Goal: Task Accomplishment & Management: Manage account settings

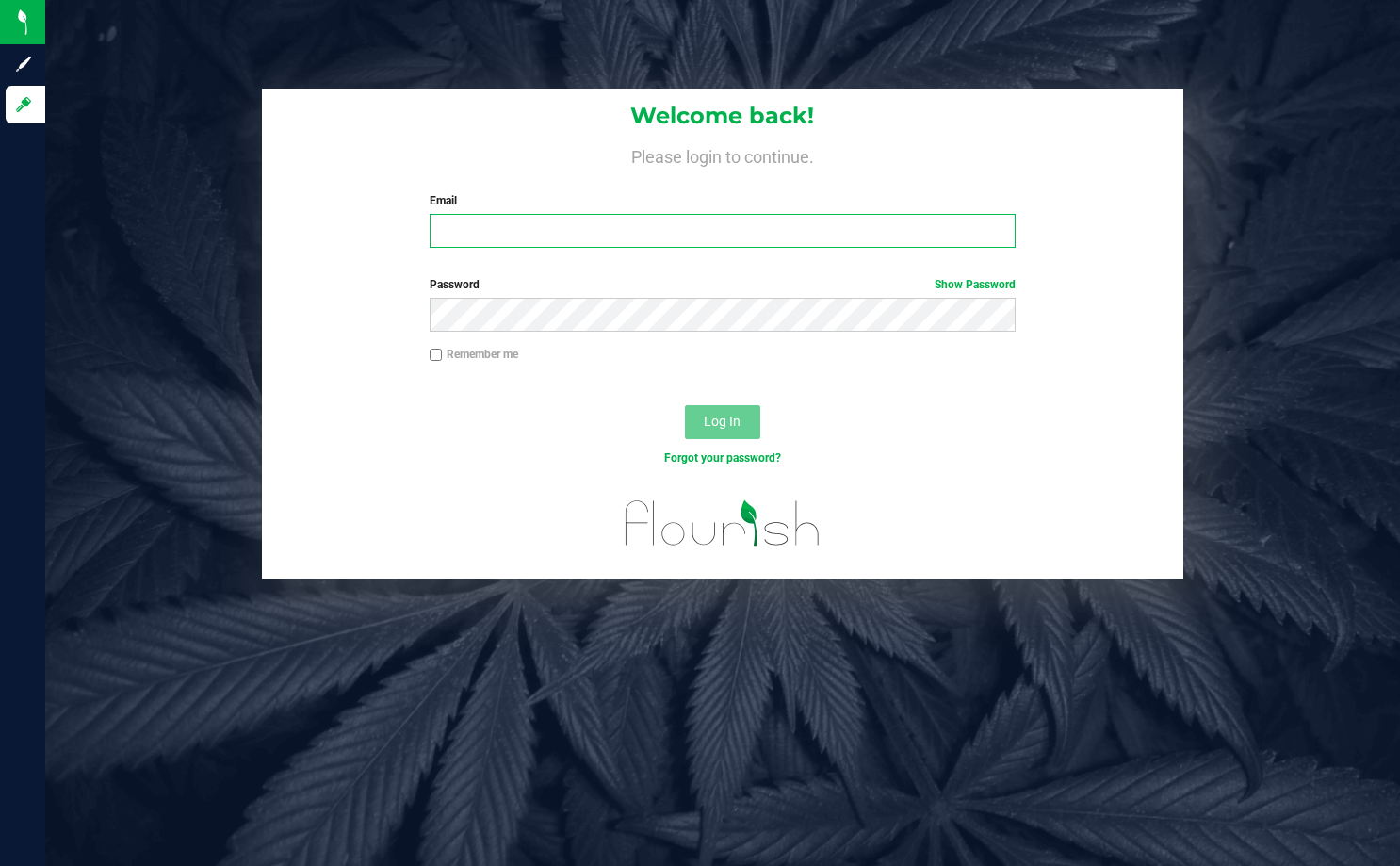
click at [537, 231] on input "Email" at bounding box center [722, 230] width 586 height 34
type input "[EMAIL_ADDRESS][DOMAIN_NAME]"
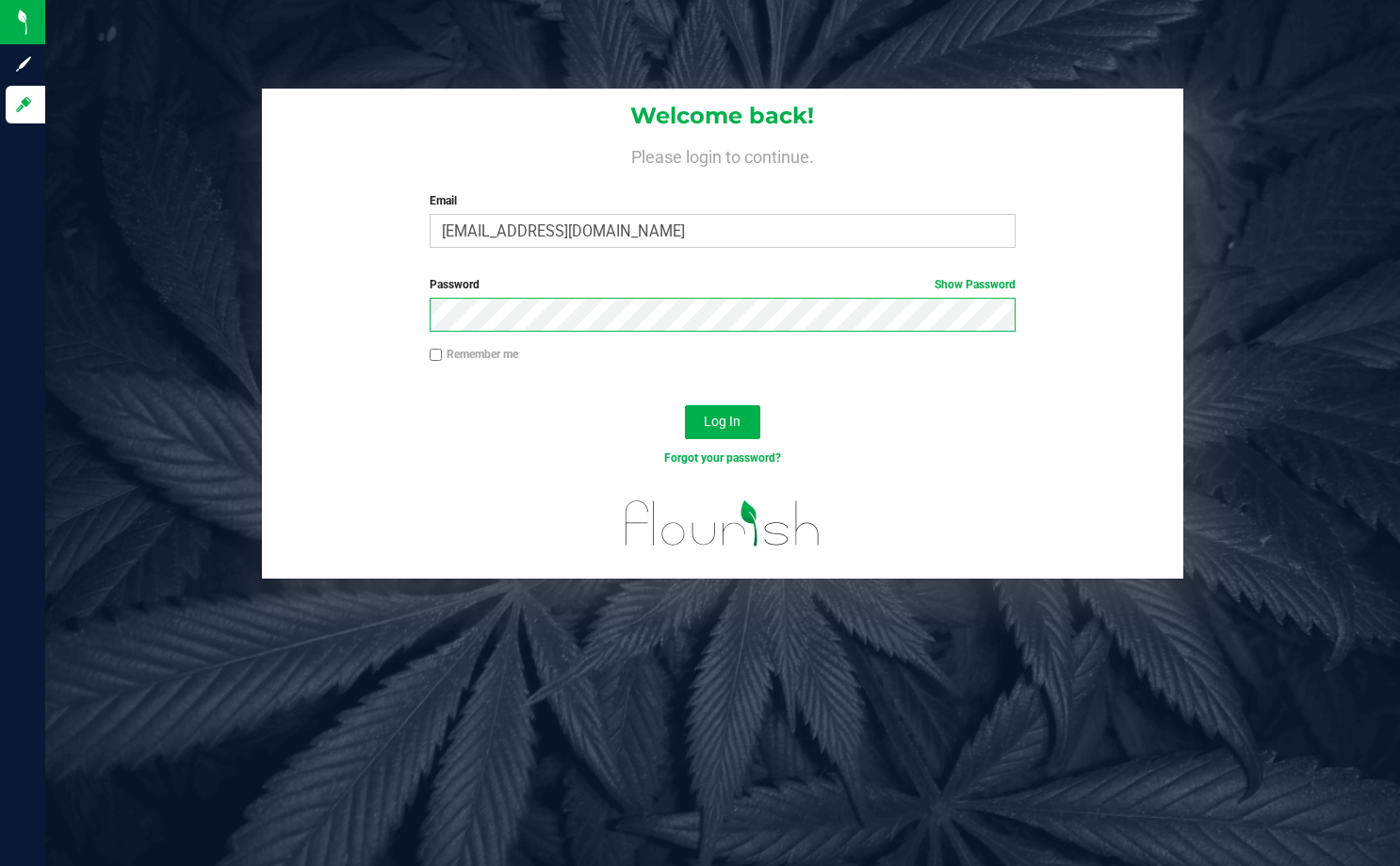
click at [685, 405] on button "Log In" at bounding box center [723, 421] width 75 height 34
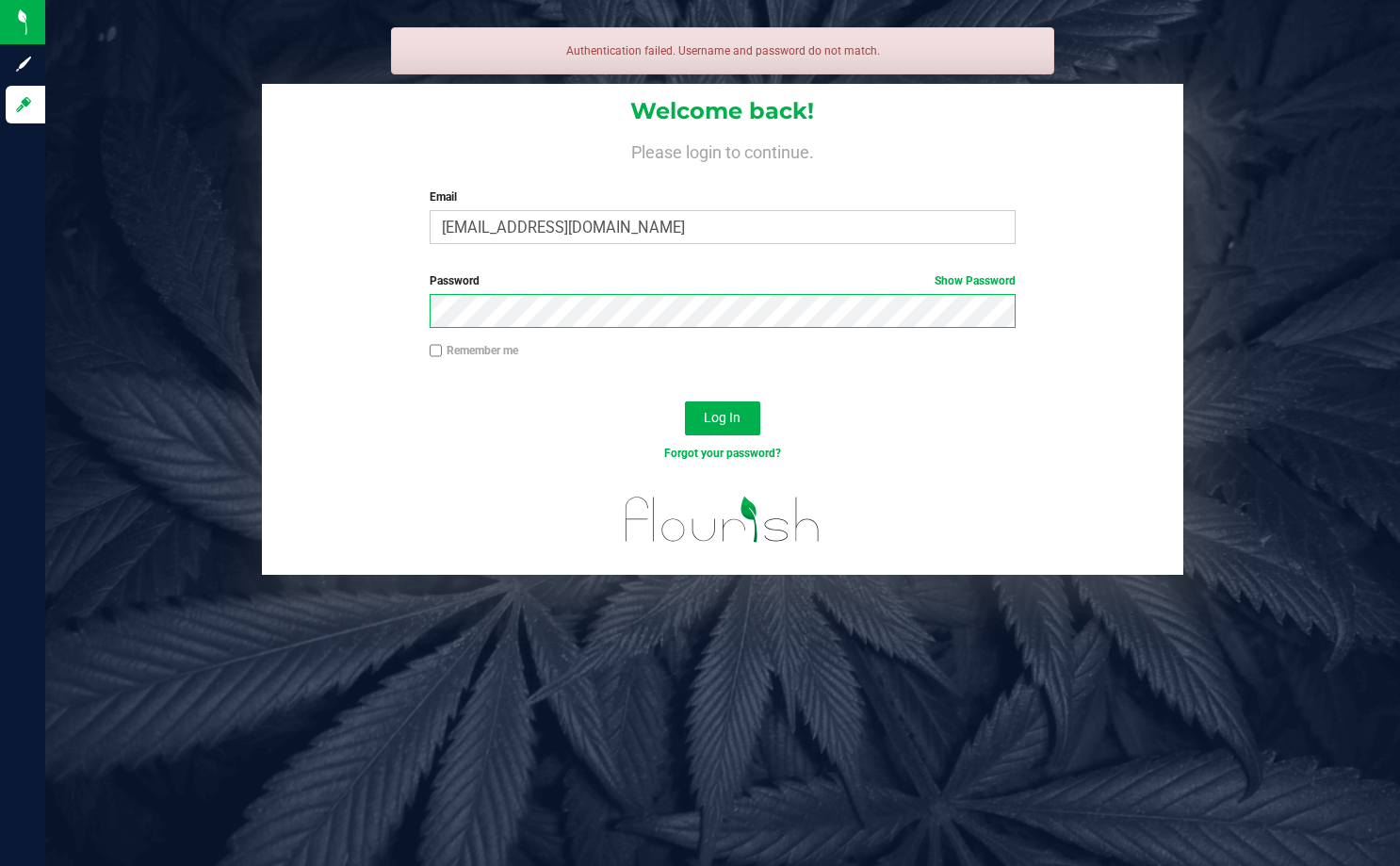
click at [685, 401] on button "Log In" at bounding box center [723, 418] width 75 height 34
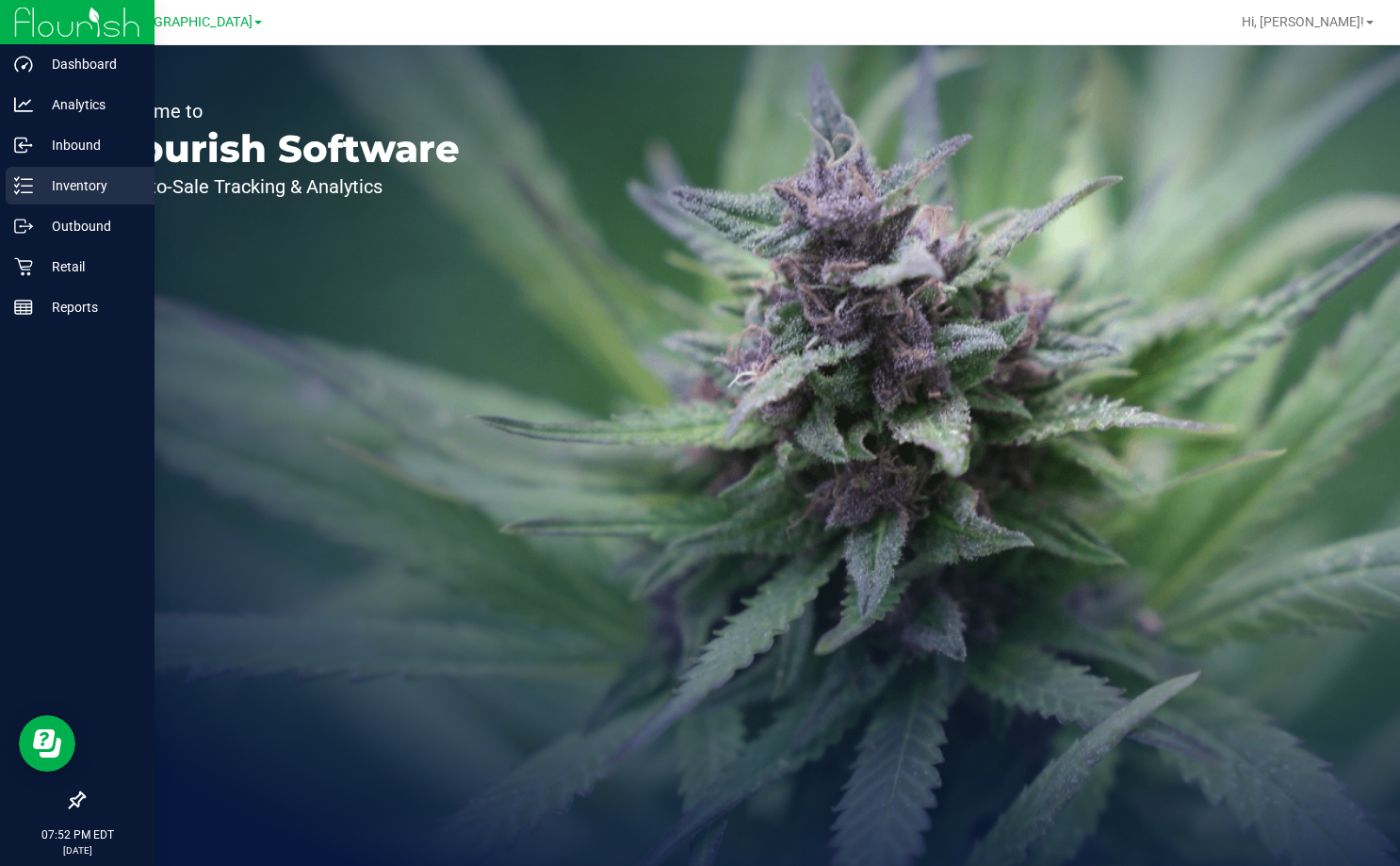
click at [88, 172] on div "Inventory" at bounding box center [80, 185] width 149 height 38
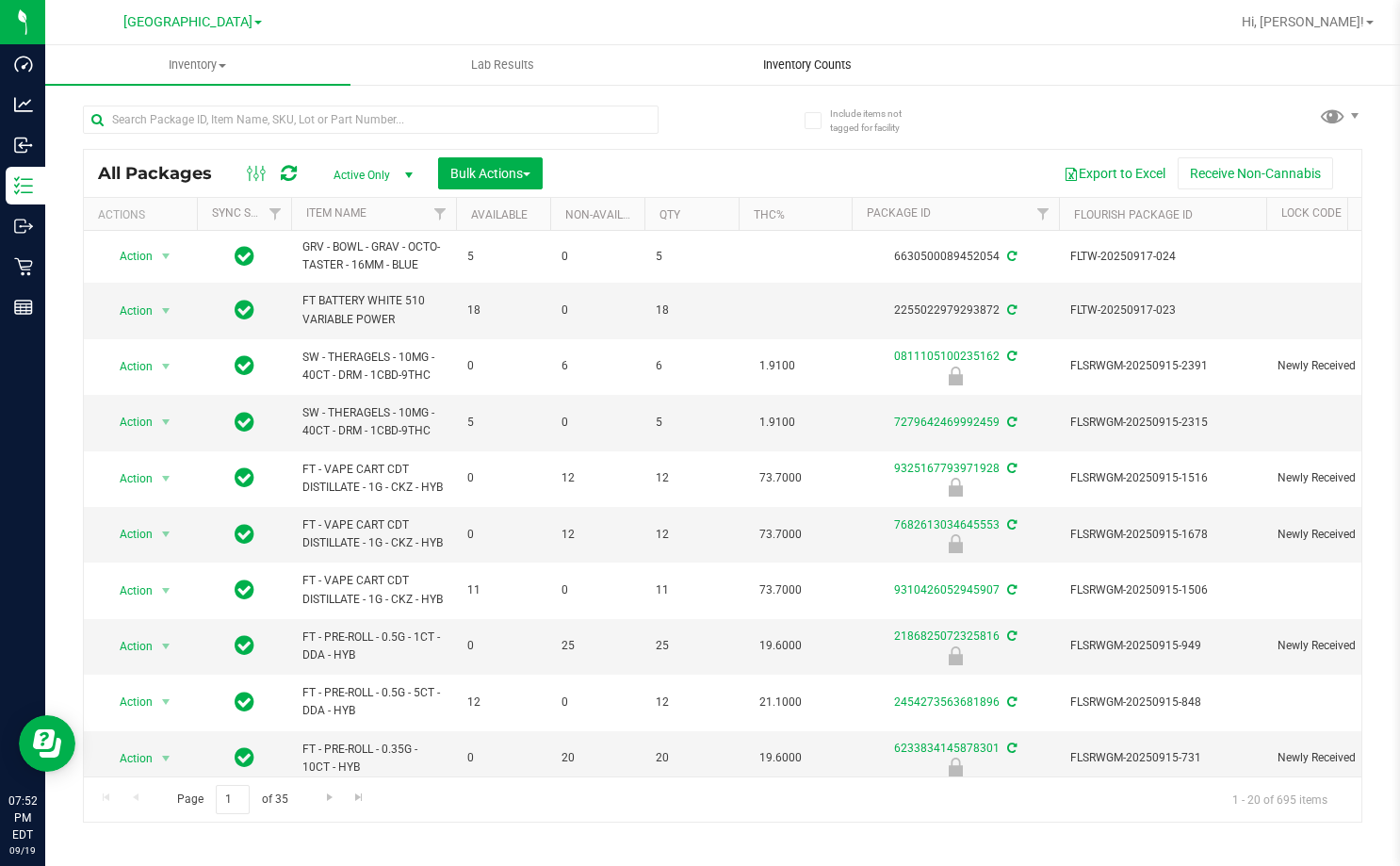
click at [768, 76] on uib-tab-heading "Inventory Counts" at bounding box center [806, 64] width 303 height 38
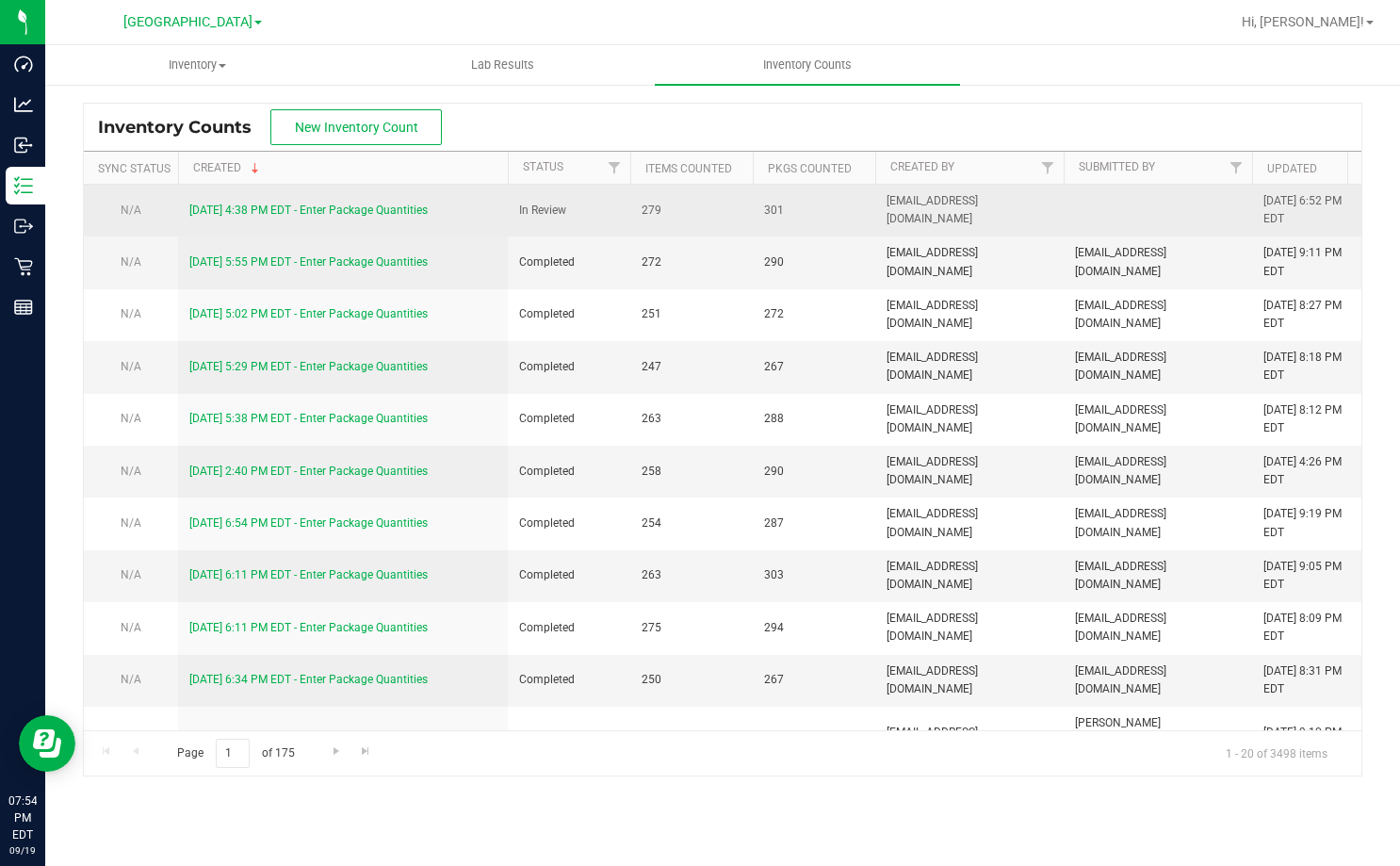
click at [384, 210] on link "[DATE] 4:38 PM EDT - Enter Package Quantities" at bounding box center [309, 210] width 239 height 13
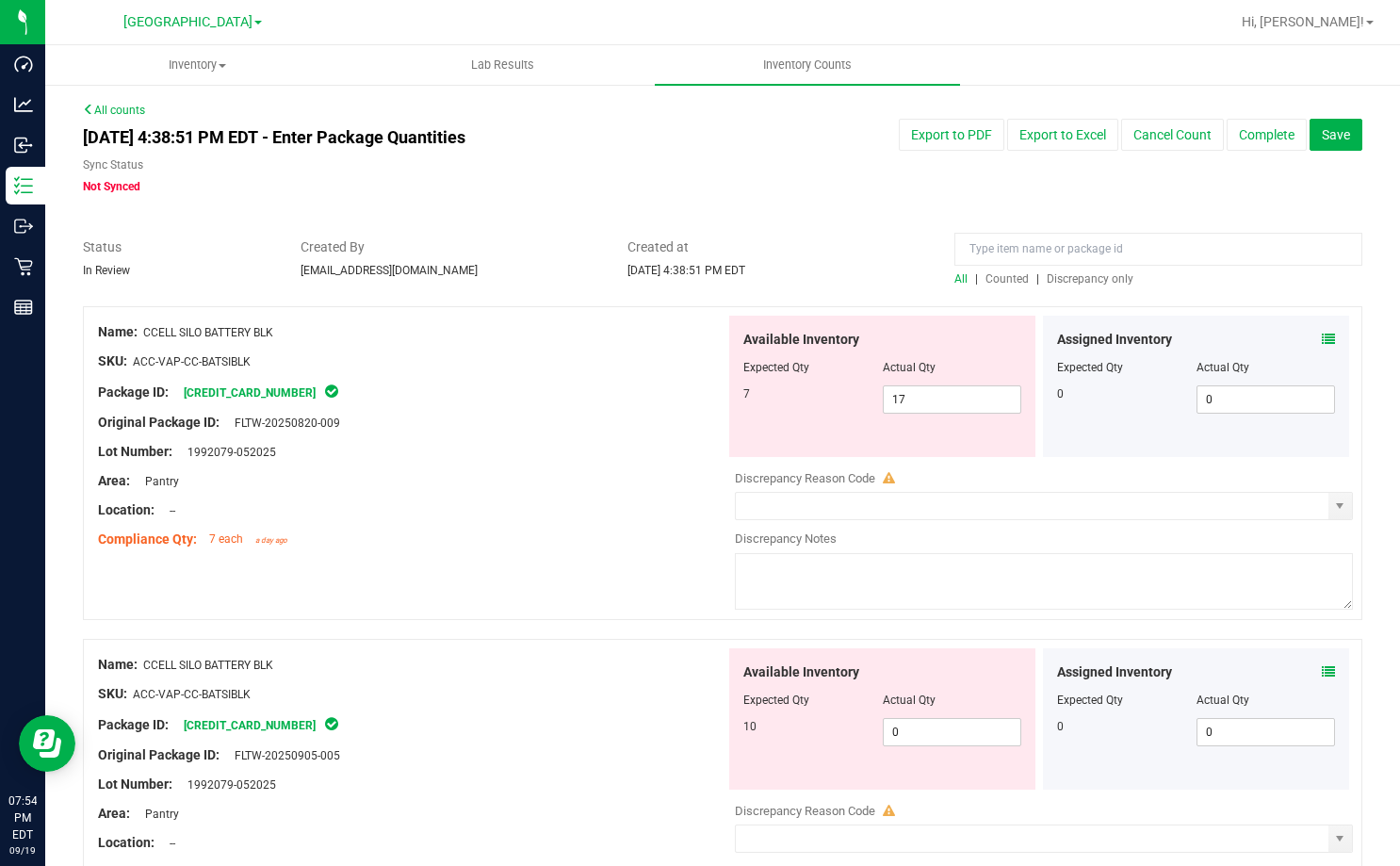
click at [1083, 278] on span "Discrepancy only" at bounding box center [1090, 279] width 87 height 13
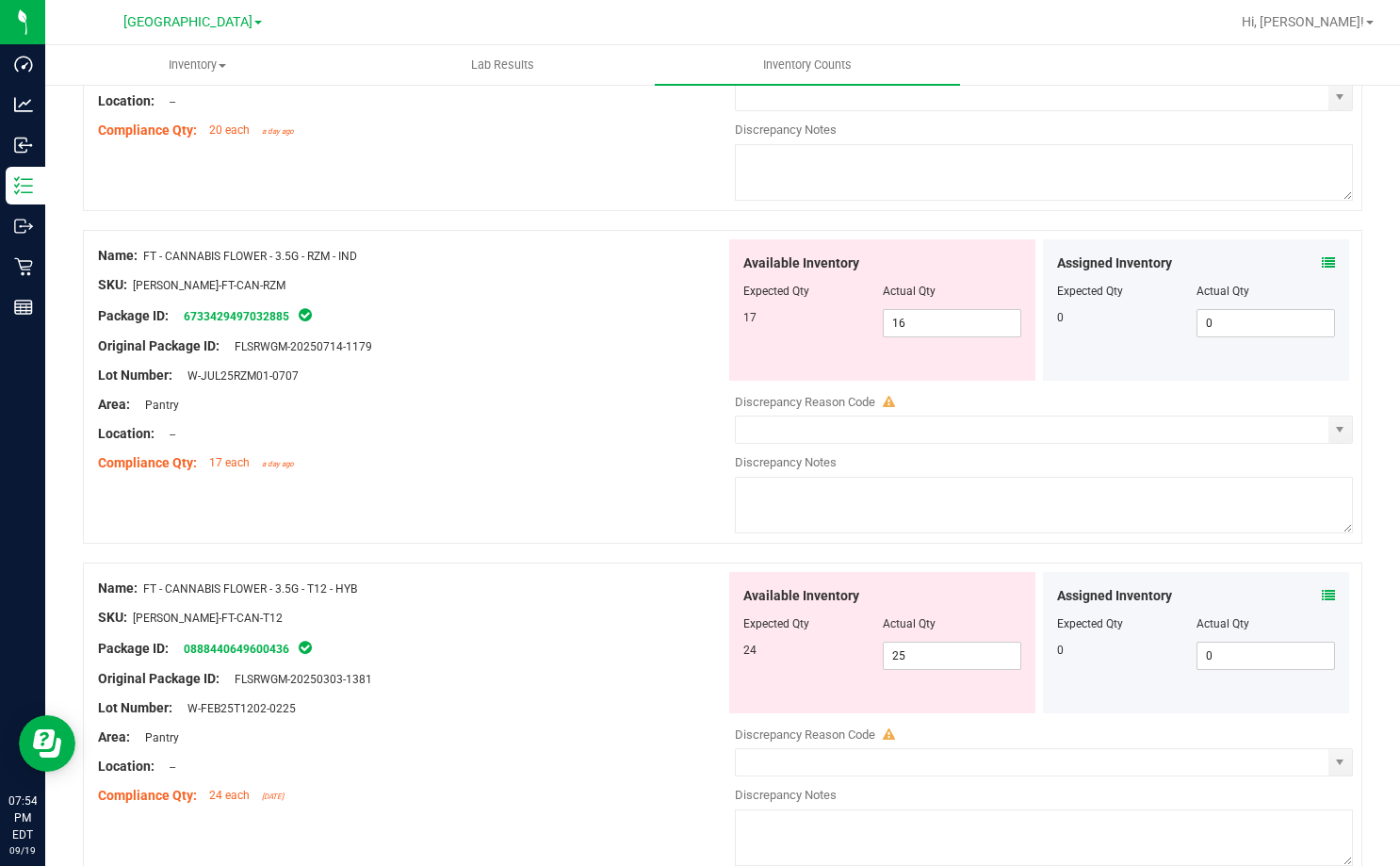
scroll to position [6155, 0]
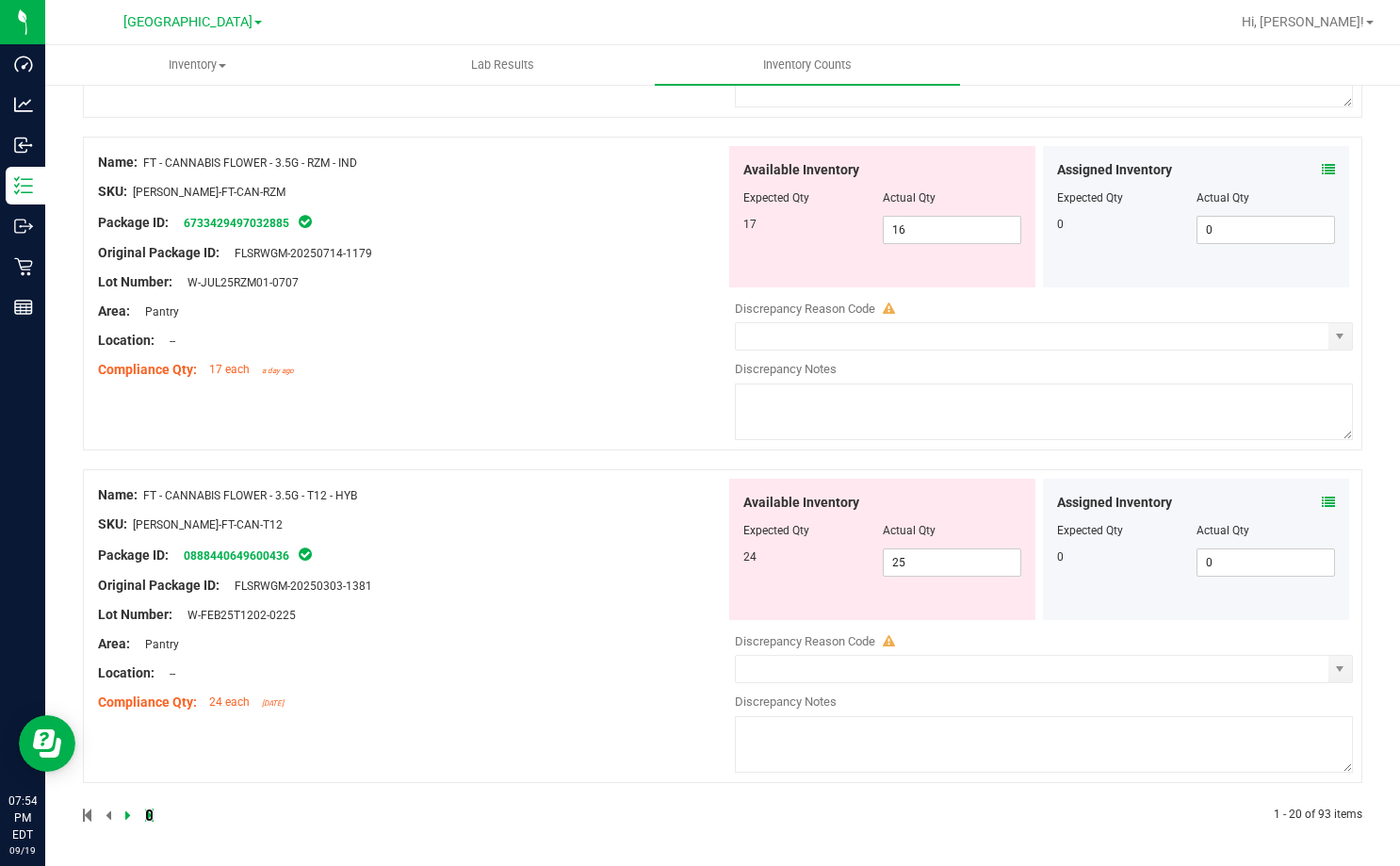
click at [147, 821] on icon at bounding box center [149, 815] width 9 height 12
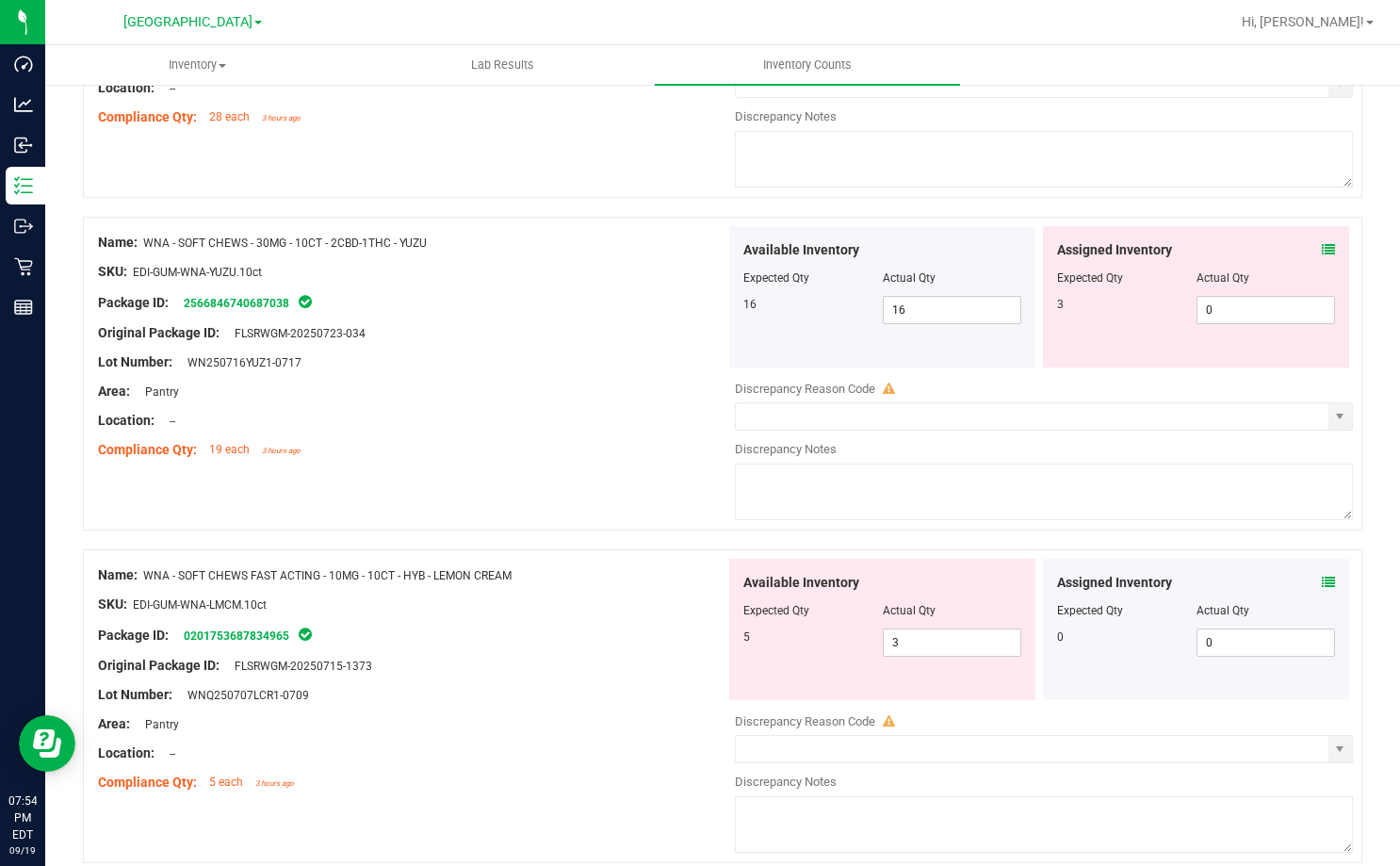
scroll to position [3828, 0]
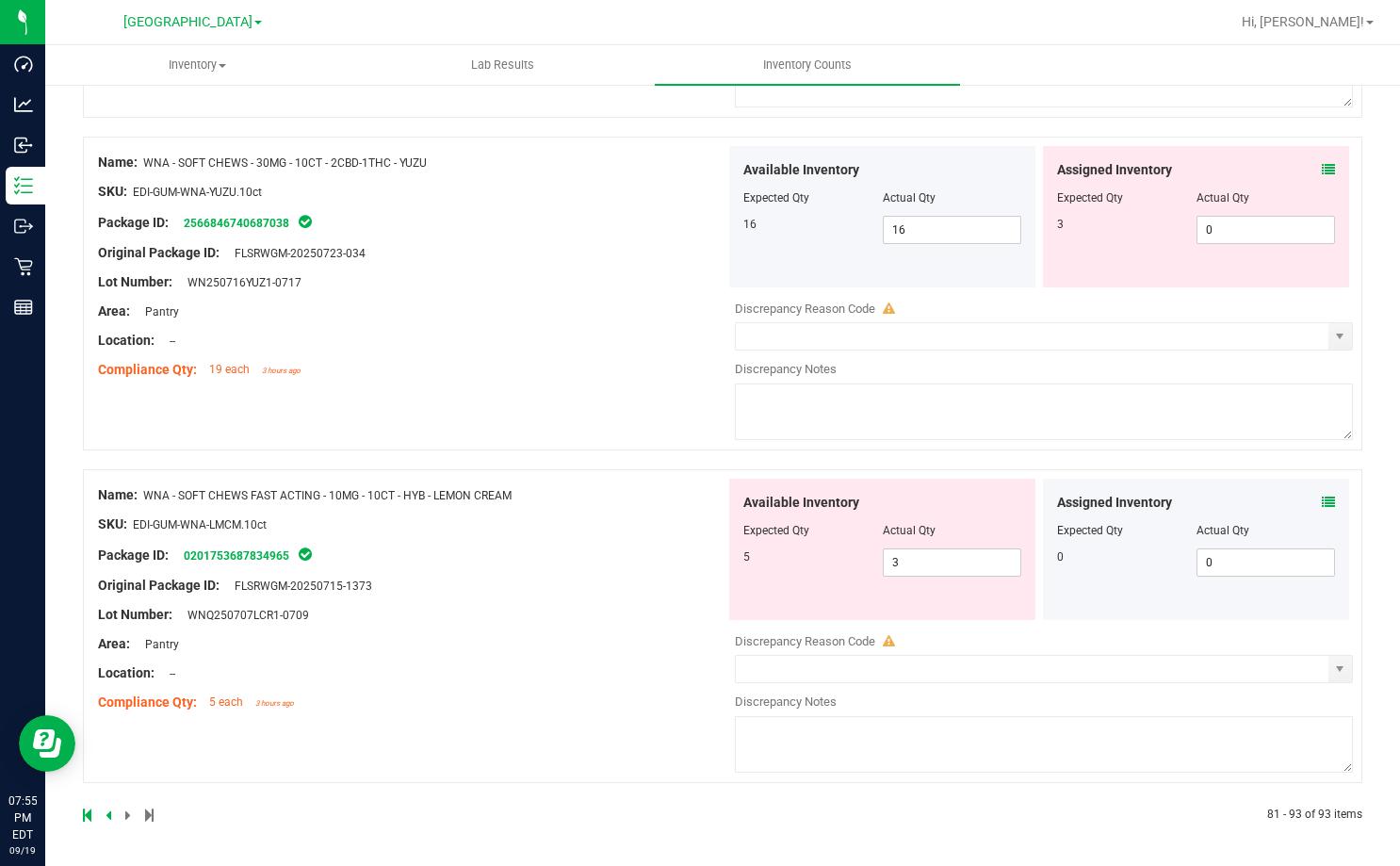
click at [1322, 497] on icon at bounding box center [1329, 502] width 13 height 13
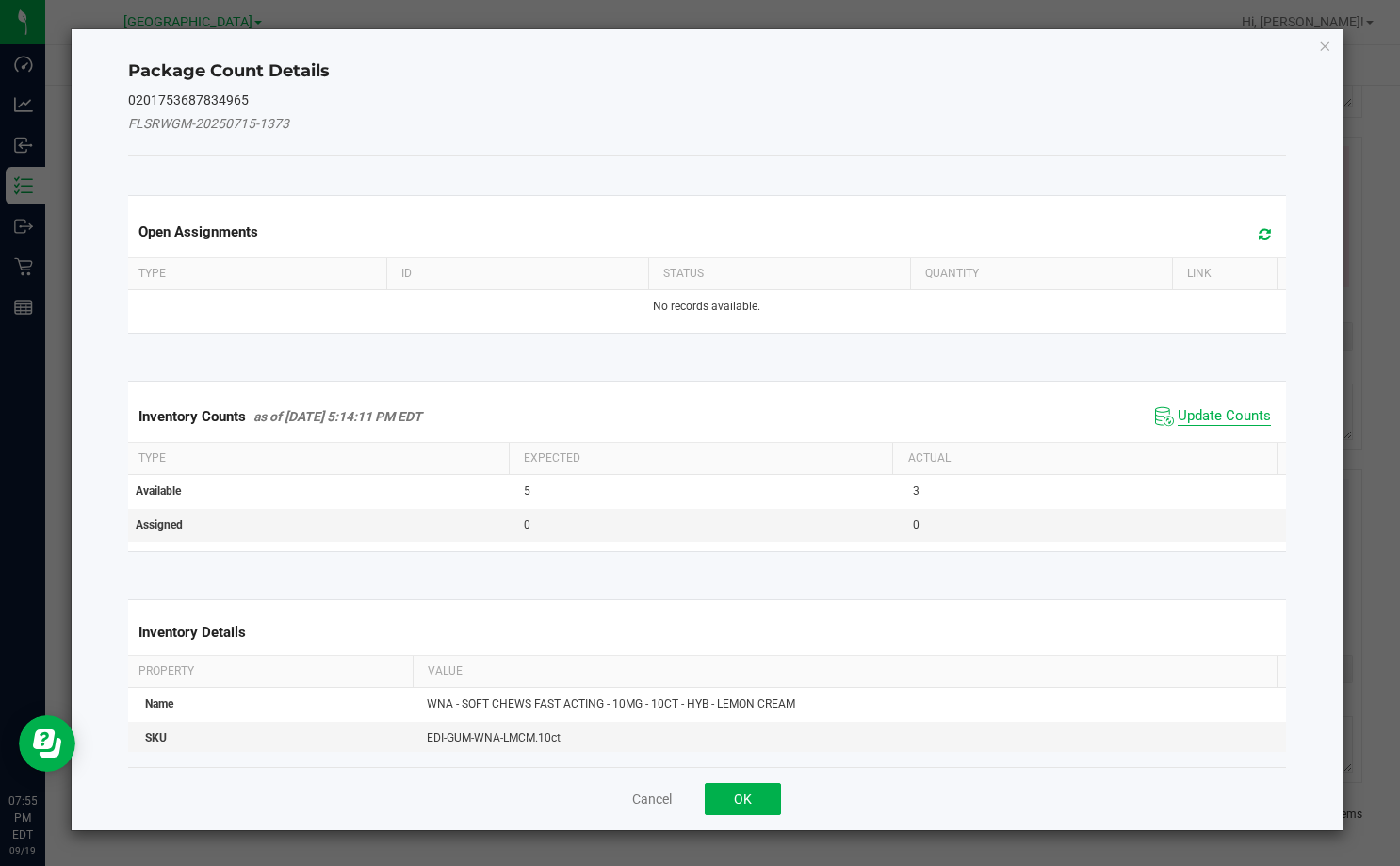
click at [1212, 409] on span "Update Counts" at bounding box center [1224, 417] width 93 height 19
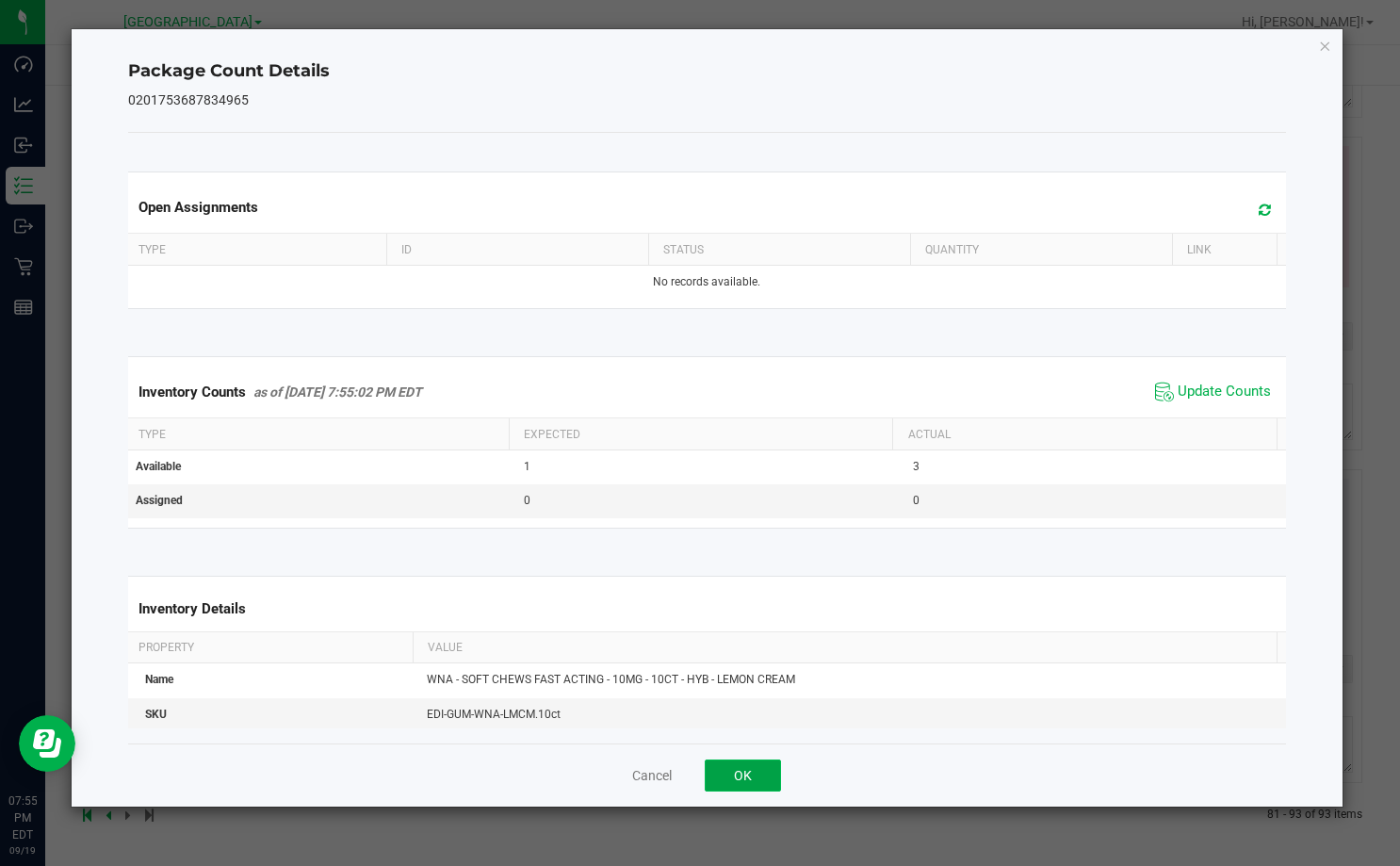
click at [765, 778] on button "OK" at bounding box center [742, 775] width 76 height 32
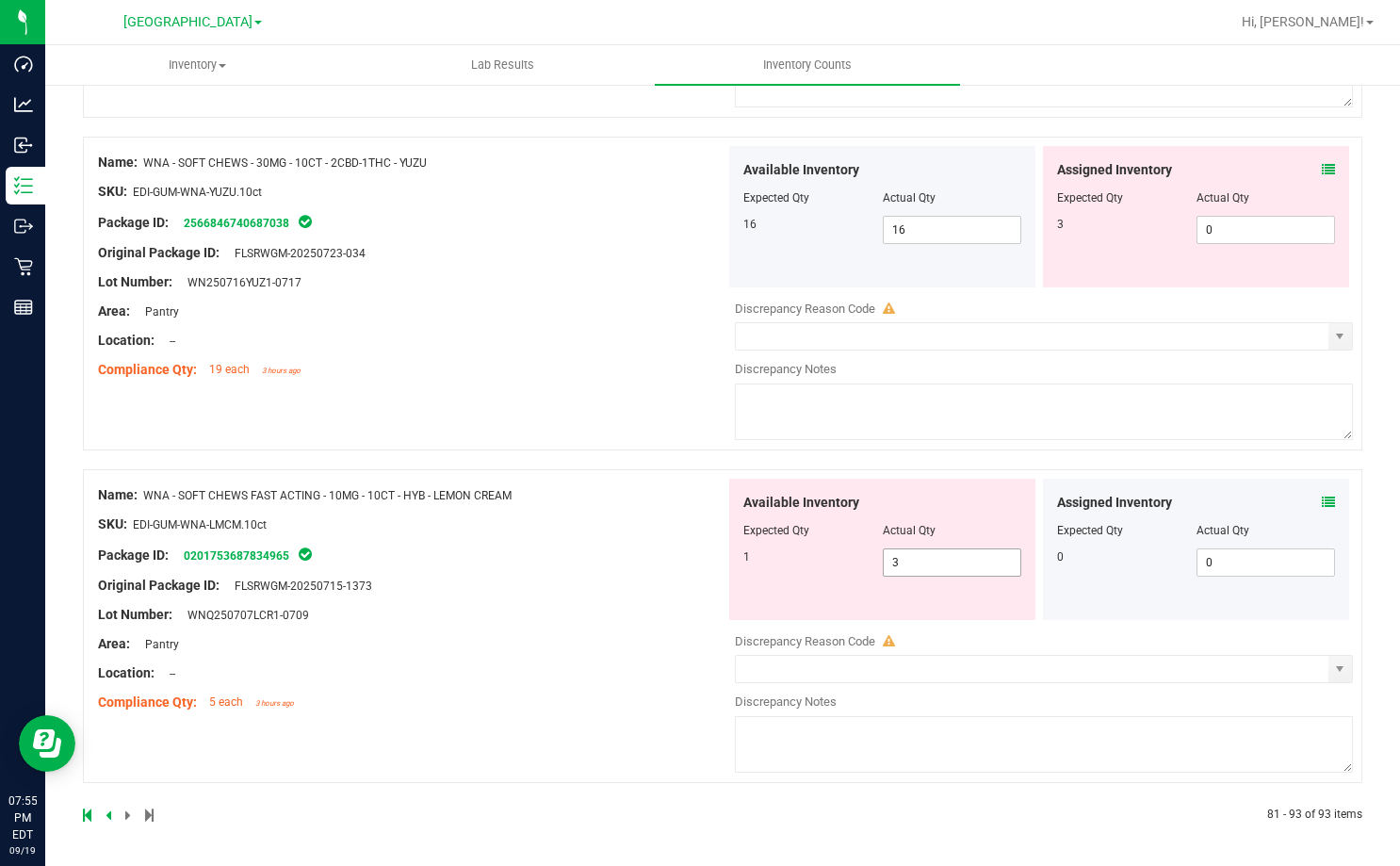
click at [928, 573] on span "3 3" at bounding box center [952, 562] width 140 height 28
click at [928, 573] on input "3" at bounding box center [952, 562] width 138 height 26
type input "1"
click at [627, 562] on div "Name: WNA - SOFT CHEWS FAST ACTING - 10MG - 10CT - HYB - LEMON CREAM SKU: EDI-G…" at bounding box center [412, 599] width 627 height 241
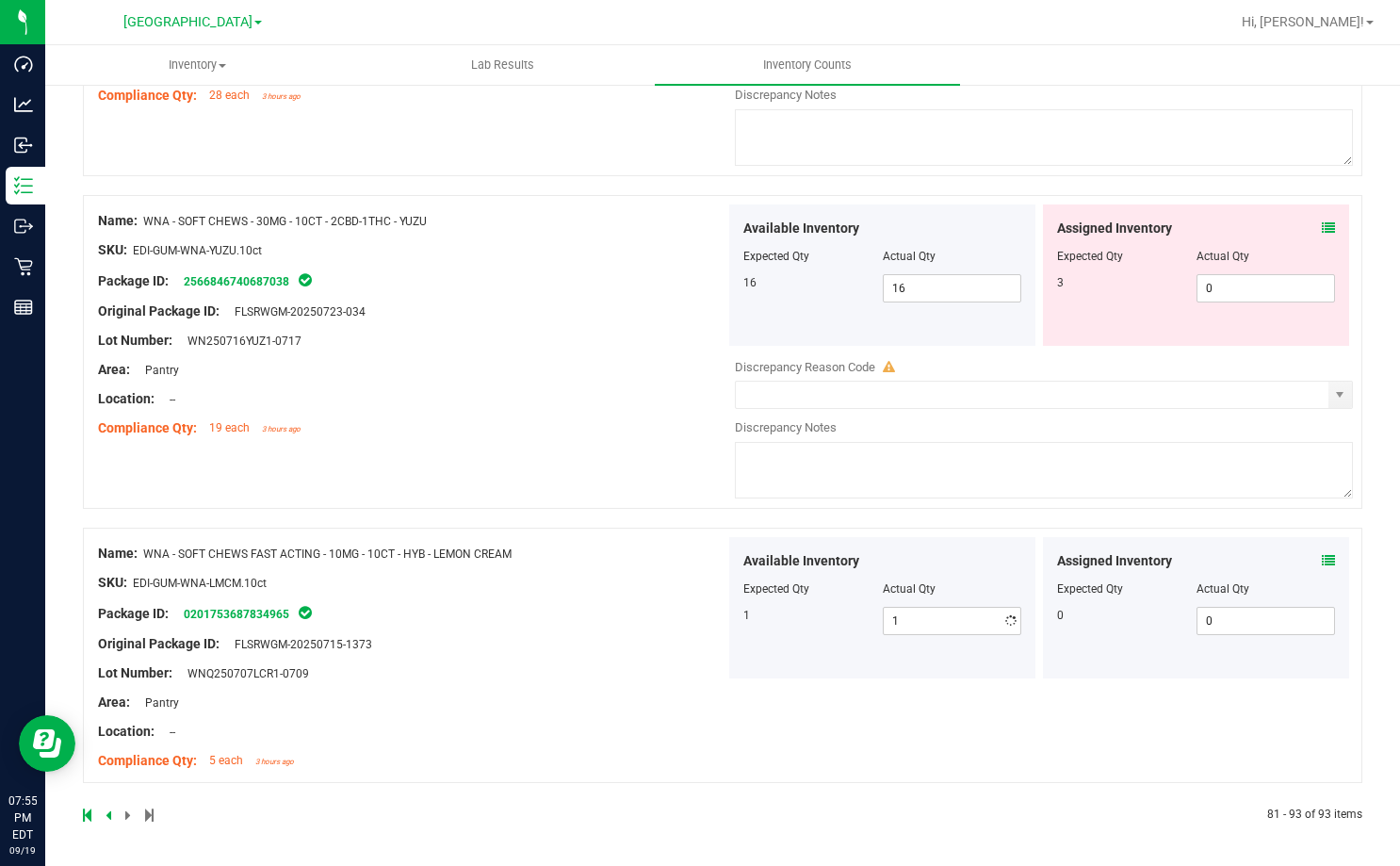
scroll to position [3769, 0]
click at [1322, 225] on icon at bounding box center [1329, 228] width 13 height 13
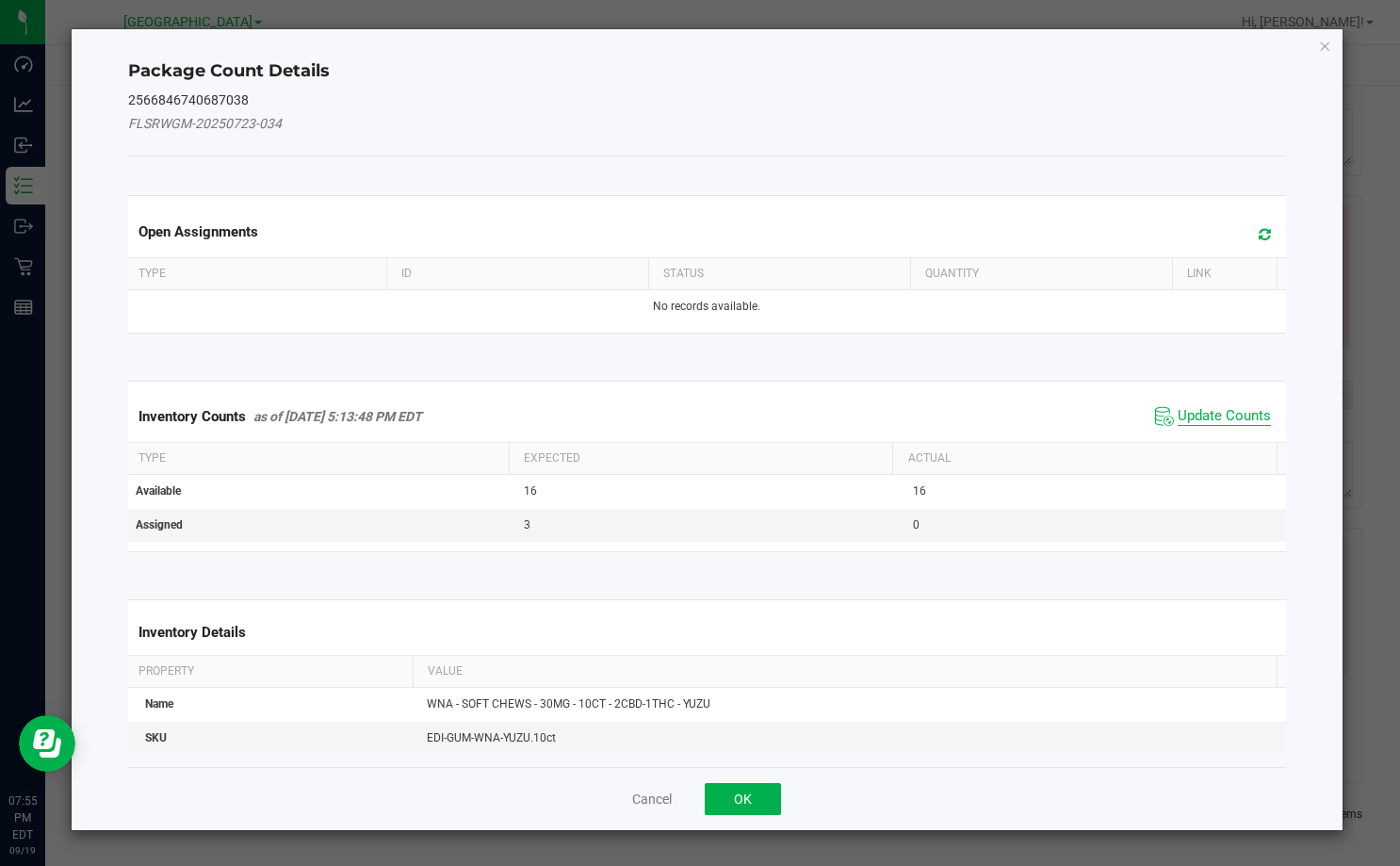
click at [1229, 418] on span "Update Counts" at bounding box center [1224, 417] width 93 height 19
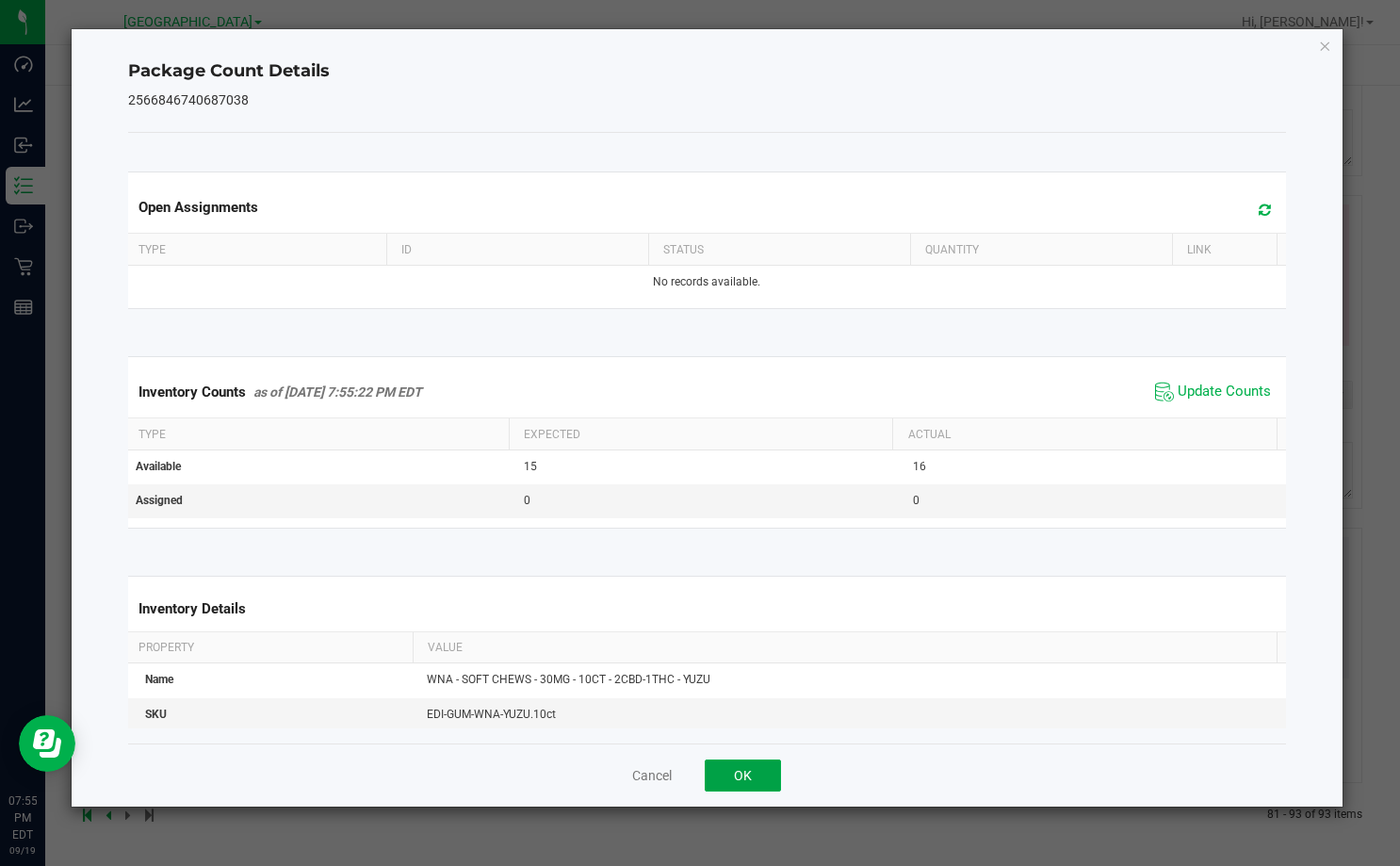
click at [751, 788] on button "OK" at bounding box center [742, 775] width 76 height 32
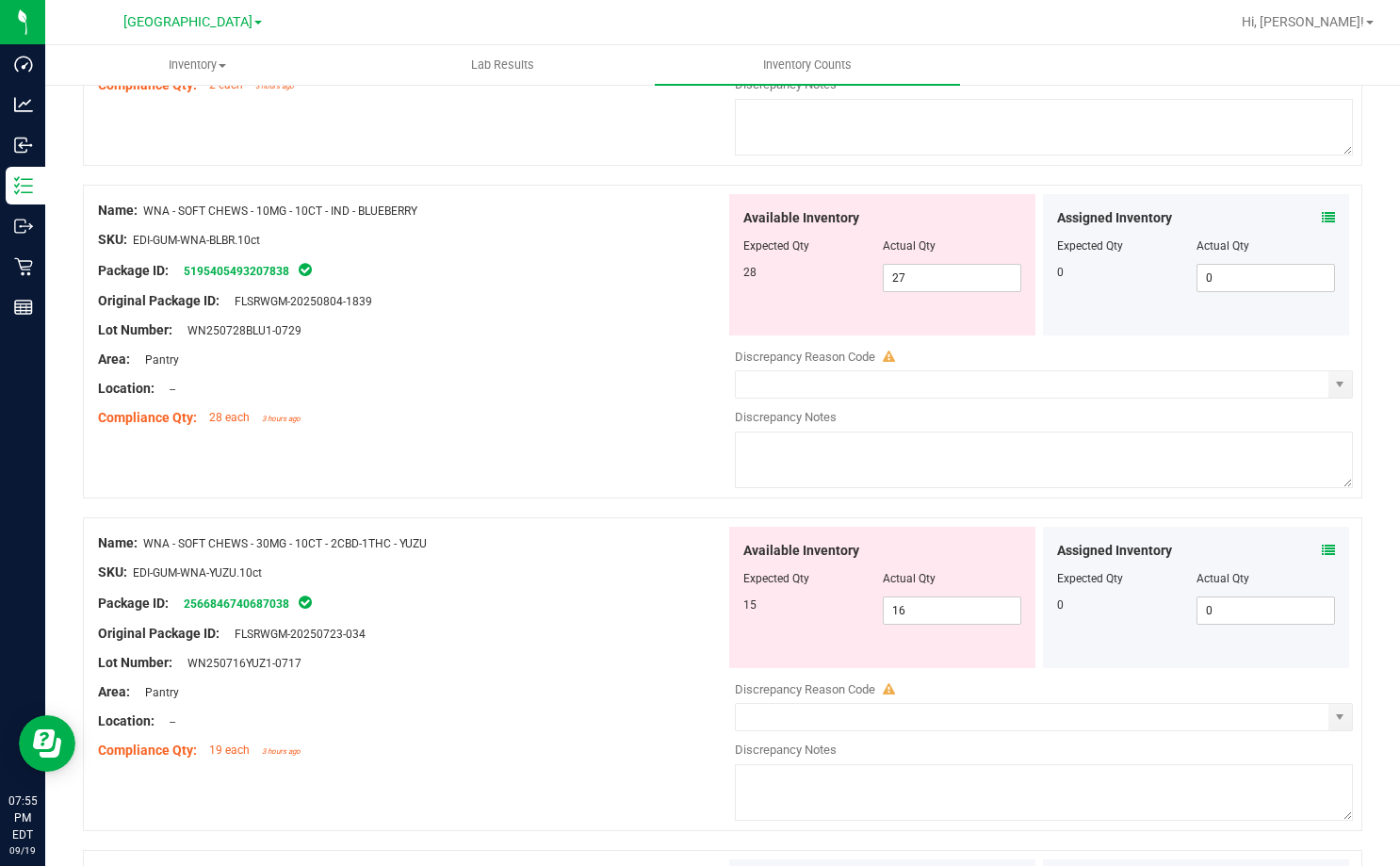
scroll to position [3392, 0]
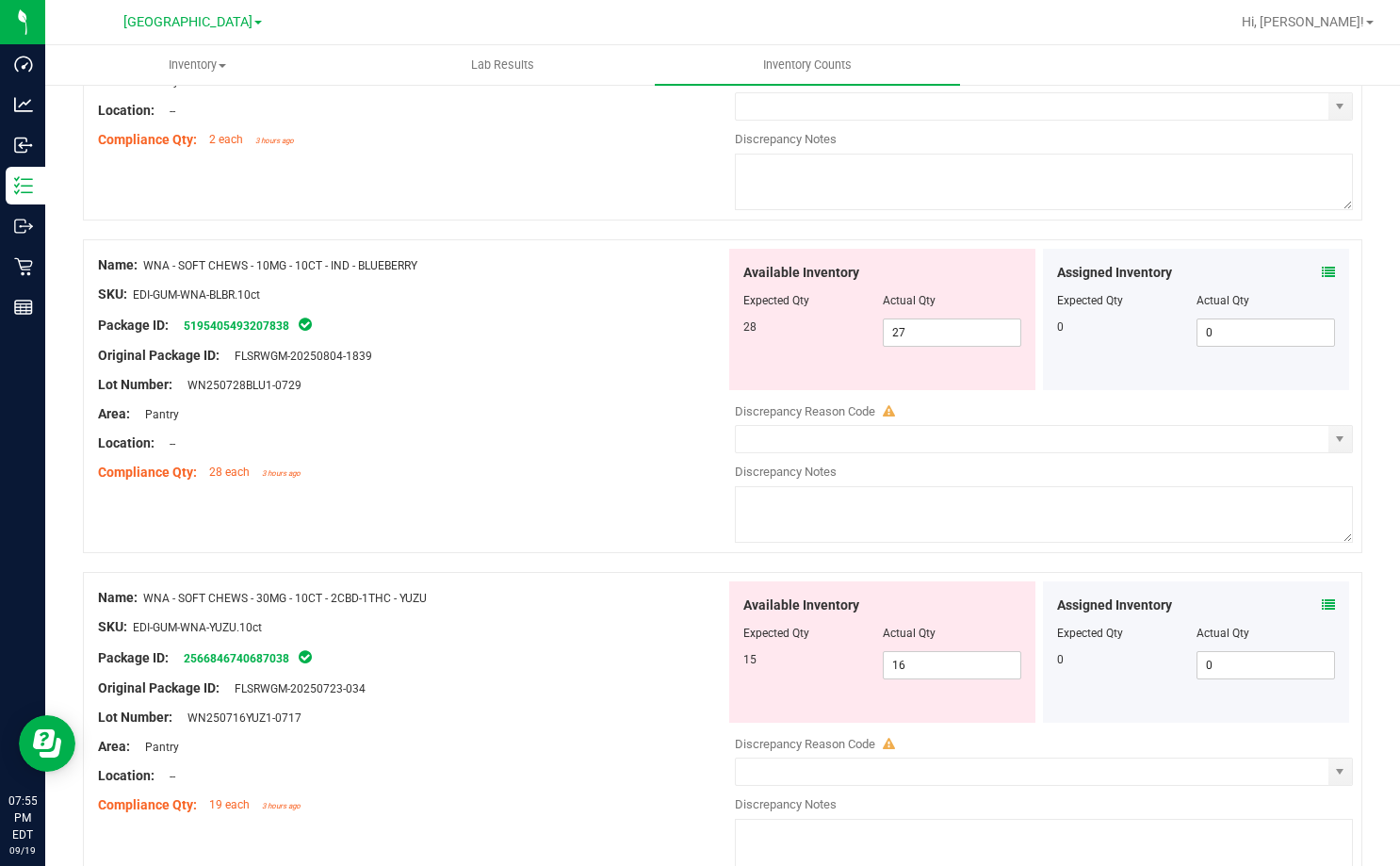
click at [1322, 272] on icon at bounding box center [1329, 272] width 13 height 13
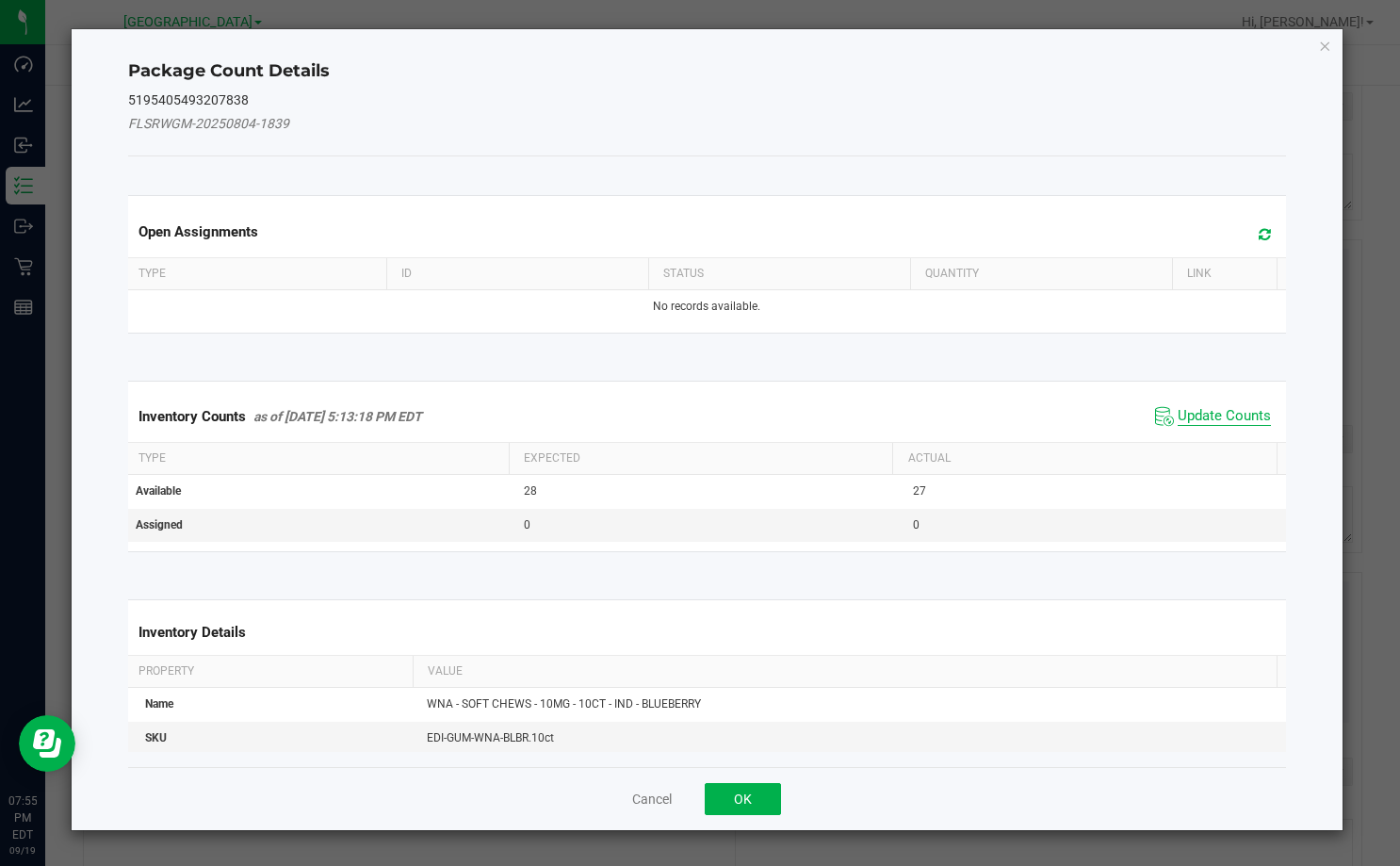
click at [1207, 418] on span "Update Counts" at bounding box center [1224, 417] width 93 height 19
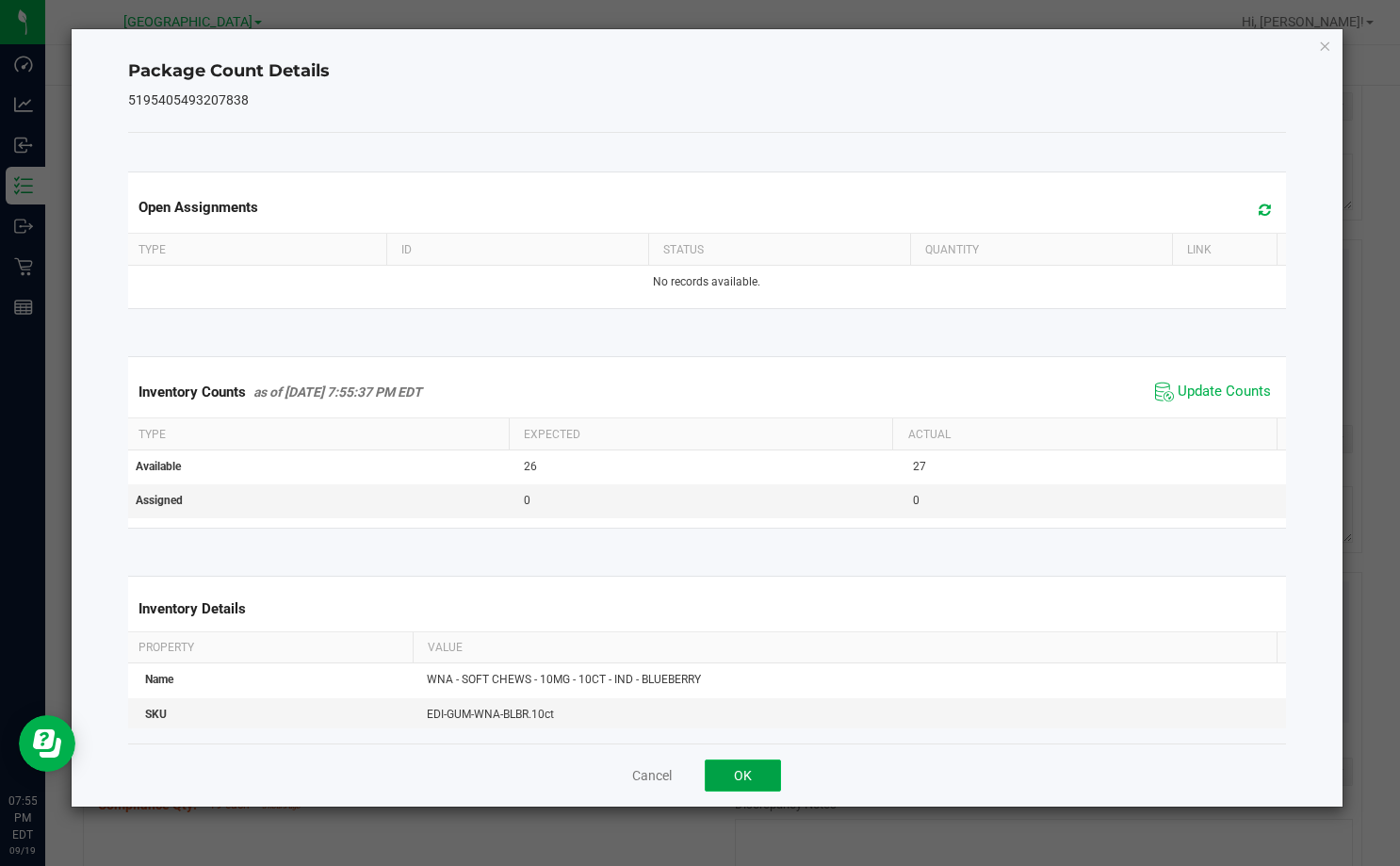
click at [776, 774] on button "OK" at bounding box center [742, 775] width 76 height 32
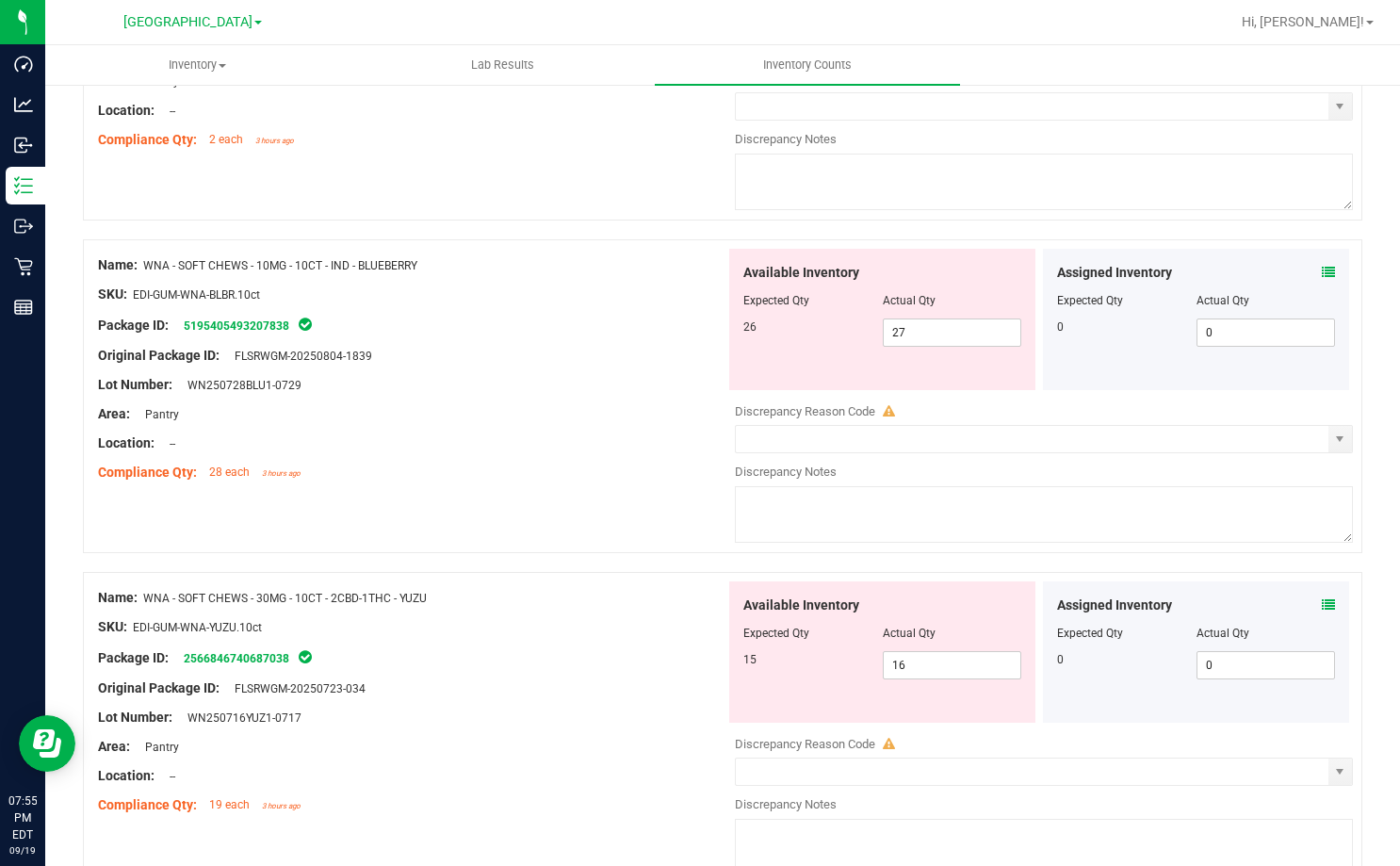
click at [611, 399] on div at bounding box center [412, 399] width 627 height 10
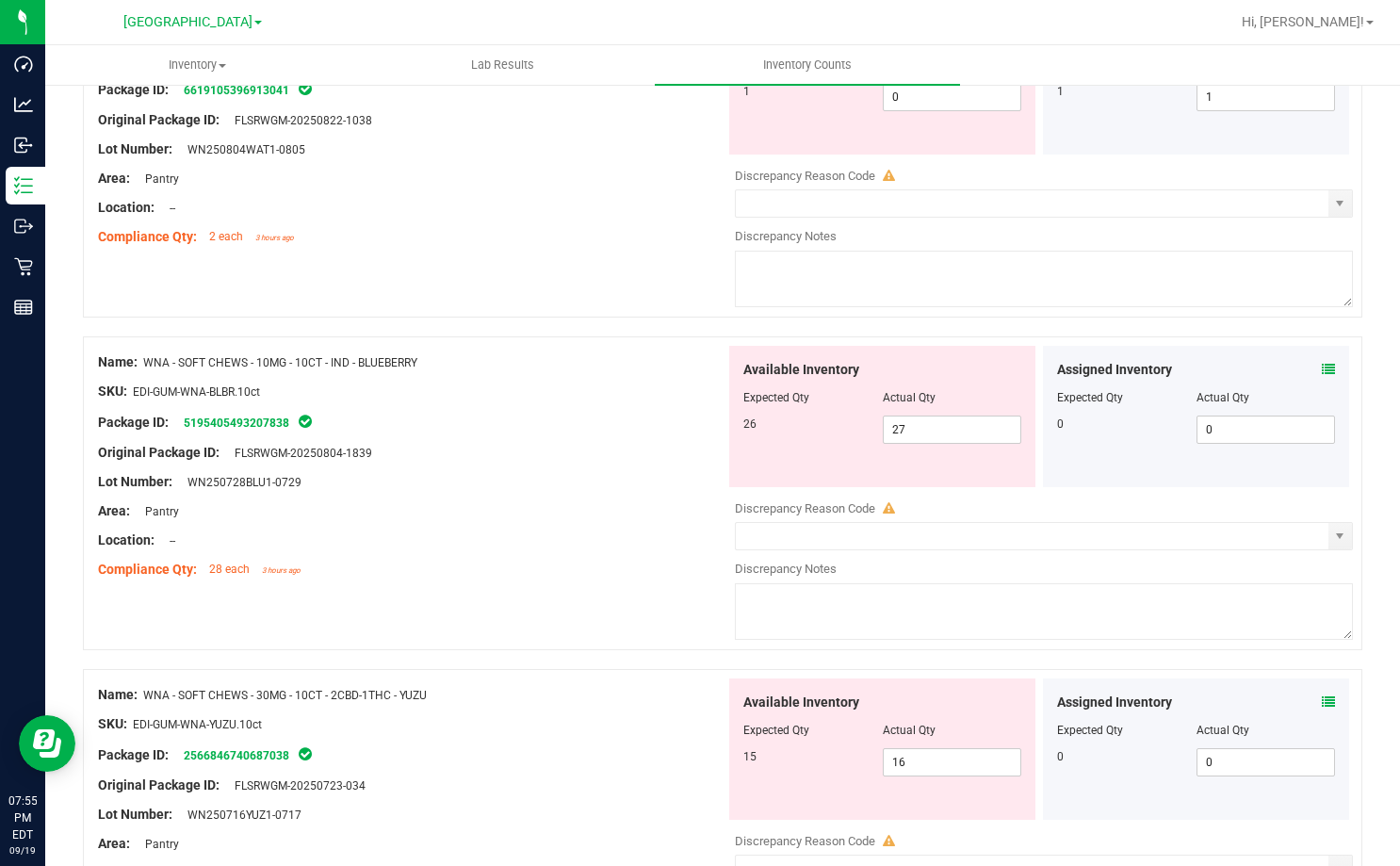
scroll to position [3204, 0]
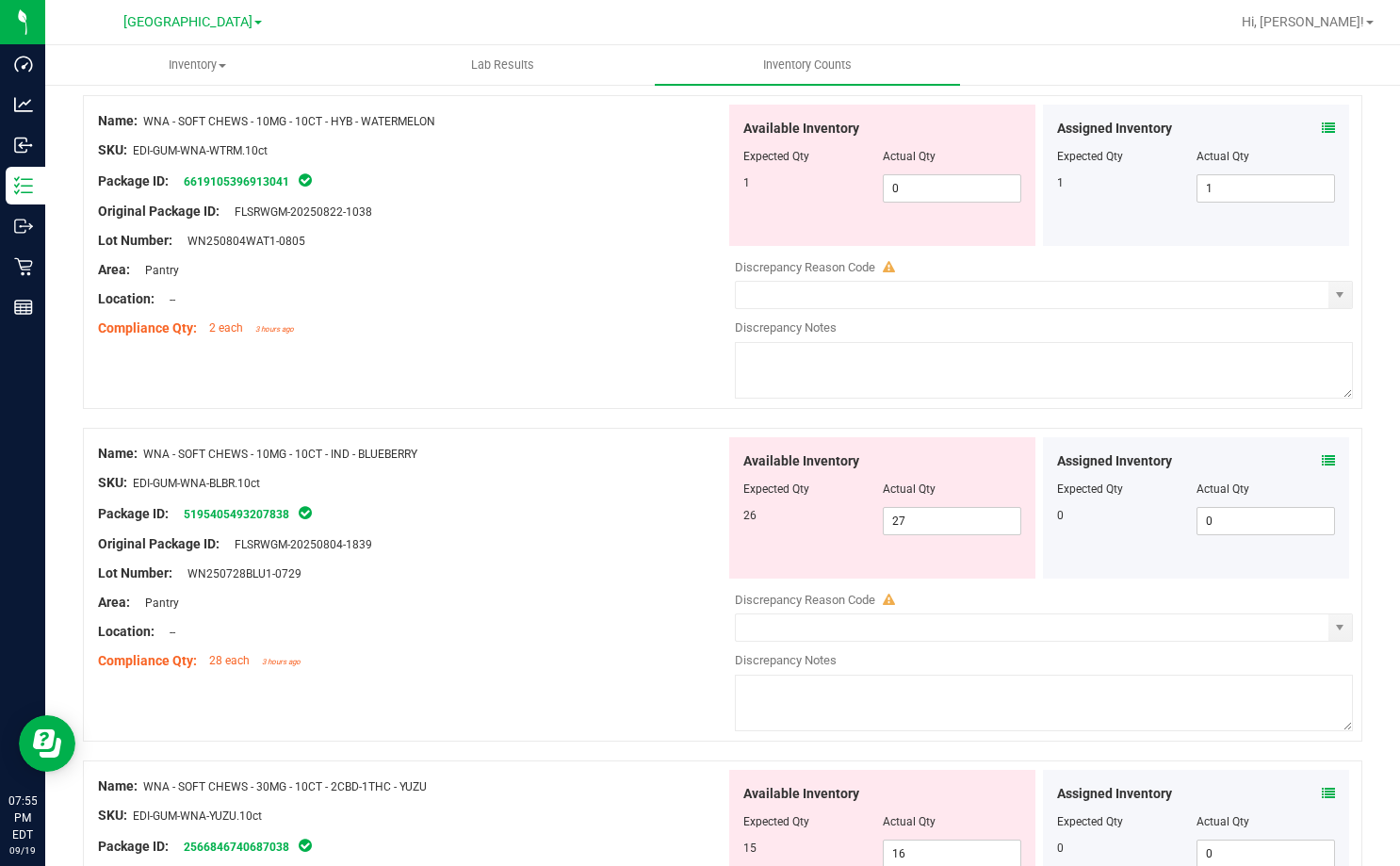
click at [1322, 128] on icon at bounding box center [1329, 128] width 13 height 13
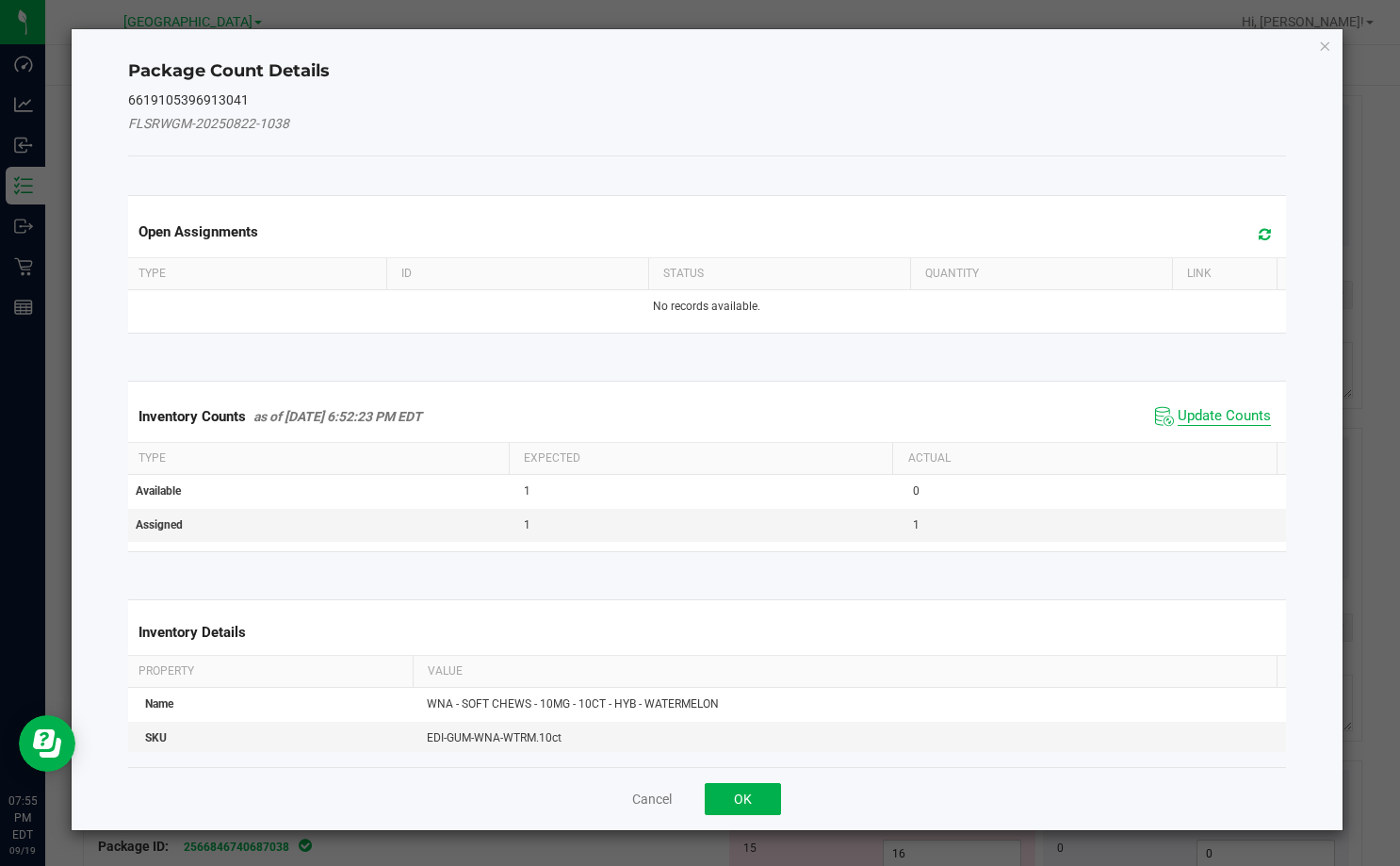
click at [1187, 414] on span "Update Counts" at bounding box center [1224, 417] width 93 height 19
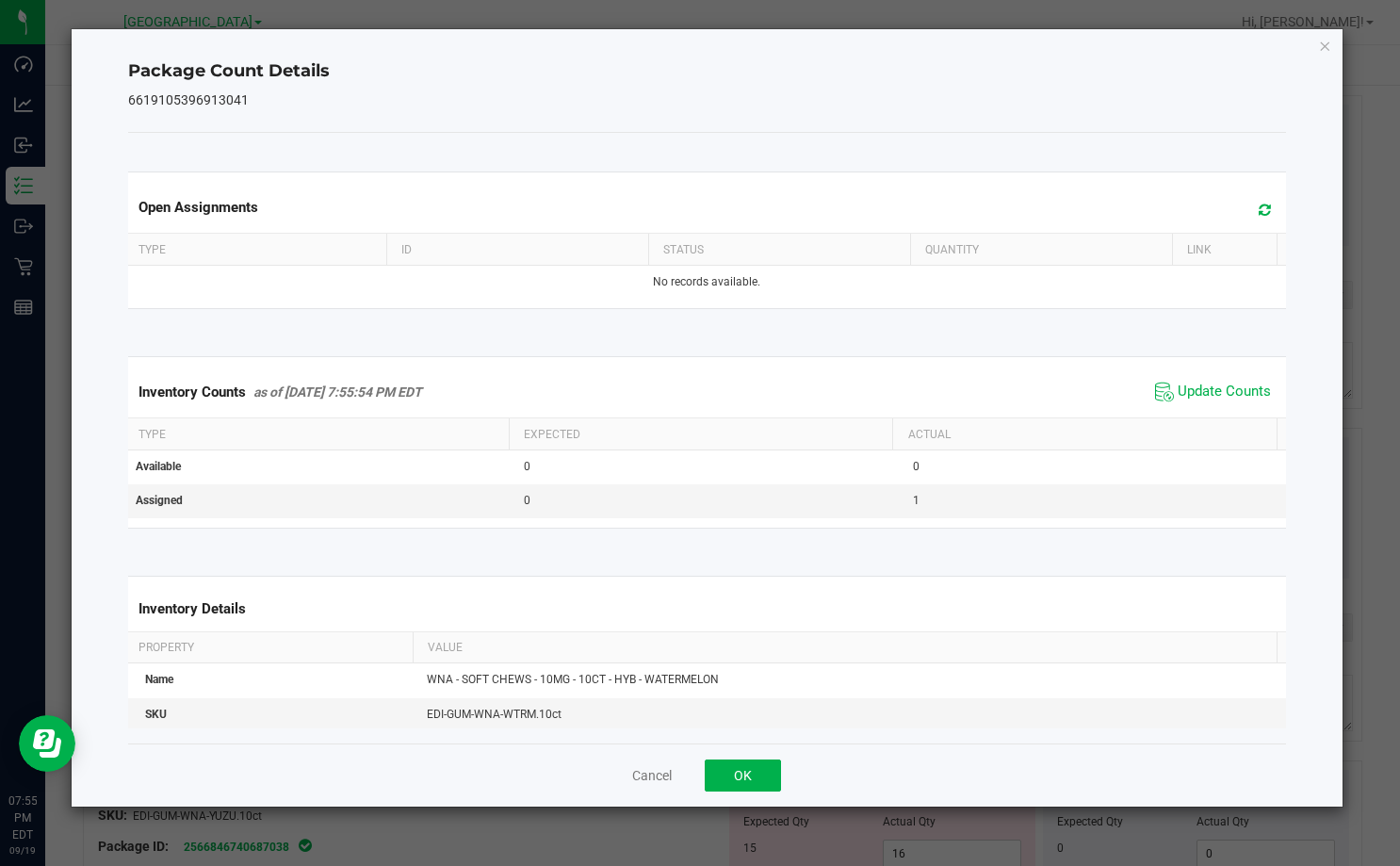
drag, startPoint x: 770, startPoint y: 756, endPoint x: 772, endPoint y: 803, distance: 47.0
click at [772, 802] on div "Cancel OK" at bounding box center [706, 775] width 1158 height 64
click at [760, 785] on button "OK" at bounding box center [742, 775] width 76 height 32
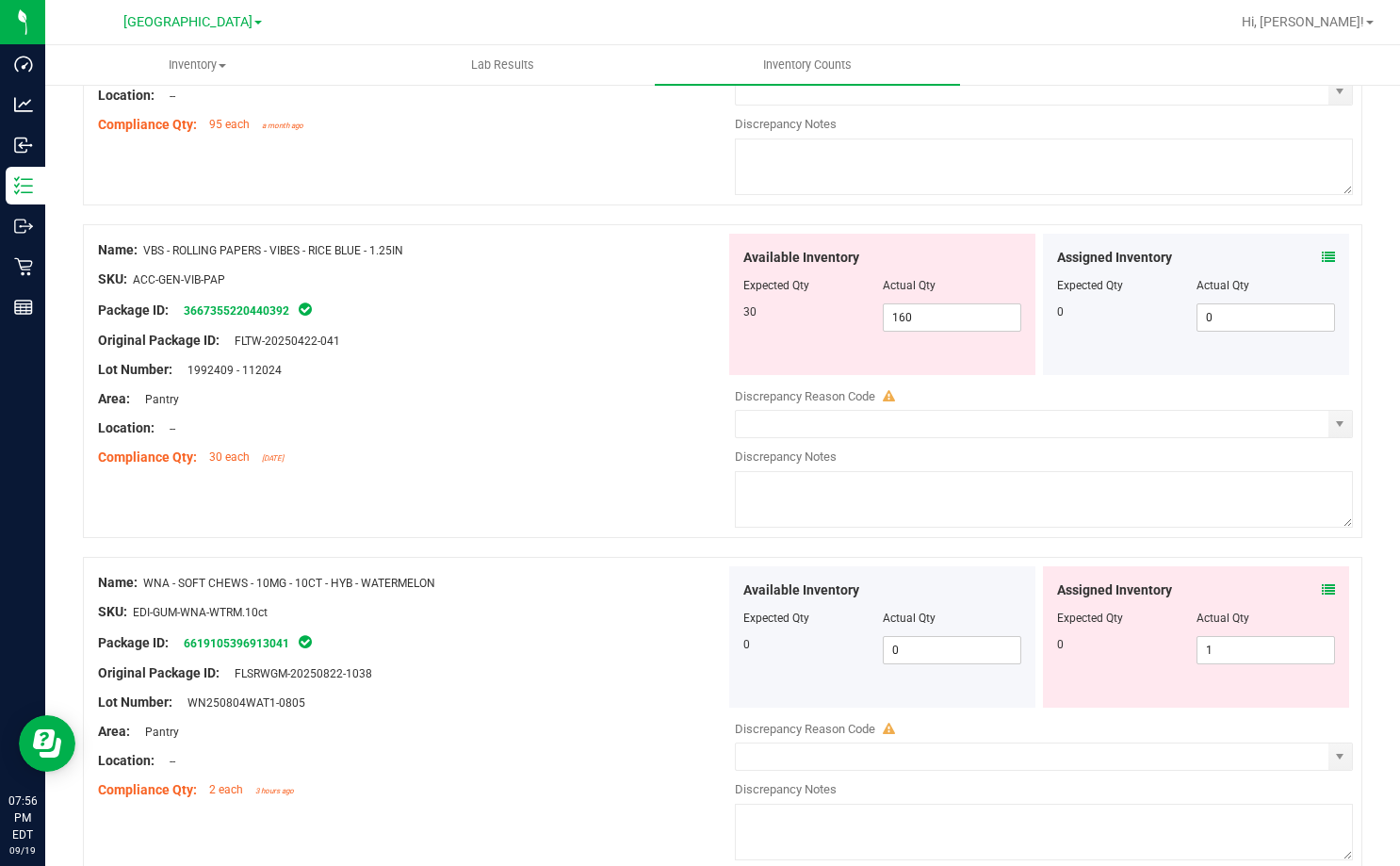
scroll to position [2638, 0]
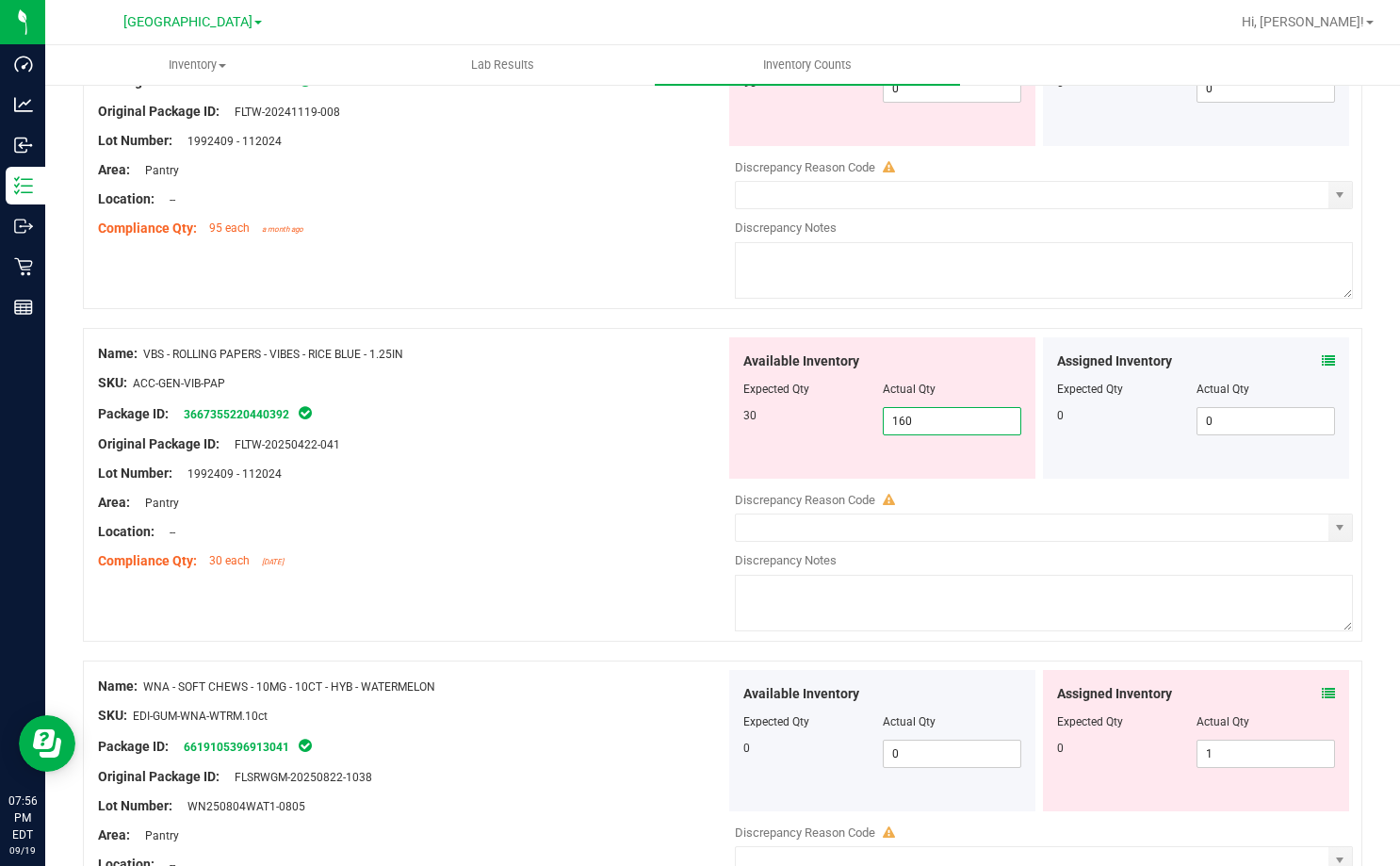
click at [916, 420] on span "160 160" at bounding box center [952, 420] width 140 height 28
click at [916, 420] on input "160" at bounding box center [952, 420] width 138 height 26
type input "30"
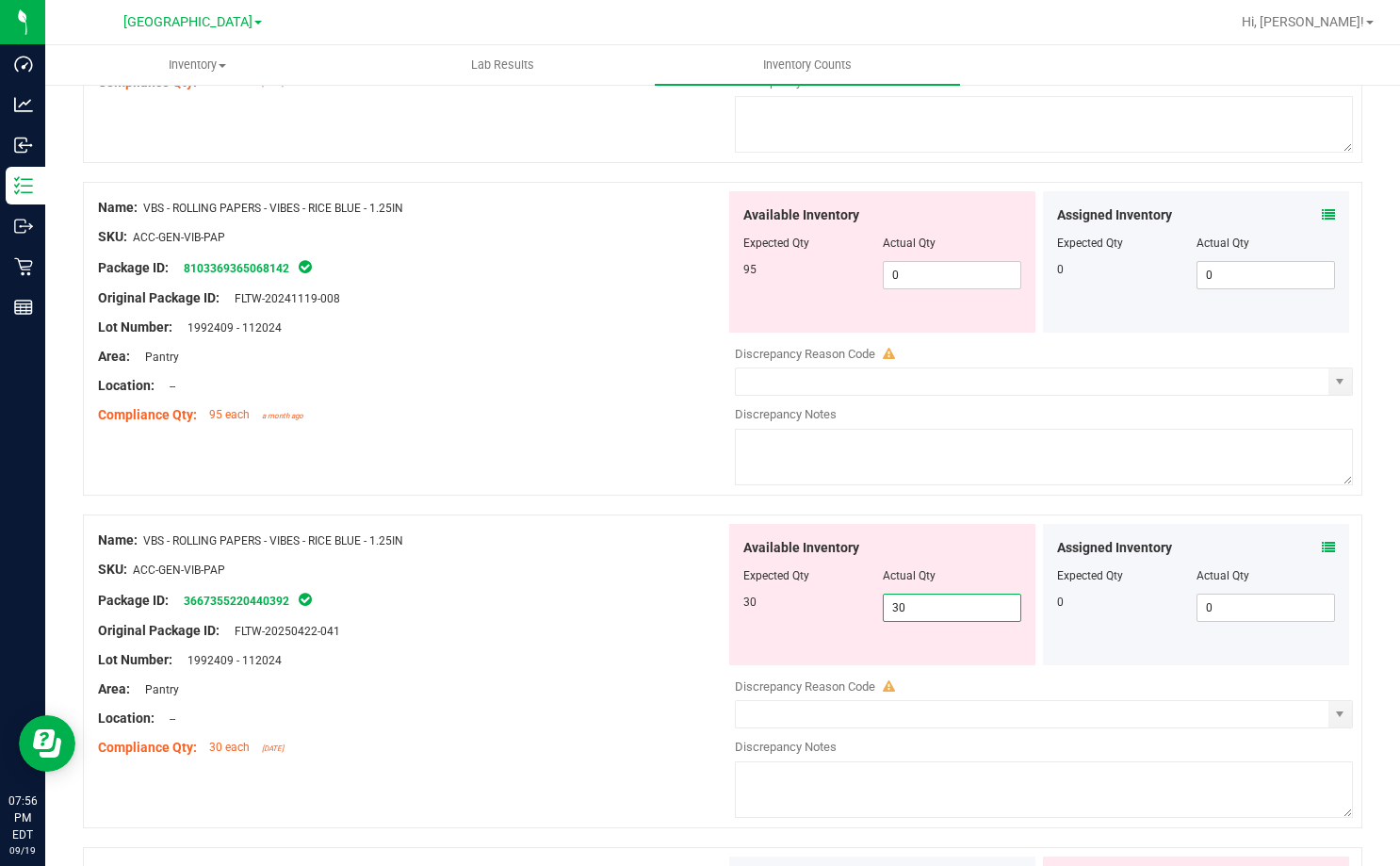
scroll to position [2450, 0]
type input "30"
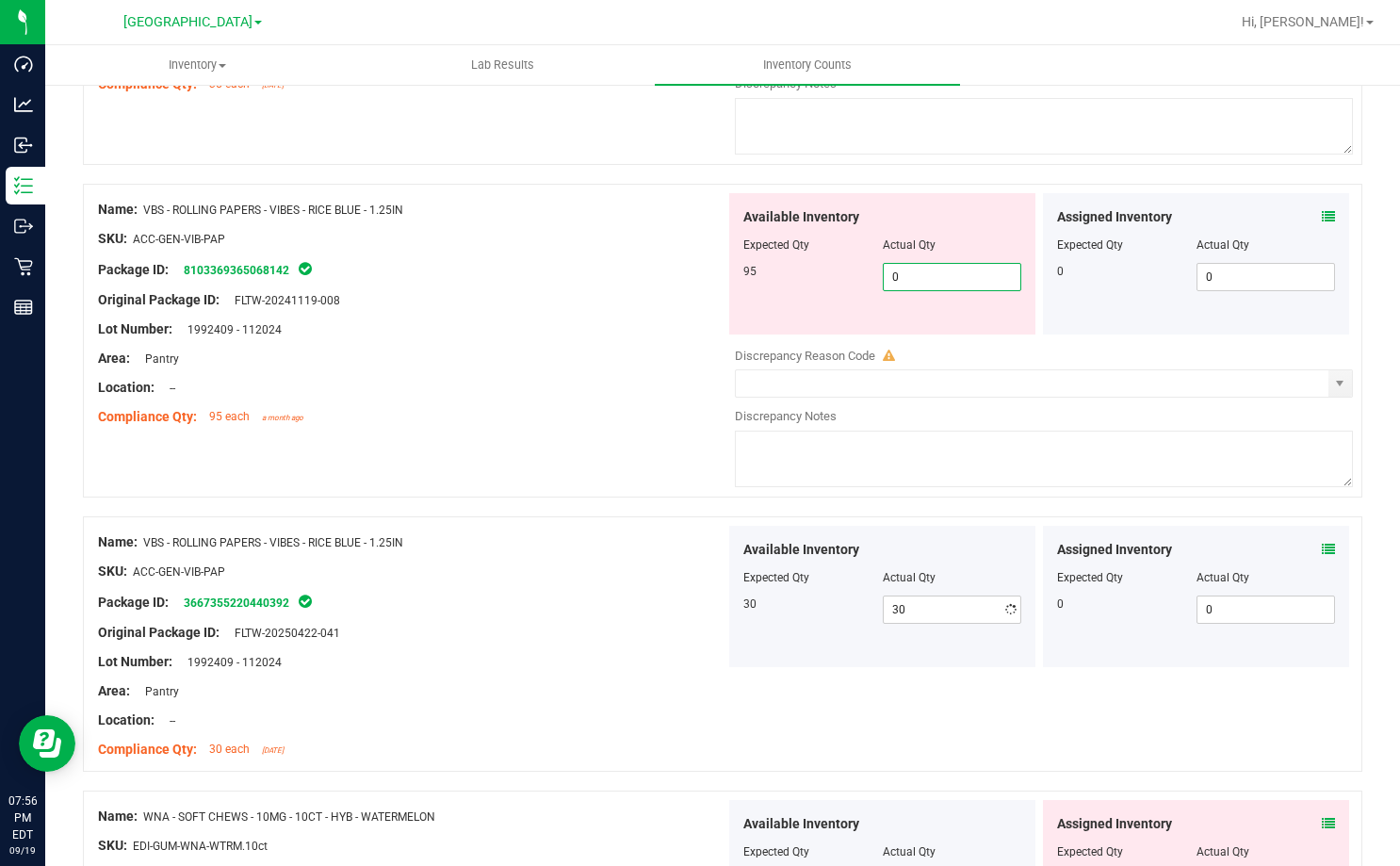
click at [920, 277] on span "0 0" at bounding box center [952, 276] width 140 height 28
click at [920, 277] on input "0" at bounding box center [952, 276] width 138 height 26
type input "95"
click at [633, 445] on div "Name: VBS - ROLLING PAPERS - VIBES - RICE BLUE - 1.25IN SKU: ACC-GEN-VIB-PAP Pa…" at bounding box center [722, 350] width 1279 height 333
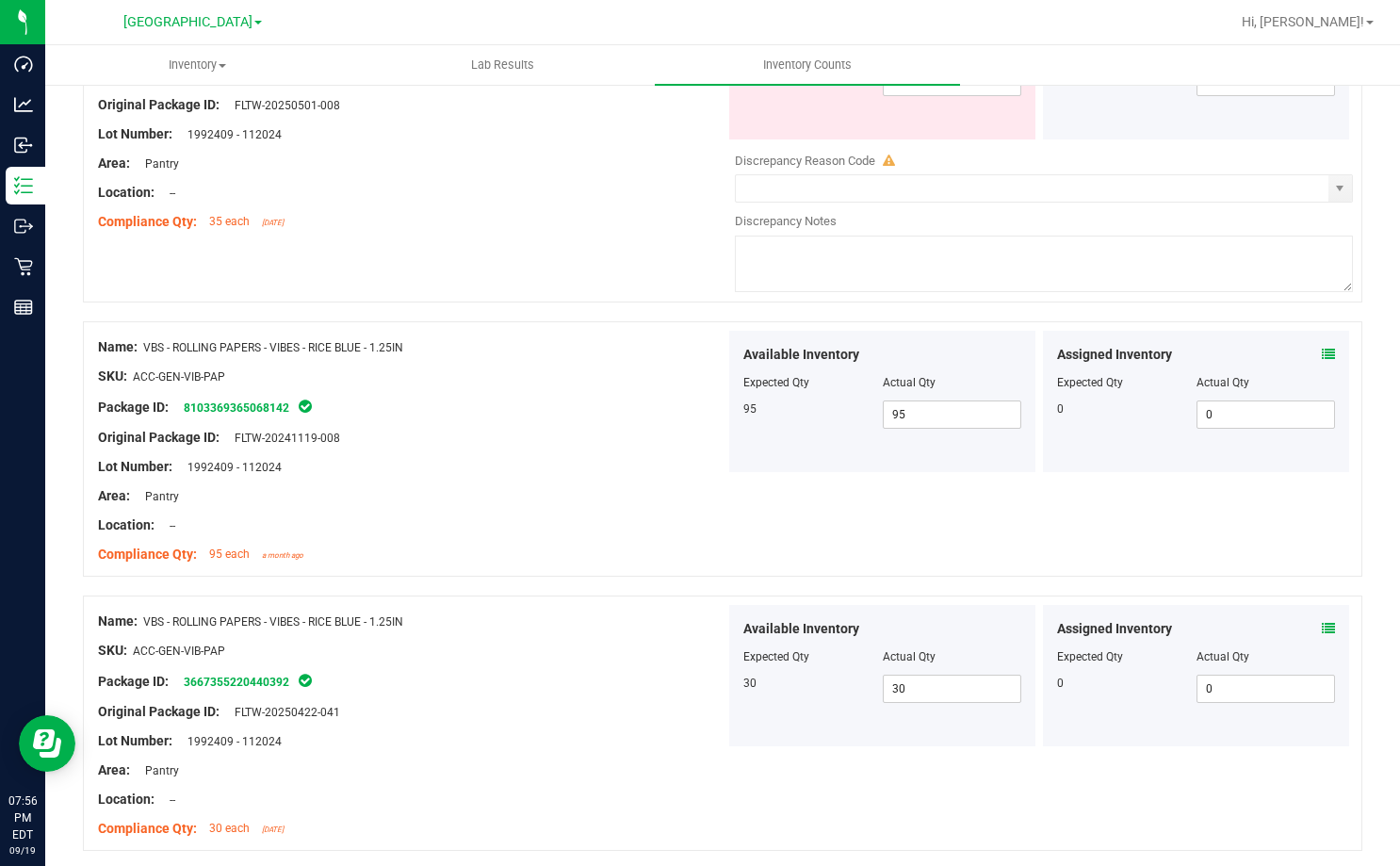
scroll to position [2168, 0]
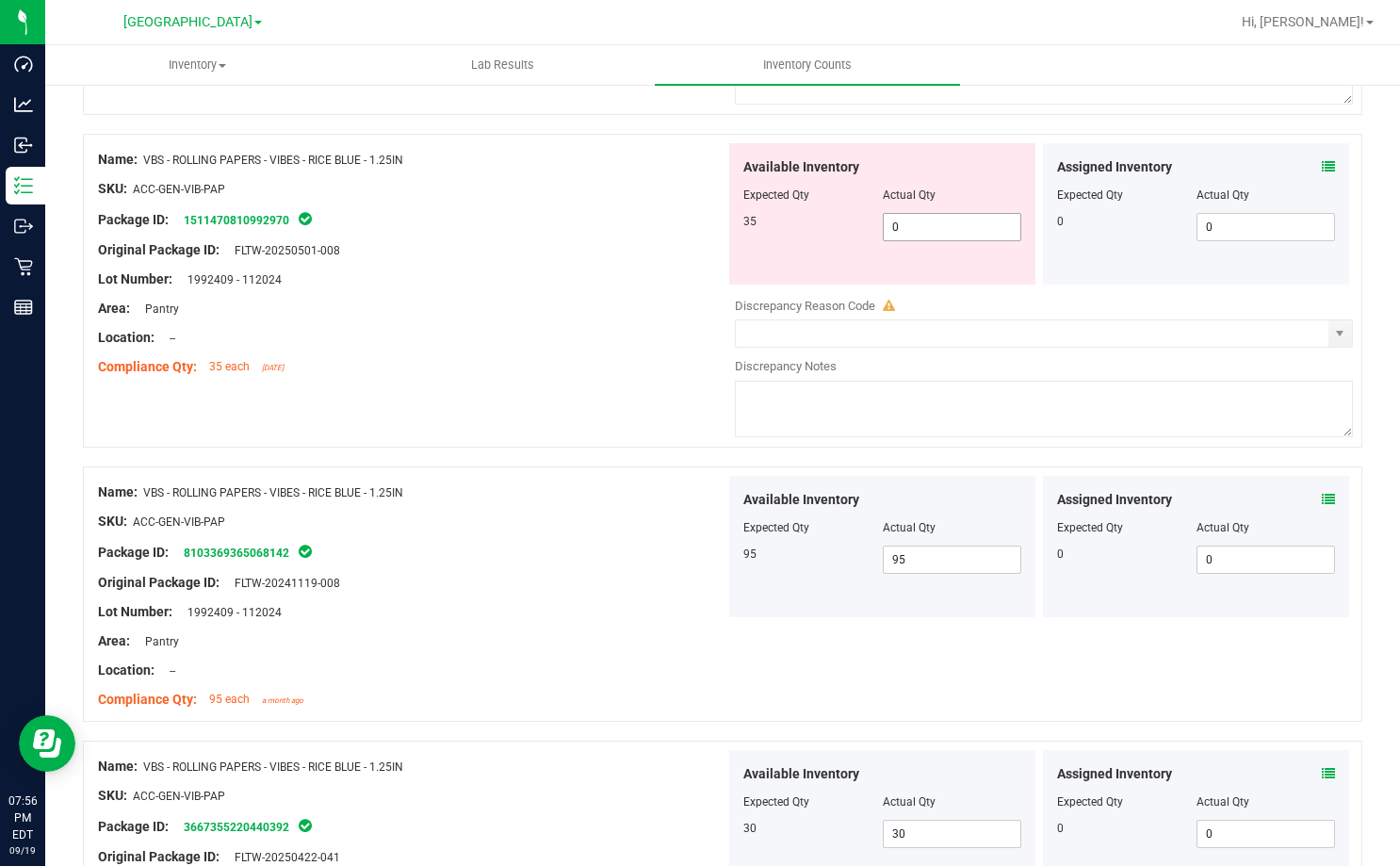
click at [920, 219] on span "0 0" at bounding box center [952, 226] width 140 height 28
click at [920, 219] on input "0" at bounding box center [952, 226] width 138 height 26
type input "35"
click at [592, 293] on div at bounding box center [412, 294] width 627 height 10
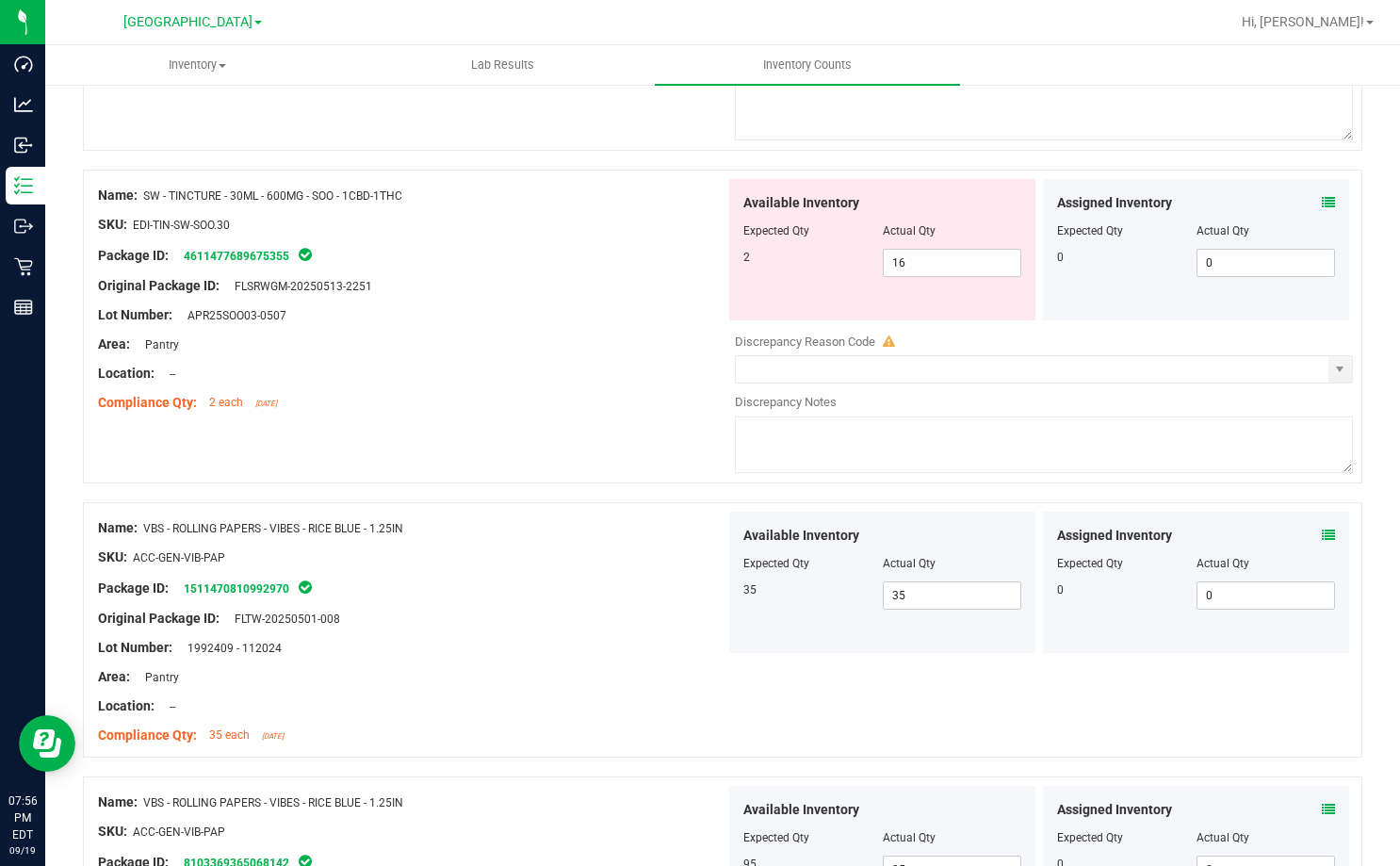
scroll to position [1791, 0]
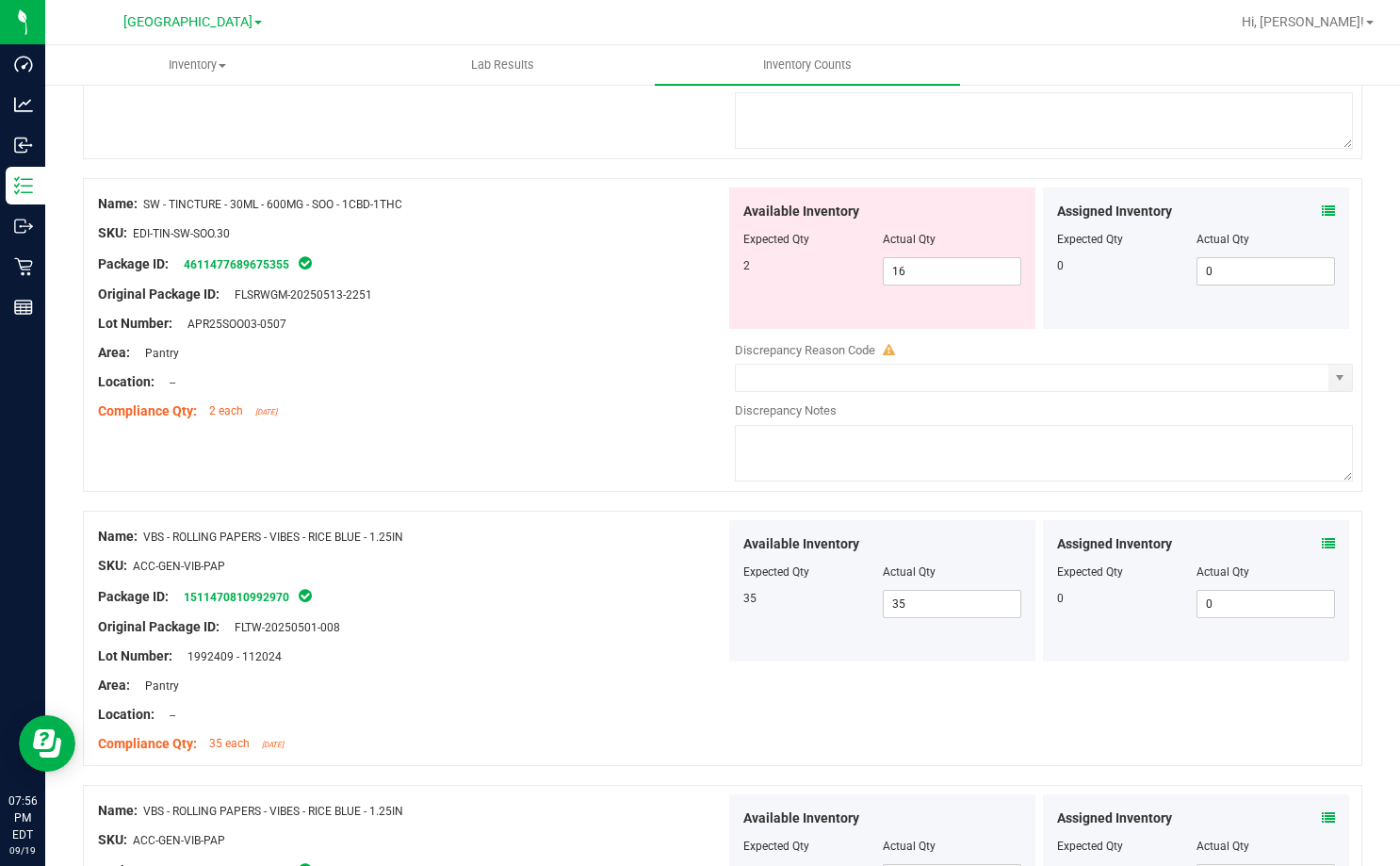
click at [1322, 211] on icon at bounding box center [1329, 211] width 13 height 13
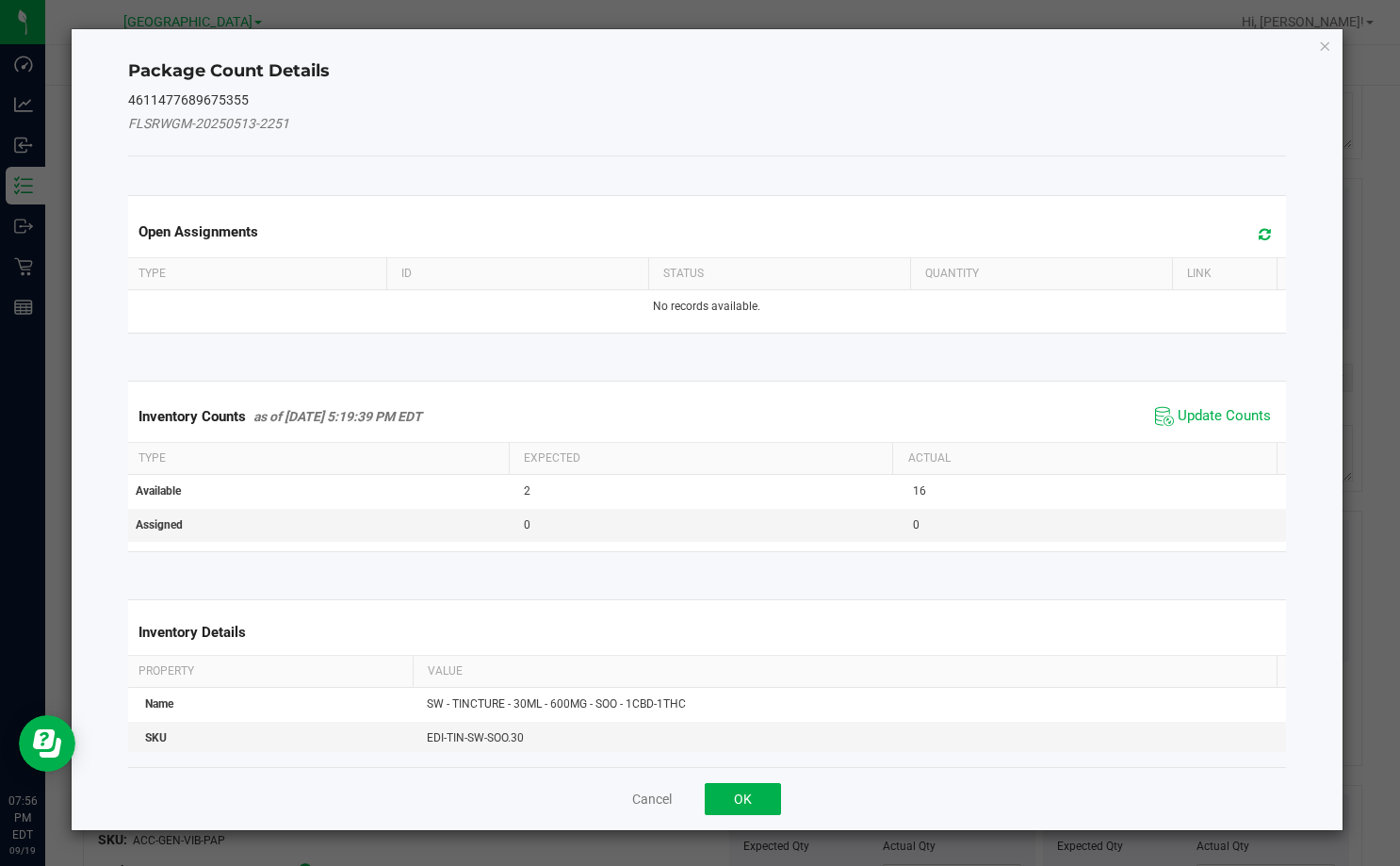
click at [1197, 400] on div "Inventory Counts as of [DATE] 5:19:39 PM EDT Update Counts" at bounding box center [706, 416] width 1165 height 51
click at [1197, 410] on span "Update Counts" at bounding box center [1224, 417] width 93 height 19
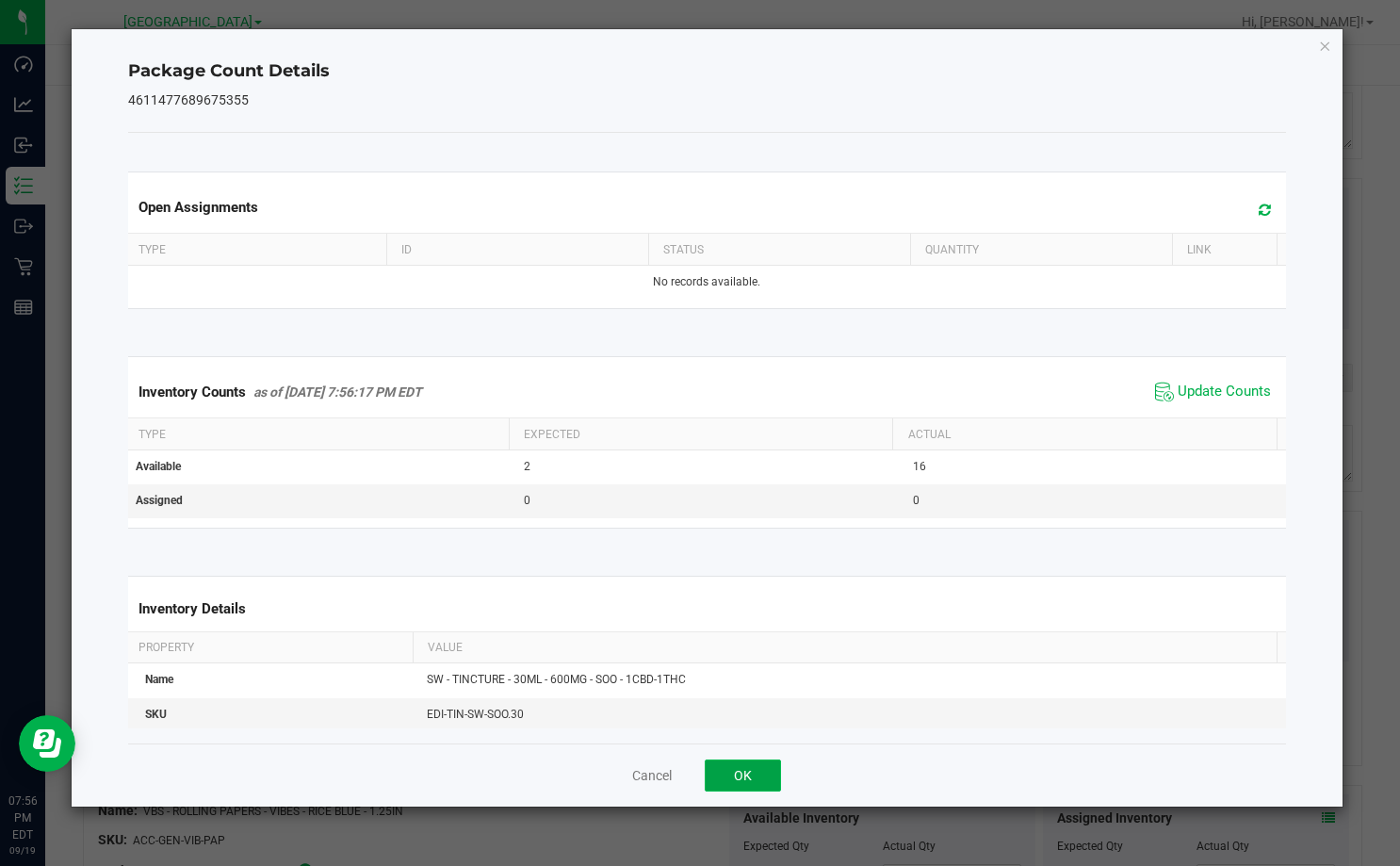
click at [715, 786] on button "OK" at bounding box center [742, 775] width 76 height 32
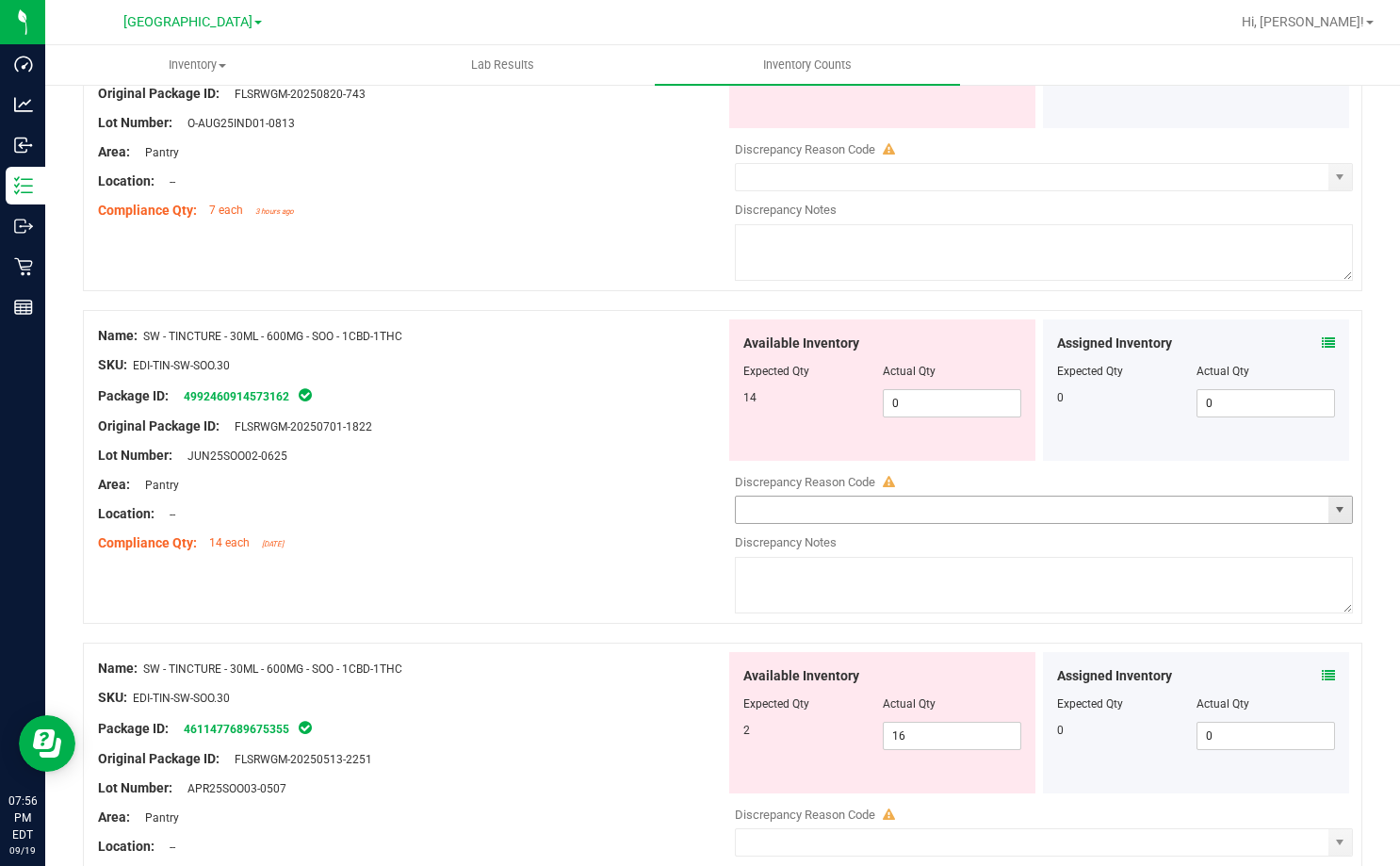
scroll to position [1320, 0]
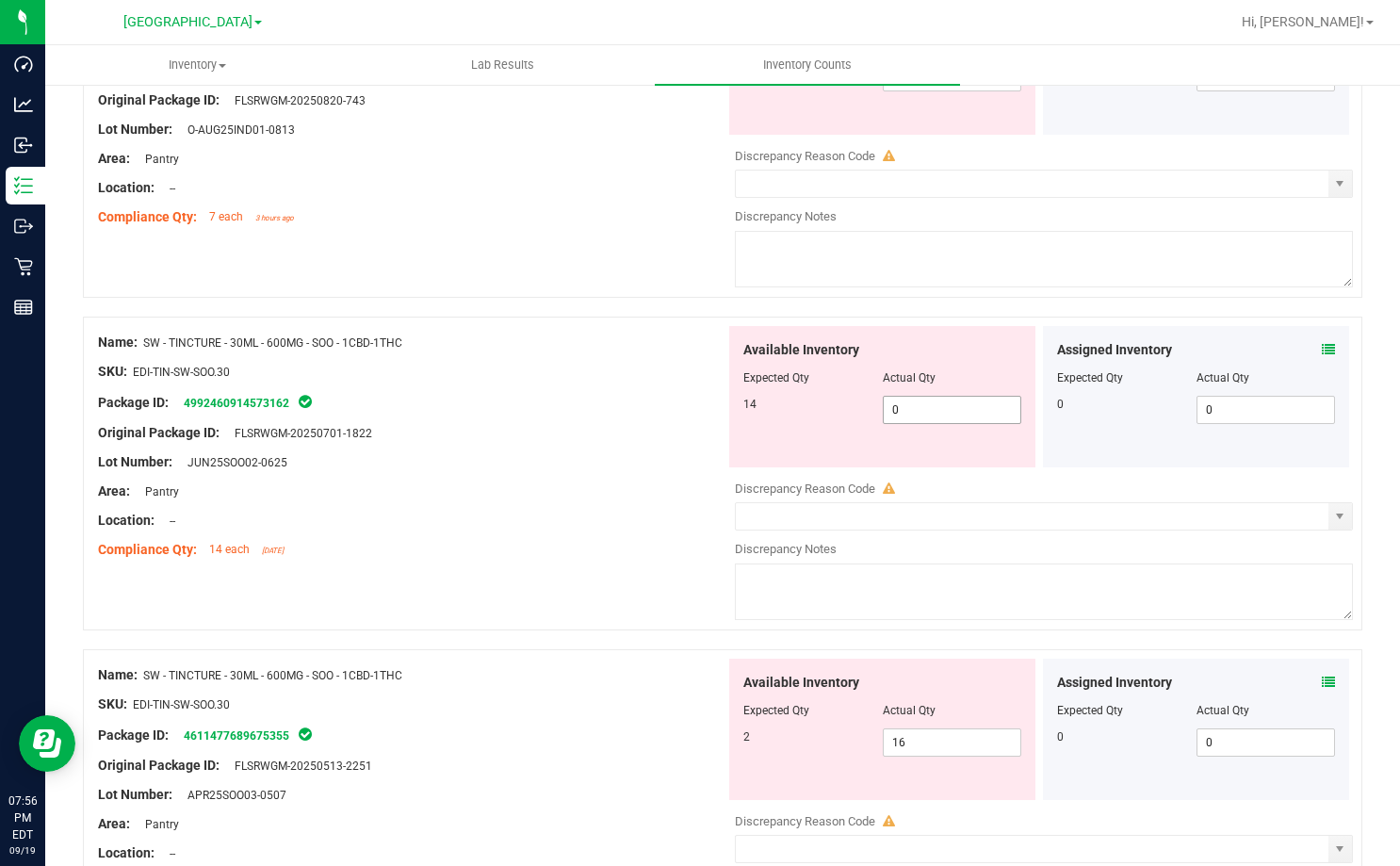
click at [904, 416] on span "0 0" at bounding box center [952, 409] width 140 height 28
click at [904, 416] on input "0" at bounding box center [952, 409] width 138 height 26
type input "14"
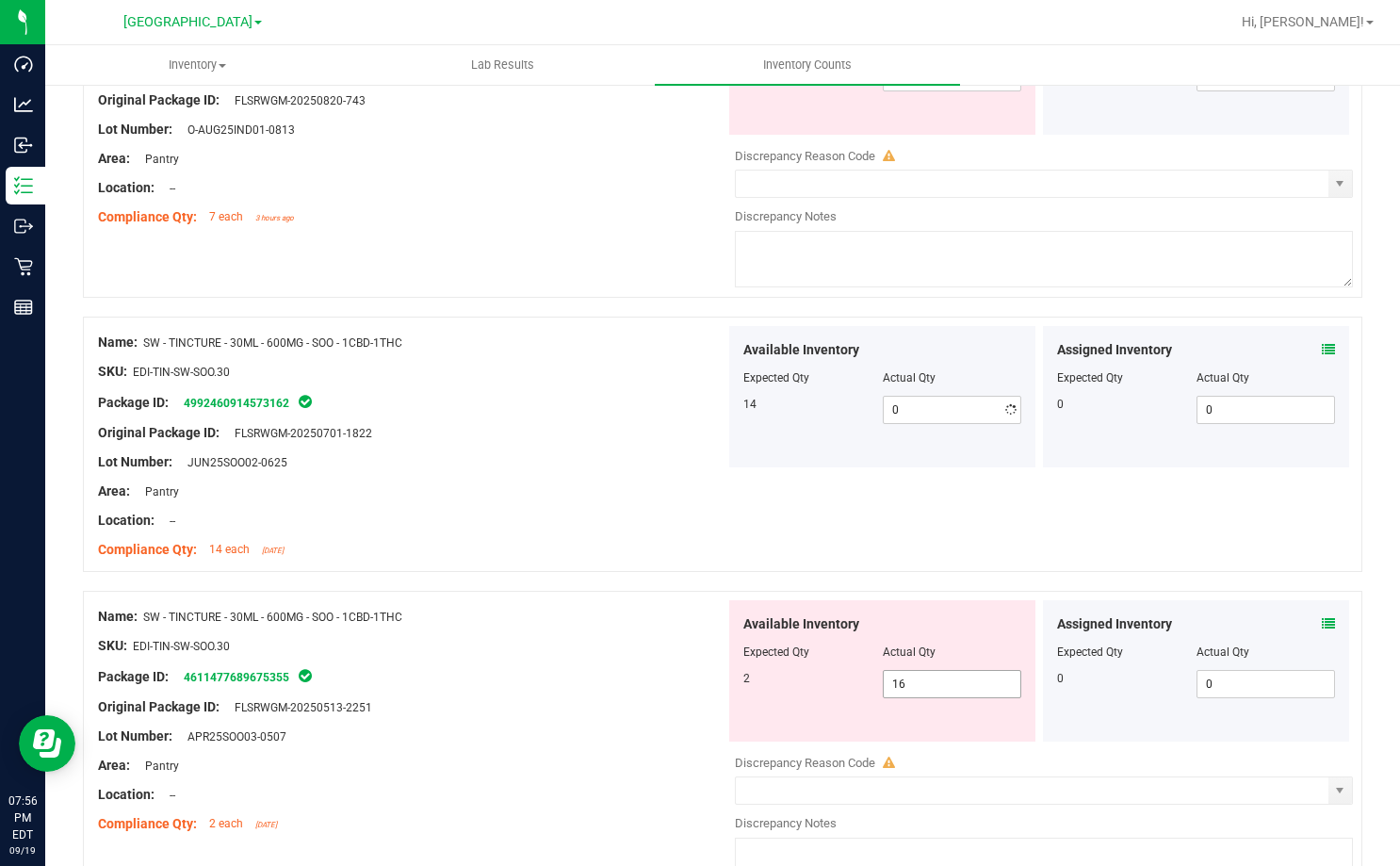
type input "14"
click at [923, 751] on div "Available Inventory Expected Qty Actual Qty 2 16 16" at bounding box center [1039, 750] width 627 height 298
click at [923, 751] on div at bounding box center [1044, 749] width 618 height 10
click at [913, 698] on div "Available Inventory Expected Qty Actual Qty 2 16 16" at bounding box center [882, 671] width 306 height 141
click at [913, 685] on span "16 16" at bounding box center [952, 683] width 140 height 28
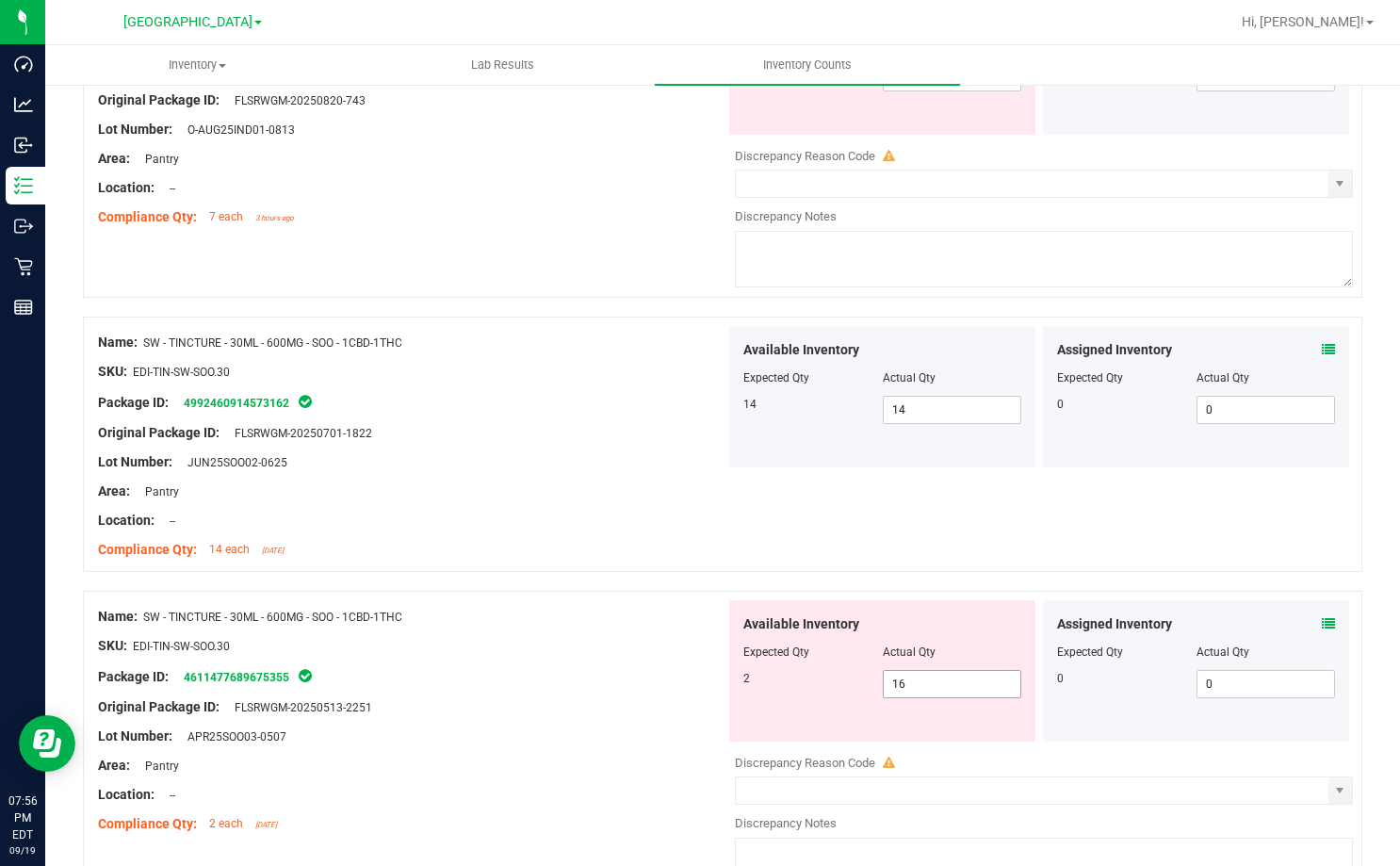
click at [0, 0] on input "16" at bounding box center [0, 0] width 0 height 0
type input "2"
click at [436, 540] on div "Compliance Qty: 14 each [DATE]" at bounding box center [412, 549] width 627 height 20
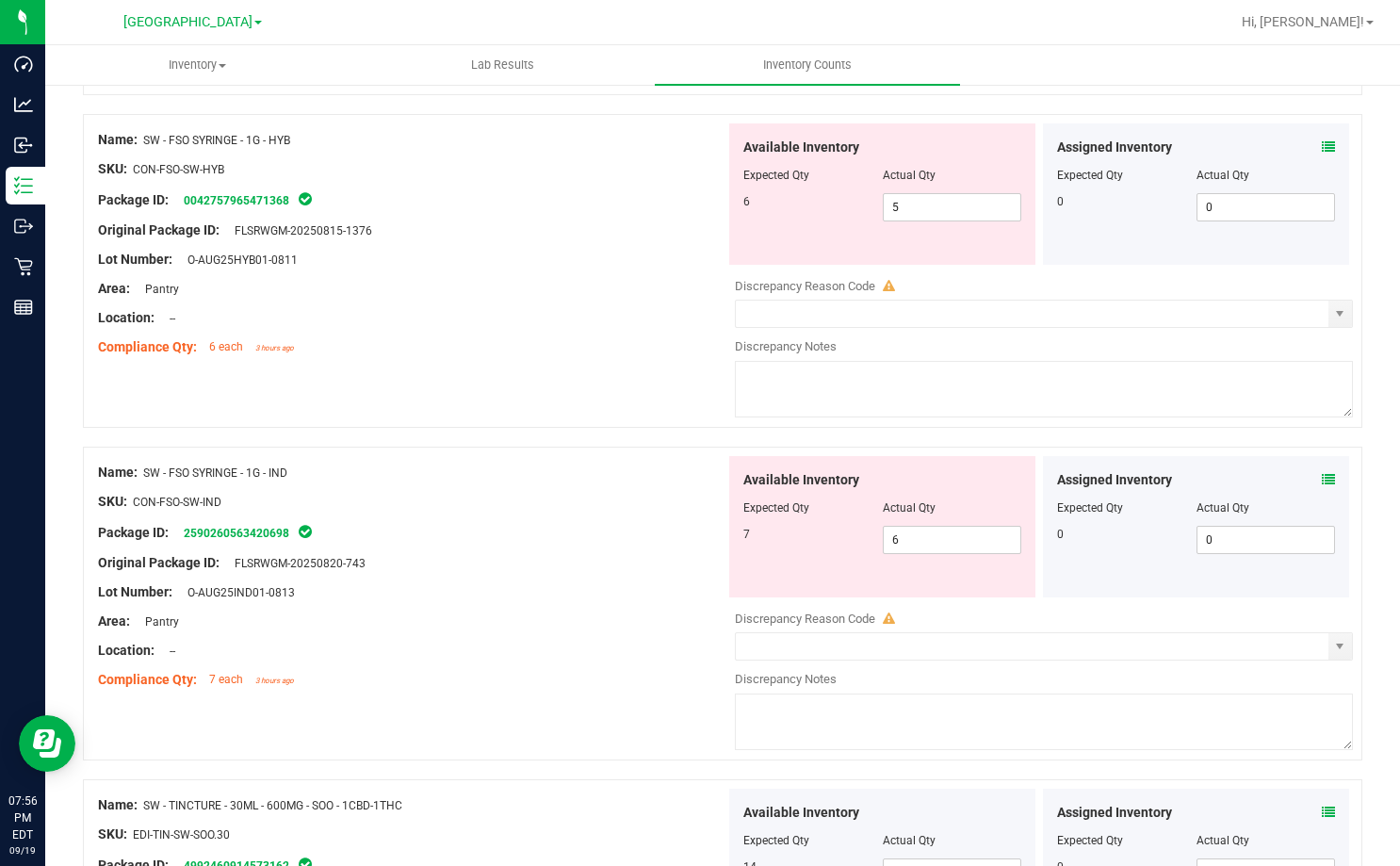
scroll to position [849, 0]
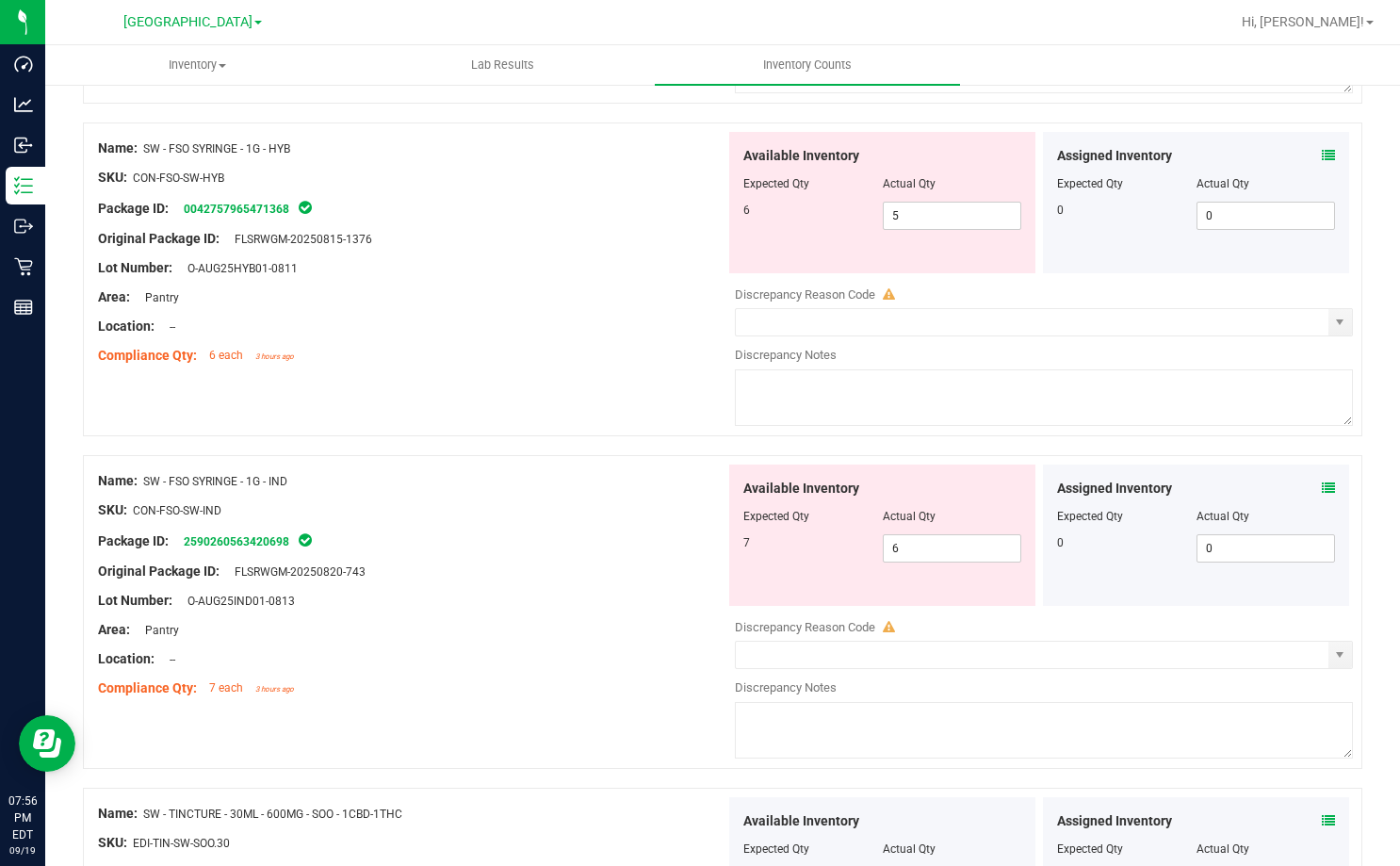
click at [1321, 482] on div "Assigned Inventory Expected Qty Actual Qty 0 0 0" at bounding box center [1196, 535] width 306 height 141
click at [1319, 485] on div "Assigned Inventory Expected Qty Actual Qty 0 0 0" at bounding box center [1196, 535] width 306 height 141
click at [1322, 485] on icon at bounding box center [1329, 488] width 13 height 13
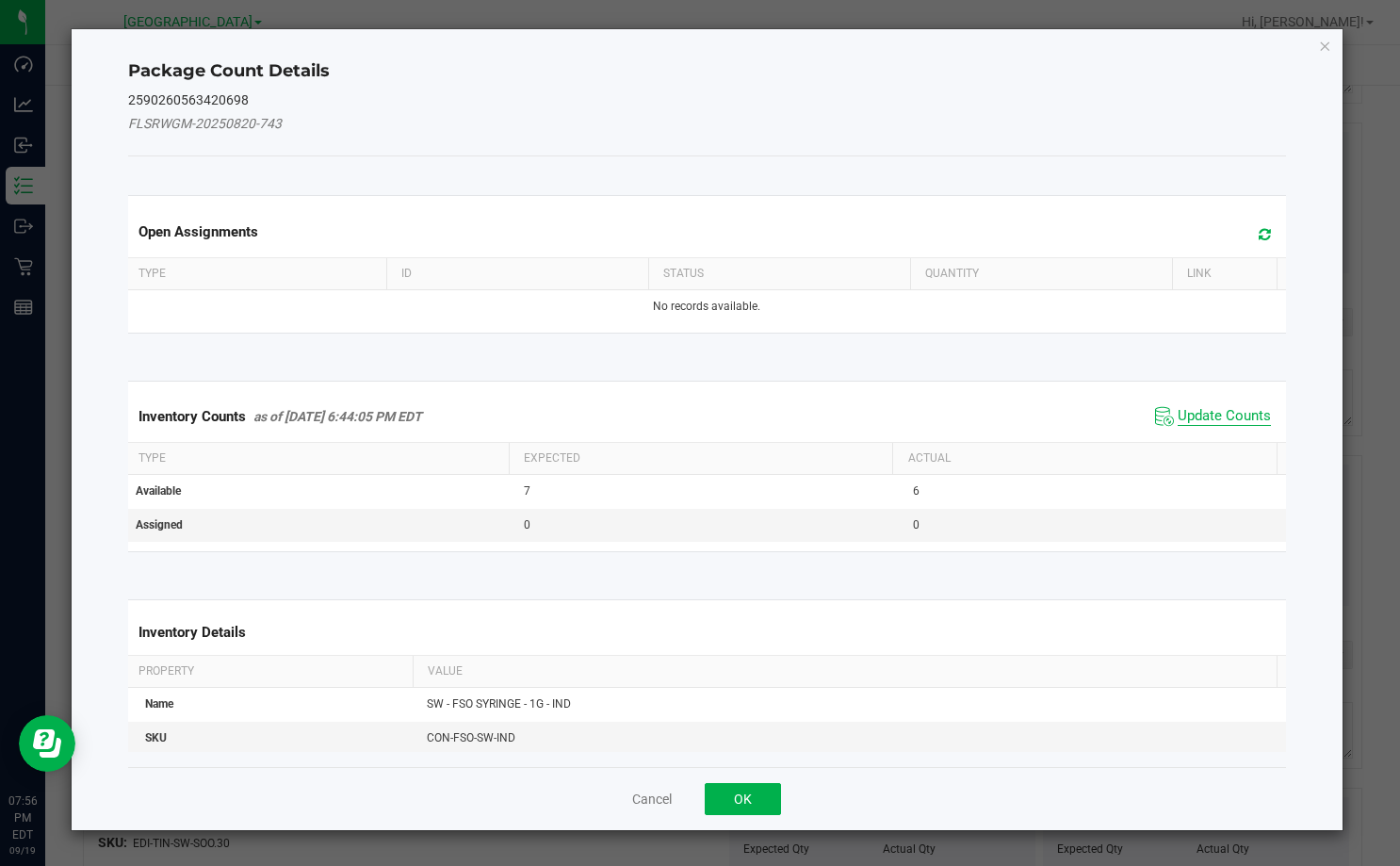
click at [1209, 415] on span "Update Counts" at bounding box center [1224, 417] width 93 height 19
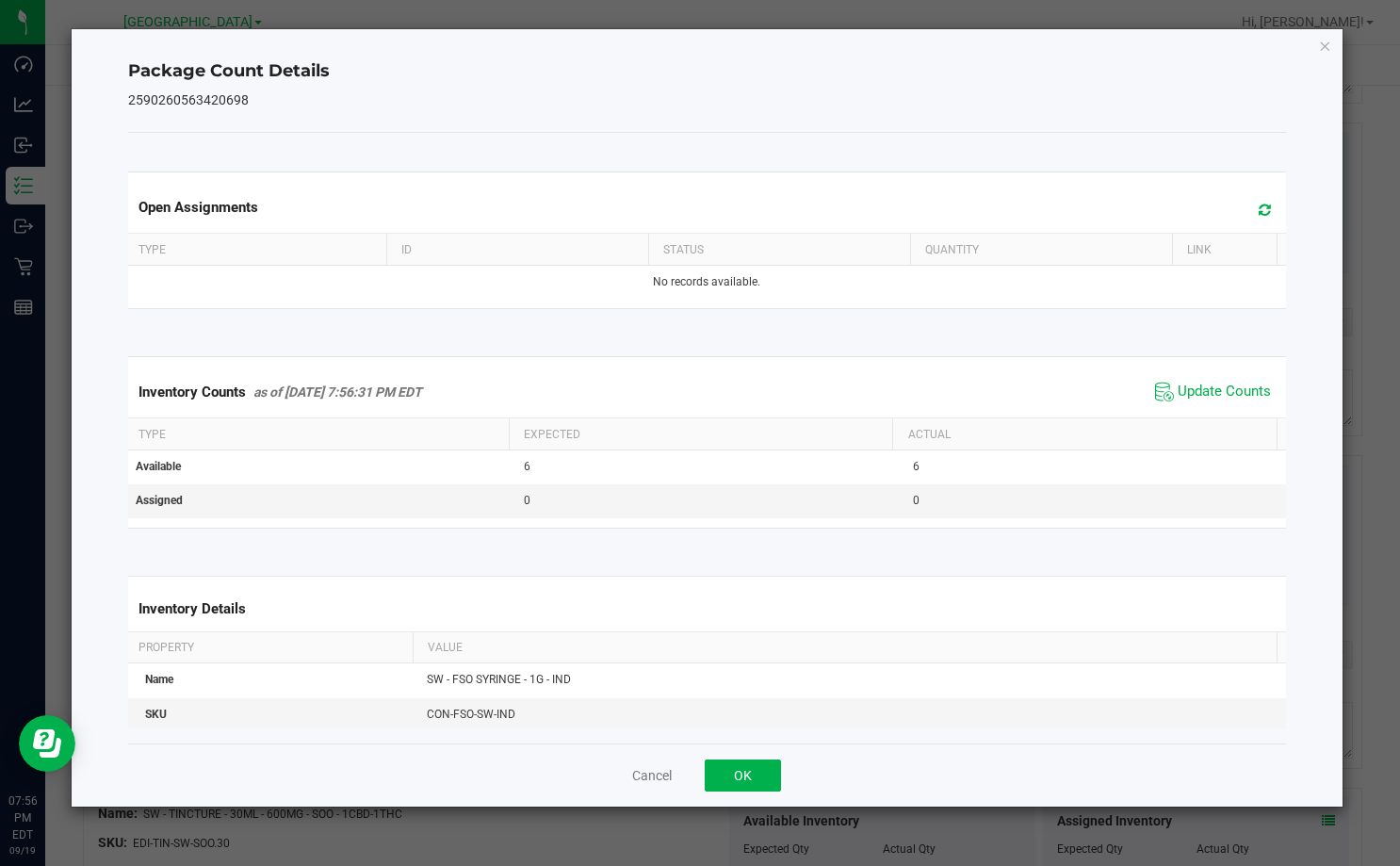
click at [987, 377] on div "Inventory Counts as of [DATE] 7:56:31 PM EDT Update Counts" at bounding box center [706, 392] width 1165 height 51
click at [761, 784] on button "OK" at bounding box center [742, 775] width 76 height 32
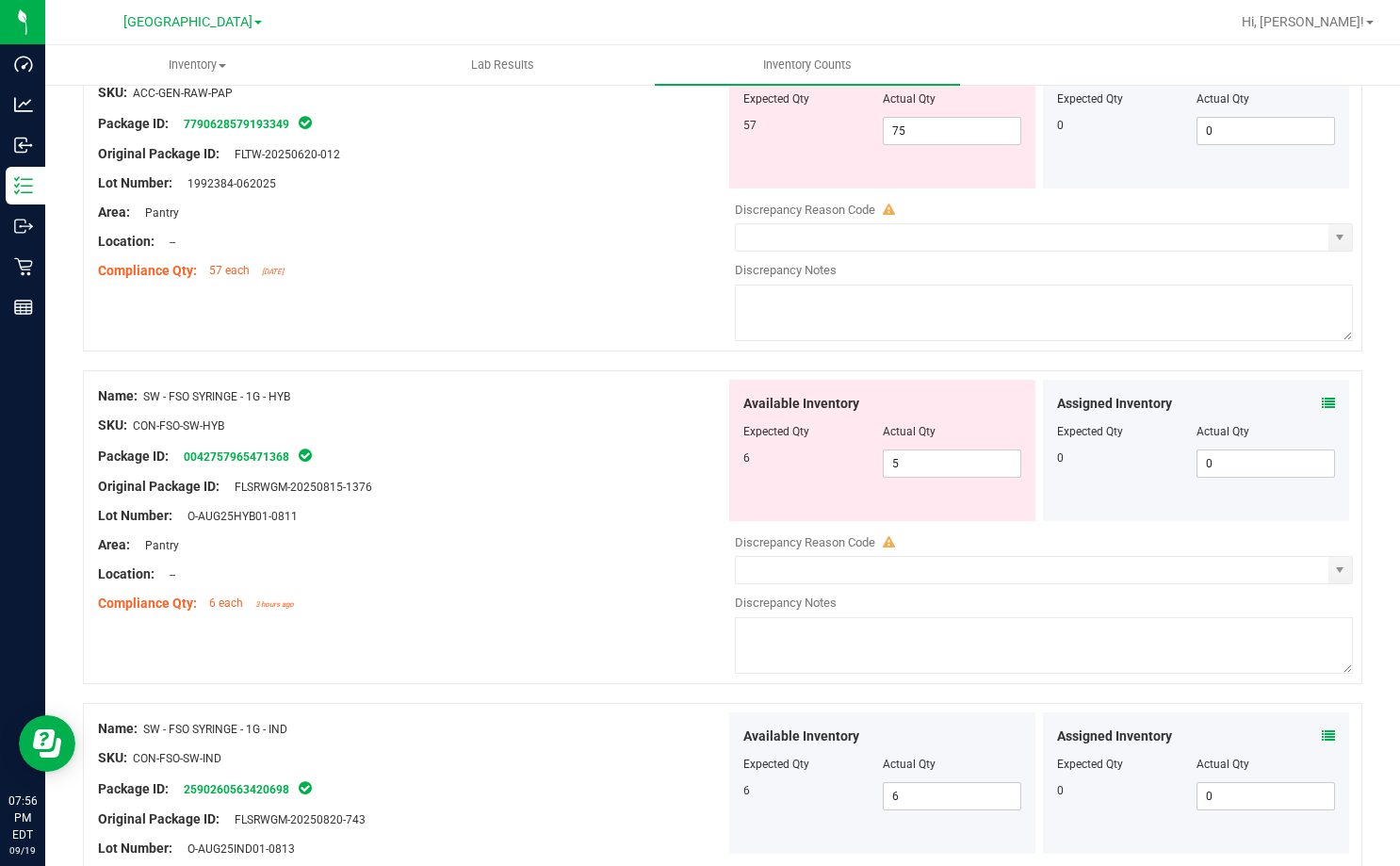
scroll to position [566, 0]
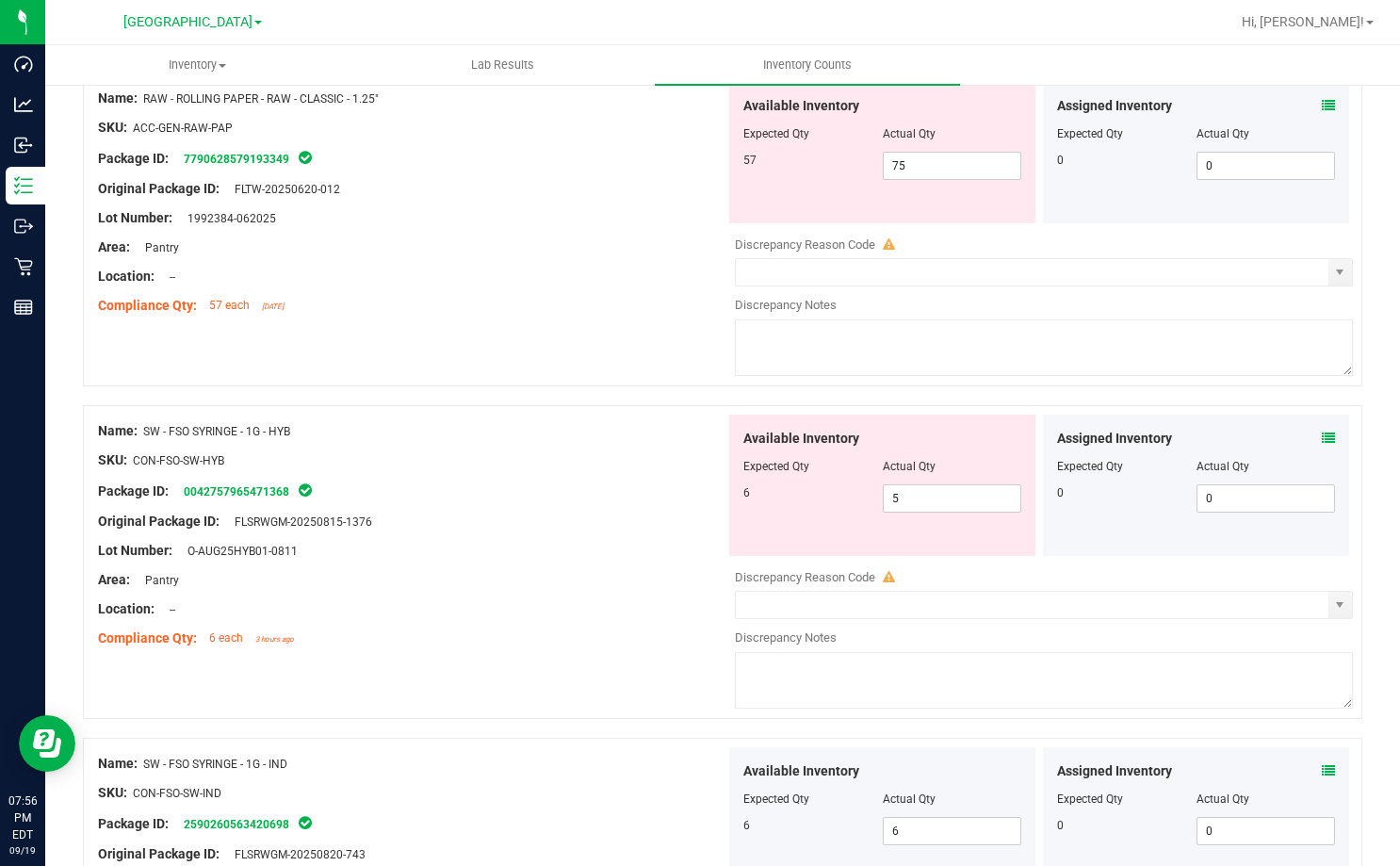
click at [1322, 440] on icon at bounding box center [1329, 438] width 13 height 13
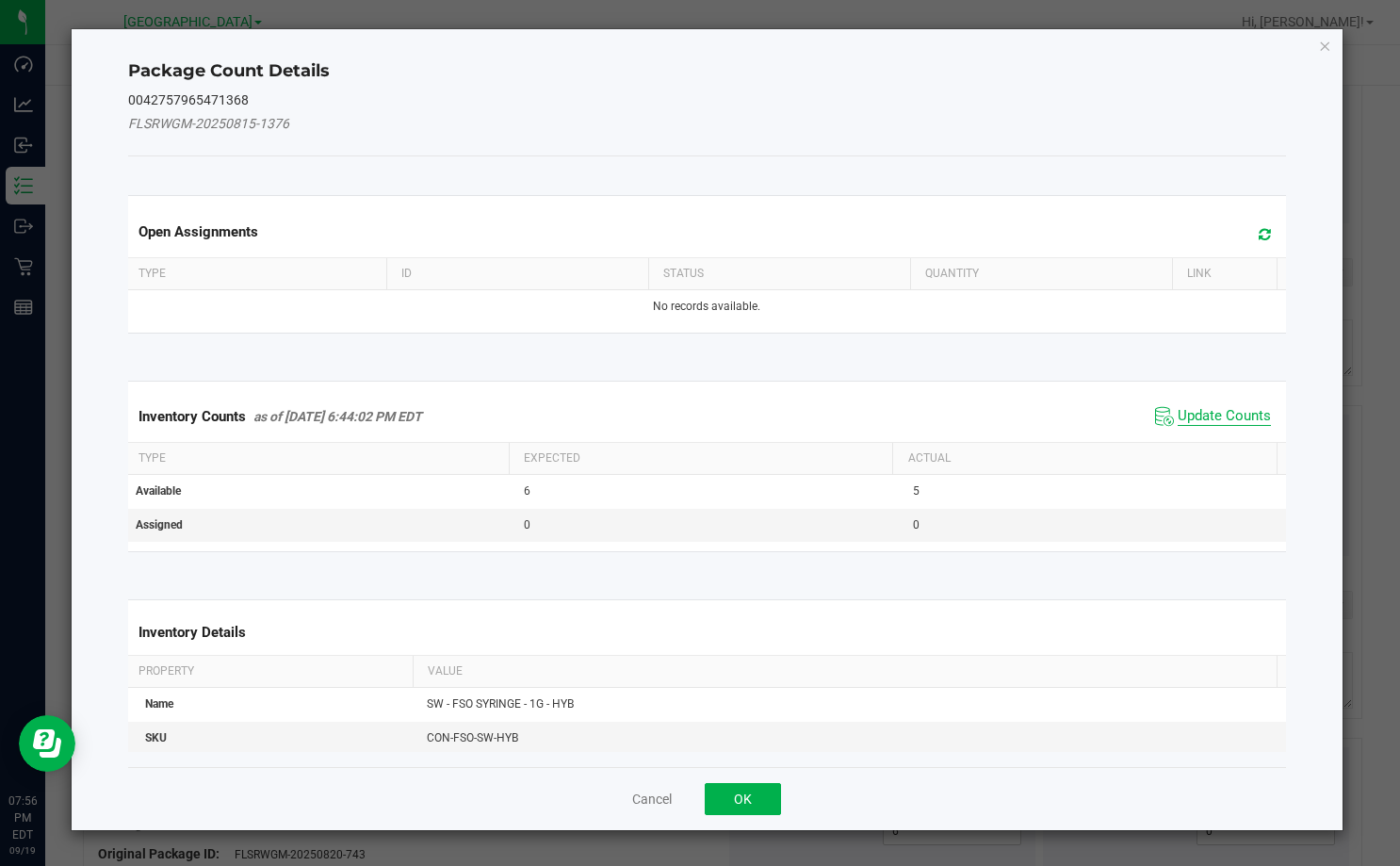
click at [1233, 411] on span "Update Counts" at bounding box center [1224, 417] width 93 height 19
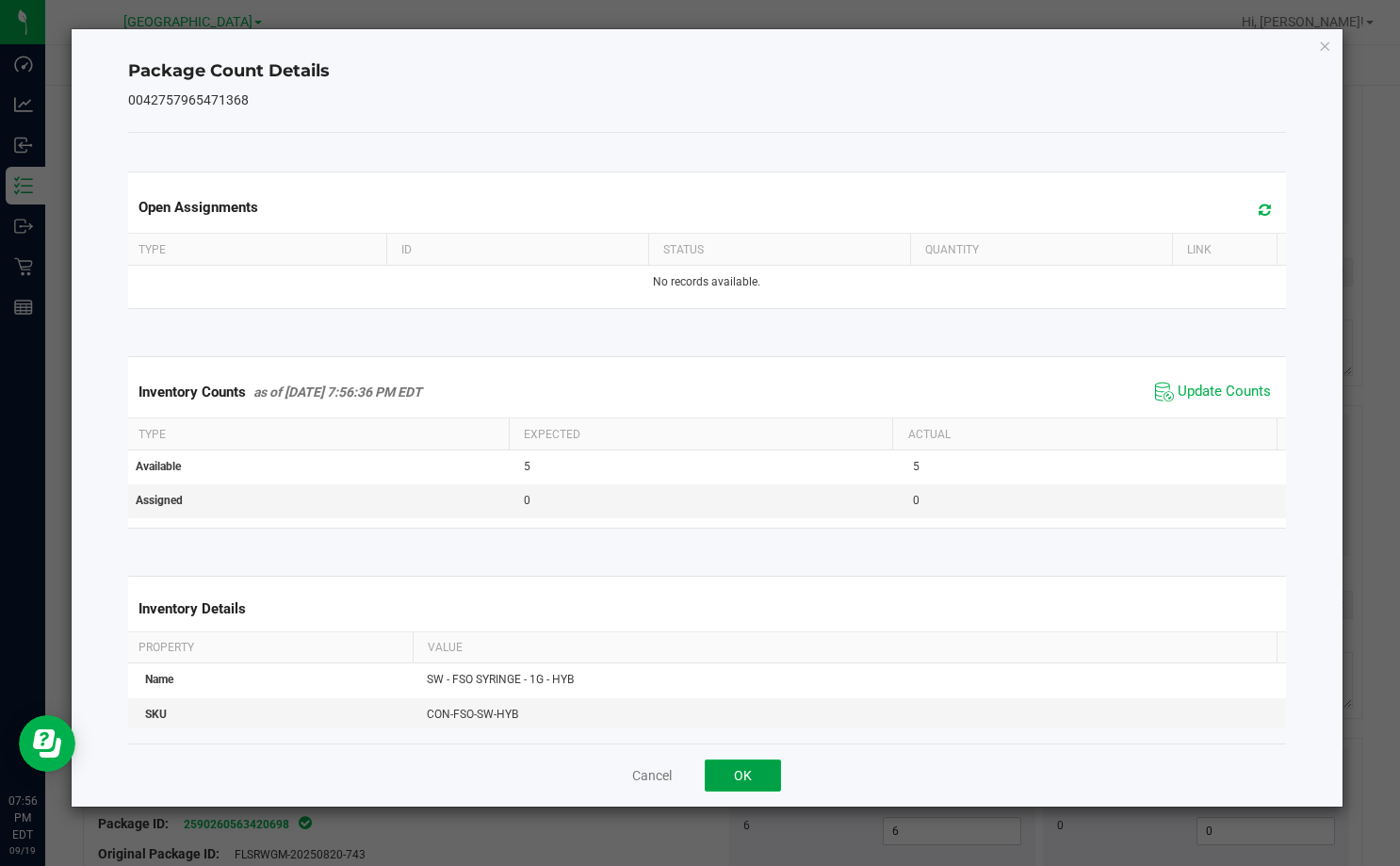
click at [765, 772] on button "OK" at bounding box center [742, 775] width 76 height 32
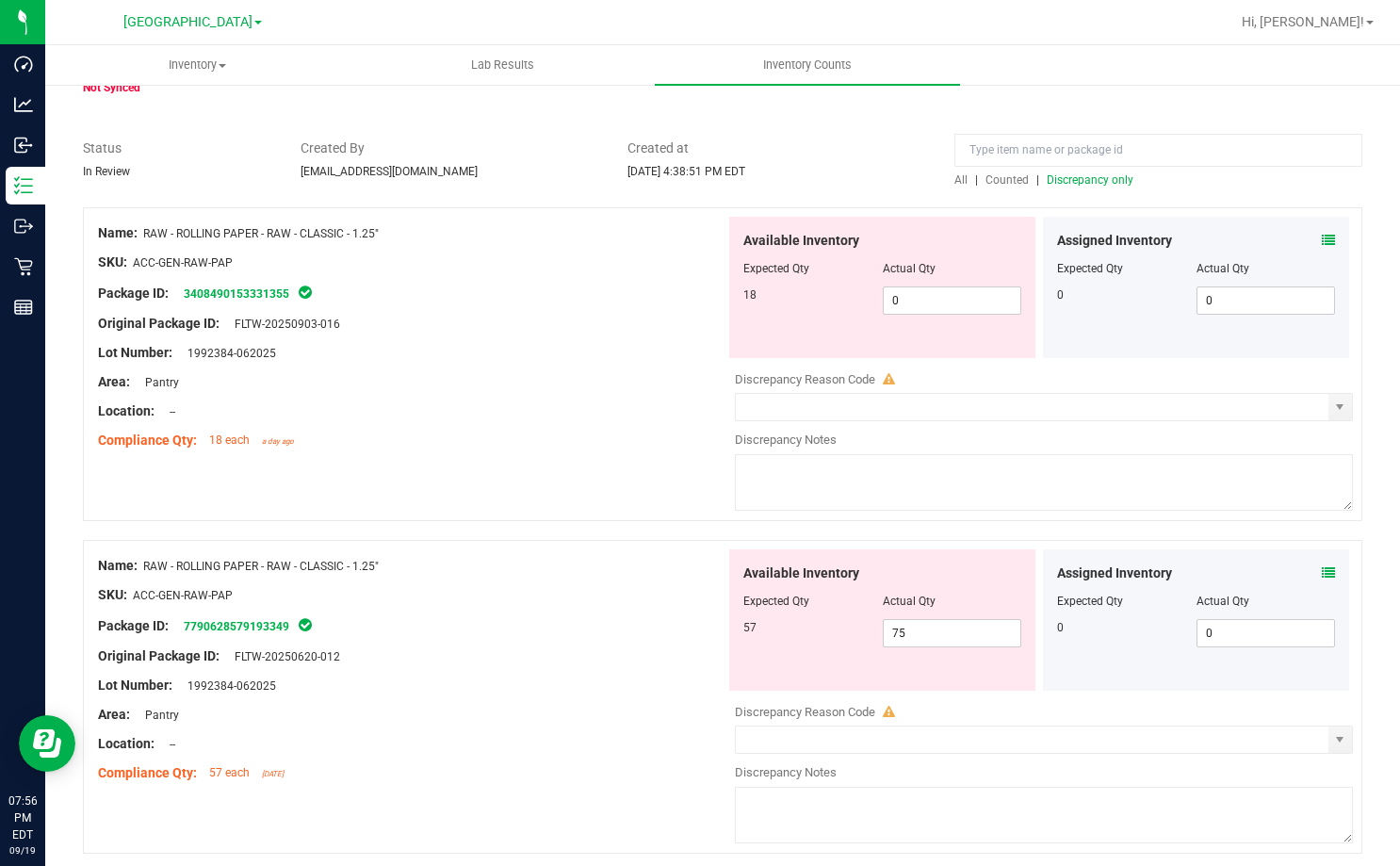
scroll to position [95, 0]
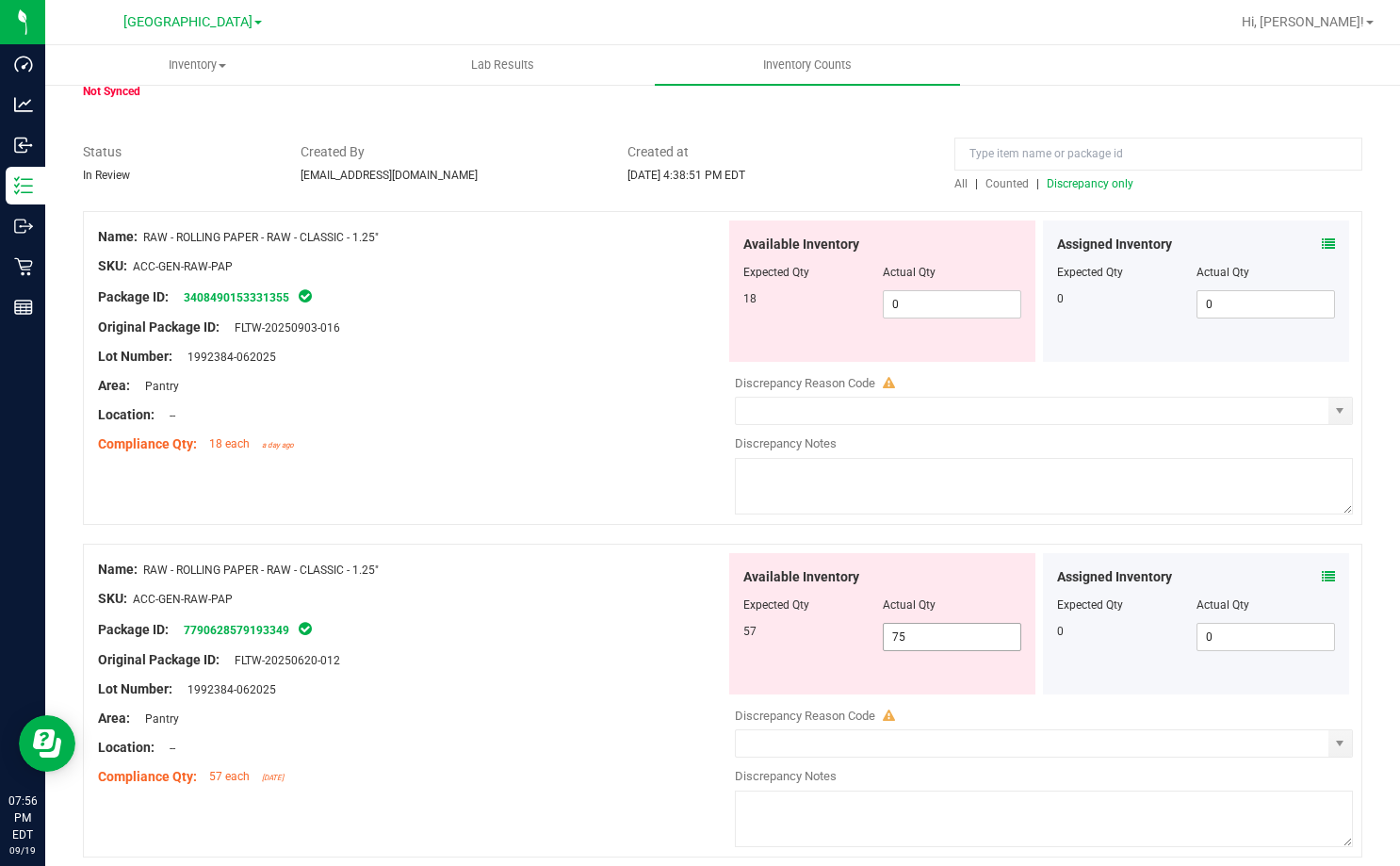
click at [922, 635] on span "75 75" at bounding box center [952, 636] width 140 height 28
click at [922, 635] on input "75" at bounding box center [952, 636] width 138 height 26
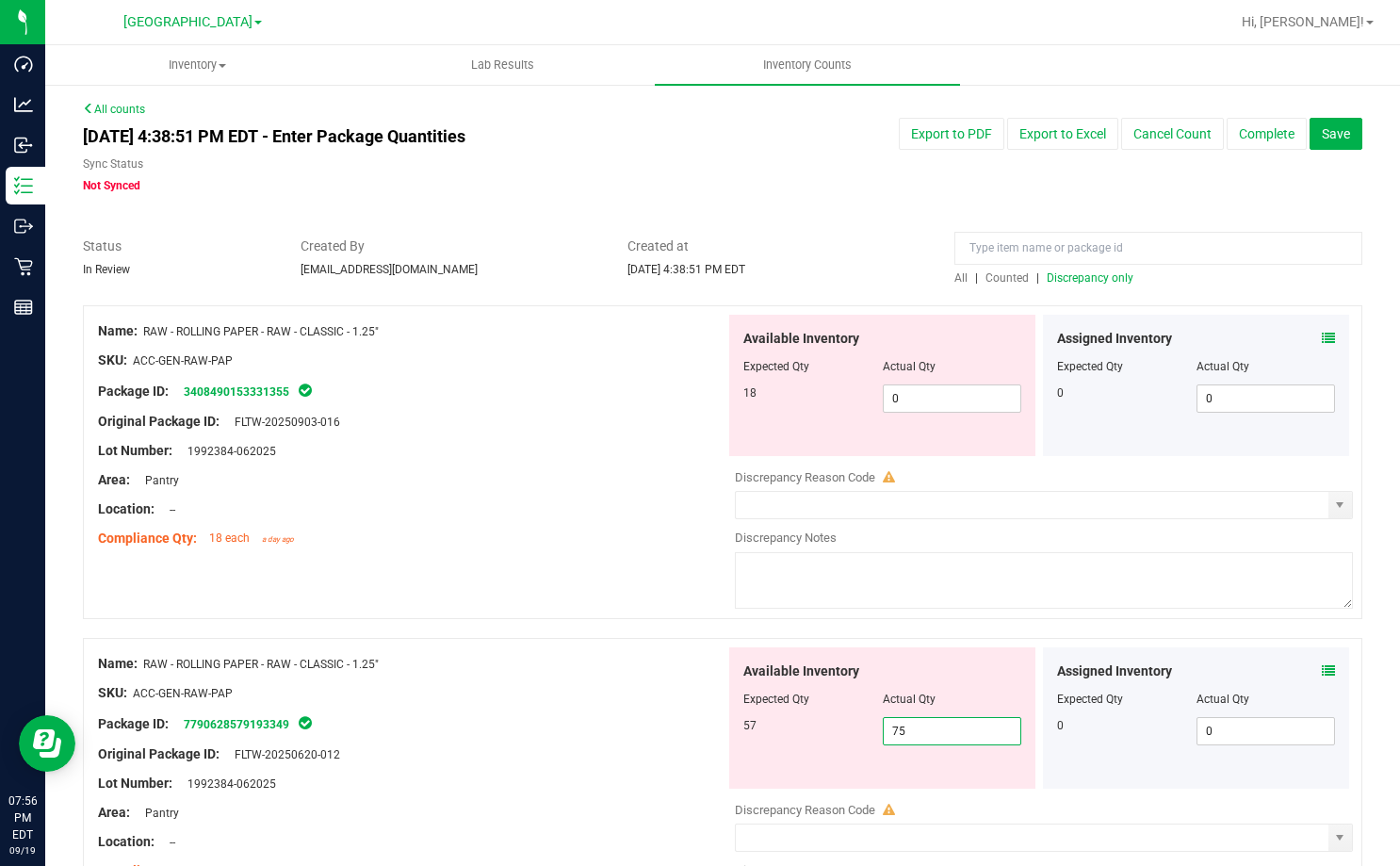
scroll to position [0, 0]
type input "57"
click at [897, 397] on span "0 0" at bounding box center [952, 398] width 140 height 28
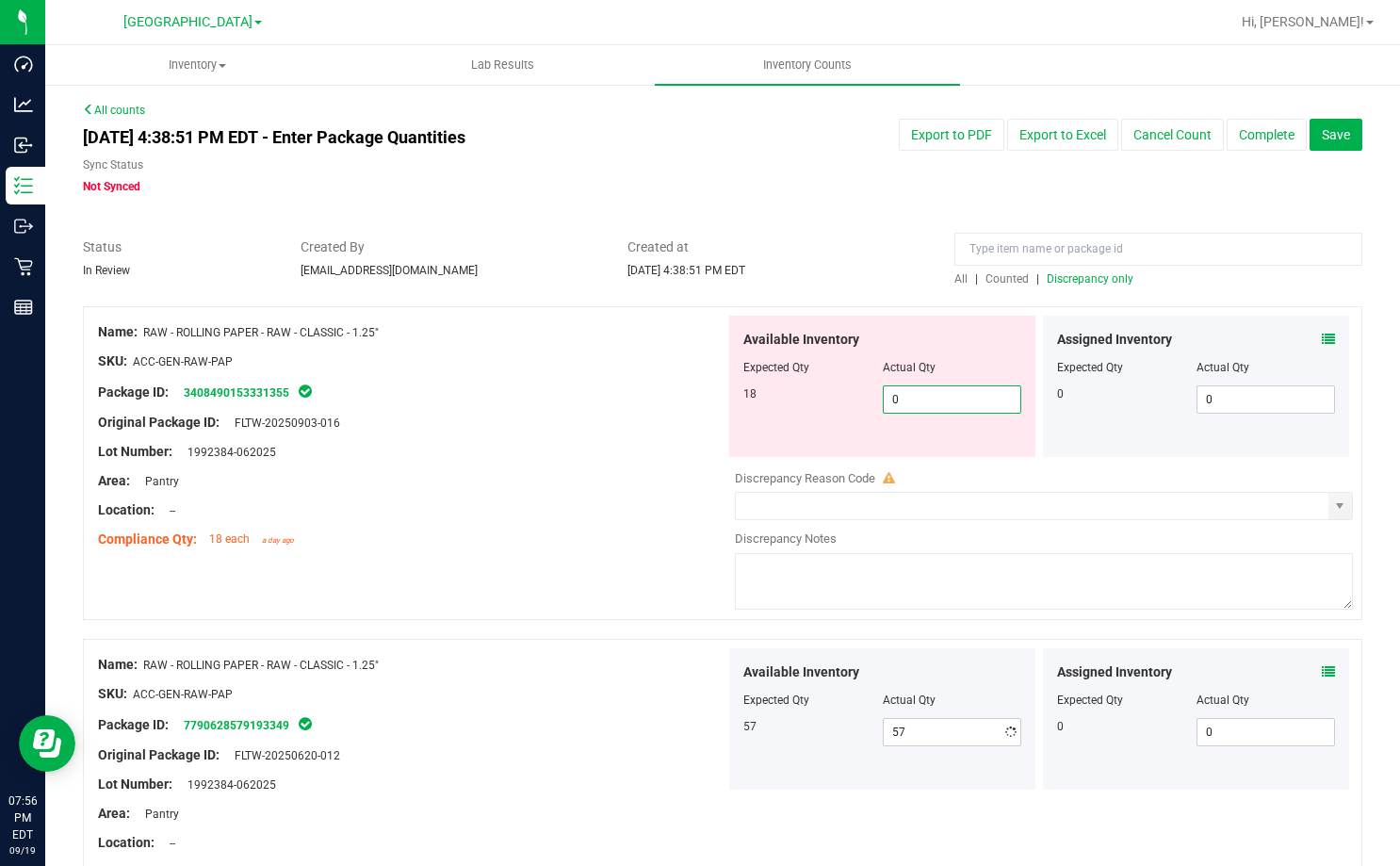
click at [897, 397] on input "0" at bounding box center [952, 398] width 138 height 26
type input "18"
click at [641, 420] on div "Original Package ID: FLTW-20250903-016" at bounding box center [412, 422] width 627 height 20
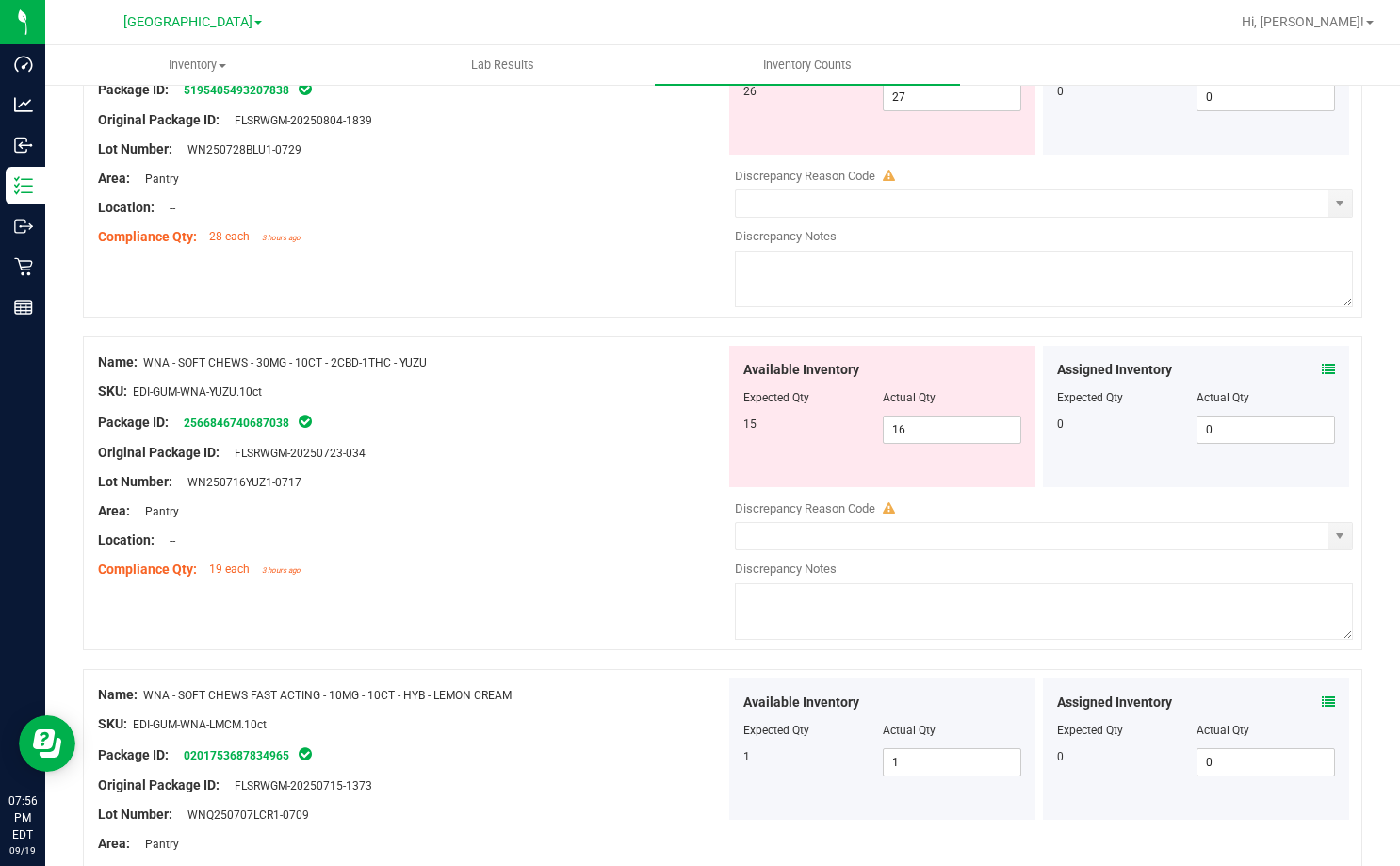
scroll to position [3244, 0]
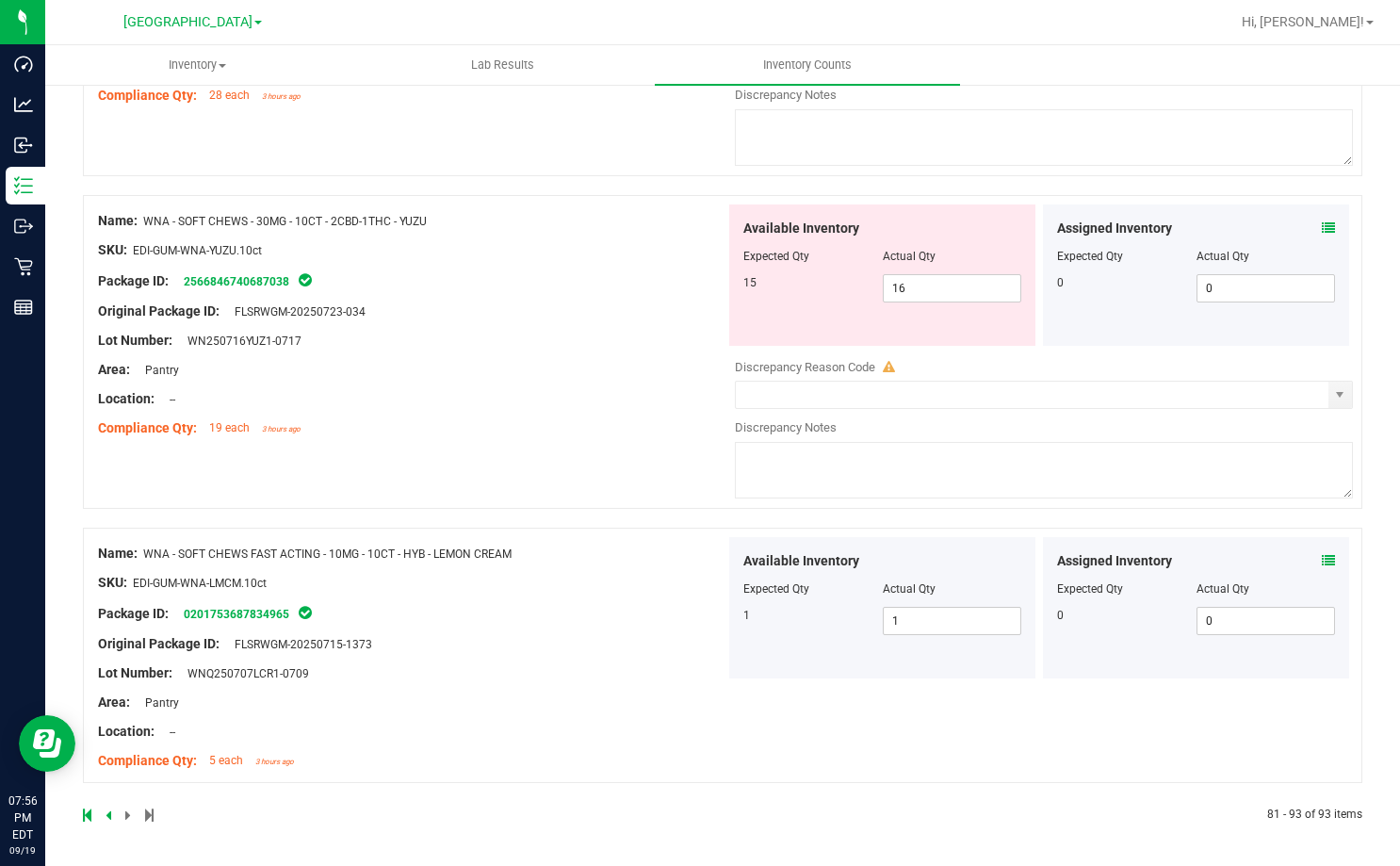
click at [112, 812] on link at bounding box center [110, 815] width 9 height 13
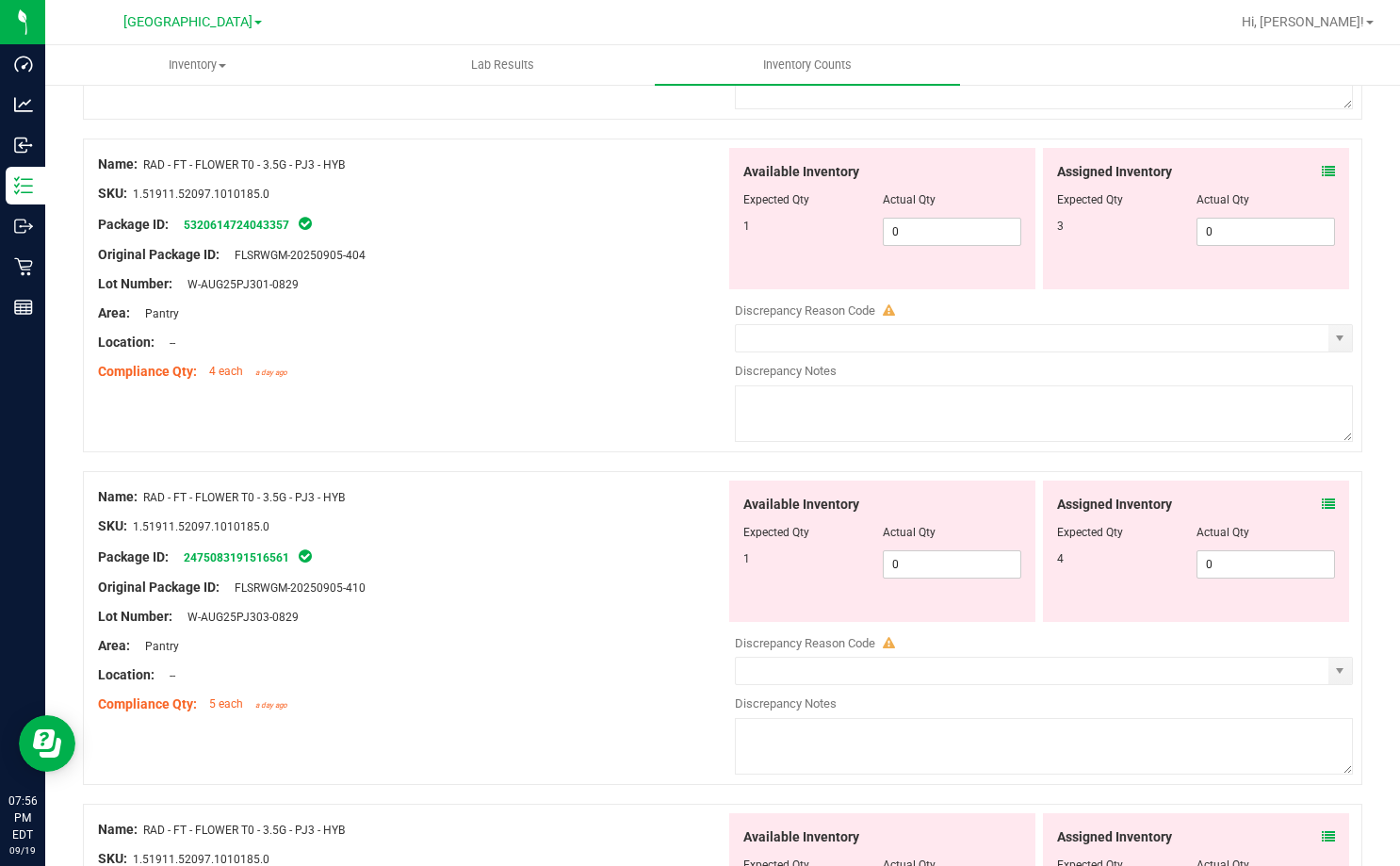
scroll to position [6155, 0]
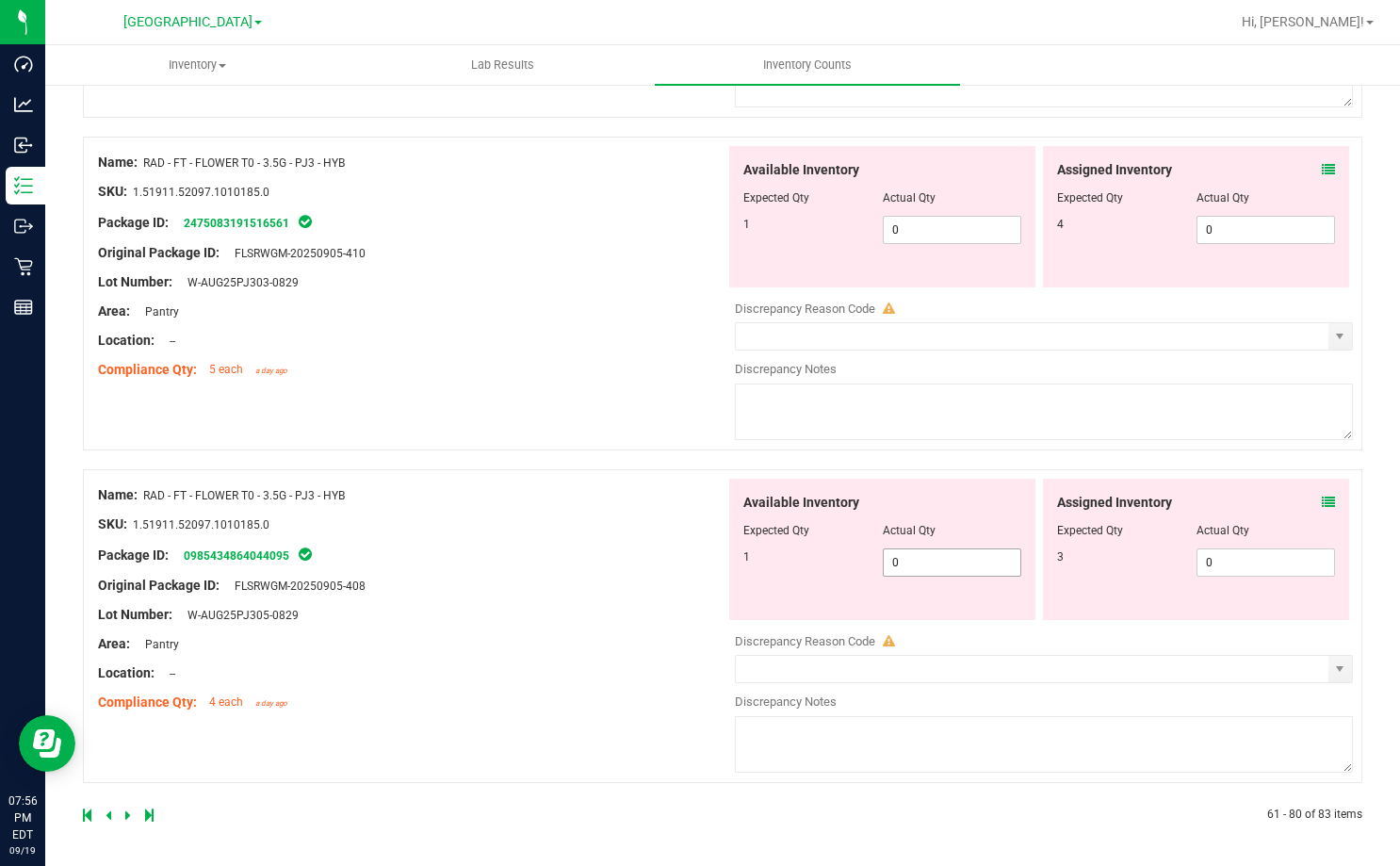
click at [908, 562] on span "0 0" at bounding box center [952, 562] width 140 height 28
click at [908, 562] on input "0" at bounding box center [952, 562] width 138 height 26
type input "1"
click at [1200, 560] on span "0 0" at bounding box center [1265, 562] width 140 height 28
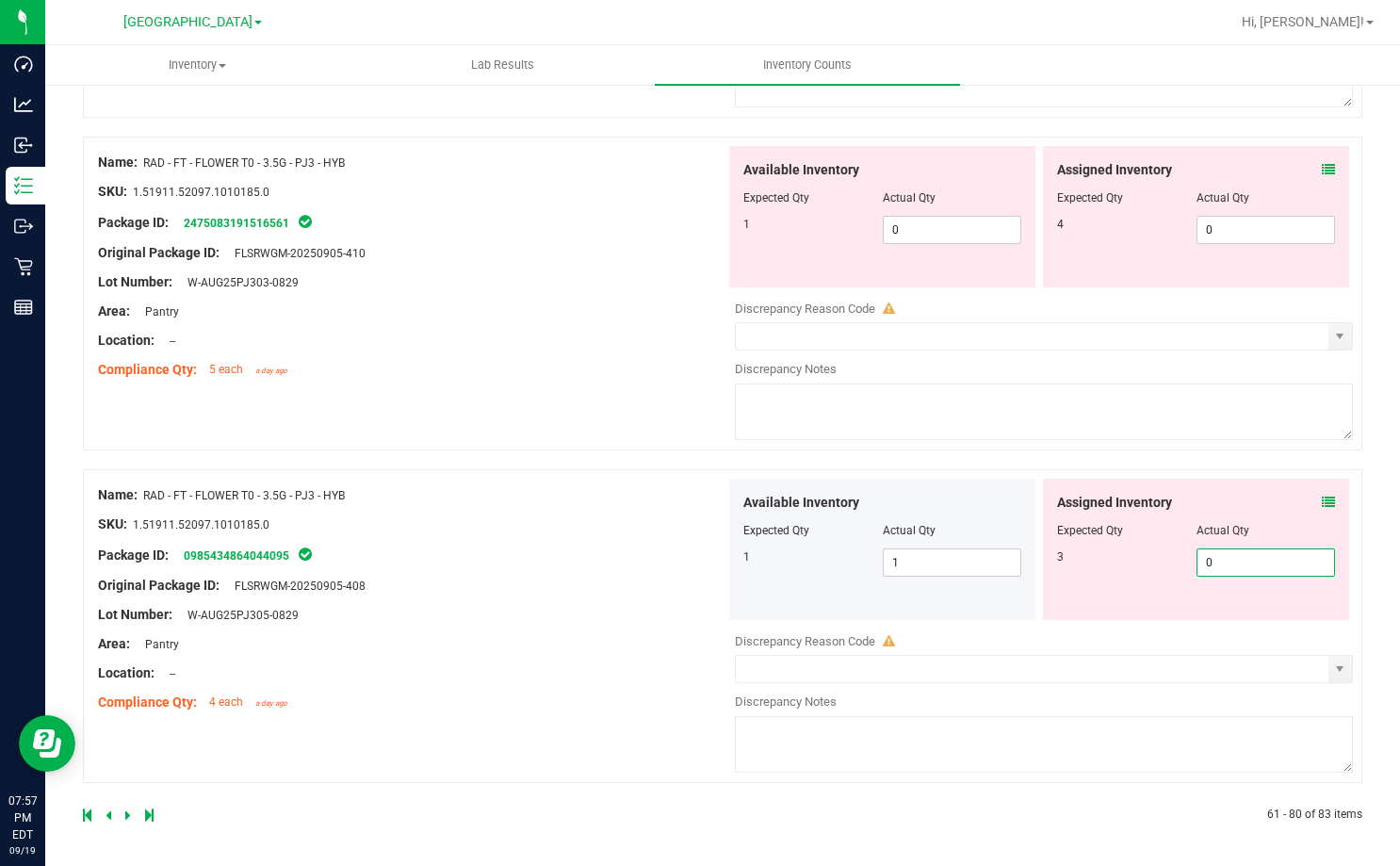
click at [1200, 560] on input "0" at bounding box center [1265, 562] width 138 height 26
type input "3"
click at [573, 414] on div "Name: RAD - FT - FLOWER T0 - 3.5G - PJ3 - HYB SKU: 1.51911.52097.1010185.0 Pack…" at bounding box center [722, 293] width 1279 height 314
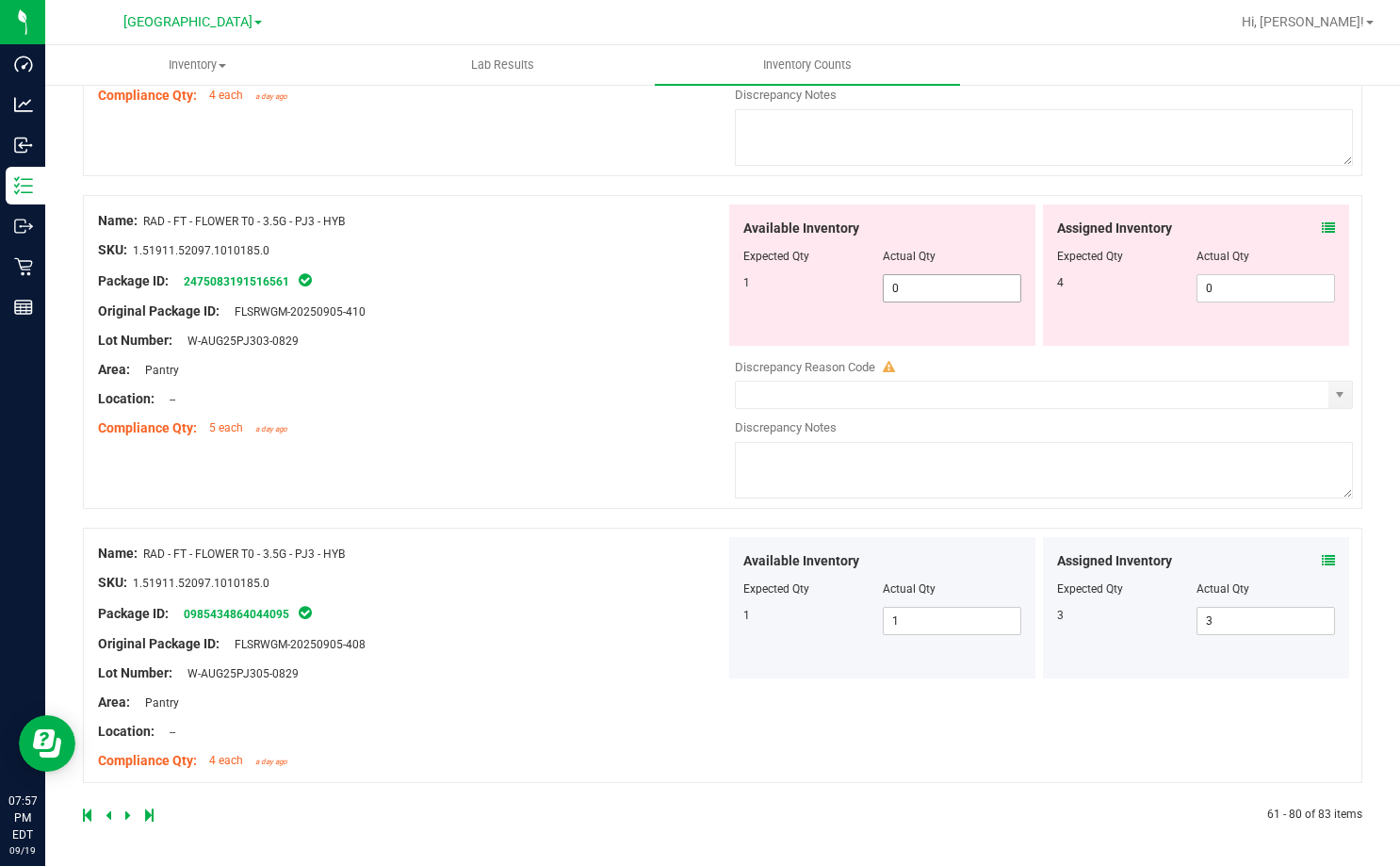
click at [914, 291] on span "0 0" at bounding box center [952, 288] width 140 height 28
click at [914, 291] on input "0" at bounding box center [952, 288] width 138 height 26
type input "1"
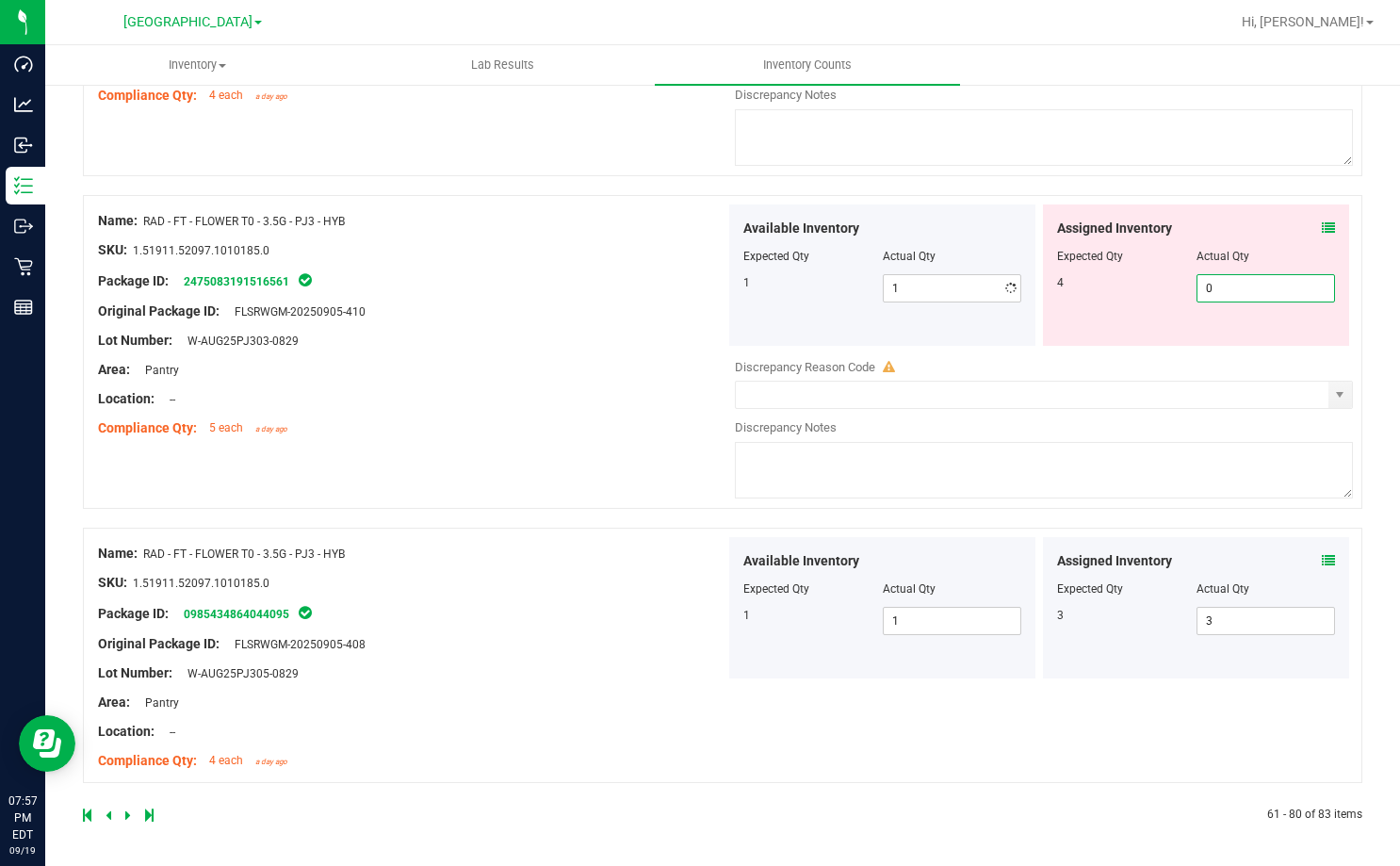
click at [1200, 283] on span "0 0" at bounding box center [1265, 288] width 140 height 28
click at [1200, 283] on input "0" at bounding box center [1265, 288] width 138 height 26
type input "4"
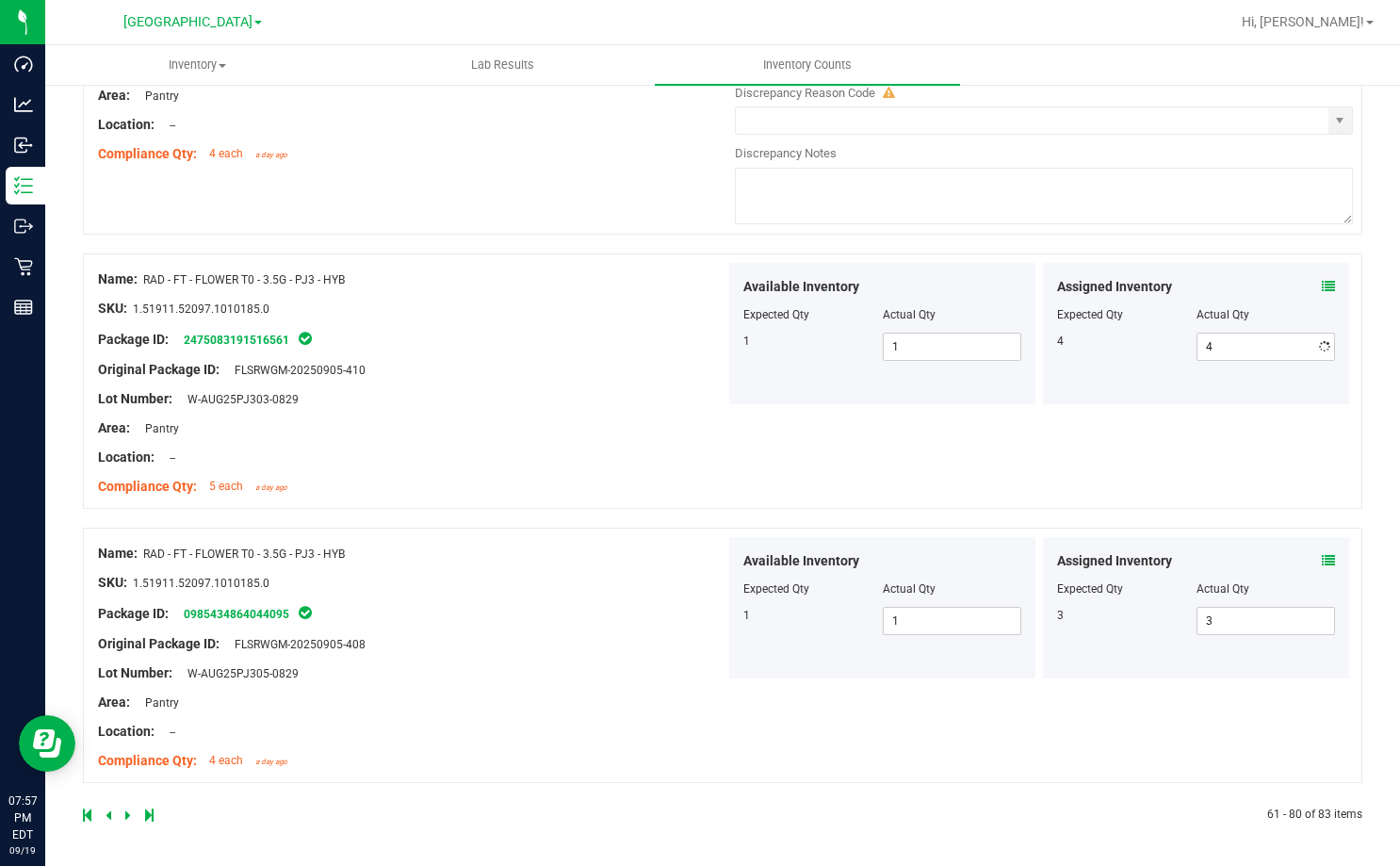
click at [578, 329] on div "Name: RAD - FT - FLOWER T0 - 3.5G - PJ3 - HYB SKU: 1.51911.52097.1010185.0 Pack…" at bounding box center [412, 383] width 627 height 241
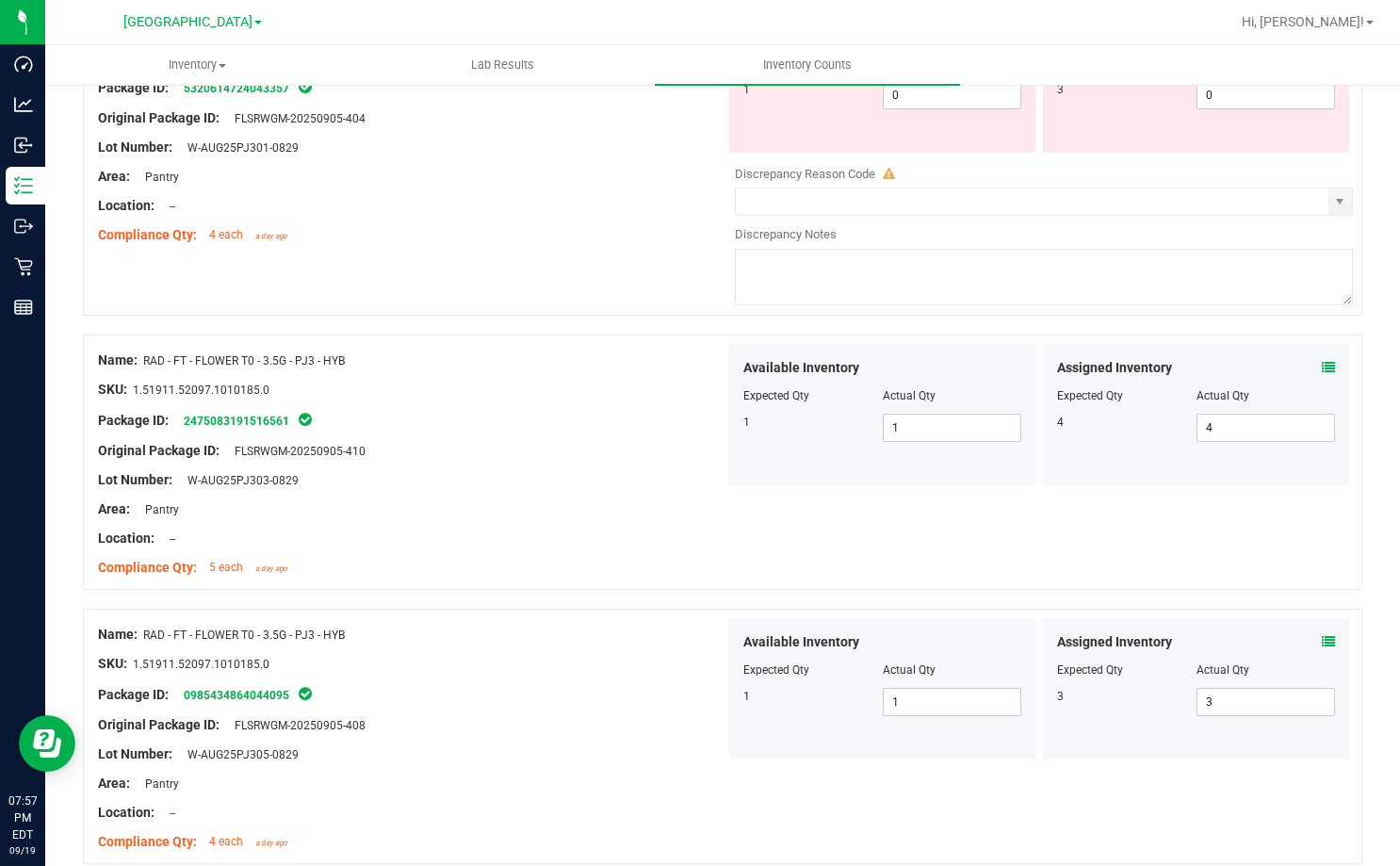
scroll to position [5850, 0]
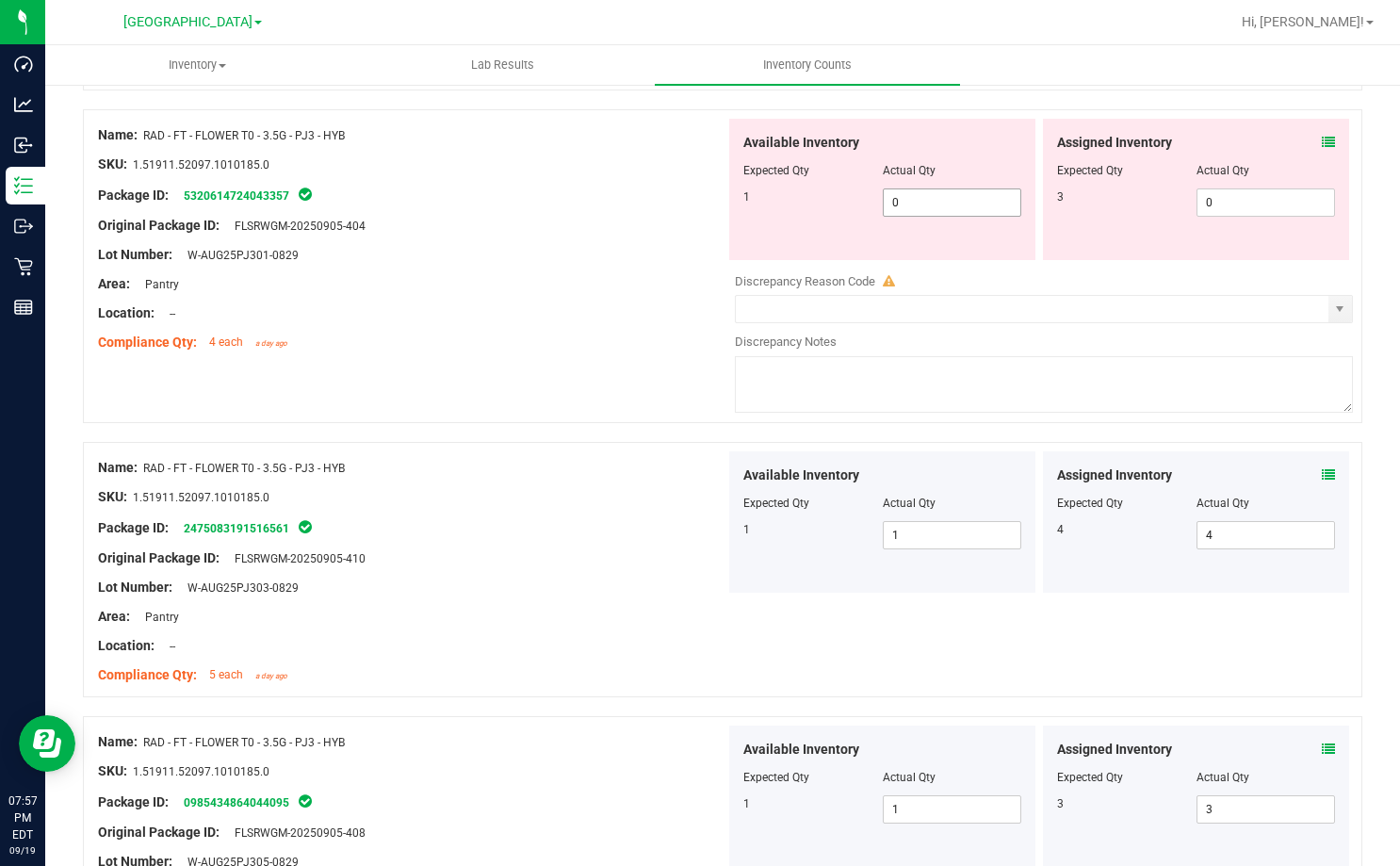
click at [900, 210] on span "0 0" at bounding box center [952, 202] width 140 height 28
click at [900, 210] on input "0" at bounding box center [952, 202] width 138 height 26
type input "1"
click at [641, 274] on div "Area: Pantry" at bounding box center [412, 284] width 627 height 20
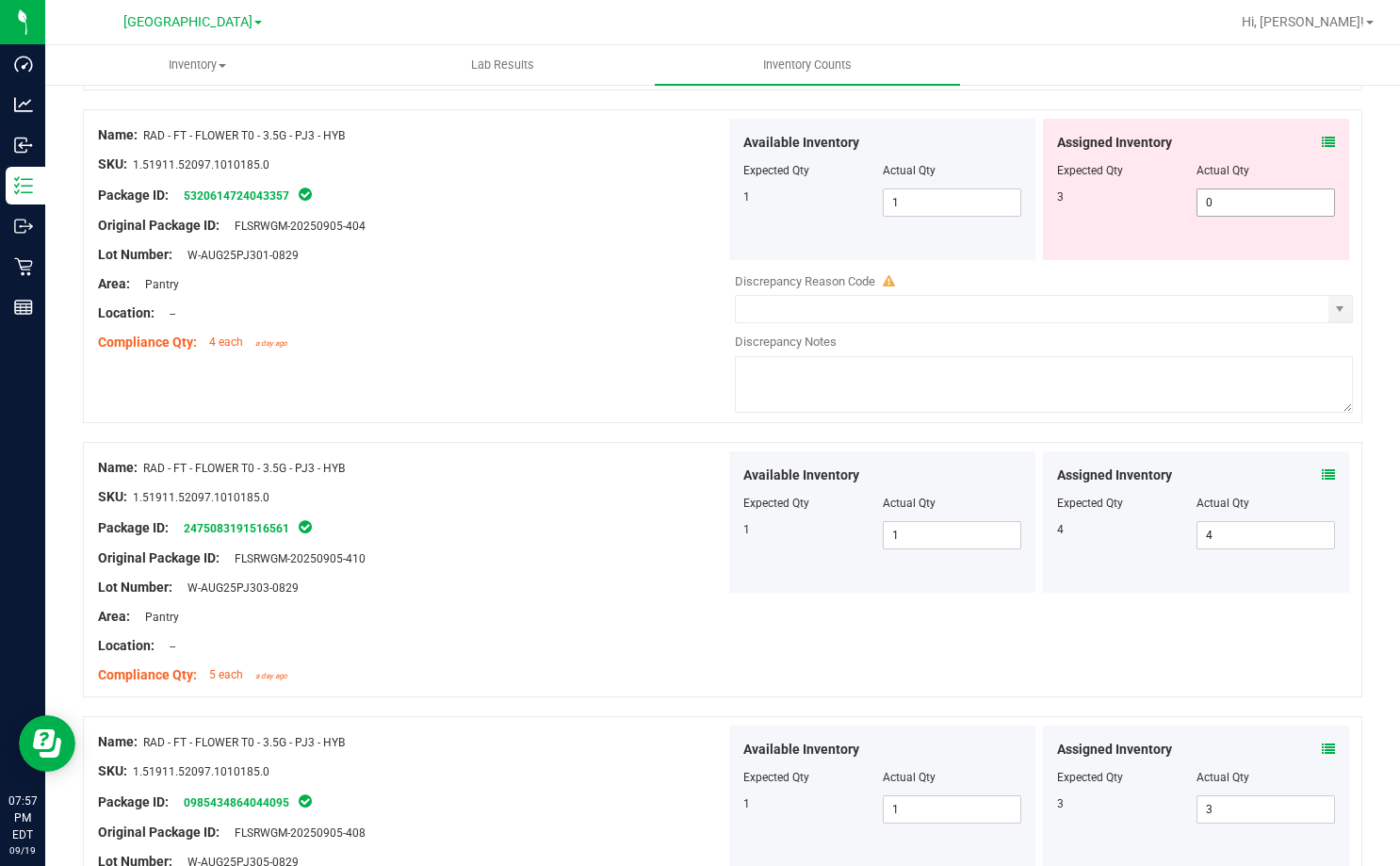
click at [1217, 206] on span "0 0" at bounding box center [1265, 202] width 140 height 28
click at [1217, 206] on input "0" at bounding box center [1265, 202] width 138 height 26
type input "3"
click at [714, 268] on div at bounding box center [412, 269] width 627 height 10
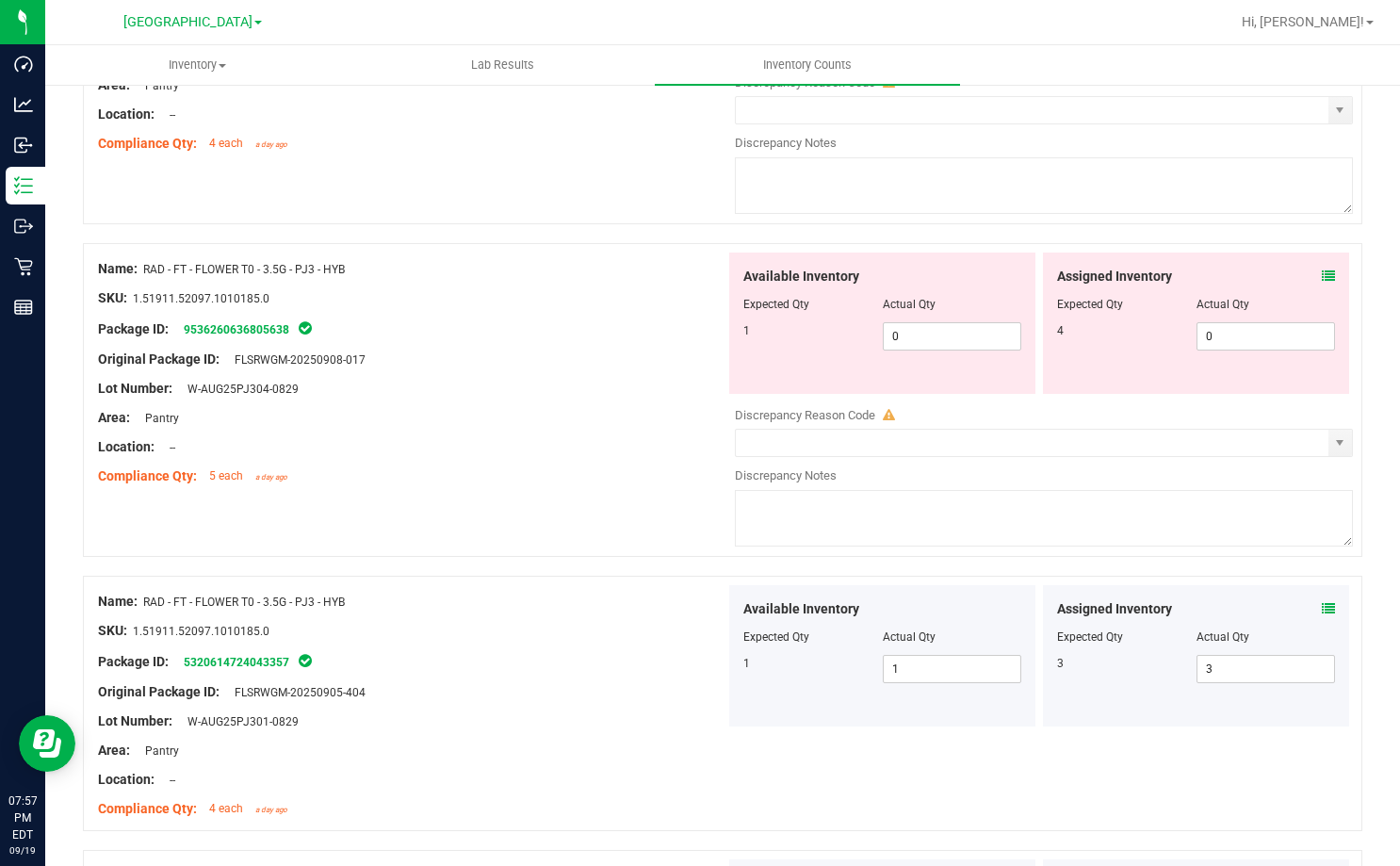
scroll to position [5379, 0]
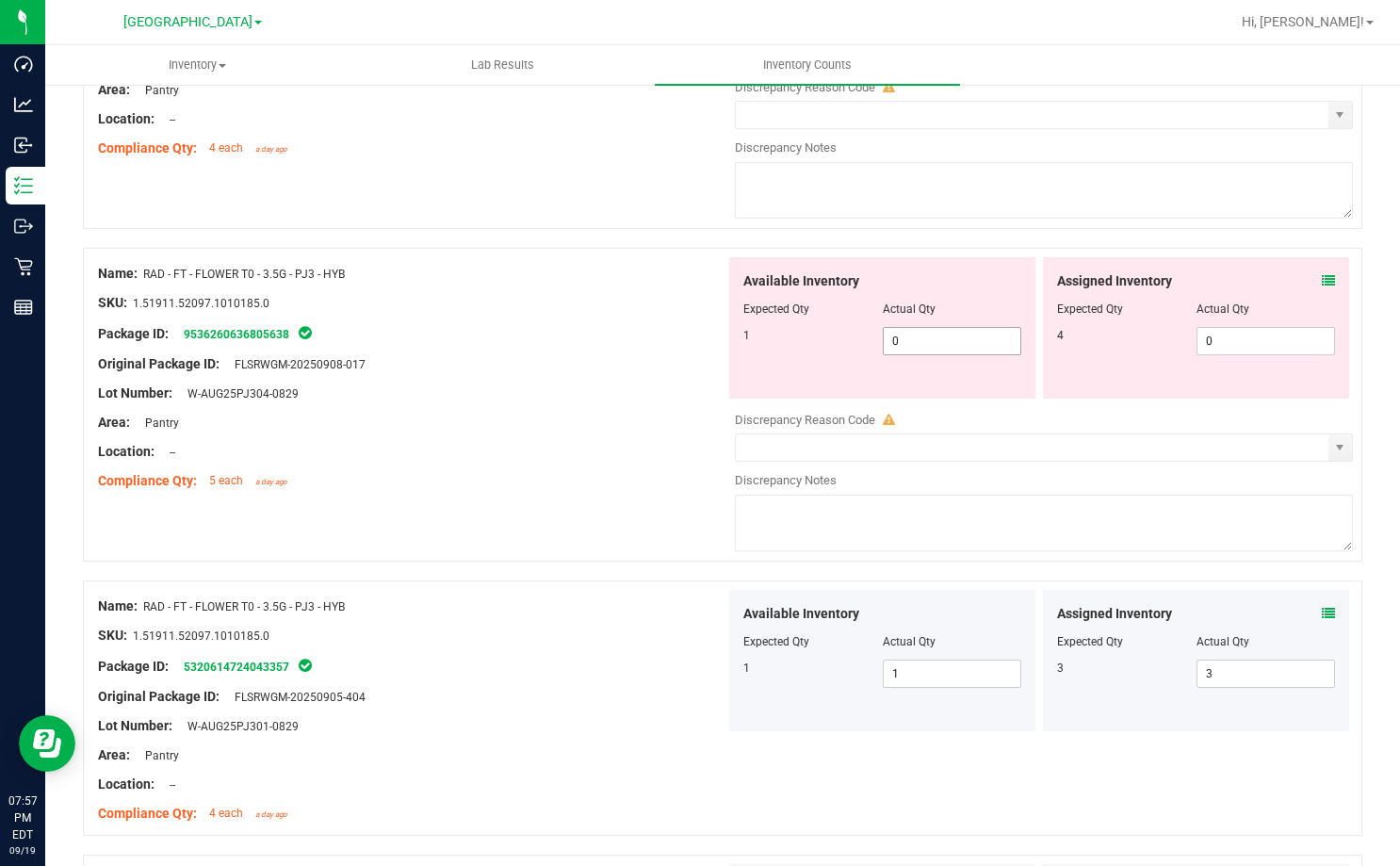
click at [910, 339] on span "0 0" at bounding box center [952, 341] width 140 height 28
click at [910, 339] on input "0" at bounding box center [952, 341] width 138 height 26
type input "1"
click at [1213, 342] on span "0 0" at bounding box center [1265, 341] width 140 height 28
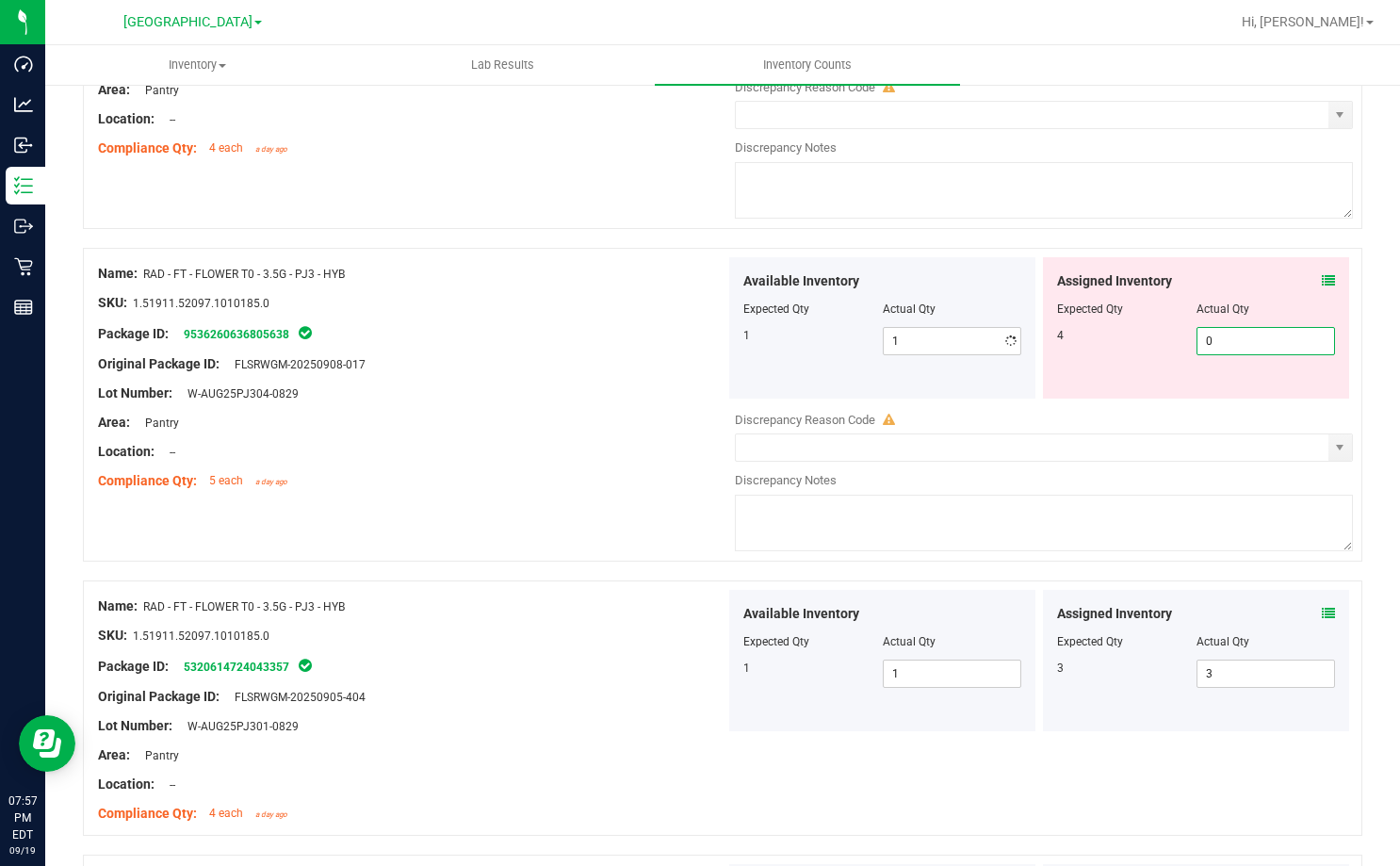
click at [1213, 342] on input "0" at bounding box center [1265, 341] width 138 height 26
type input "4"
click at [549, 369] on div "Original Package ID: FLSRWGM-20250908-017" at bounding box center [412, 364] width 627 height 20
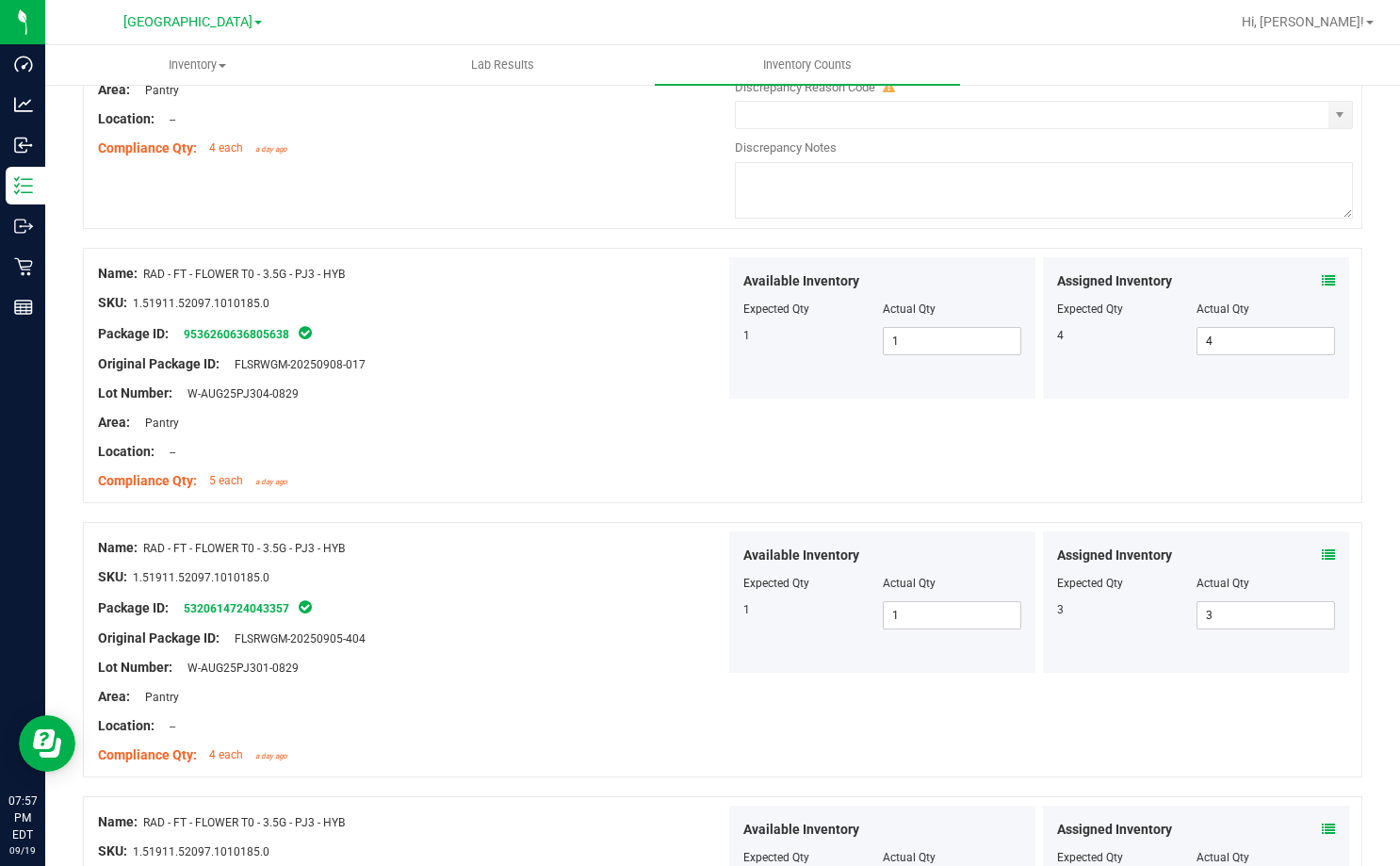
scroll to position [5096, 0]
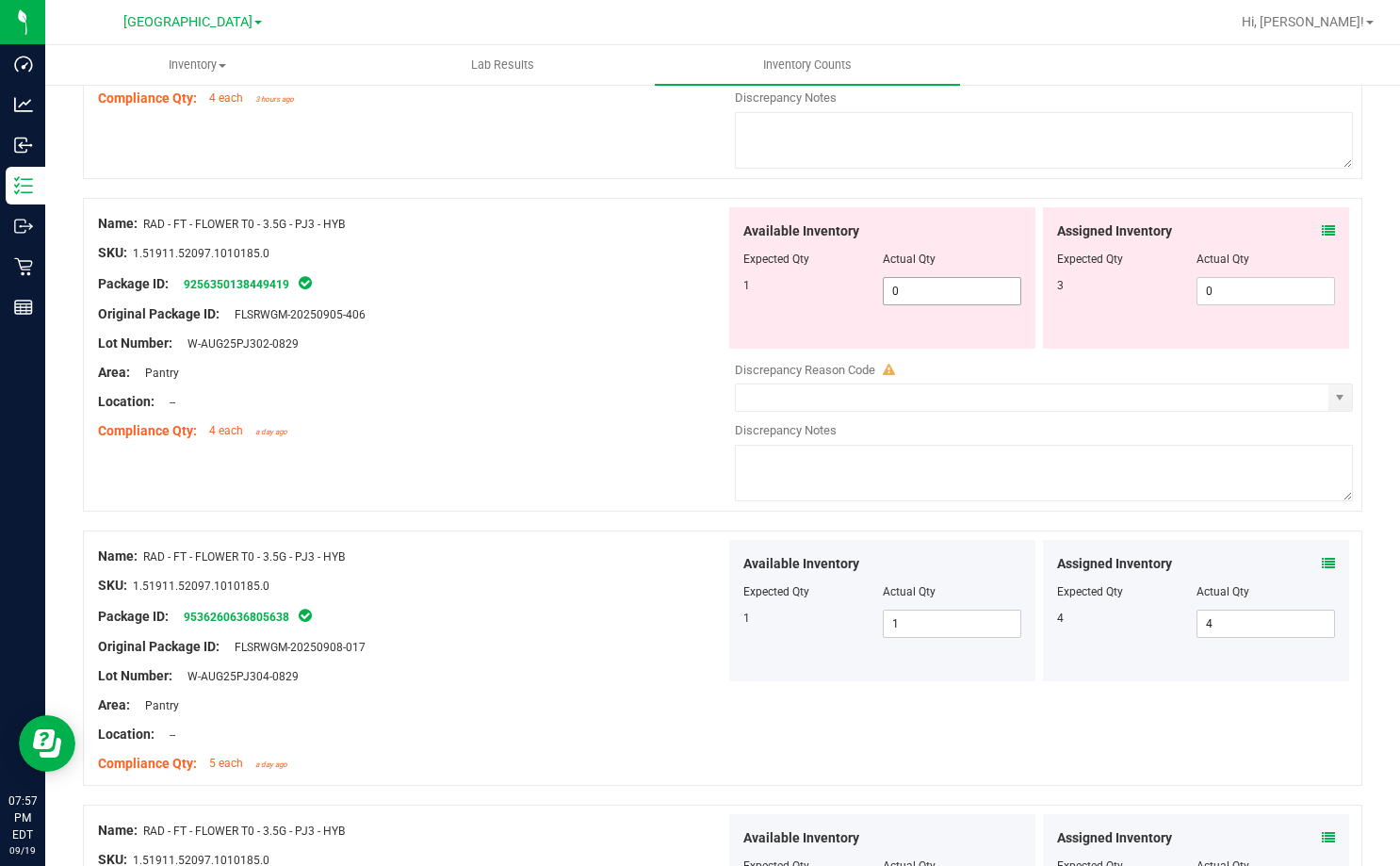
click at [929, 283] on span "0 0" at bounding box center [952, 291] width 140 height 28
click at [929, 283] on input "0" at bounding box center [952, 291] width 138 height 26
type input "1"
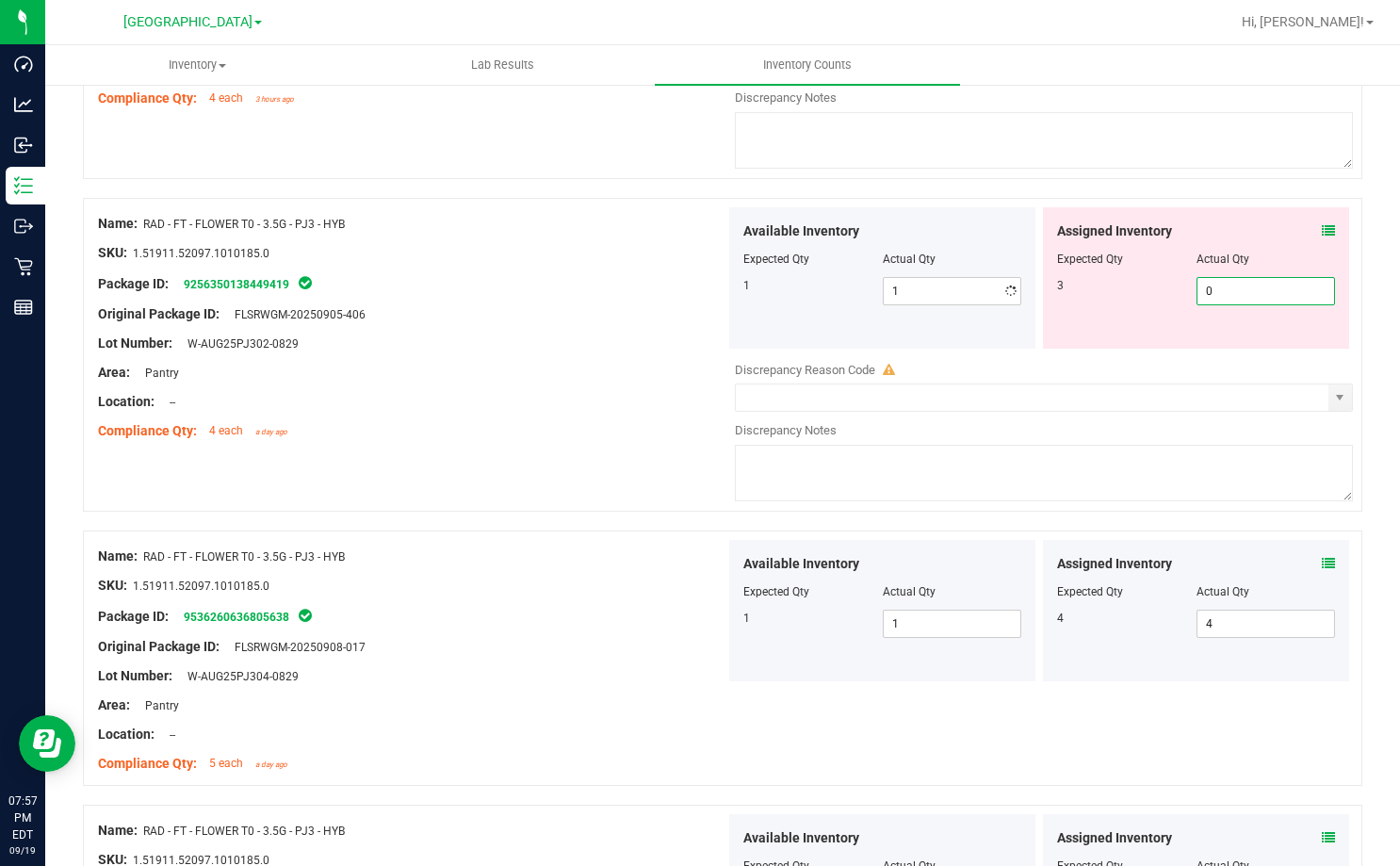
click at [1211, 296] on span "0 0" at bounding box center [1265, 291] width 140 height 28
click at [1211, 296] on input "0" at bounding box center [1265, 291] width 138 height 26
type input "3"
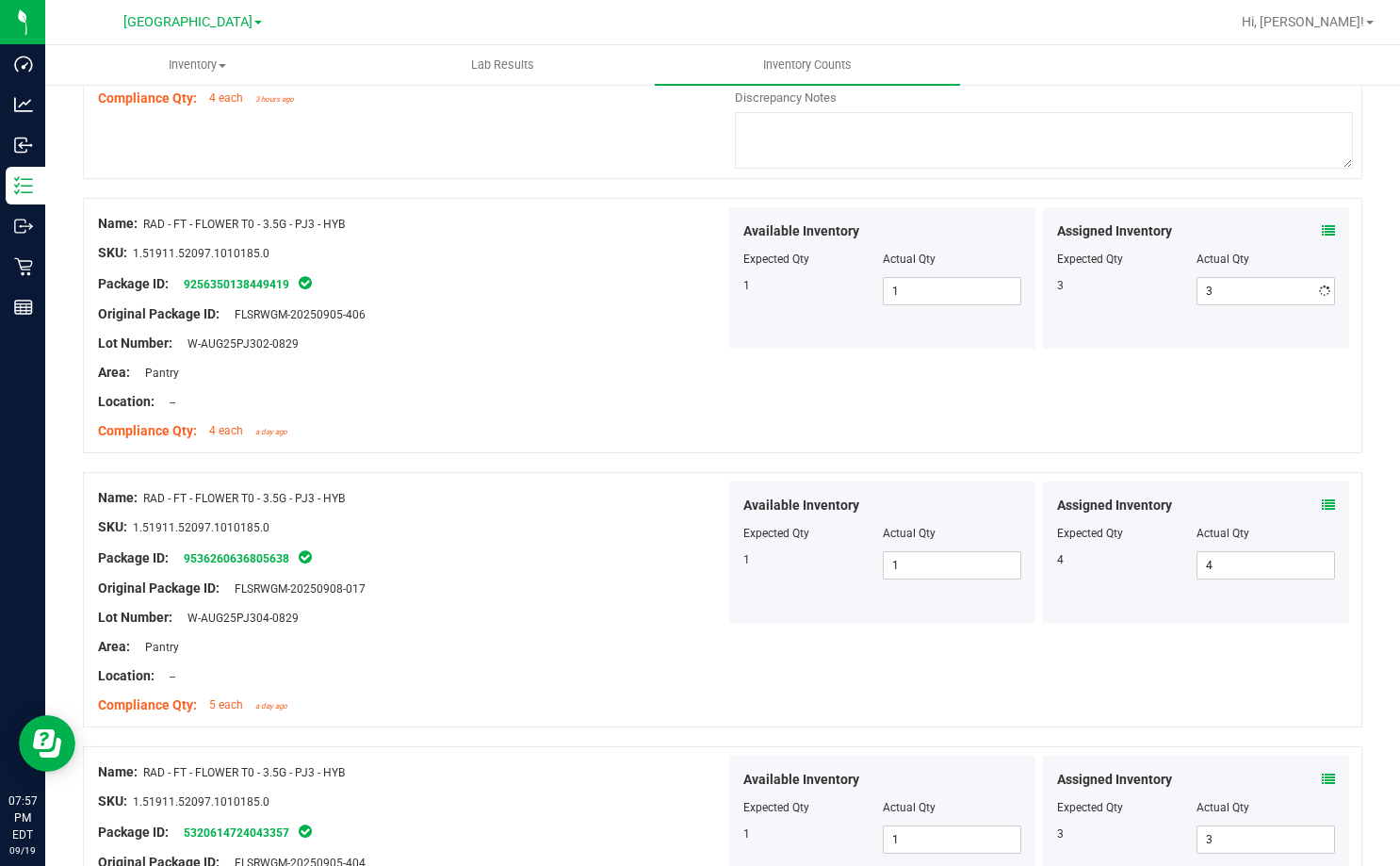
click at [599, 326] on div at bounding box center [412, 329] width 627 height 10
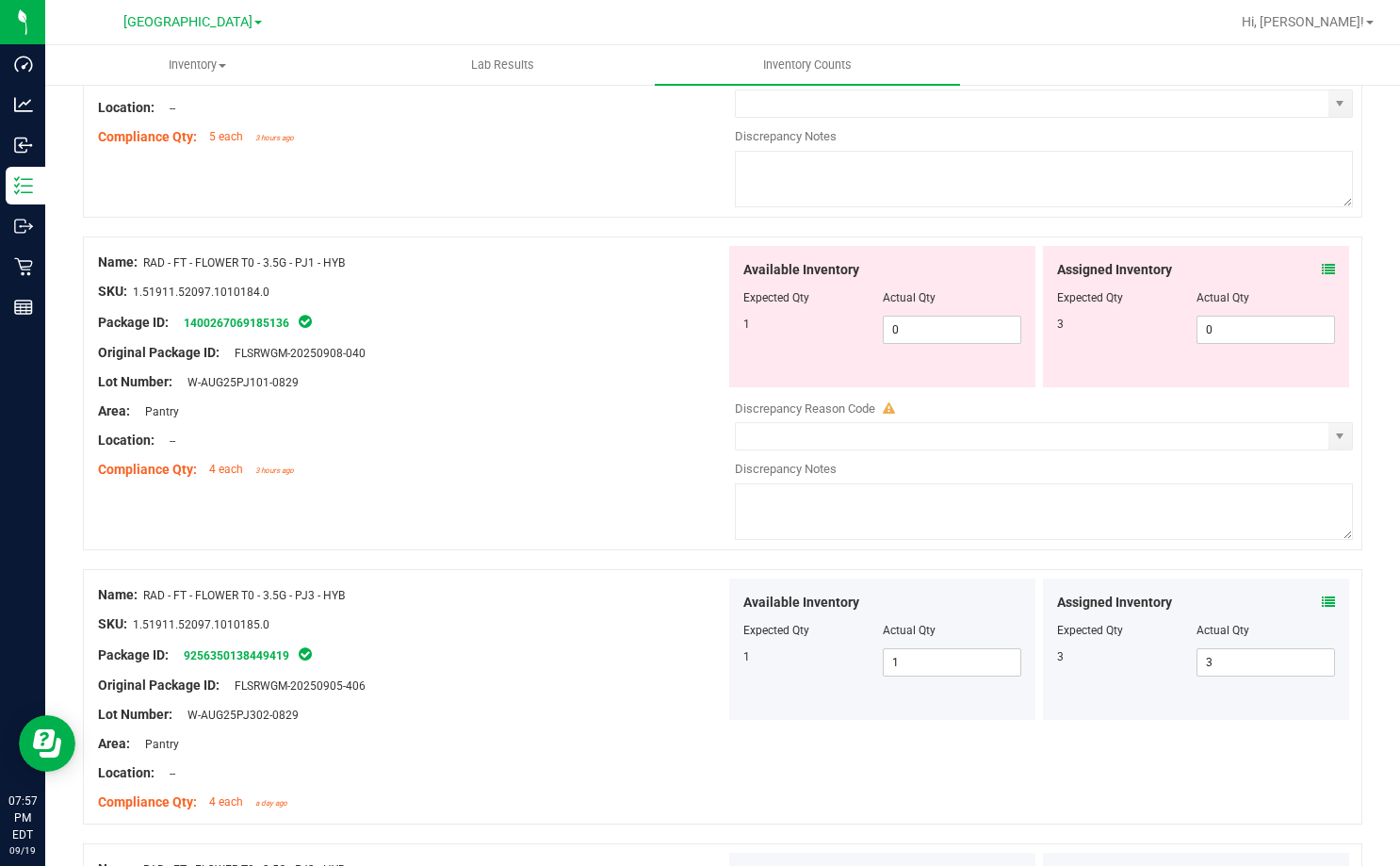
scroll to position [4720, 0]
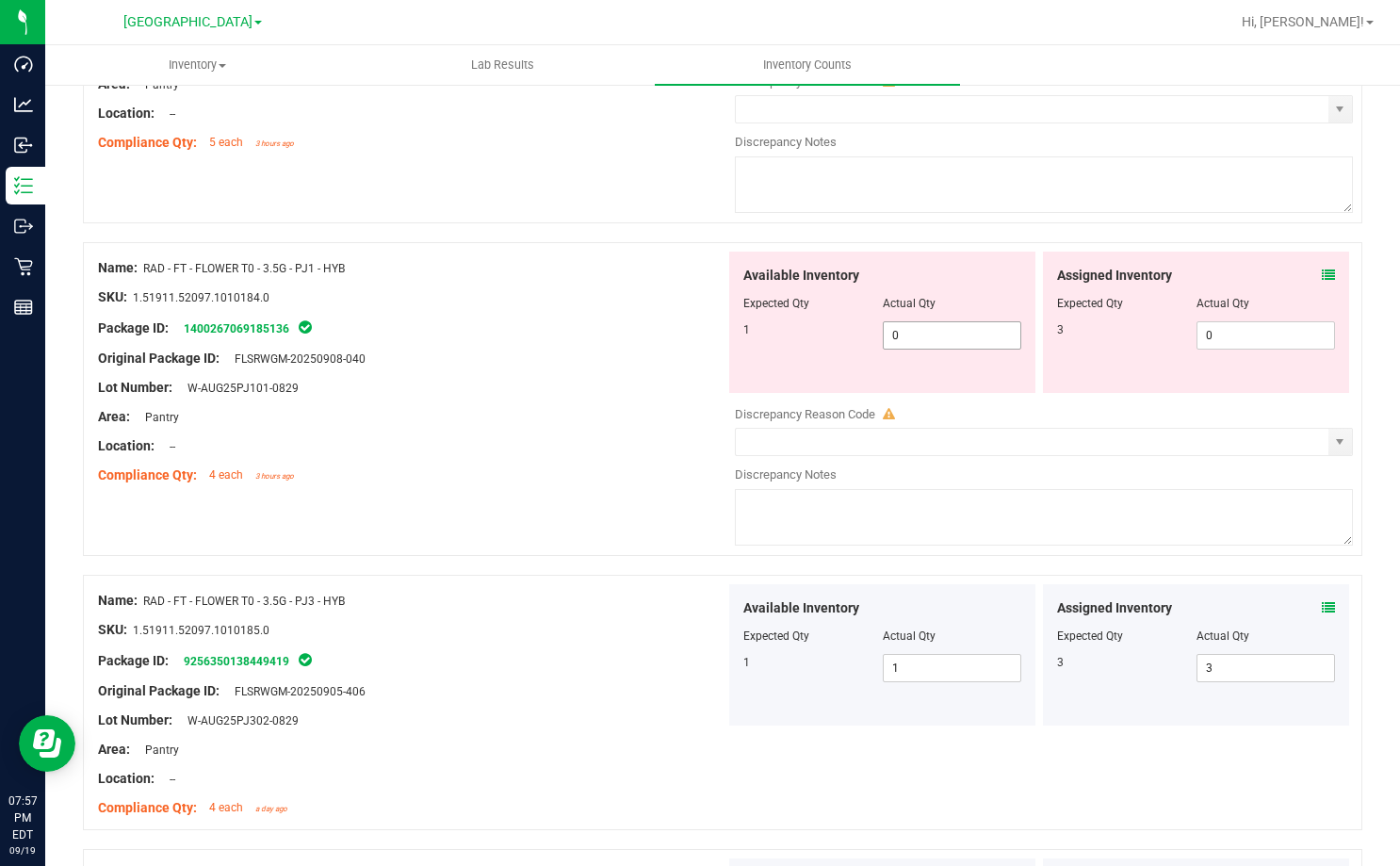
click at [901, 334] on span "0 0" at bounding box center [952, 335] width 140 height 28
click at [901, 334] on input "0" at bounding box center [952, 335] width 138 height 26
type input "1"
click at [1215, 333] on span "0 0" at bounding box center [1265, 335] width 140 height 28
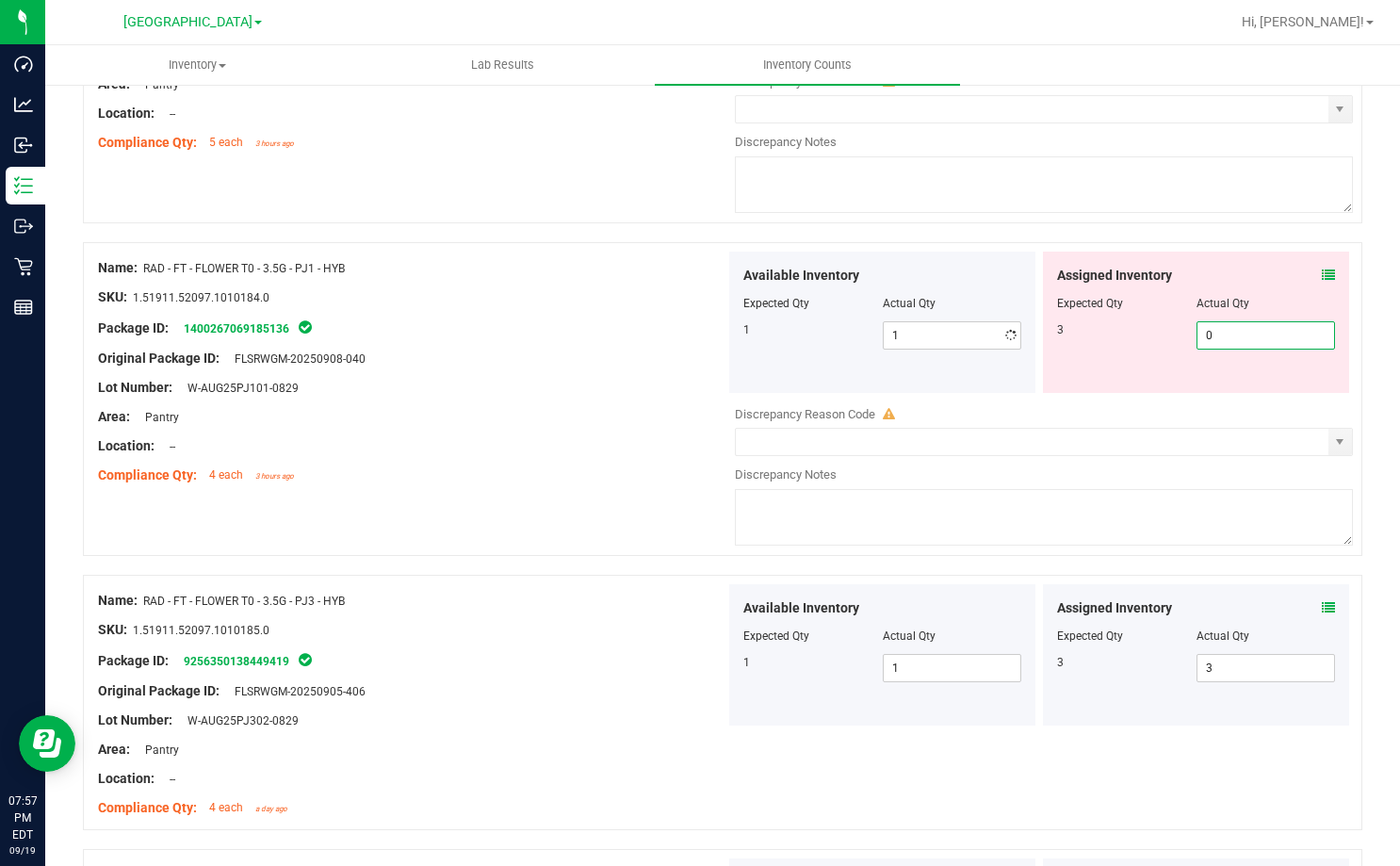
click at [1215, 333] on input "0" at bounding box center [1265, 335] width 138 height 26
type input "3"
click at [601, 398] on div at bounding box center [412, 402] width 627 height 10
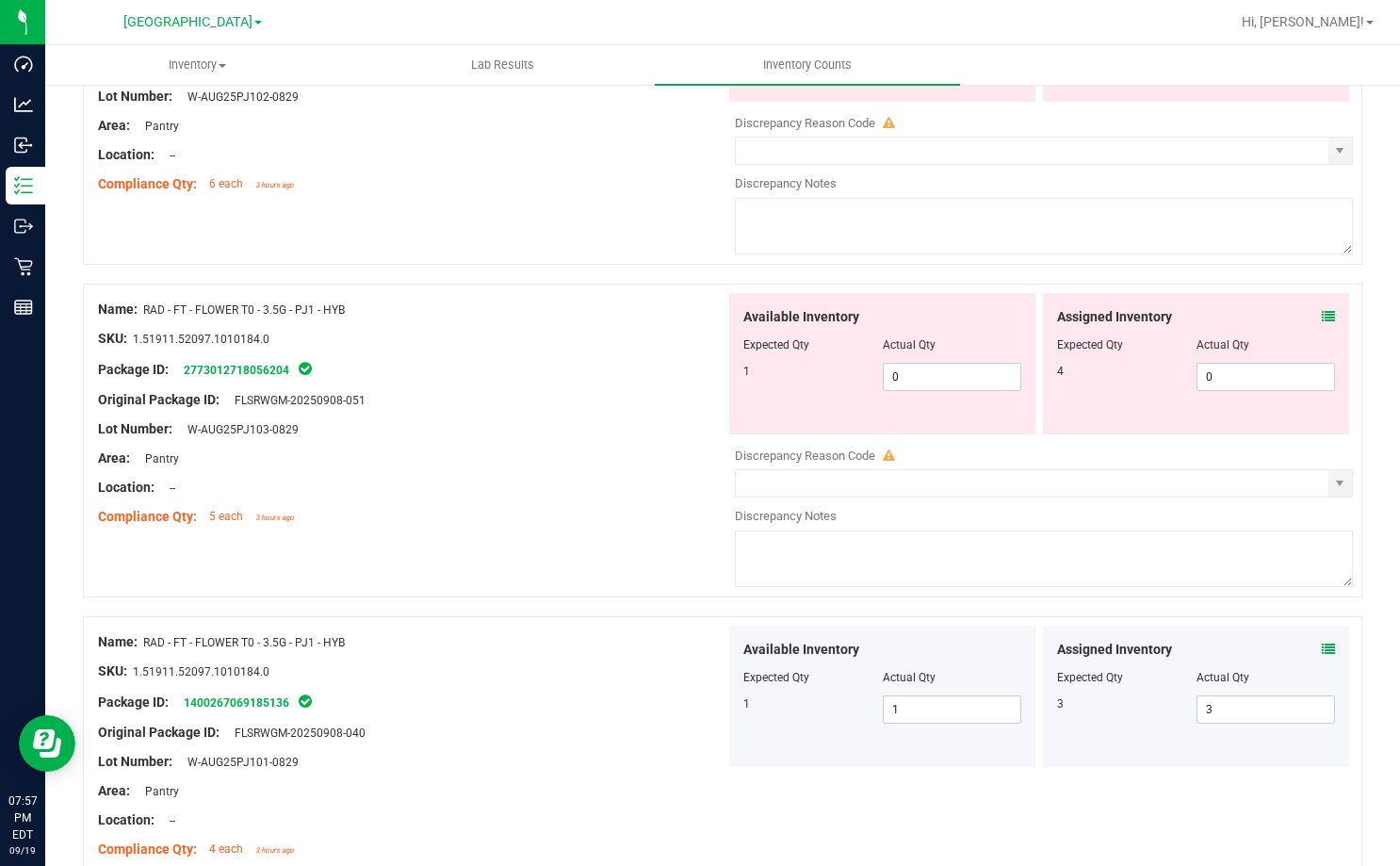
scroll to position [4343, 0]
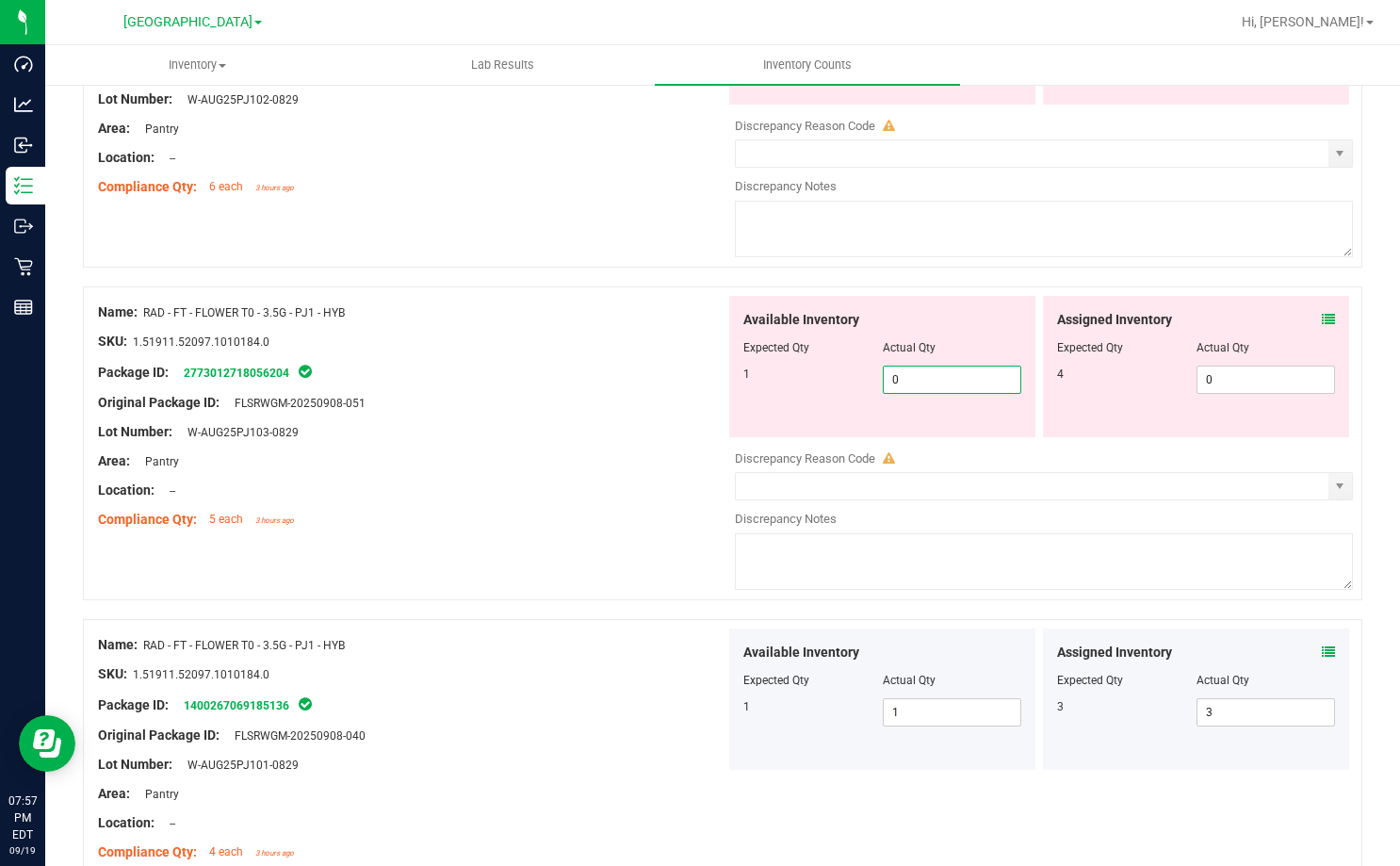
click at [904, 375] on span "0 0" at bounding box center [952, 379] width 140 height 28
click at [904, 375] on input "0" at bounding box center [952, 379] width 138 height 26
type input "1"
click at [1224, 381] on span "0 0" at bounding box center [1265, 379] width 140 height 28
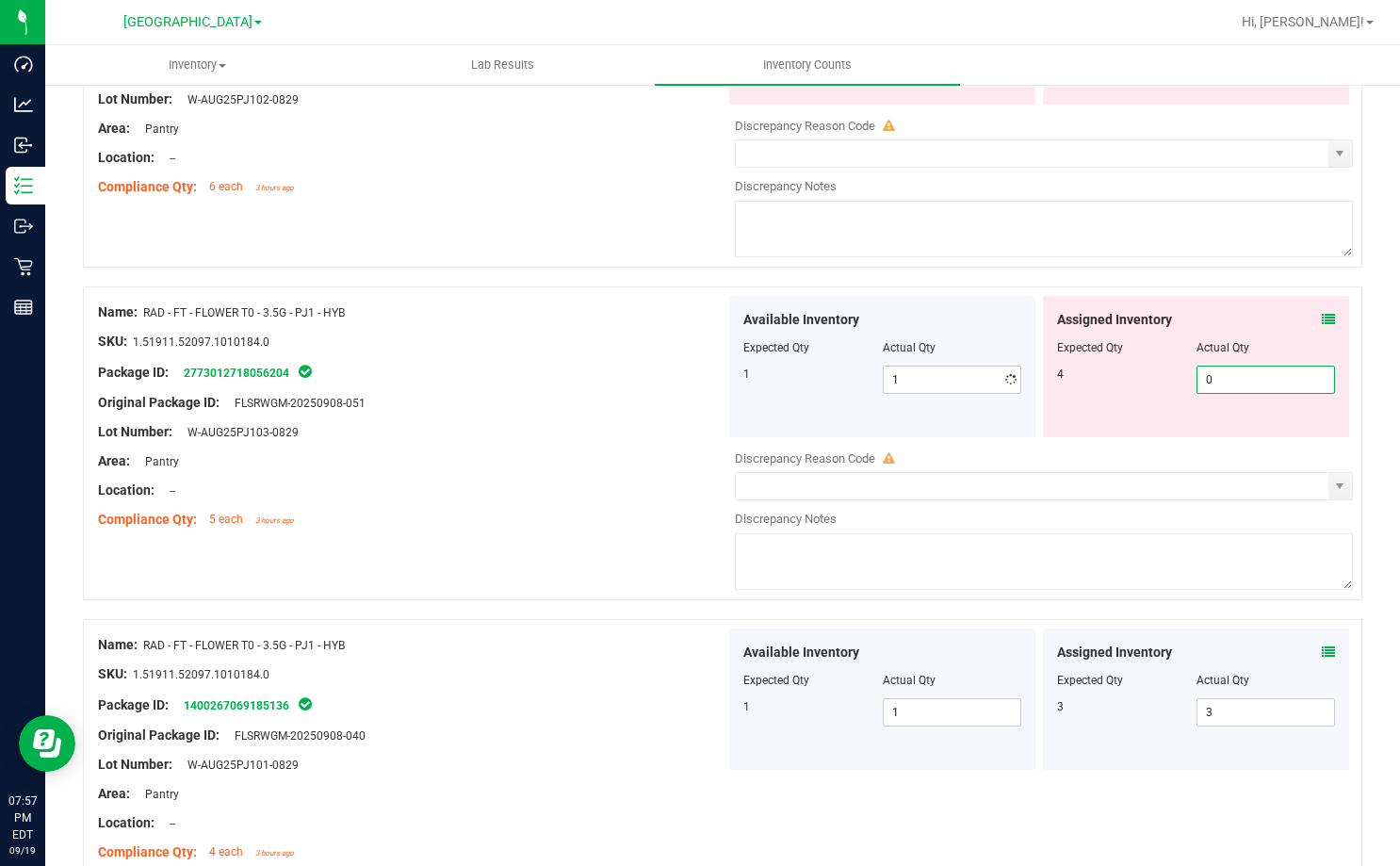
click at [1224, 381] on input "0" at bounding box center [1265, 379] width 138 height 26
type input "4"
click at [570, 416] on div at bounding box center [412, 418] width 627 height 10
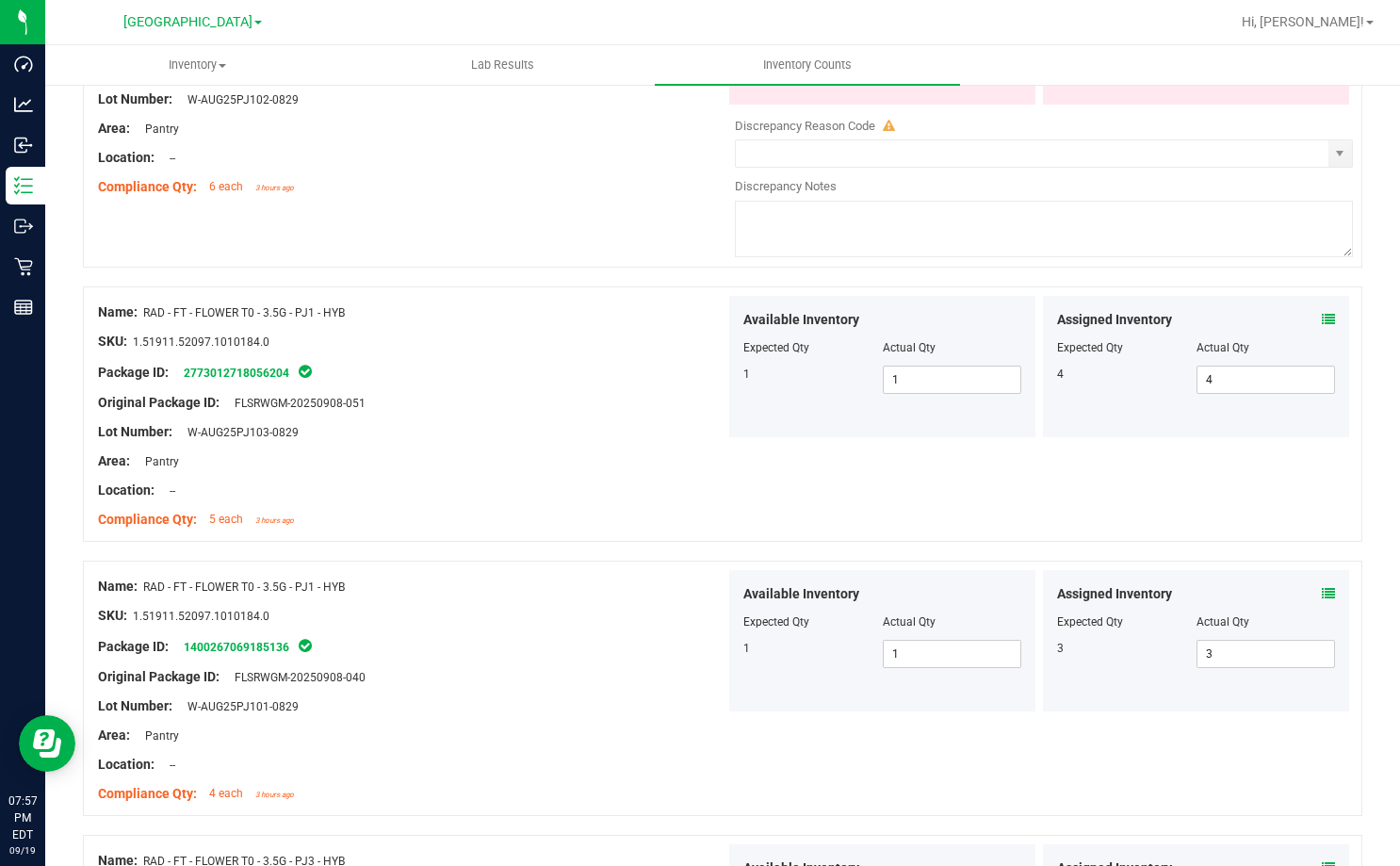
scroll to position [4060, 0]
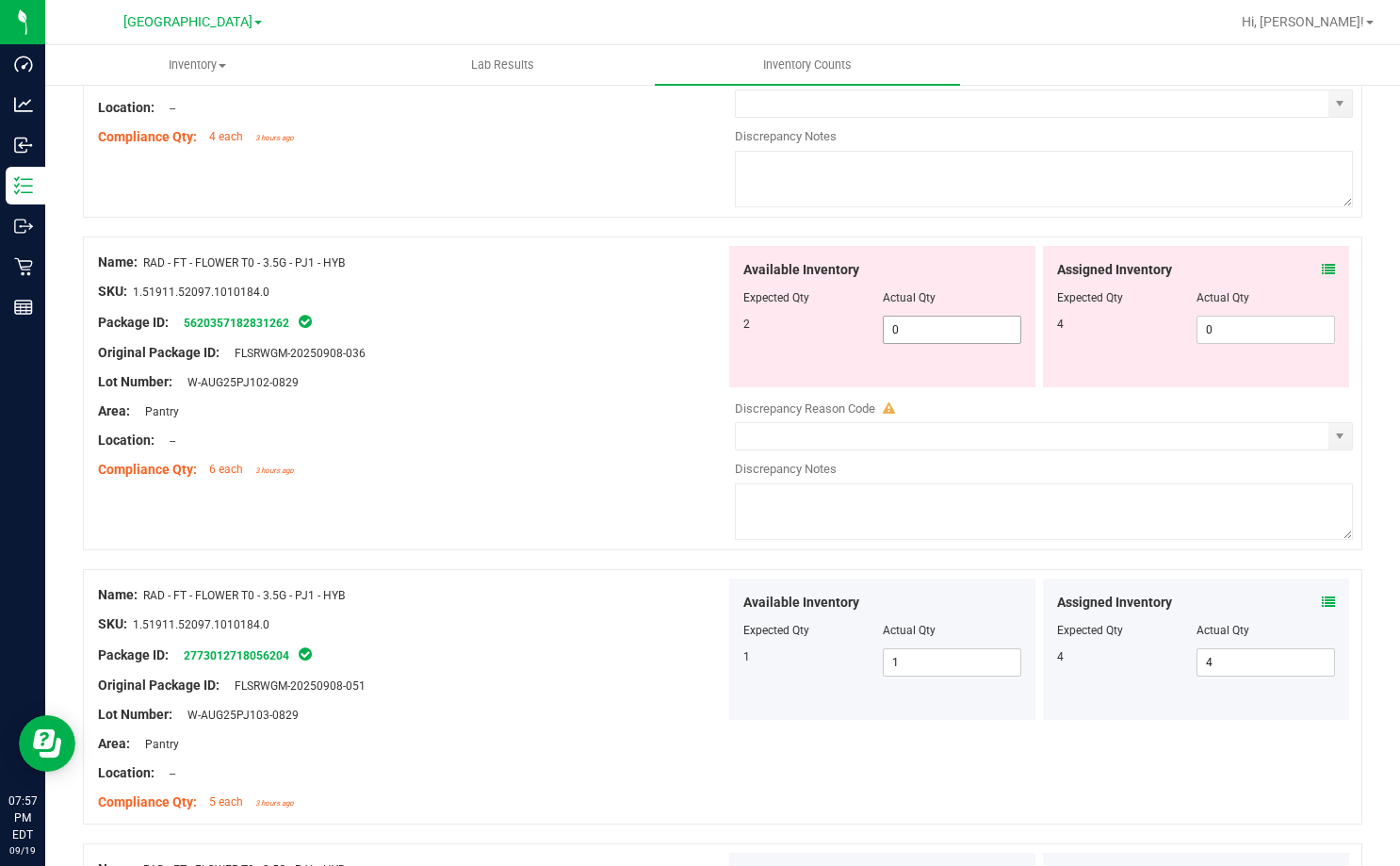
click at [902, 337] on span "0 0" at bounding box center [952, 329] width 140 height 28
click at [902, 337] on input "0" at bounding box center [952, 329] width 138 height 26
type input "2"
click at [1198, 330] on span "0 0" at bounding box center [1265, 329] width 140 height 28
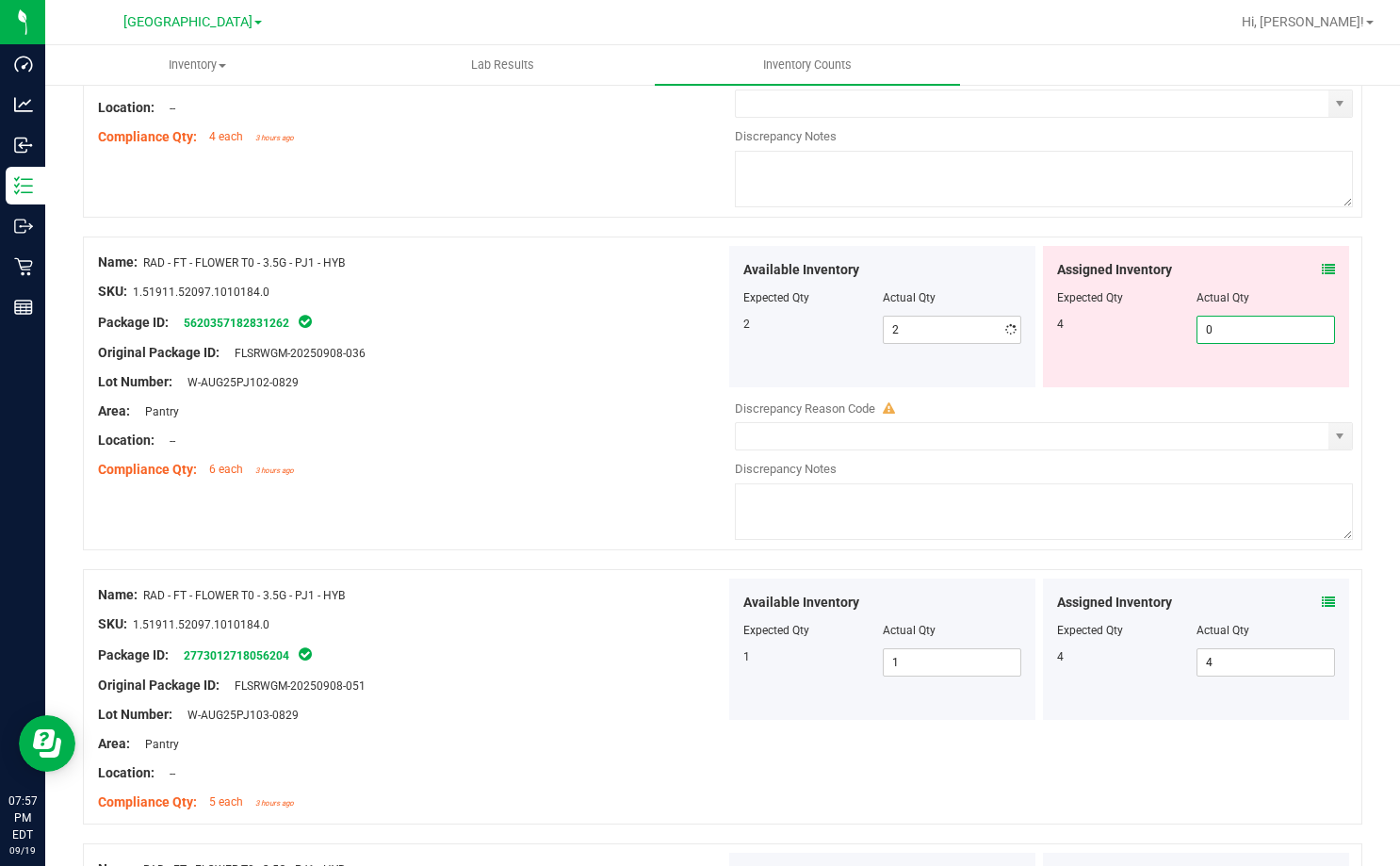
click at [1198, 330] on input "0" at bounding box center [1265, 329] width 138 height 26
type input "4"
click at [647, 382] on div "Lot Number: W-AUG25PJ102-0829" at bounding box center [412, 382] width 627 height 20
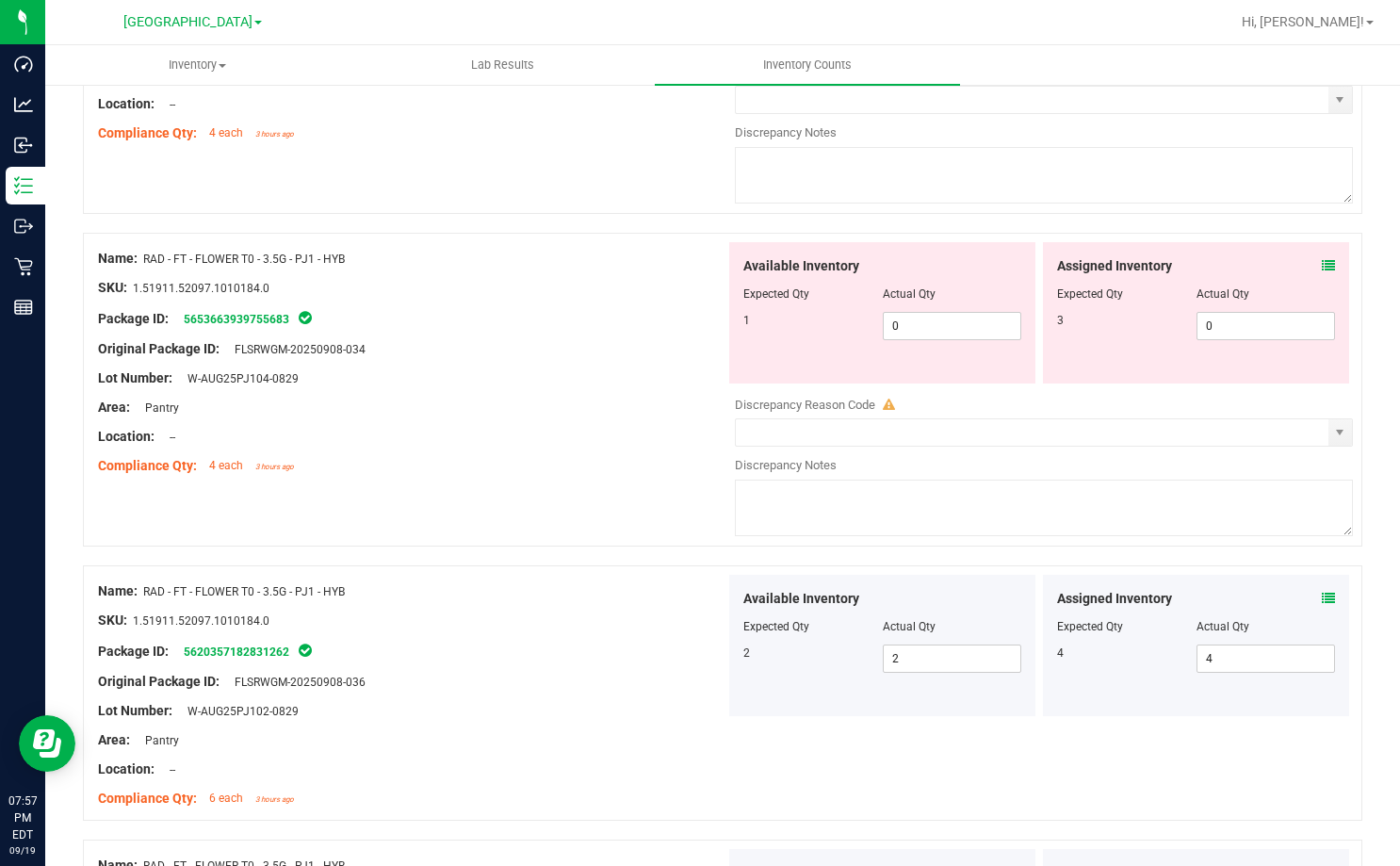
scroll to position [3683, 0]
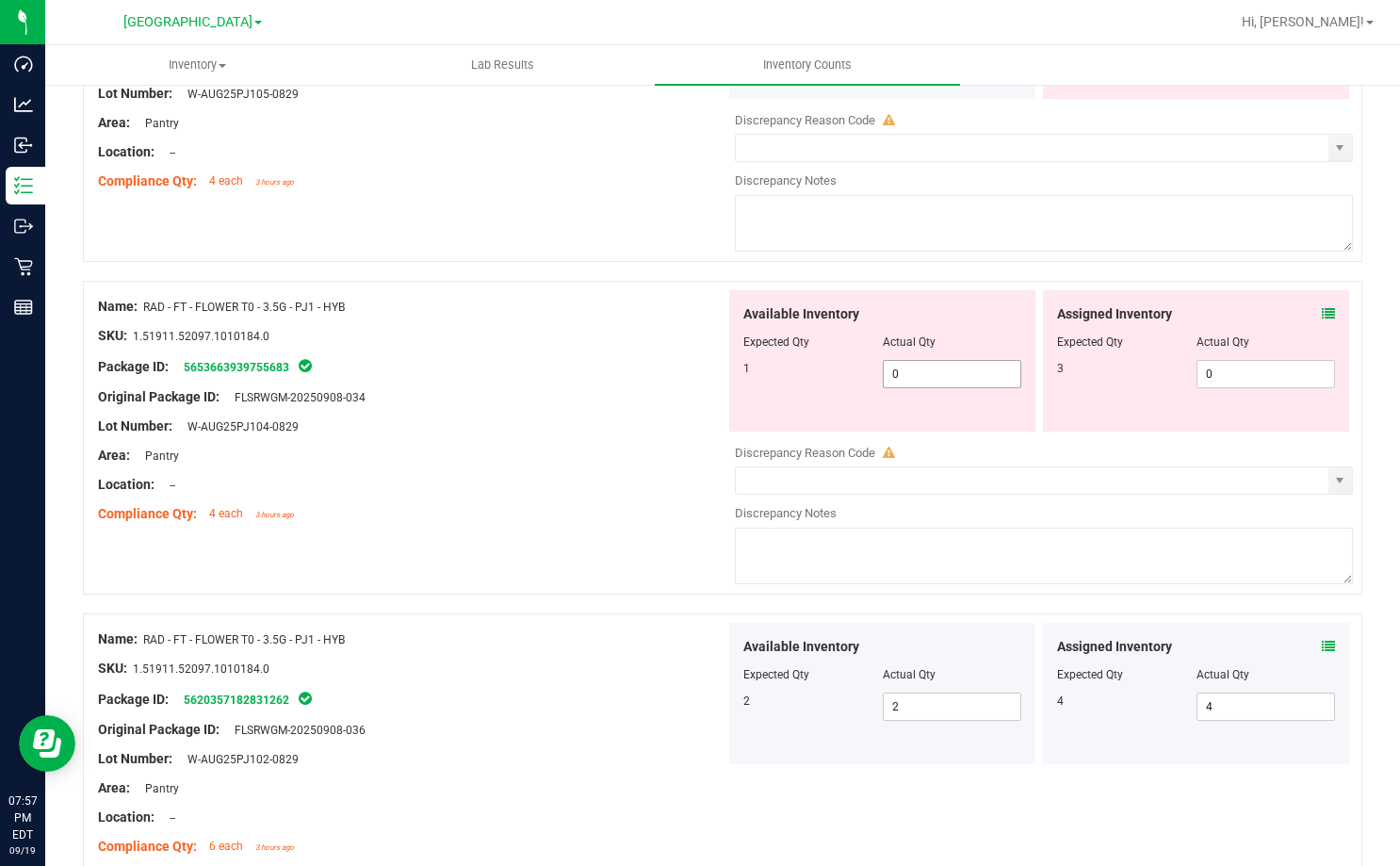
click at [902, 377] on span "0 0" at bounding box center [952, 373] width 140 height 28
click at [902, 377] on input "0" at bounding box center [952, 373] width 138 height 26
type input "1"
click at [1224, 367] on span "0 0" at bounding box center [1265, 373] width 140 height 28
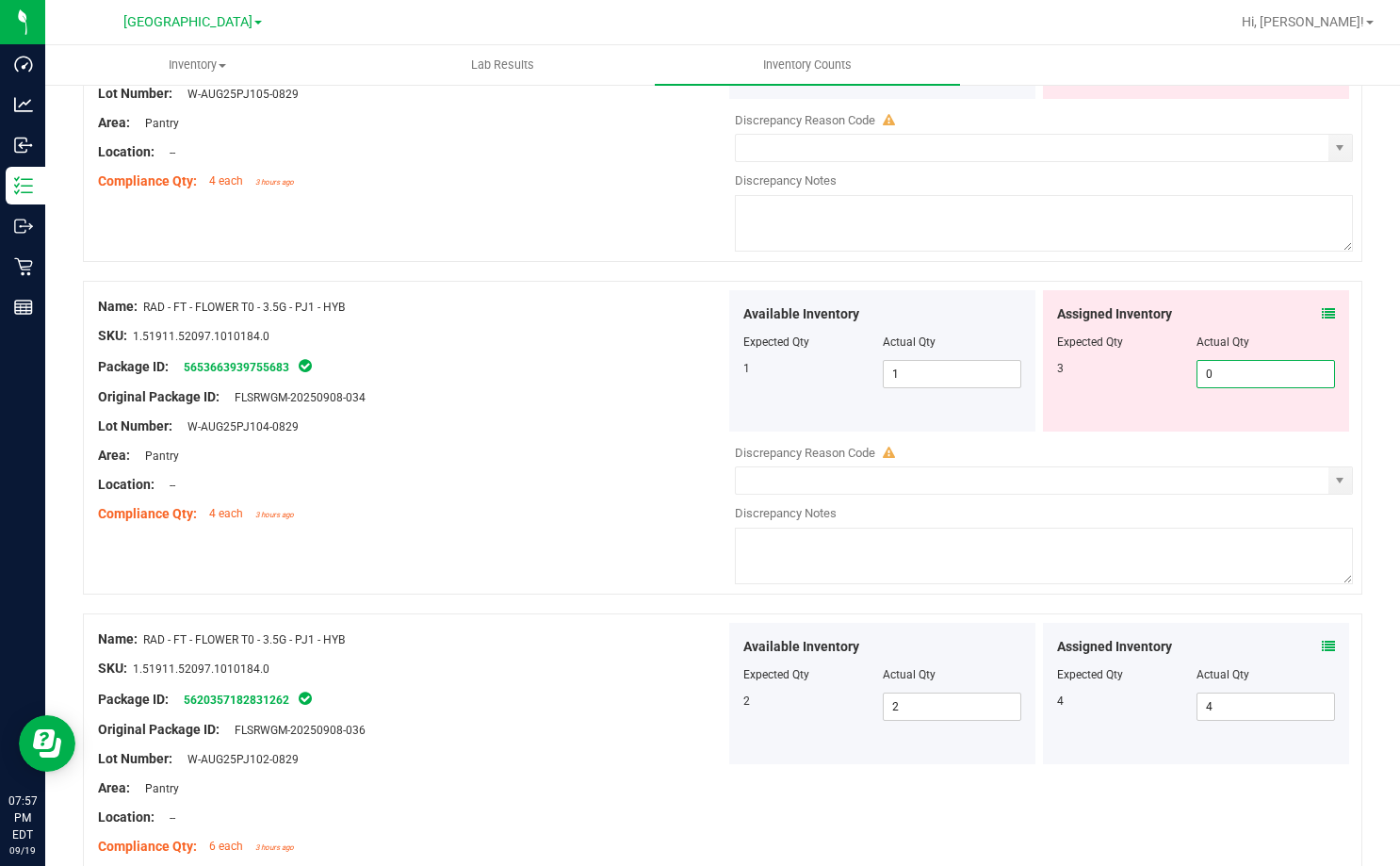
click at [1224, 367] on input "0" at bounding box center [1265, 373] width 138 height 26
type input "3"
click at [702, 420] on div "Lot Number: W-AUG25PJ104-0829" at bounding box center [412, 426] width 627 height 20
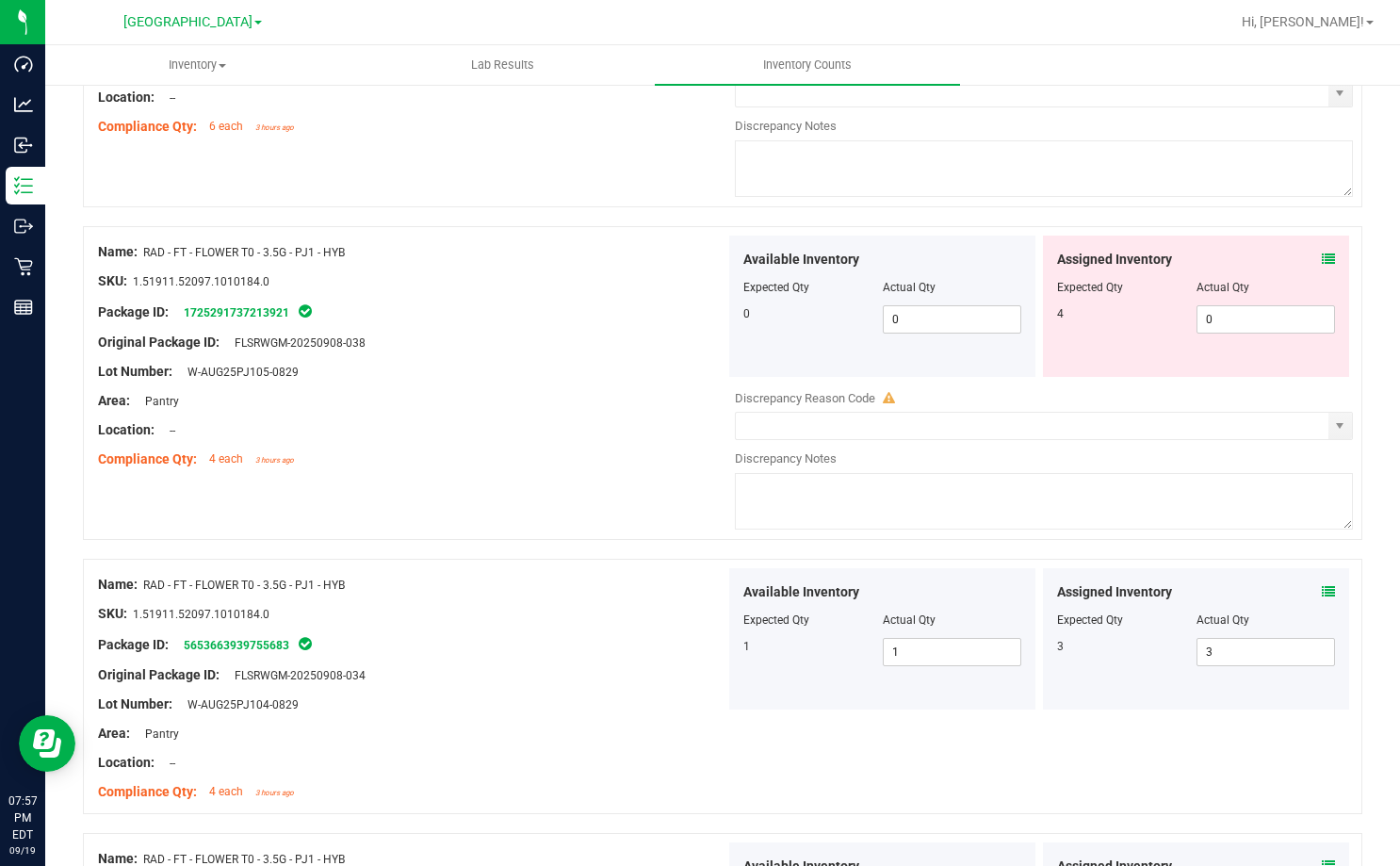
scroll to position [3400, 0]
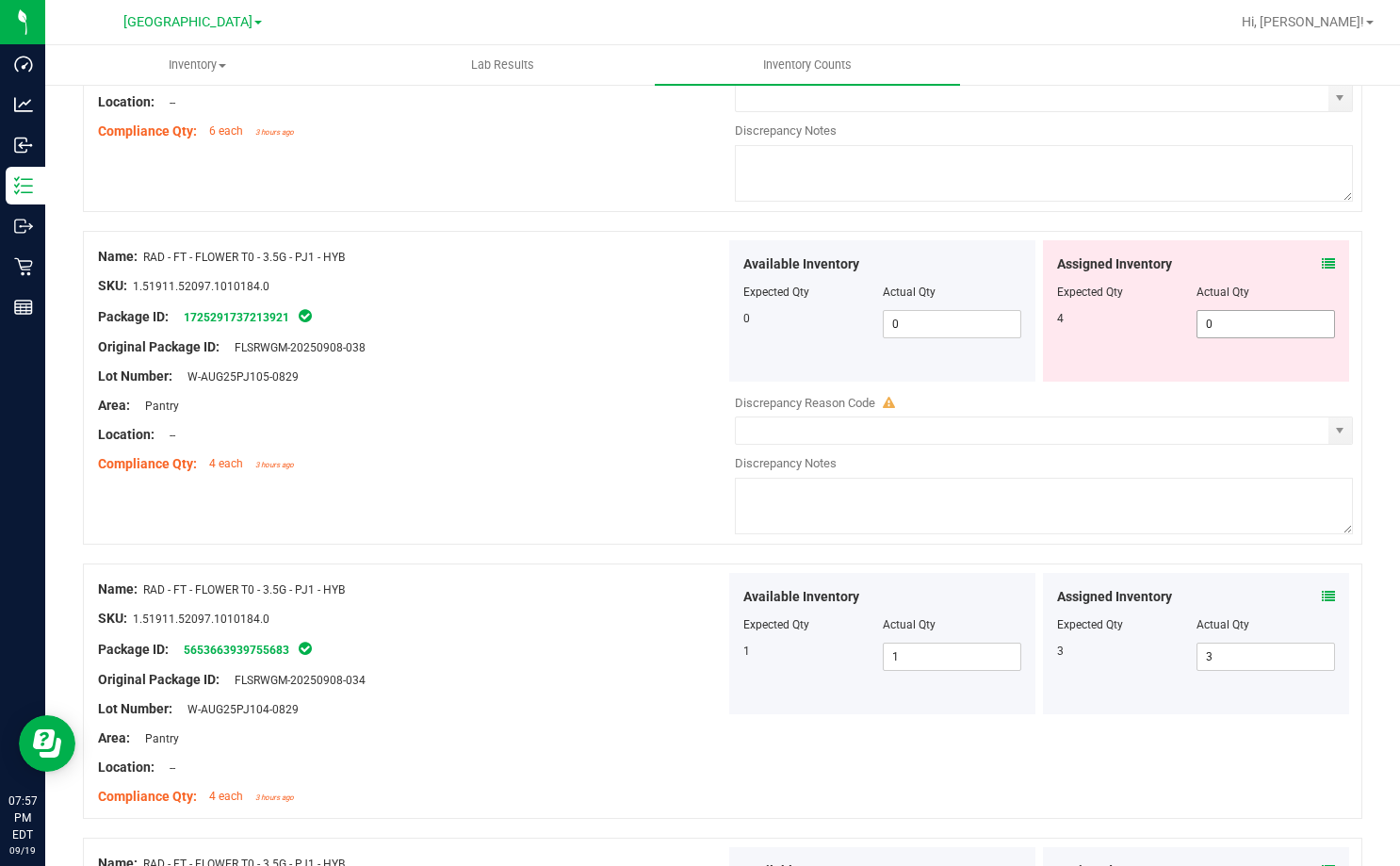
click at [1252, 321] on span "0 0" at bounding box center [1265, 323] width 140 height 28
click at [1252, 321] on input "0" at bounding box center [1265, 323] width 138 height 26
type input "4"
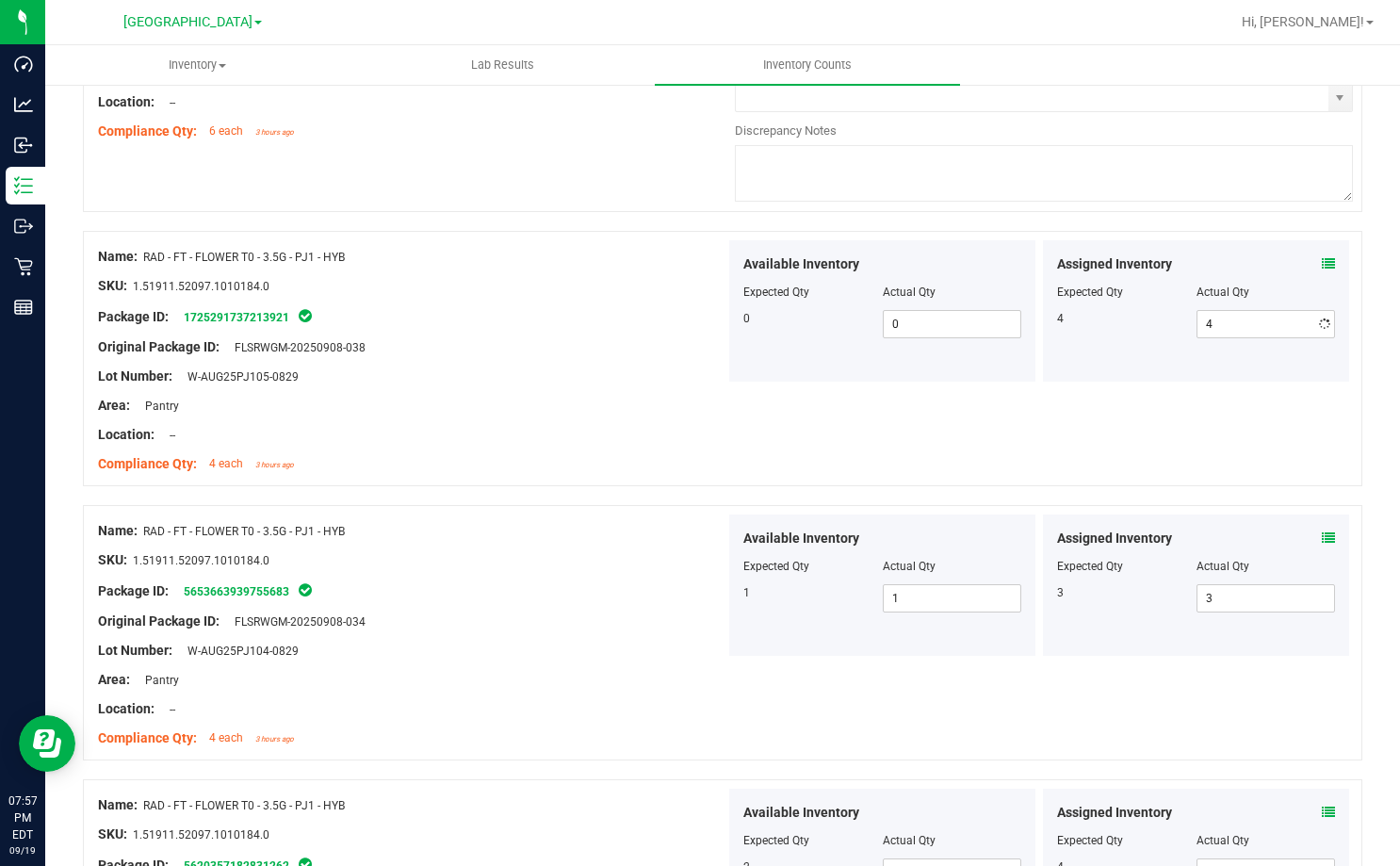
click at [708, 390] on div at bounding box center [412, 391] width 627 height 10
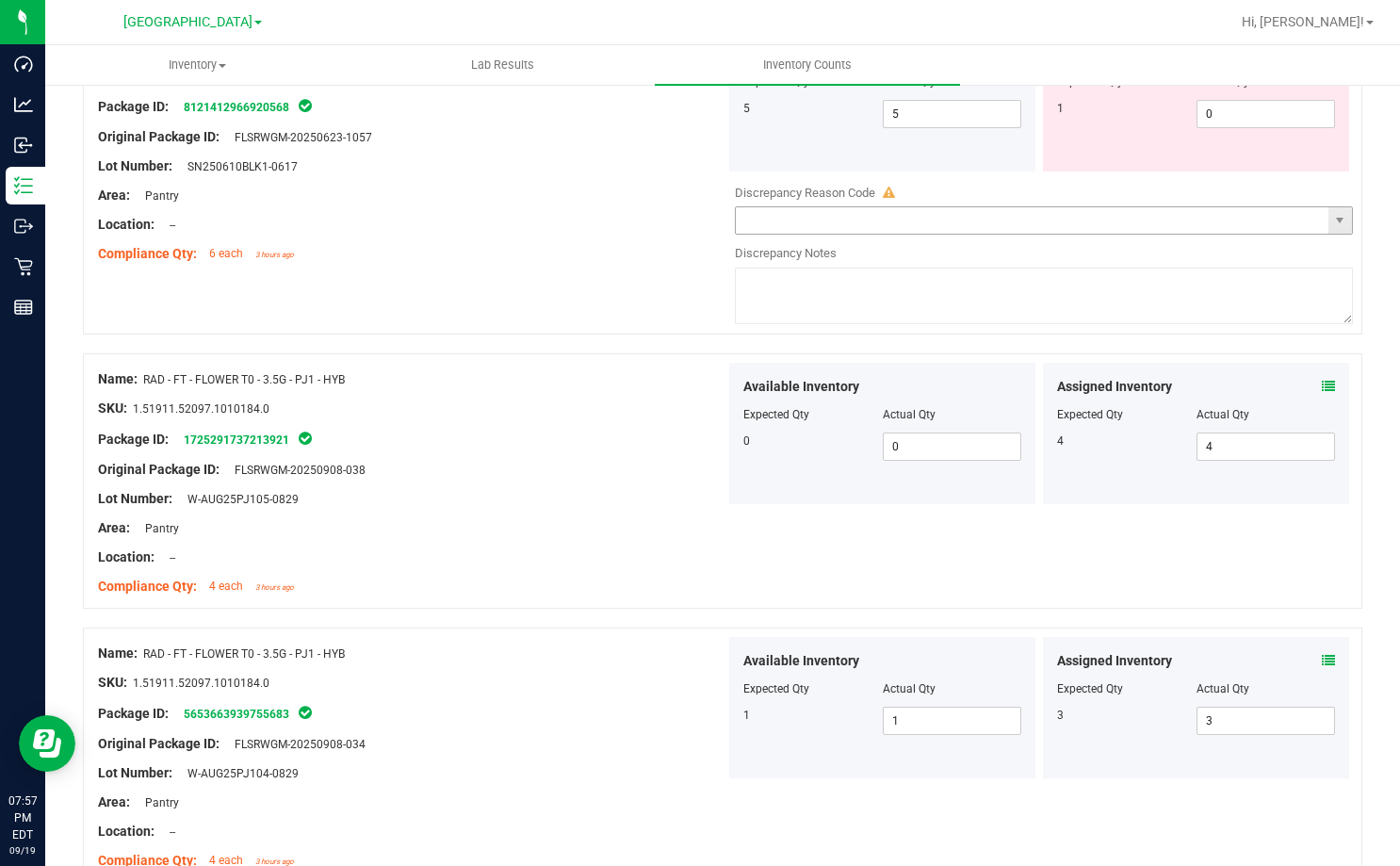
scroll to position [3118, 0]
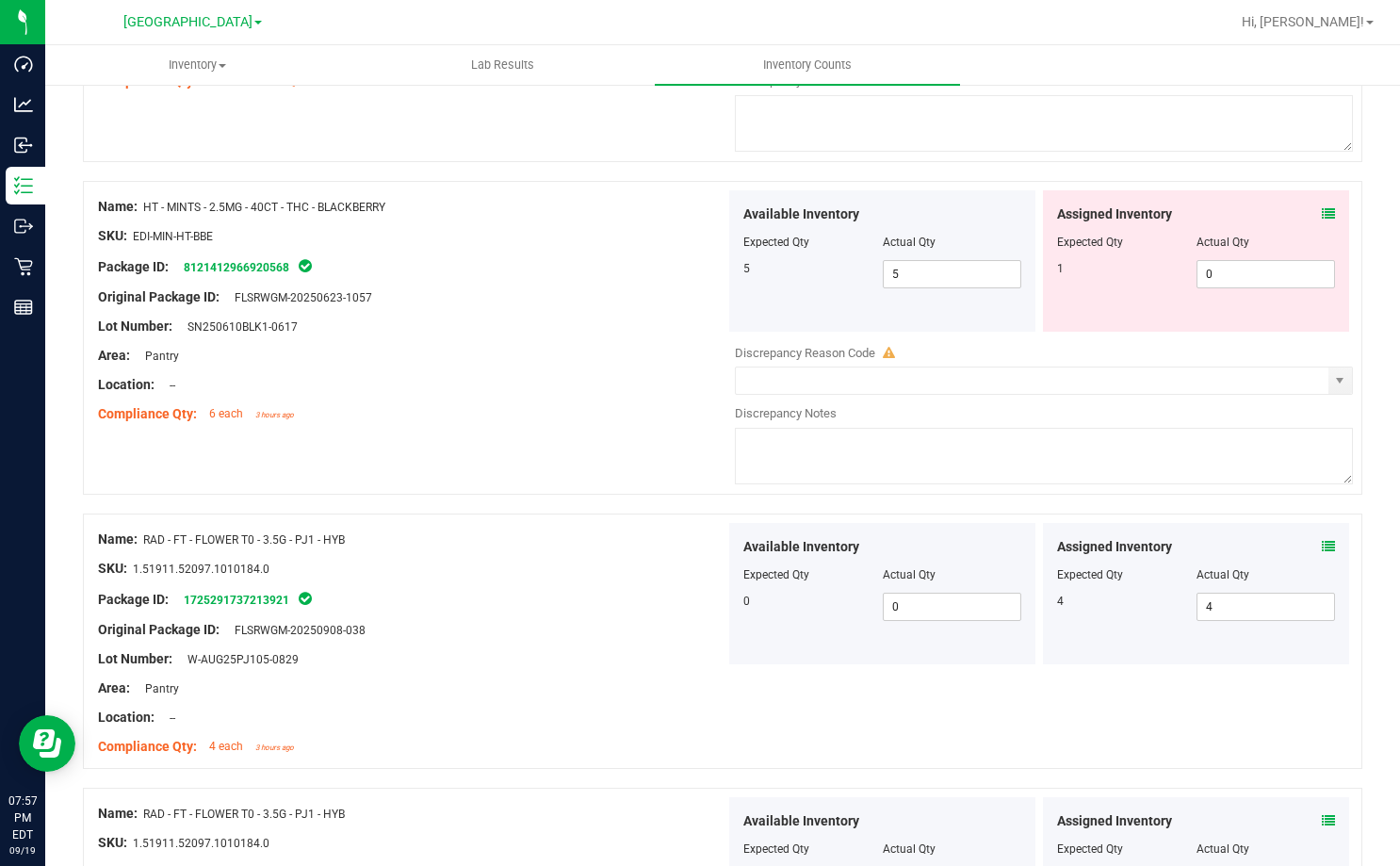
click at [1322, 216] on icon at bounding box center [1329, 214] width 13 height 13
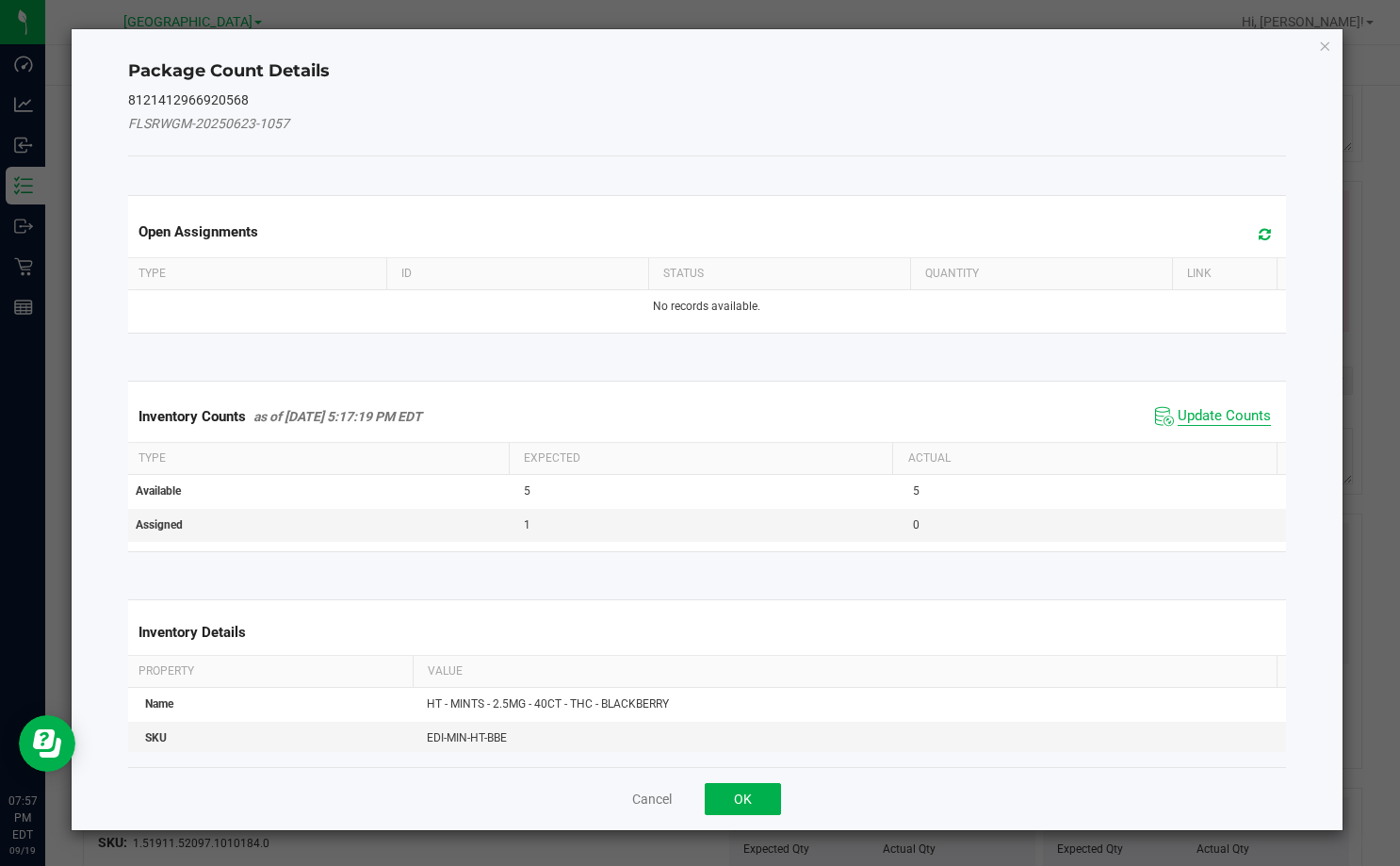
click at [1190, 420] on span "Update Counts" at bounding box center [1224, 417] width 93 height 19
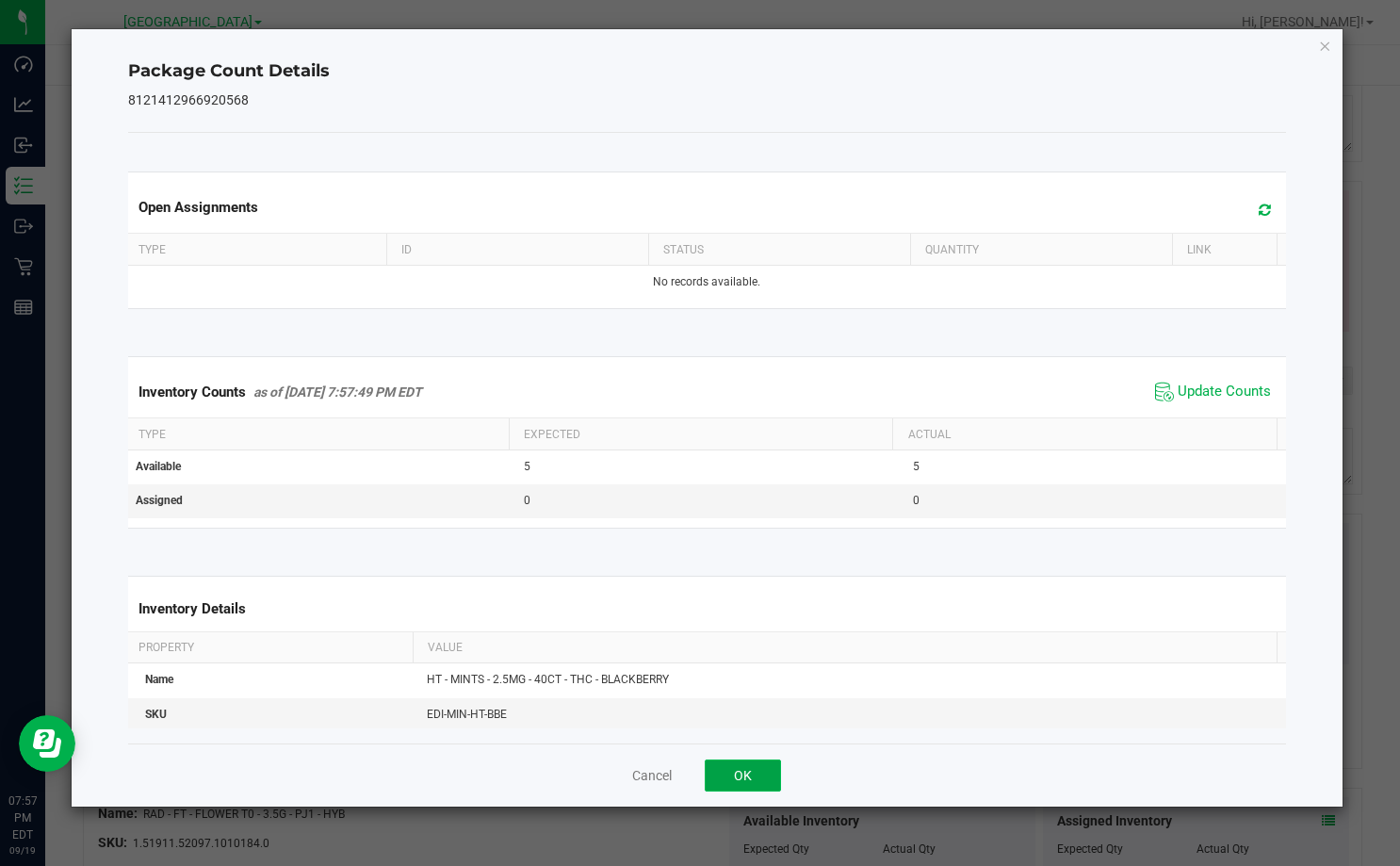
click at [759, 770] on button "OK" at bounding box center [742, 775] width 76 height 32
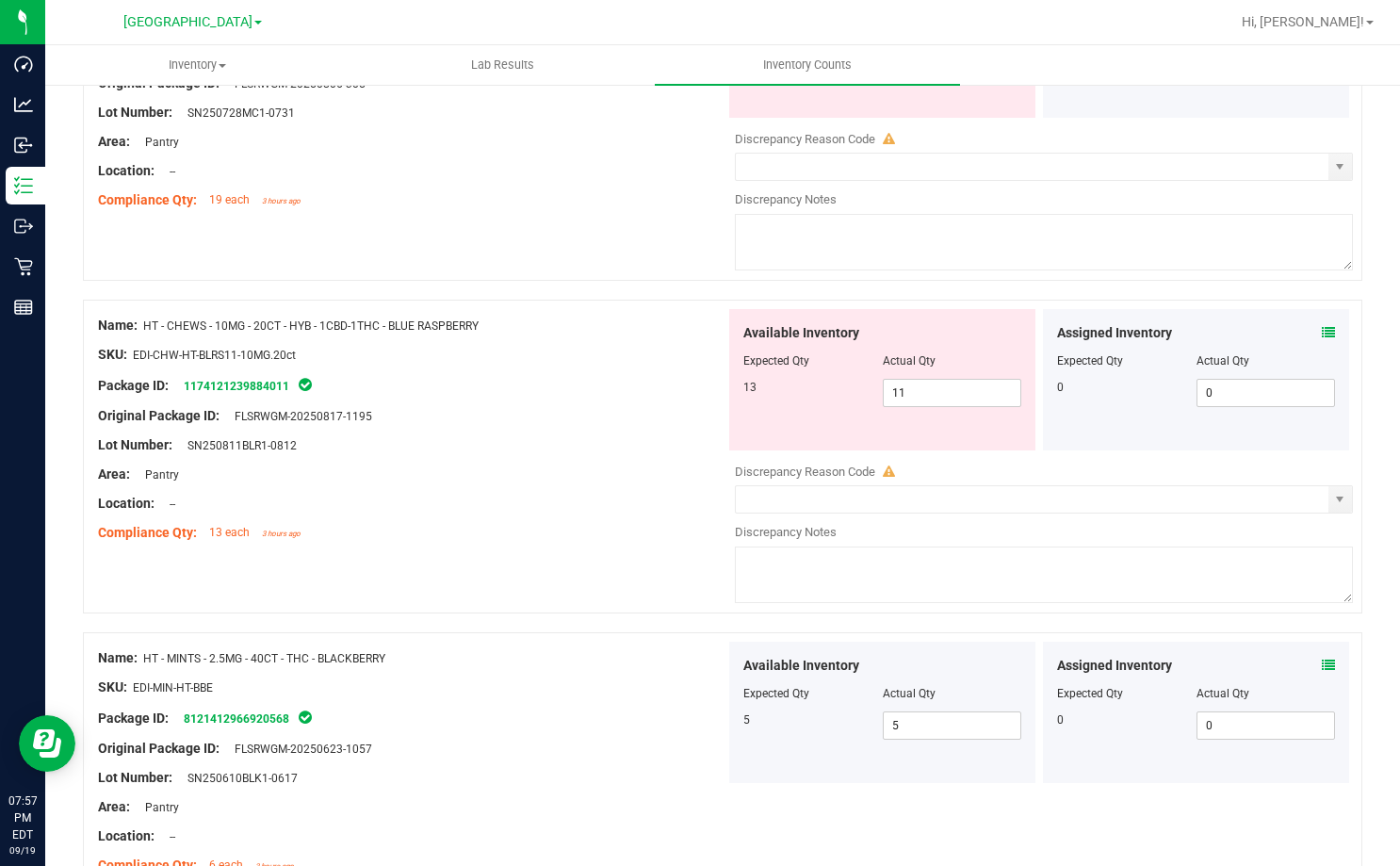
scroll to position [2553, 0]
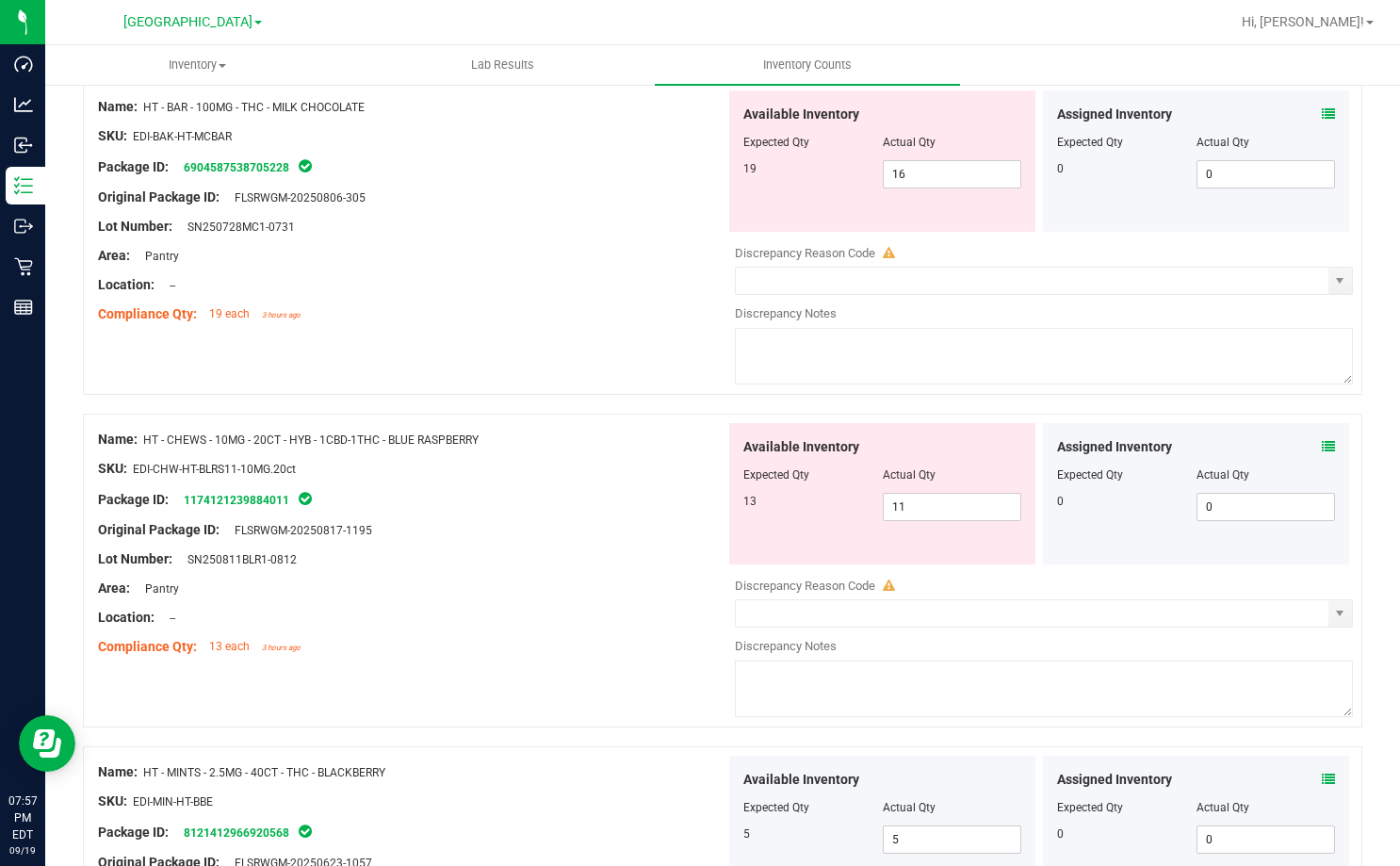
click at [1322, 443] on icon at bounding box center [1329, 446] width 13 height 13
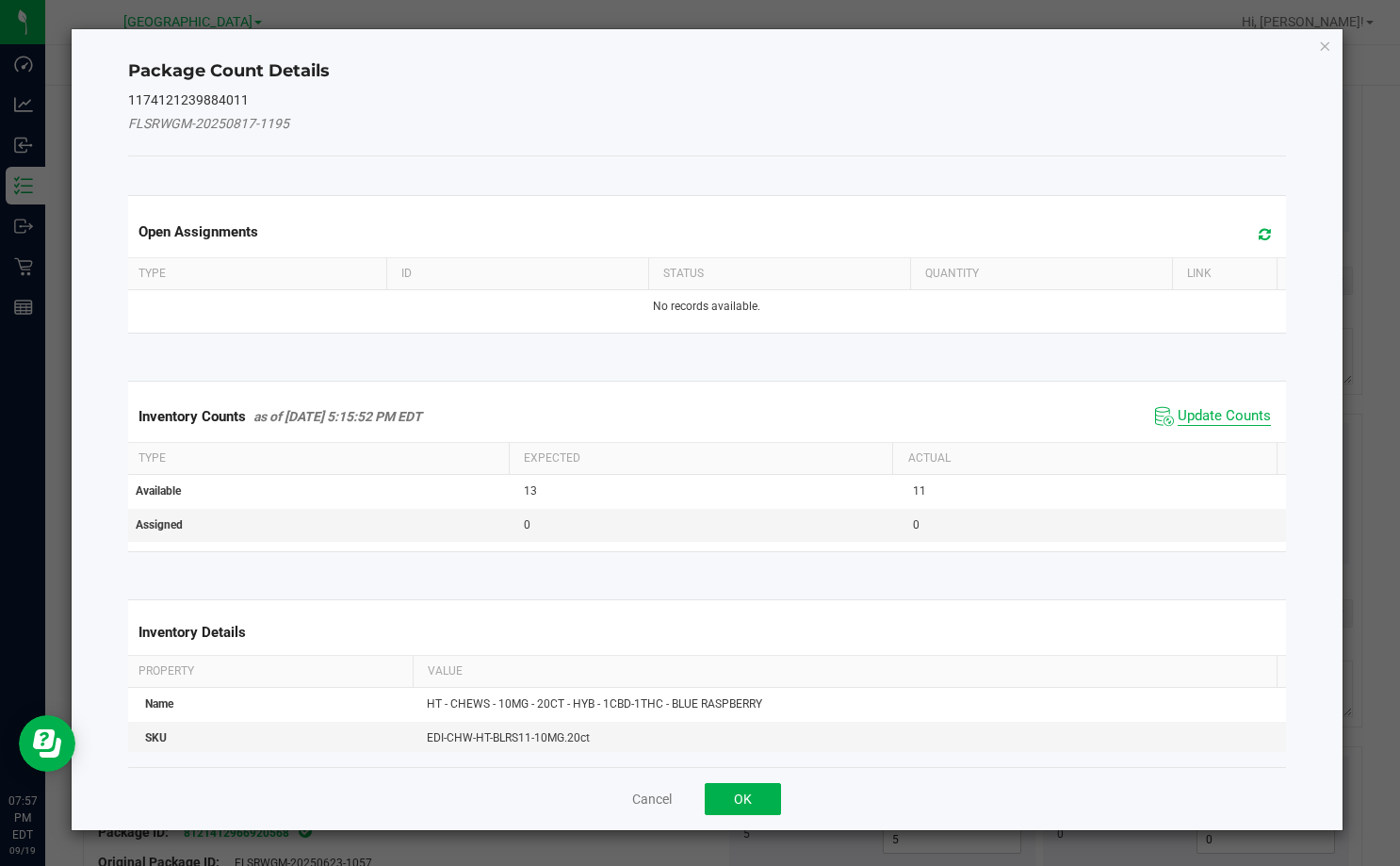
click at [1209, 417] on span "Update Counts" at bounding box center [1224, 417] width 93 height 19
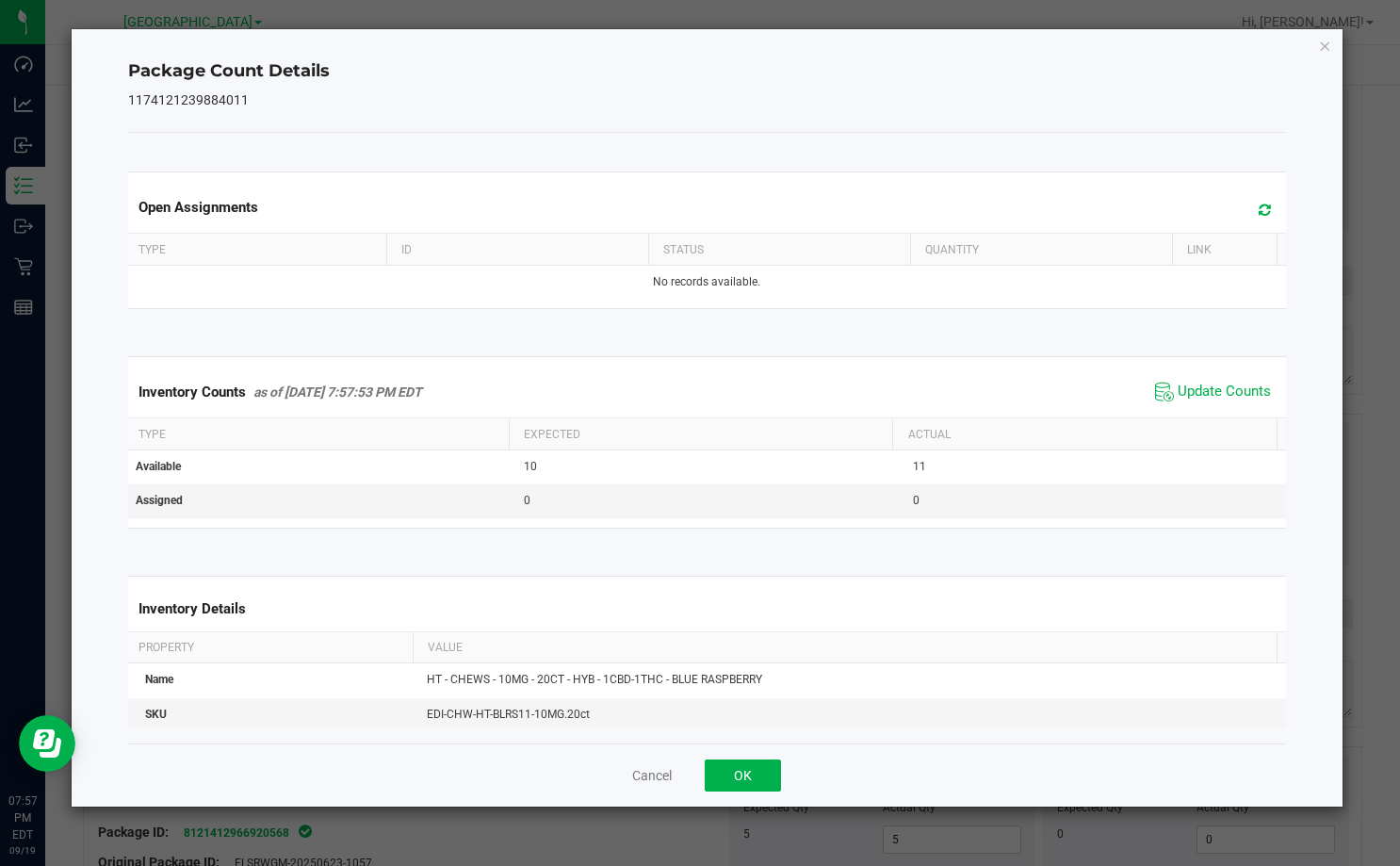
click at [734, 752] on div "Cancel OK" at bounding box center [706, 775] width 1158 height 64
click at [740, 777] on button "OK" at bounding box center [742, 775] width 76 height 32
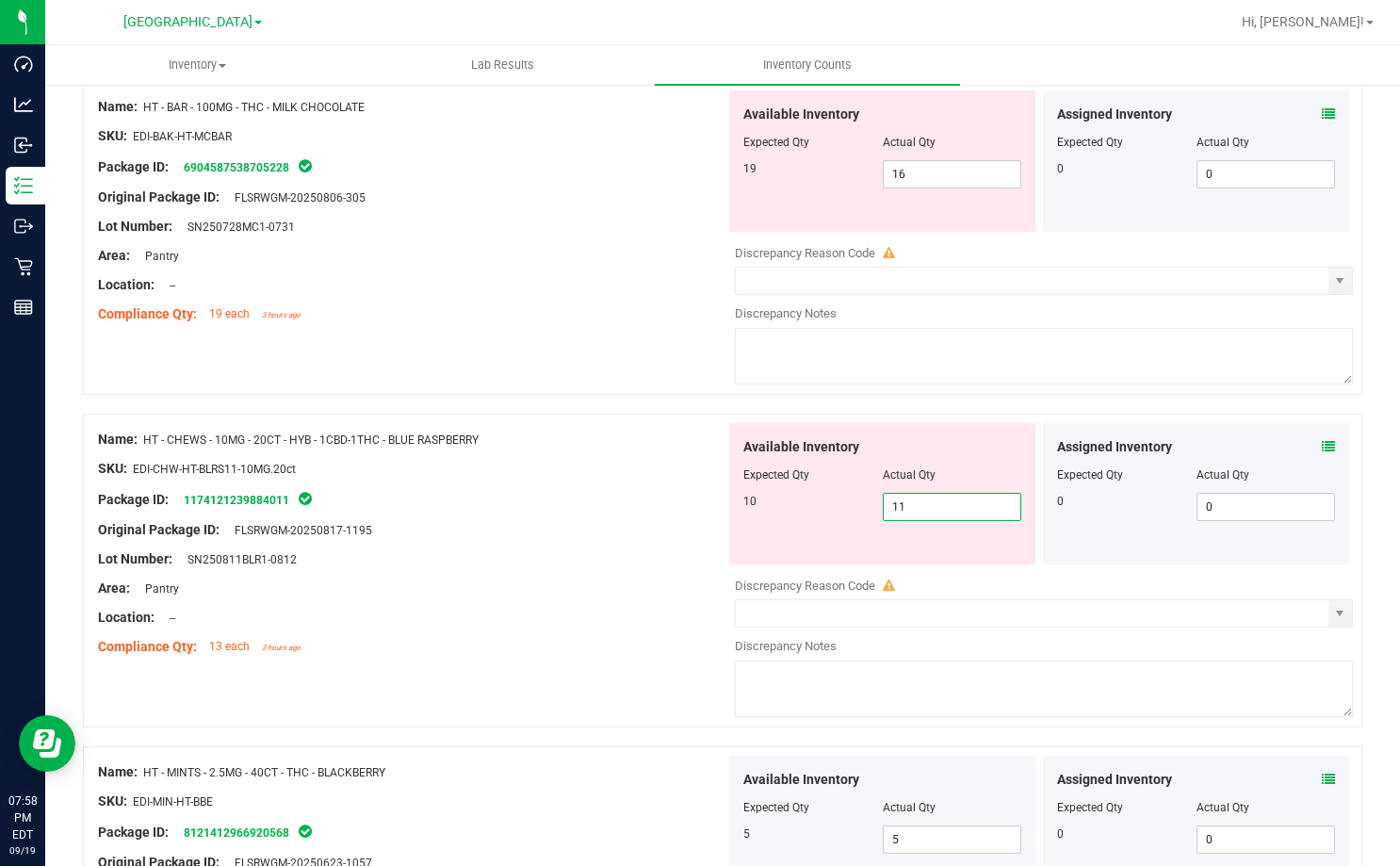
click at [920, 514] on span "11 11" at bounding box center [952, 506] width 140 height 28
click at [920, 514] on input "11" at bounding box center [952, 506] width 138 height 26
type input "10"
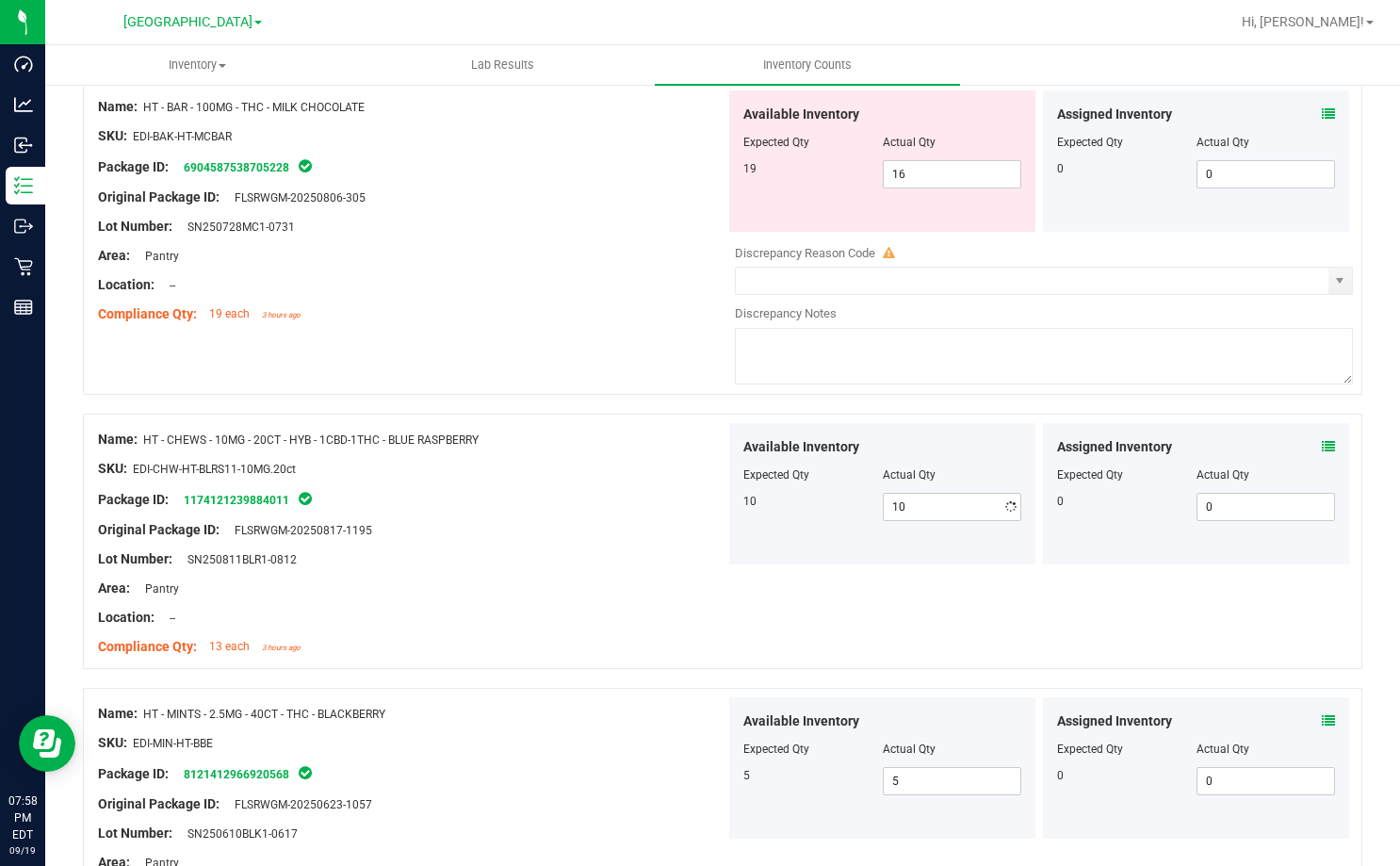
click at [578, 482] on div at bounding box center [412, 483] width 627 height 10
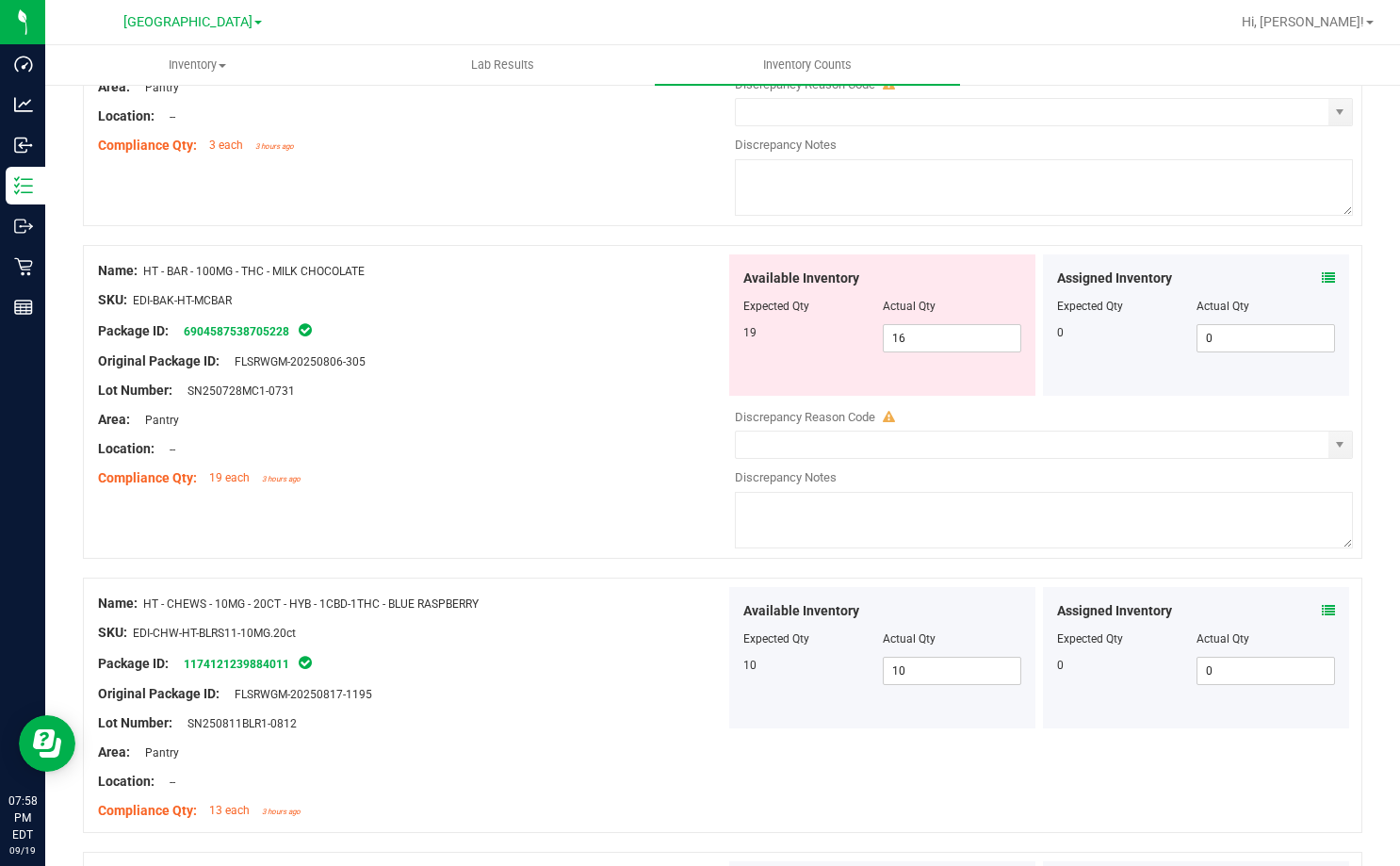
scroll to position [2176, 0]
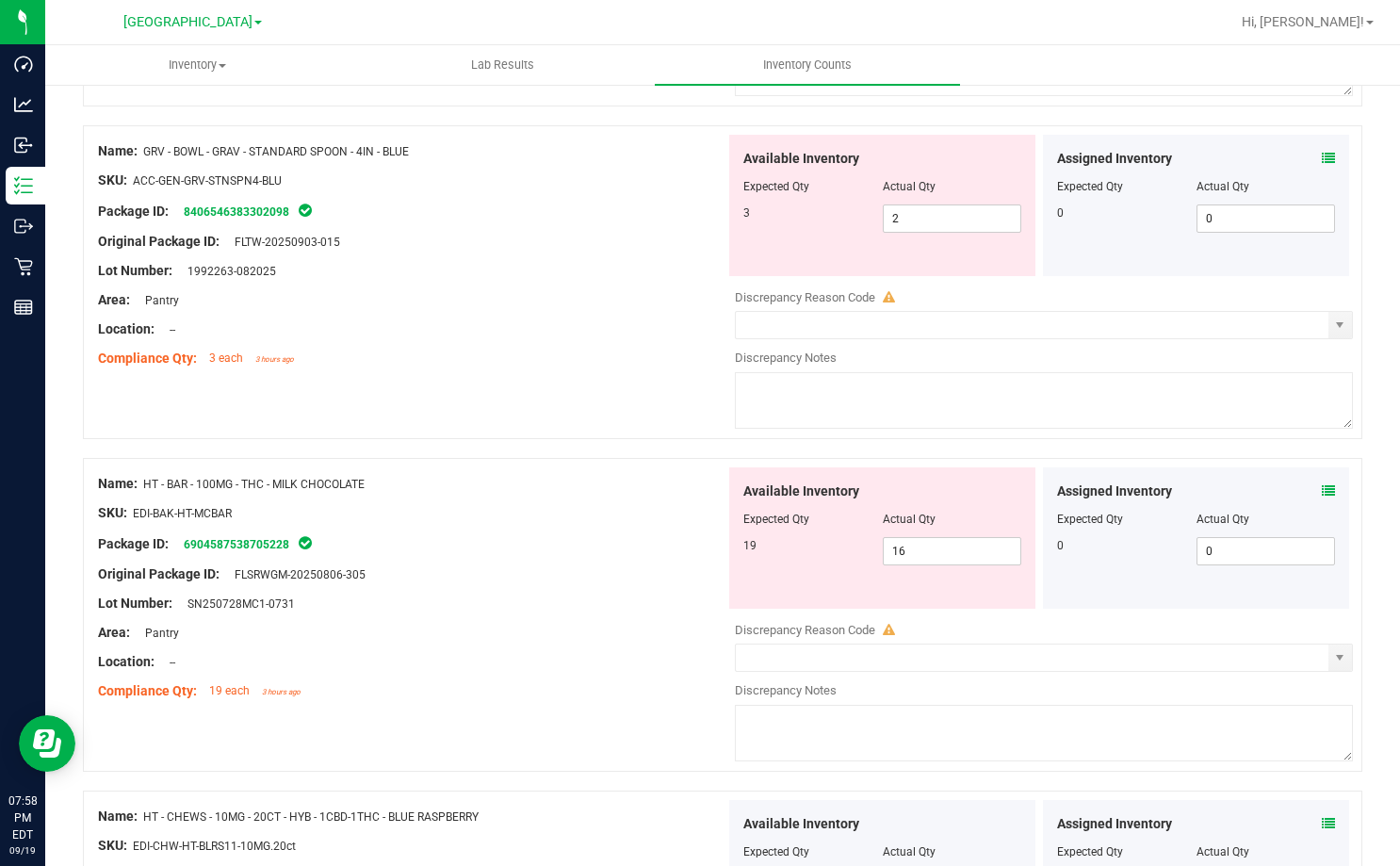
click at [1322, 487] on icon at bounding box center [1329, 491] width 13 height 13
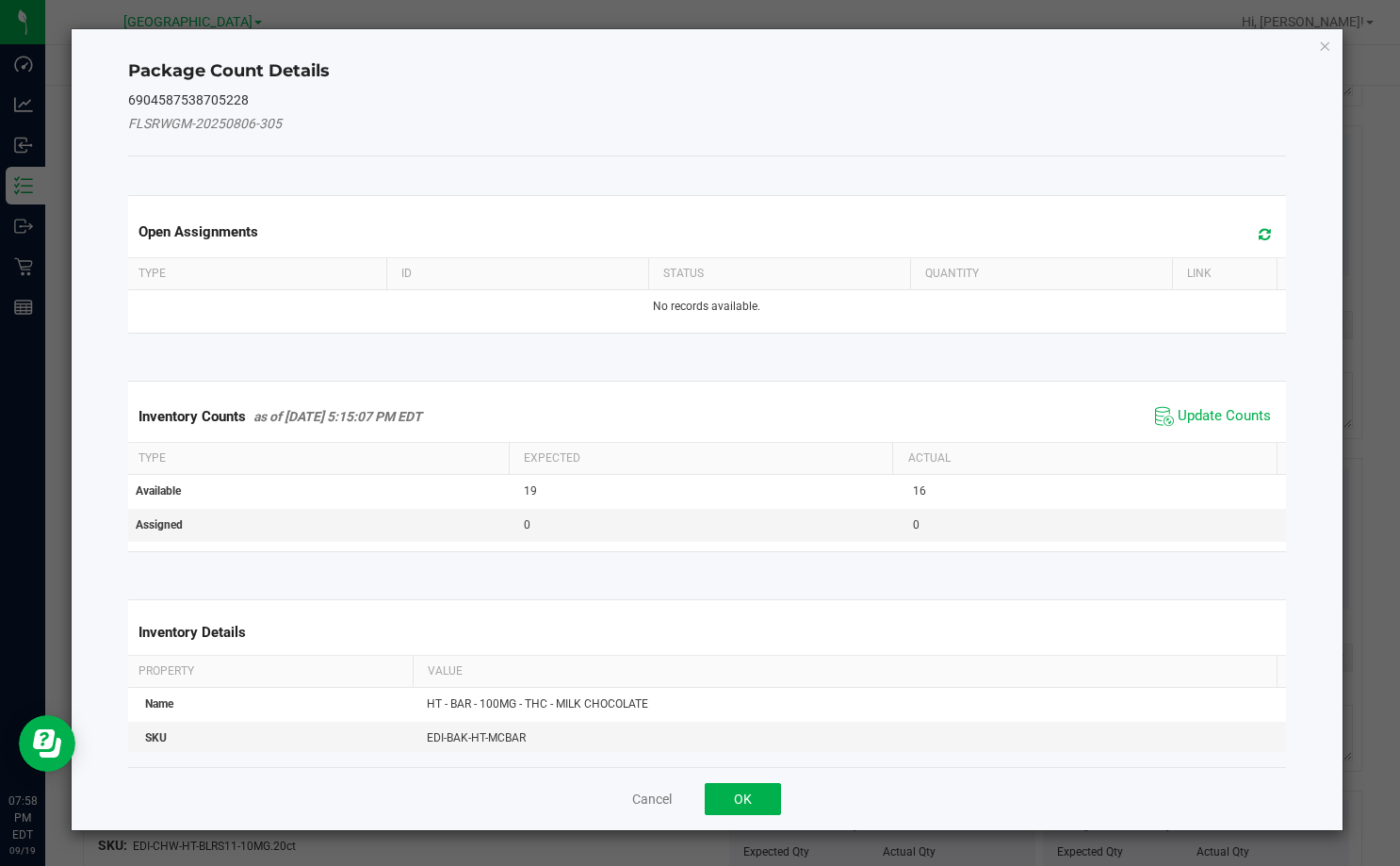
click at [1220, 426] on span "Update Counts" at bounding box center [1212, 416] width 125 height 28
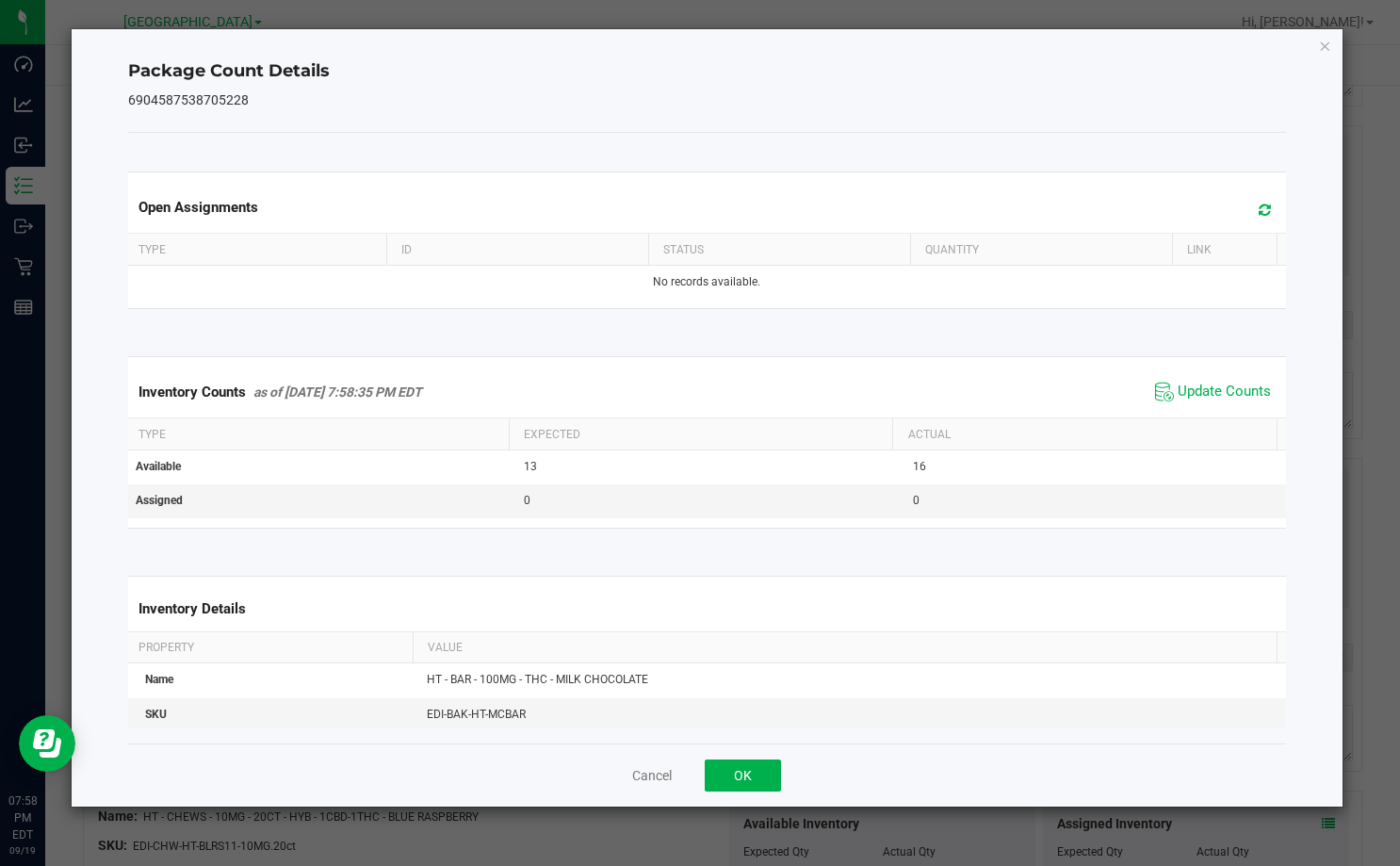
click at [1221, 405] on span "Update Counts" at bounding box center [1212, 392] width 125 height 28
click at [766, 774] on button "OK" at bounding box center [742, 775] width 76 height 32
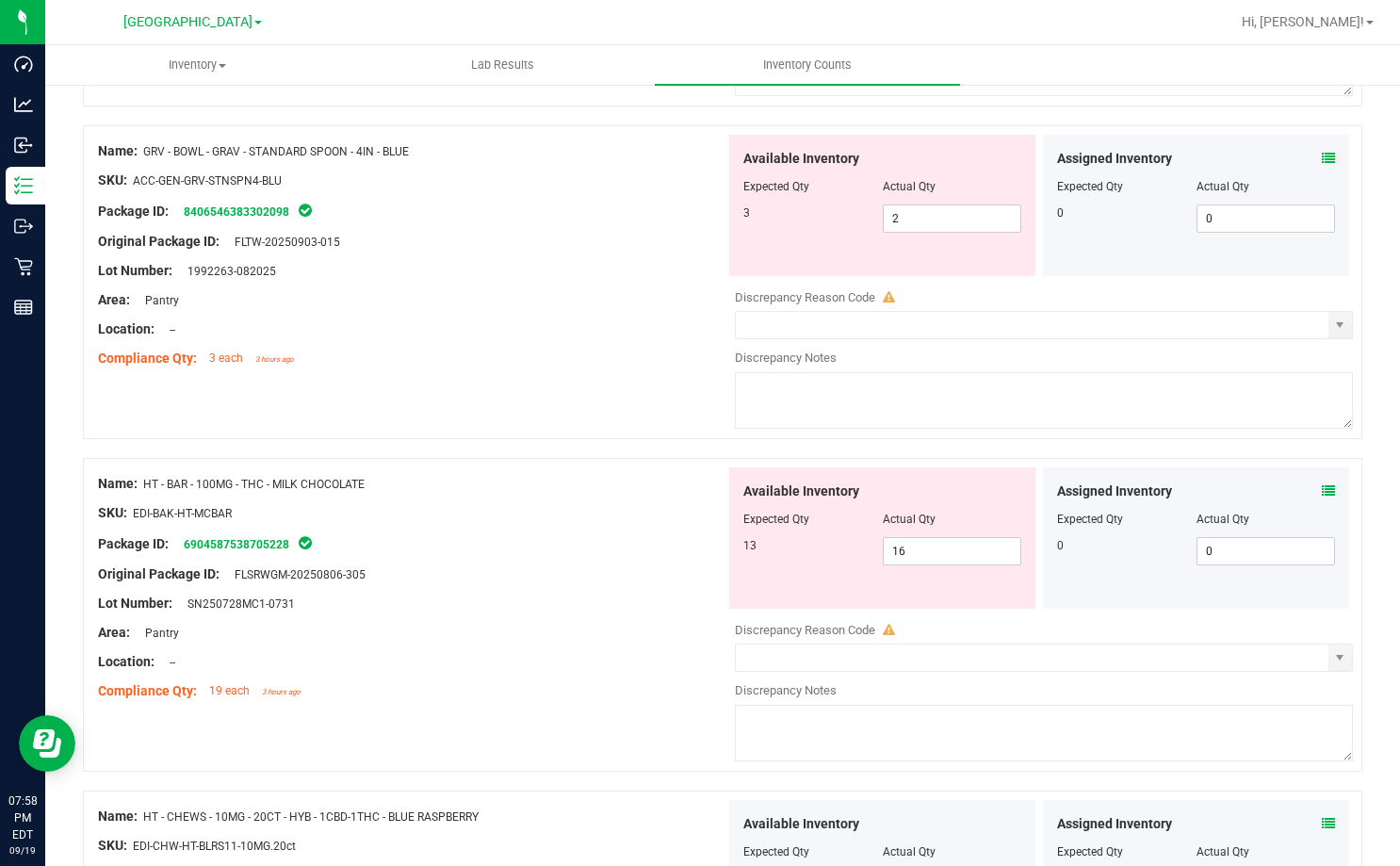
click at [692, 600] on div "Lot Number: SN250728MC1-0731" at bounding box center [412, 603] width 627 height 20
click at [516, 513] on div "SKU: EDI-BAK-HT-MCBAR" at bounding box center [412, 513] width 627 height 20
click at [967, 554] on span "16 16" at bounding box center [952, 550] width 140 height 28
click at [967, 554] on input "16" at bounding box center [952, 550] width 138 height 26
type input "13"
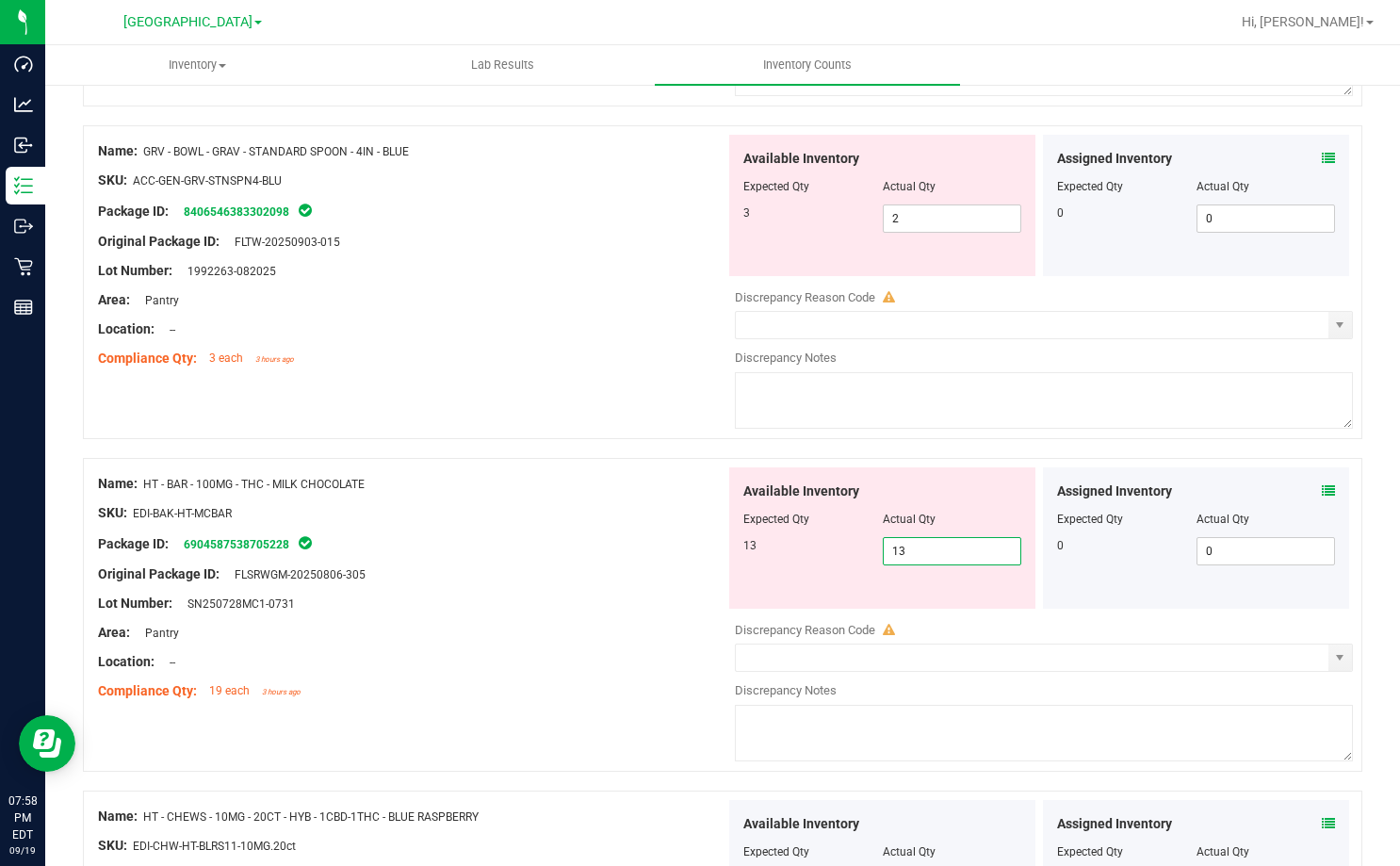
type input "13"
click at [639, 533] on div "Package ID: 6904587538705228" at bounding box center [412, 543] width 627 height 22
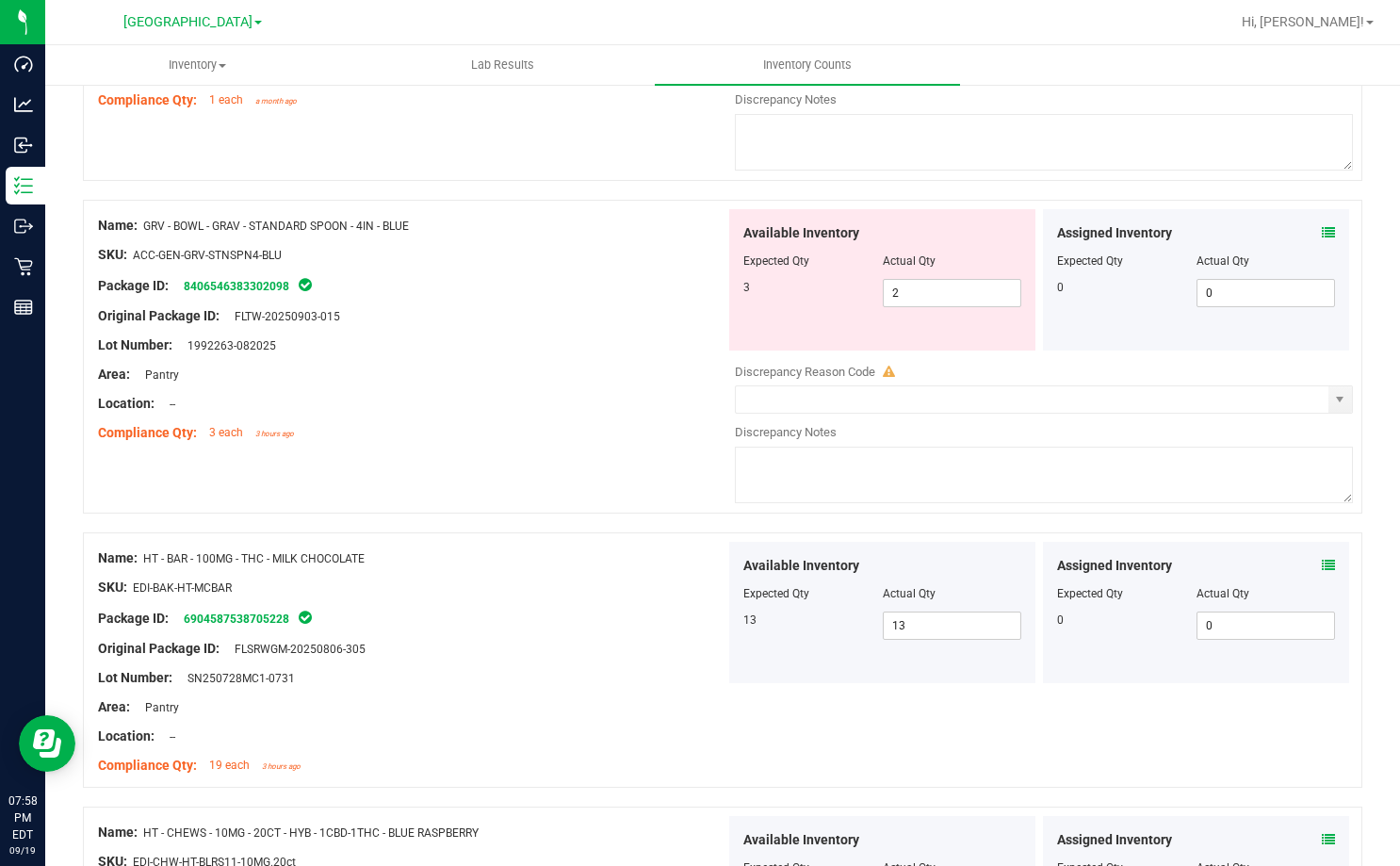
scroll to position [1894, 0]
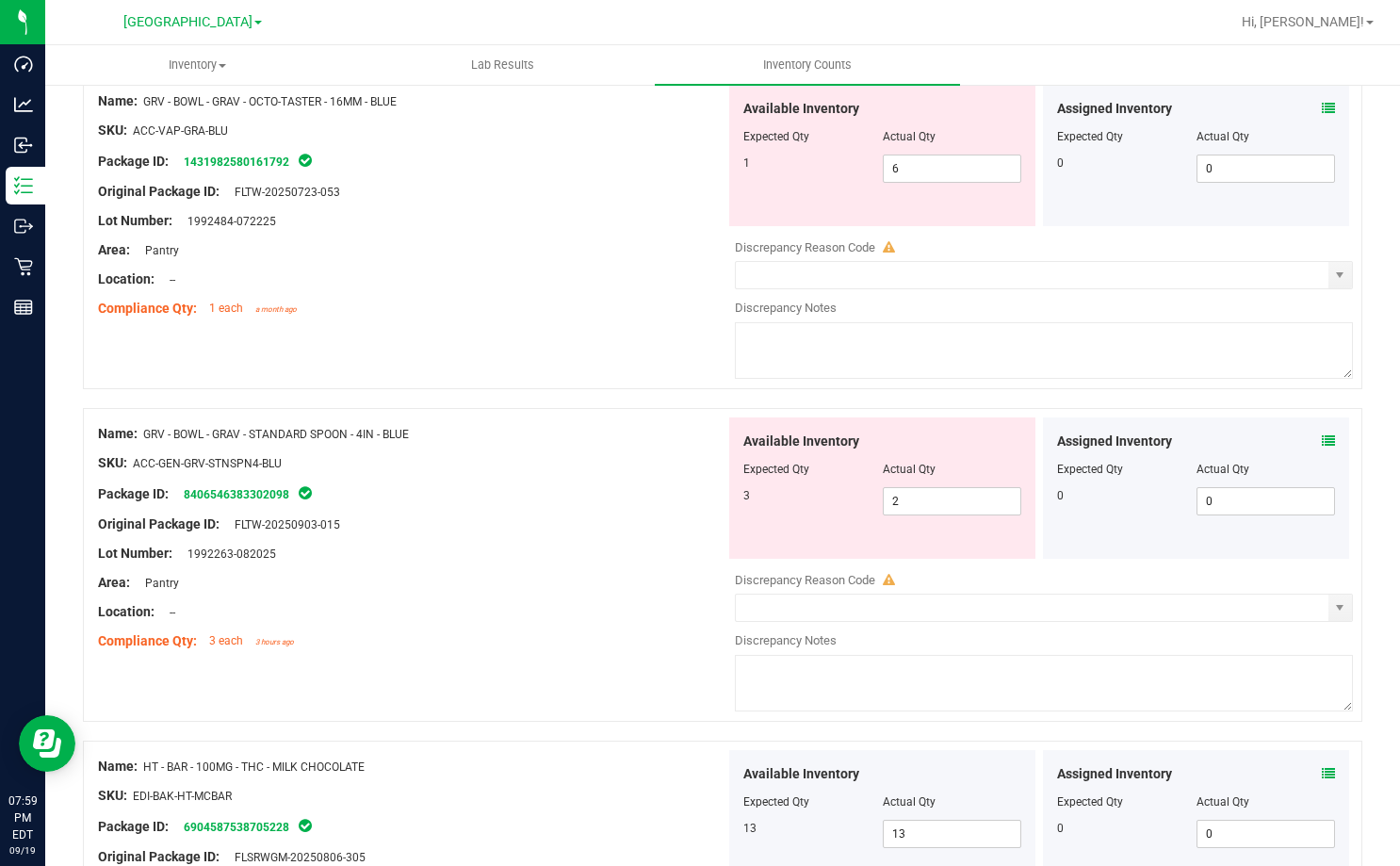
click at [1307, 445] on div "Assigned Inventory" at bounding box center [1195, 441] width 278 height 20
click at [1322, 437] on icon at bounding box center [1329, 441] width 13 height 13
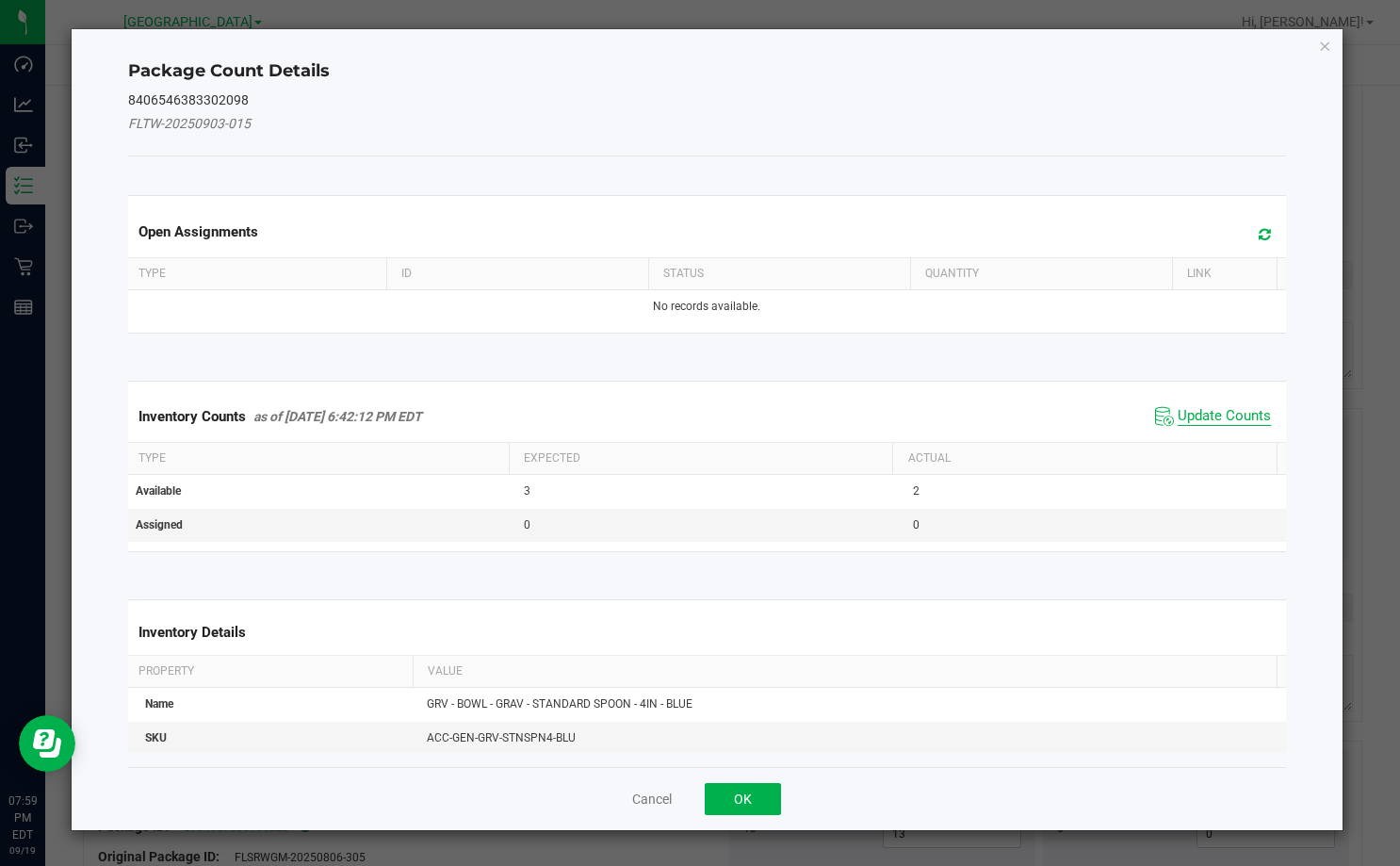
click at [1226, 419] on span "Update Counts" at bounding box center [1224, 417] width 93 height 19
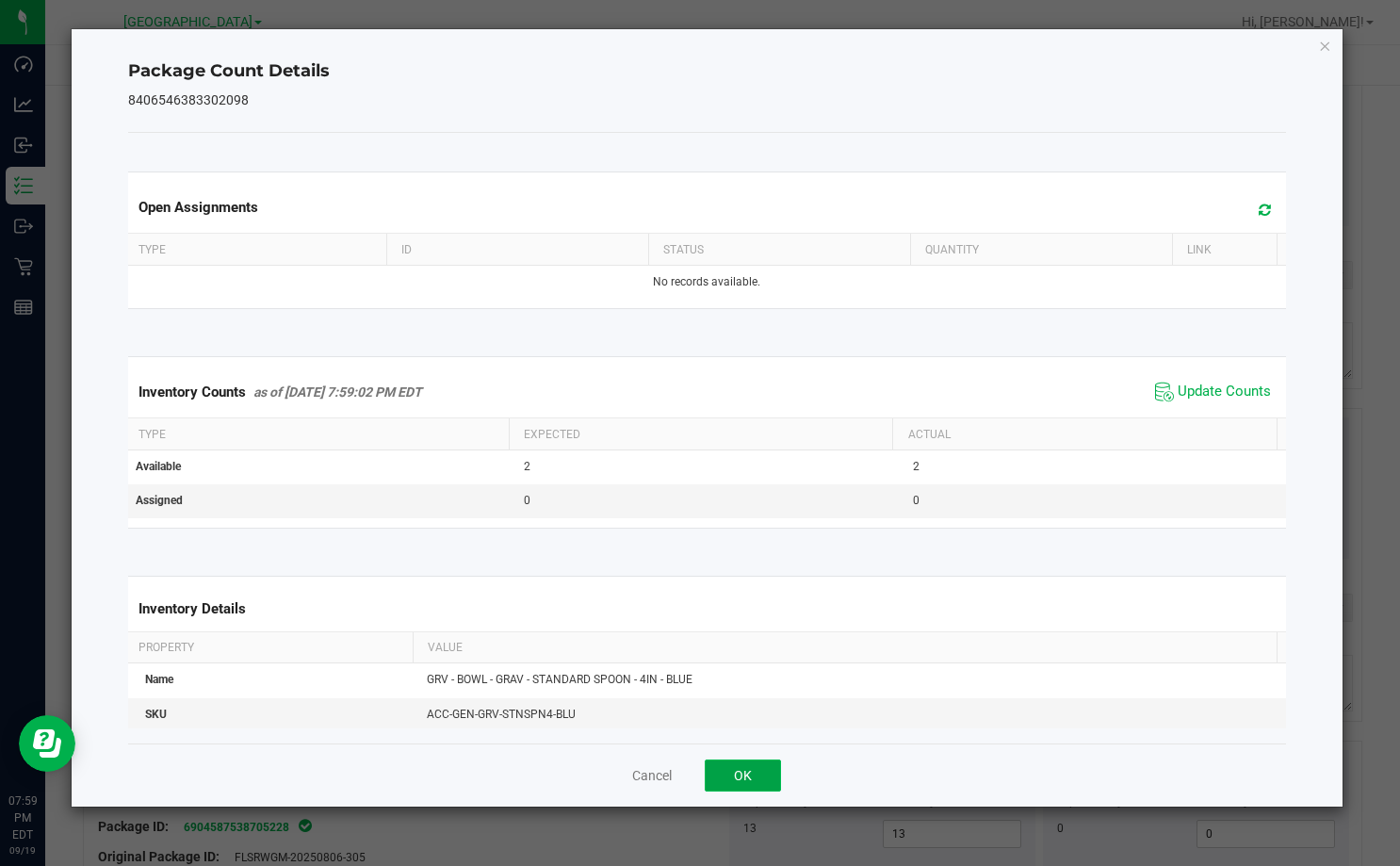
click at [762, 764] on button "OK" at bounding box center [742, 775] width 76 height 32
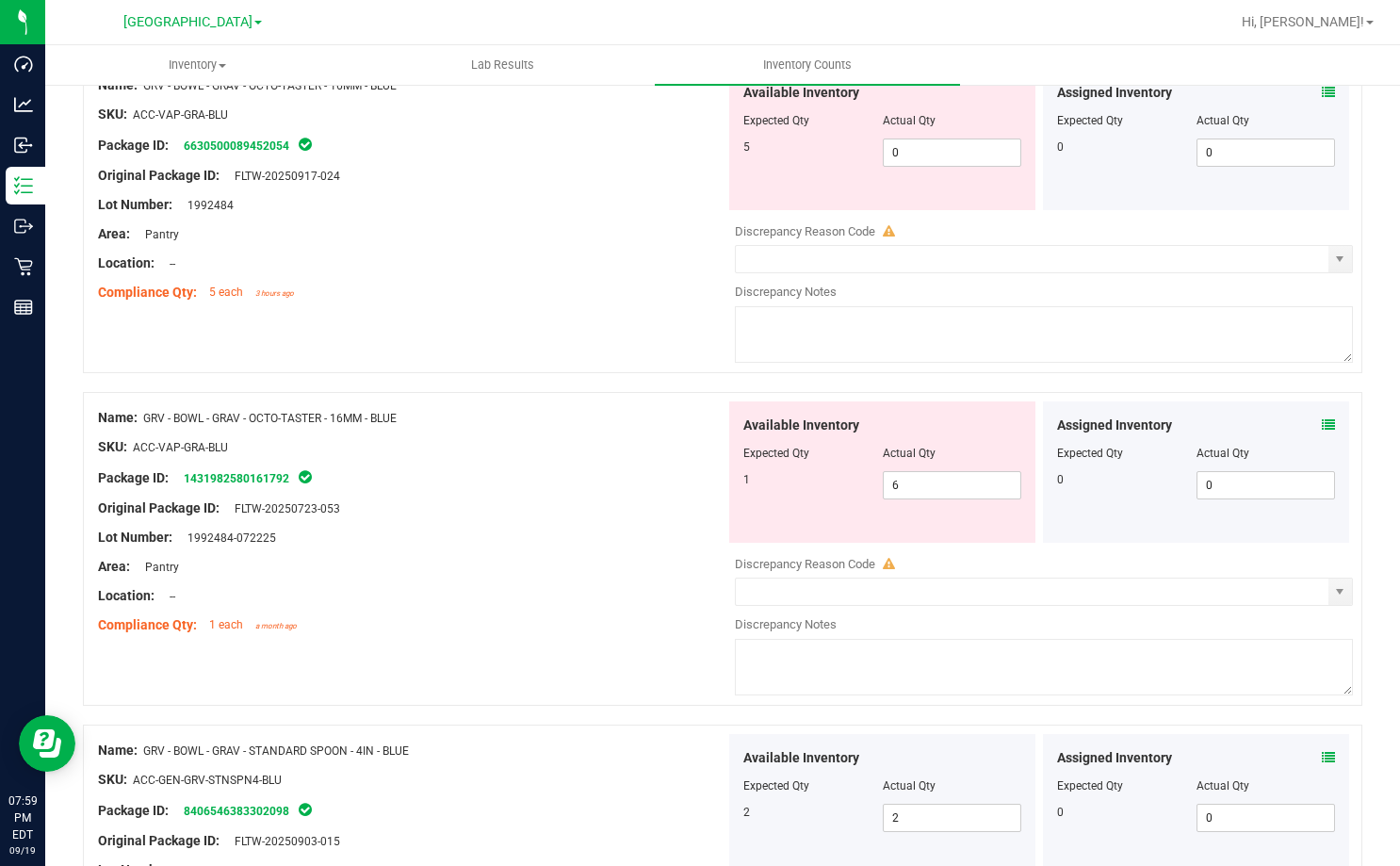
scroll to position [1516, 0]
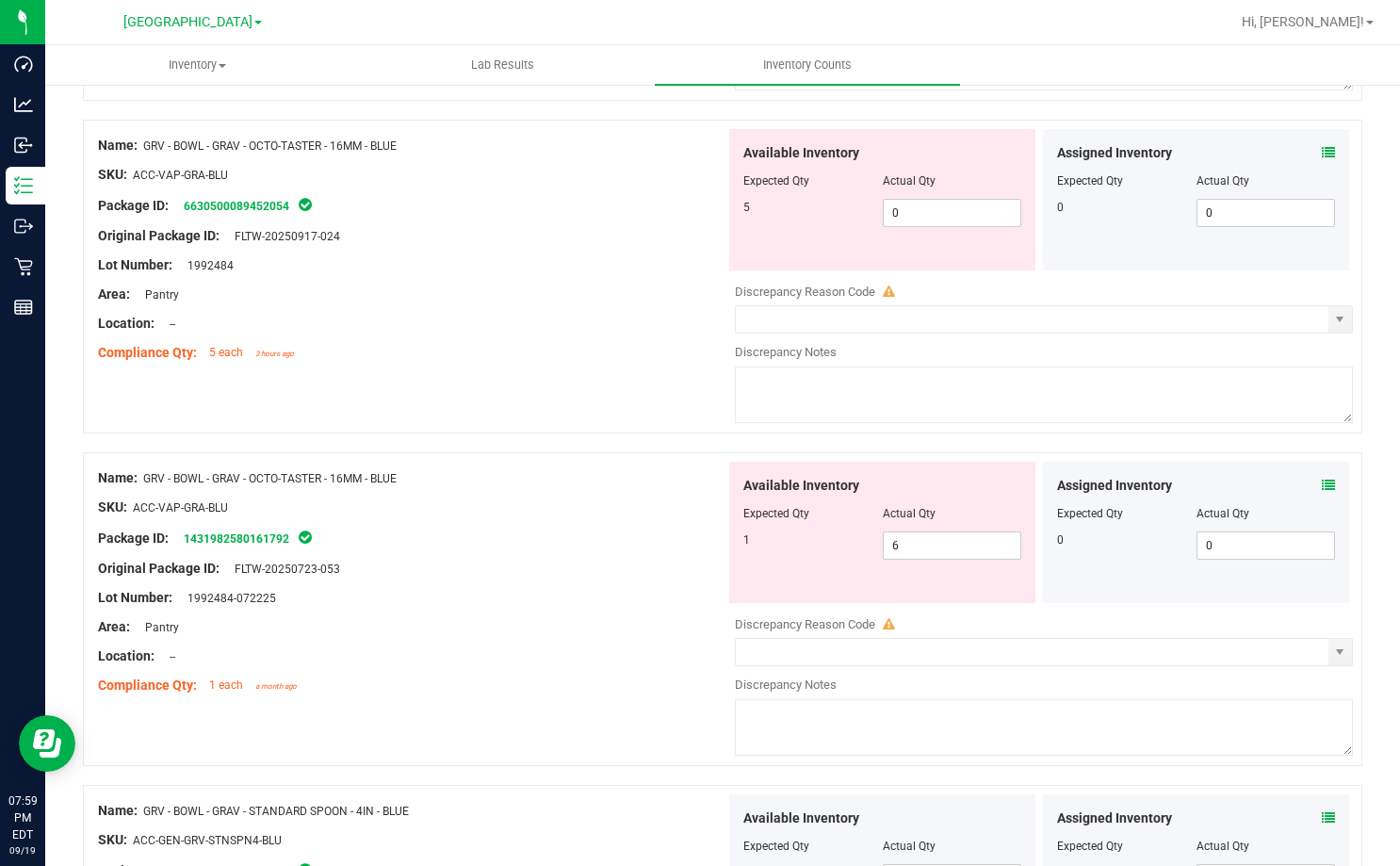
click at [1322, 487] on icon at bounding box center [1329, 485] width 13 height 13
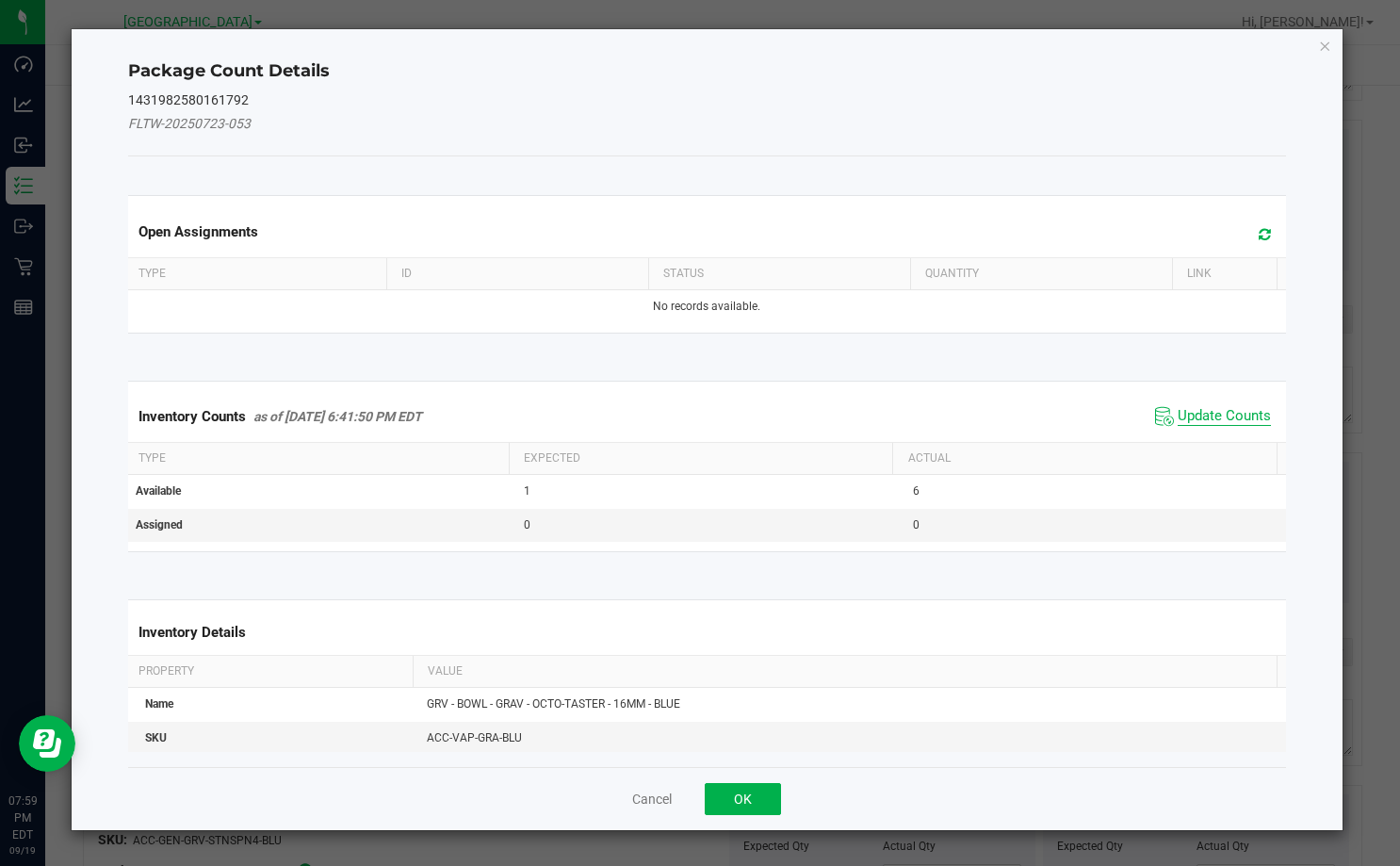
click at [1228, 418] on span "Update Counts" at bounding box center [1224, 417] width 93 height 19
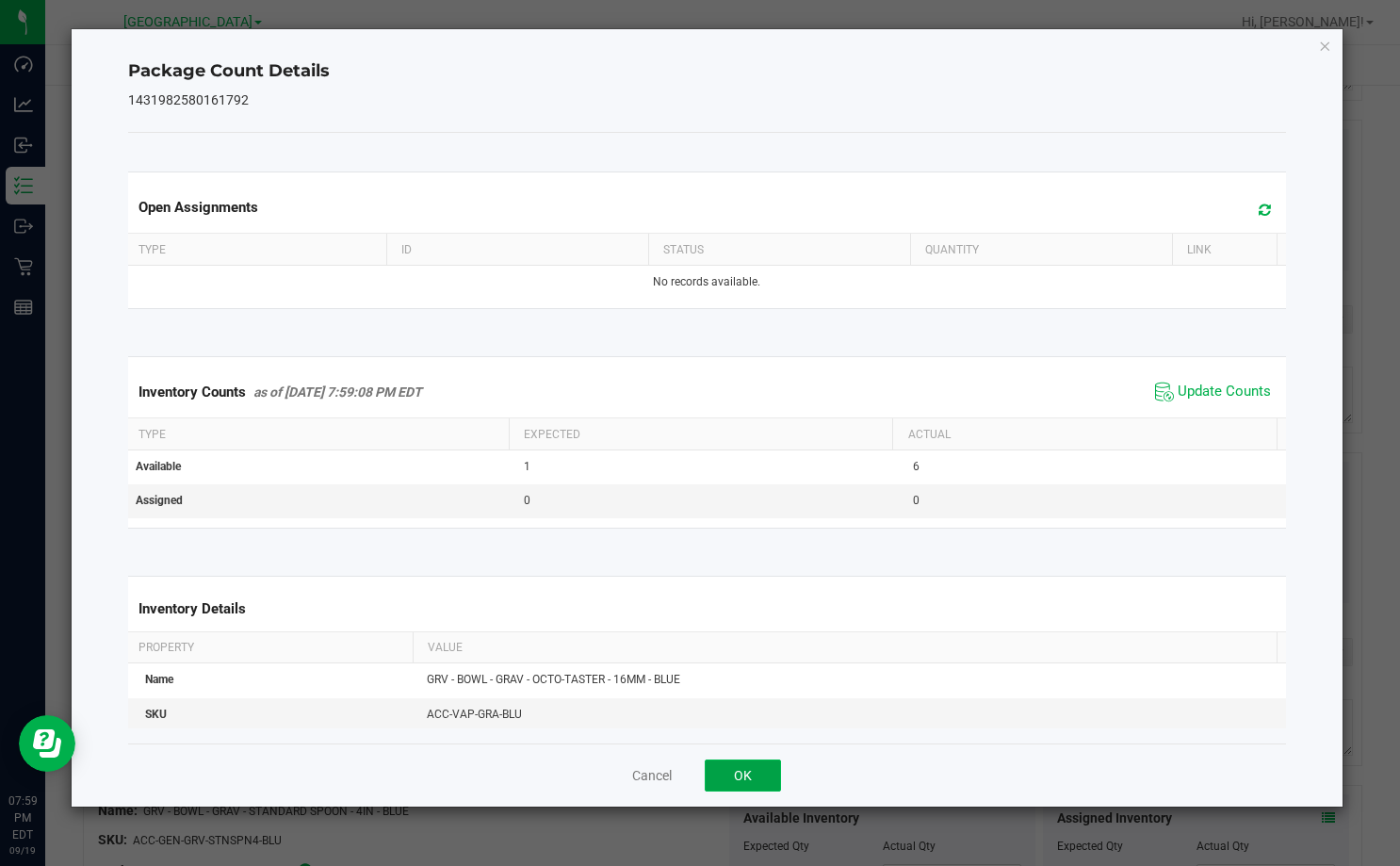
click at [778, 774] on button "OK" at bounding box center [742, 775] width 76 height 32
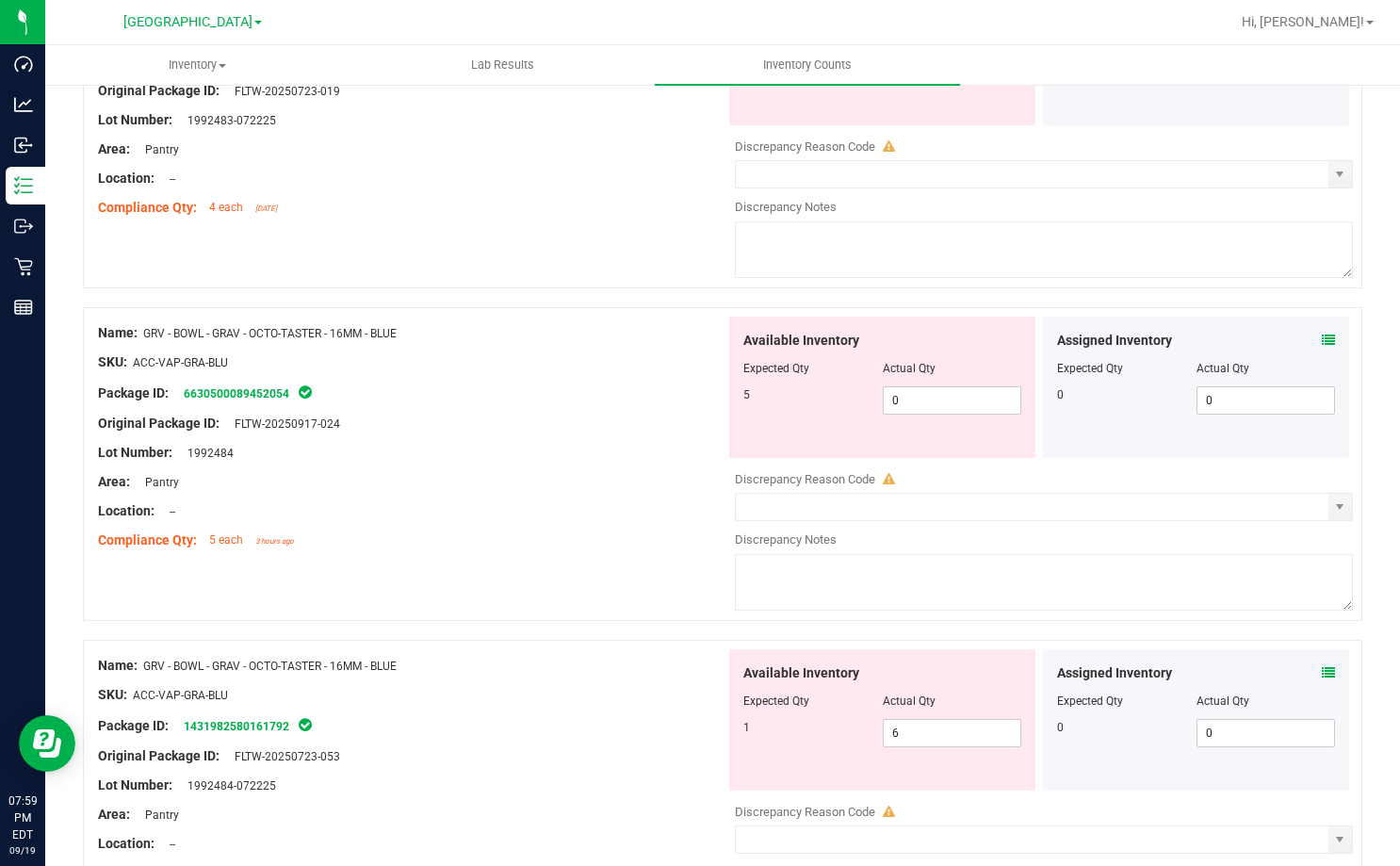
scroll to position [1328, 0]
click at [906, 736] on span "6 6" at bounding box center [952, 733] width 140 height 28
click at [906, 736] on input "6" at bounding box center [952, 733] width 138 height 26
type input "1"
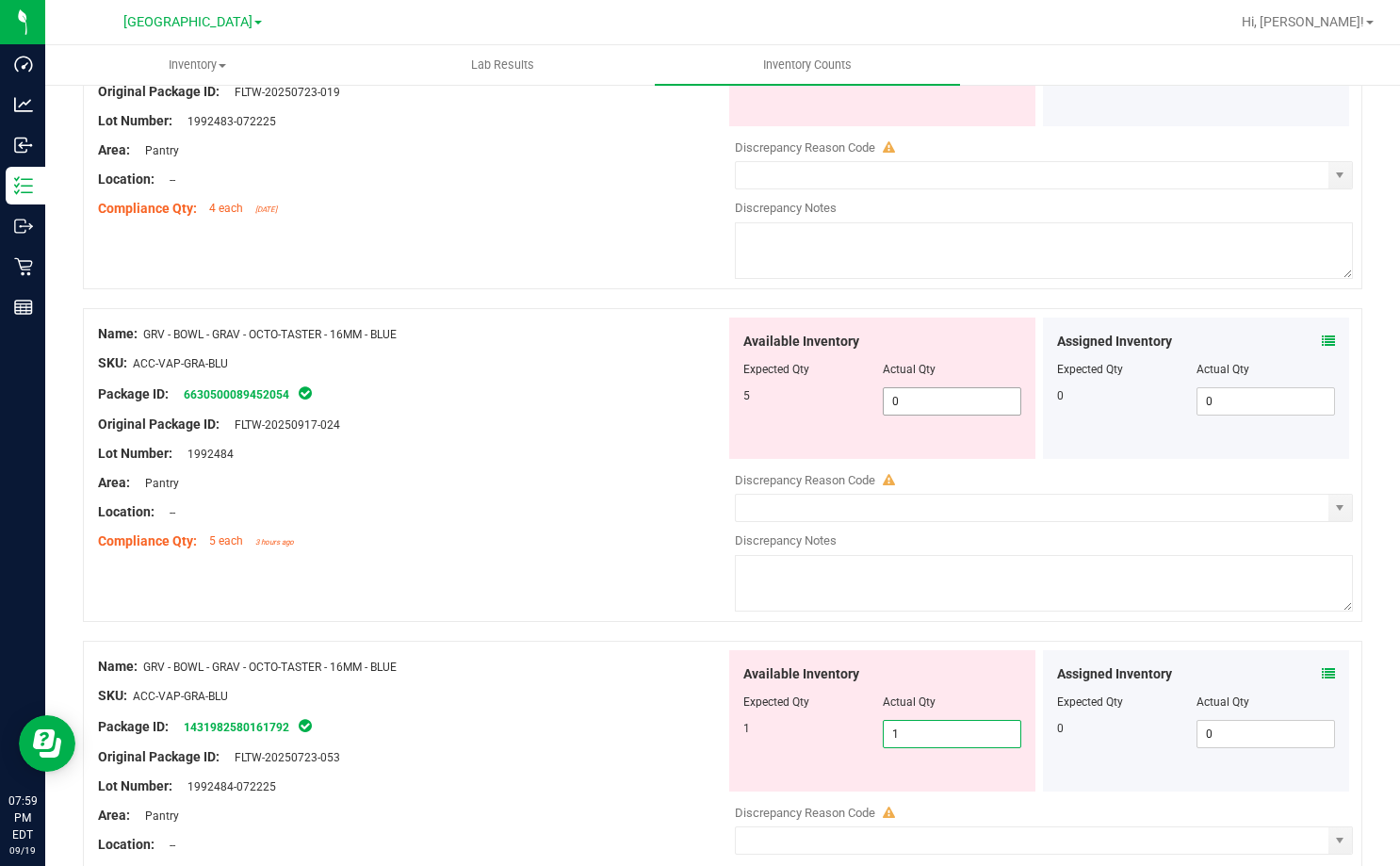
click at [899, 407] on span "0 0" at bounding box center [952, 400] width 140 height 28
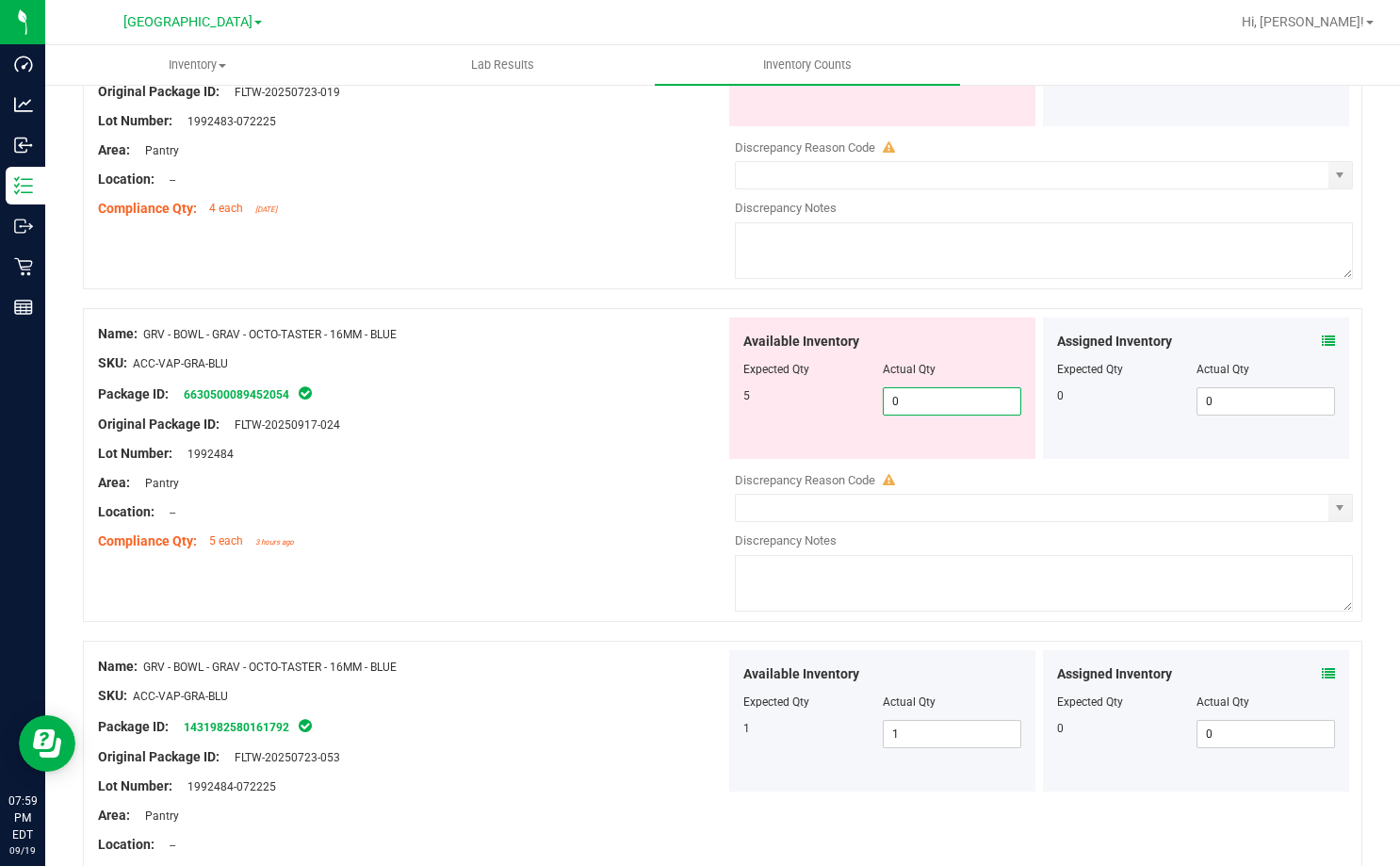
click at [899, 407] on input "0" at bounding box center [952, 400] width 138 height 26
type input "5"
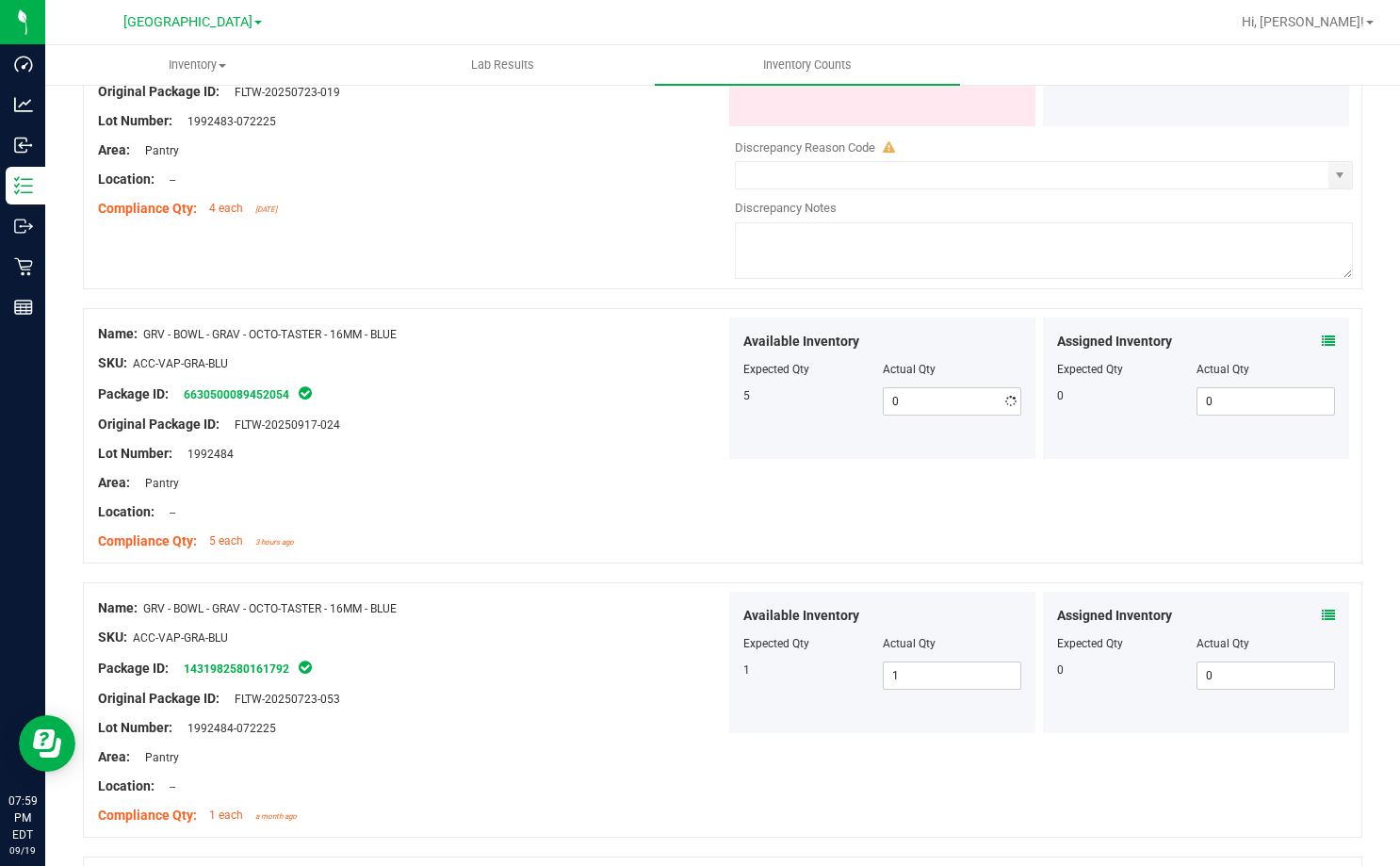
type input "5"
click at [639, 396] on div "Package ID: 6630500089452054" at bounding box center [412, 393] width 627 height 22
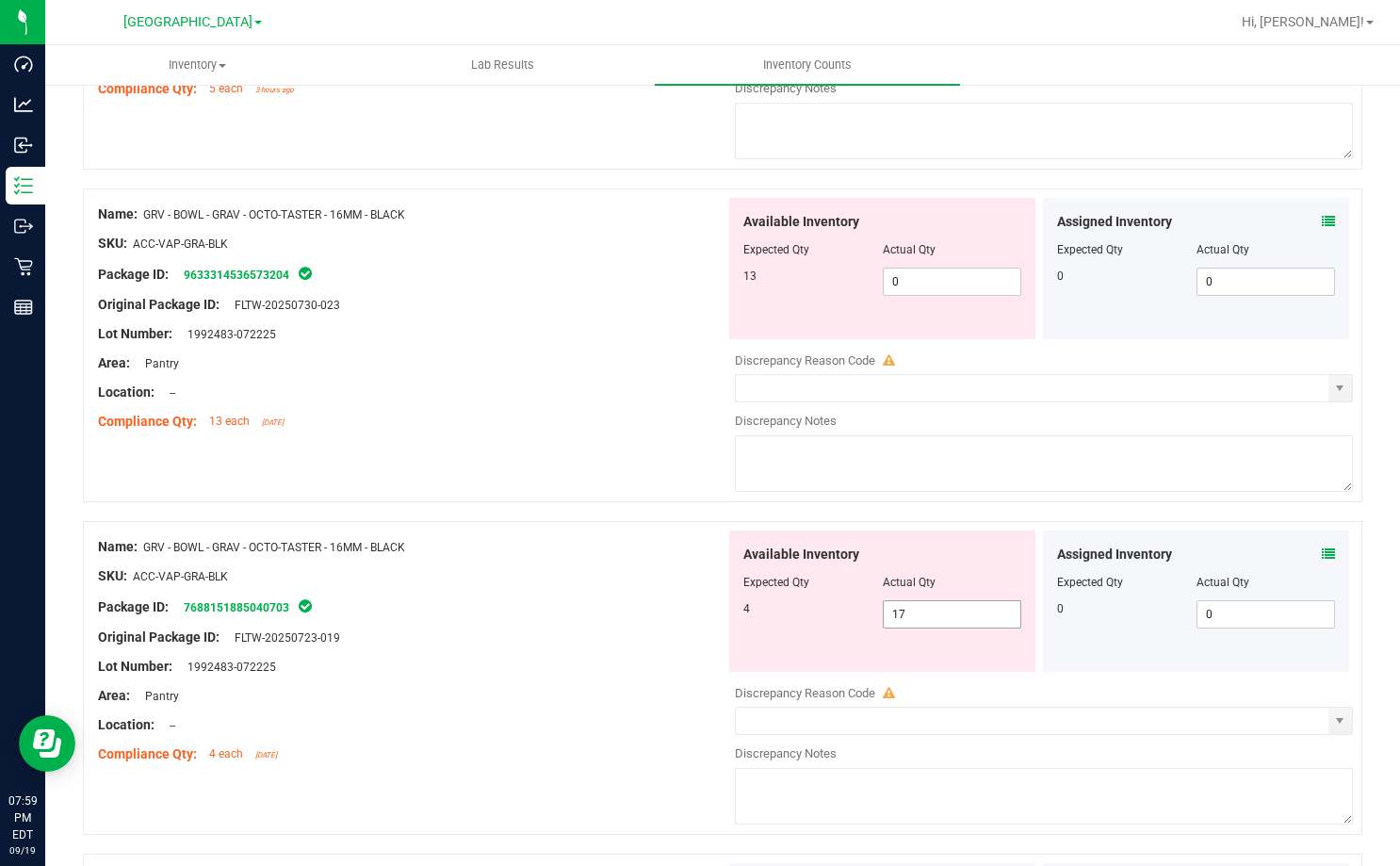
scroll to position [763, 0]
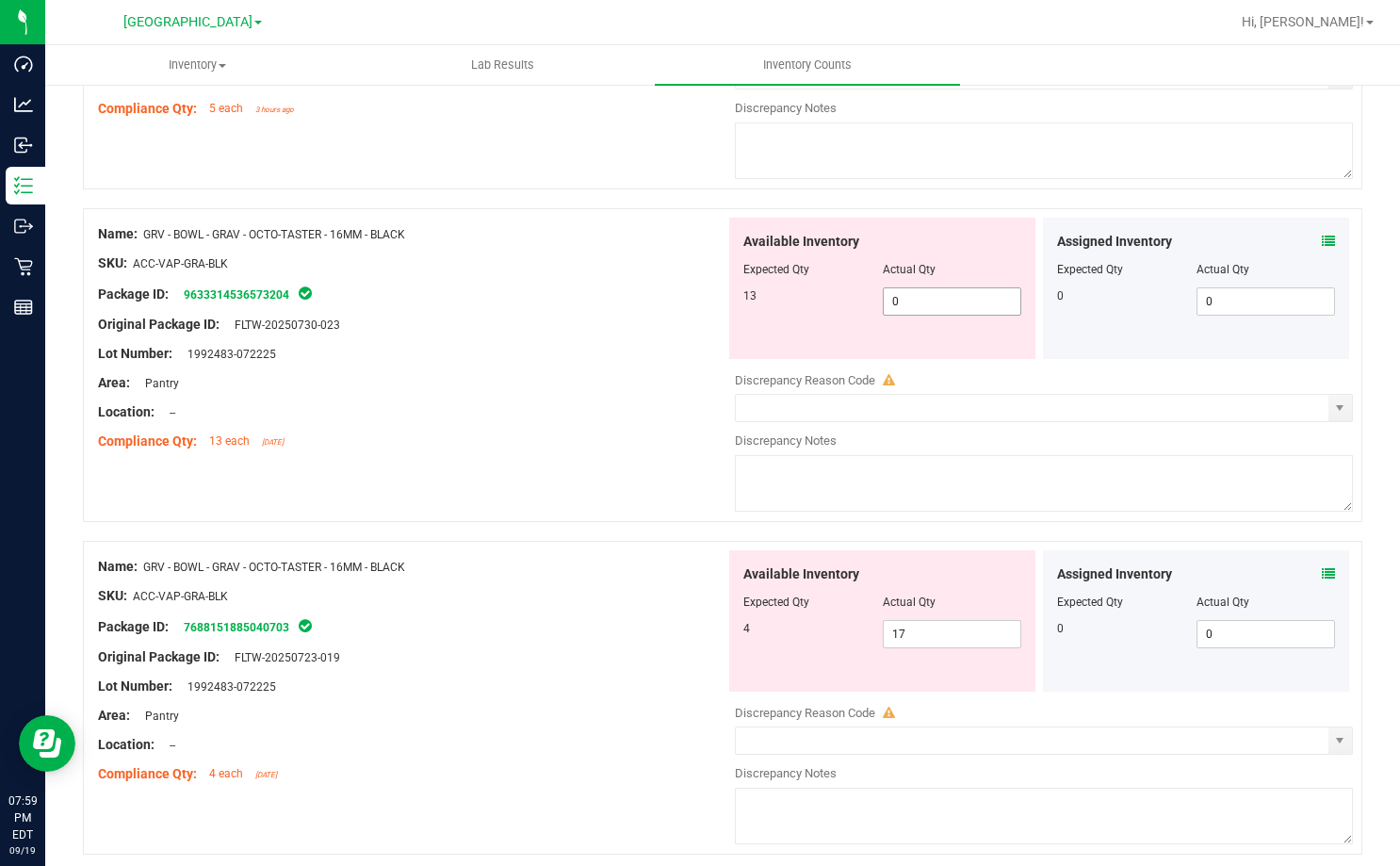
click at [926, 304] on span "0 0" at bounding box center [952, 301] width 140 height 28
click at [926, 304] on input "0" at bounding box center [952, 301] width 138 height 26
type input "13"
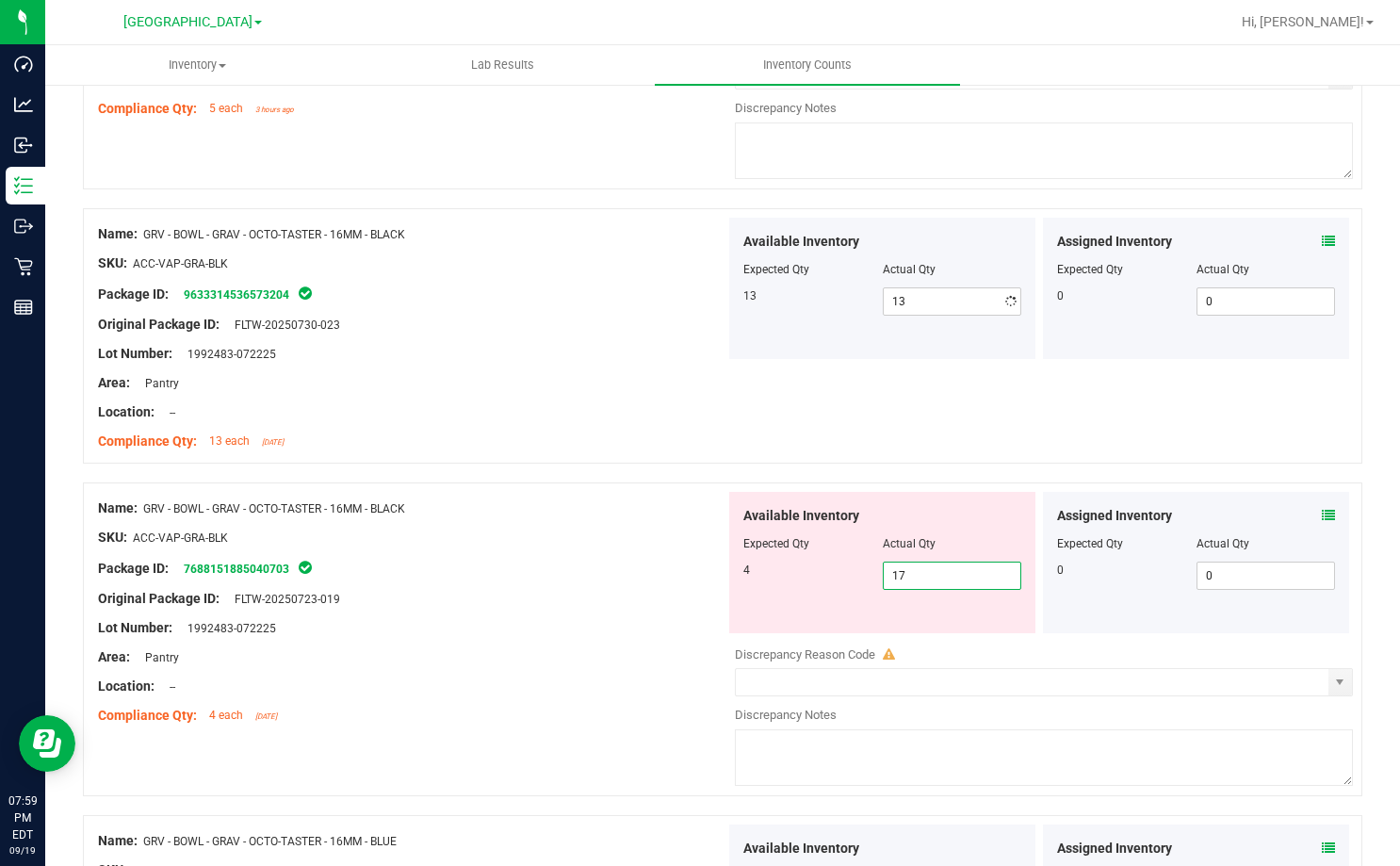
click at [918, 632] on div "Available Inventory Expected Qty Actual Qty 4 17 17" at bounding box center [882, 562] width 306 height 141
click at [910, 573] on span "17 17" at bounding box center [952, 574] width 140 height 28
click at [910, 573] on input "17" at bounding box center [952, 574] width 138 height 26
type input "4"
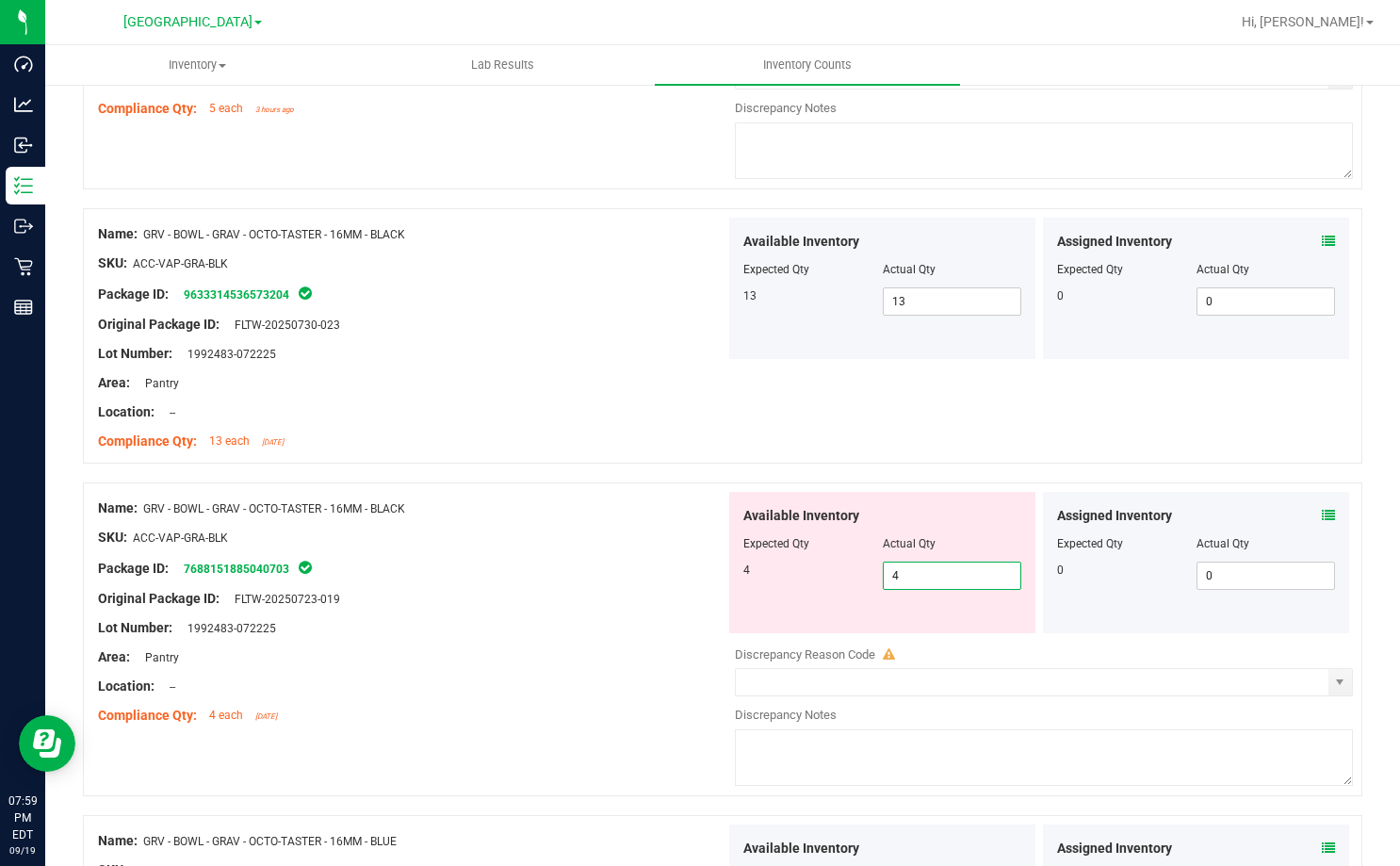
type input "4"
click at [659, 559] on div "Package ID: 7688151885040703" at bounding box center [412, 568] width 627 height 22
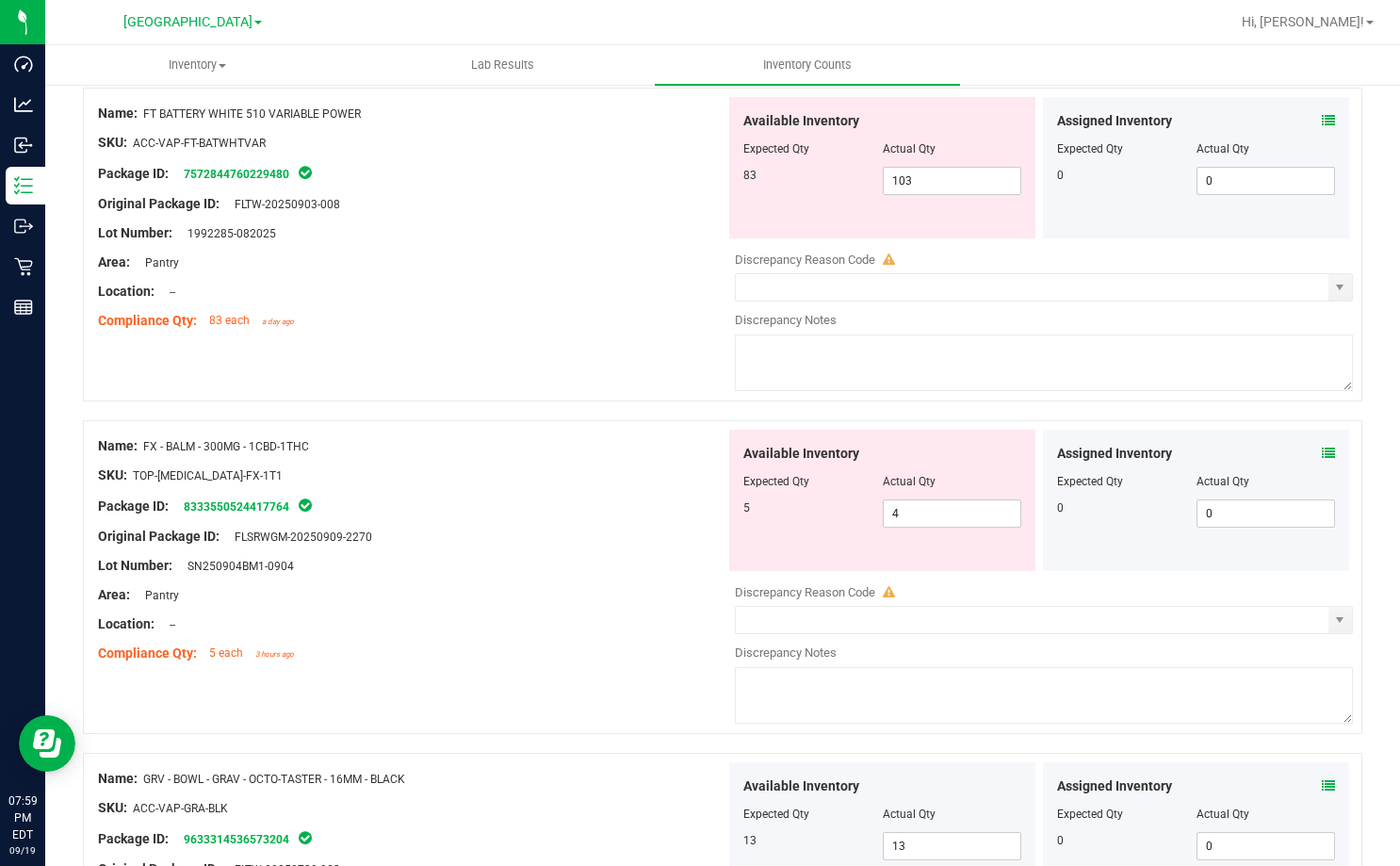
scroll to position [198, 0]
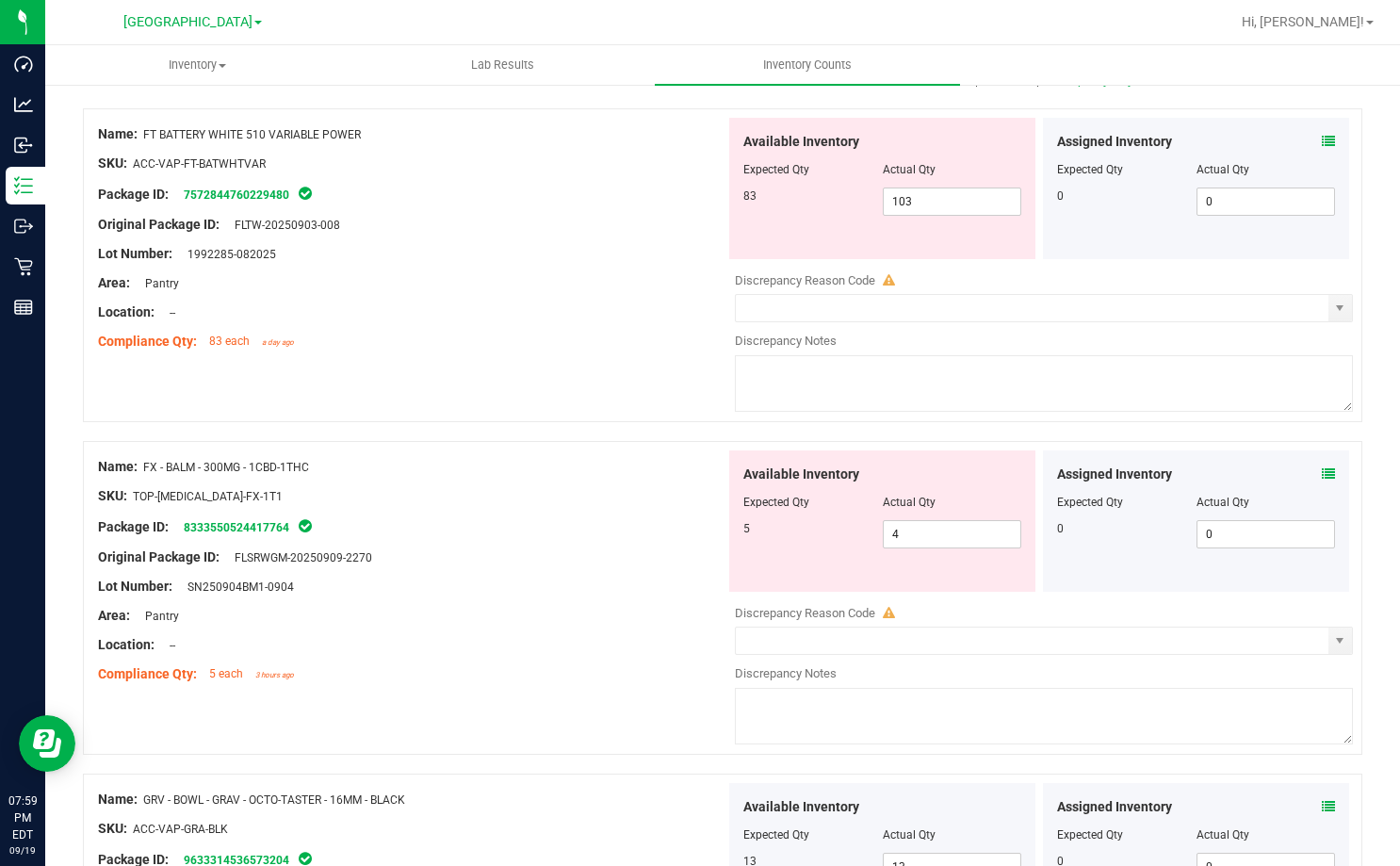
click at [1322, 475] on icon at bounding box center [1329, 474] width 13 height 13
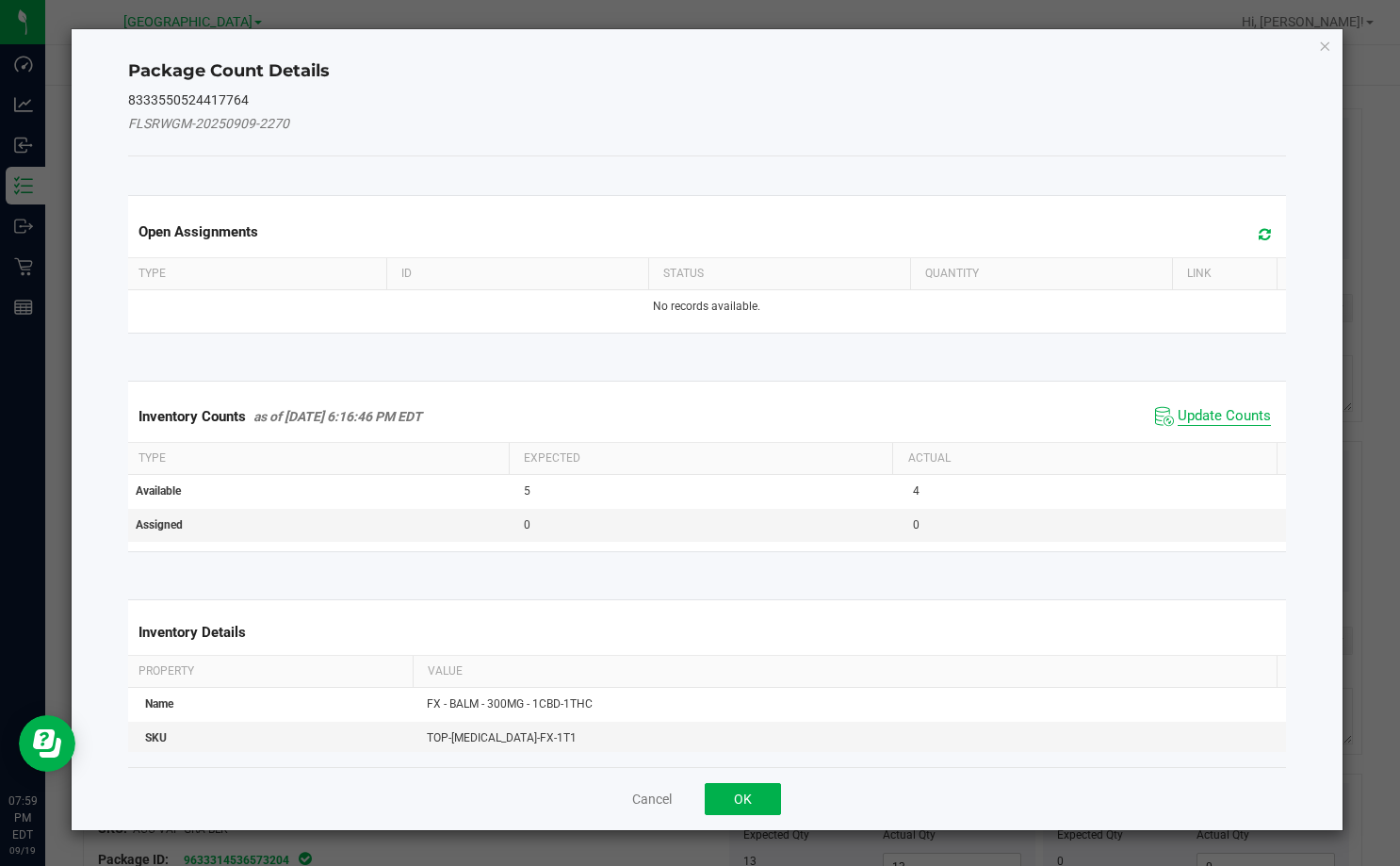
click at [1209, 417] on span "Update Counts" at bounding box center [1224, 417] width 93 height 19
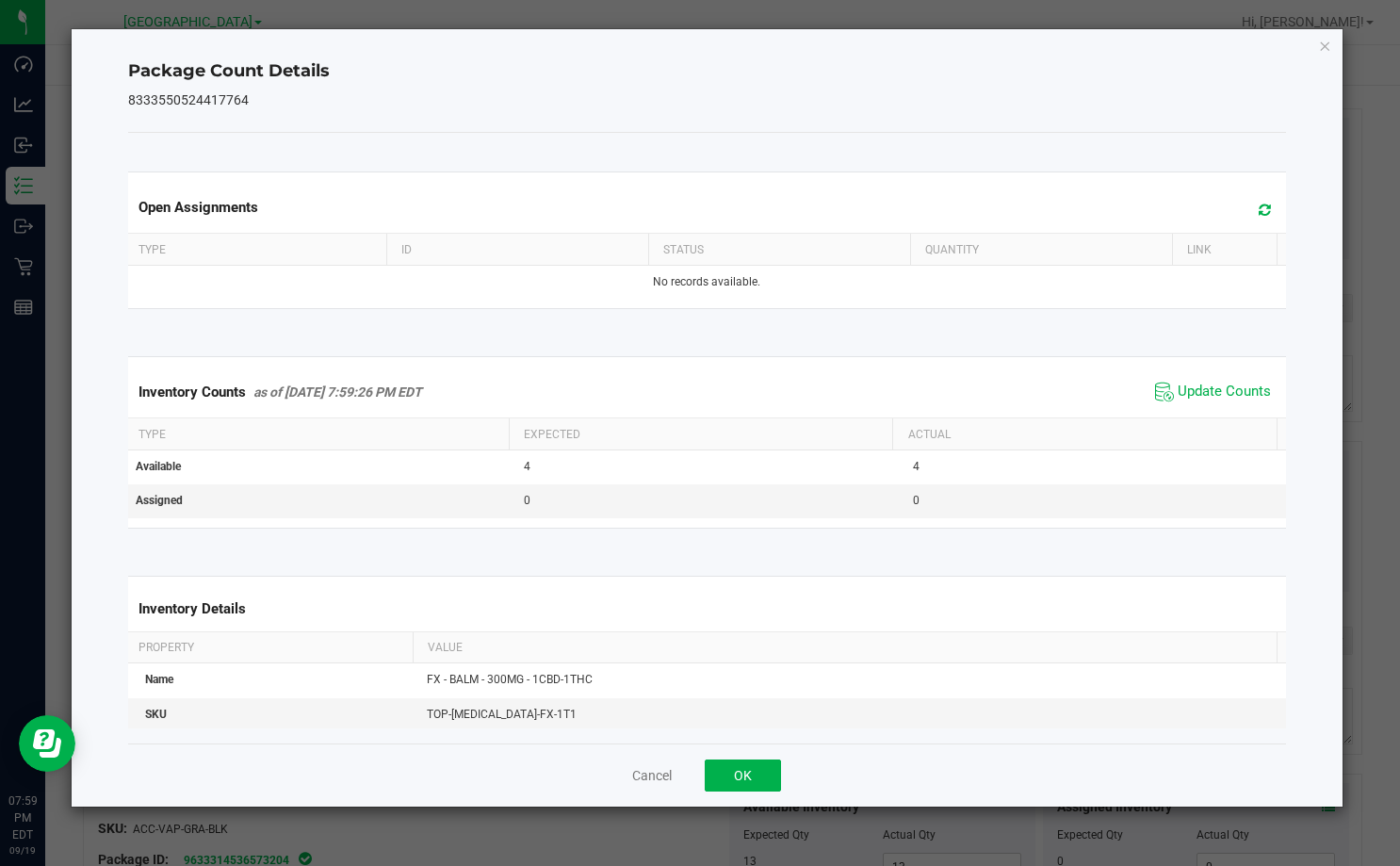
click at [783, 773] on div "Cancel OK" at bounding box center [706, 775] width 1158 height 64
click at [776, 774] on button "OK" at bounding box center [742, 775] width 76 height 32
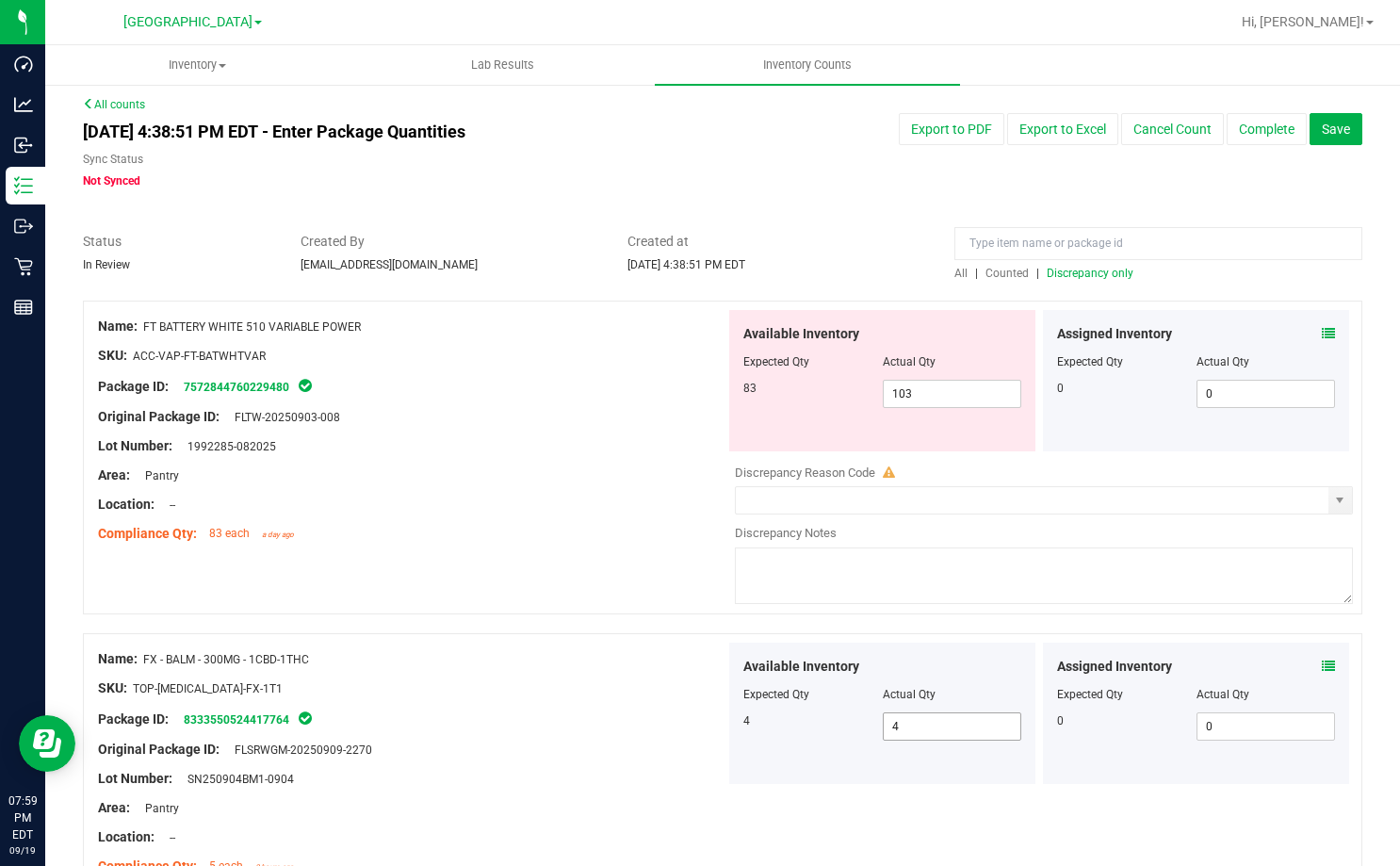
scroll to position [0, 0]
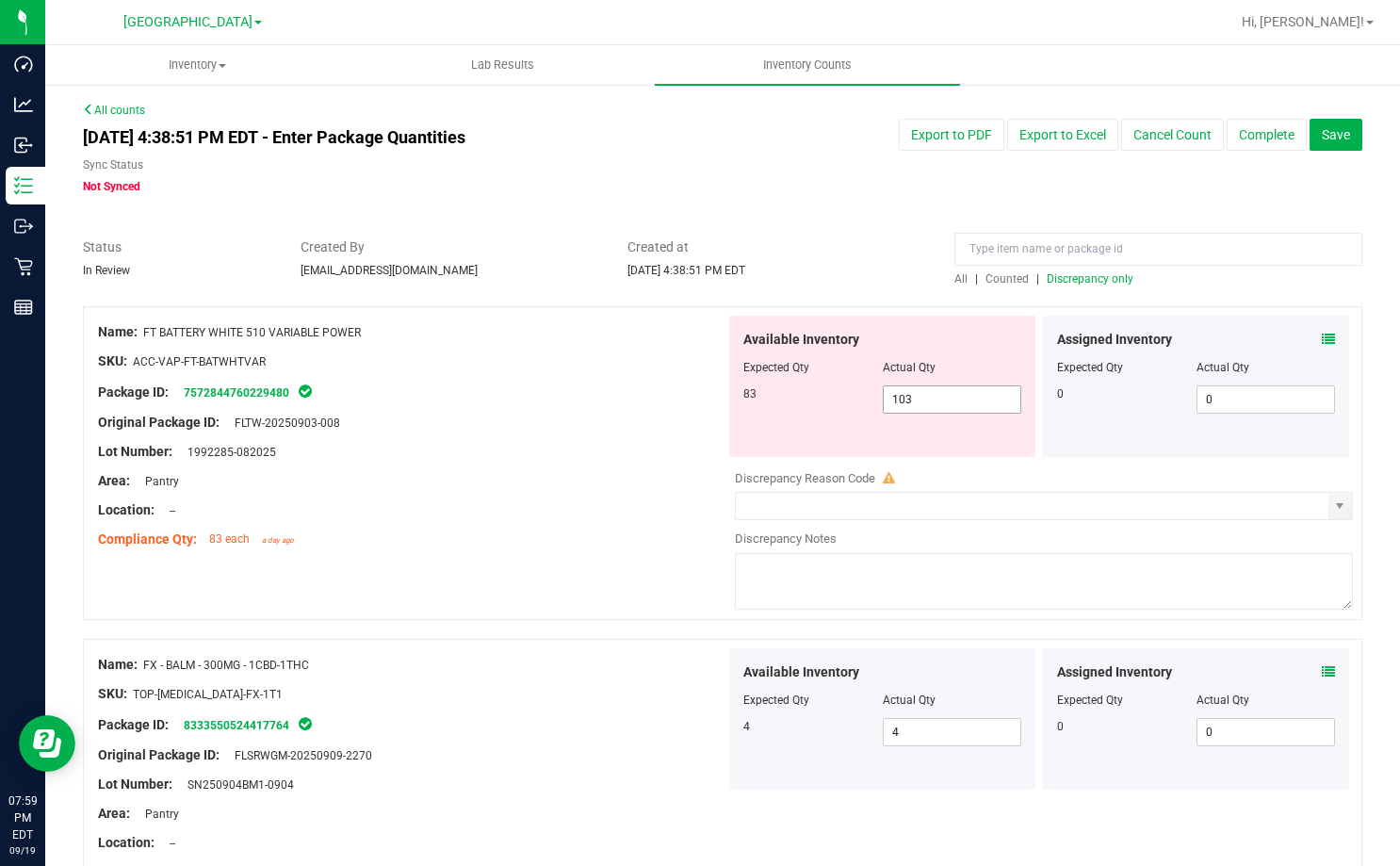
click at [938, 409] on span "103 103" at bounding box center [952, 398] width 140 height 28
click at [938, 409] on input "103" at bounding box center [952, 398] width 138 height 26
type input "83"
click at [1227, 321] on div "Assigned Inventory Expected Qty Actual Qty 0 0 0" at bounding box center [1196, 386] width 306 height 141
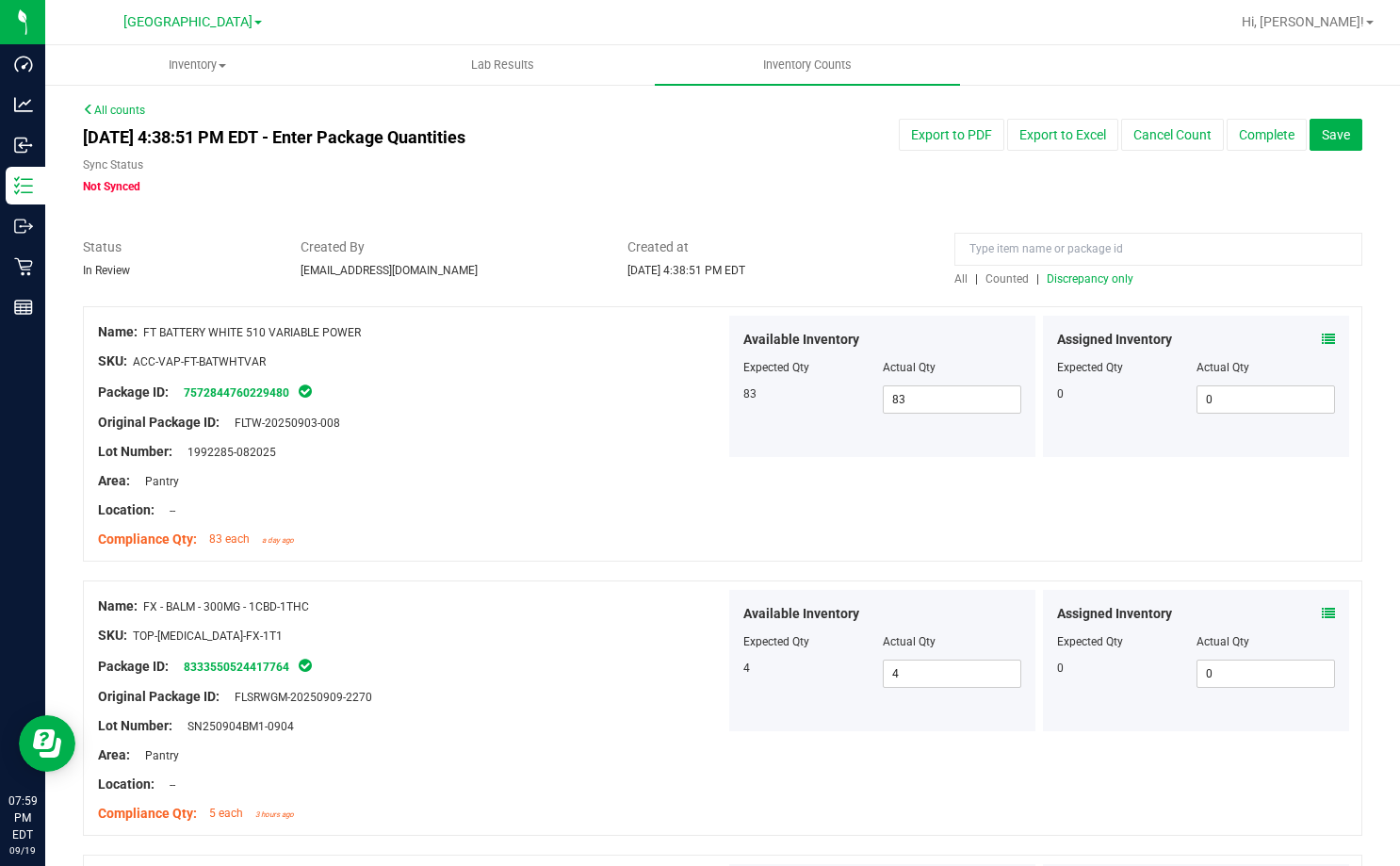
click at [1091, 276] on span "Discrepancy only" at bounding box center [1090, 279] width 87 height 13
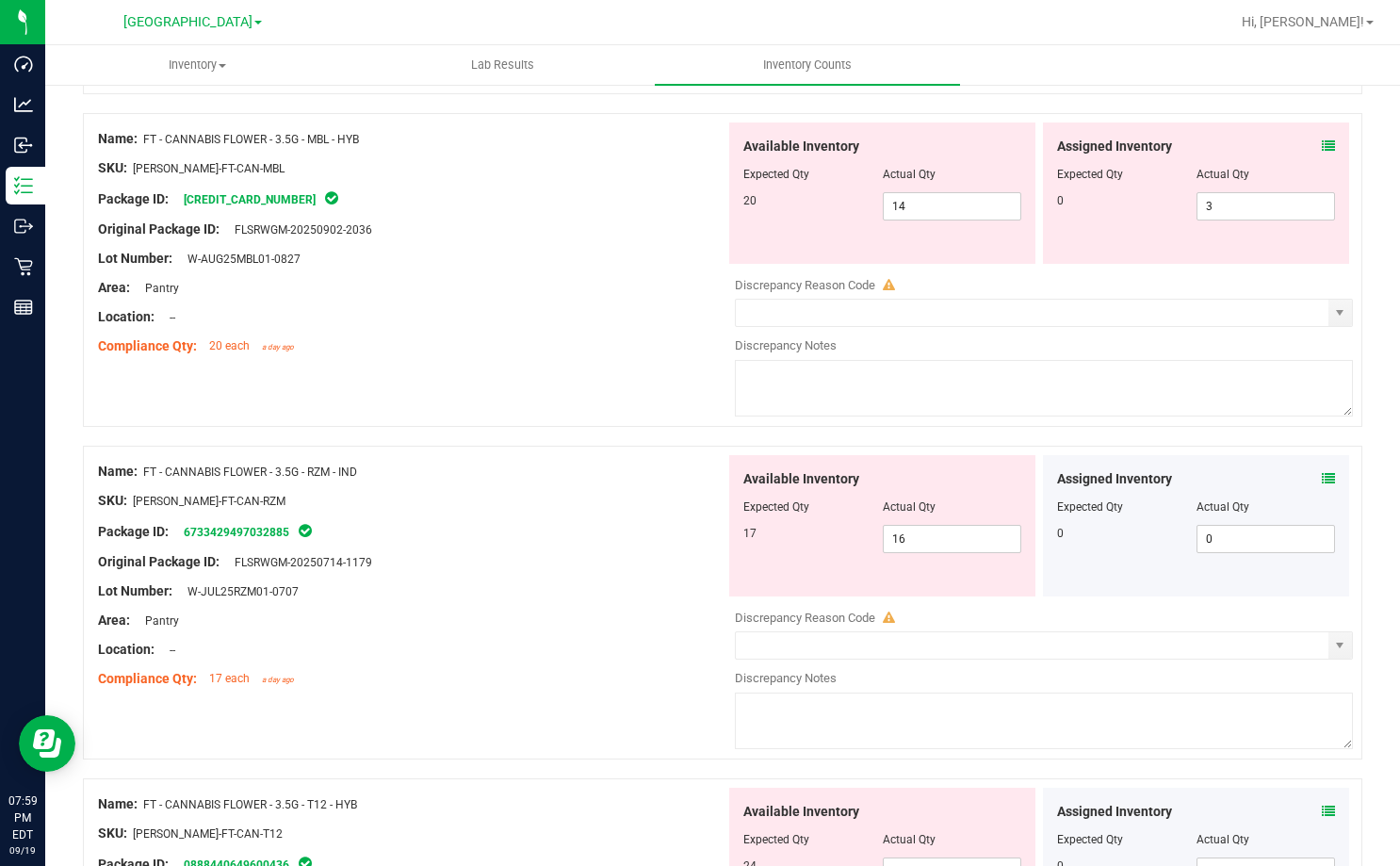
scroll to position [6155, 0]
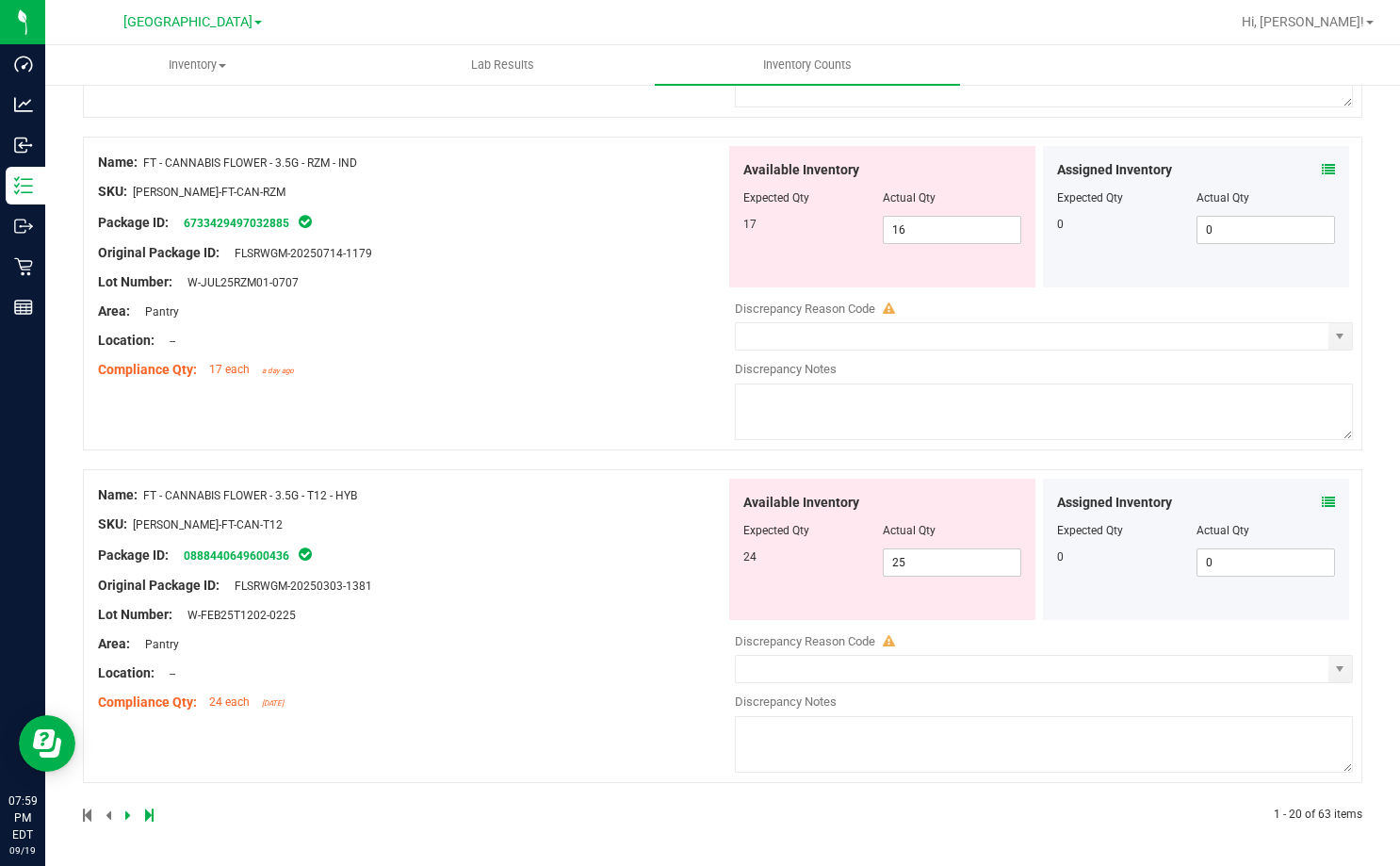
click at [152, 821] on icon at bounding box center [149, 815] width 9 height 12
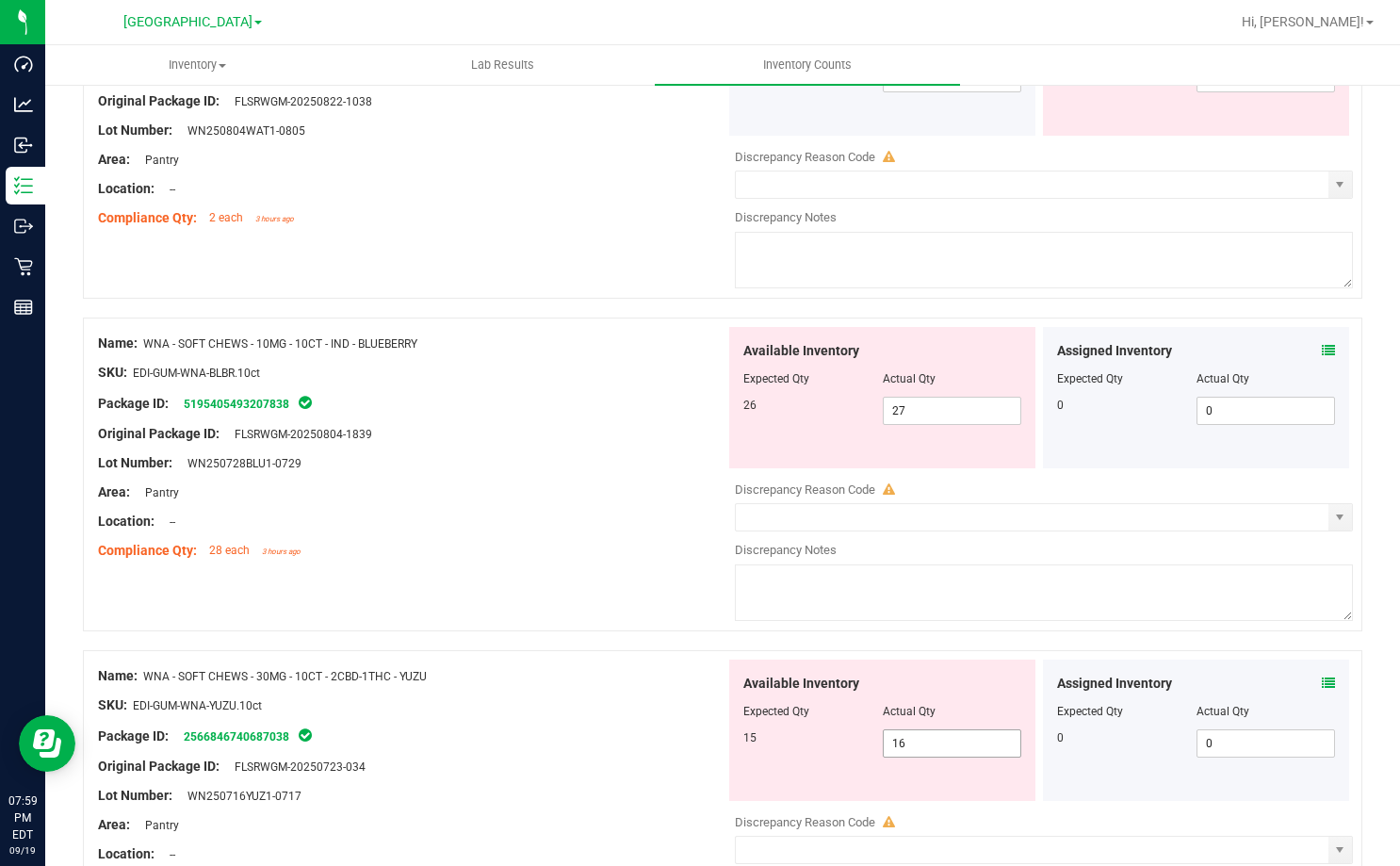
scroll to position [314, 0]
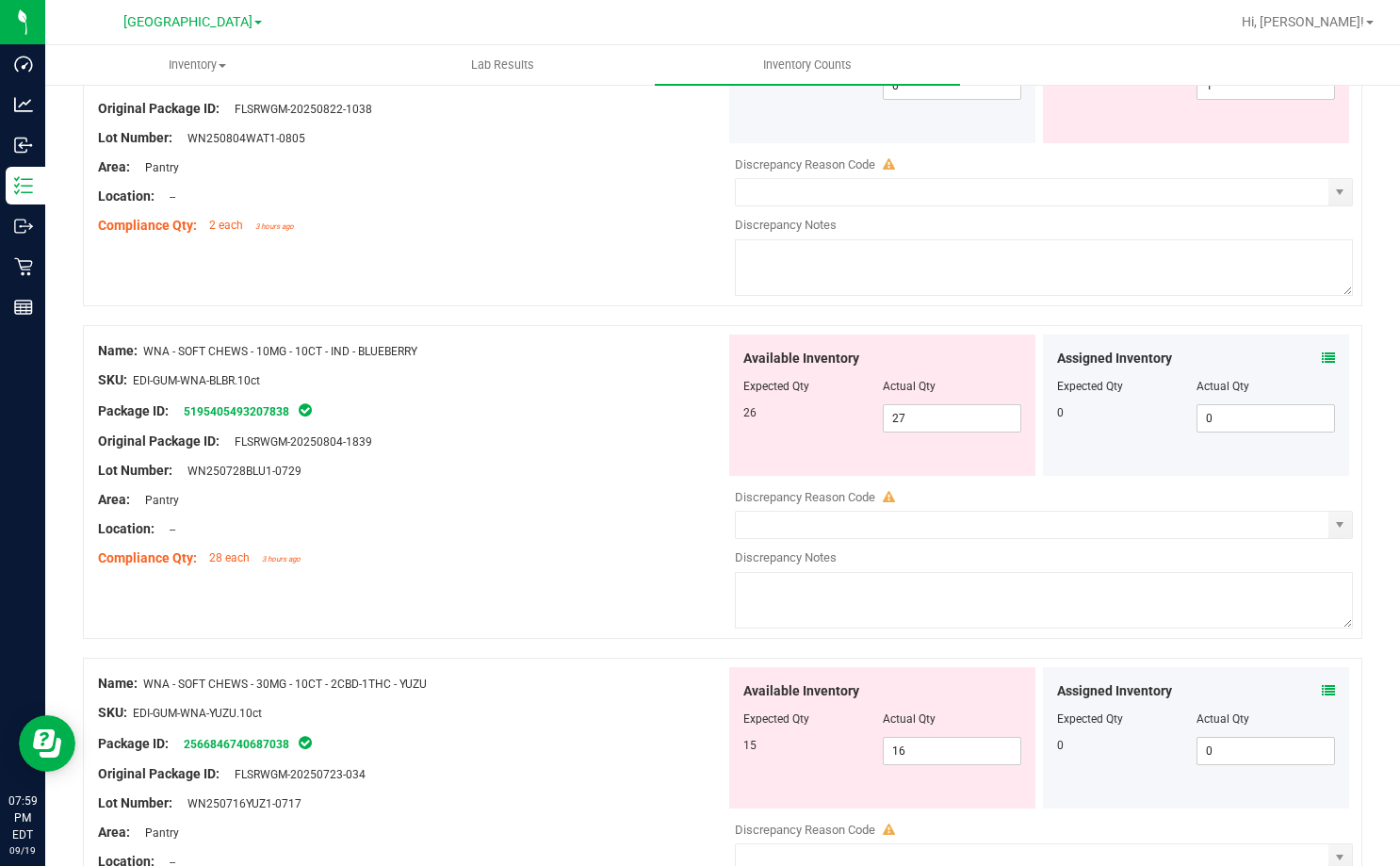
click at [1323, 352] on div "Assigned Inventory Expected Qty Actual Qty 0 0 0" at bounding box center [1196, 405] width 306 height 141
click at [1322, 363] on icon at bounding box center [1329, 358] width 13 height 13
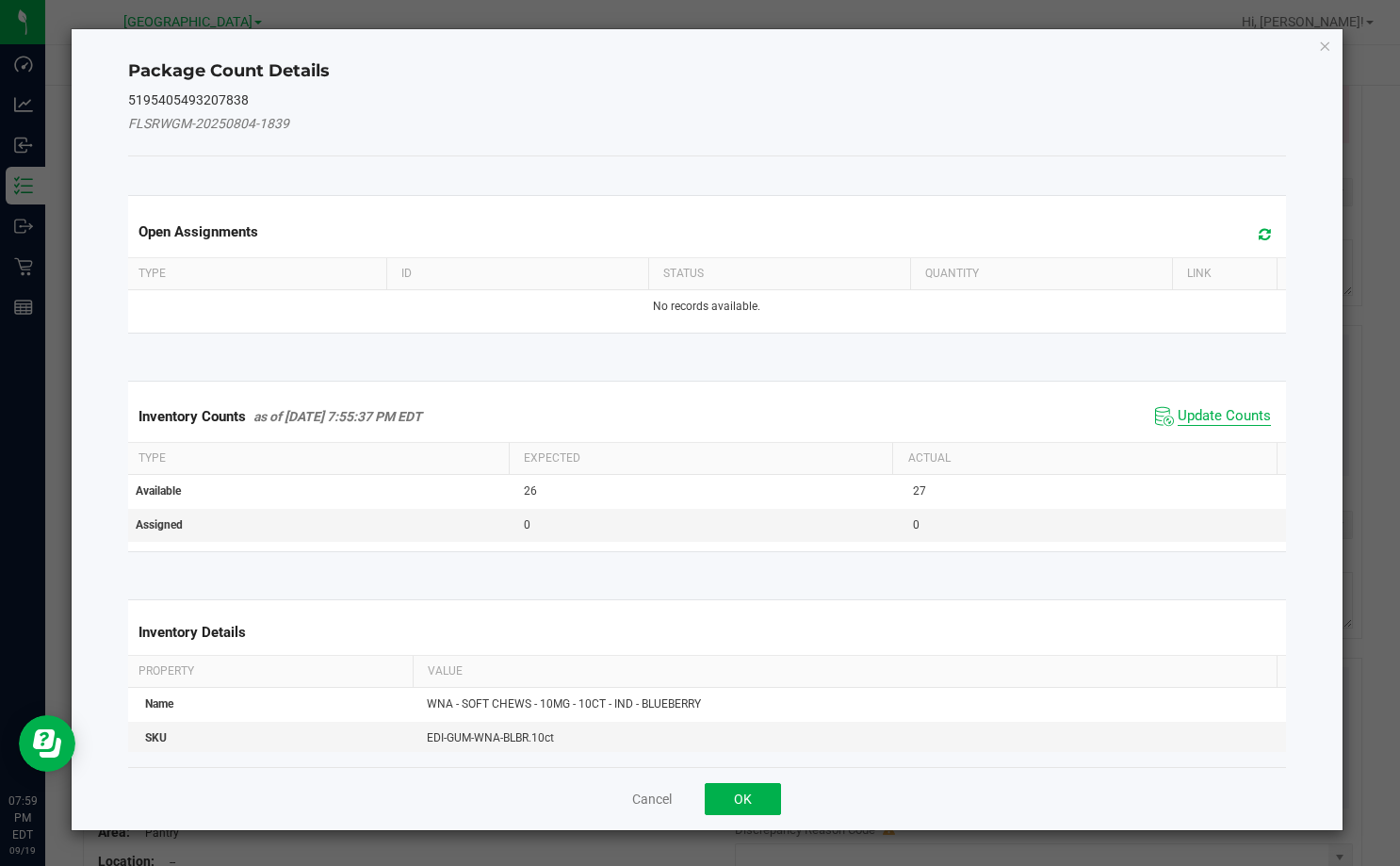
click at [1209, 421] on span "Update Counts" at bounding box center [1224, 417] width 93 height 19
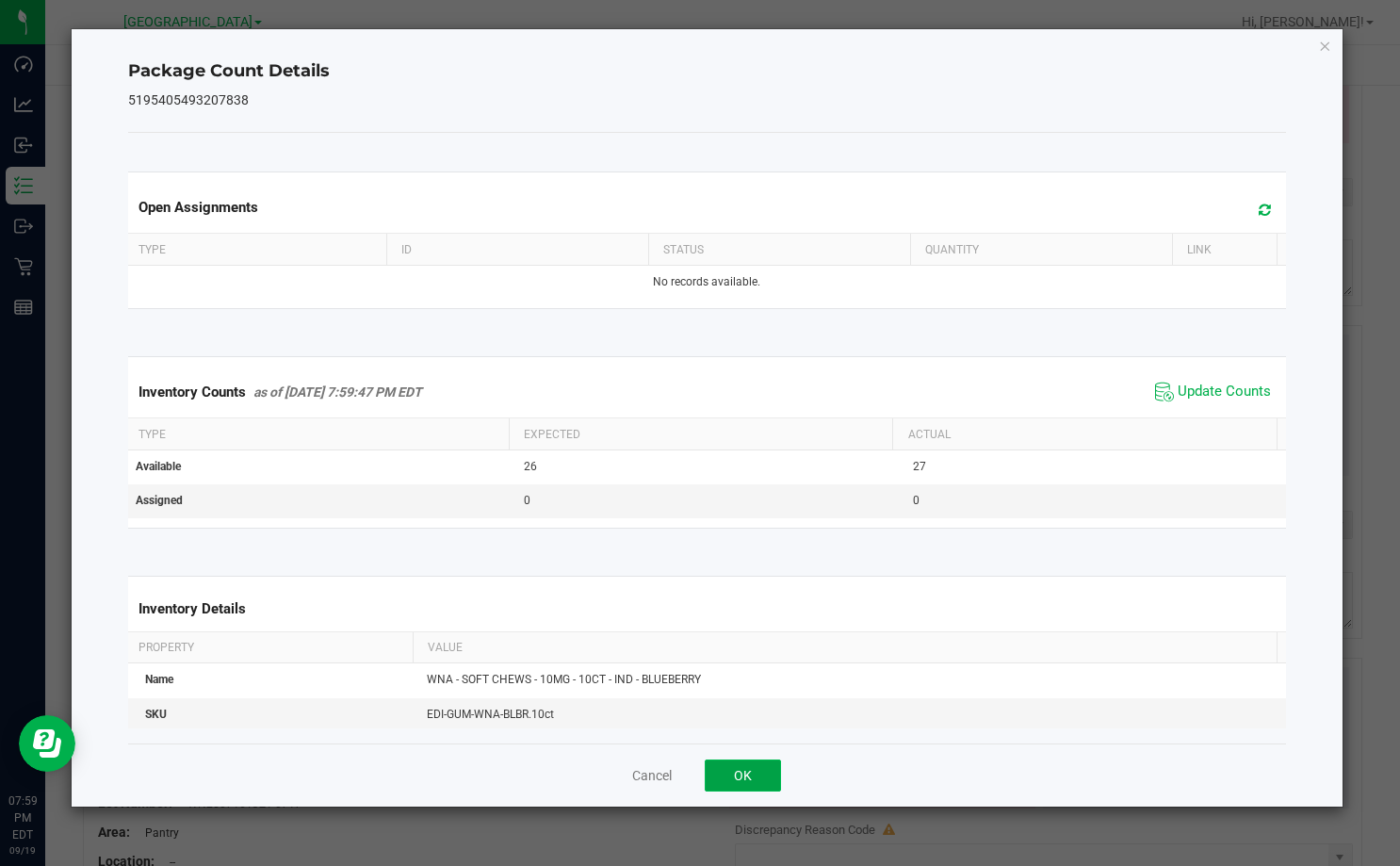
click at [760, 787] on button "OK" at bounding box center [742, 775] width 76 height 32
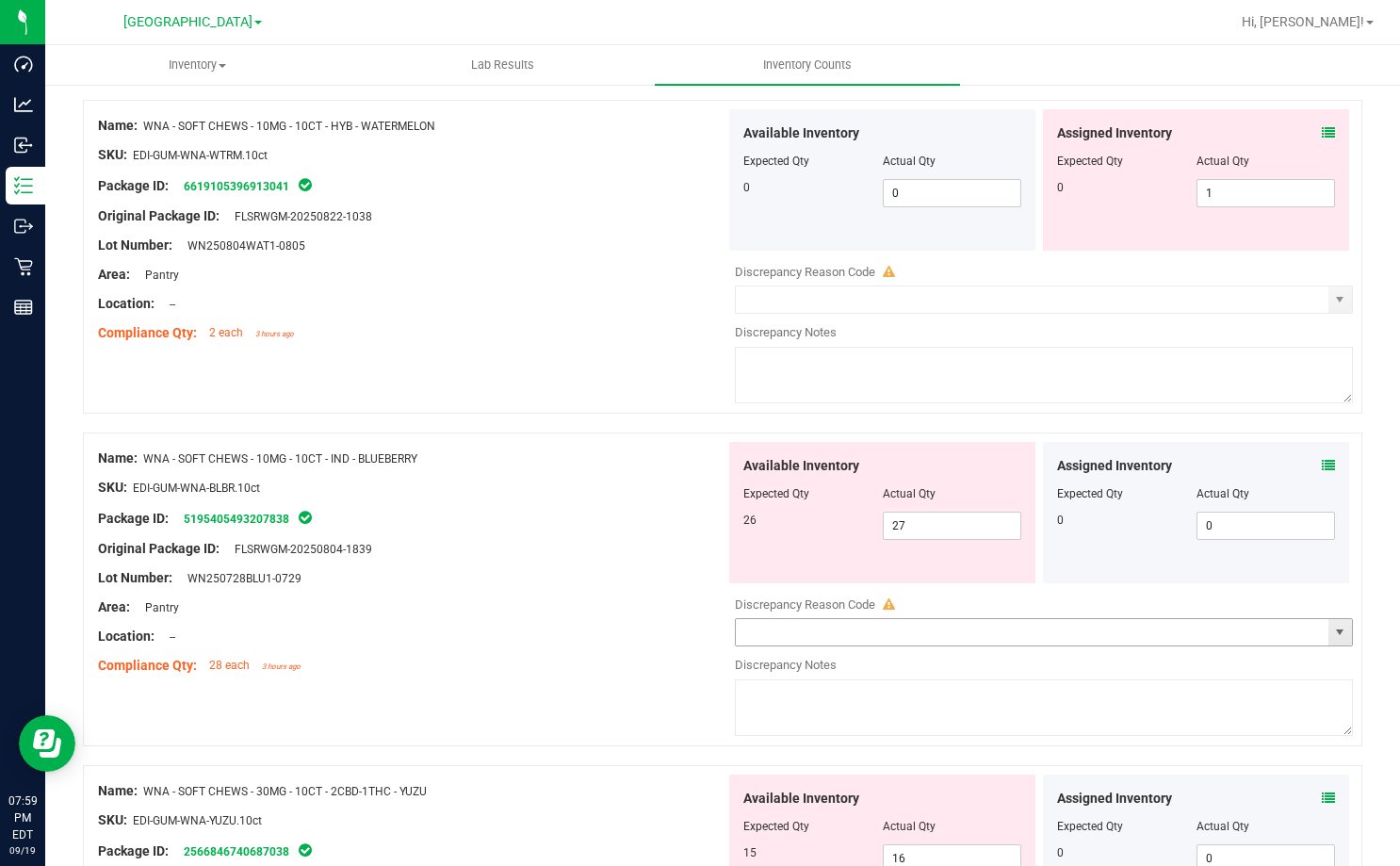
scroll to position [31, 0]
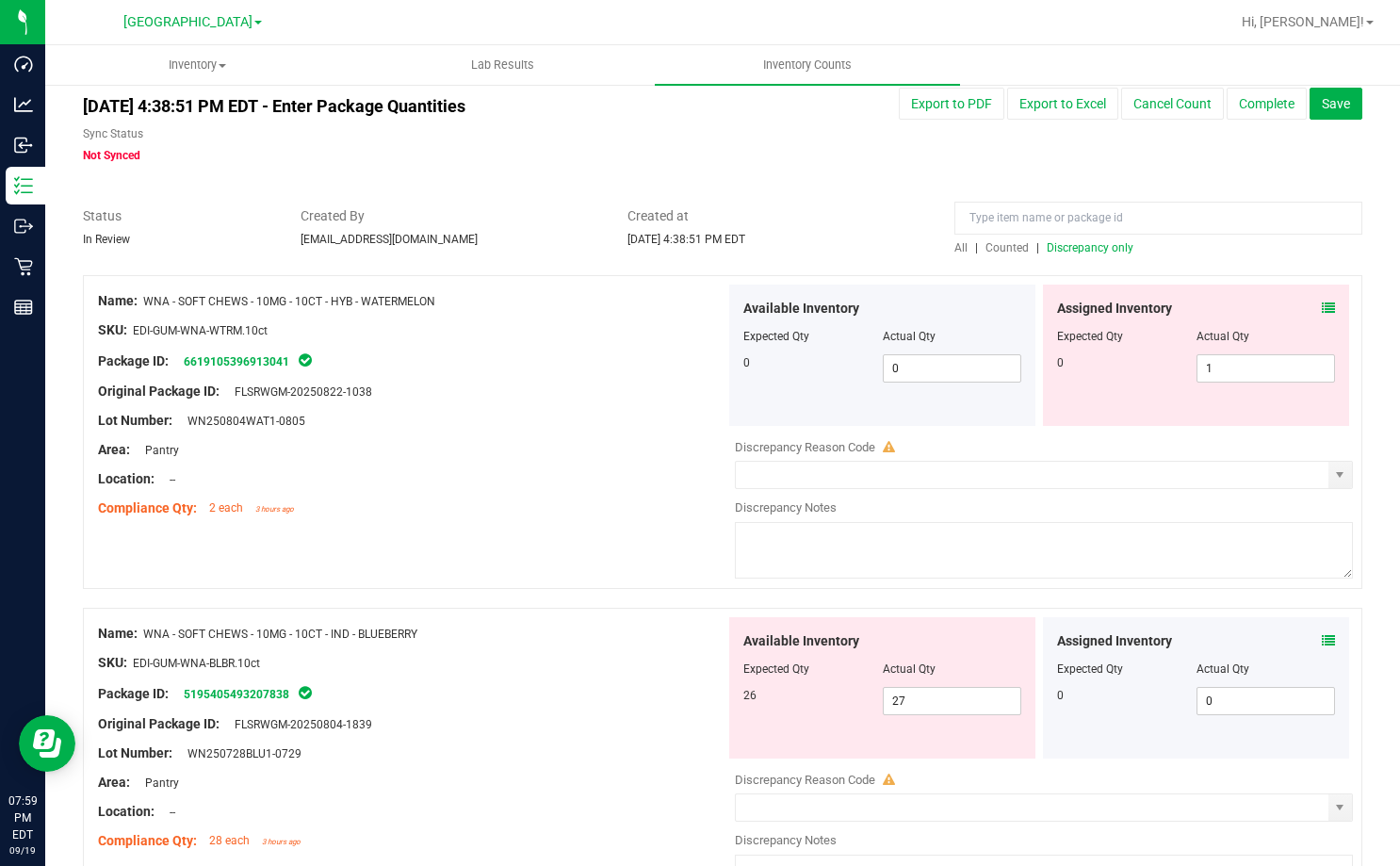
click at [1322, 301] on icon at bounding box center [1329, 308] width 13 height 13
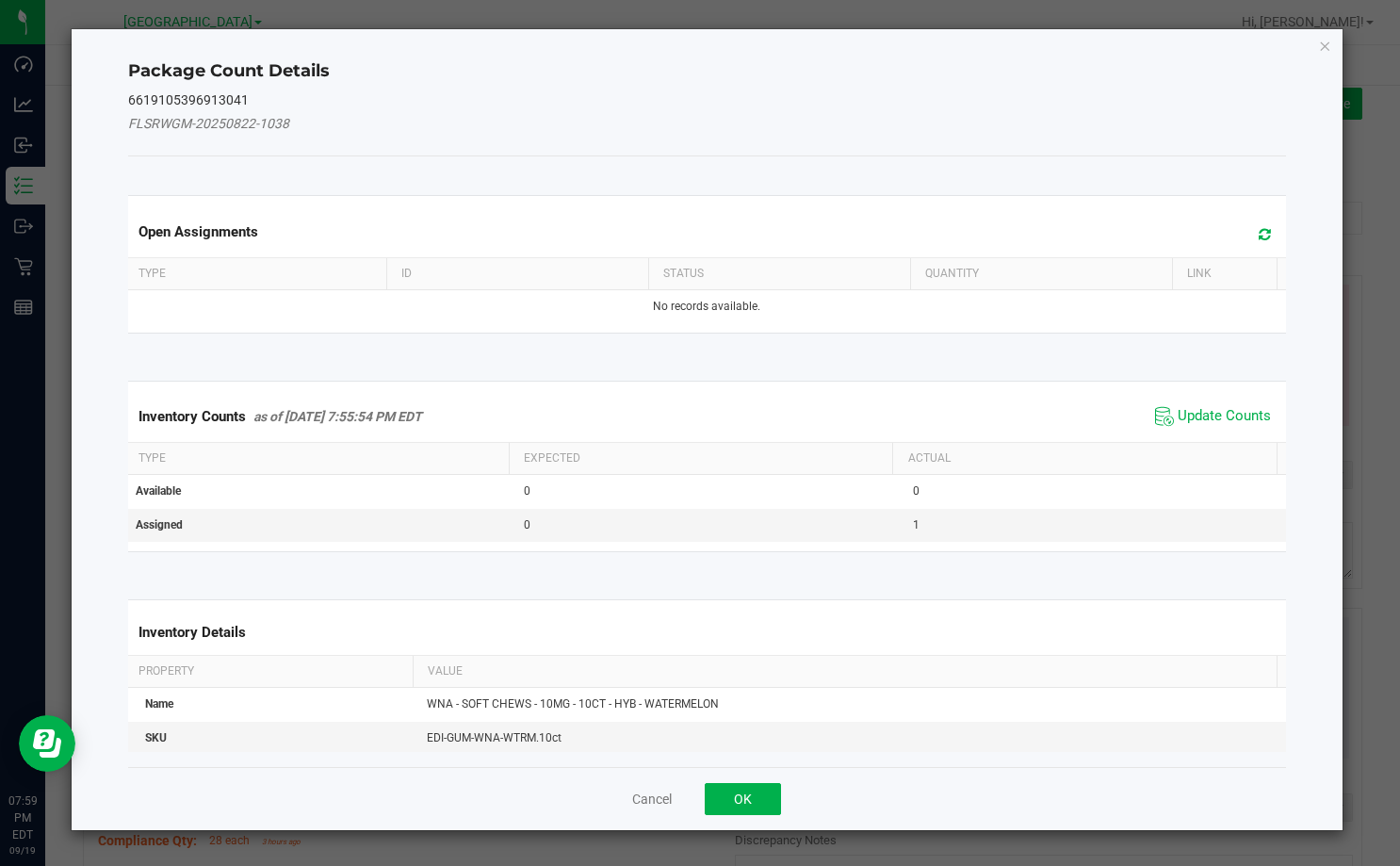
click at [1193, 426] on span "Update Counts" at bounding box center [1212, 416] width 125 height 28
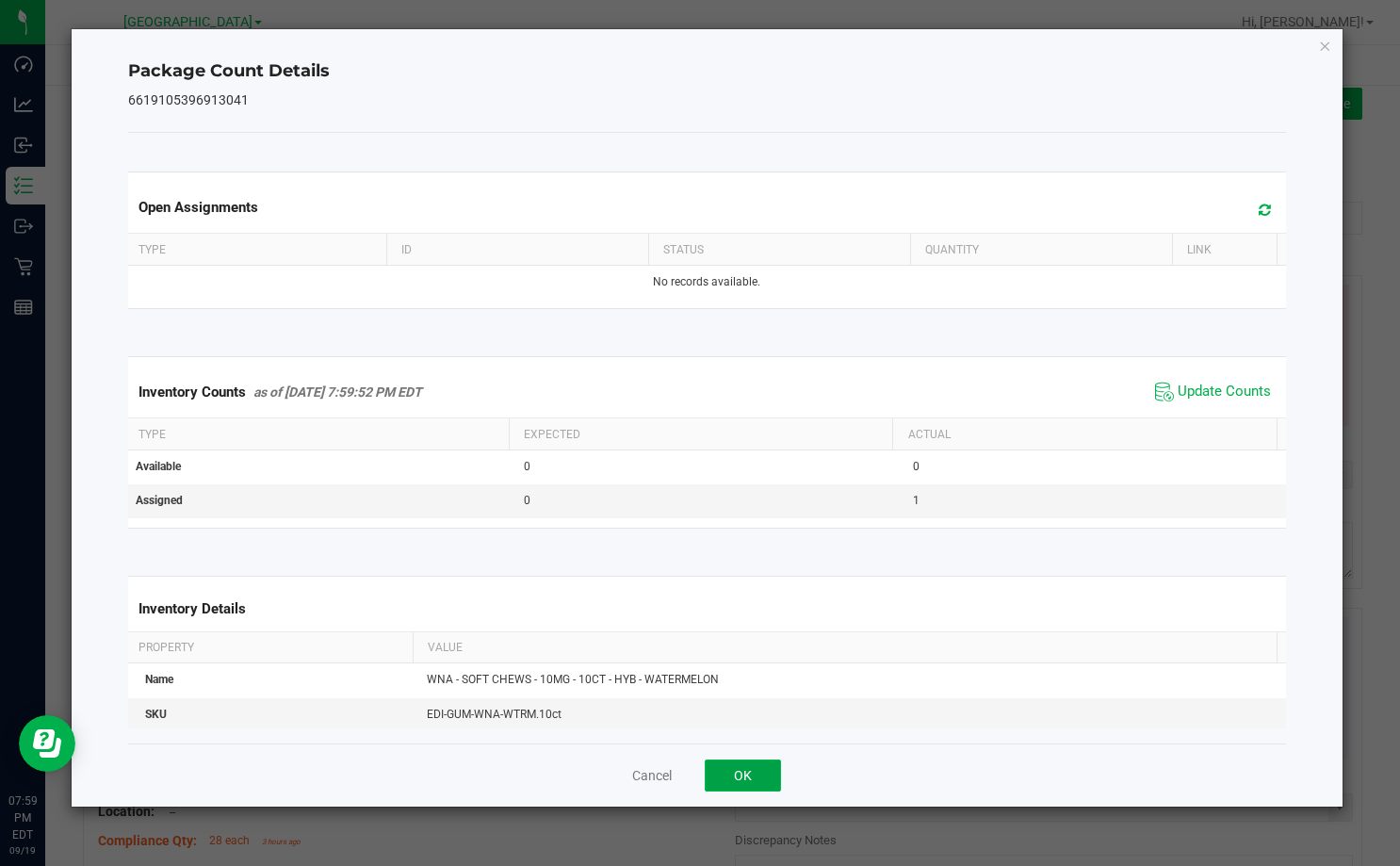
click at [716, 768] on button "OK" at bounding box center [742, 775] width 76 height 32
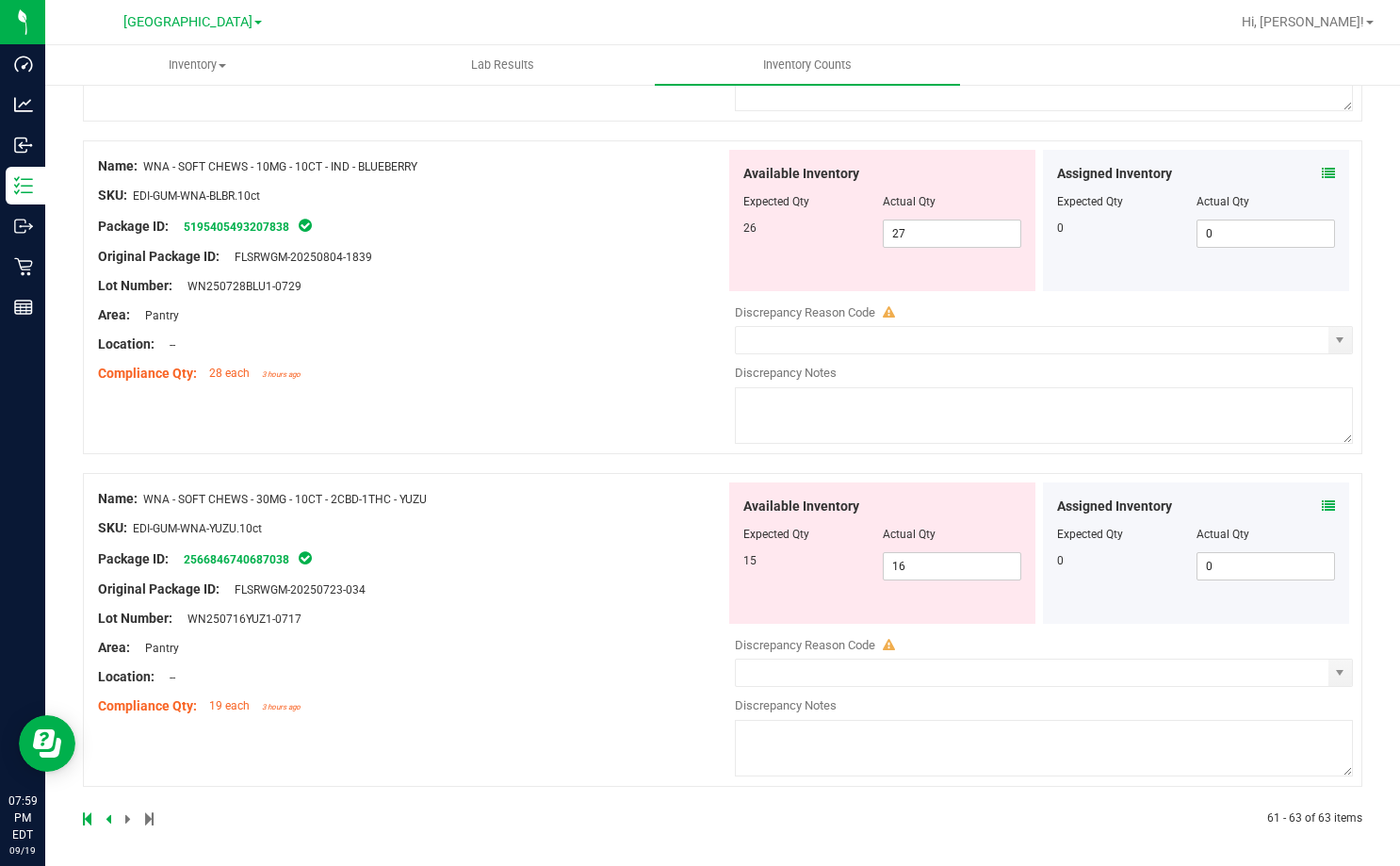
scroll to position [502, 0]
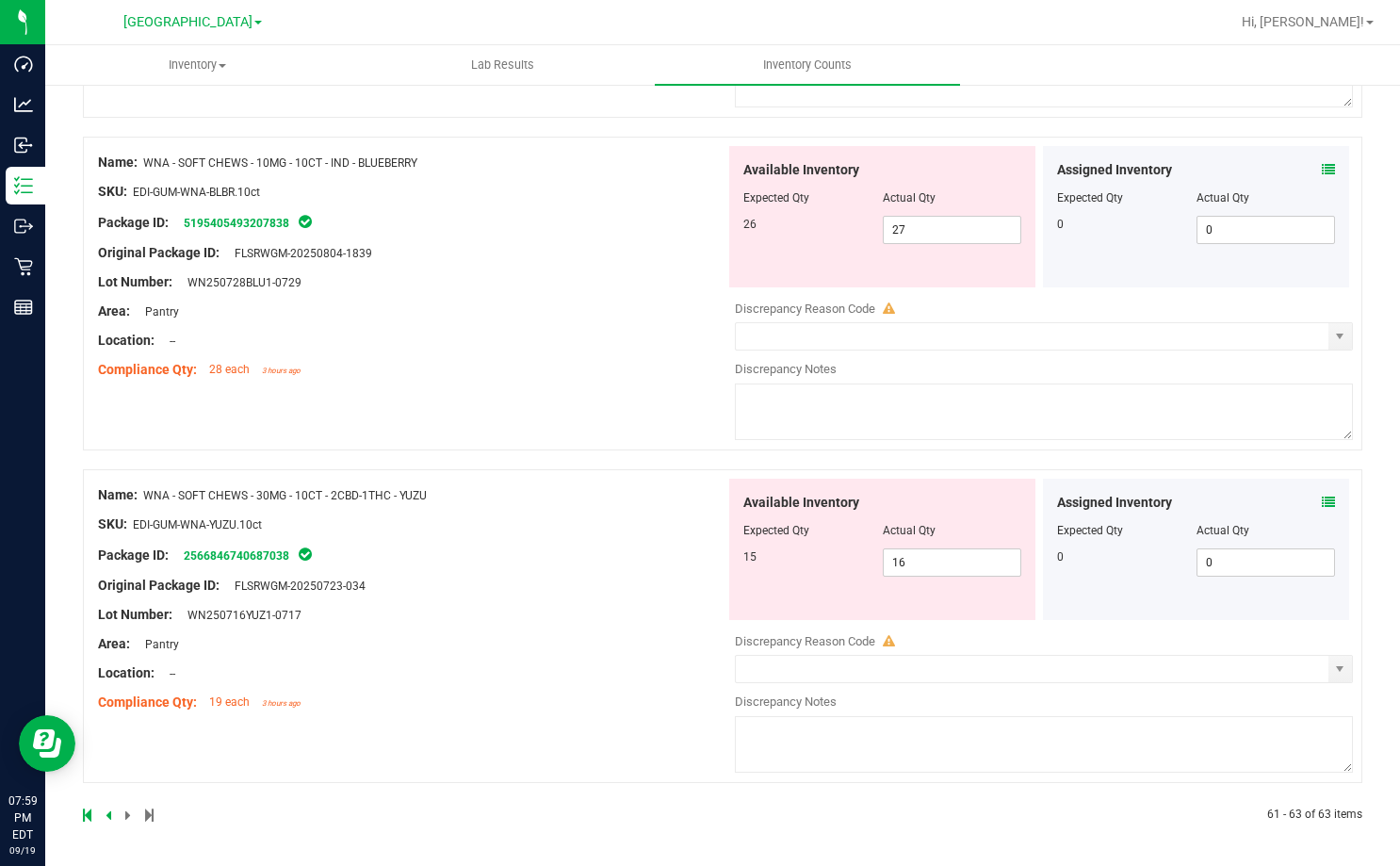
click at [112, 817] on link at bounding box center [110, 815] width 9 height 13
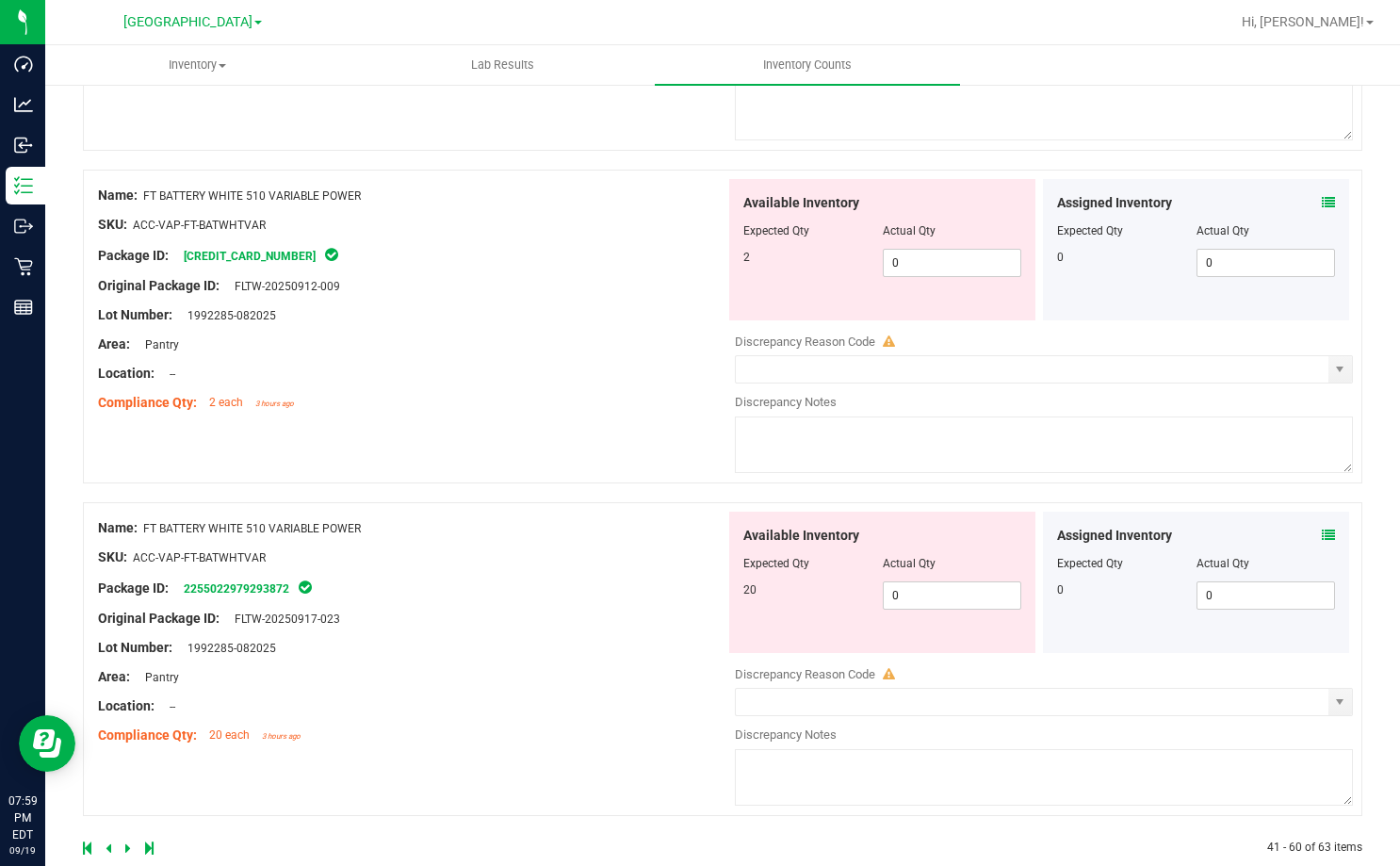
scroll to position [6155, 0]
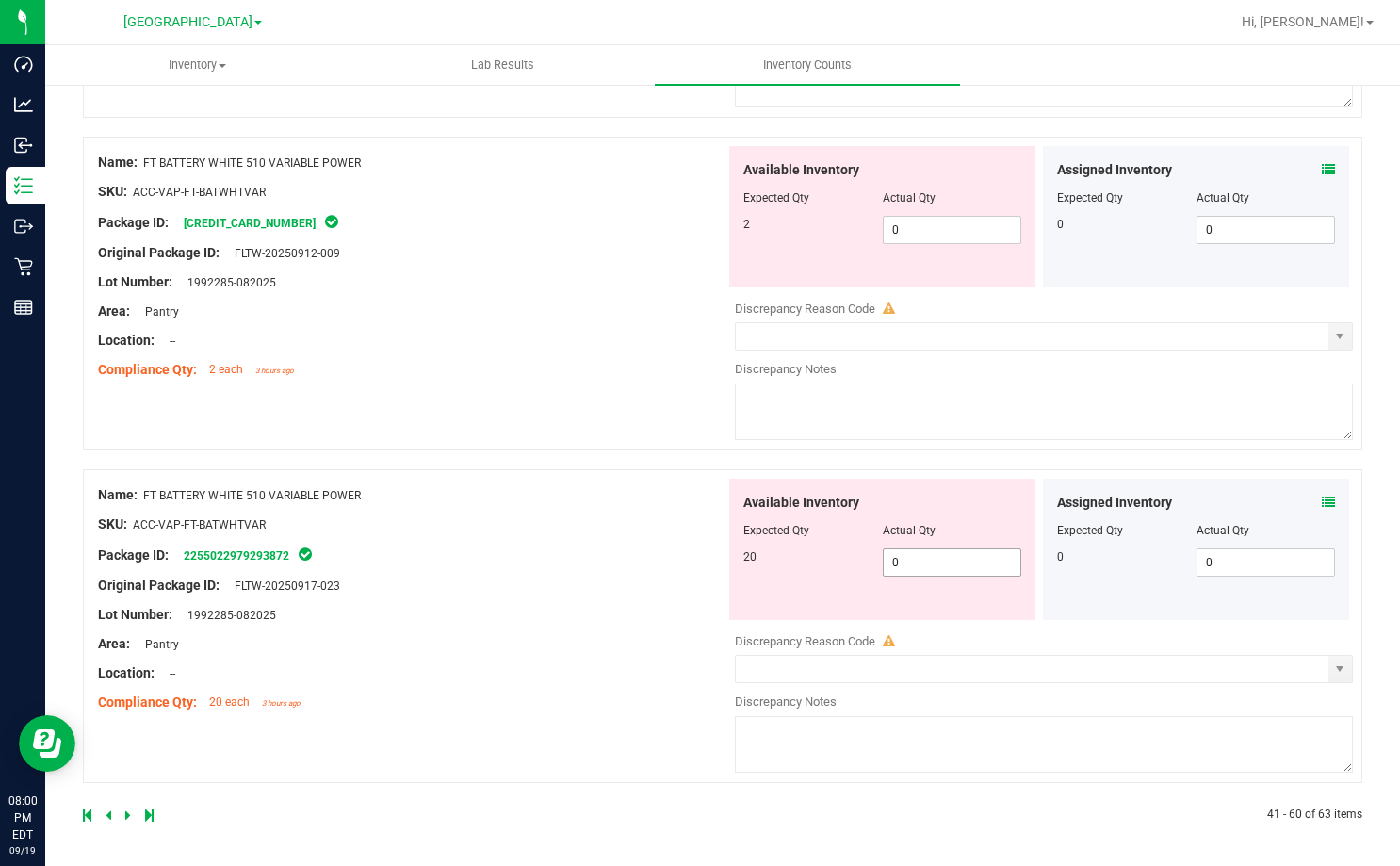
click at [919, 563] on span "0 0" at bounding box center [952, 562] width 140 height 28
click at [919, 563] on input "0" at bounding box center [952, 562] width 138 height 26
type input "20"
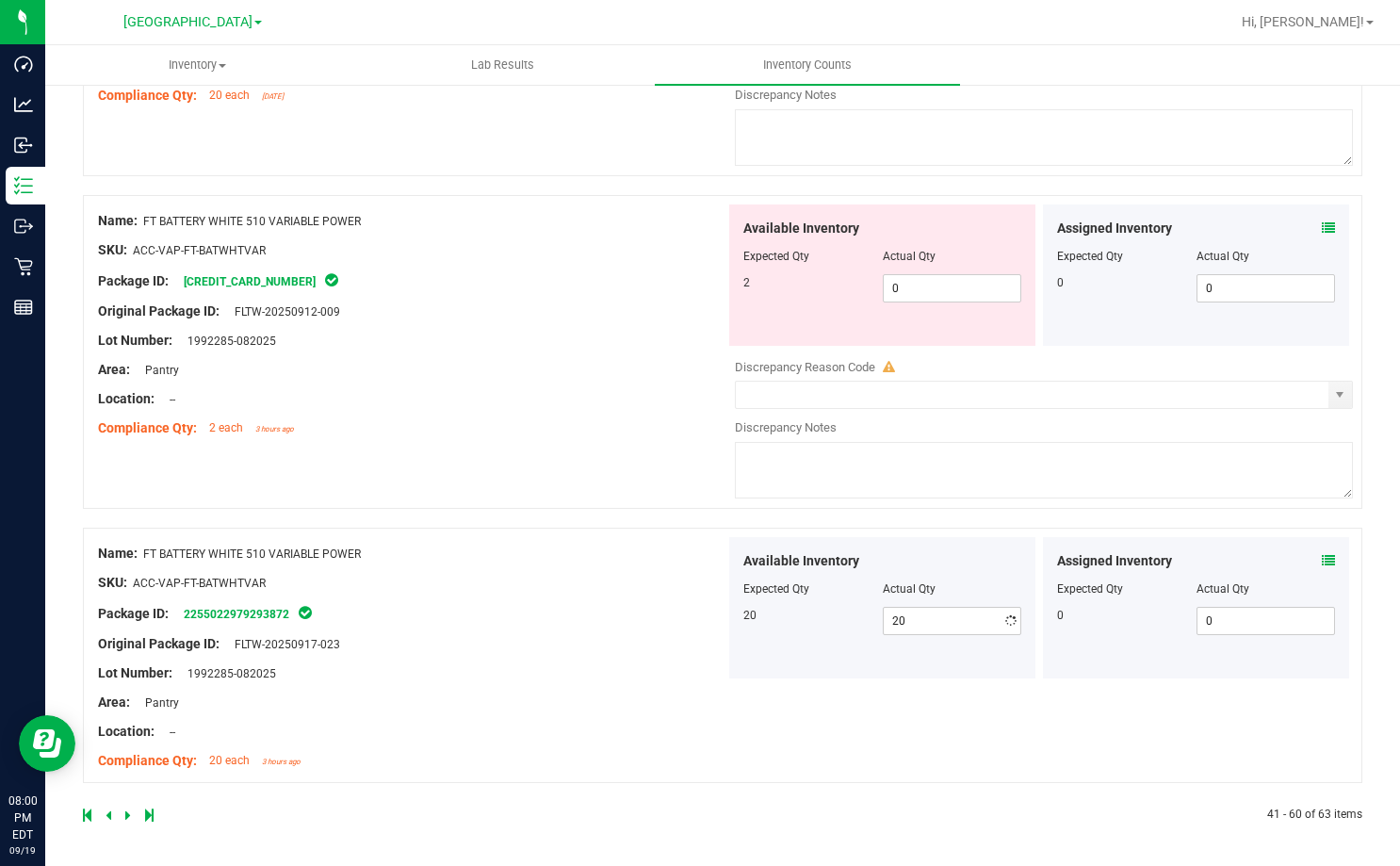
click at [656, 585] on div "Name: FT BATTERY WHITE 510 VARIABLE POWER SKU: ACC-VAP-FT-BATWHTVAR Package ID:…" at bounding box center [412, 657] width 627 height 241
click at [974, 287] on span "0 0" at bounding box center [952, 288] width 140 height 28
click at [974, 287] on input "0" at bounding box center [952, 288] width 138 height 26
type input "2"
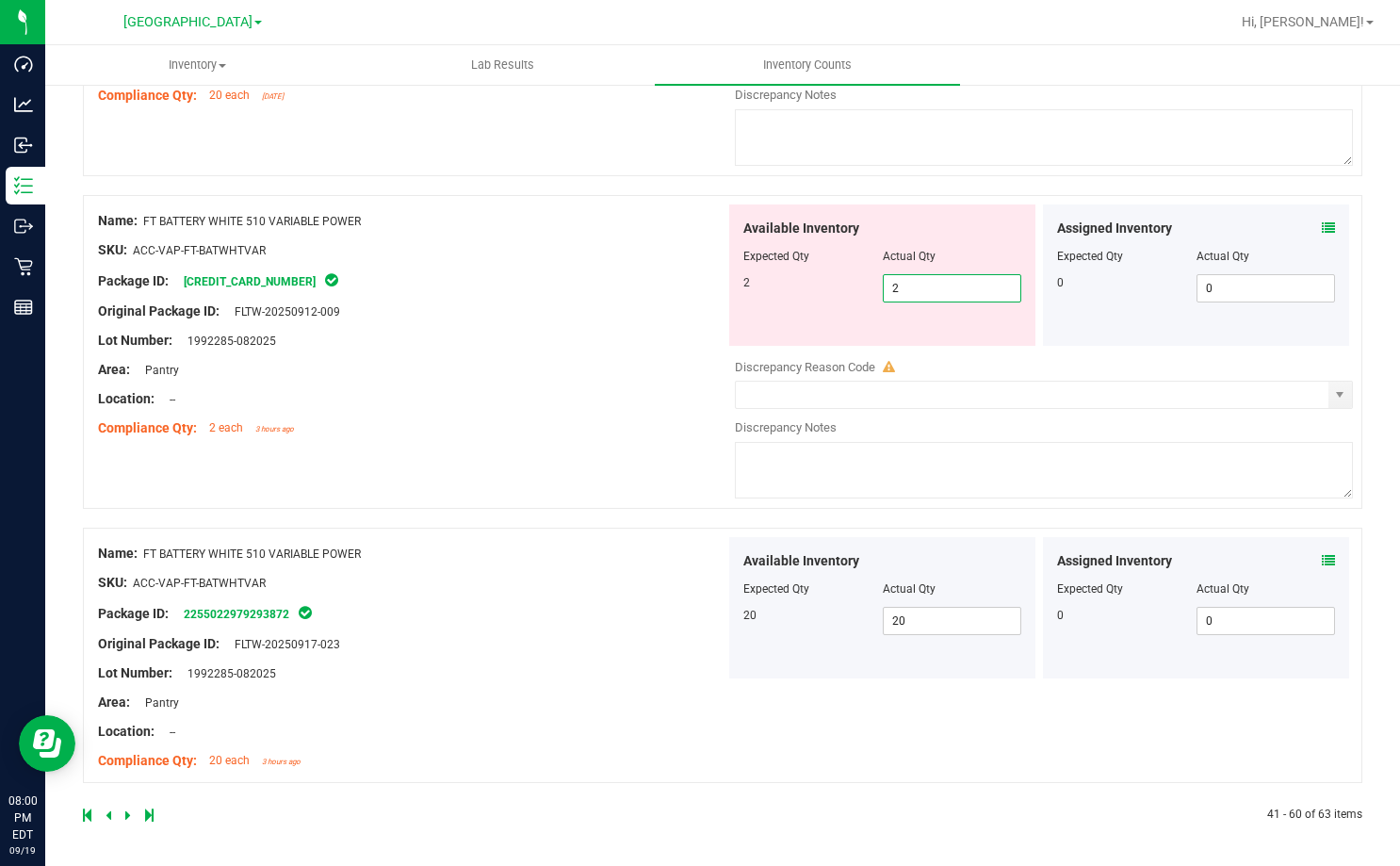
type input "2"
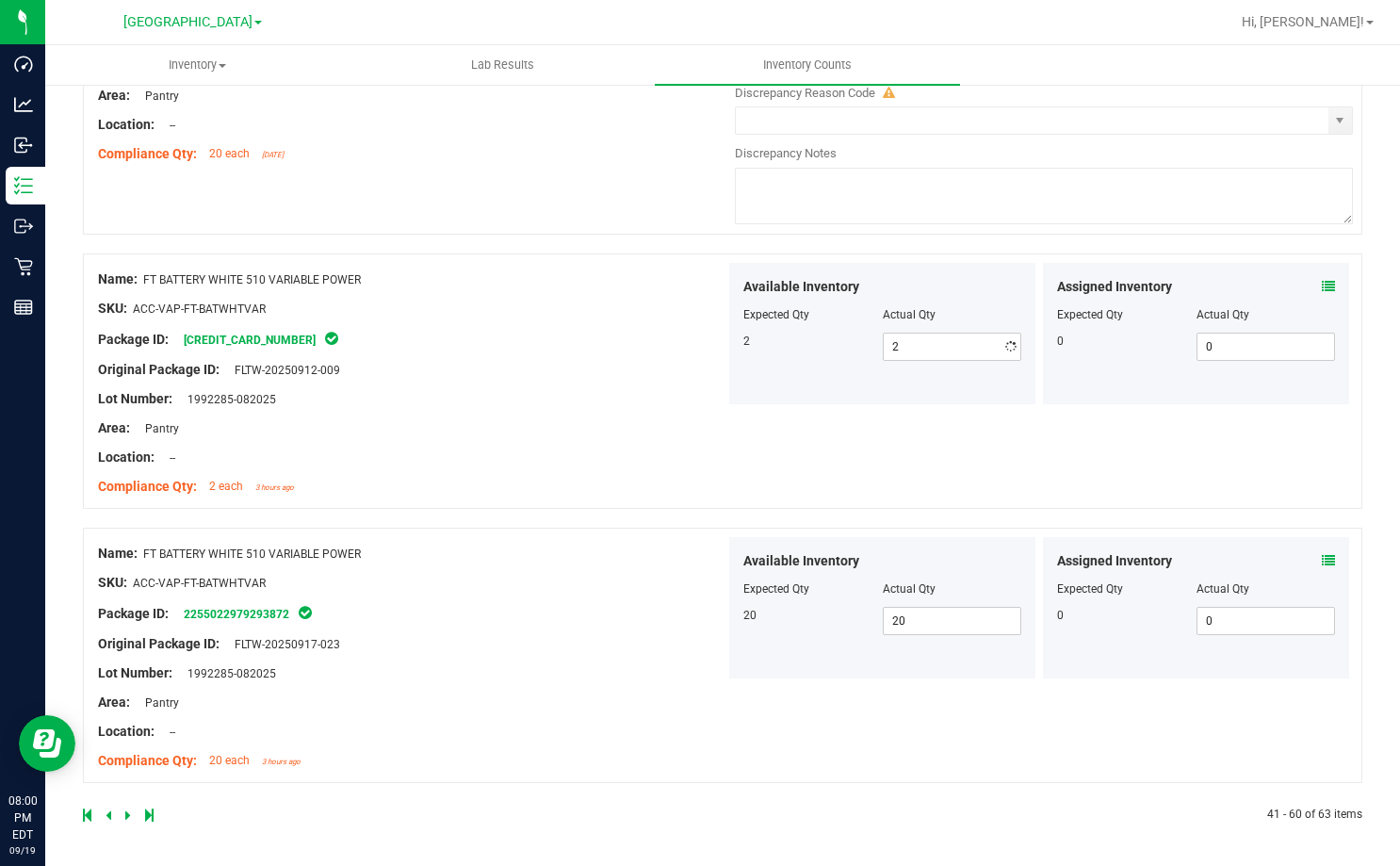
click at [569, 309] on div "Name: FT BATTERY WHITE 510 VARIABLE POWER SKU: ACC-VAP-FT-BATWHTVAR Package ID:…" at bounding box center [412, 383] width 627 height 241
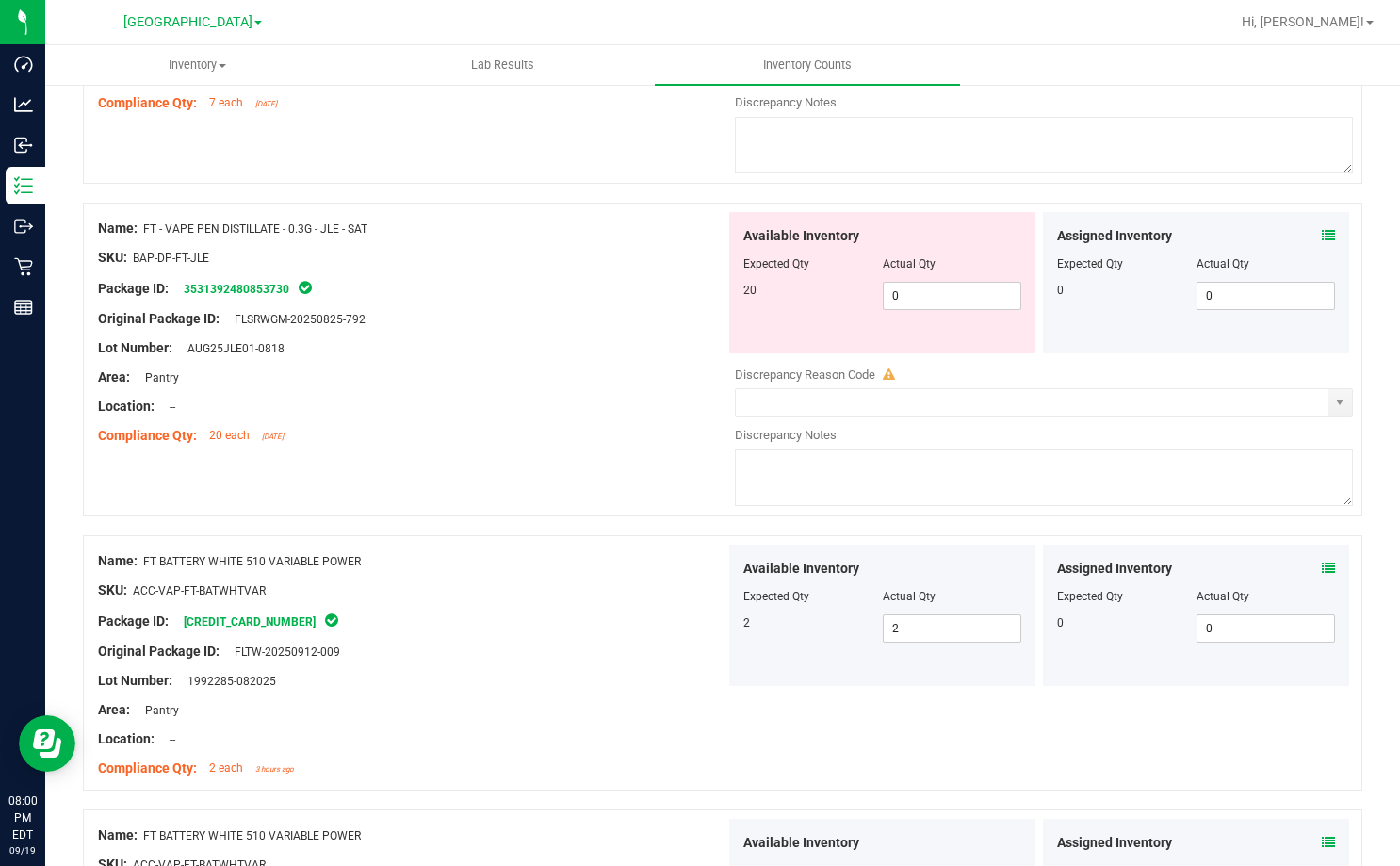
scroll to position [5756, 0]
click at [1322, 236] on icon at bounding box center [1329, 237] width 13 height 13
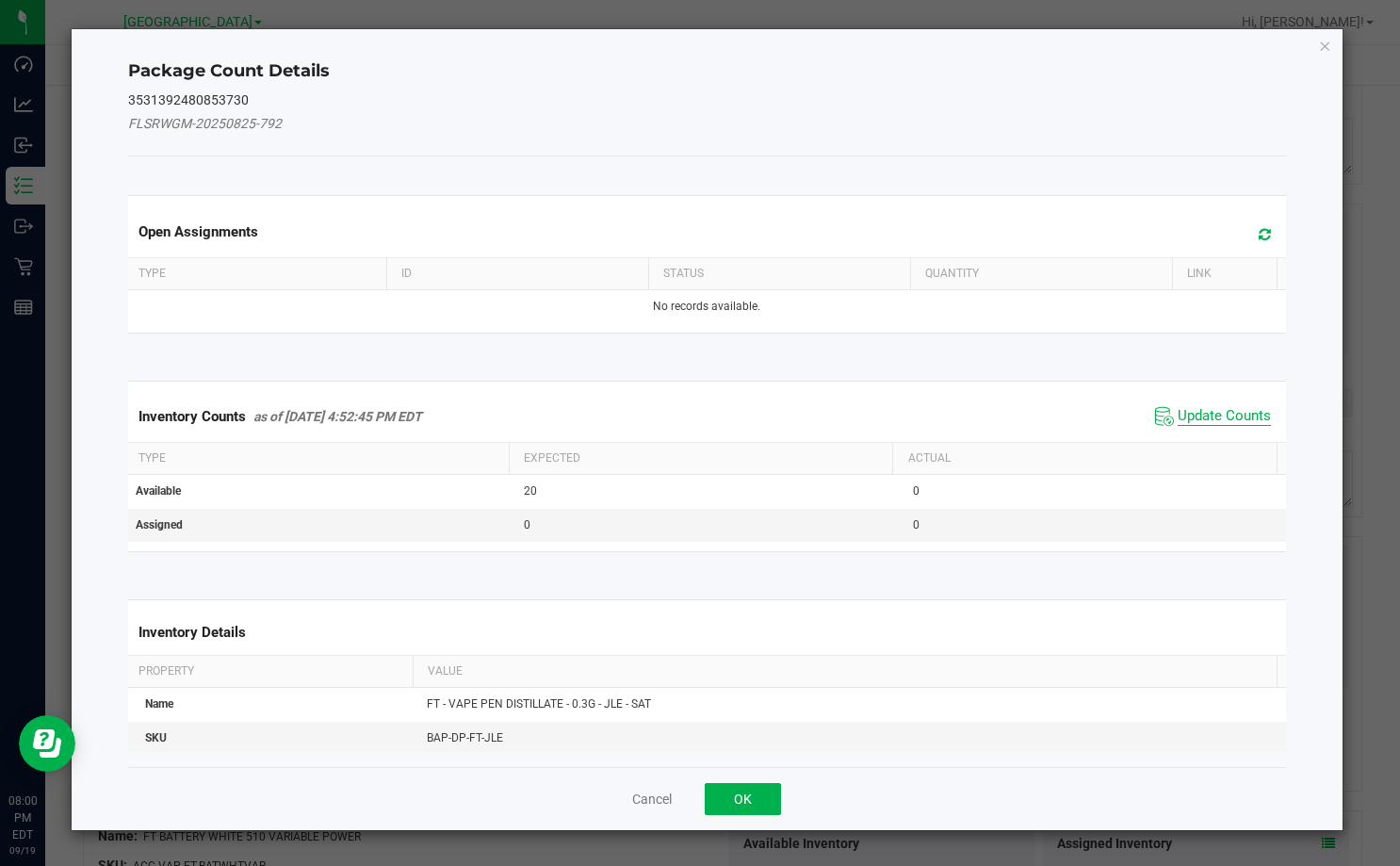
click at [1194, 407] on span "Update Counts" at bounding box center [1224, 417] width 93 height 19
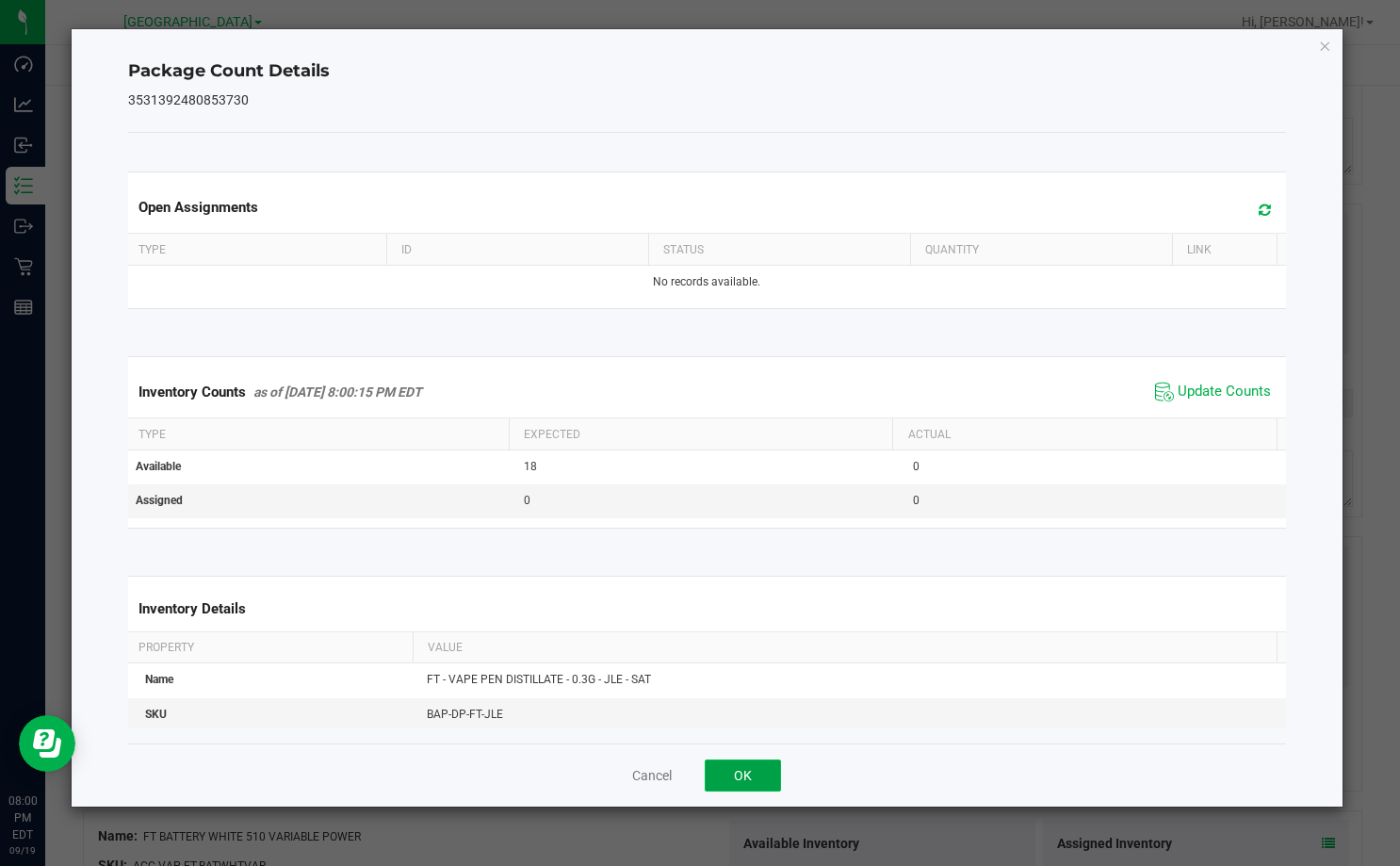
click at [761, 770] on button "OK" at bounding box center [742, 775] width 76 height 32
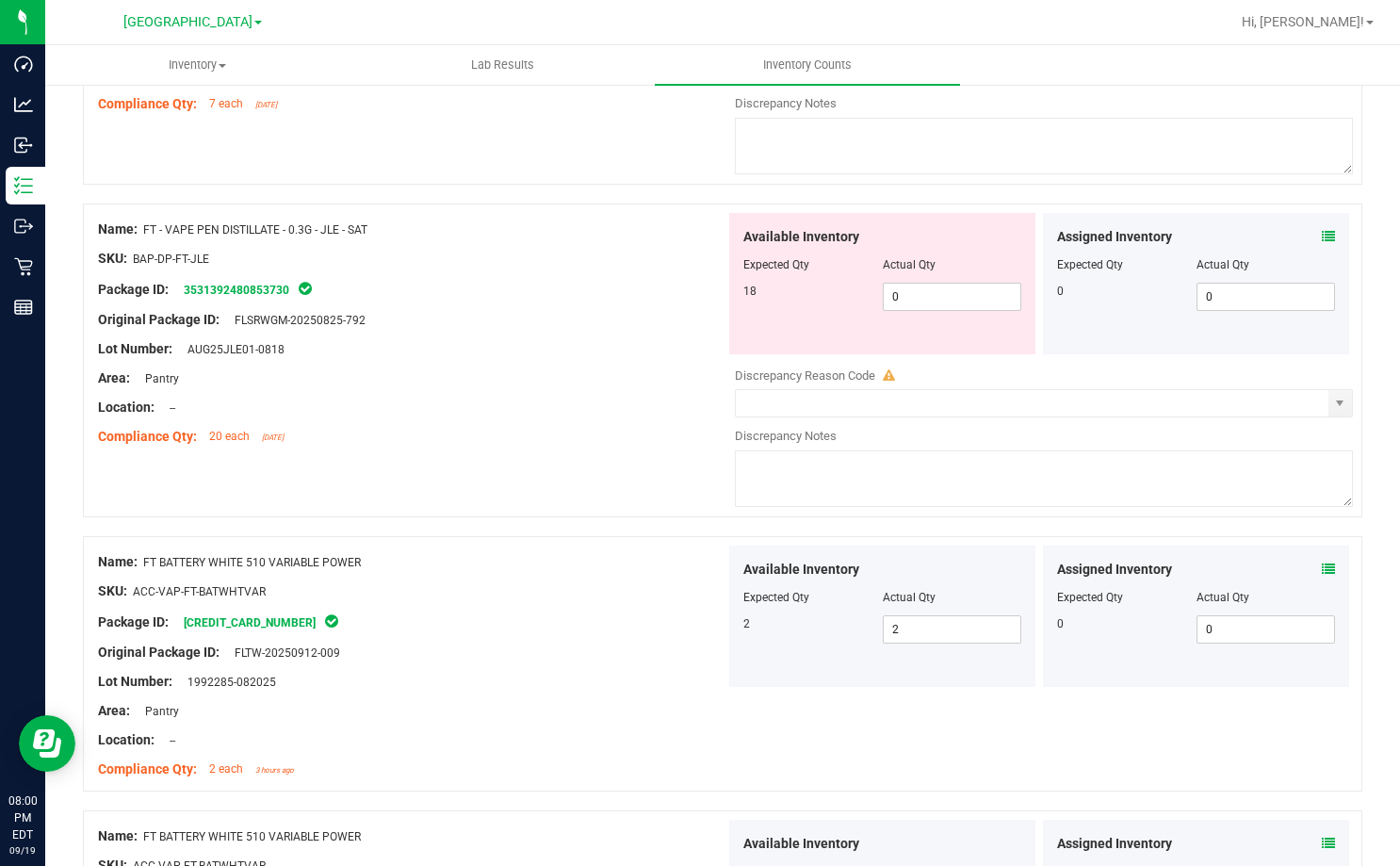
click at [653, 478] on div "Name: FT - VAPE PEN DISTILLATE - 0.3G - JLE - SAT SKU: BAP-DP-FT-JLE Package ID…" at bounding box center [722, 360] width 1279 height 314
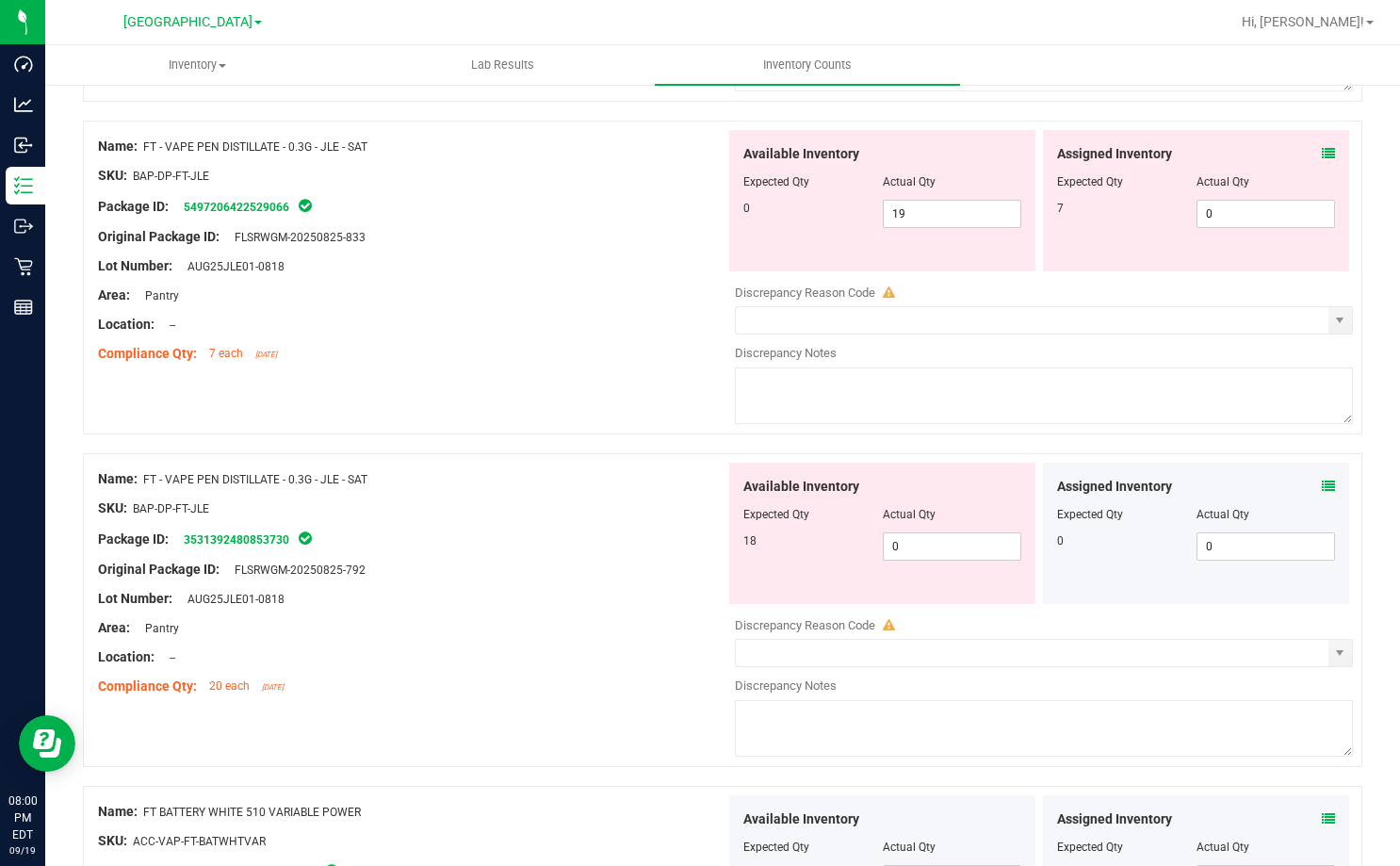
scroll to position [5473, 0]
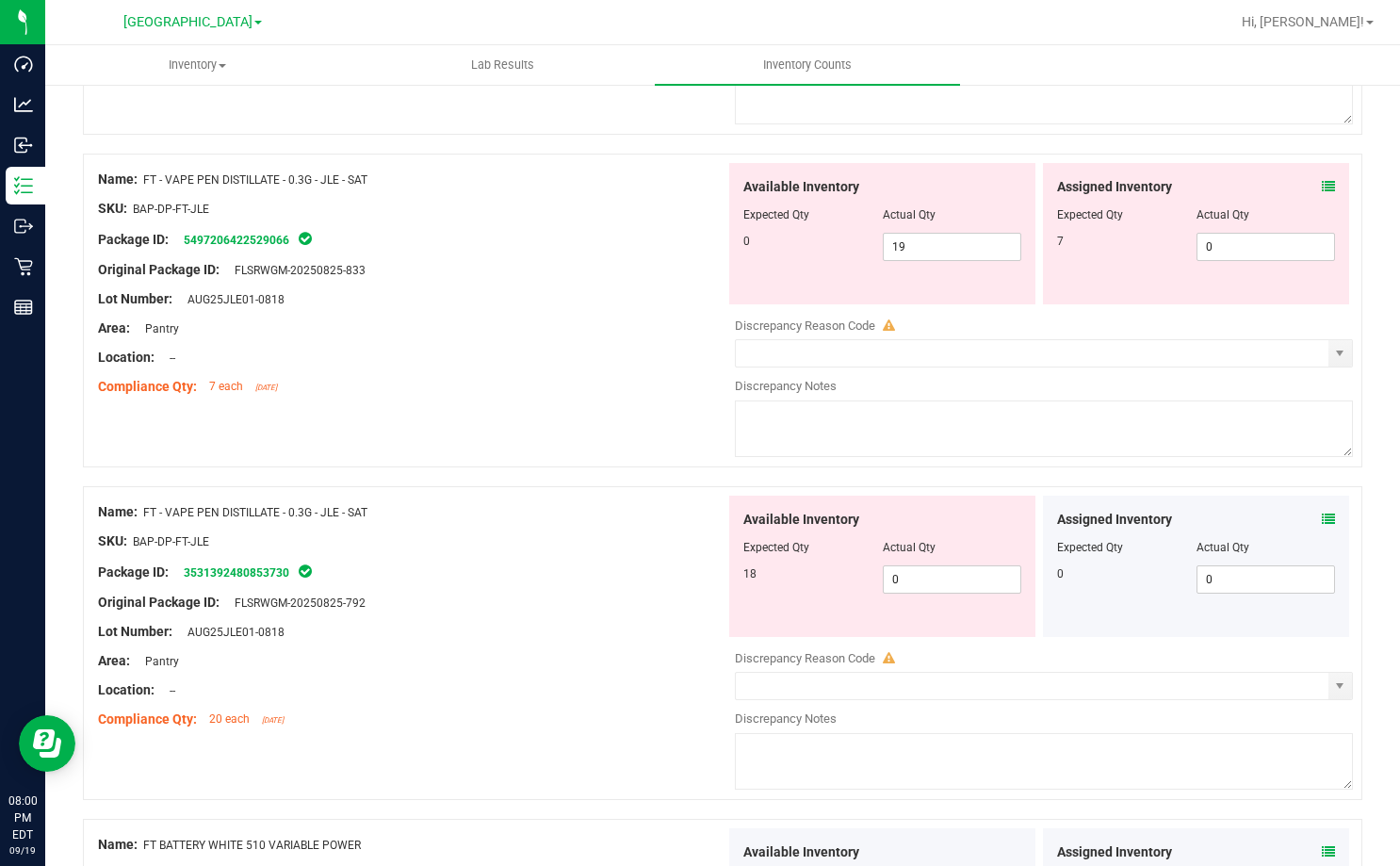
click at [1322, 185] on icon at bounding box center [1329, 187] width 13 height 13
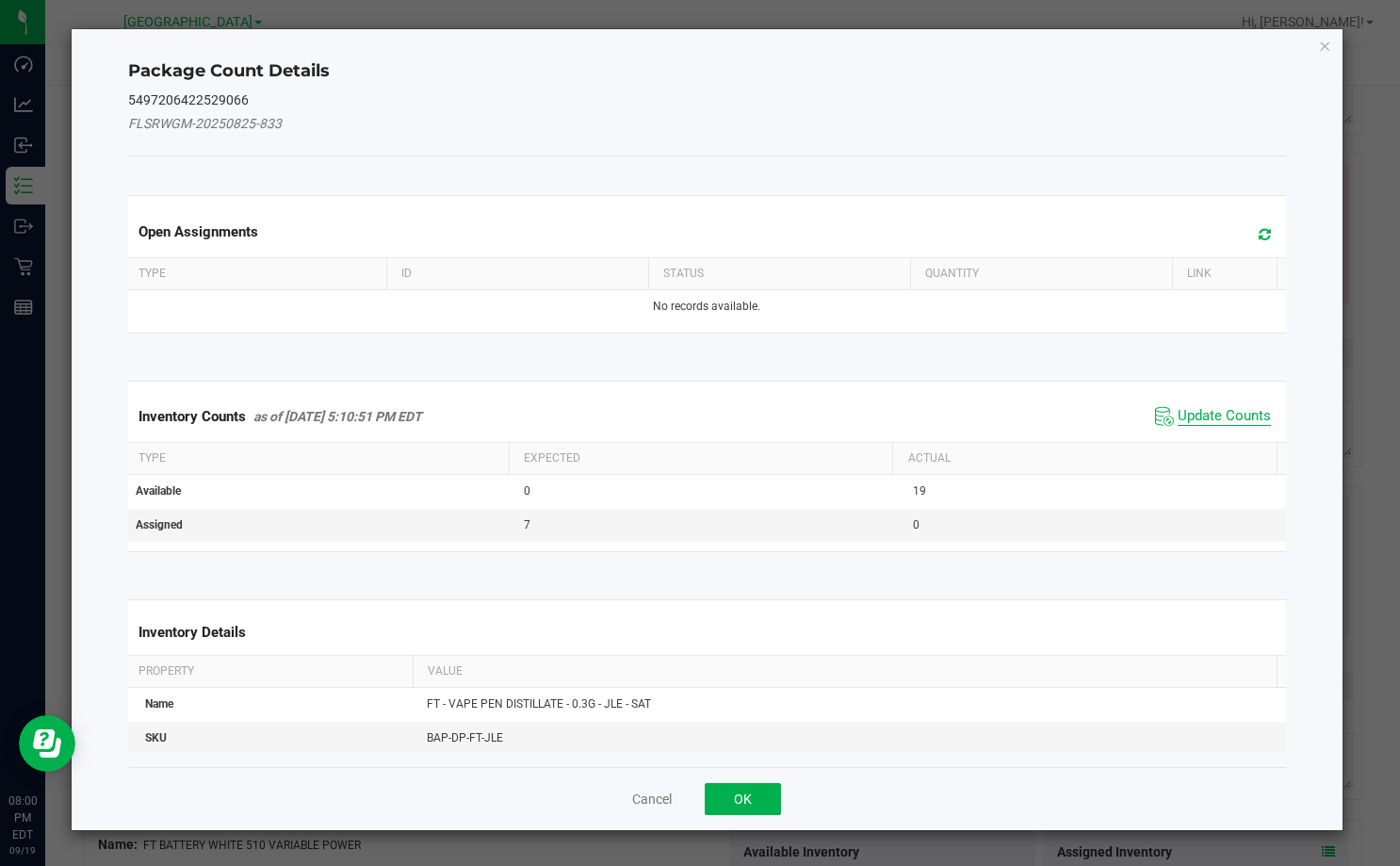
click at [1195, 408] on span "Update Counts" at bounding box center [1224, 417] width 93 height 19
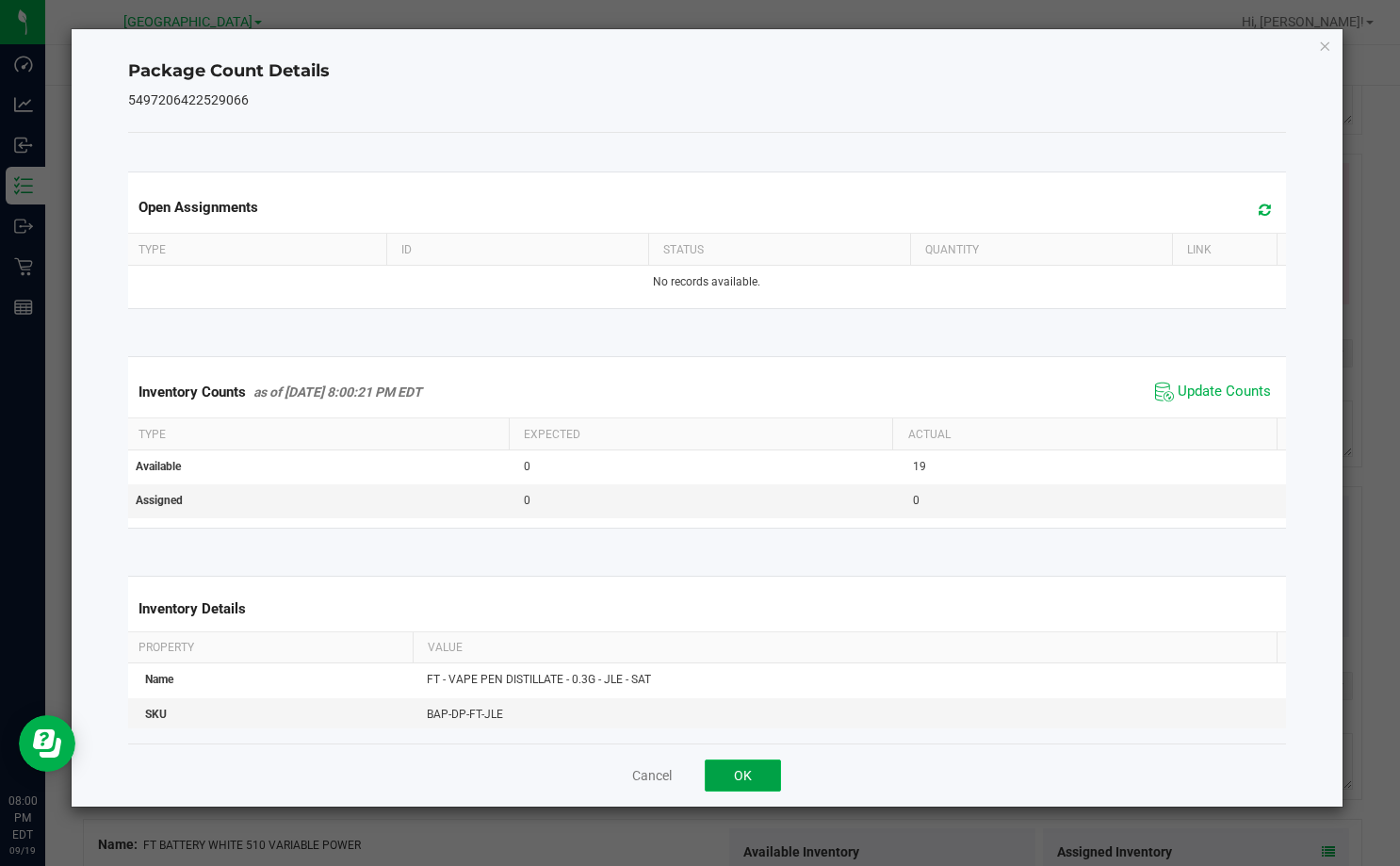
click at [764, 773] on button "OK" at bounding box center [742, 775] width 76 height 32
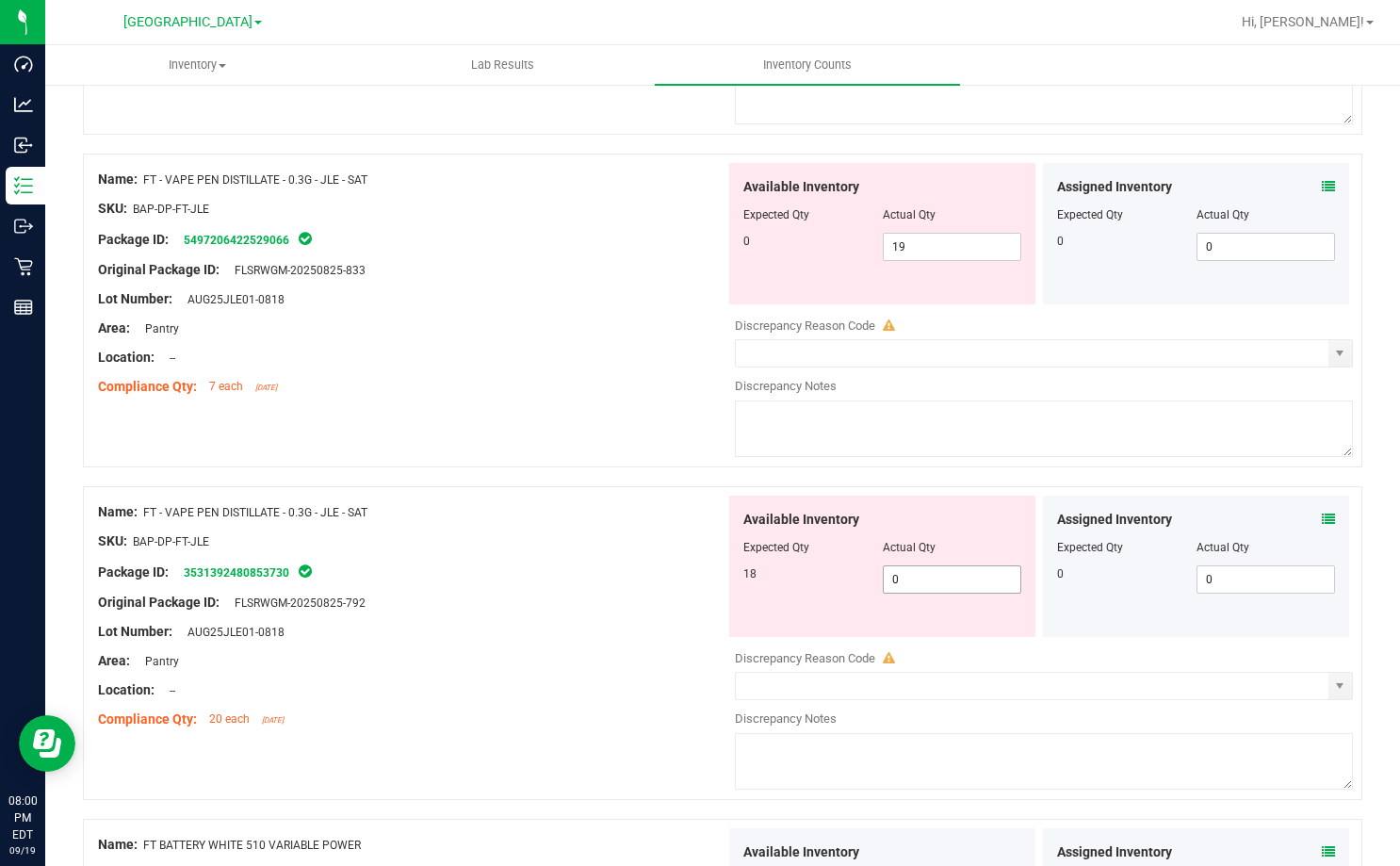
click at [913, 581] on span "0 0" at bounding box center [952, 578] width 140 height 28
click at [913, 581] on input "0" at bounding box center [952, 578] width 138 height 26
type input "18"
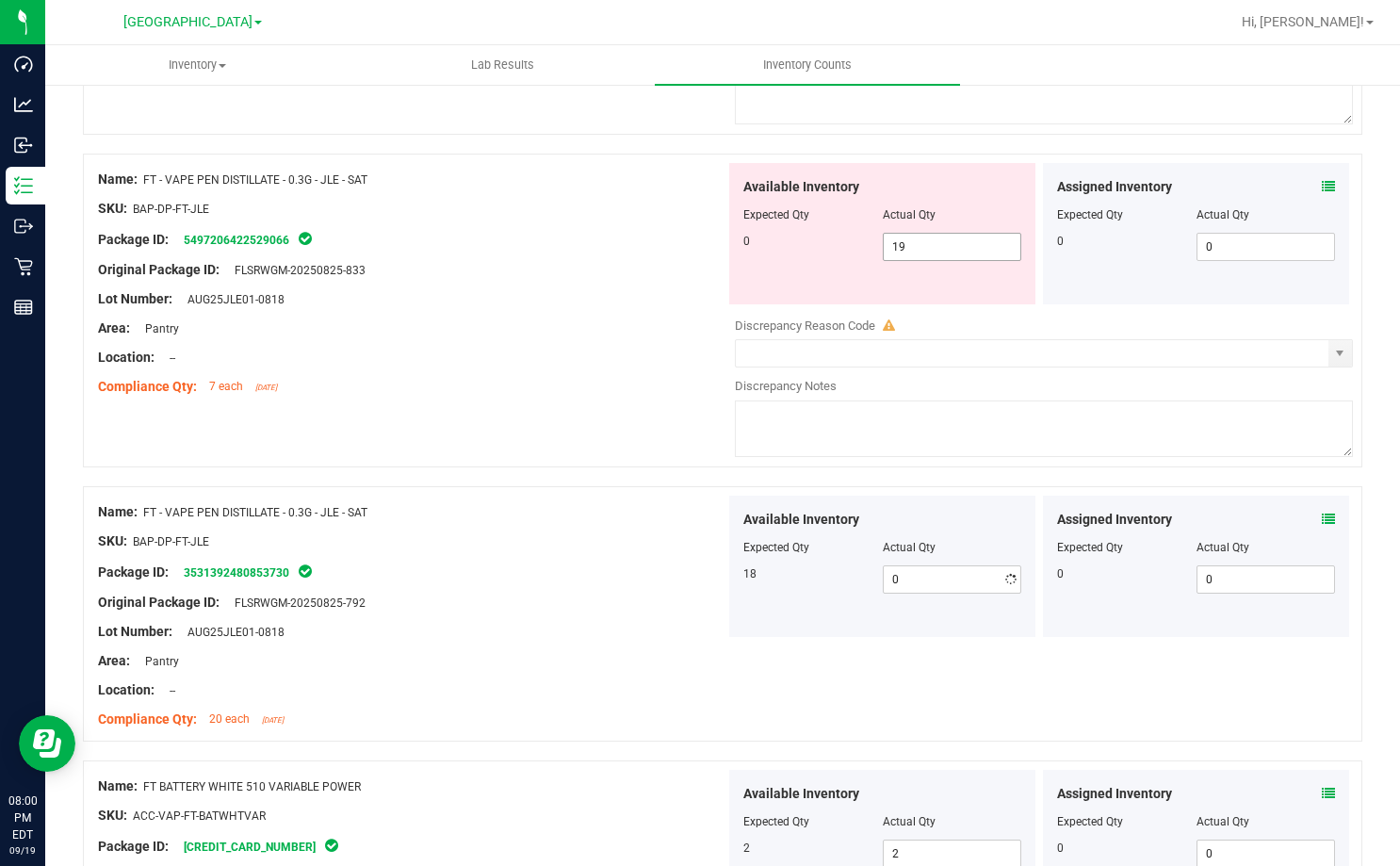
type input "18"
click at [910, 250] on span "19 19" at bounding box center [952, 246] width 140 height 28
click at [0, 0] on input "19" at bounding box center [0, 0] width 0 height 0
type input "0"
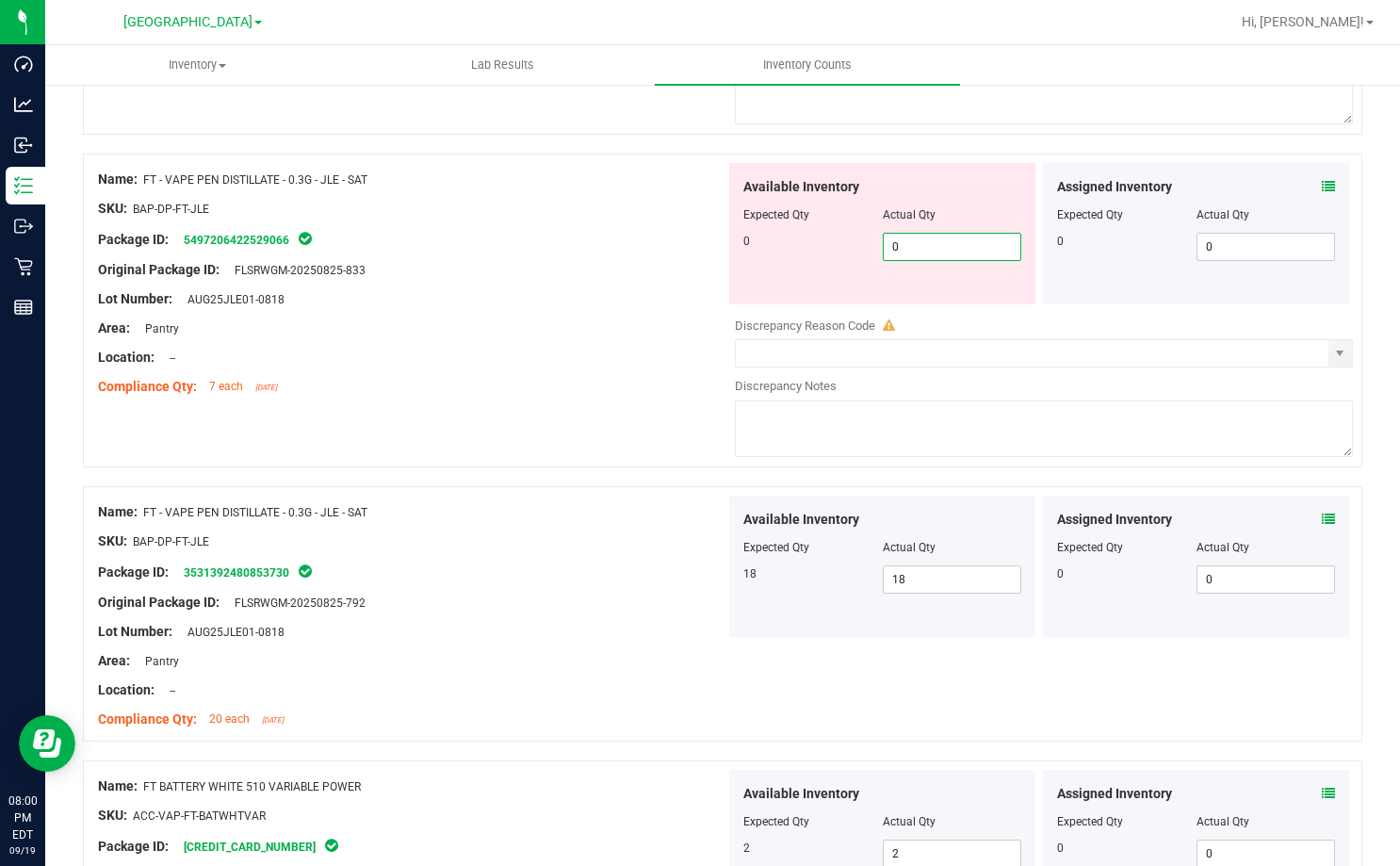
click at [587, 286] on div at bounding box center [412, 285] width 627 height 10
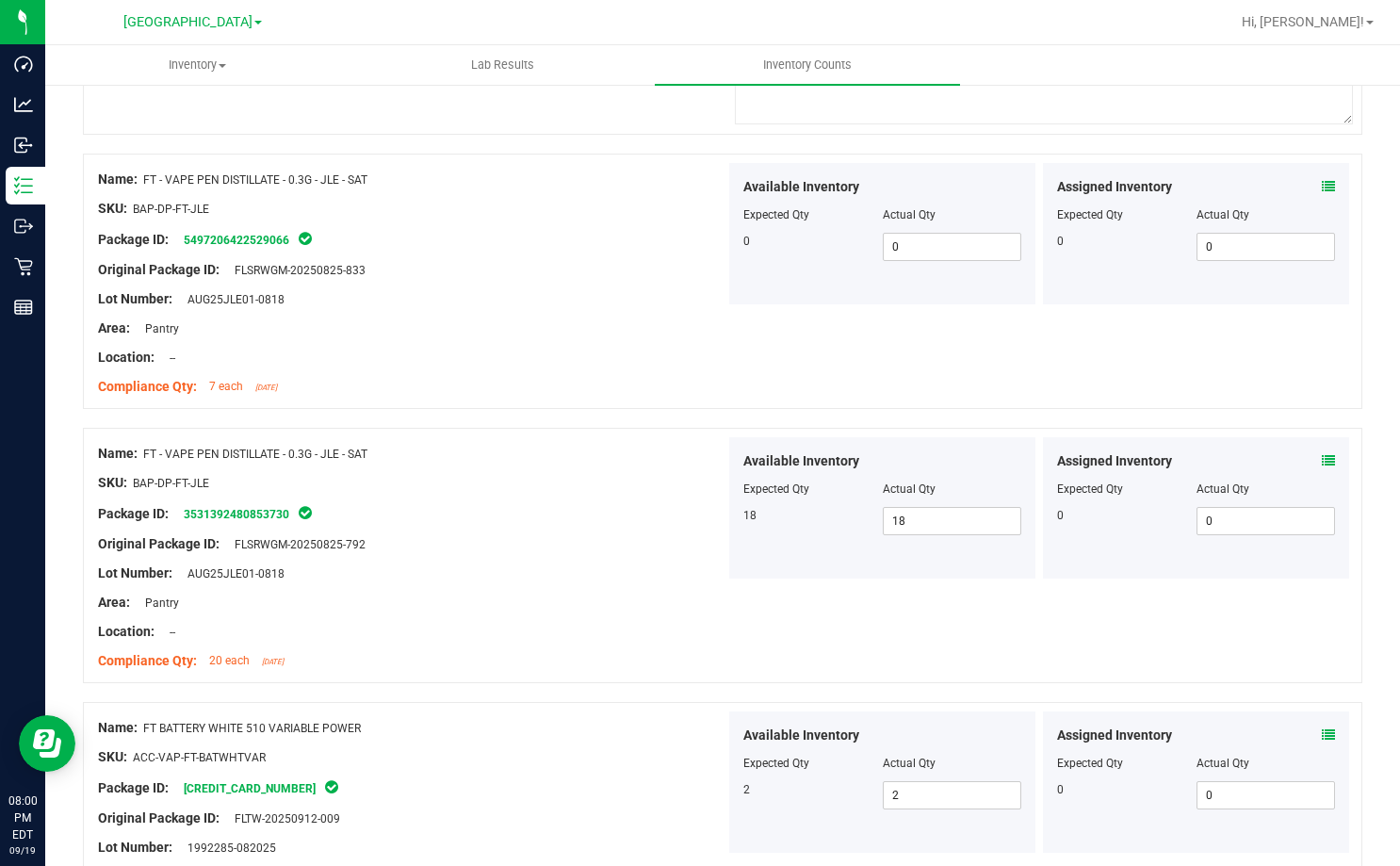
scroll to position [5096, 0]
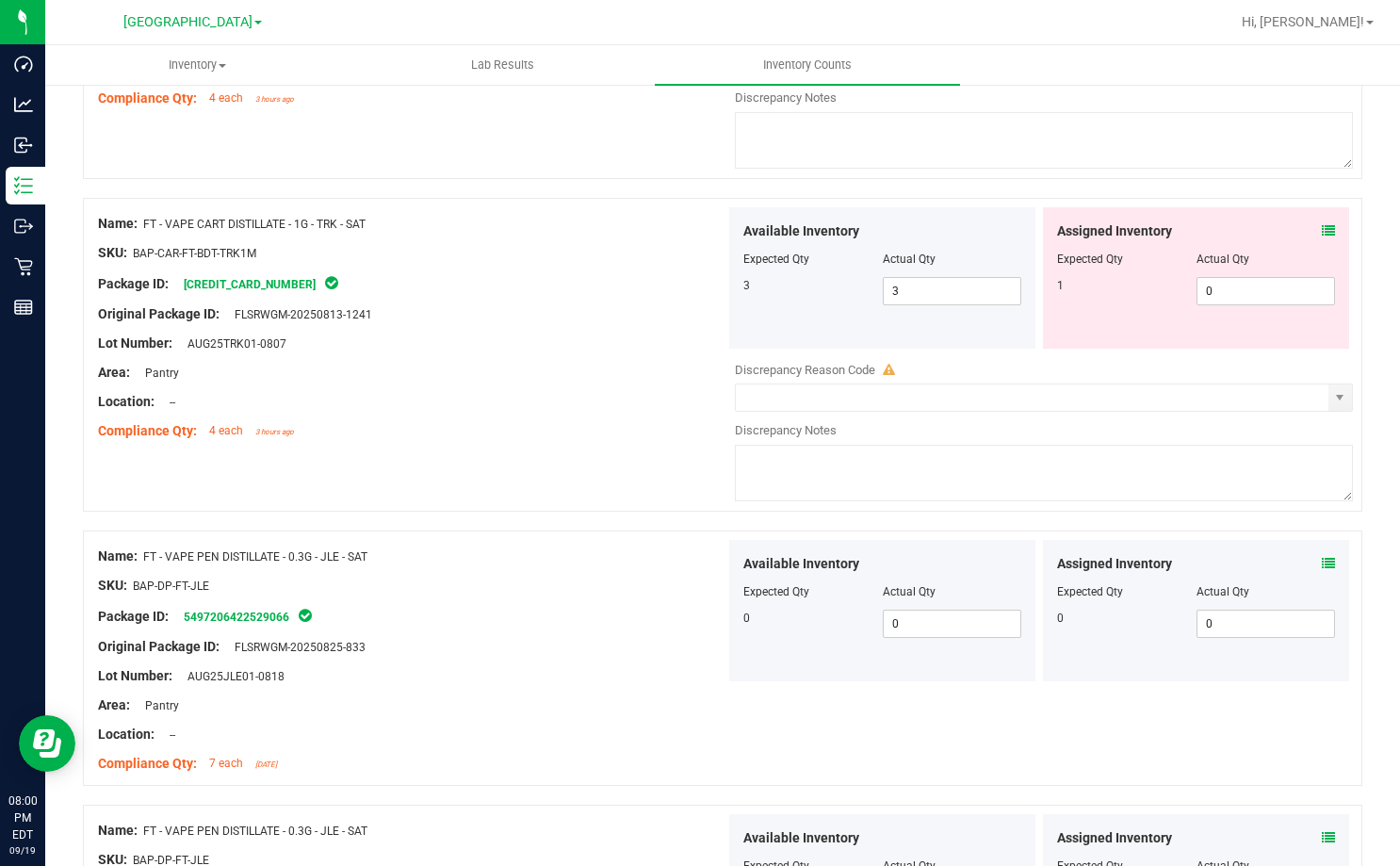
click at [1322, 232] on div "Assigned Inventory Expected Qty Actual Qty 1 0 0" at bounding box center [1196, 277] width 306 height 141
click at [1322, 231] on icon at bounding box center [1329, 231] width 13 height 13
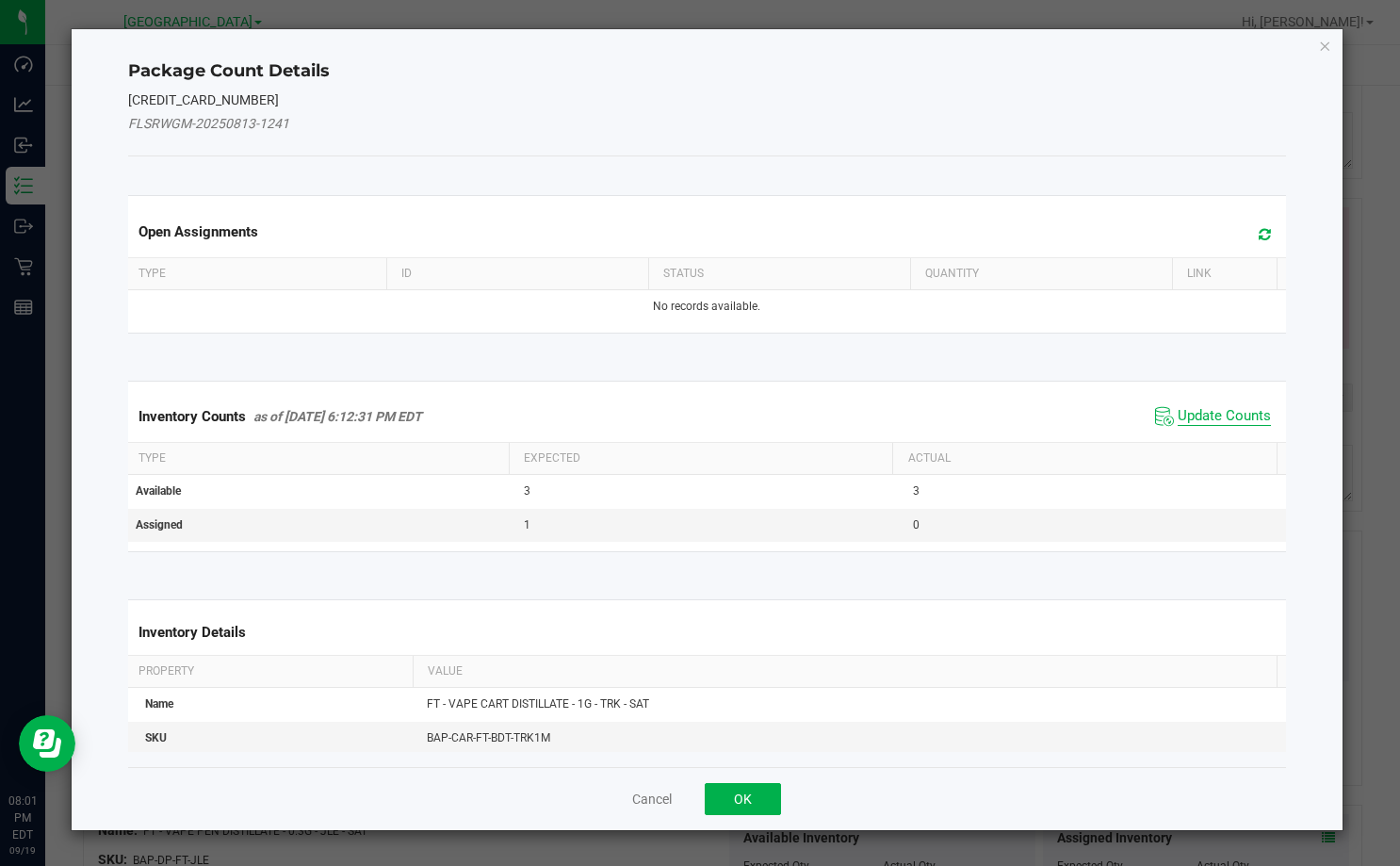
click at [1183, 416] on span "Update Counts" at bounding box center [1224, 417] width 93 height 19
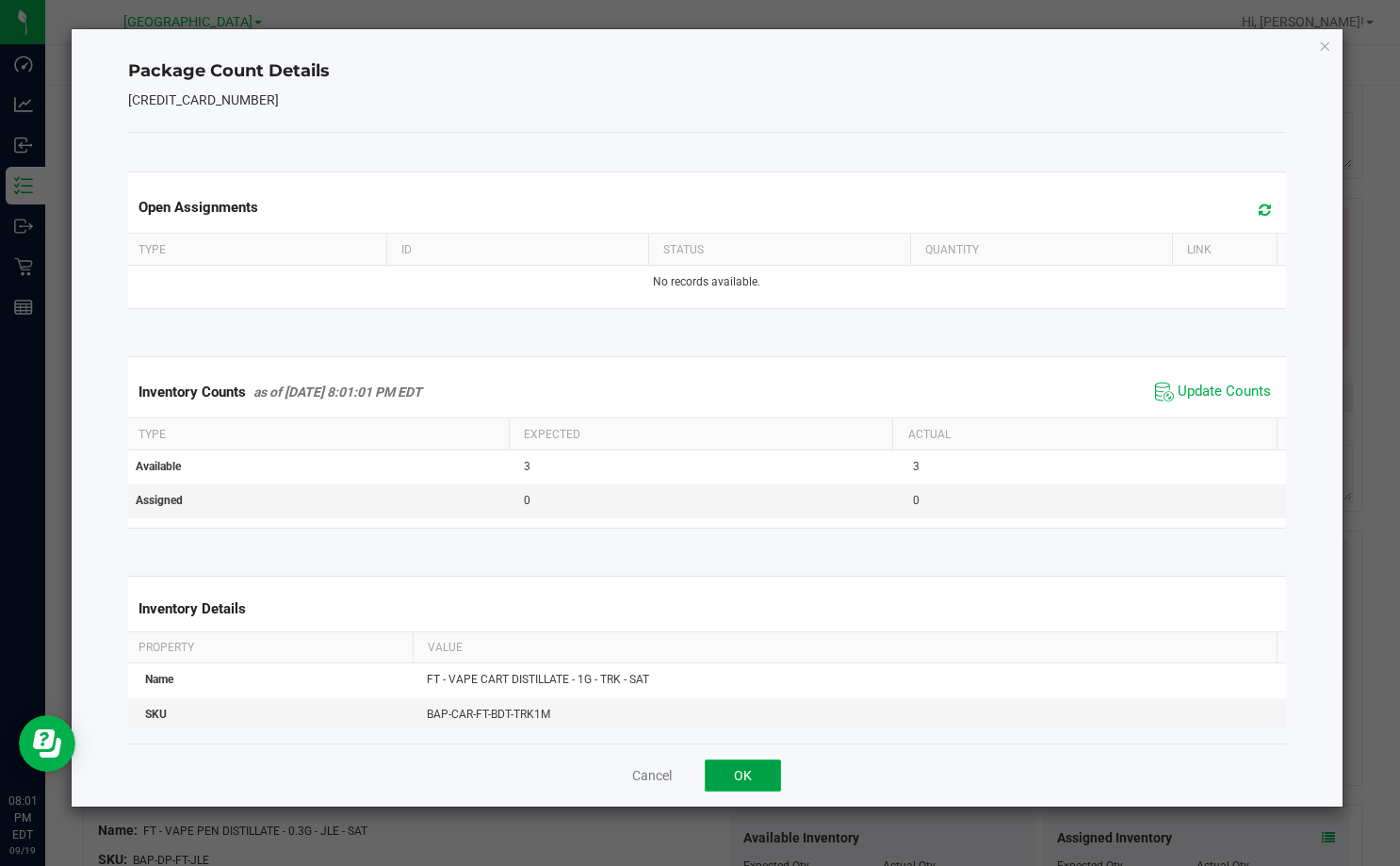
drag, startPoint x: 731, startPoint y: 766, endPoint x: 741, endPoint y: 771, distance: 11.2
click at [730, 766] on button "OK" at bounding box center [742, 775] width 76 height 32
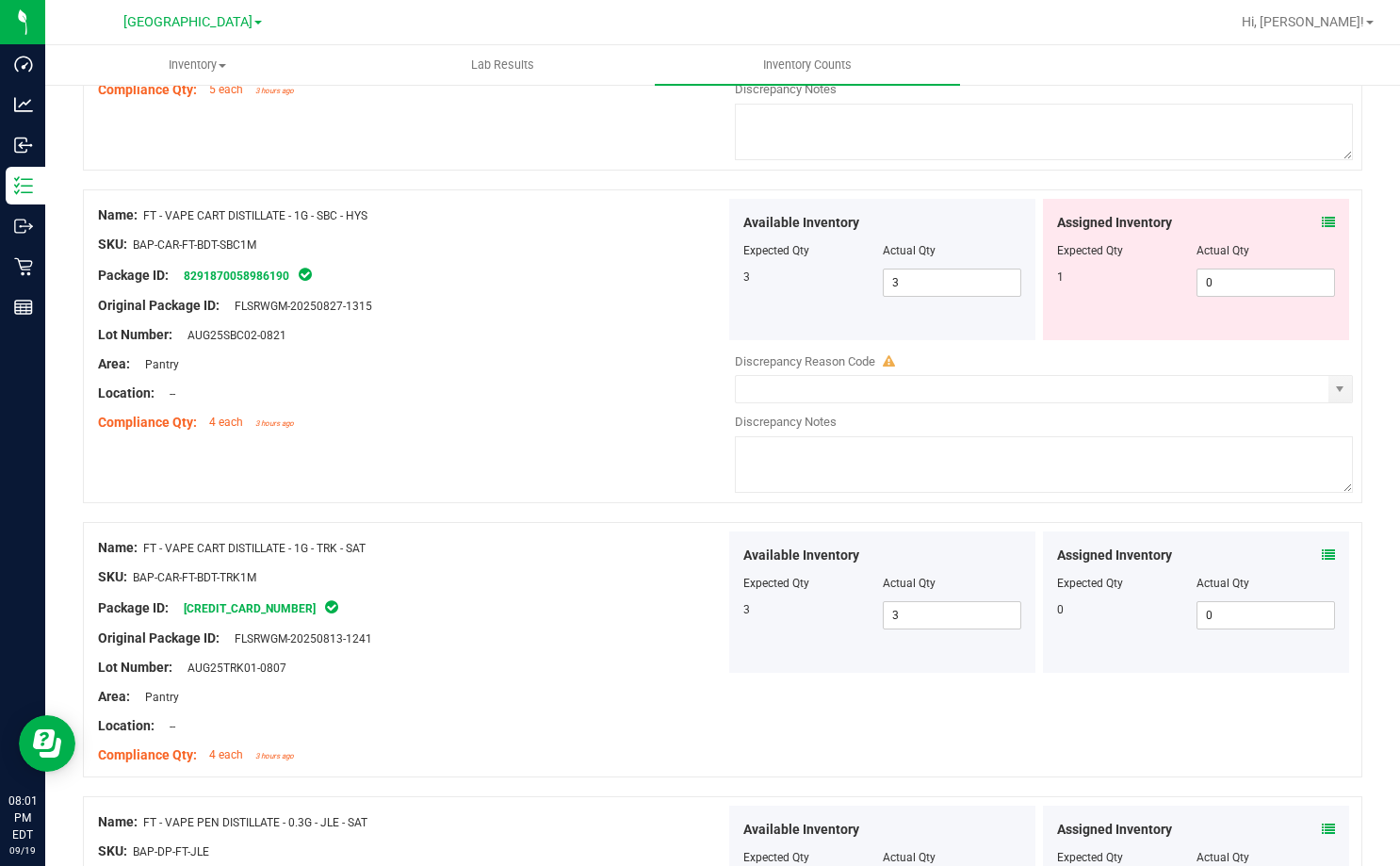
scroll to position [4720, 0]
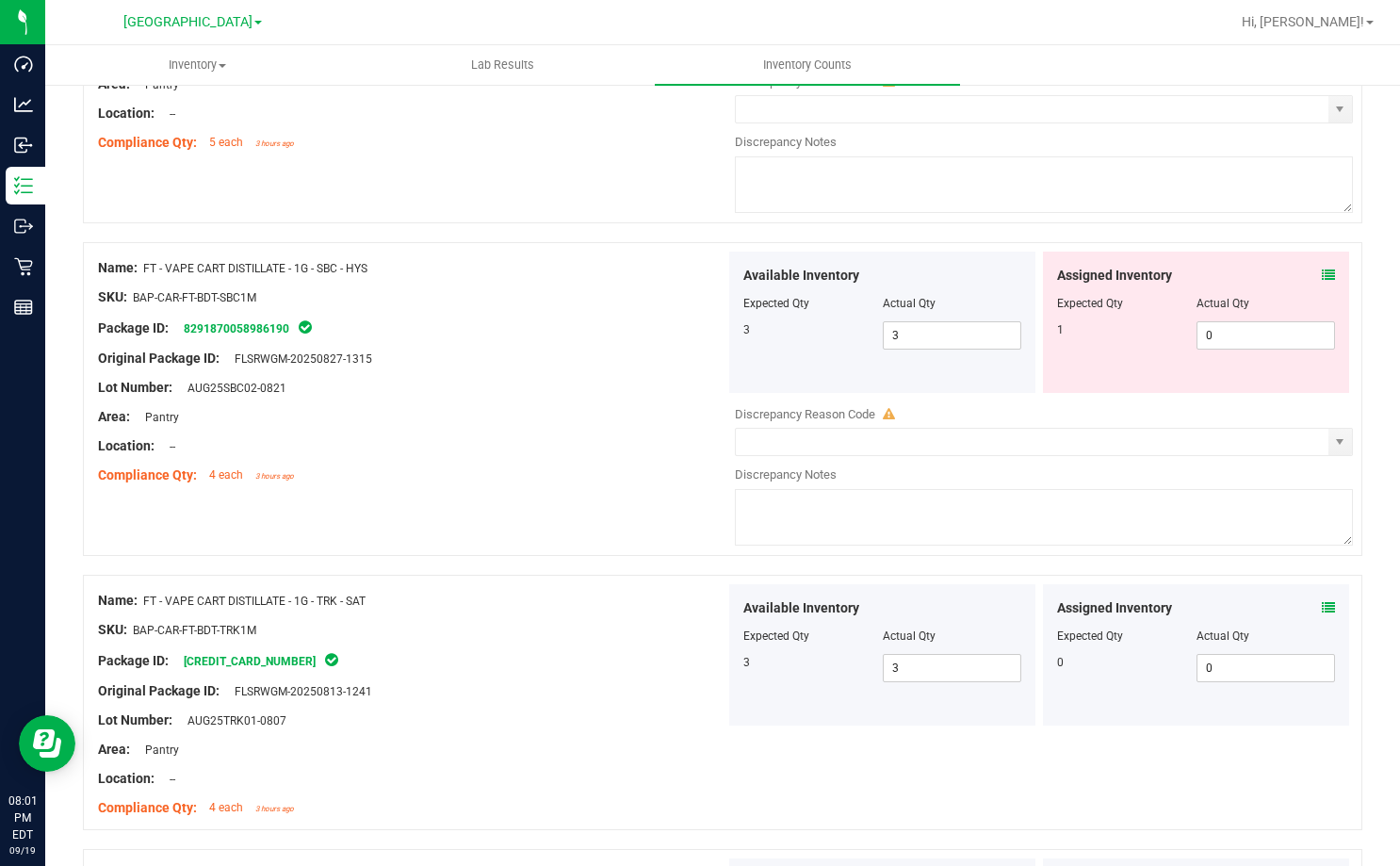
click at [1322, 271] on icon at bounding box center [1329, 275] width 13 height 13
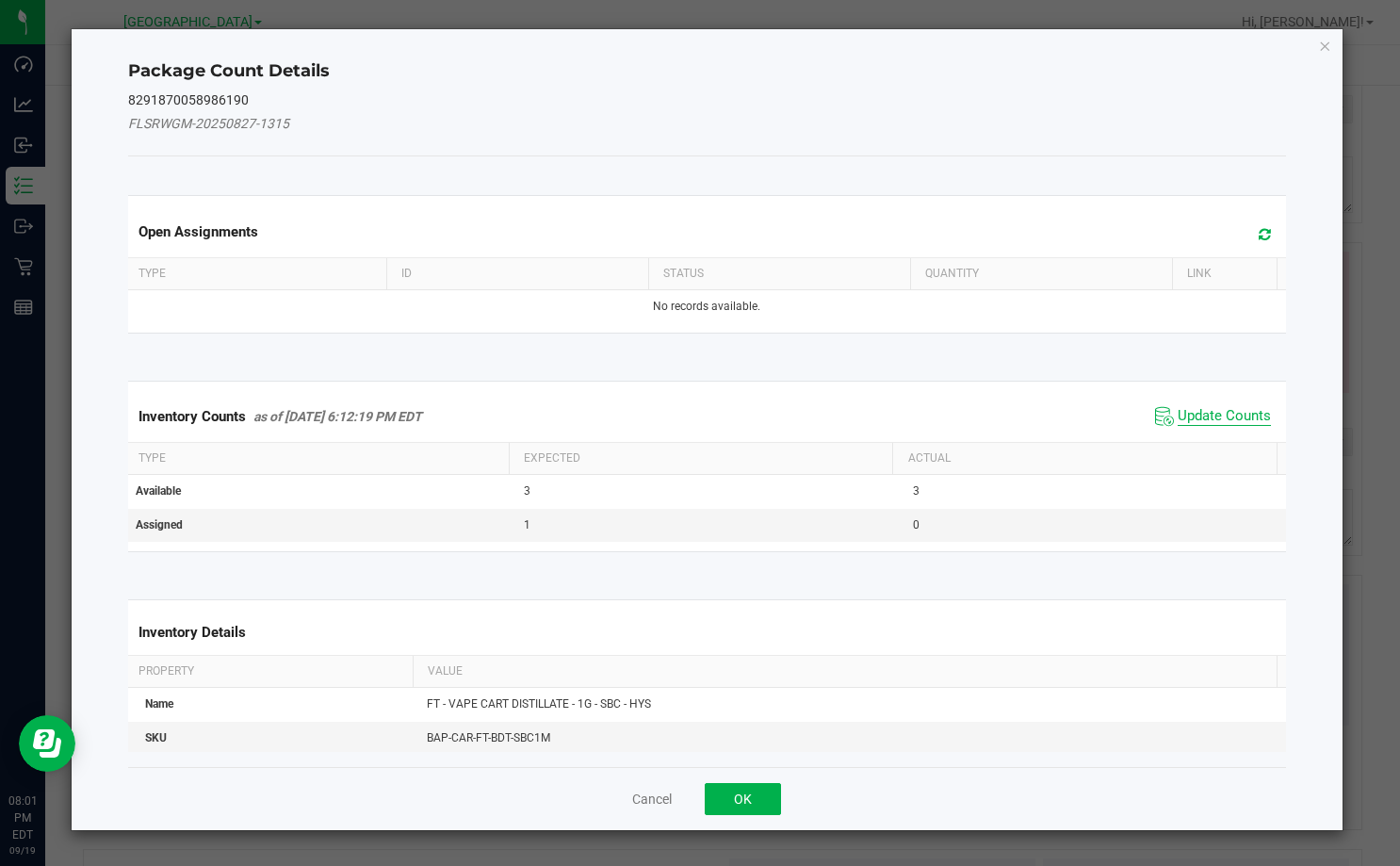
click at [1211, 414] on span "Update Counts" at bounding box center [1224, 417] width 93 height 19
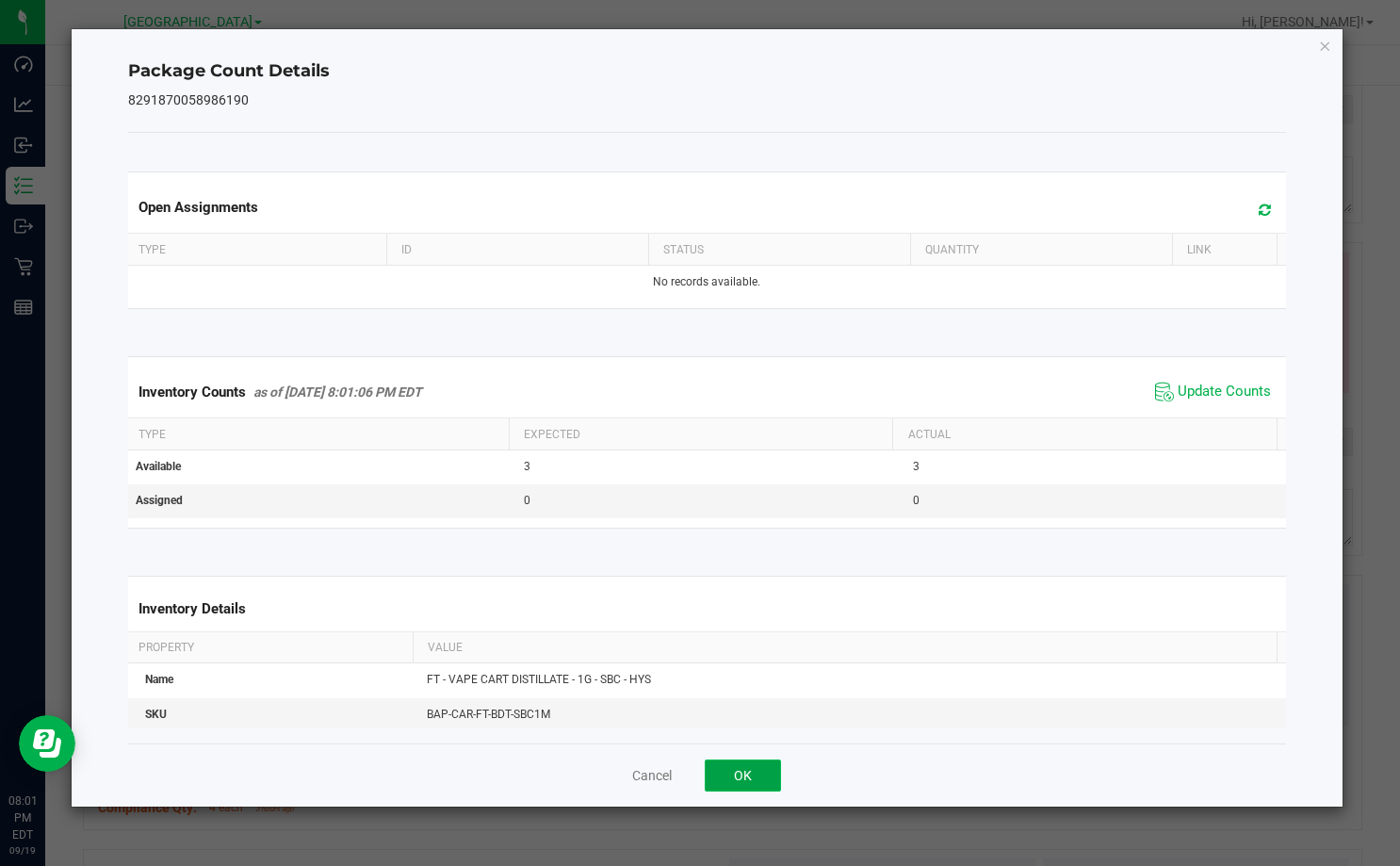
click at [733, 781] on button "OK" at bounding box center [742, 775] width 76 height 32
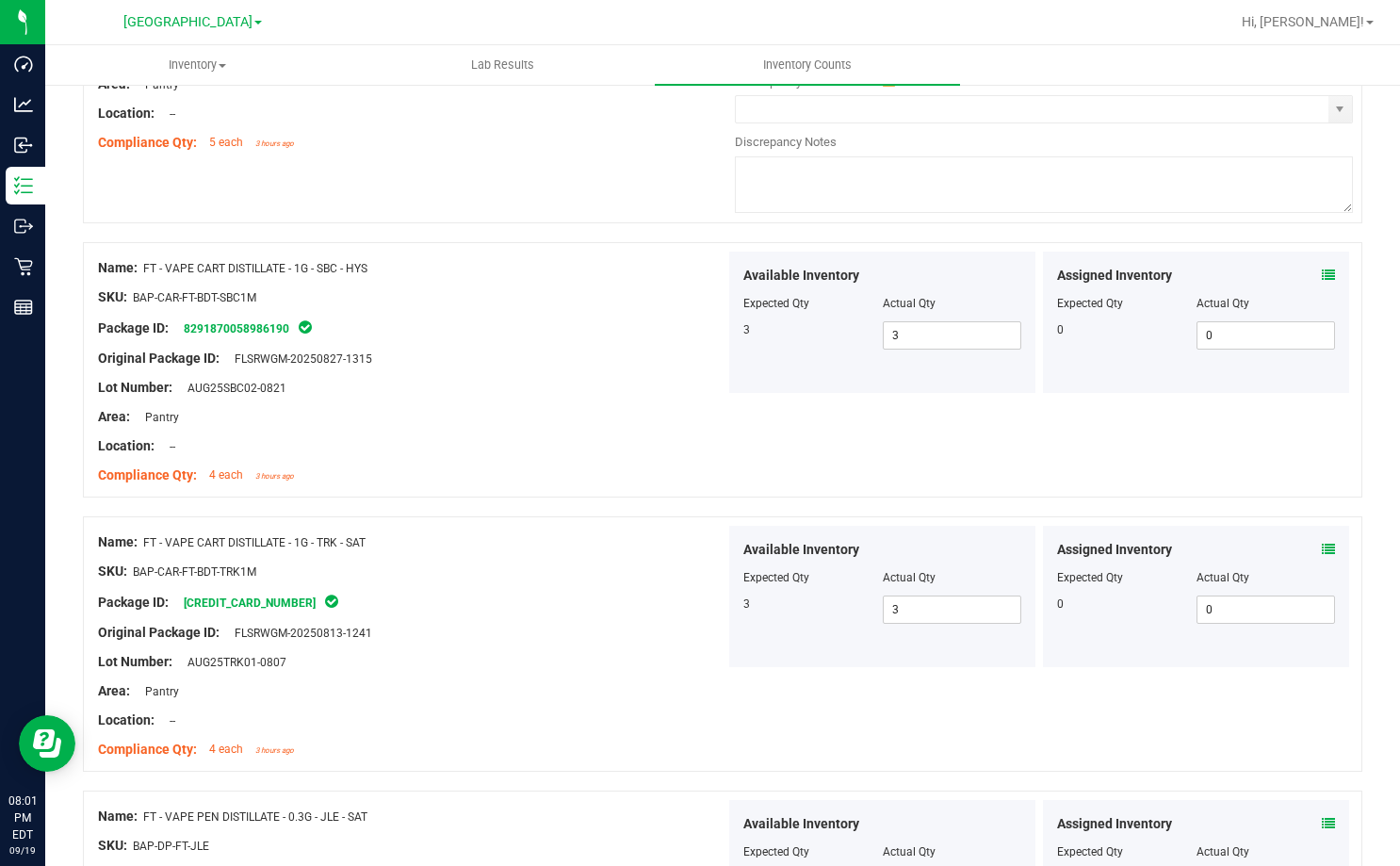
scroll to position [4343, 0]
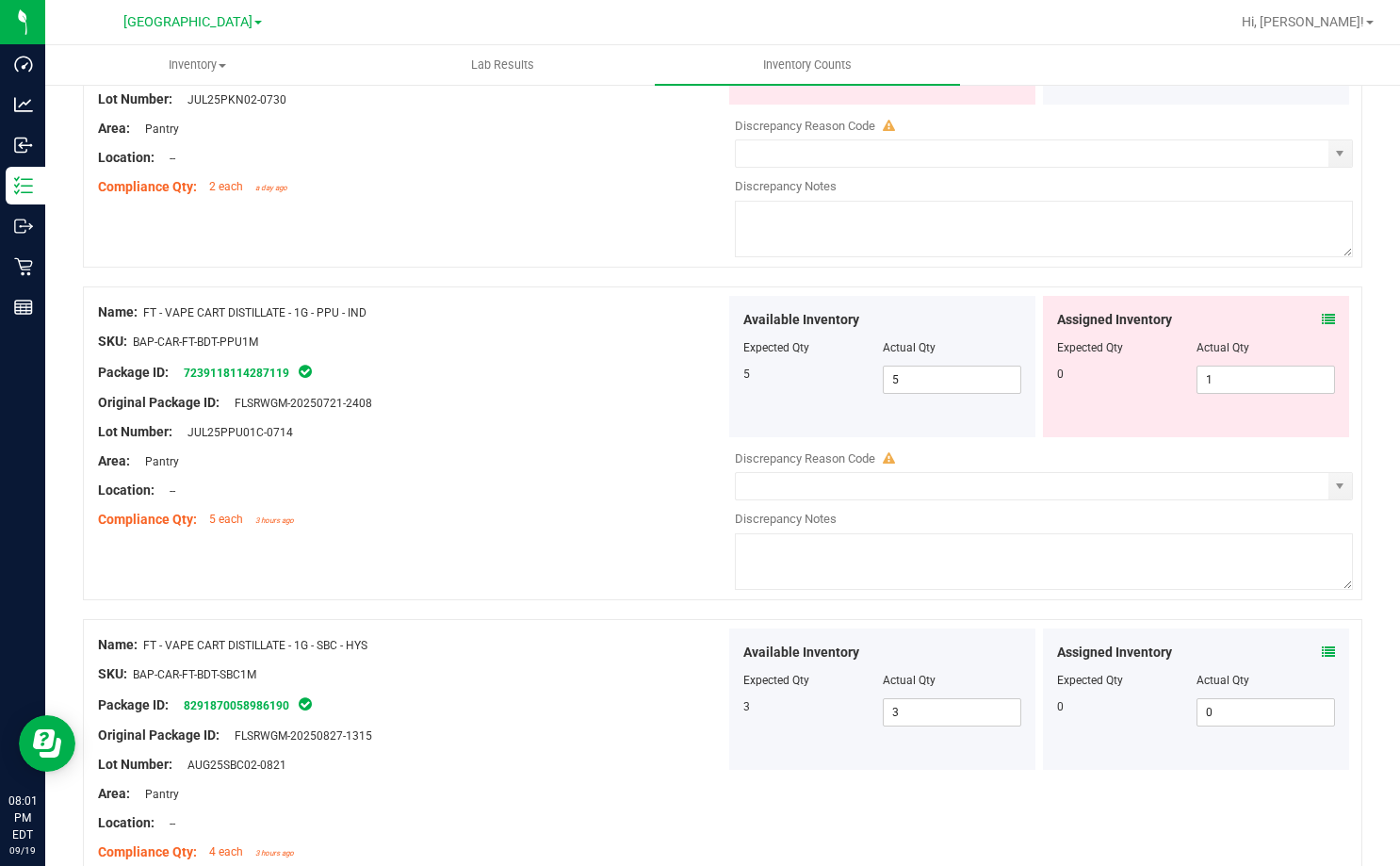
click at [1322, 318] on icon at bounding box center [1329, 319] width 13 height 13
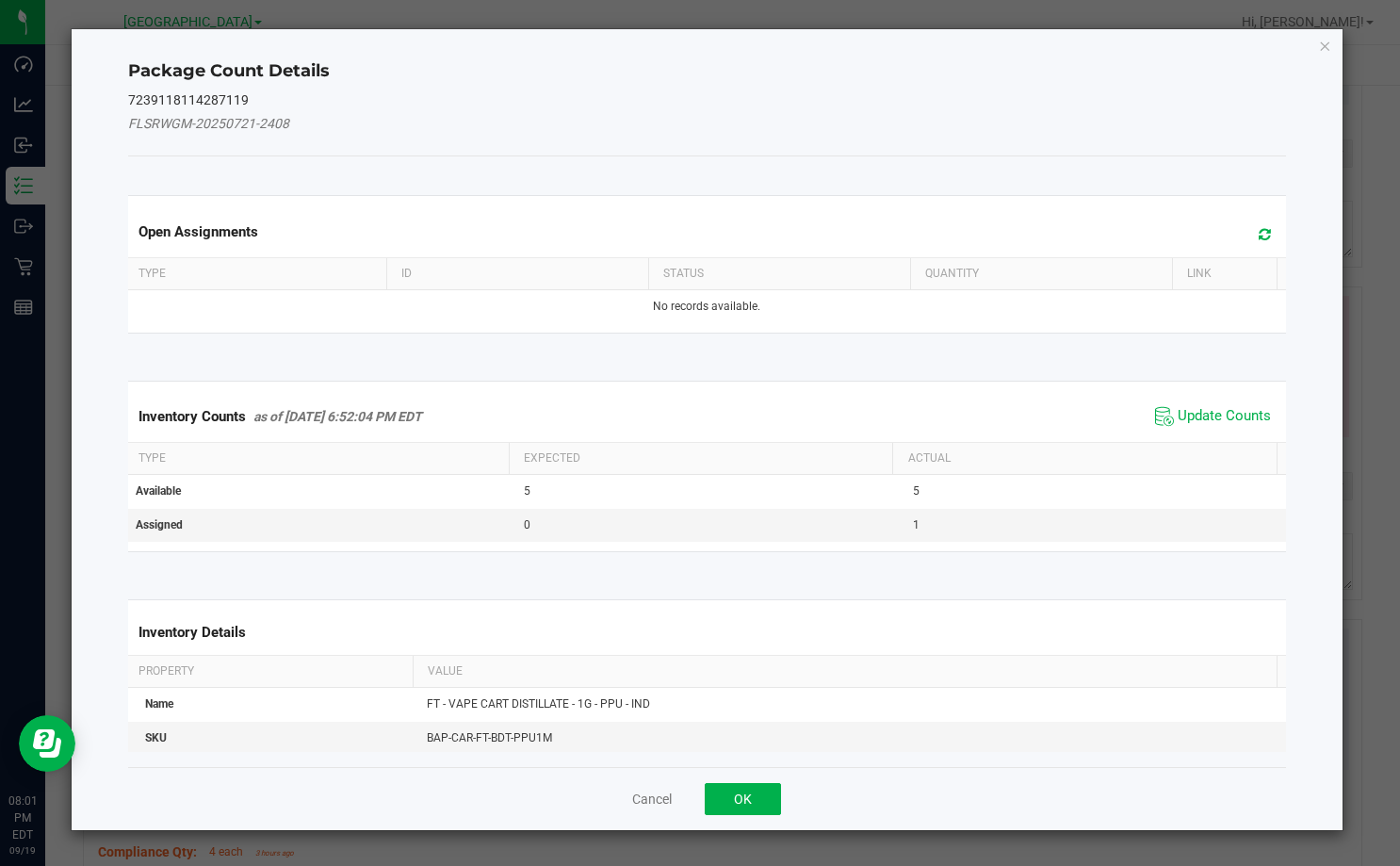
click at [1224, 404] on span "Update Counts" at bounding box center [1212, 416] width 125 height 28
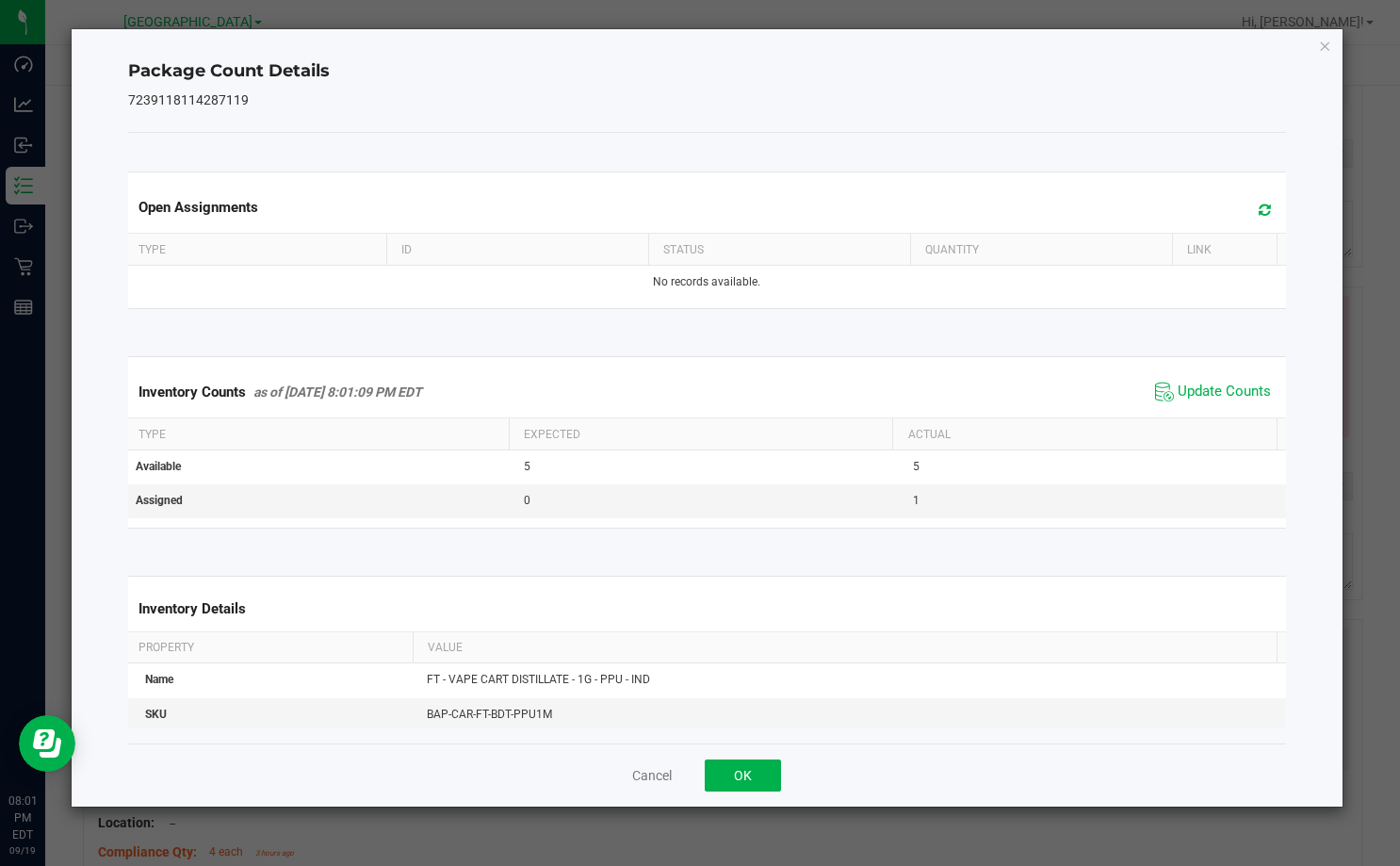
click at [757, 757] on div "Cancel OK" at bounding box center [706, 775] width 1158 height 64
click at [756, 760] on button "OK" at bounding box center [742, 775] width 76 height 32
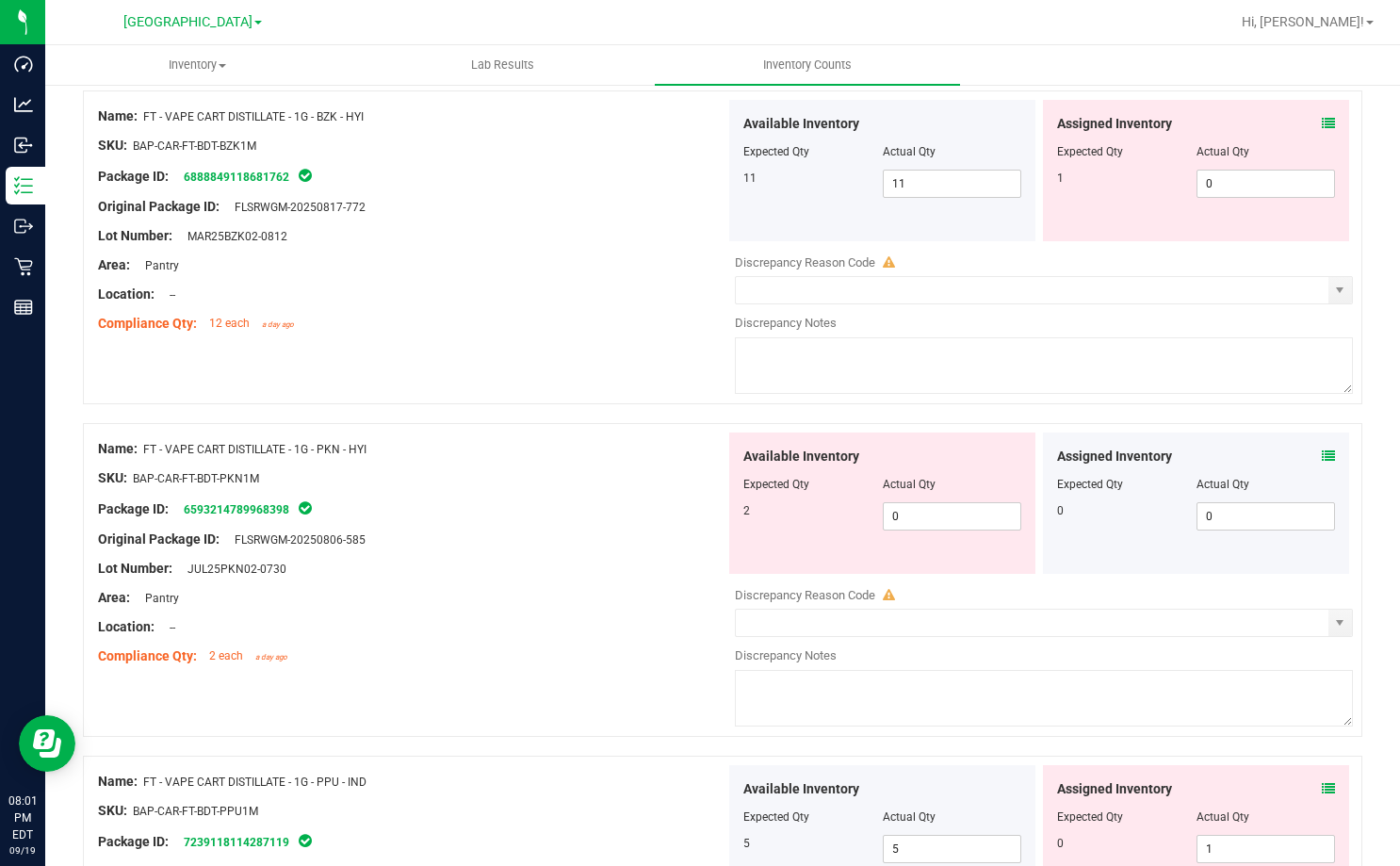
scroll to position [3872, 0]
click at [1322, 452] on icon at bounding box center [1329, 458] width 13 height 13
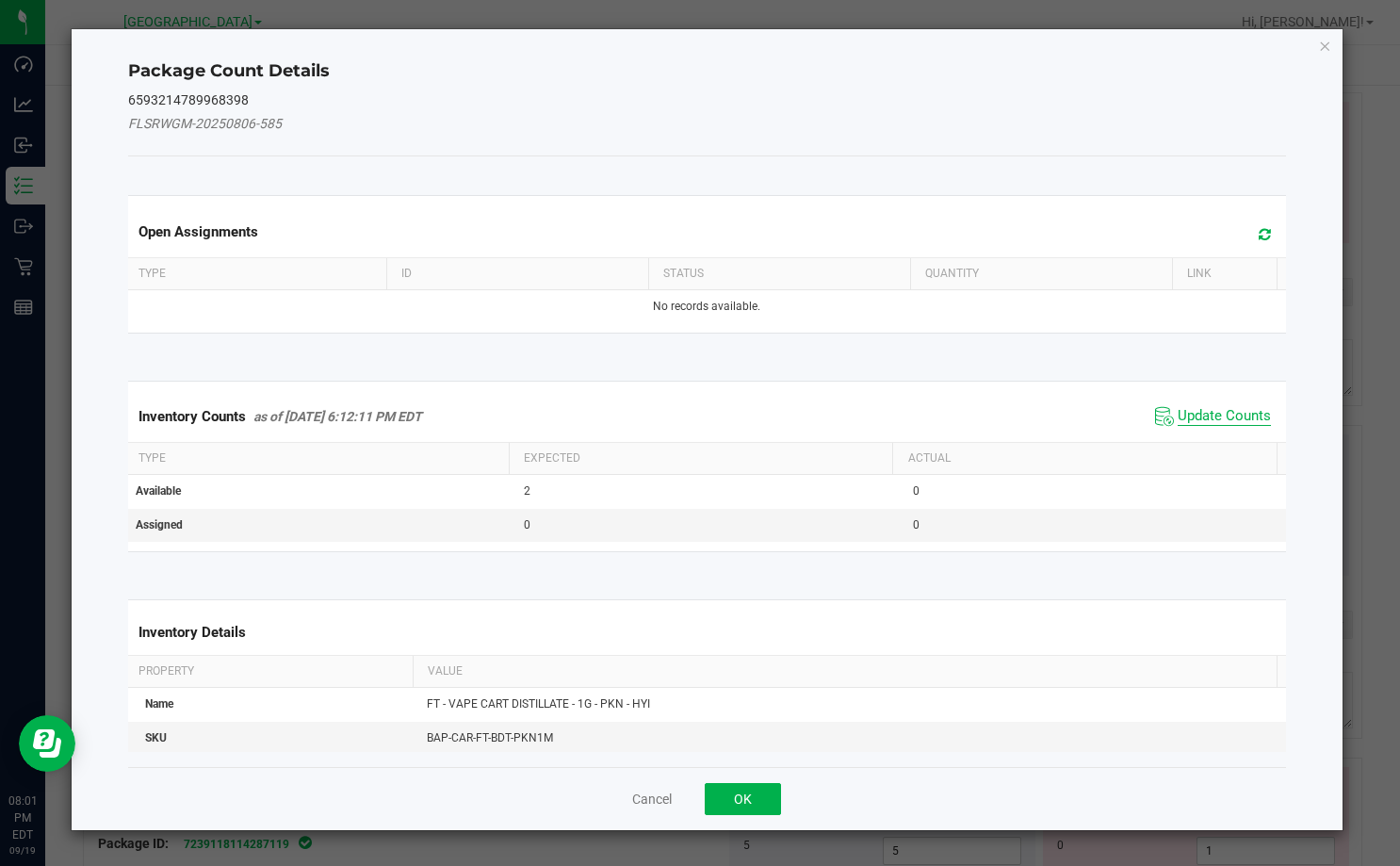
click at [1208, 420] on span "Update Counts" at bounding box center [1224, 417] width 93 height 19
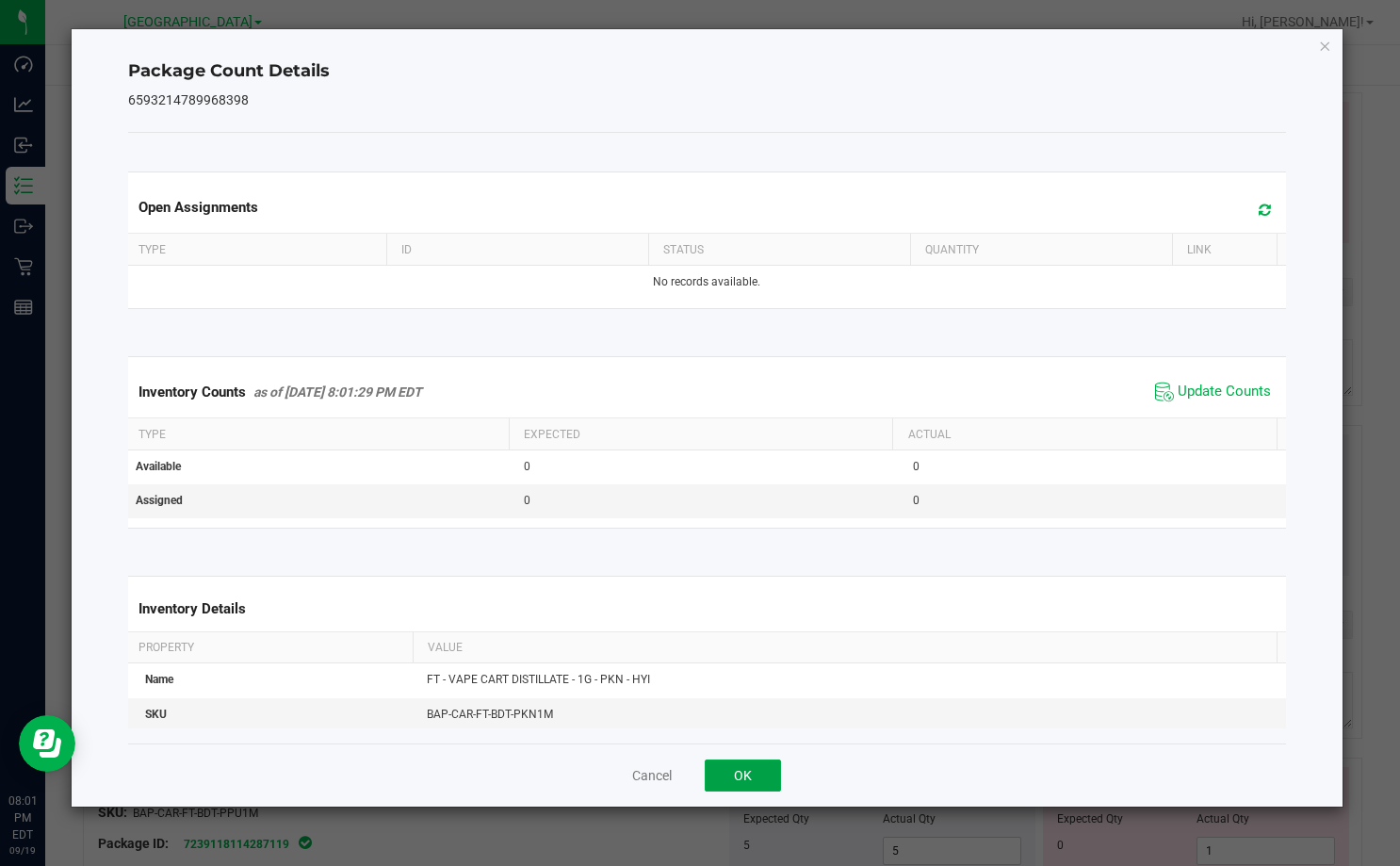
click at [736, 788] on button "OK" at bounding box center [742, 775] width 76 height 32
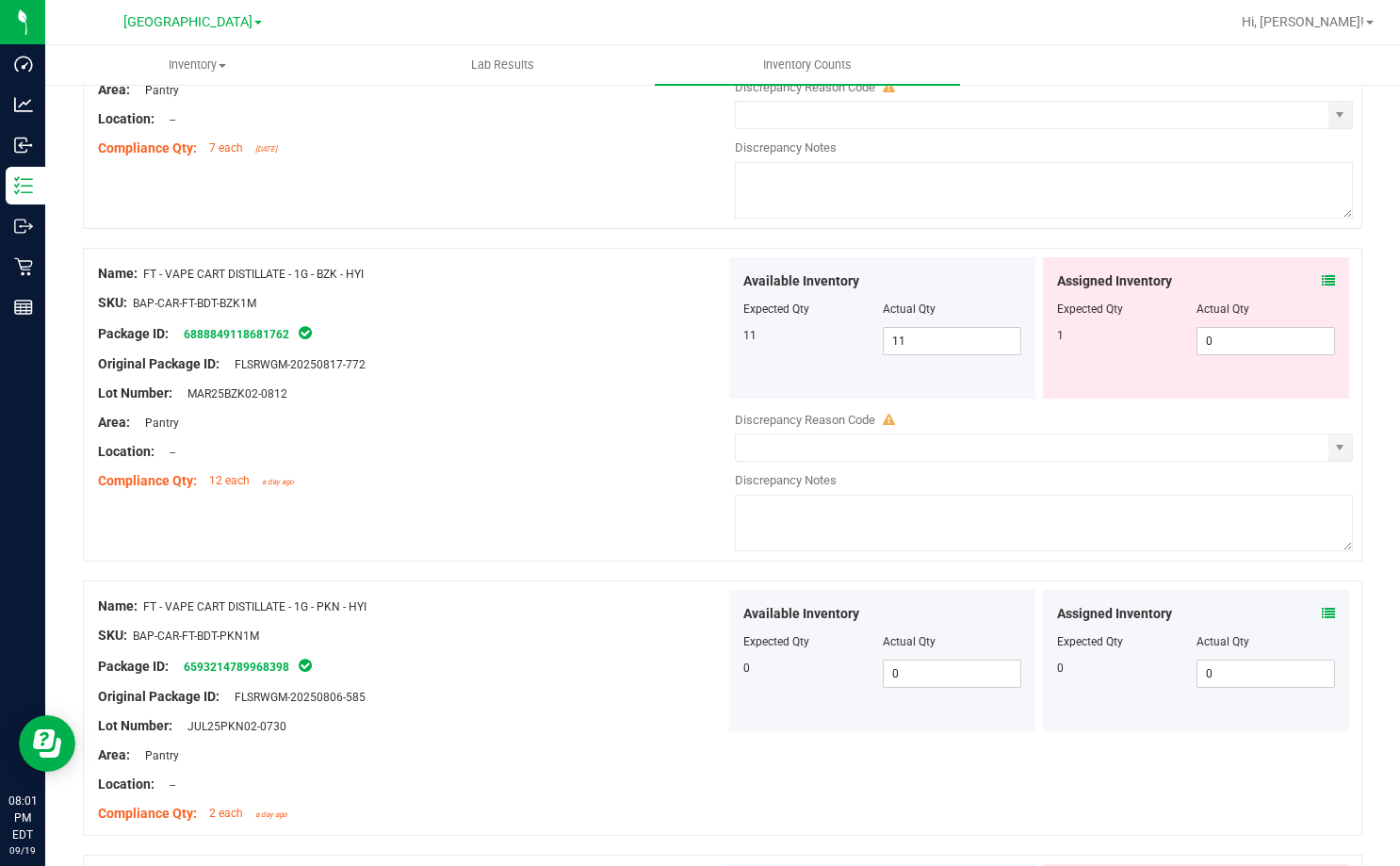
scroll to position [3495, 0]
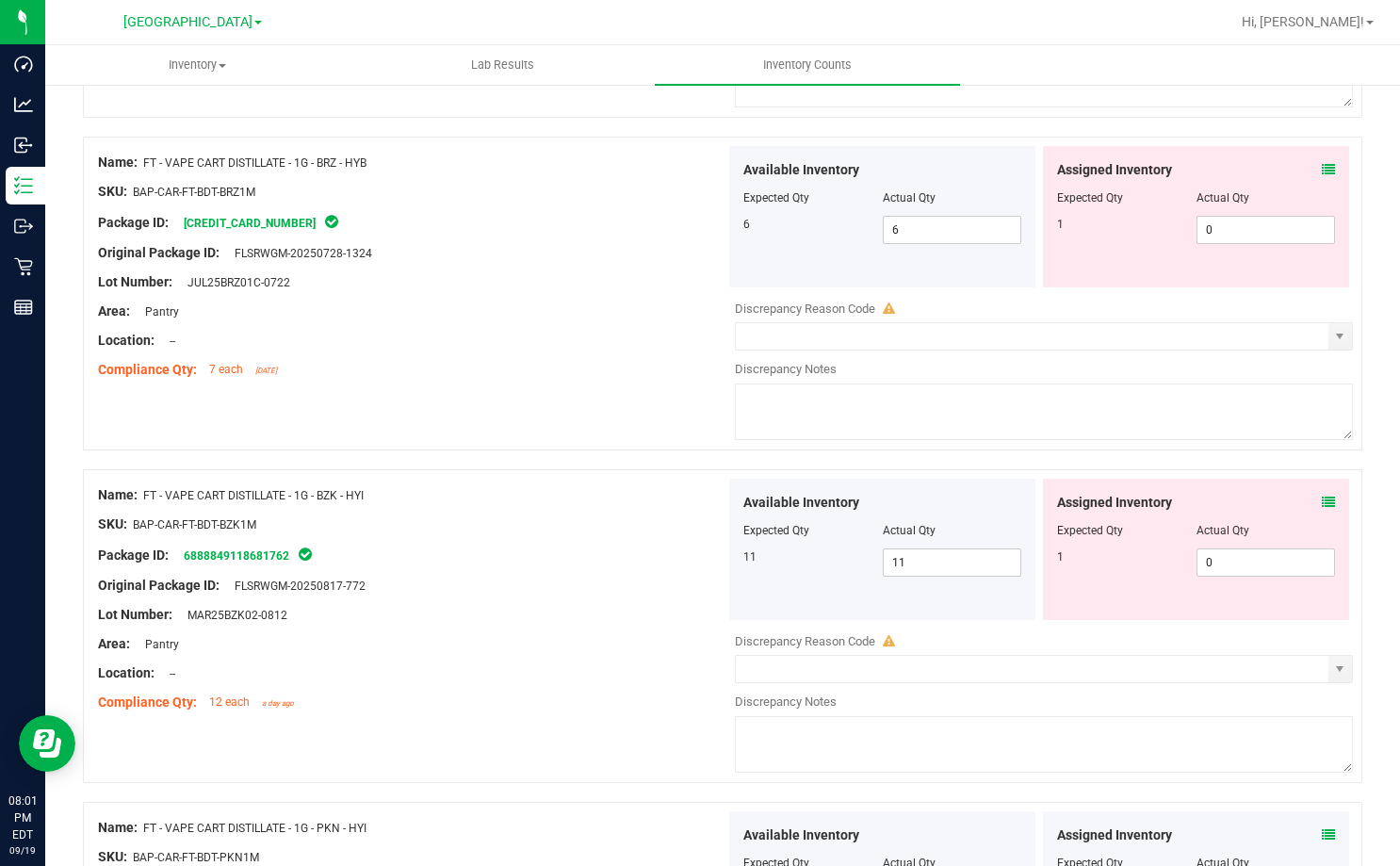
click at [1322, 497] on icon at bounding box center [1329, 502] width 13 height 13
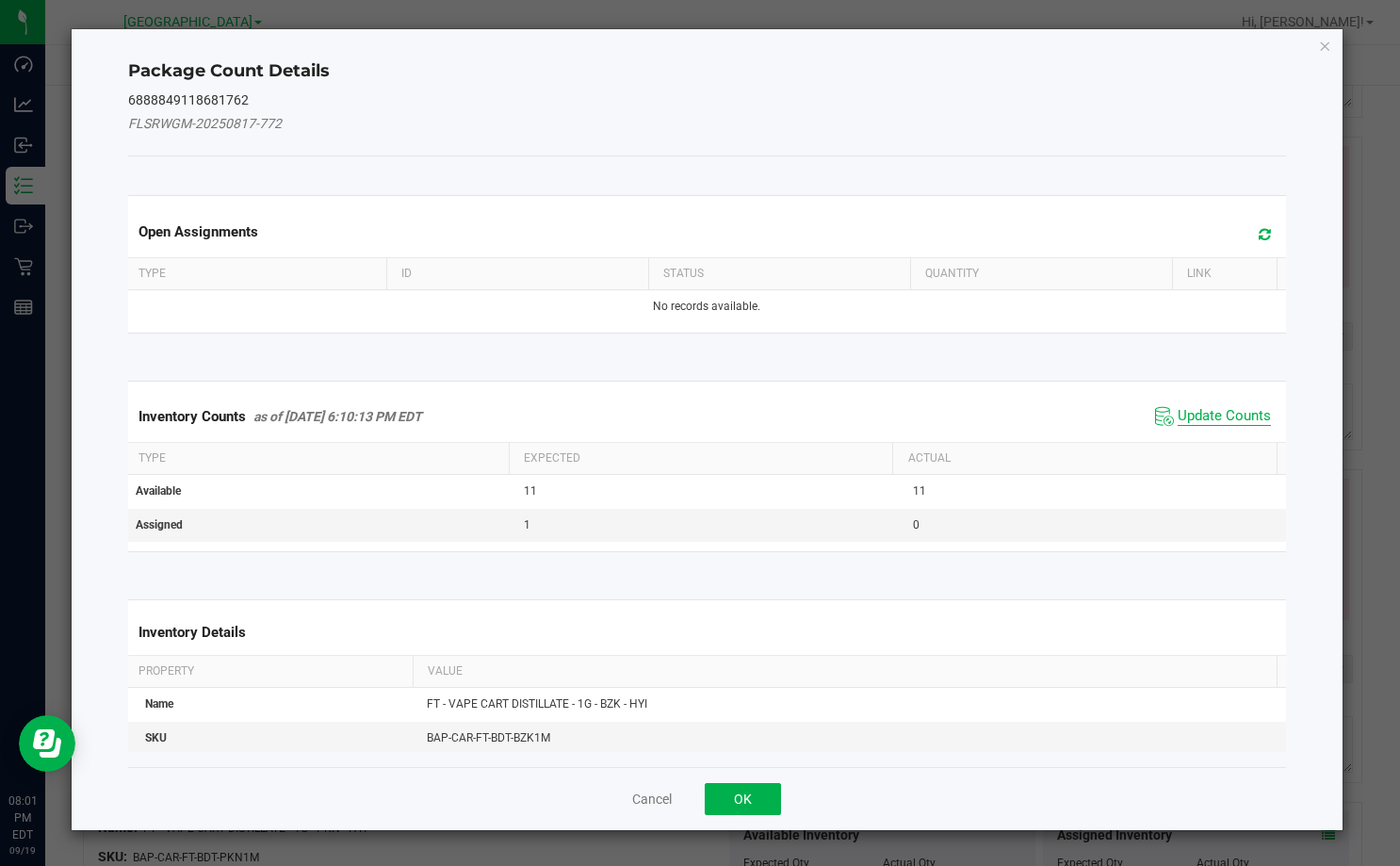
click at [1187, 415] on span "Update Counts" at bounding box center [1224, 417] width 93 height 19
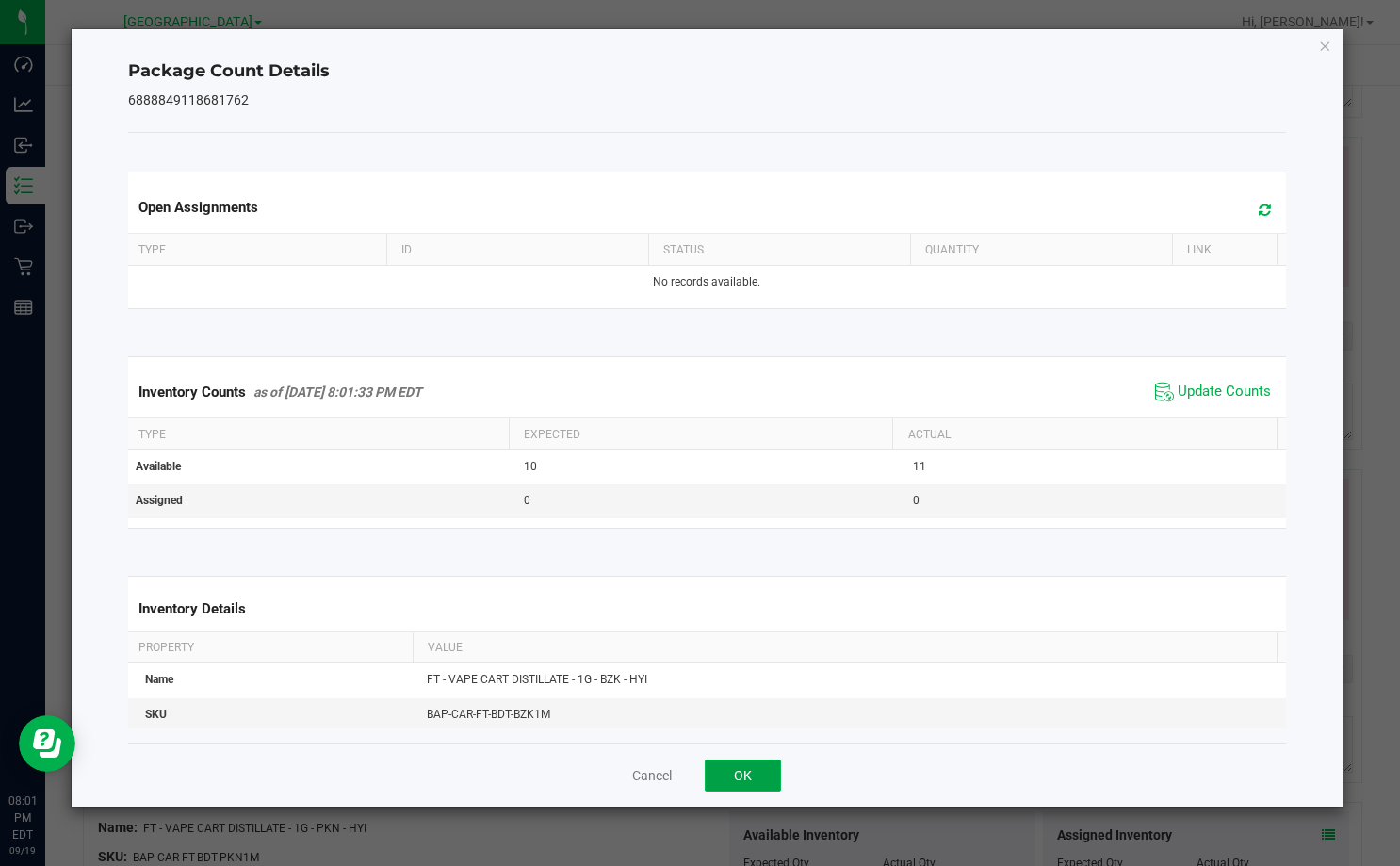
click at [751, 763] on button "OK" at bounding box center [742, 775] width 76 height 32
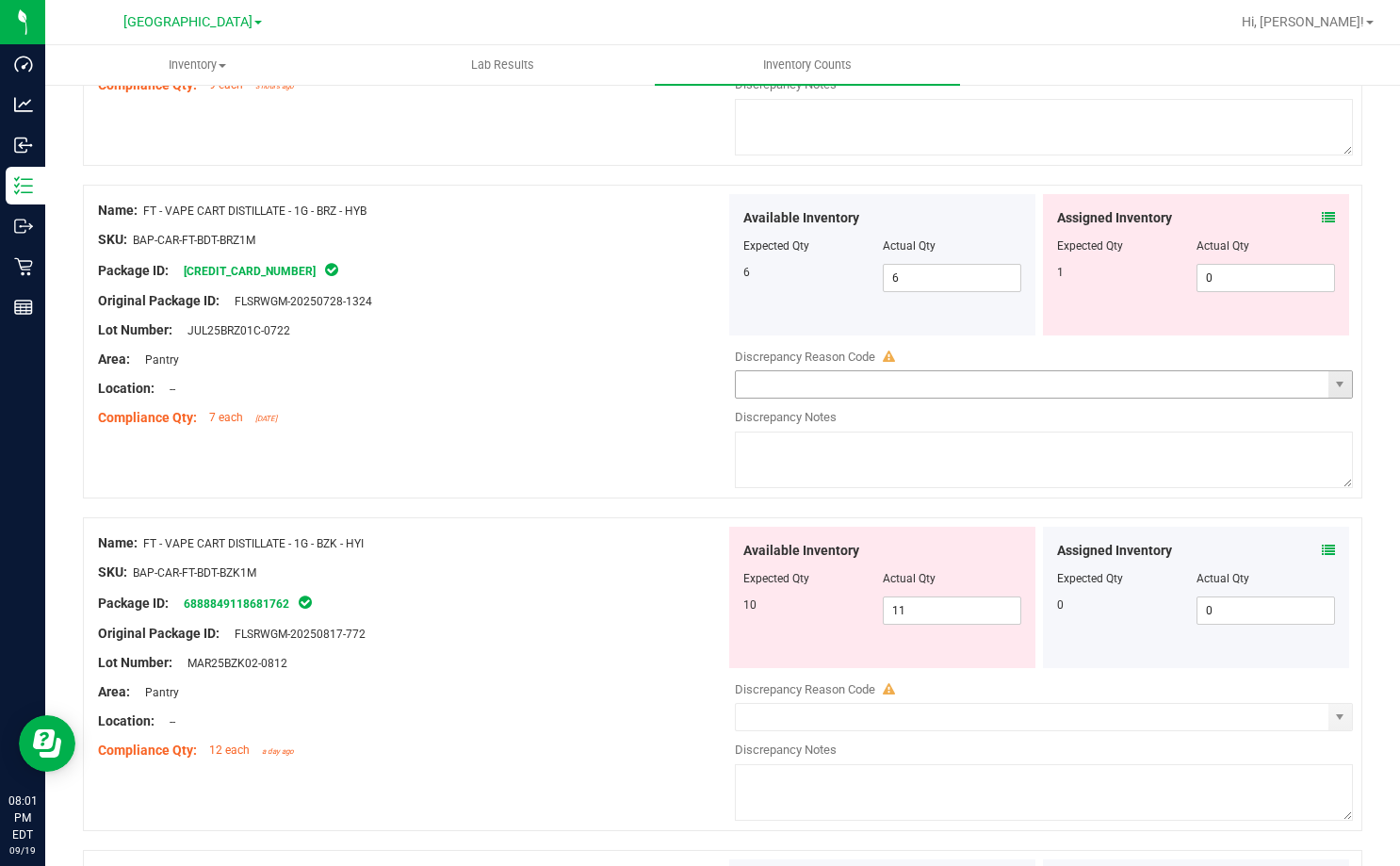
scroll to position [3400, 0]
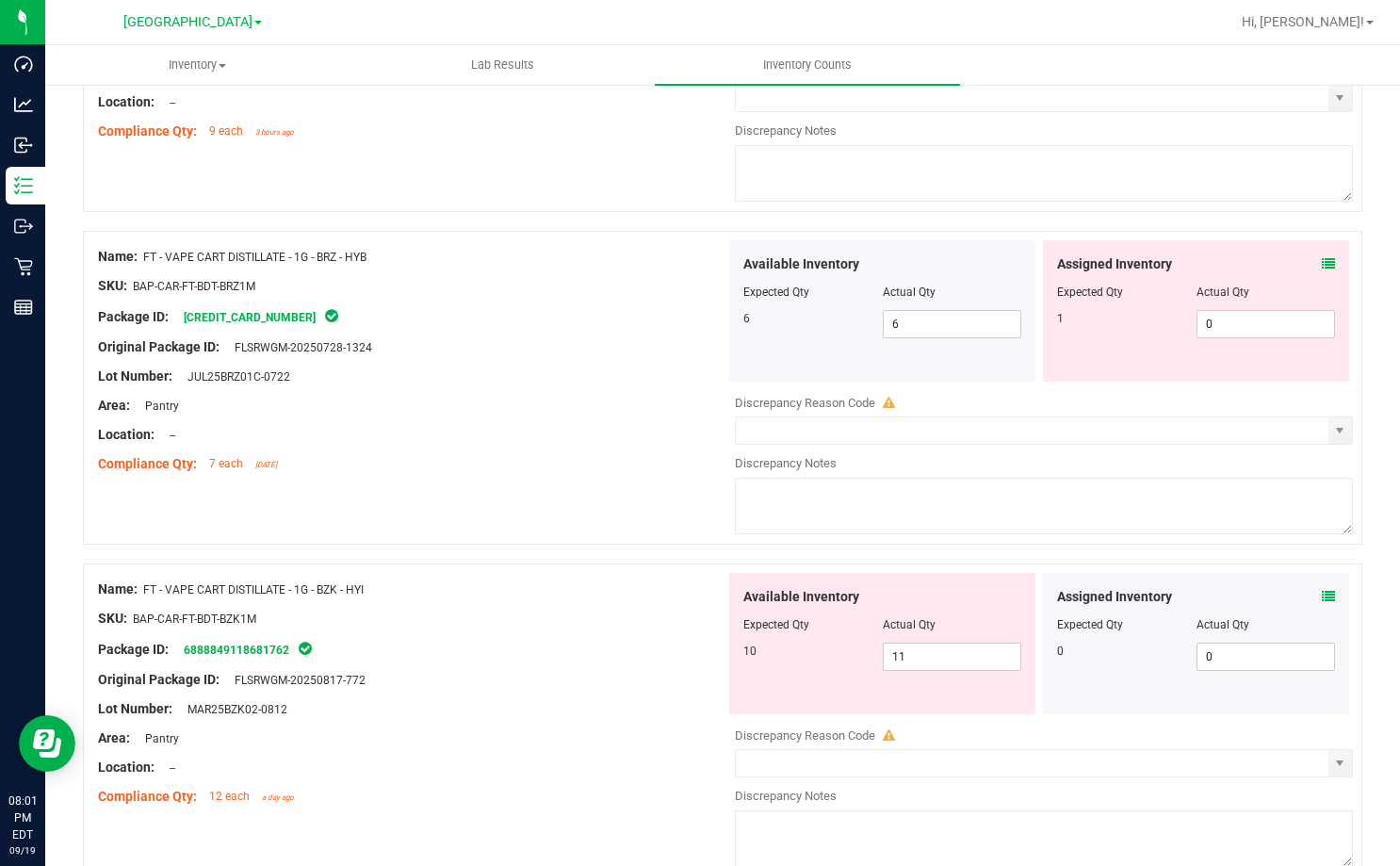
click at [1322, 254] on span at bounding box center [1329, 264] width 13 height 20
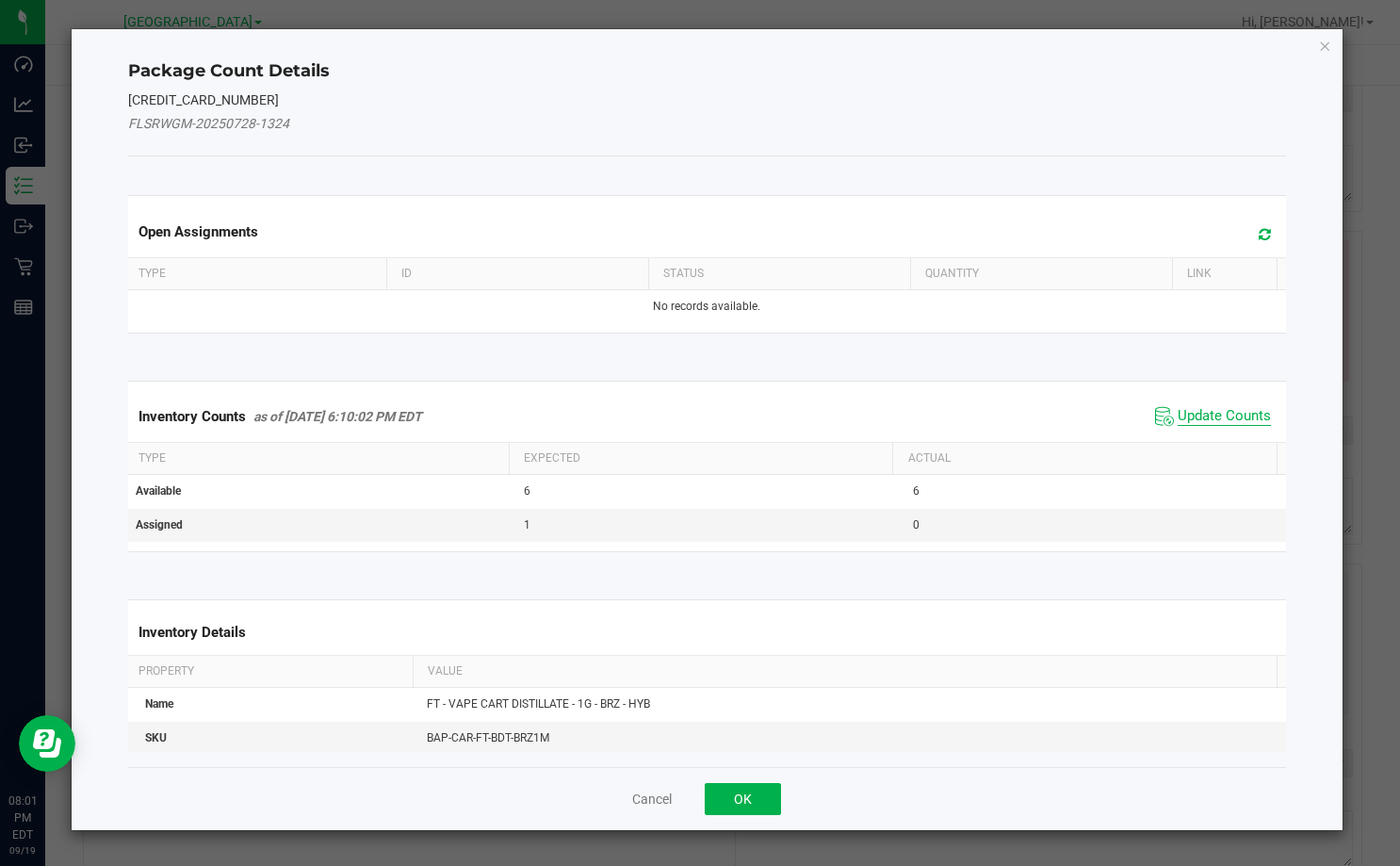
click at [1195, 418] on span "Update Counts" at bounding box center [1224, 417] width 93 height 19
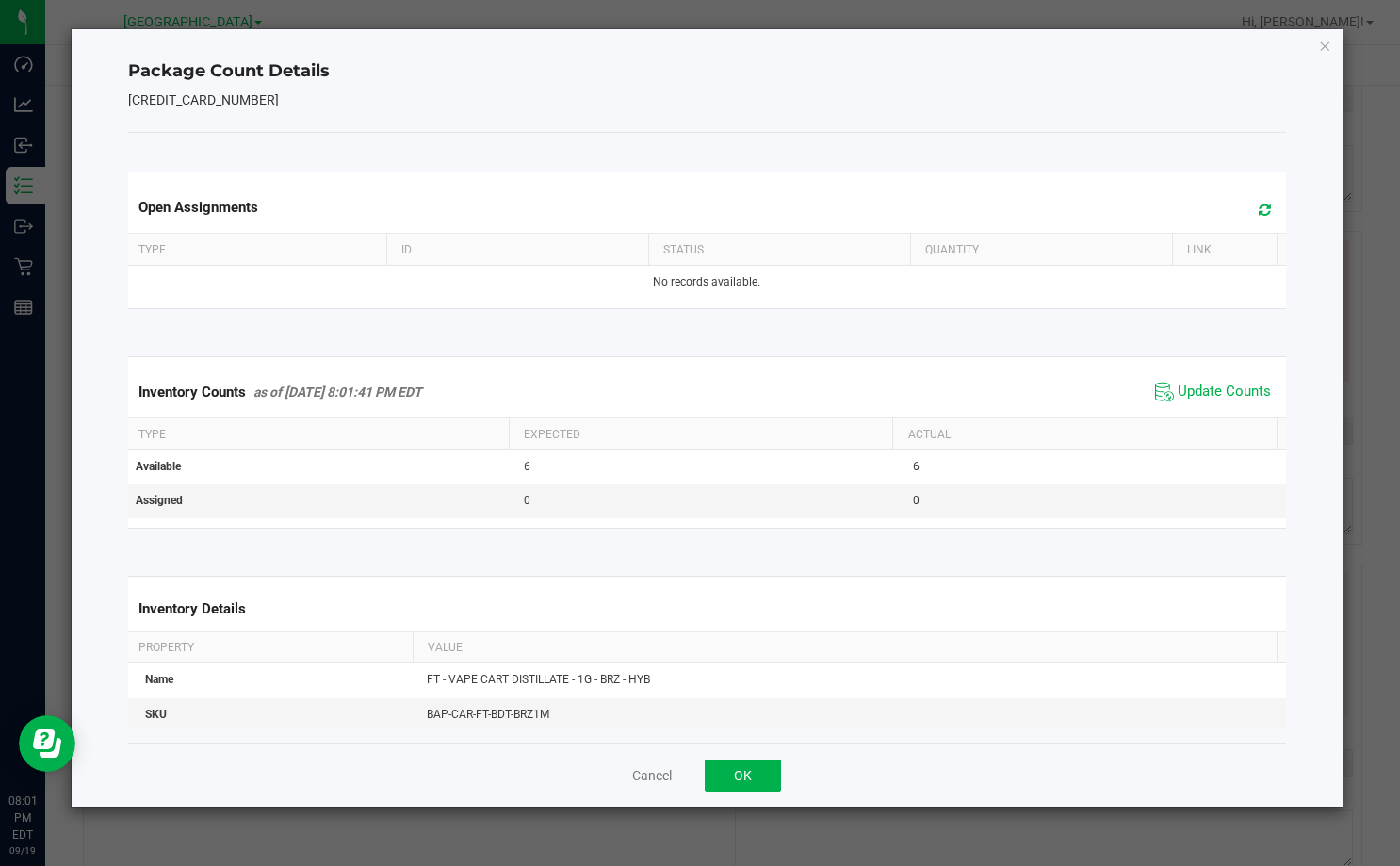
click at [750, 751] on div "Cancel OK" at bounding box center [706, 775] width 1158 height 64
click at [750, 767] on button "OK" at bounding box center [742, 775] width 76 height 32
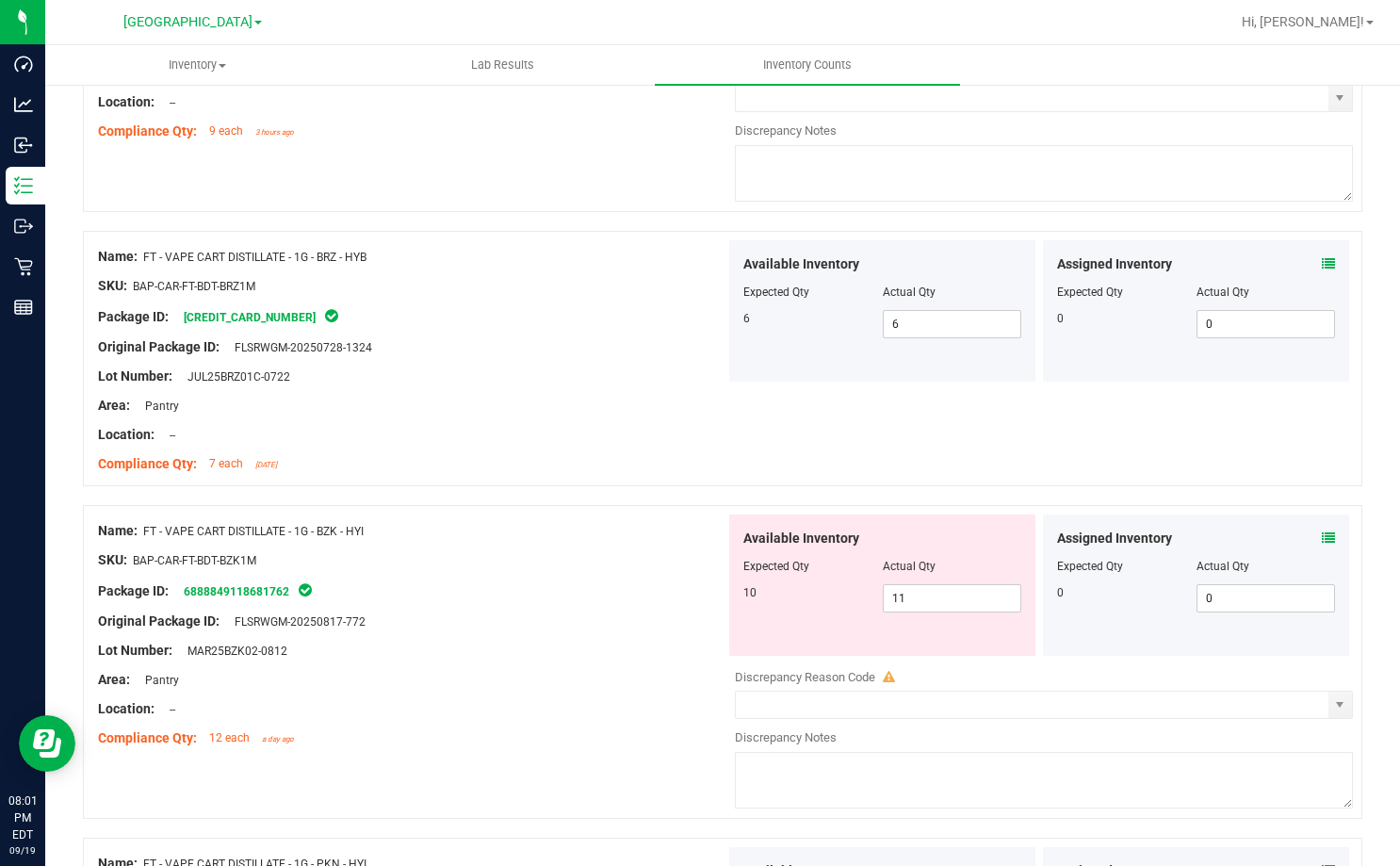
scroll to position [3118, 0]
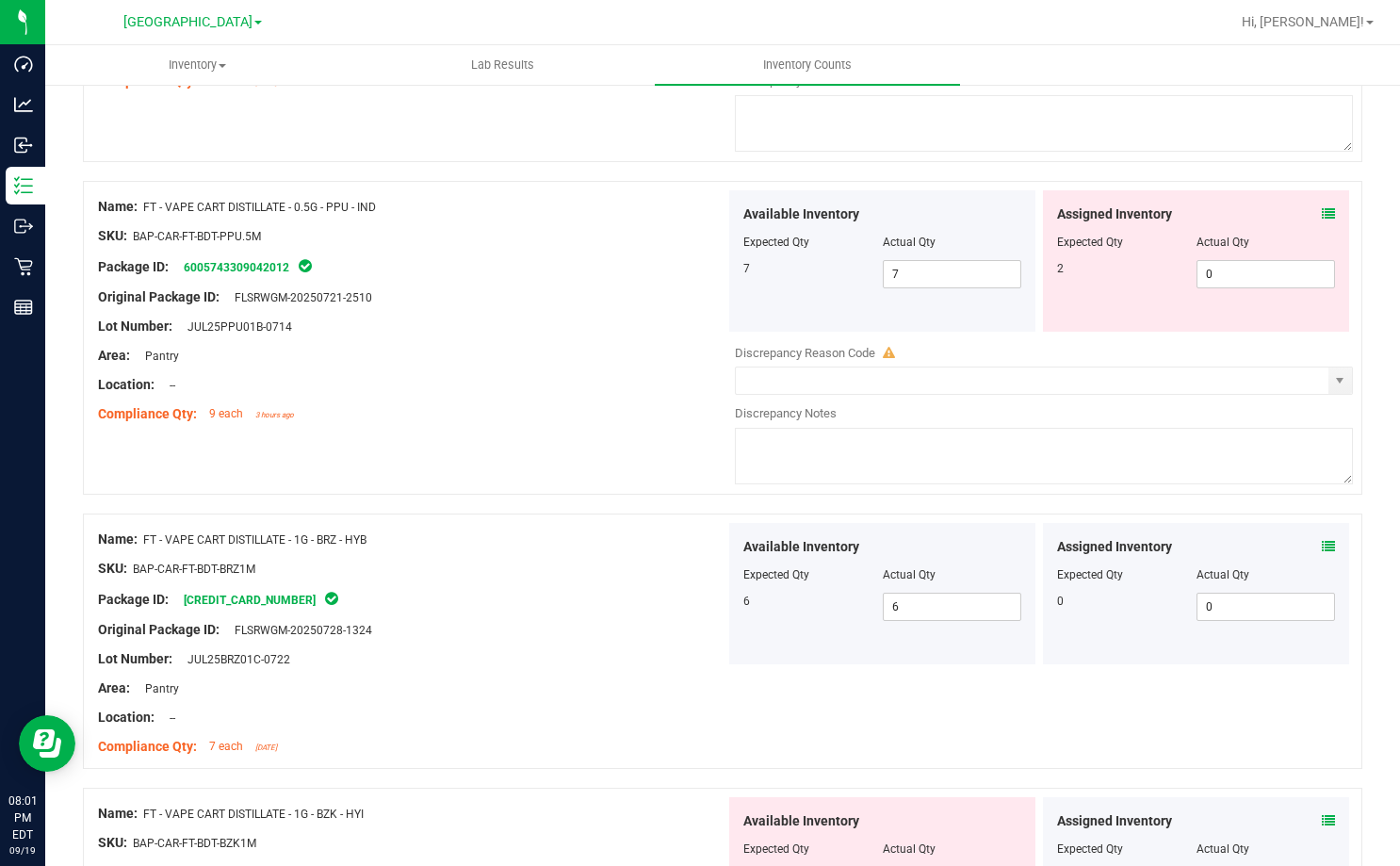
click at [1322, 211] on icon at bounding box center [1329, 214] width 13 height 13
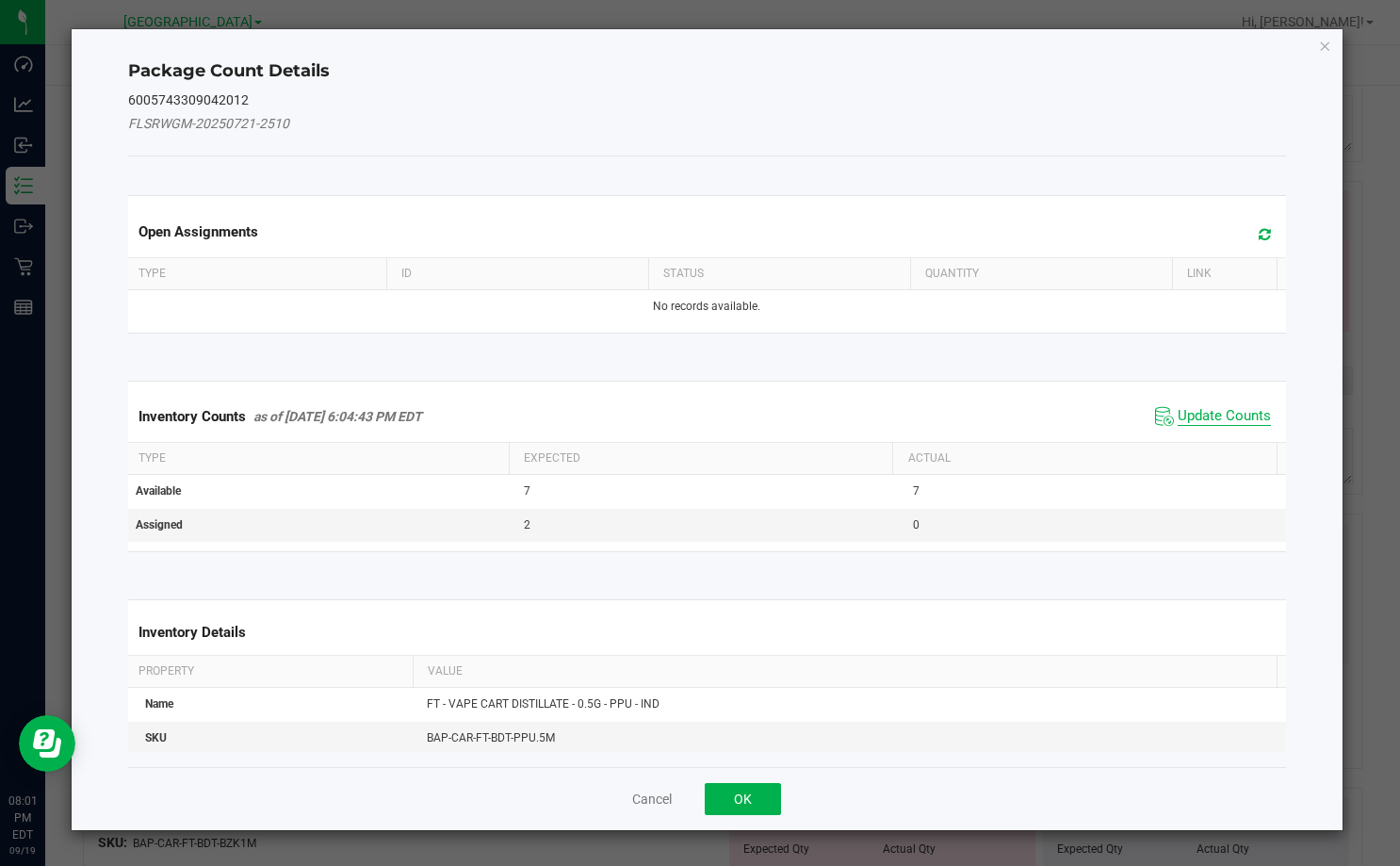
click at [1216, 416] on span "Update Counts" at bounding box center [1224, 417] width 93 height 19
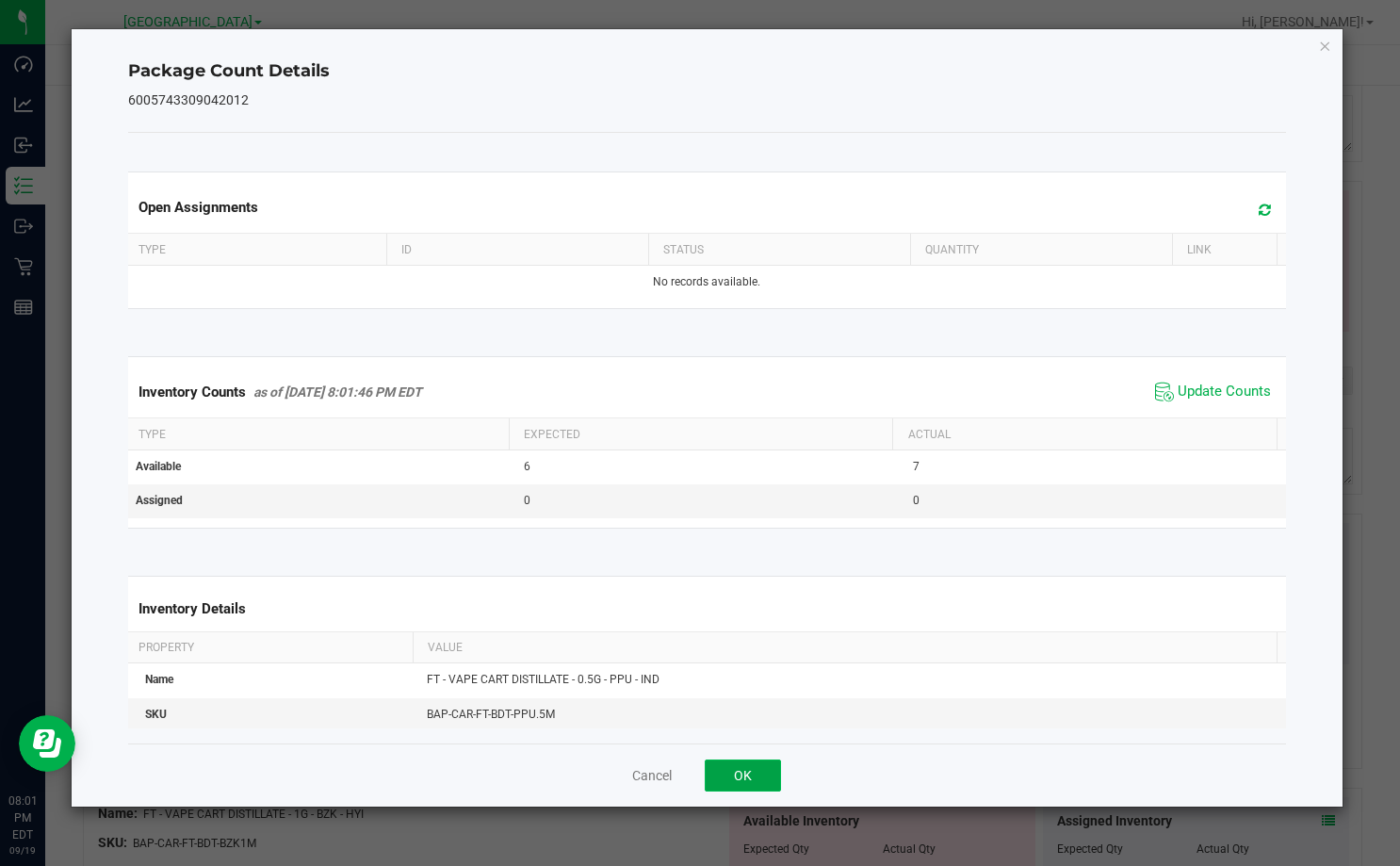
click at [768, 761] on button "OK" at bounding box center [742, 775] width 76 height 32
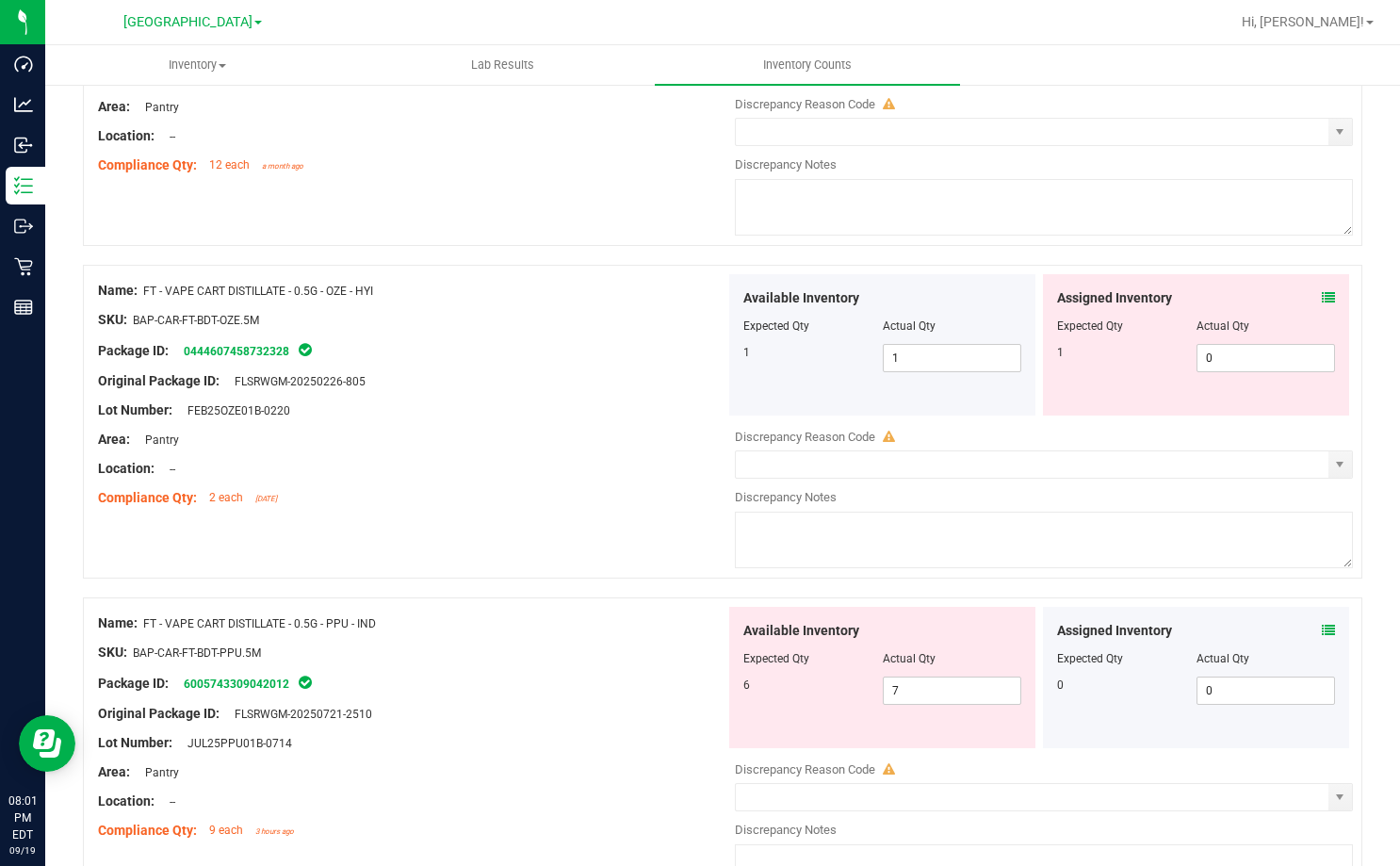
scroll to position [2647, 0]
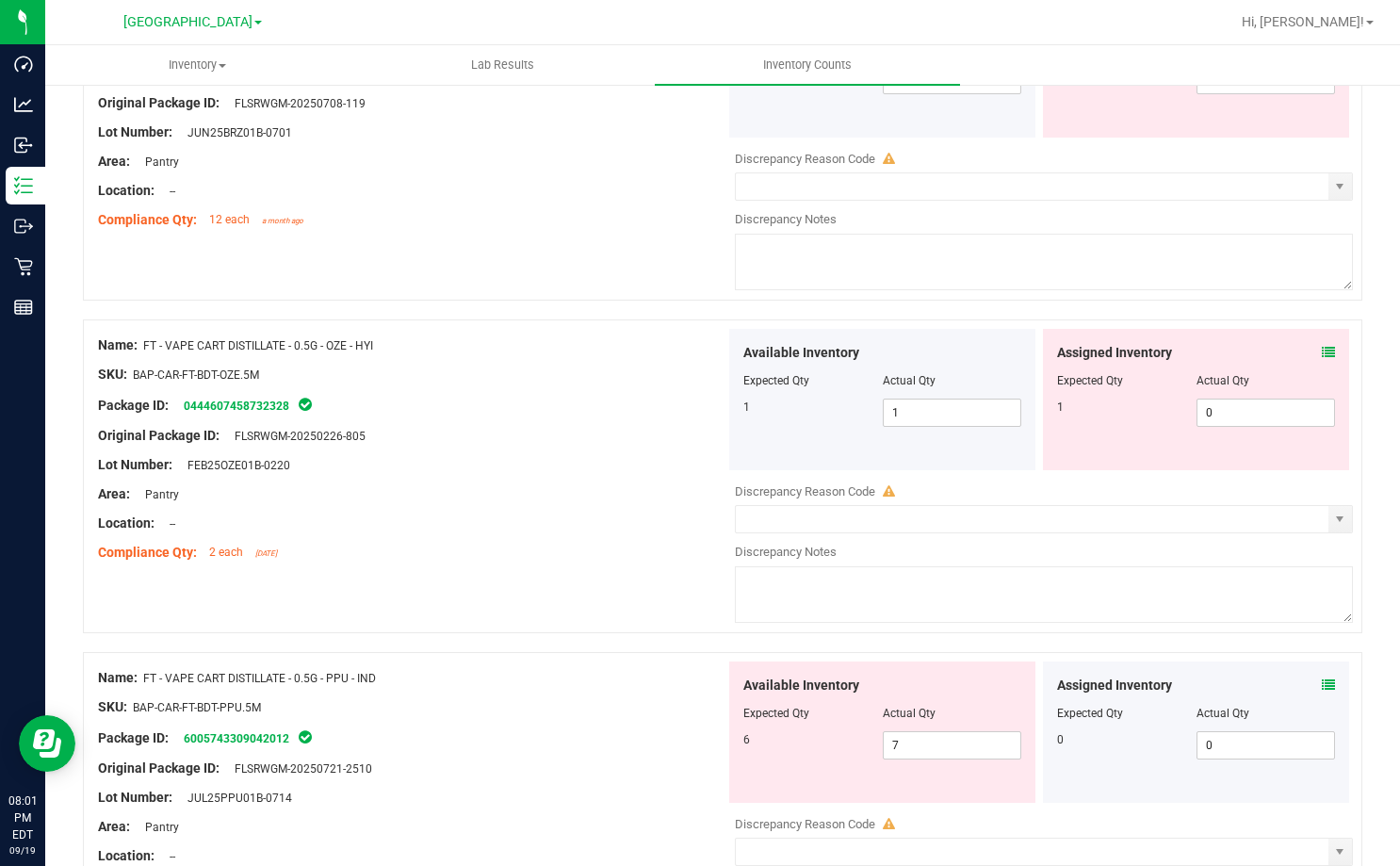
click at [1322, 351] on icon at bounding box center [1329, 352] width 13 height 13
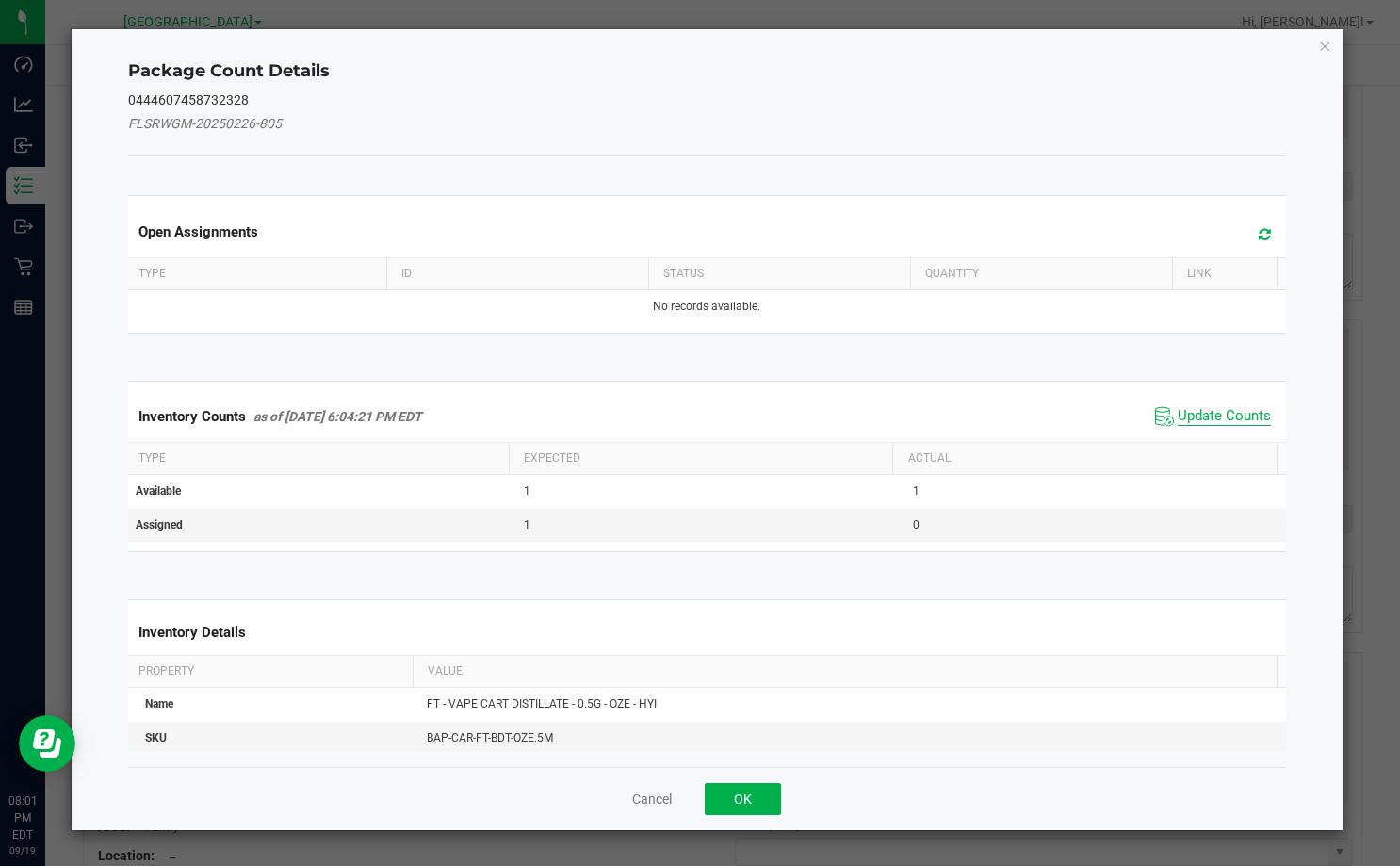
click at [1215, 416] on span "Update Counts" at bounding box center [1224, 417] width 93 height 19
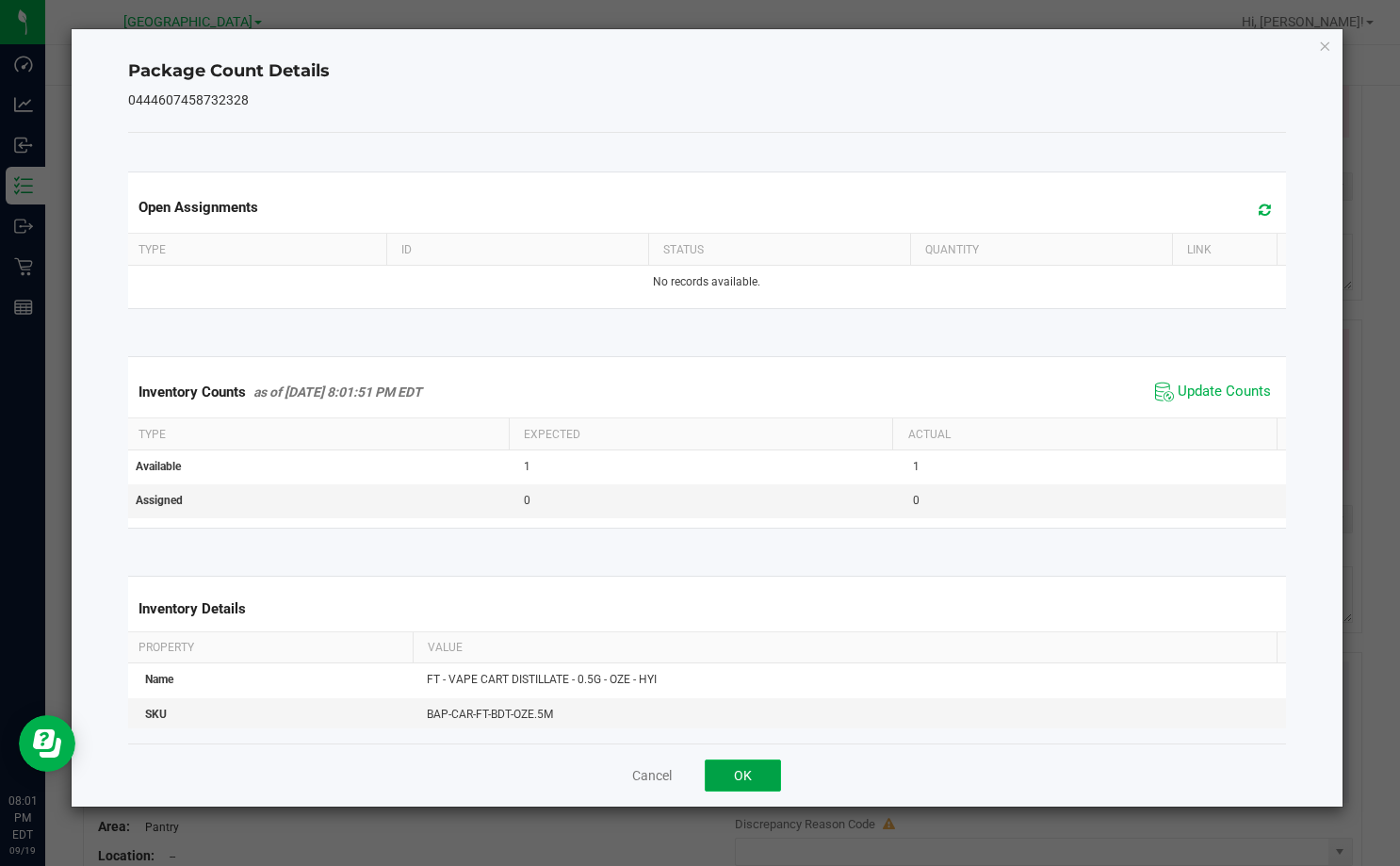
click at [747, 779] on button "OK" at bounding box center [742, 775] width 76 height 32
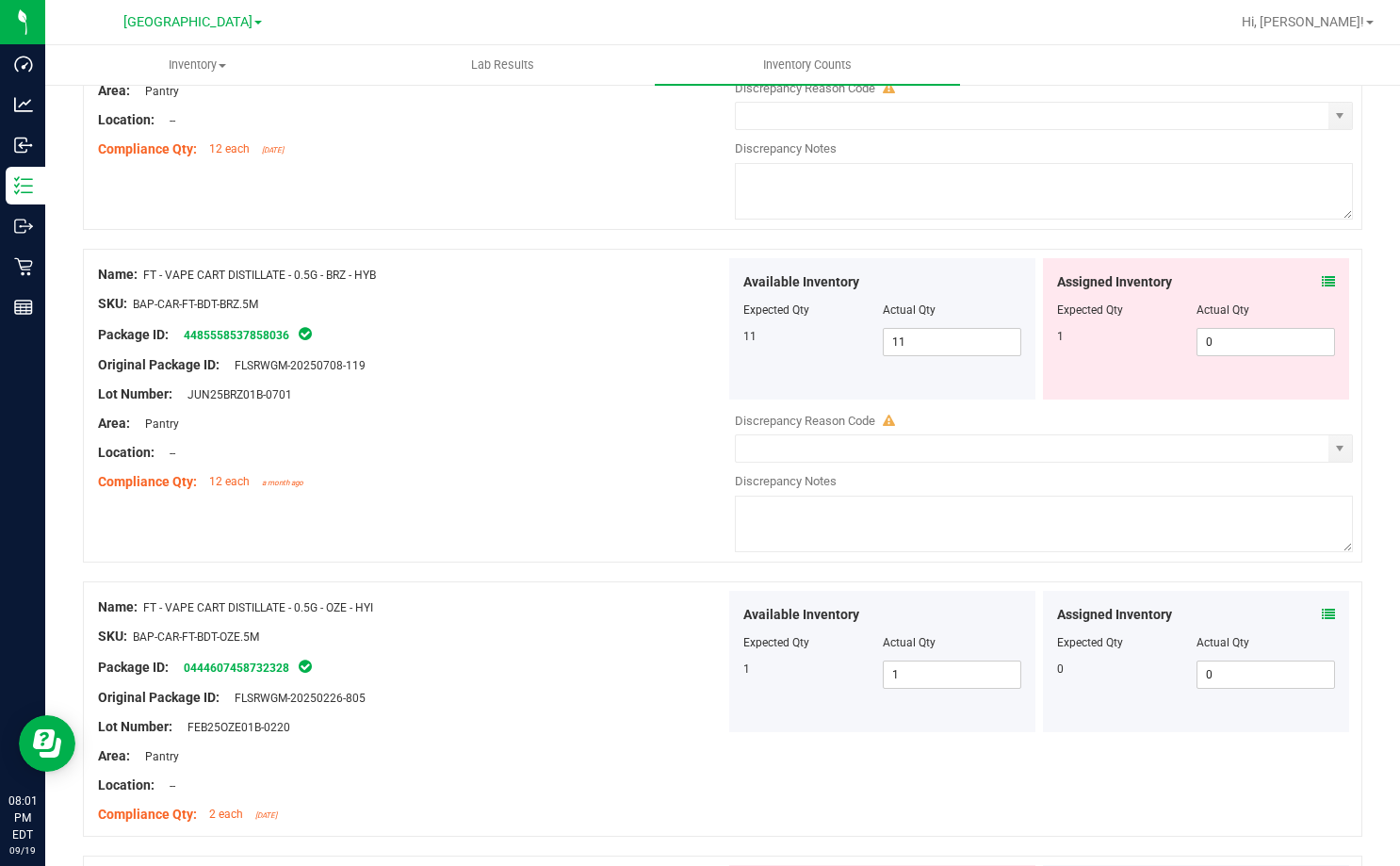
scroll to position [2364, 0]
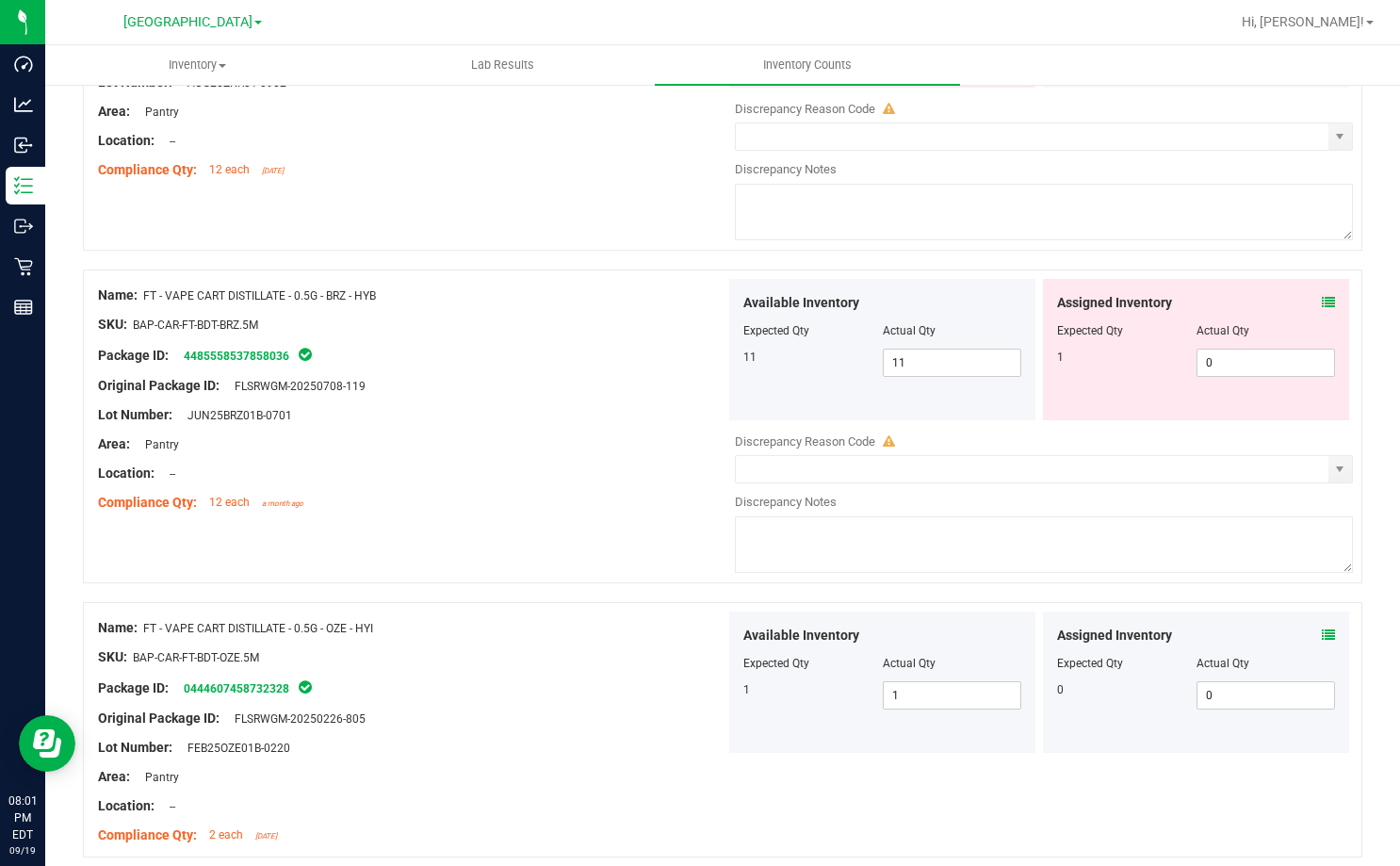
click at [1322, 297] on icon at bounding box center [1329, 302] width 13 height 13
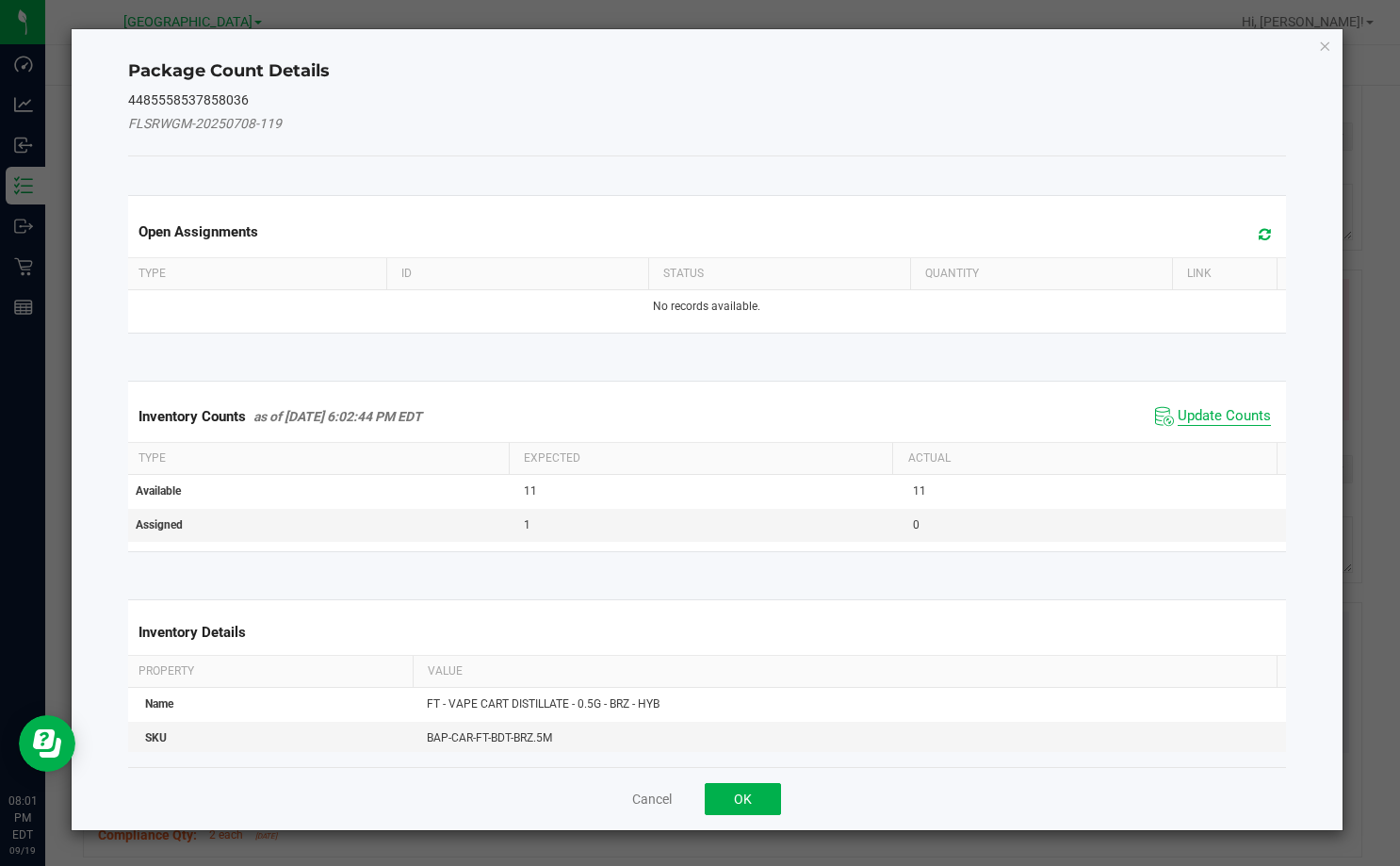
click at [1203, 425] on span "Update Counts" at bounding box center [1224, 417] width 93 height 19
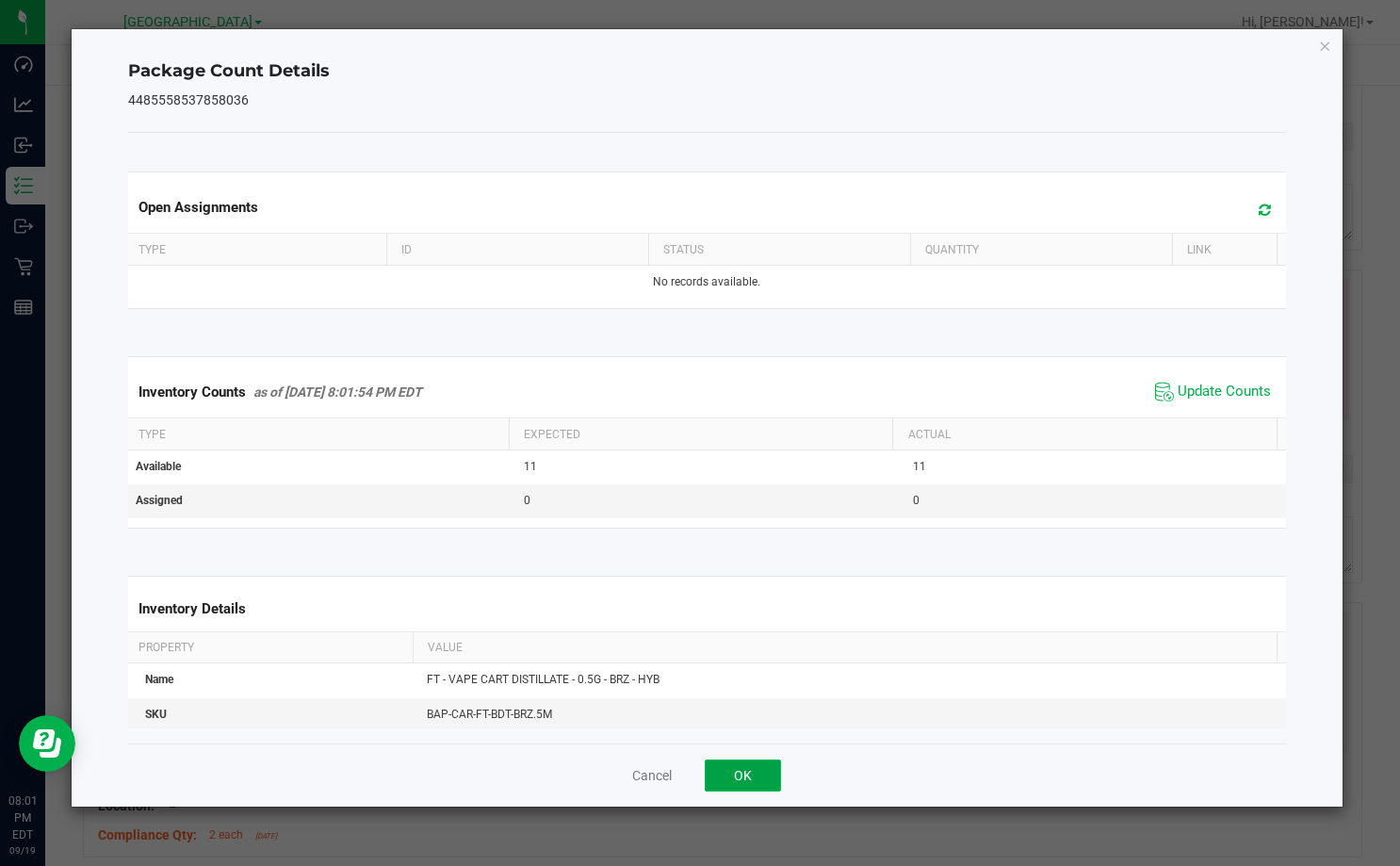
click at [758, 777] on button "OK" at bounding box center [742, 775] width 76 height 32
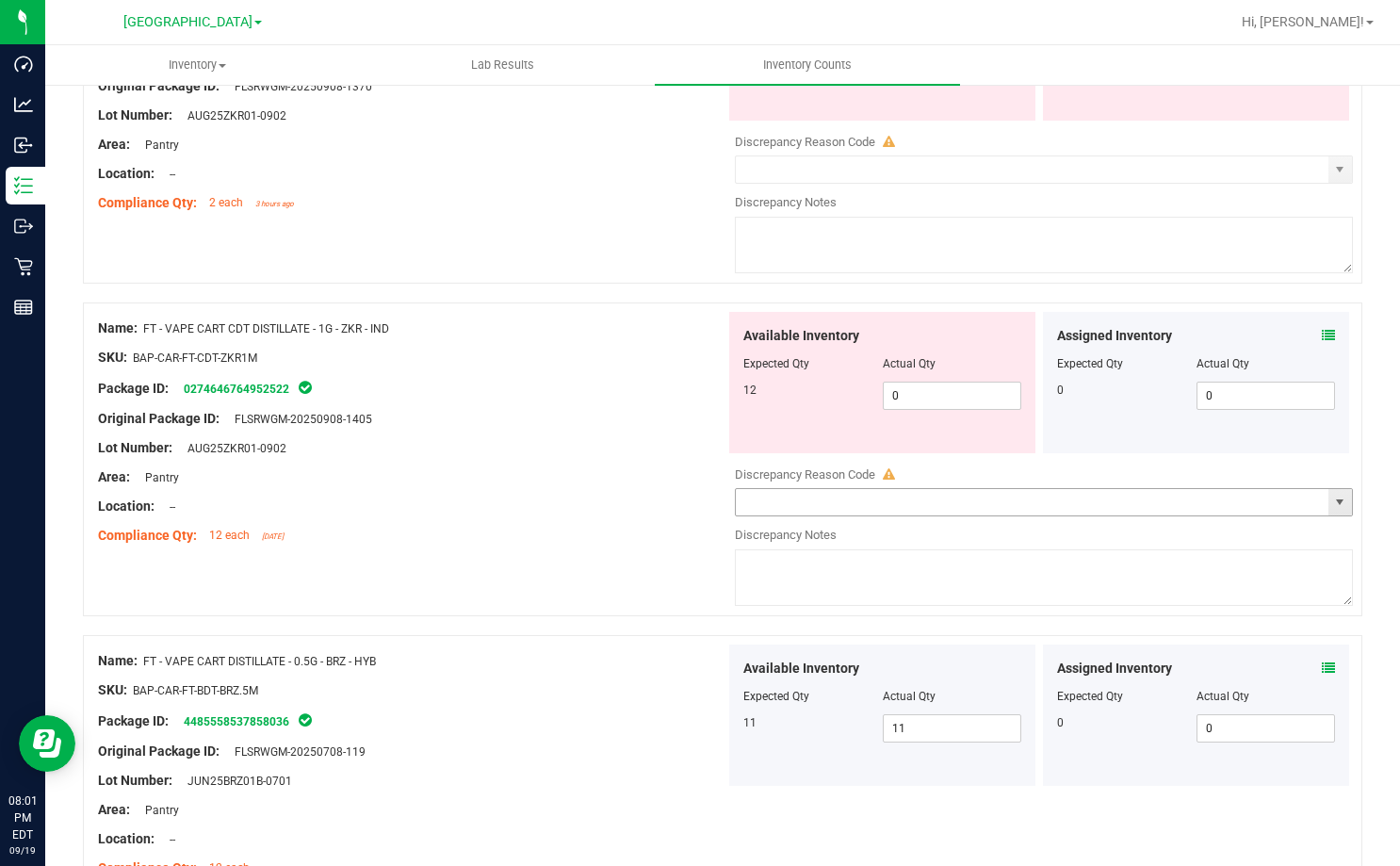
scroll to position [1988, 0]
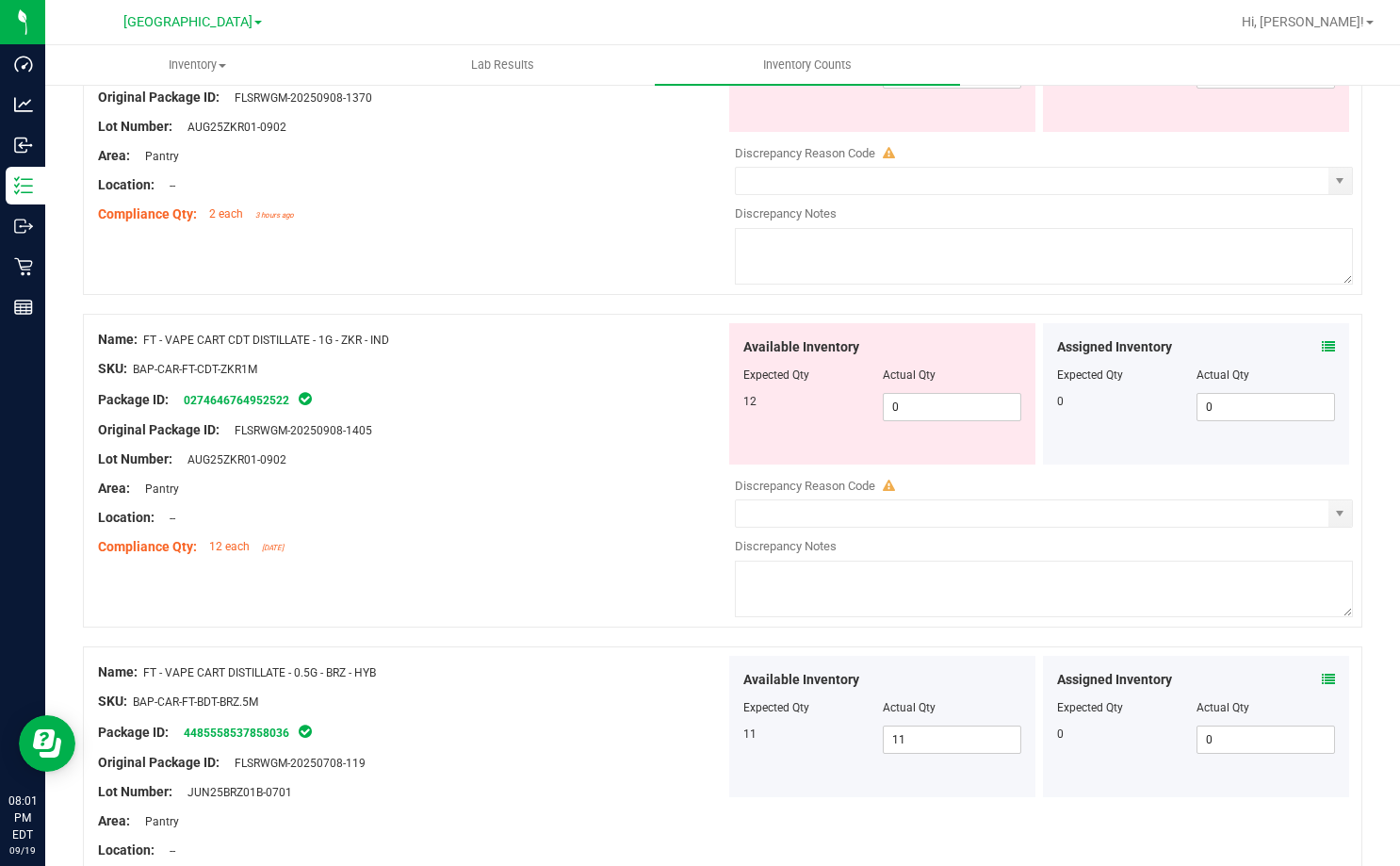
click at [1307, 341] on div "Assigned Inventory" at bounding box center [1195, 346] width 278 height 20
click at [1322, 343] on icon at bounding box center [1329, 346] width 13 height 13
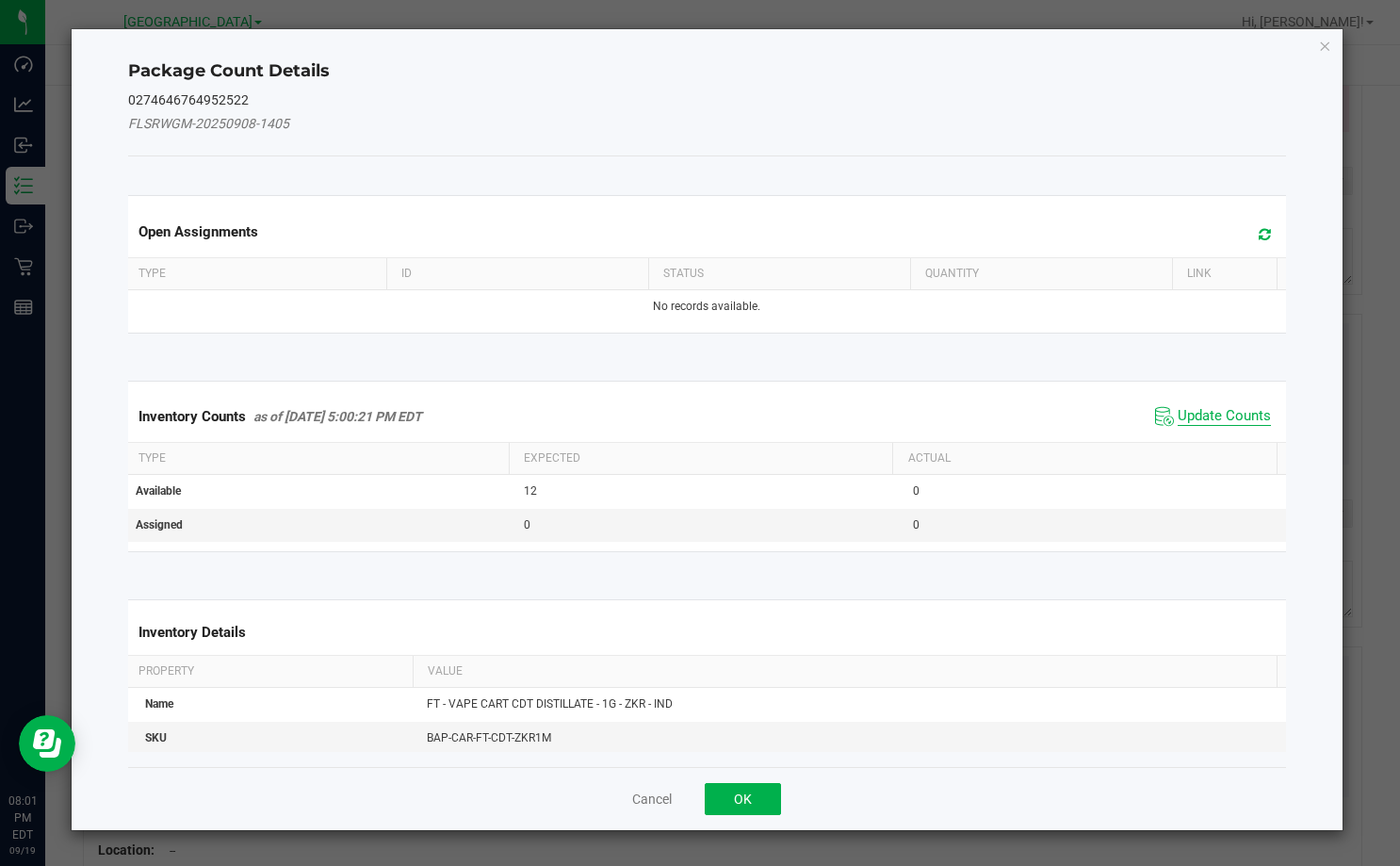
click at [1188, 410] on span "Update Counts" at bounding box center [1224, 417] width 93 height 19
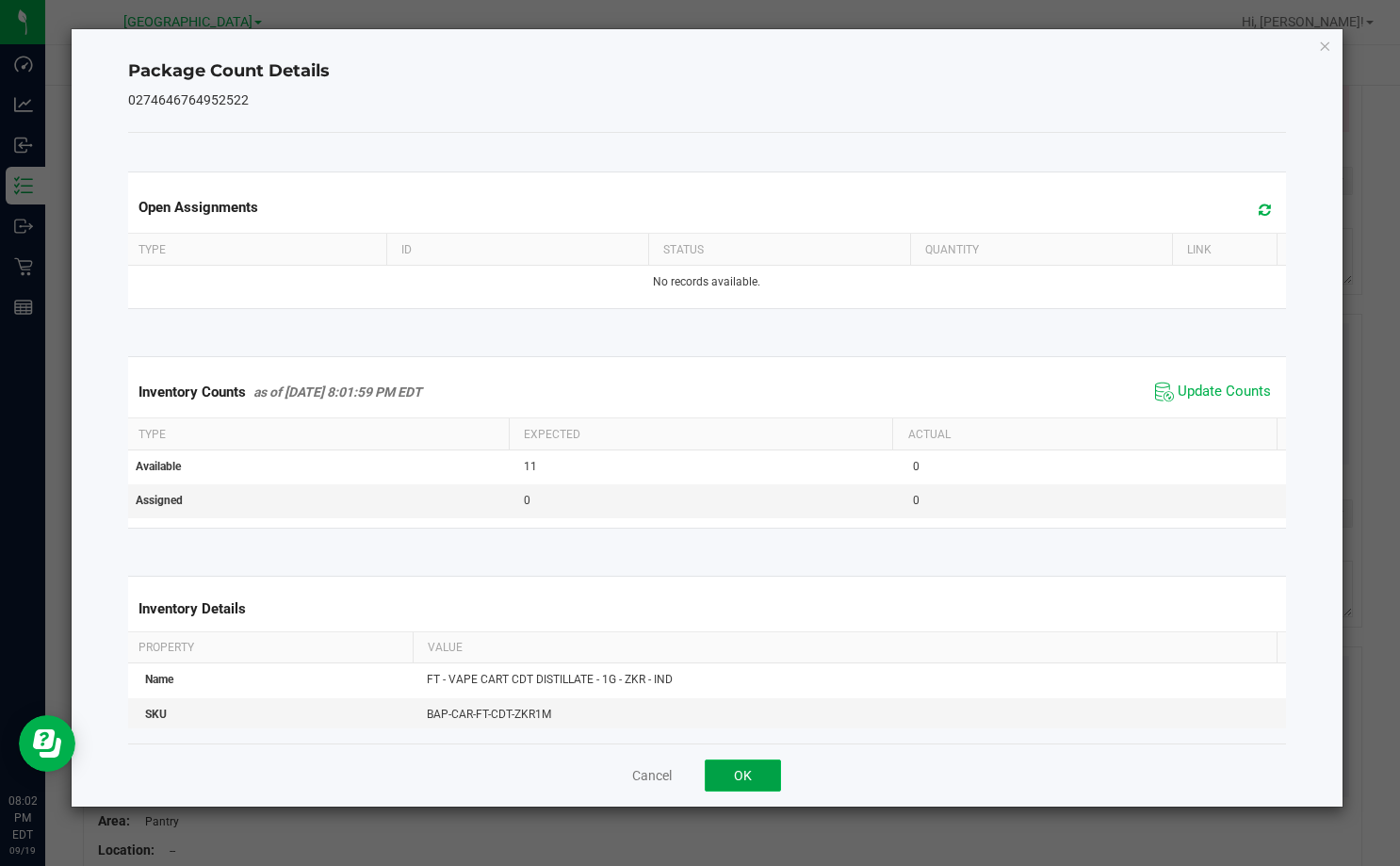
click at [750, 771] on button "OK" at bounding box center [742, 775] width 76 height 32
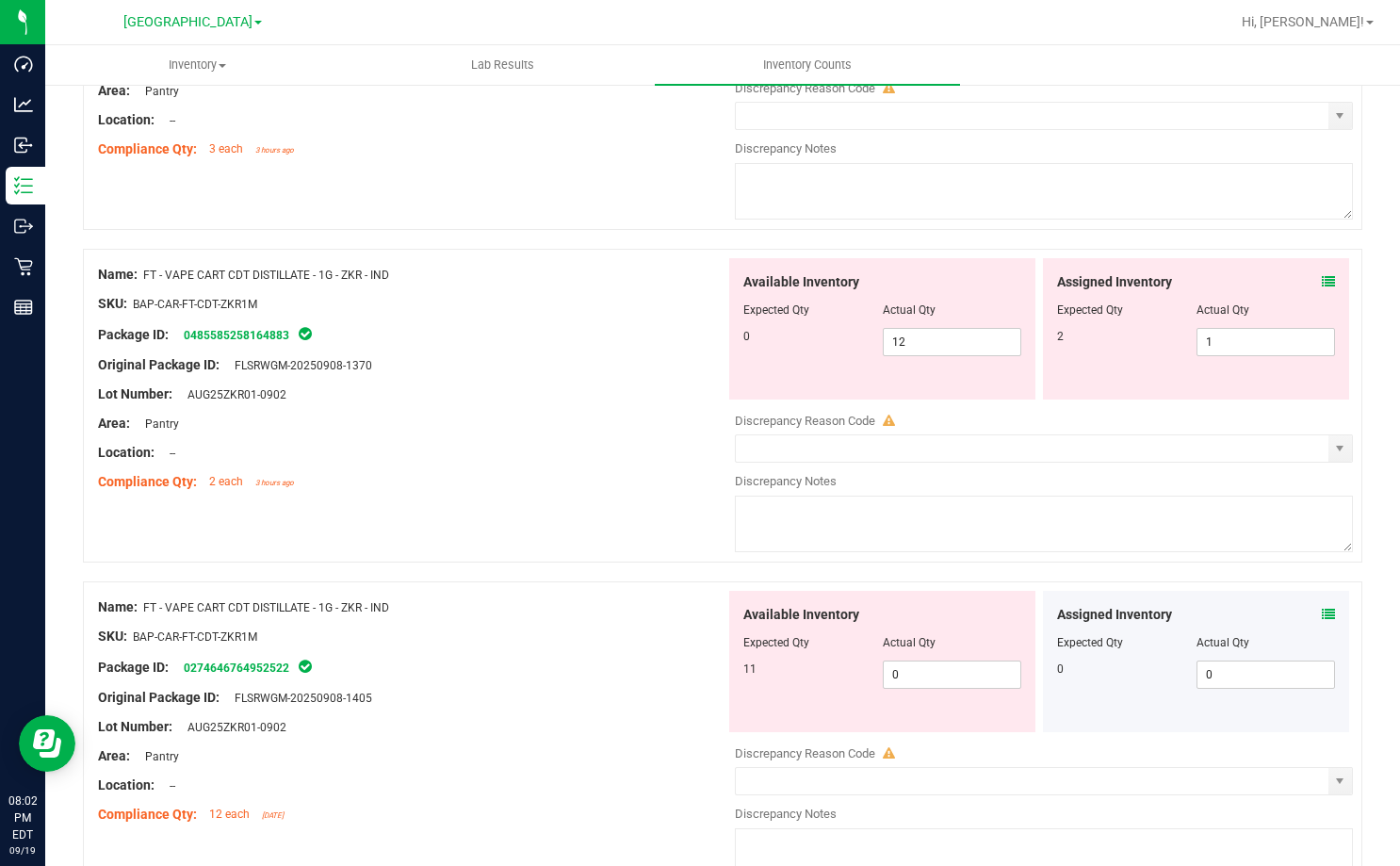
scroll to position [1705, 0]
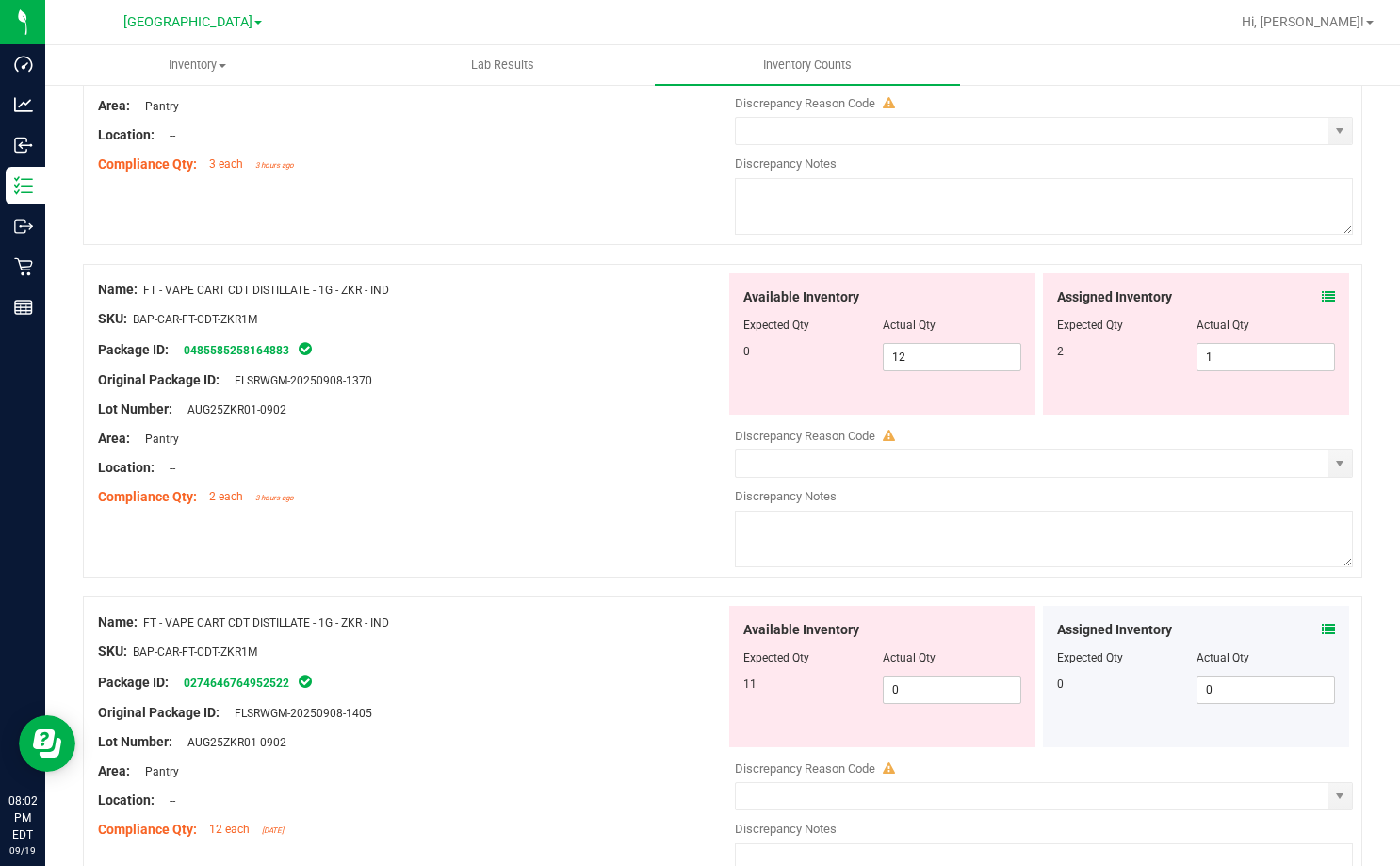
click at [1322, 300] on icon at bounding box center [1329, 297] width 13 height 13
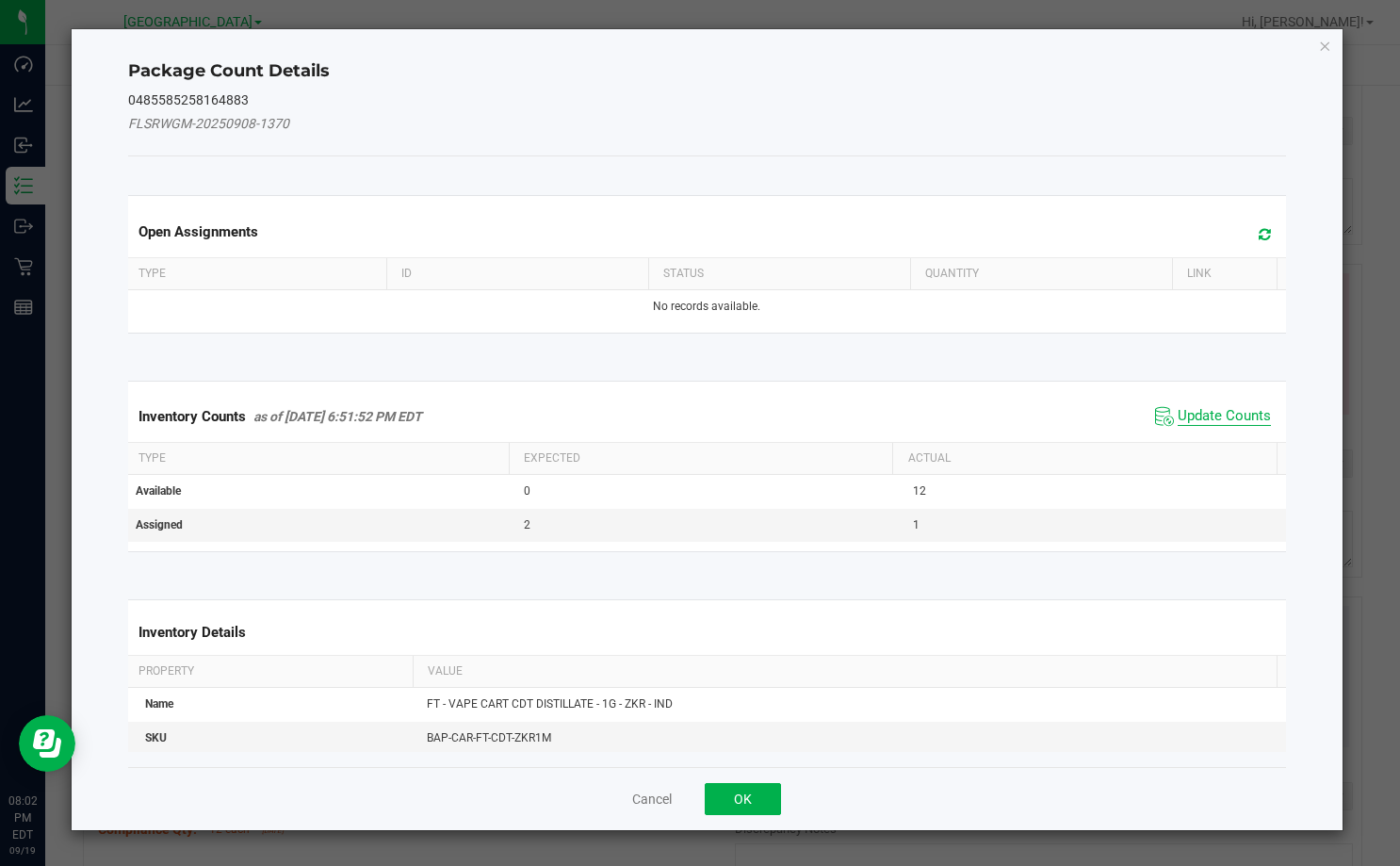
click at [1223, 420] on span "Update Counts" at bounding box center [1224, 417] width 93 height 19
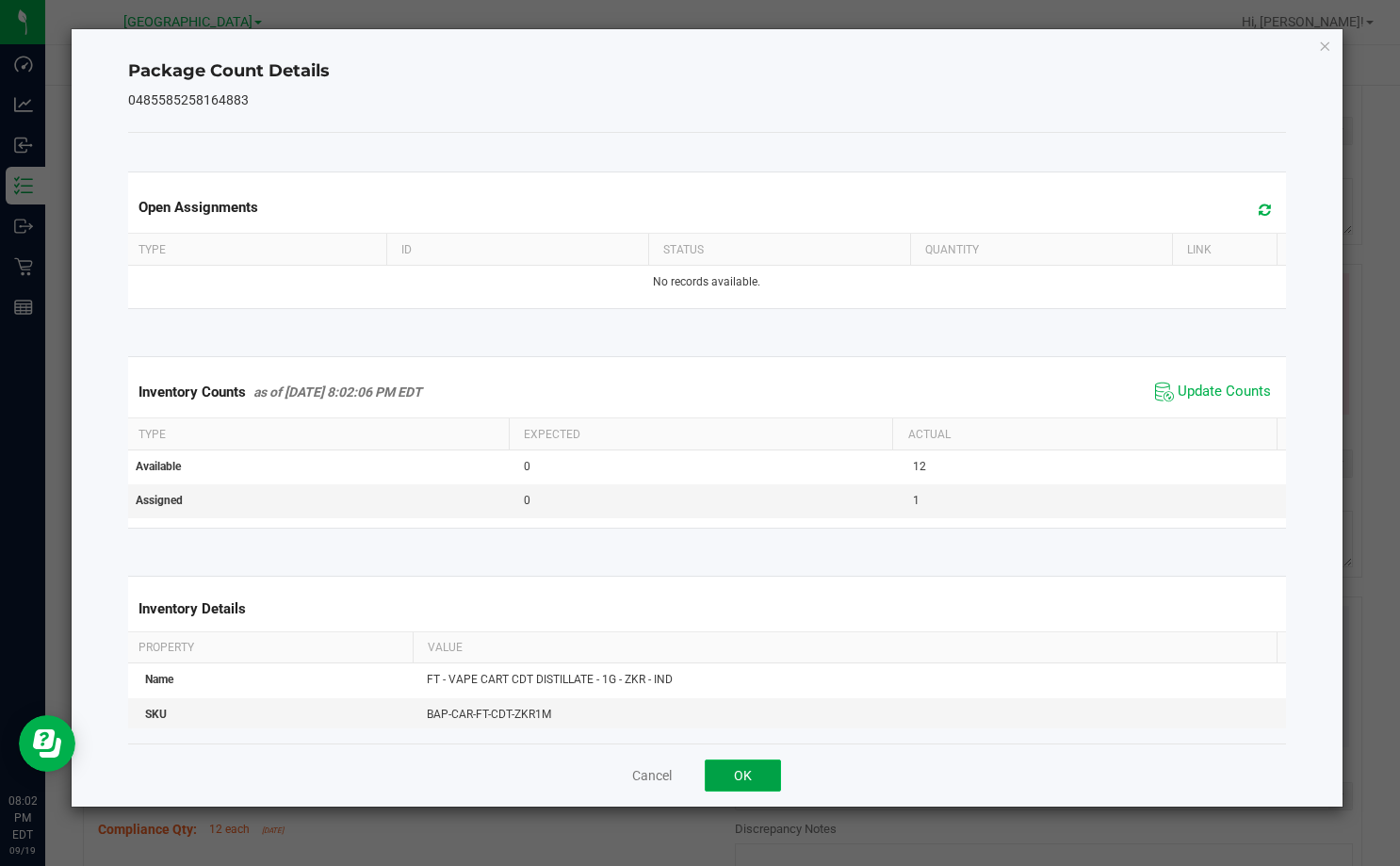
click at [756, 769] on button "OK" at bounding box center [742, 775] width 76 height 32
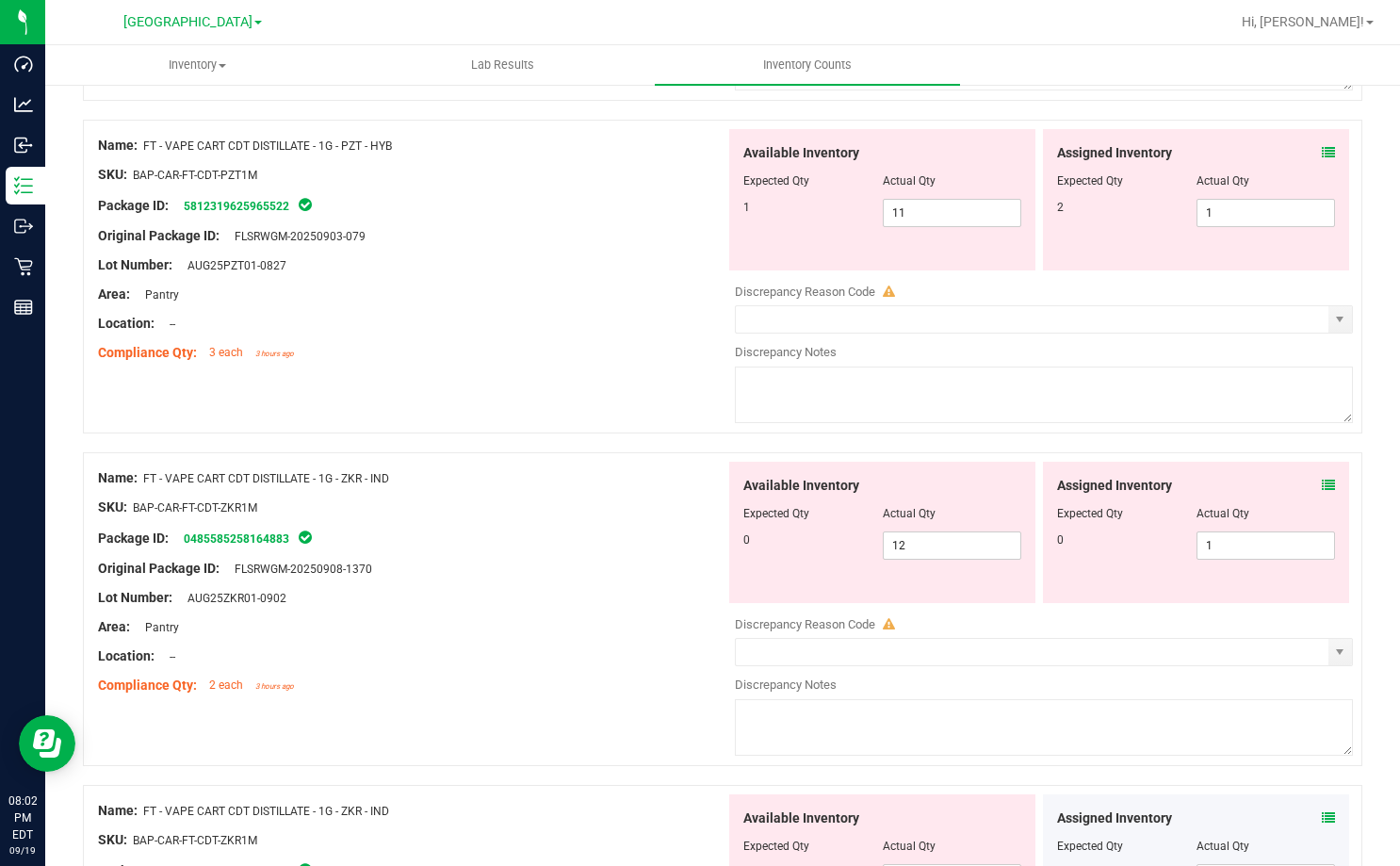
scroll to position [1328, 0]
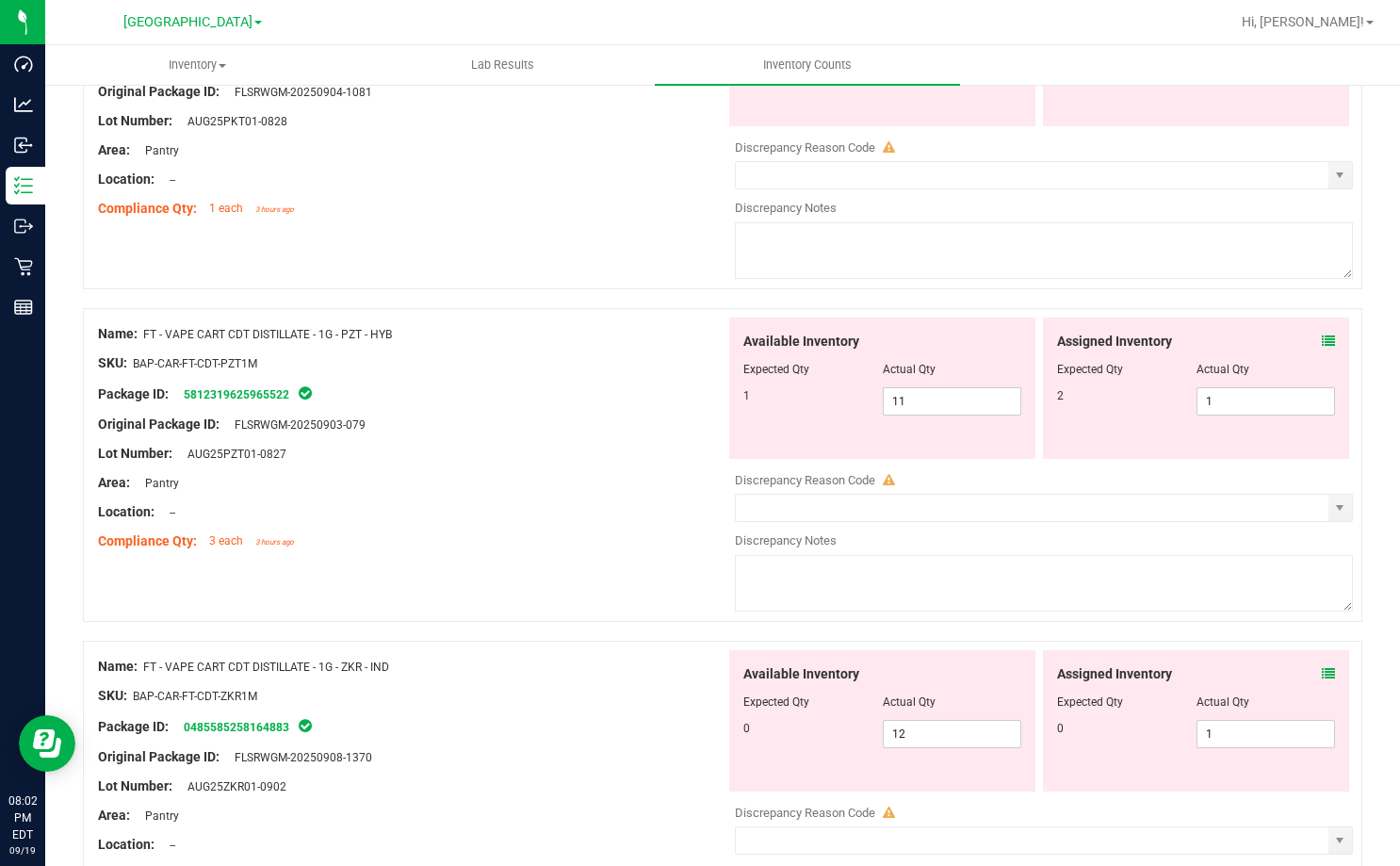
click at [1322, 335] on icon at bounding box center [1329, 342] width 13 height 13
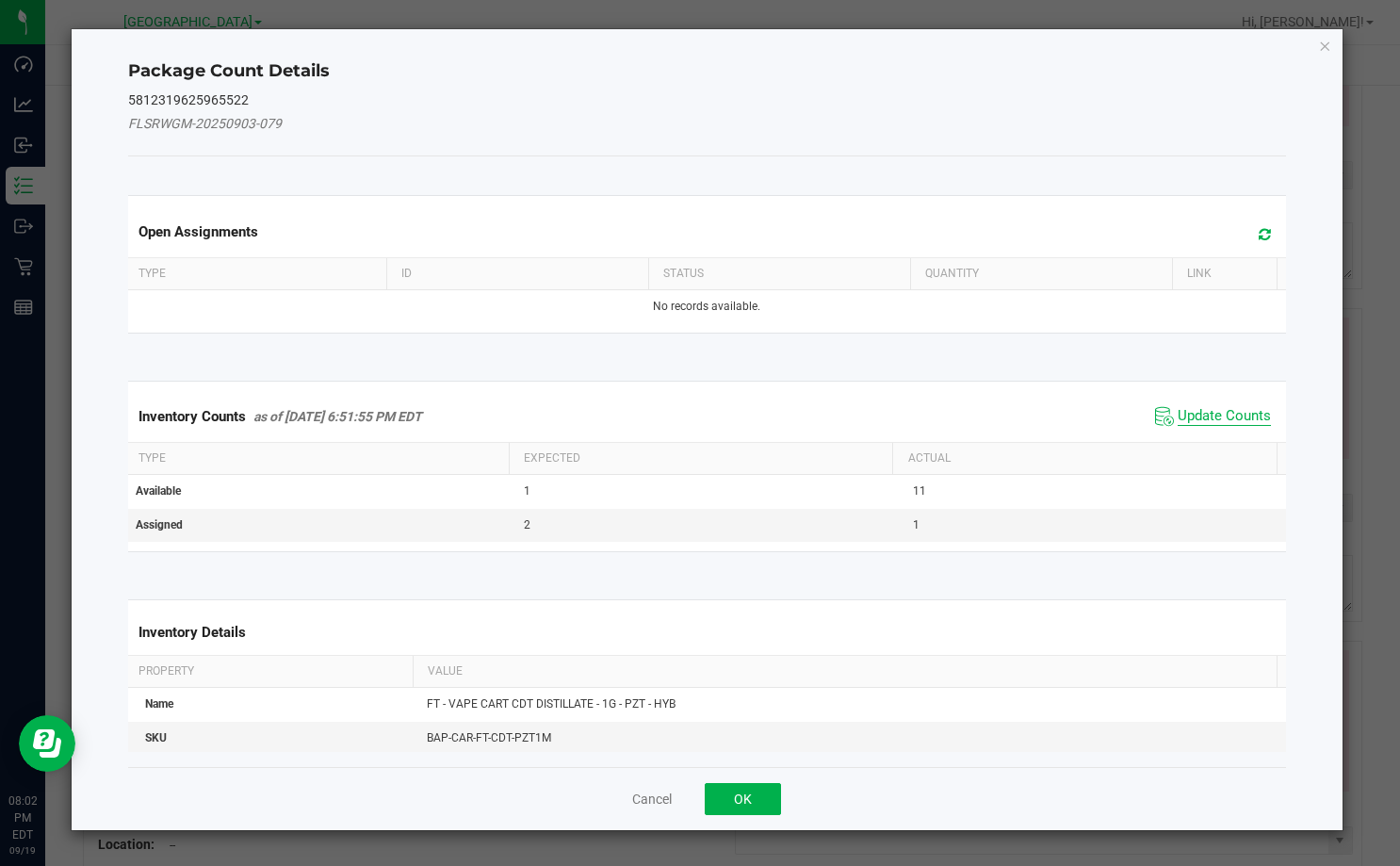
click at [1231, 412] on span "Update Counts" at bounding box center [1224, 417] width 93 height 19
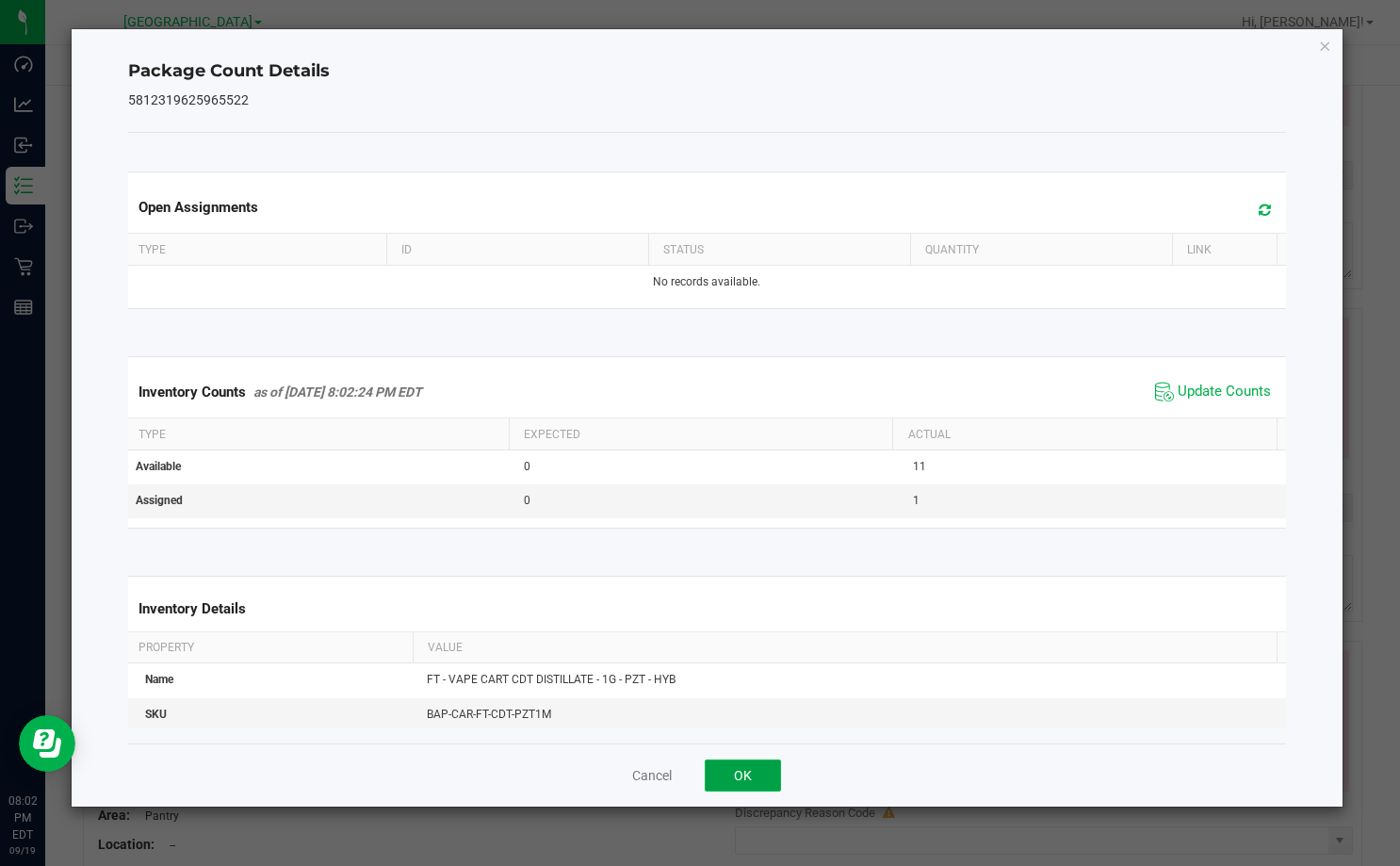
click at [752, 760] on button "OK" at bounding box center [742, 775] width 76 height 32
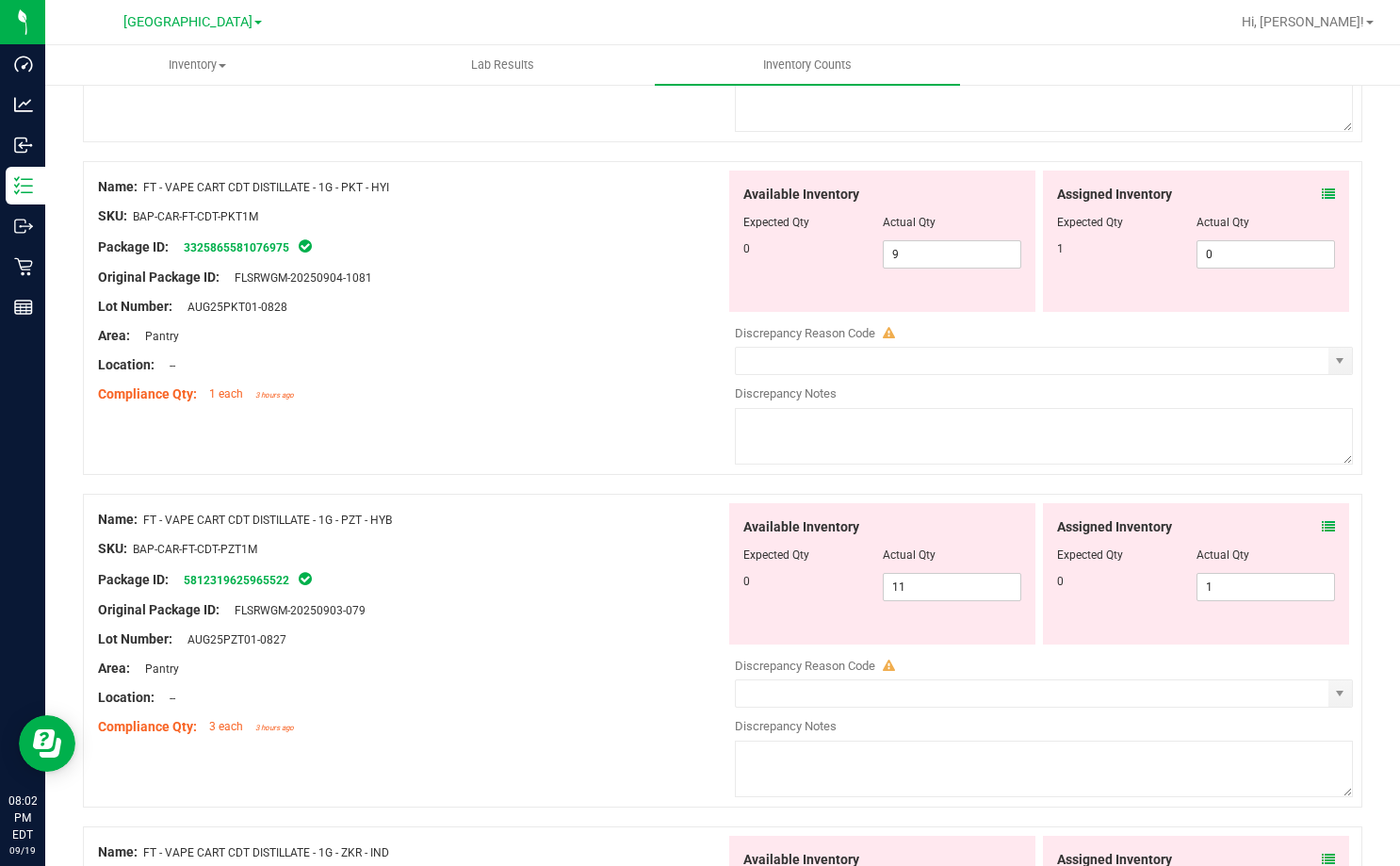
scroll to position [952, 0]
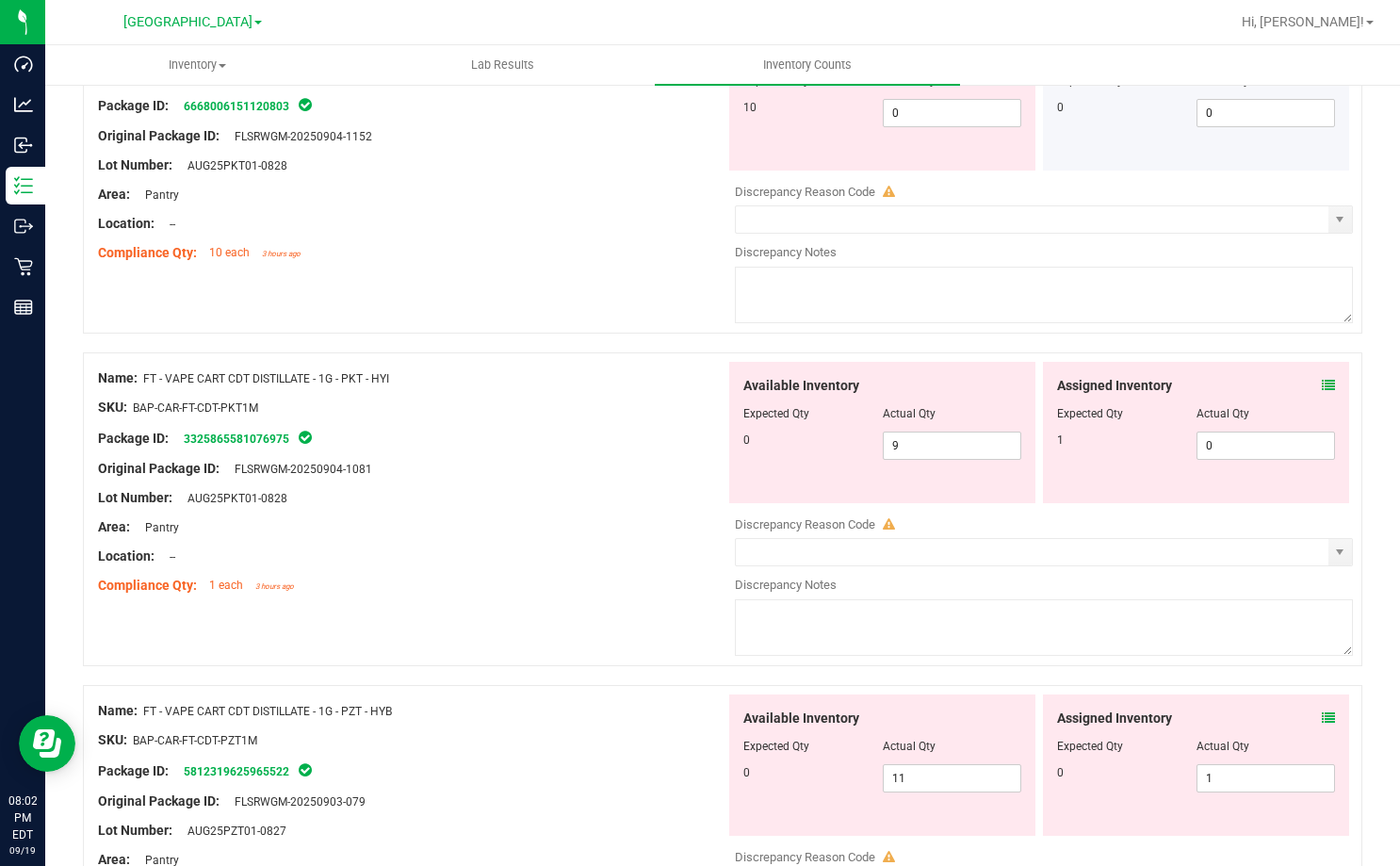
click at [1302, 385] on div "Assigned Inventory" at bounding box center [1195, 386] width 278 height 20
click at [1322, 387] on icon at bounding box center [1329, 386] width 13 height 13
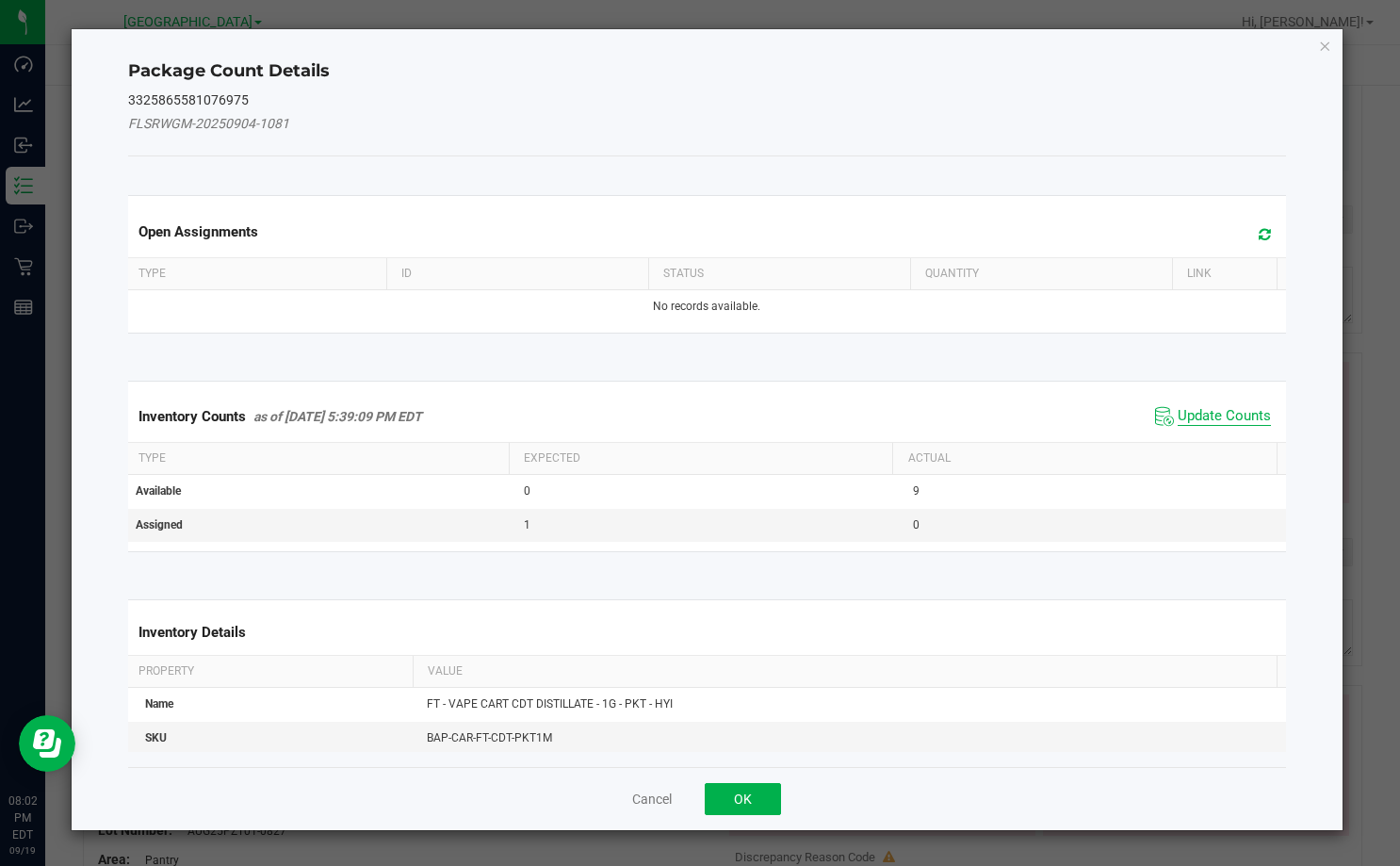
click at [1214, 407] on span "Update Counts" at bounding box center [1224, 417] width 93 height 19
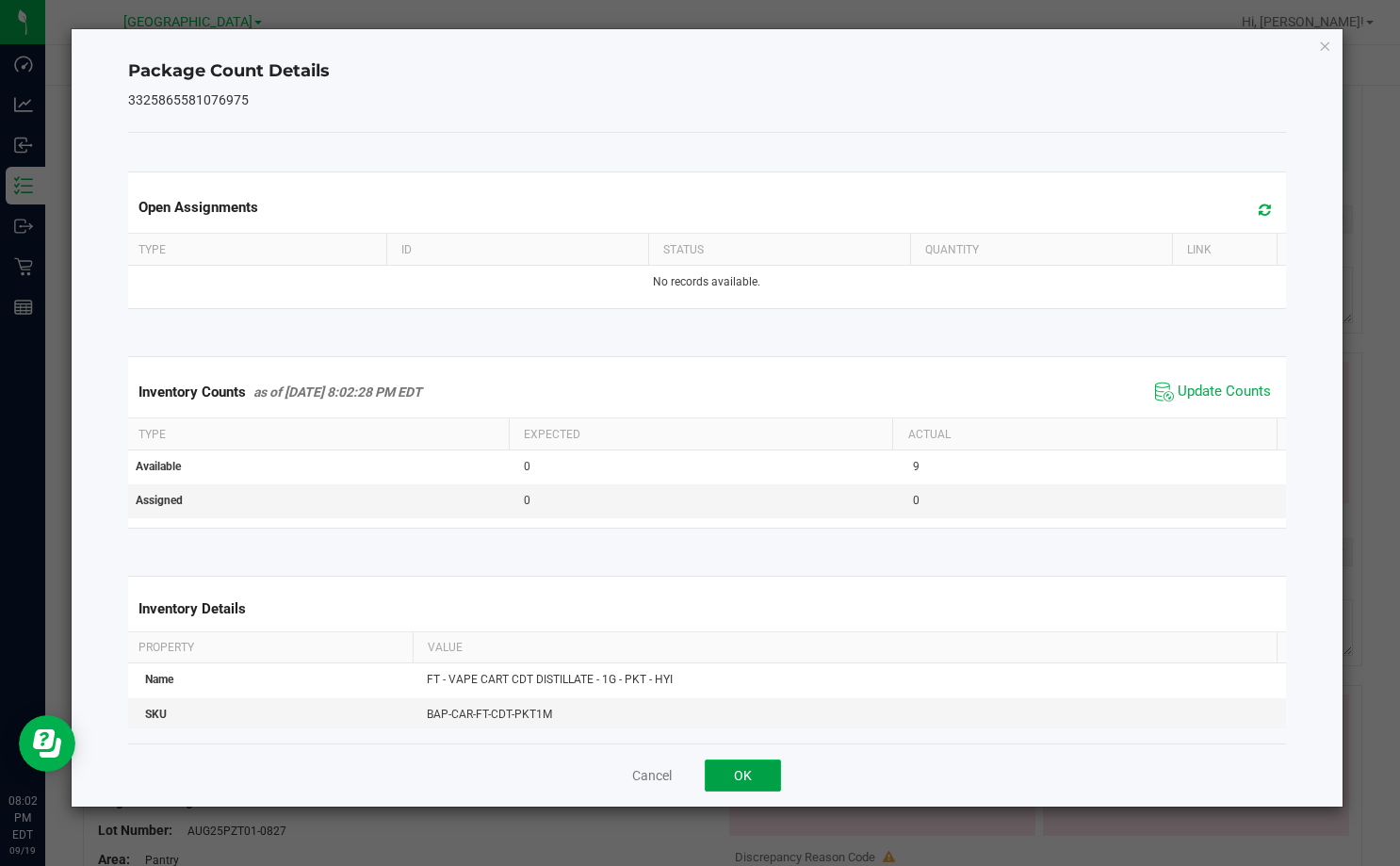
drag, startPoint x: 716, startPoint y: 775, endPoint x: 756, endPoint y: 739, distance: 53.8
click at [717, 775] on button "OK" at bounding box center [742, 775] width 76 height 32
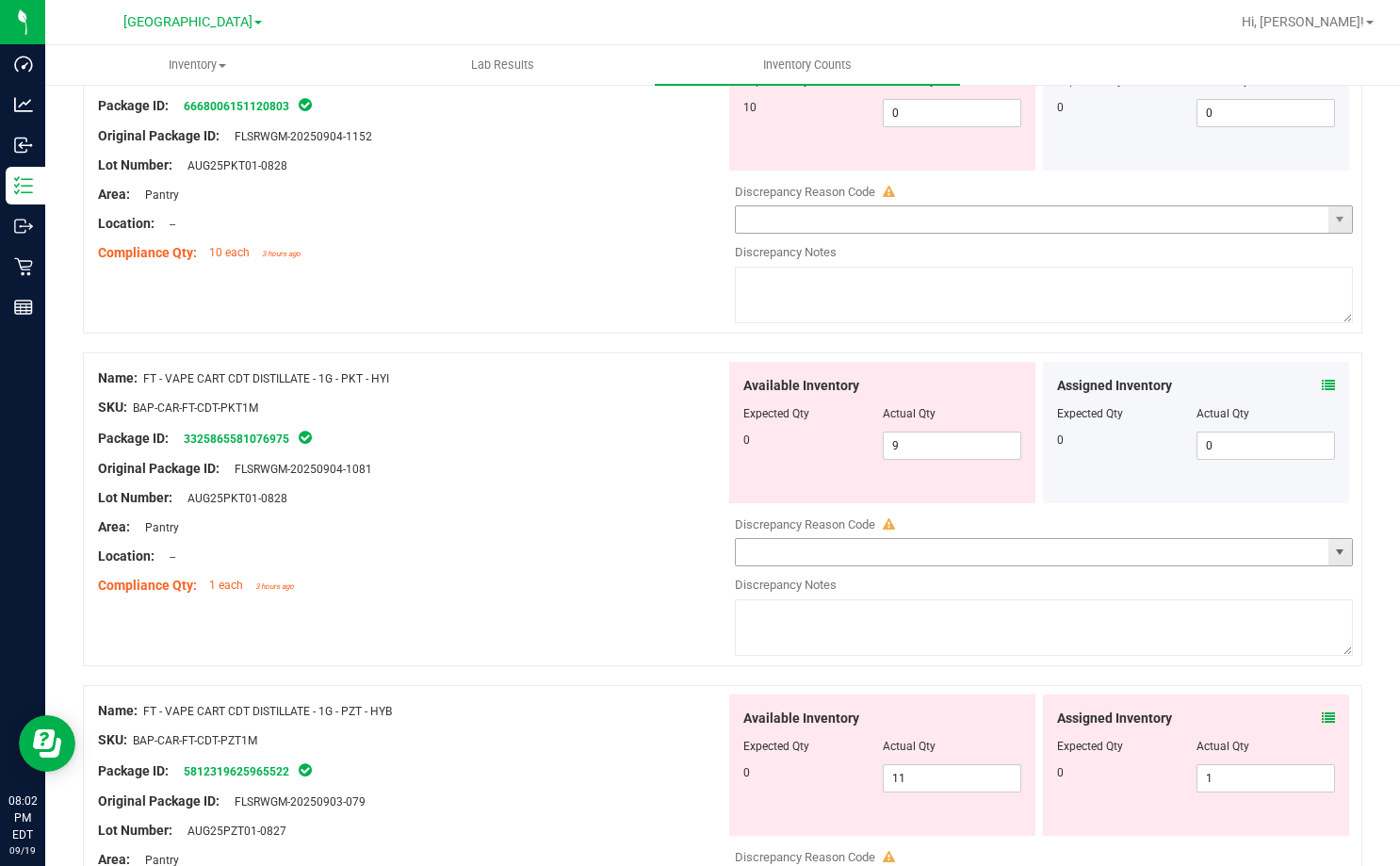
scroll to position [574, 0]
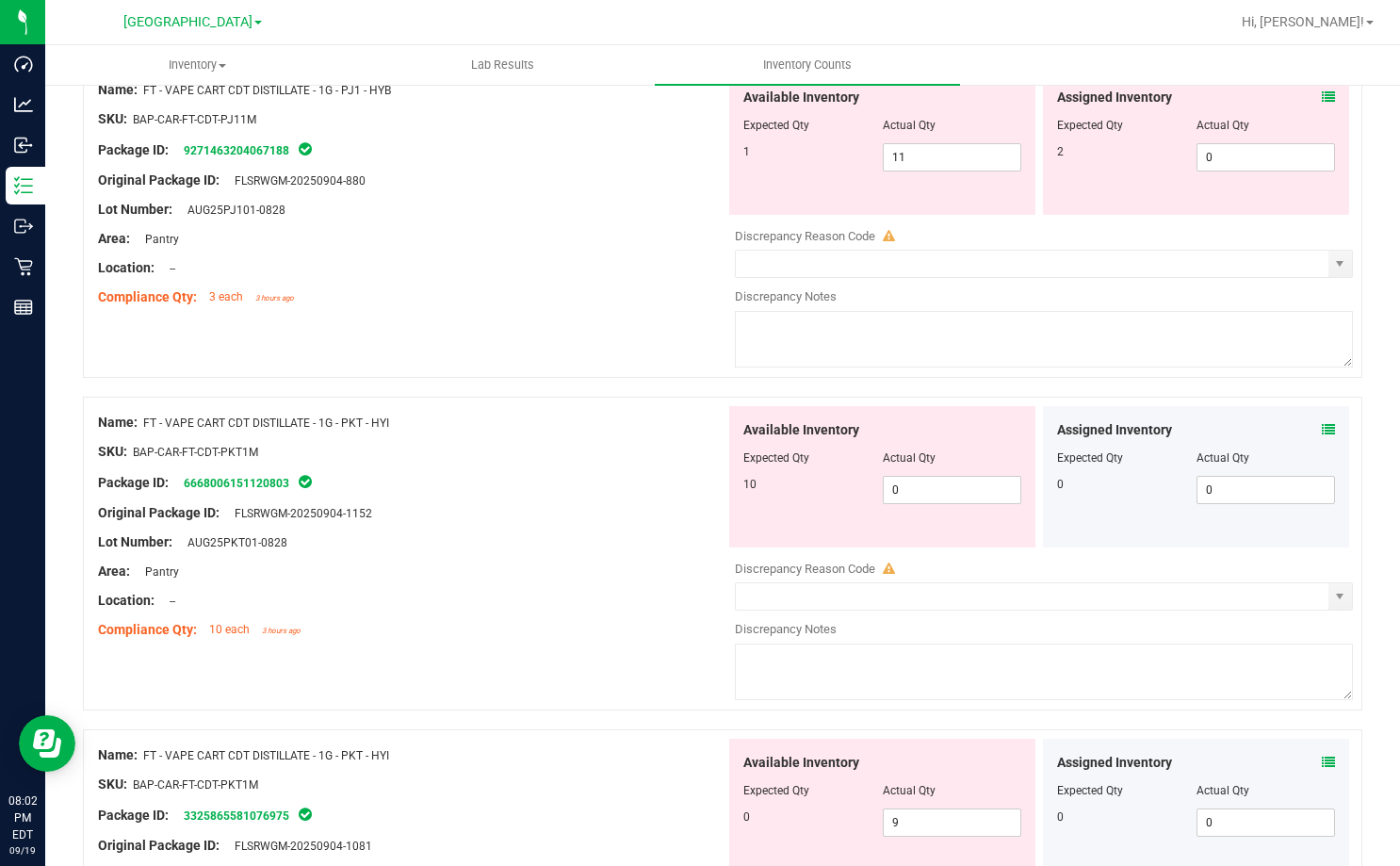
click at [1322, 424] on icon at bounding box center [1329, 430] width 13 height 13
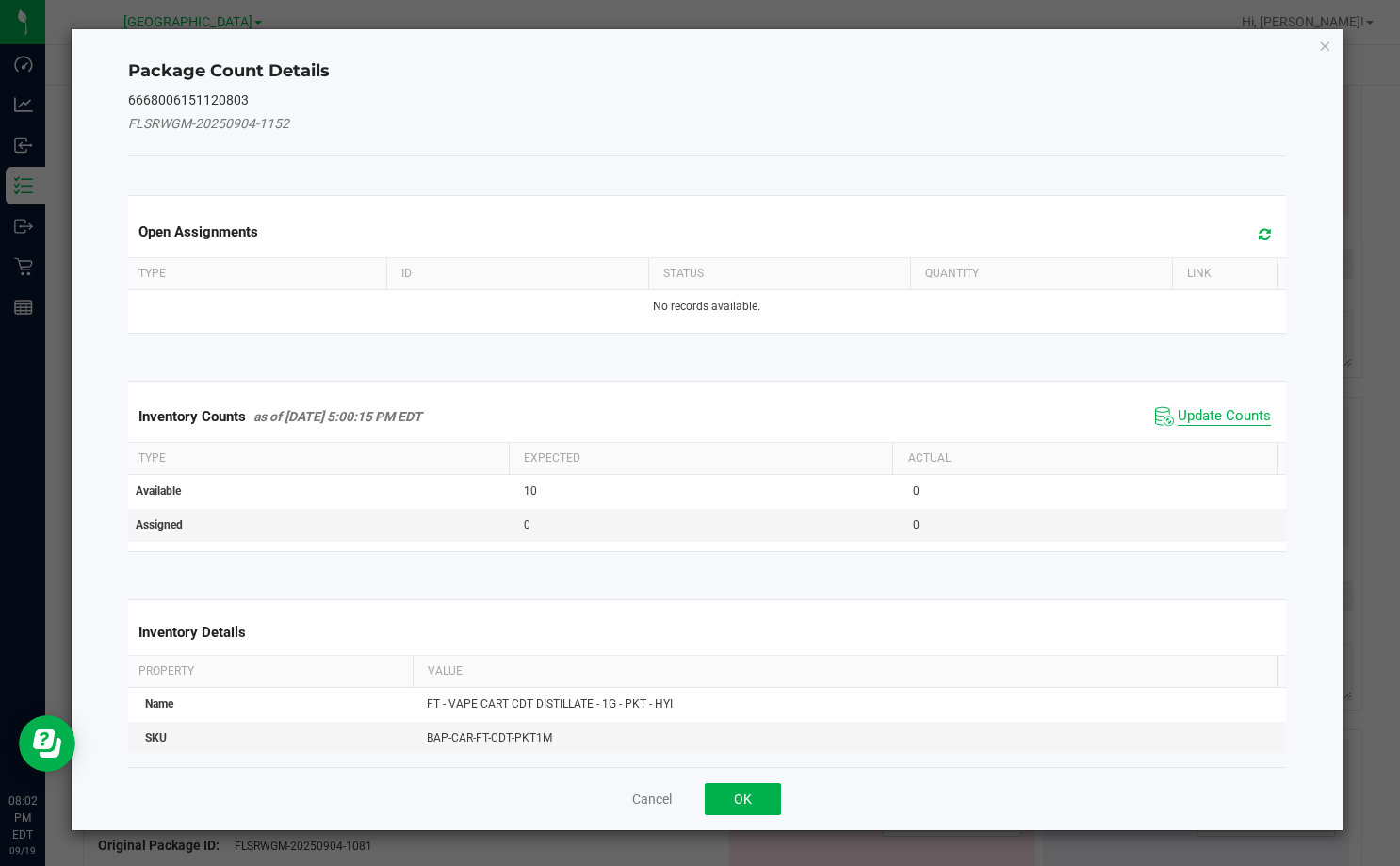
click at [1178, 413] on span "Update Counts" at bounding box center [1224, 417] width 93 height 19
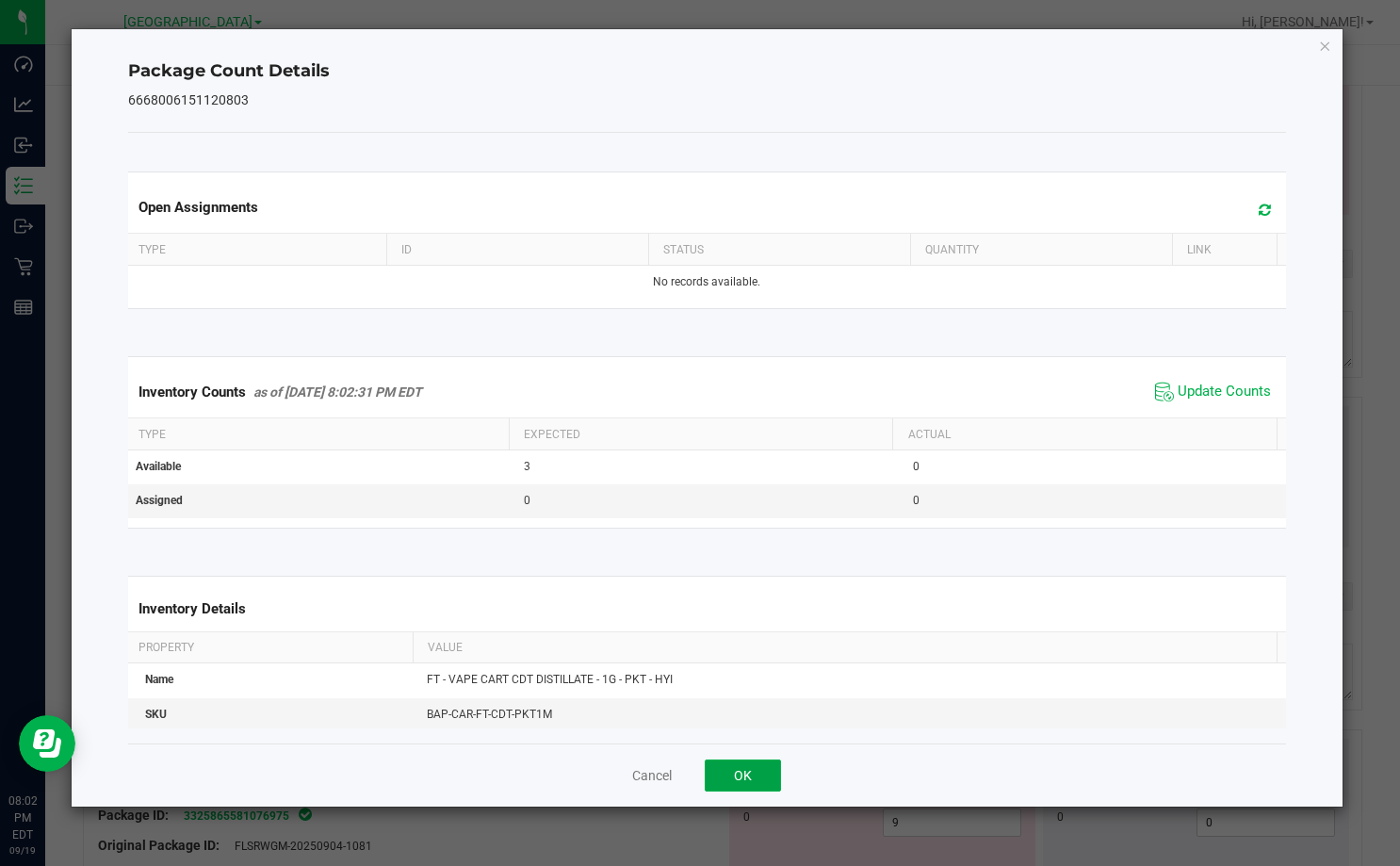
click at [746, 766] on button "OK" at bounding box center [742, 775] width 76 height 32
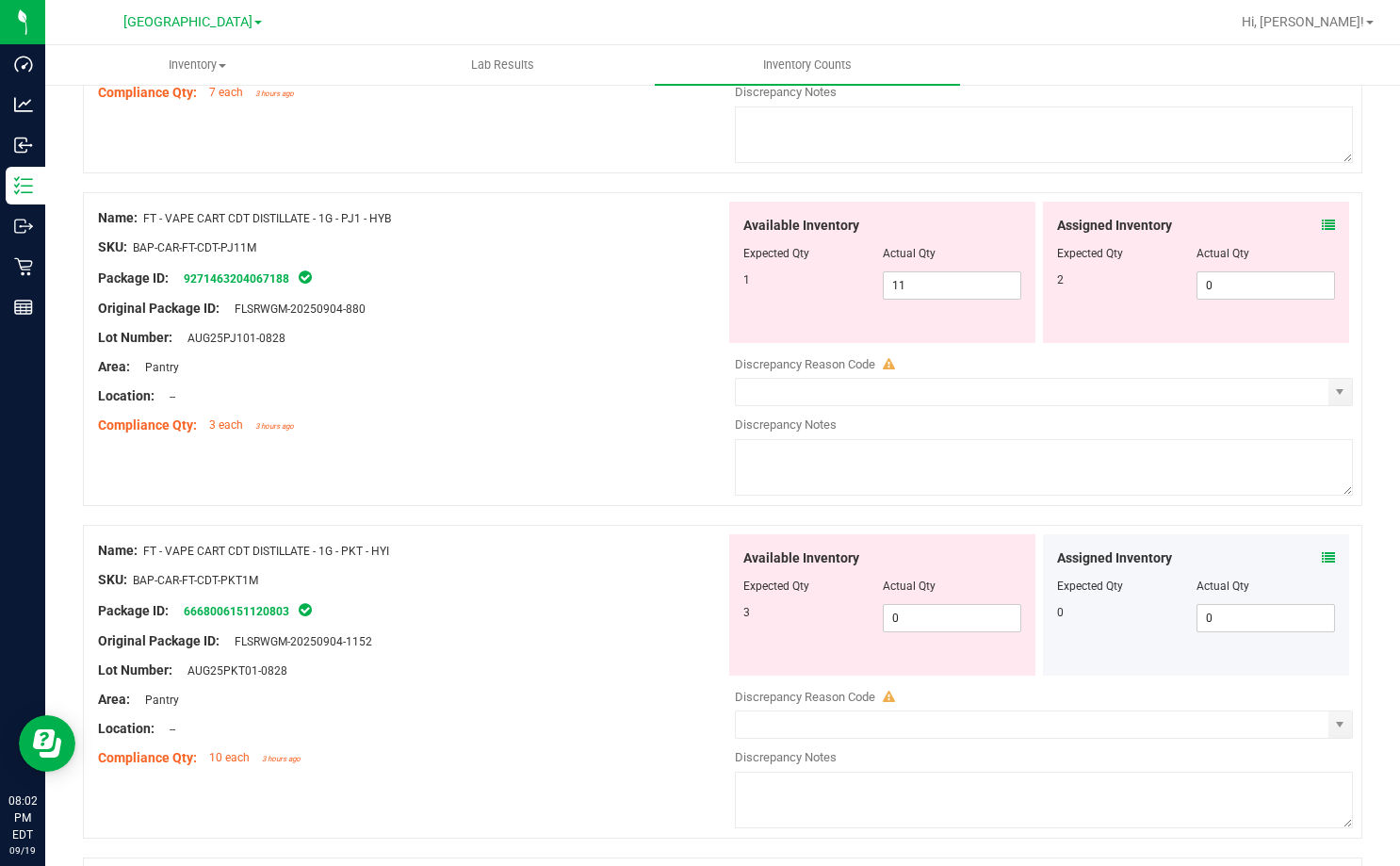
scroll to position [292, 0]
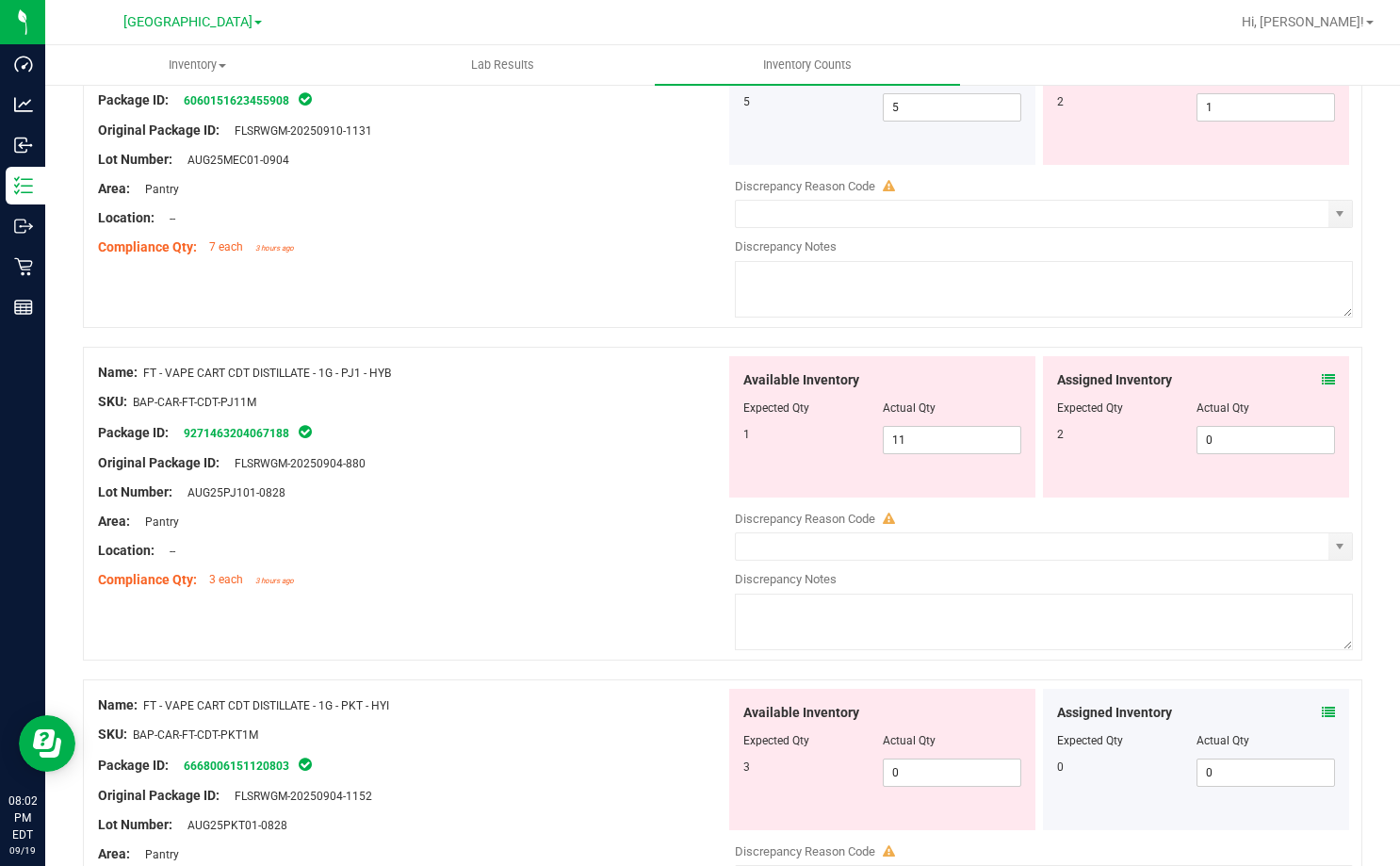
click at [1322, 383] on icon at bounding box center [1329, 380] width 13 height 13
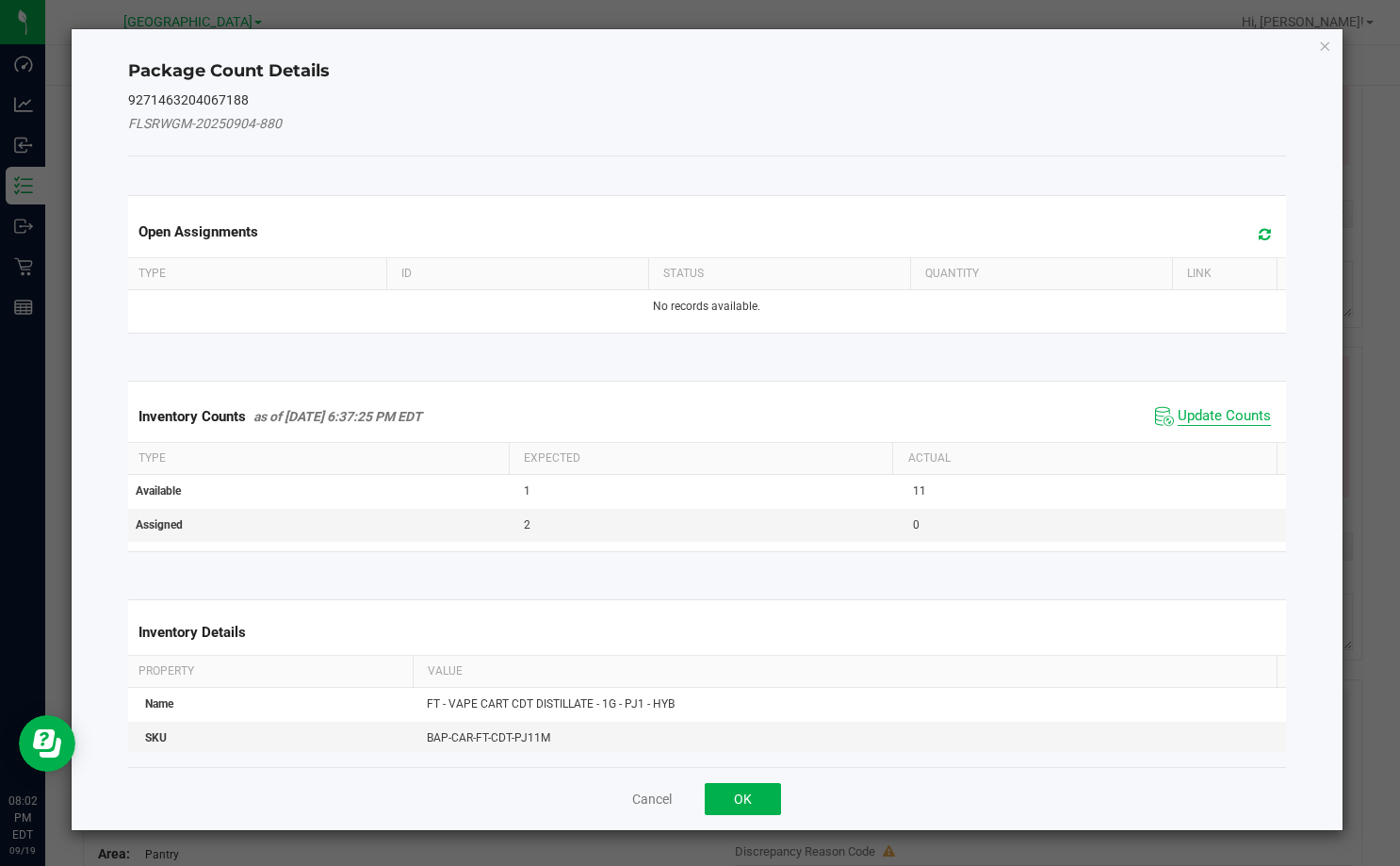
click at [1234, 421] on span "Update Counts" at bounding box center [1224, 417] width 93 height 19
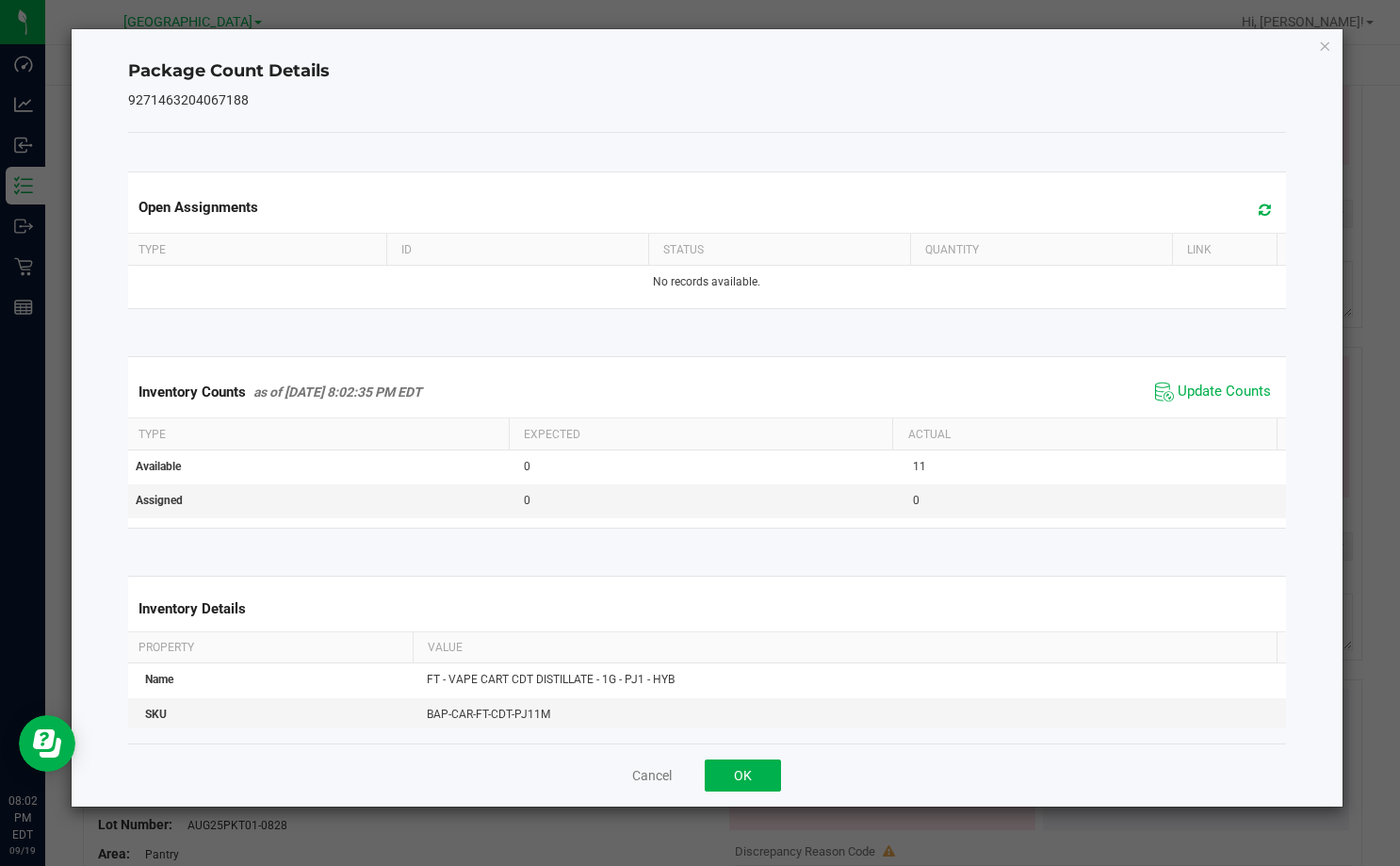
click at [727, 795] on div "Cancel OK" at bounding box center [706, 775] width 1158 height 64
click at [739, 774] on button "OK" at bounding box center [742, 775] width 76 height 32
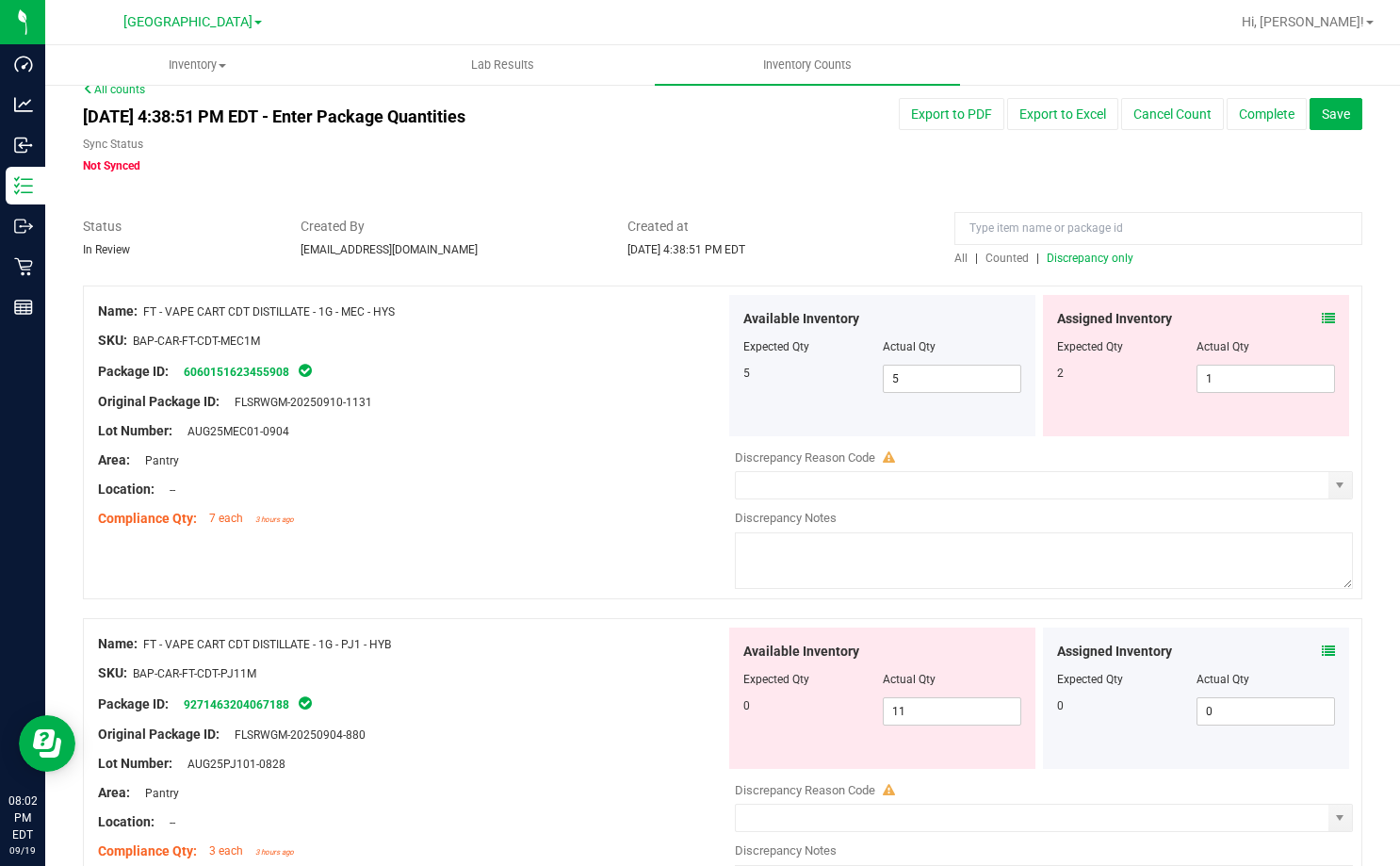
scroll to position [10, 0]
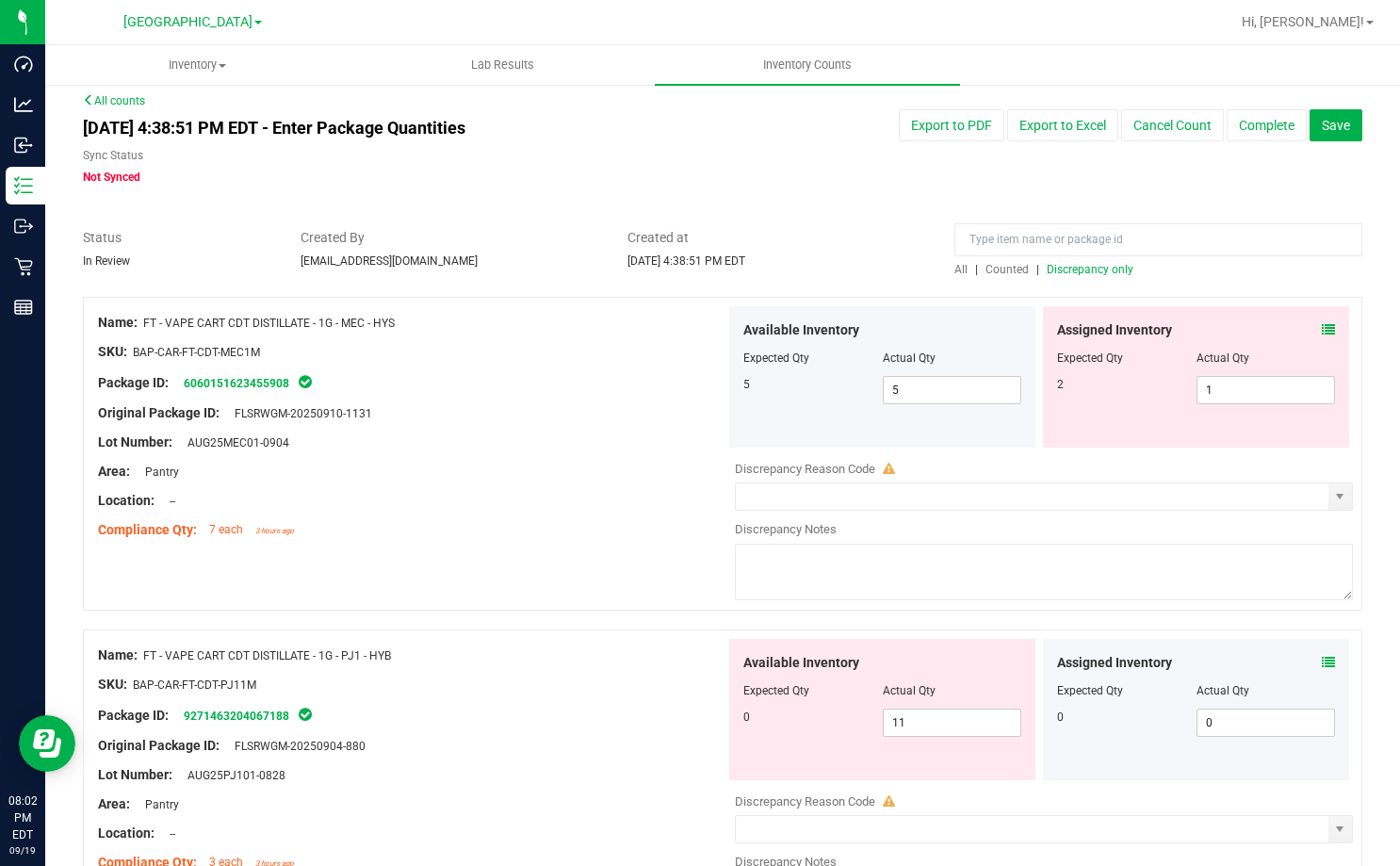
click at [1322, 328] on icon at bounding box center [1329, 330] width 13 height 13
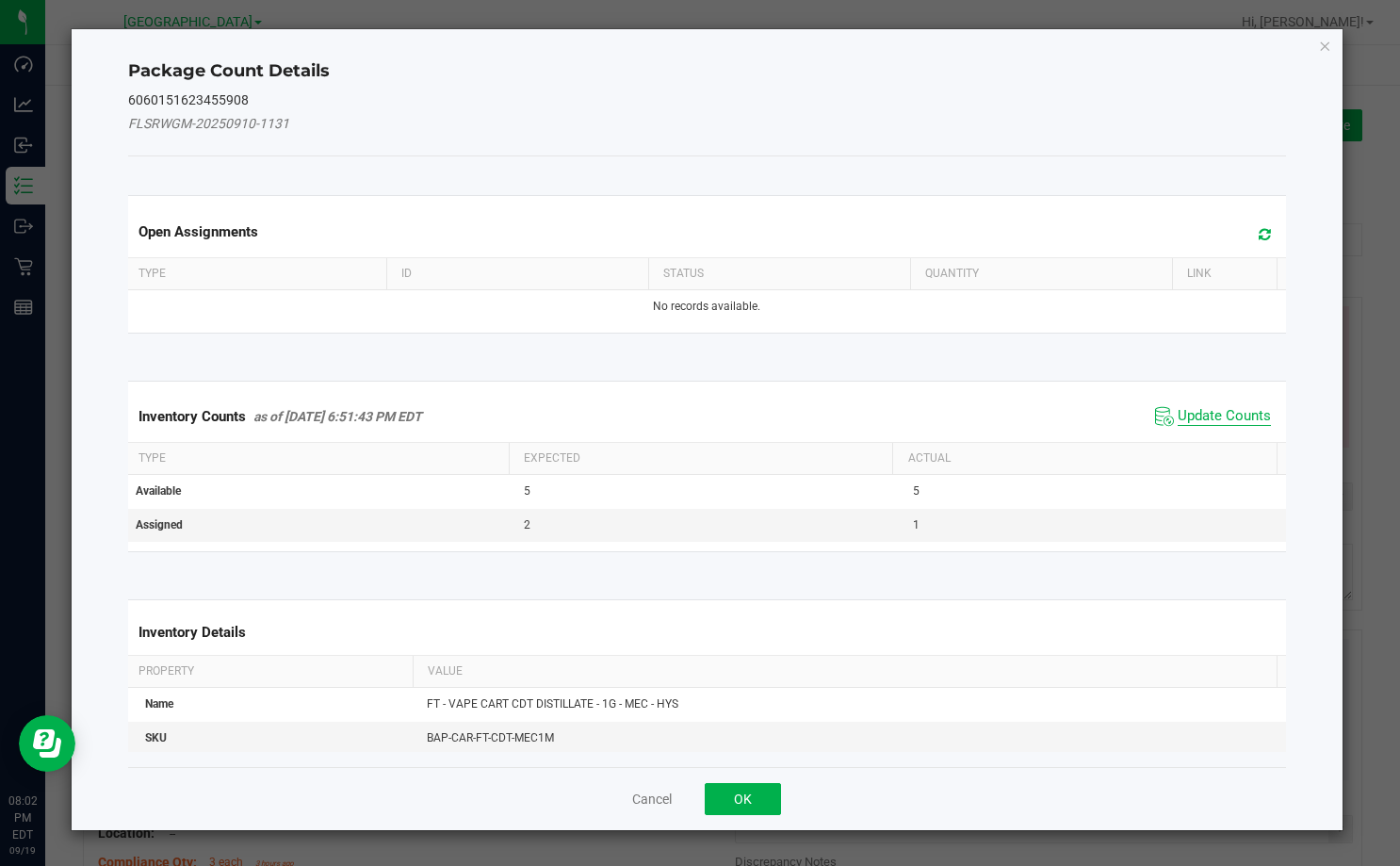
click at [1227, 411] on span "Update Counts" at bounding box center [1224, 417] width 93 height 19
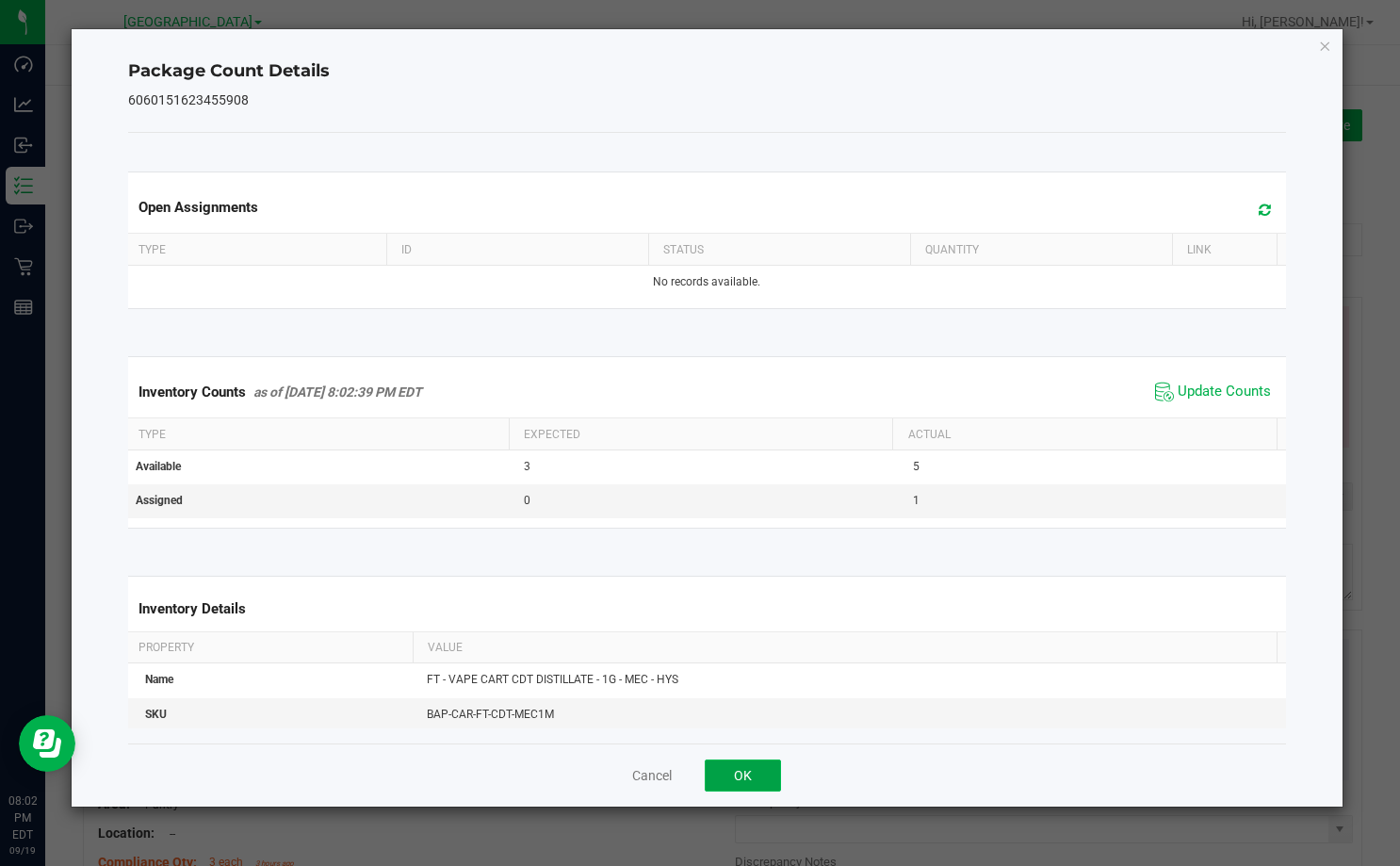
click at [740, 768] on button "OK" at bounding box center [742, 775] width 76 height 32
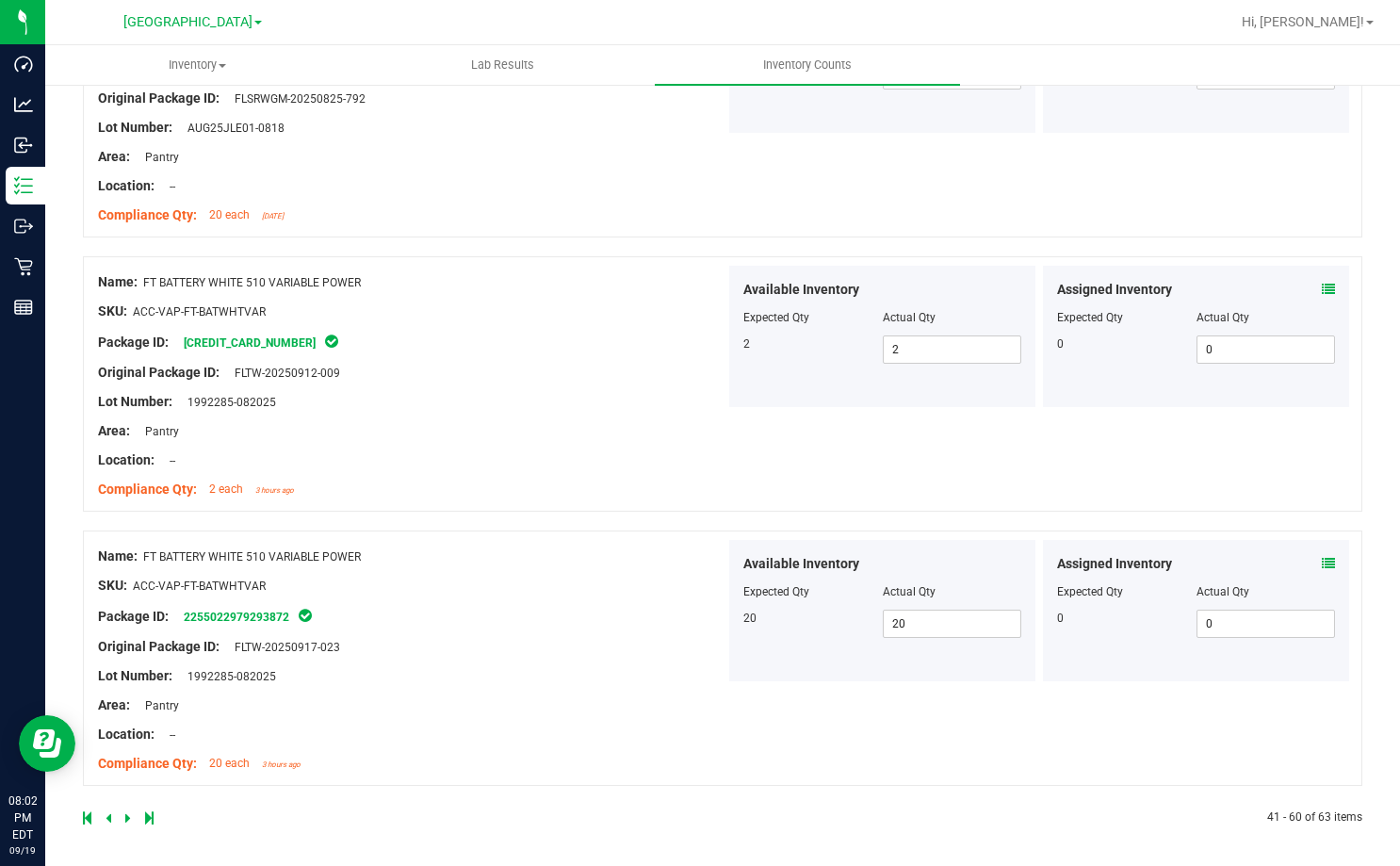
scroll to position [5571, 0]
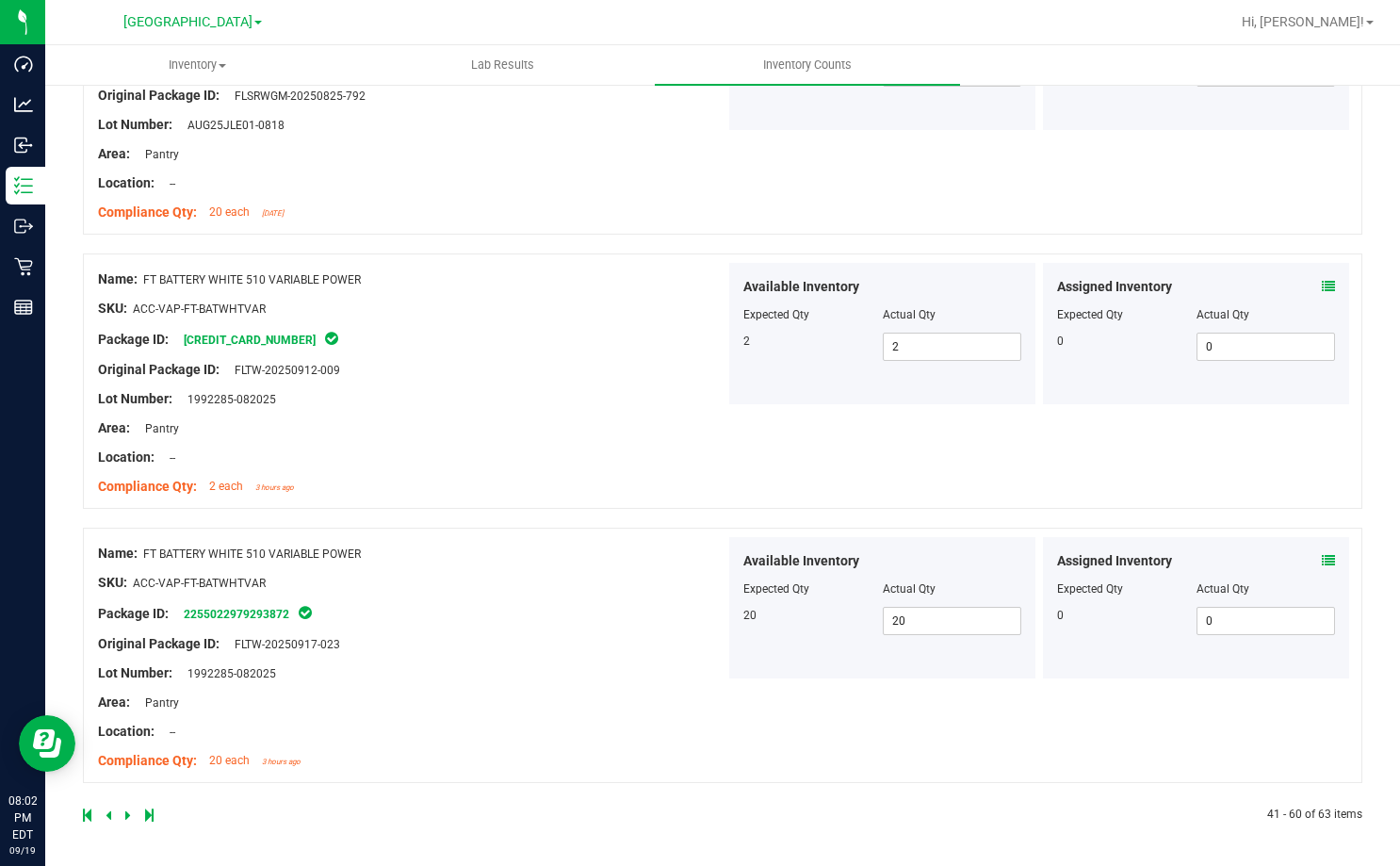
click at [109, 809] on icon at bounding box center [109, 815] width 6 height 12
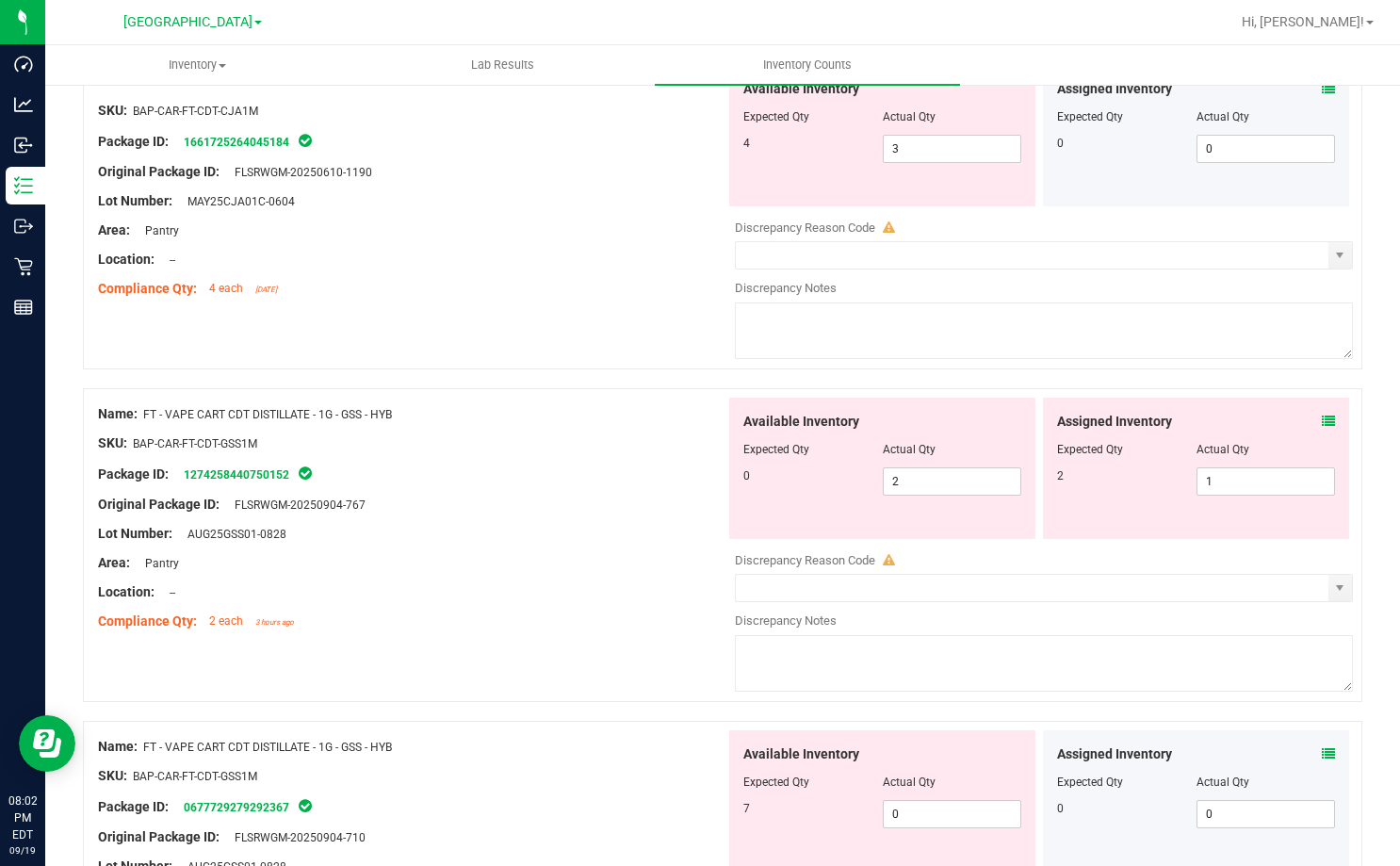
scroll to position [0, 0]
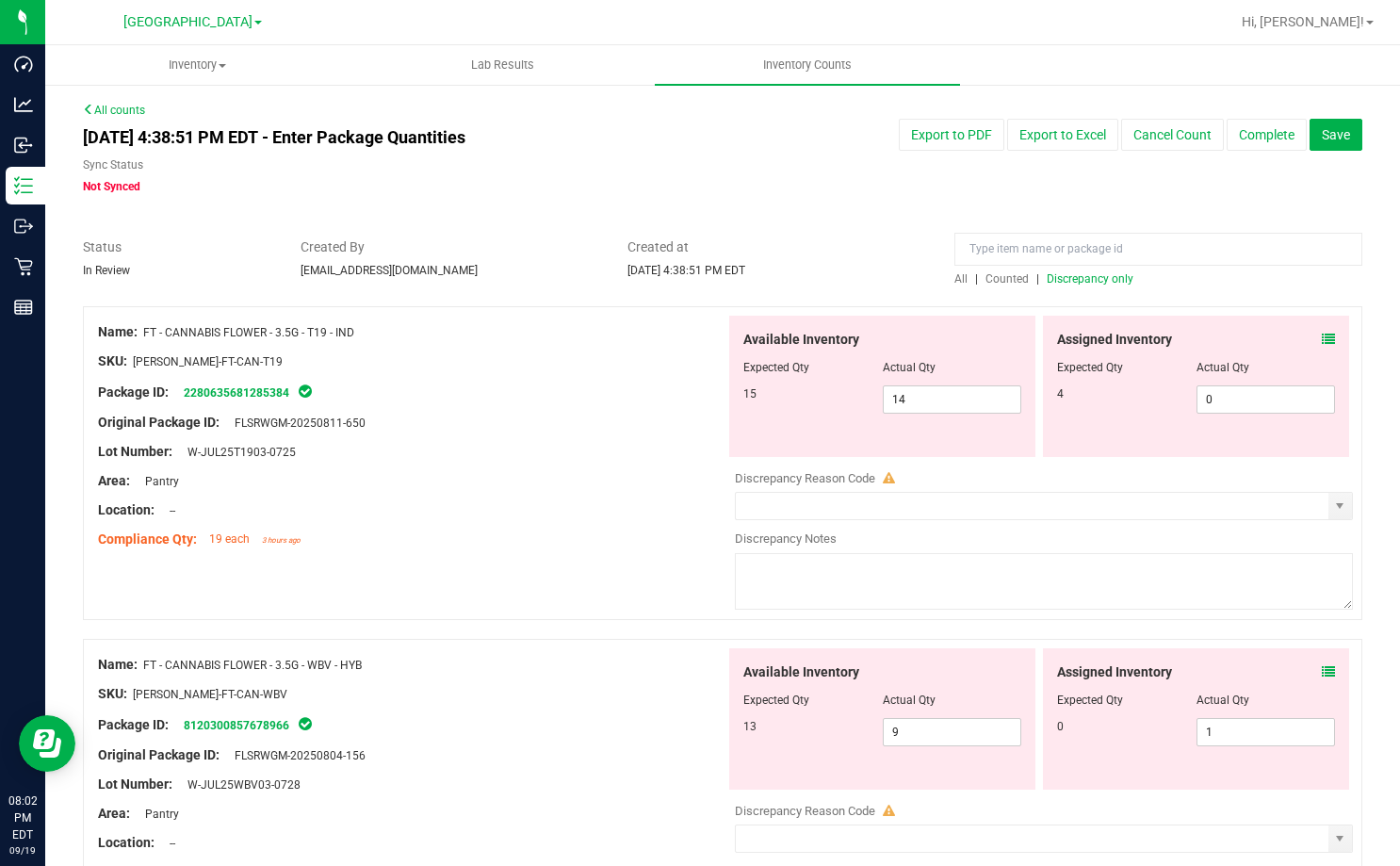
click at [1322, 330] on span at bounding box center [1329, 340] width 13 height 20
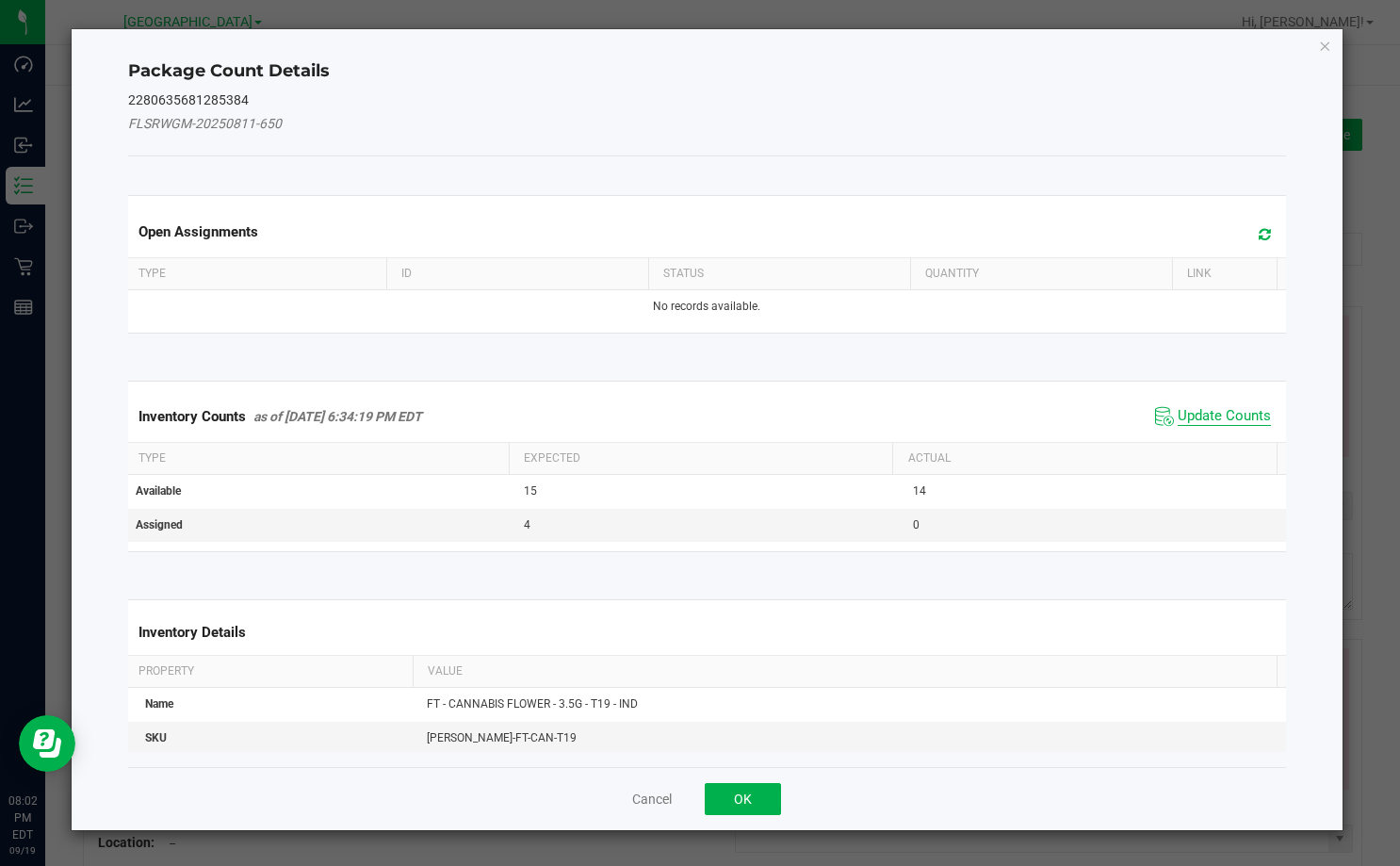
click at [1206, 409] on span "Update Counts" at bounding box center [1212, 416] width 125 height 28
click at [1205, 418] on div "Inventory Counts as of [DATE] 6:34:19 PM EDT Update Counts" at bounding box center [706, 415] width 1165 height 49
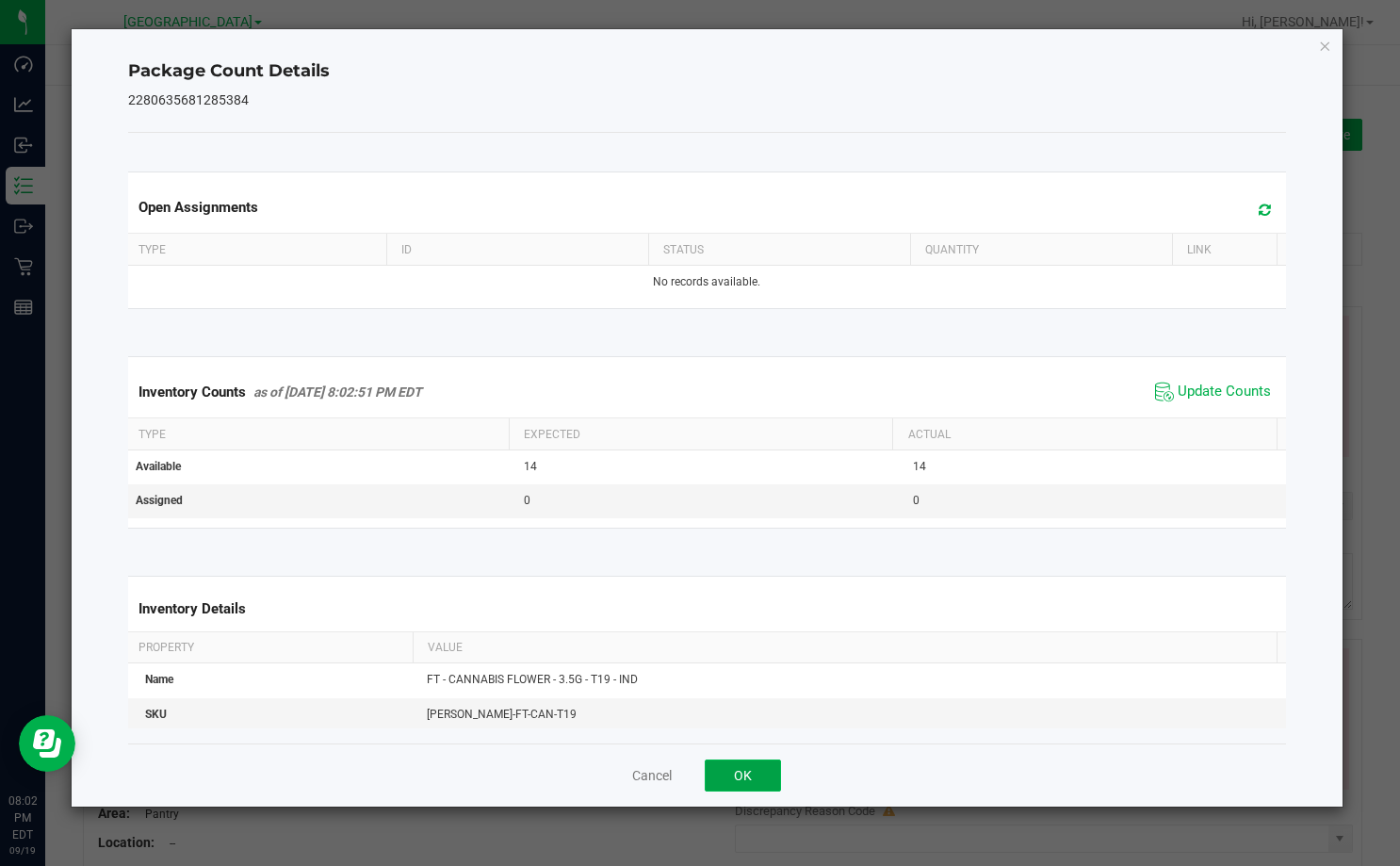
drag, startPoint x: 728, startPoint y: 780, endPoint x: 752, endPoint y: 767, distance: 27.3
click at [729, 781] on button "OK" at bounding box center [742, 775] width 76 height 32
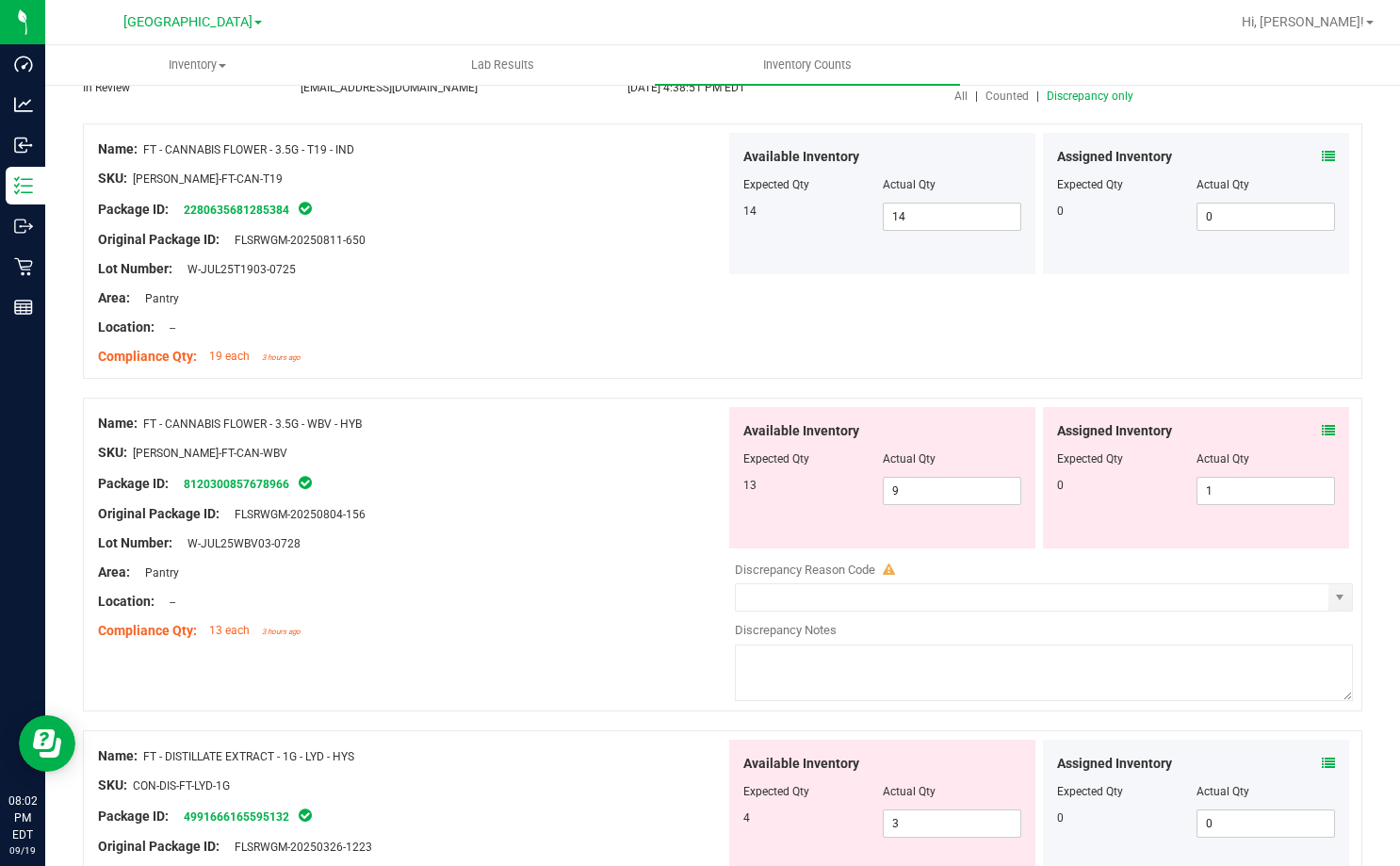
scroll to position [189, 0]
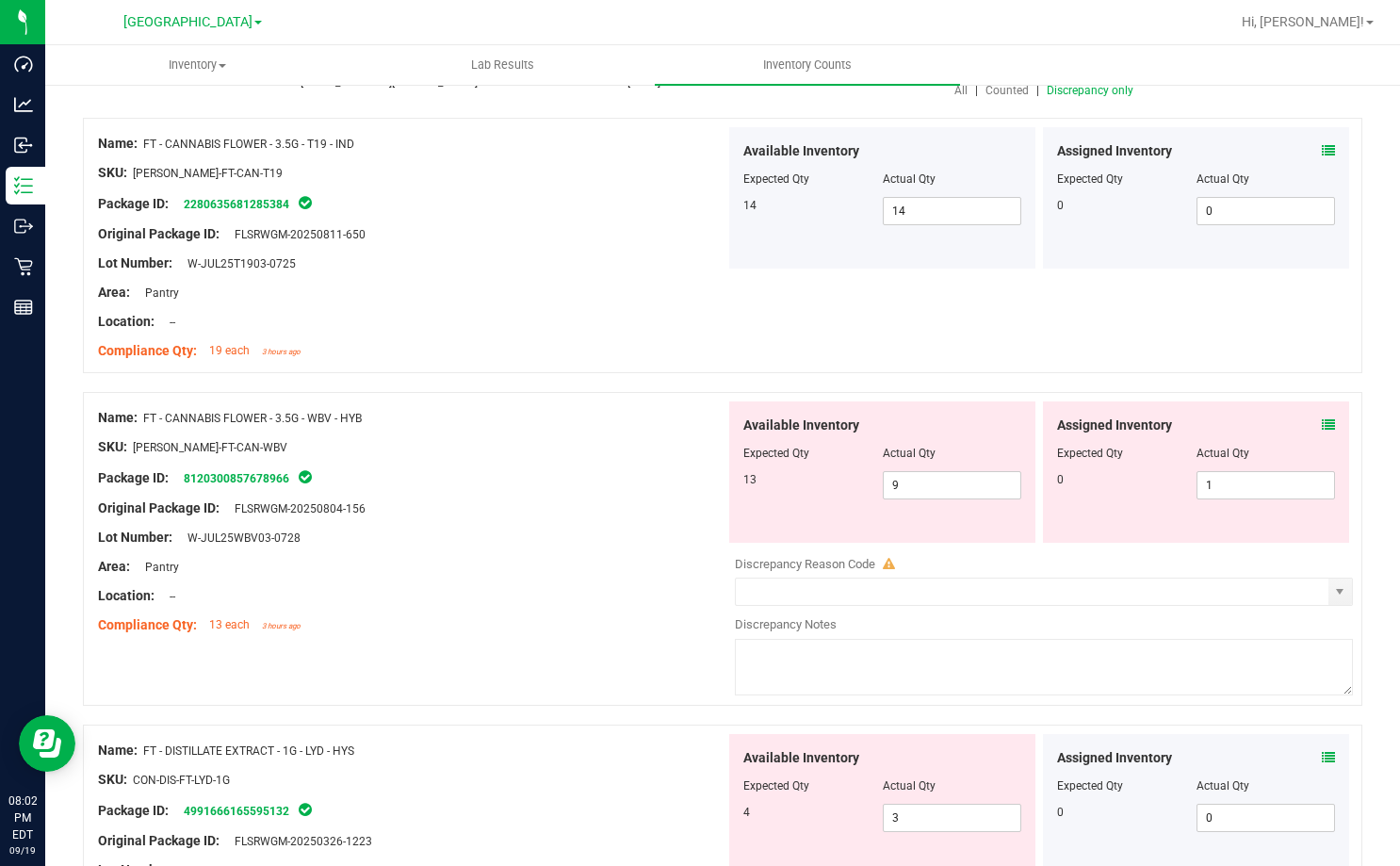
click at [1322, 422] on icon at bounding box center [1329, 425] width 13 height 13
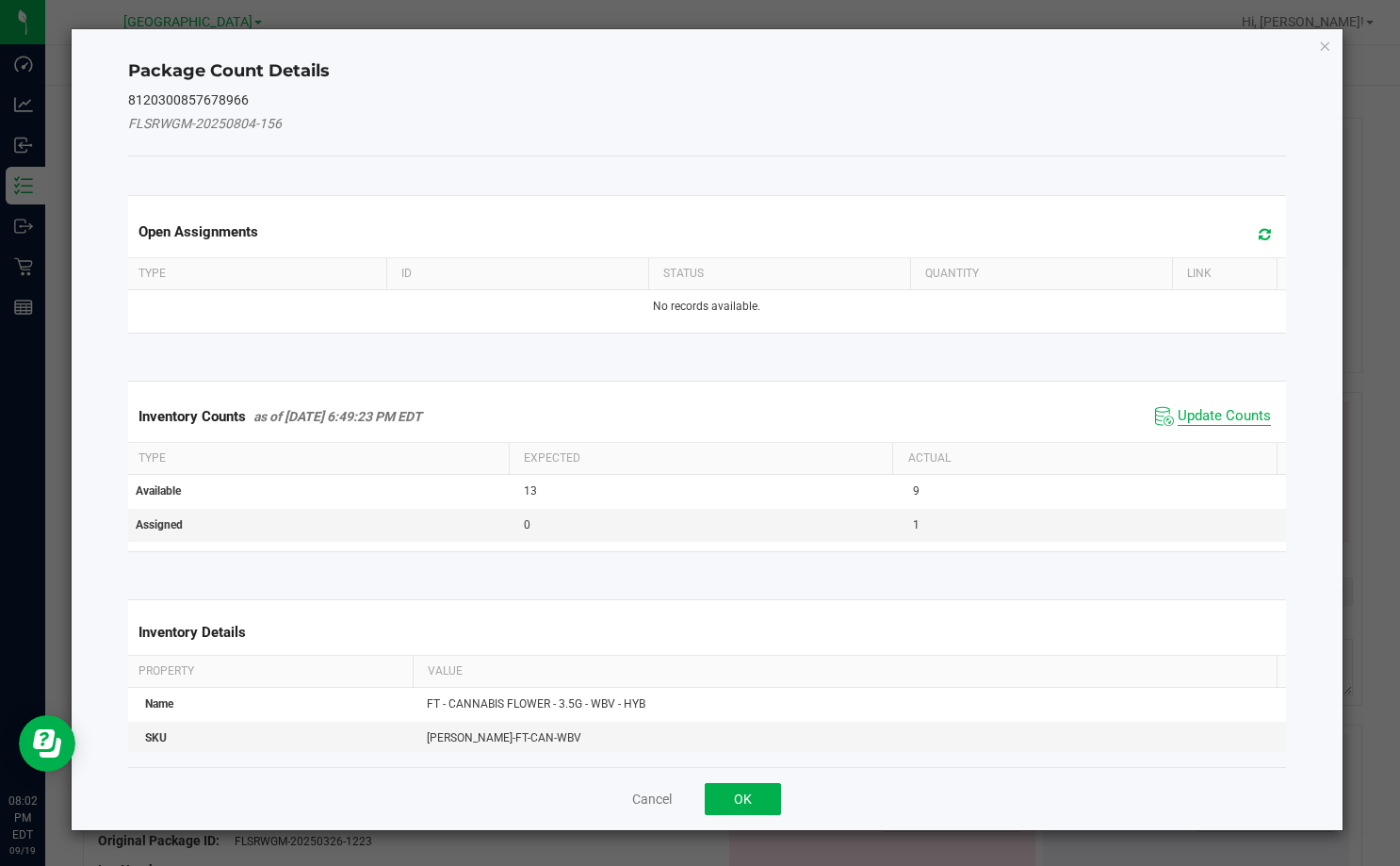
click at [1209, 411] on span "Update Counts" at bounding box center [1224, 417] width 93 height 19
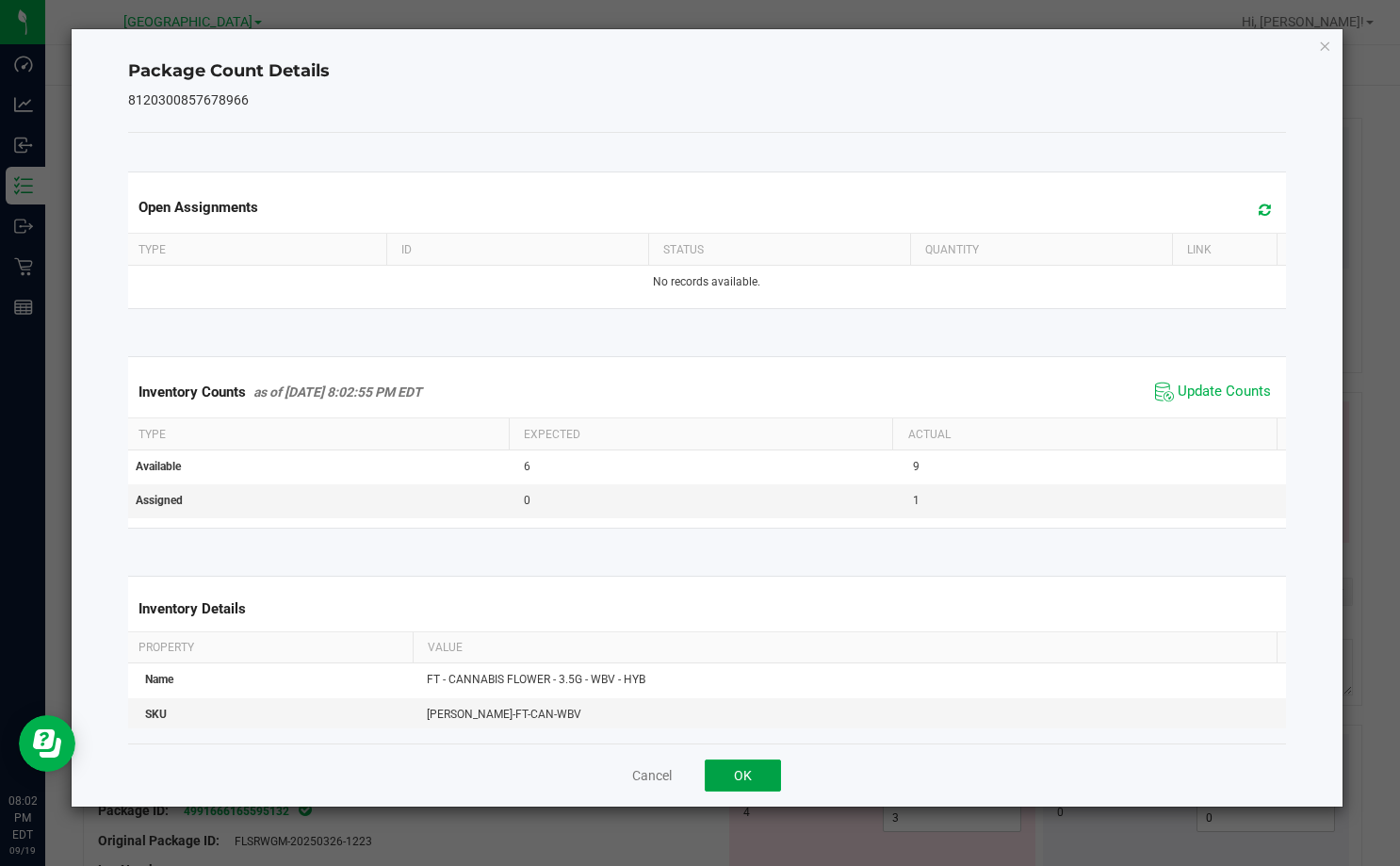
click at [734, 766] on button "OK" at bounding box center [742, 775] width 76 height 32
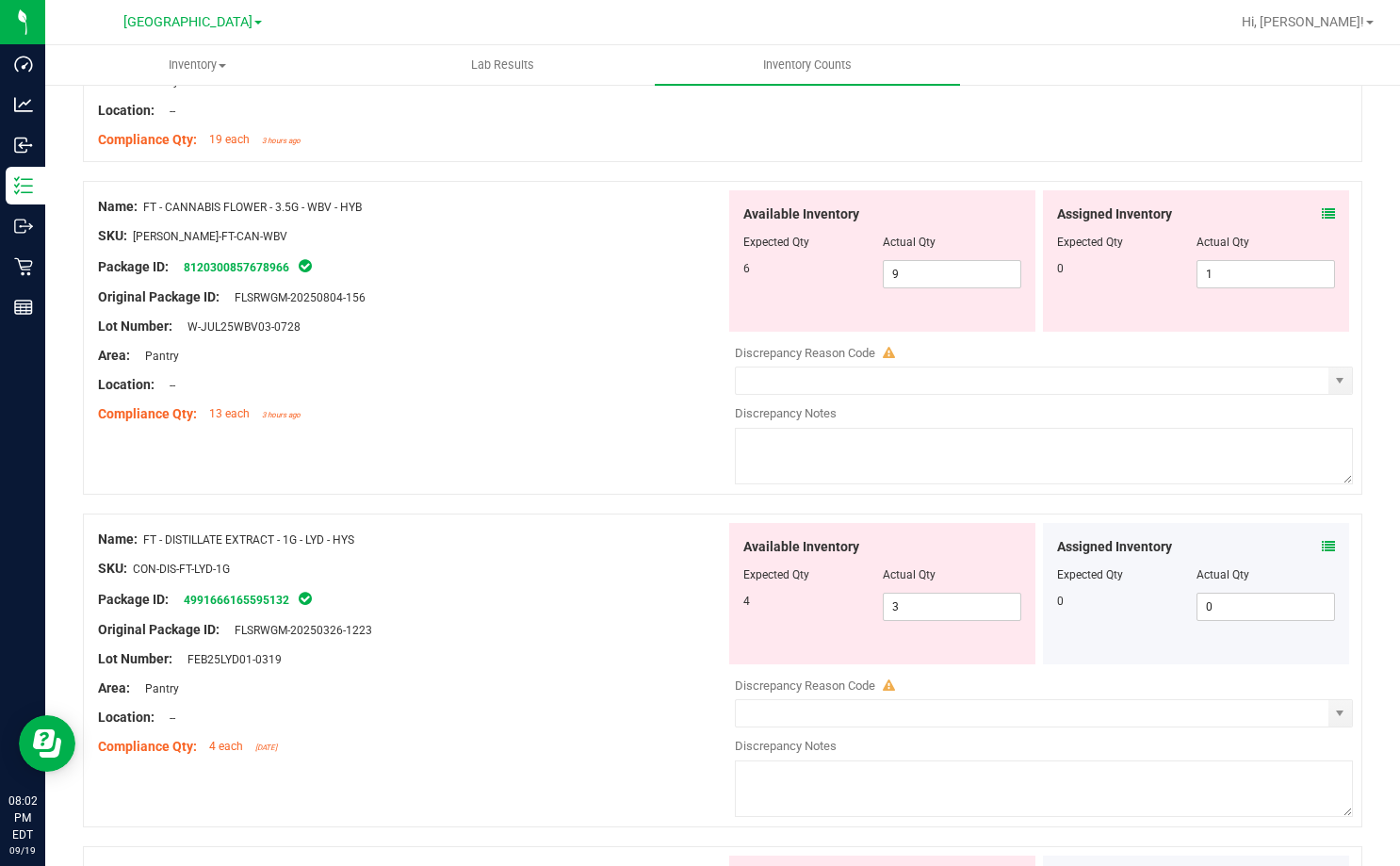
scroll to position [471, 0]
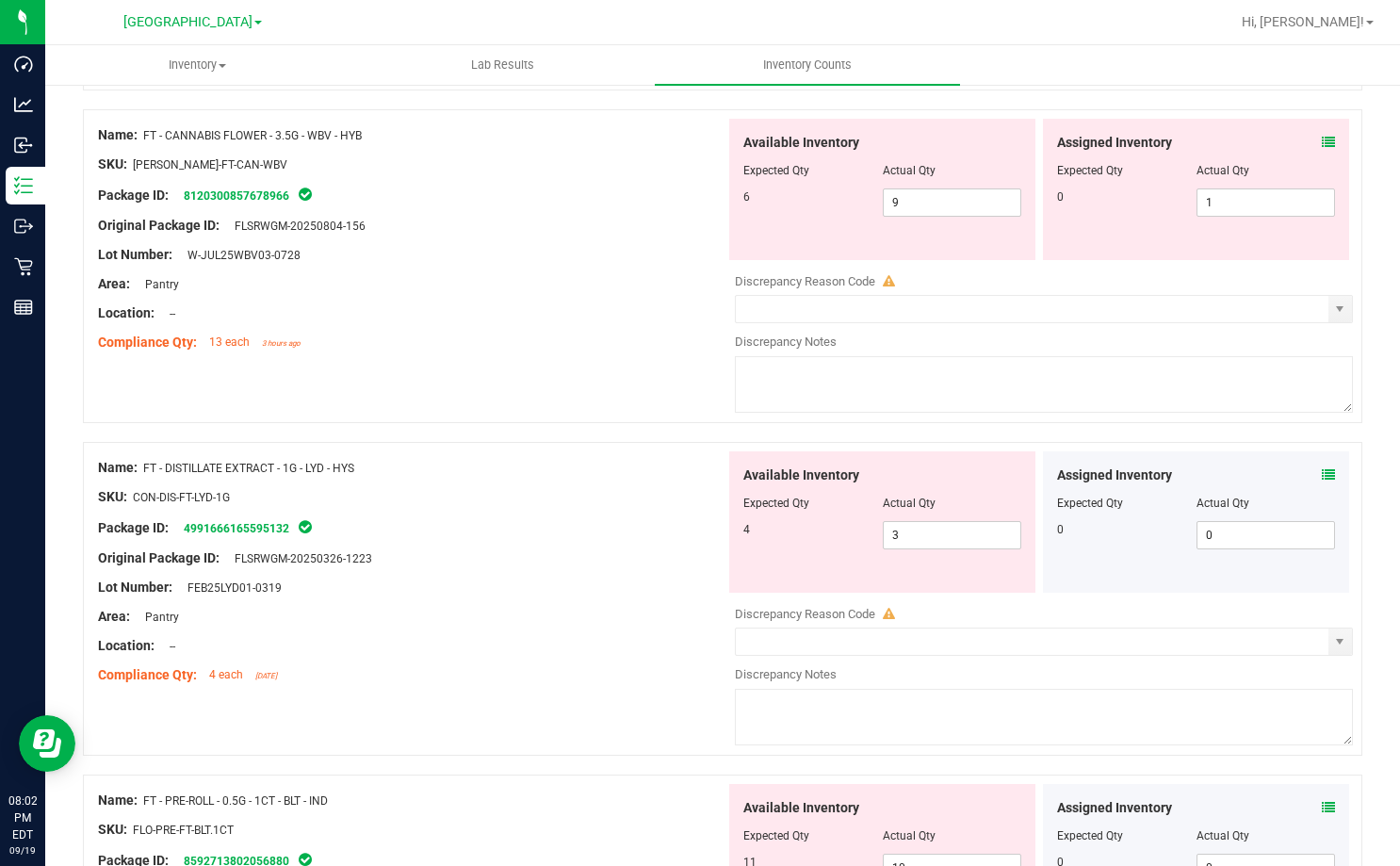
click at [1307, 475] on div "Assigned Inventory" at bounding box center [1195, 475] width 278 height 20
click at [1322, 475] on icon at bounding box center [1329, 475] width 13 height 13
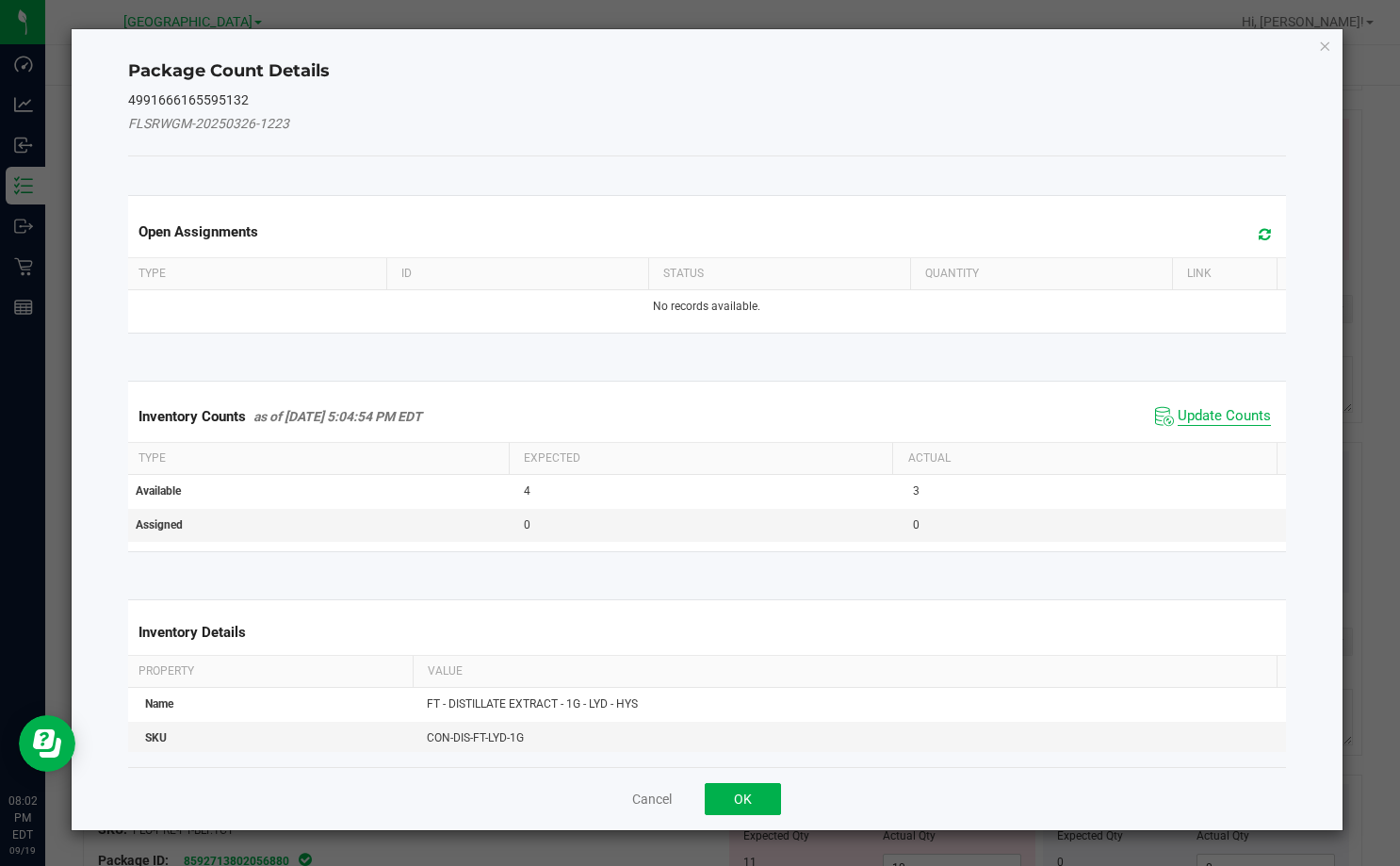
click at [1207, 417] on span "Update Counts" at bounding box center [1224, 417] width 93 height 19
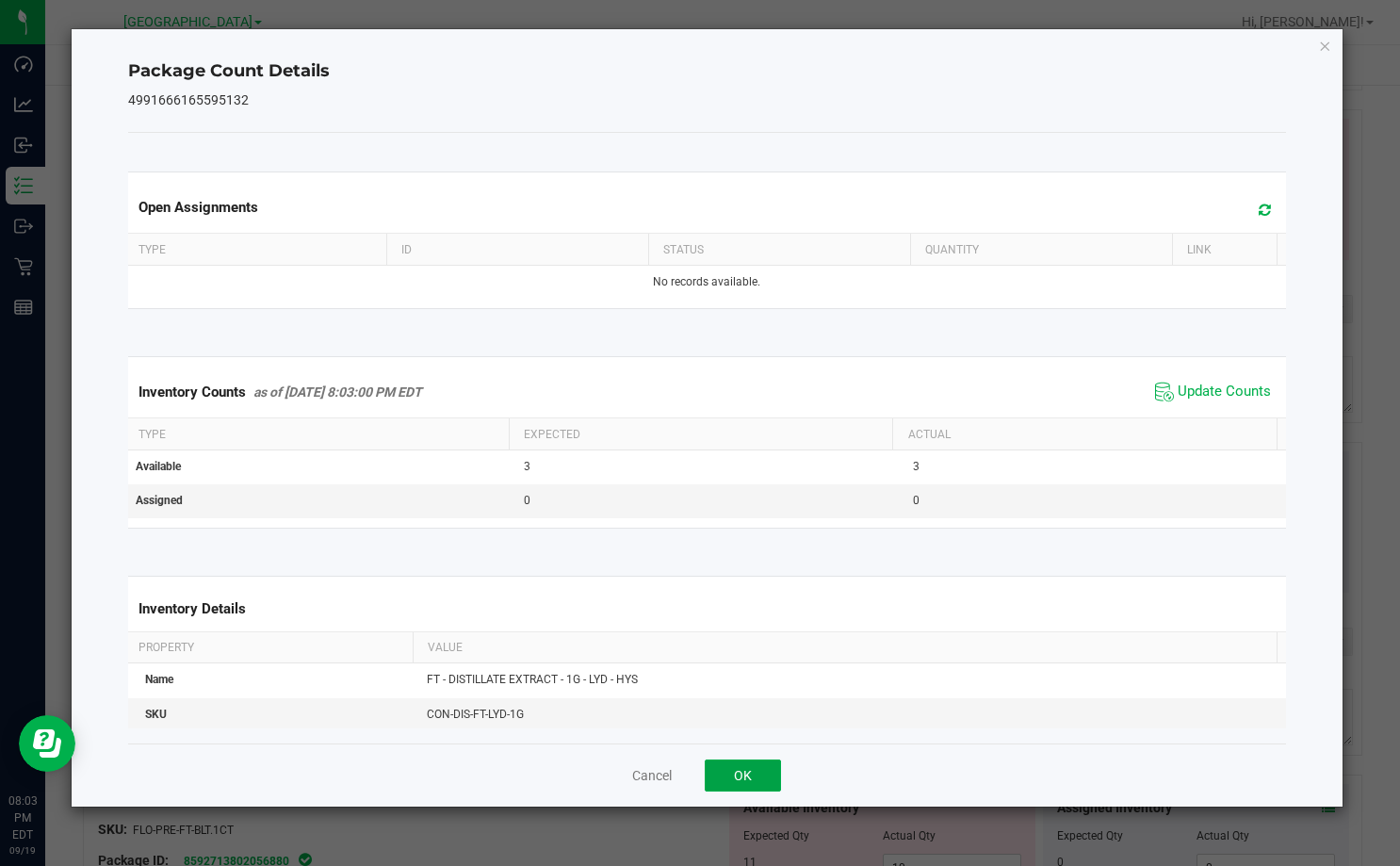
click at [761, 775] on button "OK" at bounding box center [742, 775] width 76 height 32
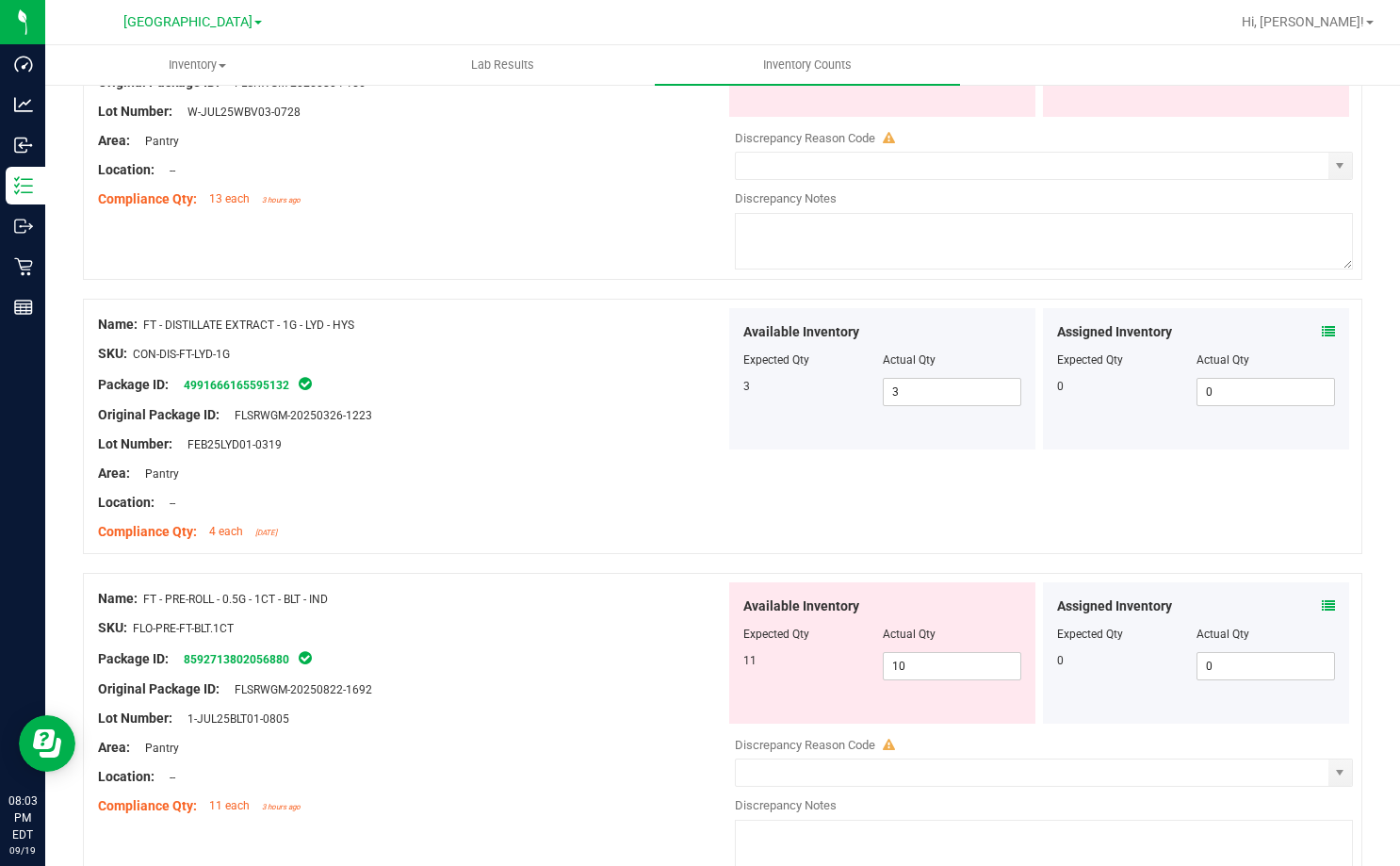
scroll to position [659, 0]
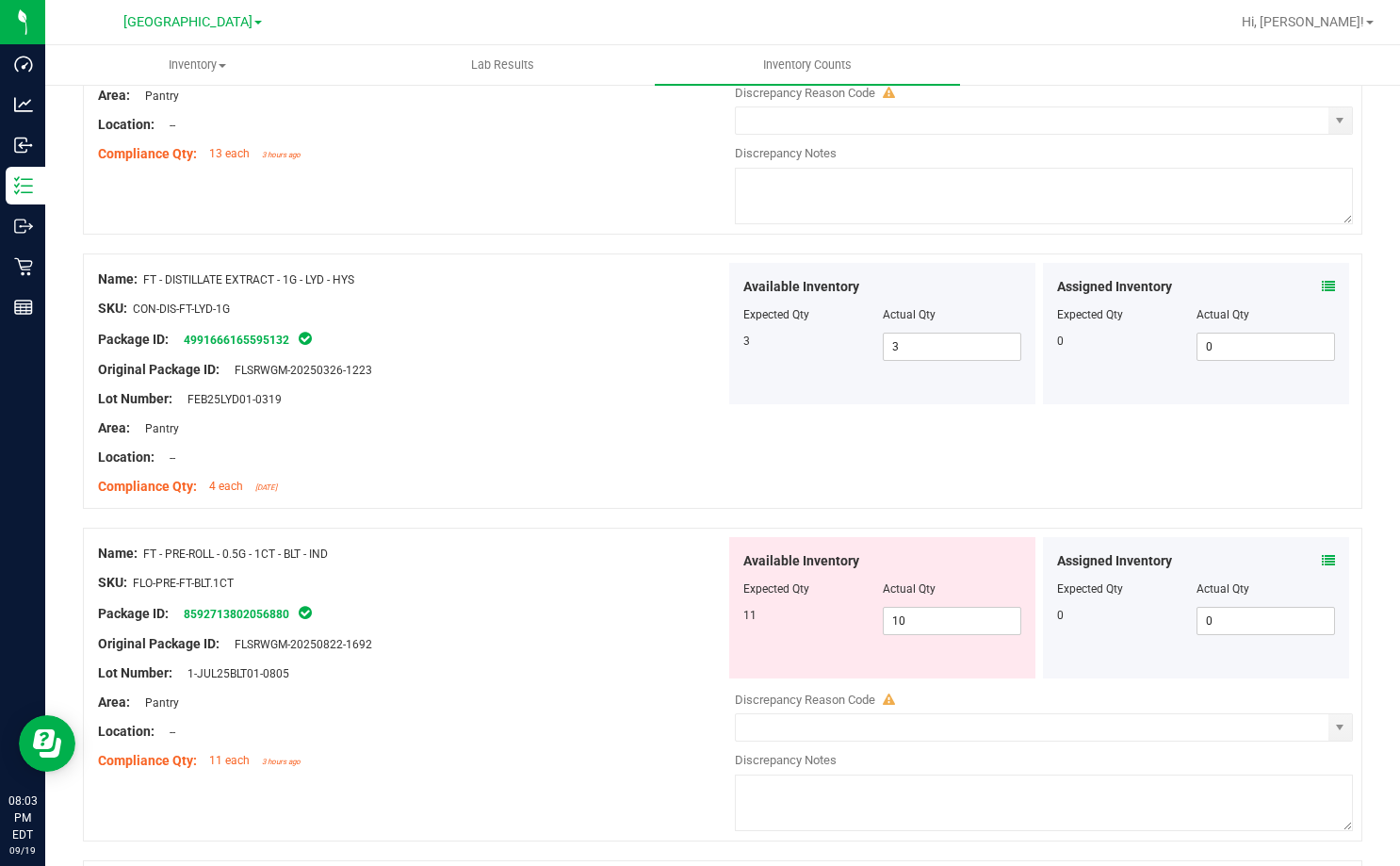
click at [1322, 559] on icon at bounding box center [1329, 561] width 13 height 13
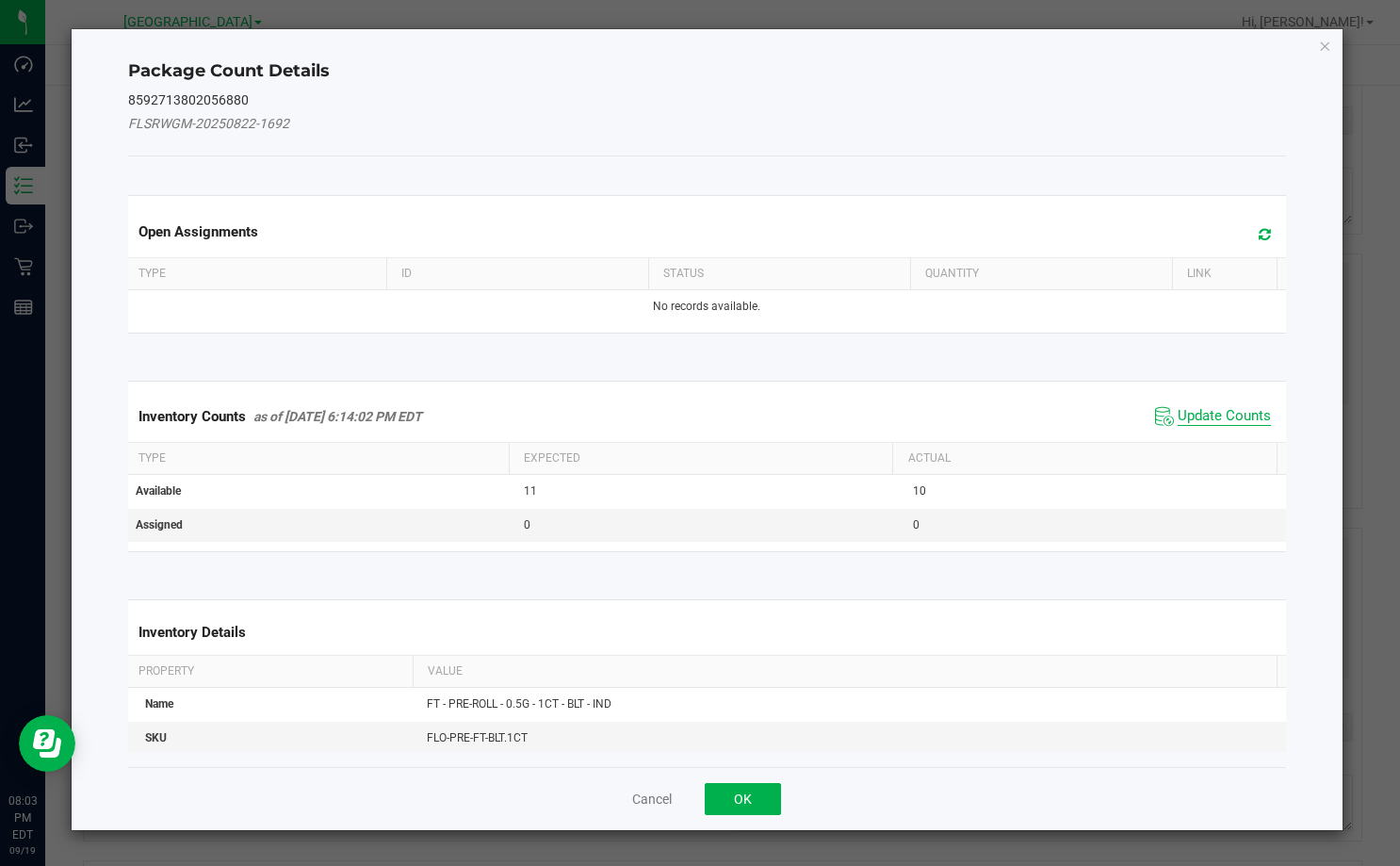
click at [1207, 418] on span "Update Counts" at bounding box center [1224, 417] width 93 height 19
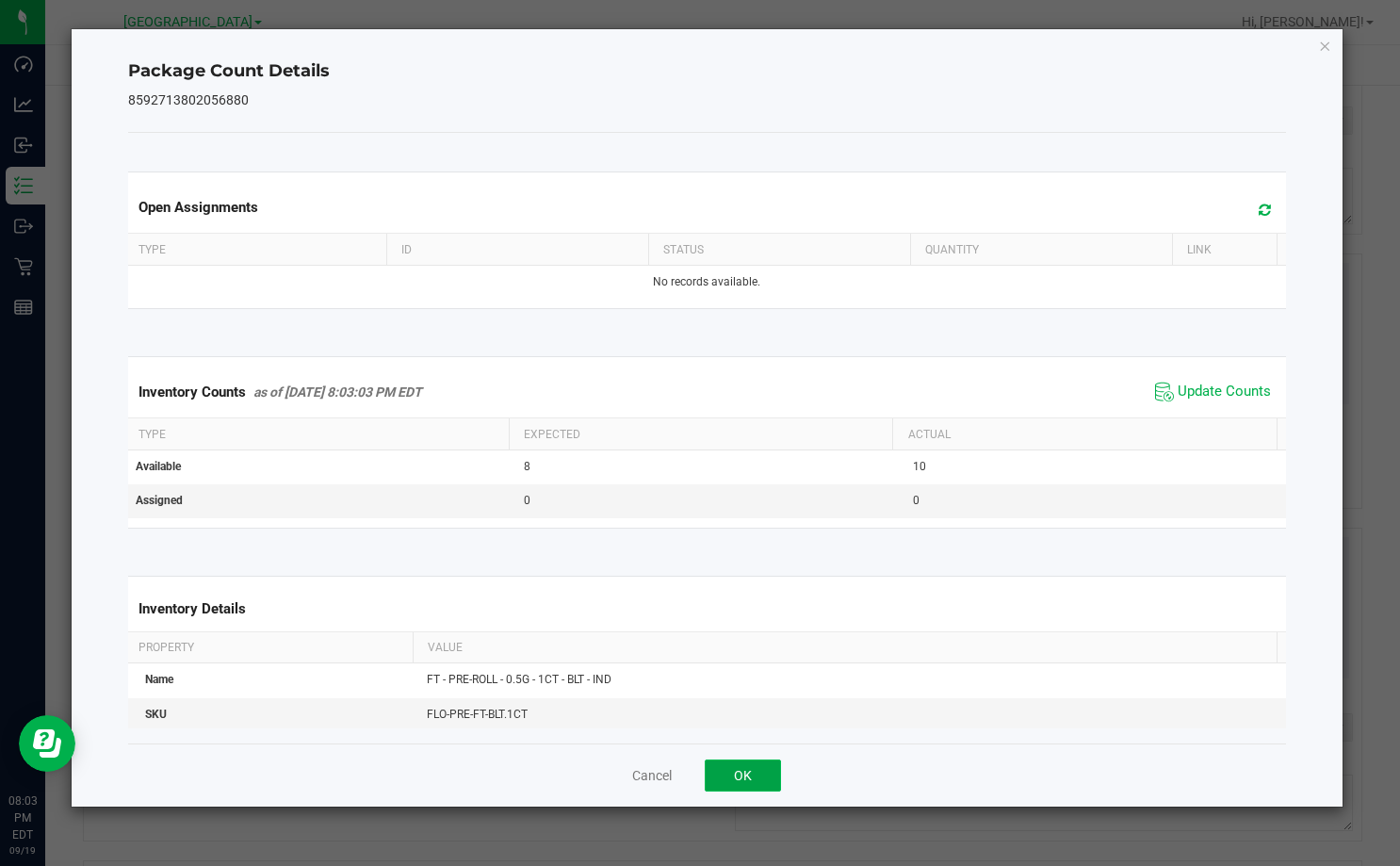
click at [761, 771] on button "OK" at bounding box center [742, 775] width 76 height 32
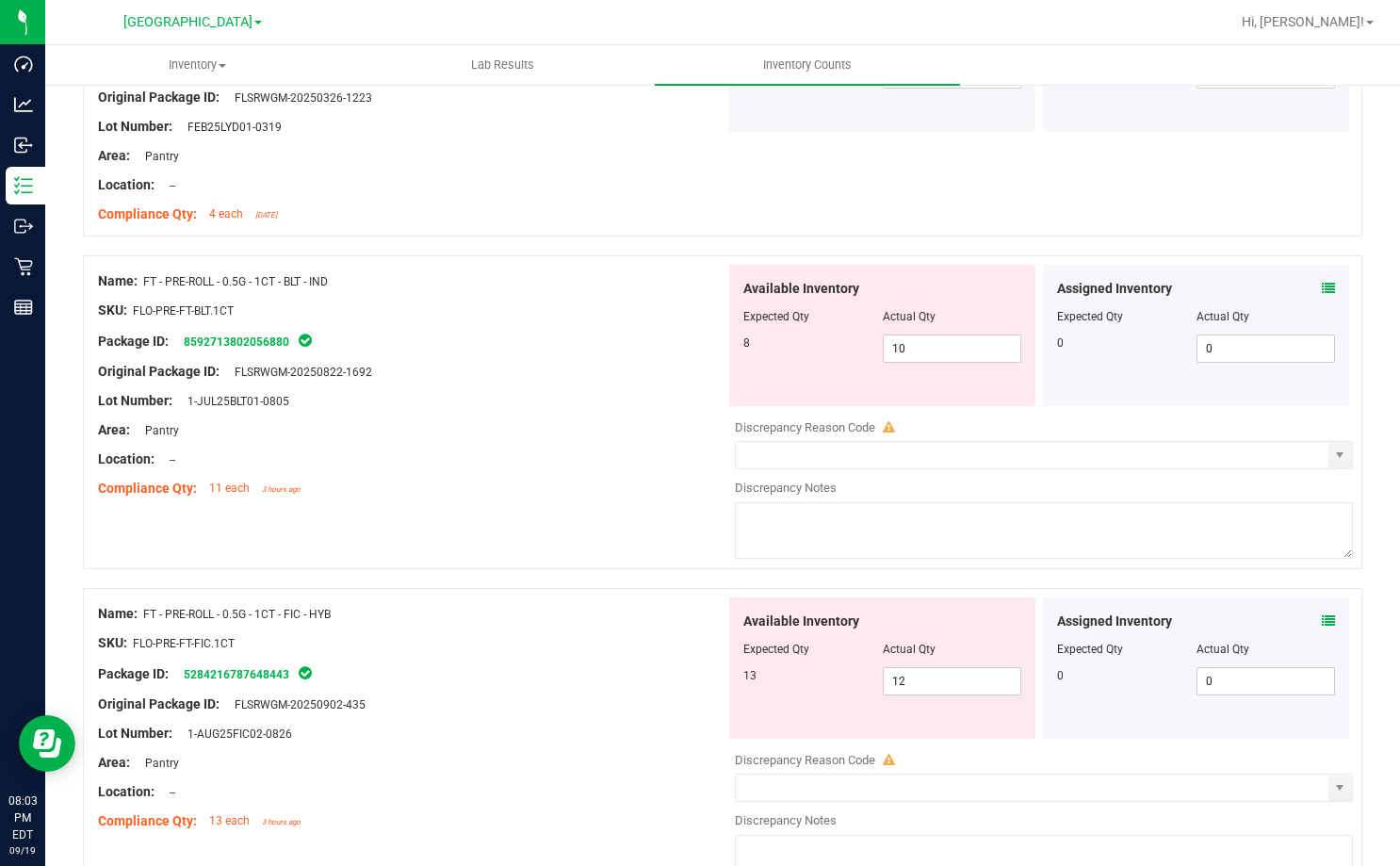
scroll to position [942, 0]
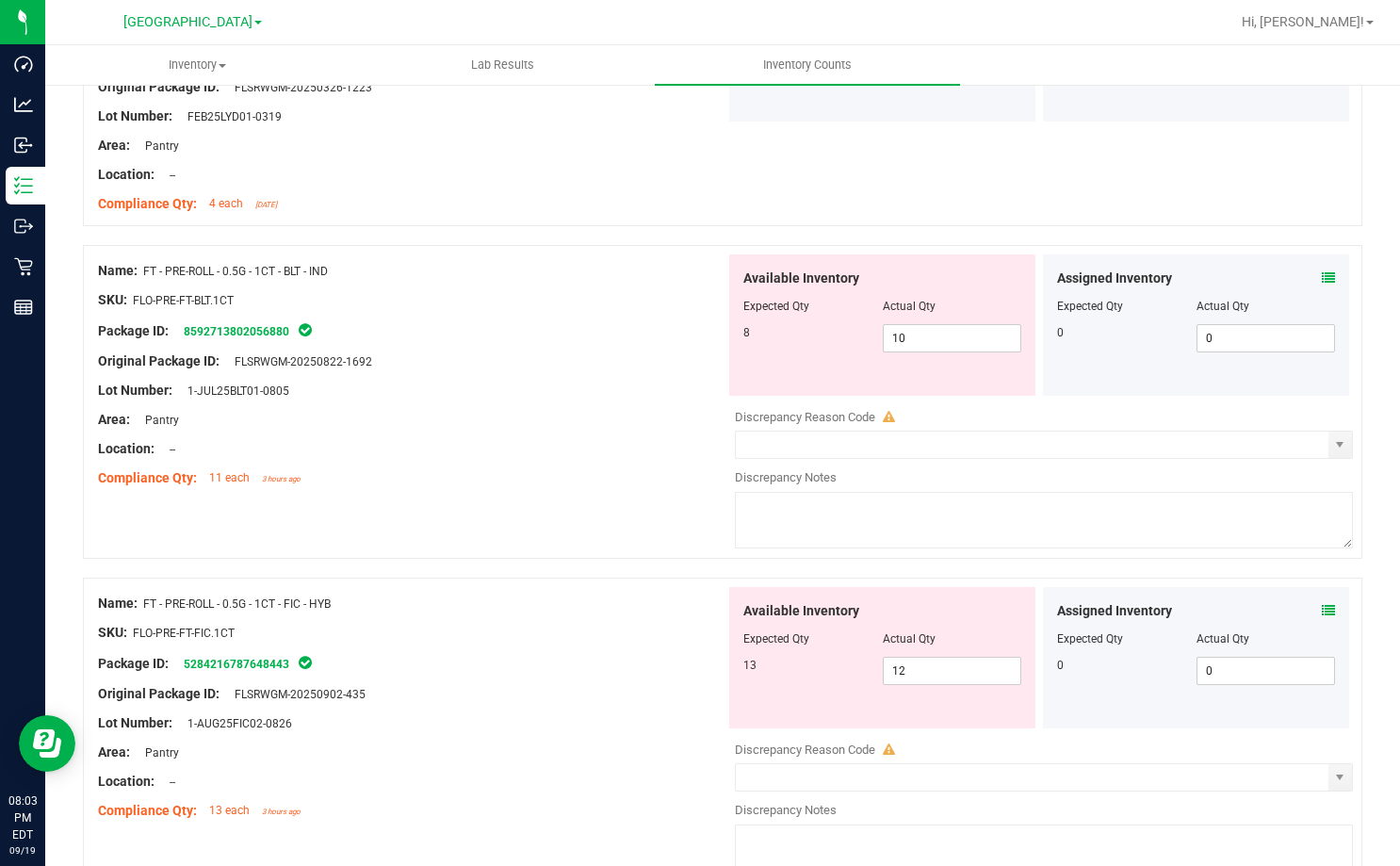
click at [1322, 609] on icon at bounding box center [1329, 611] width 13 height 13
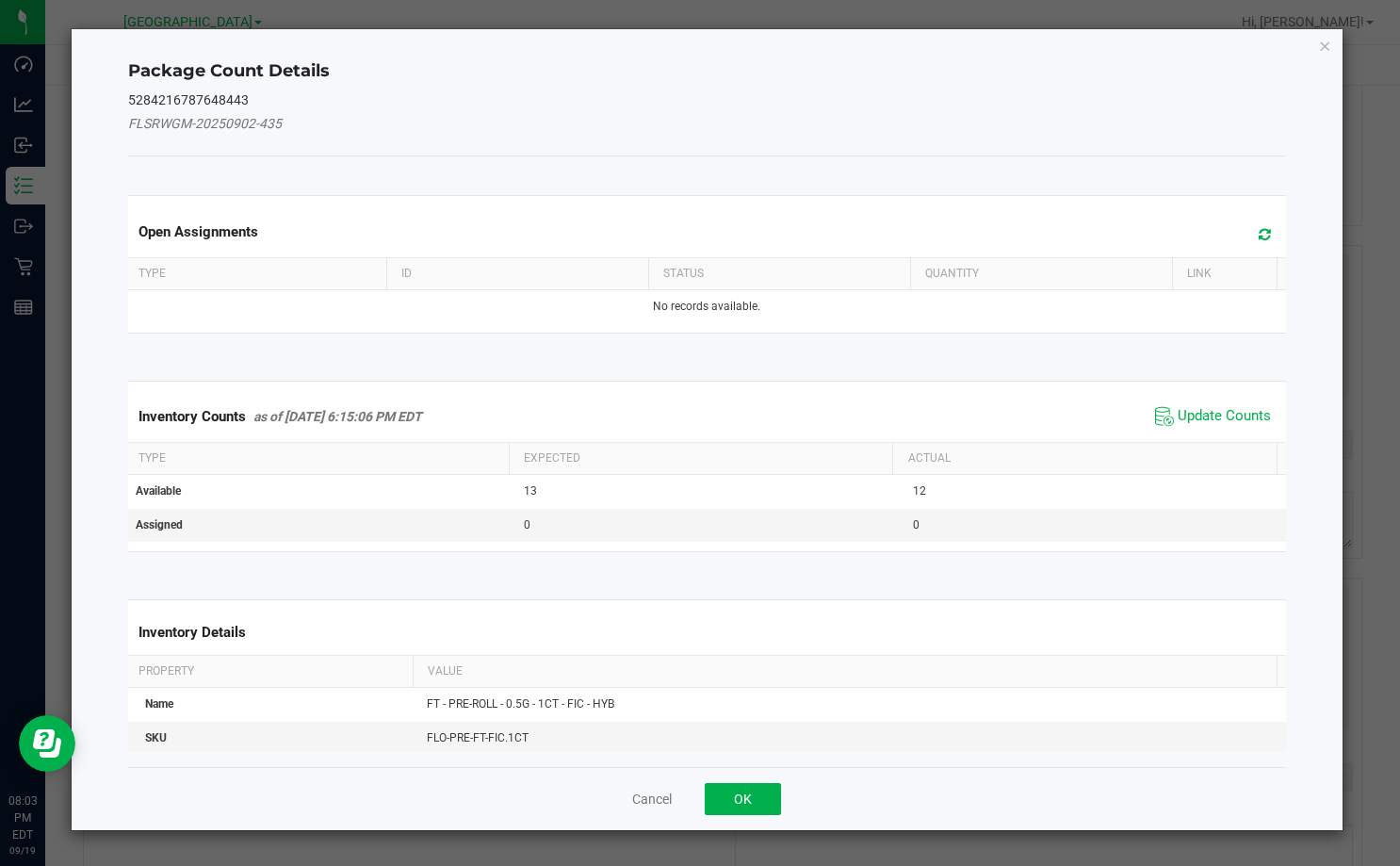
click at [1195, 404] on span "Update Counts" at bounding box center [1212, 416] width 125 height 28
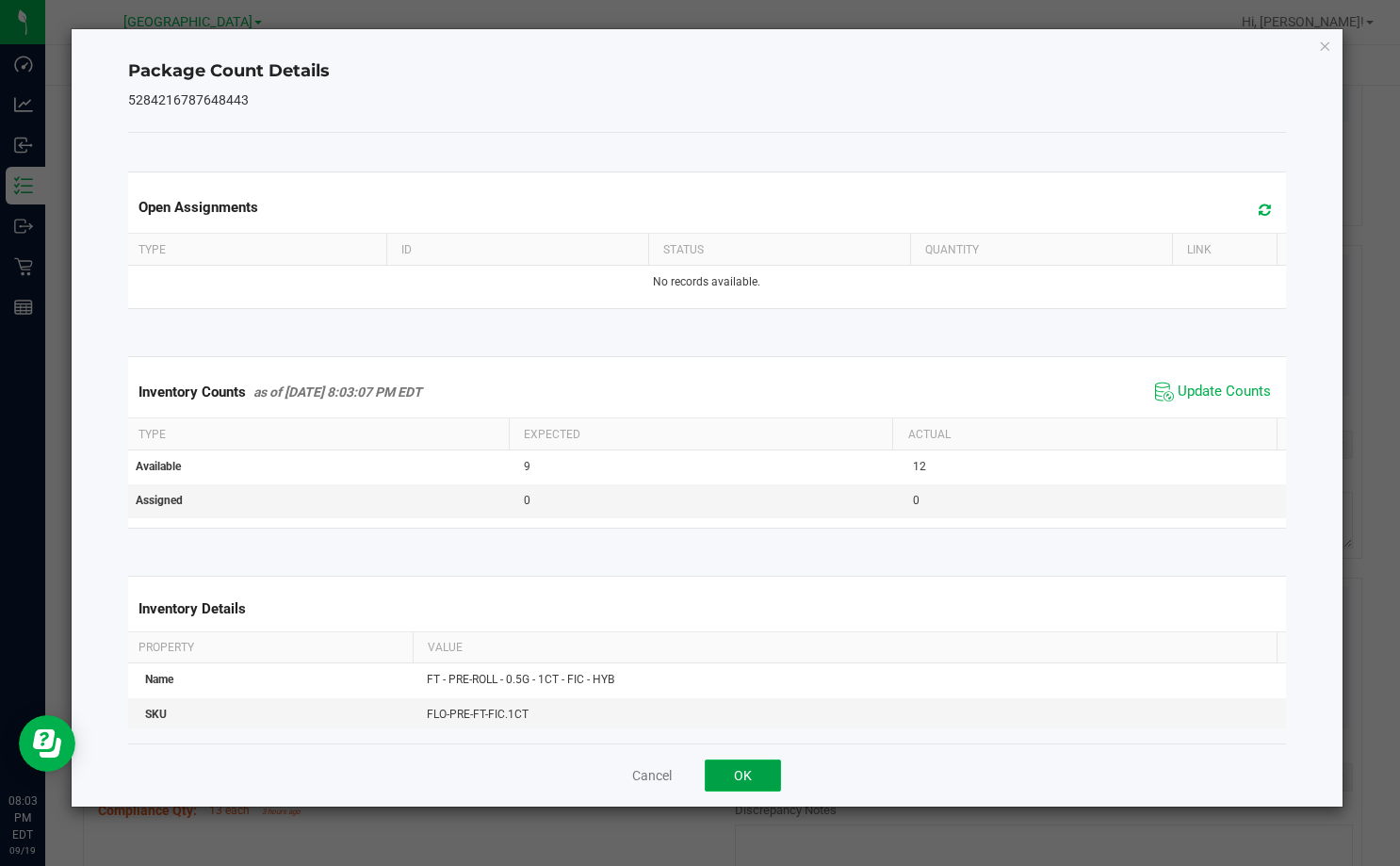
click at [771, 770] on button "OK" at bounding box center [742, 775] width 76 height 32
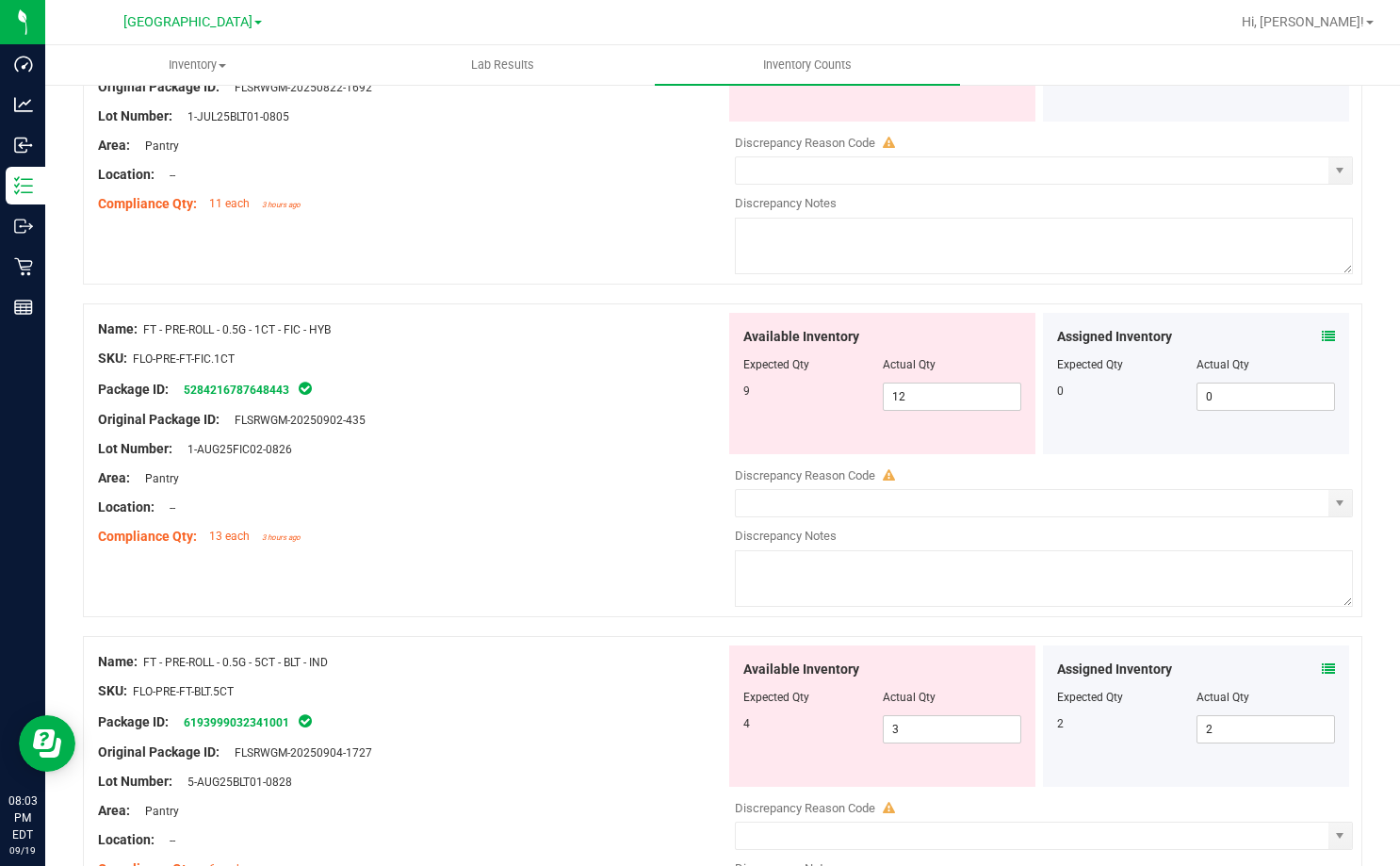
scroll to position [1225, 0]
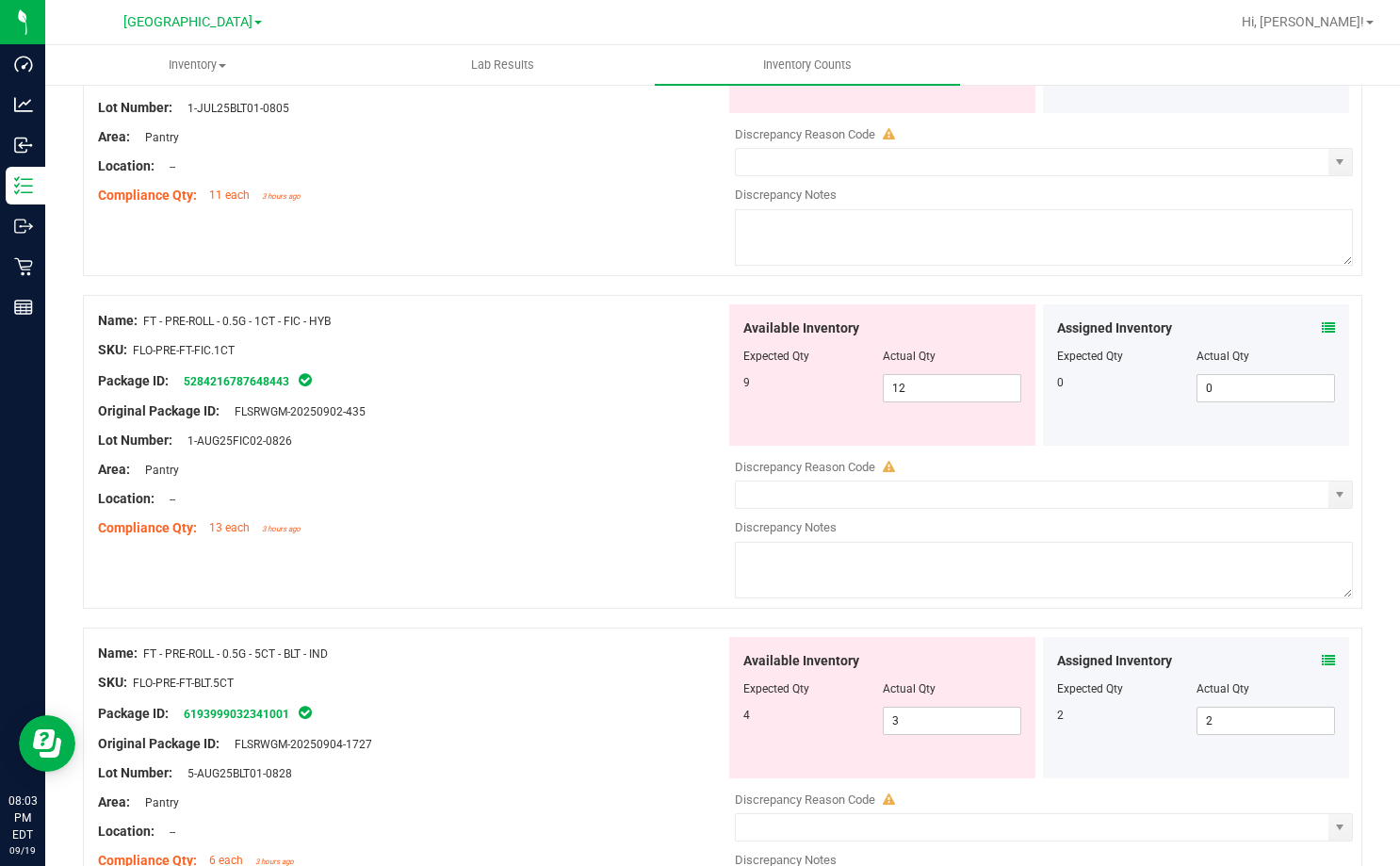
click at [1306, 658] on div "Assigned Inventory" at bounding box center [1195, 660] width 278 height 20
click at [1322, 658] on icon at bounding box center [1329, 660] width 13 height 13
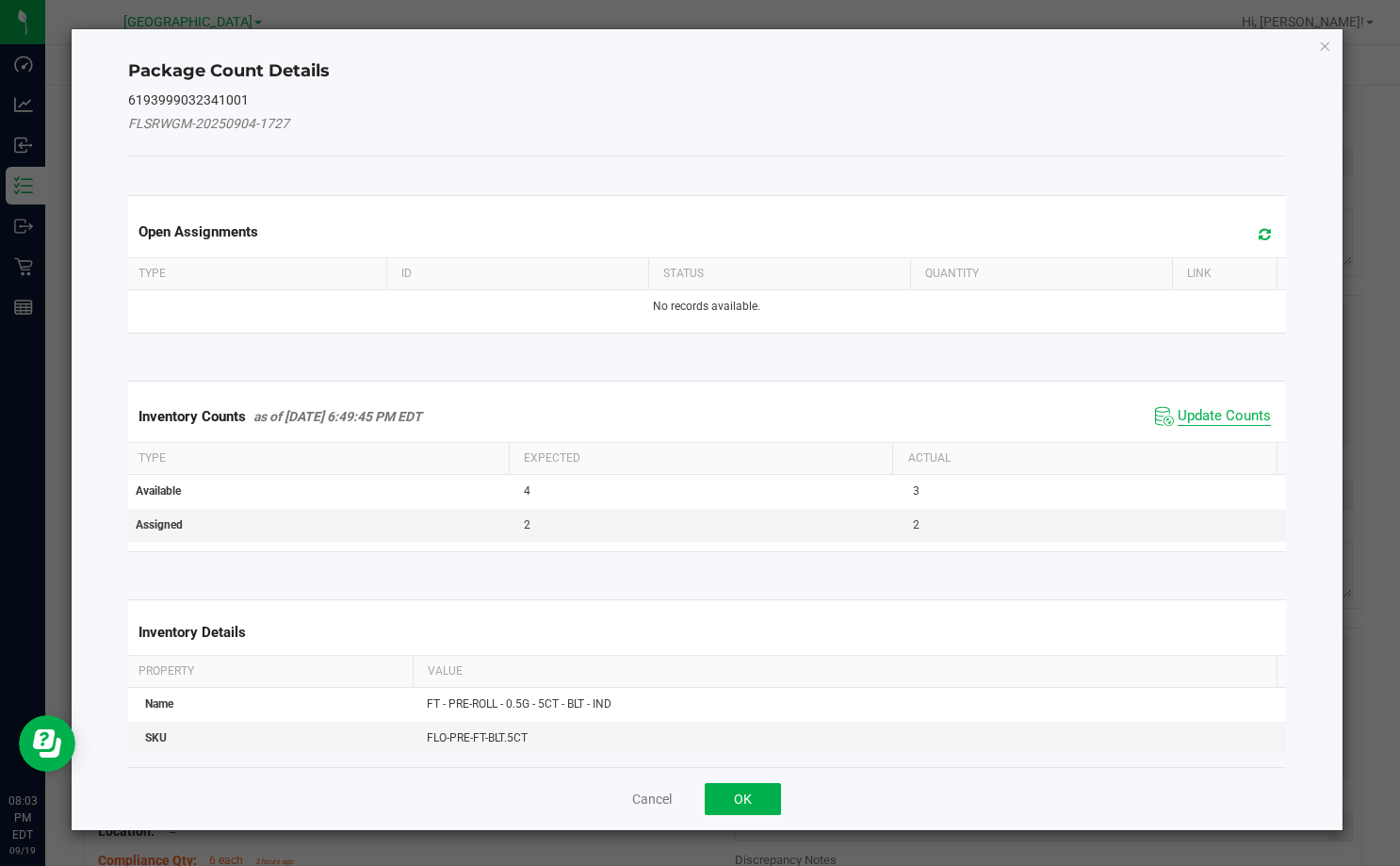
click at [1220, 418] on span "Update Counts" at bounding box center [1224, 417] width 93 height 19
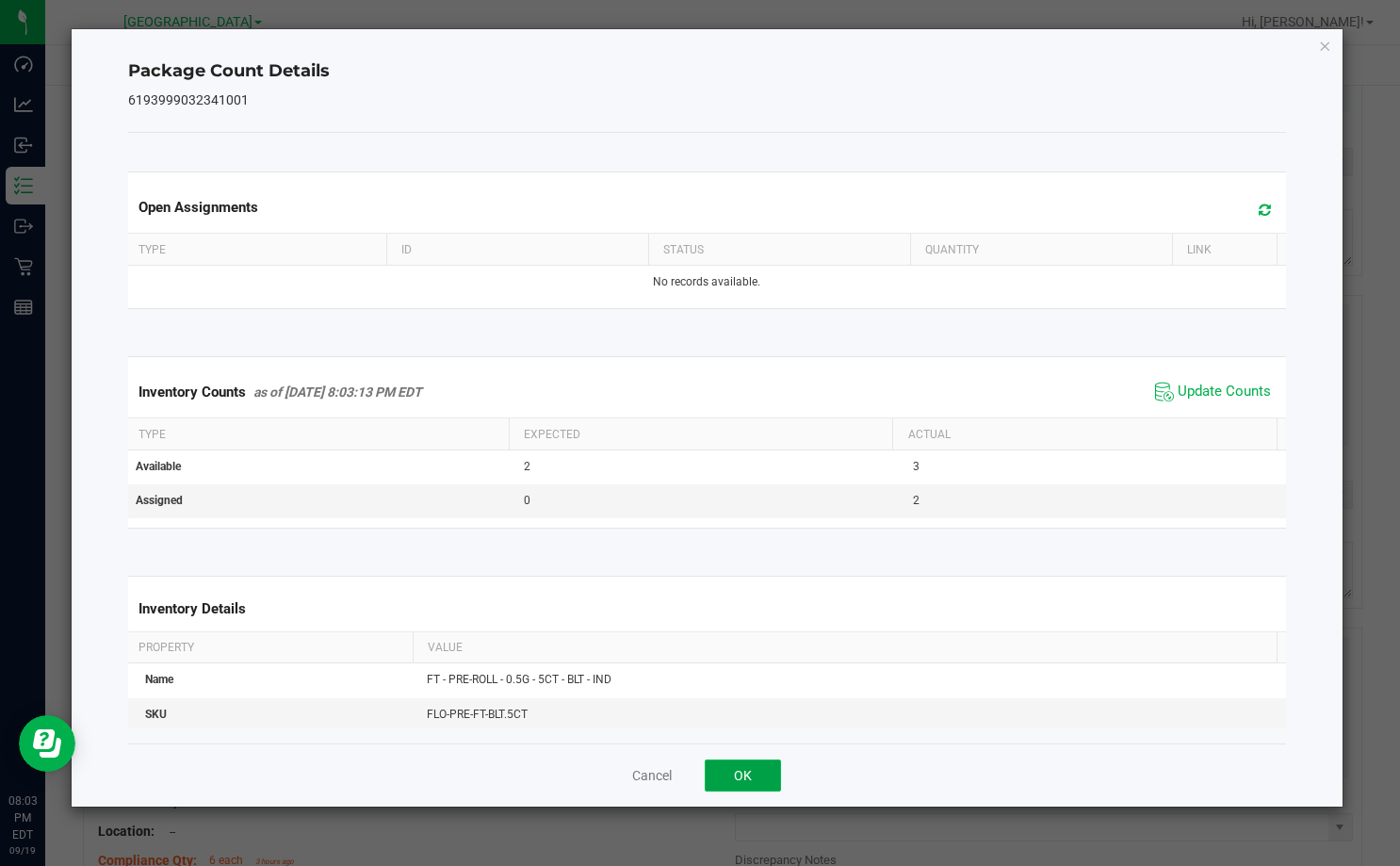
click at [740, 764] on button "OK" at bounding box center [742, 775] width 76 height 32
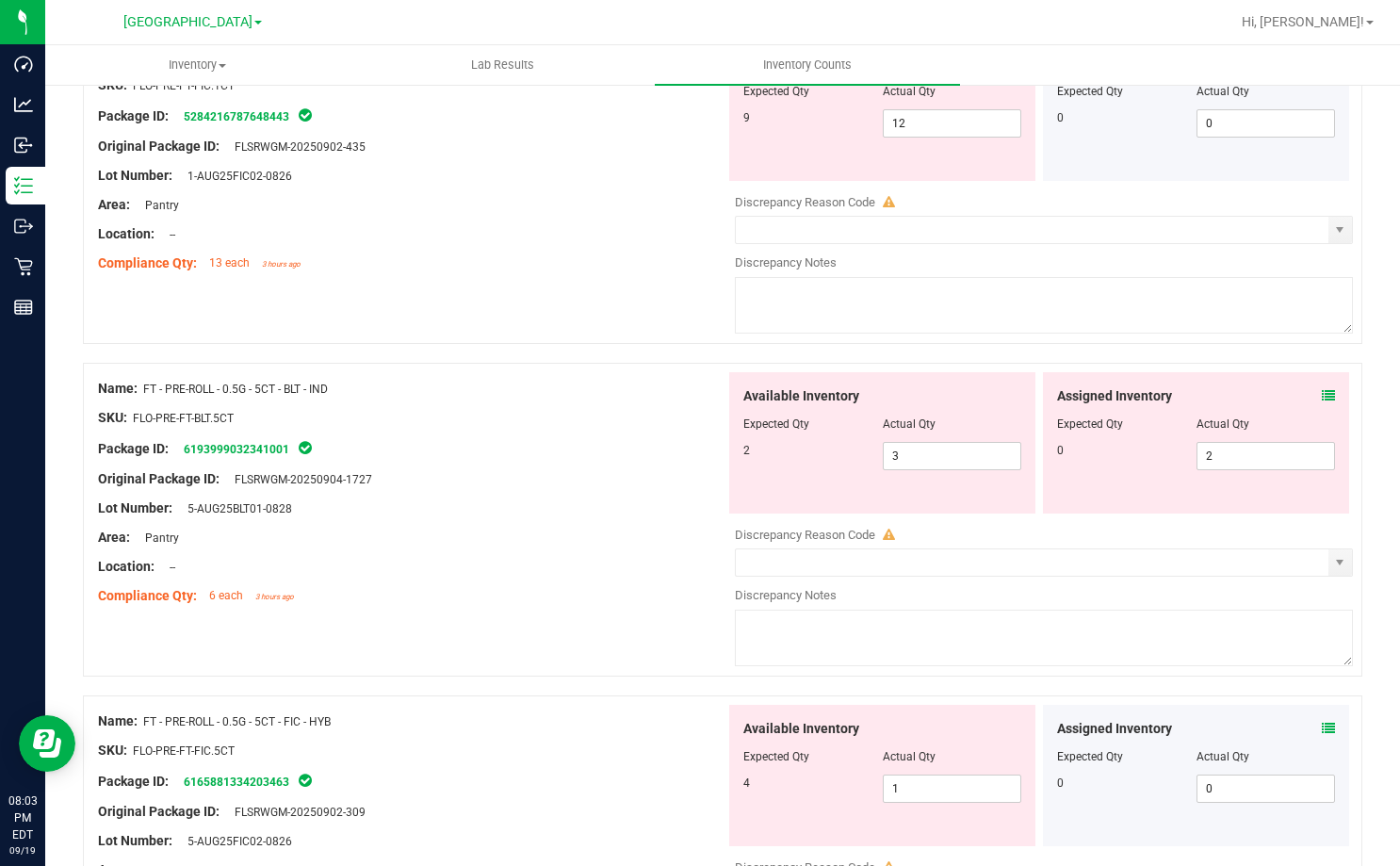
scroll to position [1507, 0]
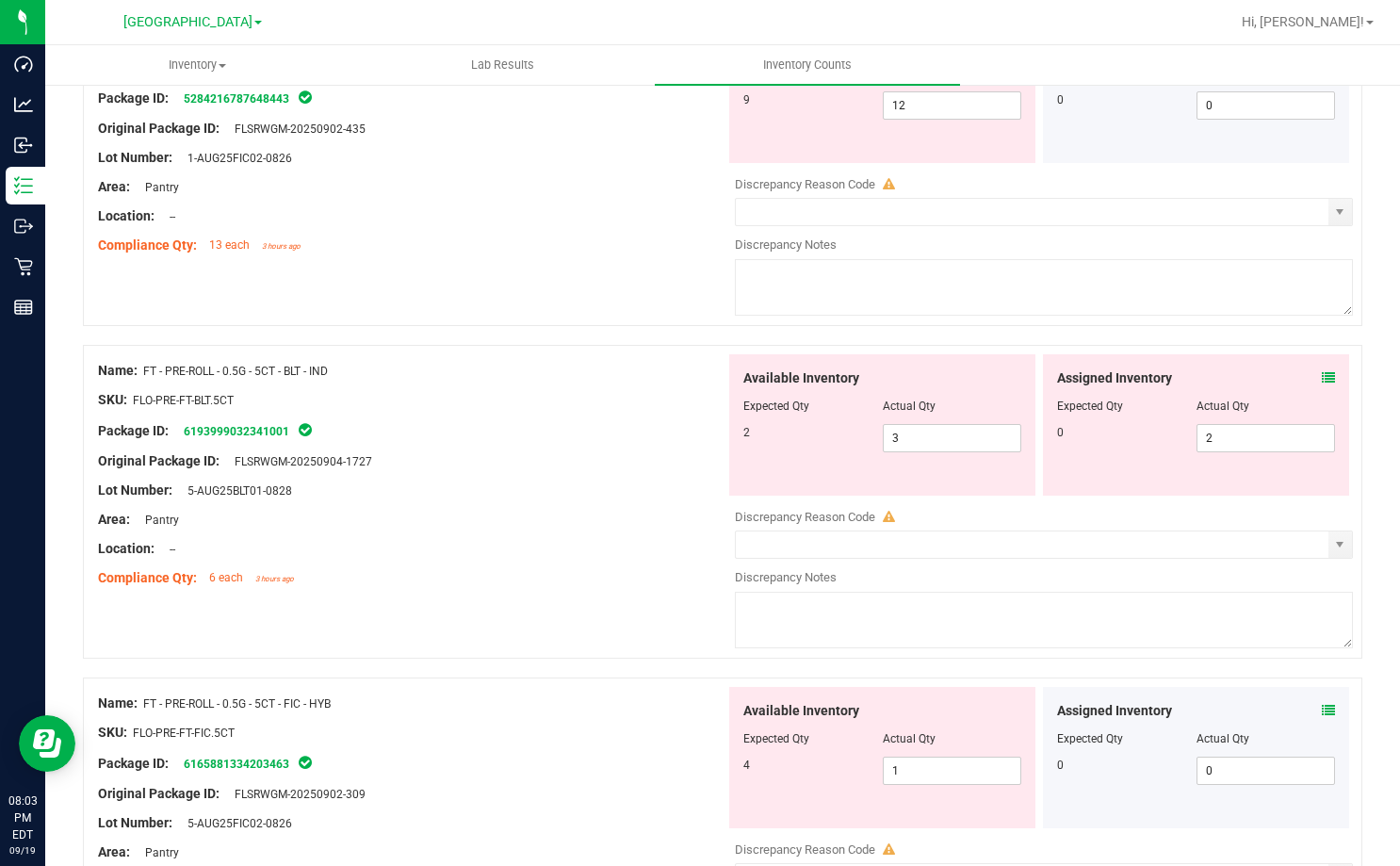
click at [1321, 371] on div "Assigned Inventory Expected Qty Actual Qty 0 2 2" at bounding box center [1196, 424] width 306 height 141
click at [1303, 380] on div "Assigned Inventory" at bounding box center [1195, 378] width 278 height 20
click at [1322, 378] on icon at bounding box center [1329, 378] width 13 height 13
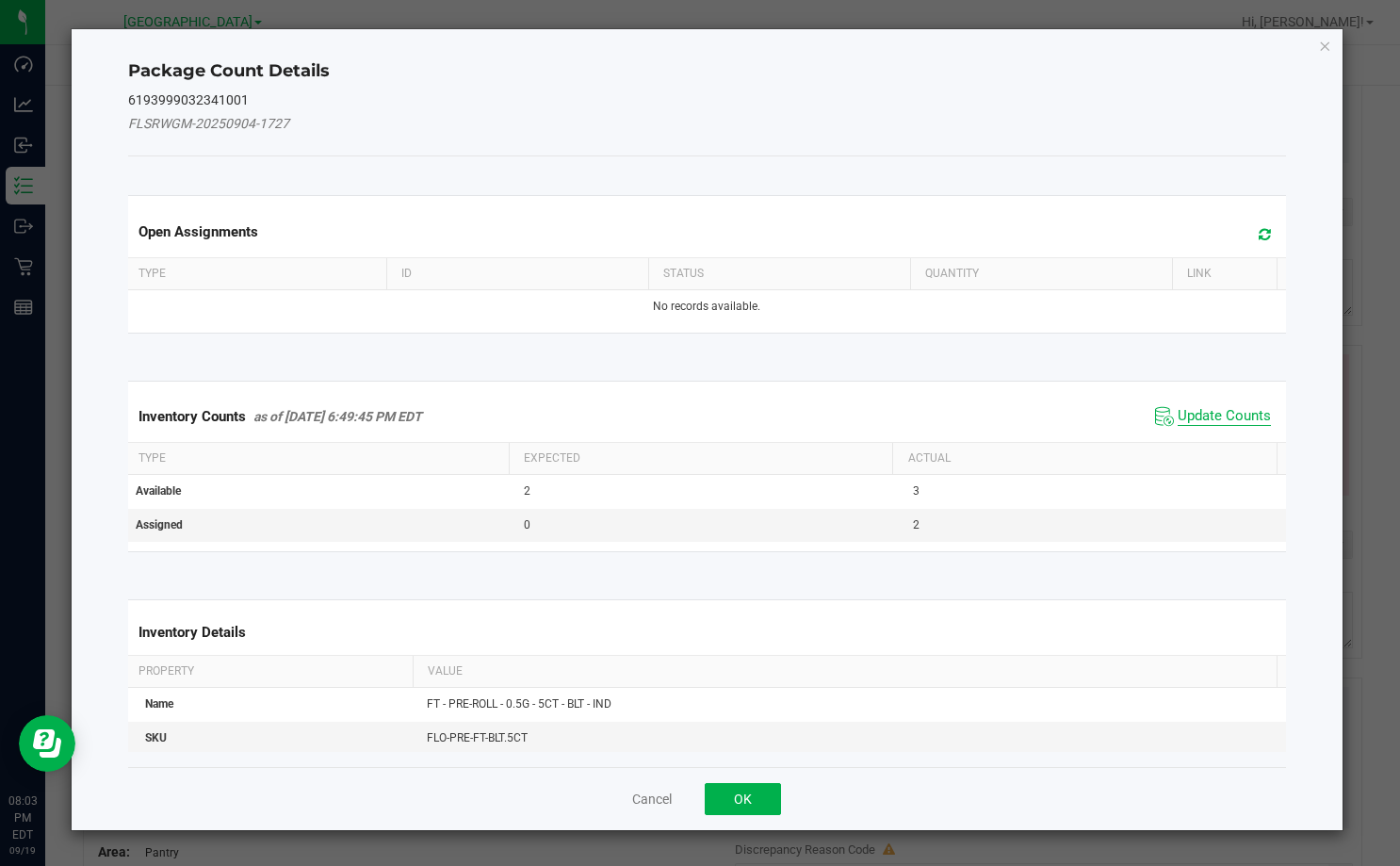
click at [1194, 415] on span "Update Counts" at bounding box center [1224, 417] width 93 height 19
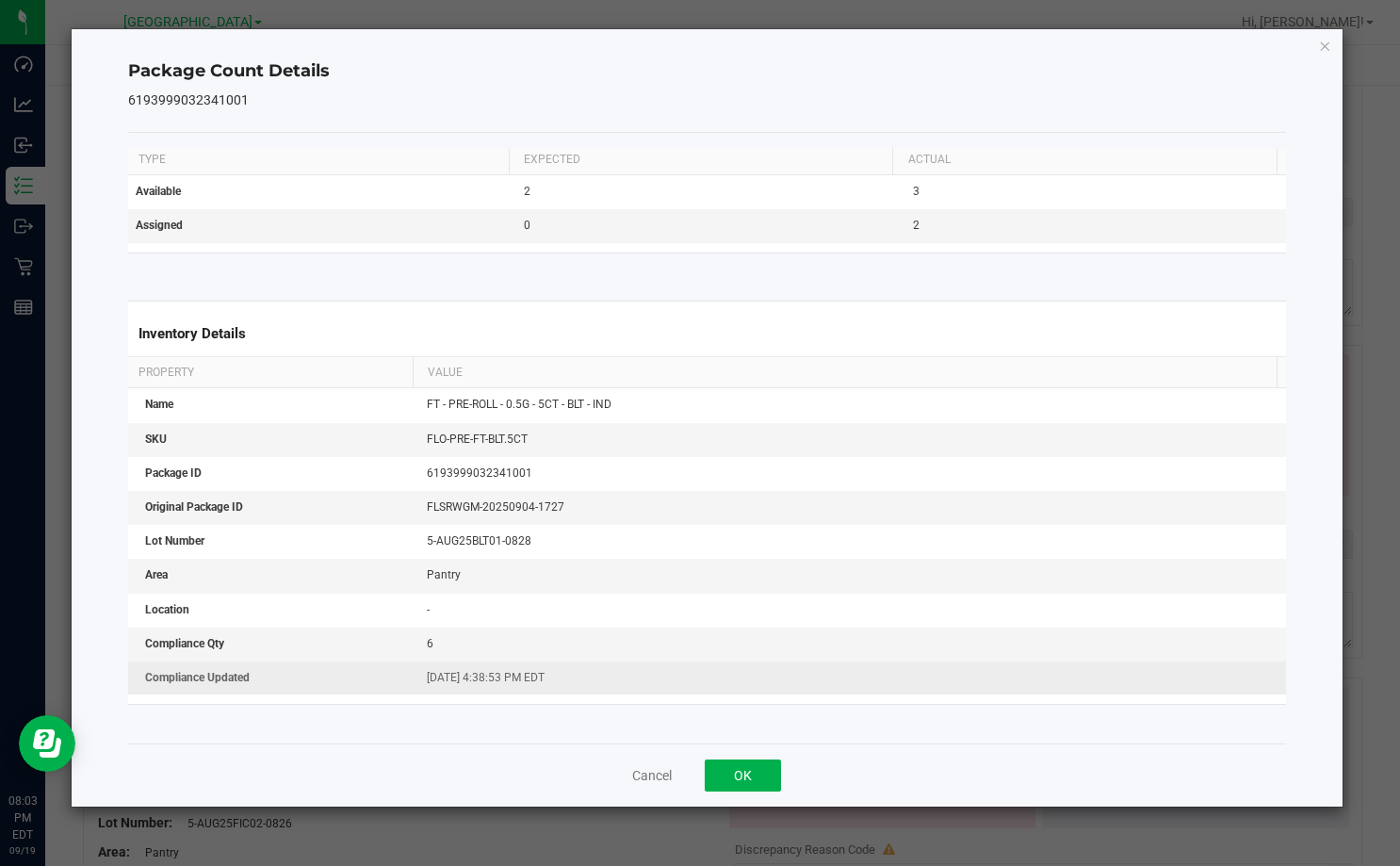
scroll to position [290, 0]
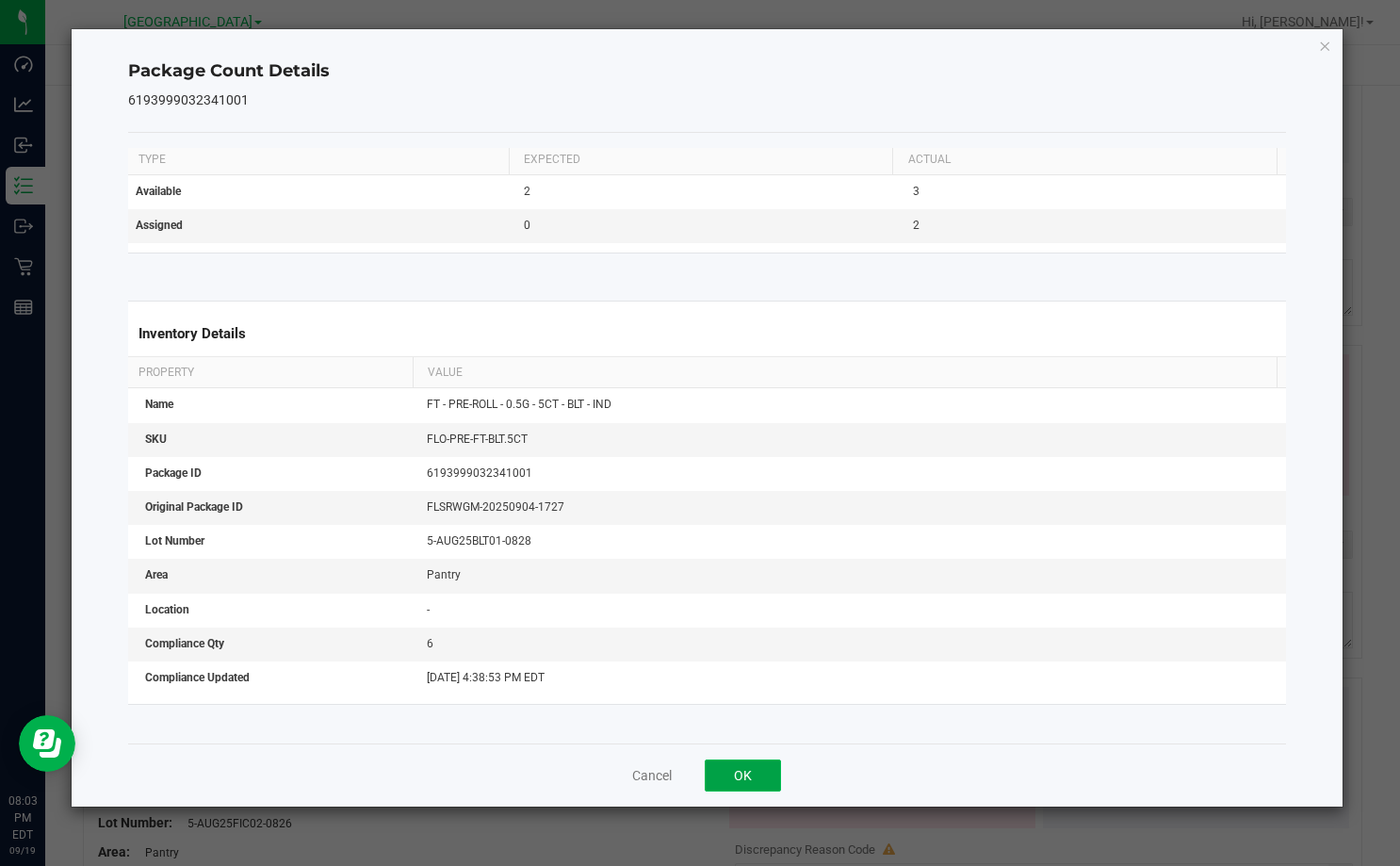
click at [743, 787] on button "OK" at bounding box center [742, 775] width 76 height 32
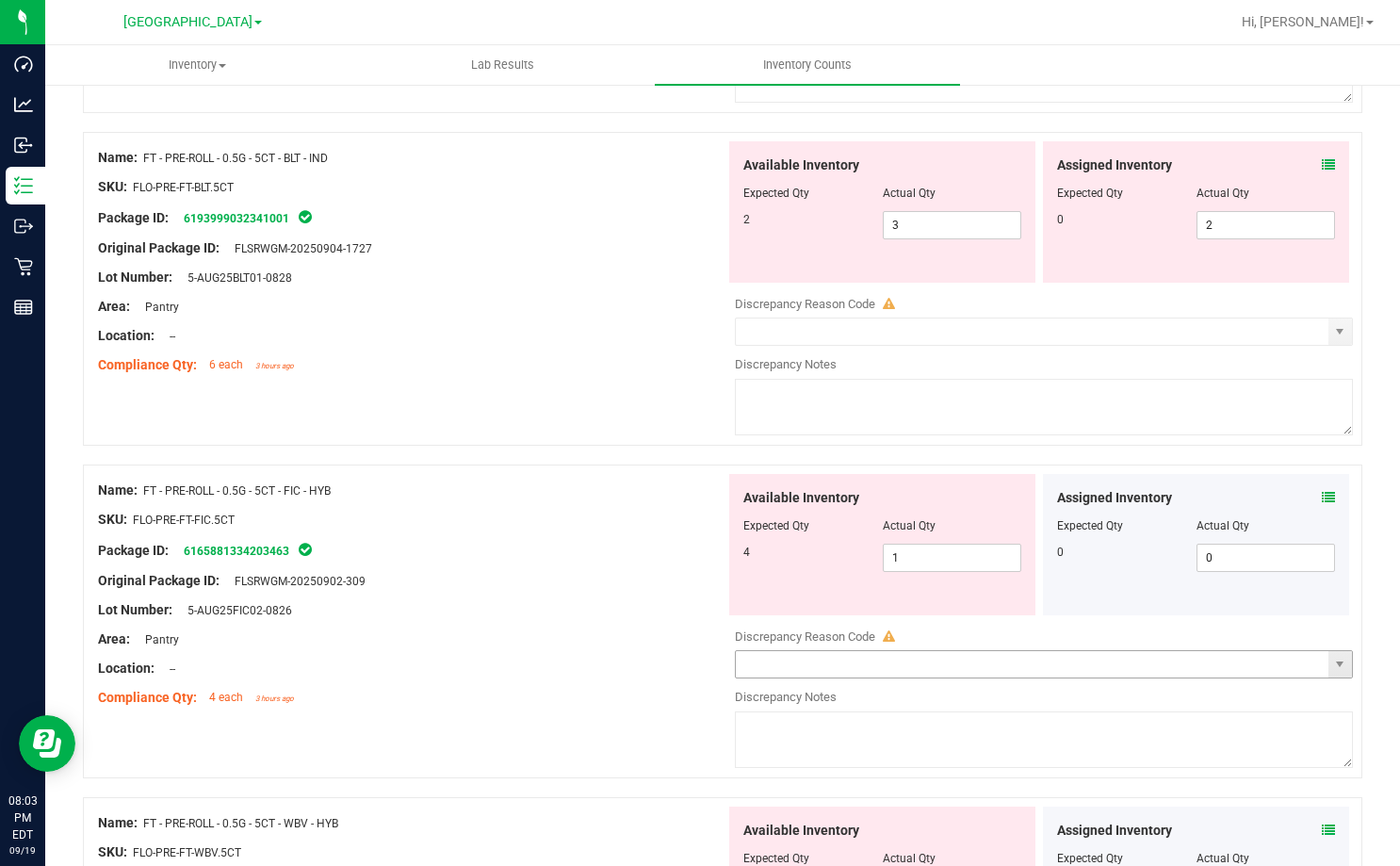
scroll to position [1790, 0]
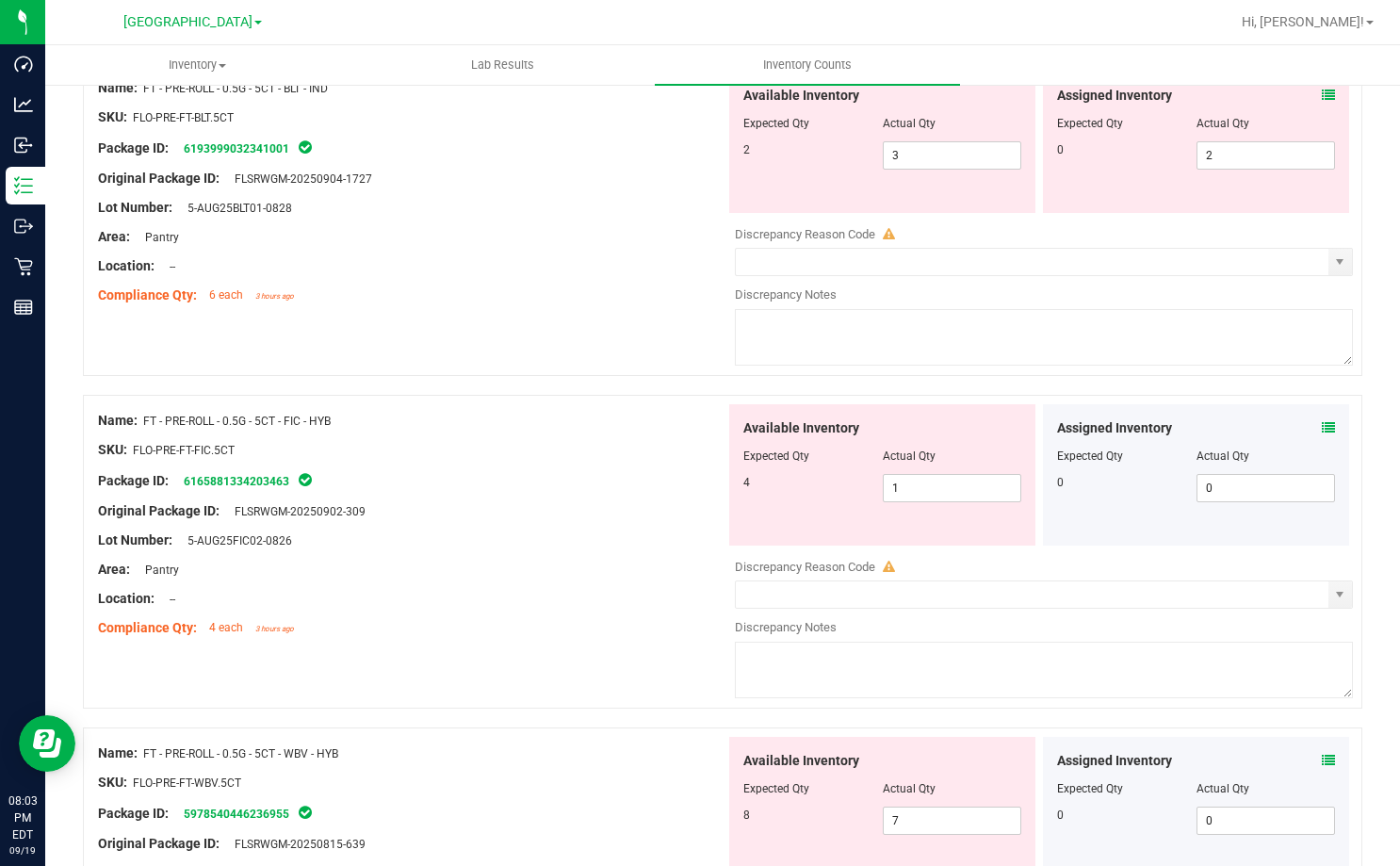
click at [1322, 431] on icon at bounding box center [1329, 428] width 13 height 13
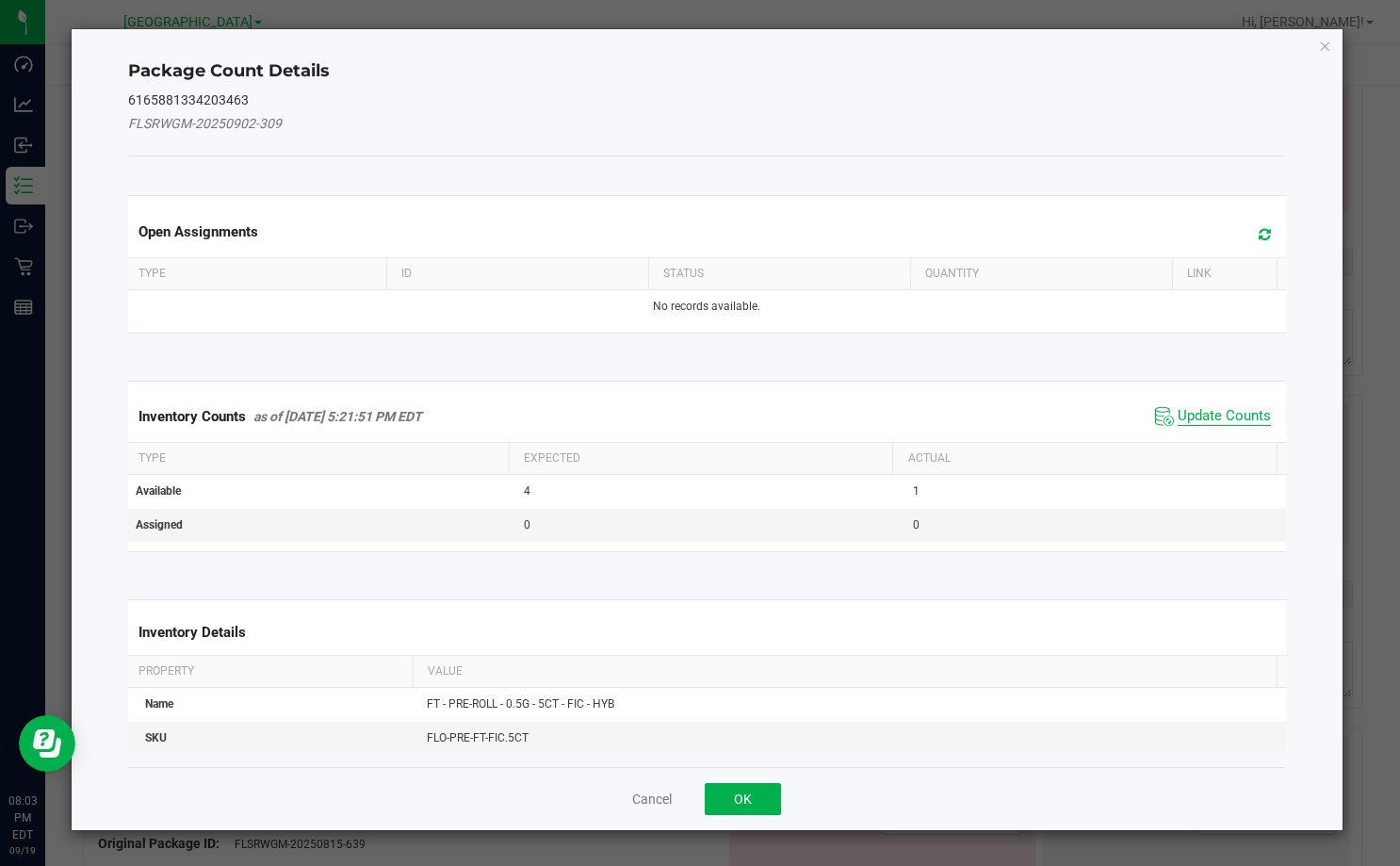
click at [1178, 420] on span "Update Counts" at bounding box center [1224, 417] width 93 height 19
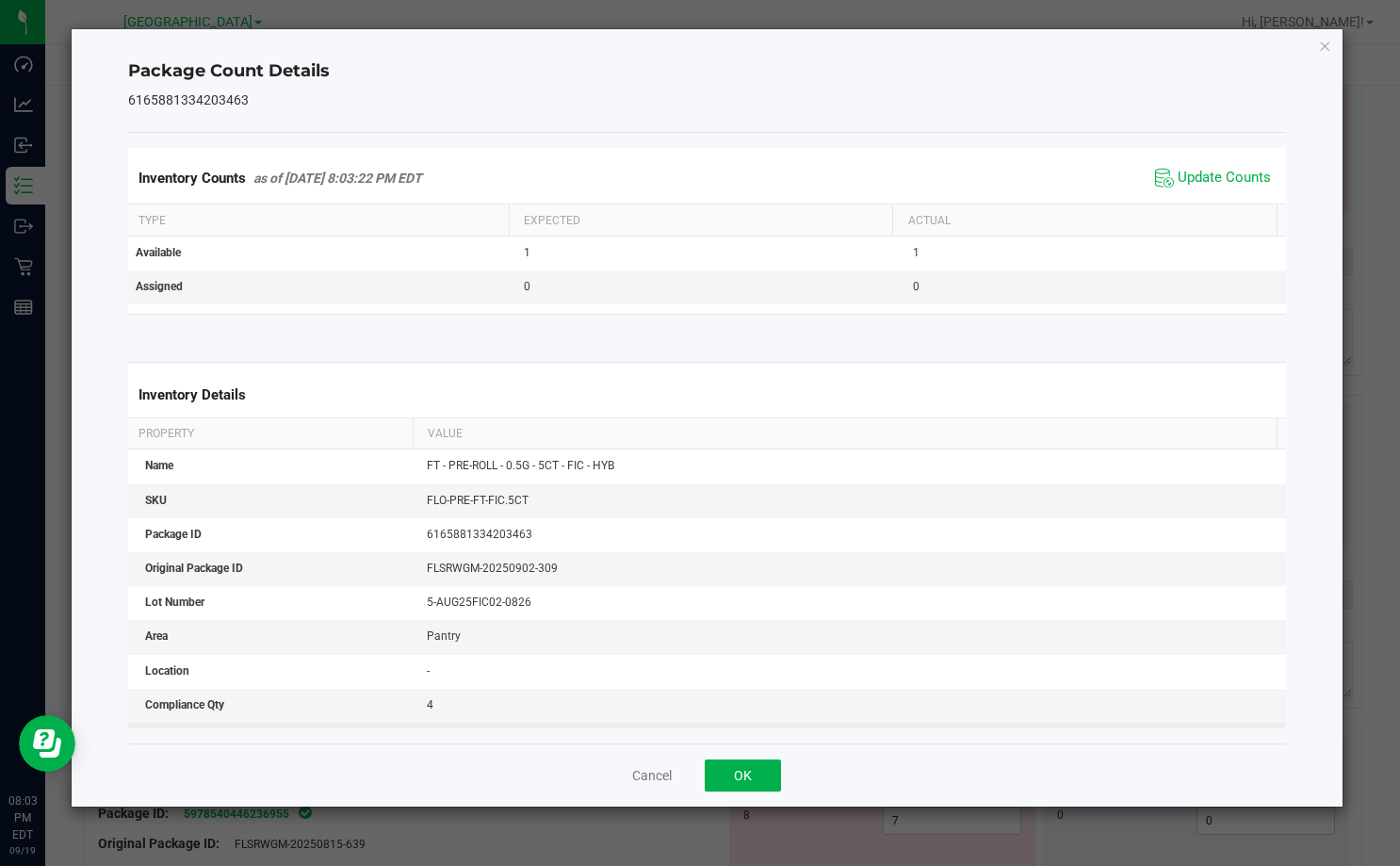
scroll to position [283, 0]
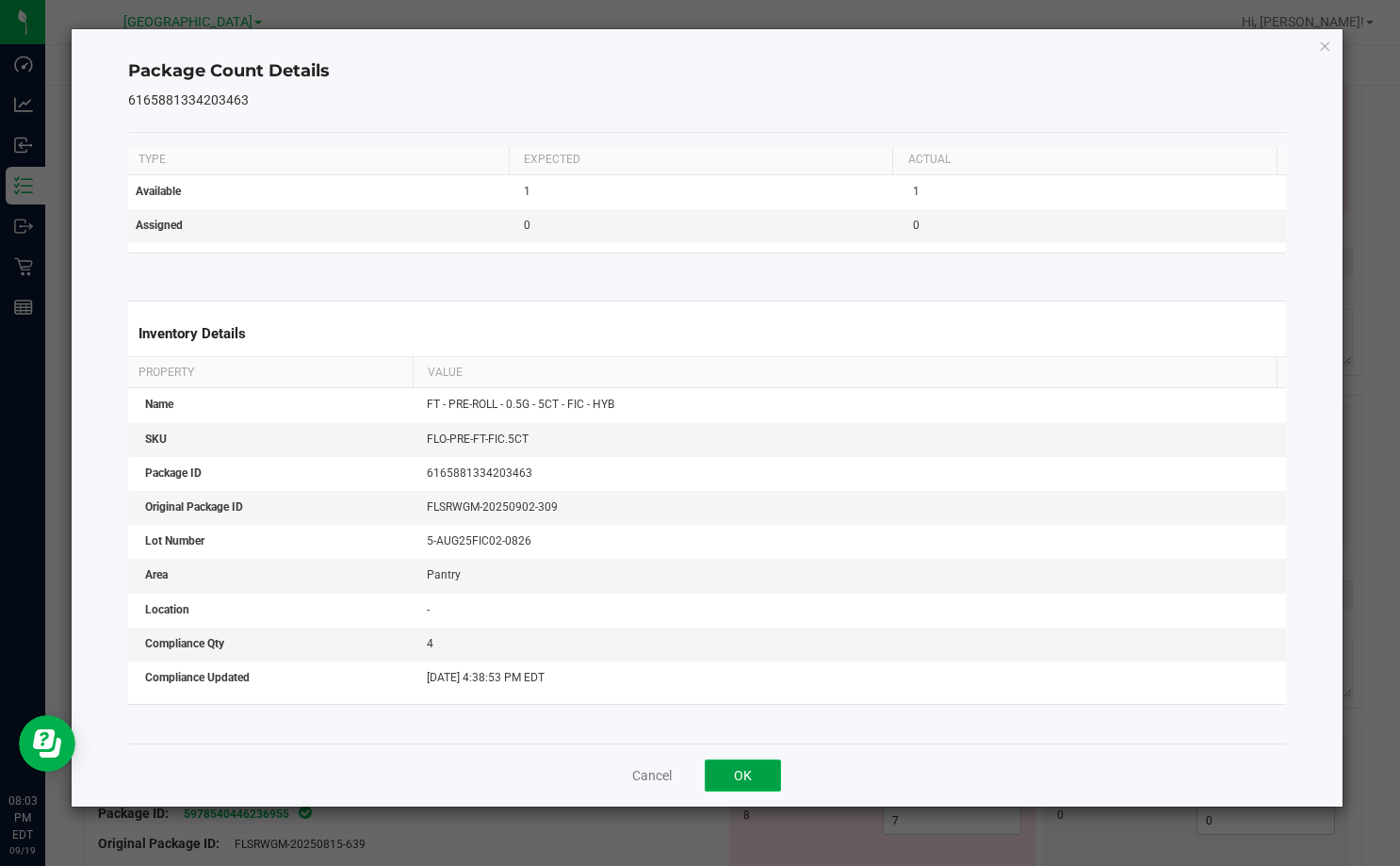
click at [755, 779] on button "OK" at bounding box center [742, 775] width 76 height 32
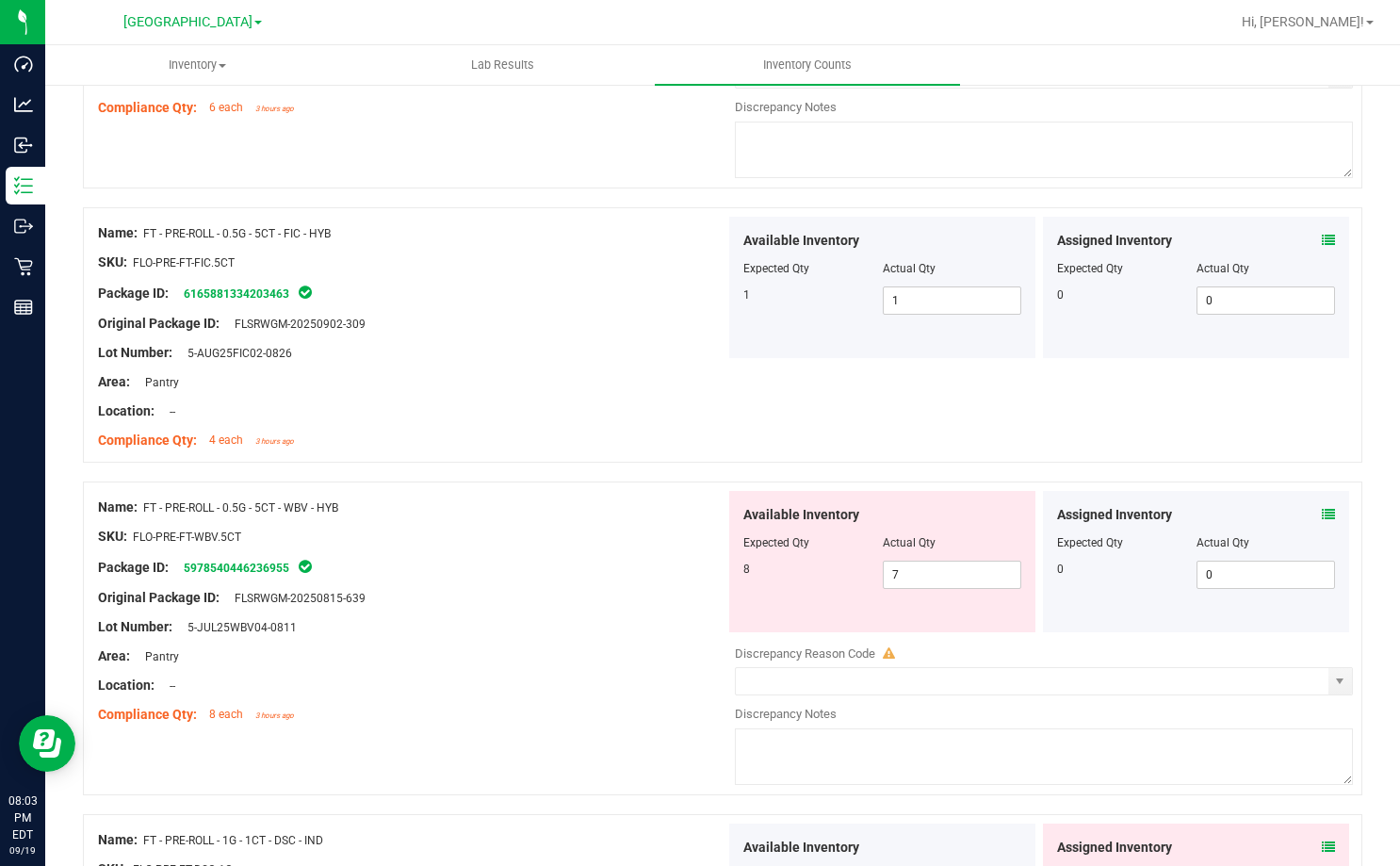
scroll to position [1978, 0]
click at [1322, 515] on icon at bounding box center [1329, 514] width 13 height 13
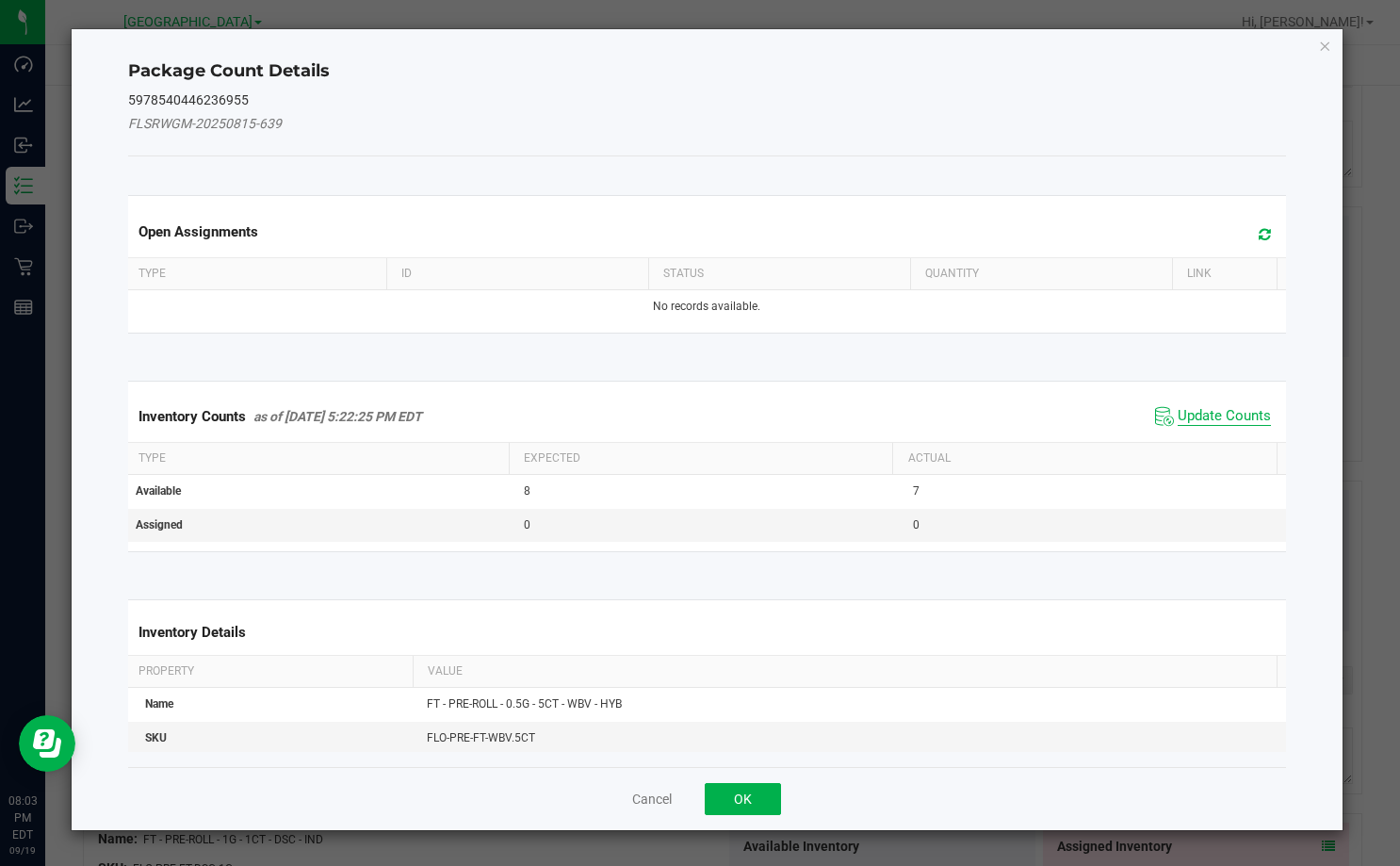
click at [1198, 408] on span "Update Counts" at bounding box center [1224, 417] width 93 height 19
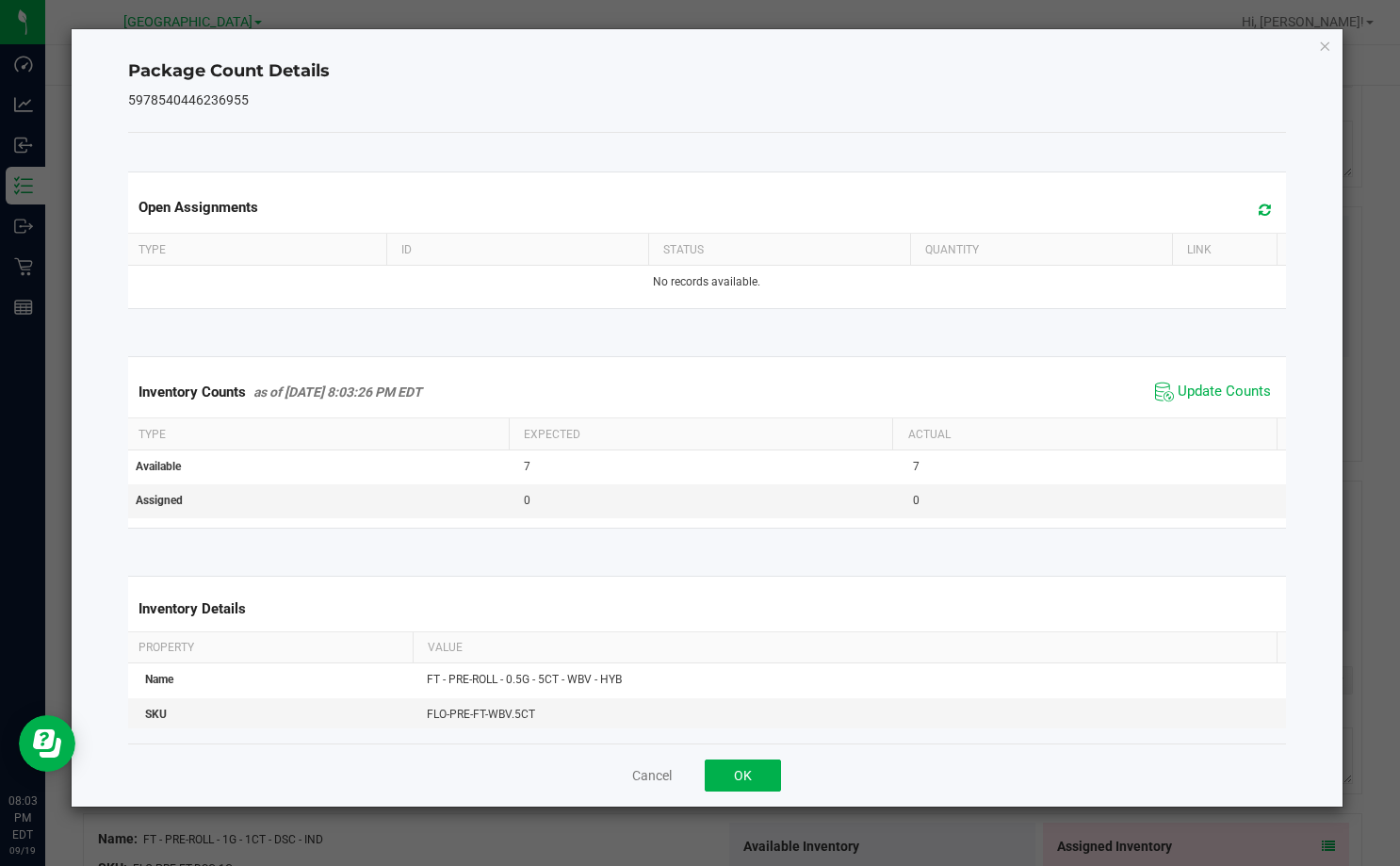
click at [756, 753] on div "Cancel OK" at bounding box center [706, 775] width 1158 height 64
click at [770, 778] on button "OK" at bounding box center [742, 775] width 76 height 32
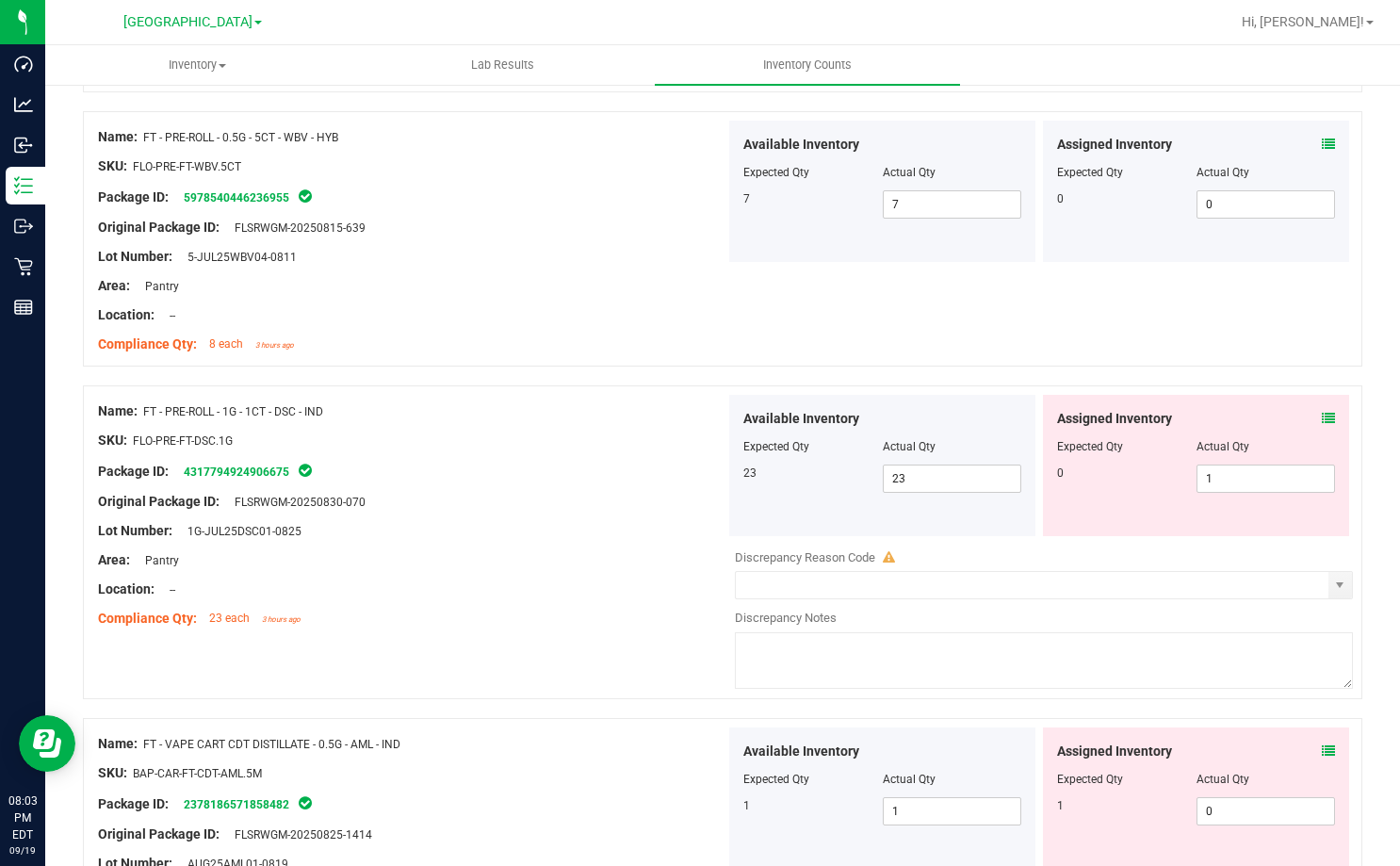
scroll to position [2356, 0]
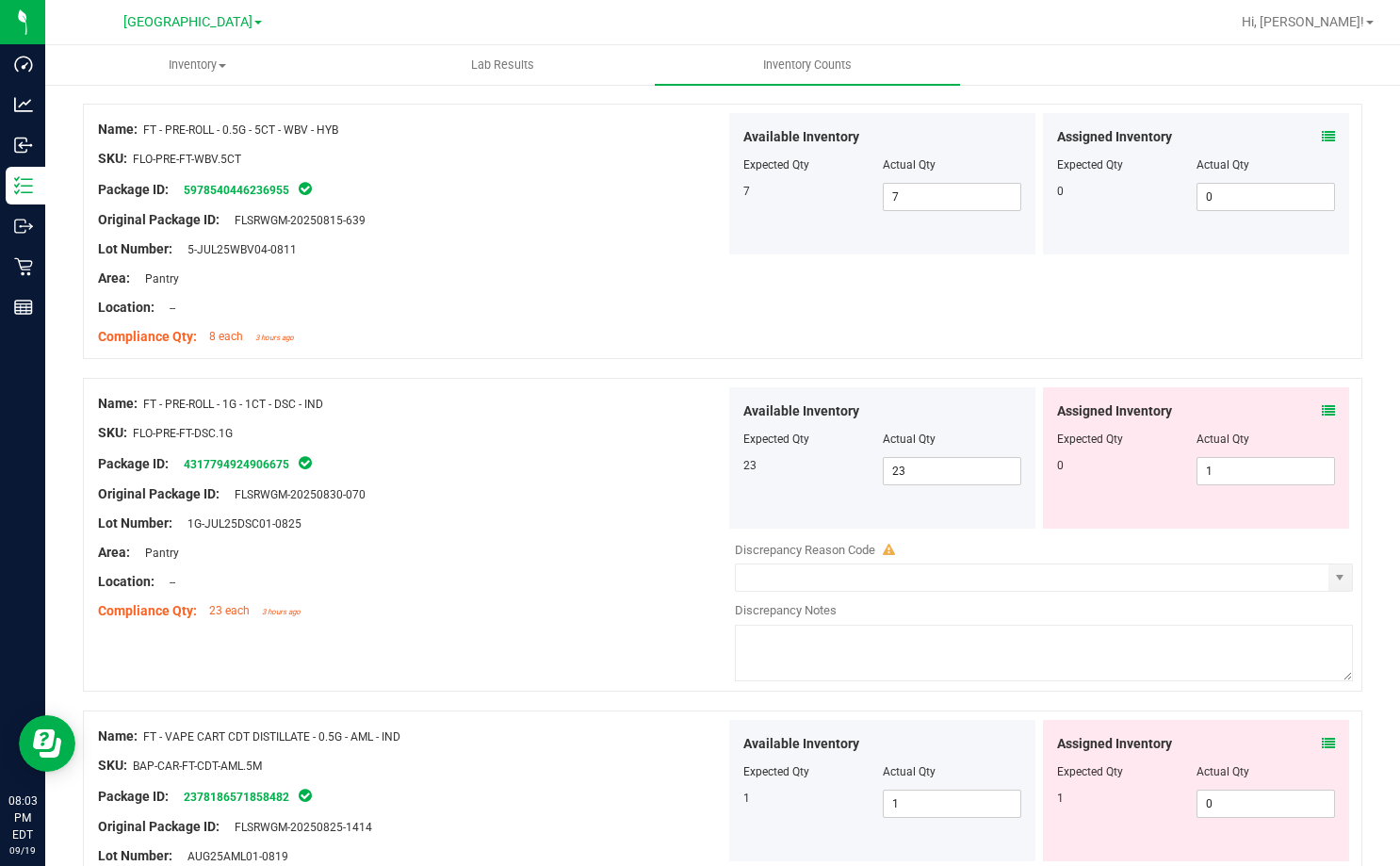
click at [1321, 411] on div "Assigned Inventory Expected Qty Actual Qty 0 1 1" at bounding box center [1196, 457] width 306 height 141
click at [1322, 408] on icon at bounding box center [1329, 411] width 13 height 13
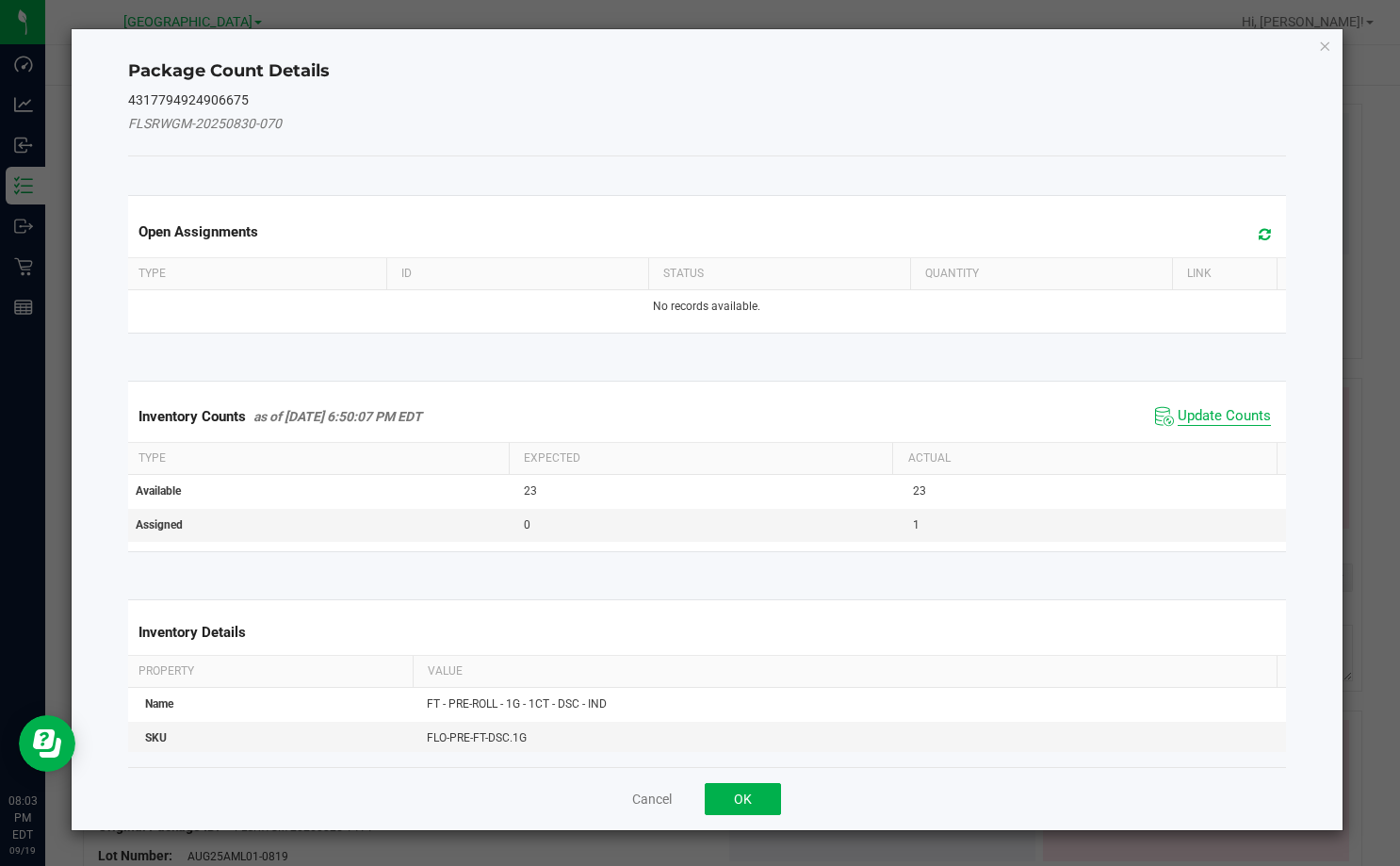
click at [1206, 414] on span "Update Counts" at bounding box center [1224, 417] width 93 height 19
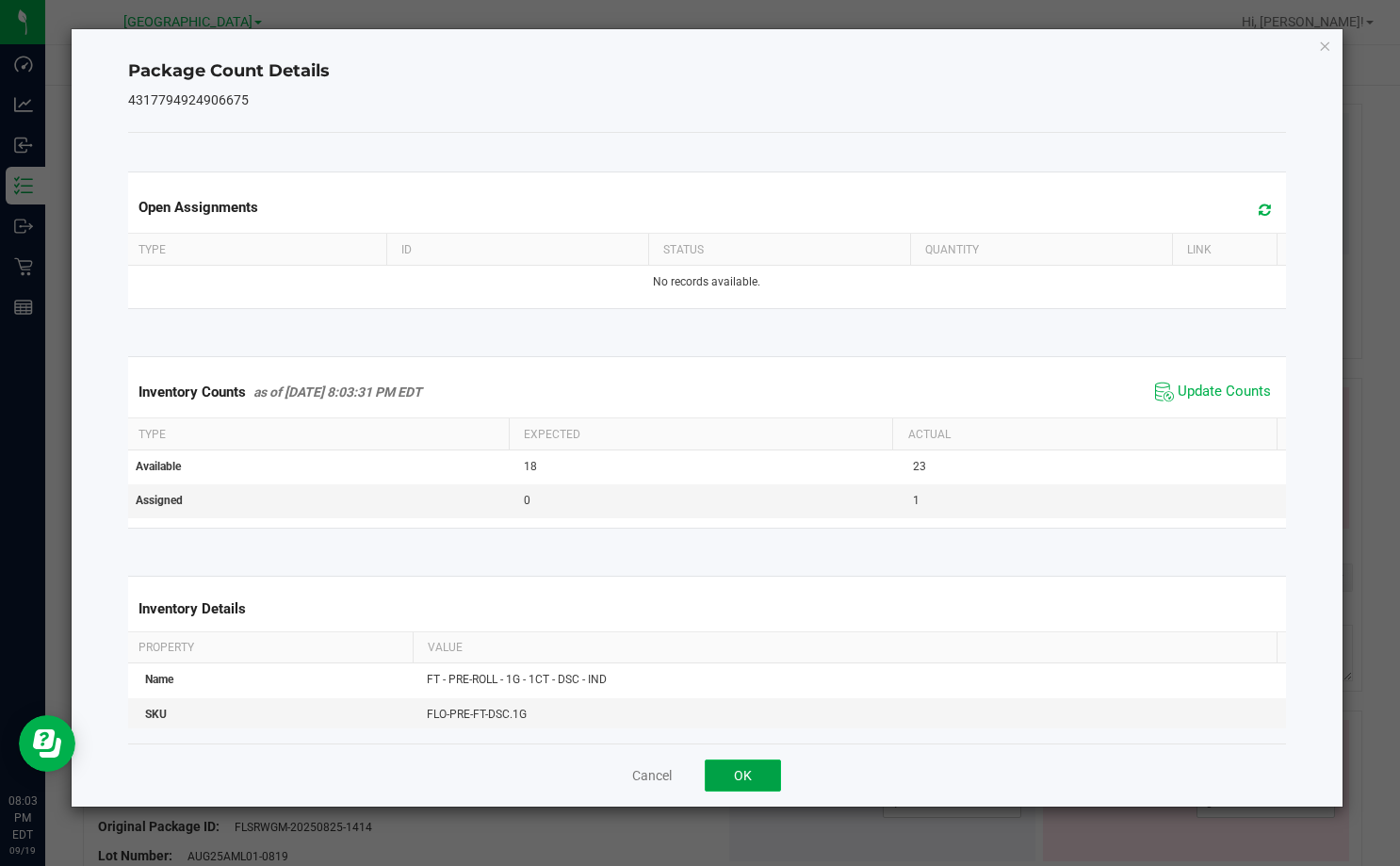
click at [754, 767] on button "OK" at bounding box center [742, 775] width 76 height 32
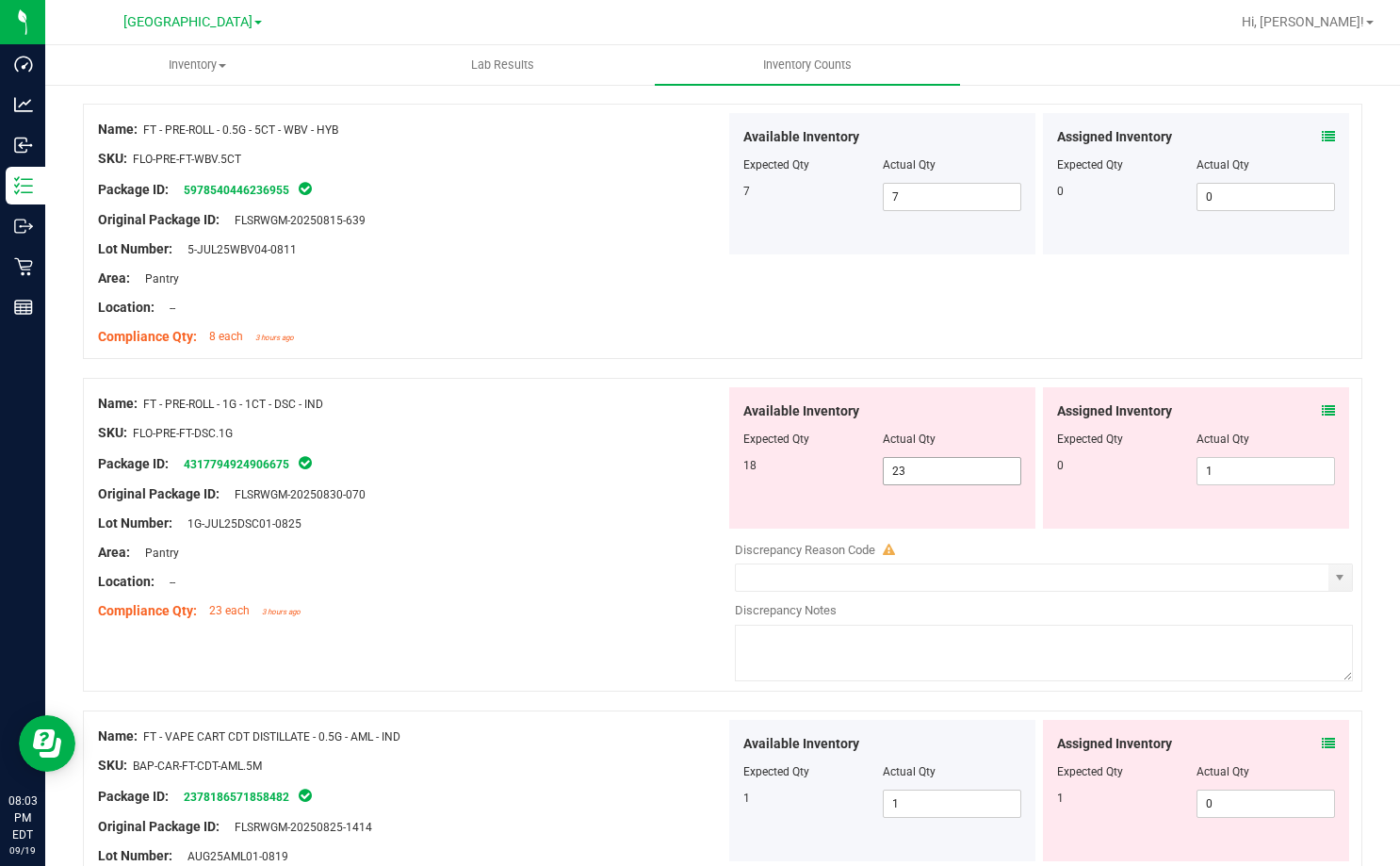
click at [975, 471] on span "23 23" at bounding box center [952, 471] width 140 height 28
click at [975, 471] on input "23" at bounding box center [952, 471] width 138 height 26
type input "18"
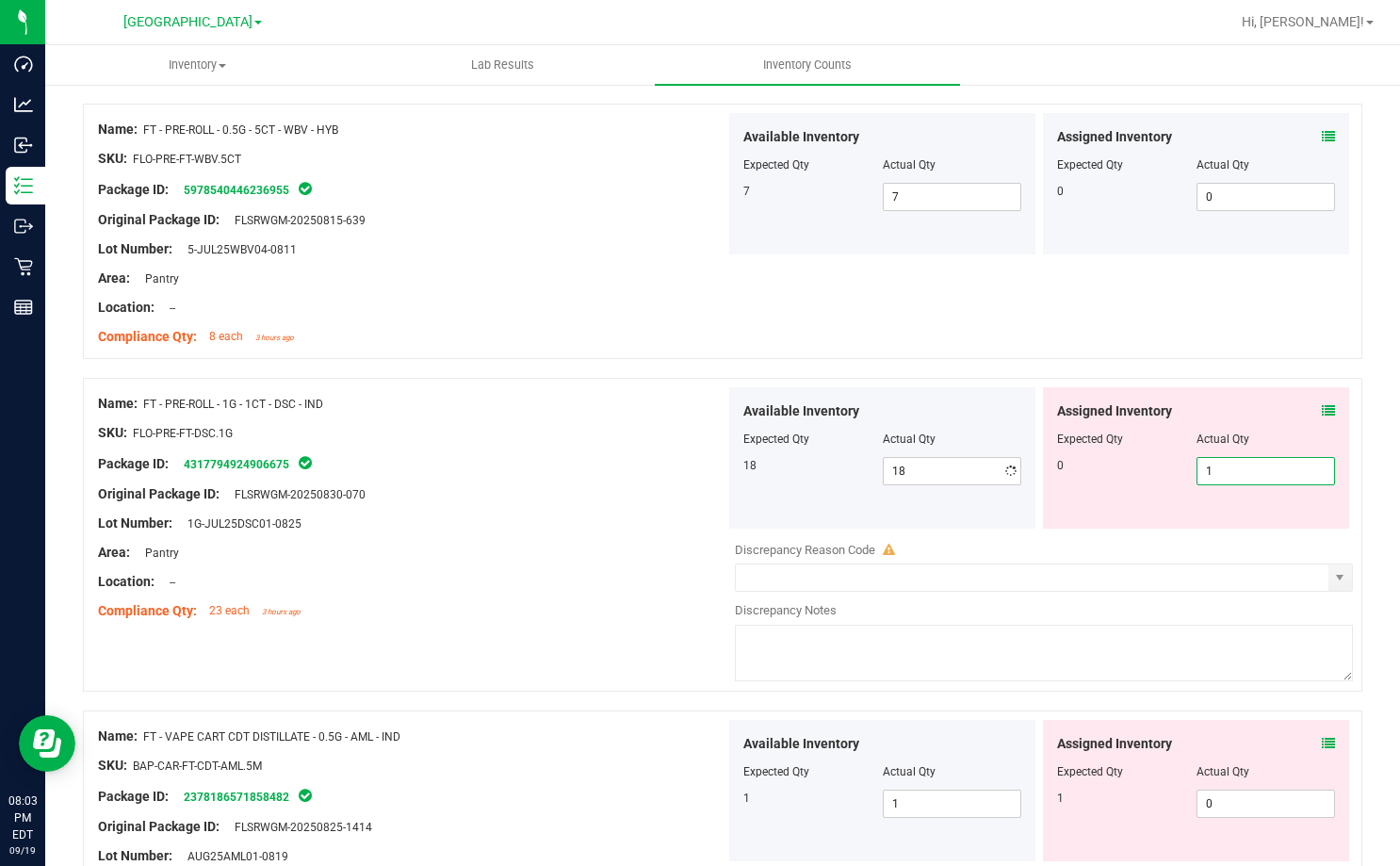
click at [1223, 465] on span "1 1" at bounding box center [1265, 471] width 140 height 28
click at [1223, 465] on input "1" at bounding box center [1265, 471] width 138 height 26
type input "0"
click at [682, 457] on div "Package ID: 4317794924906675" at bounding box center [412, 463] width 627 height 22
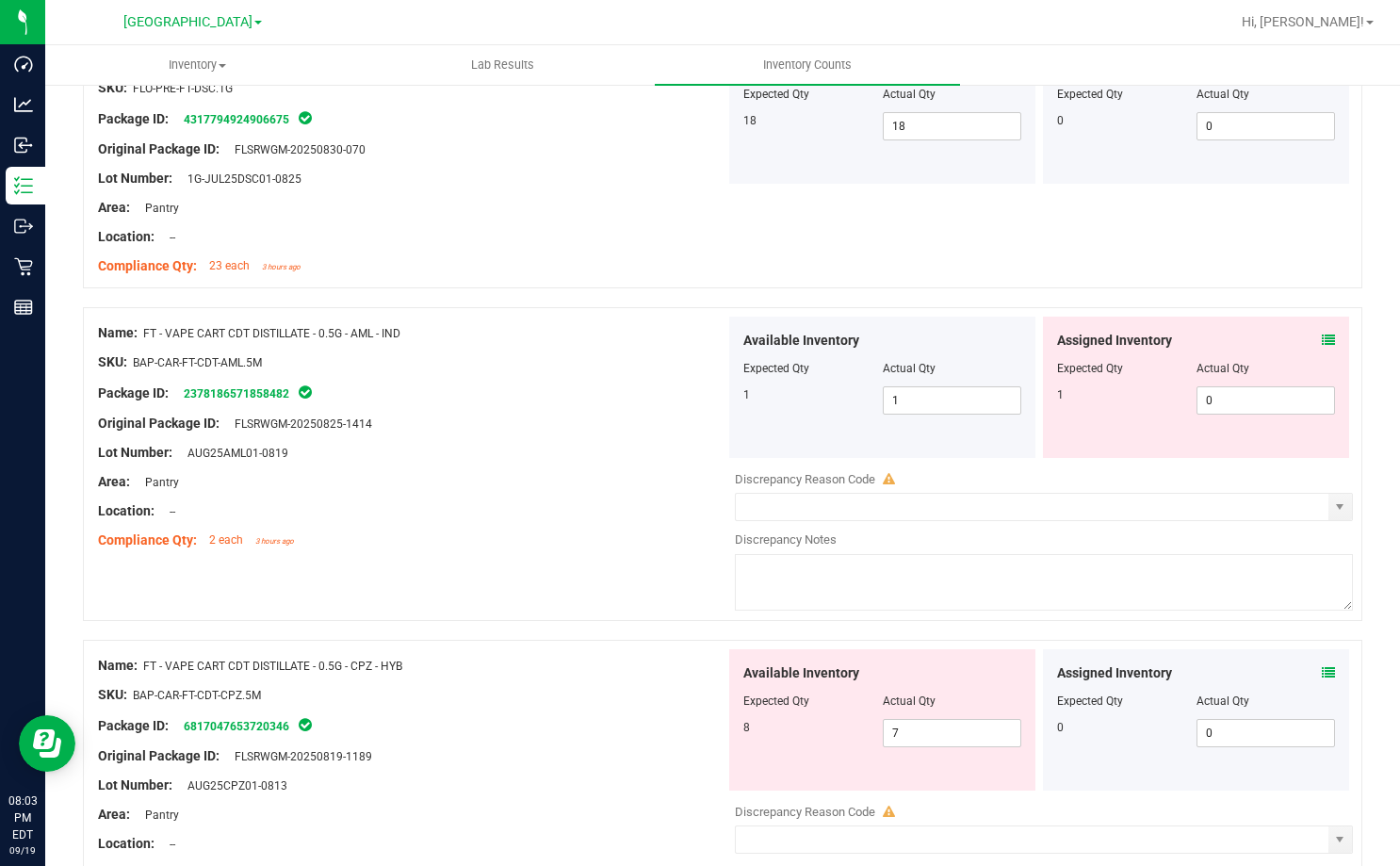
scroll to position [2732, 0]
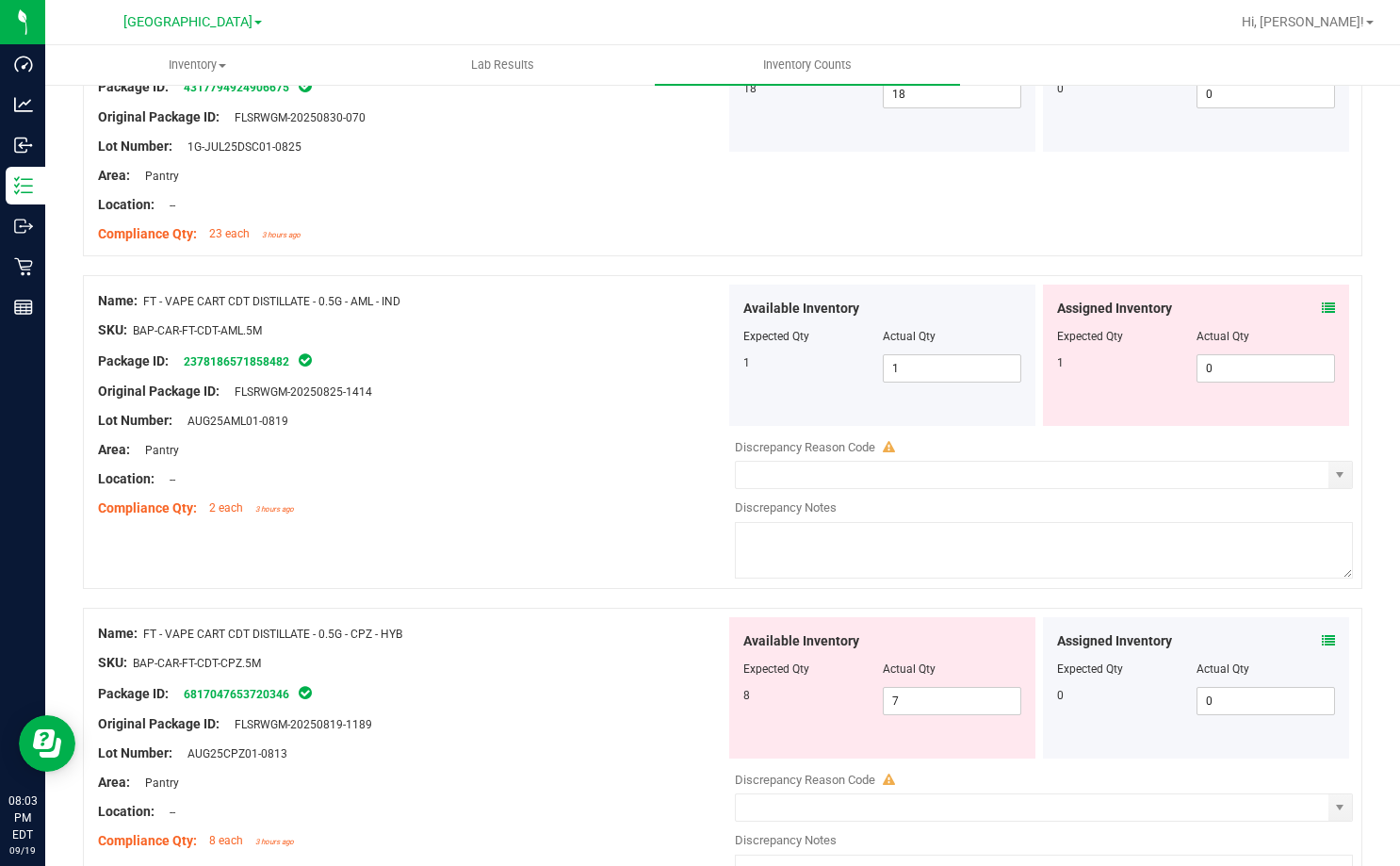
click at [1322, 310] on icon at bounding box center [1329, 308] width 13 height 13
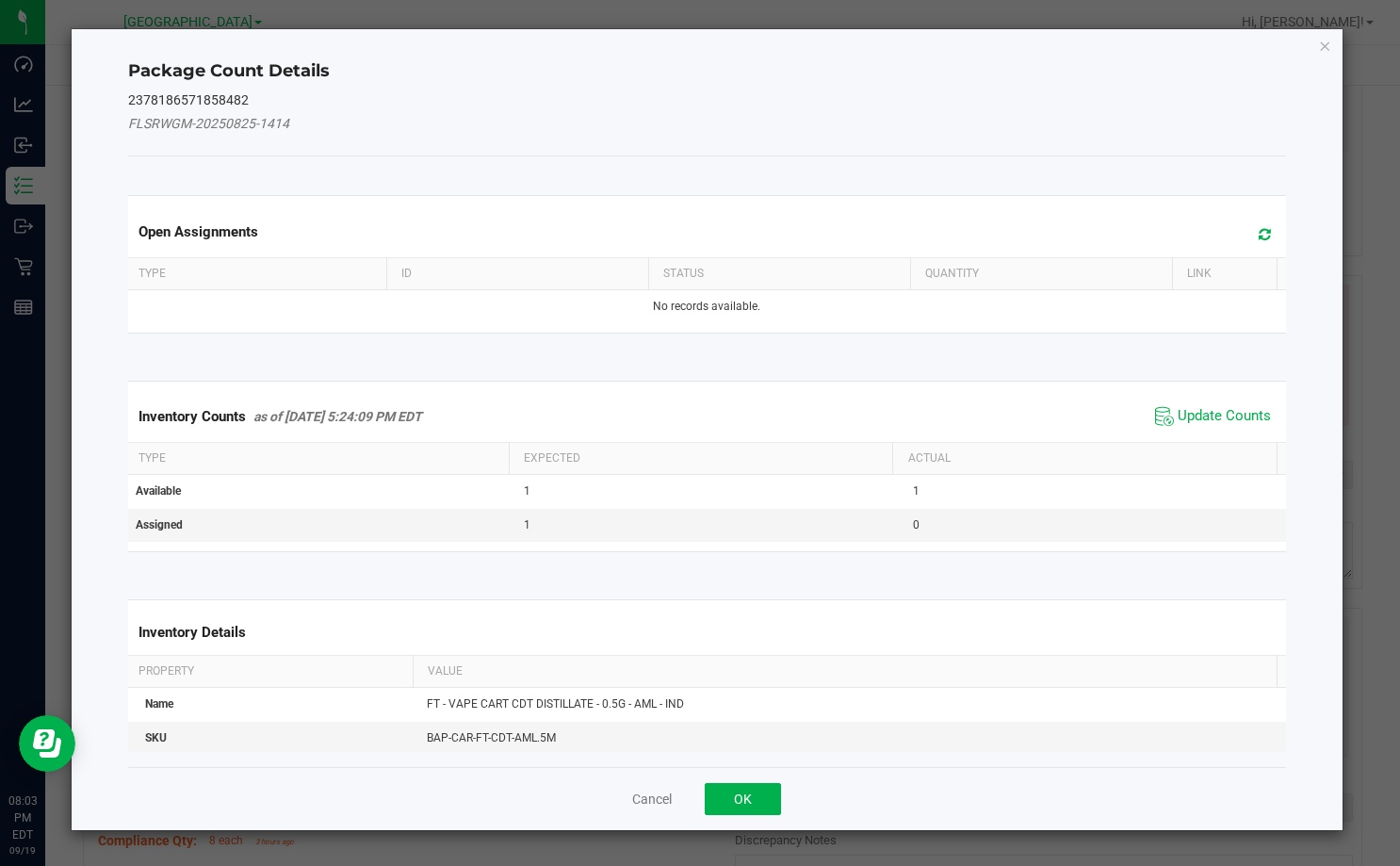
click at [1220, 404] on span "Update Counts" at bounding box center [1212, 416] width 125 height 28
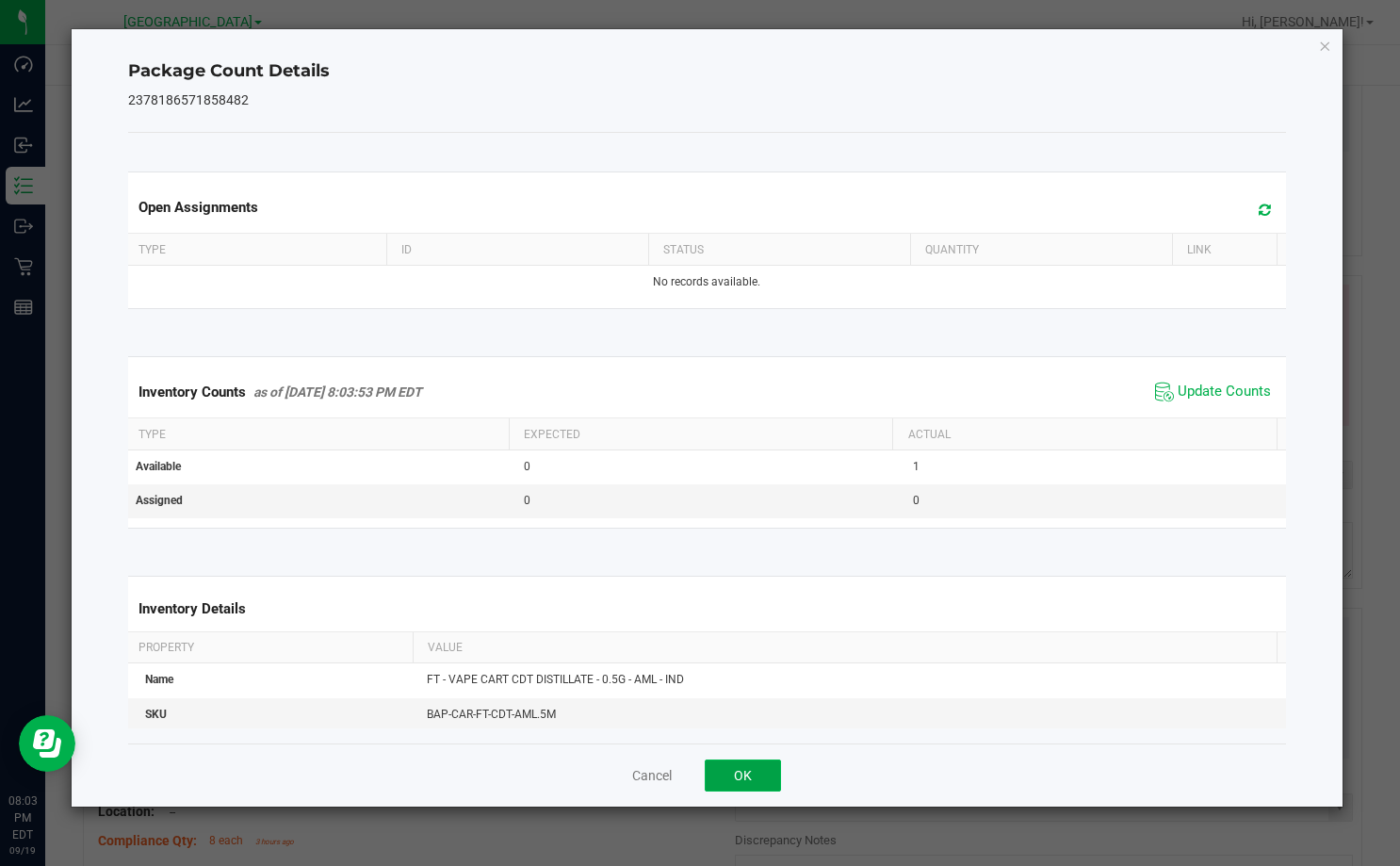
click at [747, 771] on button "OK" at bounding box center [742, 775] width 76 height 32
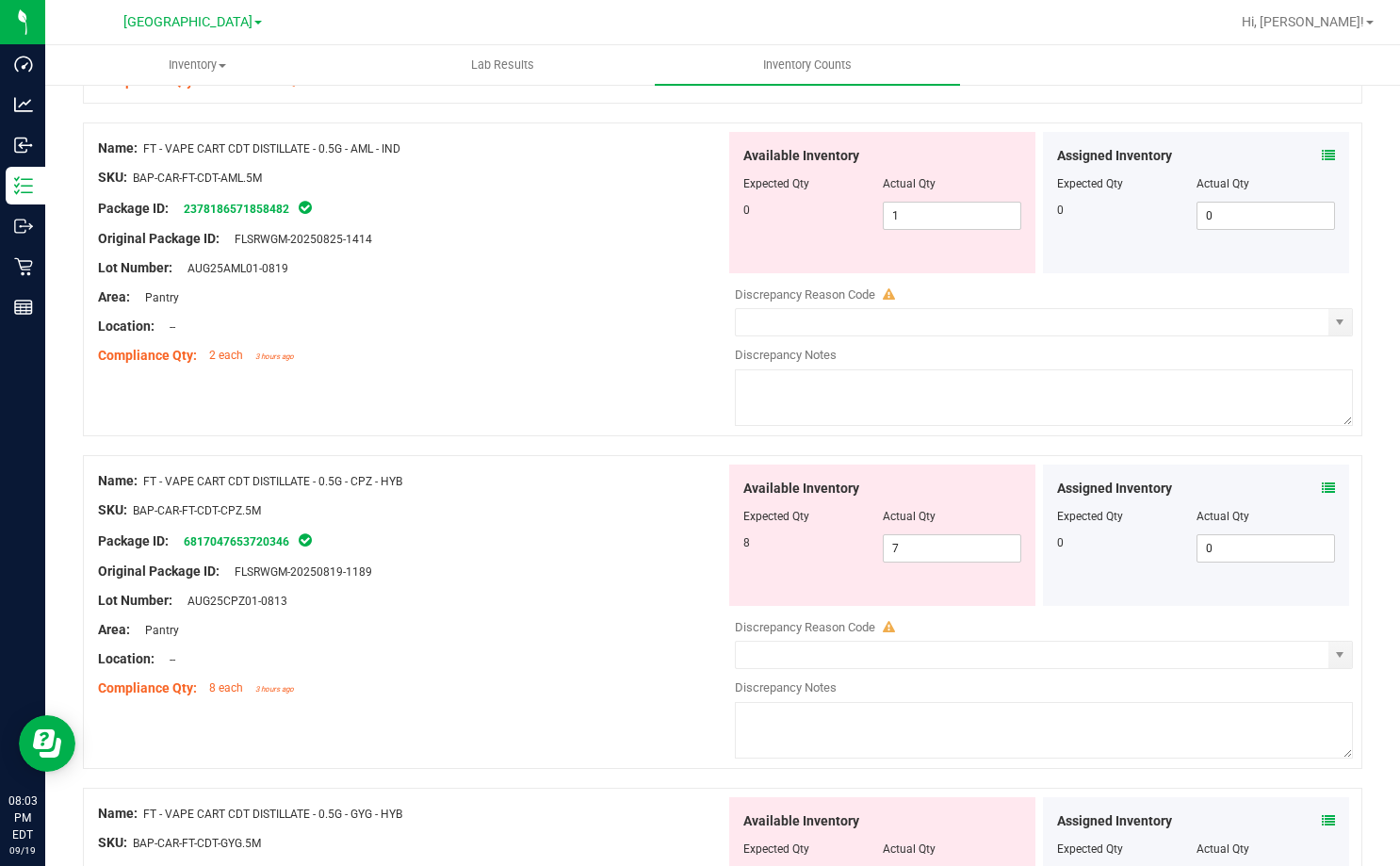
scroll to position [2920, 0]
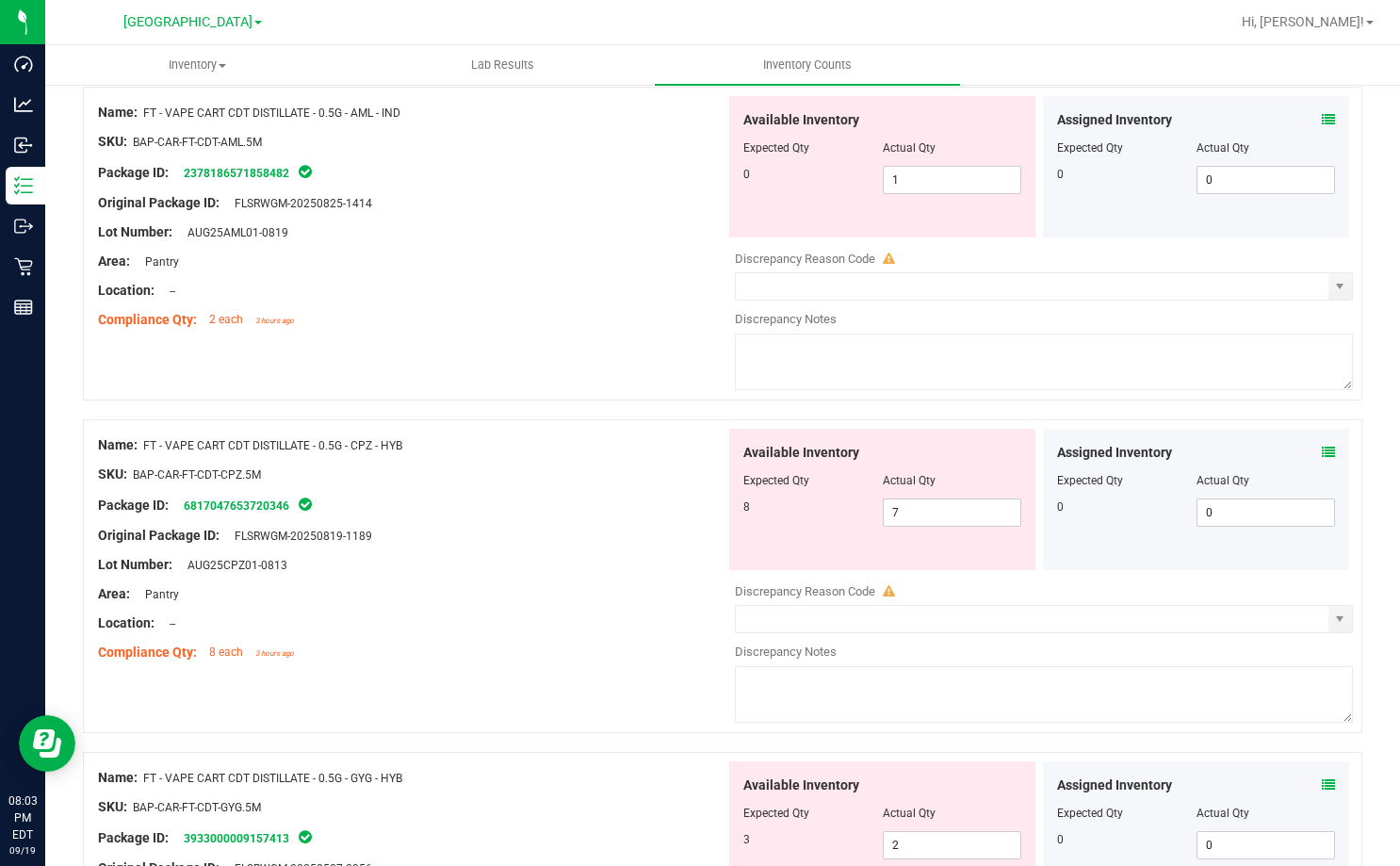
click at [1324, 450] on div "Assigned Inventory Expected Qty Actual Qty 0 0 0" at bounding box center [1196, 498] width 306 height 141
click at [1322, 452] on icon at bounding box center [1329, 452] width 13 height 13
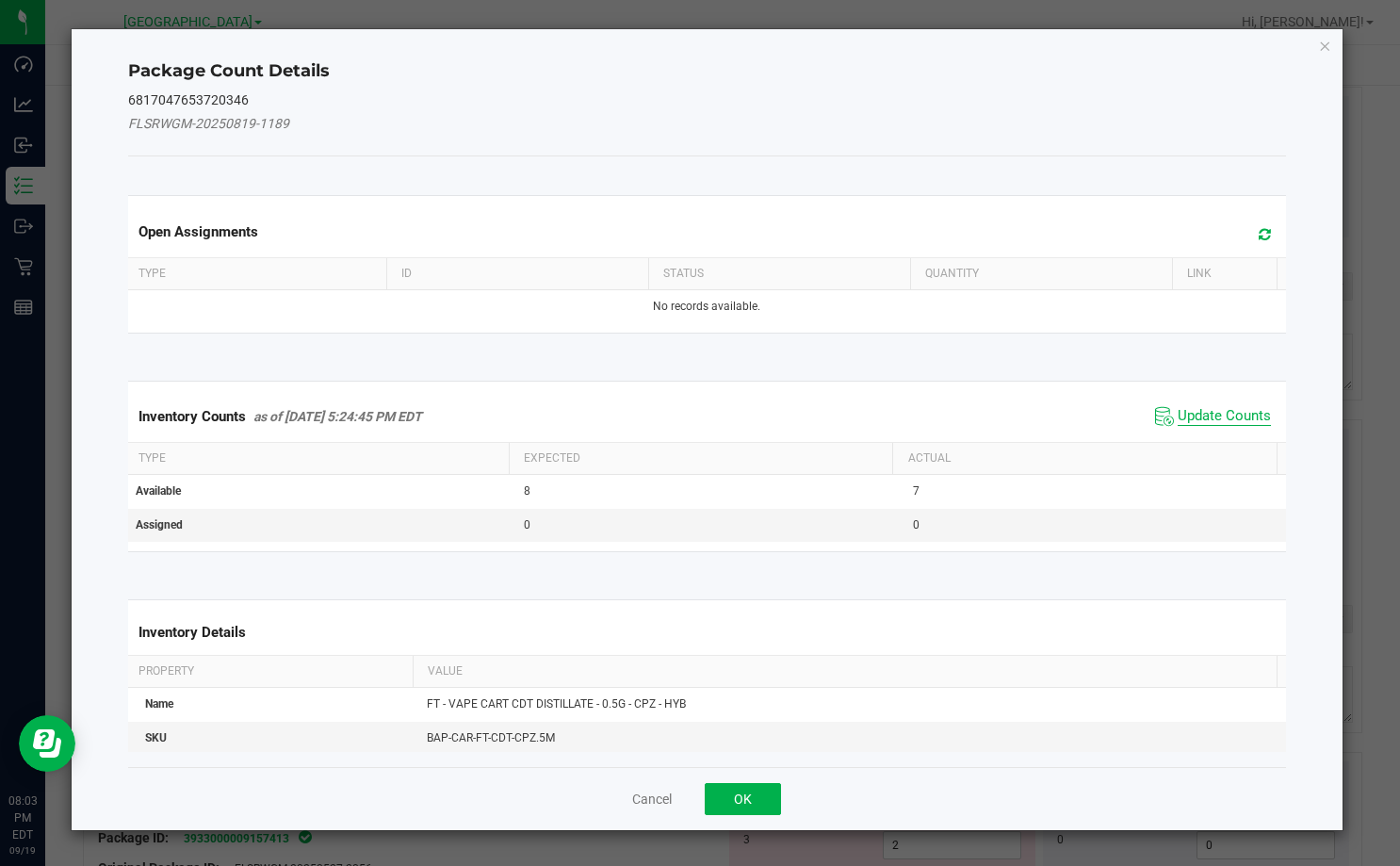
click at [1234, 417] on span "Update Counts" at bounding box center [1224, 417] width 93 height 19
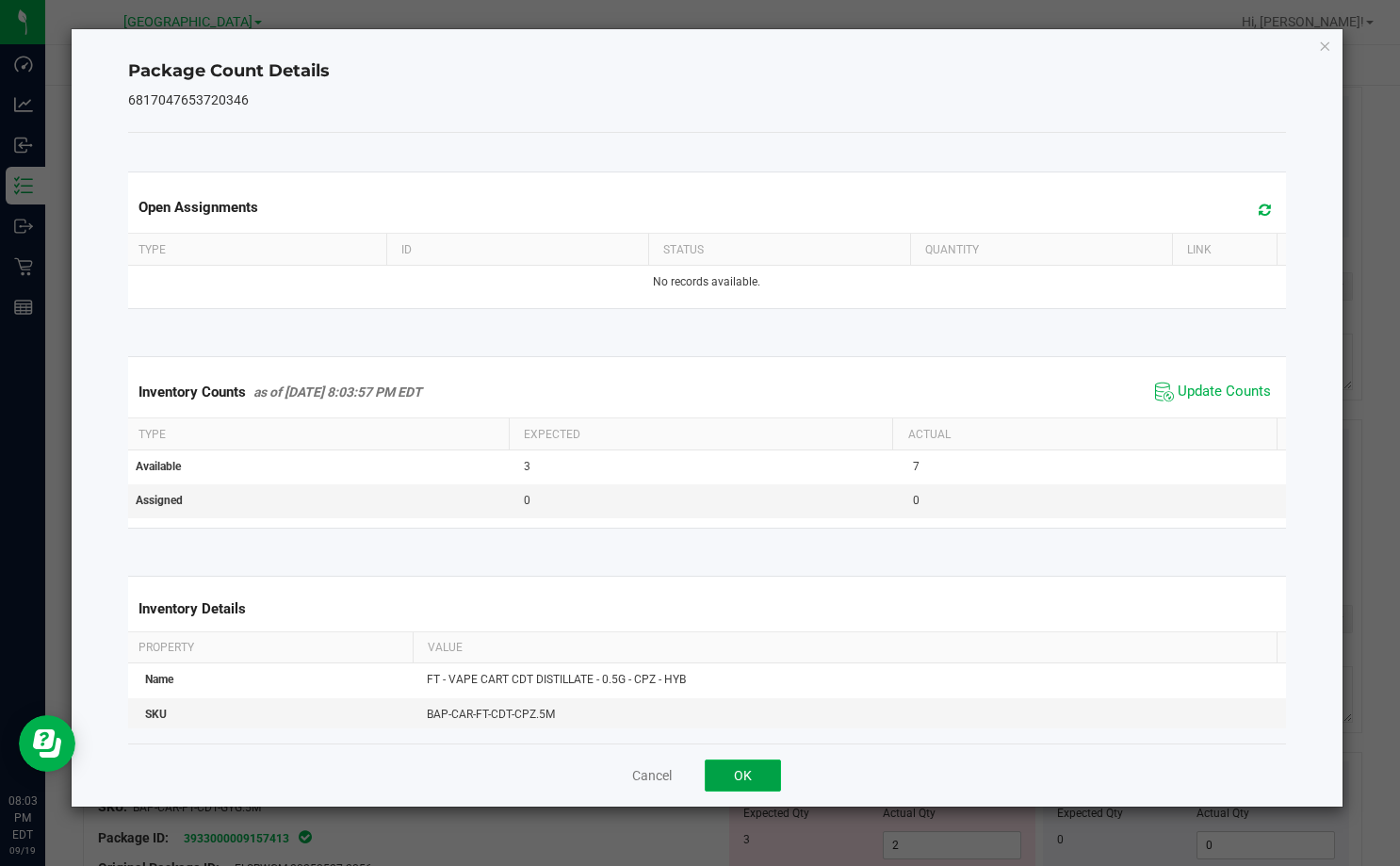
click at [770, 770] on button "OK" at bounding box center [742, 775] width 76 height 32
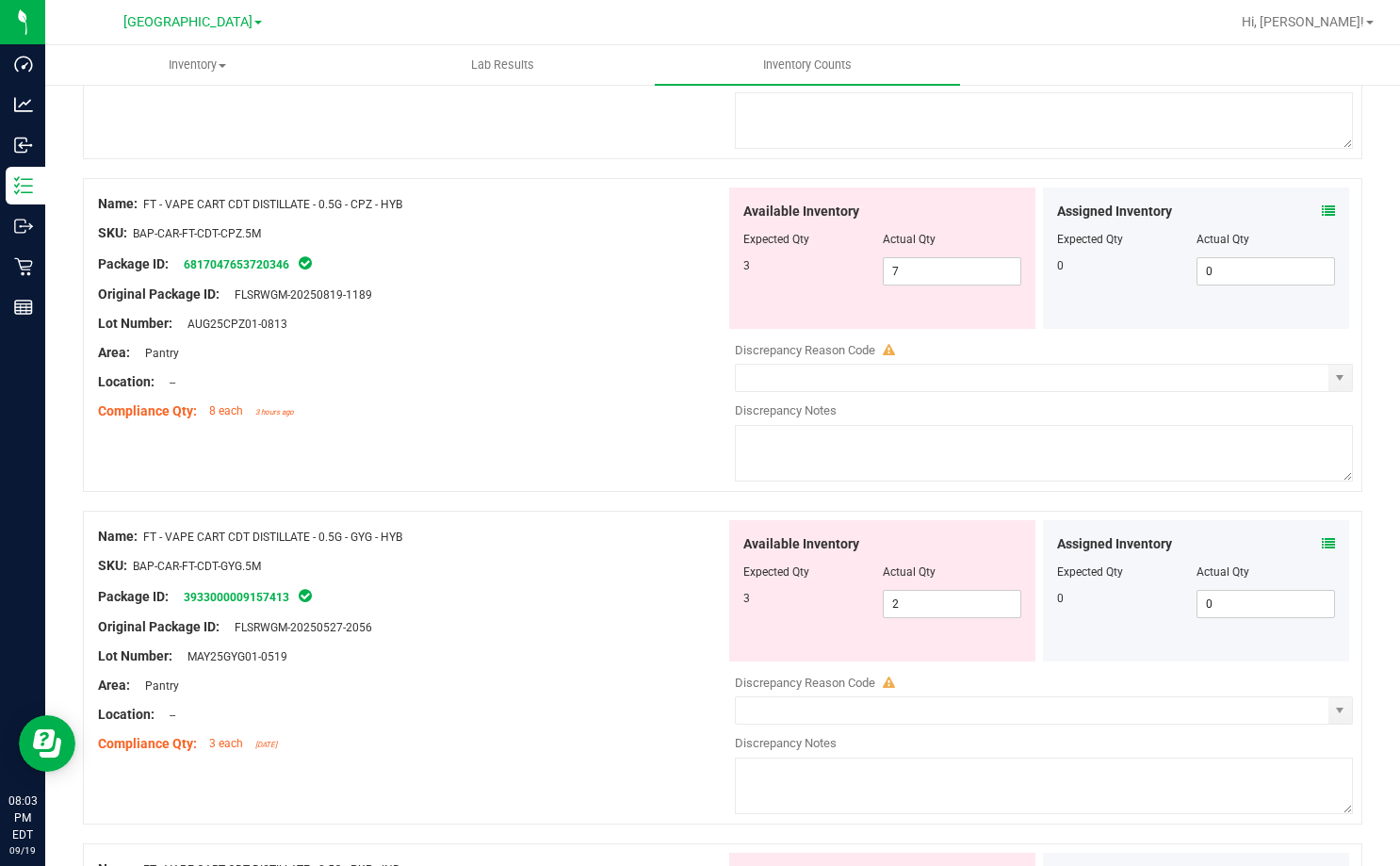
scroll to position [3203, 0]
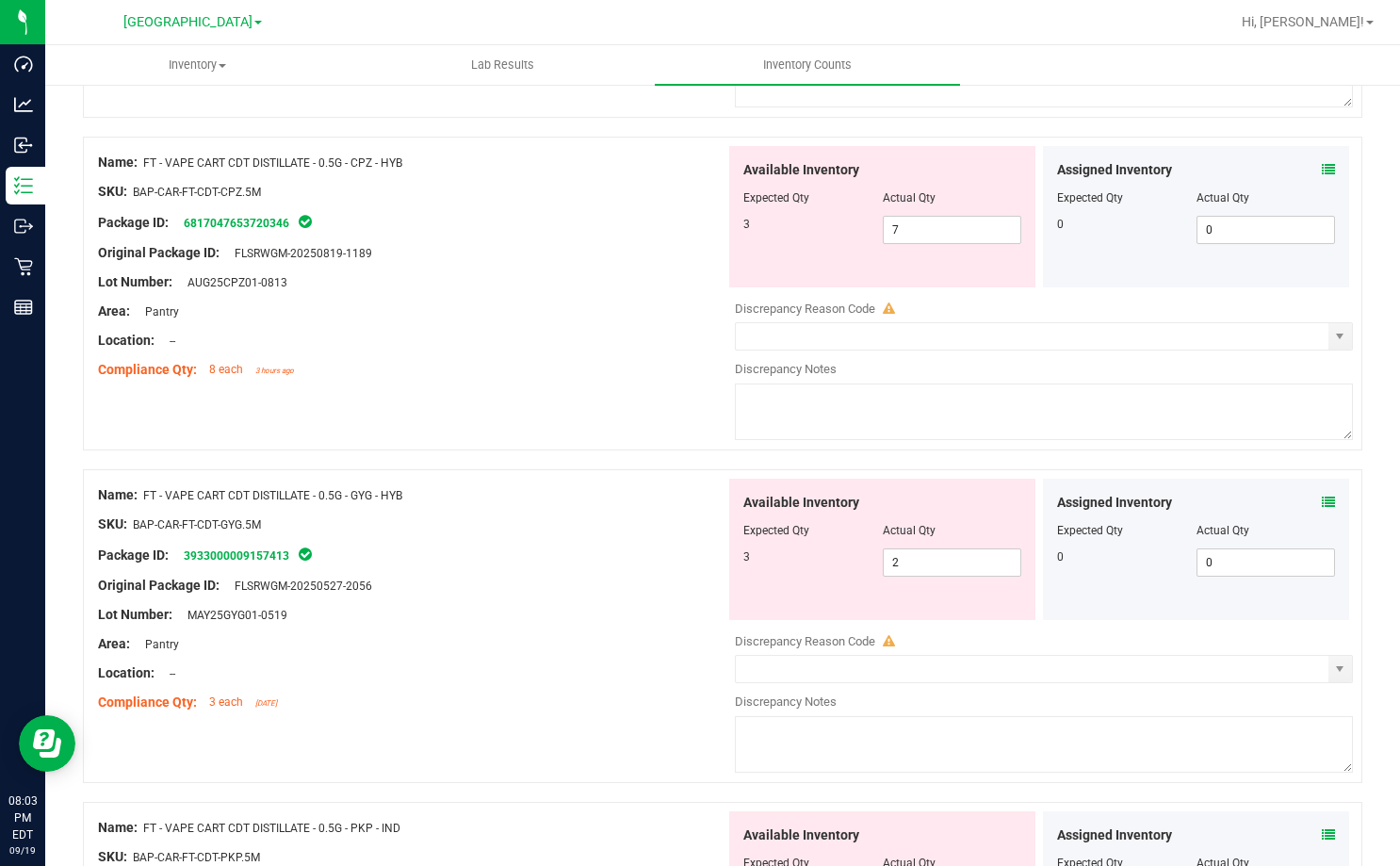
click at [1299, 504] on div "Assigned Inventory" at bounding box center [1195, 502] width 278 height 20
click at [1322, 504] on icon at bounding box center [1329, 502] width 13 height 13
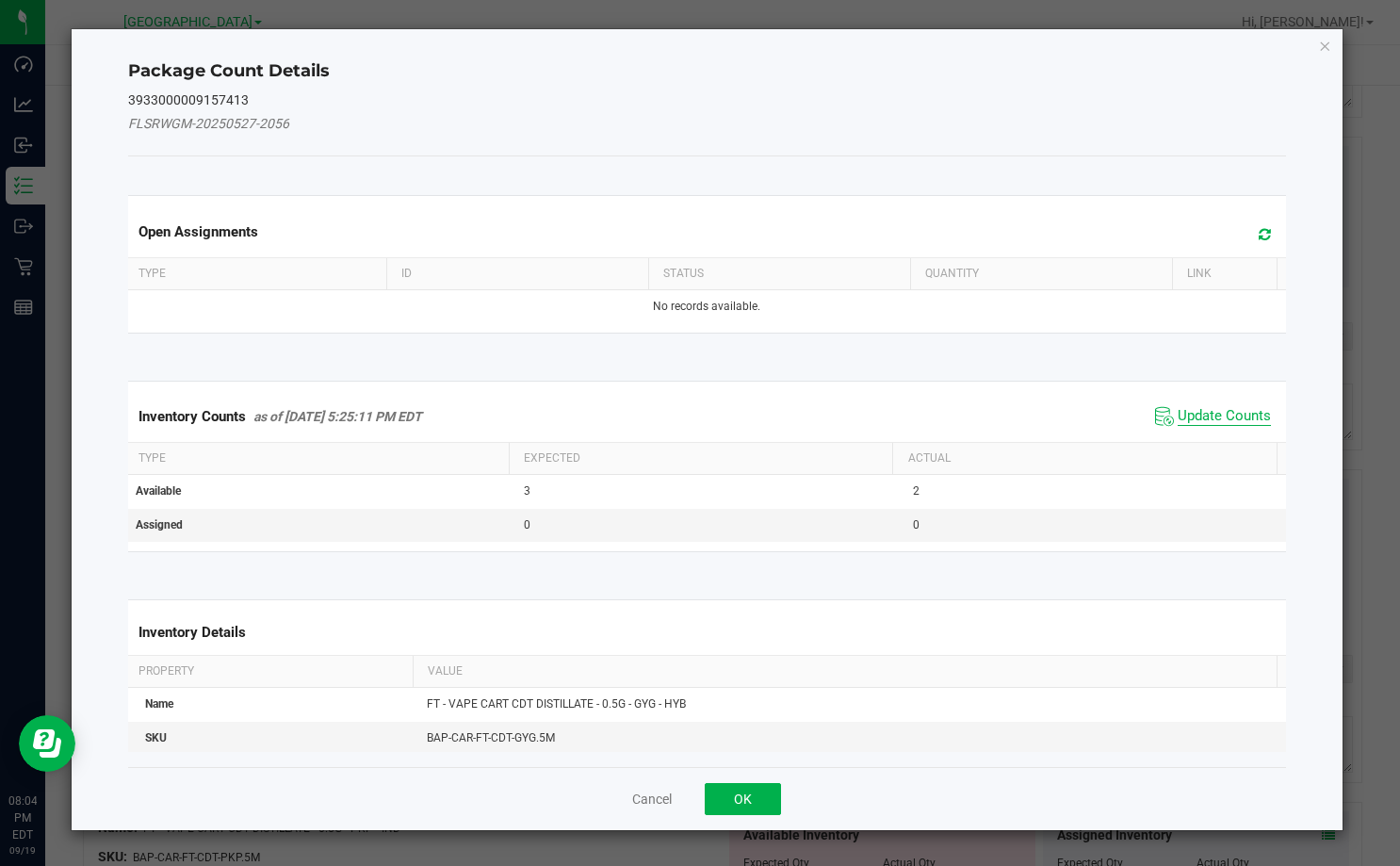
click at [1206, 407] on span "Update Counts" at bounding box center [1224, 417] width 93 height 19
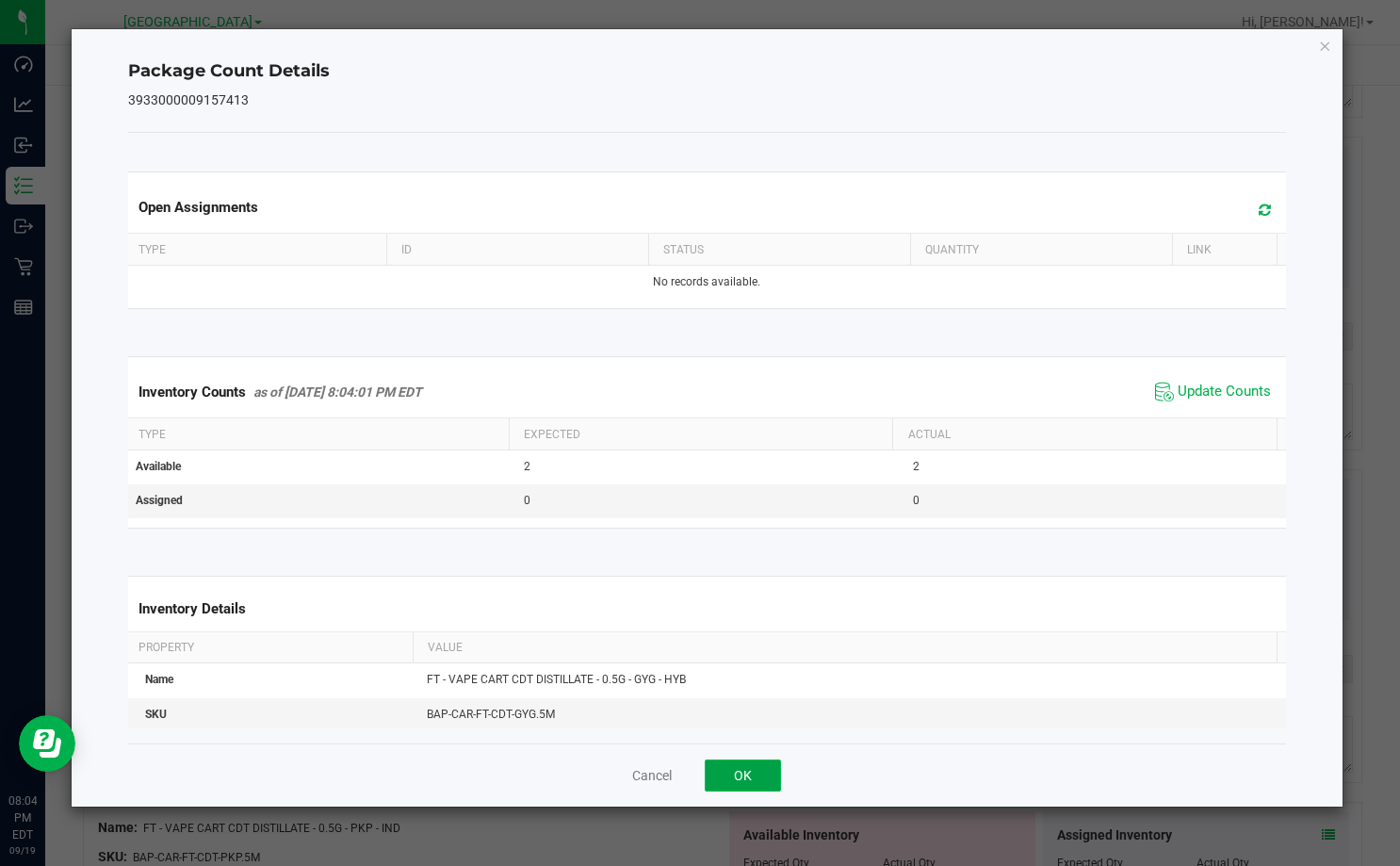
click at [767, 759] on button "OK" at bounding box center [742, 775] width 76 height 32
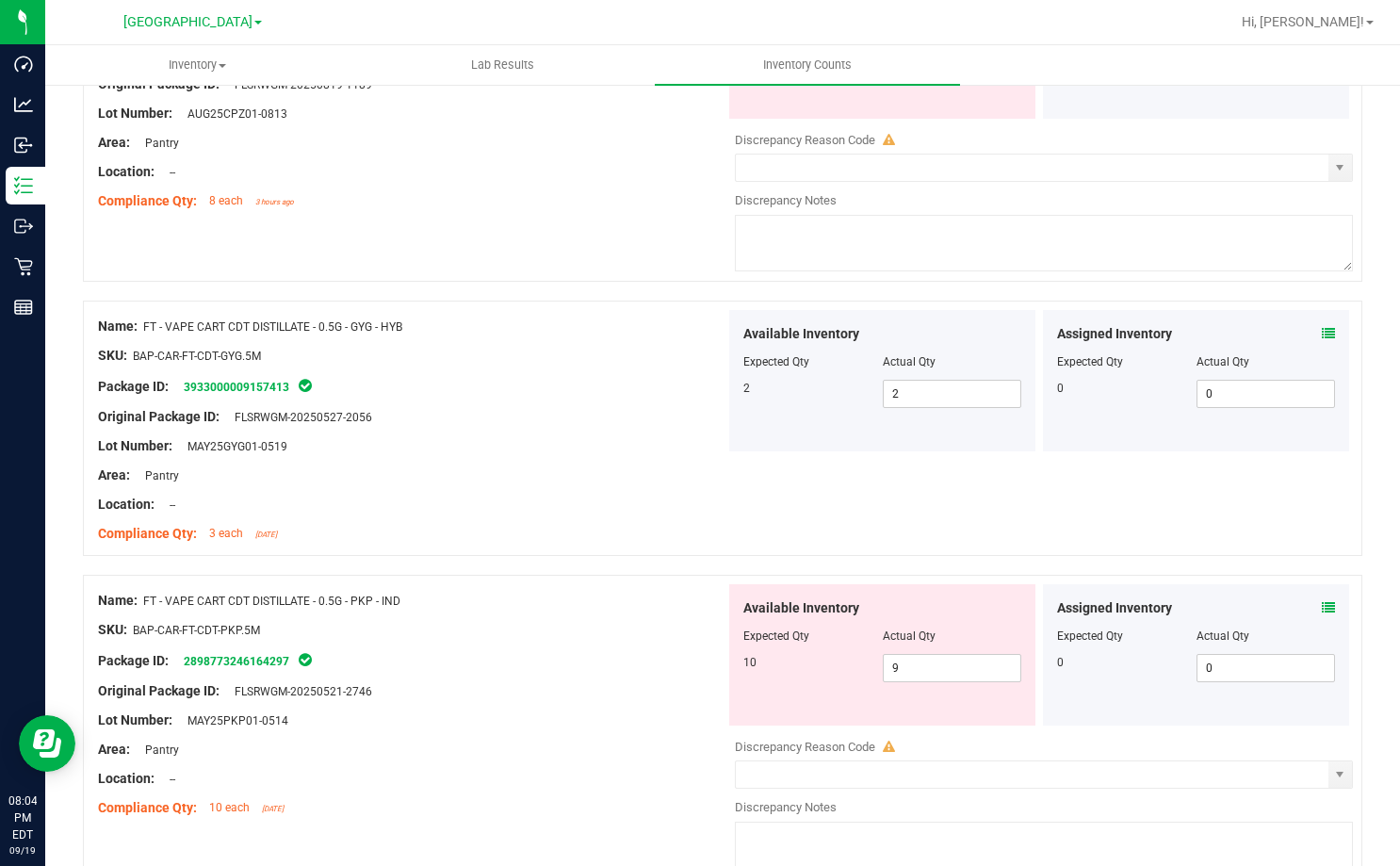
scroll to position [3391, 0]
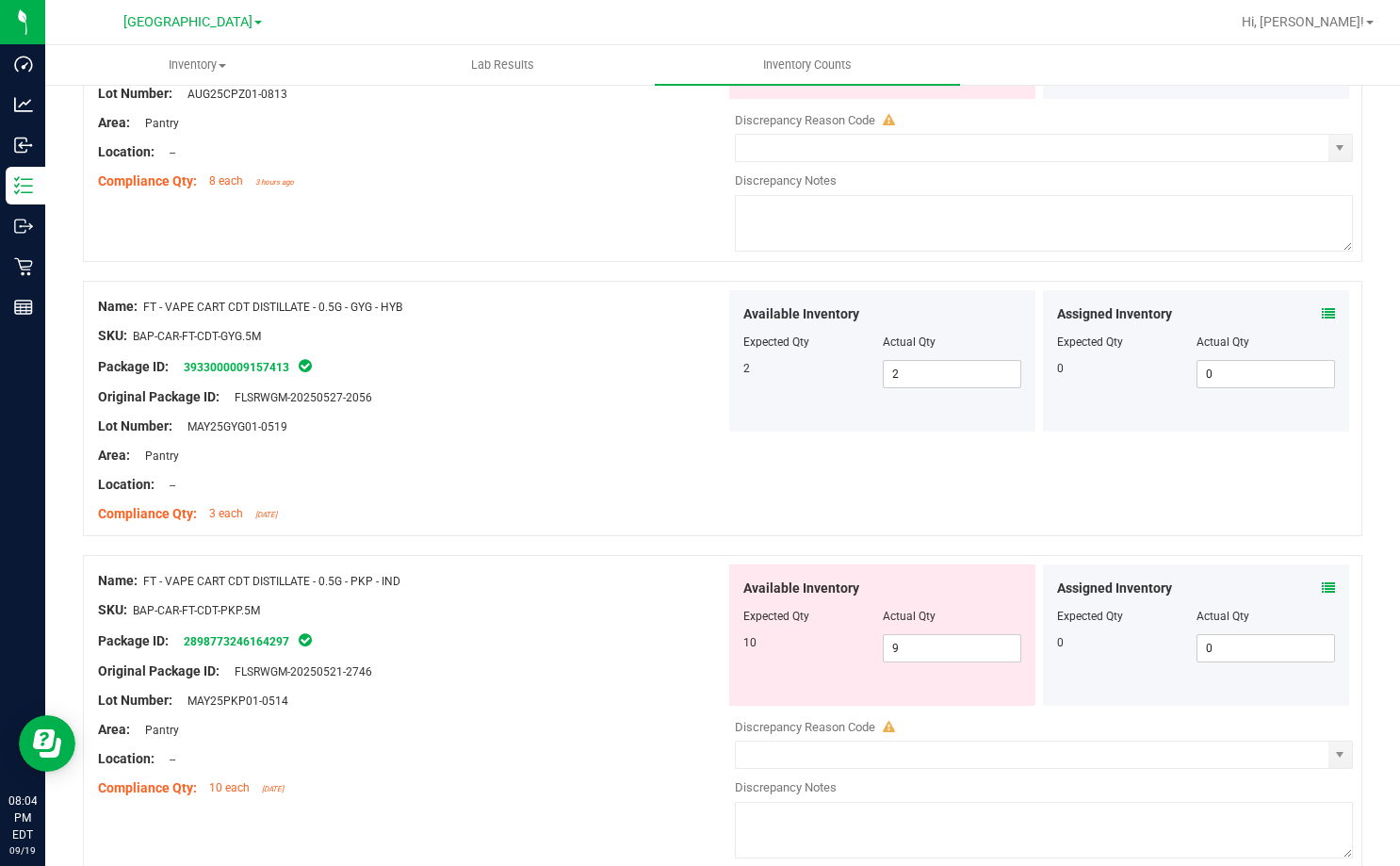
click at [1322, 589] on icon at bounding box center [1329, 588] width 13 height 13
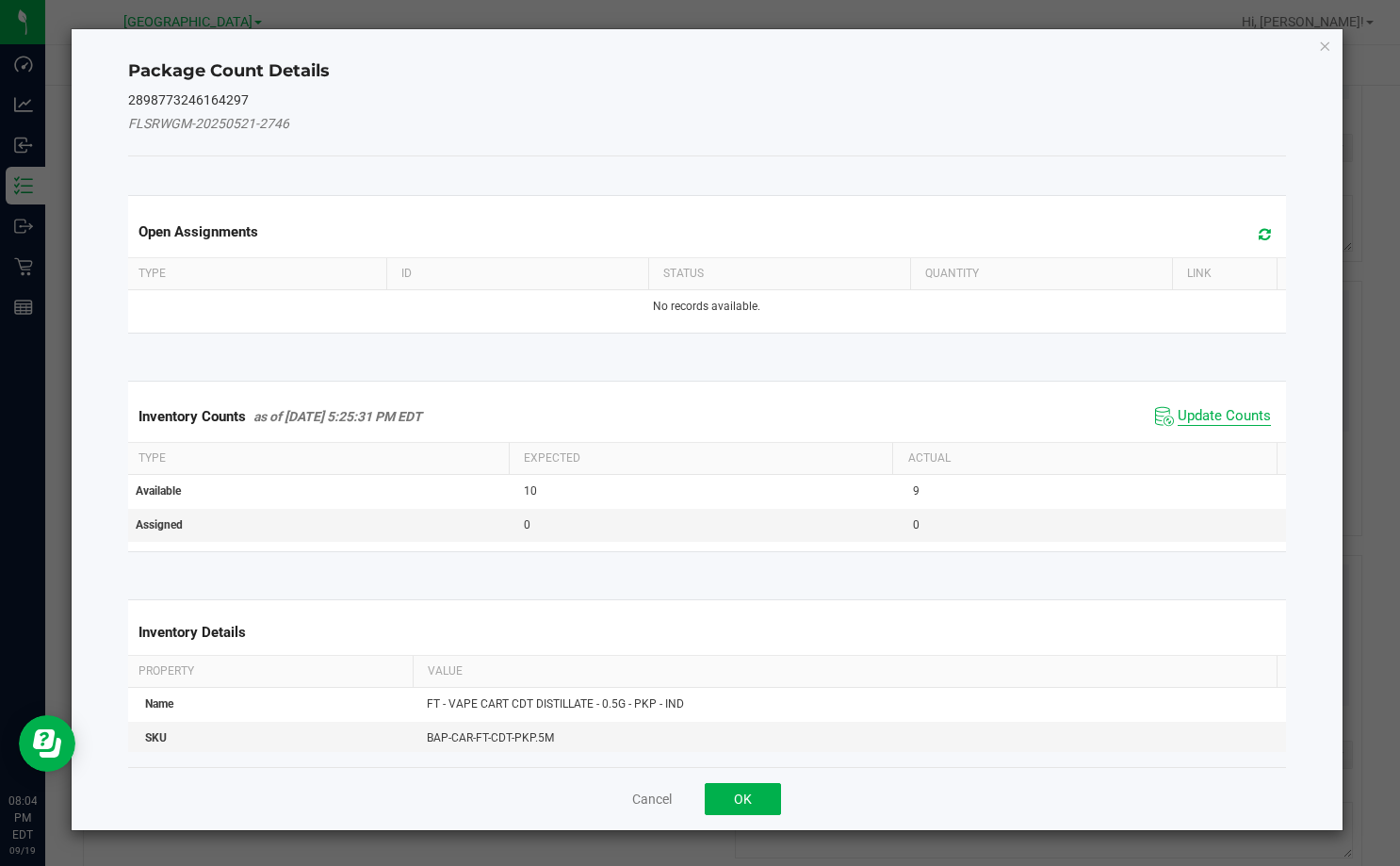
click at [1196, 412] on span "Update Counts" at bounding box center [1224, 417] width 93 height 19
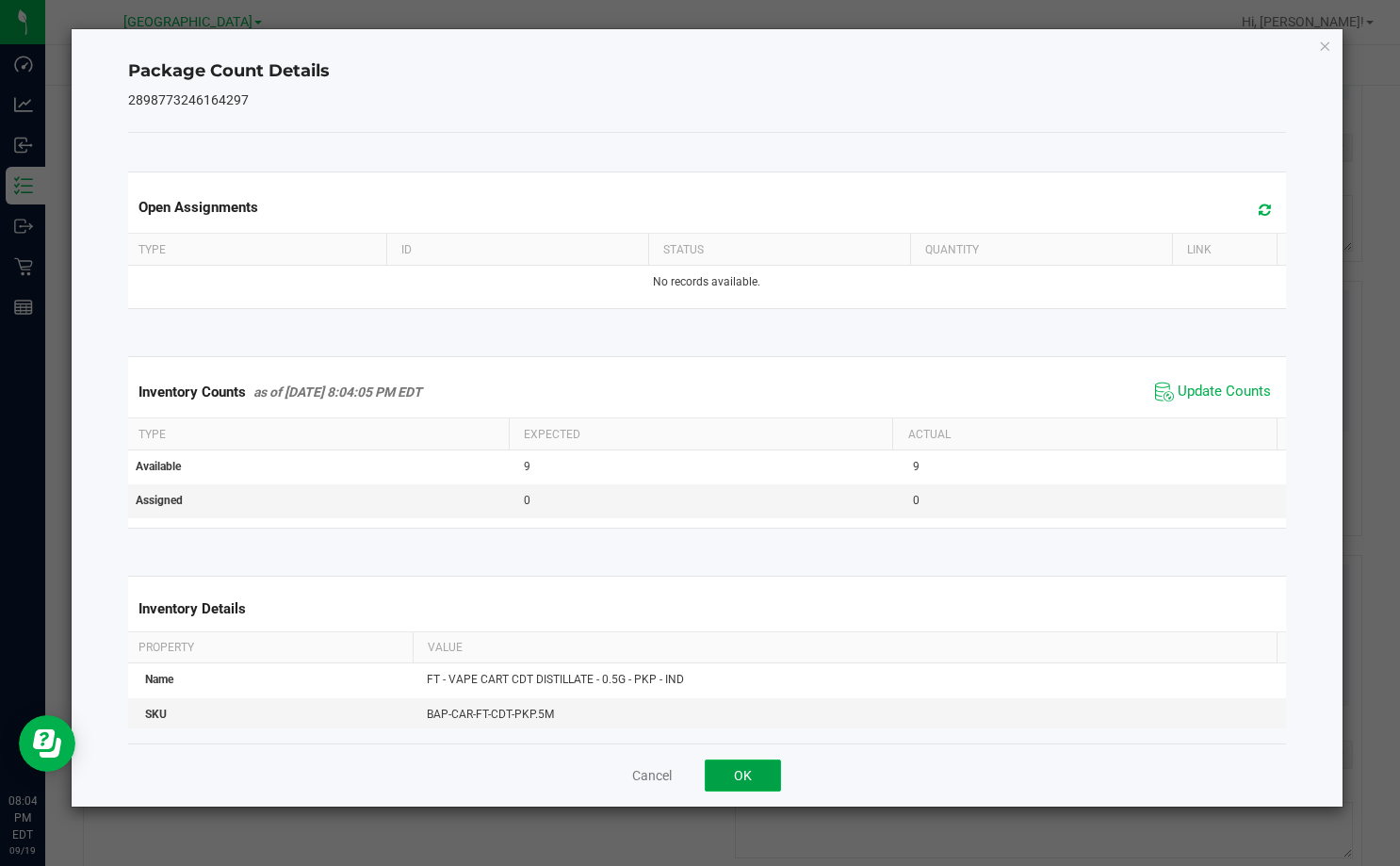
drag, startPoint x: 761, startPoint y: 771, endPoint x: 860, endPoint y: 691, distance: 127.3
click at [763, 771] on button "OK" at bounding box center [742, 775] width 76 height 32
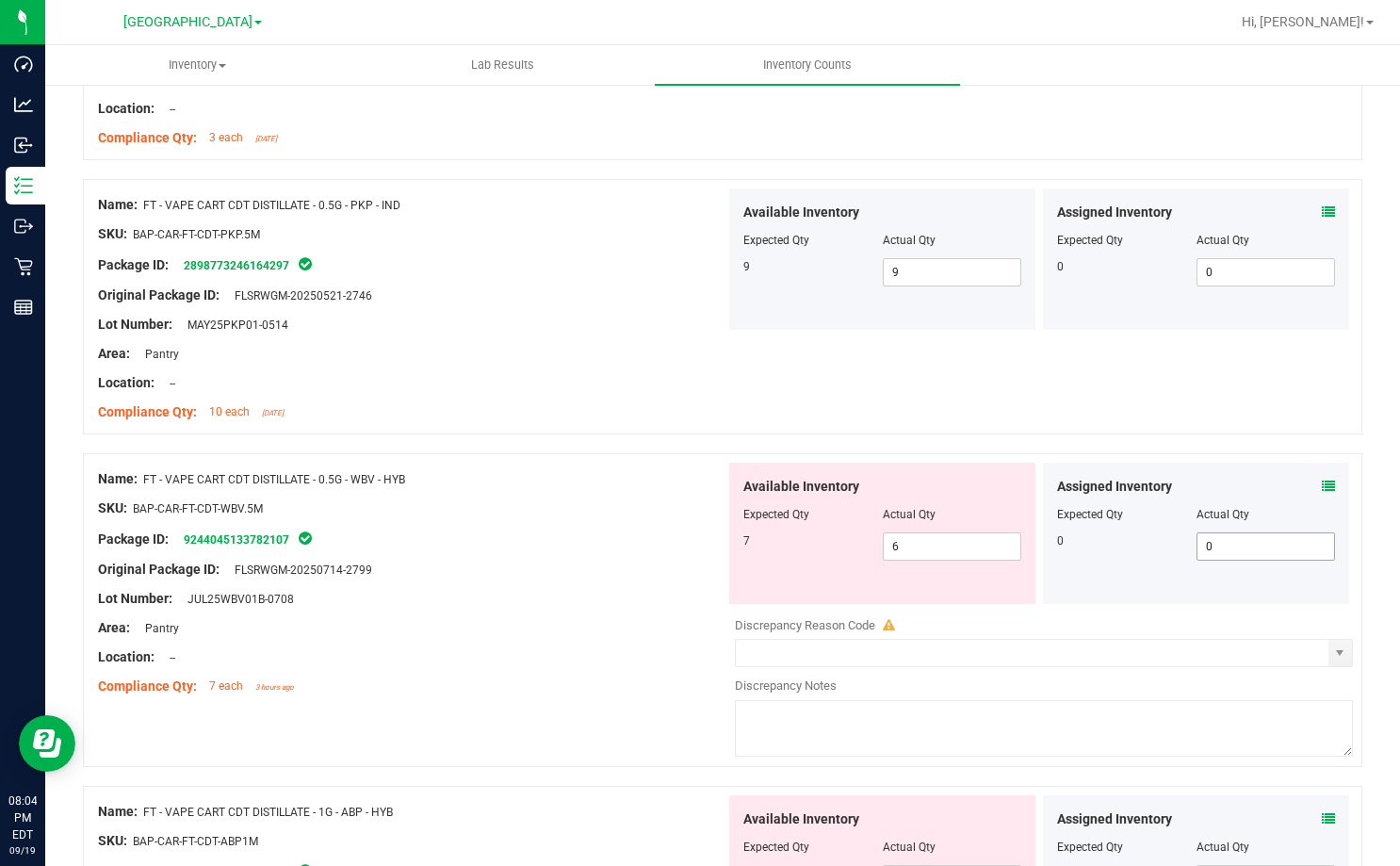
scroll to position [3768, 0]
click at [1322, 485] on icon at bounding box center [1329, 485] width 13 height 13
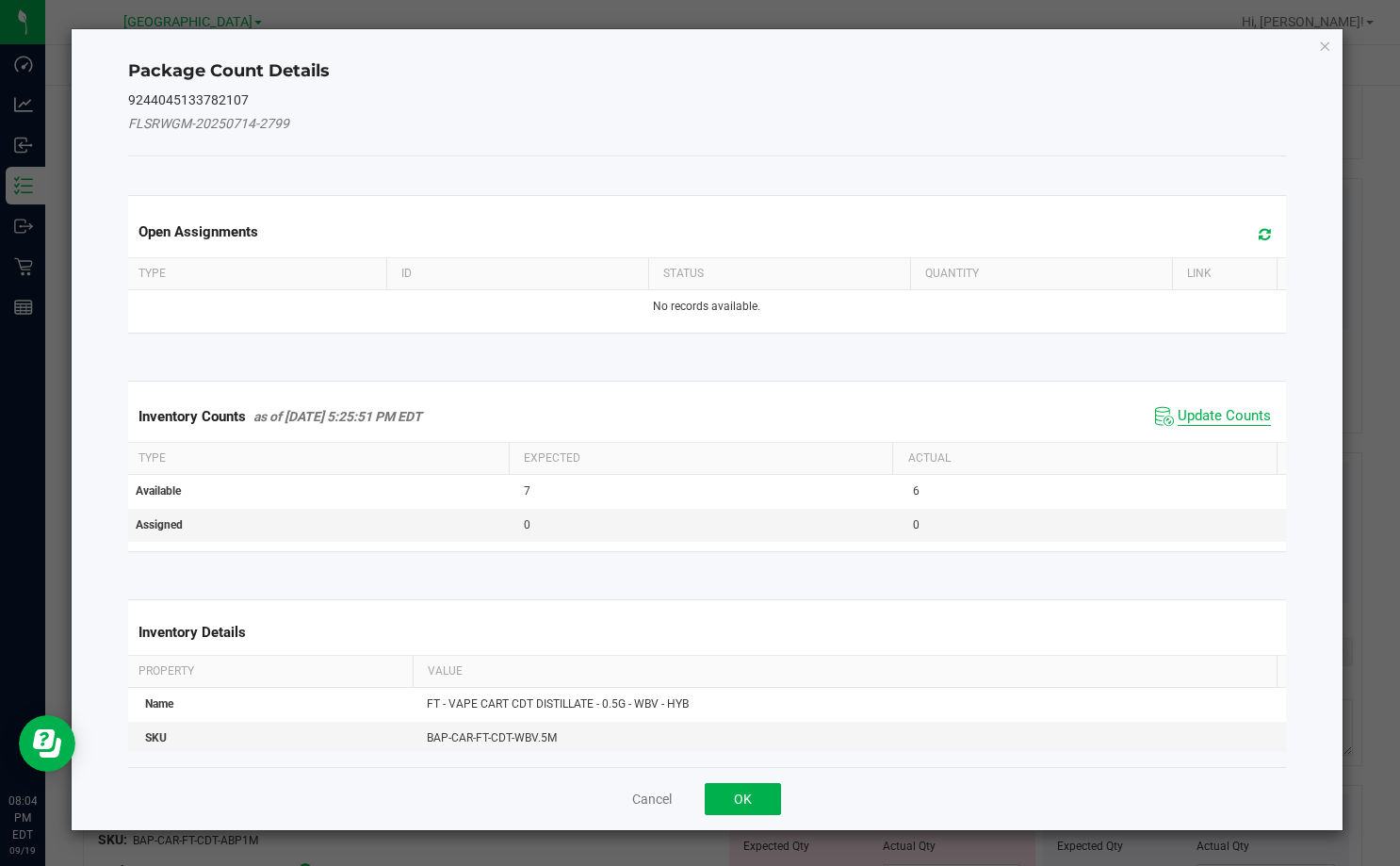
click at [1203, 416] on span "Update Counts" at bounding box center [1224, 417] width 93 height 19
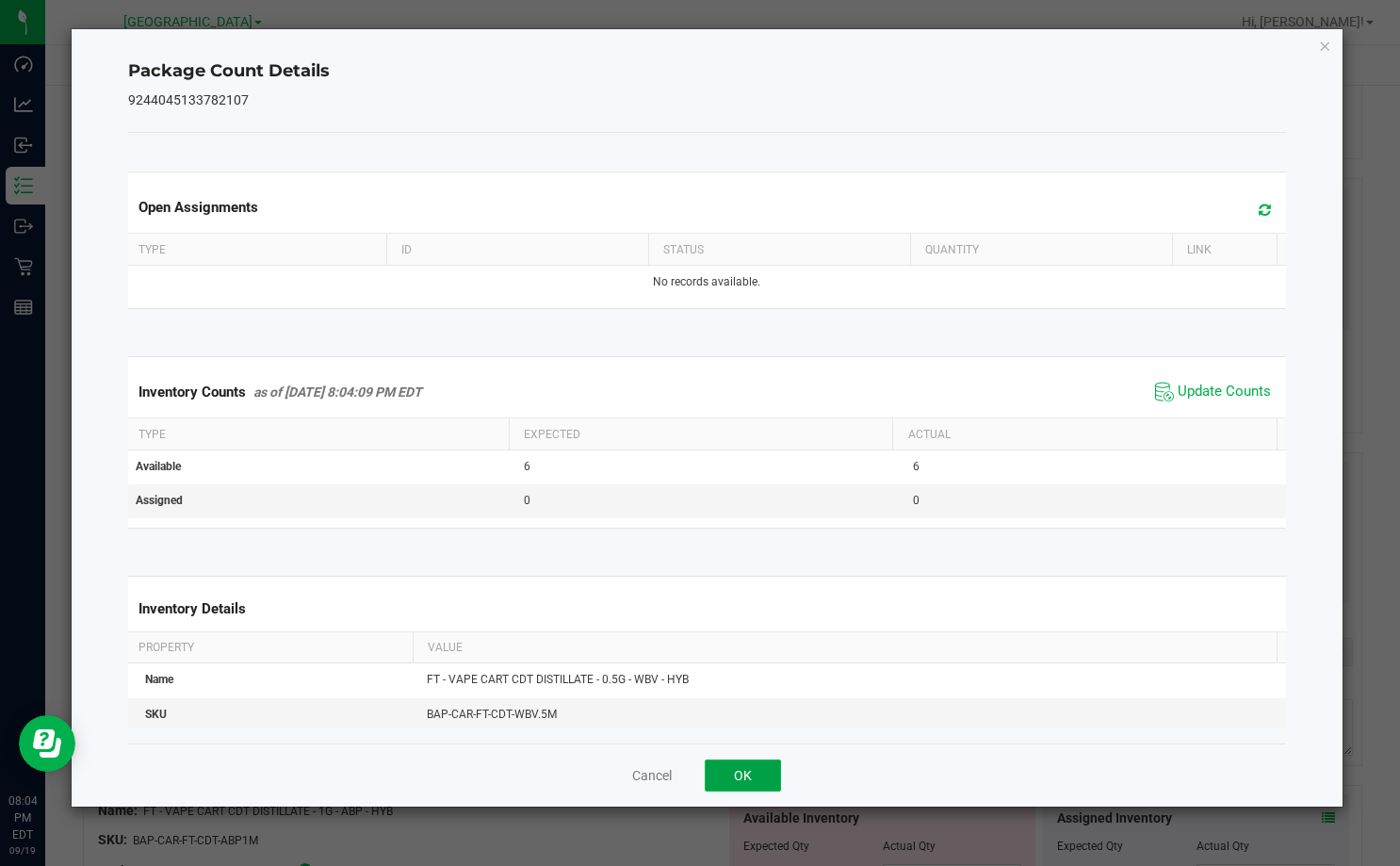
click at [760, 776] on button "OK" at bounding box center [742, 775] width 76 height 32
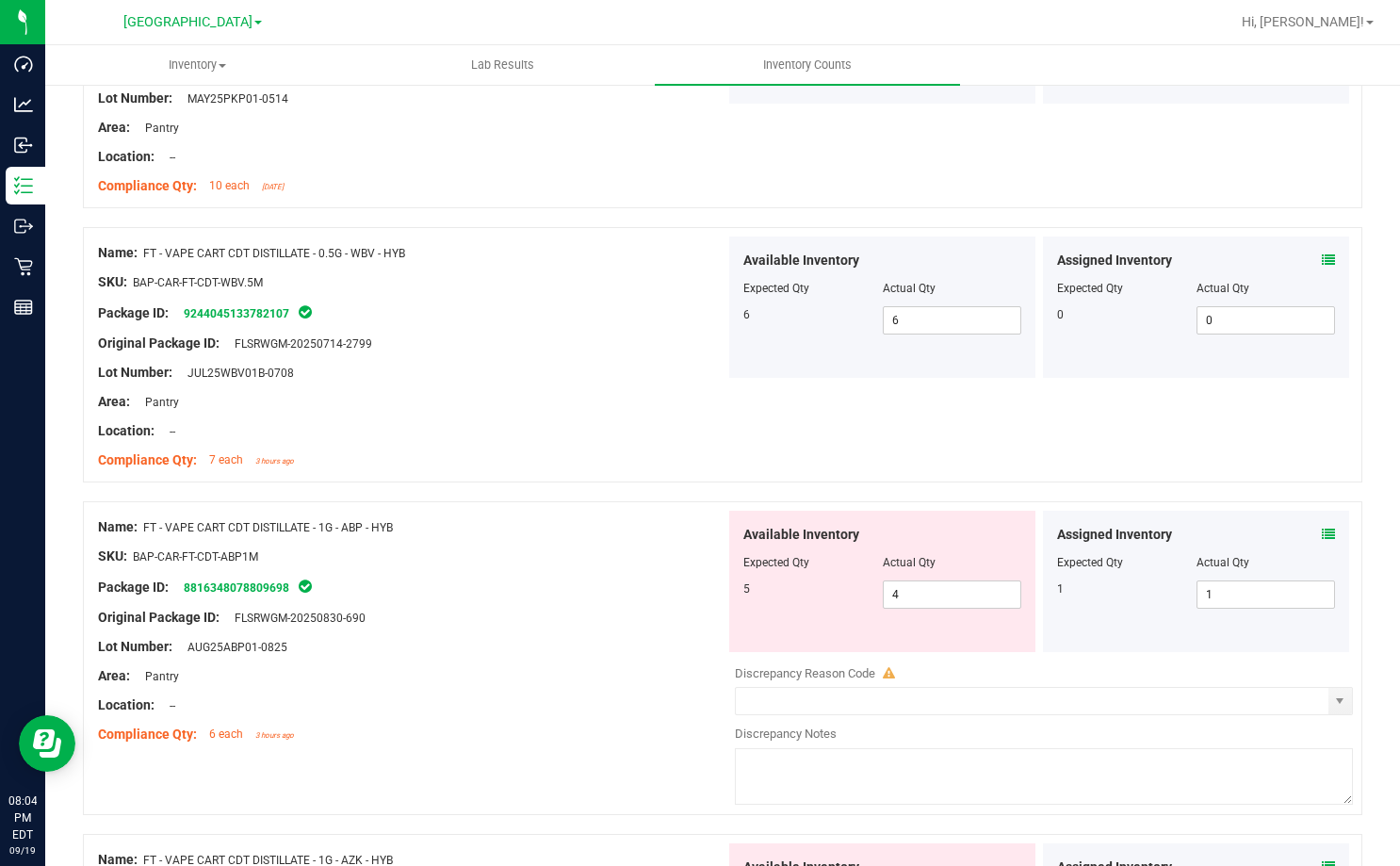
scroll to position [4051, 0]
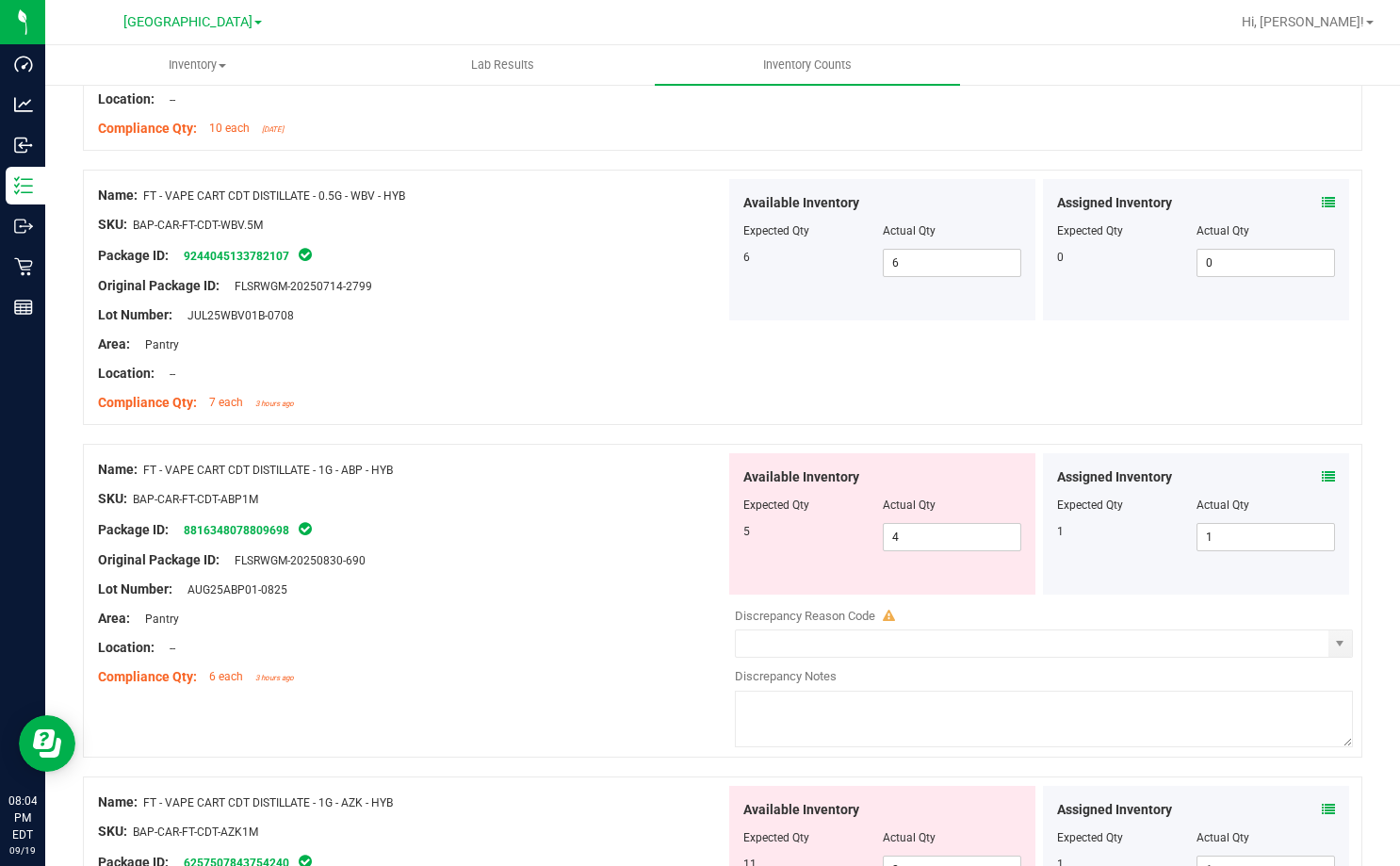
click at [1322, 475] on icon at bounding box center [1329, 477] width 13 height 13
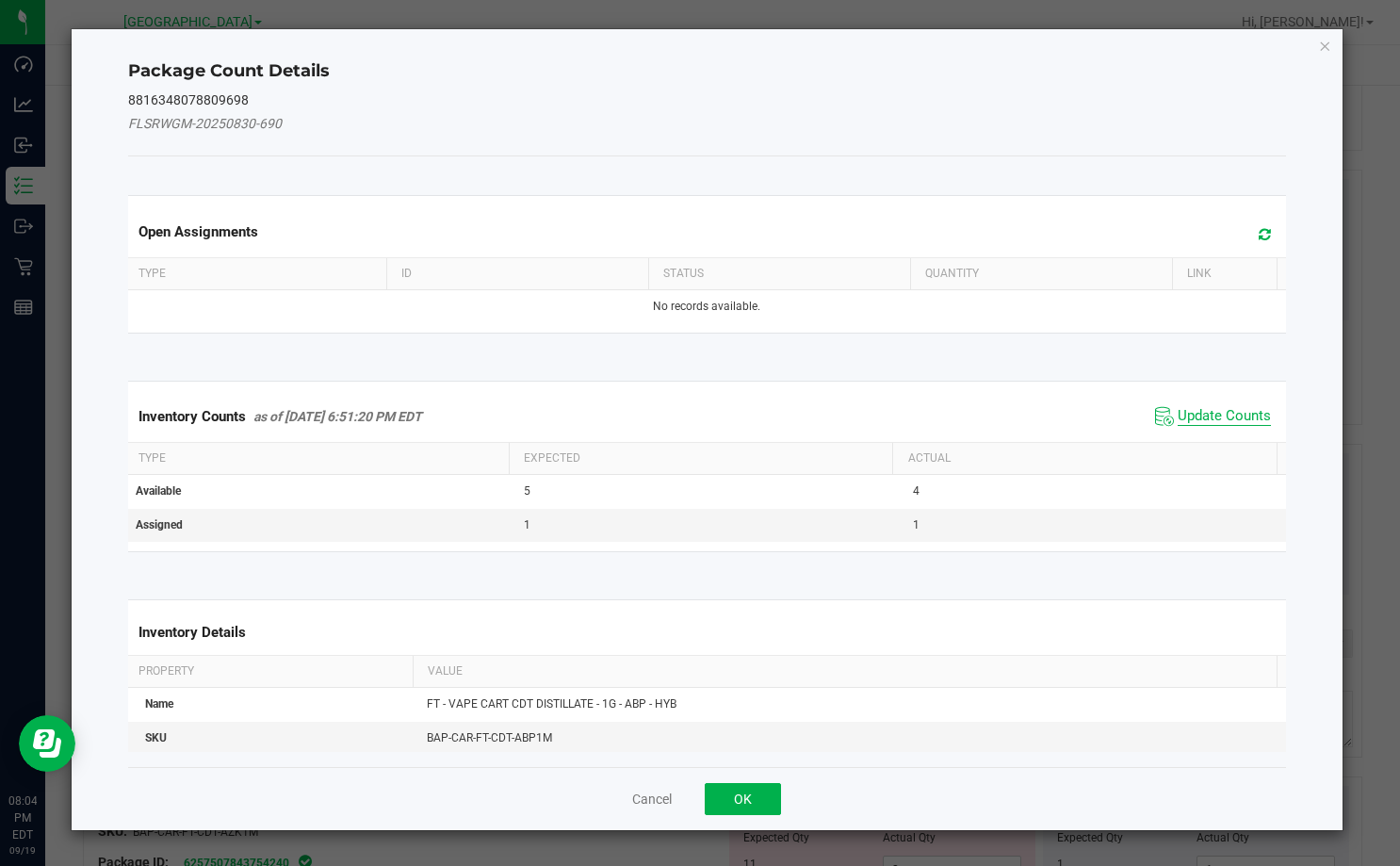
click at [1200, 418] on span "Update Counts" at bounding box center [1224, 417] width 93 height 19
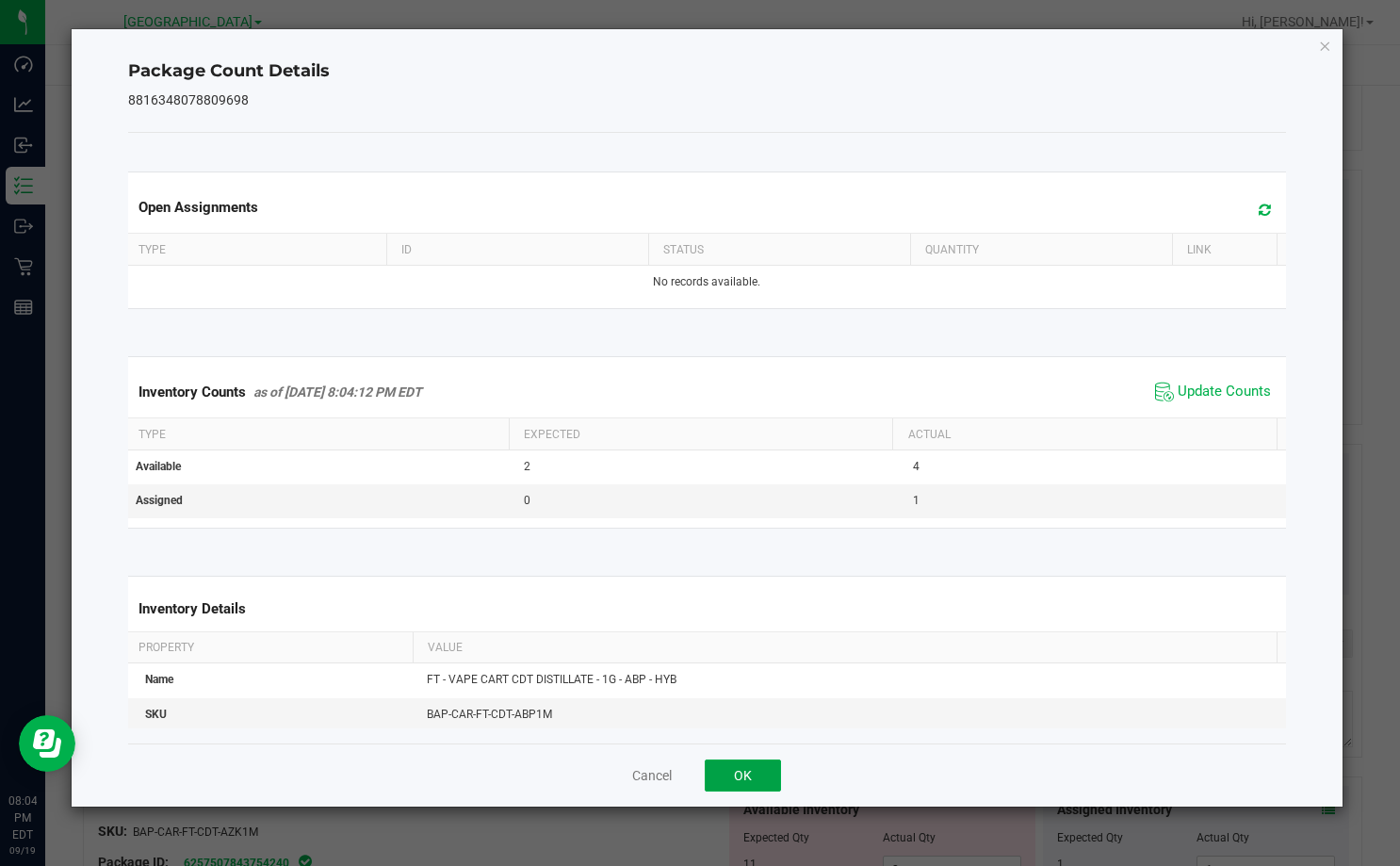
click at [764, 769] on button "OK" at bounding box center [742, 775] width 76 height 32
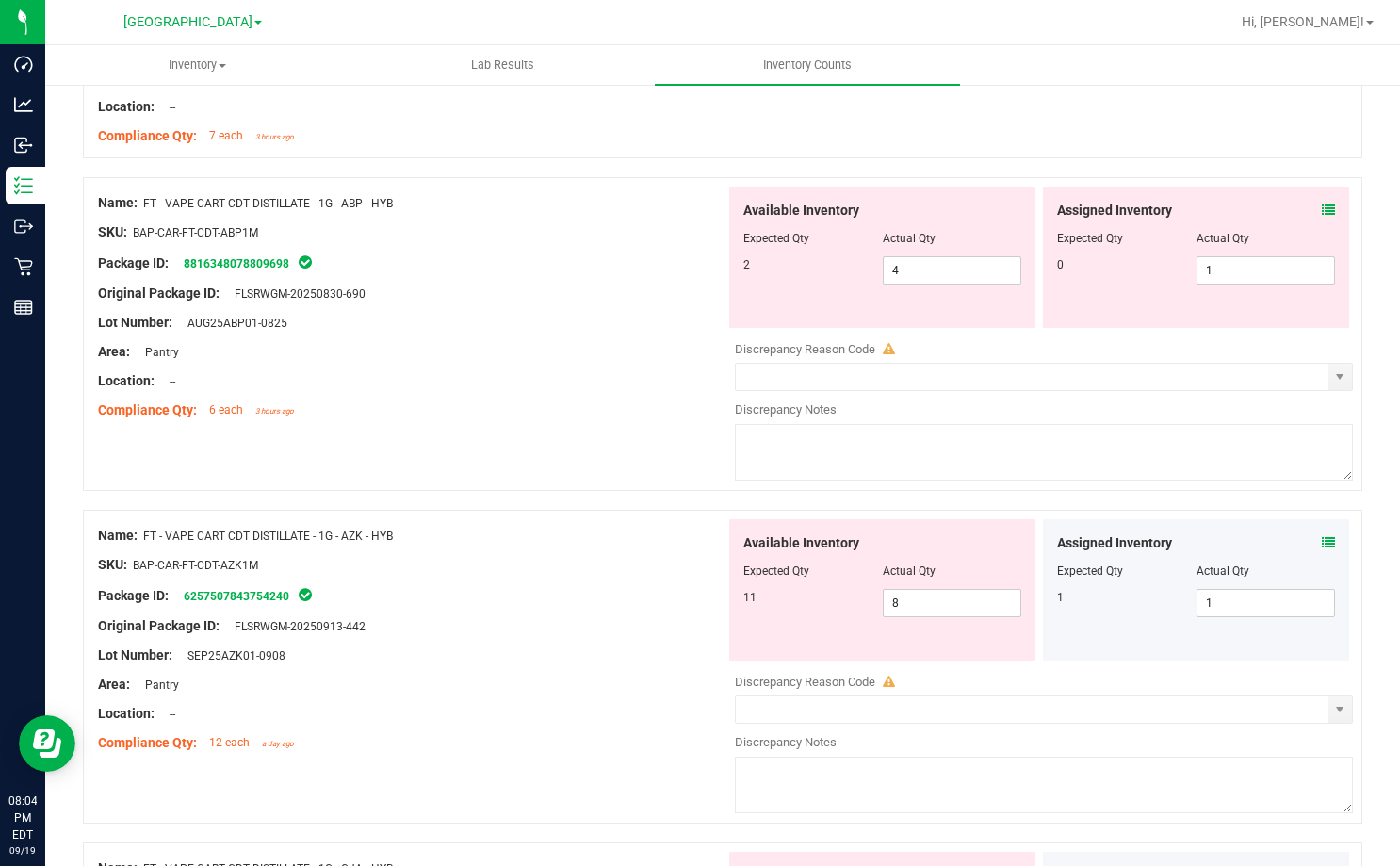
scroll to position [4333, 0]
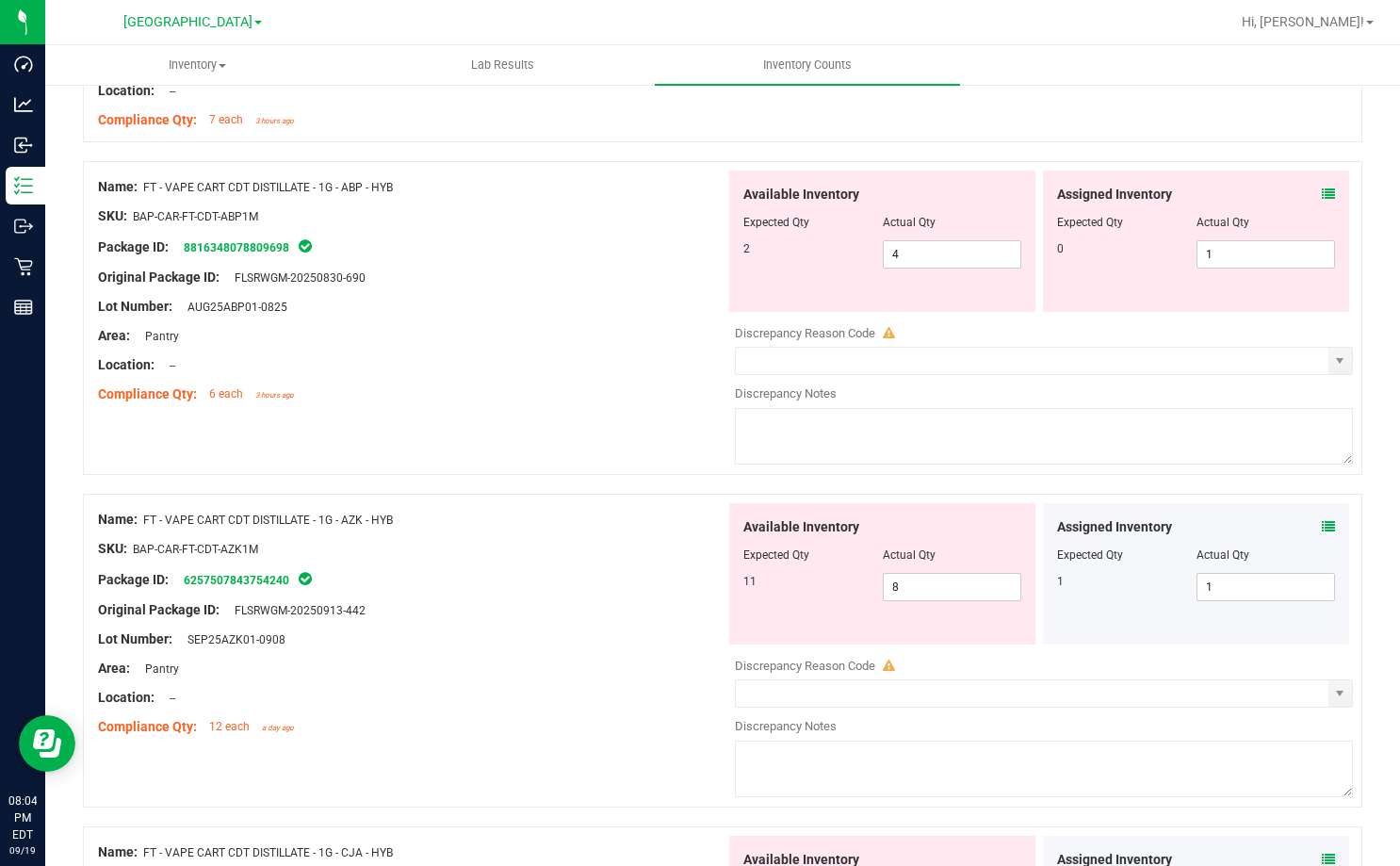
click at [1322, 524] on icon at bounding box center [1329, 526] width 13 height 13
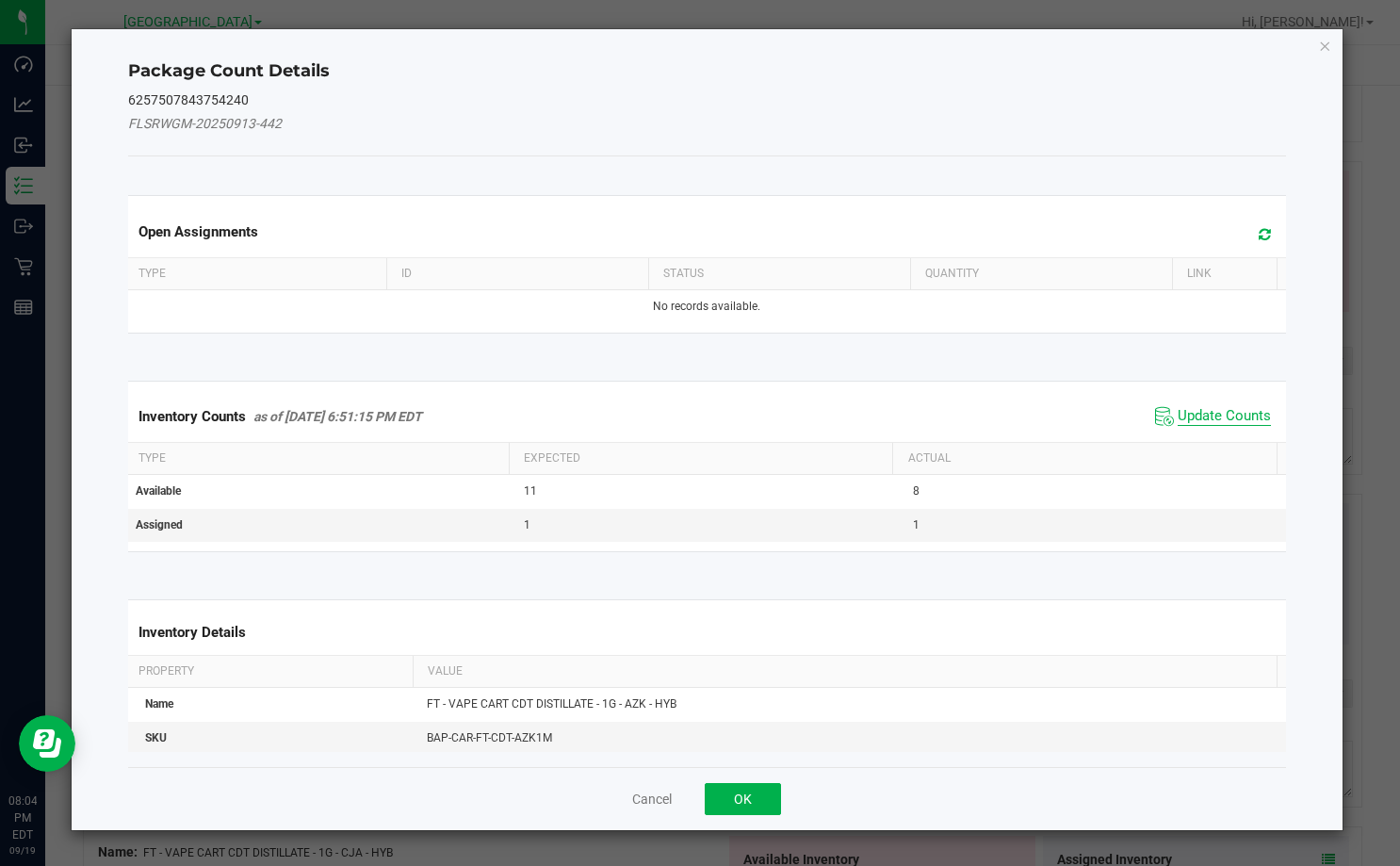
click at [1200, 418] on span "Update Counts" at bounding box center [1224, 417] width 93 height 19
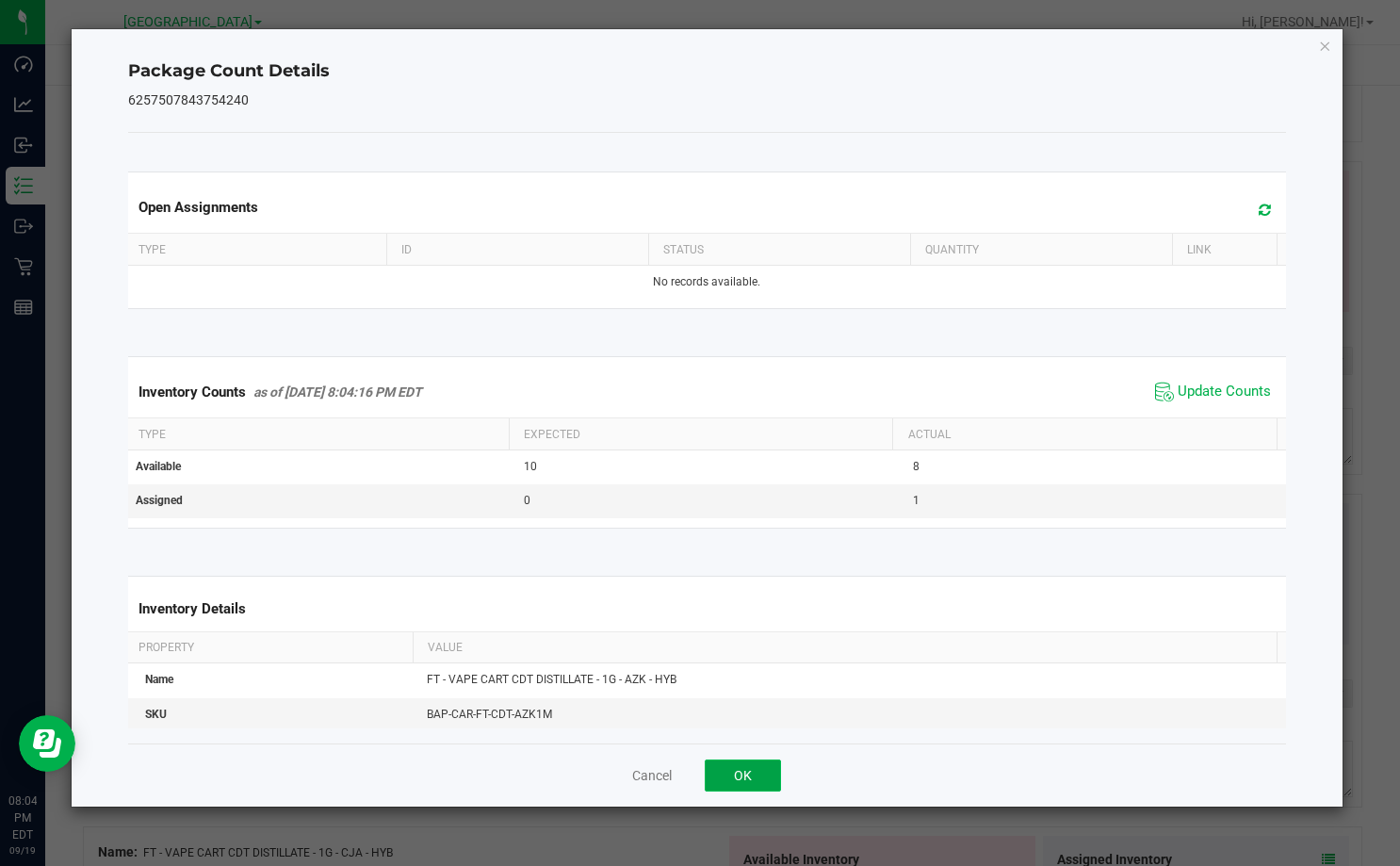
click at [762, 768] on button "OK" at bounding box center [742, 775] width 76 height 32
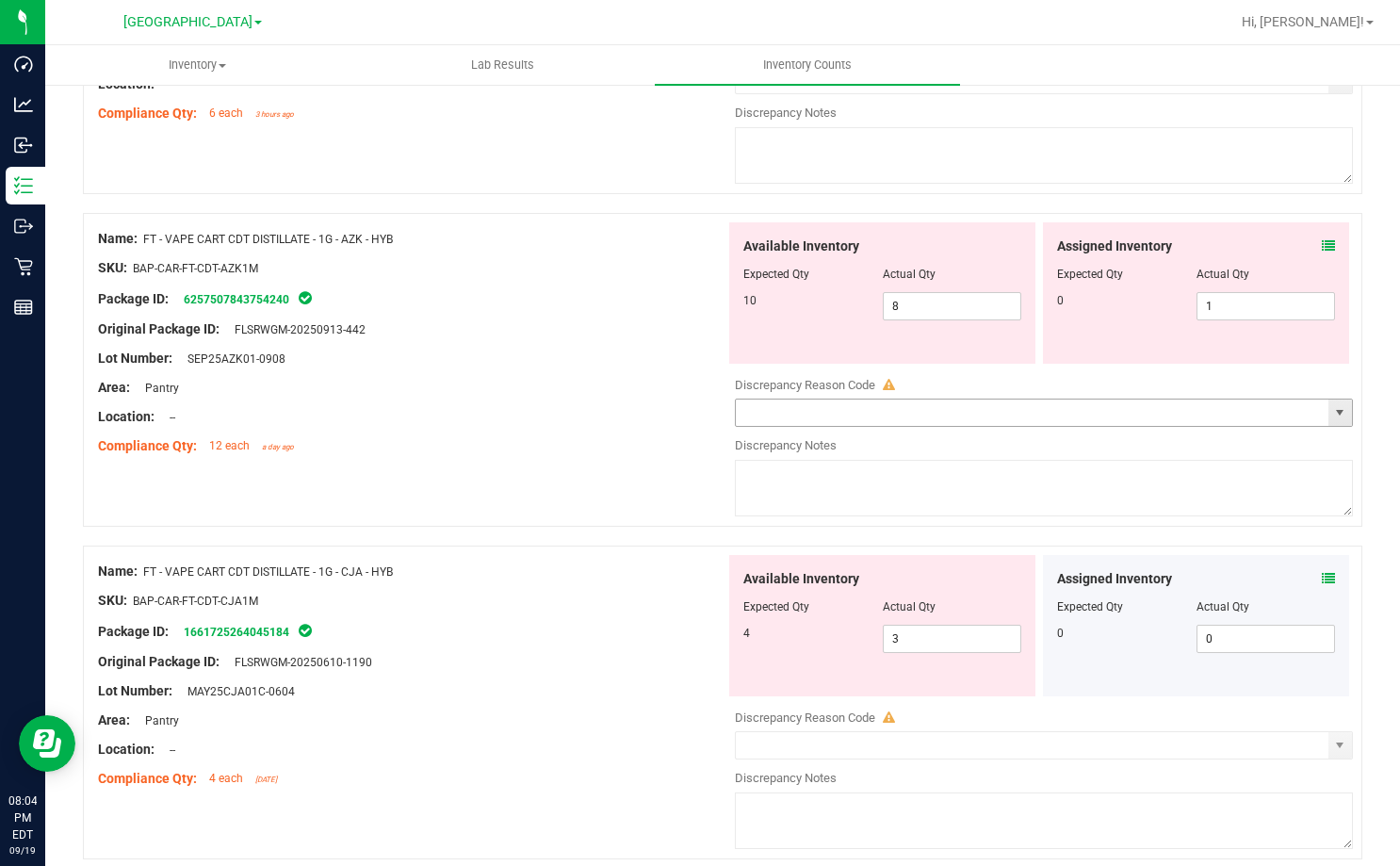
scroll to position [4616, 0]
click at [1307, 578] on div "Assigned Inventory" at bounding box center [1195, 576] width 278 height 20
click at [1306, 573] on div "Assigned Inventory" at bounding box center [1195, 576] width 278 height 20
click at [1322, 576] on icon at bounding box center [1329, 576] width 13 height 13
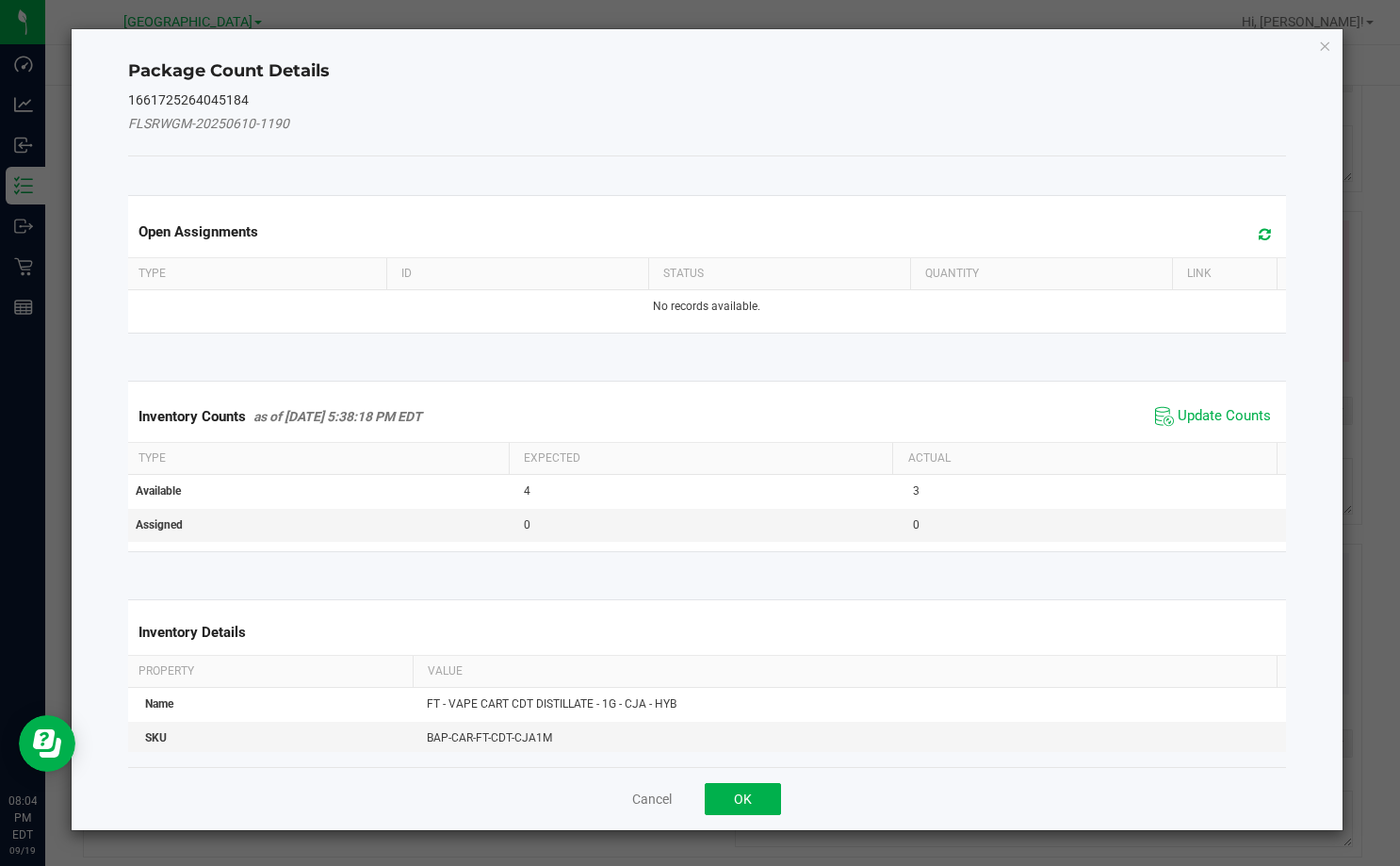
click at [1183, 426] on span "Update Counts" at bounding box center [1212, 416] width 125 height 28
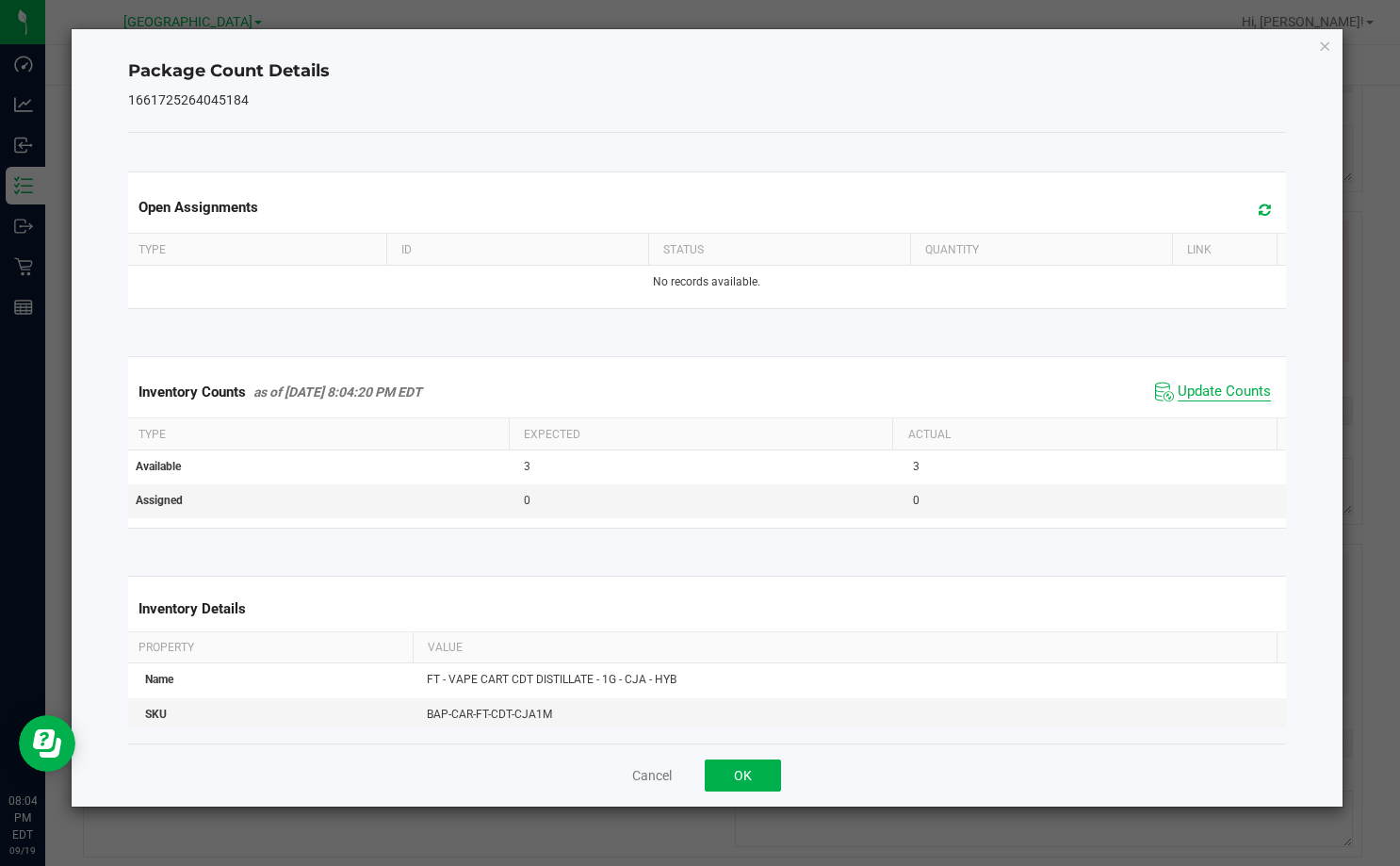
click at [1186, 421] on th "Actual" at bounding box center [1083, 434] width 384 height 32
click at [765, 784] on button "OK" at bounding box center [742, 775] width 76 height 32
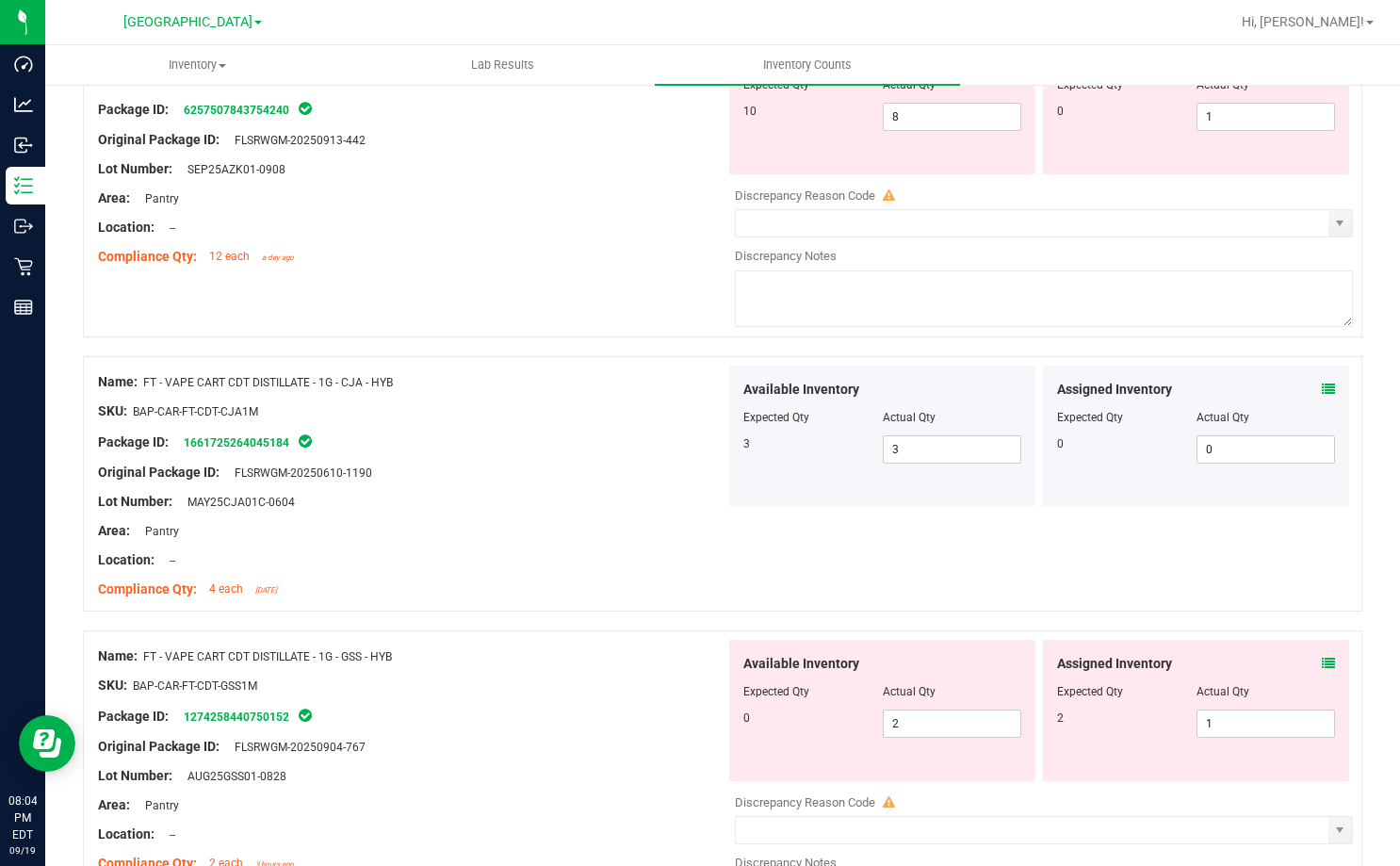
scroll to position [4804, 0]
click at [1323, 664] on div "Assigned Inventory Expected Qty Actual Qty 2 1 1" at bounding box center [1196, 709] width 306 height 141
click at [1322, 661] on icon at bounding box center [1329, 662] width 13 height 13
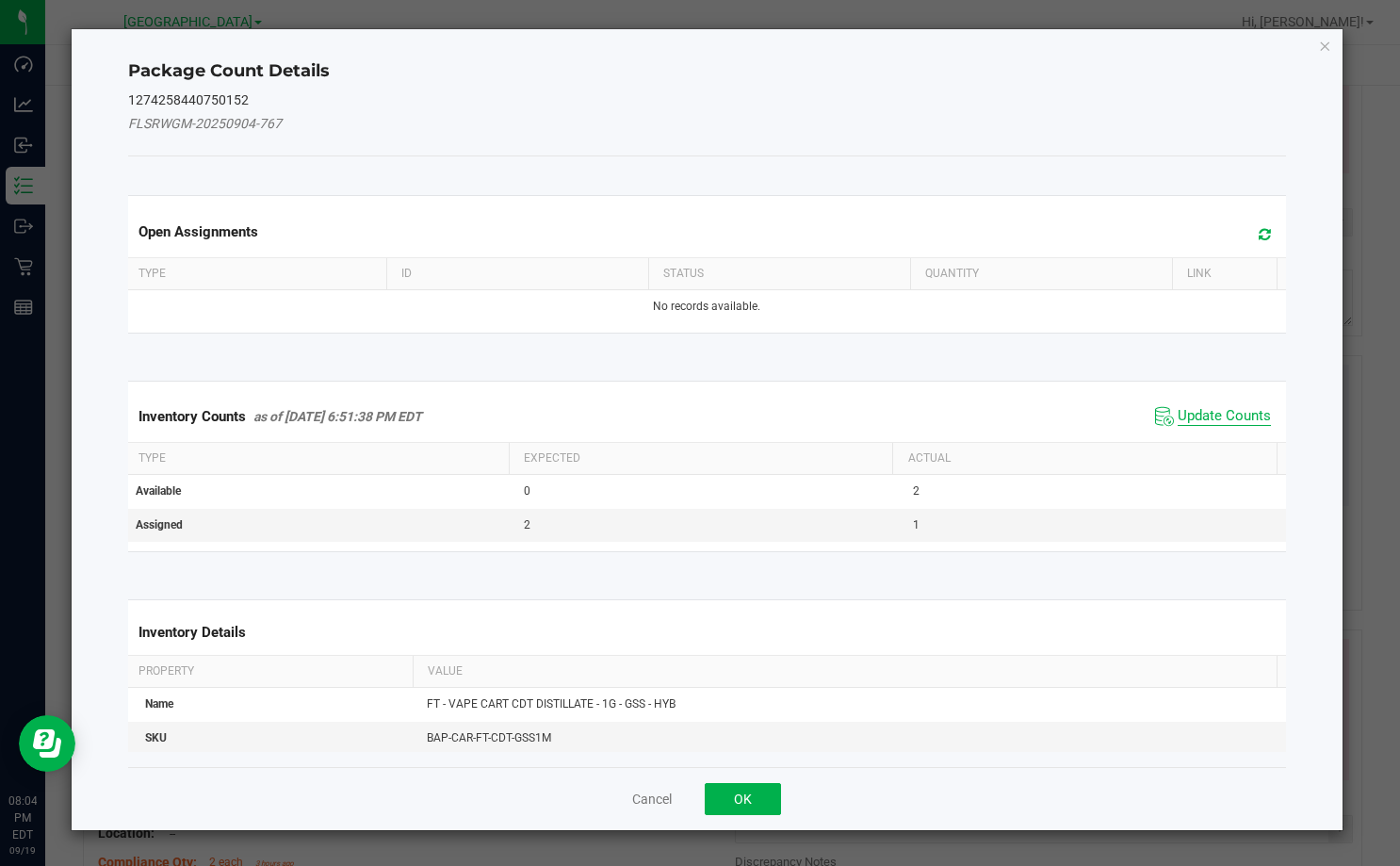
click at [1228, 410] on span "Update Counts" at bounding box center [1224, 417] width 93 height 19
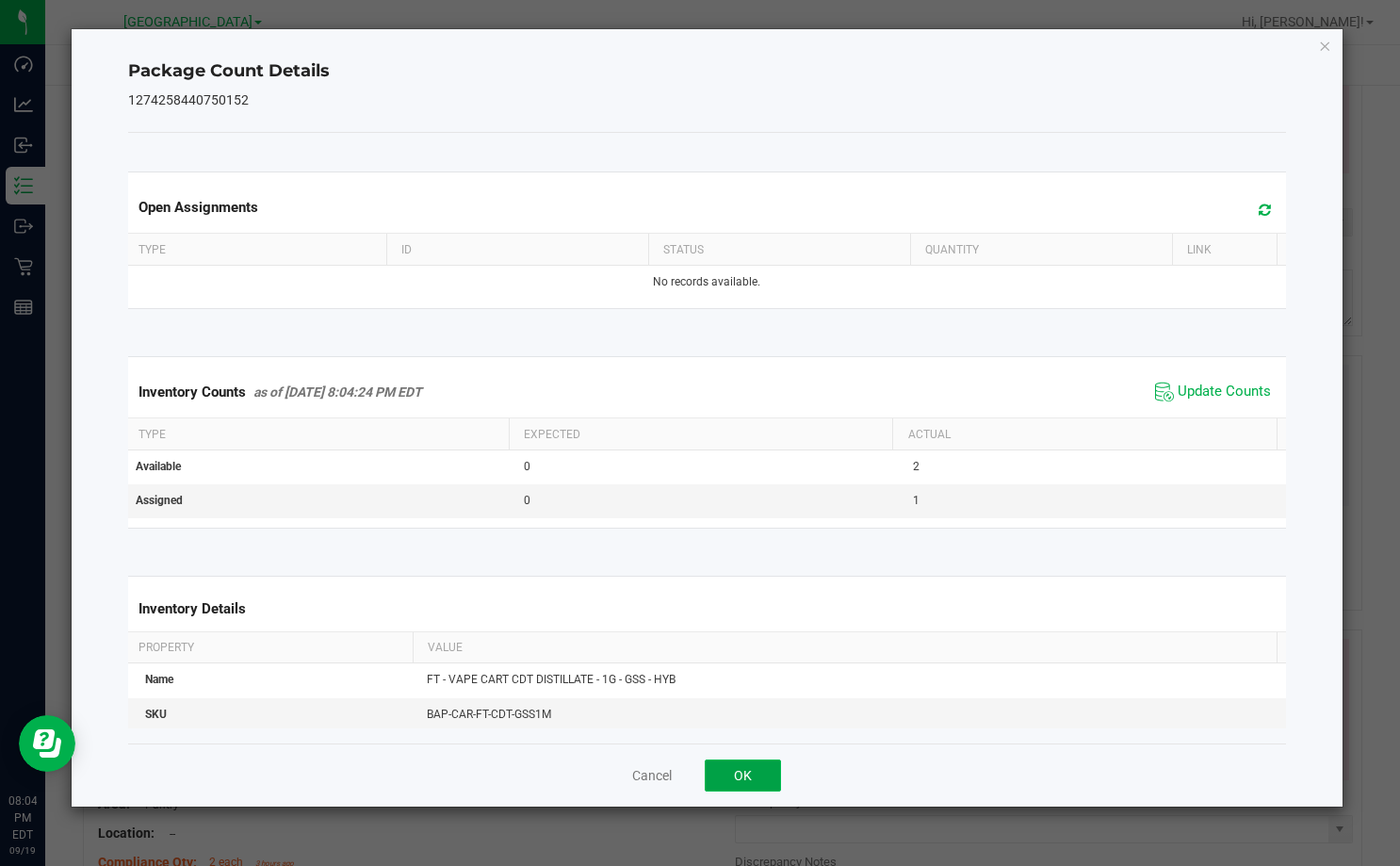
click at [772, 760] on button "OK" at bounding box center [742, 775] width 76 height 32
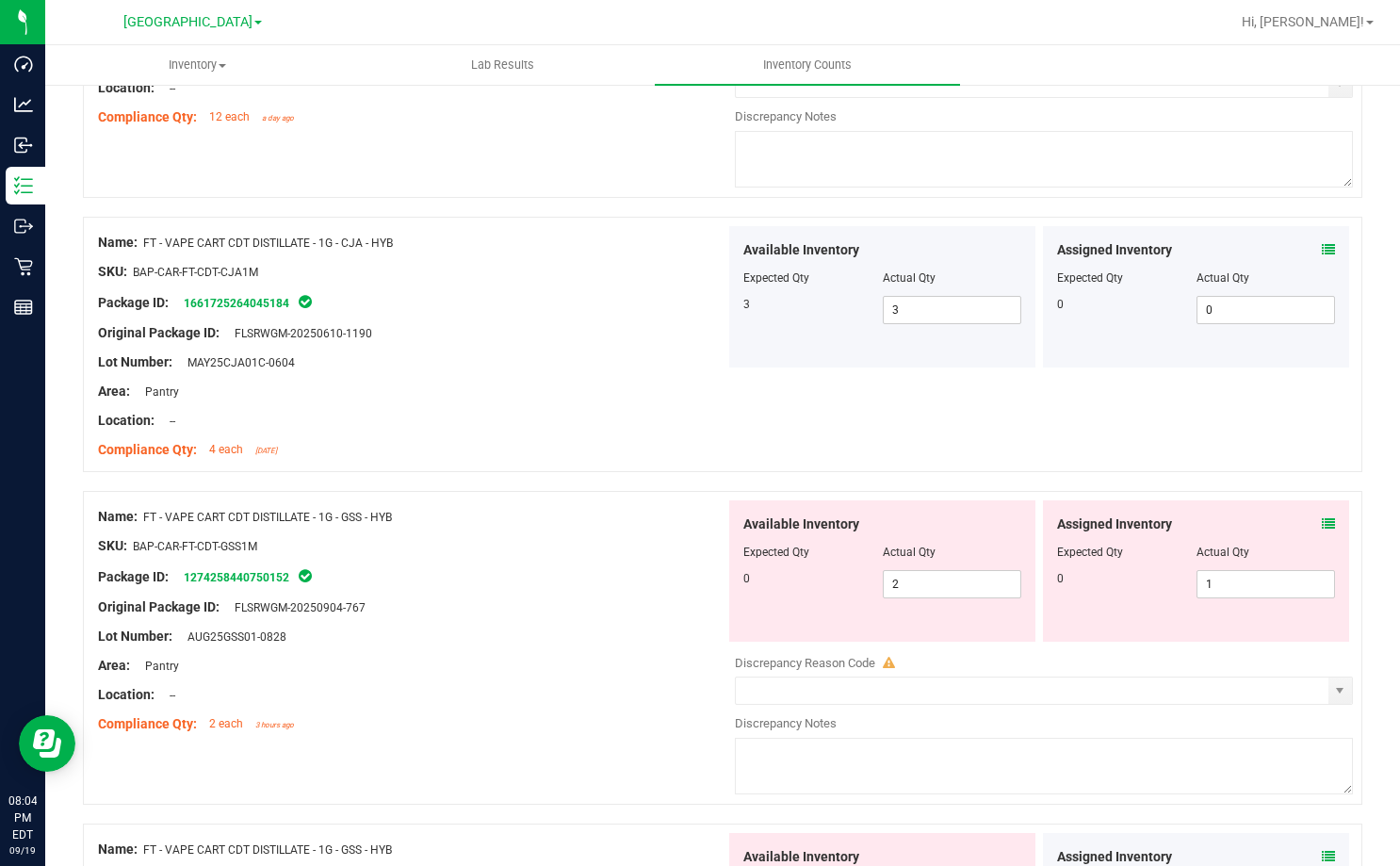
scroll to position [4993, 0]
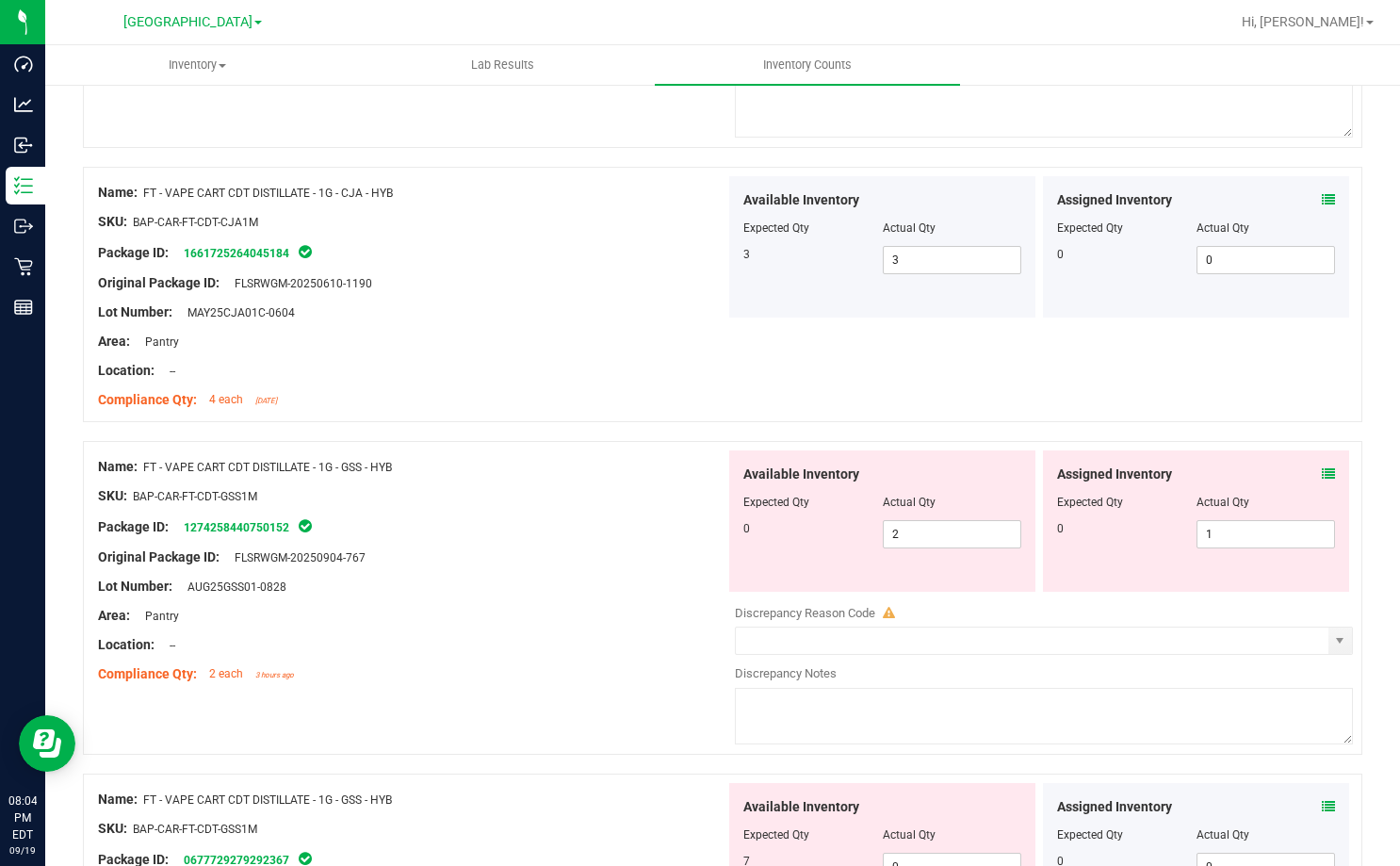
click at [1322, 474] on icon at bounding box center [1329, 474] width 13 height 13
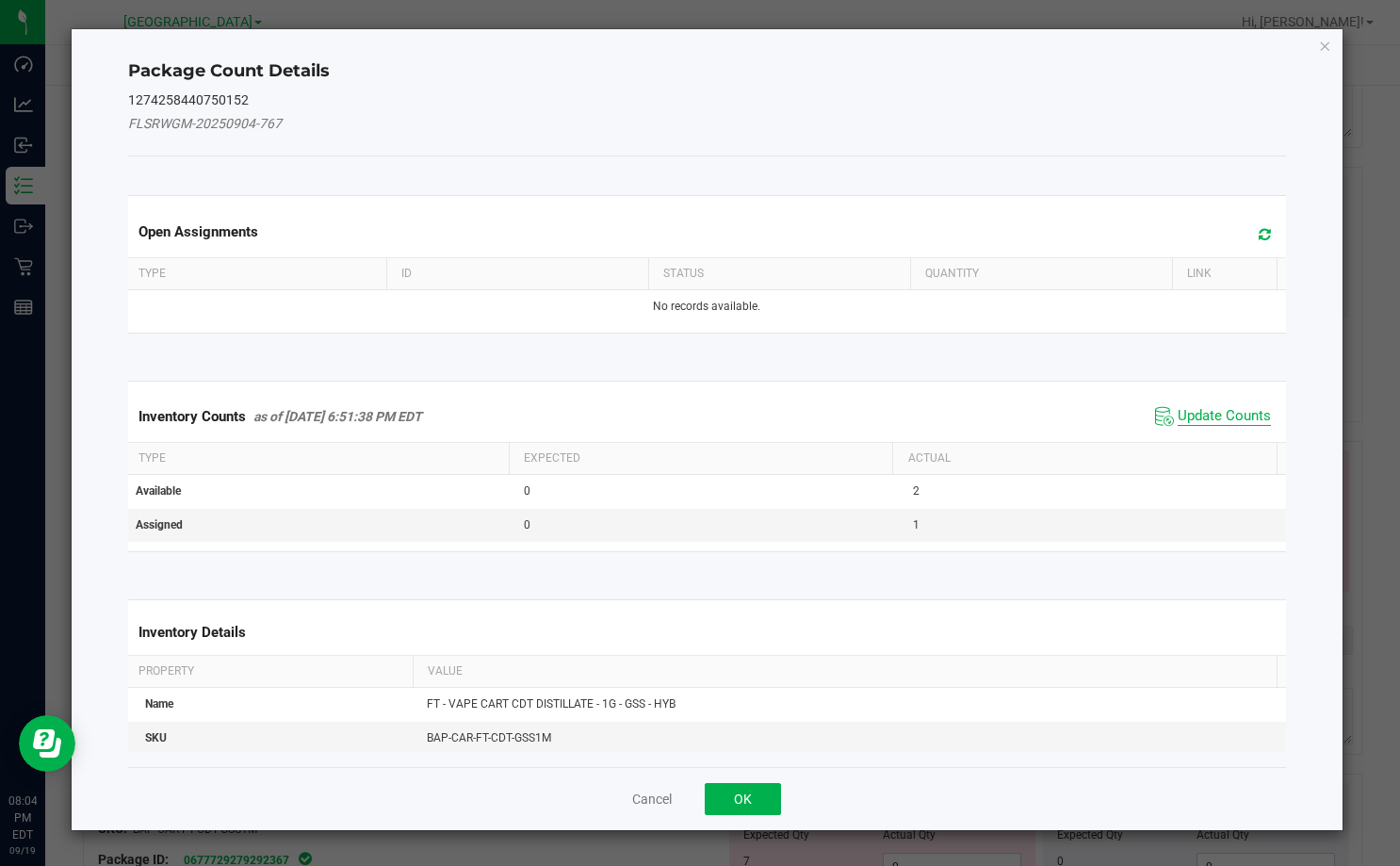
click at [1225, 420] on span "Update Counts" at bounding box center [1224, 417] width 93 height 19
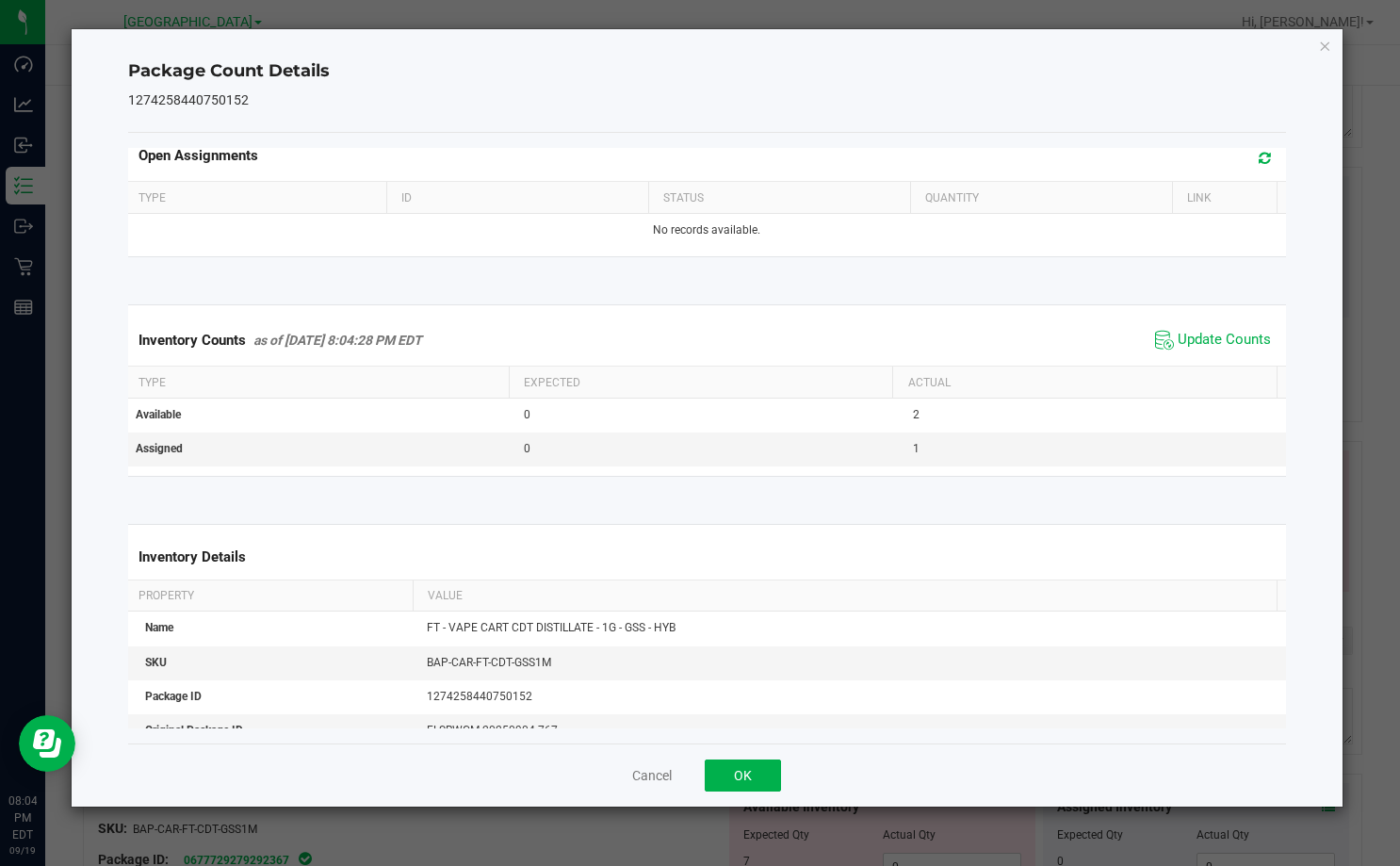
scroll to position [94, 0]
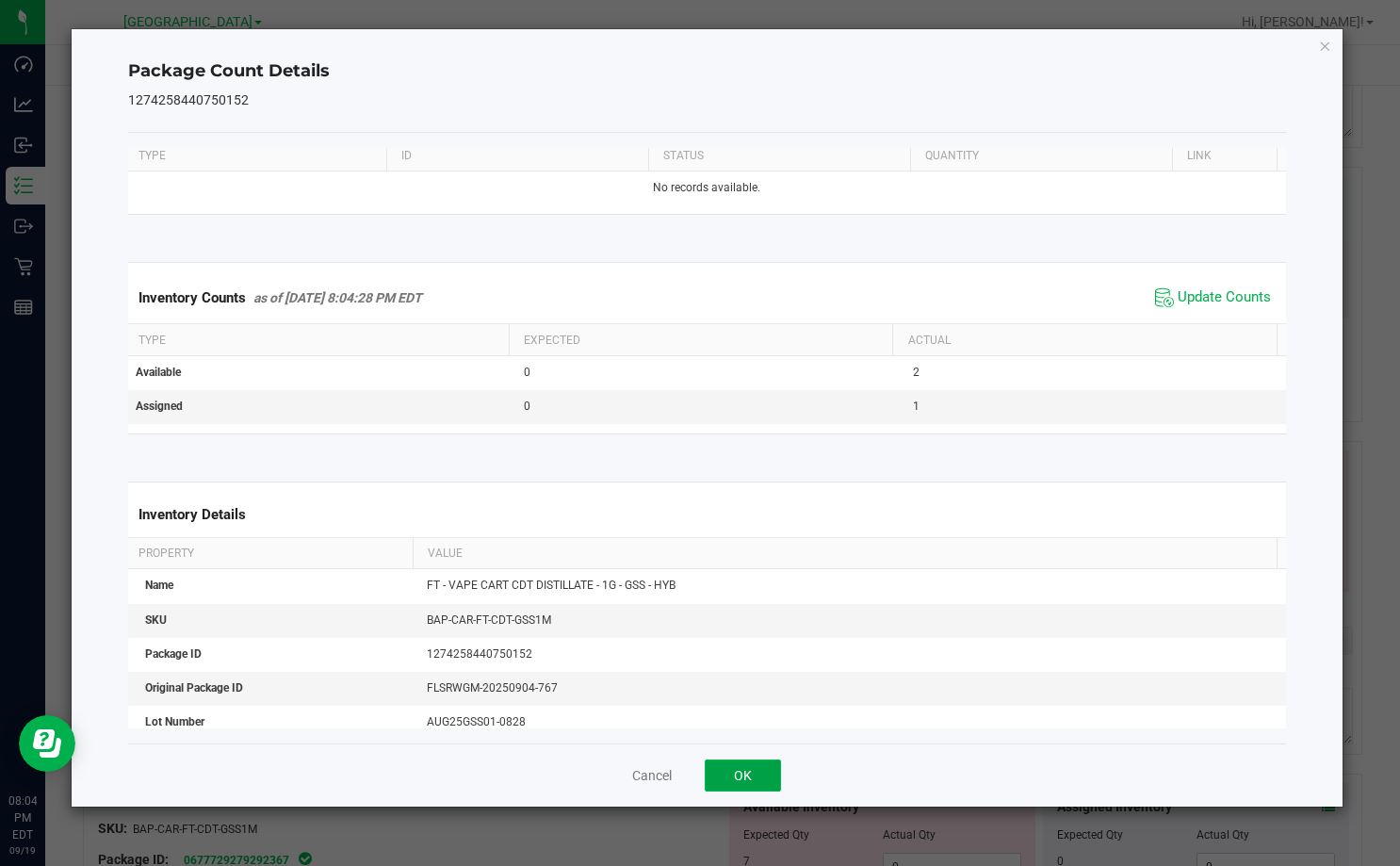
click at [744, 775] on button "OK" at bounding box center [742, 775] width 76 height 32
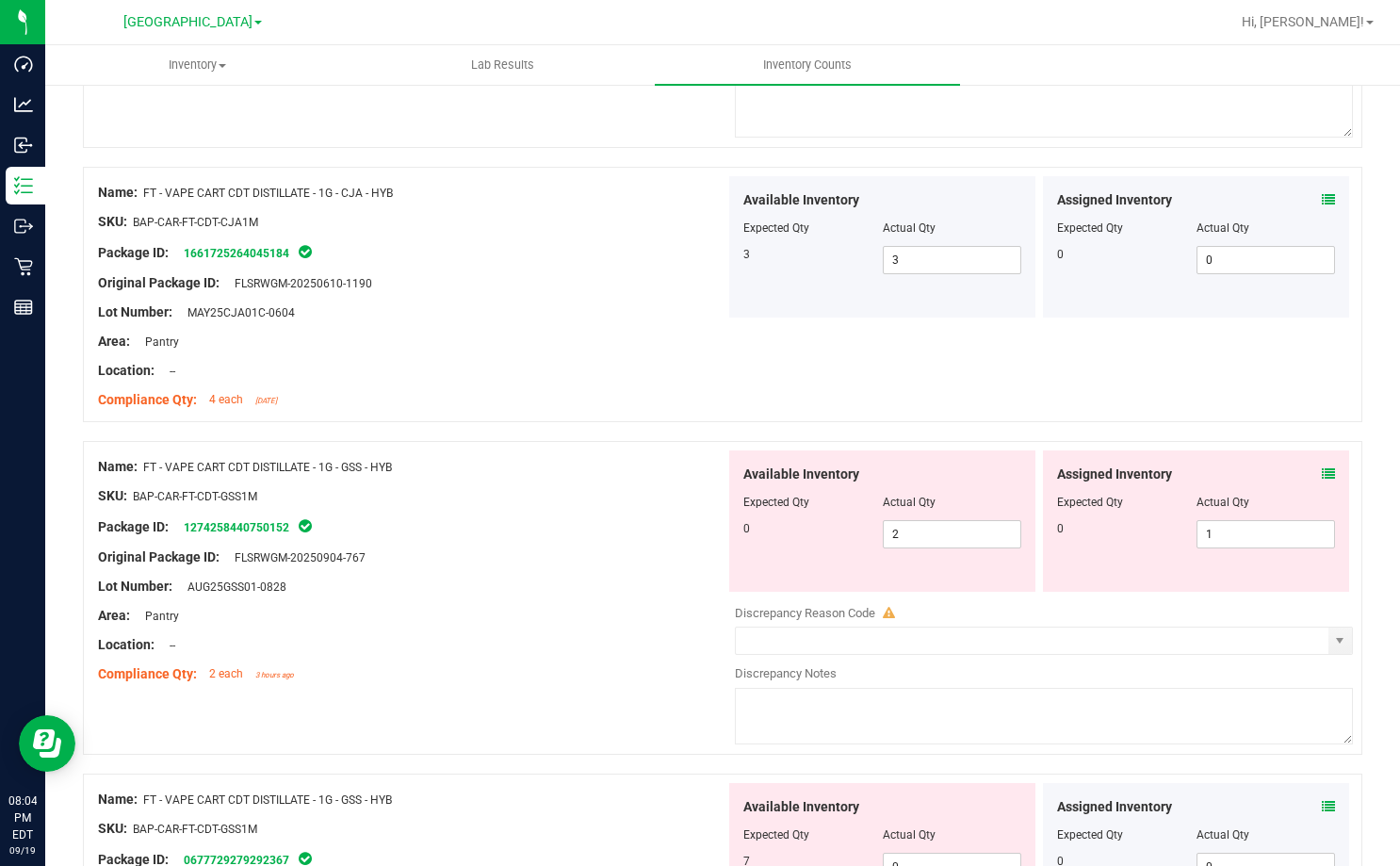
scroll to position [5087, 0]
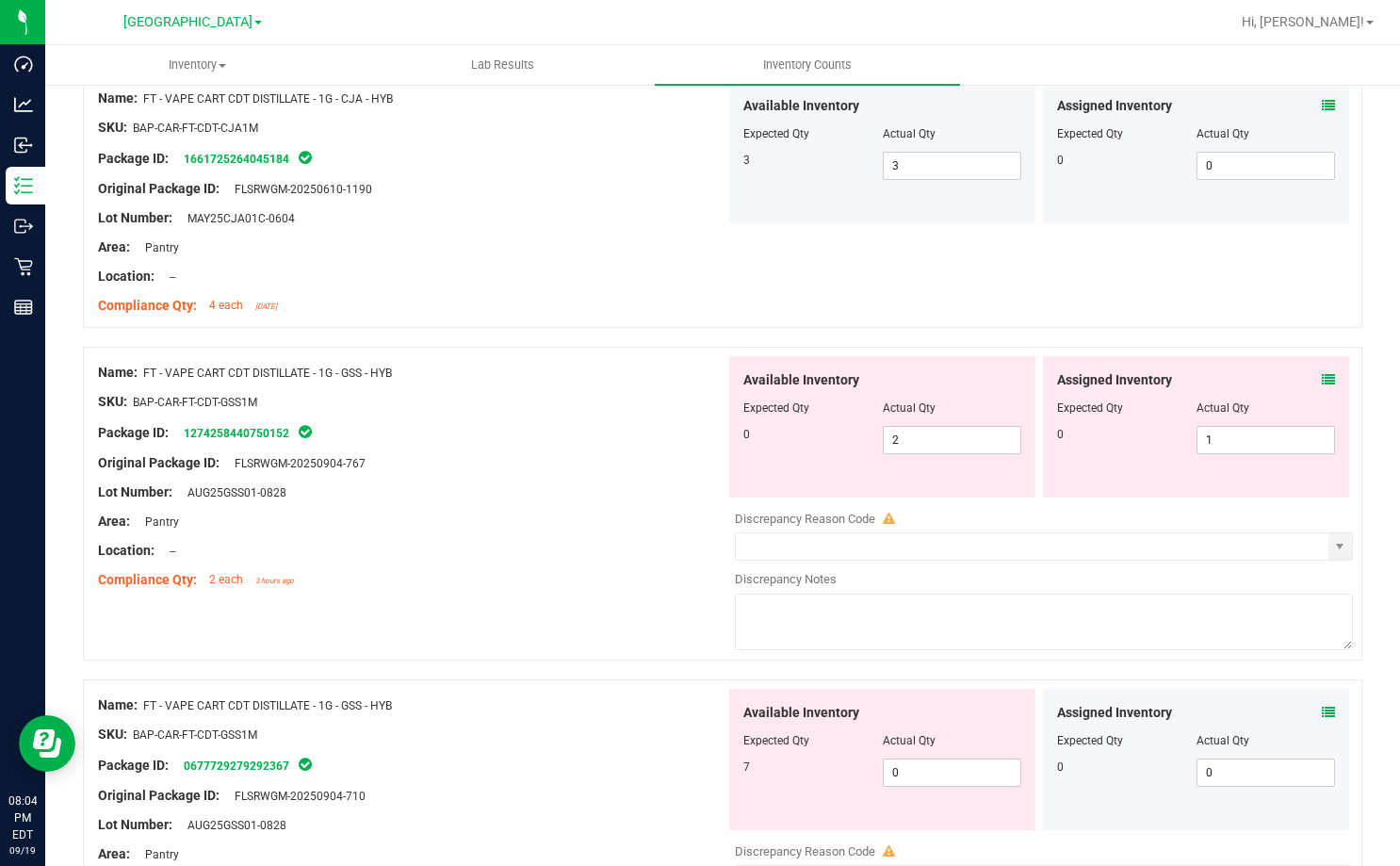
click at [1322, 709] on icon at bounding box center [1329, 712] width 13 height 13
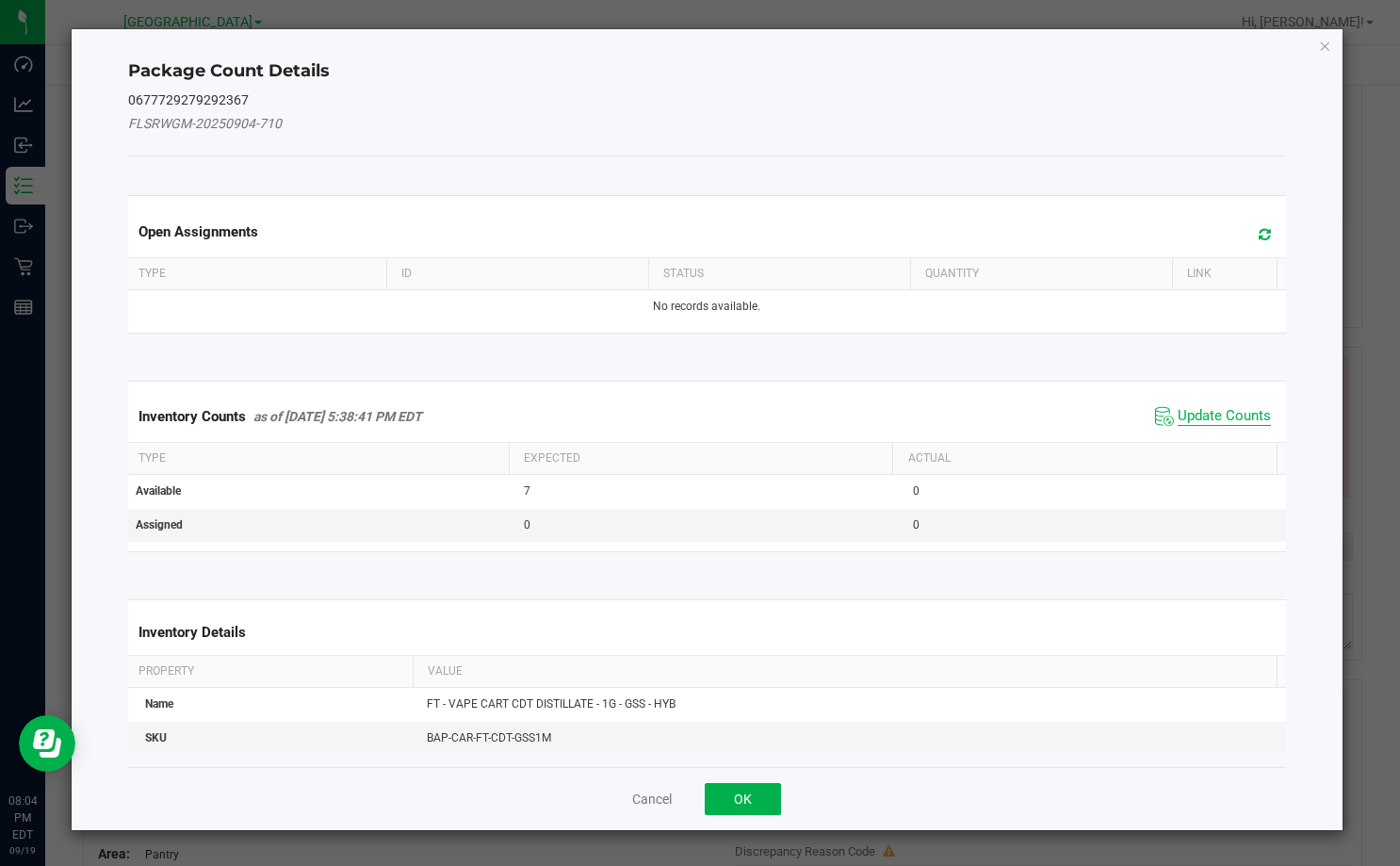
click at [1225, 416] on span "Update Counts" at bounding box center [1224, 417] width 93 height 19
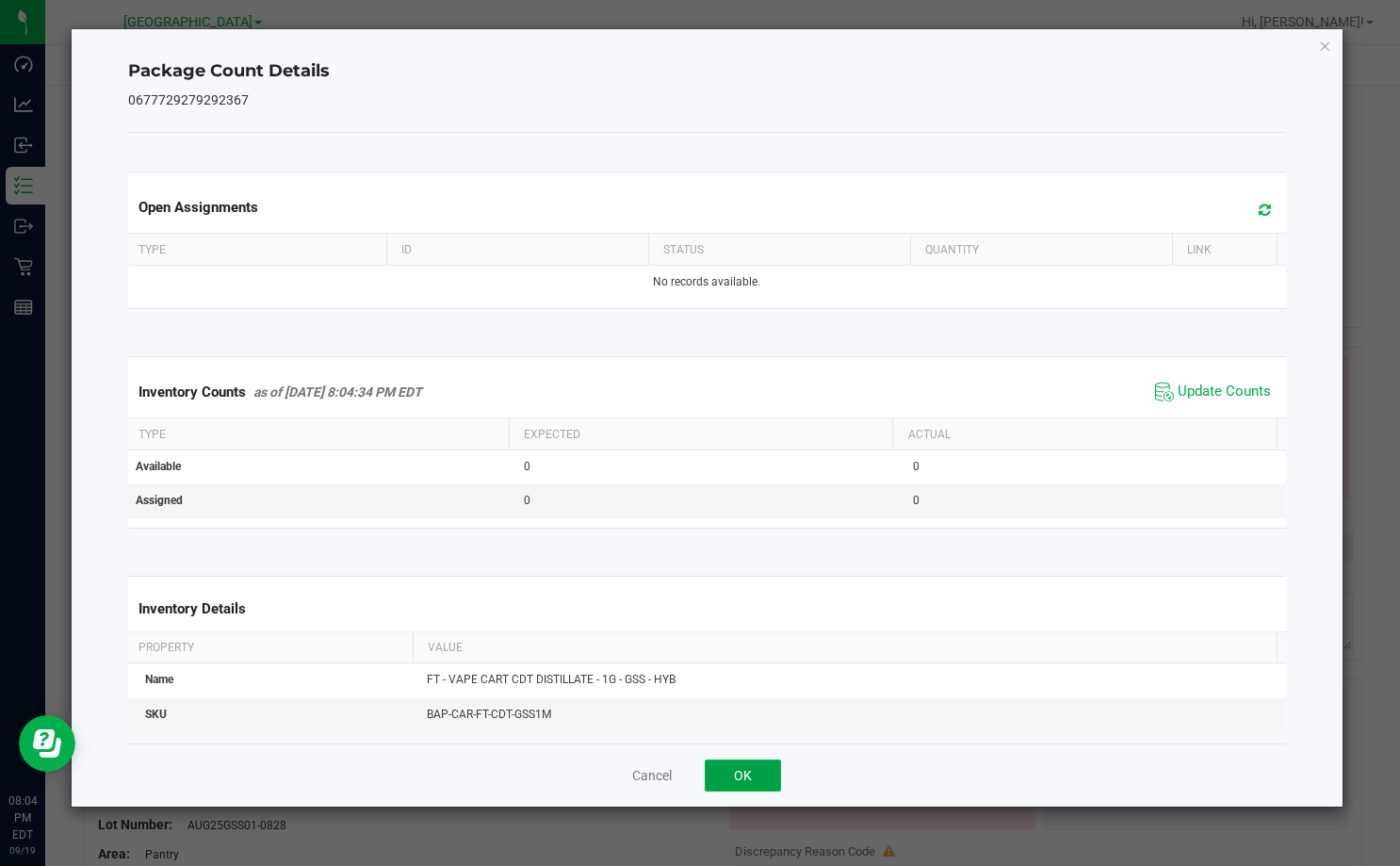
click at [745, 773] on button "OK" at bounding box center [742, 775] width 76 height 32
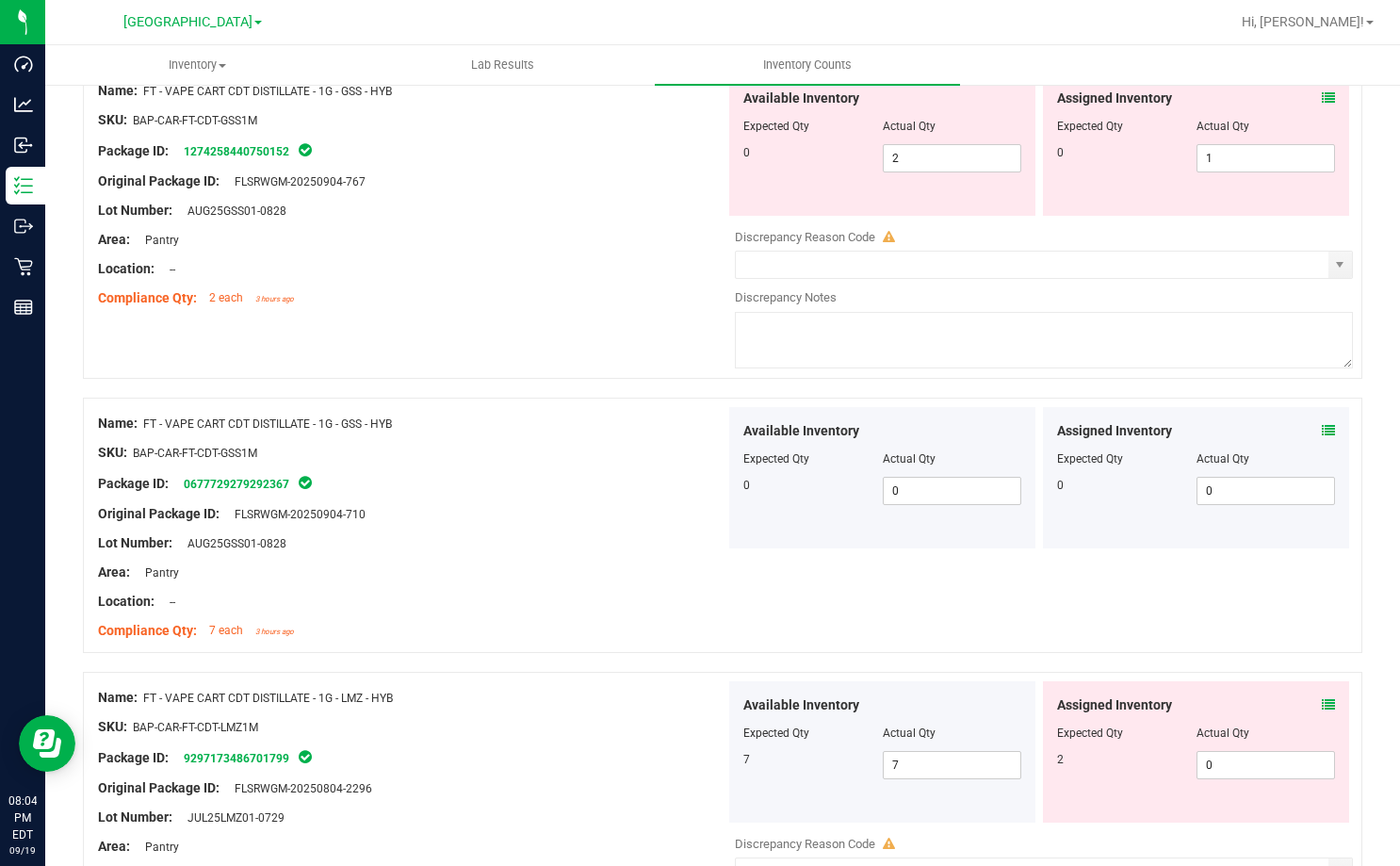
scroll to position [5369, 0]
click at [1322, 700] on icon at bounding box center [1329, 703] width 13 height 13
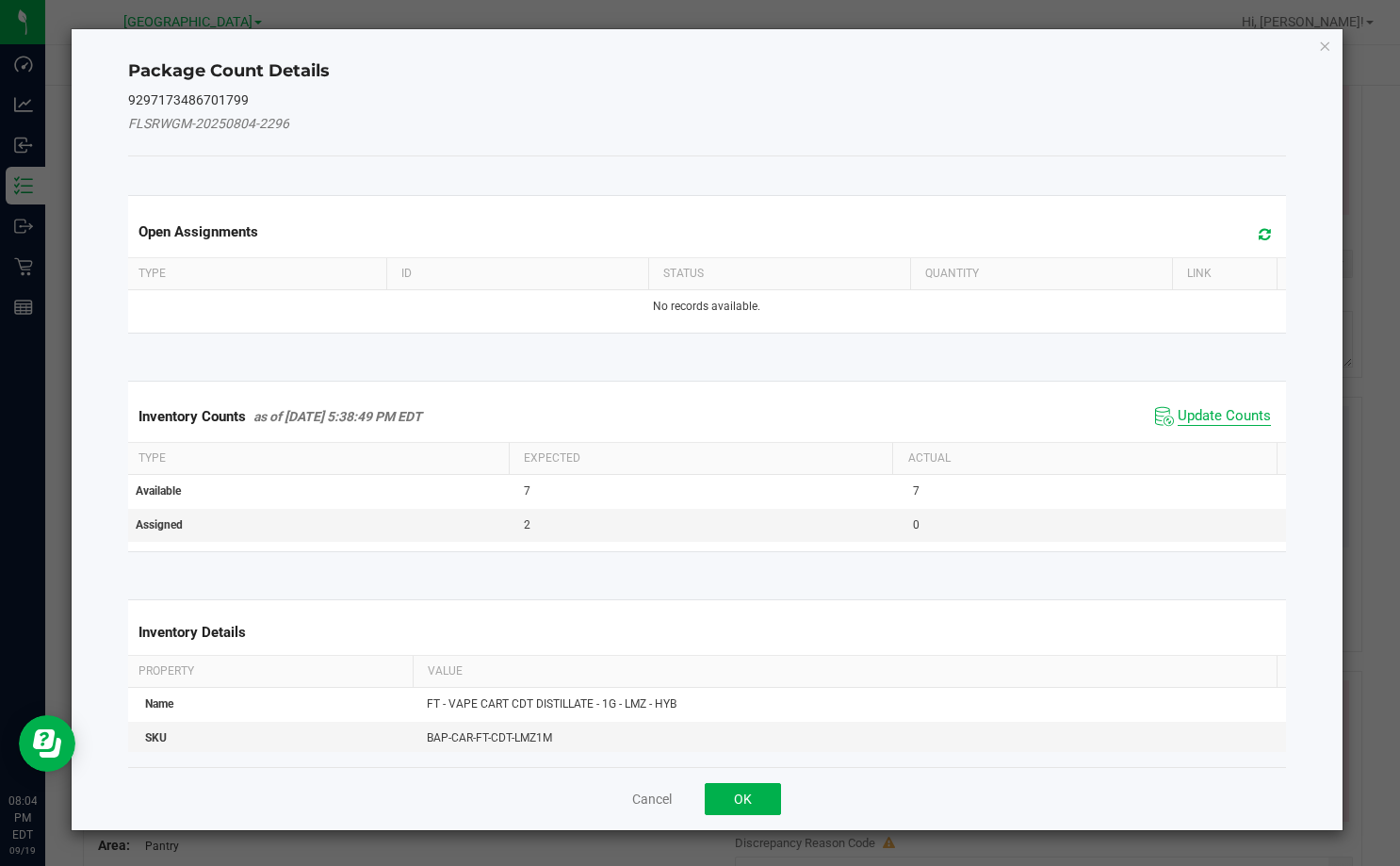
click at [1192, 418] on span "Update Counts" at bounding box center [1224, 417] width 93 height 19
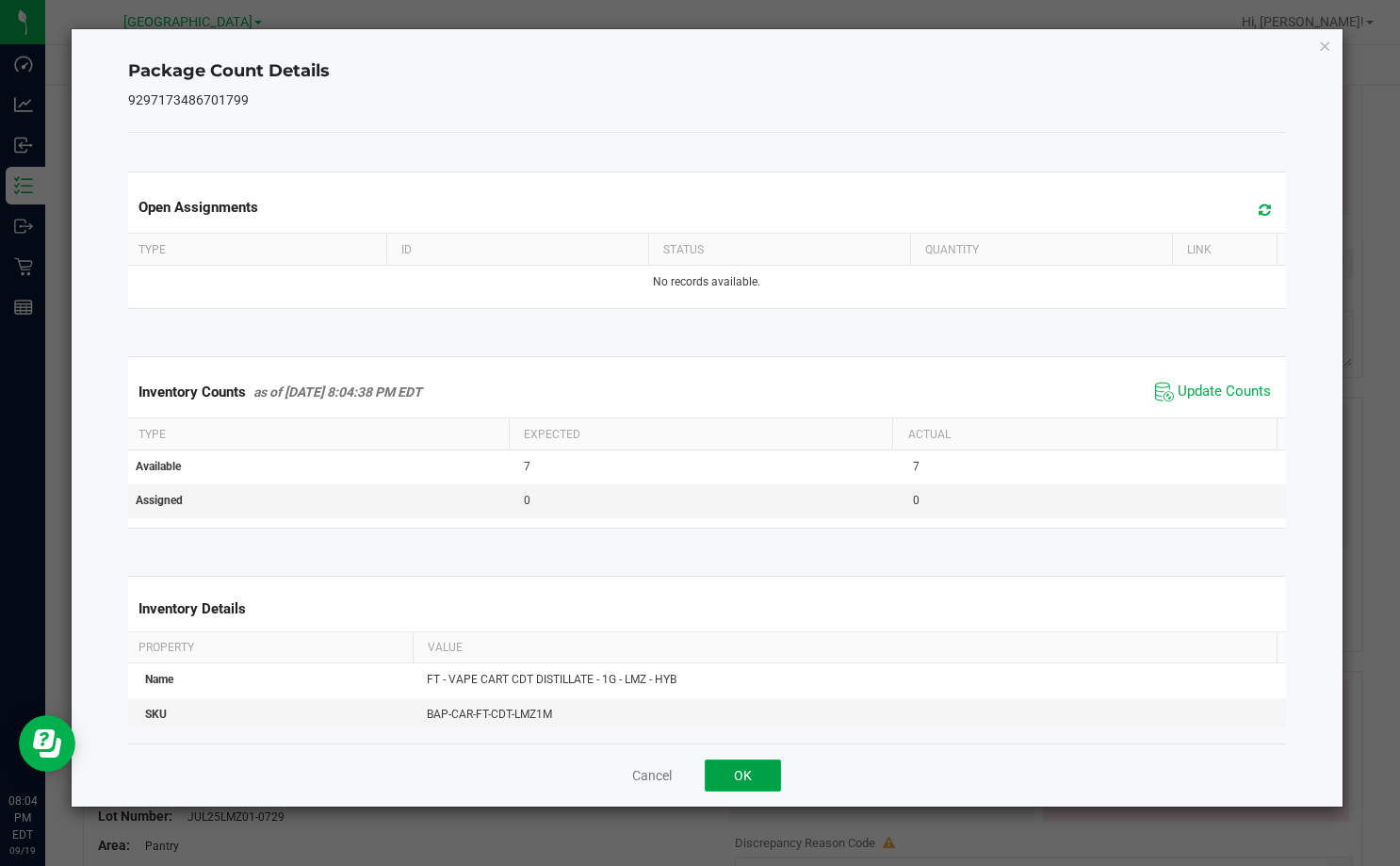
click at [764, 776] on button "OK" at bounding box center [742, 775] width 76 height 32
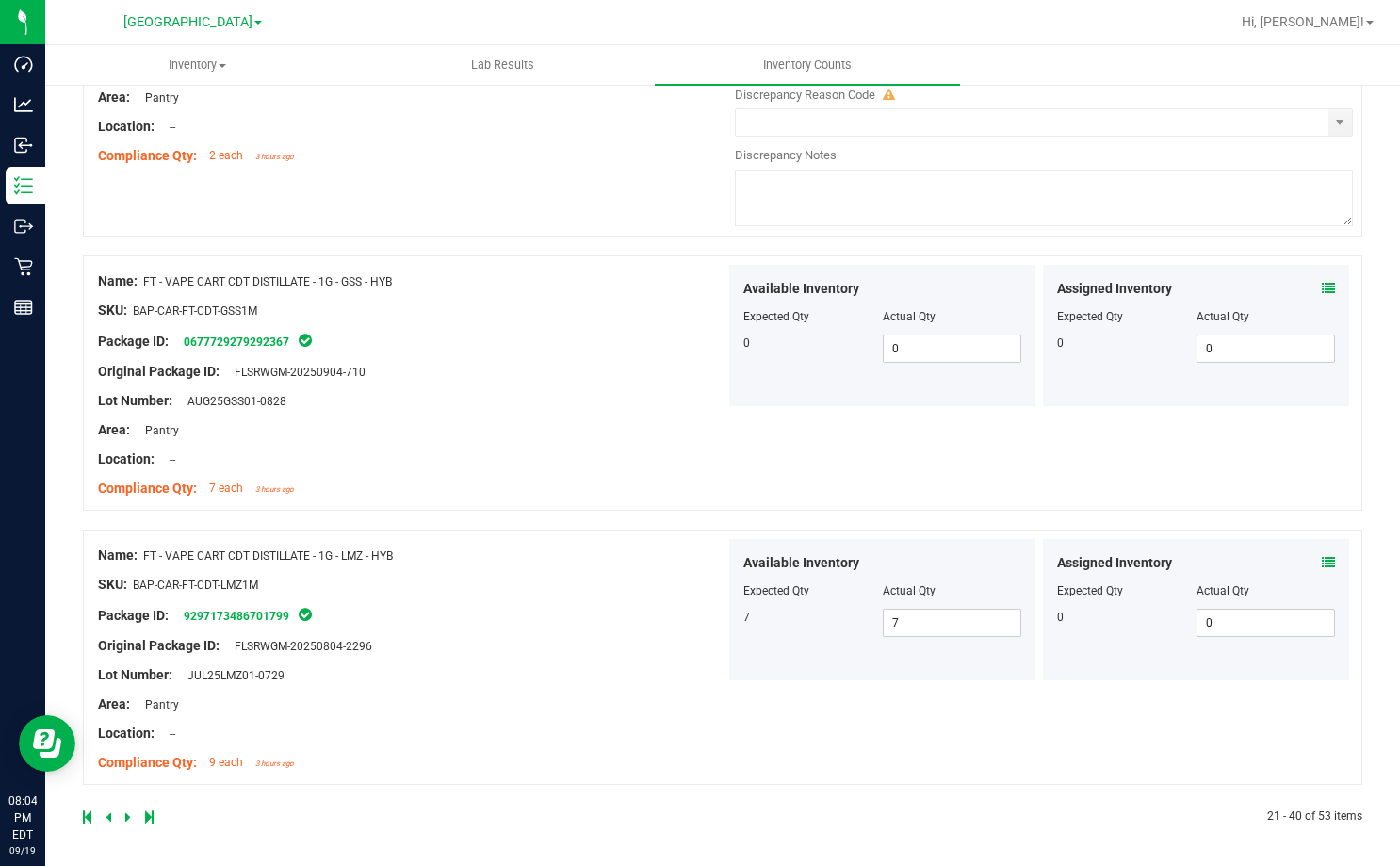
scroll to position [5513, 0]
click at [125, 810] on icon at bounding box center [128, 815] width 6 height 12
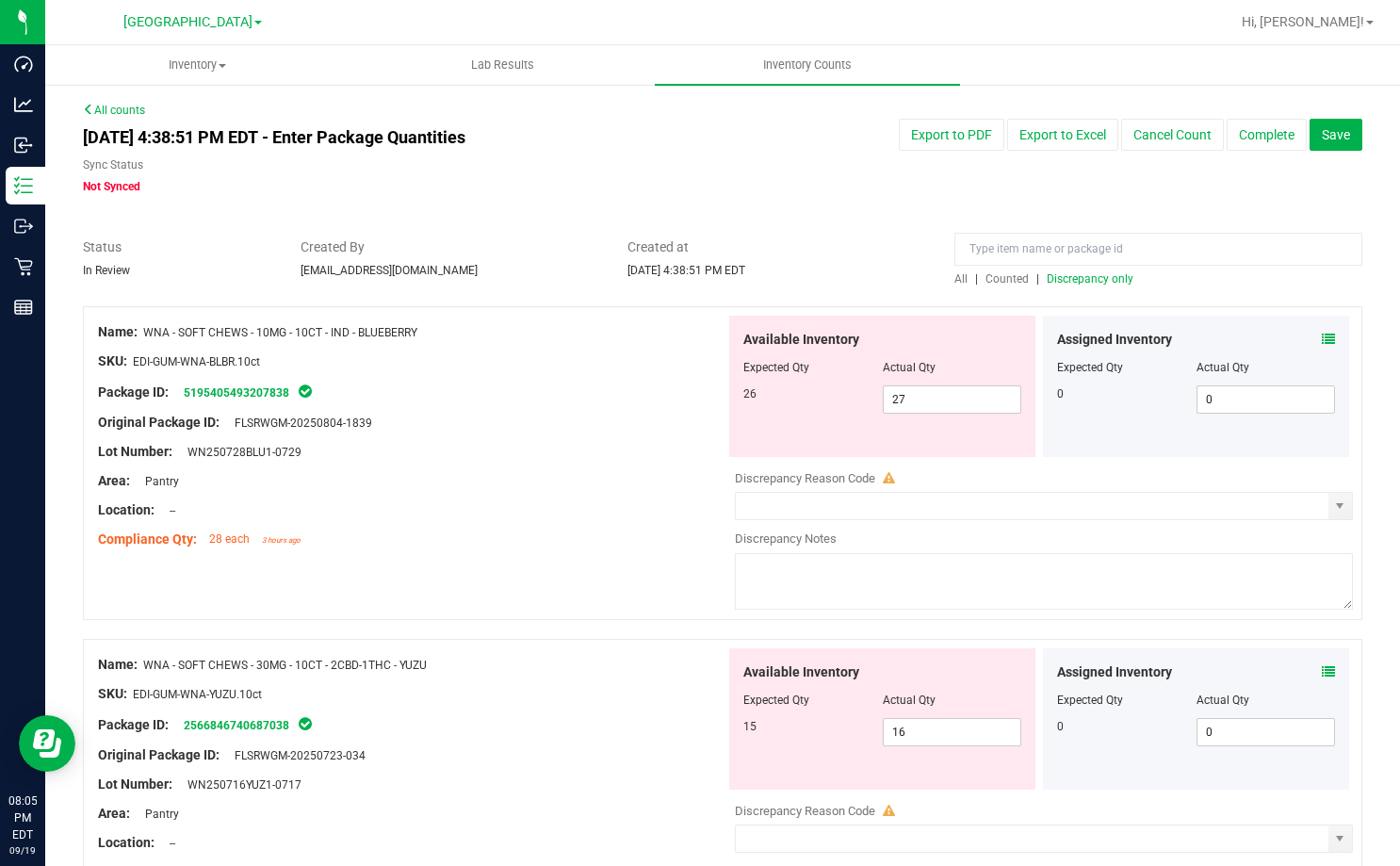
click at [1322, 341] on icon at bounding box center [1329, 340] width 13 height 13
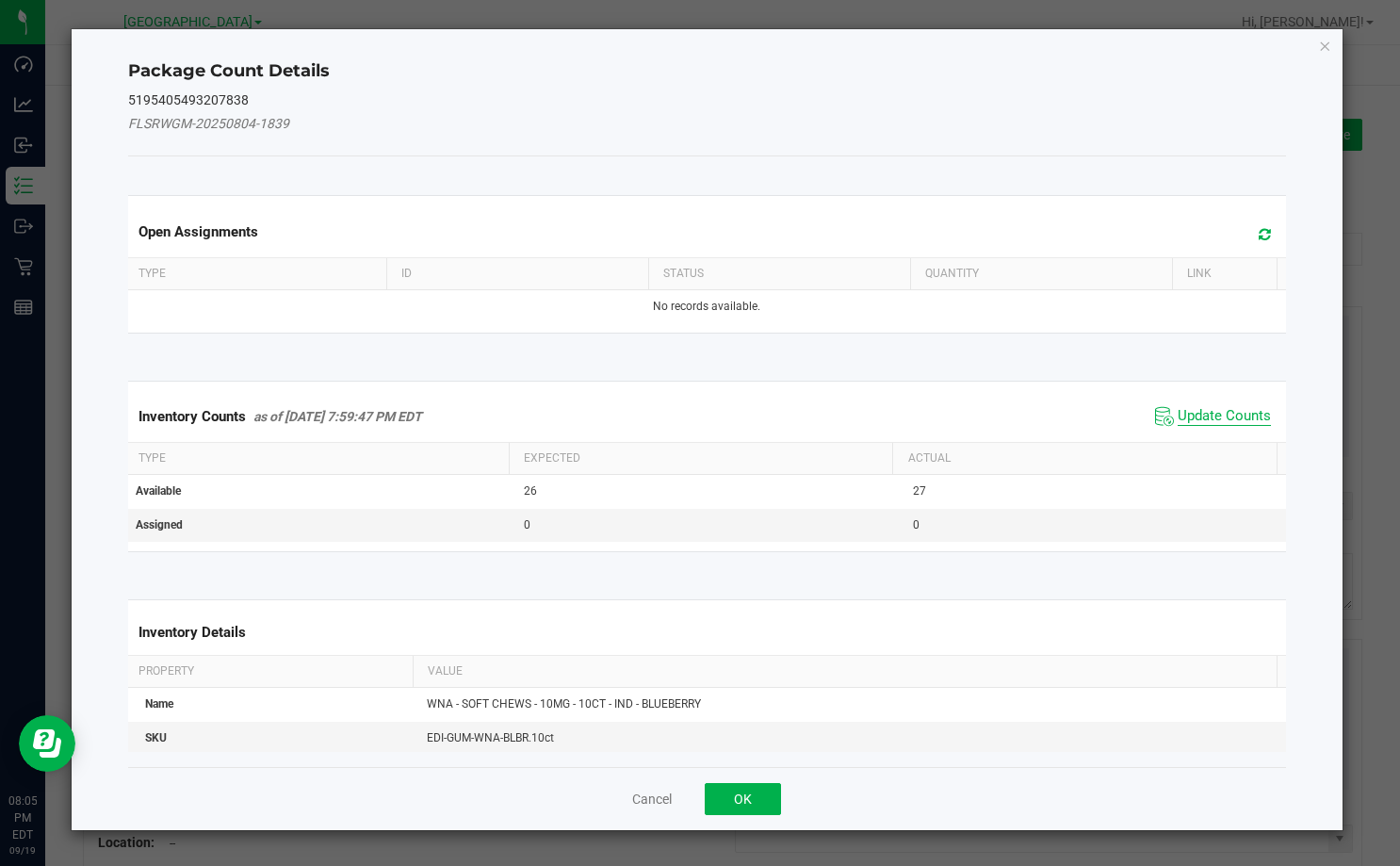
click at [1197, 412] on span "Update Counts" at bounding box center [1224, 417] width 93 height 19
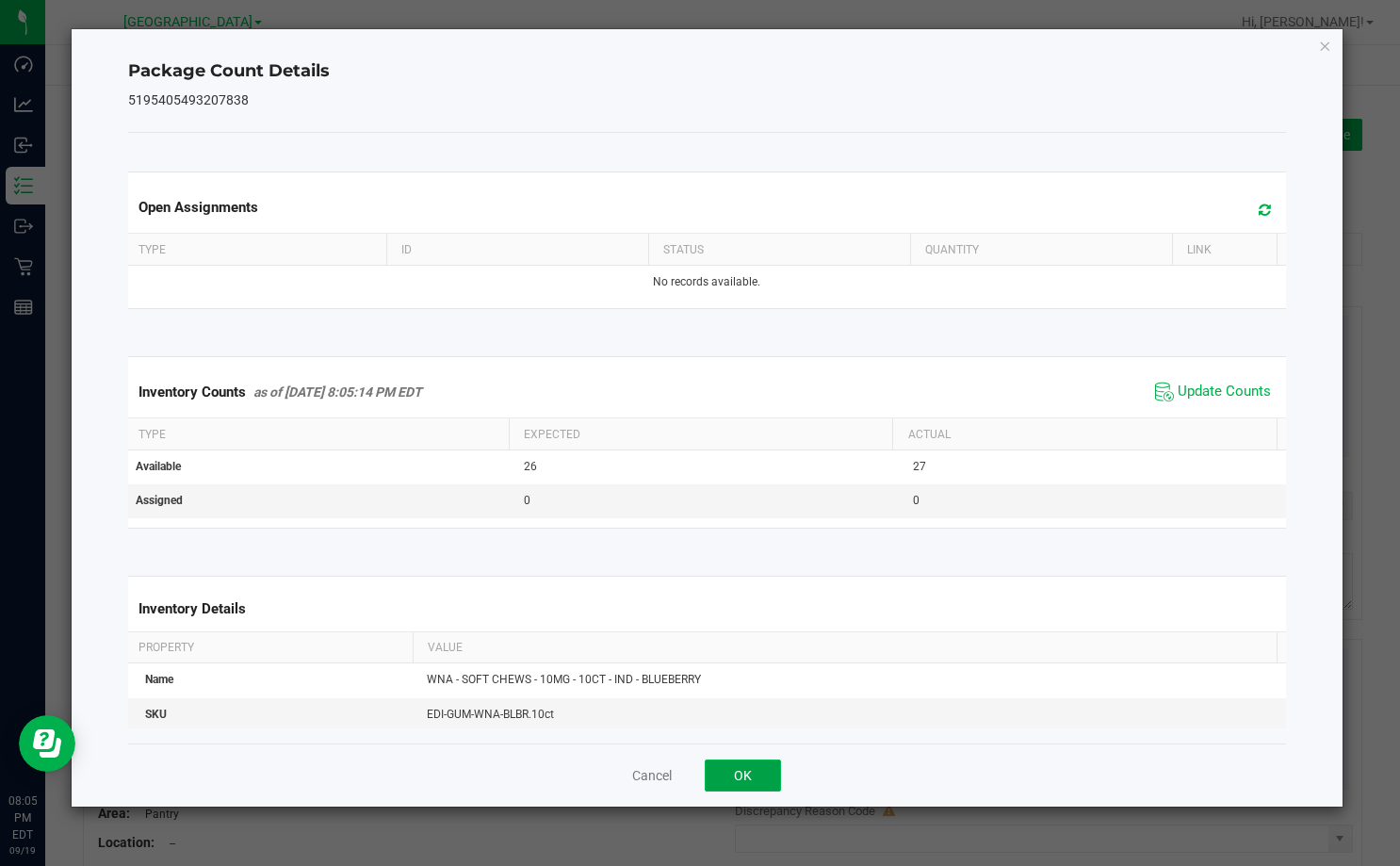
click at [748, 773] on button "OK" at bounding box center [742, 775] width 76 height 32
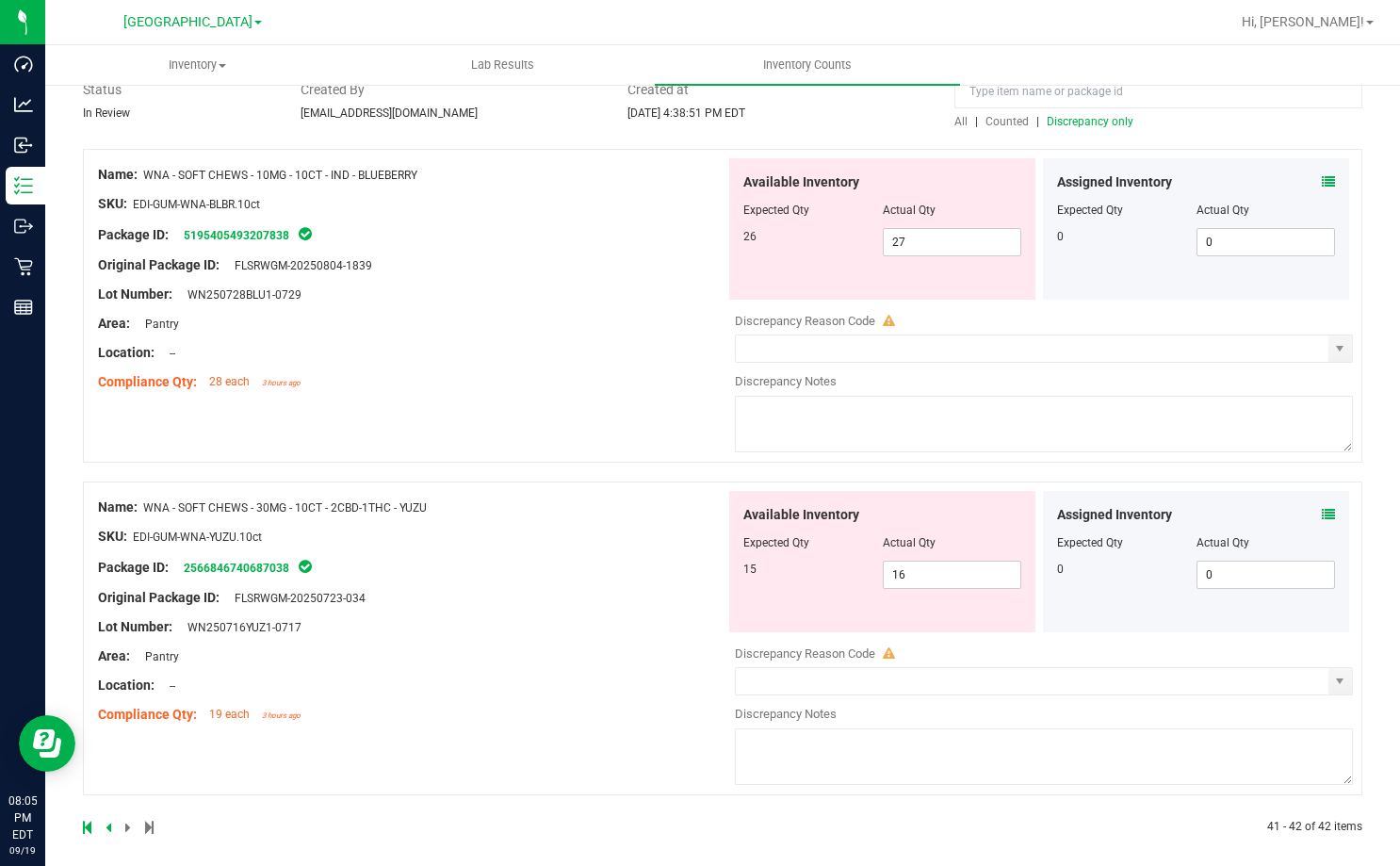
scroll to position [169, 0]
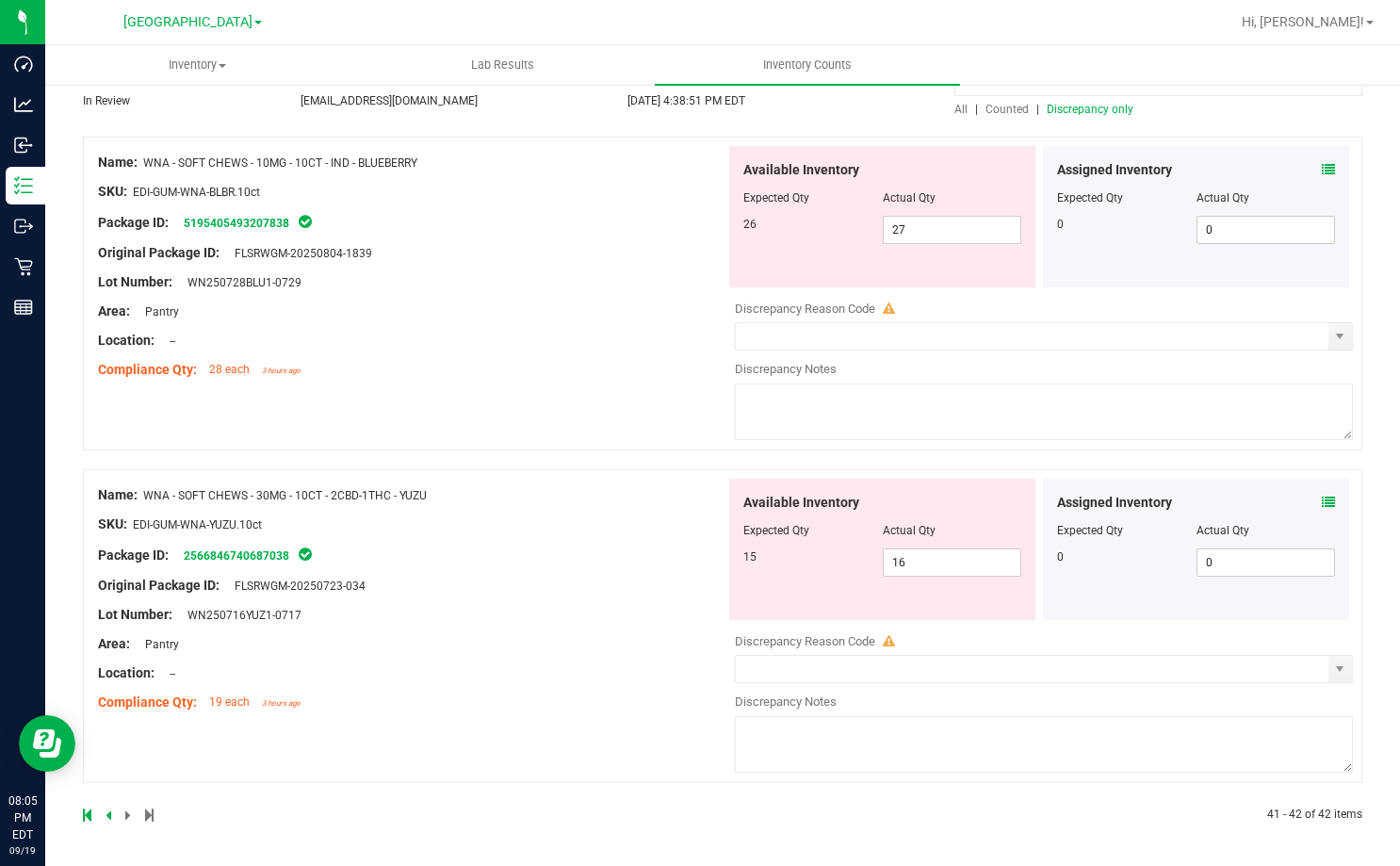
click at [1322, 496] on icon at bounding box center [1329, 502] width 13 height 13
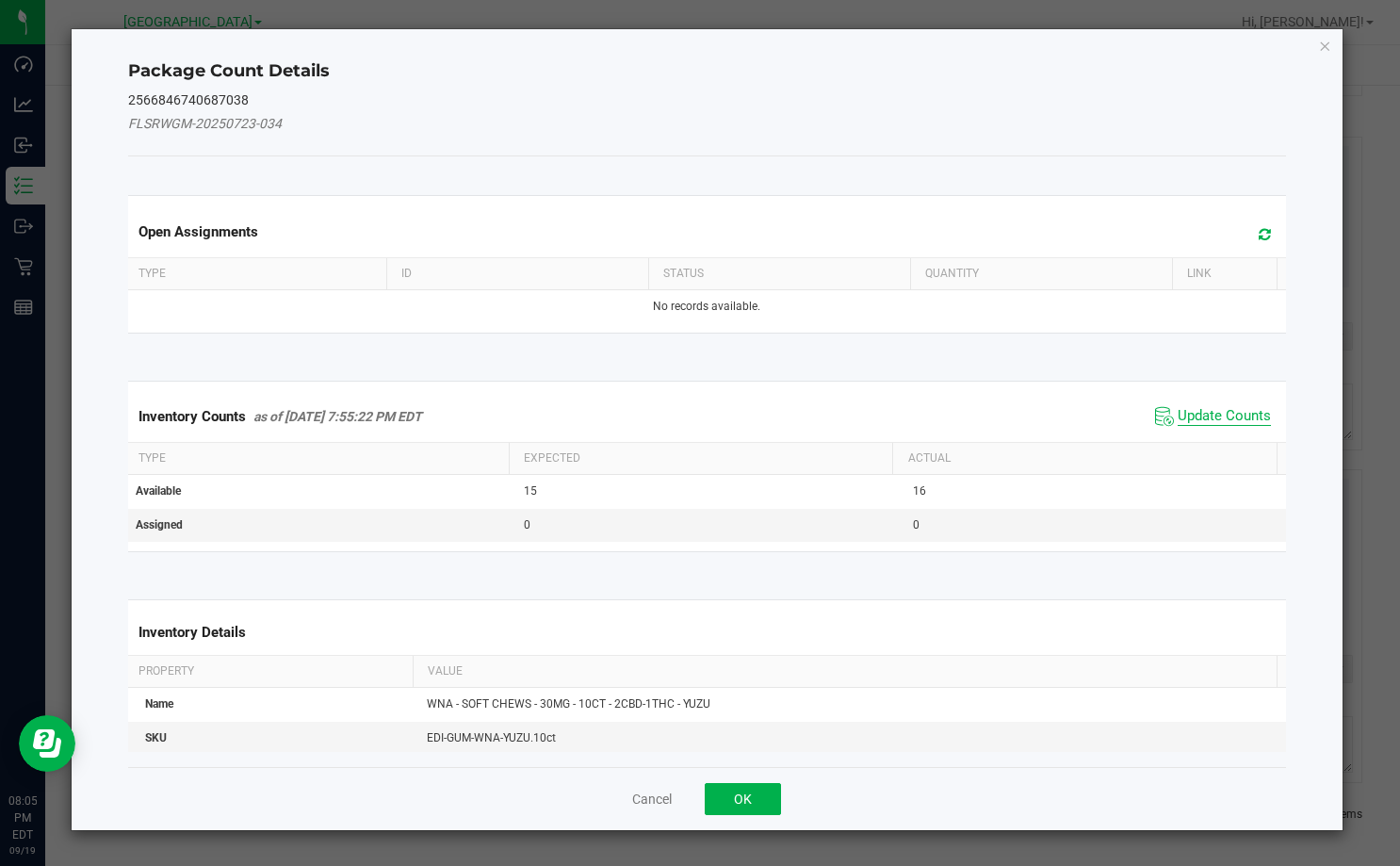
click at [1192, 420] on span "Update Counts" at bounding box center [1224, 417] width 93 height 19
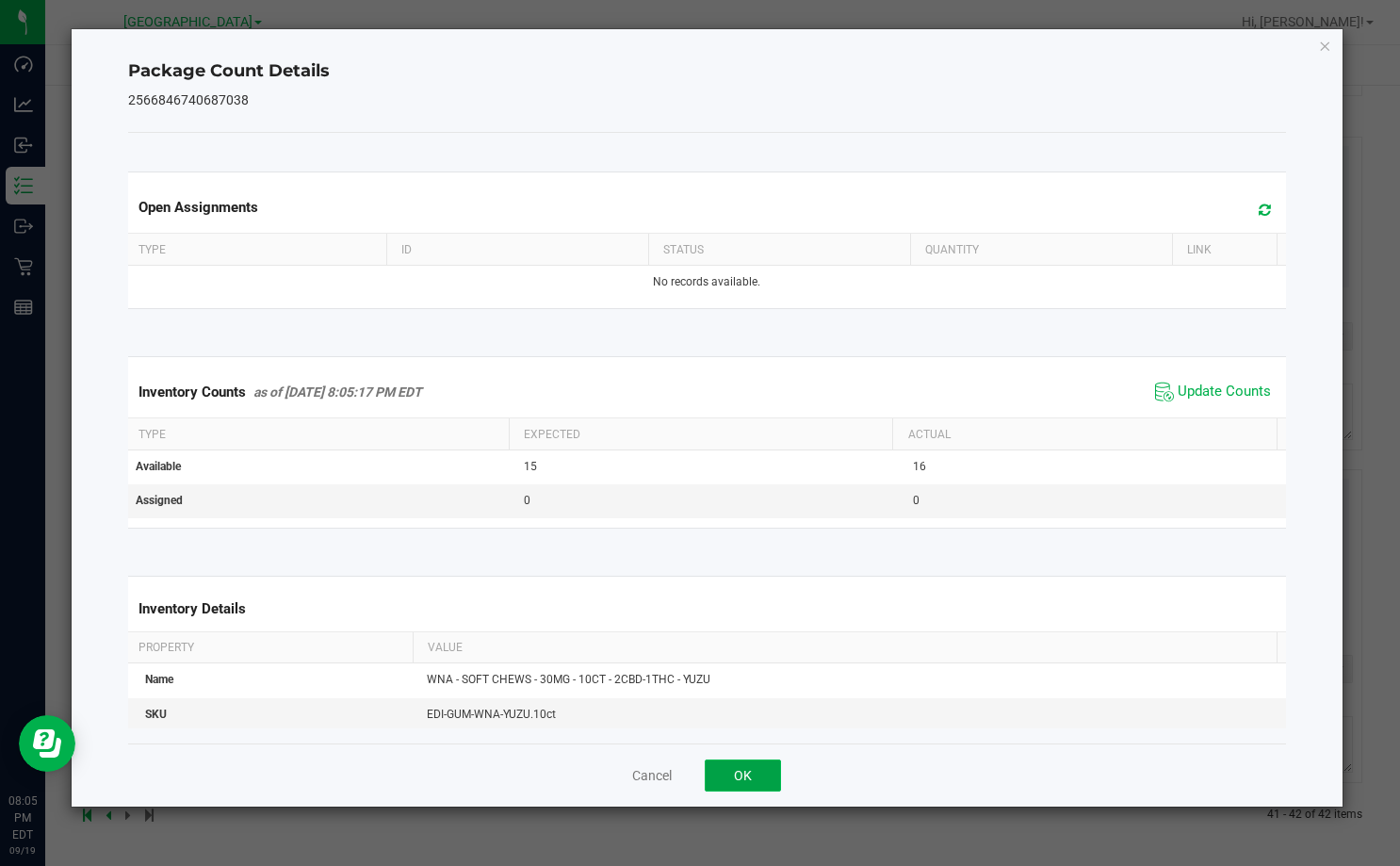
click at [770, 777] on button "OK" at bounding box center [742, 775] width 76 height 32
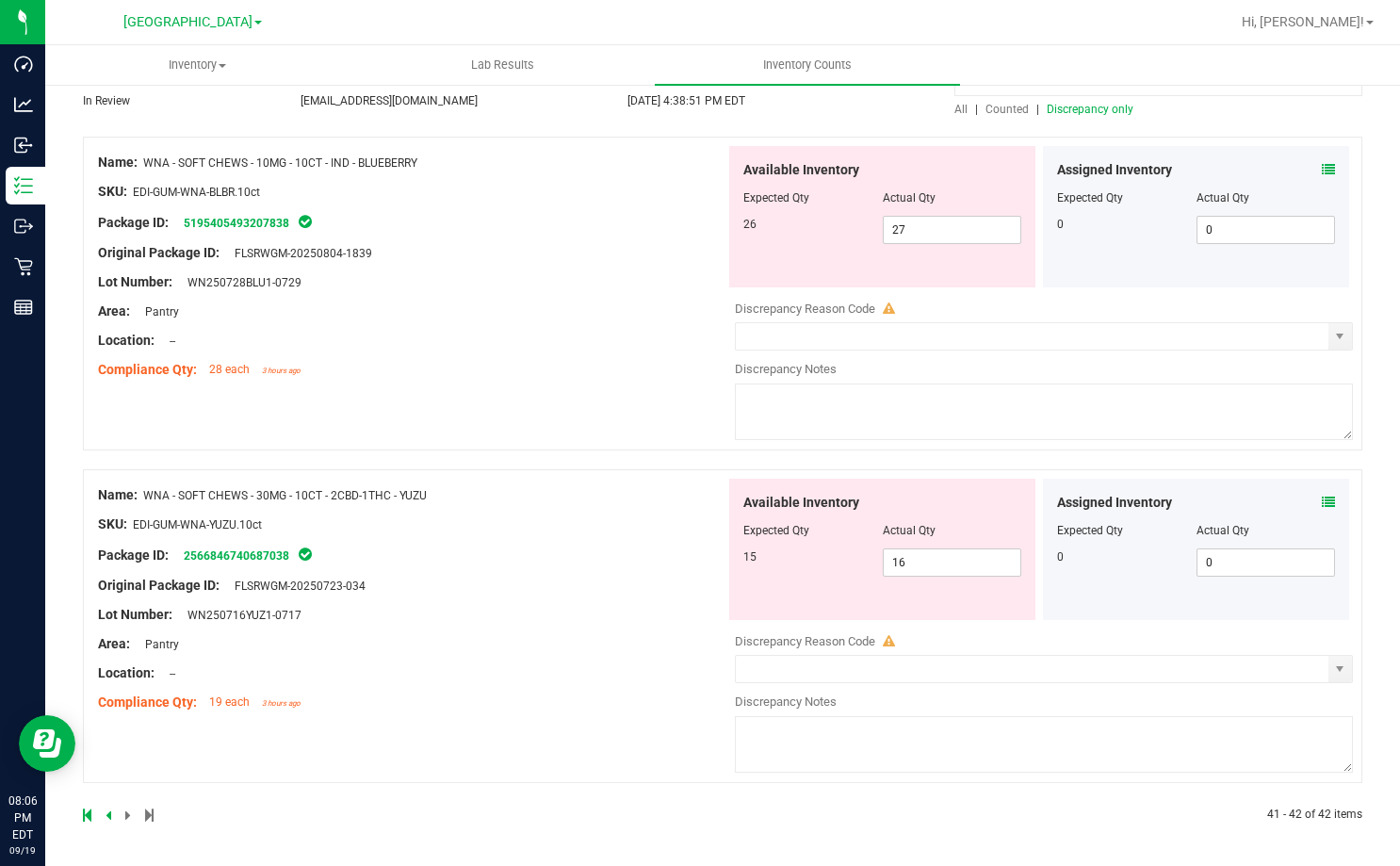
click at [85, 819] on icon at bounding box center [87, 815] width 9 height 12
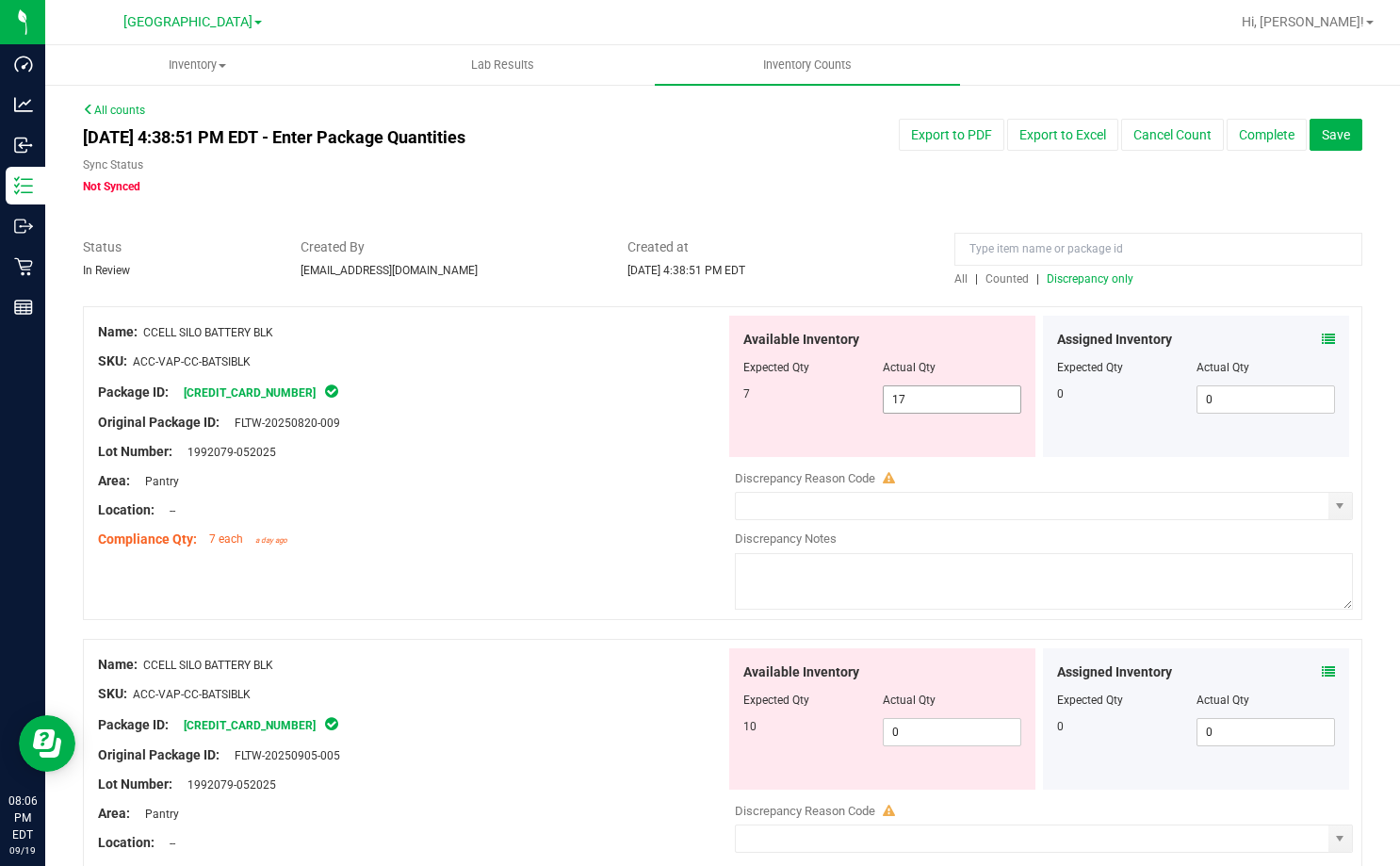
click at [911, 400] on span "17 17" at bounding box center [952, 398] width 140 height 28
click at [911, 400] on input "17" at bounding box center [952, 398] width 138 height 26
type input "7"
click at [633, 536] on div "Compliance Qty: 7 each a day ago" at bounding box center [412, 539] width 627 height 20
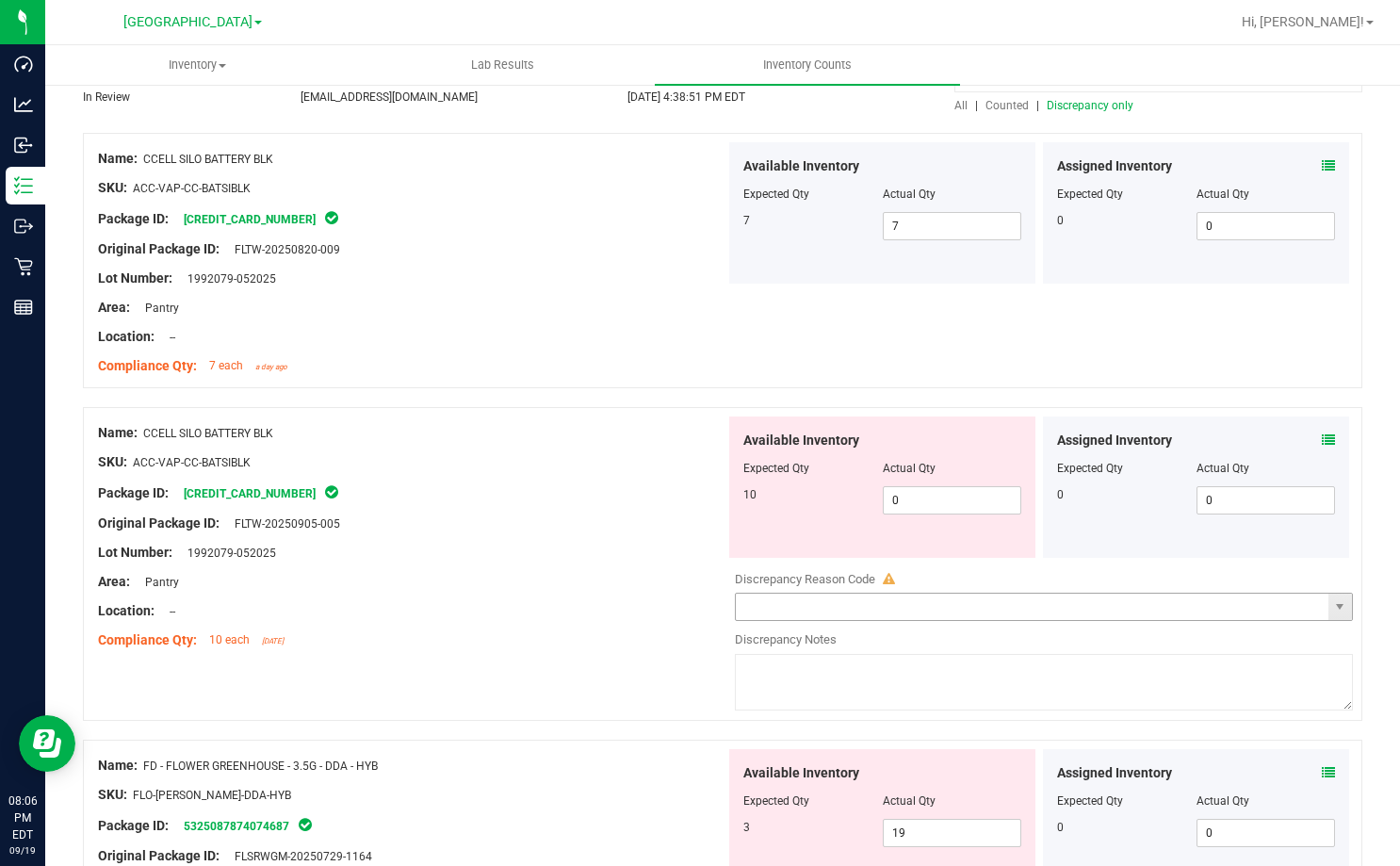
scroll to position [189, 0]
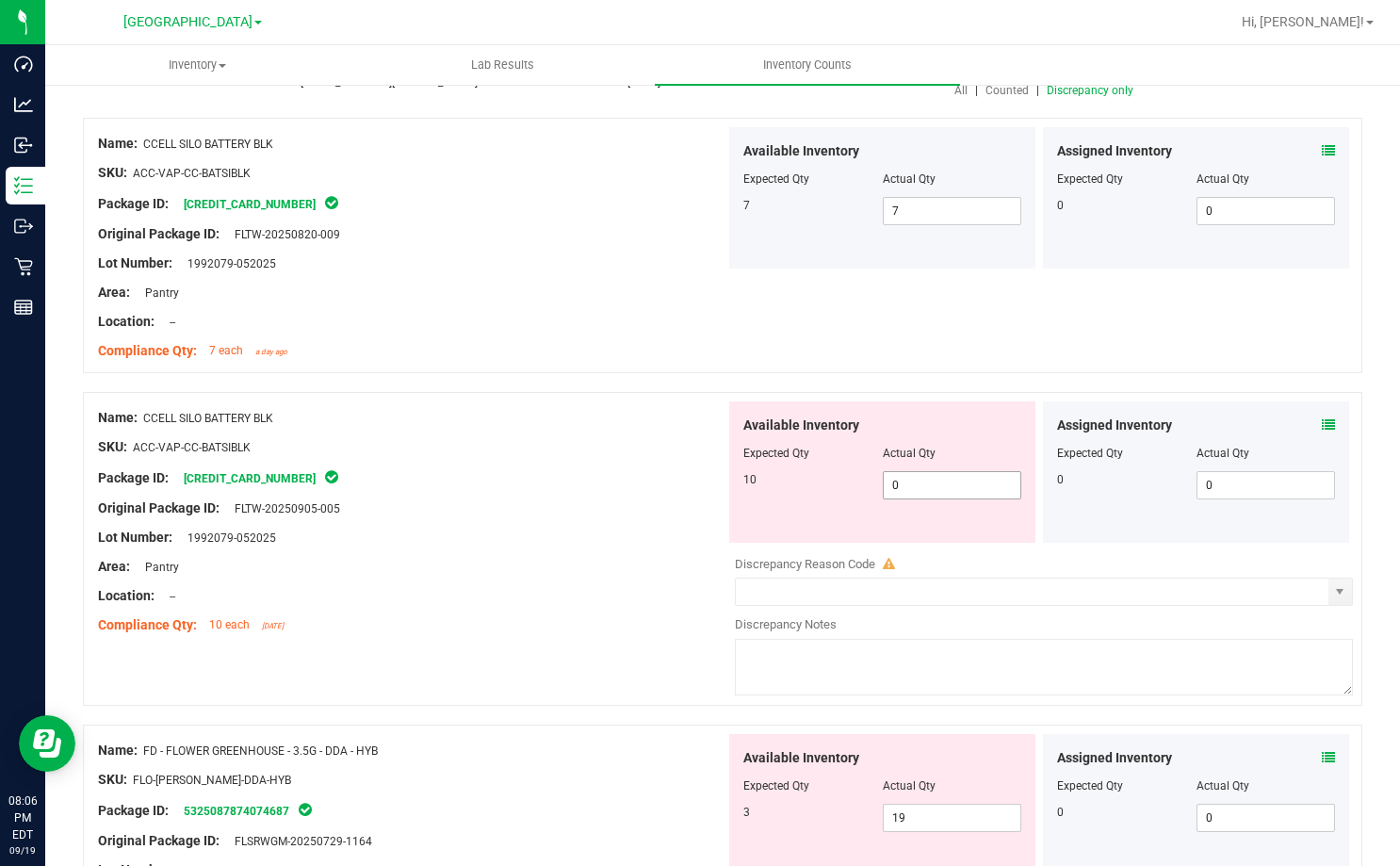
click at [926, 480] on span "0 0" at bounding box center [952, 485] width 140 height 28
click at [926, 480] on input "0" at bounding box center [952, 484] width 138 height 26
type input "10"
click at [541, 503] on div "Original Package ID: FLTW-20250905-005" at bounding box center [412, 508] width 627 height 20
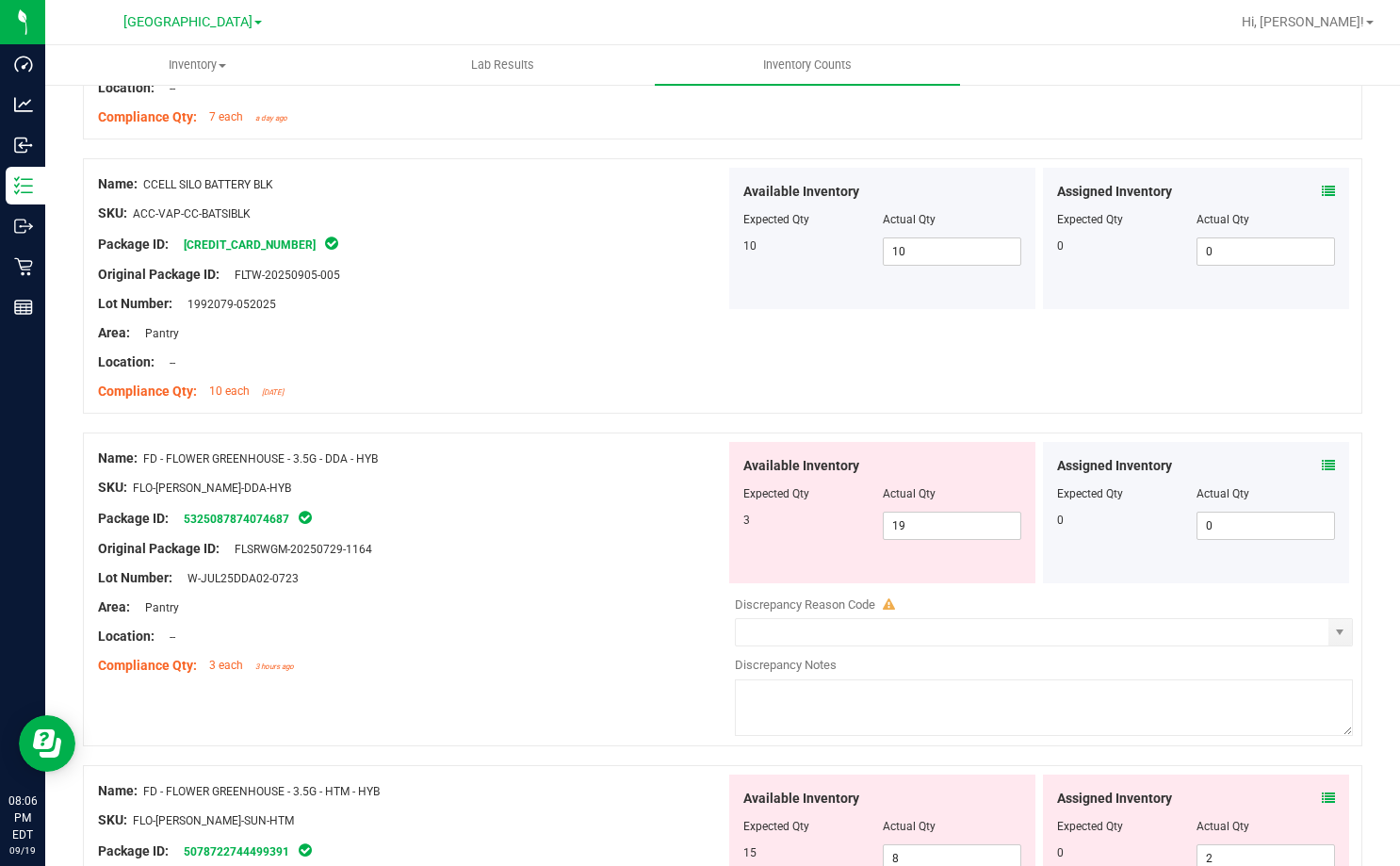
scroll to position [471, 0]
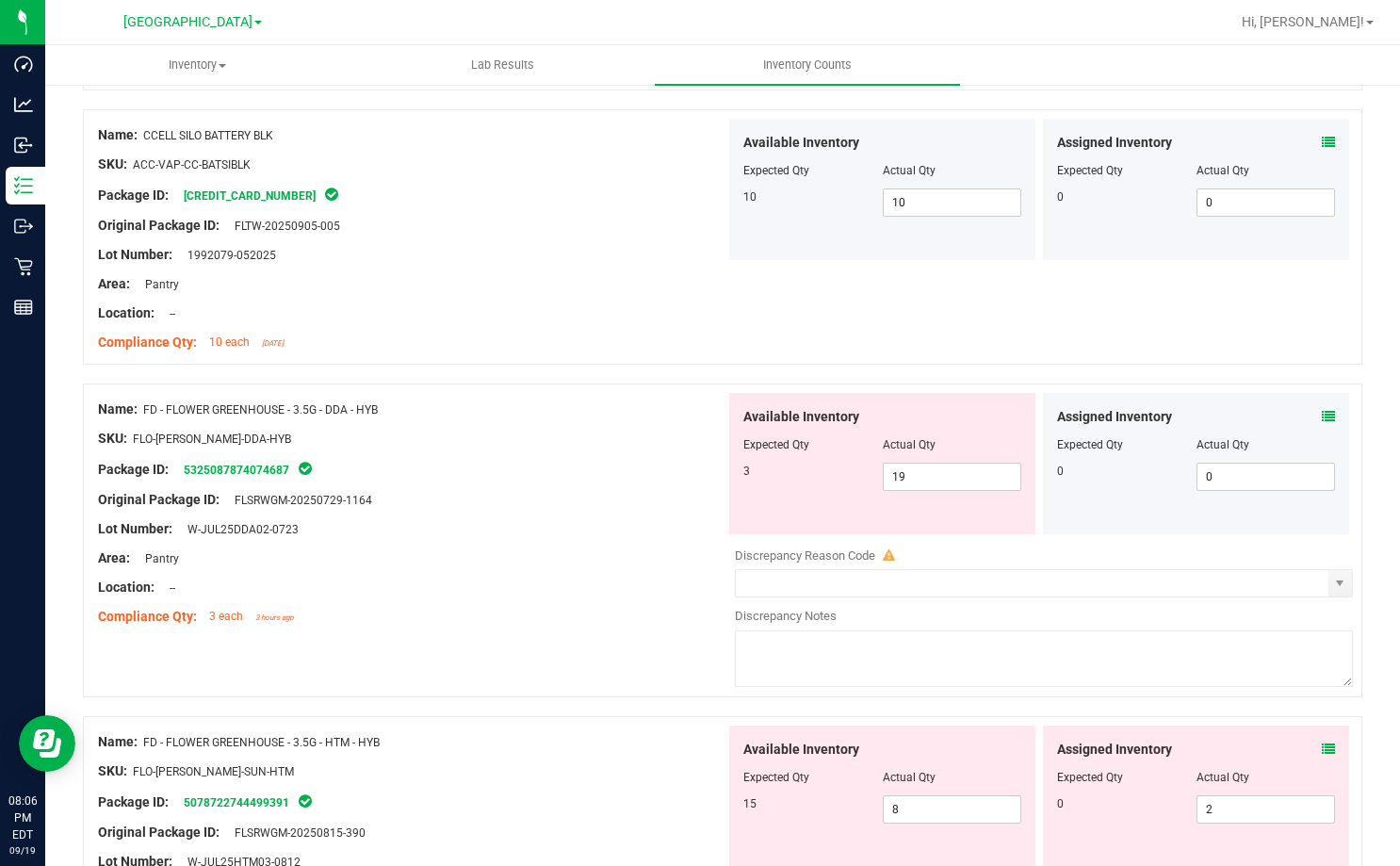
click at [1322, 420] on icon at bounding box center [1329, 417] width 13 height 13
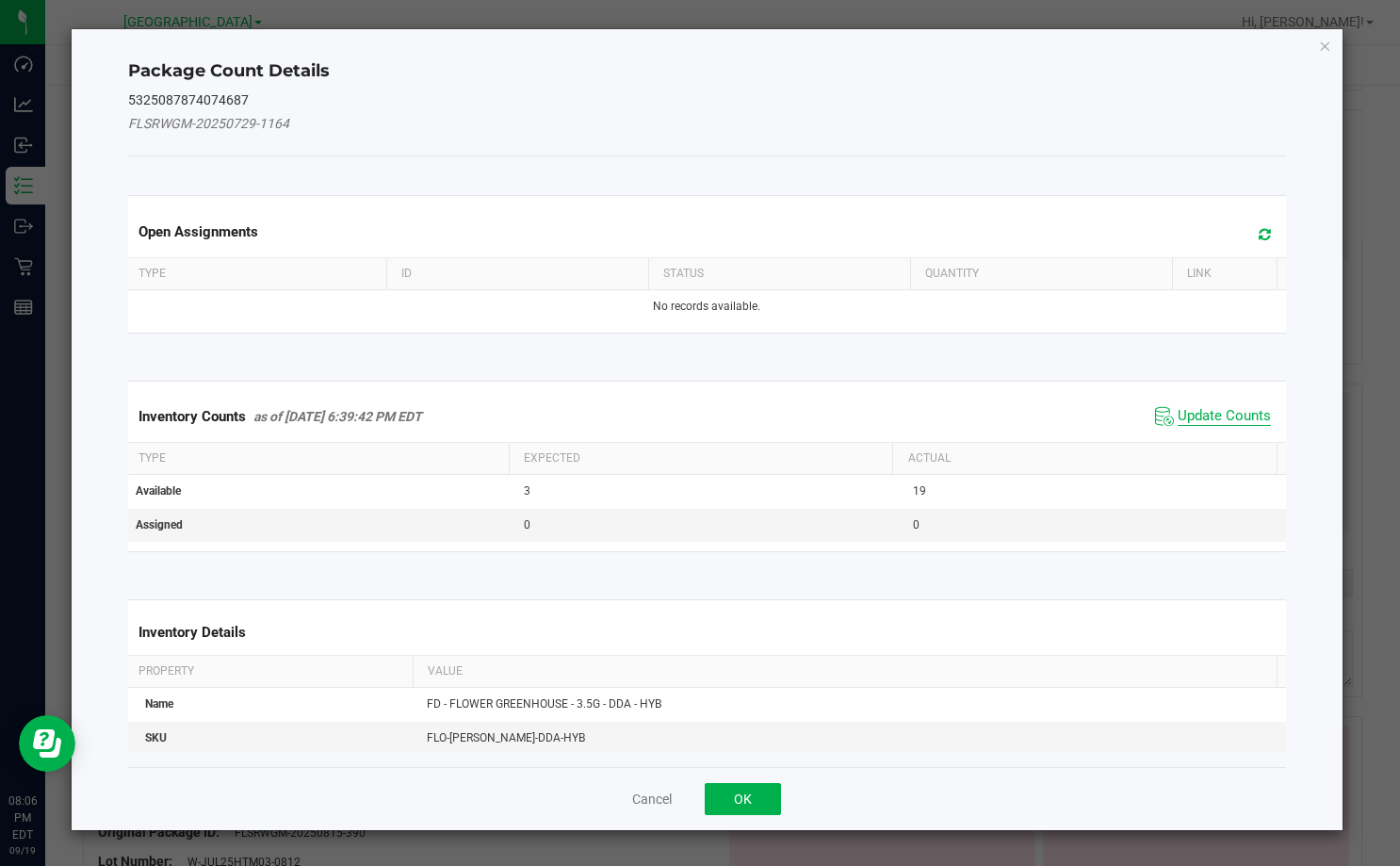
click at [1219, 417] on span "Update Counts" at bounding box center [1224, 417] width 93 height 19
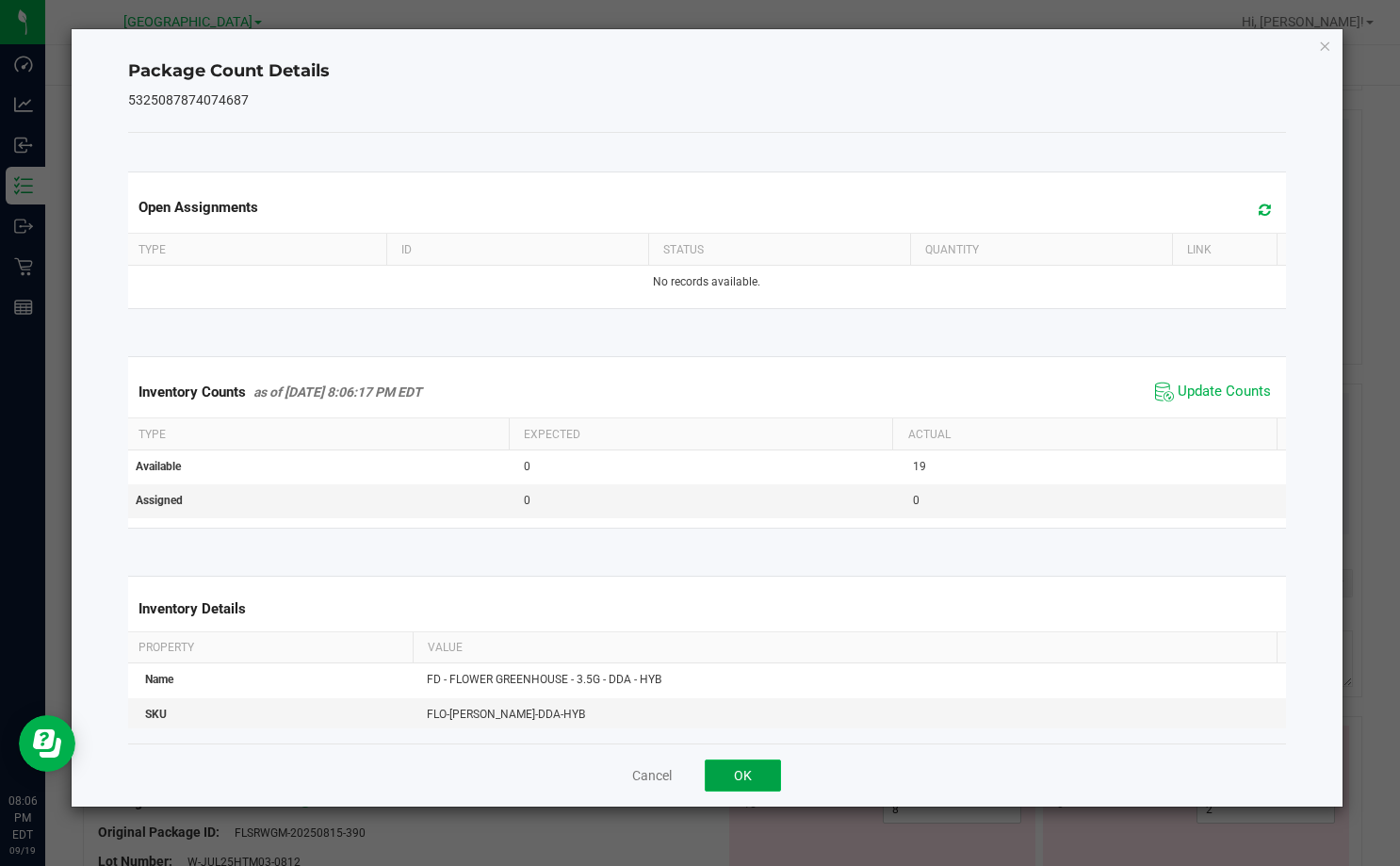
click at [768, 785] on button "OK" at bounding box center [742, 775] width 76 height 32
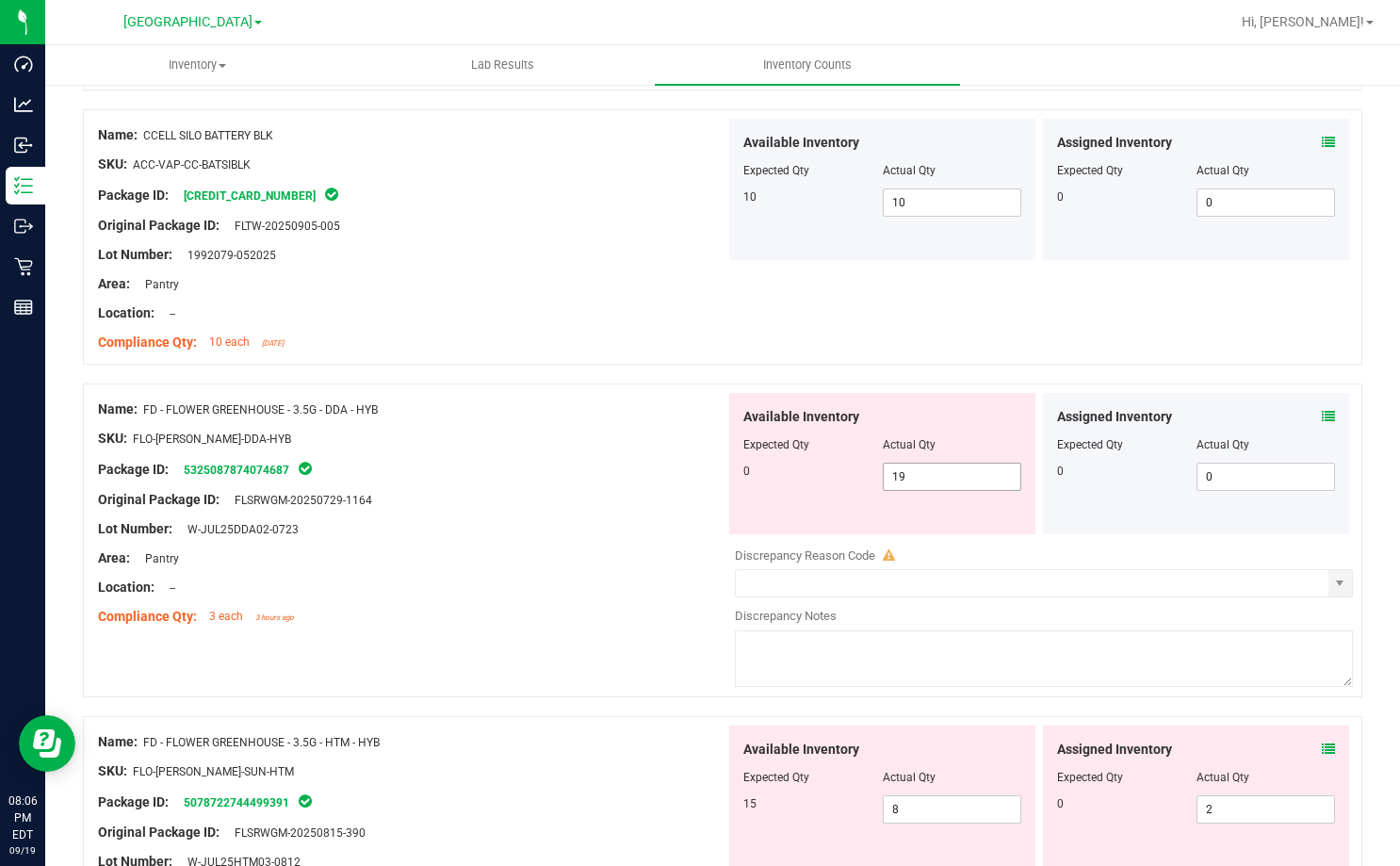
click at [945, 475] on span "19 19" at bounding box center [952, 476] width 140 height 28
click at [945, 475] on input "19" at bounding box center [952, 476] width 138 height 26
type input "0"
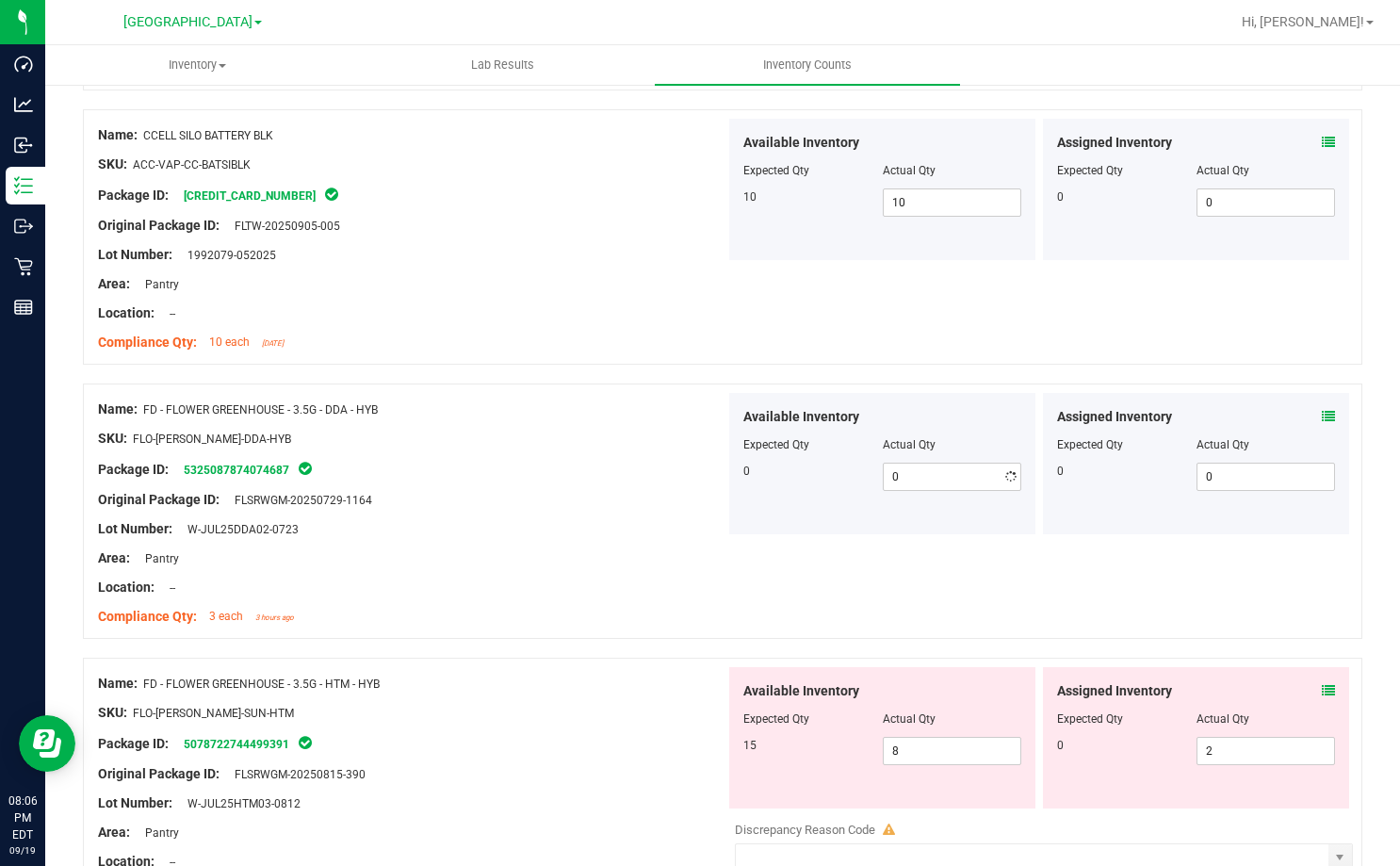
click at [573, 491] on div "Original Package ID: FLSRWGM-20250729-1164" at bounding box center [412, 499] width 627 height 20
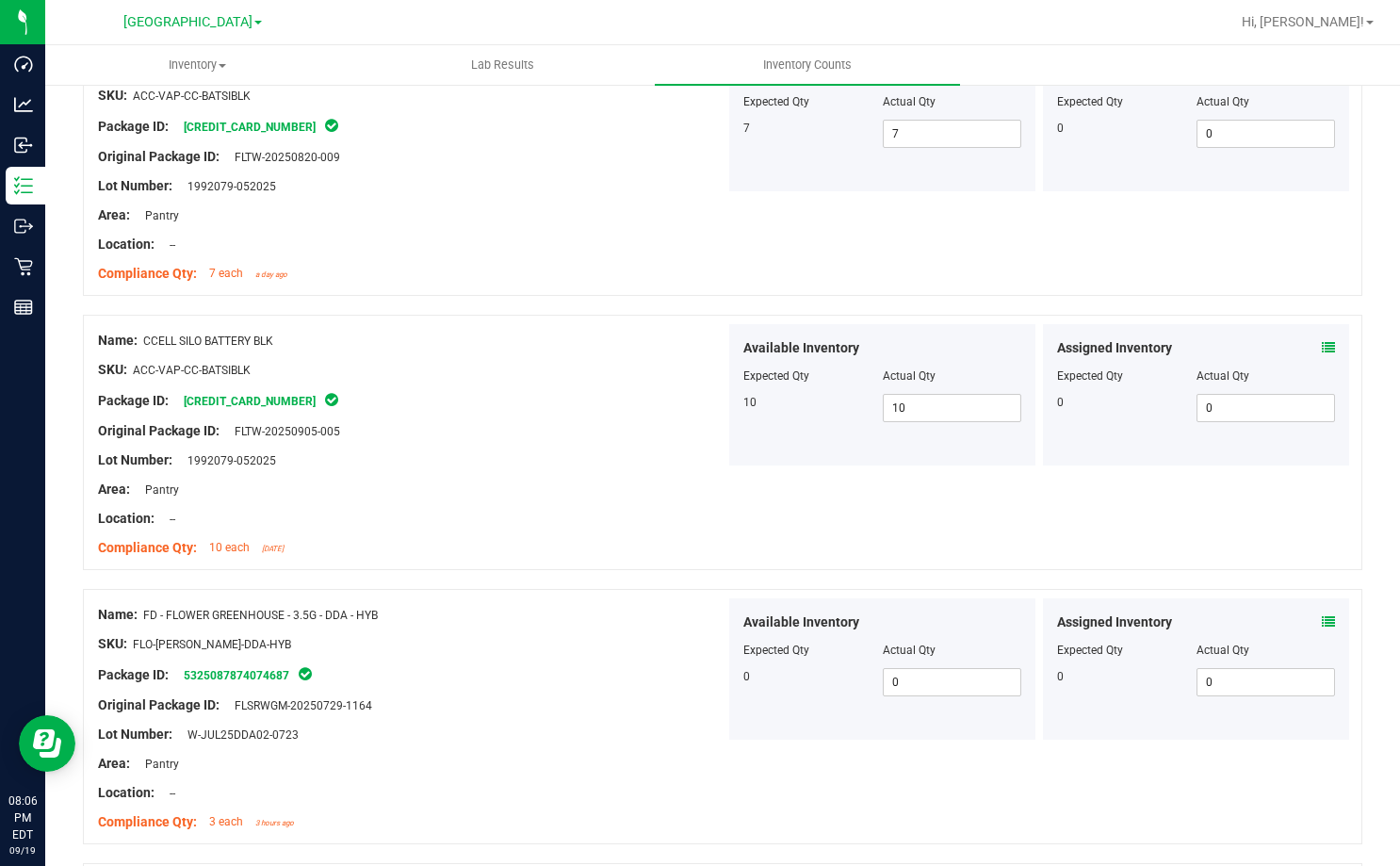
scroll to position [94, 0]
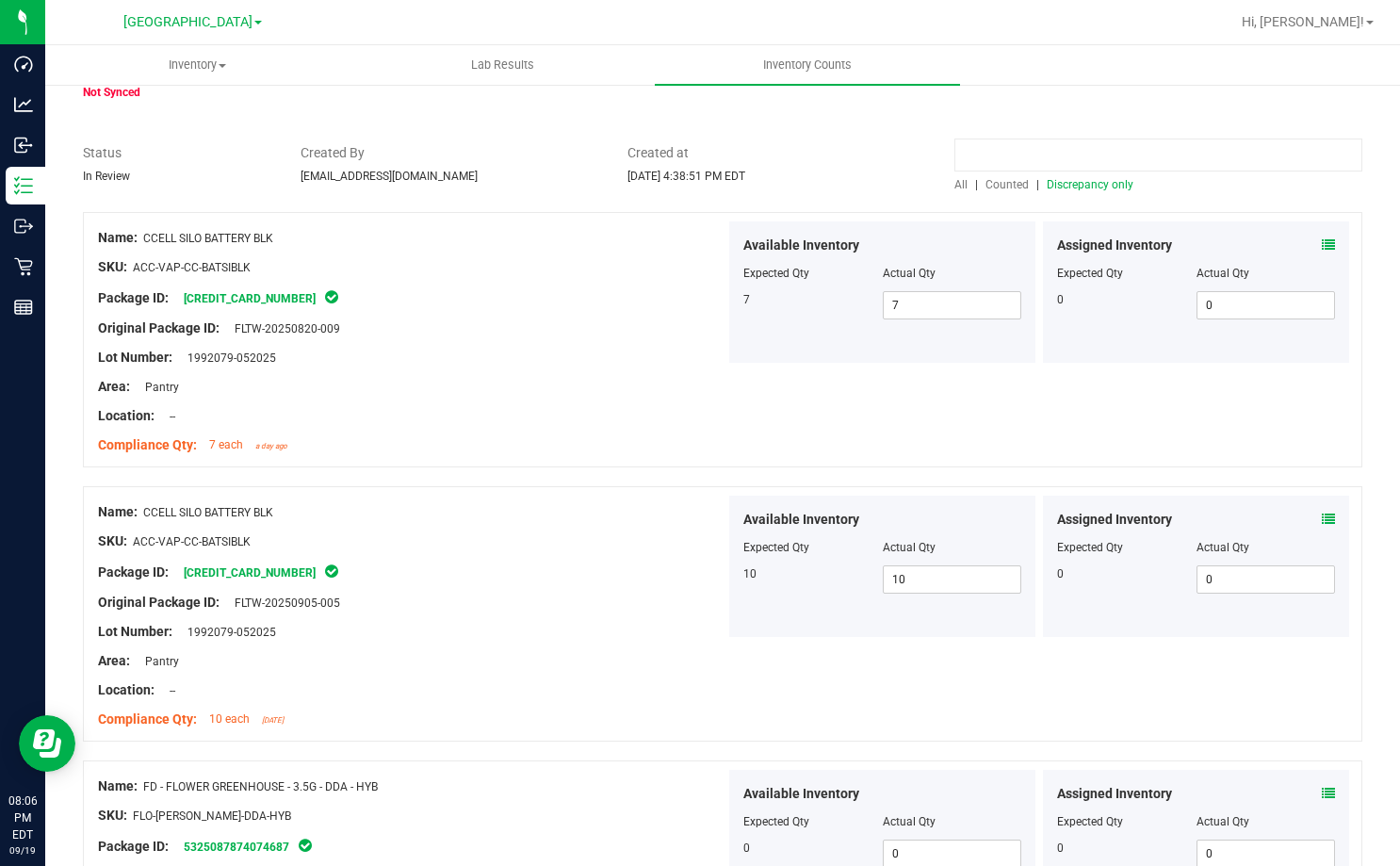
click at [1089, 157] on input at bounding box center [1158, 155] width 408 height 33
click at [955, 181] on span "All" at bounding box center [961, 185] width 13 height 13
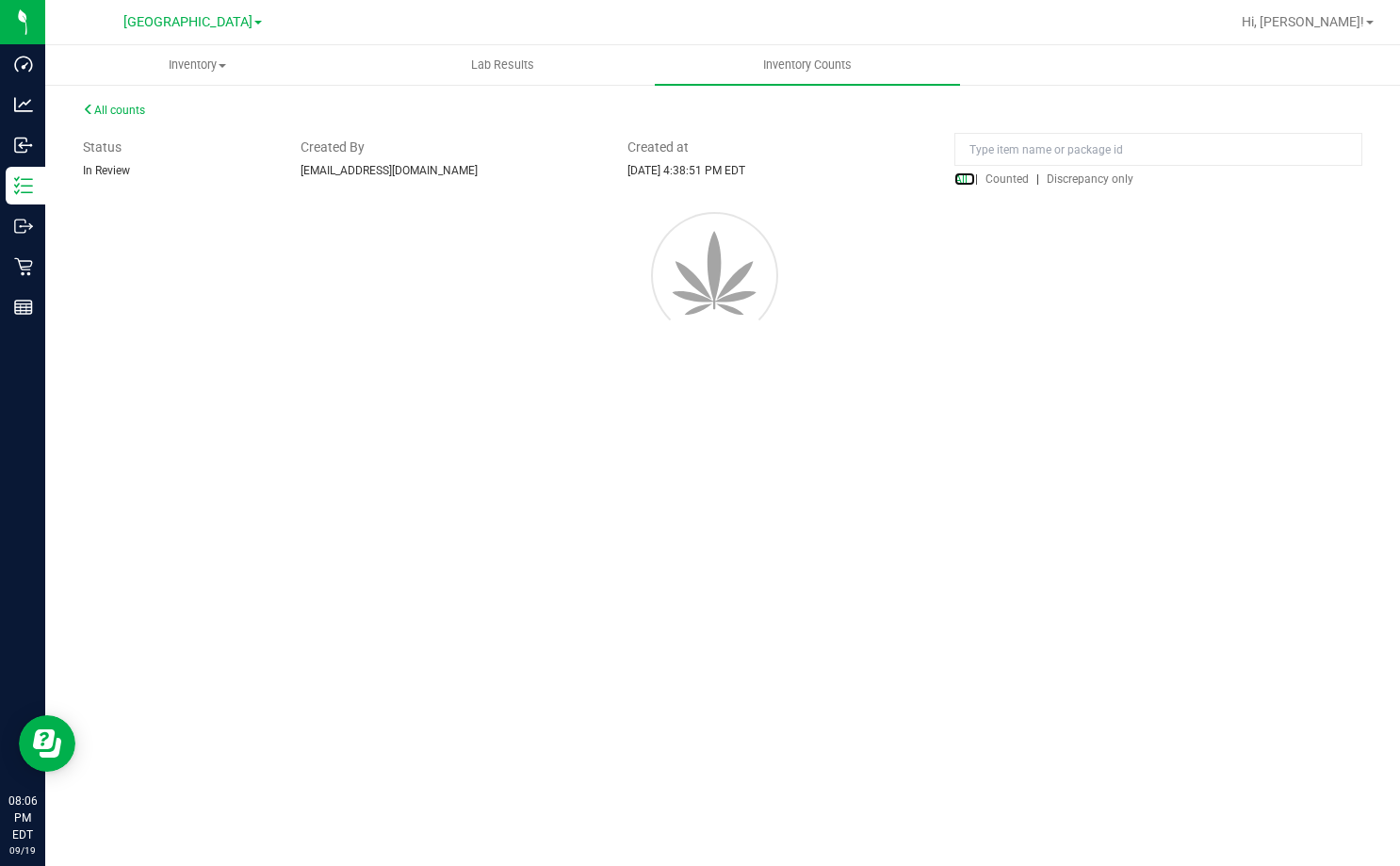
scroll to position [0, 0]
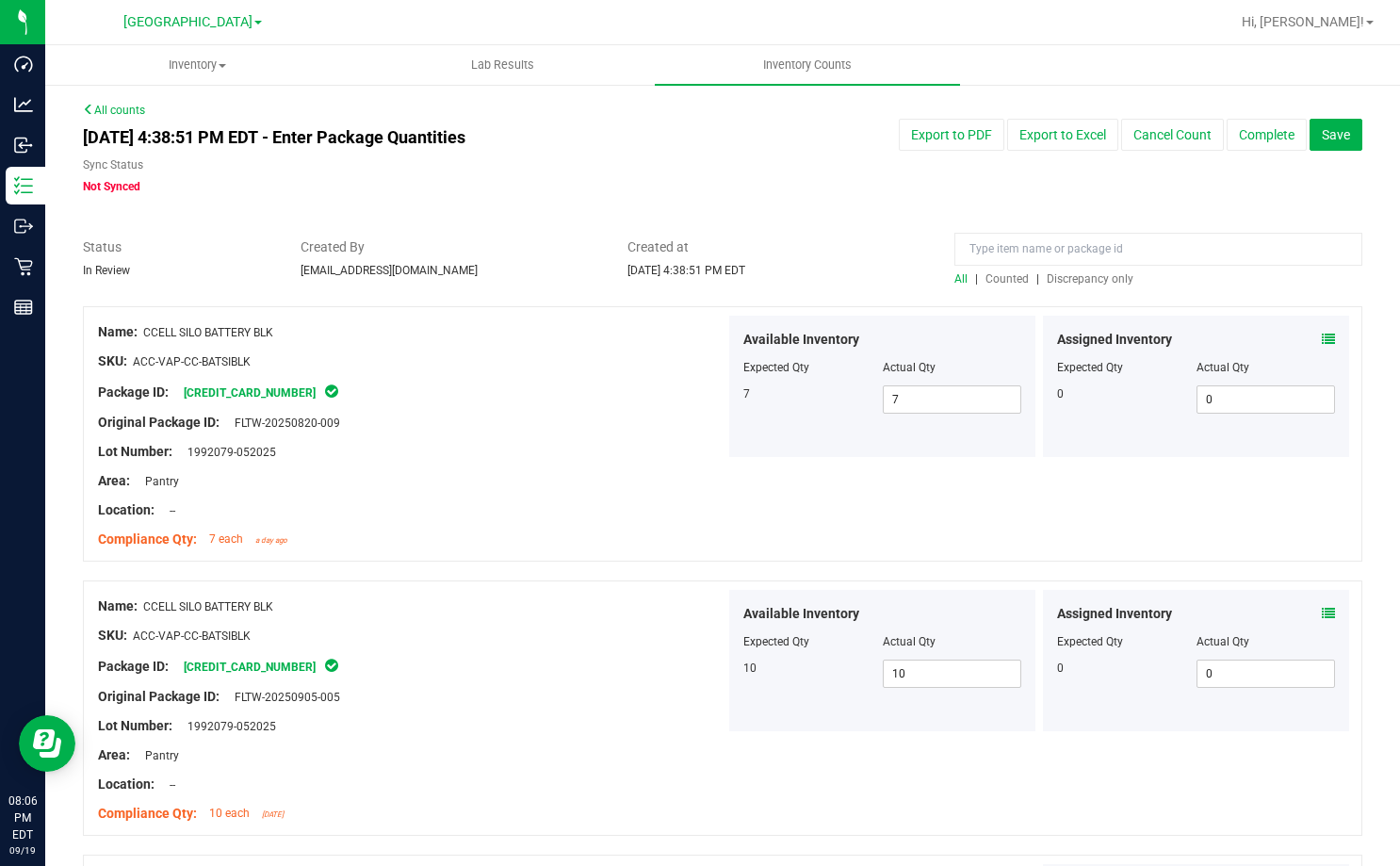
click at [1016, 152] on div "[DATE] 4:38:51 PM EDT - Enter Package Quantities Sync Status Not Synced Export …" at bounding box center [722, 156] width 1308 height 76
click at [1009, 250] on input at bounding box center [1158, 249] width 408 height 33
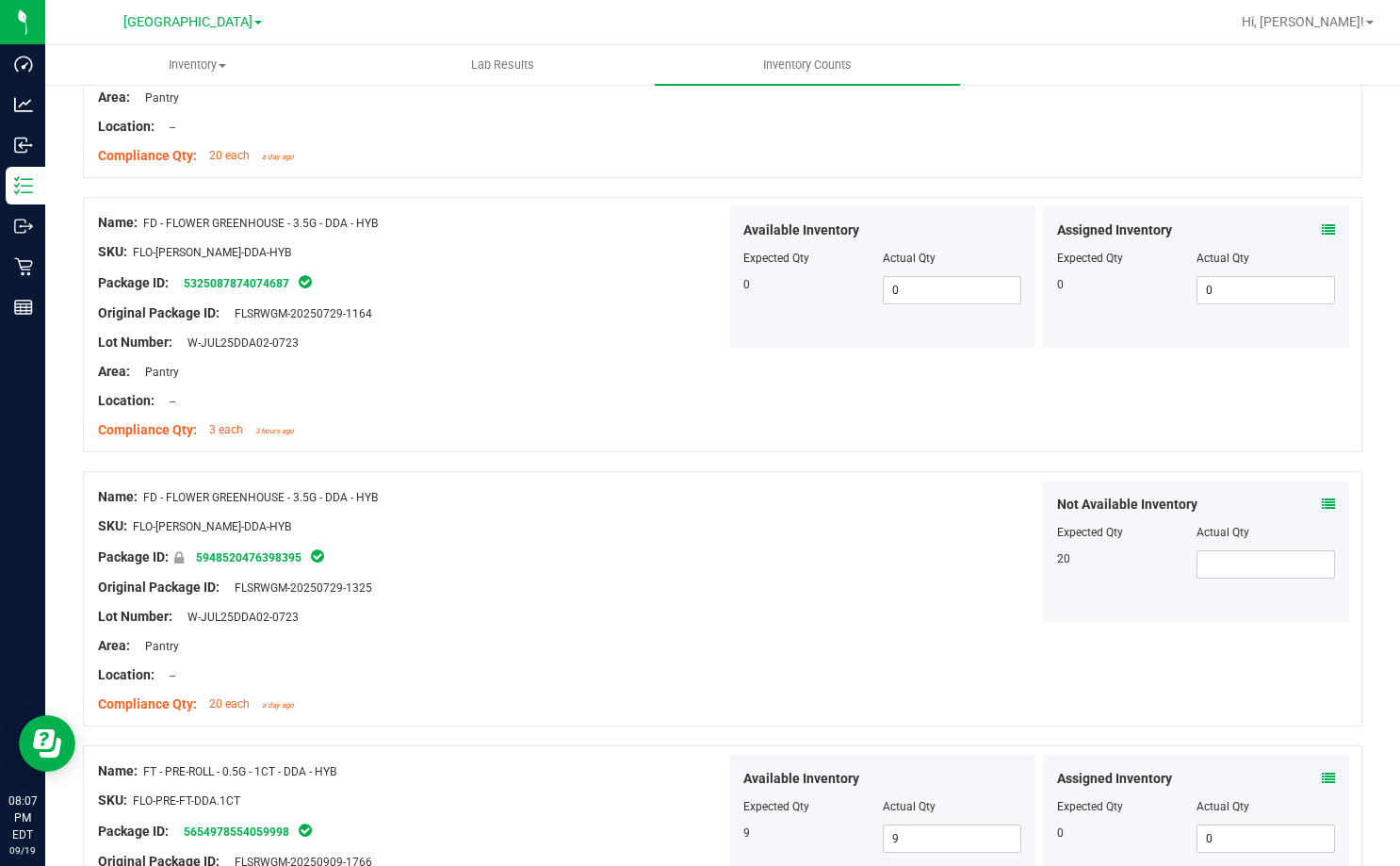
scroll to position [1099, 0]
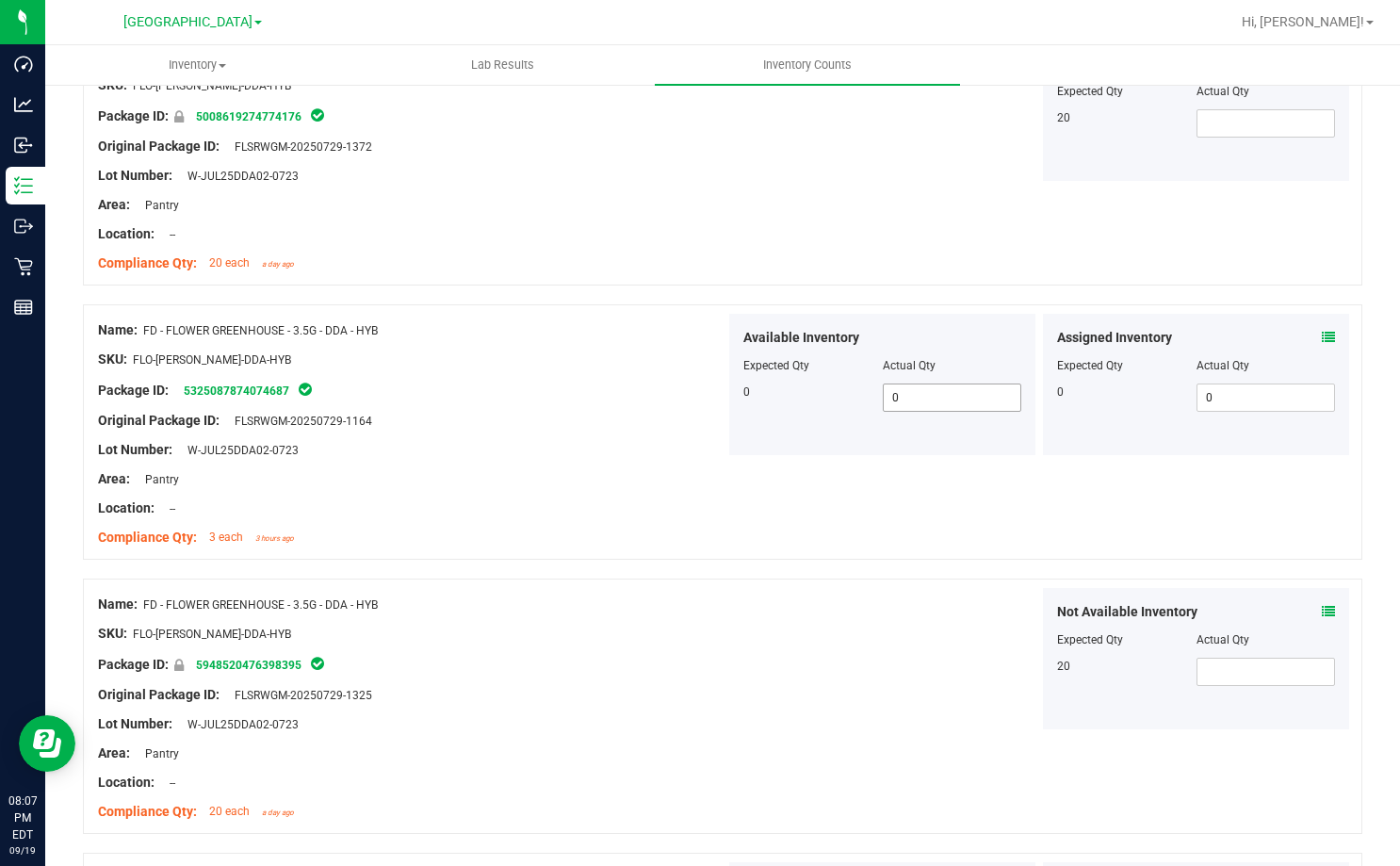
type input "dda"
click at [928, 394] on span "0 0" at bounding box center [952, 396] width 140 height 28
click at [928, 394] on input "0" at bounding box center [952, 396] width 138 height 26
type input "18"
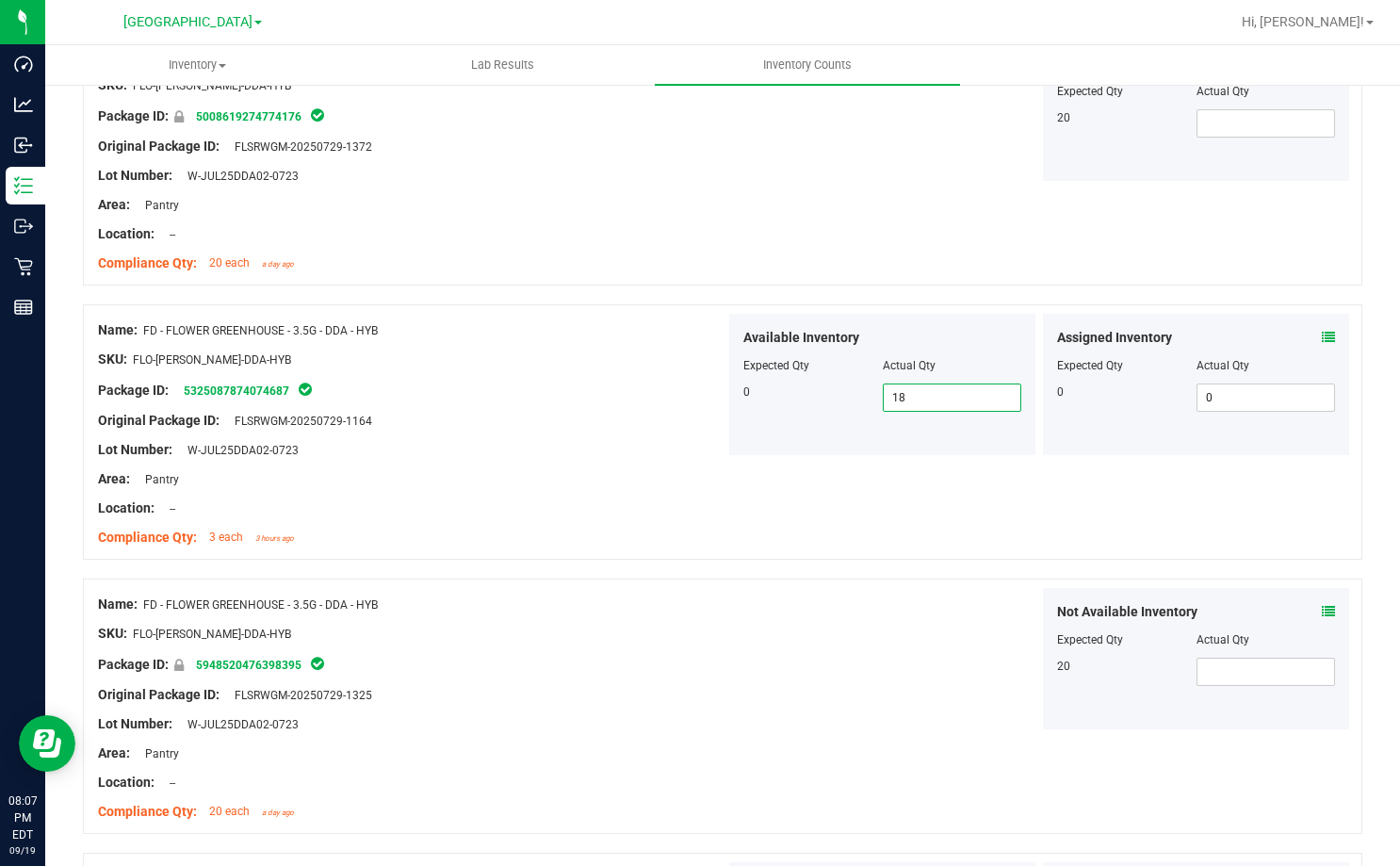
click at [699, 437] on div at bounding box center [412, 435] width 627 height 10
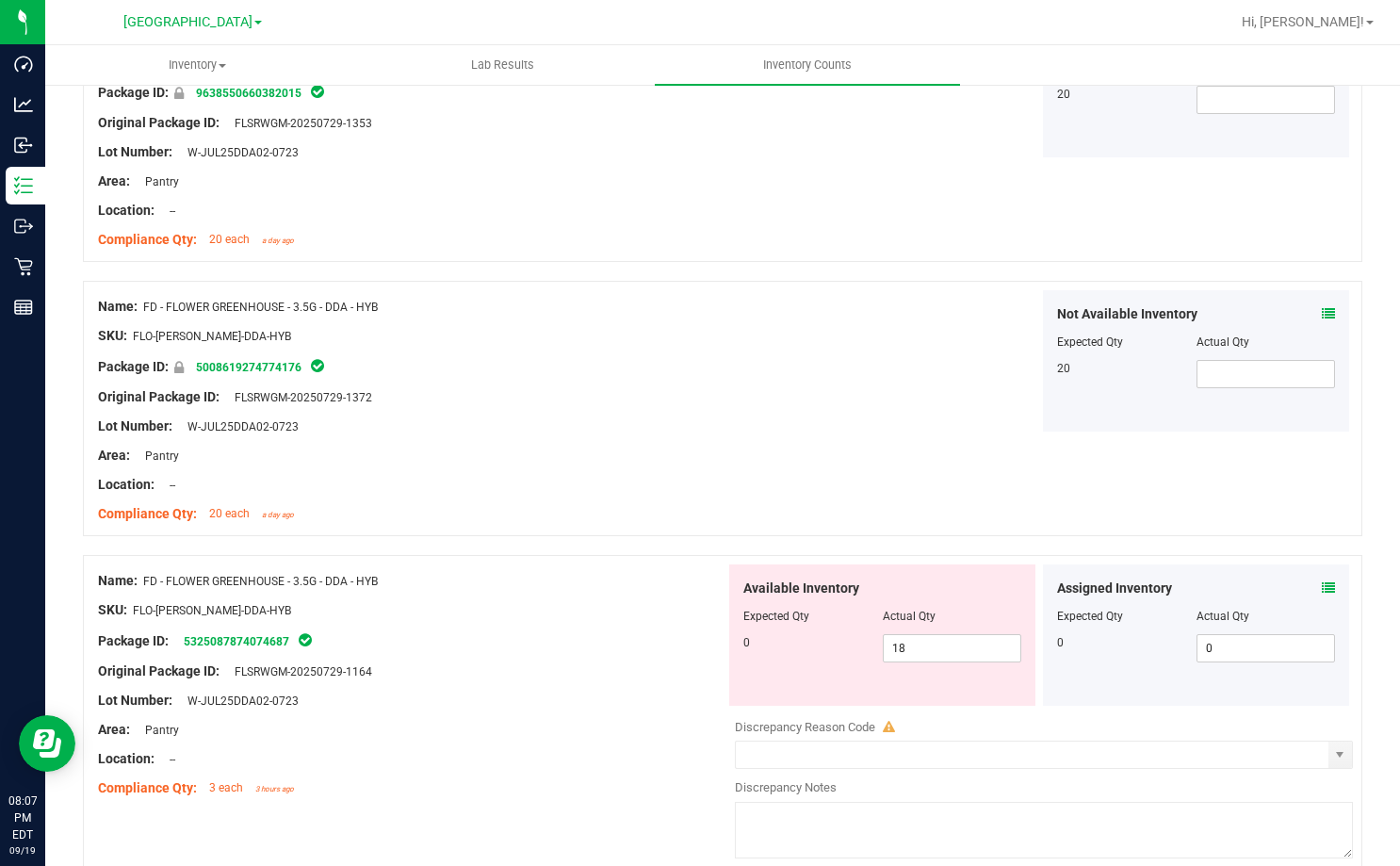
scroll to position [1319, 0]
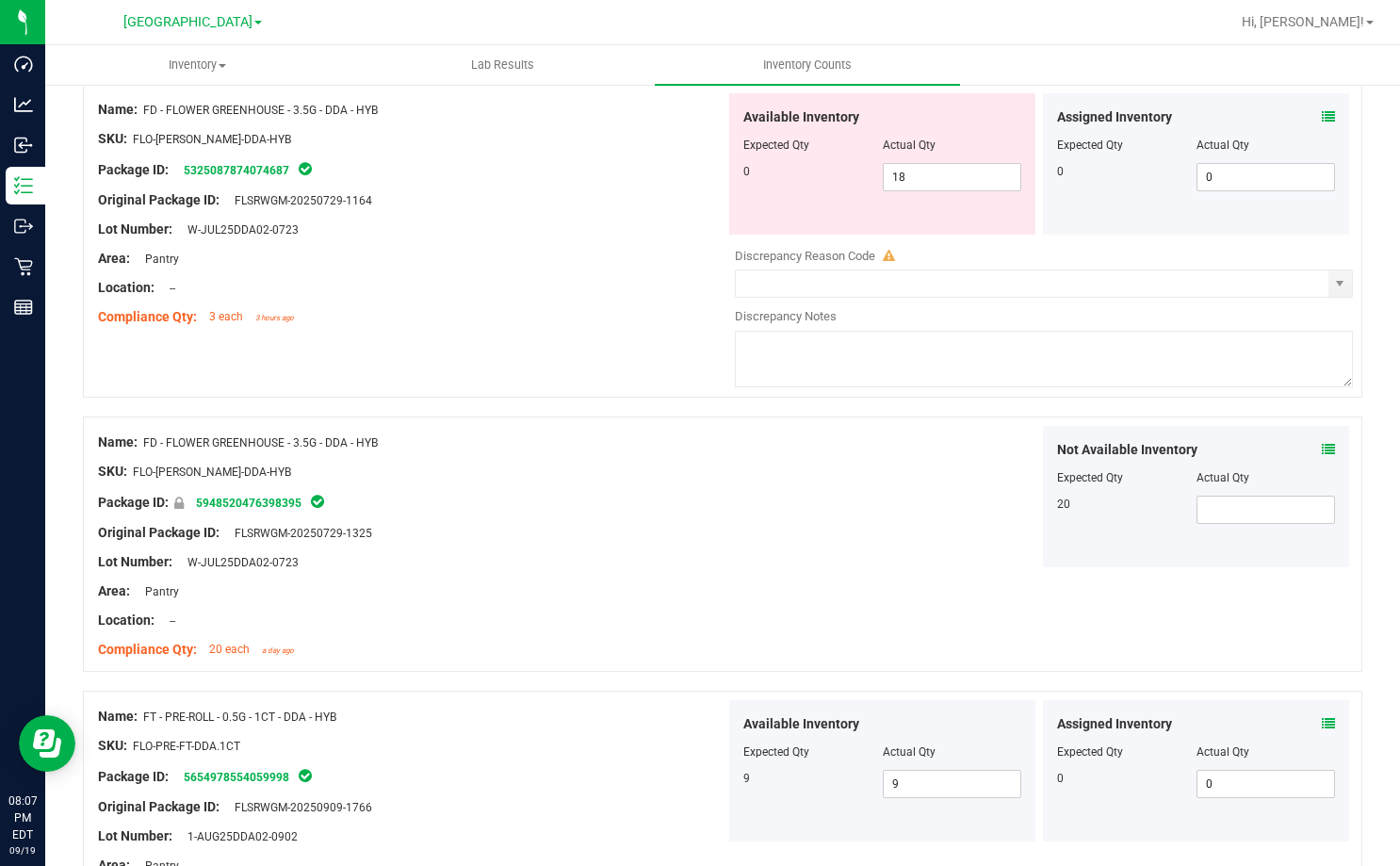
click at [583, 273] on div at bounding box center [412, 273] width 627 height 10
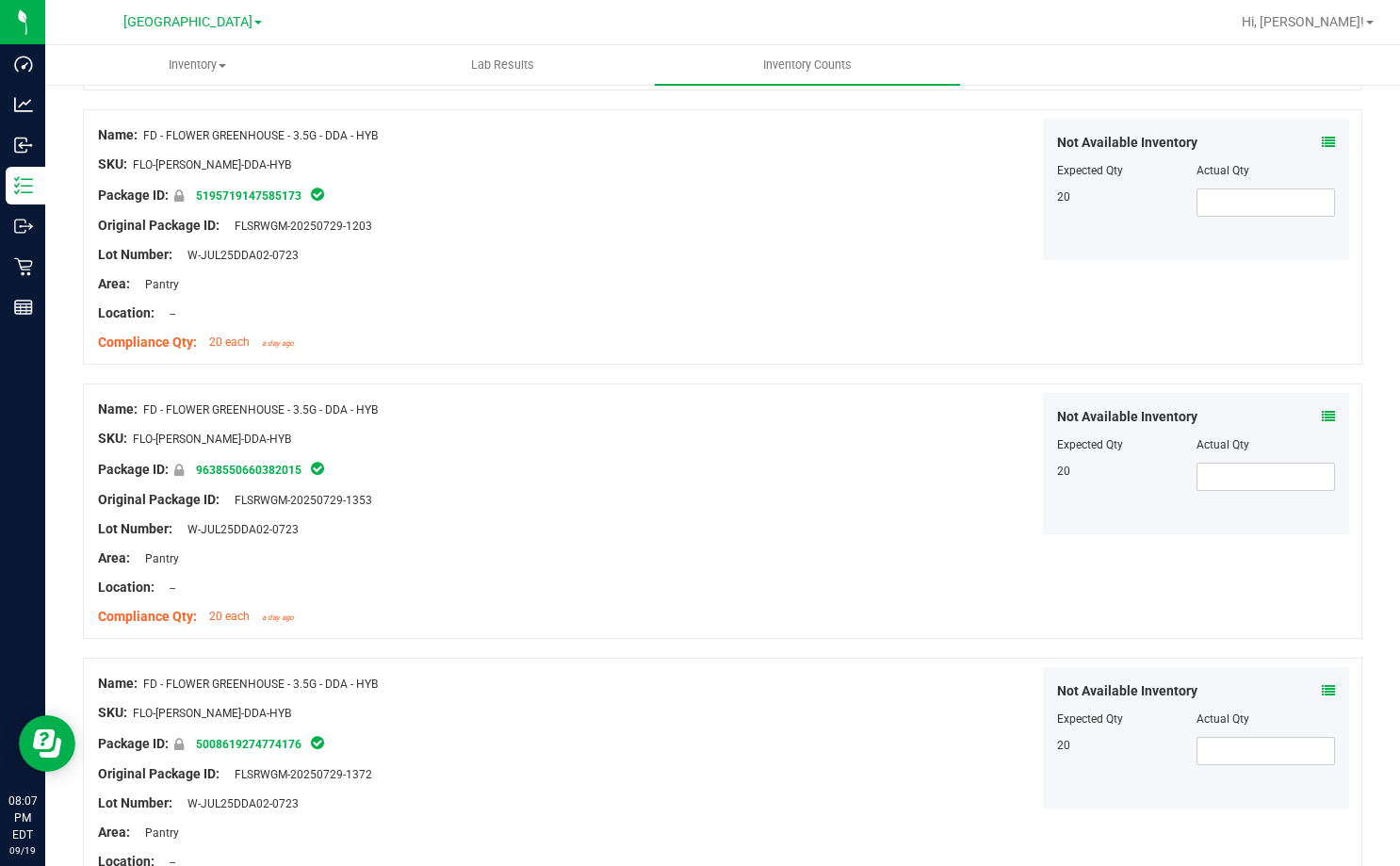
scroll to position [0, 0]
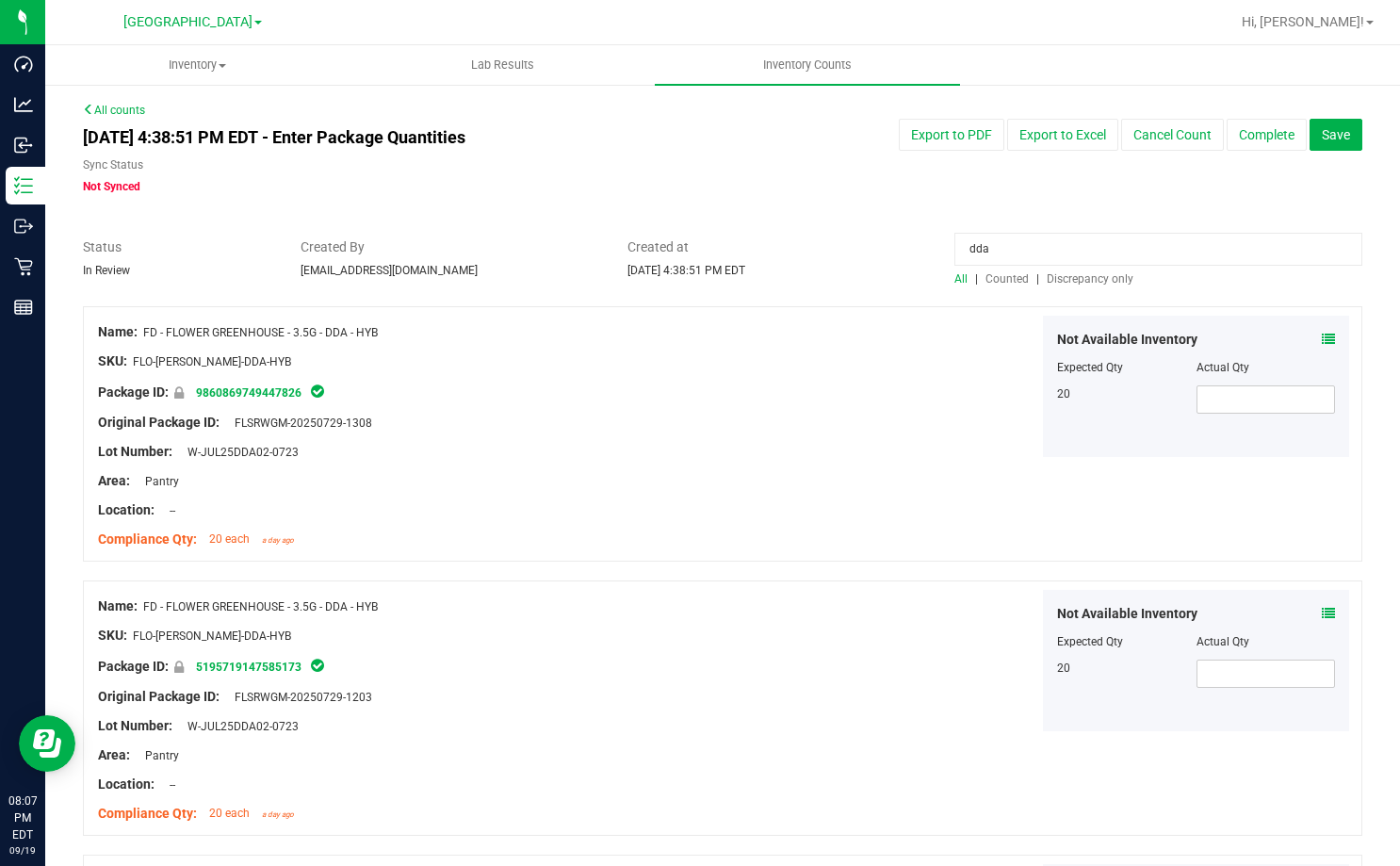
click at [1055, 285] on span "Discrepancy only" at bounding box center [1090, 279] width 87 height 13
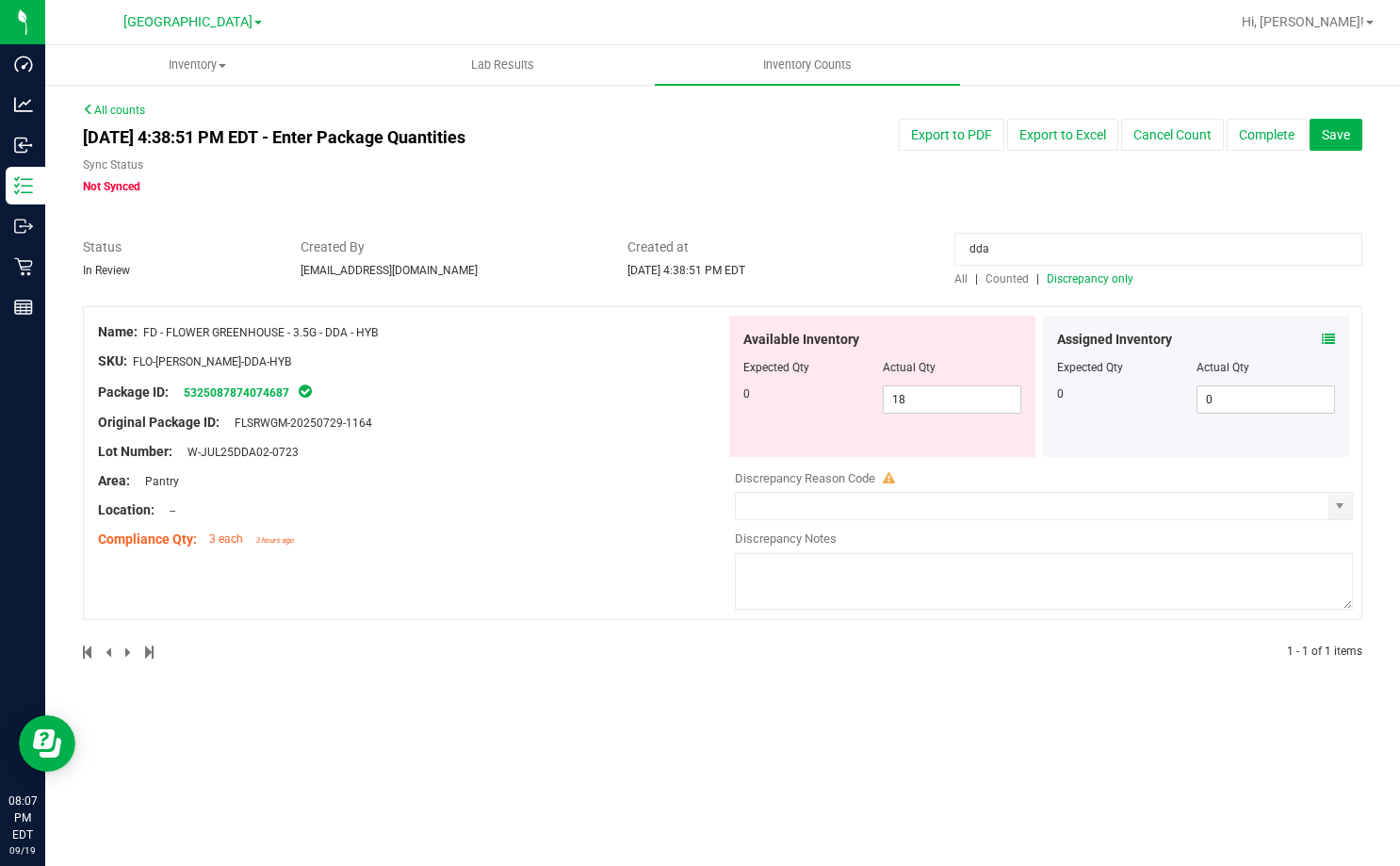
click at [1030, 252] on input "dda" at bounding box center [1158, 249] width 408 height 33
click at [858, 236] on div at bounding box center [722, 228] width 1279 height 19
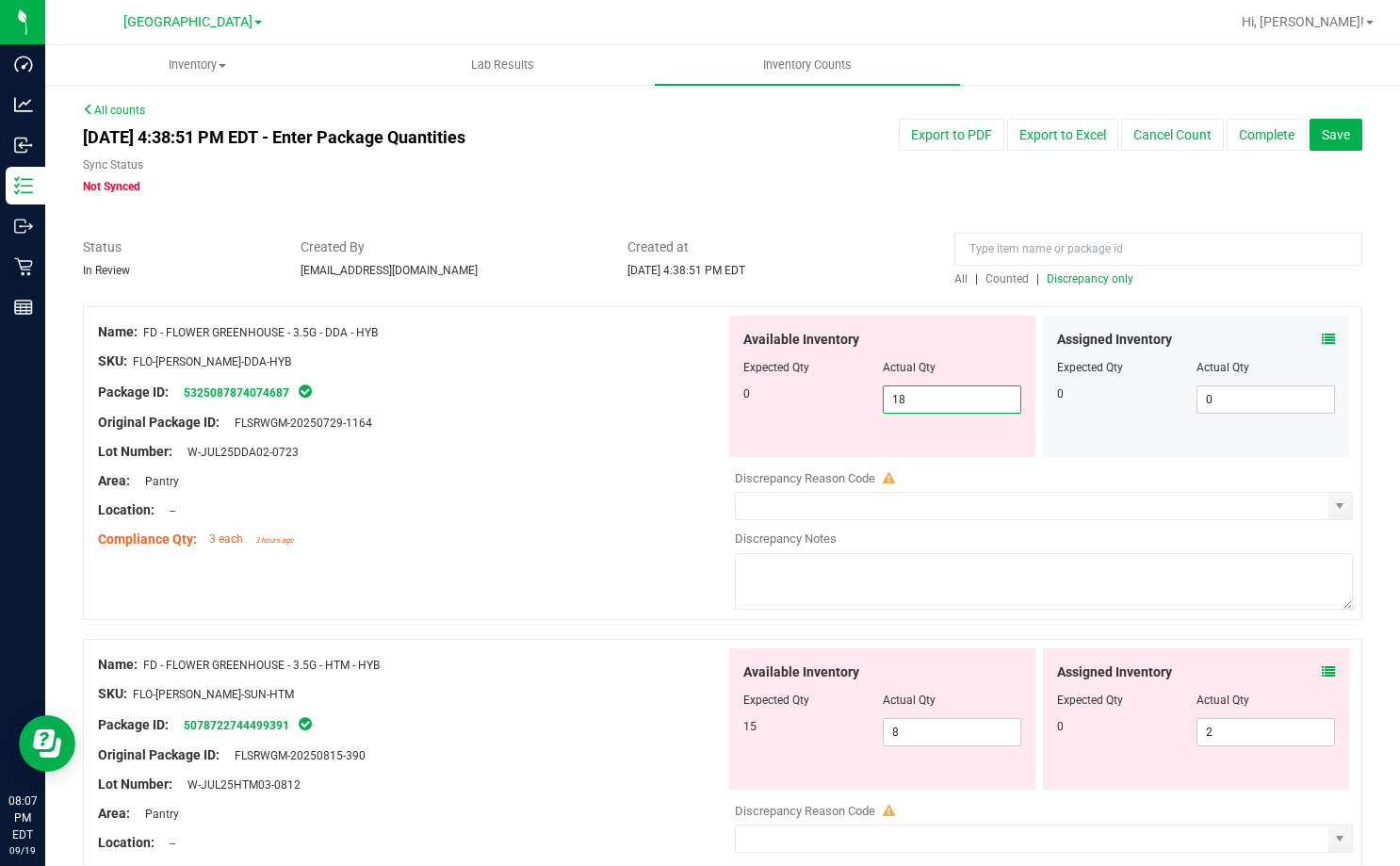
click at [903, 402] on span "18 18" at bounding box center [952, 398] width 140 height 28
click at [903, 402] on input "18" at bounding box center [952, 398] width 138 height 26
type input "0"
click at [696, 432] on div at bounding box center [412, 437] width 627 height 10
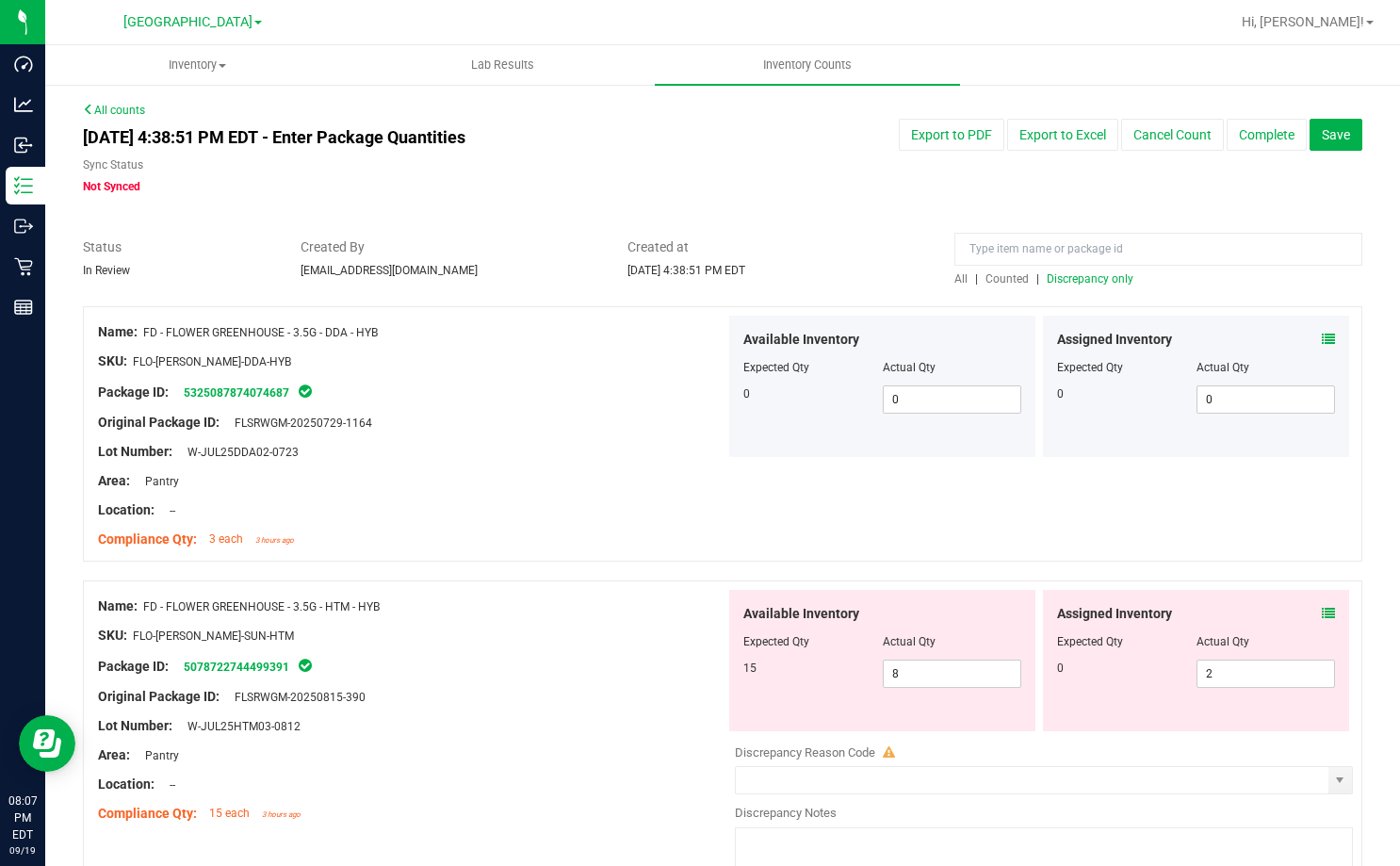
scroll to position [94, 0]
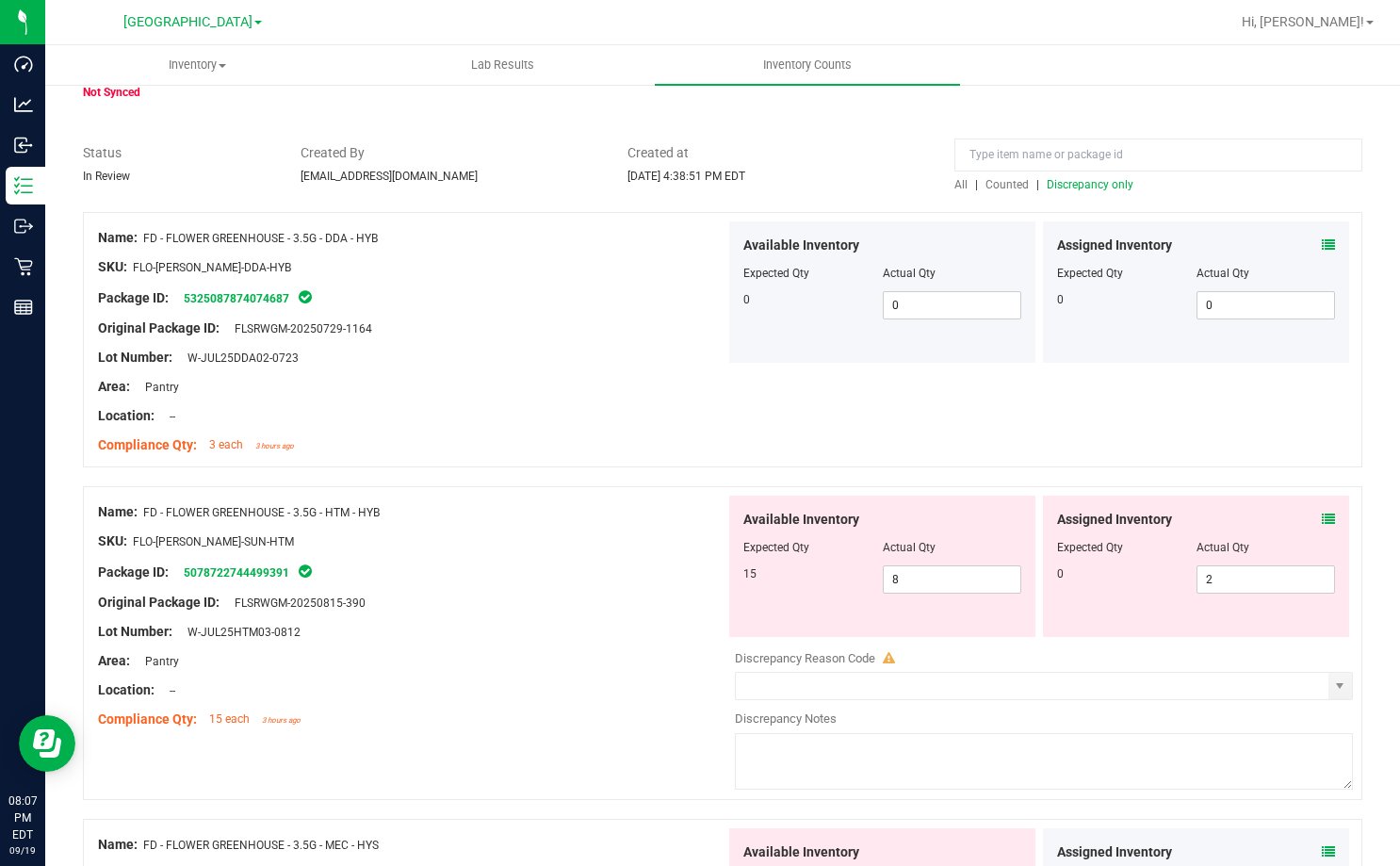
click at [1306, 522] on div "Assigned Inventory" at bounding box center [1195, 520] width 278 height 20
click at [1322, 517] on icon at bounding box center [1329, 520] width 13 height 13
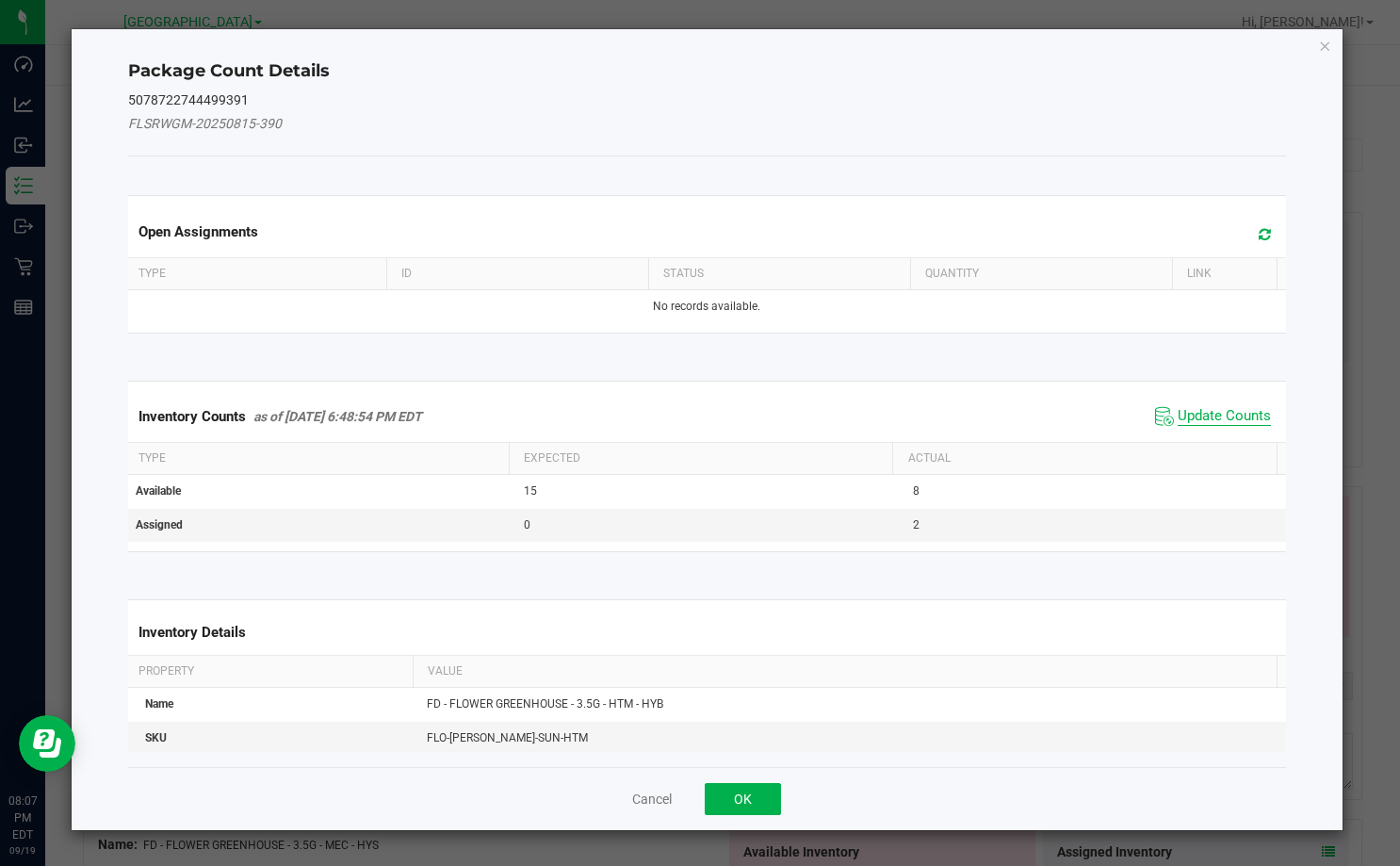
click at [1202, 415] on span "Update Counts" at bounding box center [1224, 417] width 93 height 19
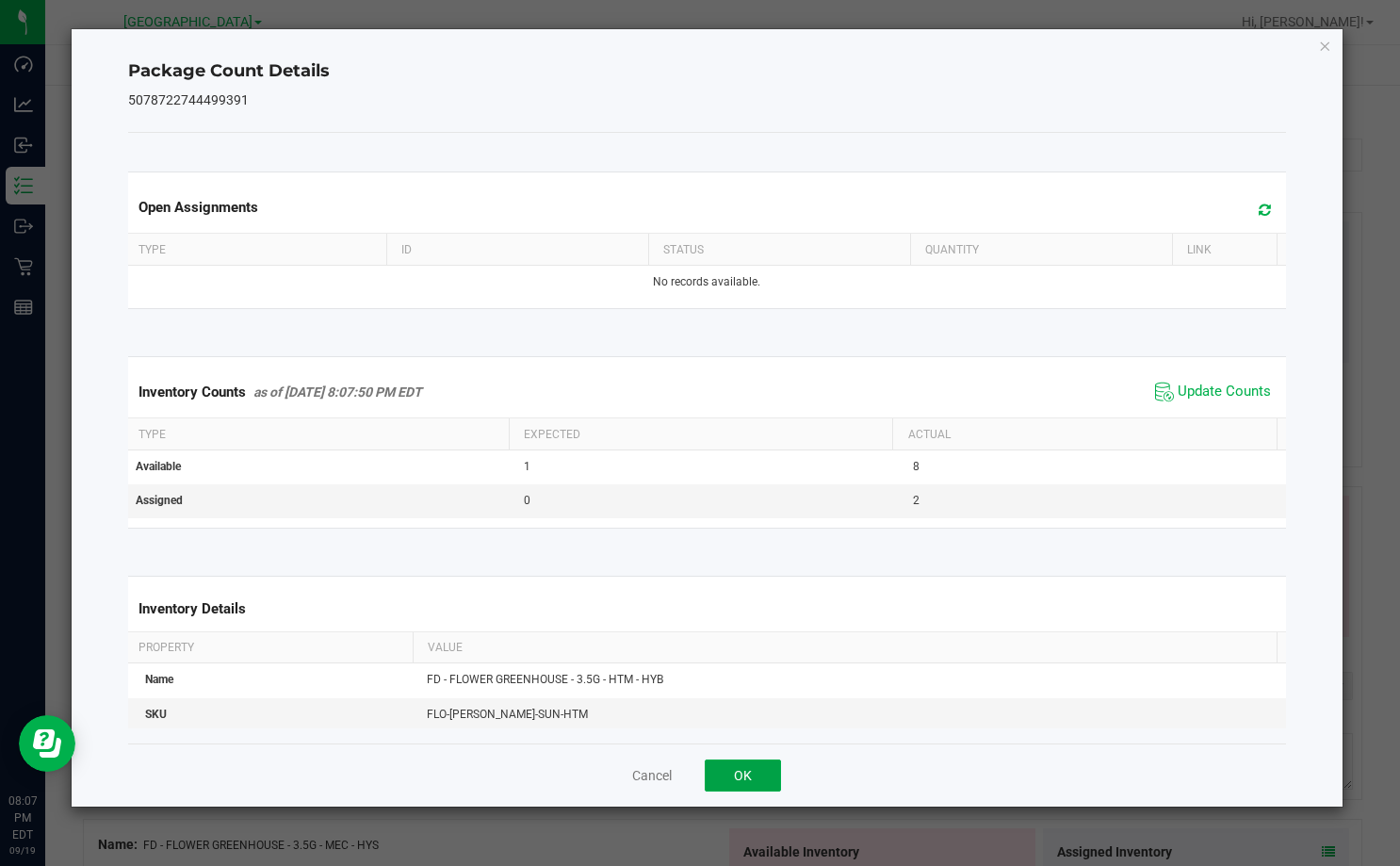
drag, startPoint x: 742, startPoint y: 767, endPoint x: 753, endPoint y: 770, distance: 11.4
click at [746, 768] on button "OK" at bounding box center [742, 775] width 76 height 32
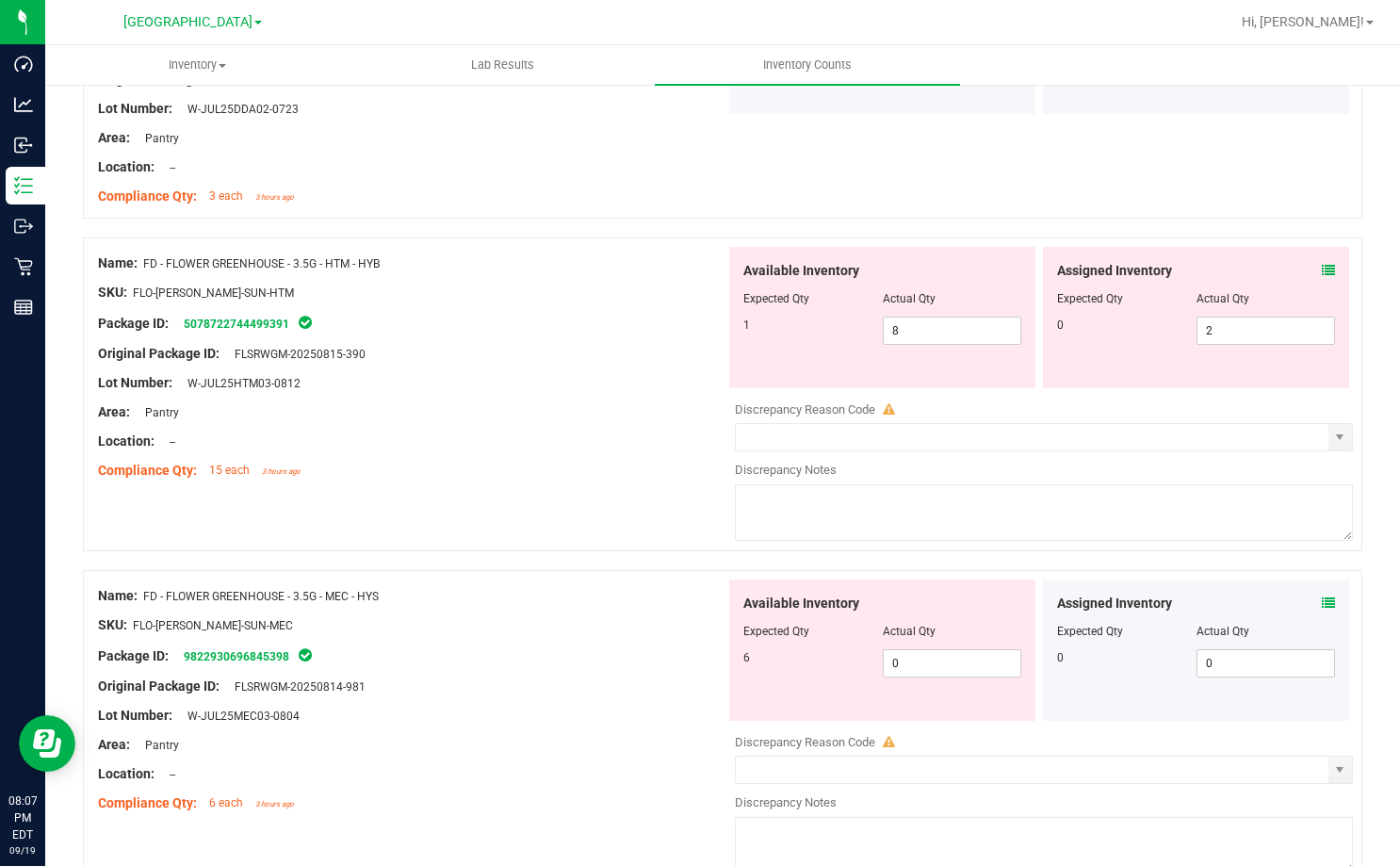
scroll to position [377, 0]
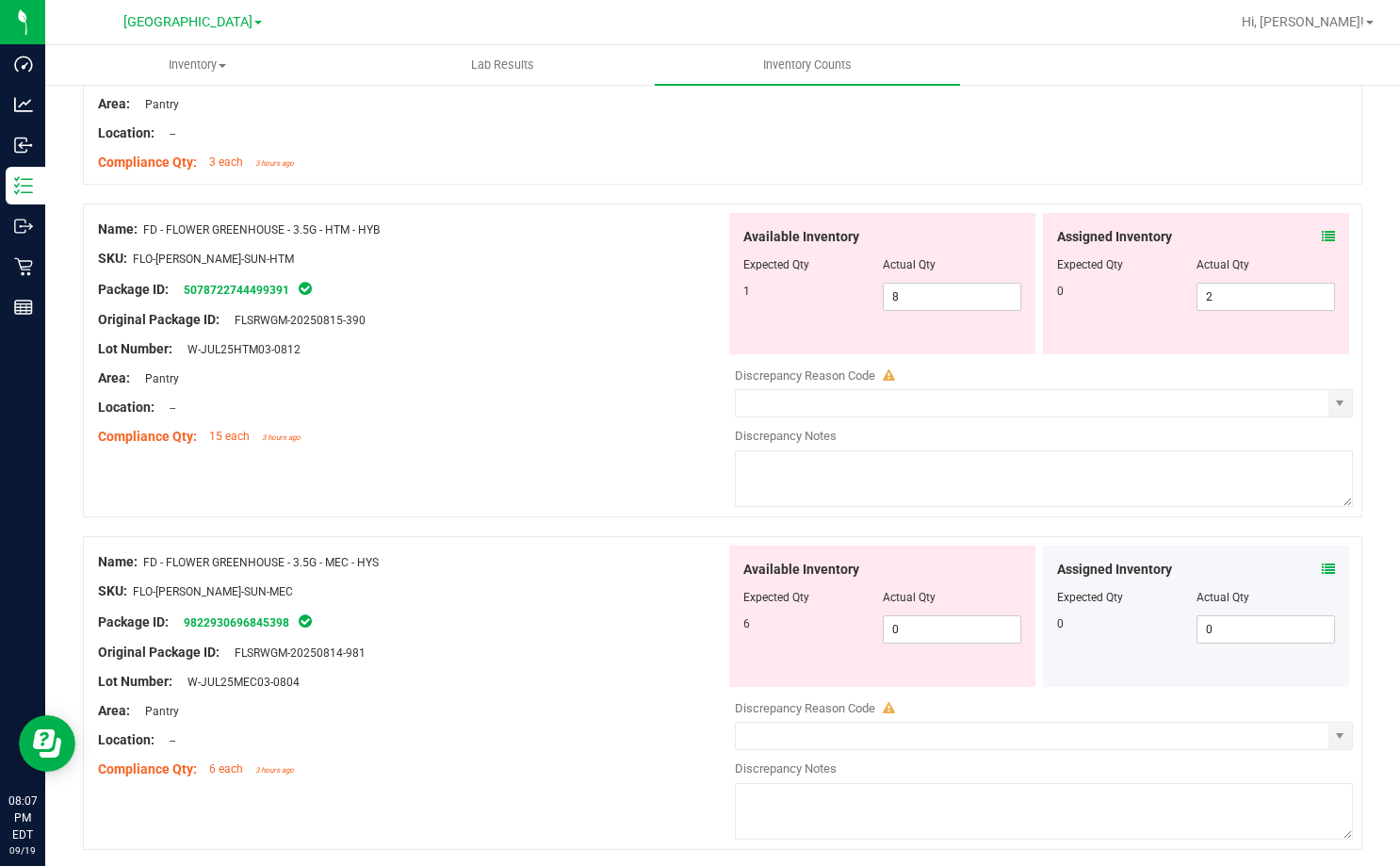
click at [1322, 568] on icon at bounding box center [1329, 569] width 13 height 13
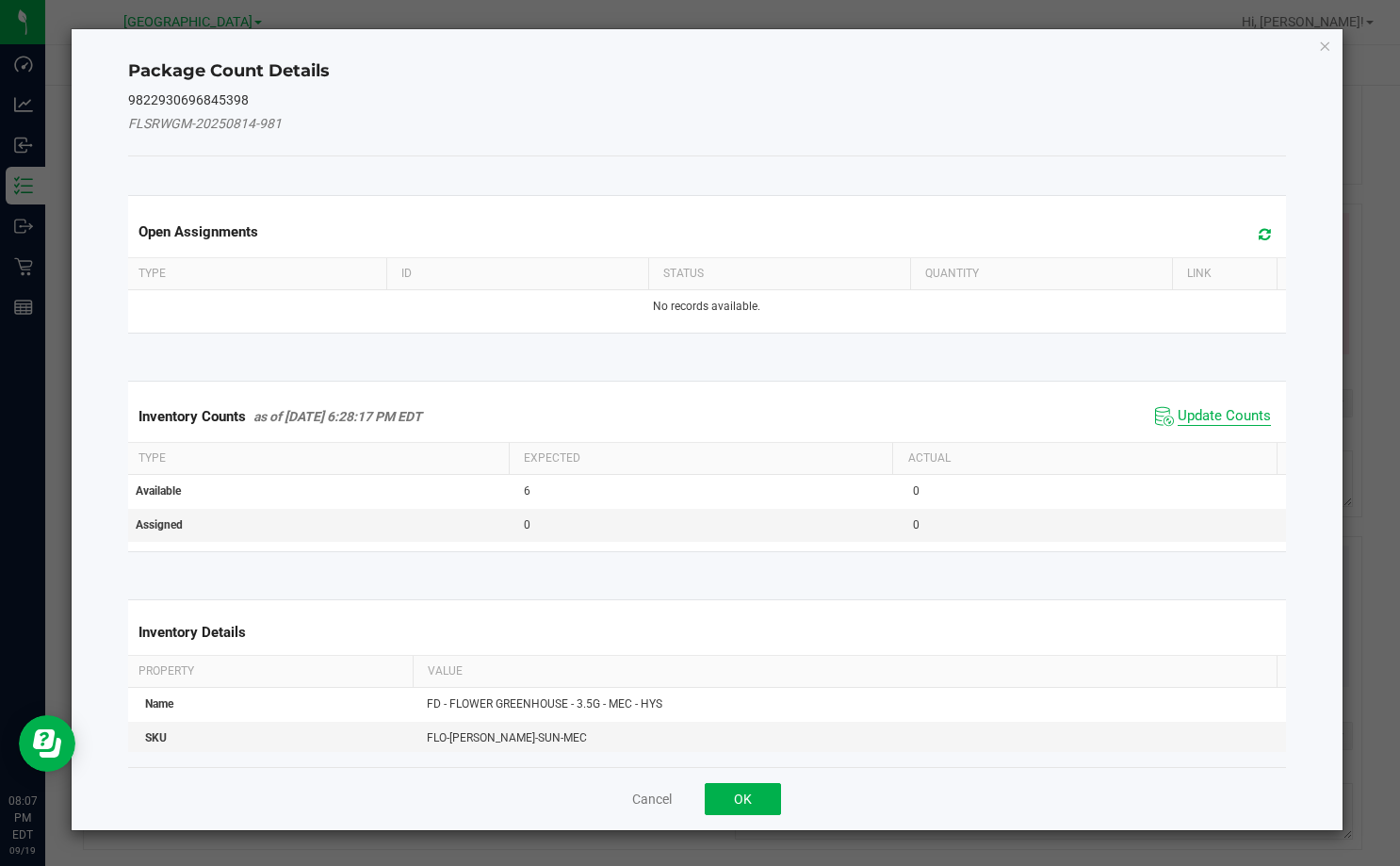
click at [1210, 420] on span "Update Counts" at bounding box center [1224, 417] width 93 height 19
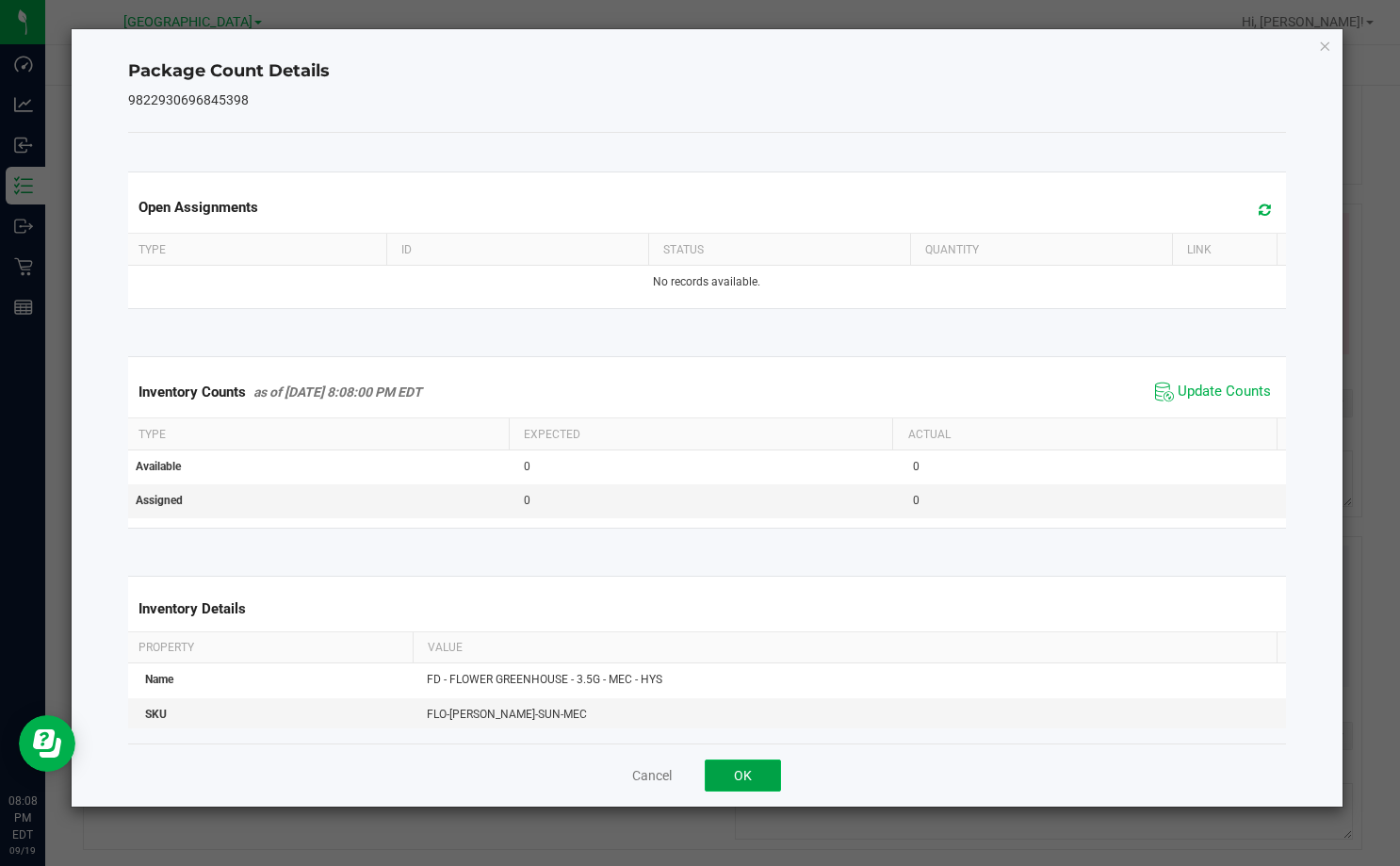
click at [742, 780] on button "OK" at bounding box center [742, 775] width 76 height 32
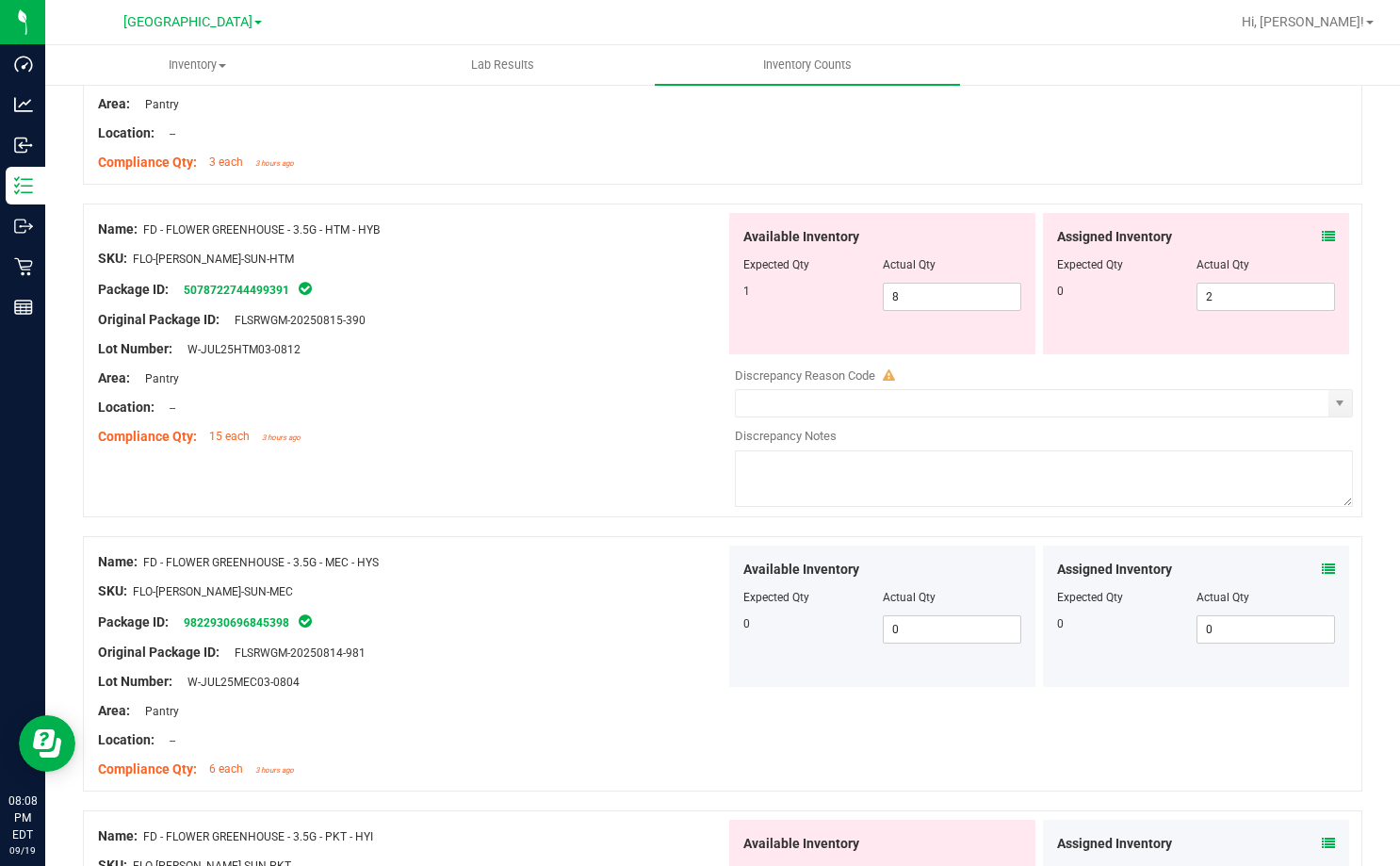
click at [1322, 239] on icon at bounding box center [1329, 237] width 13 height 13
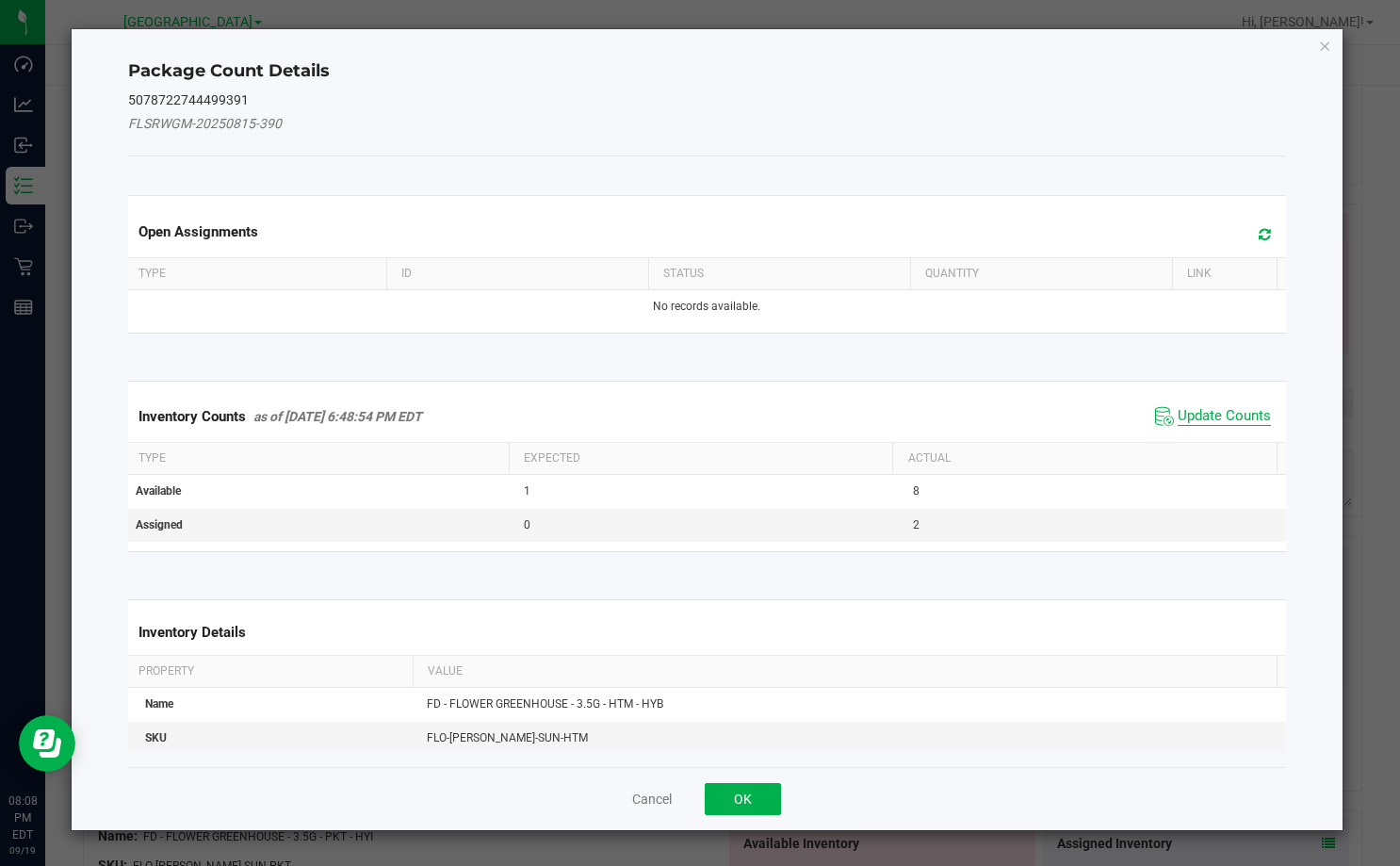
click at [1210, 406] on span "Update Counts" at bounding box center [1212, 416] width 125 height 28
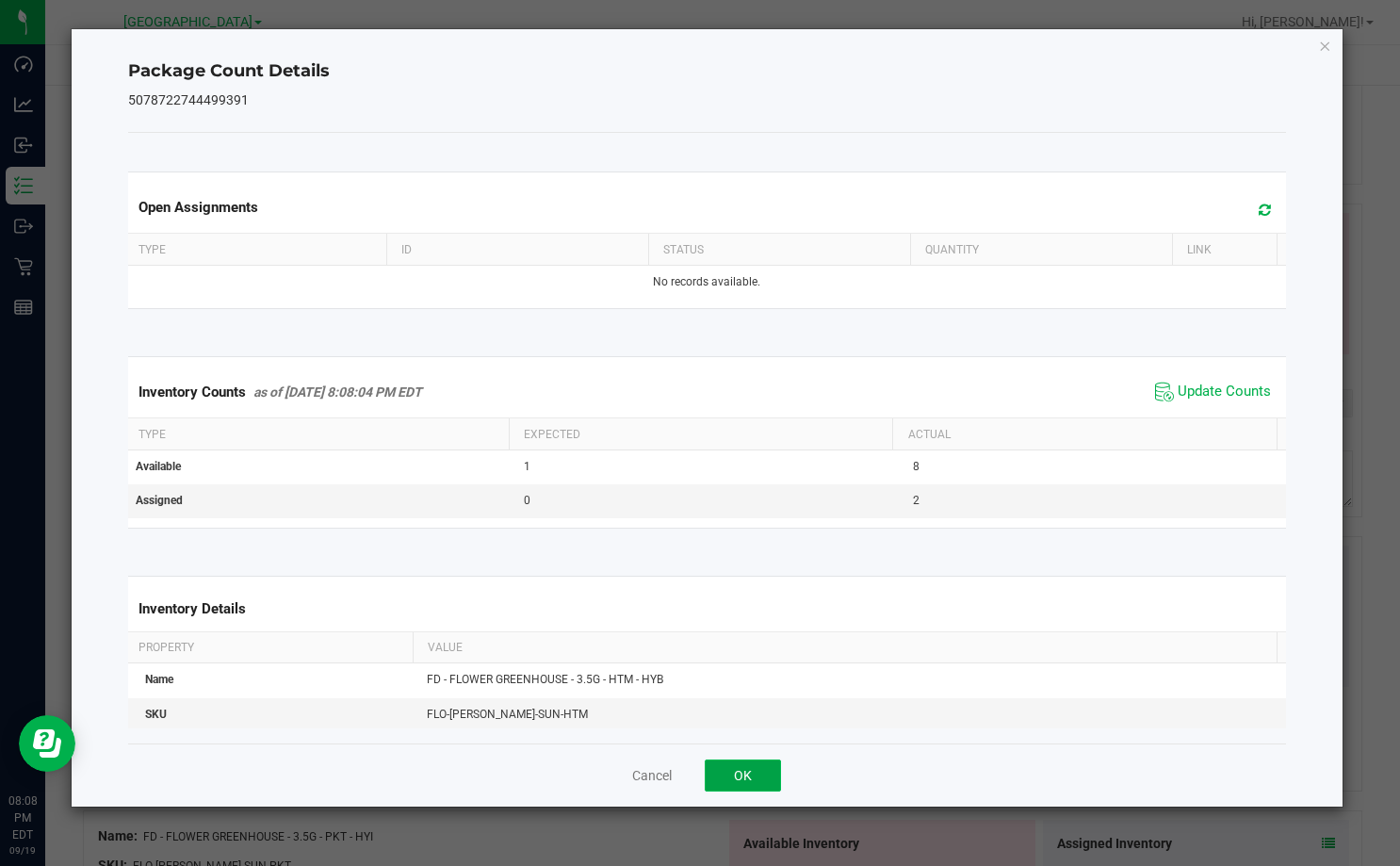
drag, startPoint x: 750, startPoint y: 772, endPoint x: 773, endPoint y: 740, distance: 39.4
click at [751, 773] on button "OK" at bounding box center [742, 775] width 76 height 32
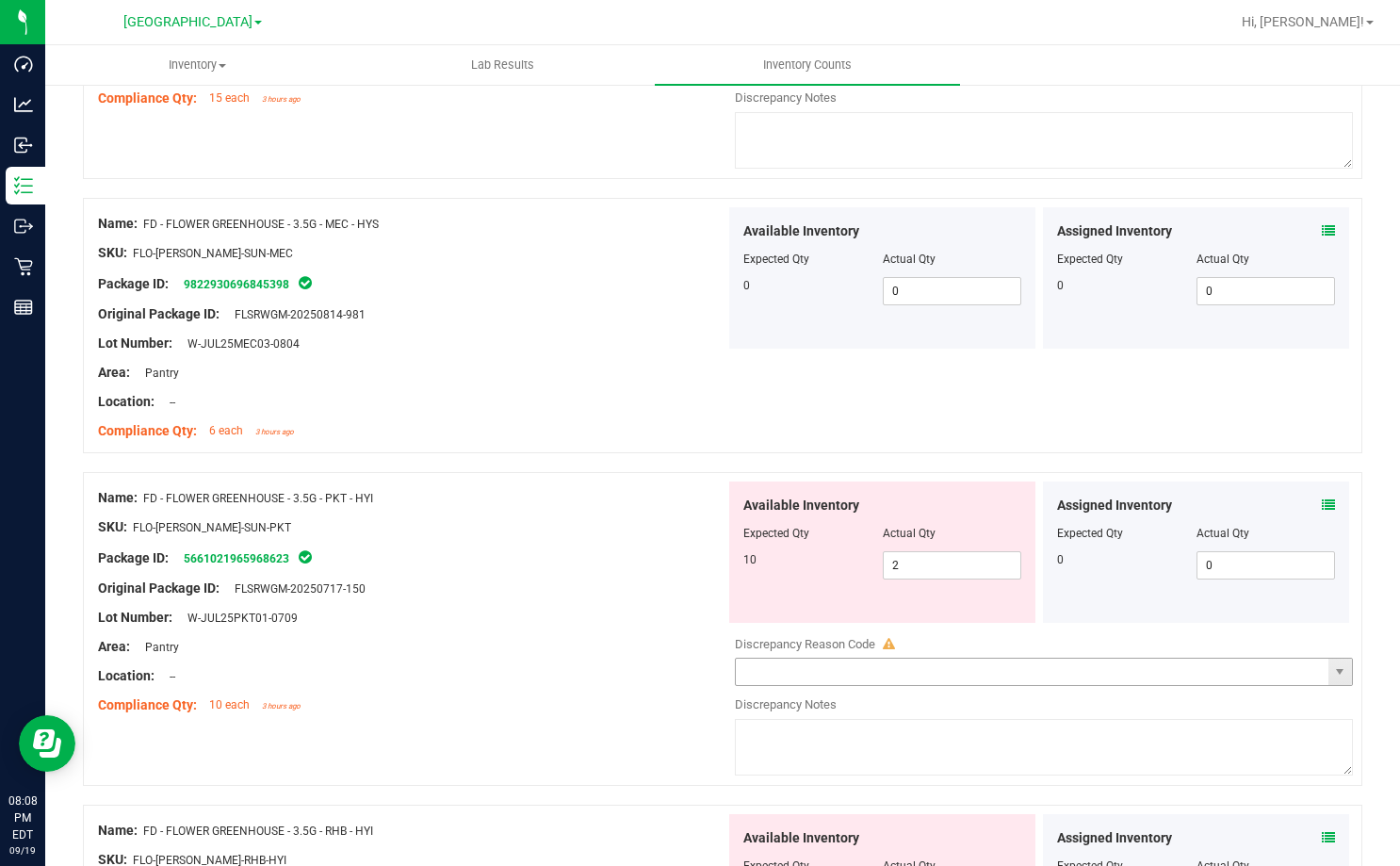
scroll to position [753, 0]
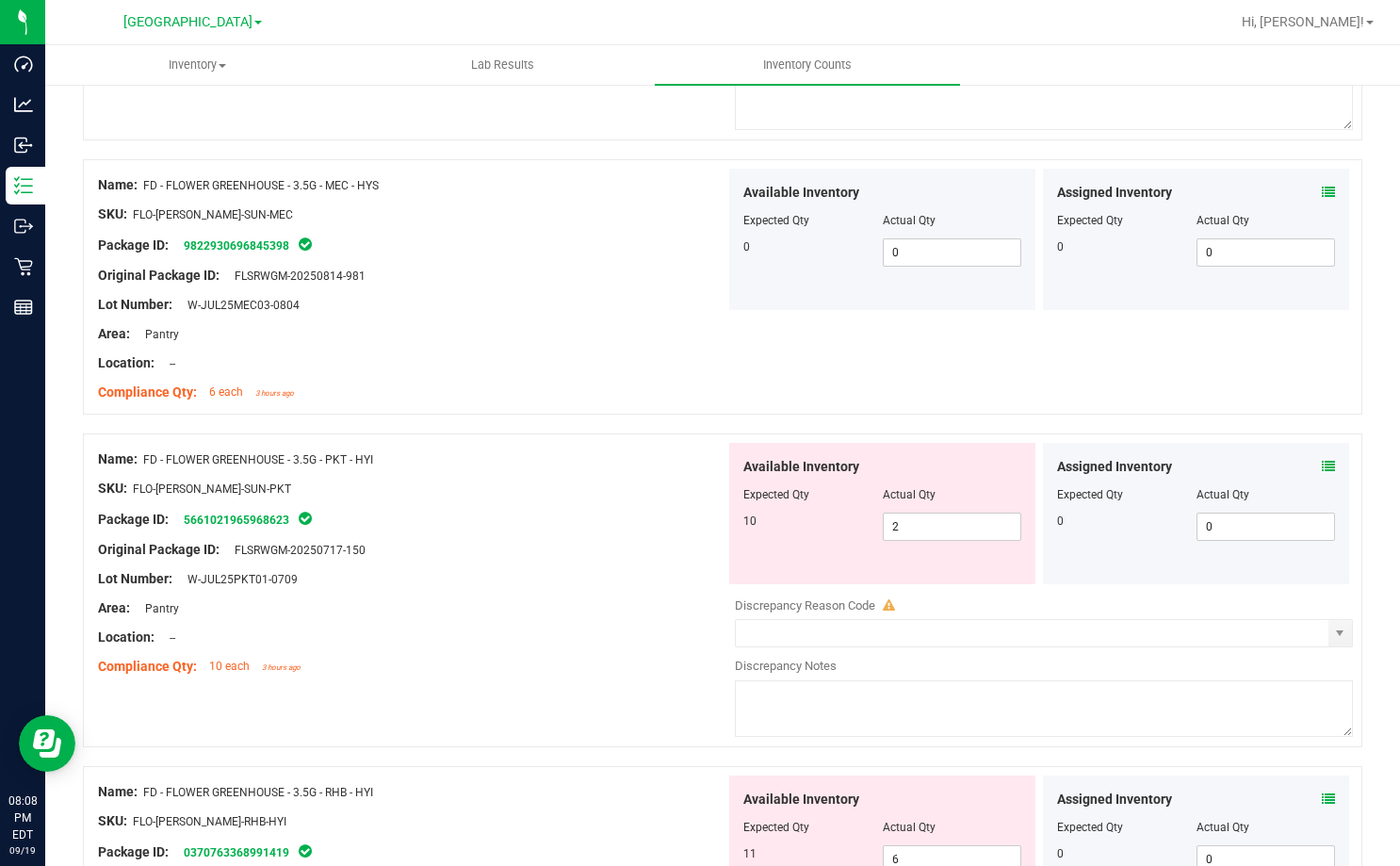
click at [1322, 462] on icon at bounding box center [1329, 467] width 13 height 13
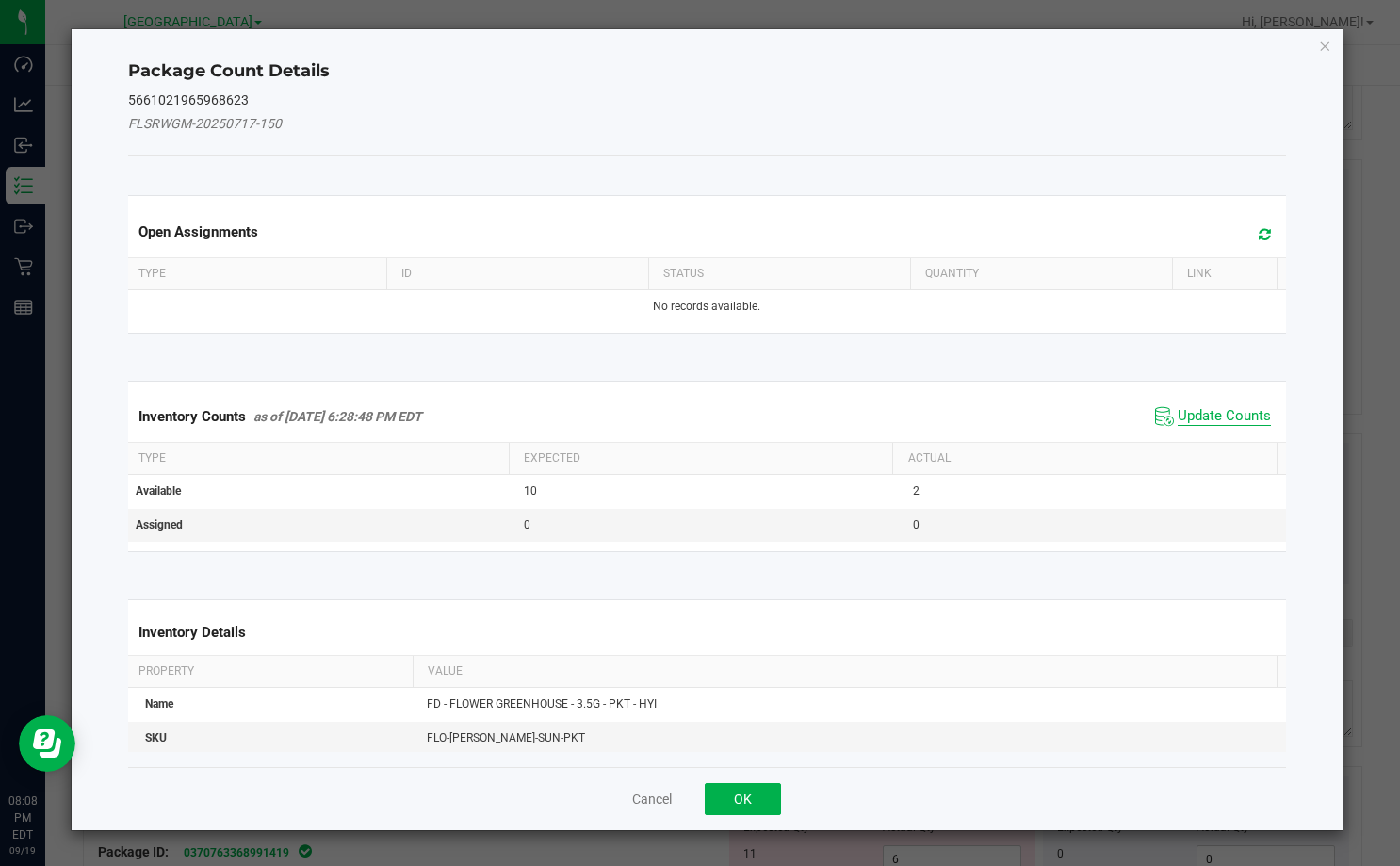
click at [1186, 425] on span "Update Counts" at bounding box center [1224, 417] width 93 height 19
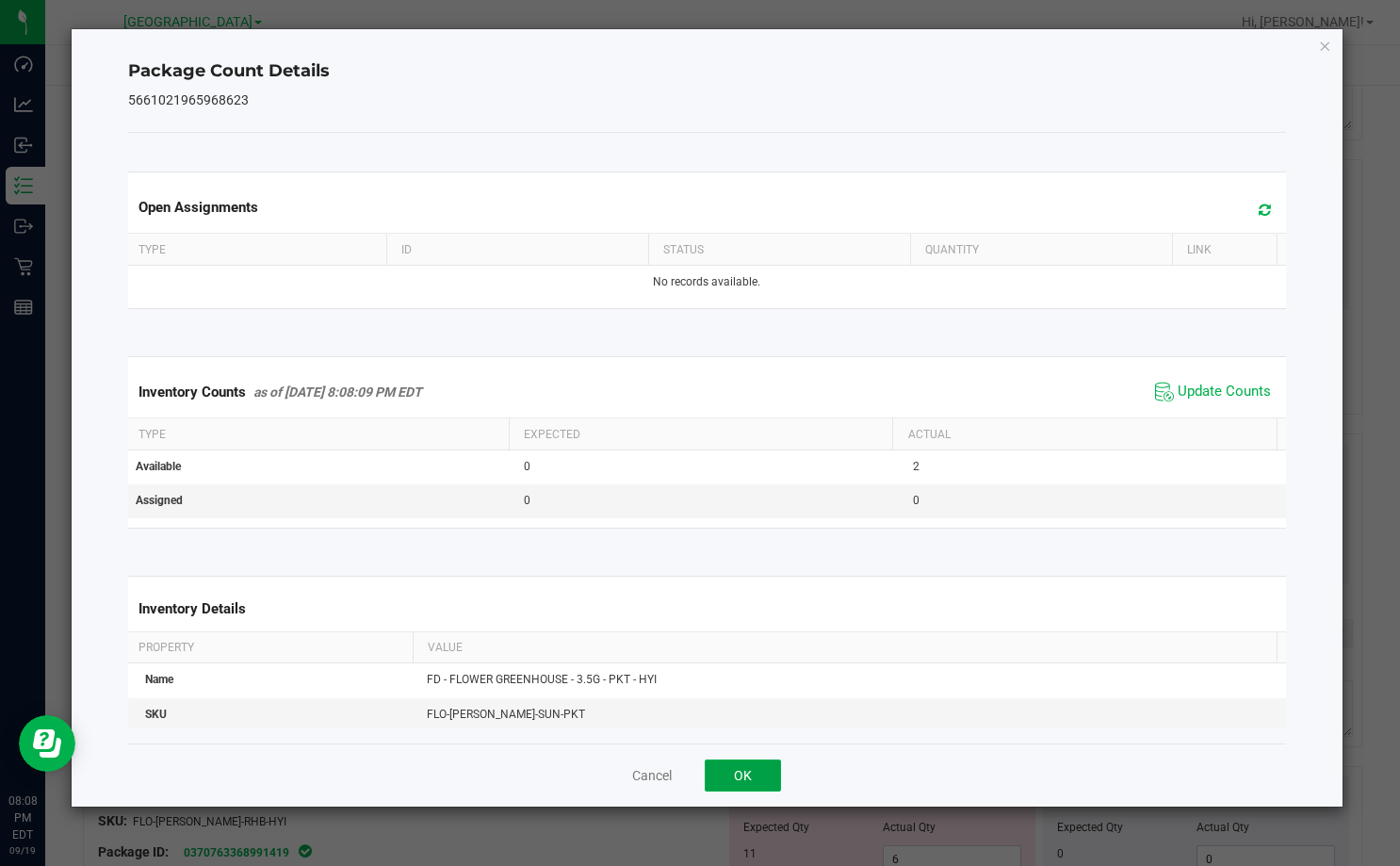
click at [735, 775] on button "OK" at bounding box center [742, 775] width 76 height 32
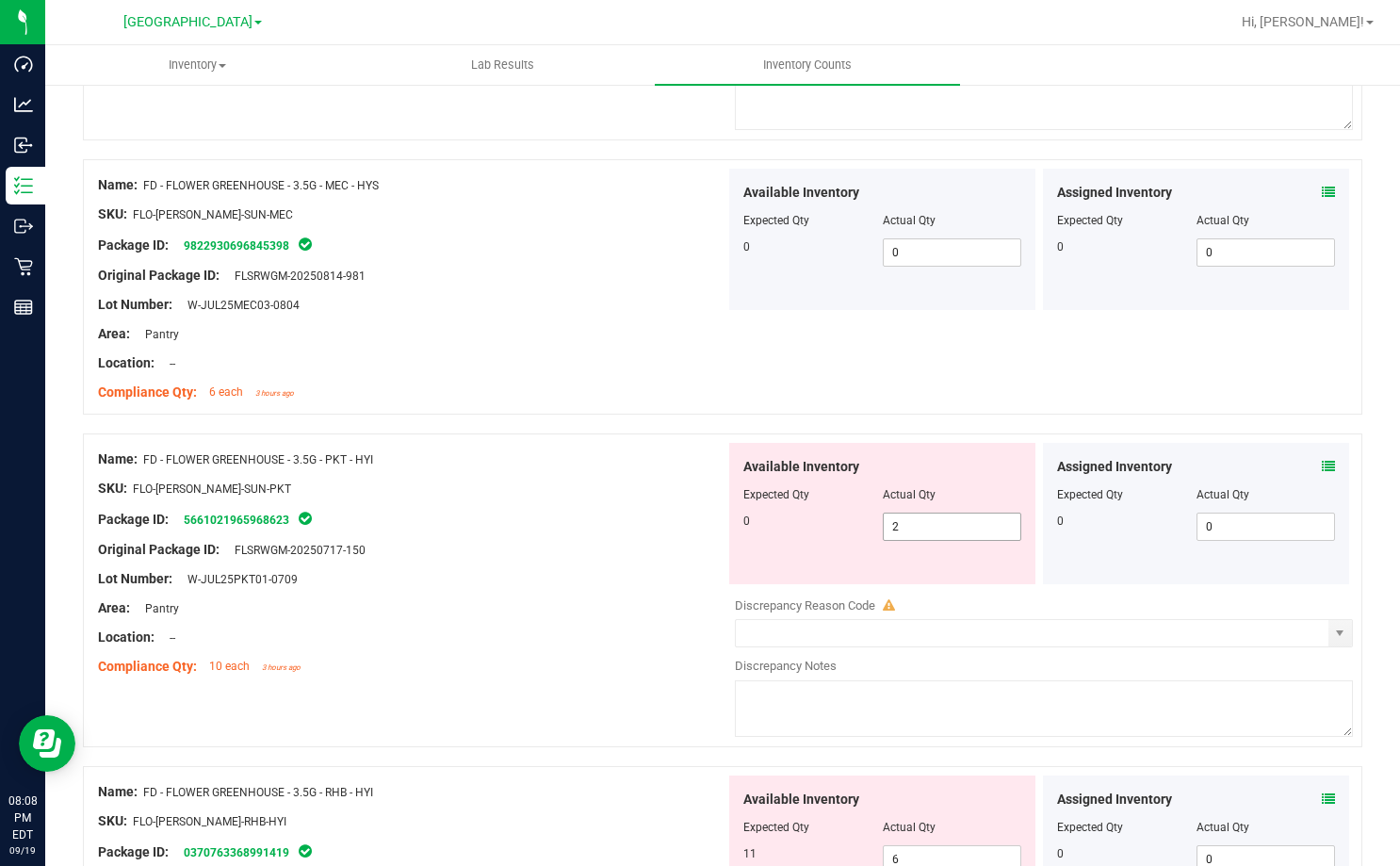
click at [891, 530] on span "2 2" at bounding box center [952, 526] width 140 height 28
click at [891, 530] on input "2" at bounding box center [952, 526] width 138 height 26
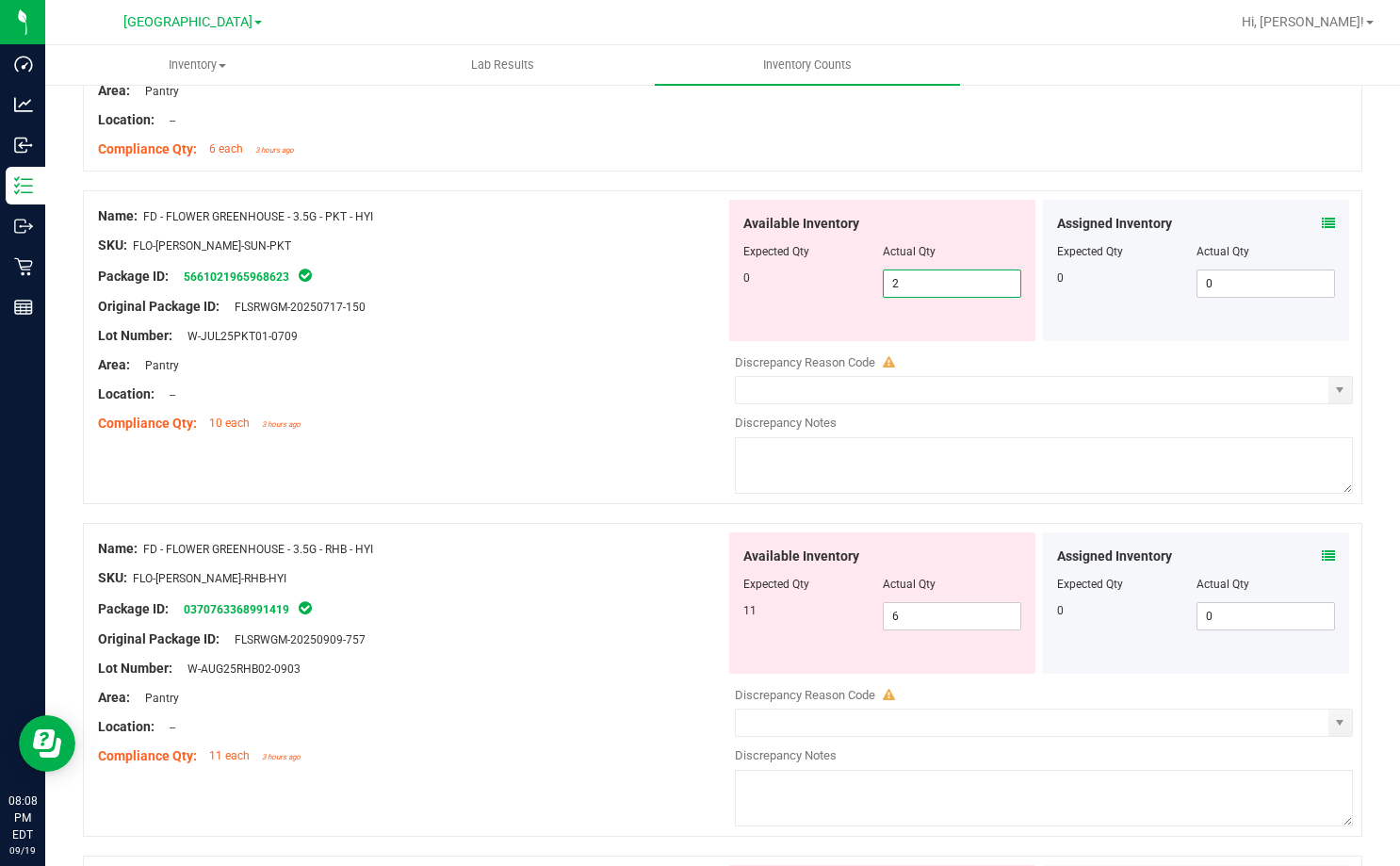
scroll to position [1036, 0]
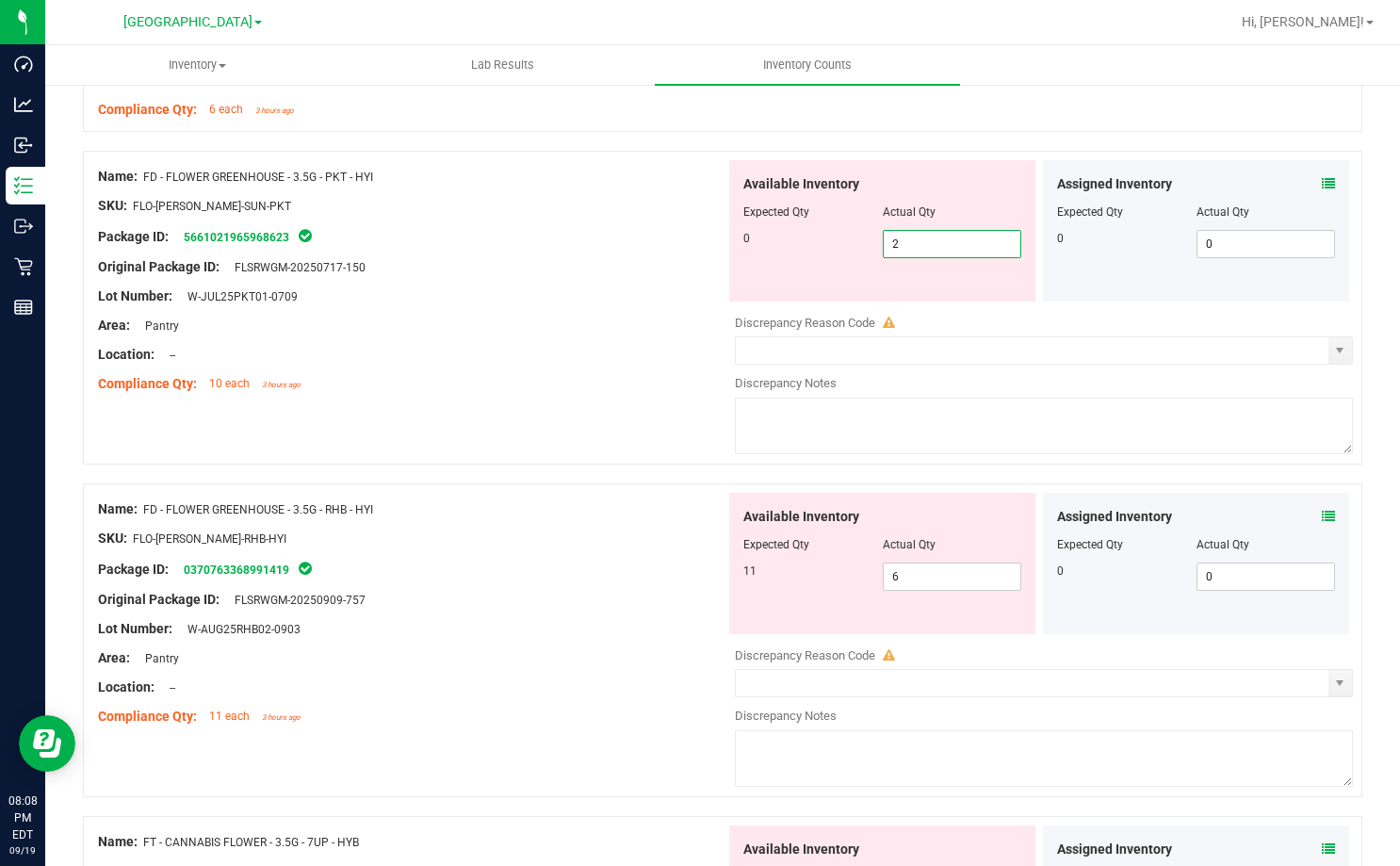
click at [1307, 520] on div "Assigned Inventory" at bounding box center [1195, 517] width 278 height 20
click at [1322, 518] on icon at bounding box center [1329, 517] width 13 height 13
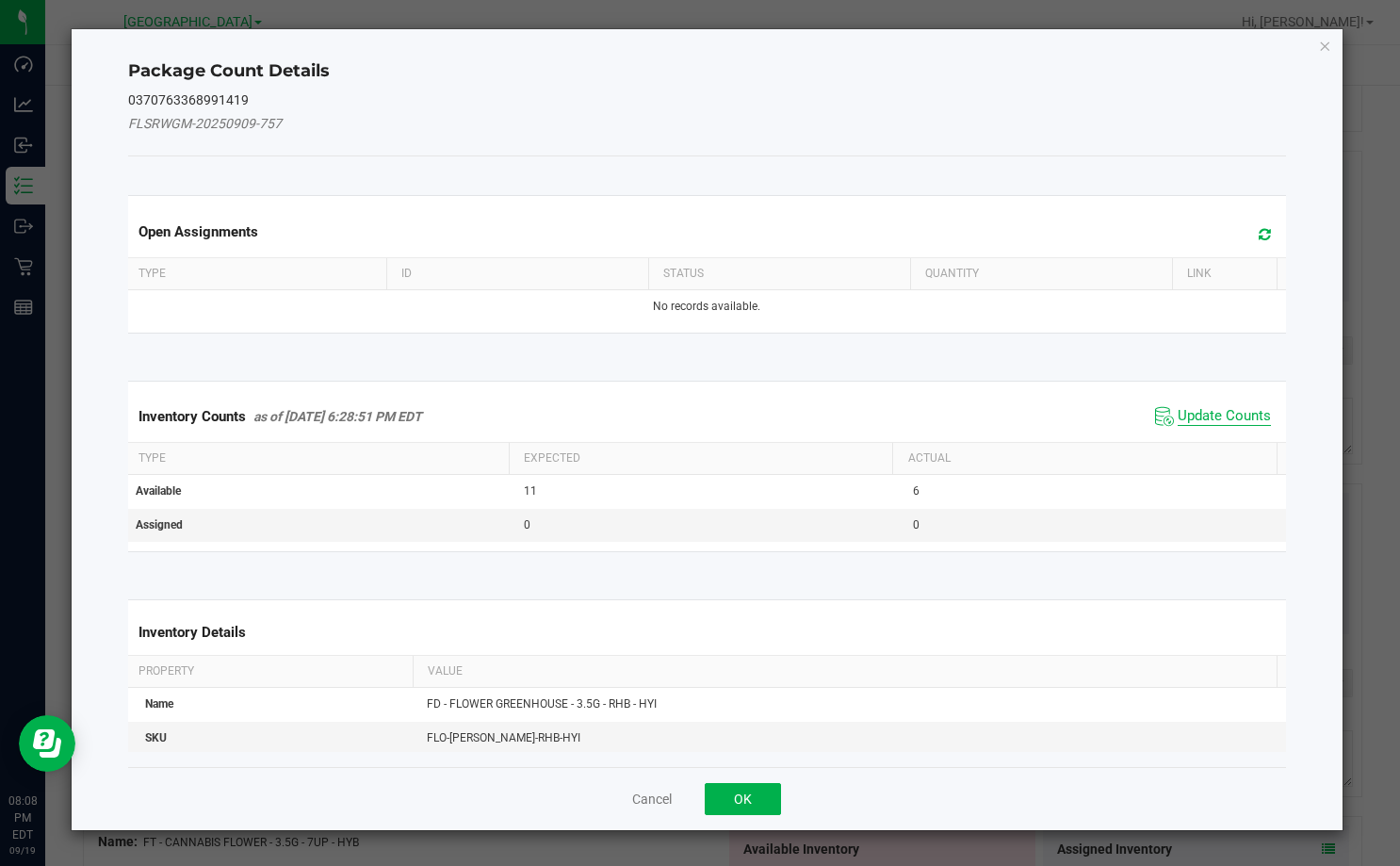
click at [1226, 417] on span "Update Counts" at bounding box center [1224, 417] width 93 height 19
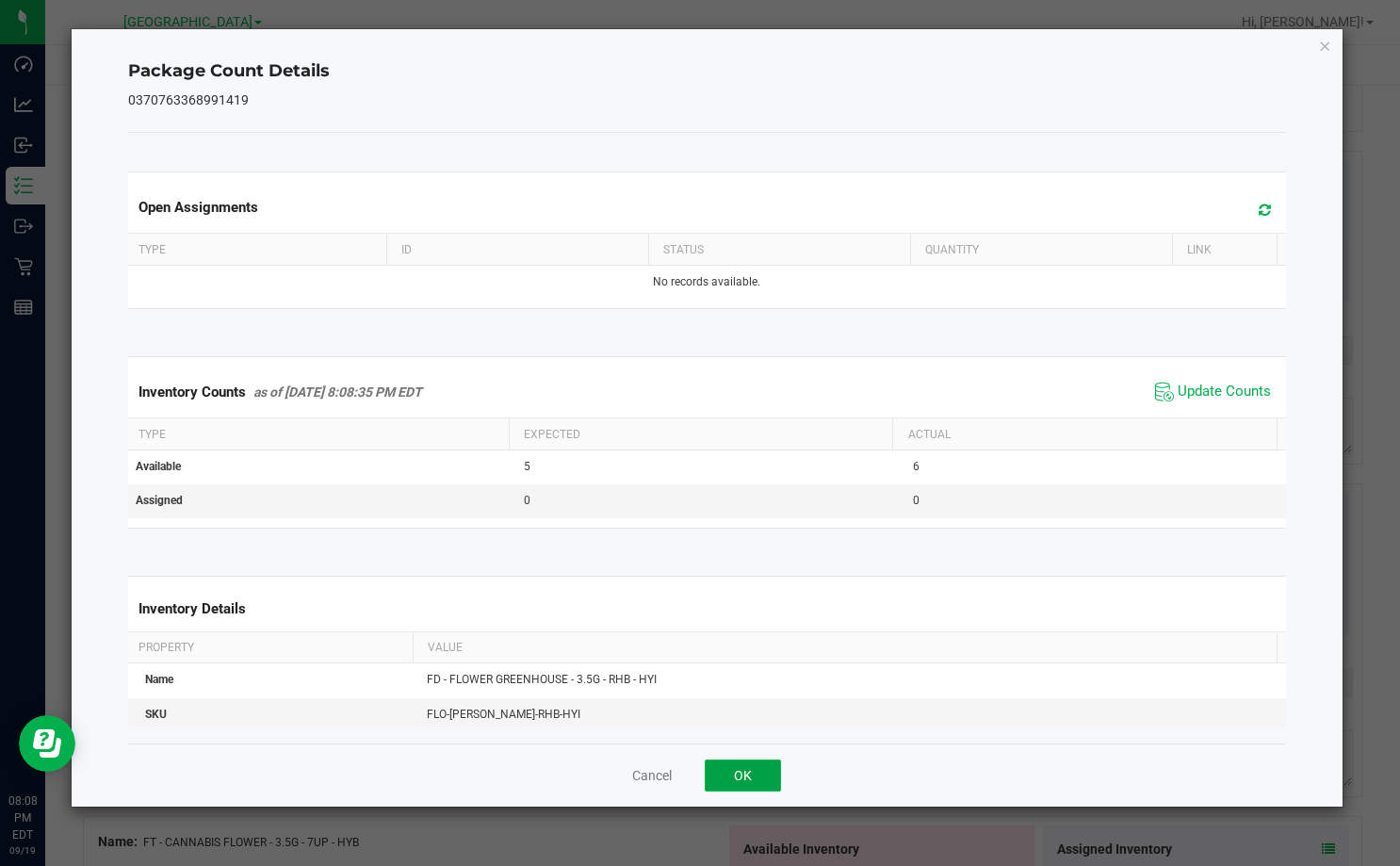
click at [758, 774] on button "OK" at bounding box center [742, 775] width 76 height 32
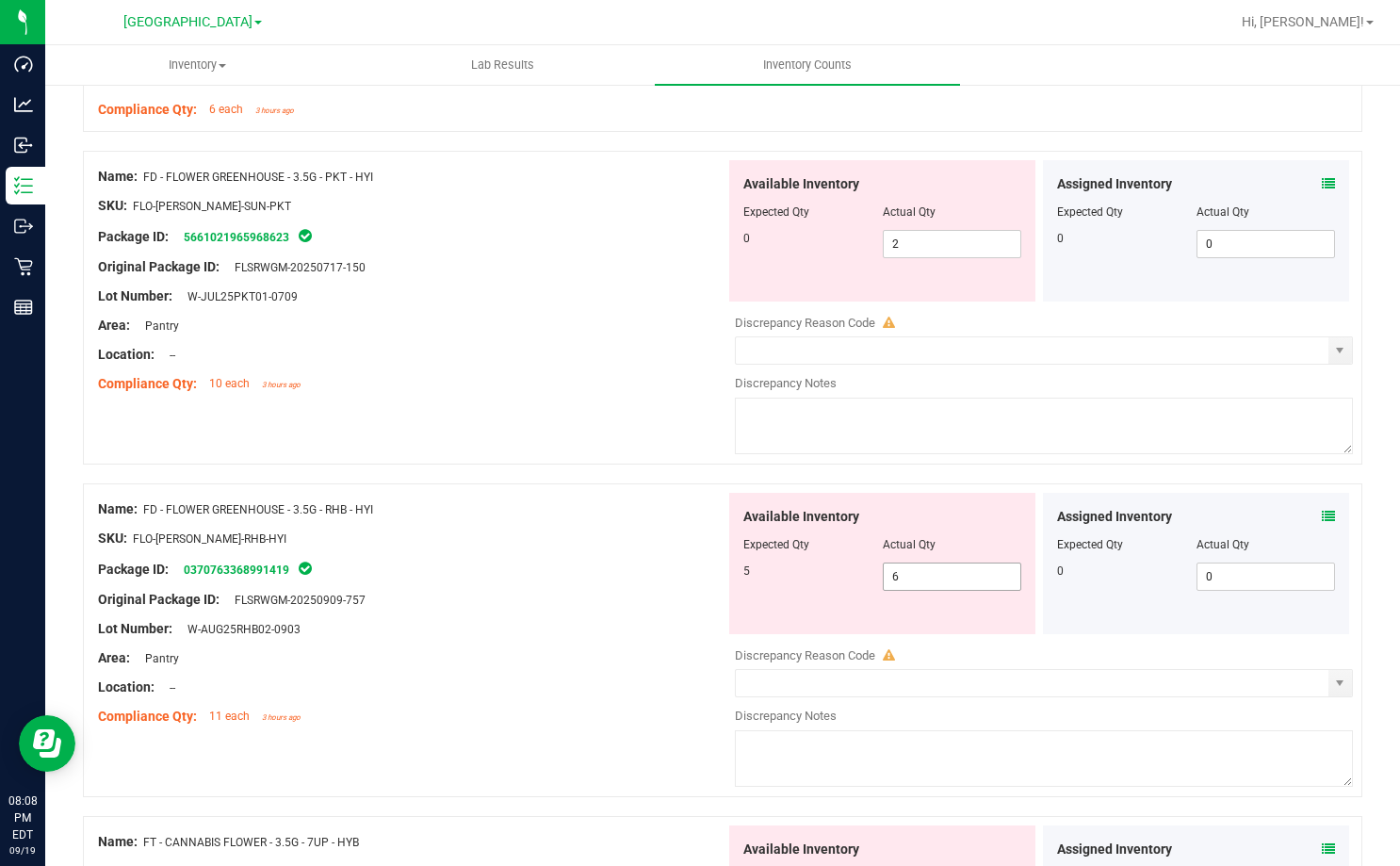
click at [938, 576] on span "6 6" at bounding box center [952, 575] width 140 height 28
click at [938, 576] on input "6" at bounding box center [952, 575] width 138 height 26
type input "5"
click at [707, 645] on div at bounding box center [412, 644] width 627 height 10
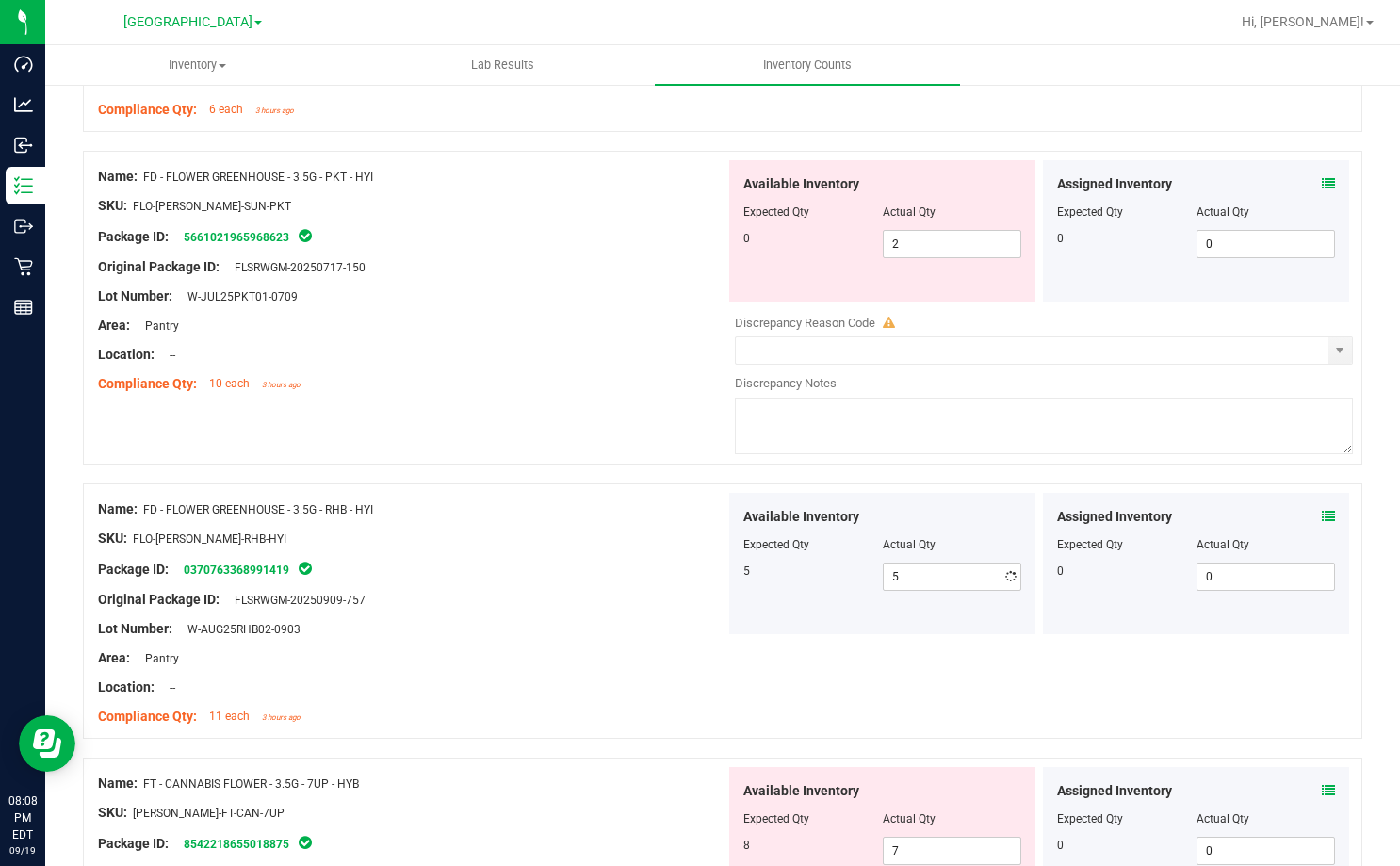
scroll to position [1319, 0]
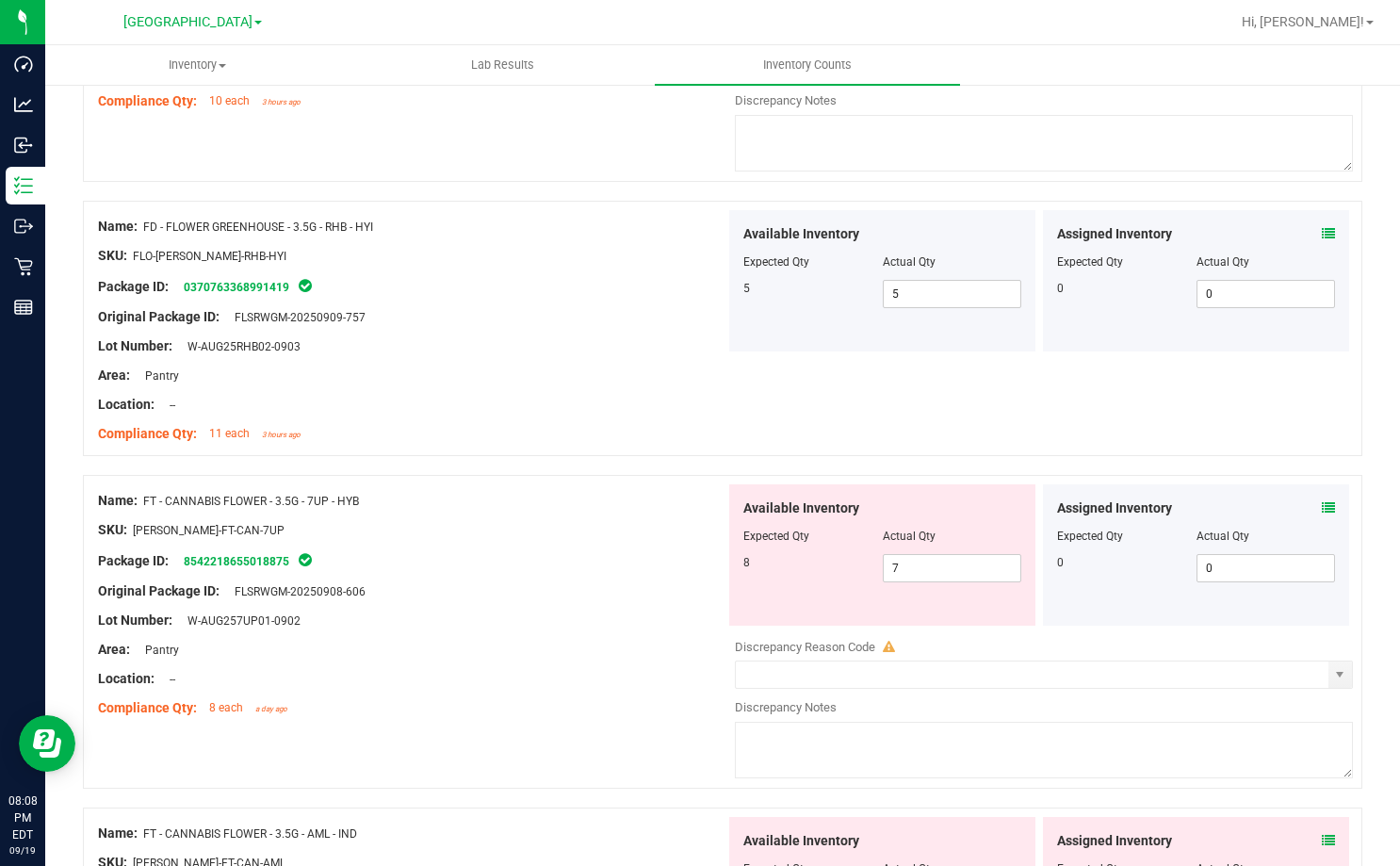
click at [1322, 503] on icon at bounding box center [1329, 508] width 13 height 13
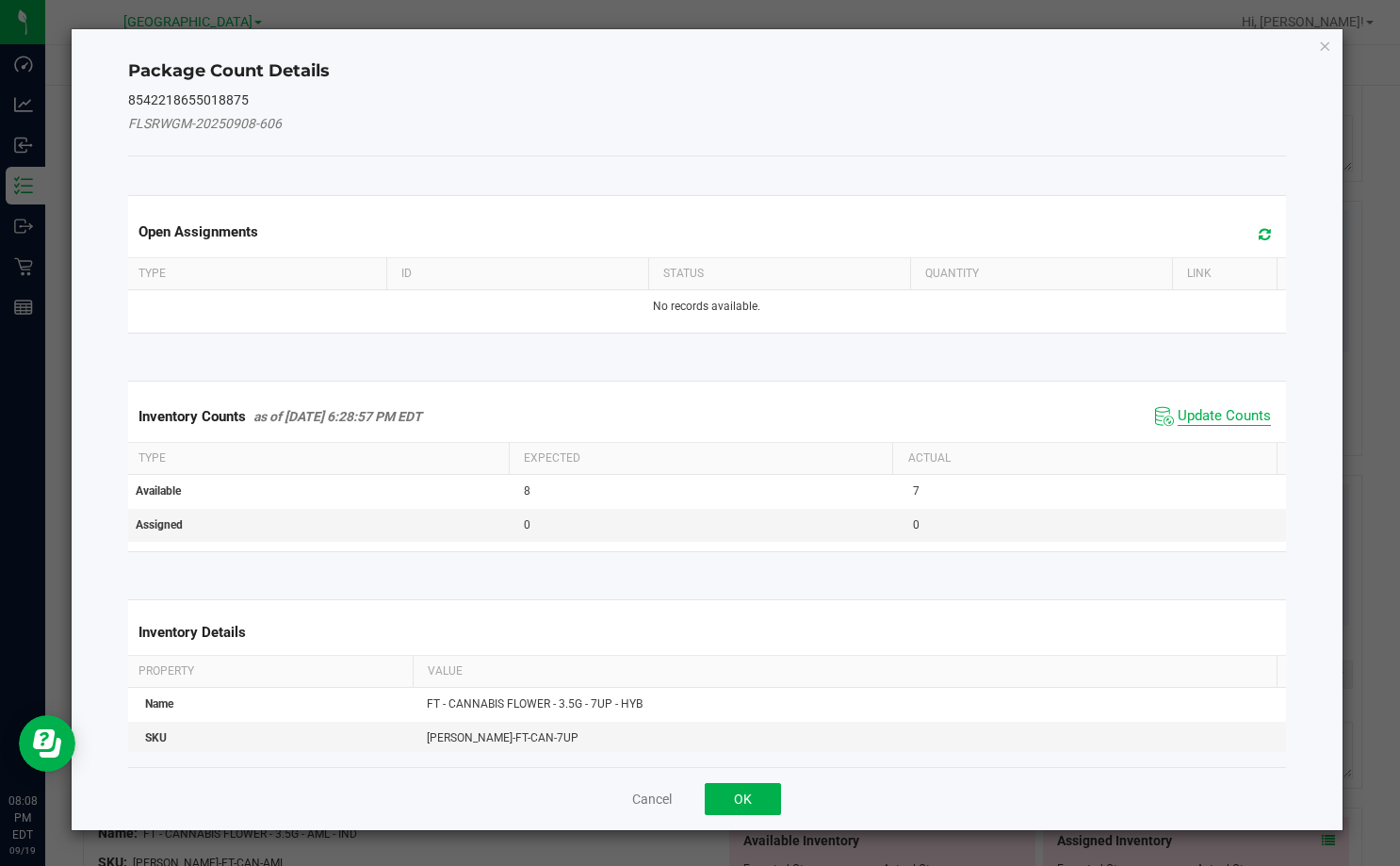
click at [1198, 416] on span "Update Counts" at bounding box center [1224, 417] width 93 height 19
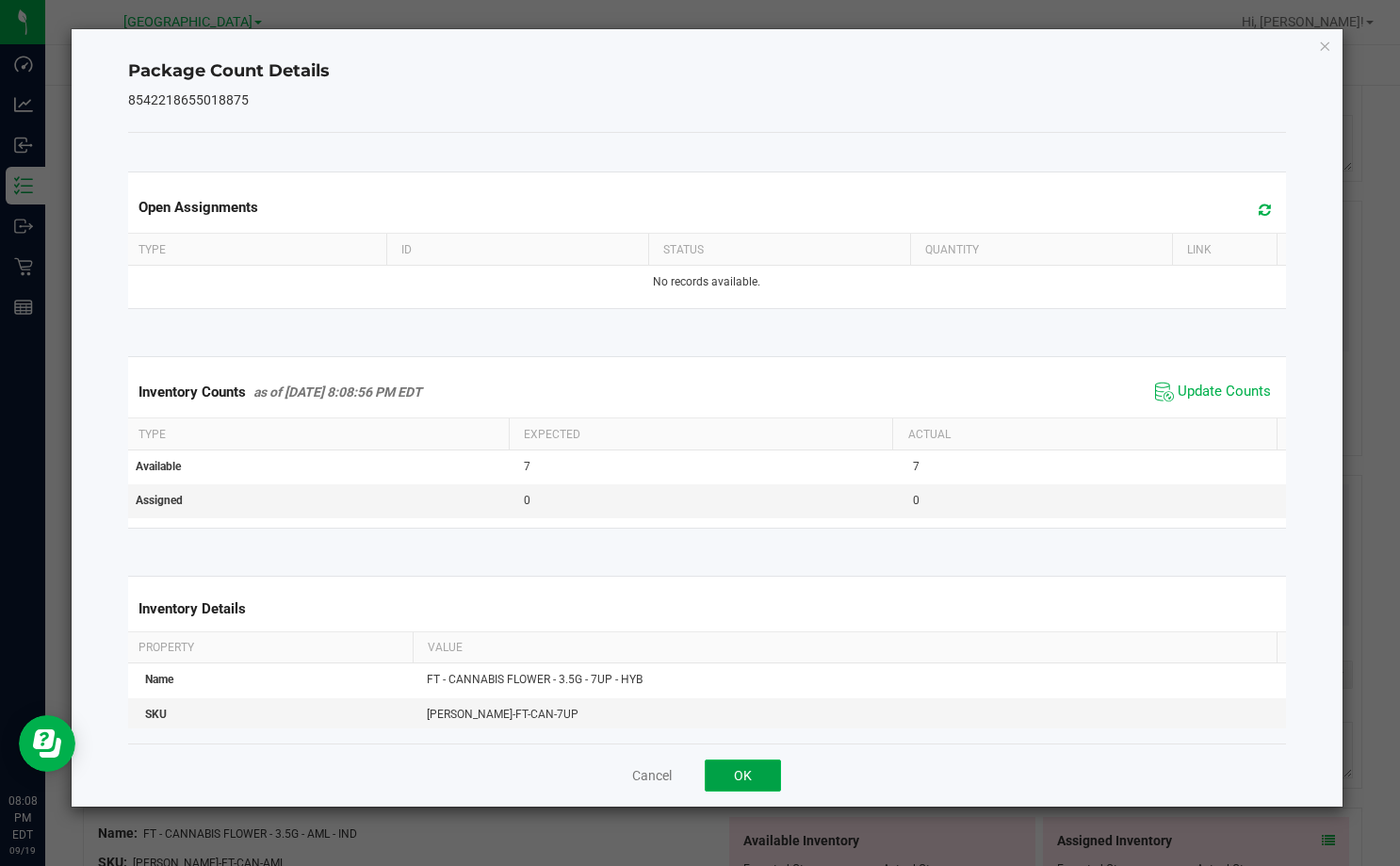
click at [731, 782] on button "OK" at bounding box center [742, 775] width 76 height 32
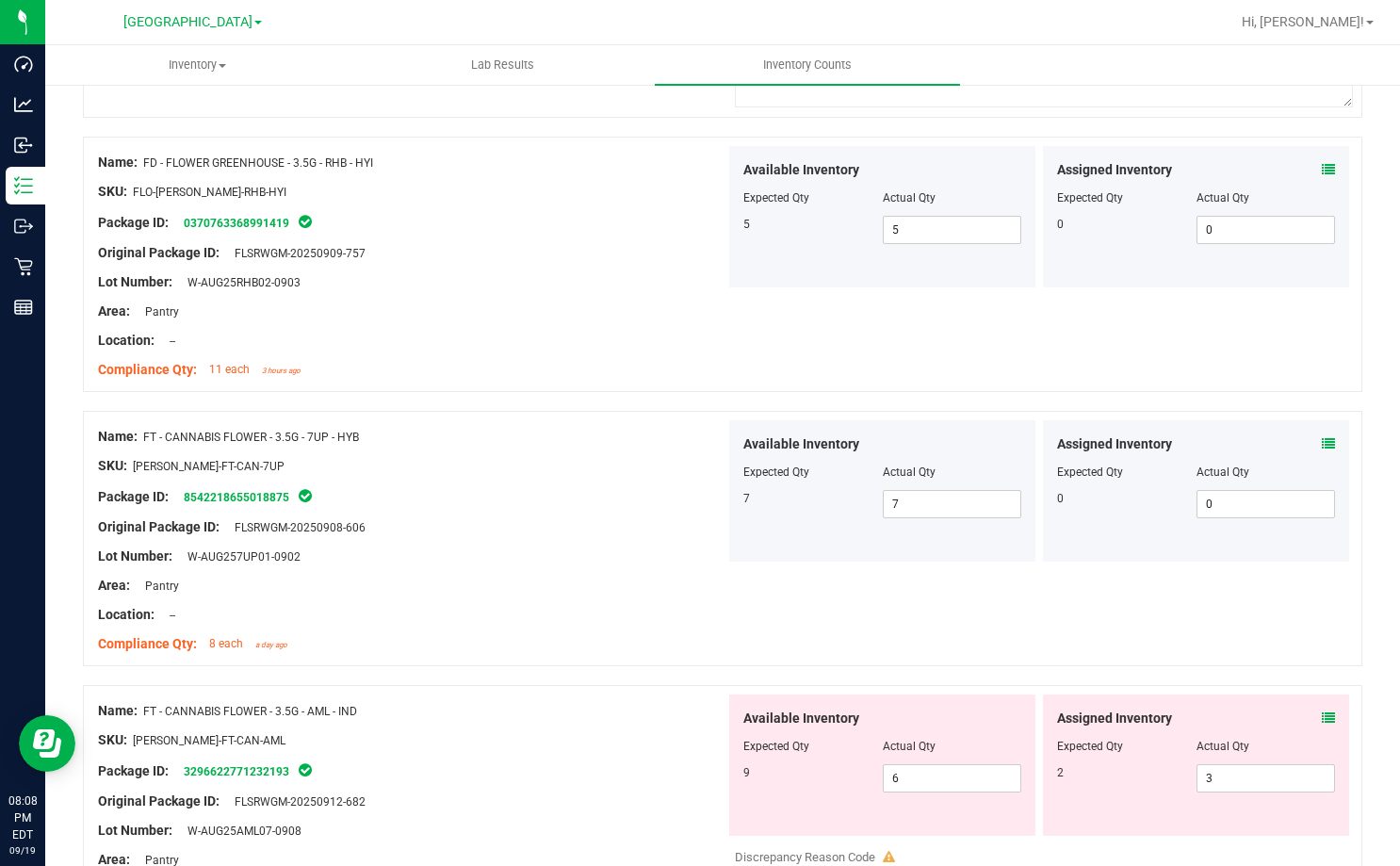
scroll to position [1601, 0]
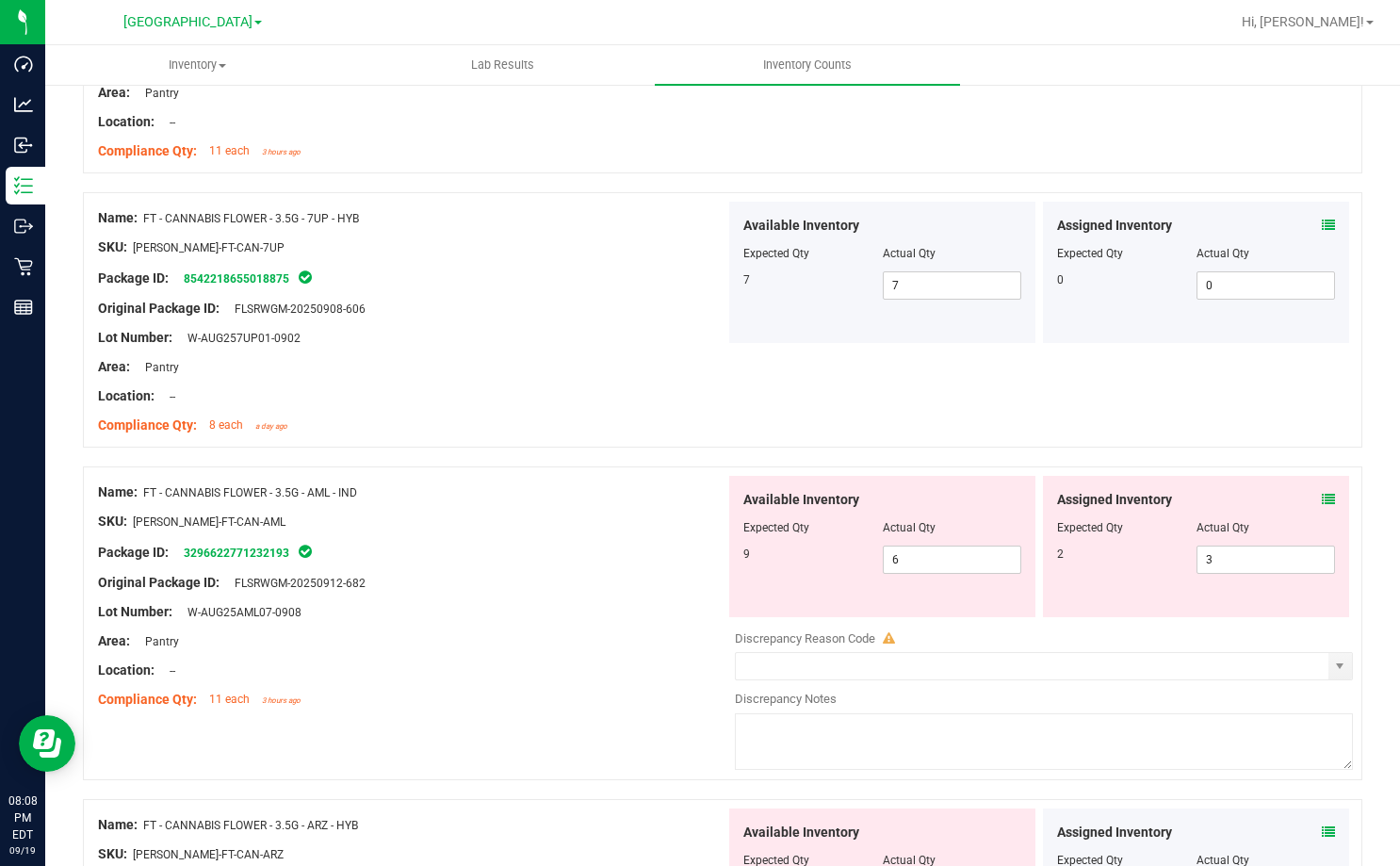
click at [1322, 493] on icon at bounding box center [1329, 499] width 13 height 13
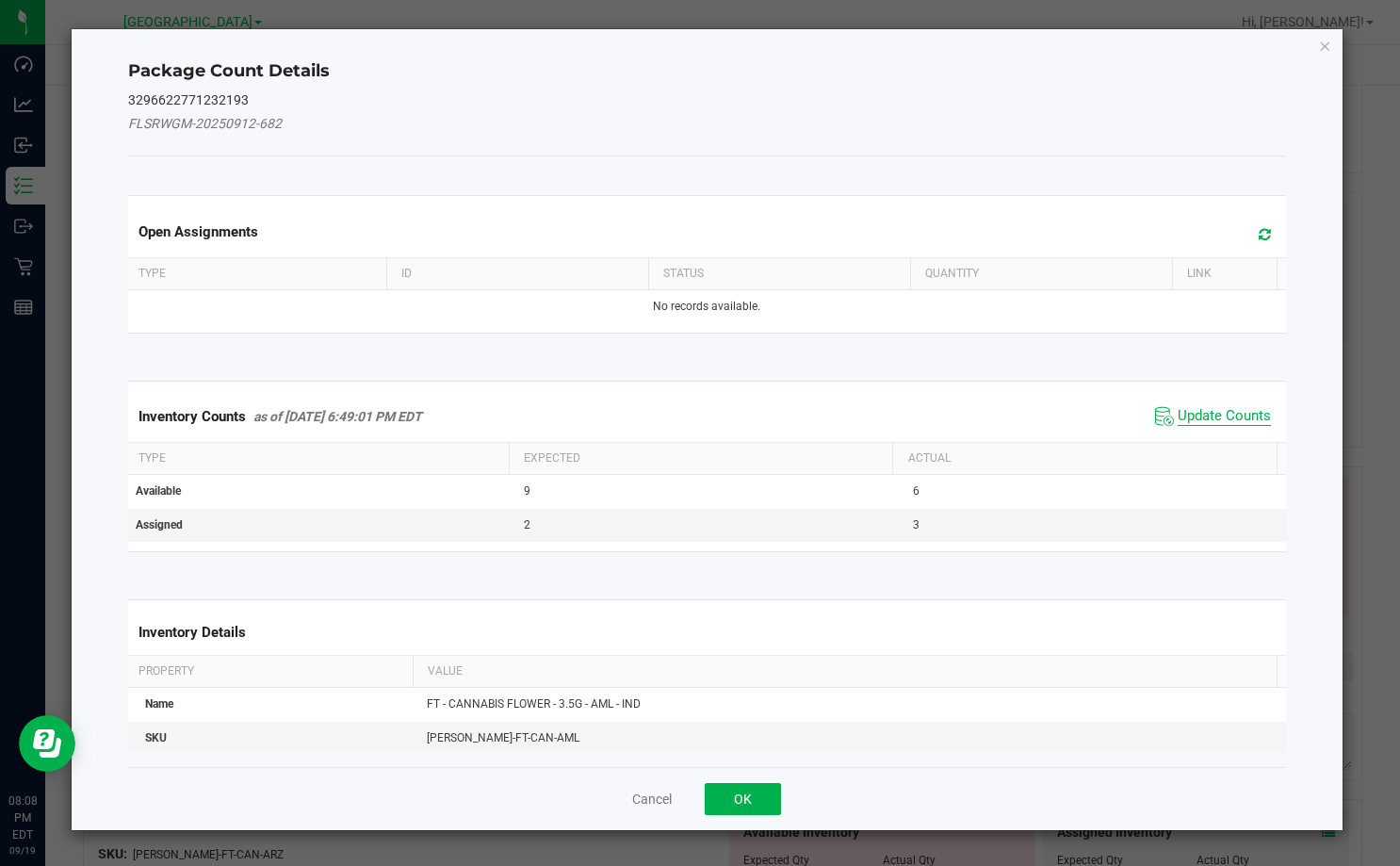
click at [1184, 408] on span "Update Counts" at bounding box center [1224, 417] width 93 height 19
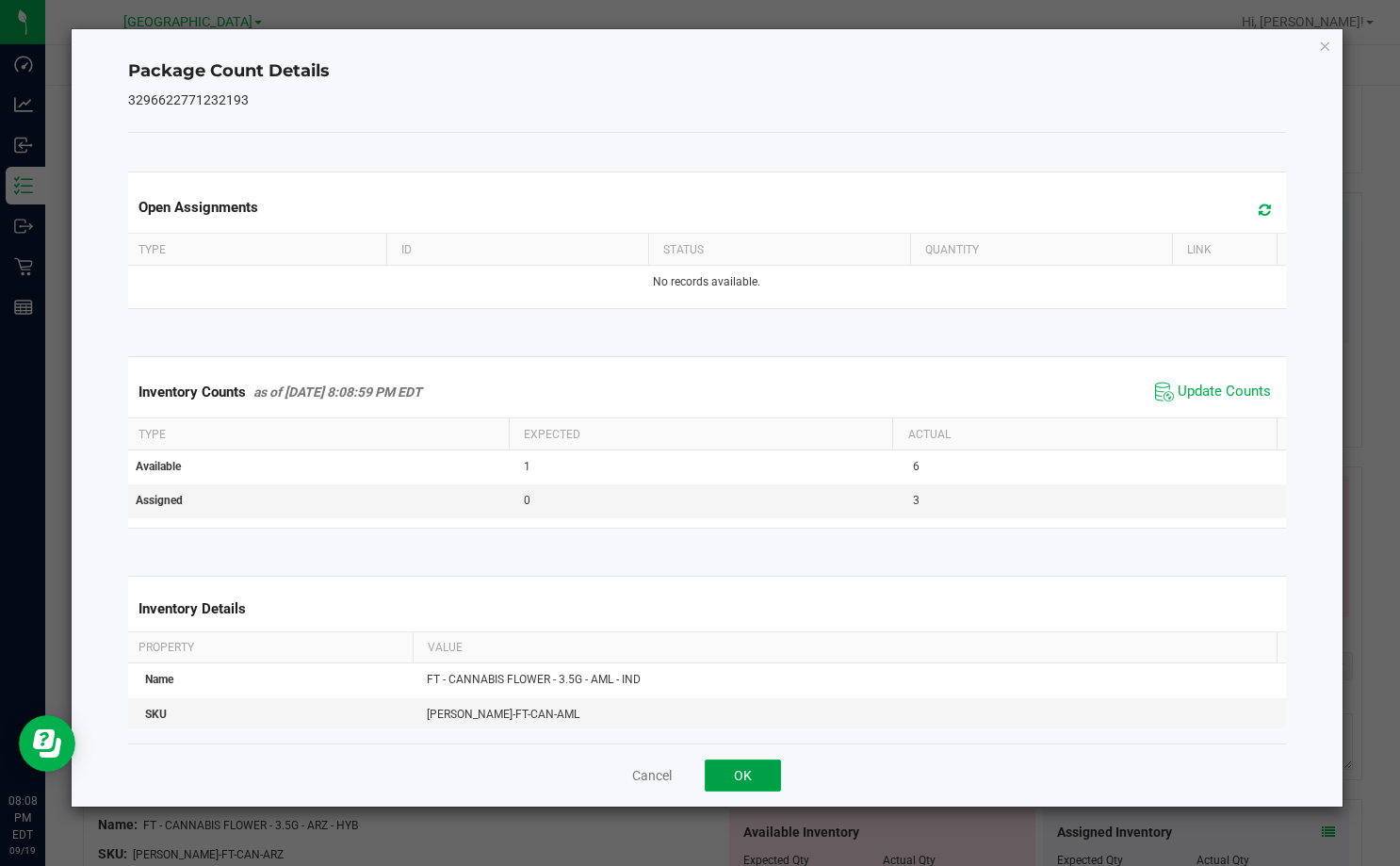
click at [753, 771] on button "OK" at bounding box center [742, 775] width 76 height 32
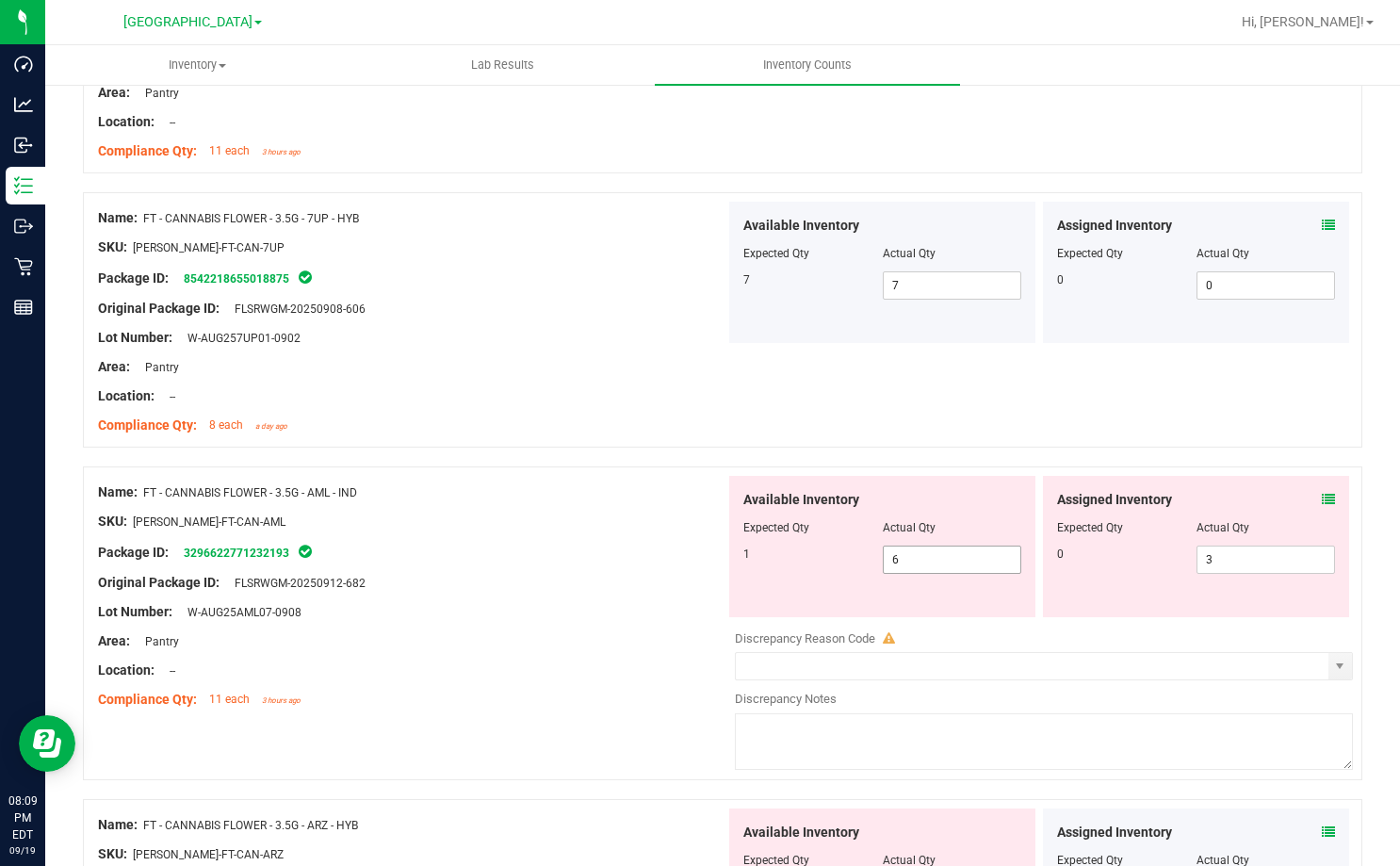
click at [905, 560] on span "6 6" at bounding box center [952, 559] width 140 height 28
click at [905, 560] on input "6" at bounding box center [952, 559] width 138 height 26
type input "1"
click at [632, 592] on div "Name: FT - CANNABIS FLOWER - 3.5G - AML - IND SKU: [PERSON_NAME]-FT-CAN-AML Pac…" at bounding box center [412, 596] width 627 height 241
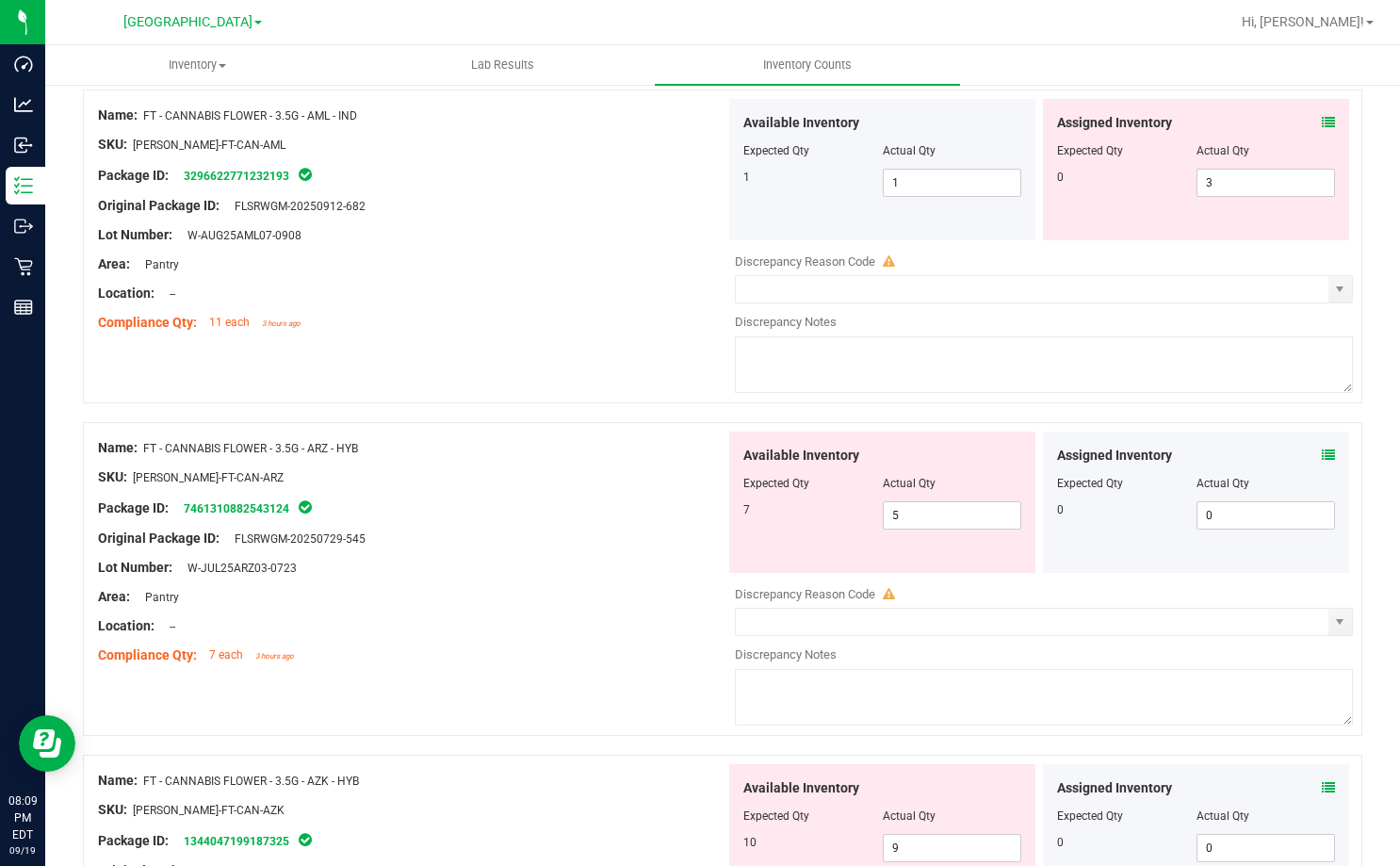
scroll to position [1884, 0]
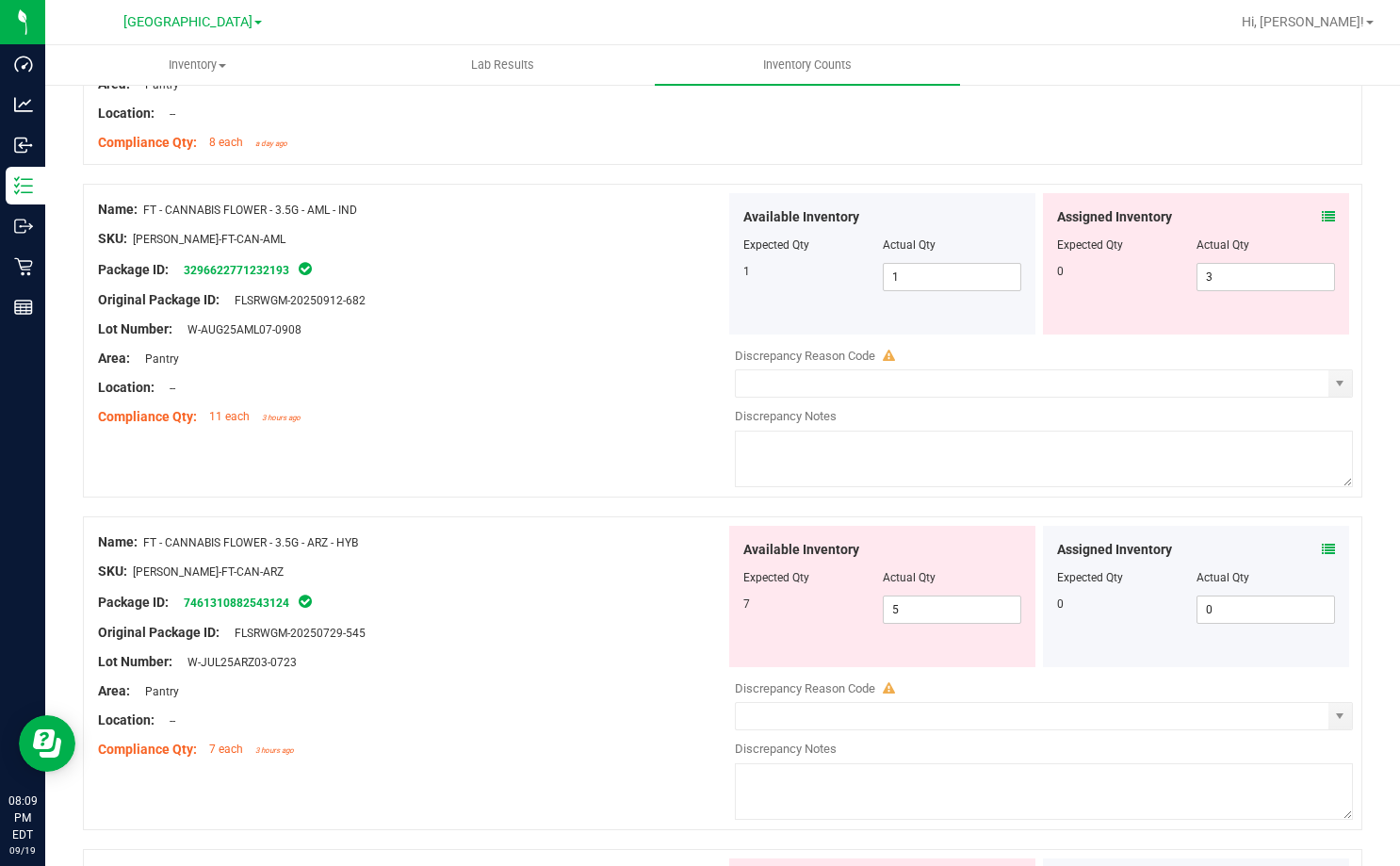
click at [1322, 216] on icon at bounding box center [1329, 216] width 13 height 13
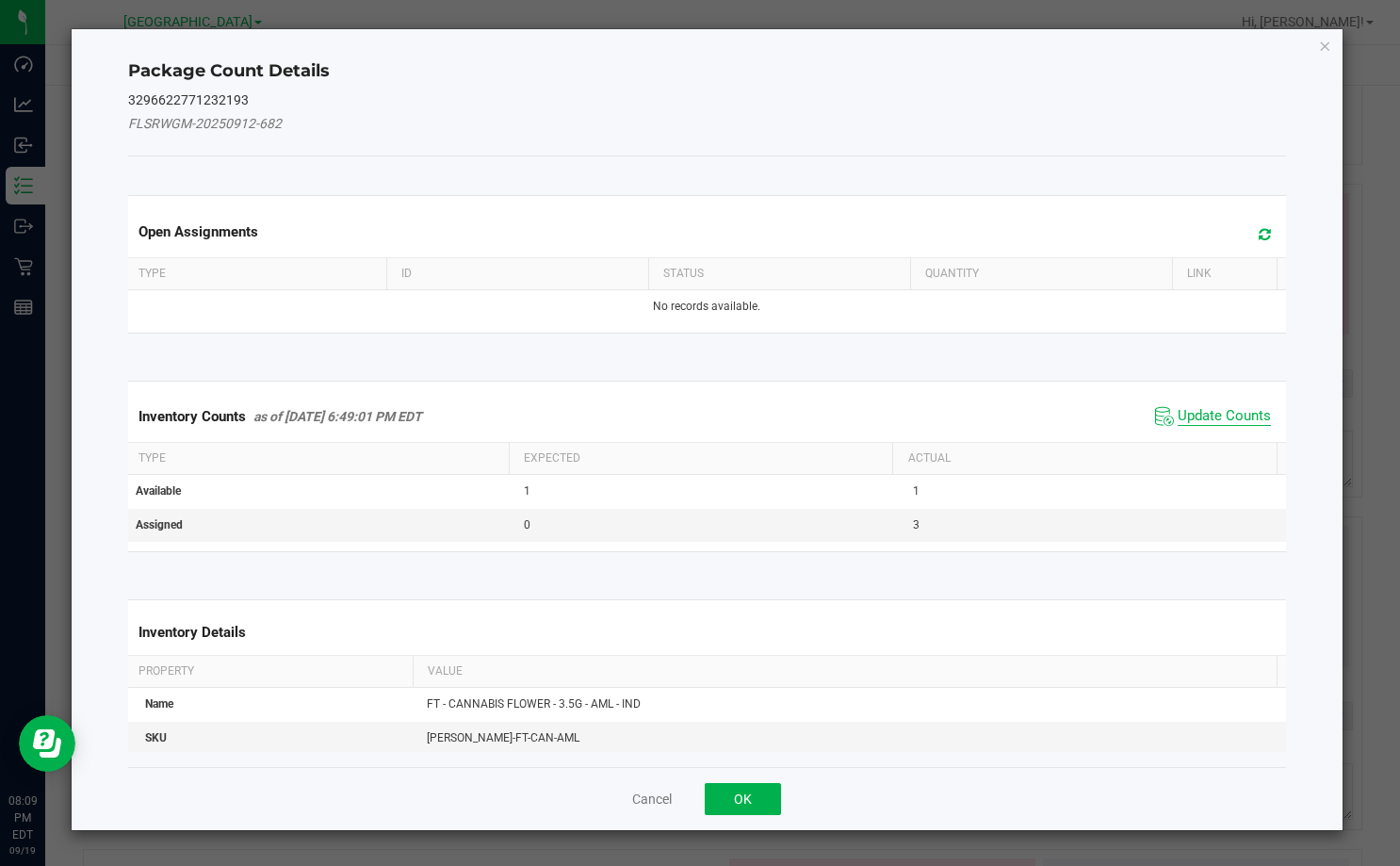
click at [1191, 407] on span "Update Counts" at bounding box center [1224, 417] width 93 height 19
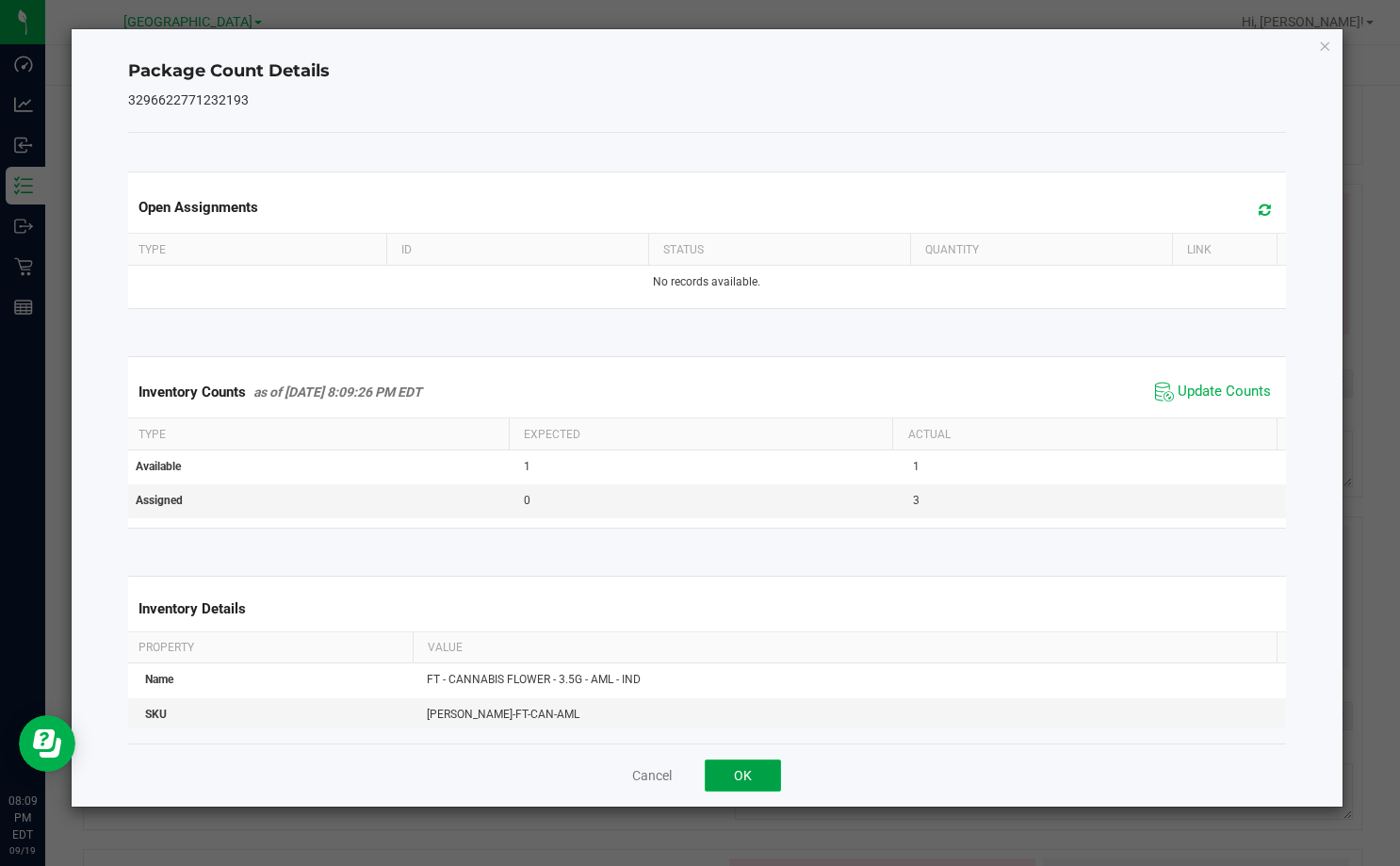
click at [771, 760] on button "OK" at bounding box center [742, 775] width 76 height 32
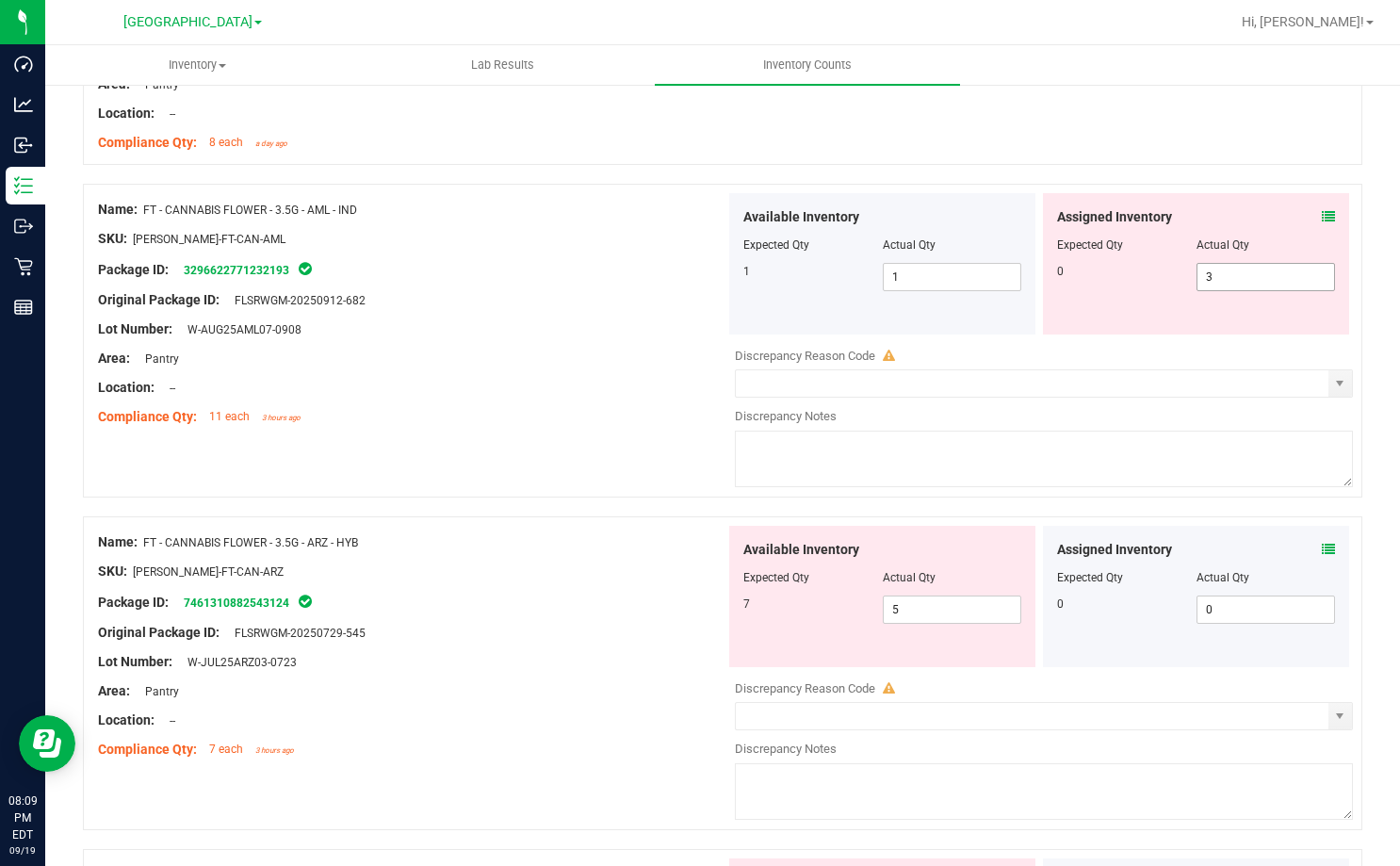
click at [1233, 281] on span "3 3" at bounding box center [1265, 276] width 140 height 28
click at [1233, 281] on input "3" at bounding box center [1265, 276] width 138 height 26
type input "0"
click at [515, 246] on div "SKU: [PERSON_NAME]-FT-CAN-AML" at bounding box center [412, 239] width 627 height 20
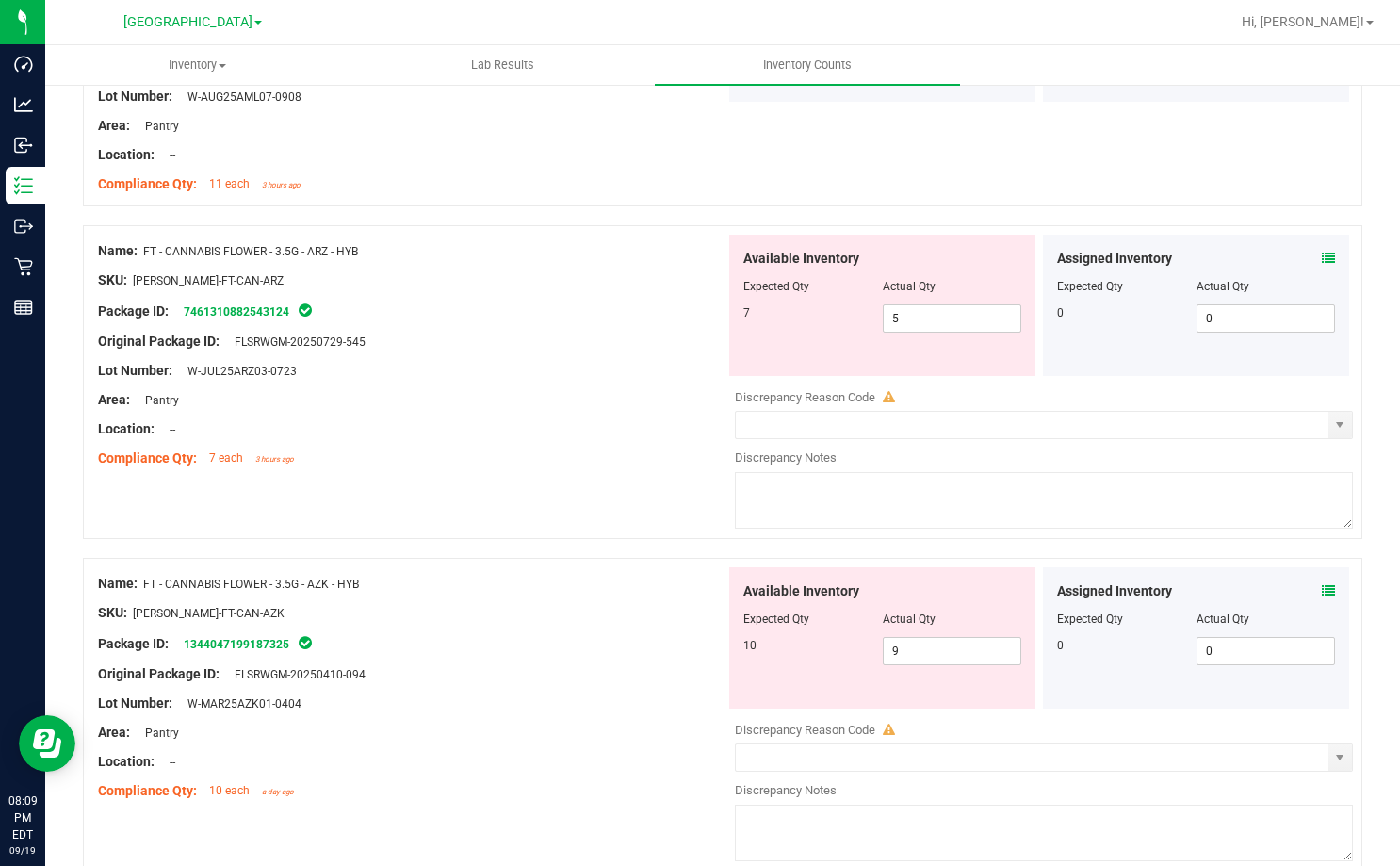
scroll to position [2167, 0]
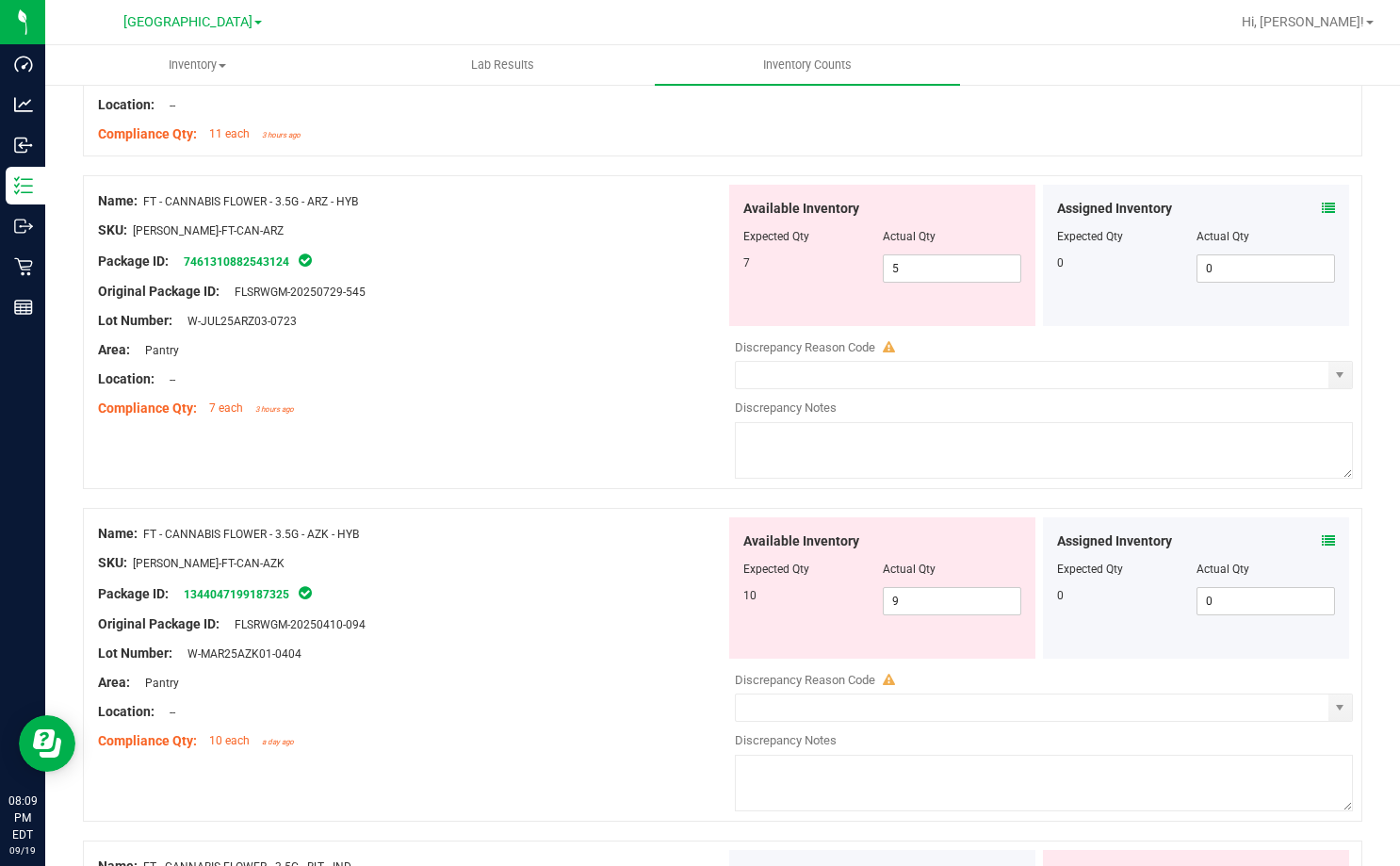
click at [1322, 212] on icon at bounding box center [1329, 209] width 13 height 13
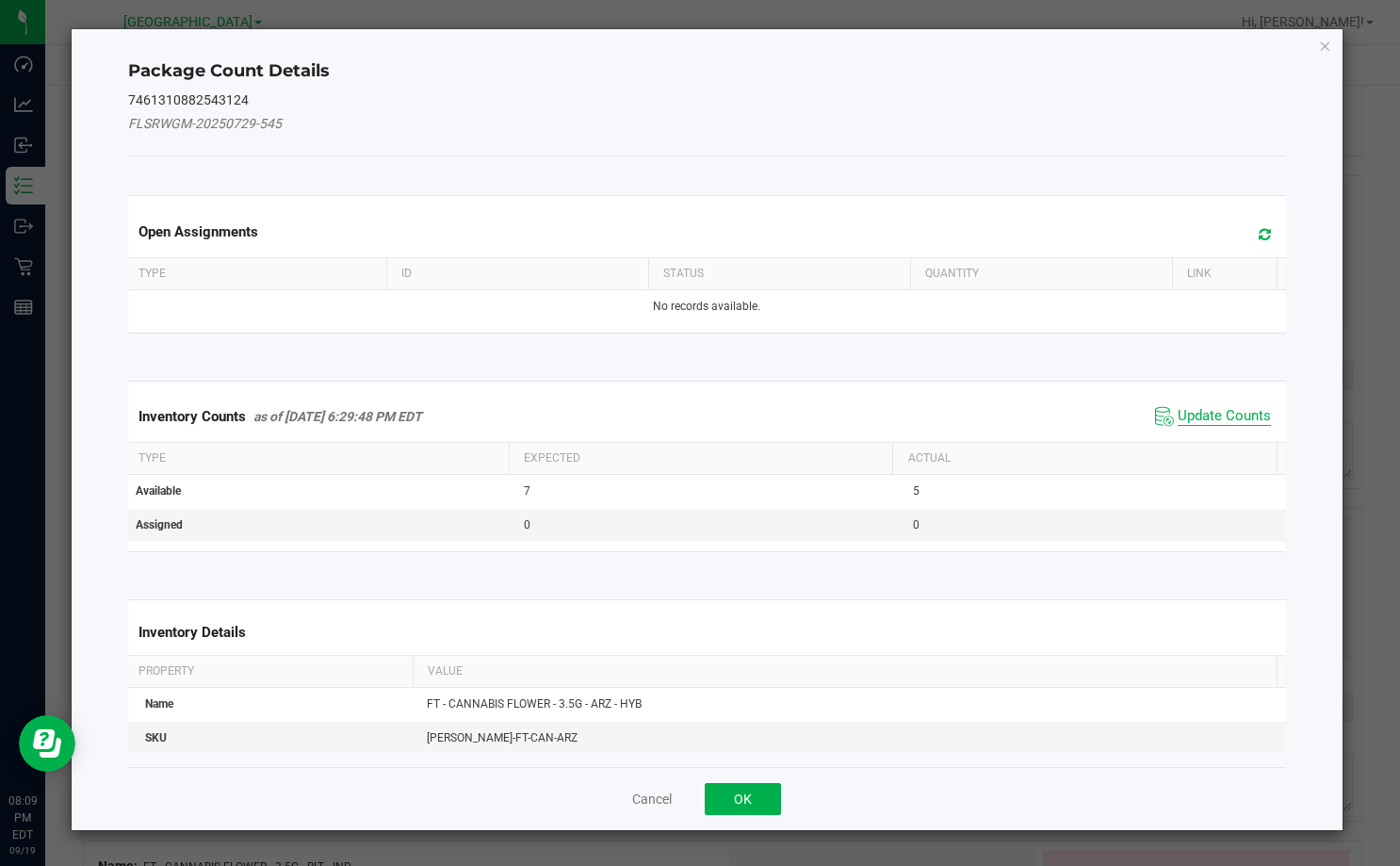
click at [1199, 419] on span "Update Counts" at bounding box center [1224, 417] width 93 height 19
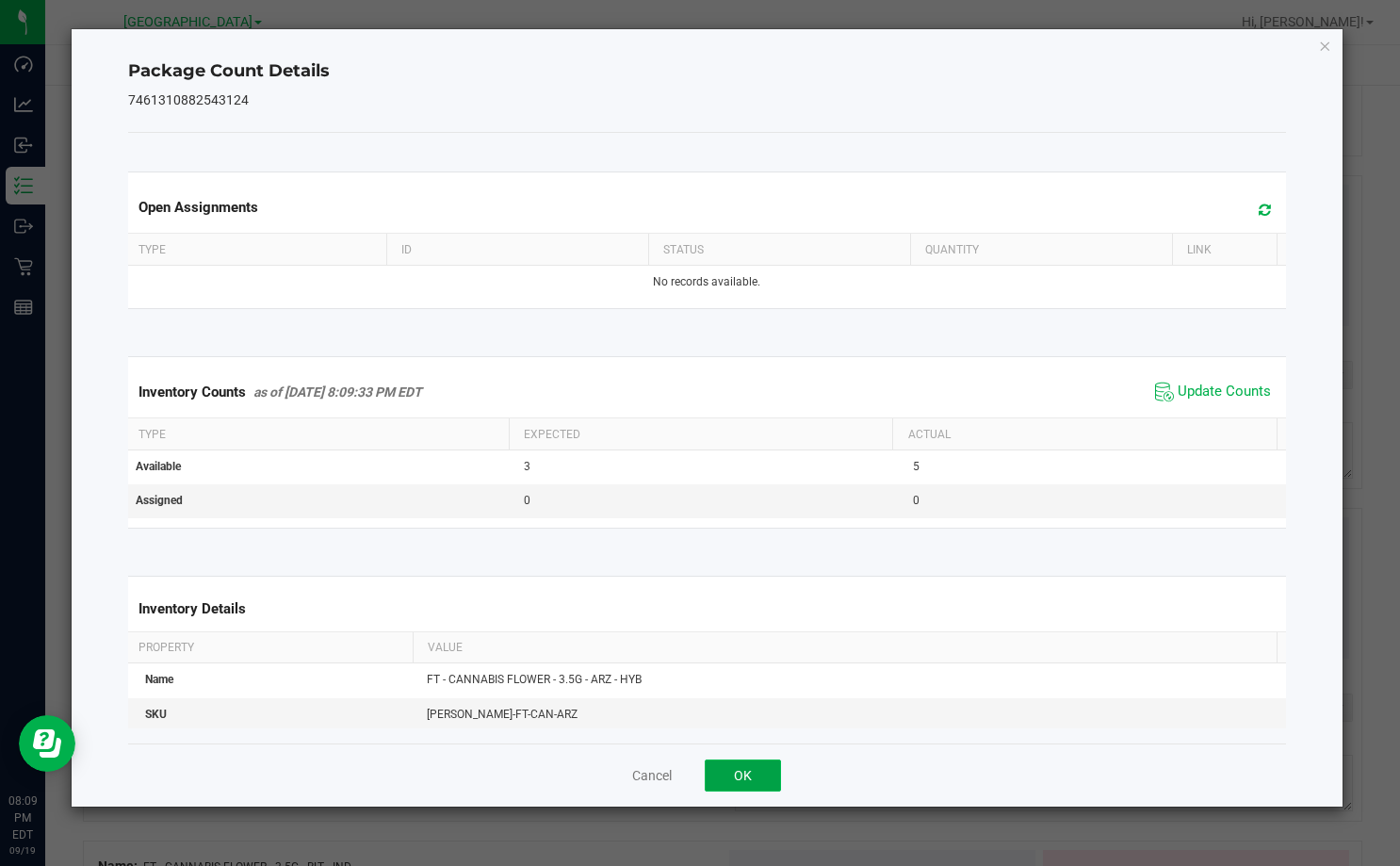
click at [738, 761] on button "OK" at bounding box center [742, 775] width 76 height 32
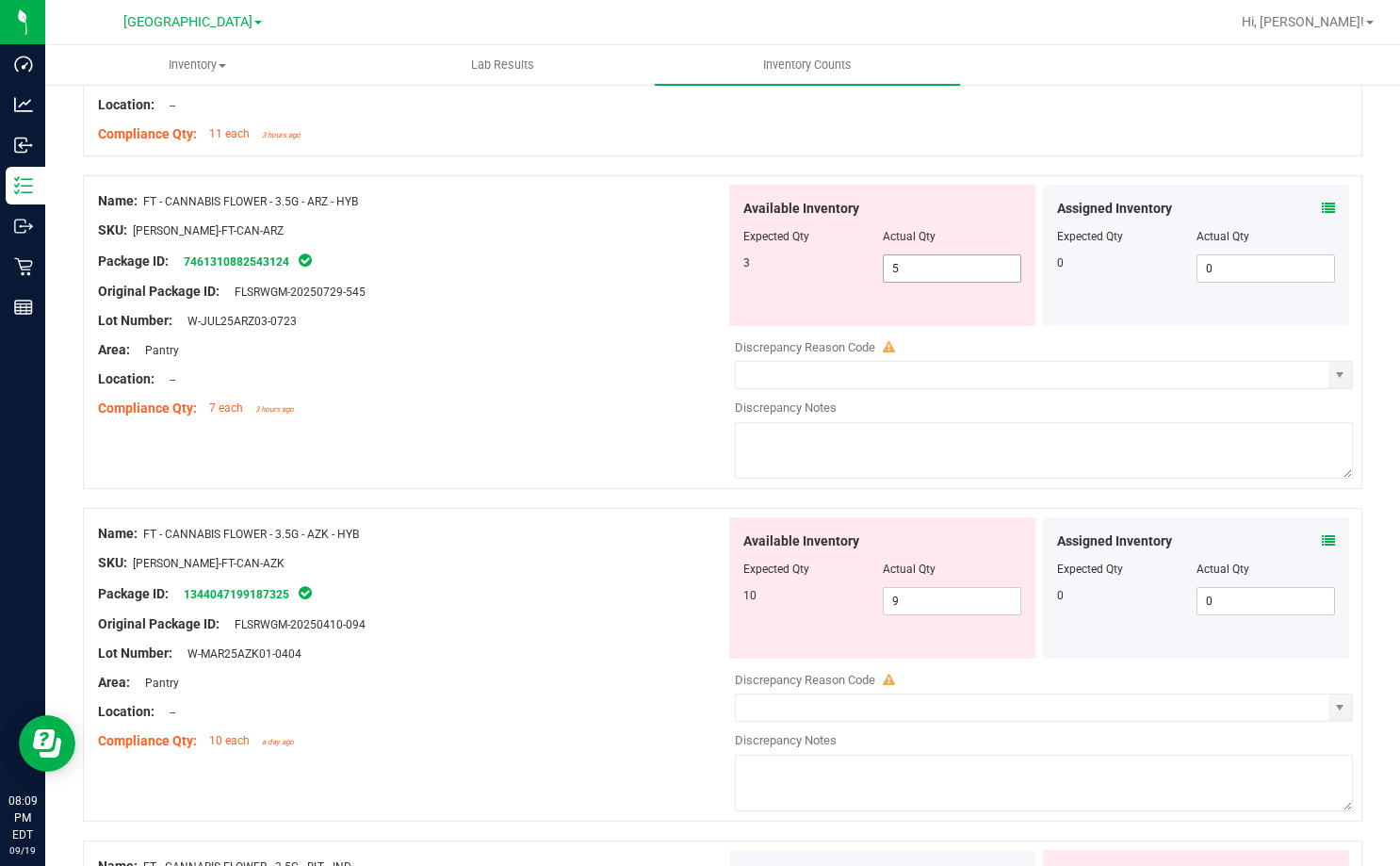
click at [901, 261] on span "5 5" at bounding box center [952, 267] width 140 height 28
click at [0, 0] on input "5" at bounding box center [0, 0] width 0 height 0
type input "3"
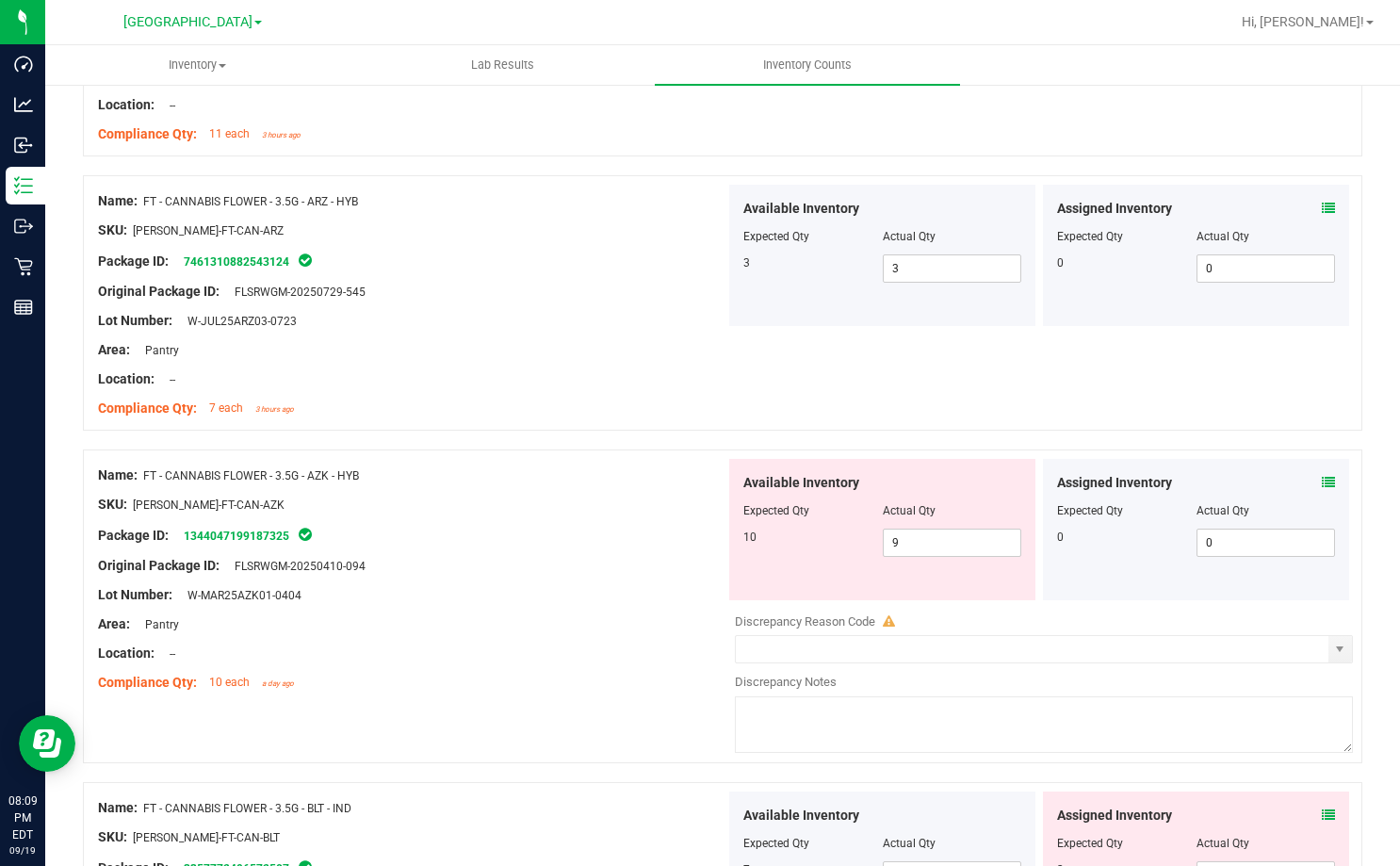
click at [1295, 480] on div "Assigned Inventory" at bounding box center [1195, 482] width 278 height 20
click at [1305, 480] on div "Assigned Inventory" at bounding box center [1195, 482] width 278 height 20
click at [1322, 486] on icon at bounding box center [1329, 482] width 13 height 13
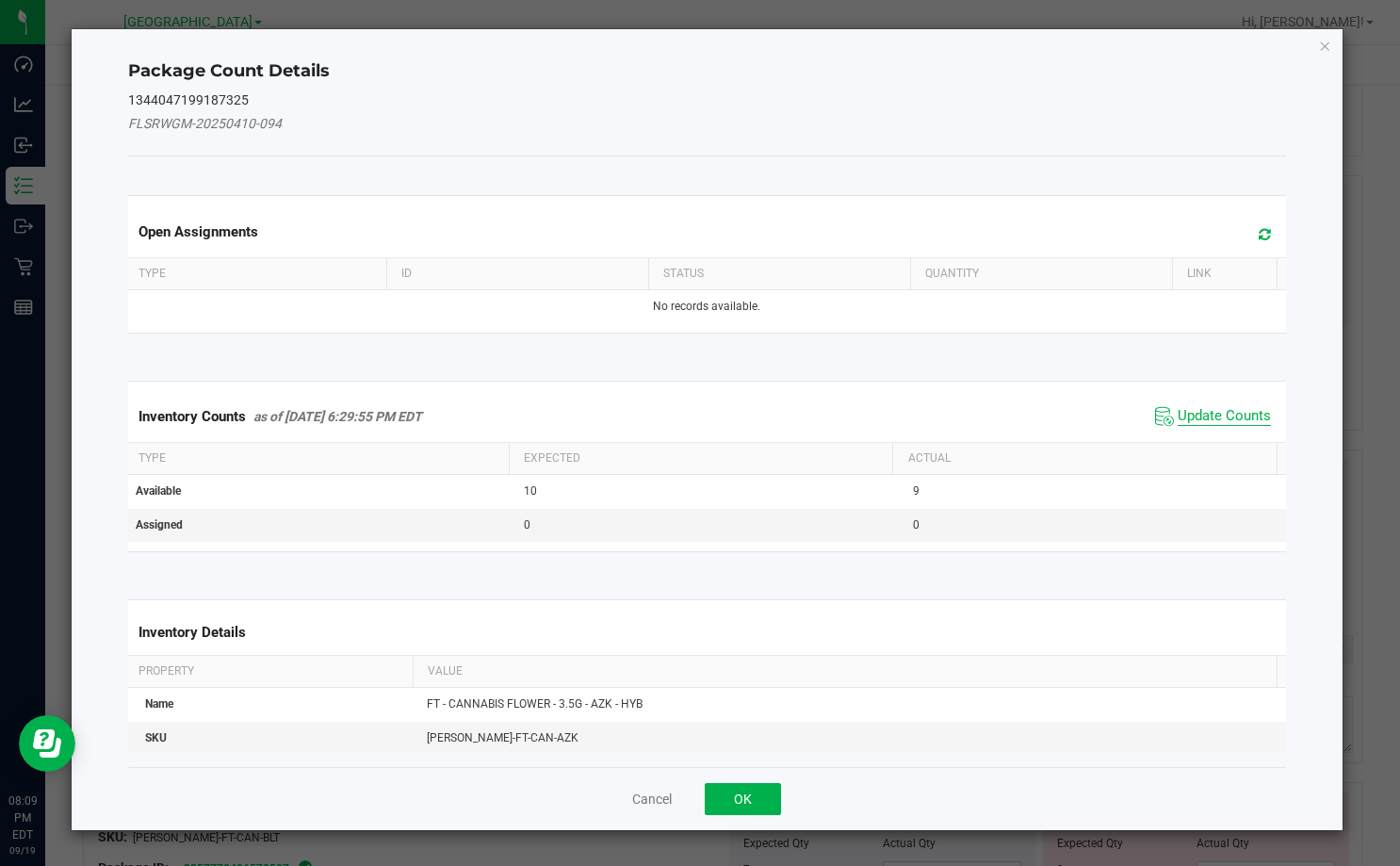
click at [1221, 411] on span "Update Counts" at bounding box center [1224, 417] width 93 height 19
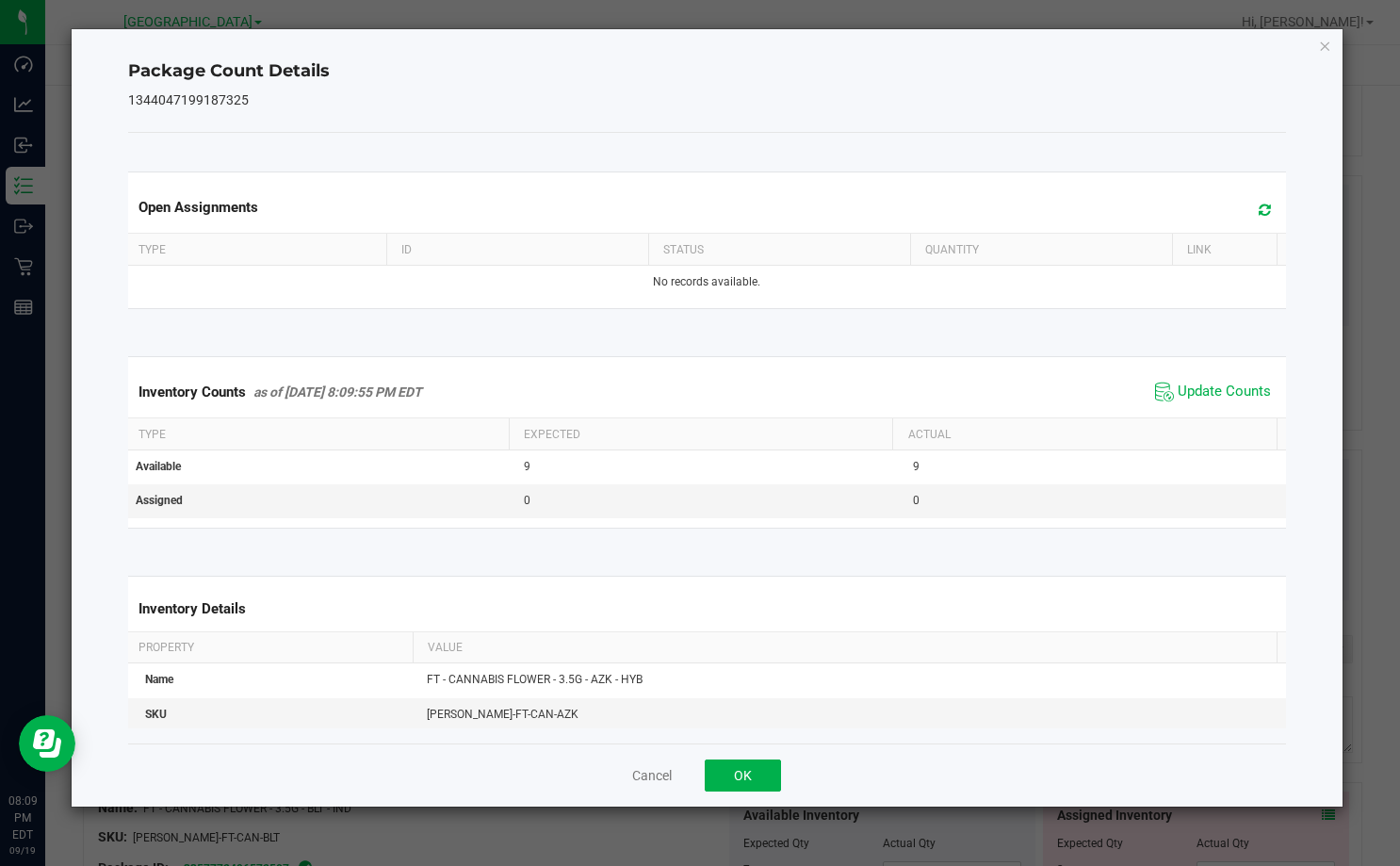
click at [875, 381] on div "Inventory Counts as of [DATE] 8:09:55 PM EDT Update Counts" at bounding box center [706, 392] width 1165 height 51
click at [753, 783] on button "OK" at bounding box center [742, 775] width 76 height 32
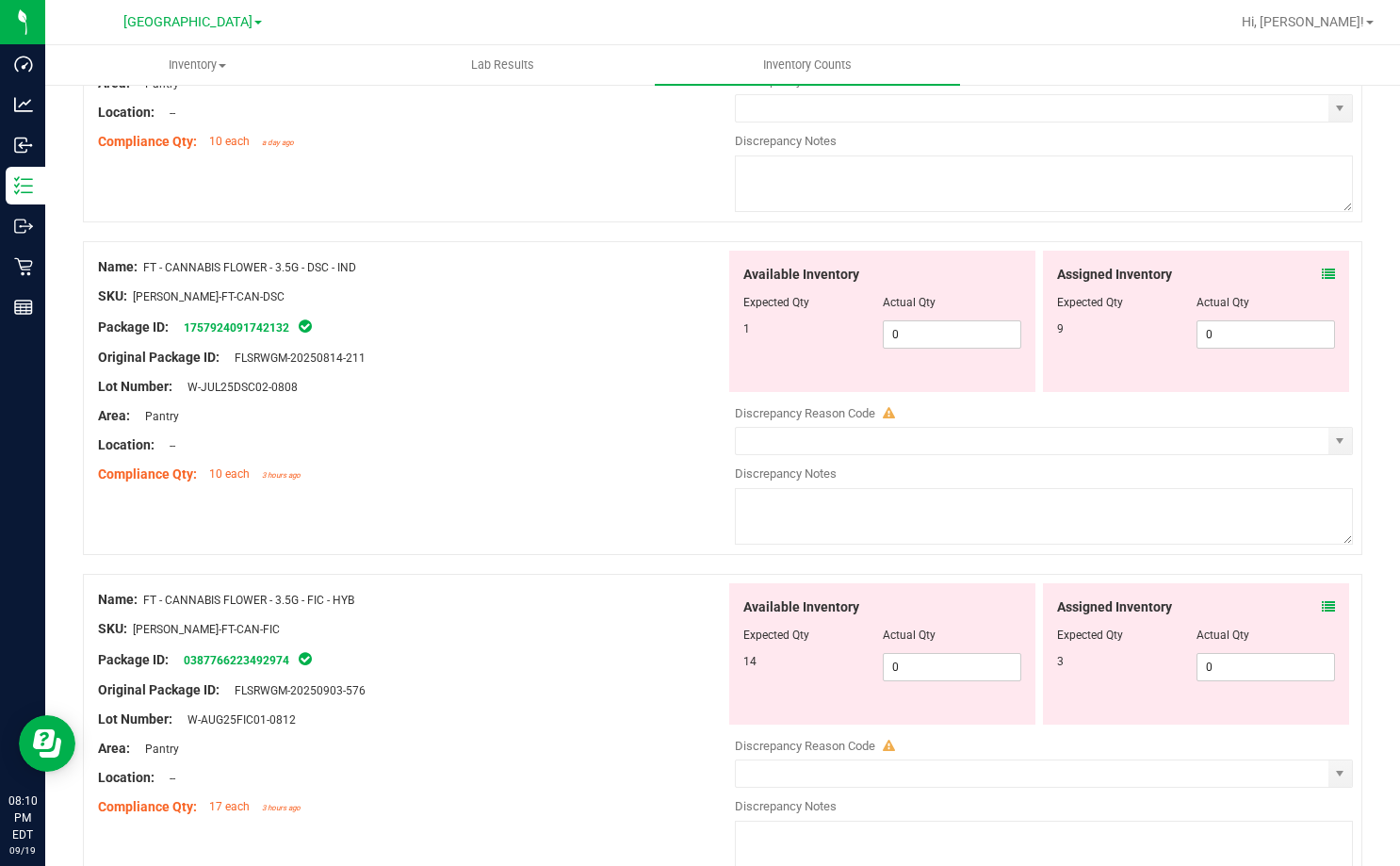
scroll to position [3015, 0]
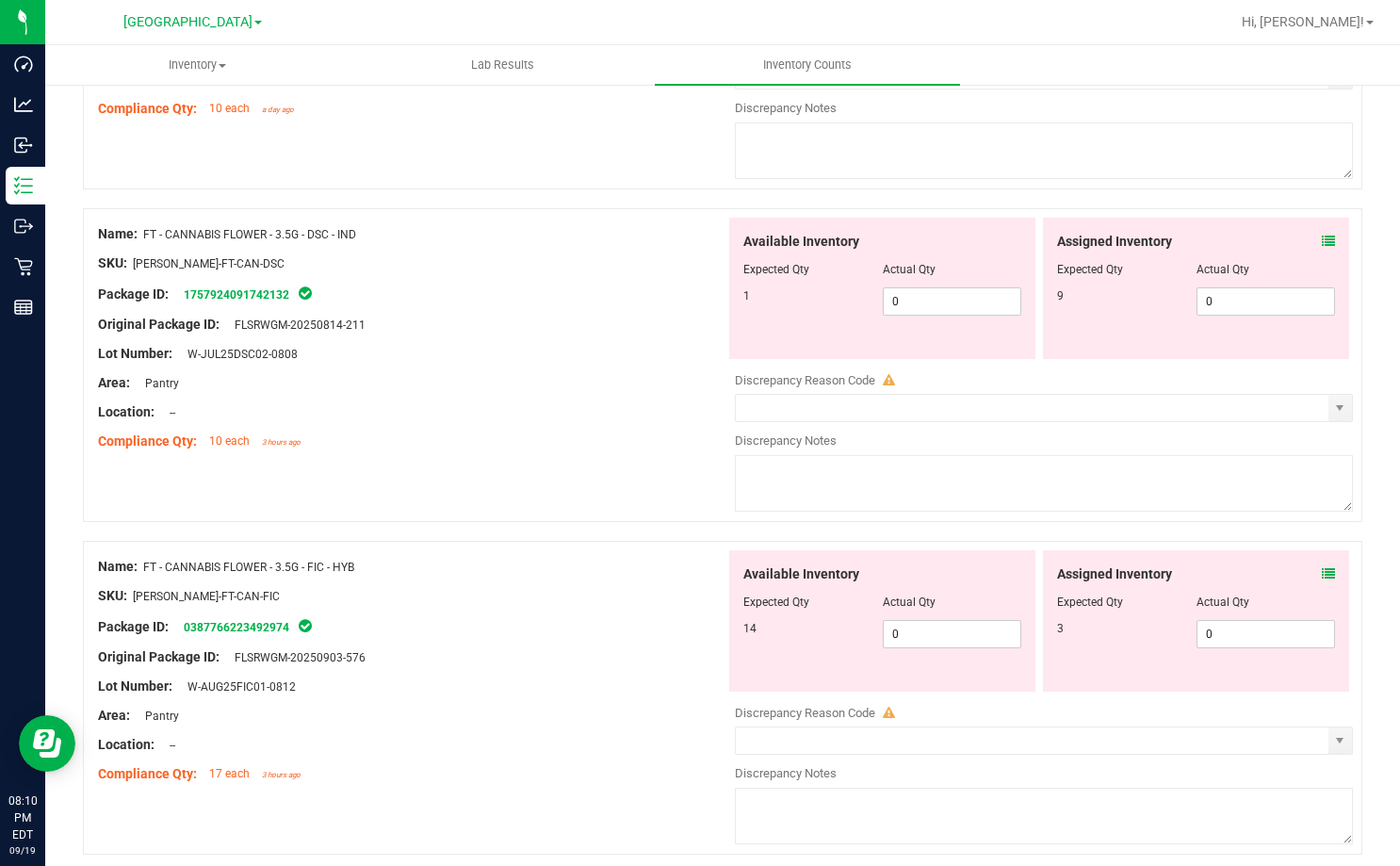
click at [1322, 571] on icon at bounding box center [1329, 573] width 13 height 13
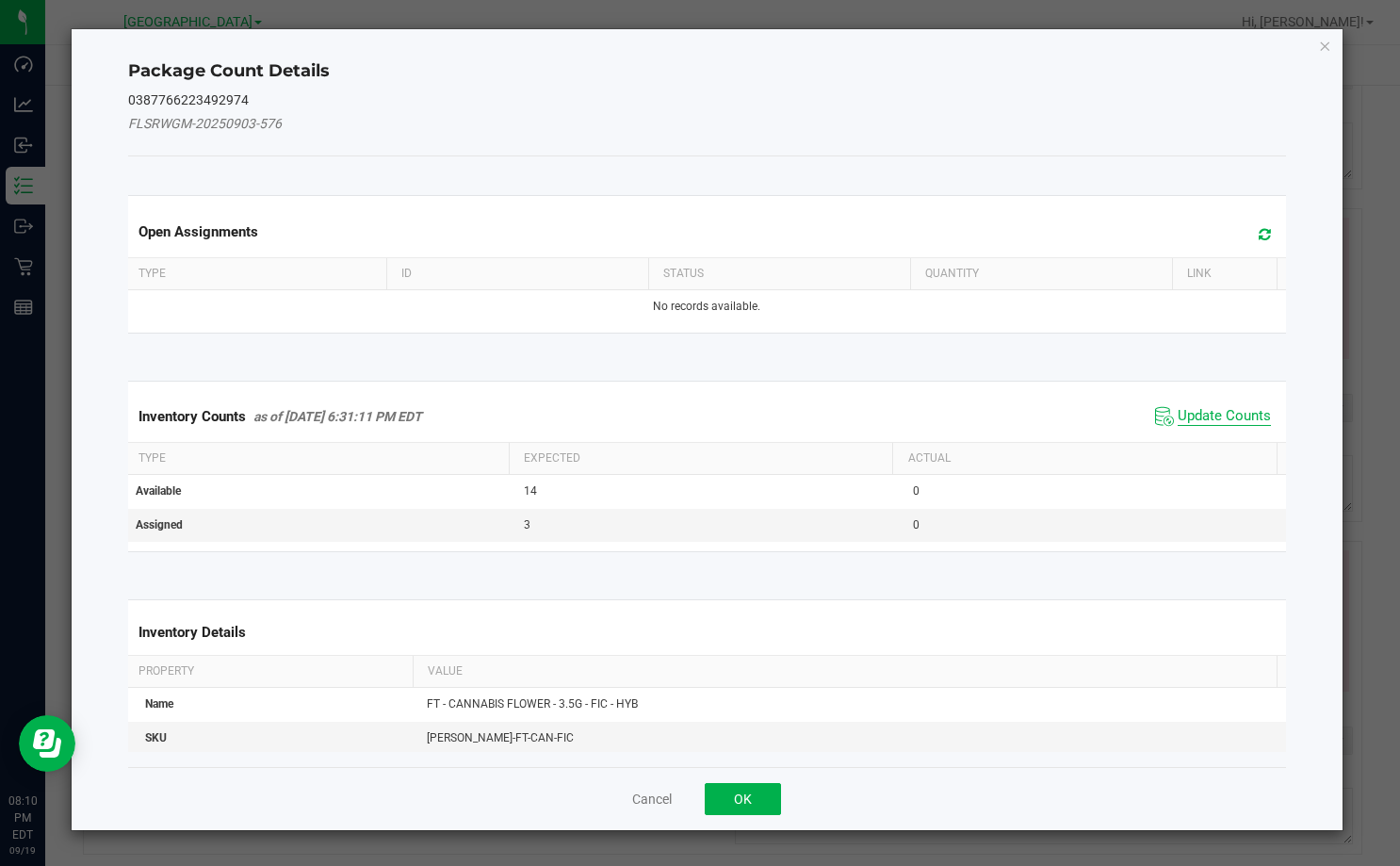
click at [1213, 420] on span "Update Counts" at bounding box center [1224, 417] width 93 height 19
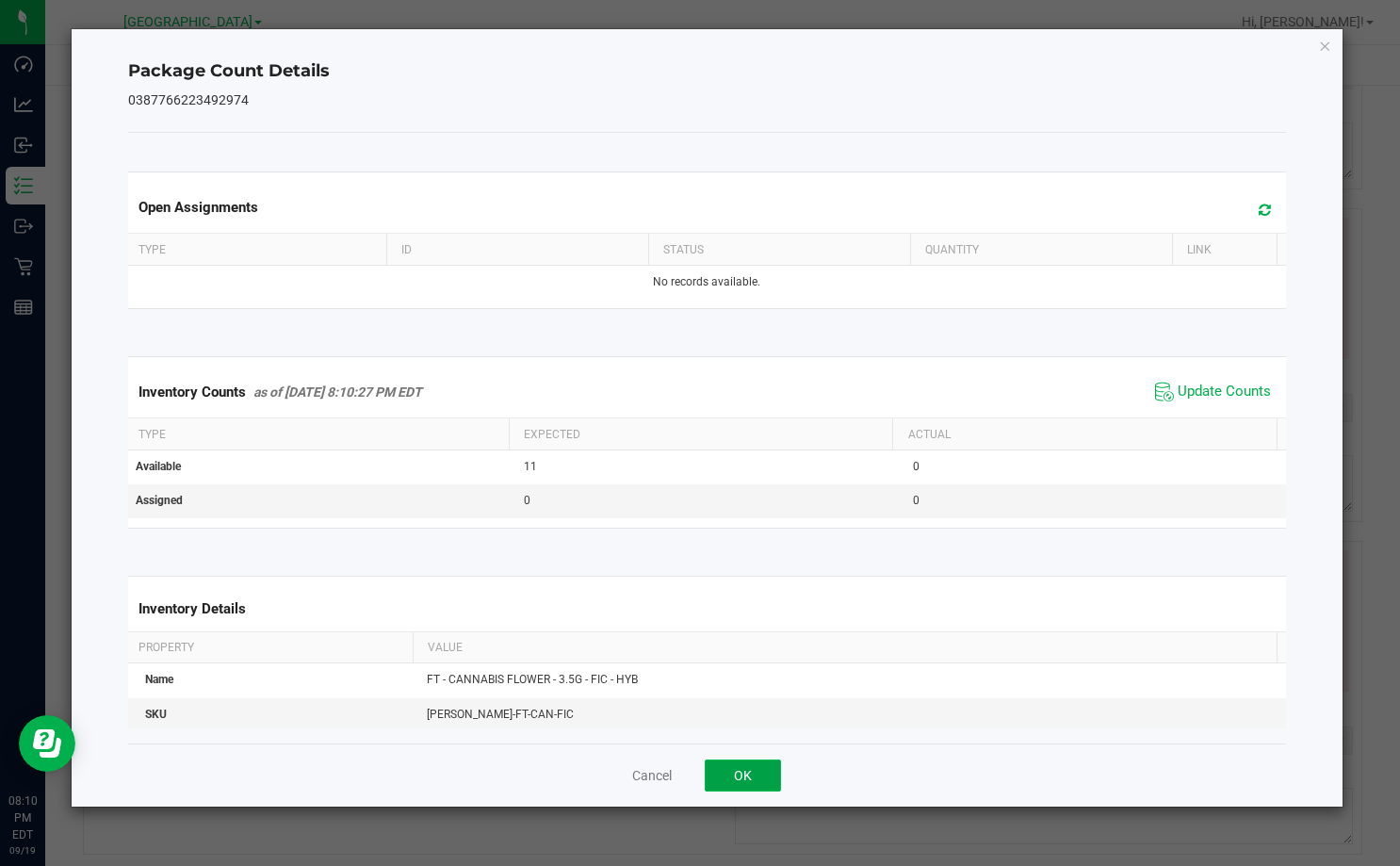
click at [757, 777] on button "OK" at bounding box center [742, 775] width 76 height 32
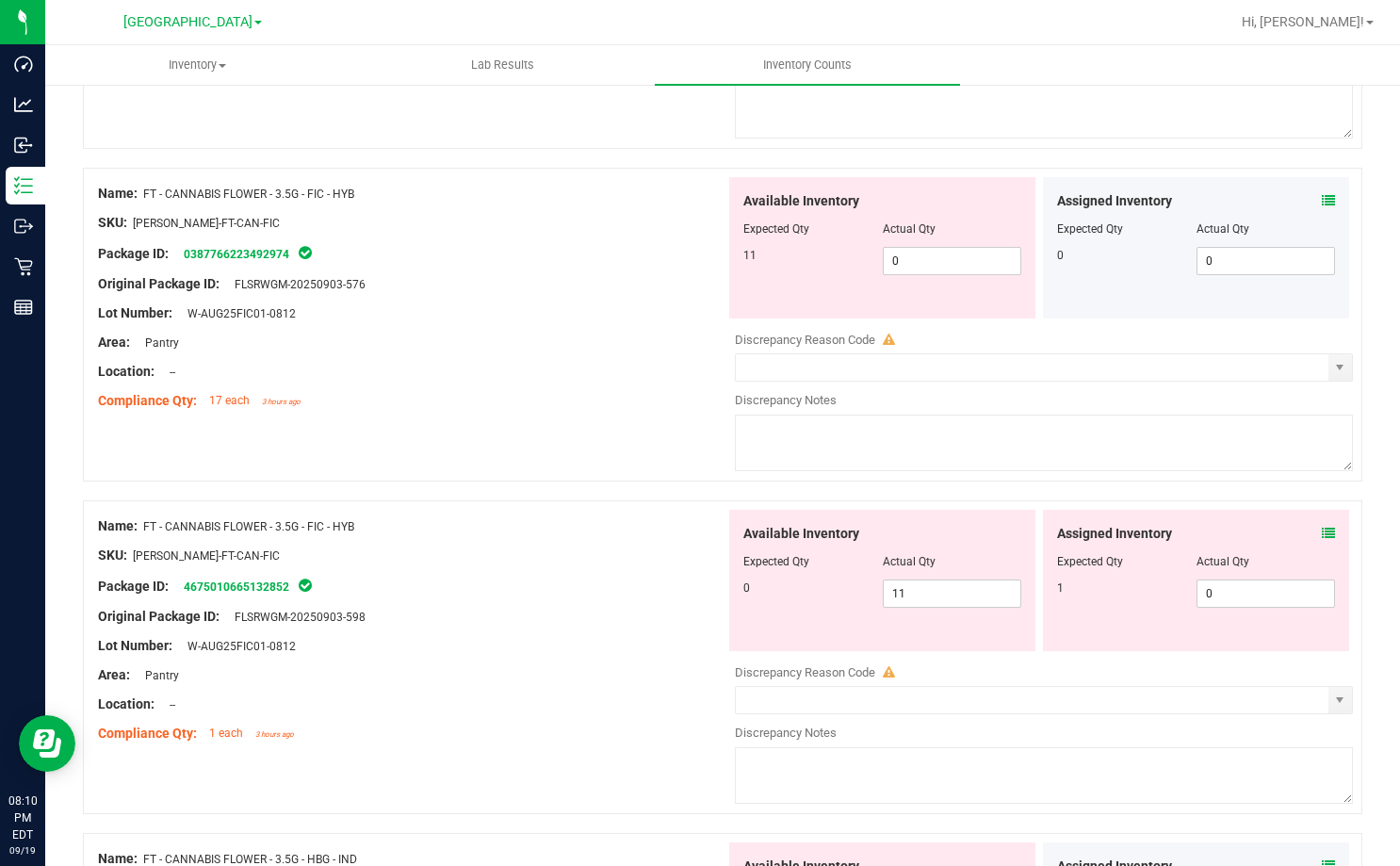
scroll to position [3391, 0]
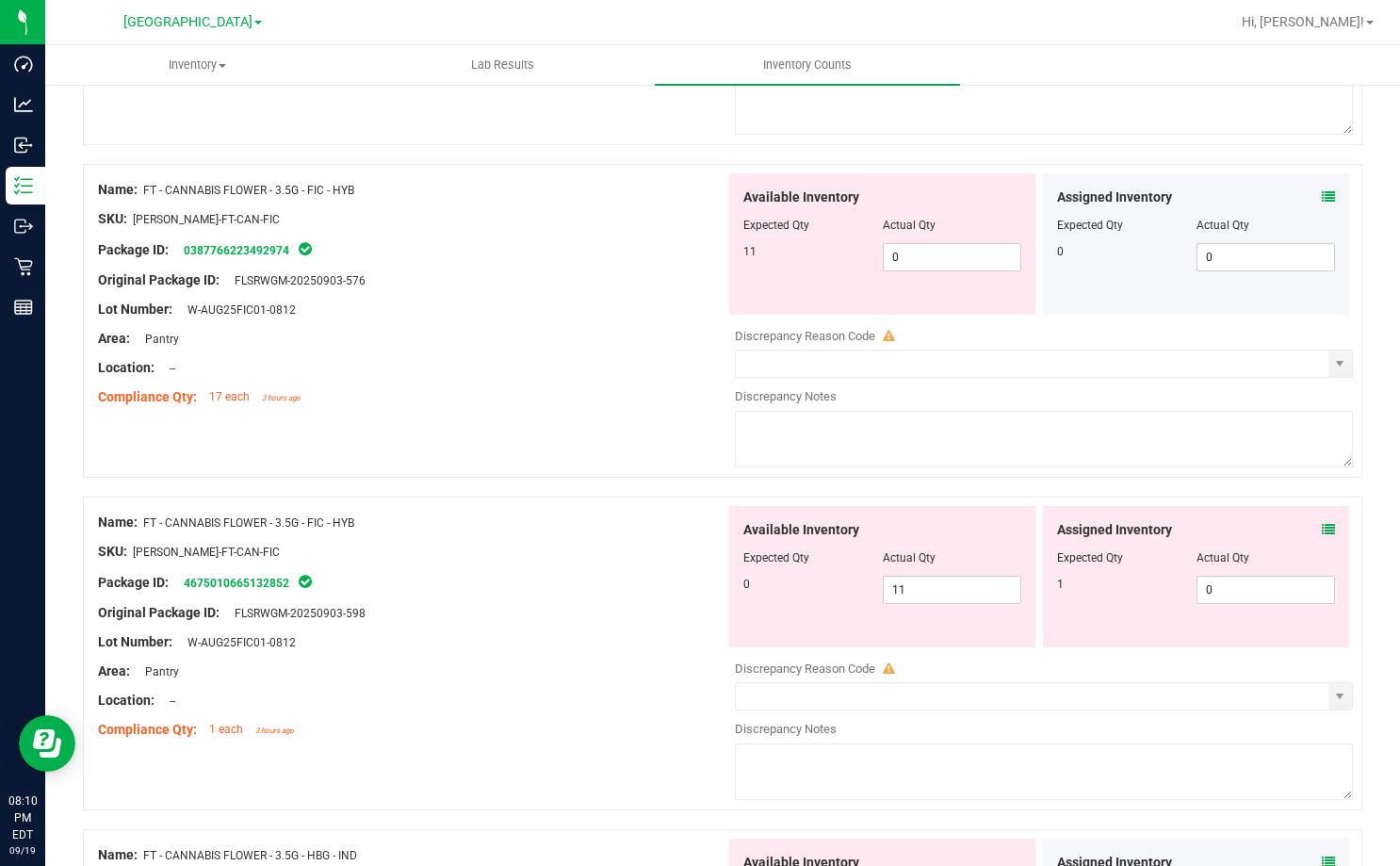
click at [1325, 531] on div "Assigned Inventory Expected Qty Actual Qty 1 0 0" at bounding box center [1196, 576] width 306 height 141
click at [1322, 530] on icon at bounding box center [1329, 529] width 13 height 13
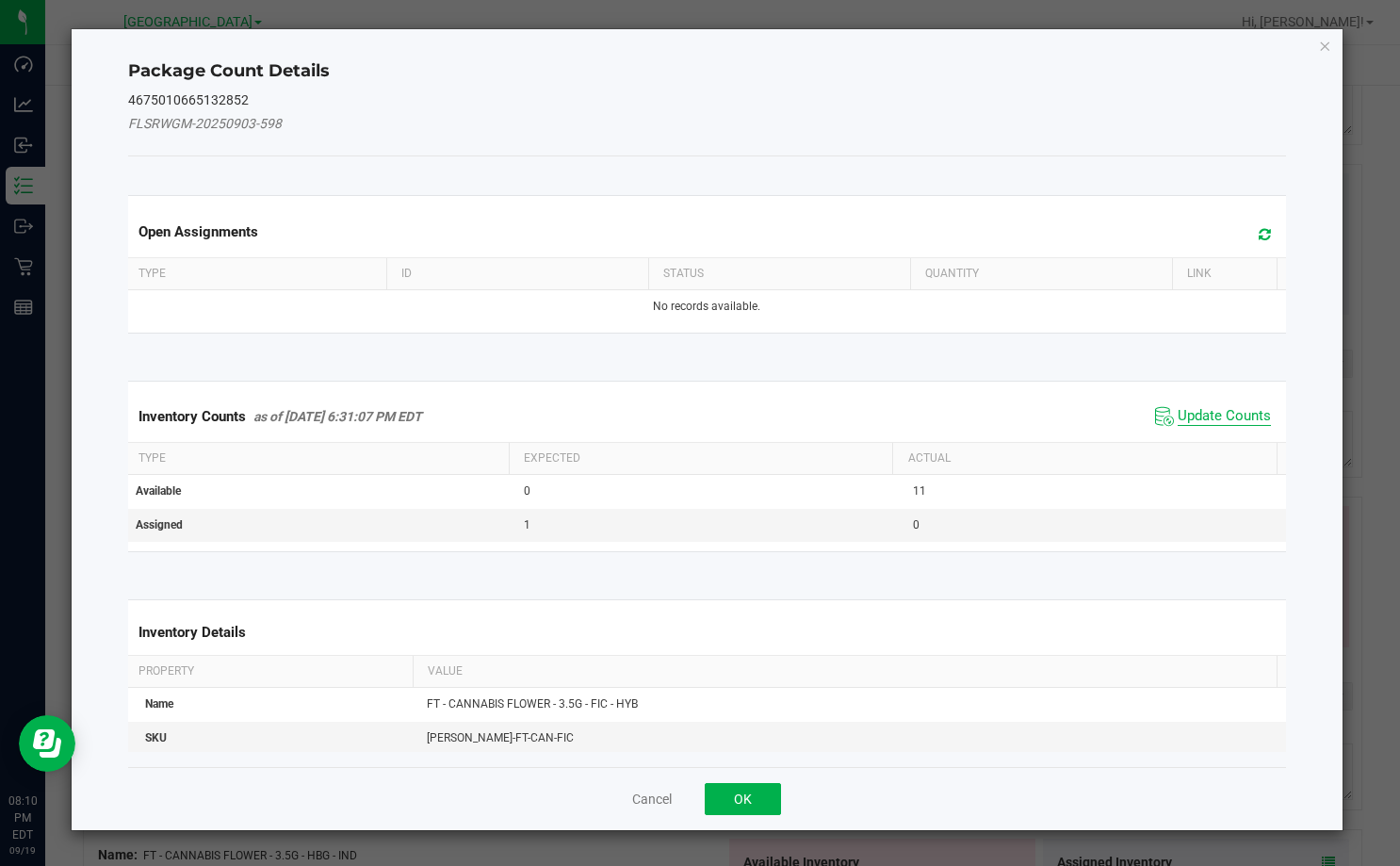
click at [1208, 423] on span "Update Counts" at bounding box center [1224, 417] width 93 height 19
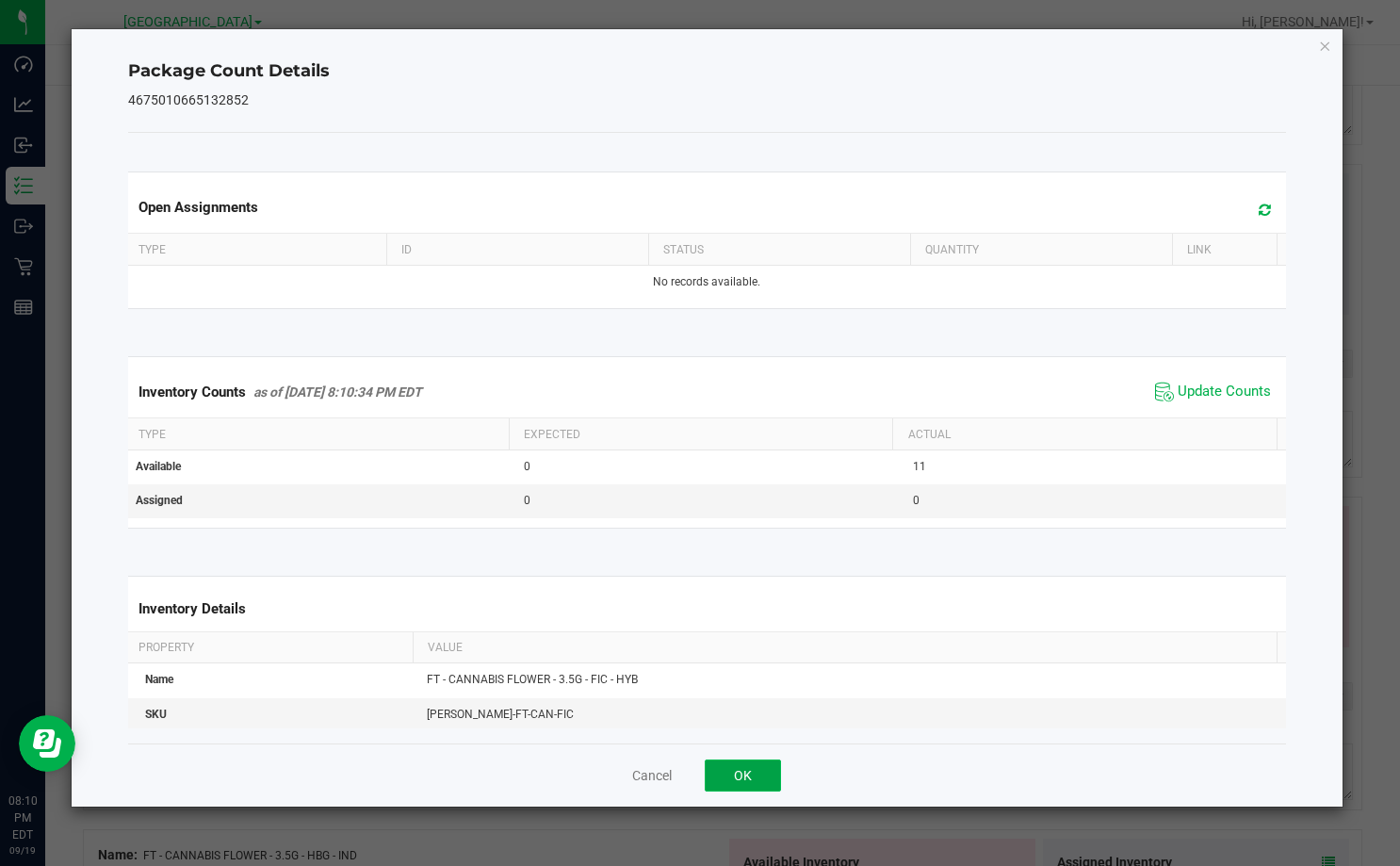
click at [754, 765] on button "OK" at bounding box center [742, 775] width 76 height 32
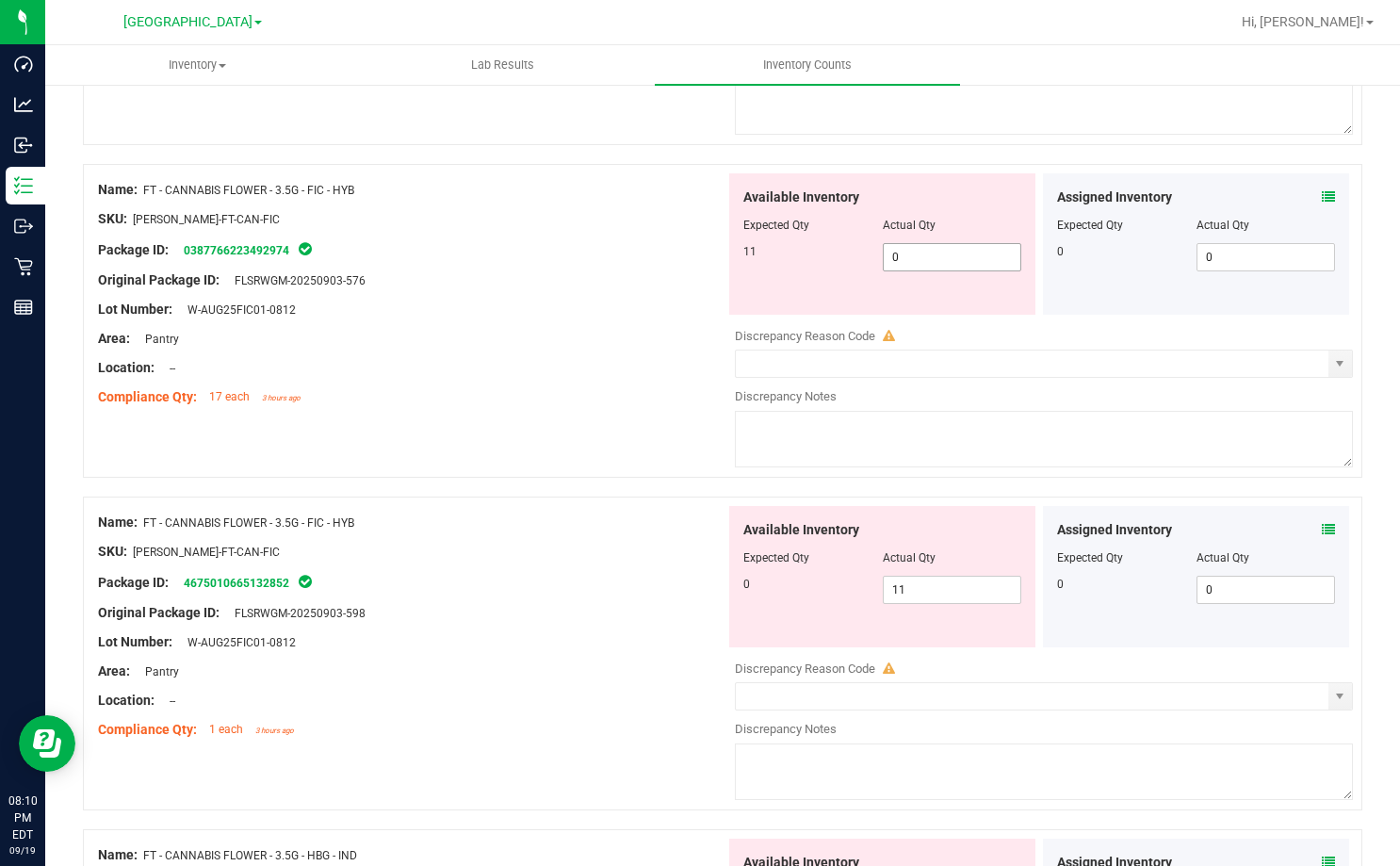
click at [917, 248] on span "0 0" at bounding box center [952, 257] width 140 height 28
click at [917, 248] on input "0" at bounding box center [952, 257] width 138 height 26
type input "11"
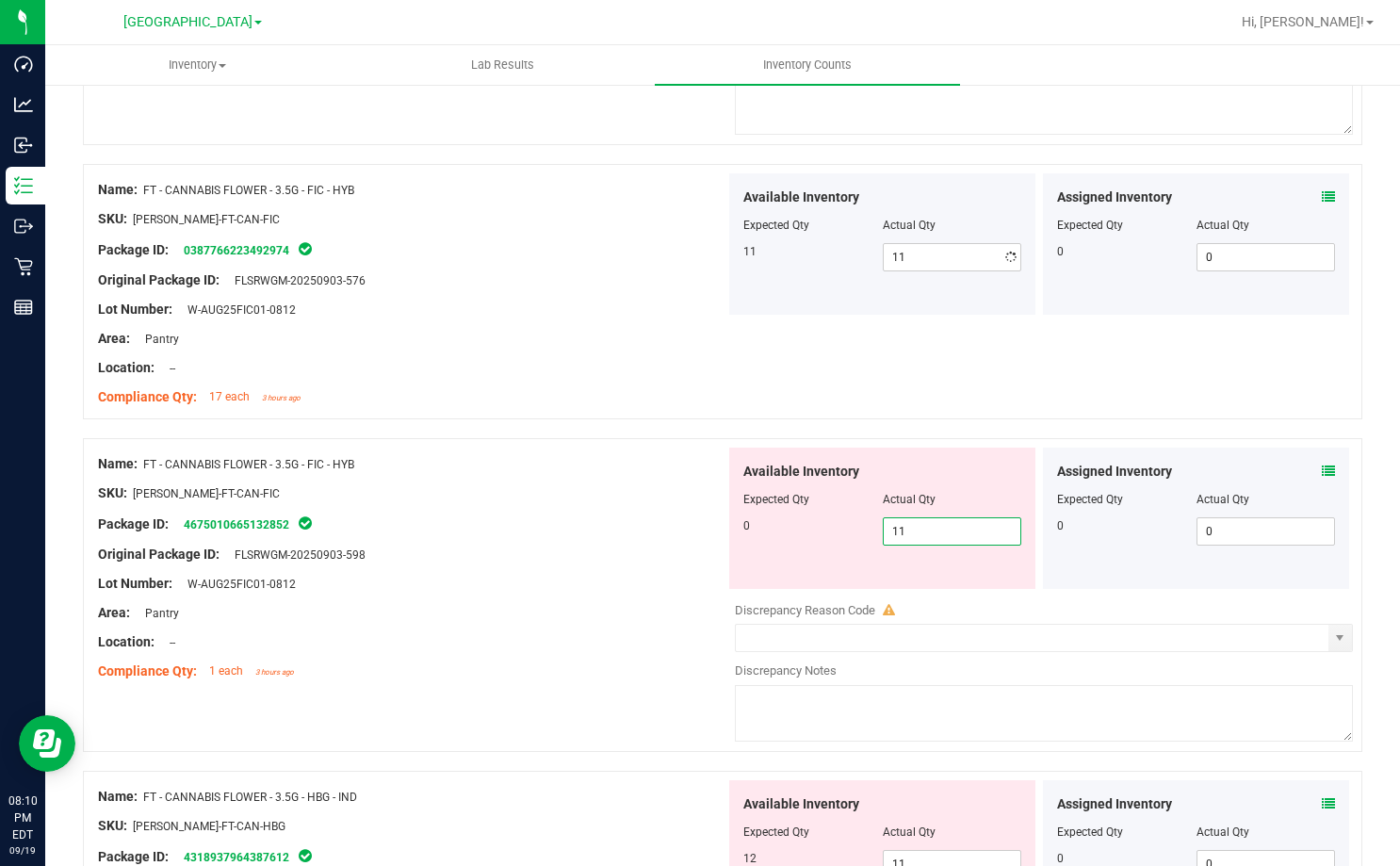
click at [920, 583] on div "Available Inventory Expected Qty Actual Qty 0 11 11" at bounding box center [882, 518] width 306 height 141
click at [942, 534] on span "11 11" at bounding box center [952, 530] width 140 height 28
click at [942, 534] on input "11" at bounding box center [952, 530] width 138 height 26
type input "0"
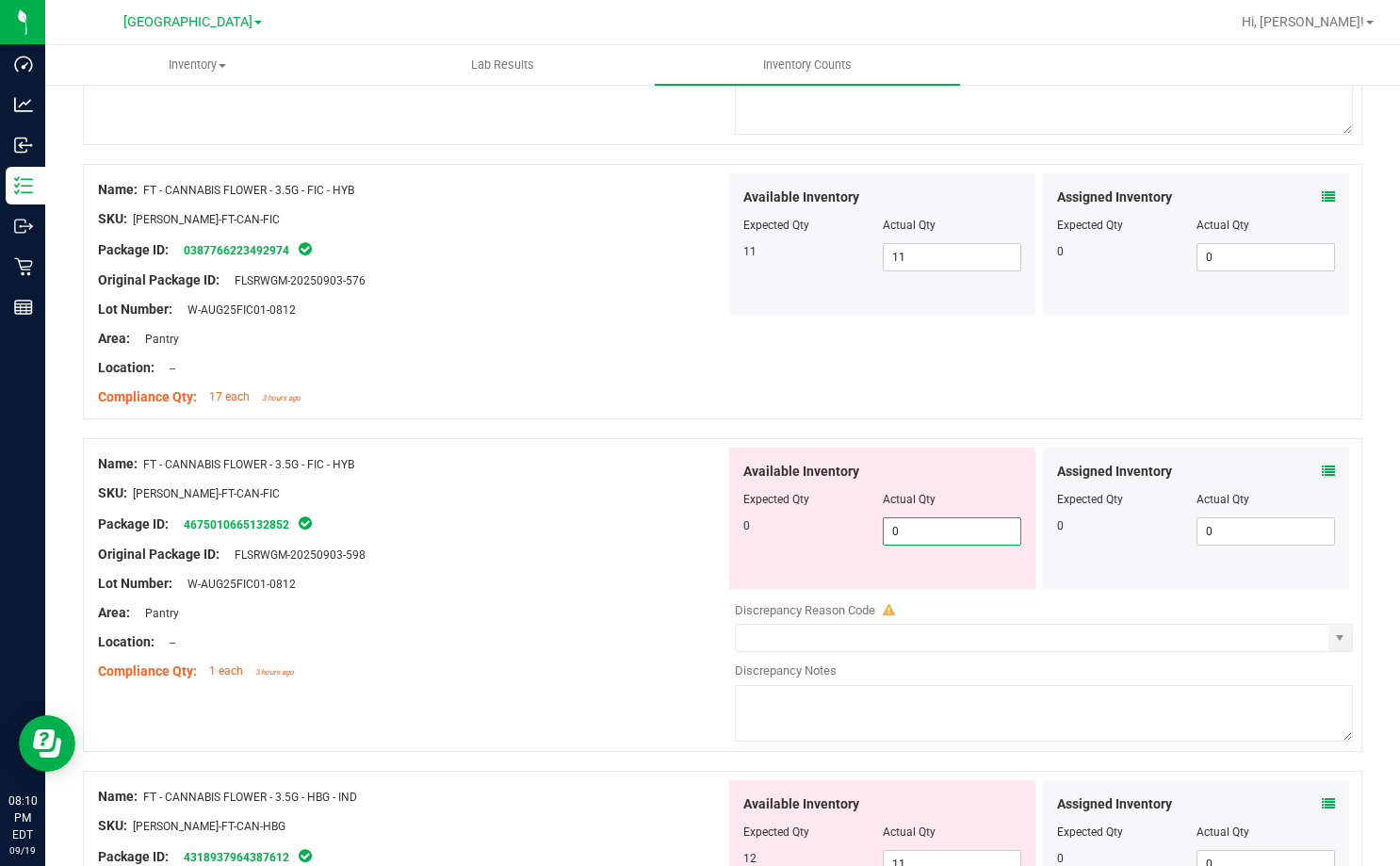
type input "0"
click at [620, 568] on div at bounding box center [412, 569] width 627 height 10
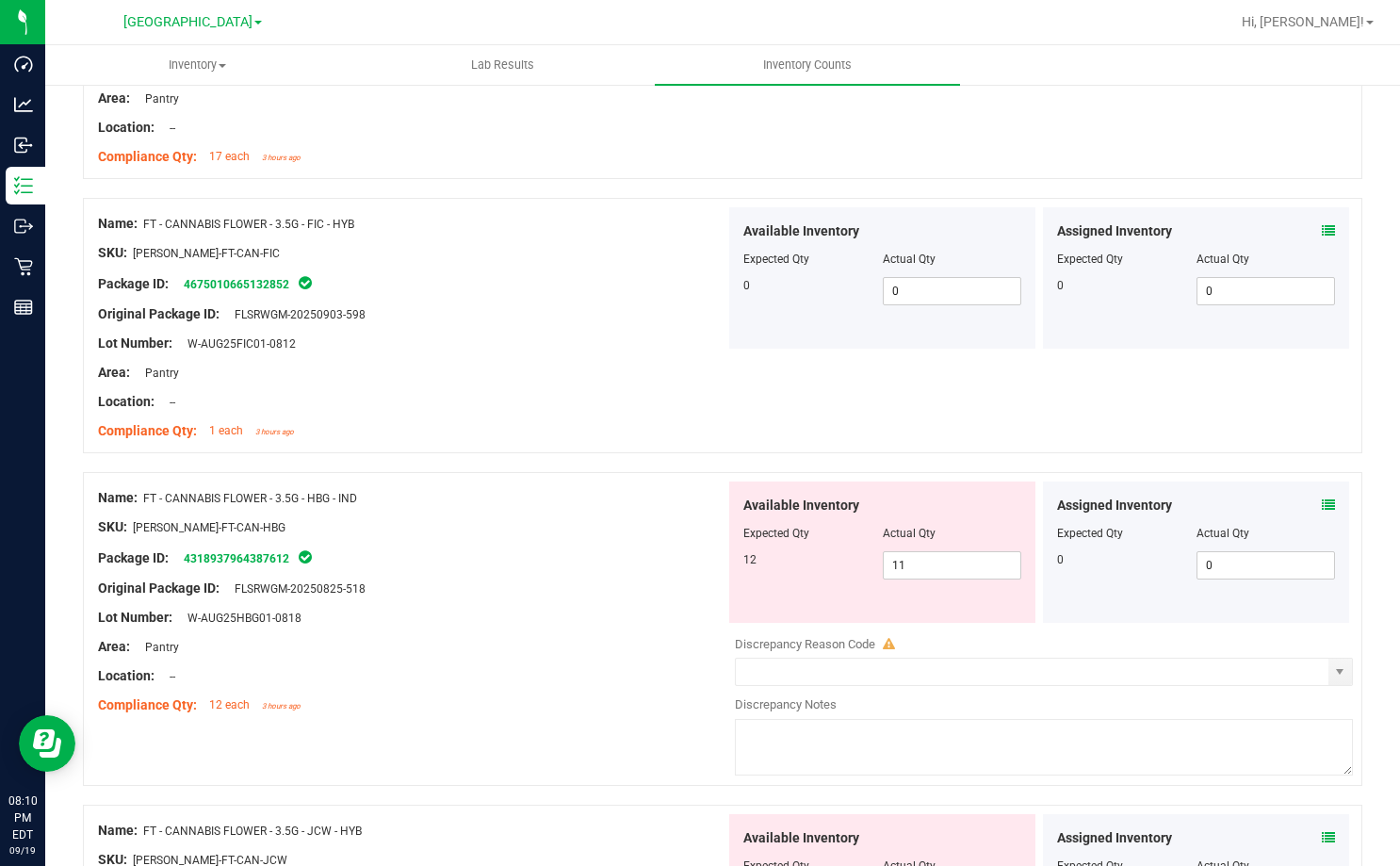
scroll to position [3674, 0]
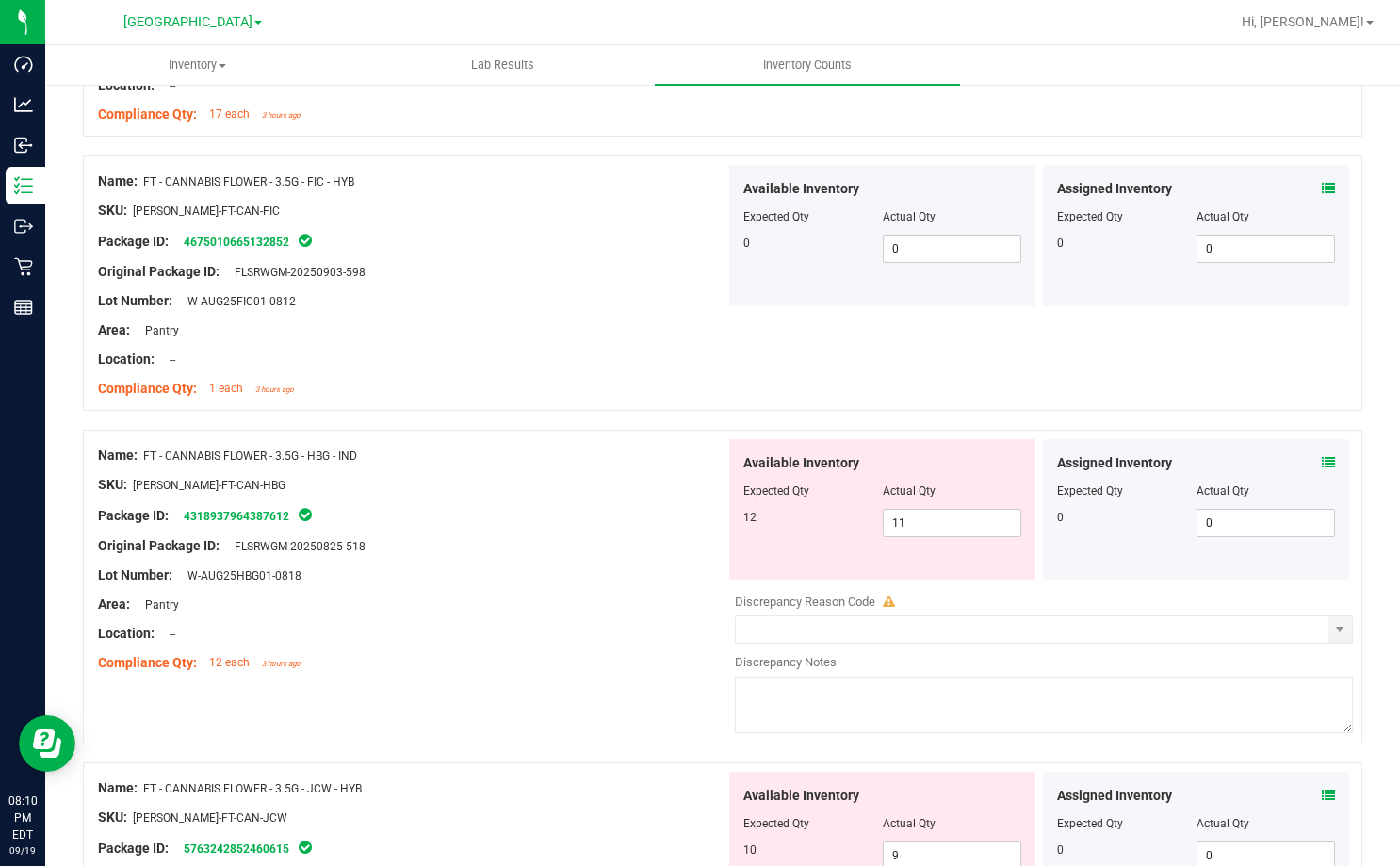
click at [1323, 462] on div "Assigned Inventory Expected Qty Actual Qty 0 0 0" at bounding box center [1196, 509] width 306 height 141
click at [1322, 459] on icon at bounding box center [1329, 463] width 13 height 13
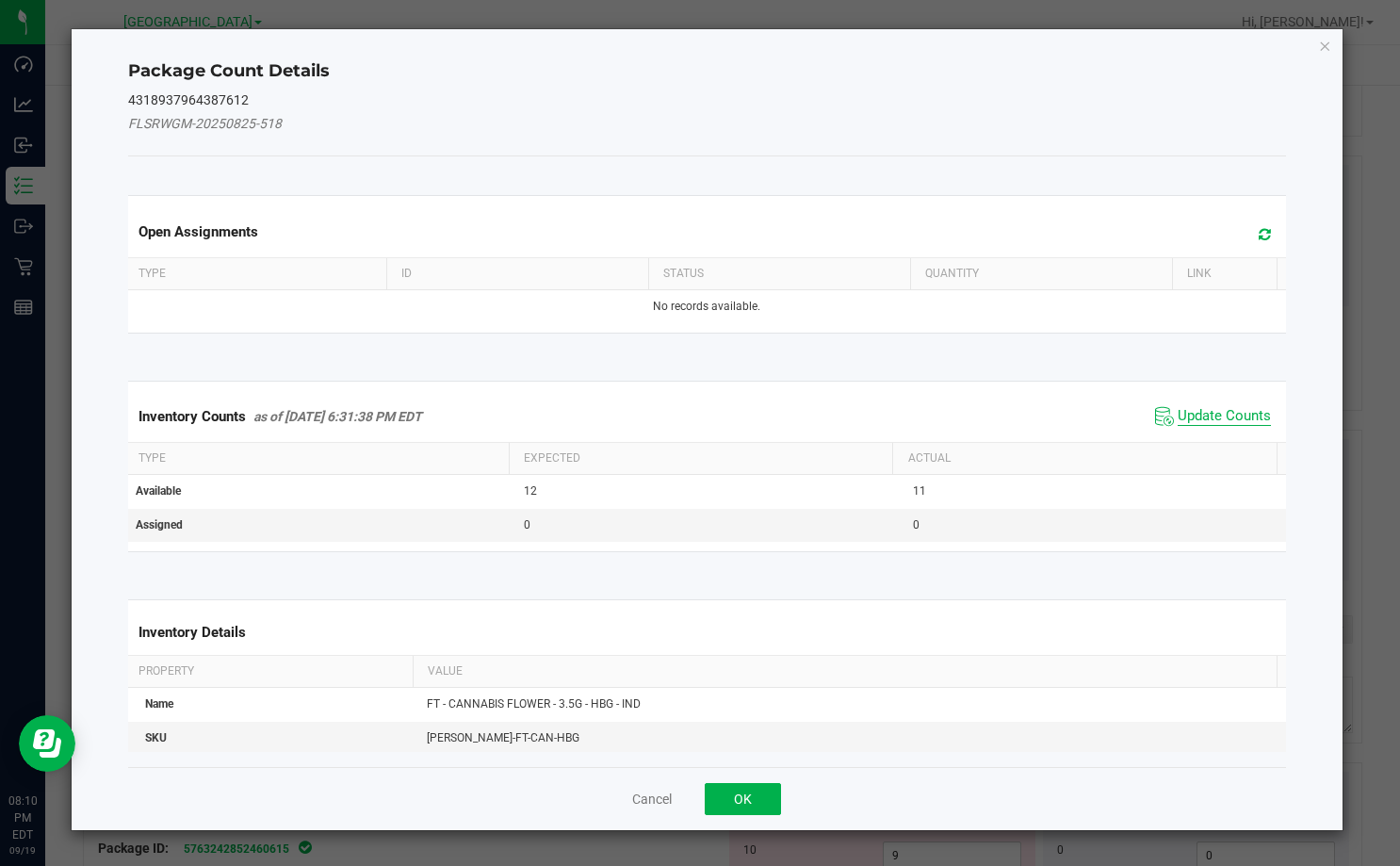
click at [1234, 414] on span "Update Counts" at bounding box center [1224, 417] width 93 height 19
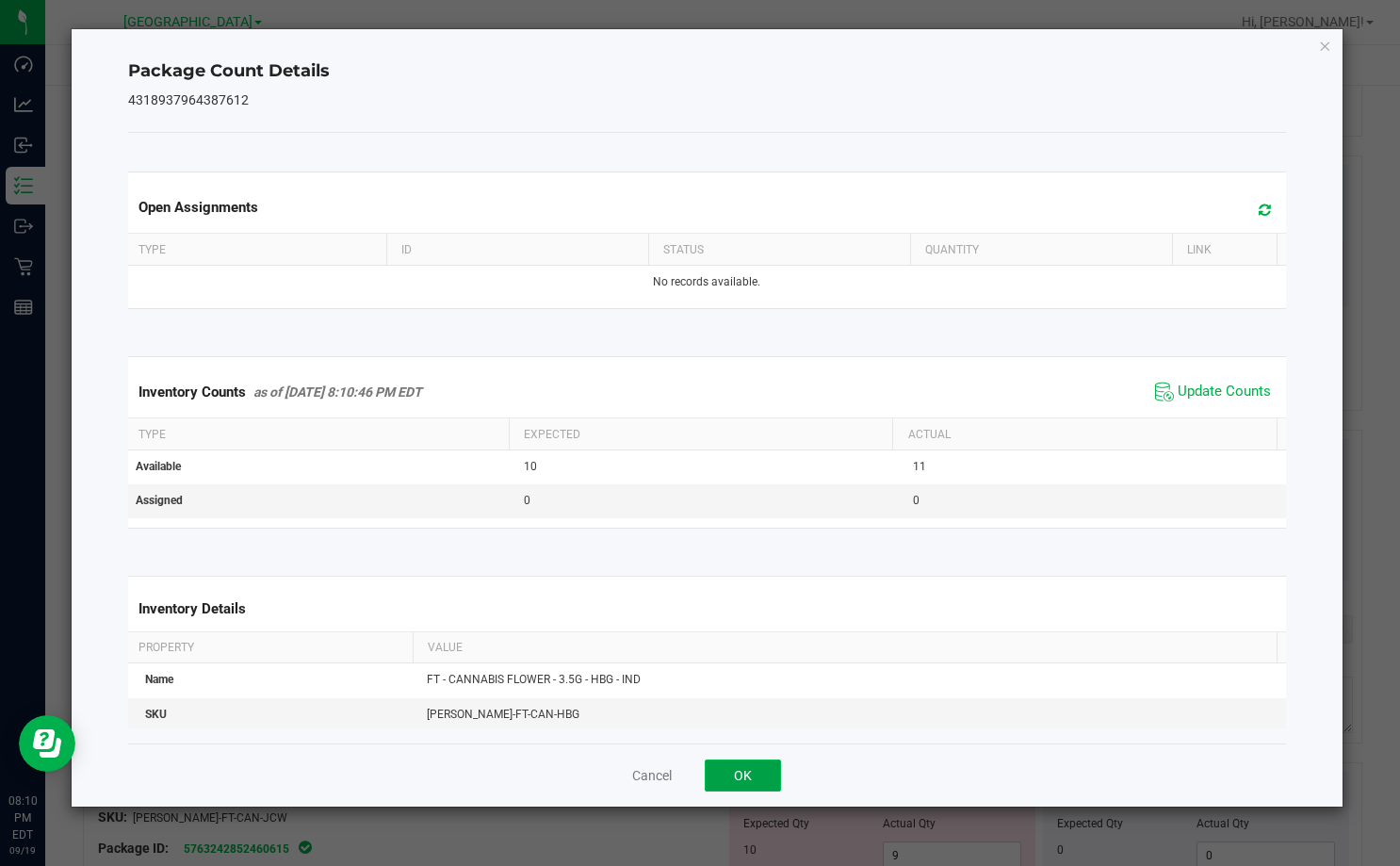
click at [766, 774] on button "OK" at bounding box center [742, 775] width 76 height 32
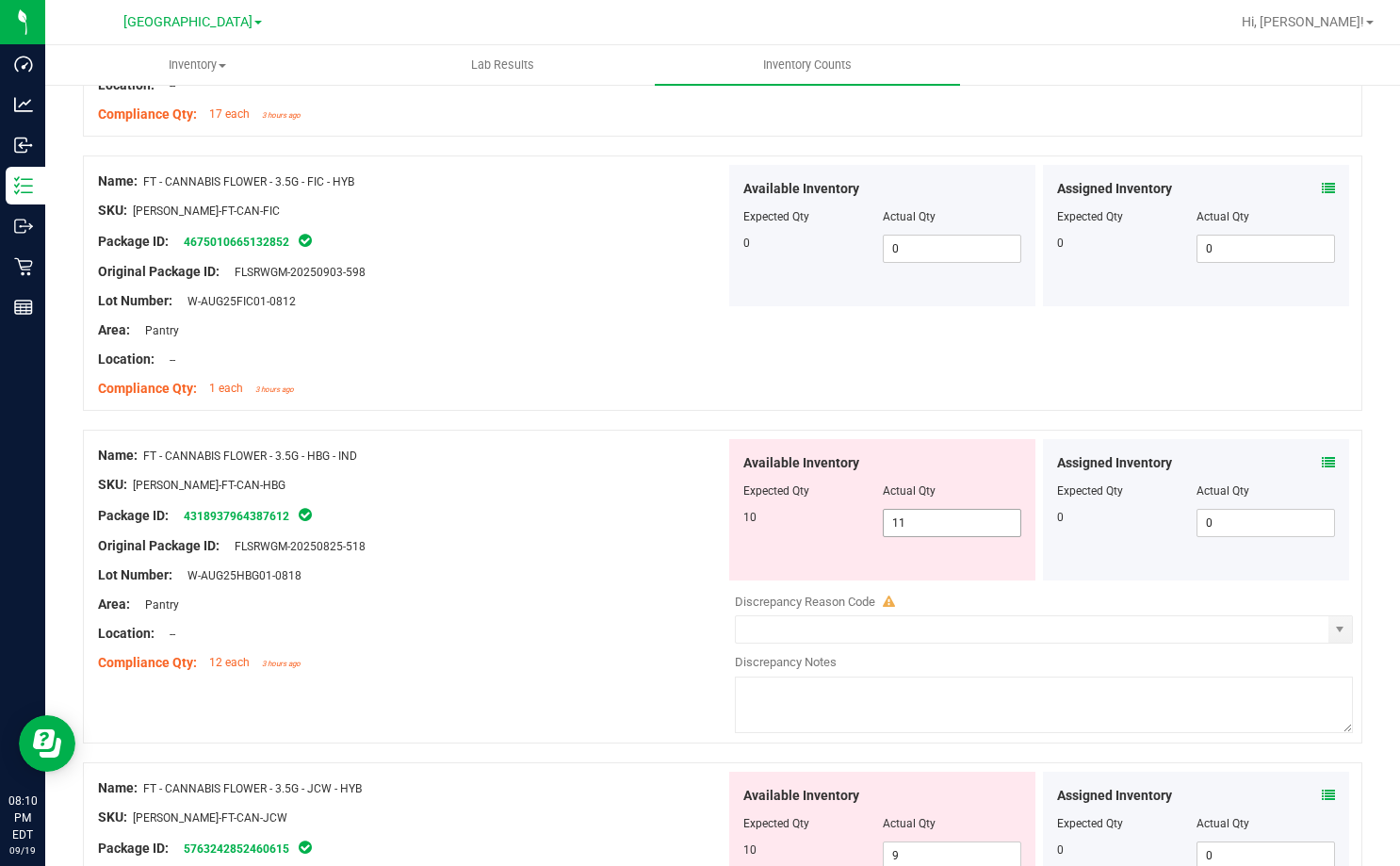
click at [945, 516] on span "11 11" at bounding box center [952, 522] width 140 height 28
click at [945, 516] on input "11" at bounding box center [952, 522] width 138 height 26
type input "10"
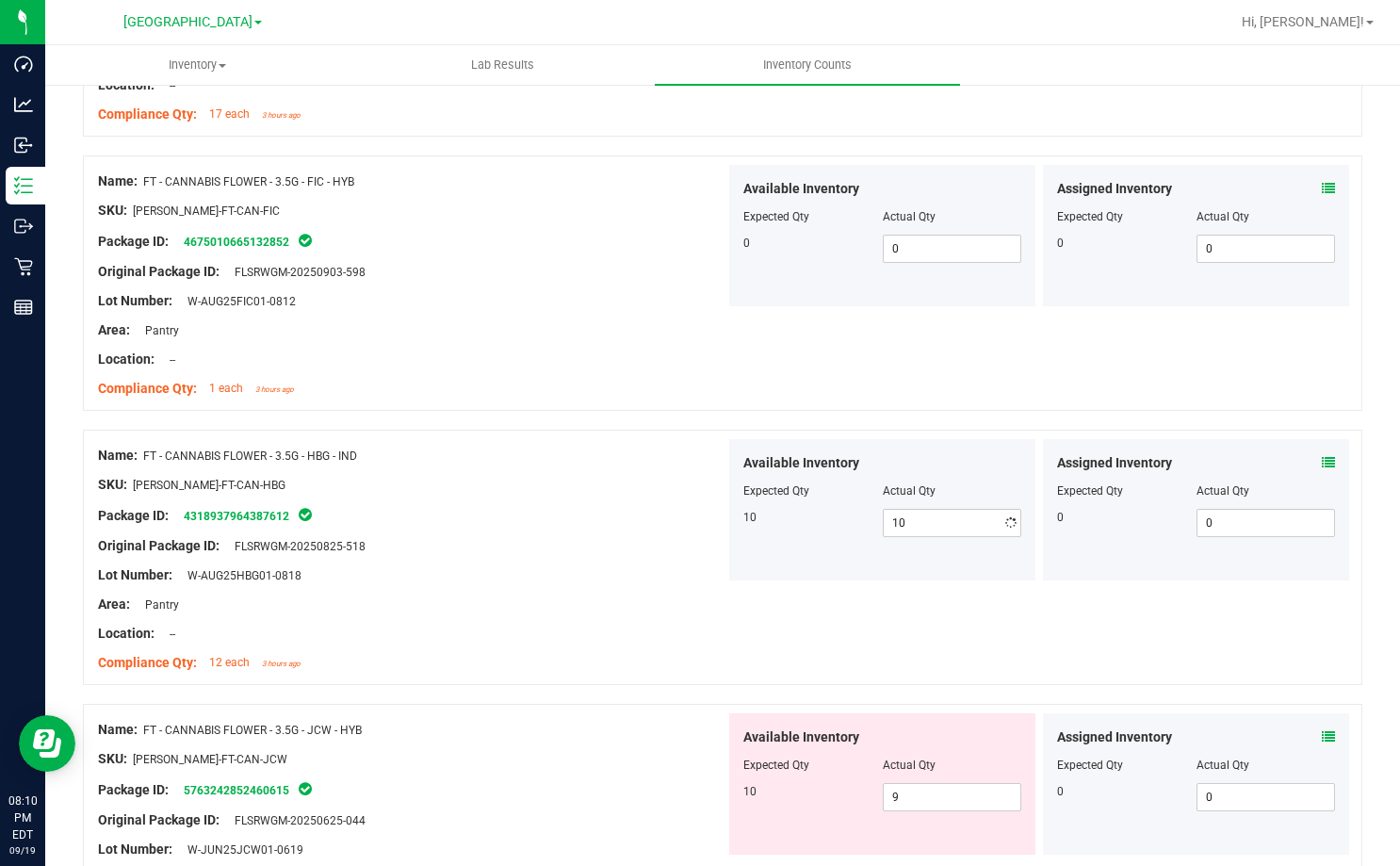
click at [698, 606] on div "Area: Pantry" at bounding box center [412, 604] width 627 height 20
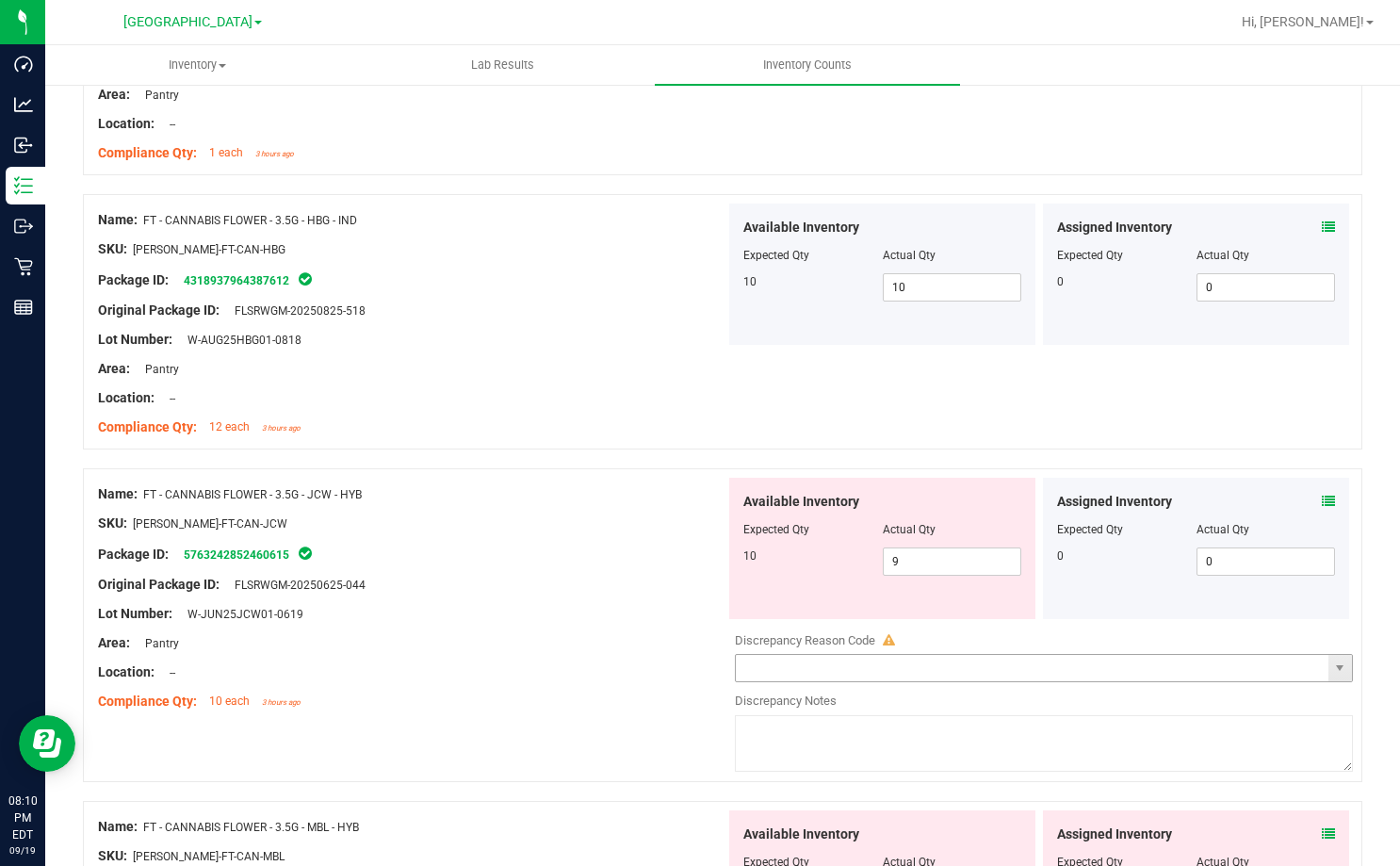
scroll to position [3957, 0]
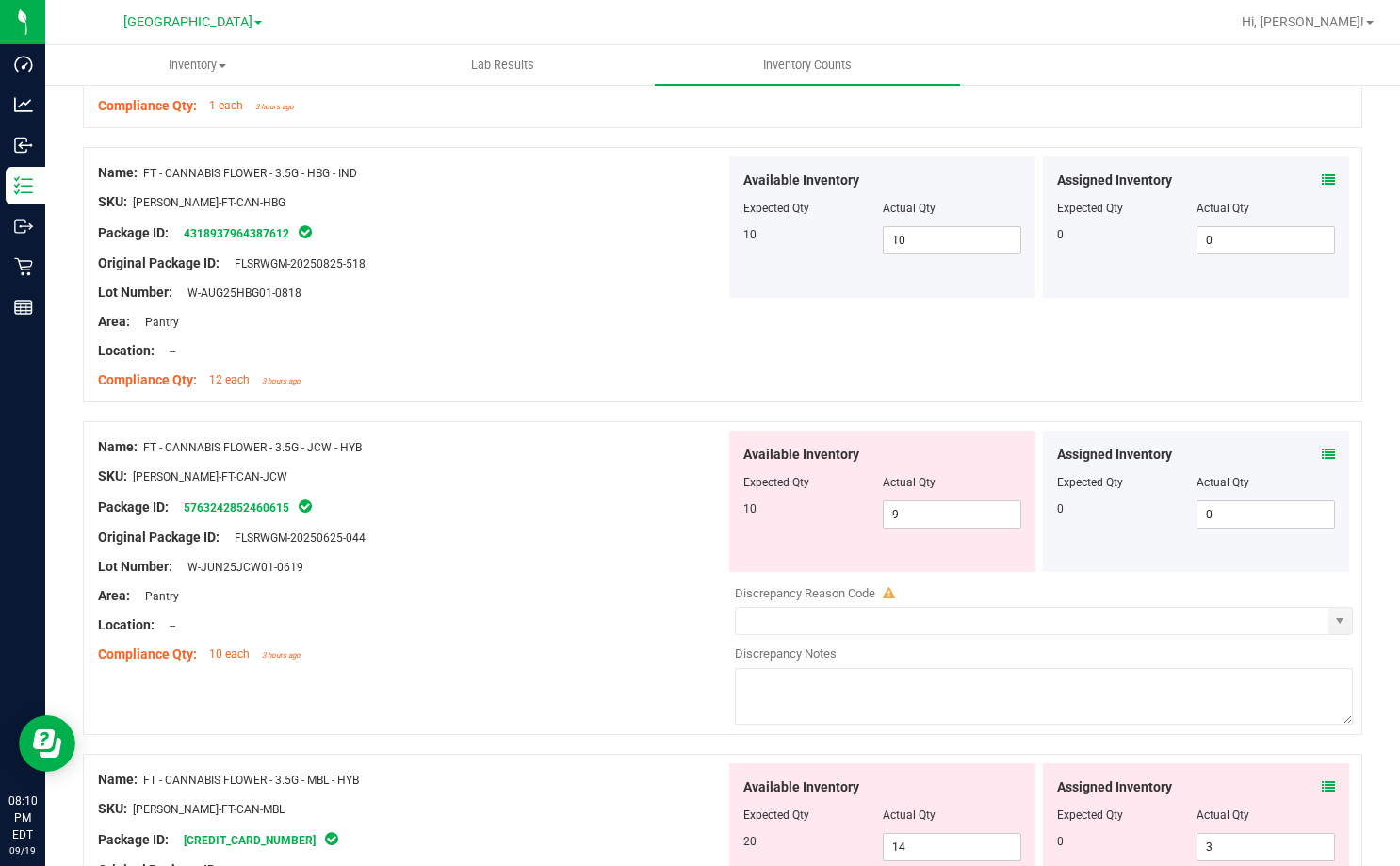
click at [1322, 454] on icon at bounding box center [1329, 454] width 13 height 13
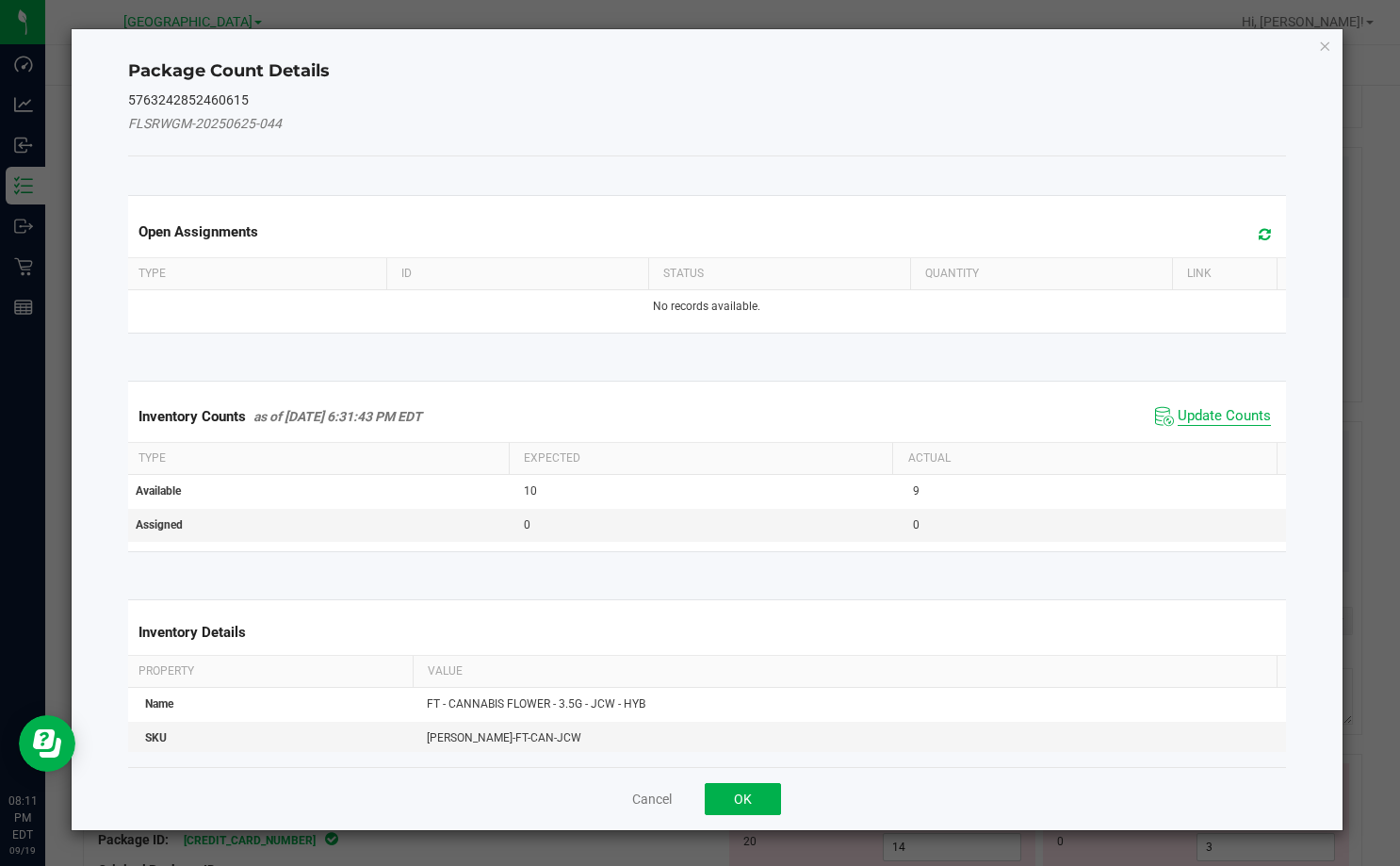
click at [1205, 416] on span "Update Counts" at bounding box center [1224, 417] width 93 height 19
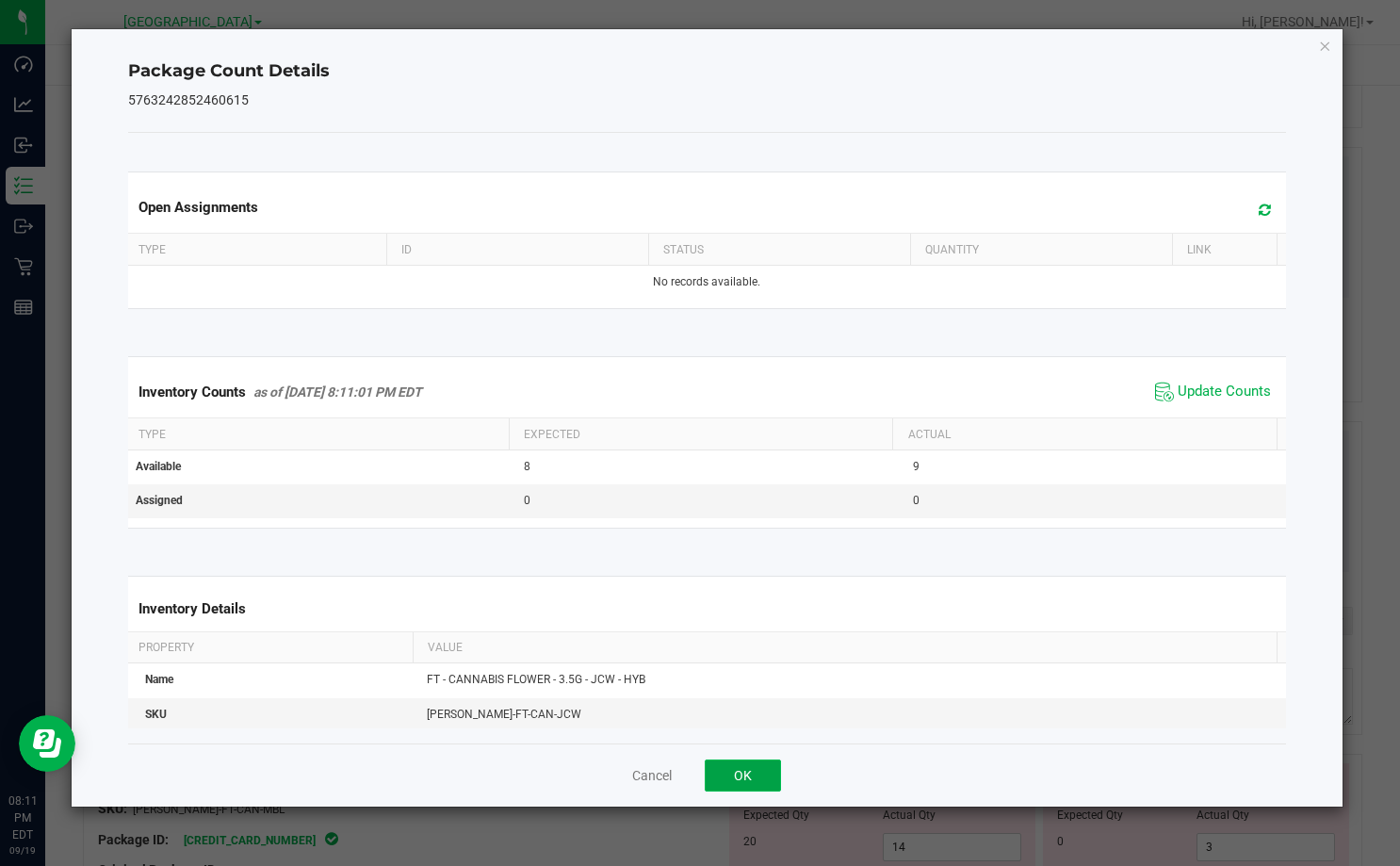
click at [739, 761] on button "OK" at bounding box center [742, 775] width 76 height 32
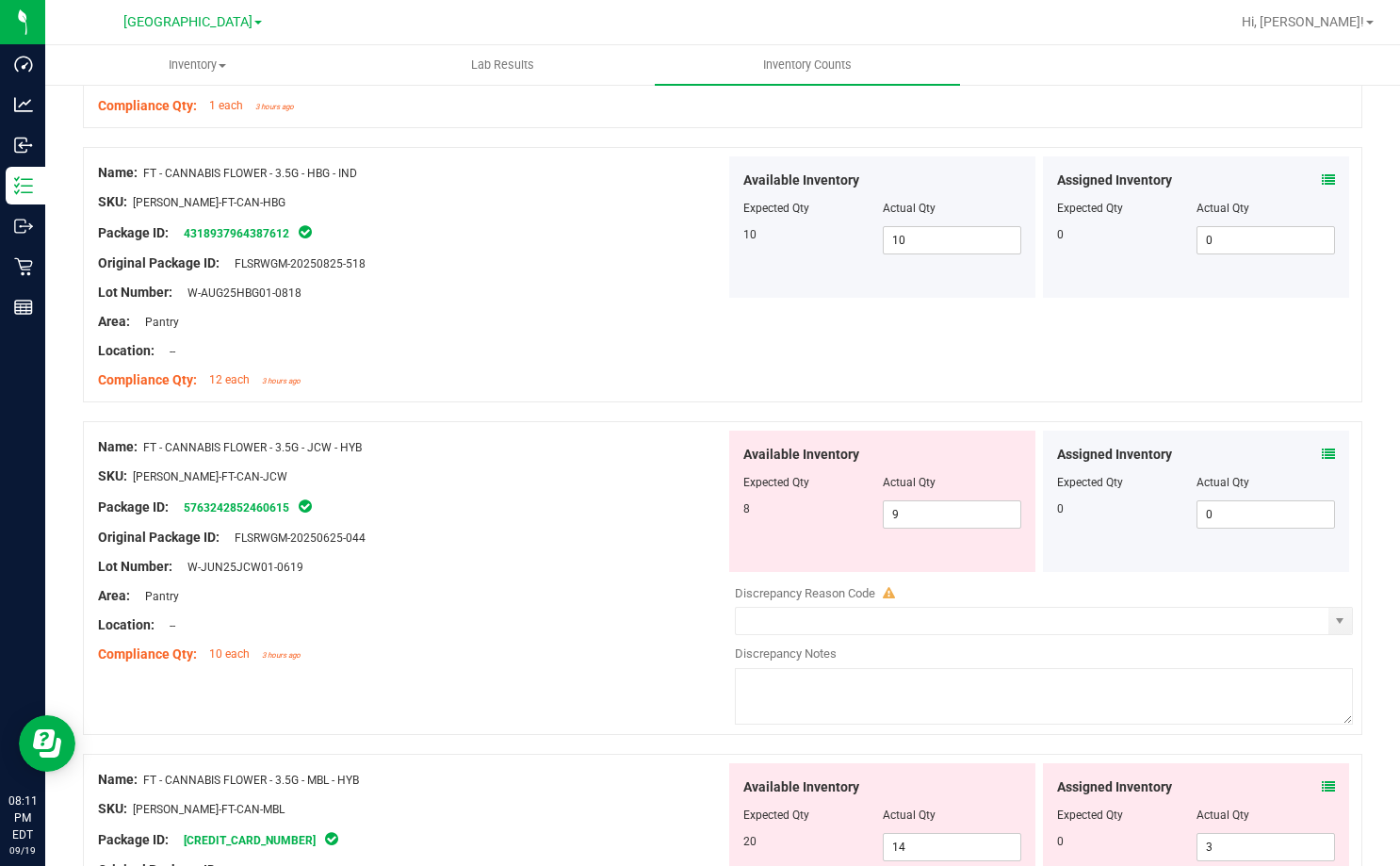
click at [582, 534] on div "Original Package ID: FLSRWGM-20250625-044" at bounding box center [412, 537] width 627 height 20
click at [930, 520] on span "9 9" at bounding box center [952, 514] width 140 height 28
click at [930, 520] on input "9" at bounding box center [952, 514] width 138 height 26
type input "8"
click at [480, 516] on div "Package ID: 5763242852460615" at bounding box center [412, 506] width 627 height 22
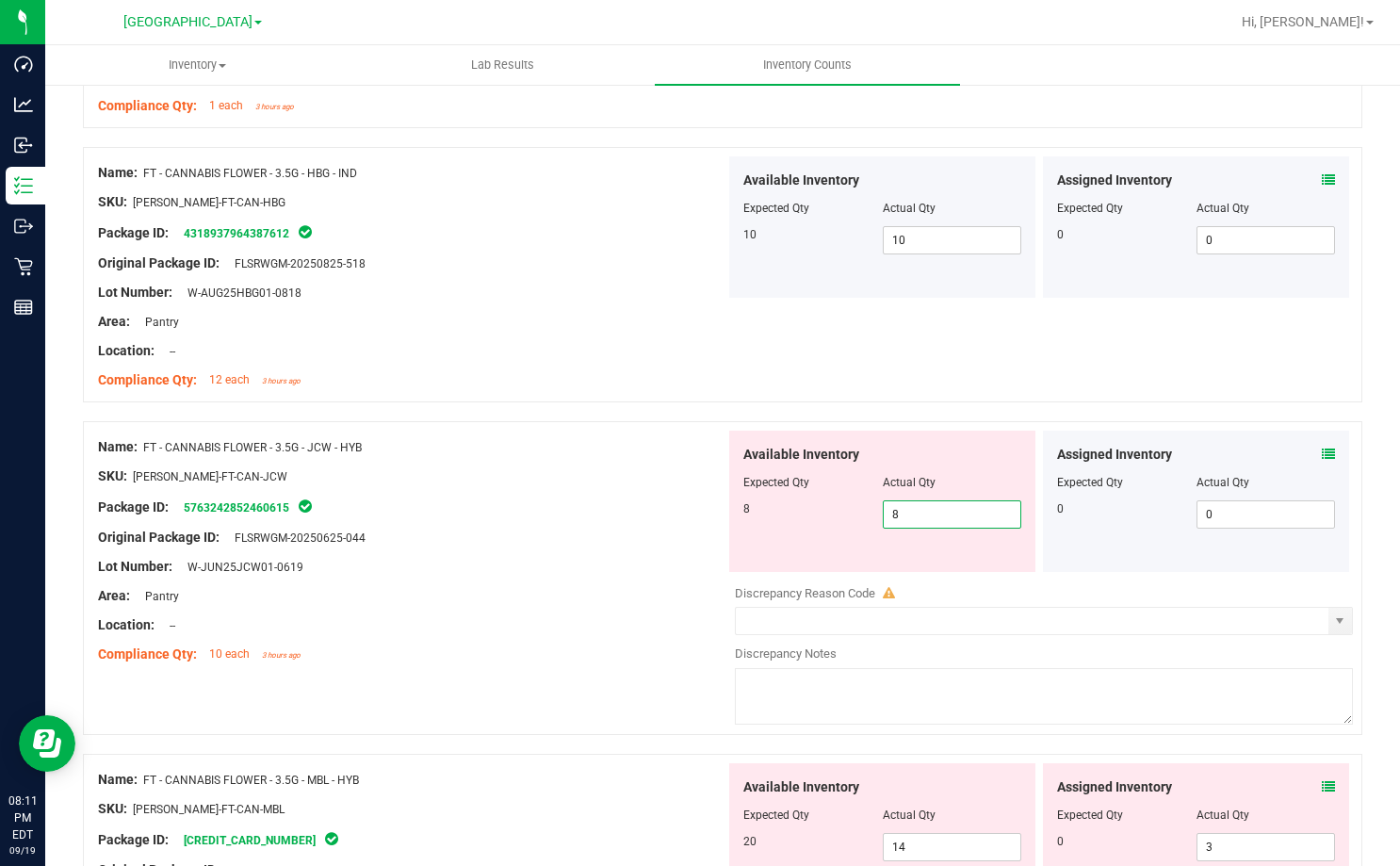
type input "8"
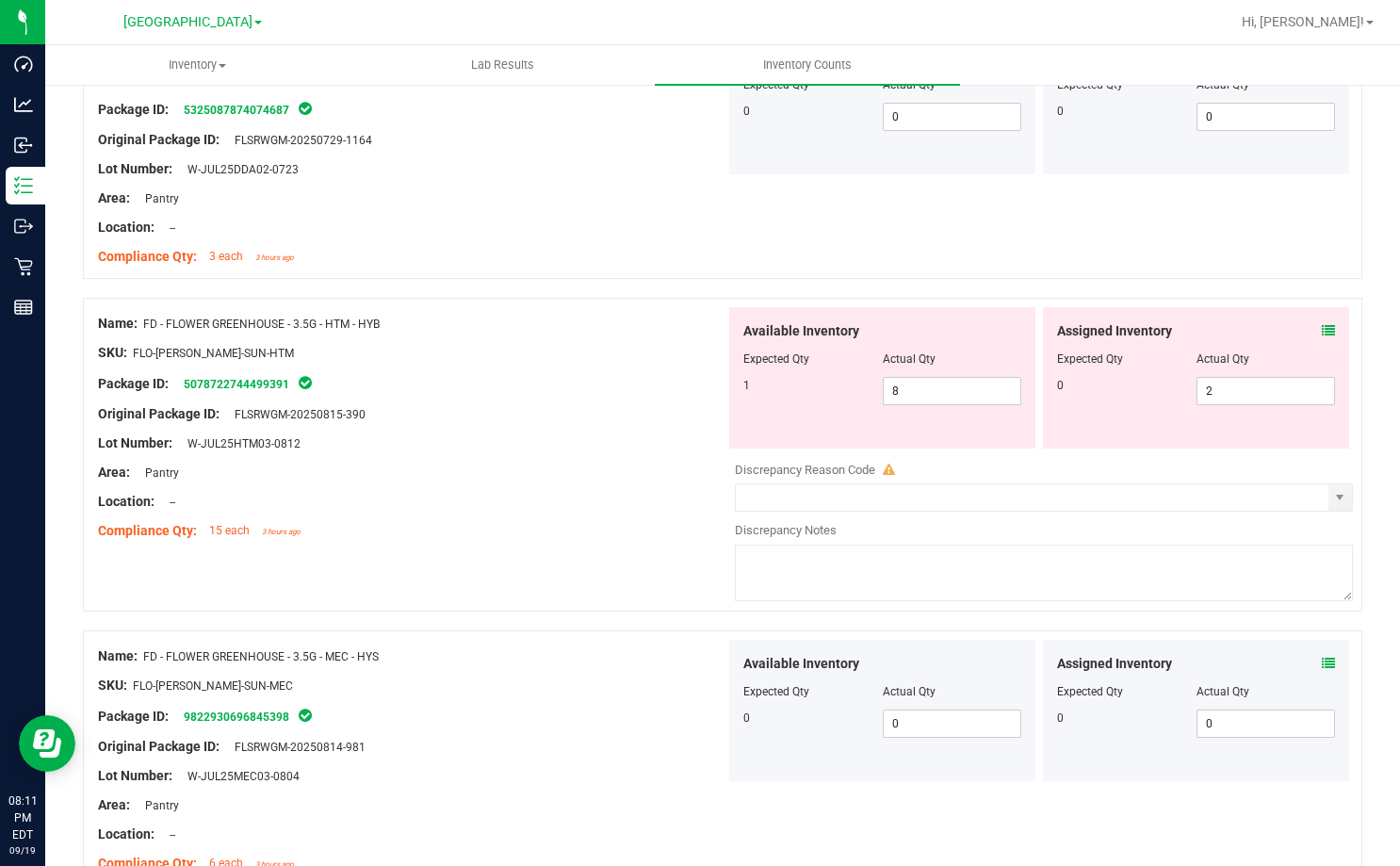
scroll to position [0, 0]
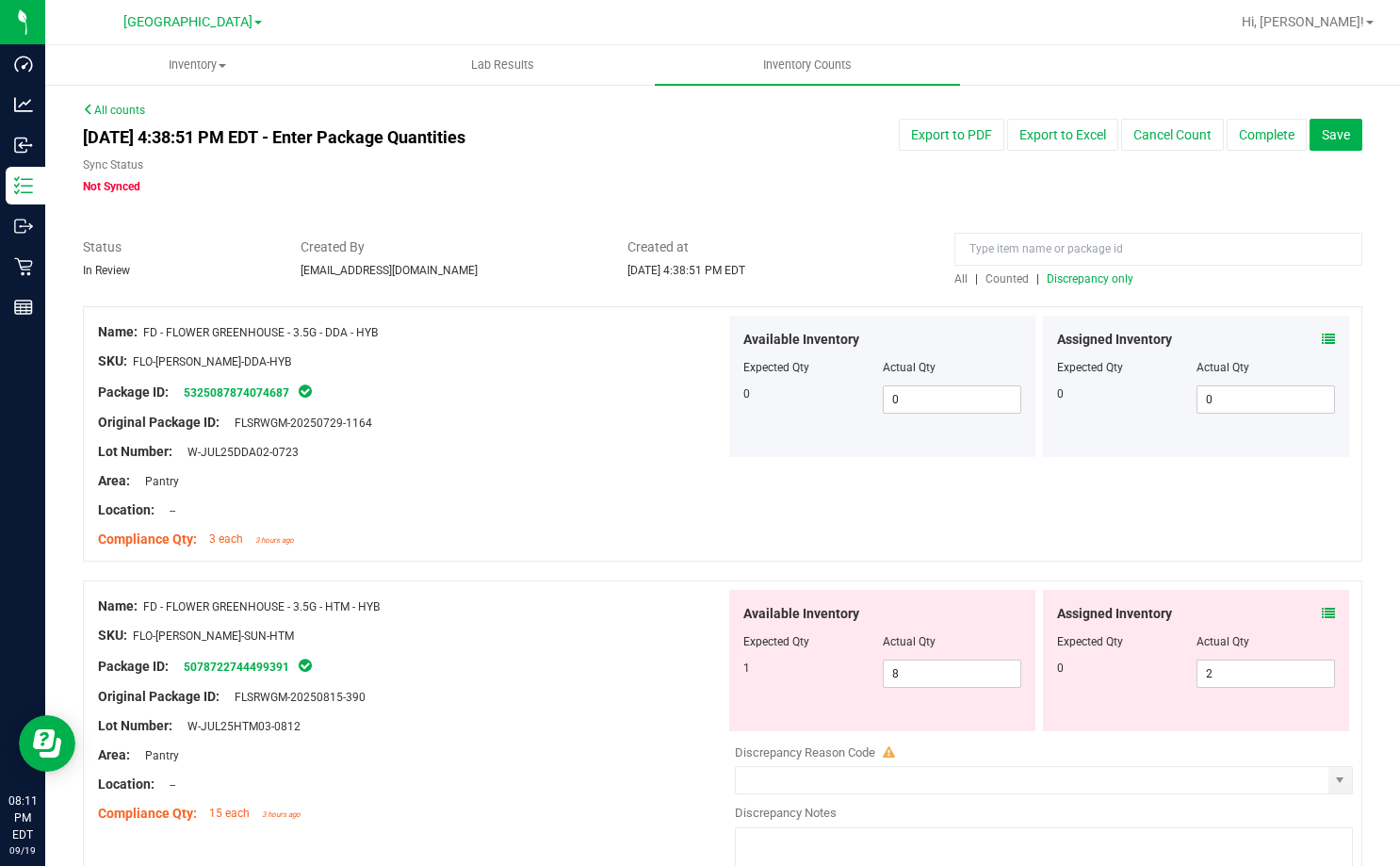
click at [1108, 279] on span "Discrepancy only" at bounding box center [1090, 279] width 87 height 13
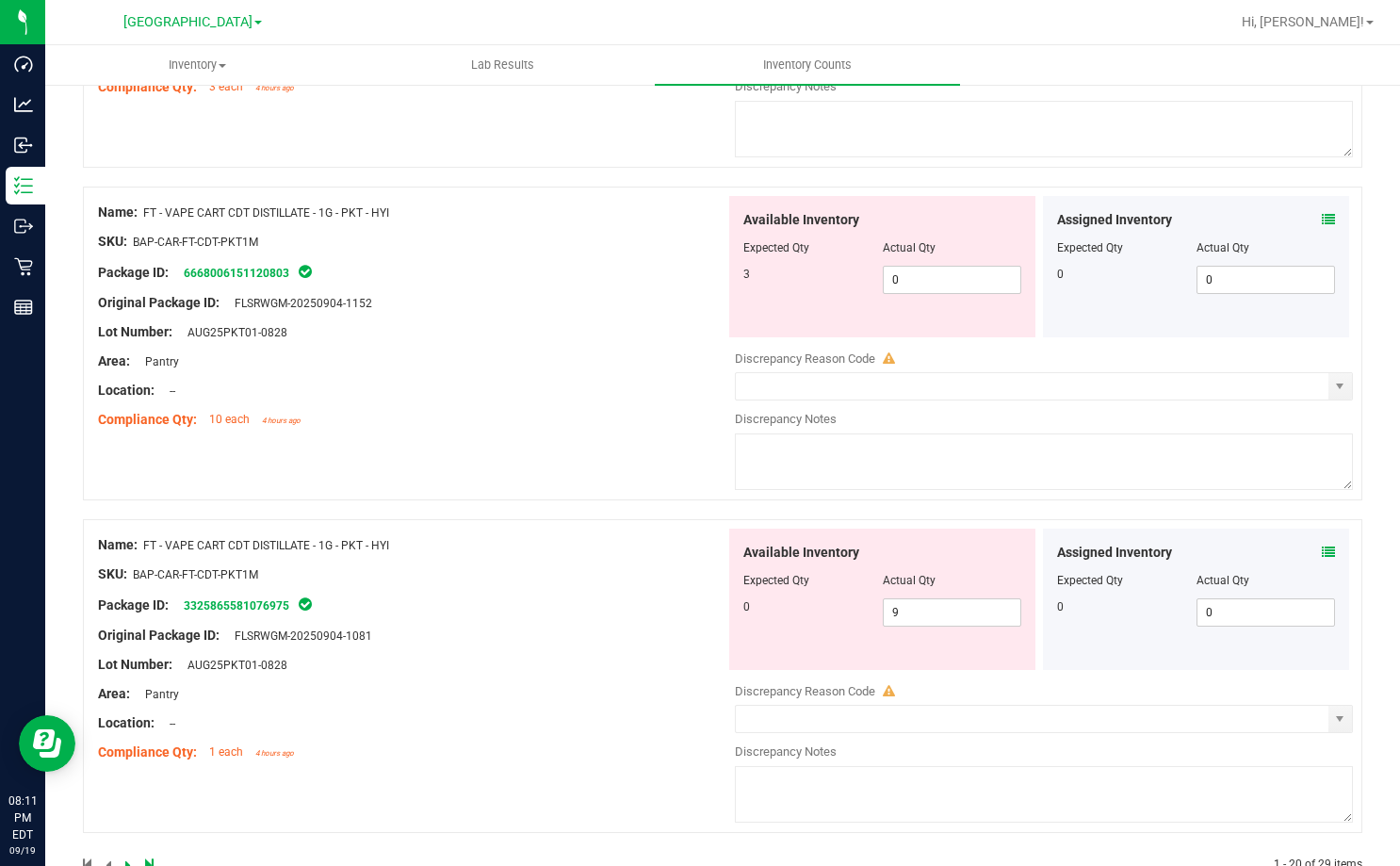
scroll to position [6155, 0]
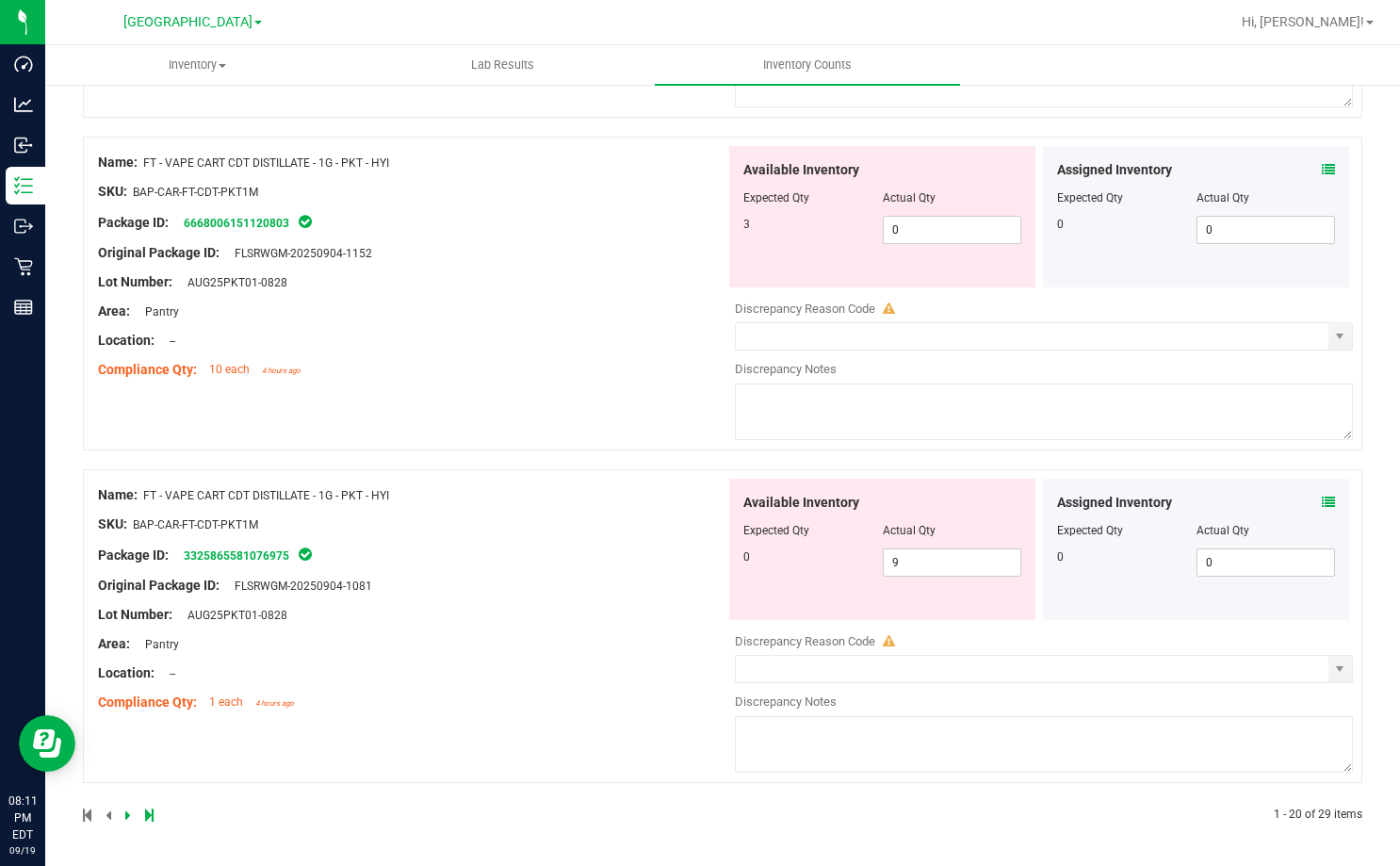
click at [143, 815] on div at bounding box center [402, 815] width 640 height 17
click at [149, 815] on icon at bounding box center [149, 815] width 9 height 12
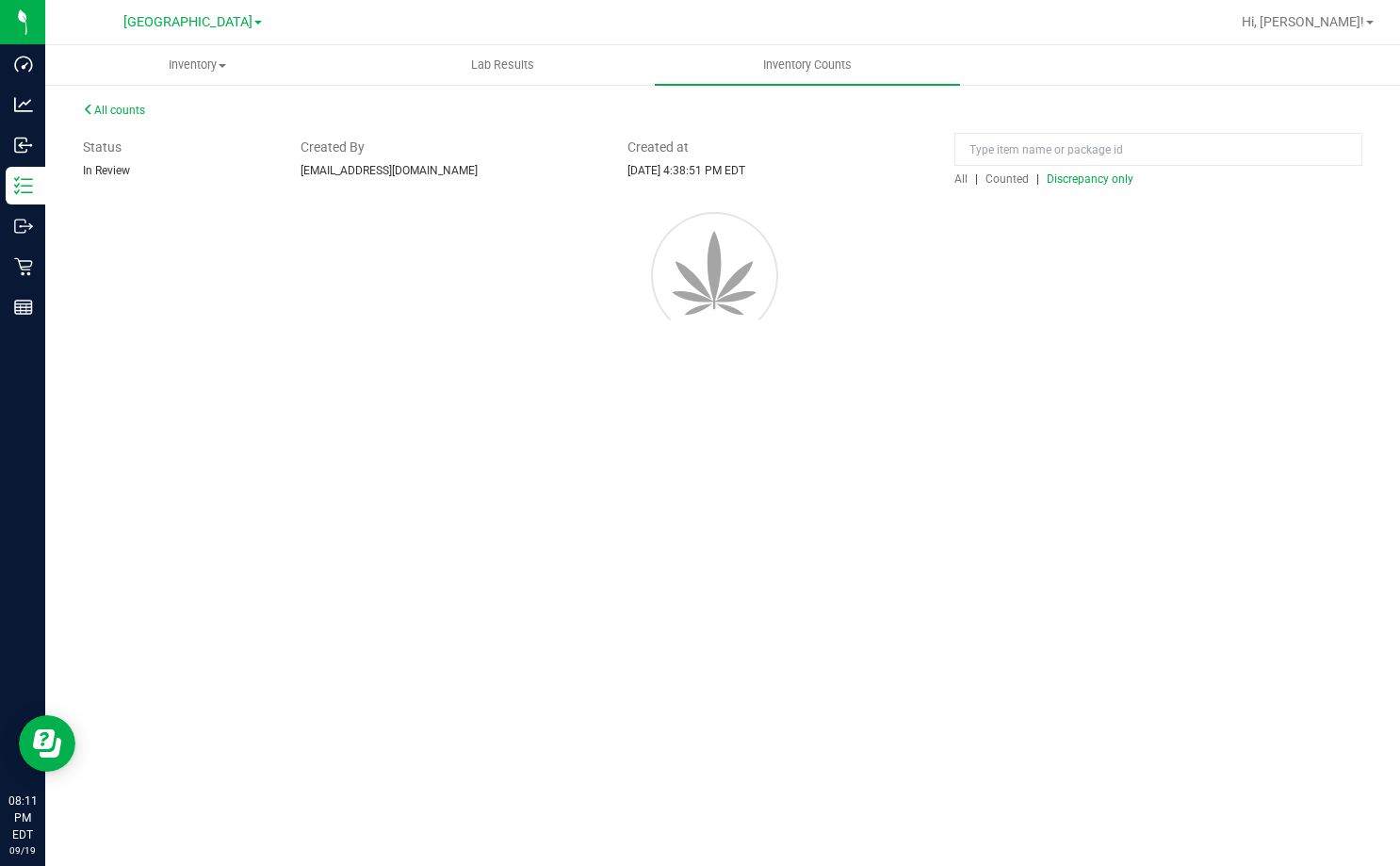
scroll to position [0, 0]
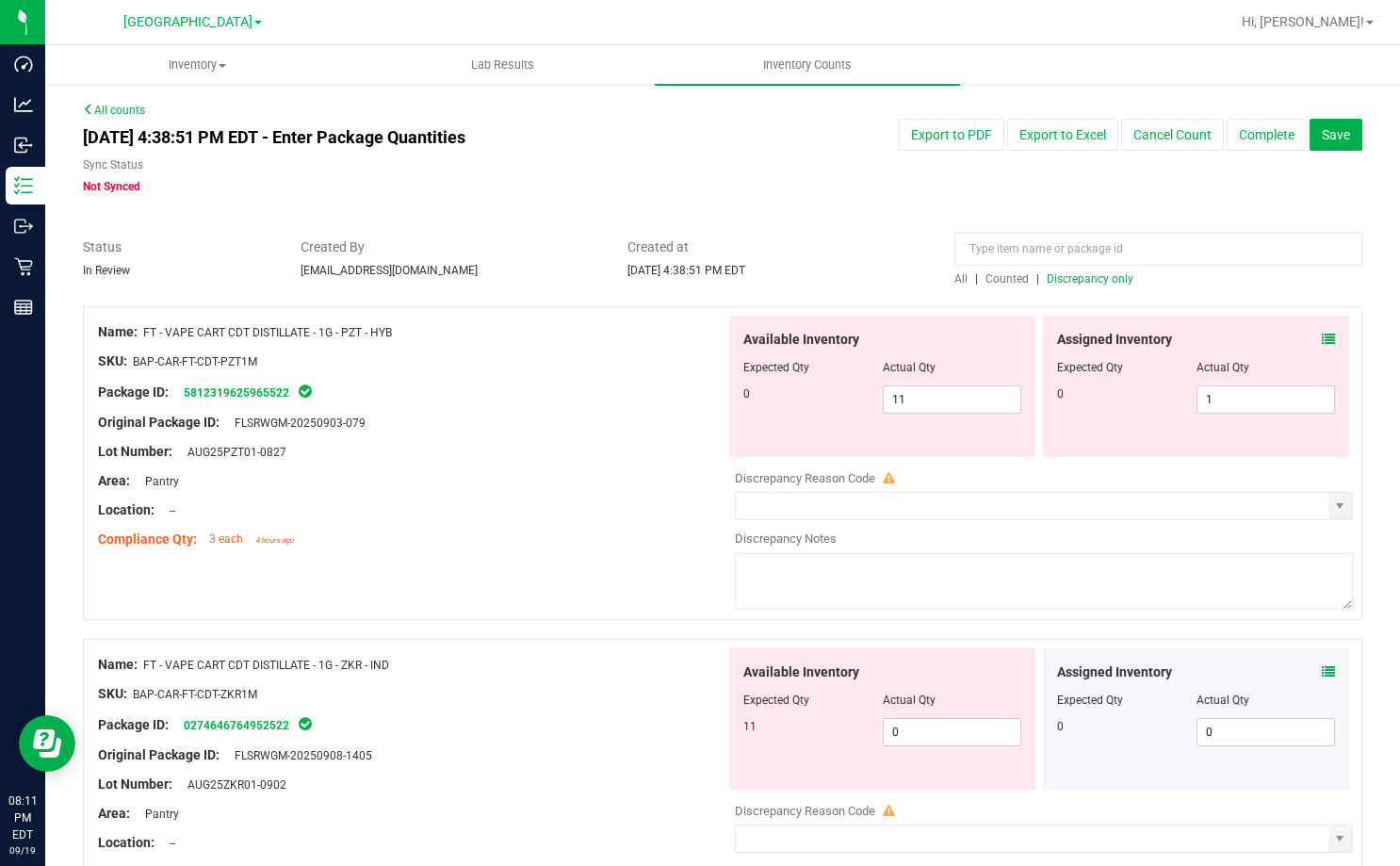
click at [1322, 337] on icon at bounding box center [1329, 340] width 13 height 13
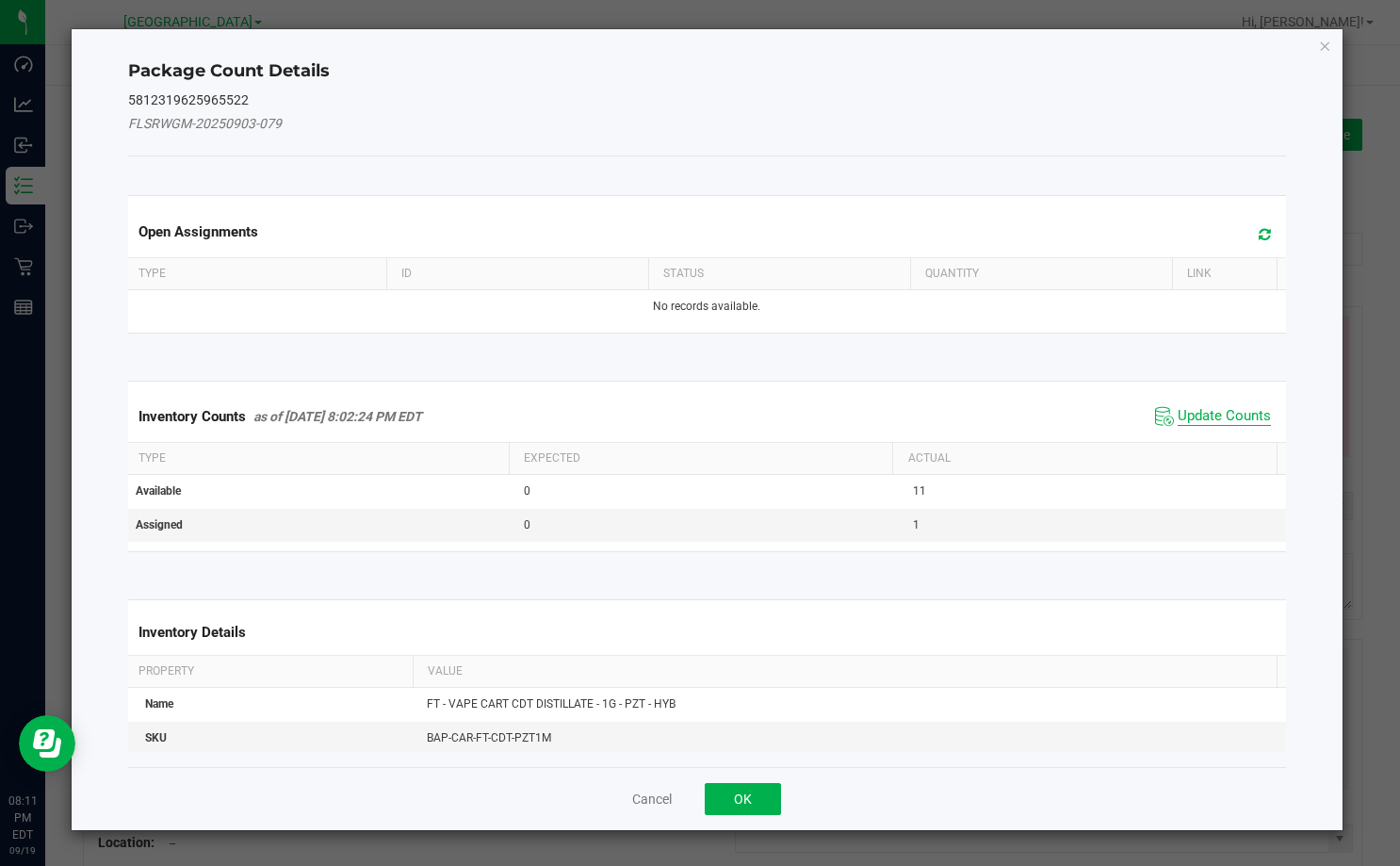
click at [1236, 413] on span "Update Counts" at bounding box center [1224, 417] width 93 height 19
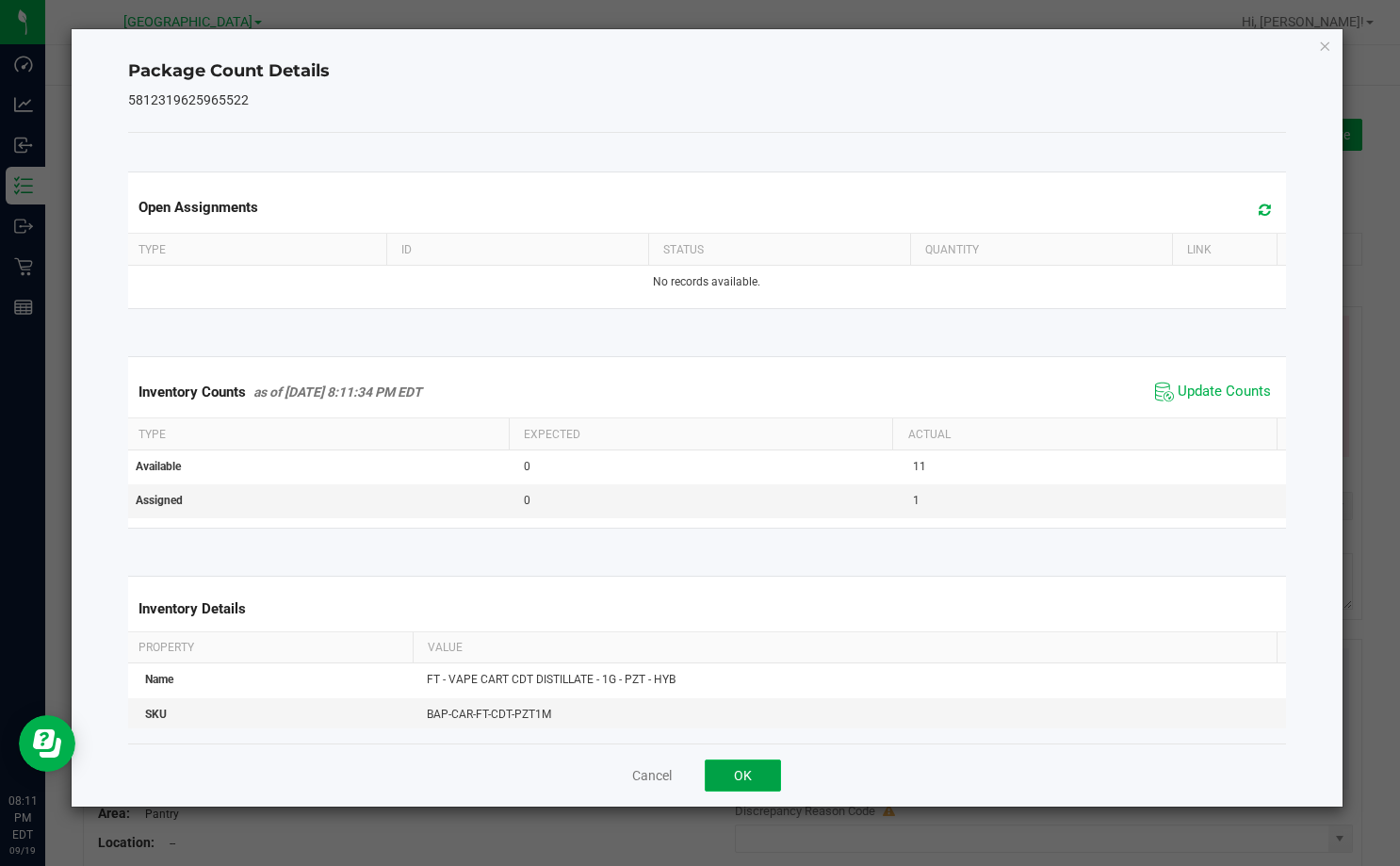
click at [761, 770] on button "OK" at bounding box center [742, 775] width 76 height 32
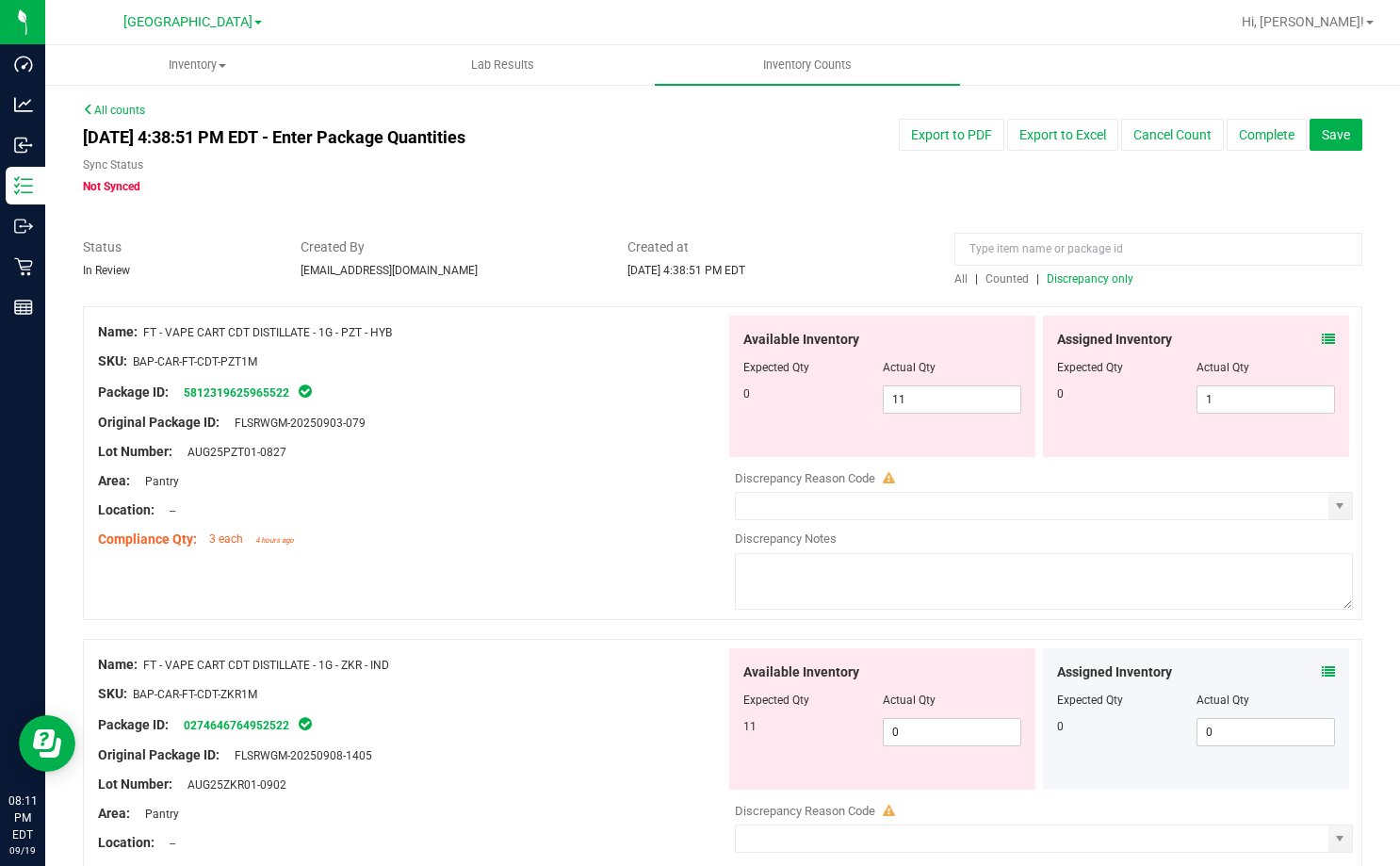
click at [627, 506] on div "Location: --" at bounding box center [412, 510] width 627 height 20
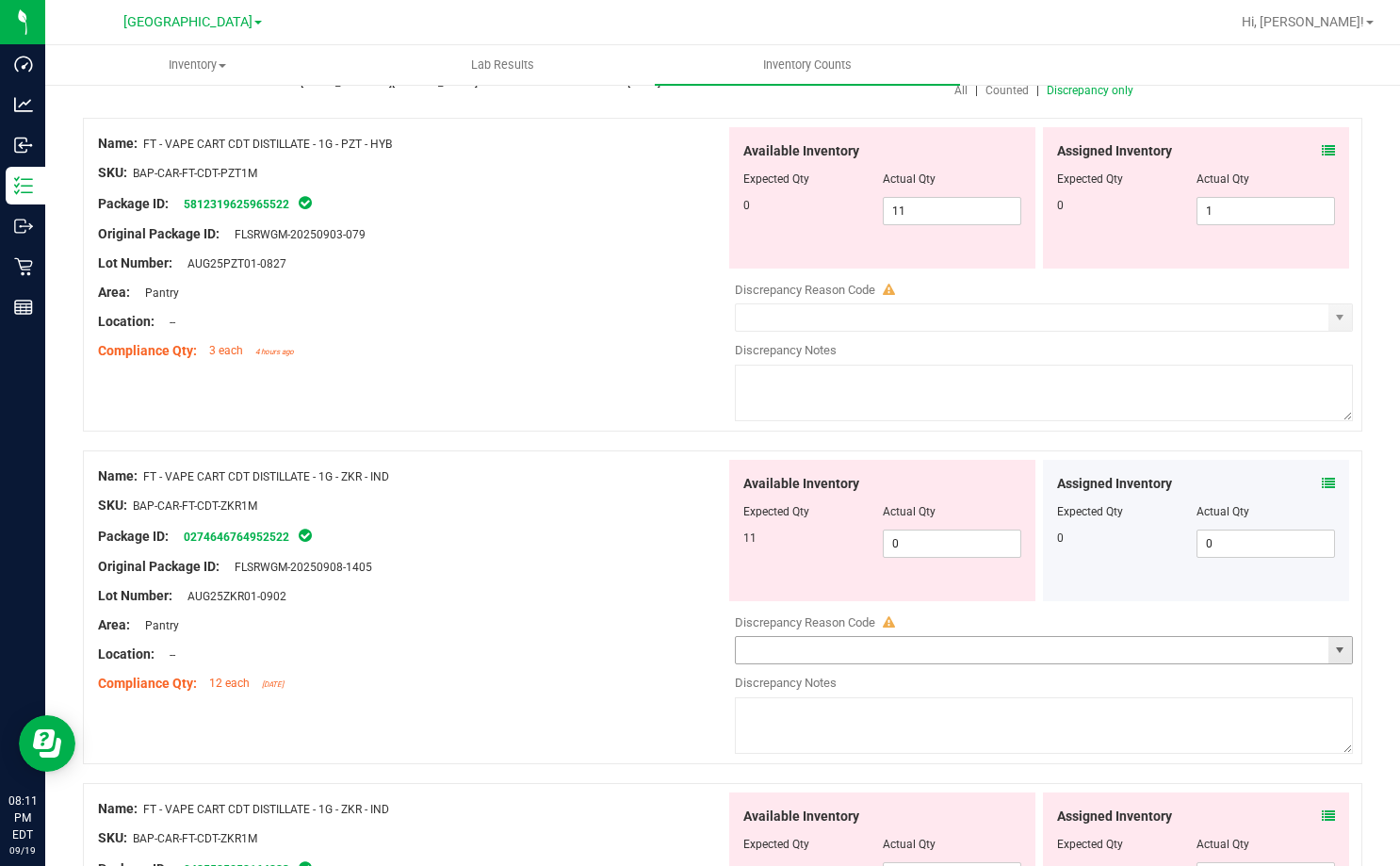
scroll to position [283, 0]
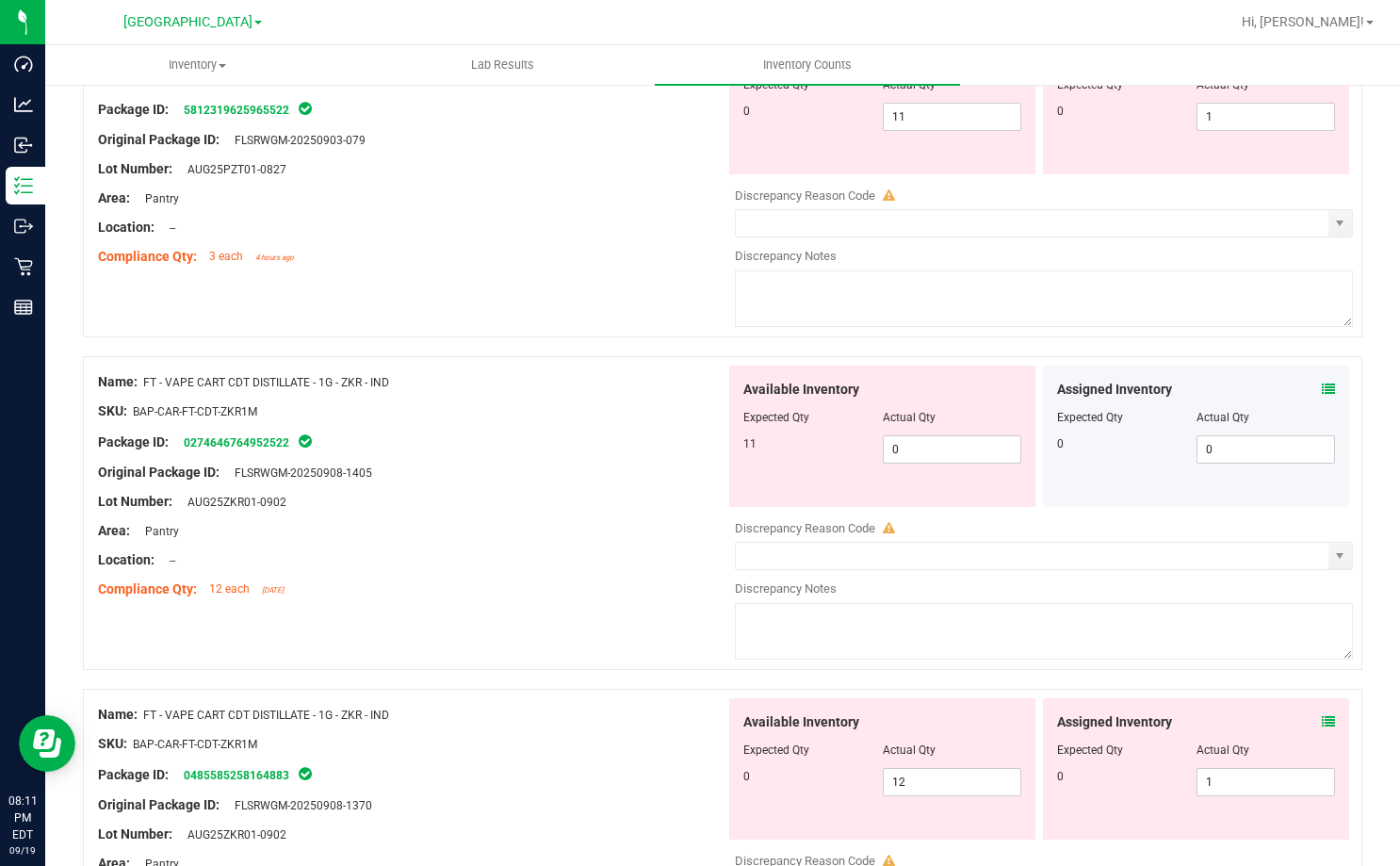
click at [1305, 723] on div "Assigned Inventory" at bounding box center [1195, 722] width 278 height 20
click at [1322, 719] on icon at bounding box center [1329, 722] width 13 height 13
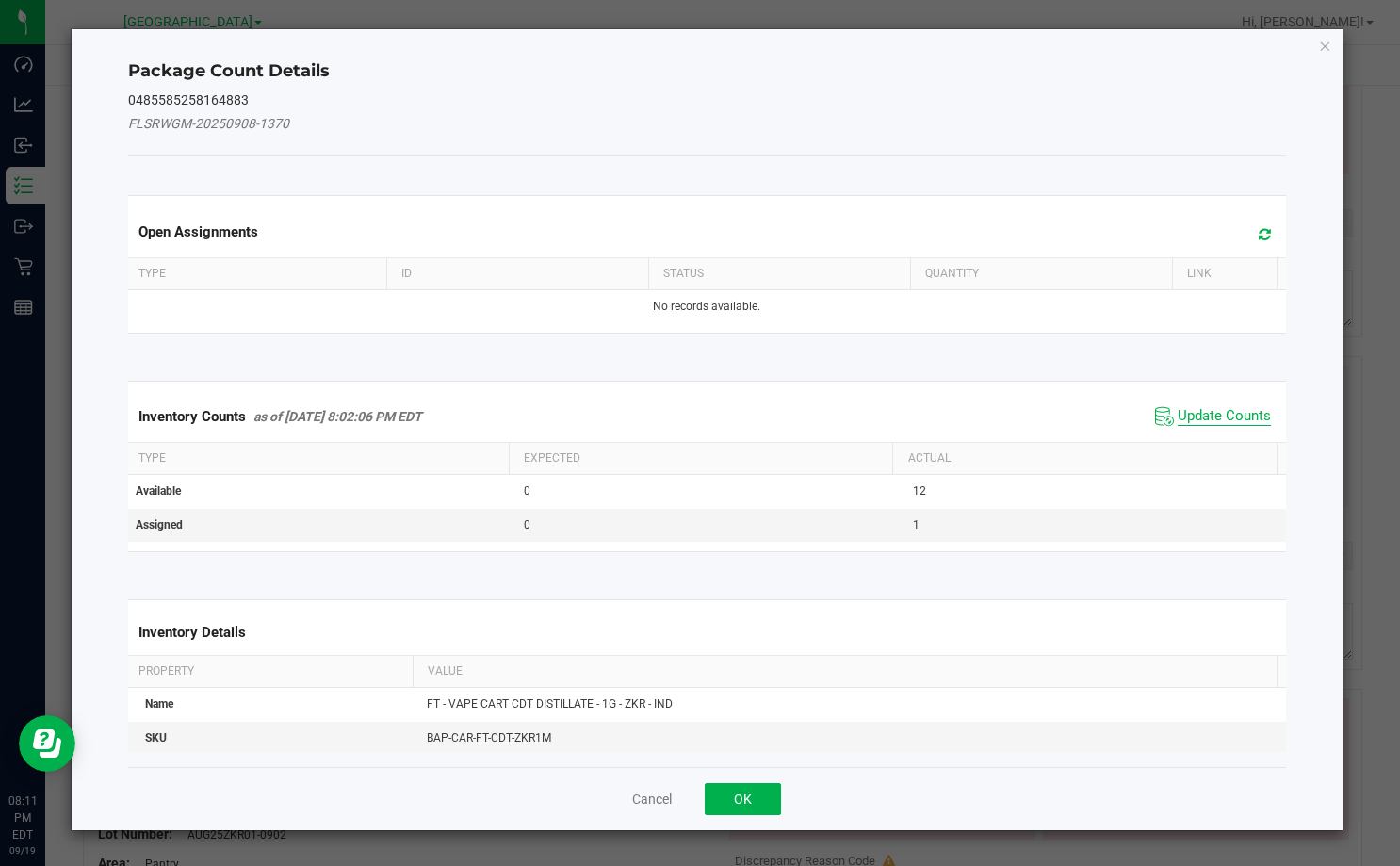
click at [1214, 419] on span "Update Counts" at bounding box center [1224, 417] width 93 height 19
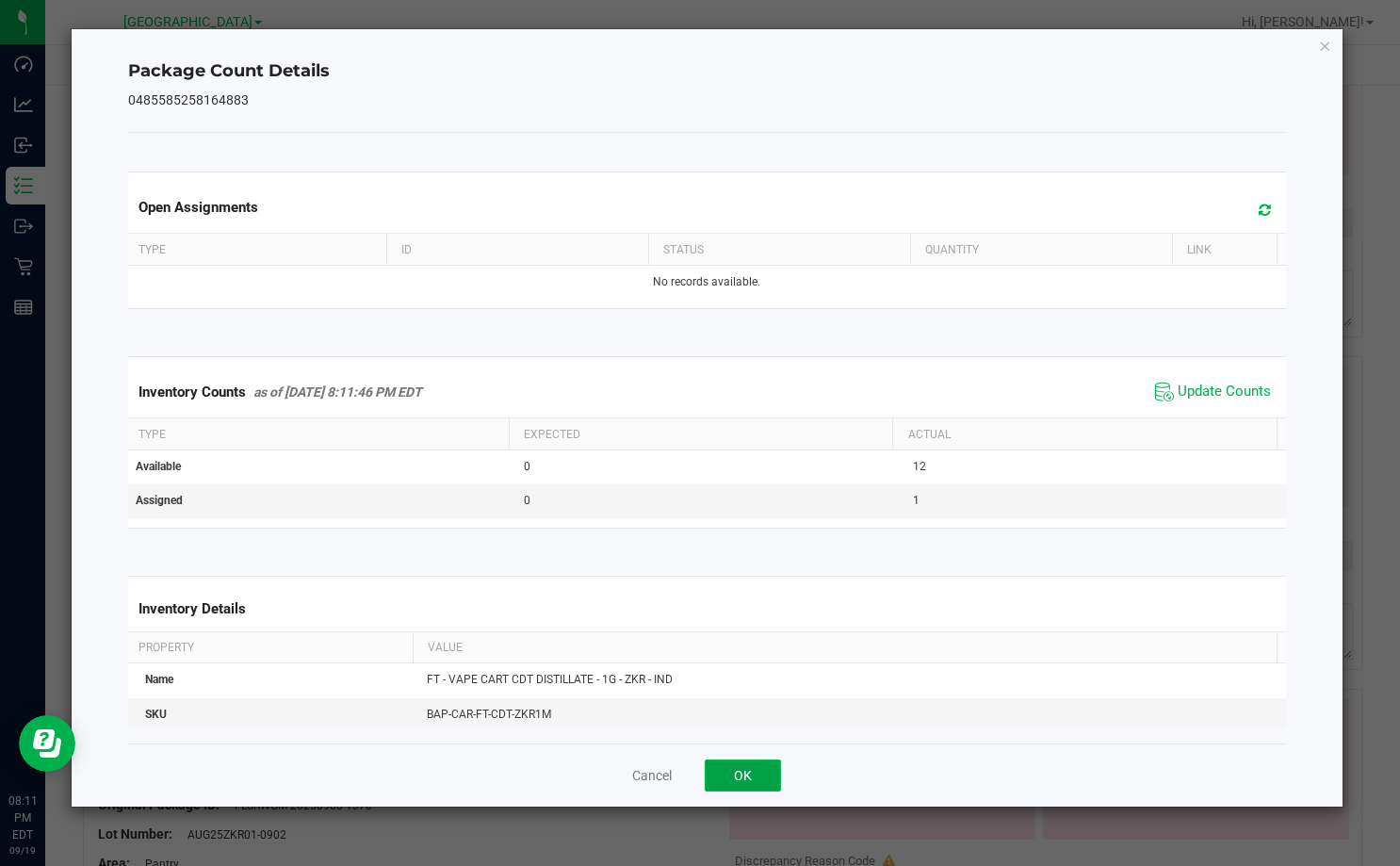
click at [752, 777] on button "OK" at bounding box center [742, 775] width 76 height 32
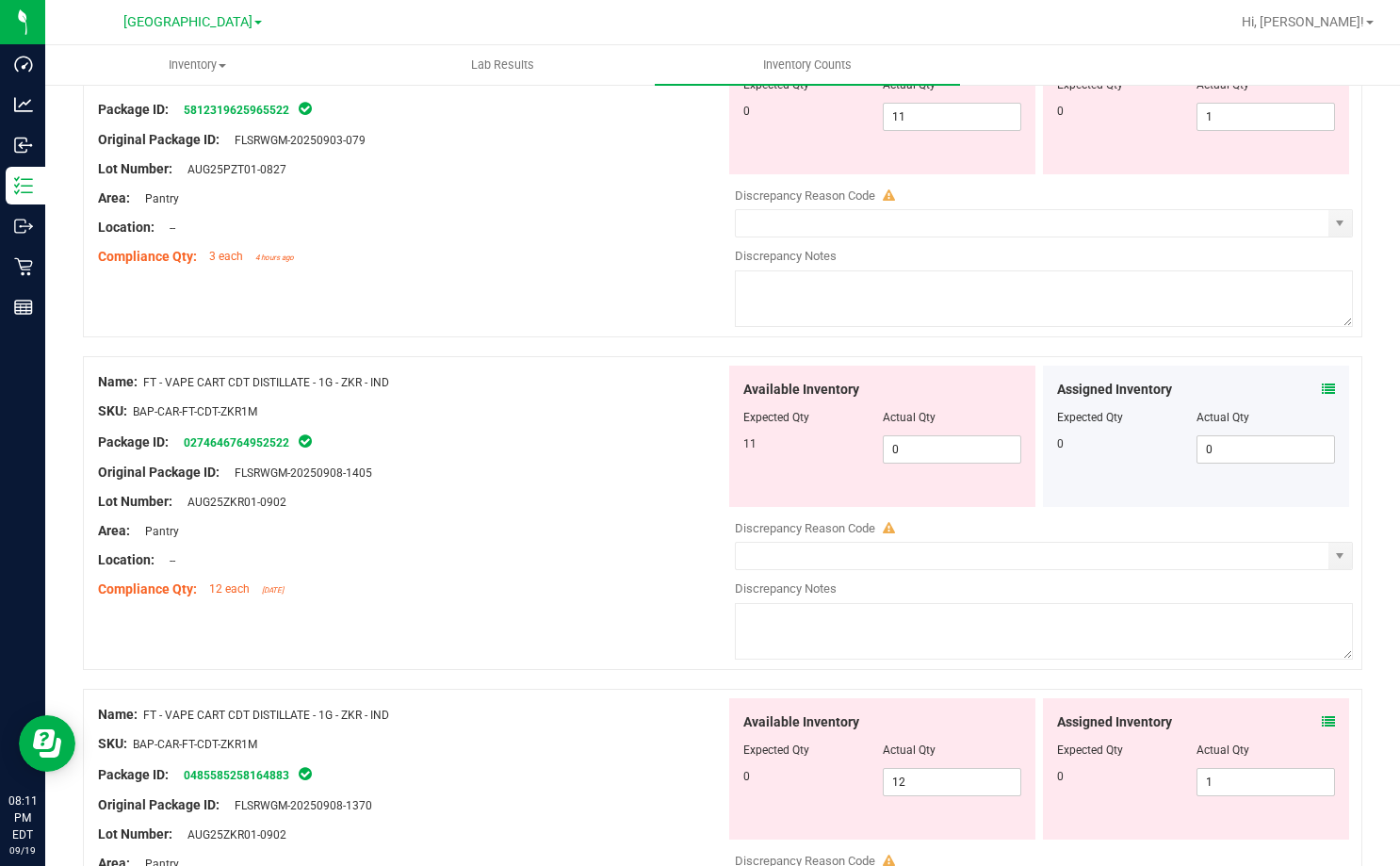
click at [1315, 376] on div "Assigned Inventory Expected Qty Actual Qty 0 0 0" at bounding box center [1196, 436] width 306 height 141
click at [1322, 387] on icon at bounding box center [1329, 389] width 13 height 13
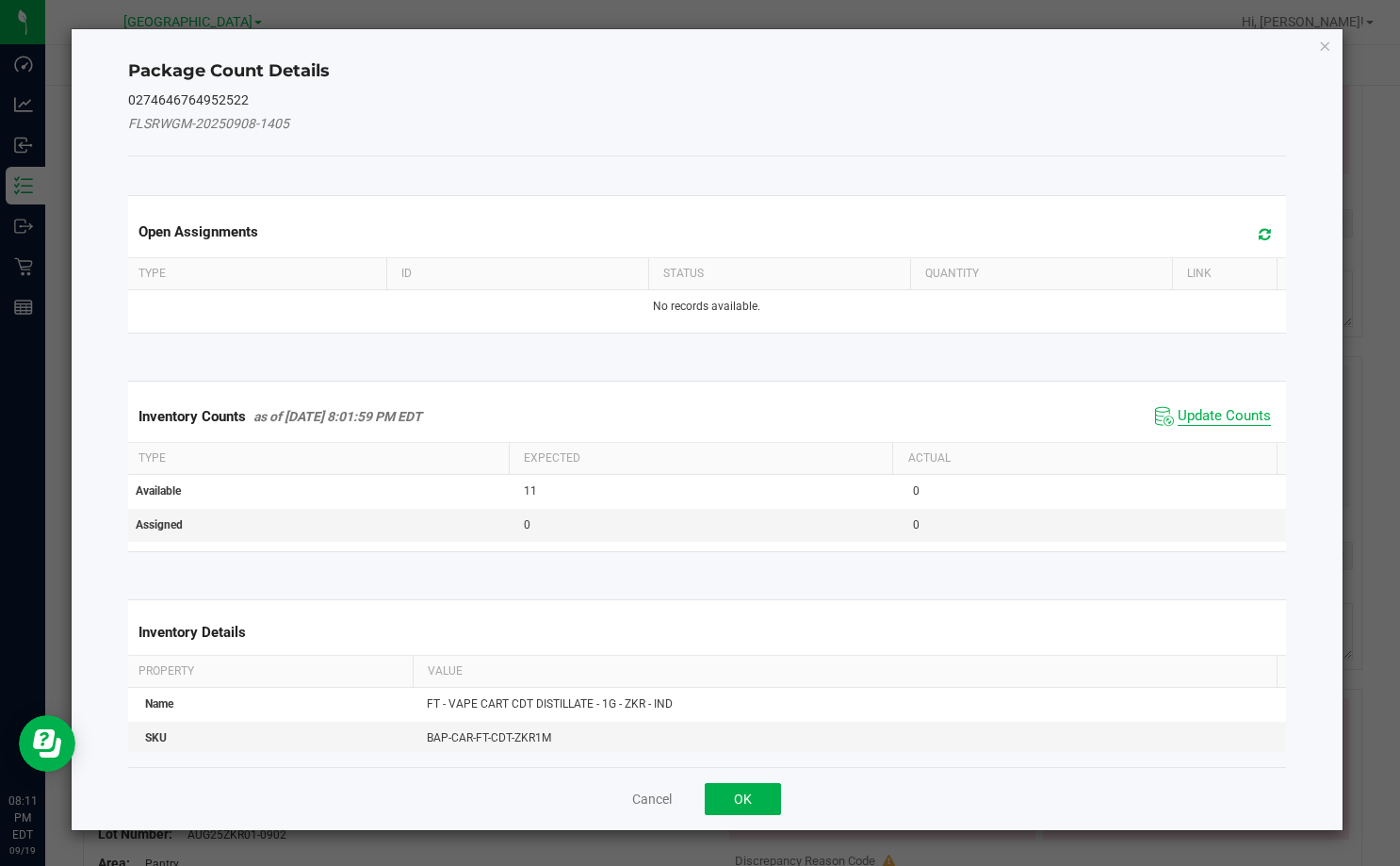
click at [1232, 411] on span "Update Counts" at bounding box center [1224, 417] width 93 height 19
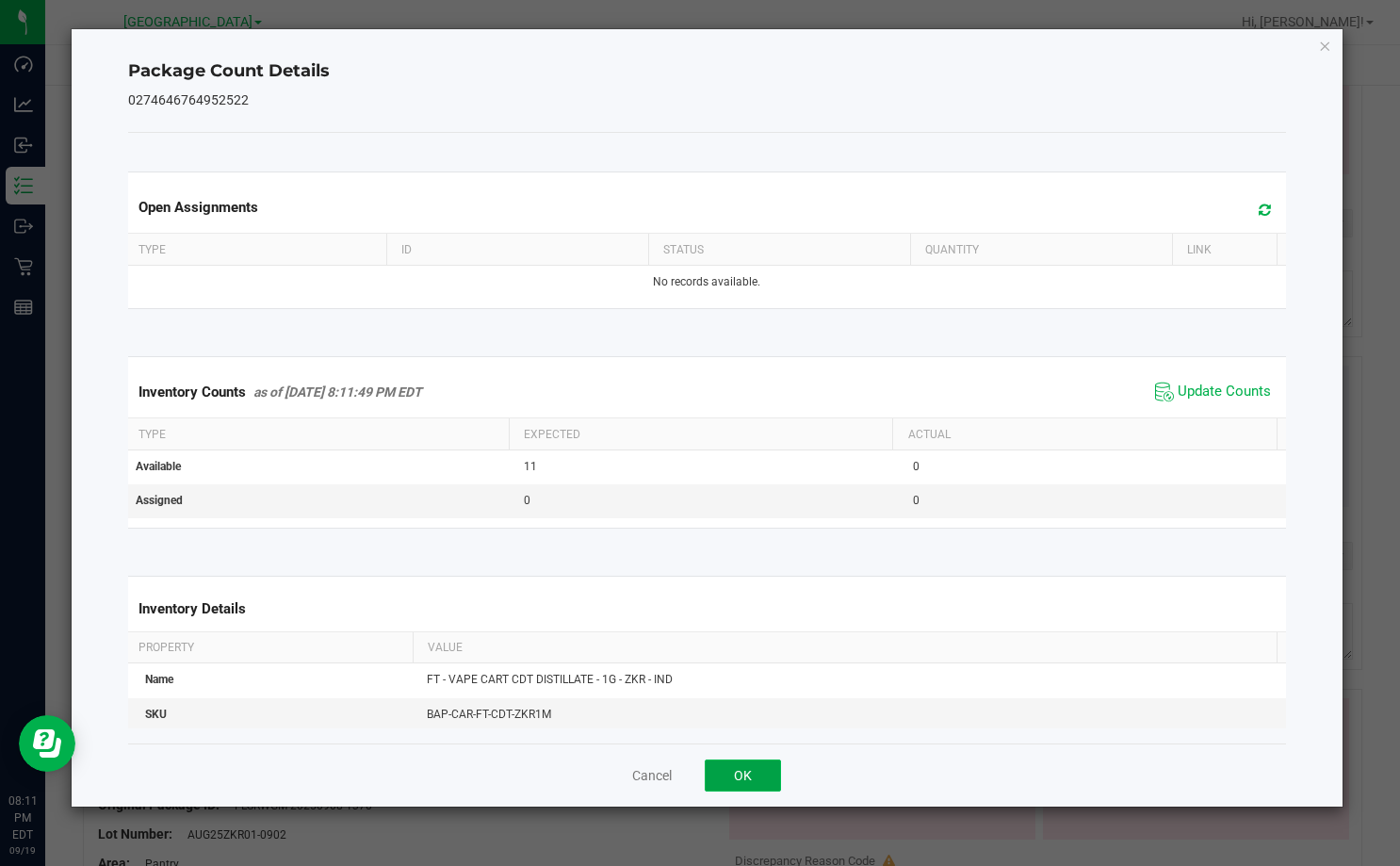
click at [768, 773] on button "OK" at bounding box center [742, 775] width 76 height 32
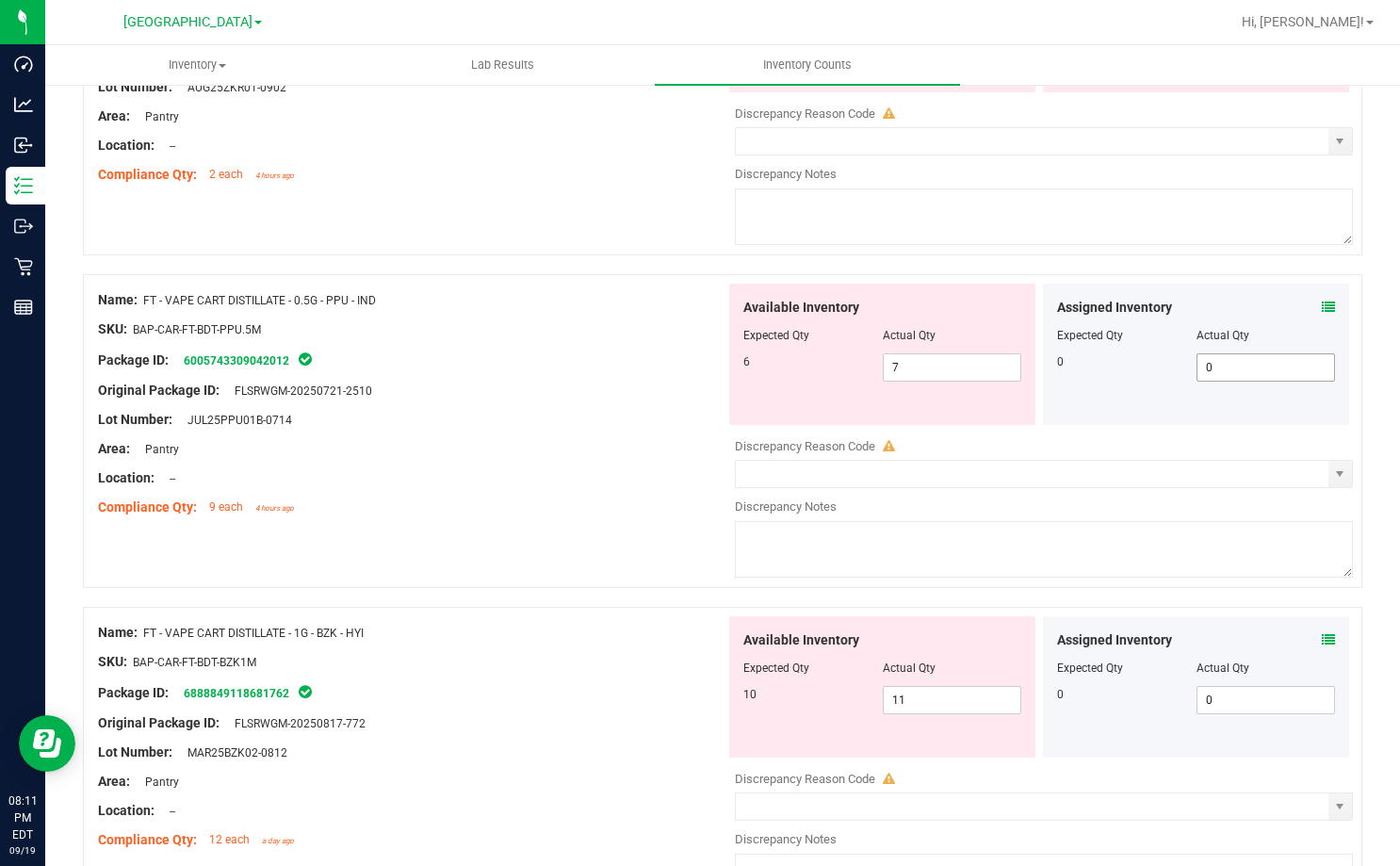
scroll to position [1036, 0]
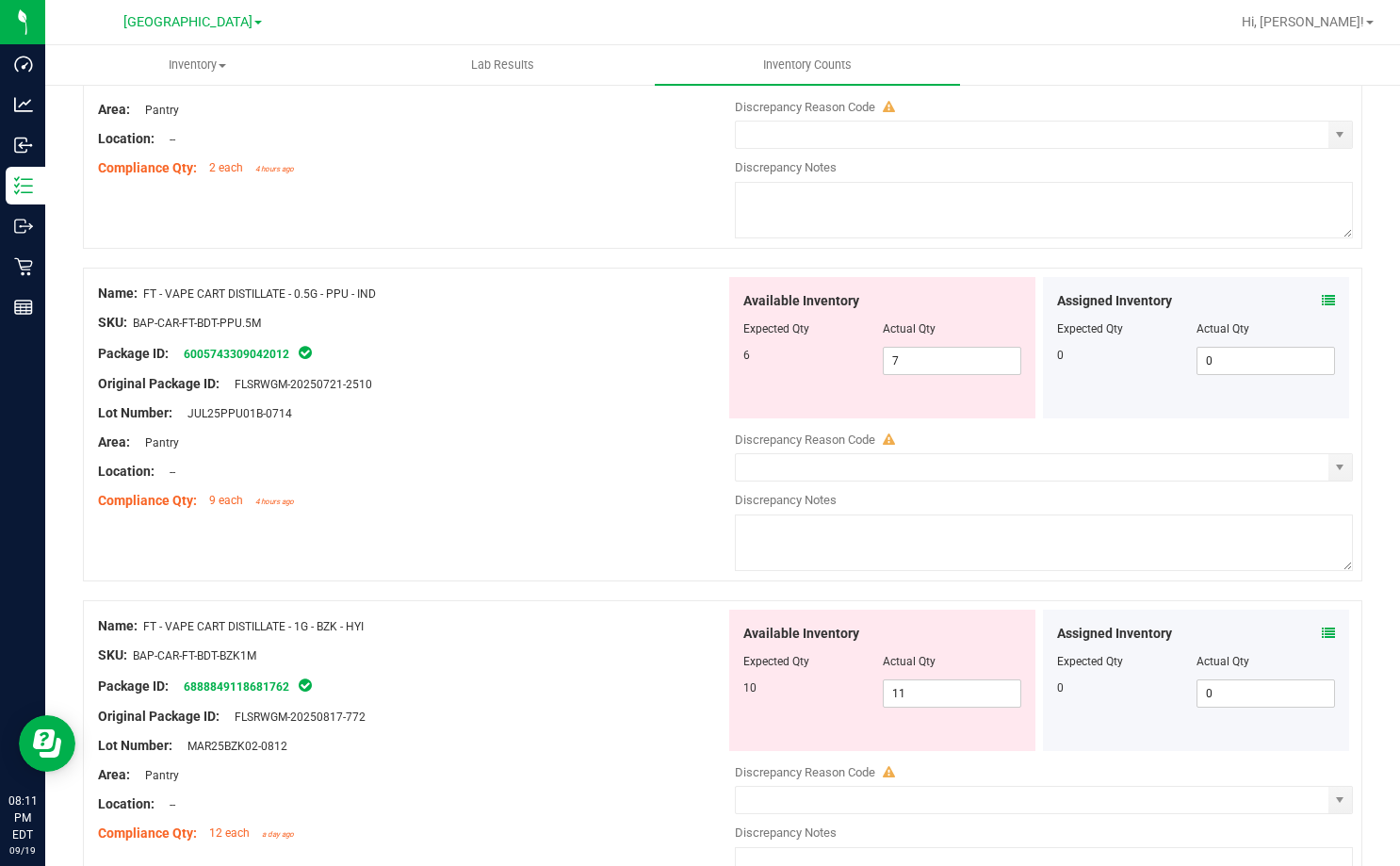
click at [1322, 298] on icon at bounding box center [1329, 300] width 13 height 13
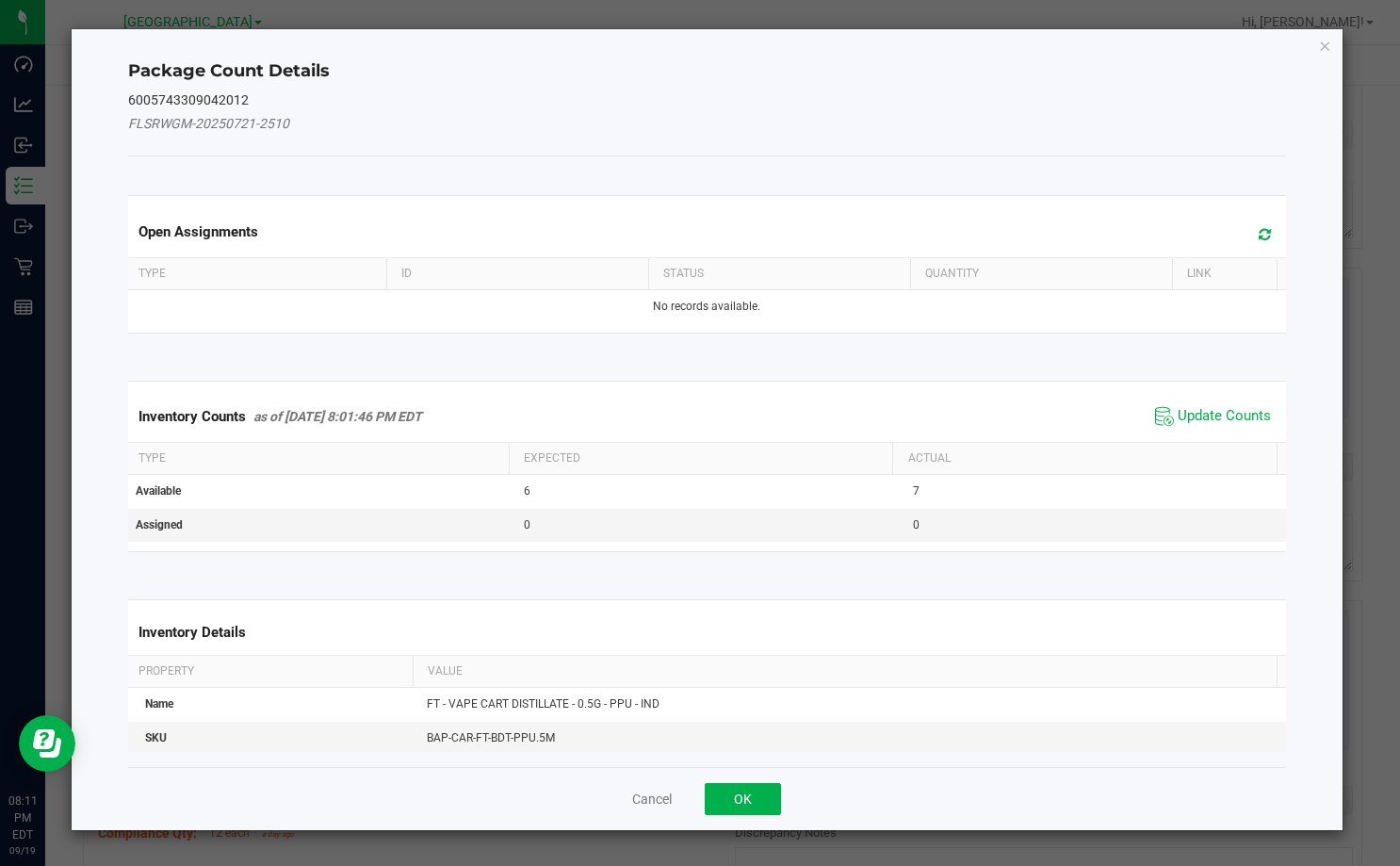
click at [1175, 405] on span "Update Counts" at bounding box center [1212, 416] width 125 height 28
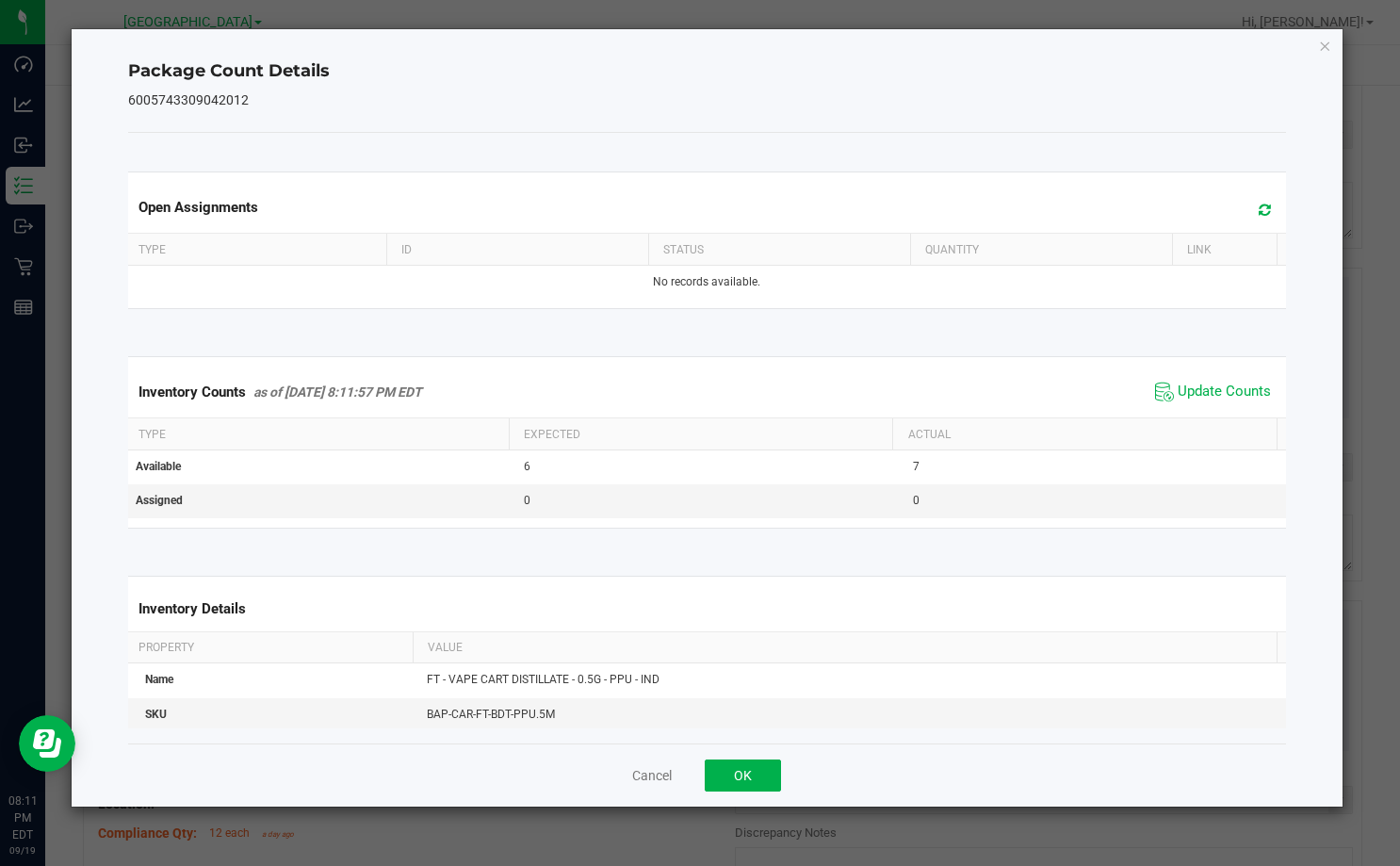
click at [764, 757] on div "Cancel OK" at bounding box center [706, 775] width 1158 height 64
click at [732, 771] on button "OK" at bounding box center [742, 775] width 76 height 32
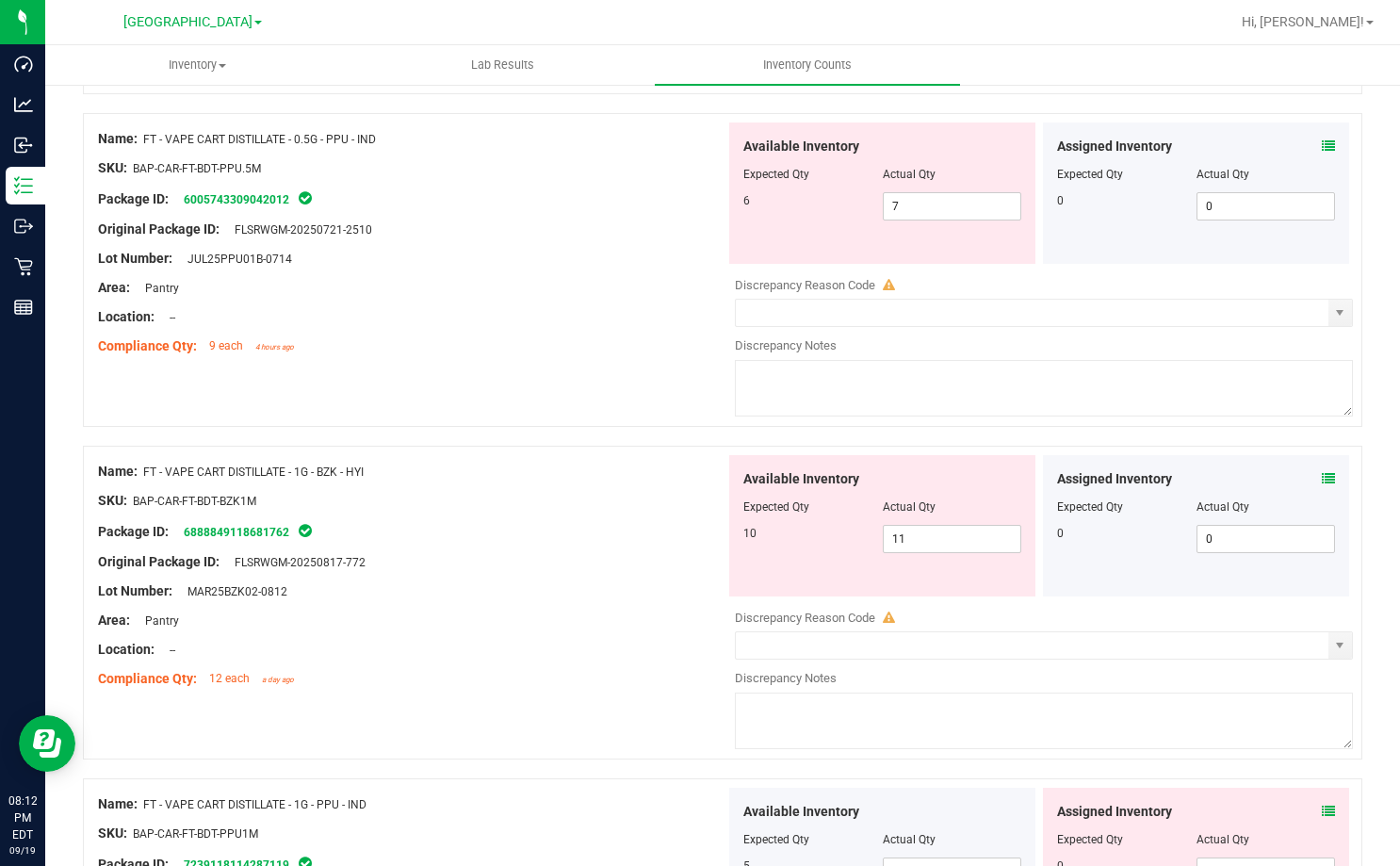
scroll to position [1225, 0]
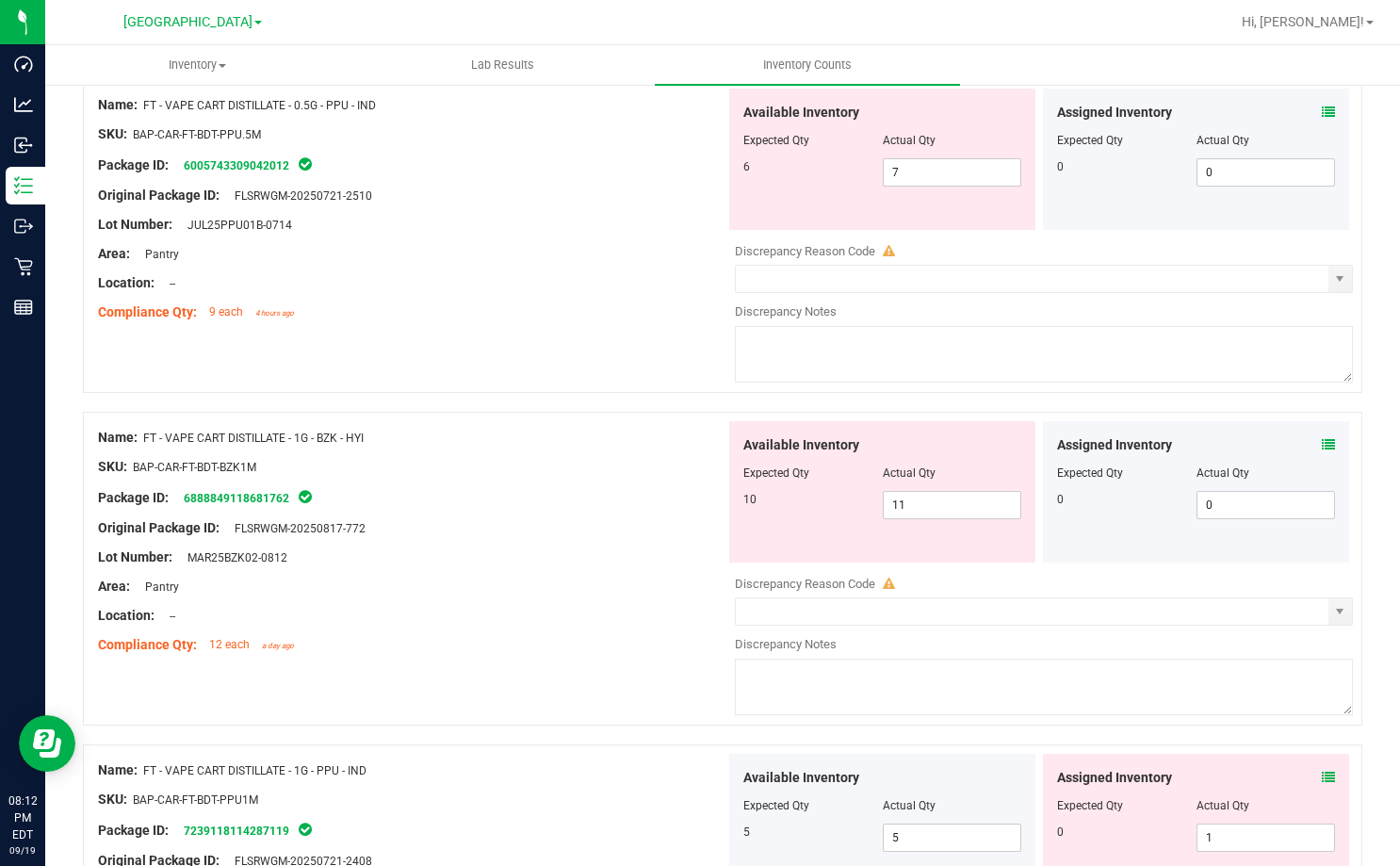
click at [1334, 445] on div "Assigned Inventory Expected Qty Actual Qty 0 0 0" at bounding box center [1196, 492] width 306 height 141
click at [1320, 445] on div "Assigned Inventory Expected Qty Actual Qty 0 0 0" at bounding box center [1196, 492] width 306 height 141
click at [1322, 445] on icon at bounding box center [1329, 445] width 13 height 13
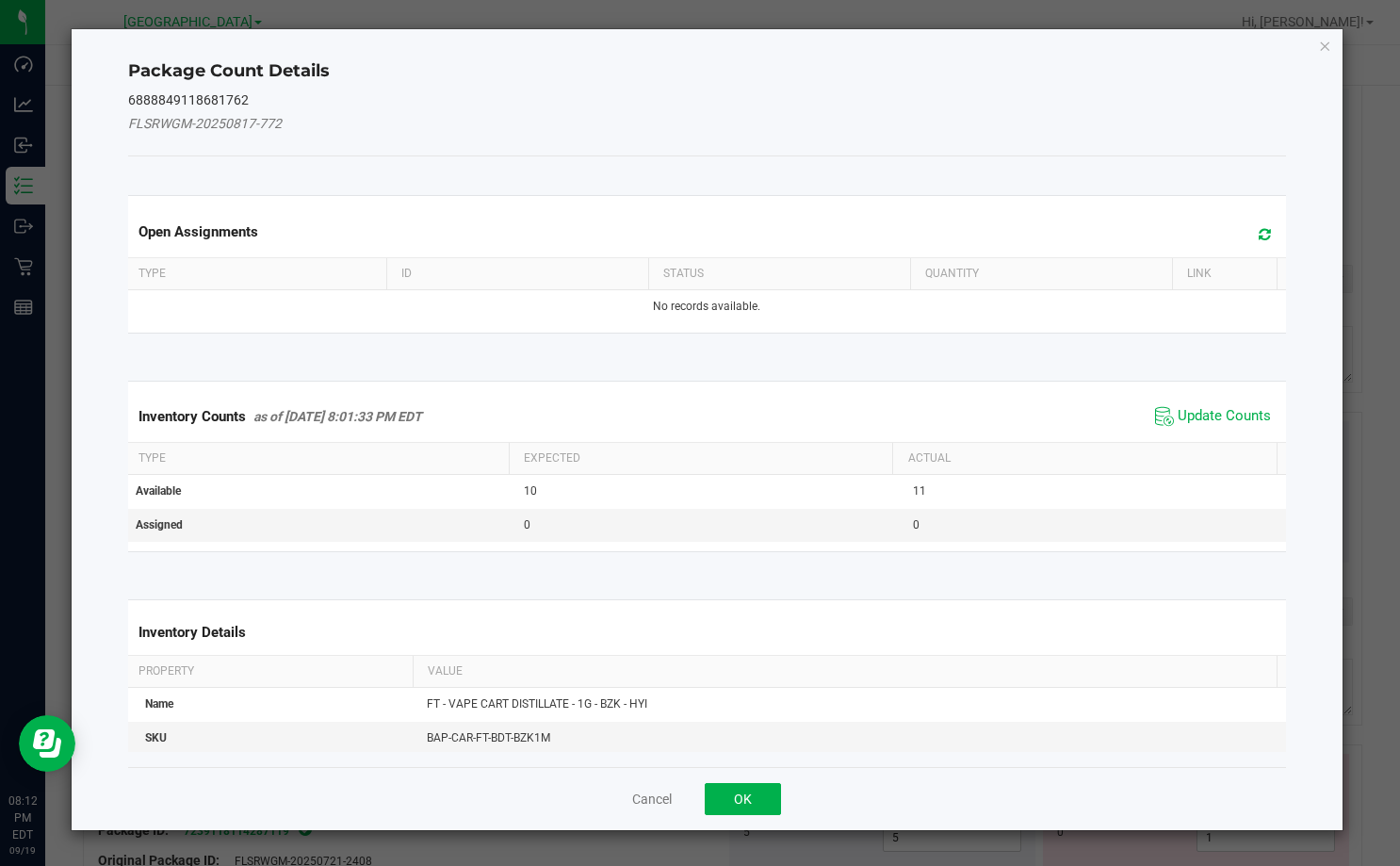
click at [1235, 402] on span "Update Counts" at bounding box center [1212, 416] width 125 height 28
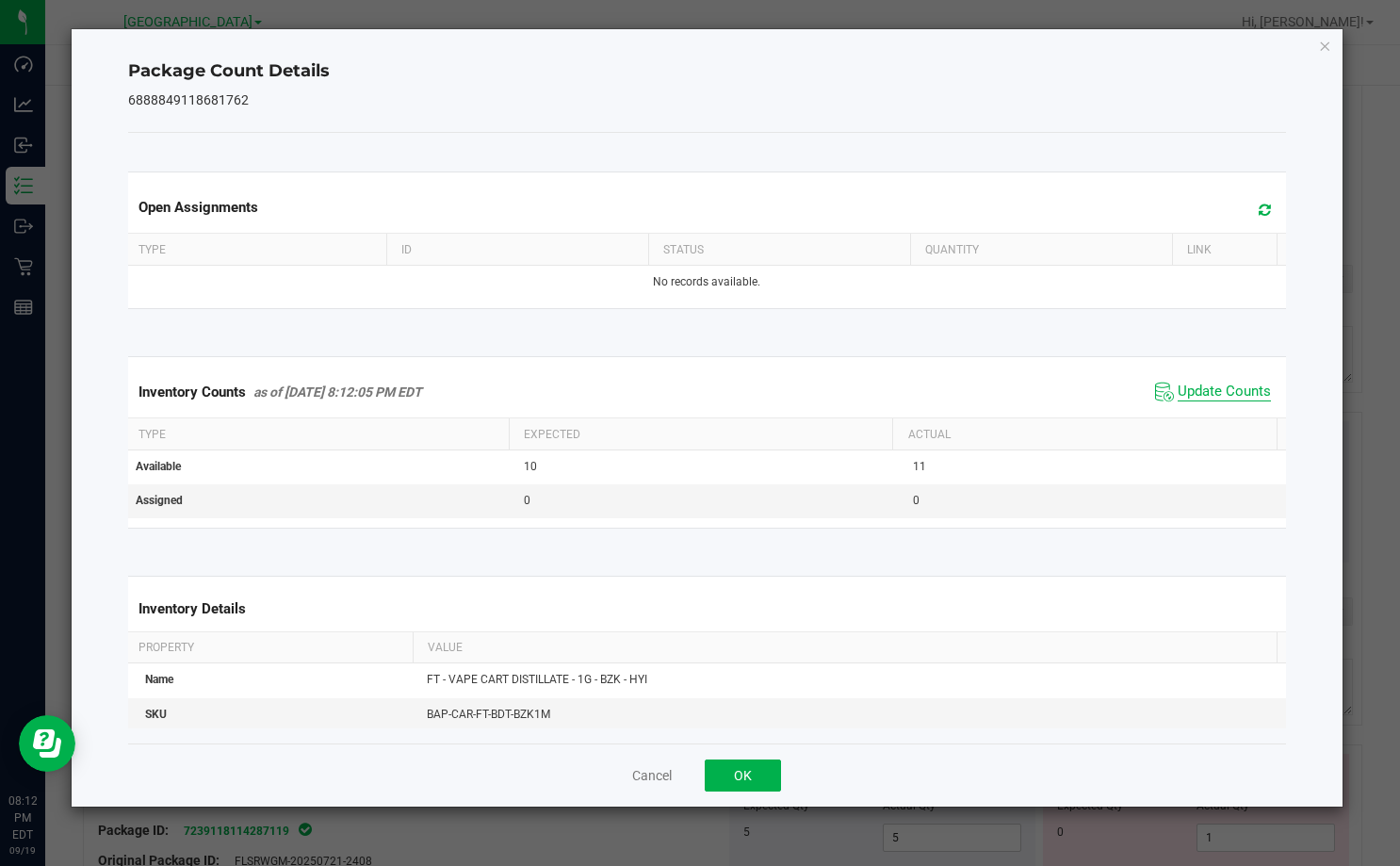
click at [1227, 412] on div "Inventory Counts as of [DATE] 8:12:05 PM EDT Update Counts" at bounding box center [706, 392] width 1165 height 51
click at [741, 774] on button "OK" at bounding box center [742, 775] width 76 height 32
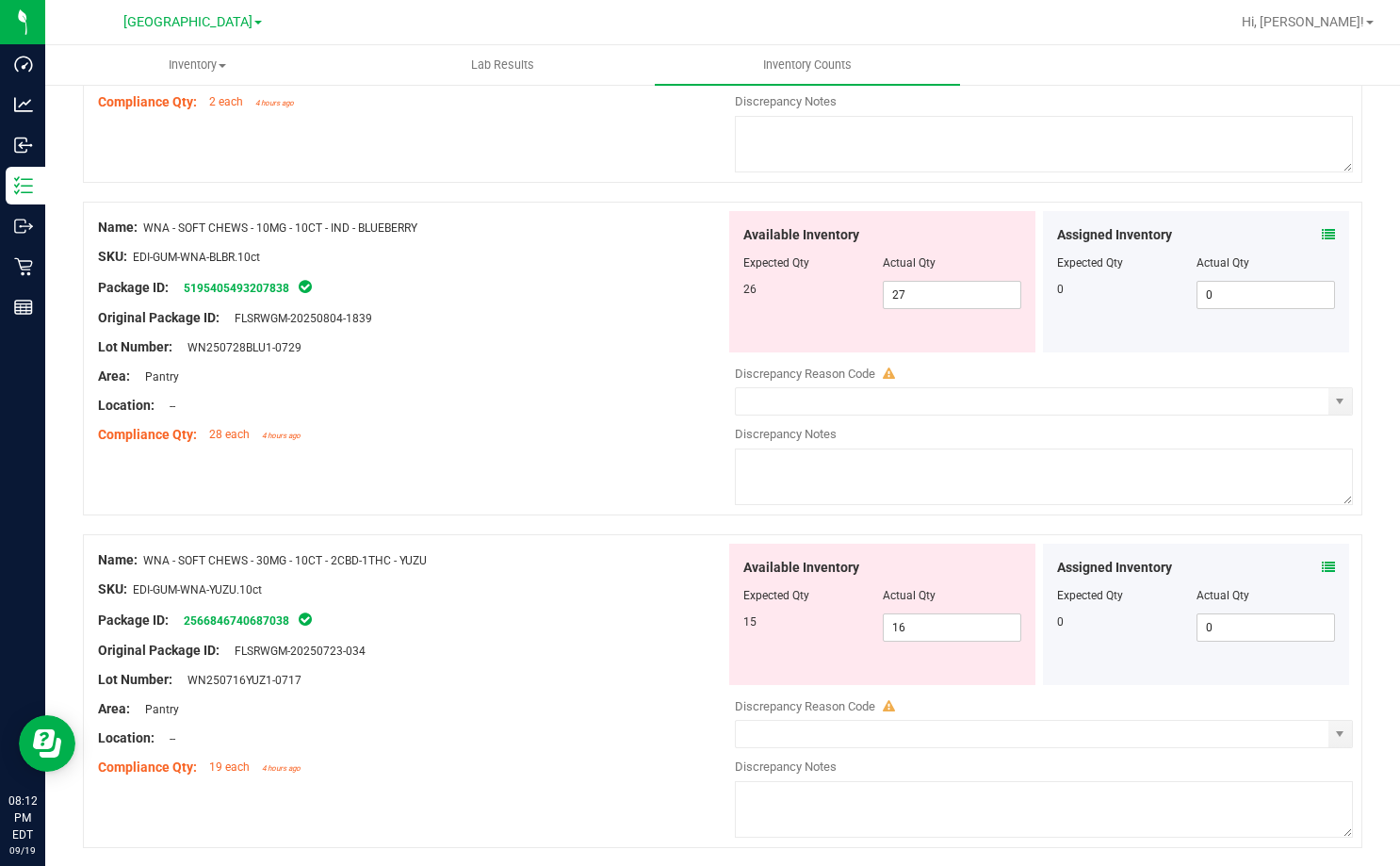
scroll to position [2497, 0]
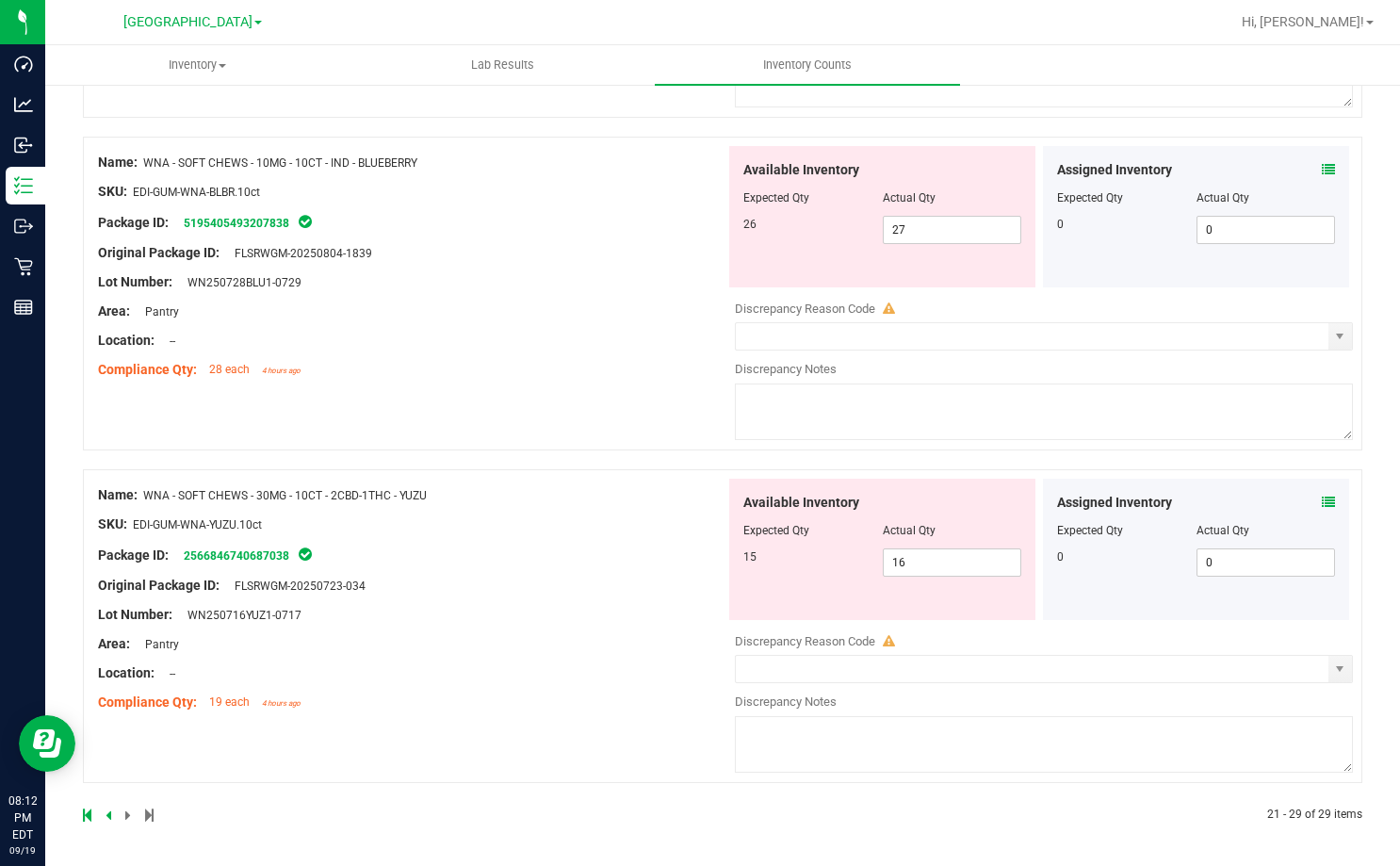
click at [113, 816] on link at bounding box center [110, 815] width 9 height 13
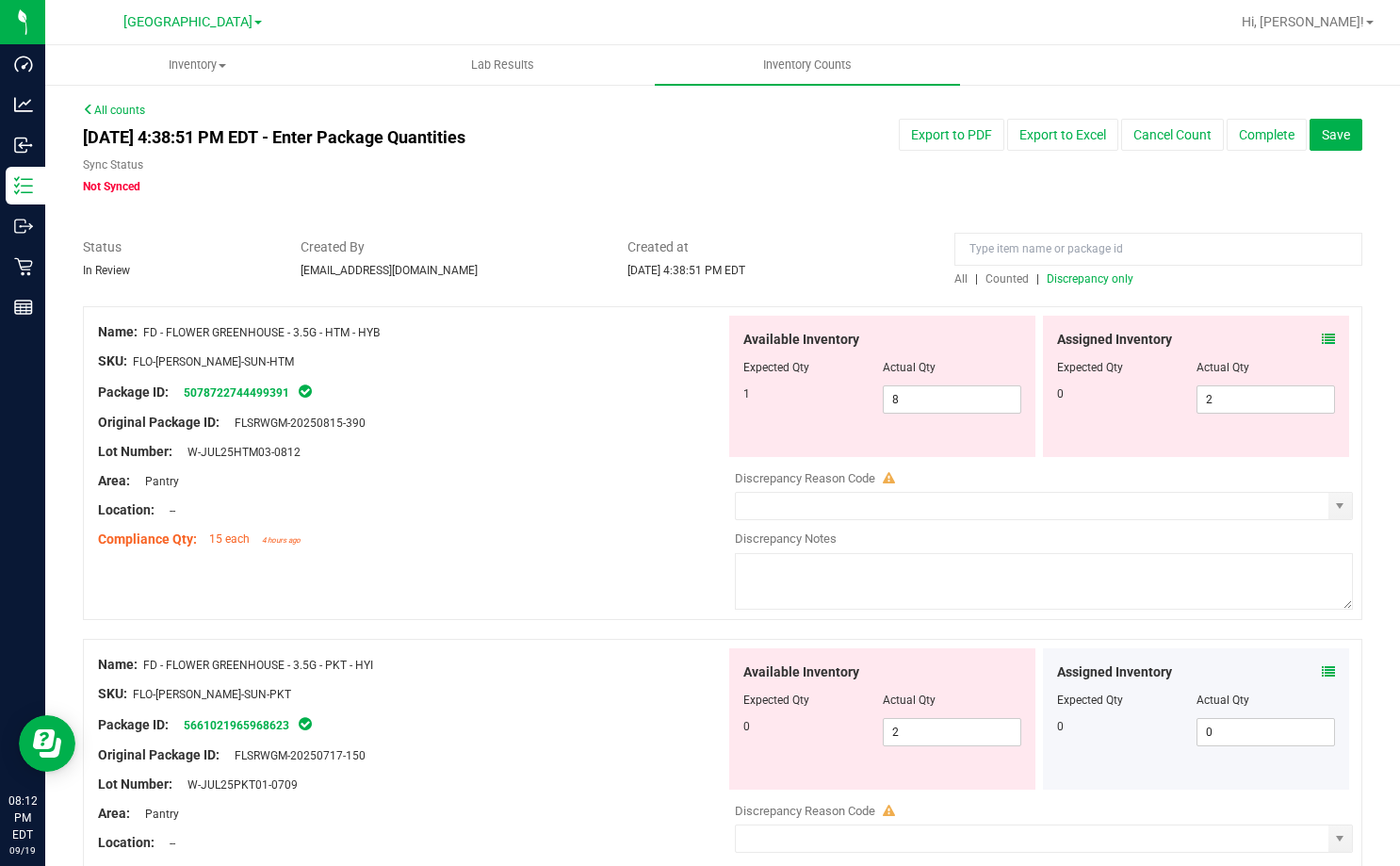
click at [584, 447] on div "Lot Number: W-JUL25HTM03-0812" at bounding box center [412, 451] width 627 height 20
click at [955, 408] on span "8 8" at bounding box center [952, 398] width 140 height 28
click at [955, 408] on input "8" at bounding box center [952, 398] width 138 height 26
type input "1"
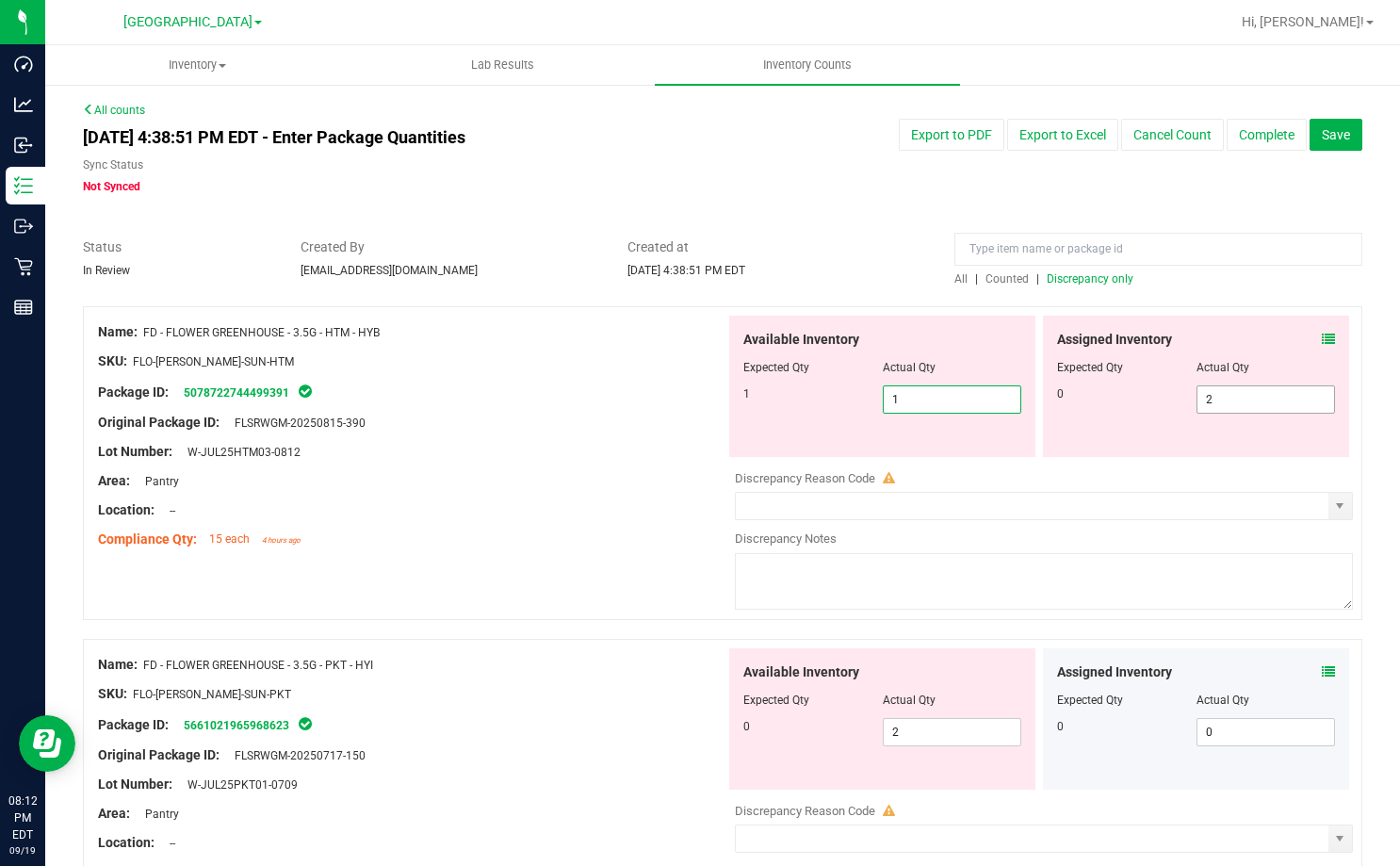
click at [1207, 394] on span "2 2" at bounding box center [1265, 398] width 140 height 28
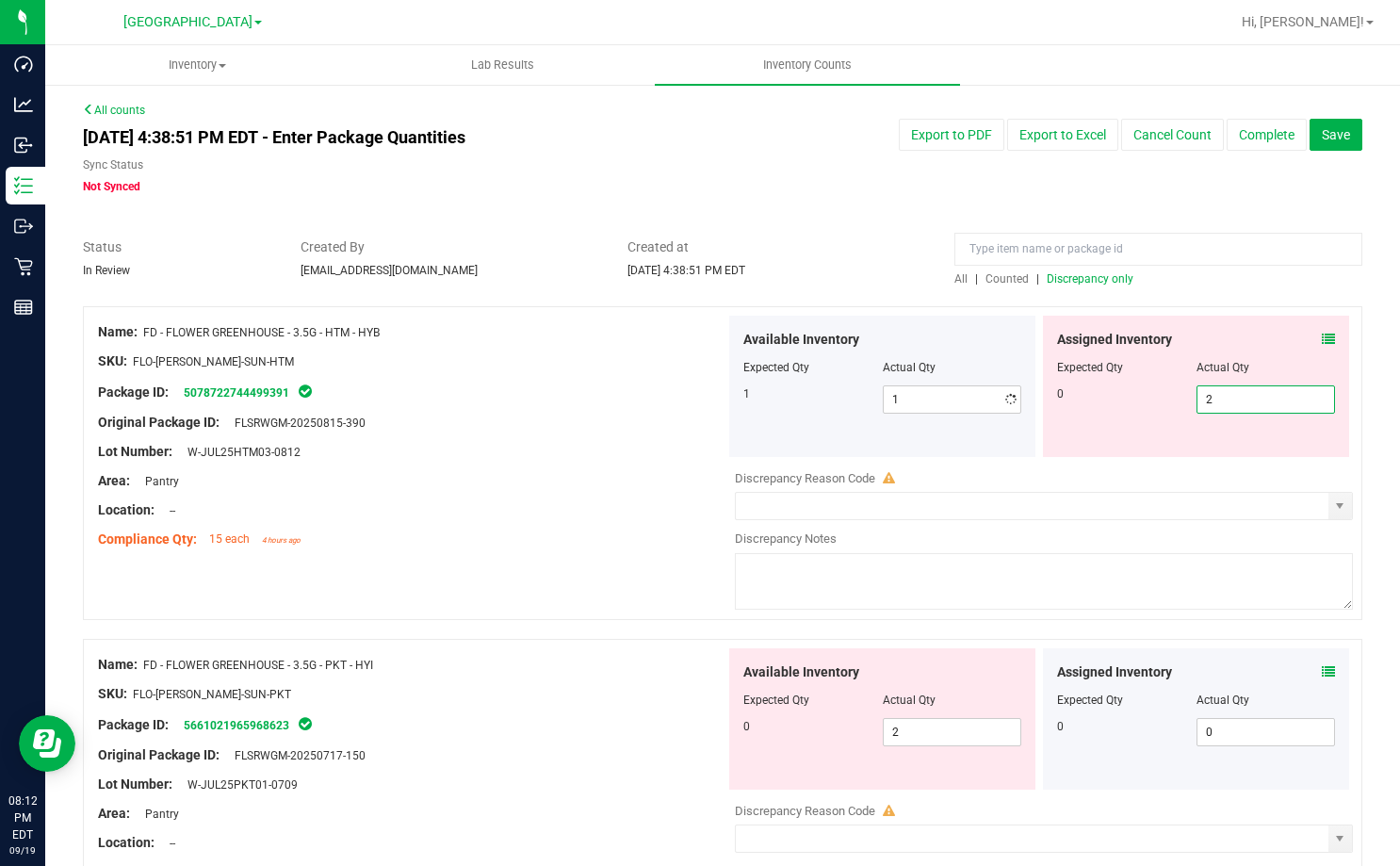
click at [1207, 394] on input "2" at bounding box center [1265, 398] width 138 height 26
type input "0"
click at [551, 420] on div "Original Package ID: FLSRWGM-20250815-390" at bounding box center [412, 422] width 627 height 20
type input "0"
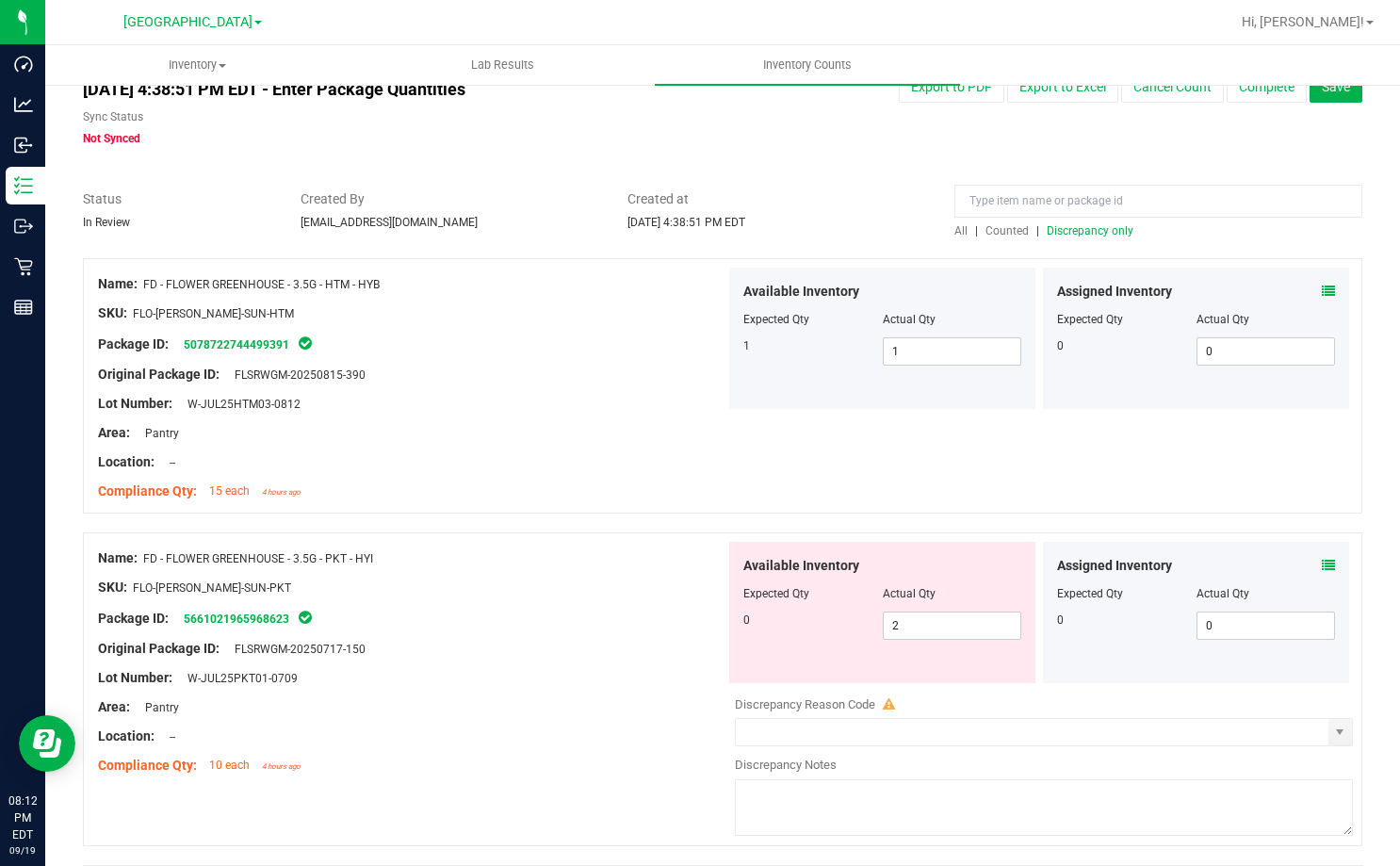
scroll to position [189, 0]
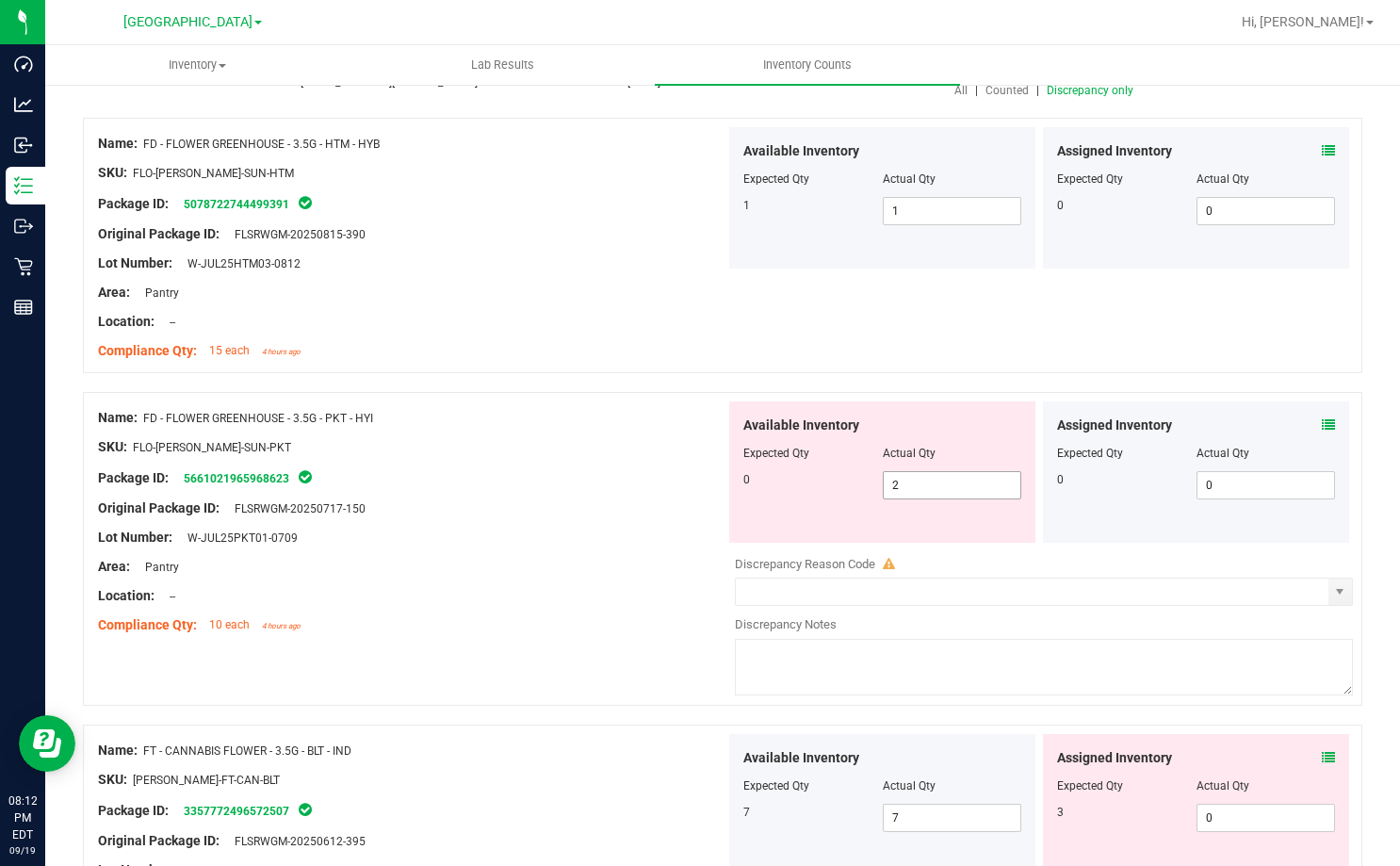
click at [903, 480] on span "2 2" at bounding box center [952, 485] width 140 height 28
click at [903, 480] on input "2" at bounding box center [952, 484] width 138 height 26
type input "0"
click at [595, 446] on div "SKU: FLO-[PERSON_NAME]-SUN-PKT" at bounding box center [412, 446] width 627 height 20
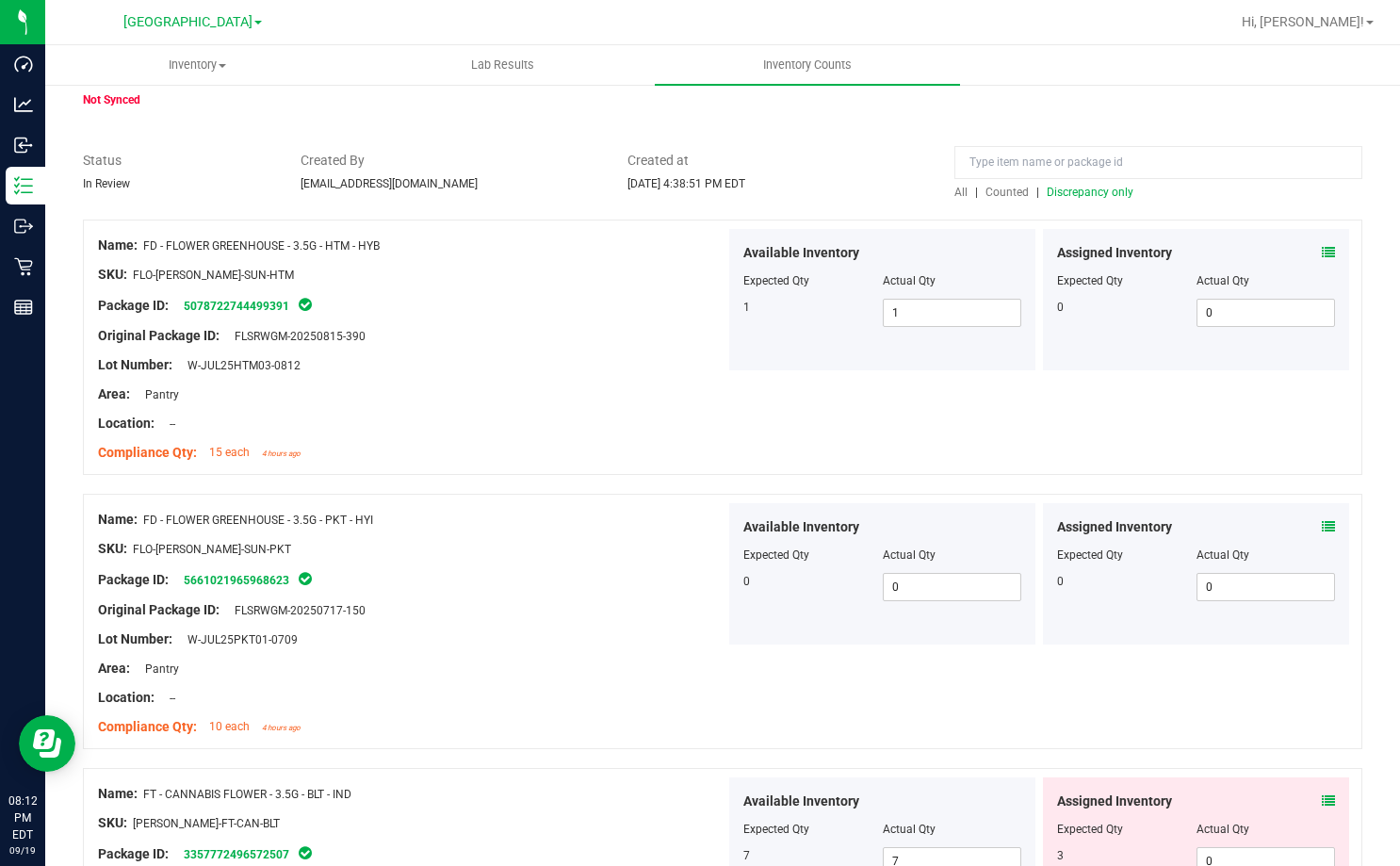
scroll to position [0, 0]
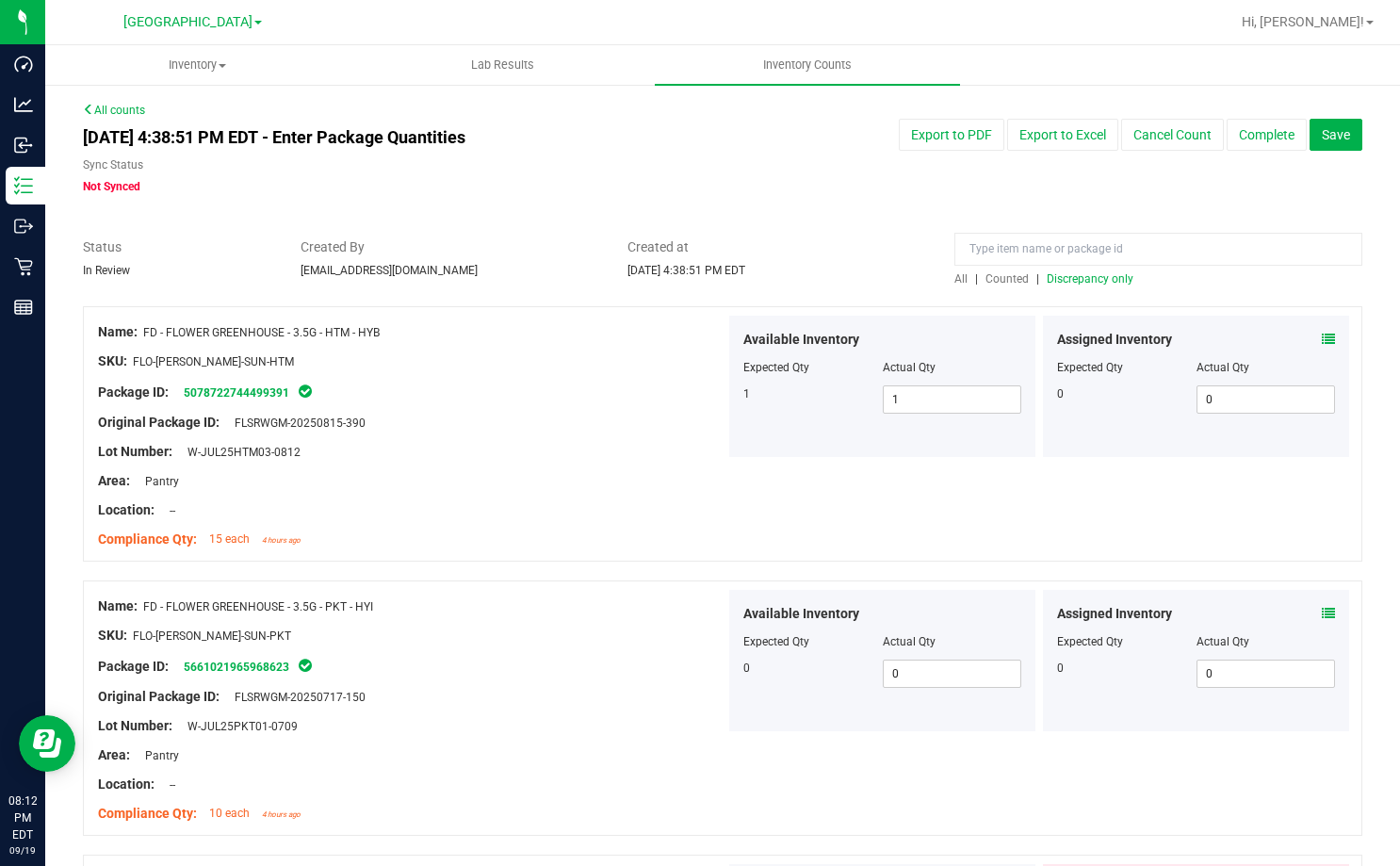
click at [956, 276] on span "All" at bounding box center [961, 279] width 13 height 13
click at [1019, 251] on input at bounding box center [1158, 249] width 408 height 33
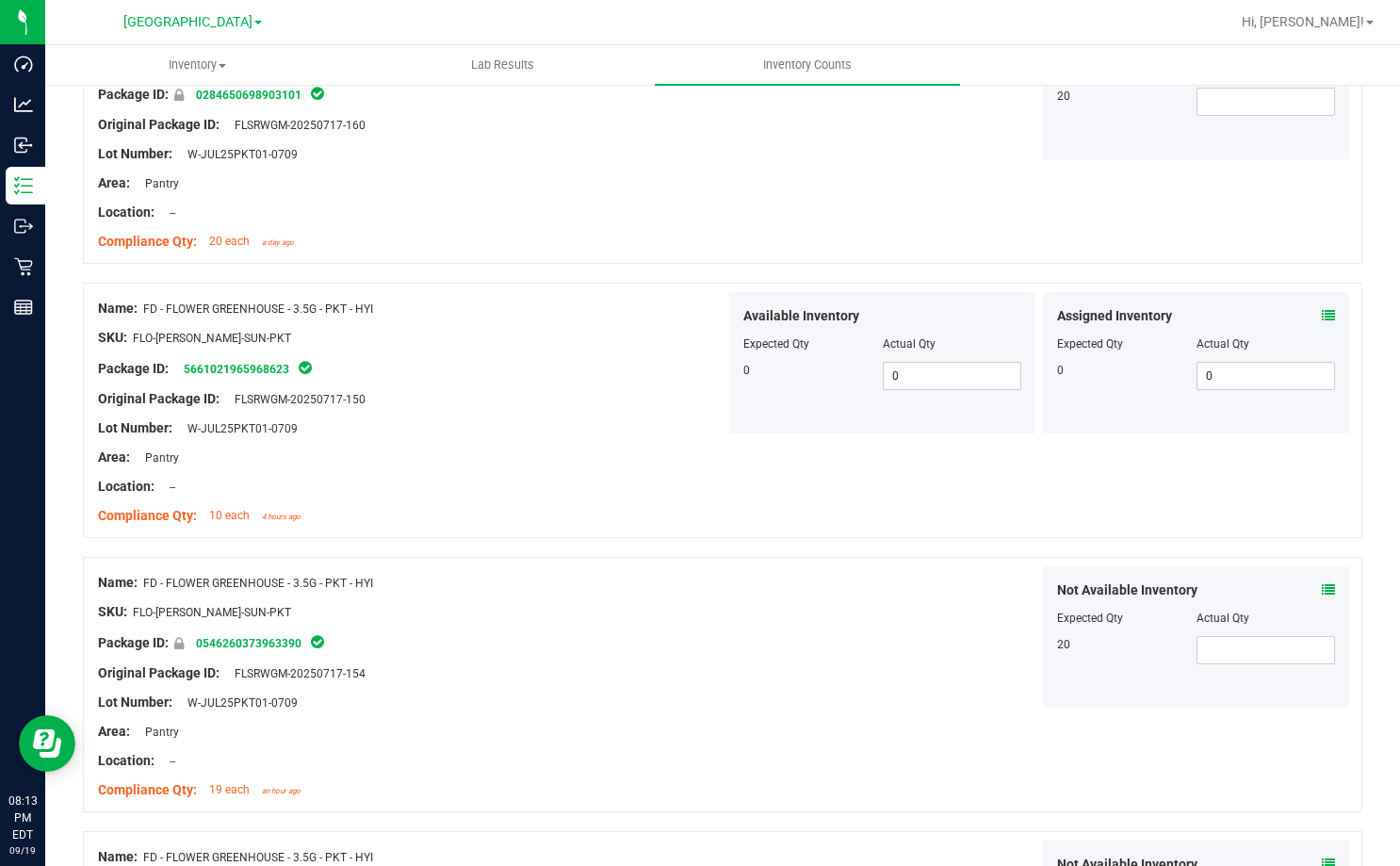
scroll to position [565, 0]
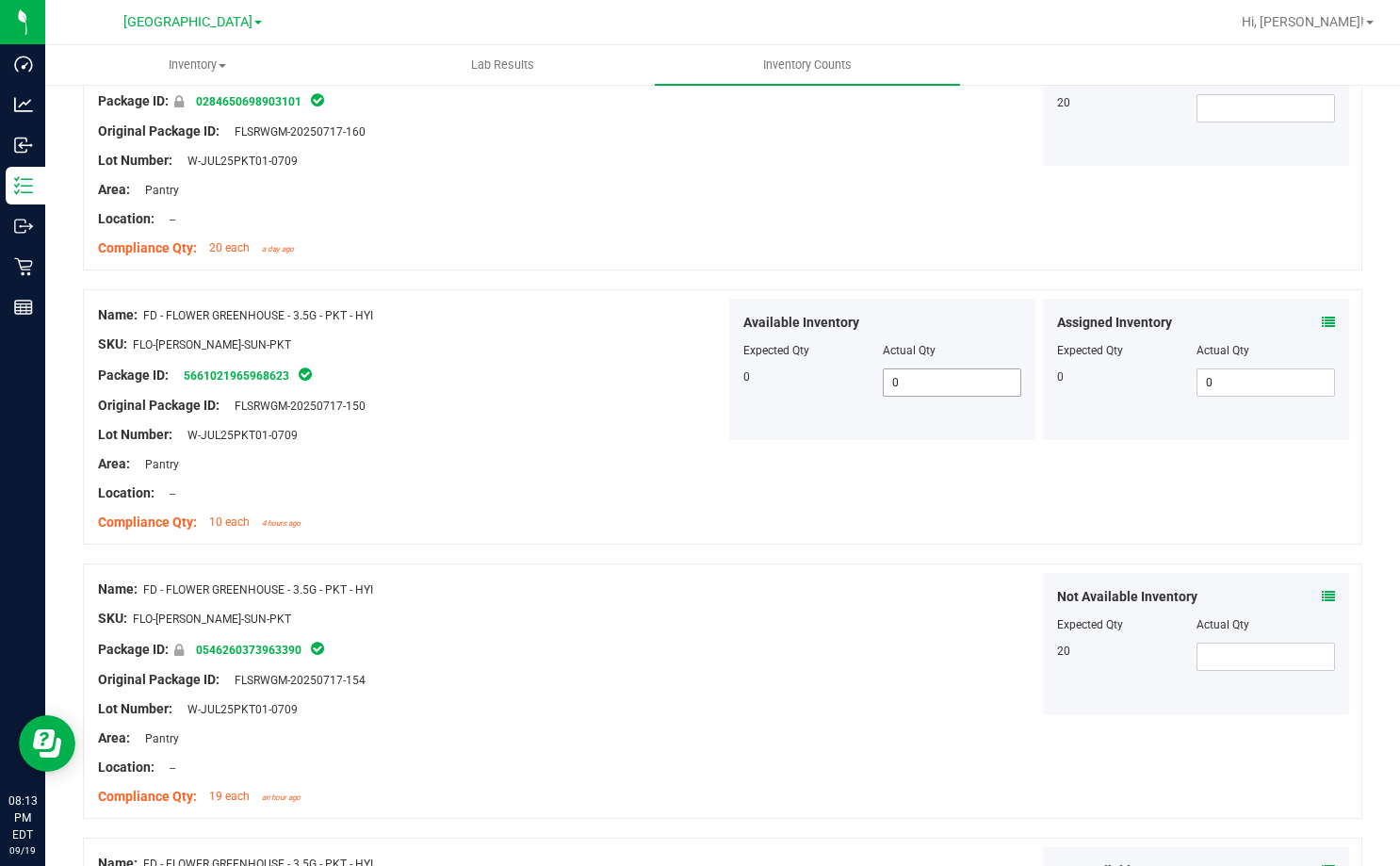
type input "pkt"
click at [895, 382] on span "0 0" at bounding box center [952, 382] width 140 height 28
click at [895, 382] on input "0" at bounding box center [952, 382] width 138 height 26
type input "11"
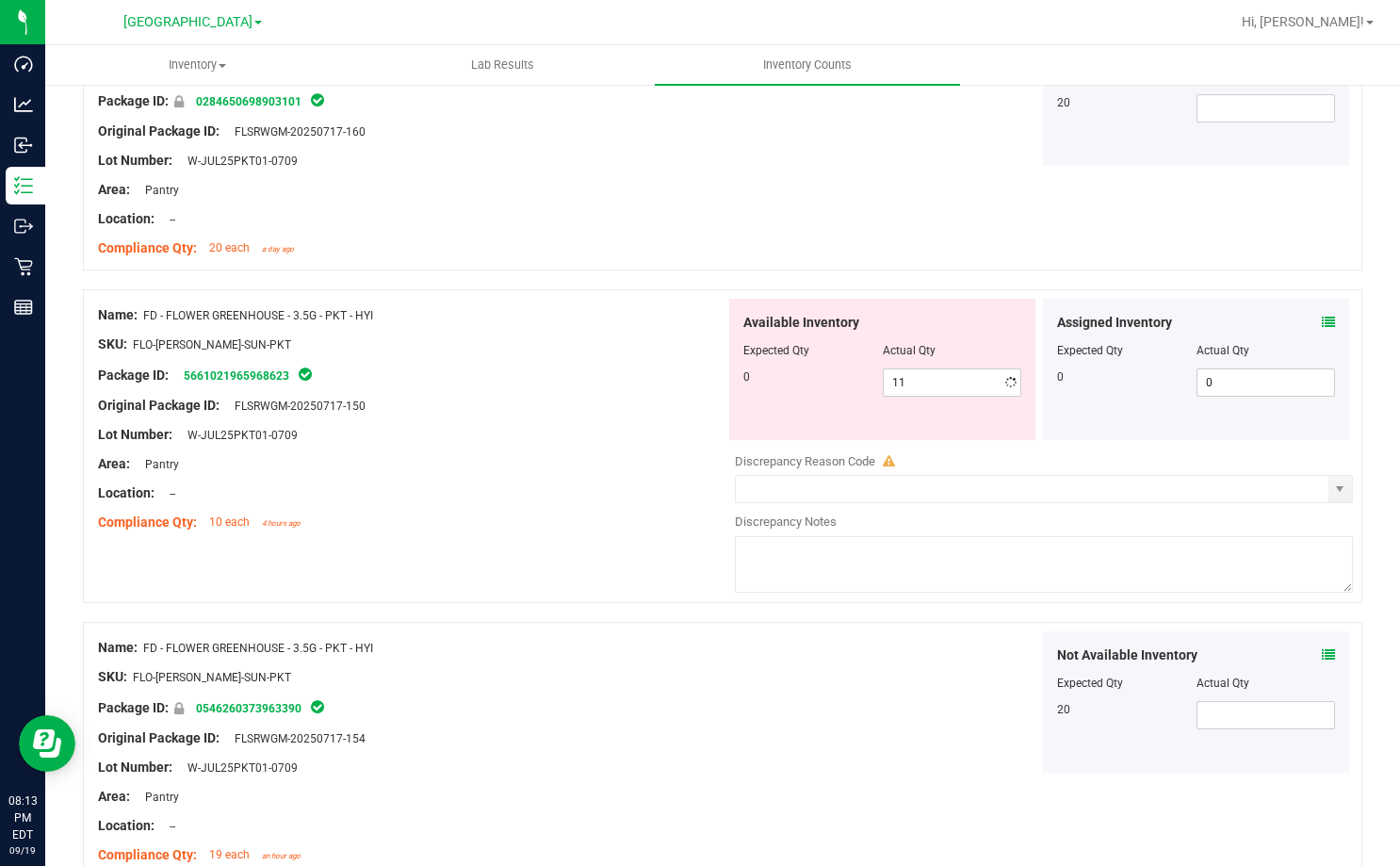
click at [547, 434] on div "Lot Number: W-JUL25PKT01-0709" at bounding box center [412, 435] width 627 height 20
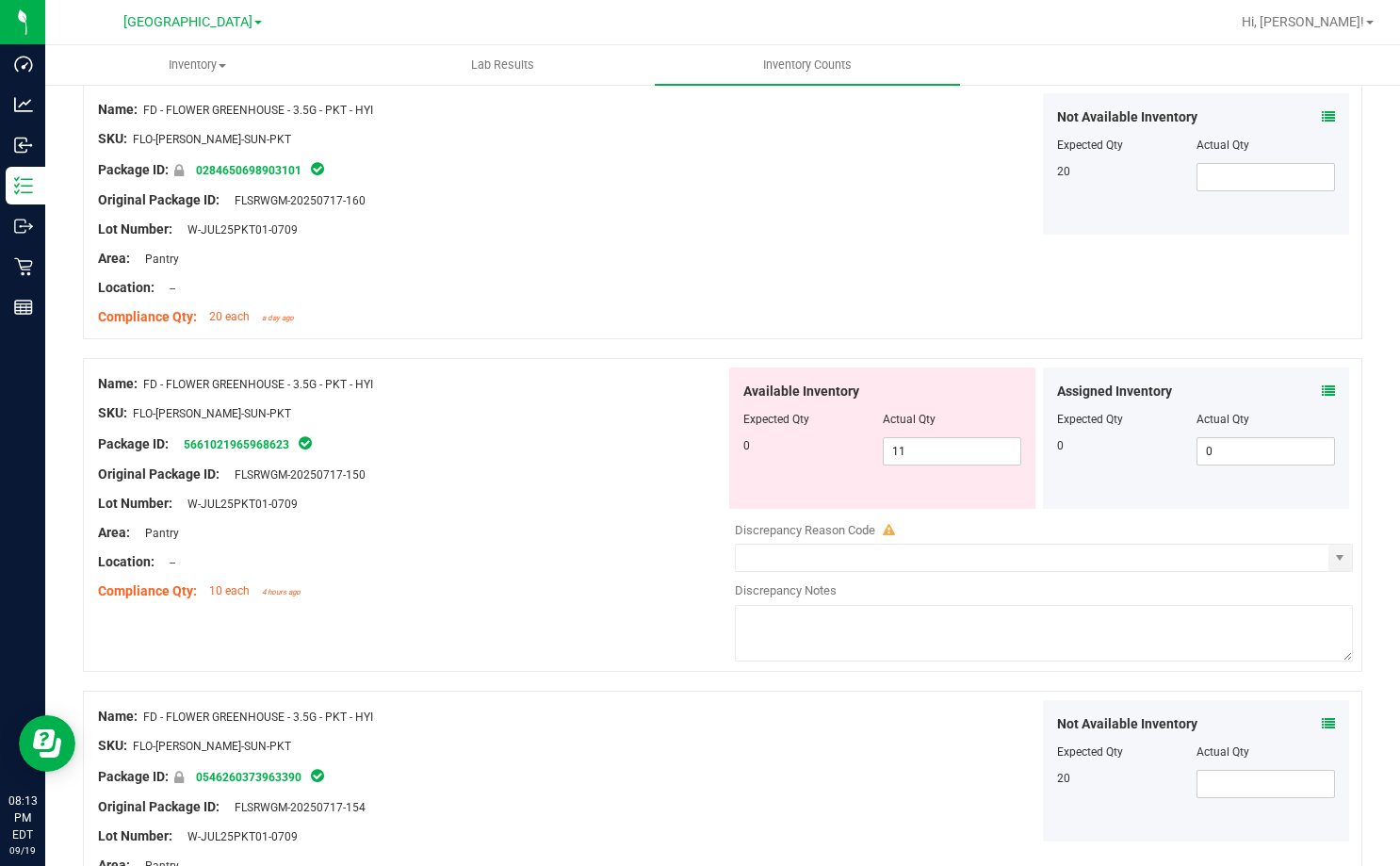
scroll to position [229, 0]
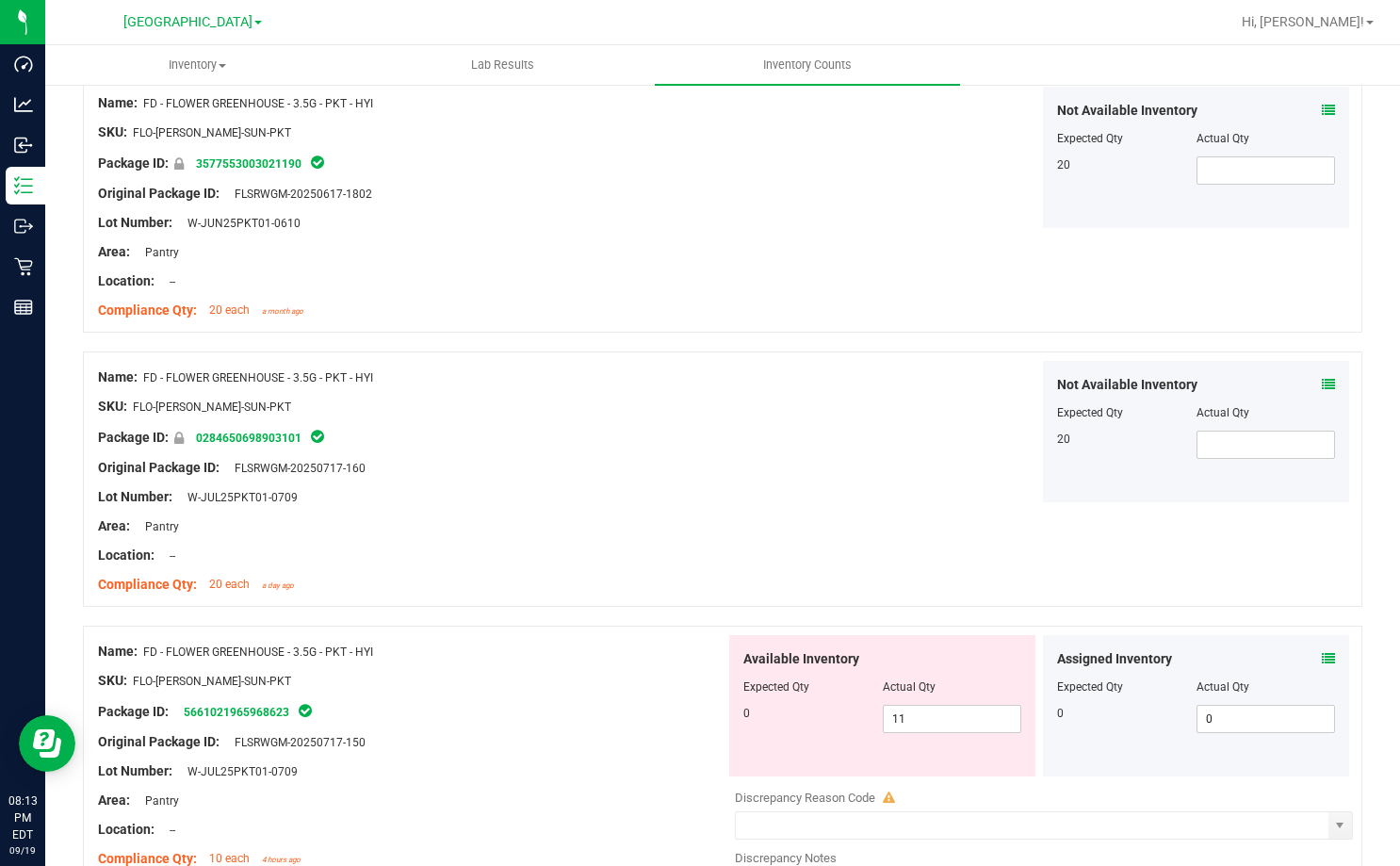
click at [917, 409] on div "Not Available Inventory Expected Qty Actual Qty 20" at bounding box center [1039, 431] width 627 height 141
click at [906, 730] on span "11 11" at bounding box center [952, 718] width 140 height 28
click at [906, 730] on input "11" at bounding box center [952, 718] width 138 height 26
type input "0"
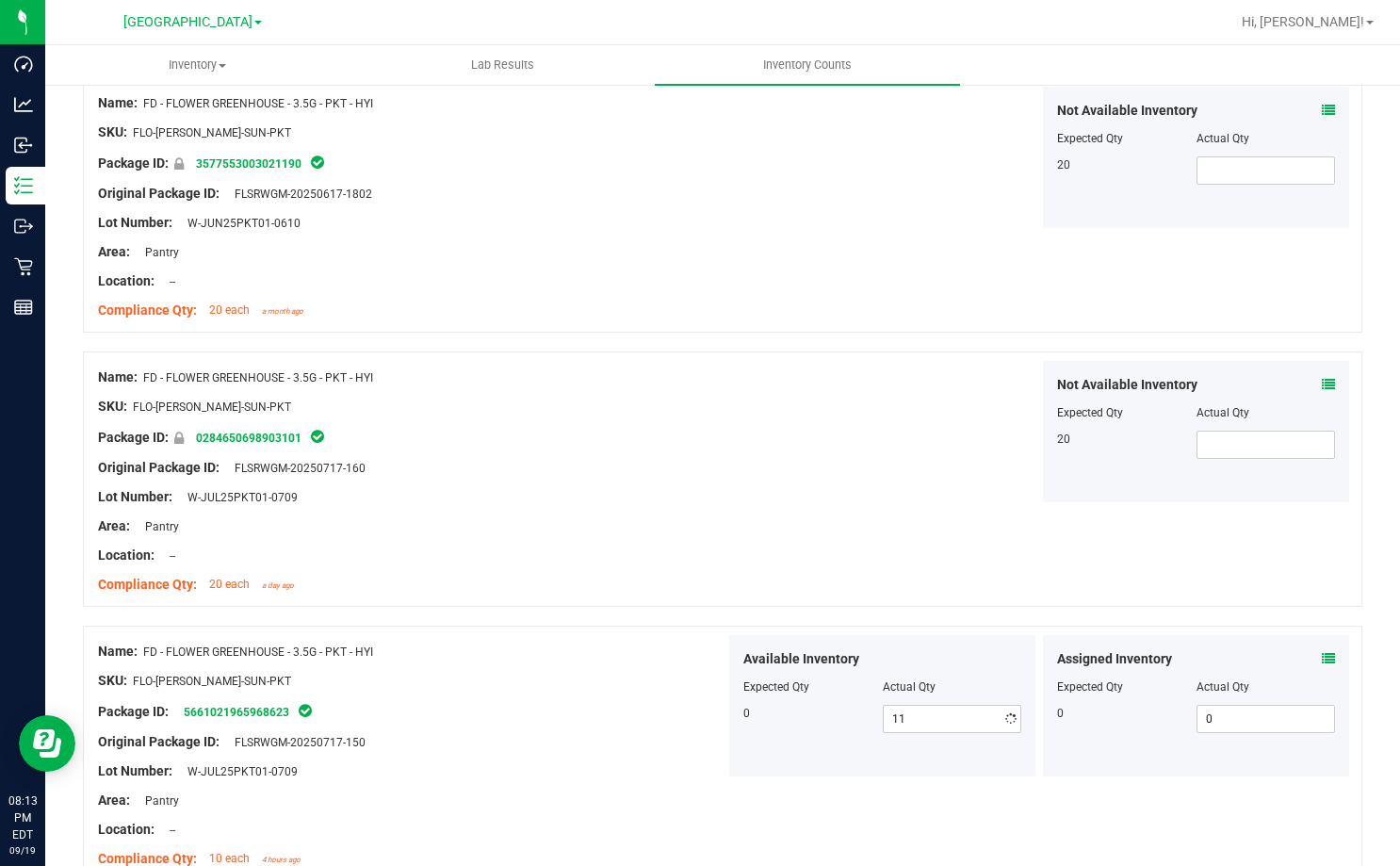
type input "0"
click at [891, 481] on div "Not Available Inventory Expected Qty Actual Qty 20" at bounding box center [1039, 431] width 627 height 141
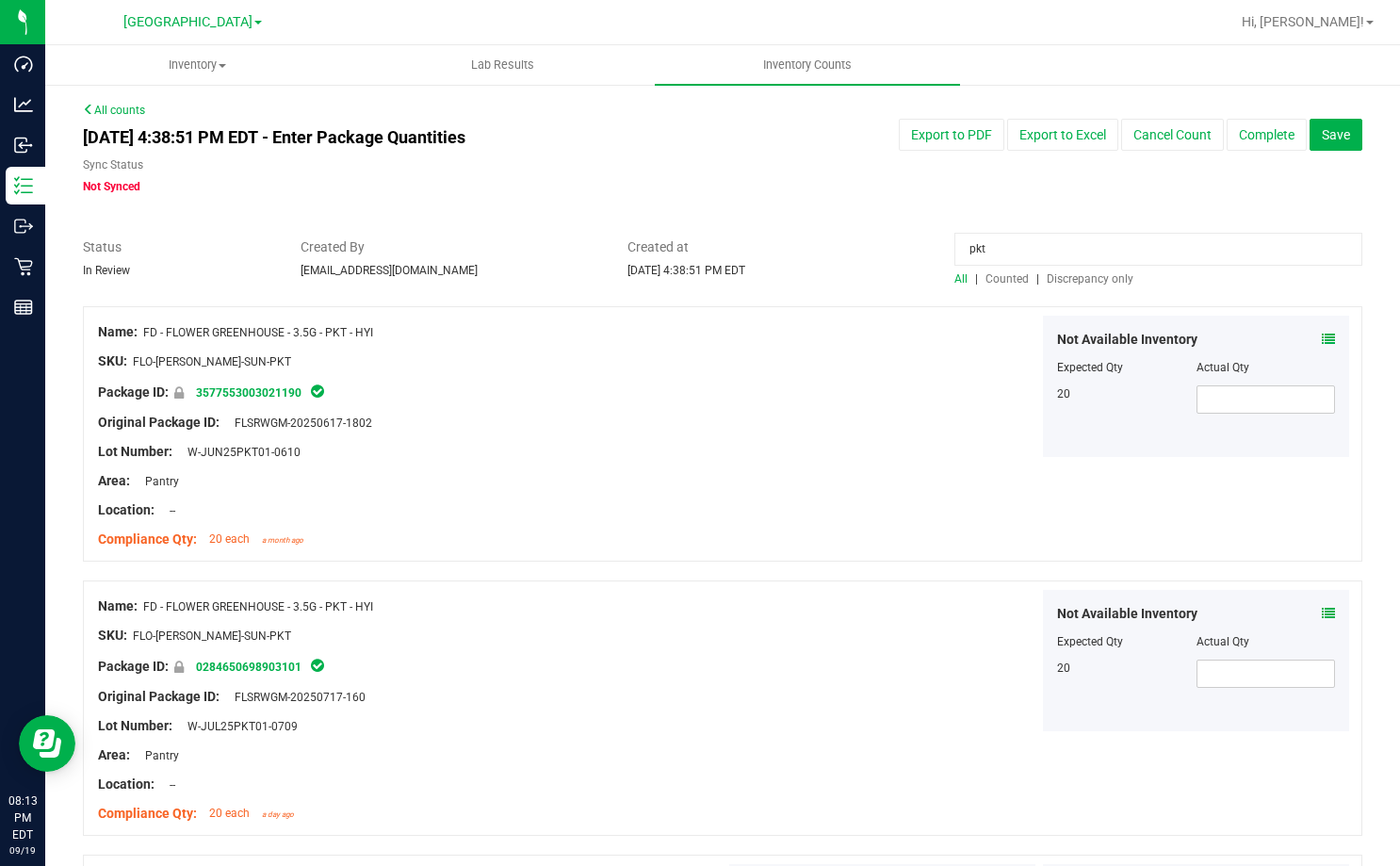
click at [1067, 276] on span "Discrepancy only" at bounding box center [1090, 279] width 87 height 13
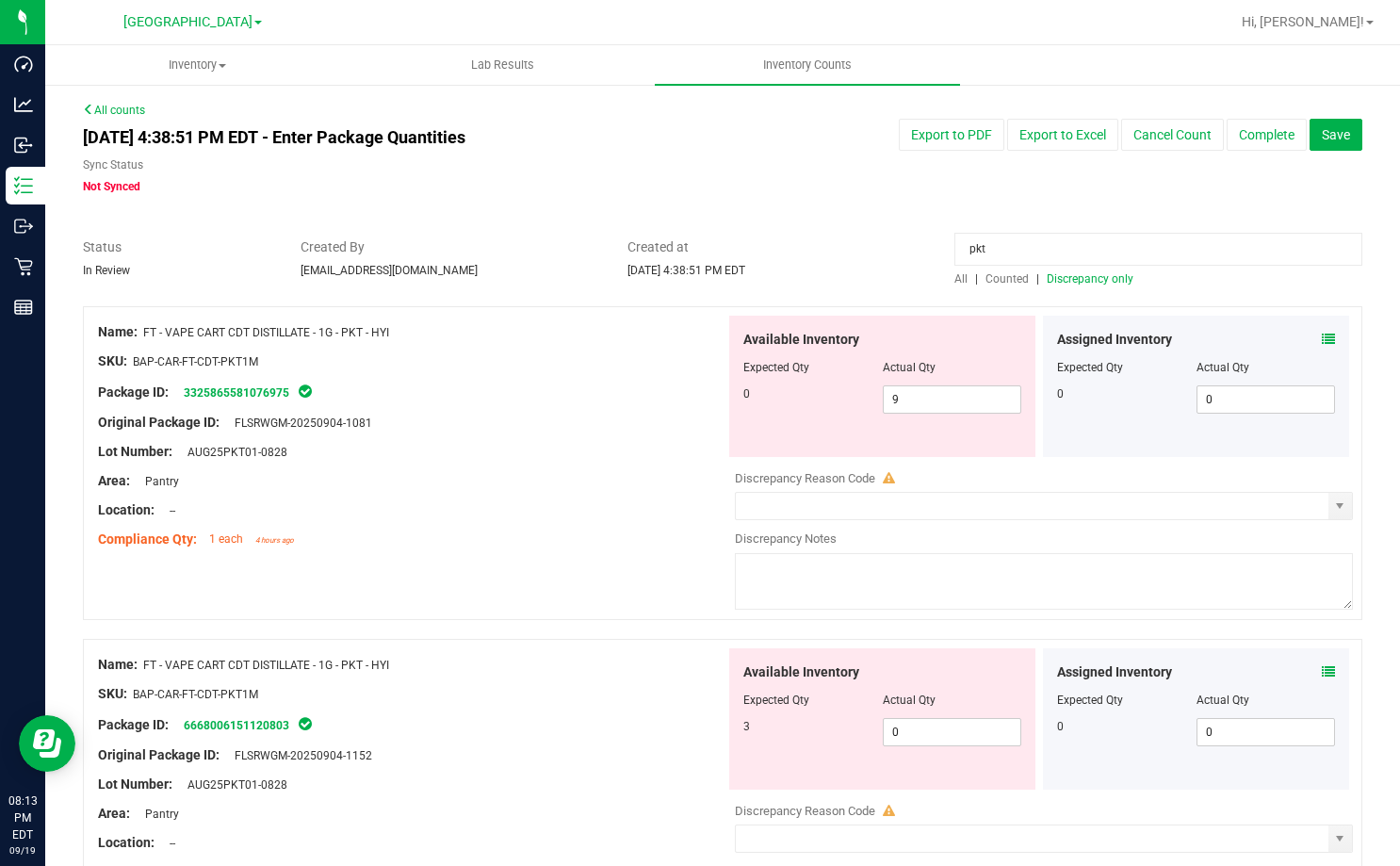
click at [990, 279] on span "Counted" at bounding box center [1006, 279] width 43 height 13
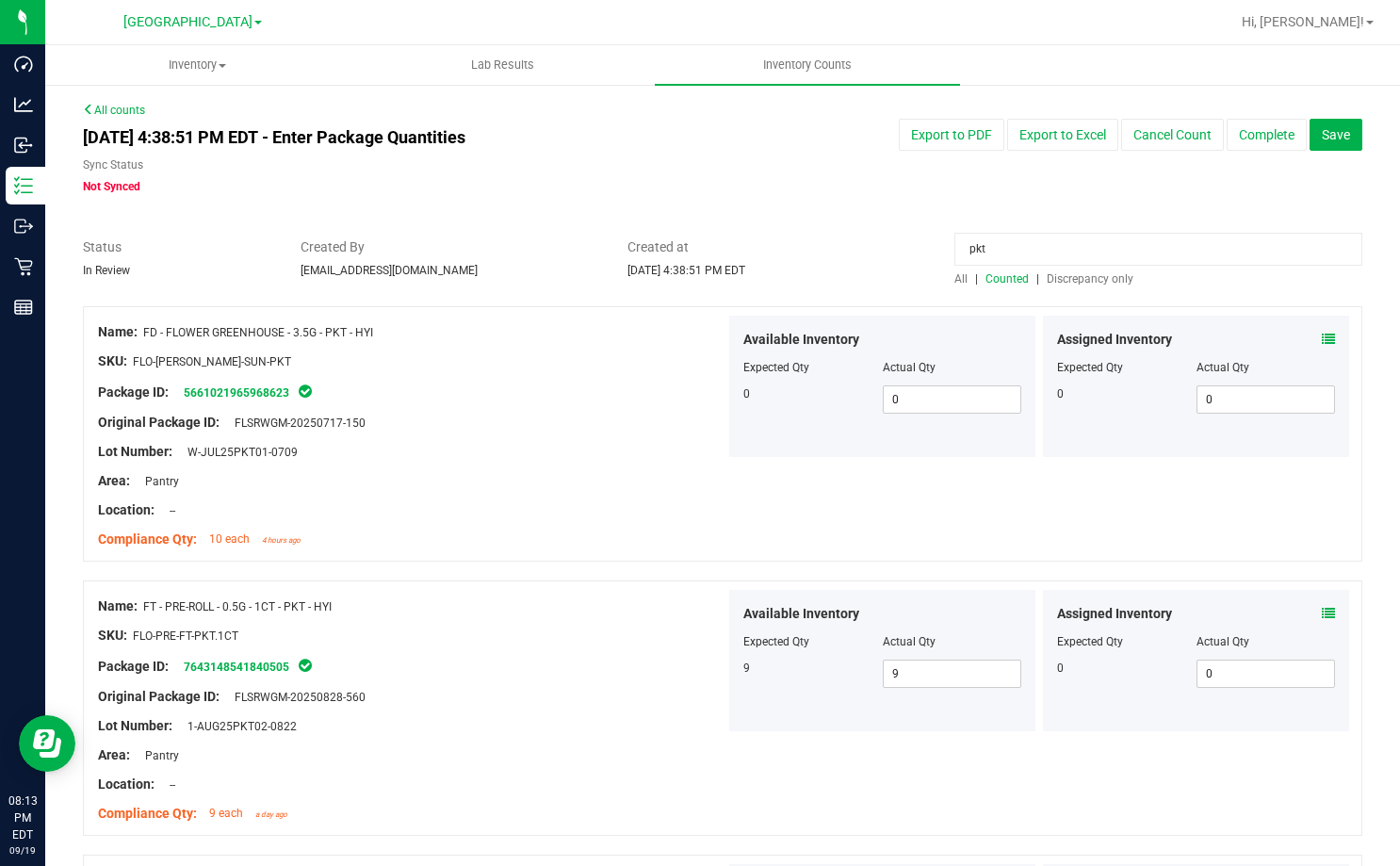
click at [984, 239] on input "pkt" at bounding box center [1158, 249] width 408 height 33
click at [941, 290] on div at bounding box center [722, 297] width 1279 height 19
click at [955, 287] on div "All | Counted | Discrepancy only" at bounding box center [1158, 279] width 408 height 17
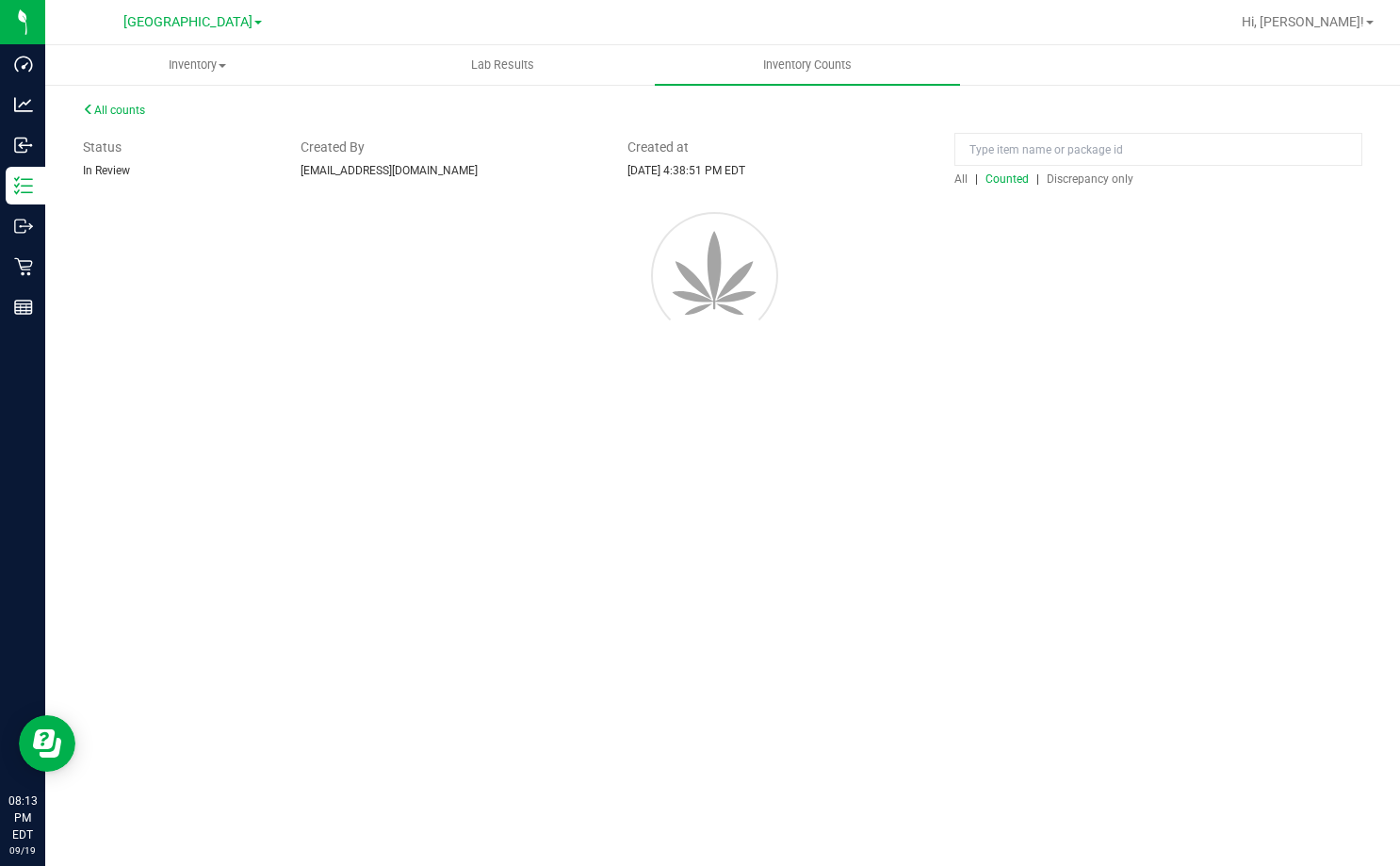
click at [947, 282] on div at bounding box center [723, 272] width 1336 height 169
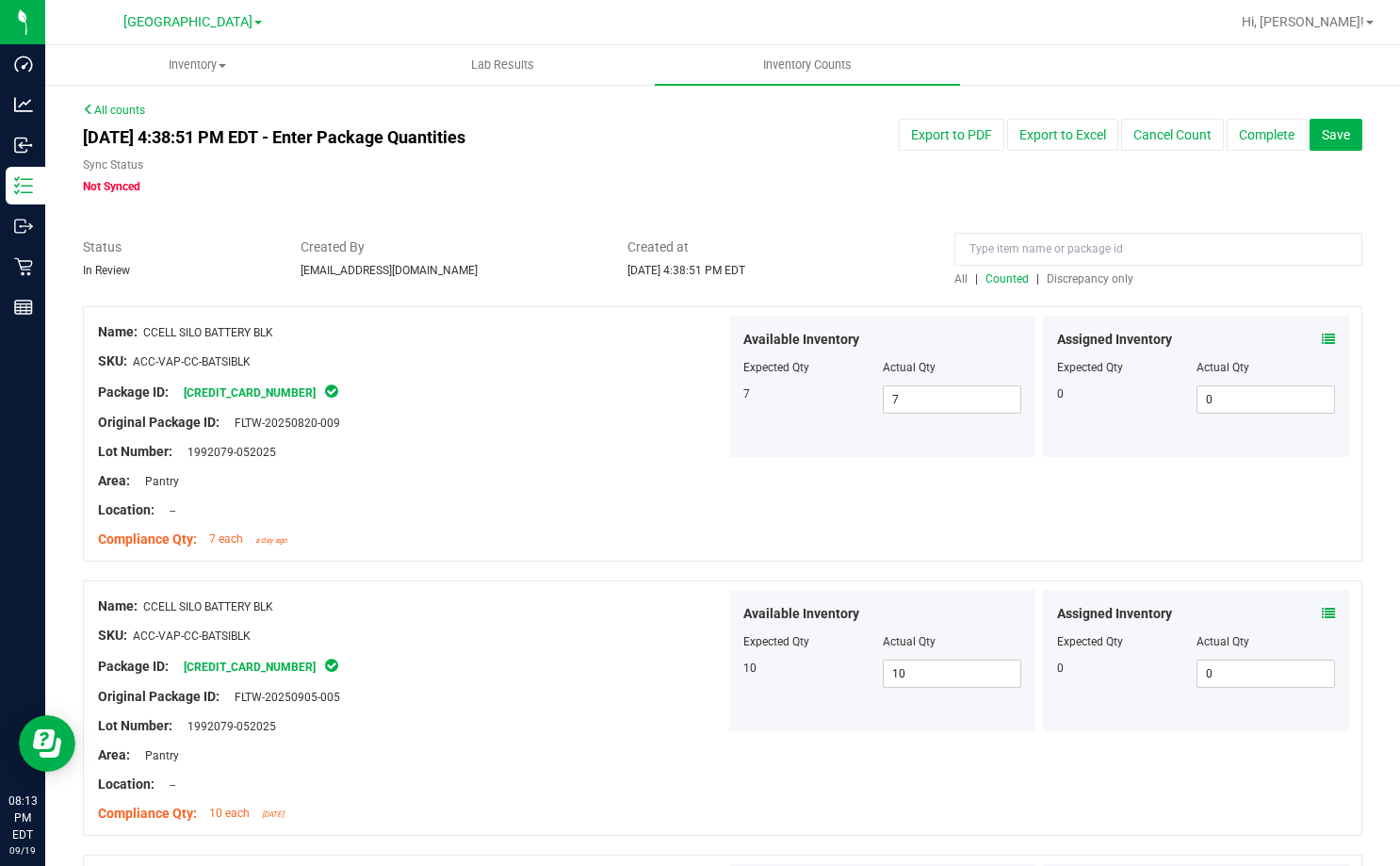
click at [1054, 272] on span "Discrepancy only" at bounding box center [1090, 279] width 87 height 13
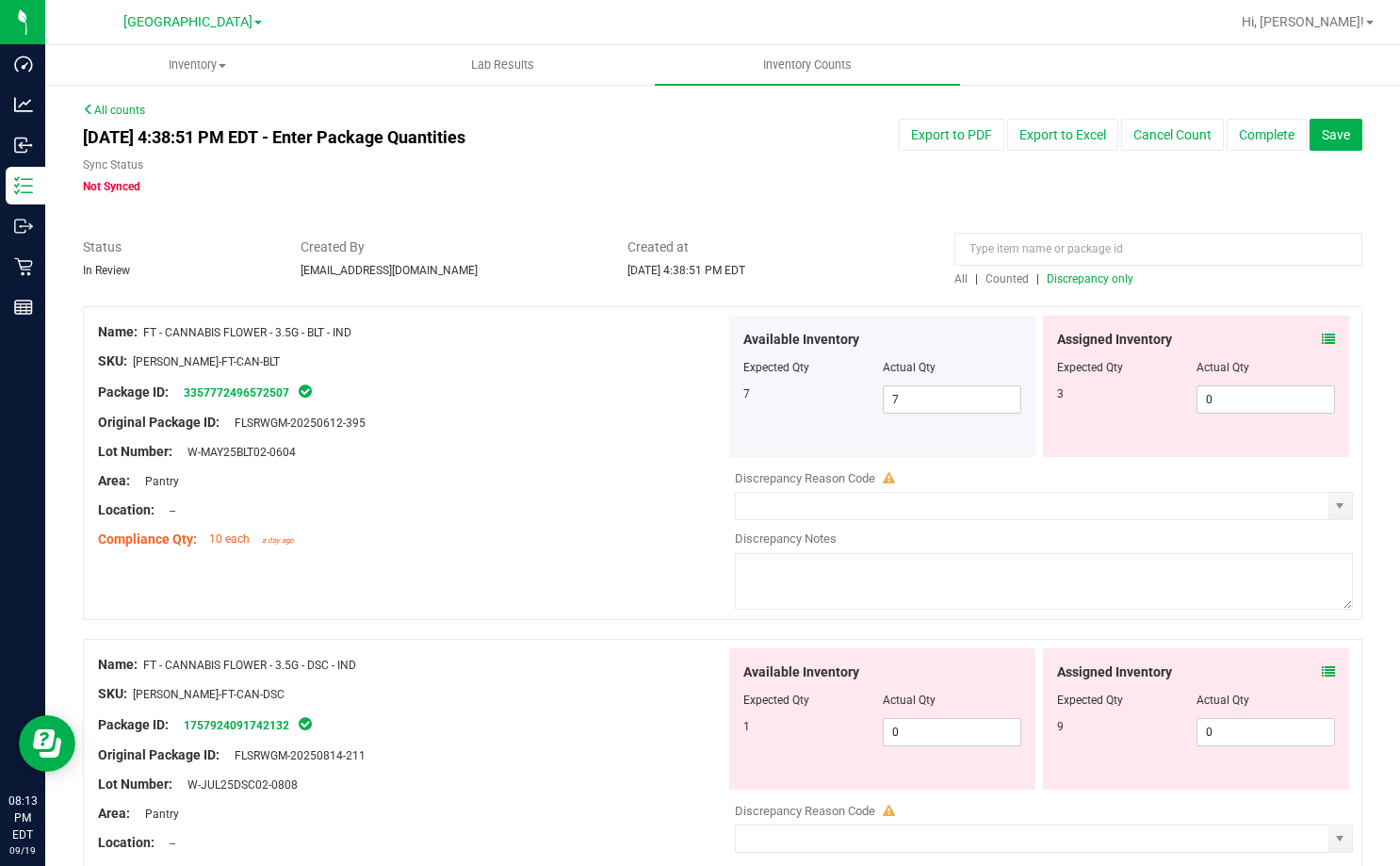
click at [603, 416] on div "Original Package ID: FLSRWGM-20250612-395" at bounding box center [412, 422] width 627 height 20
click at [1238, 379] on div at bounding box center [1195, 381] width 278 height 10
click at [1238, 402] on span "0 0" at bounding box center [1265, 398] width 140 height 28
click at [1238, 402] on input "0" at bounding box center [1265, 398] width 138 height 26
click at [1313, 327] on div "Assigned Inventory Expected Qty Actual Qty 3 0 0" at bounding box center [1196, 386] width 306 height 141
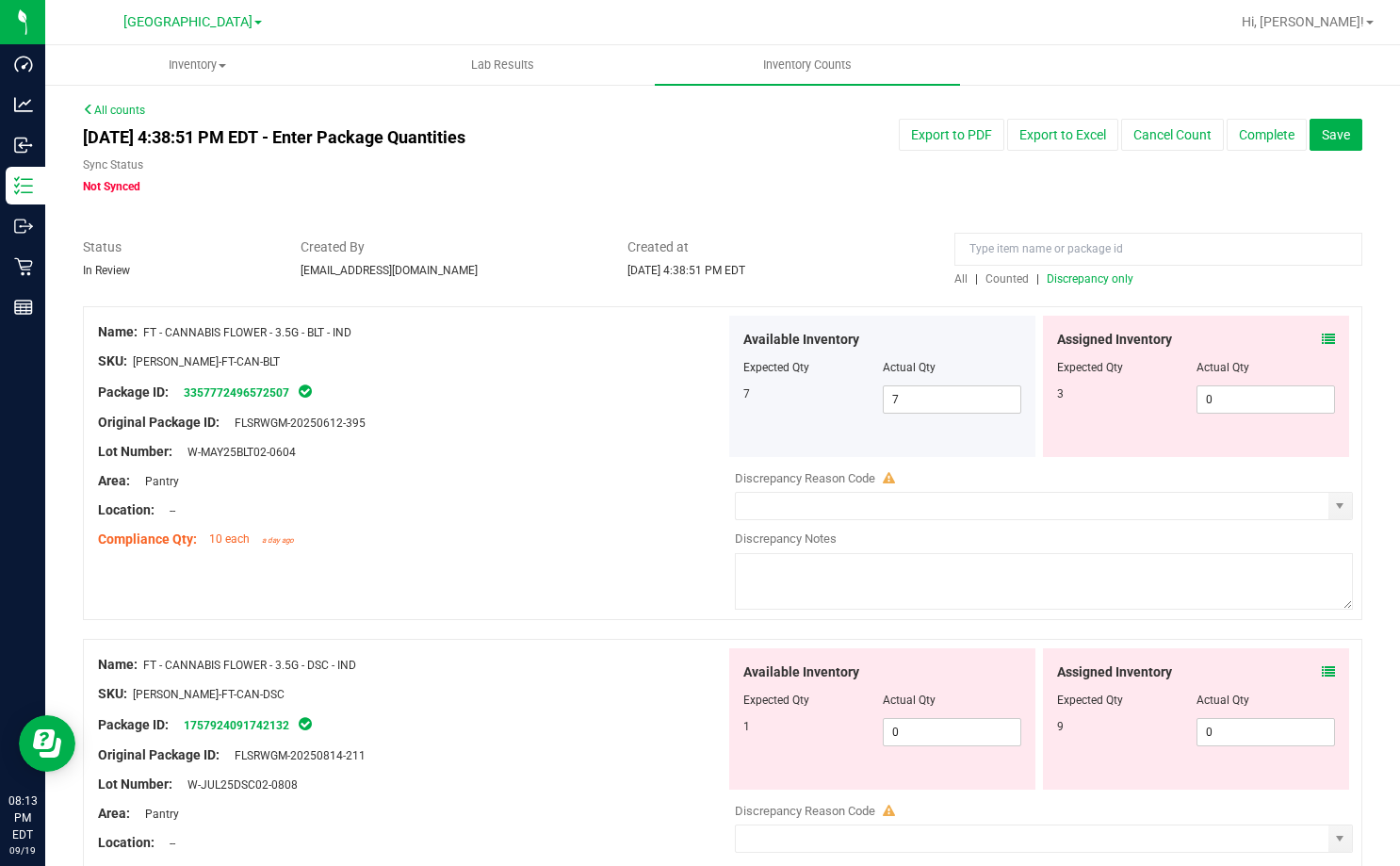
click at [1322, 337] on icon at bounding box center [1329, 340] width 13 height 13
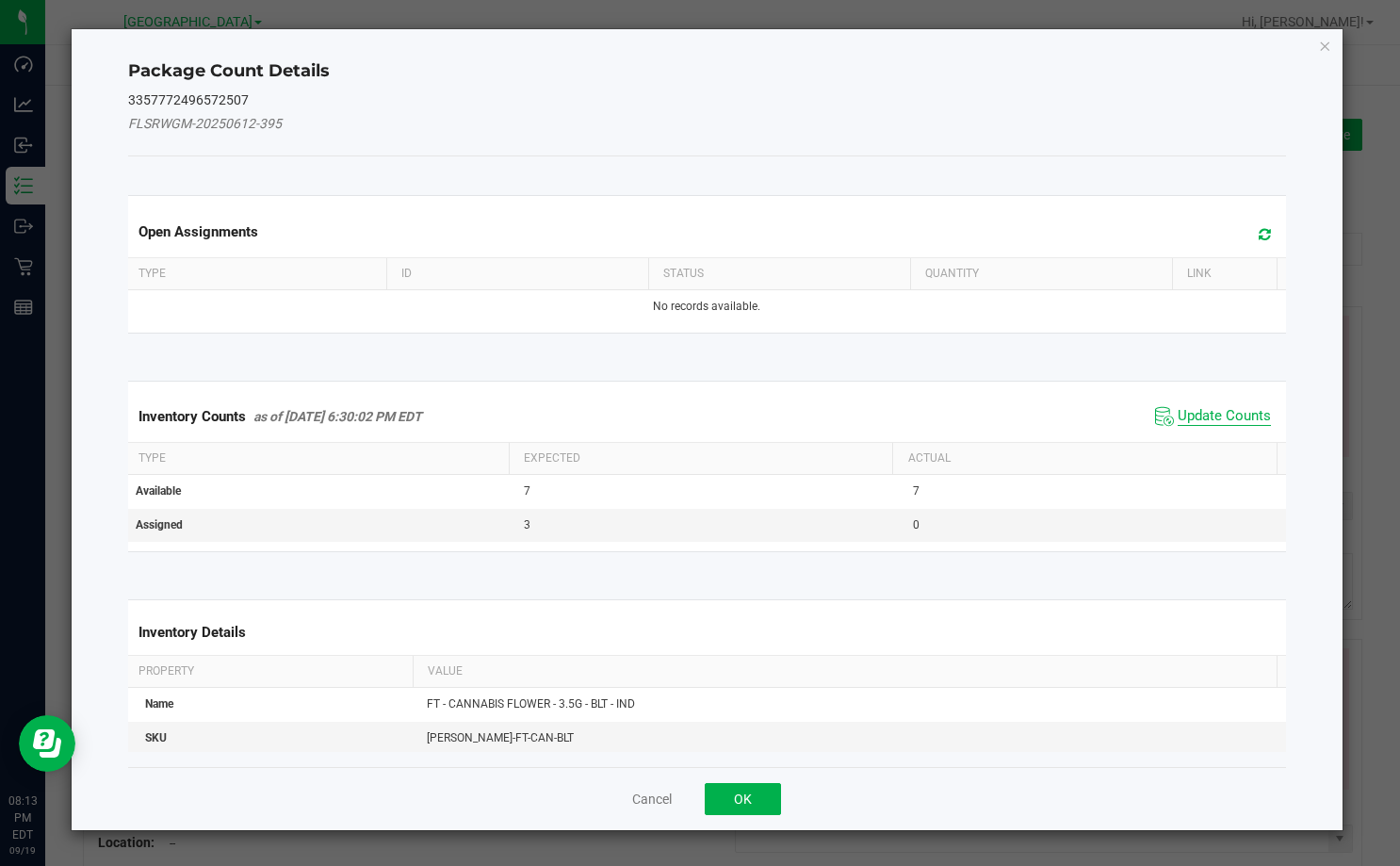
click at [1216, 424] on span "Update Counts" at bounding box center [1224, 417] width 93 height 19
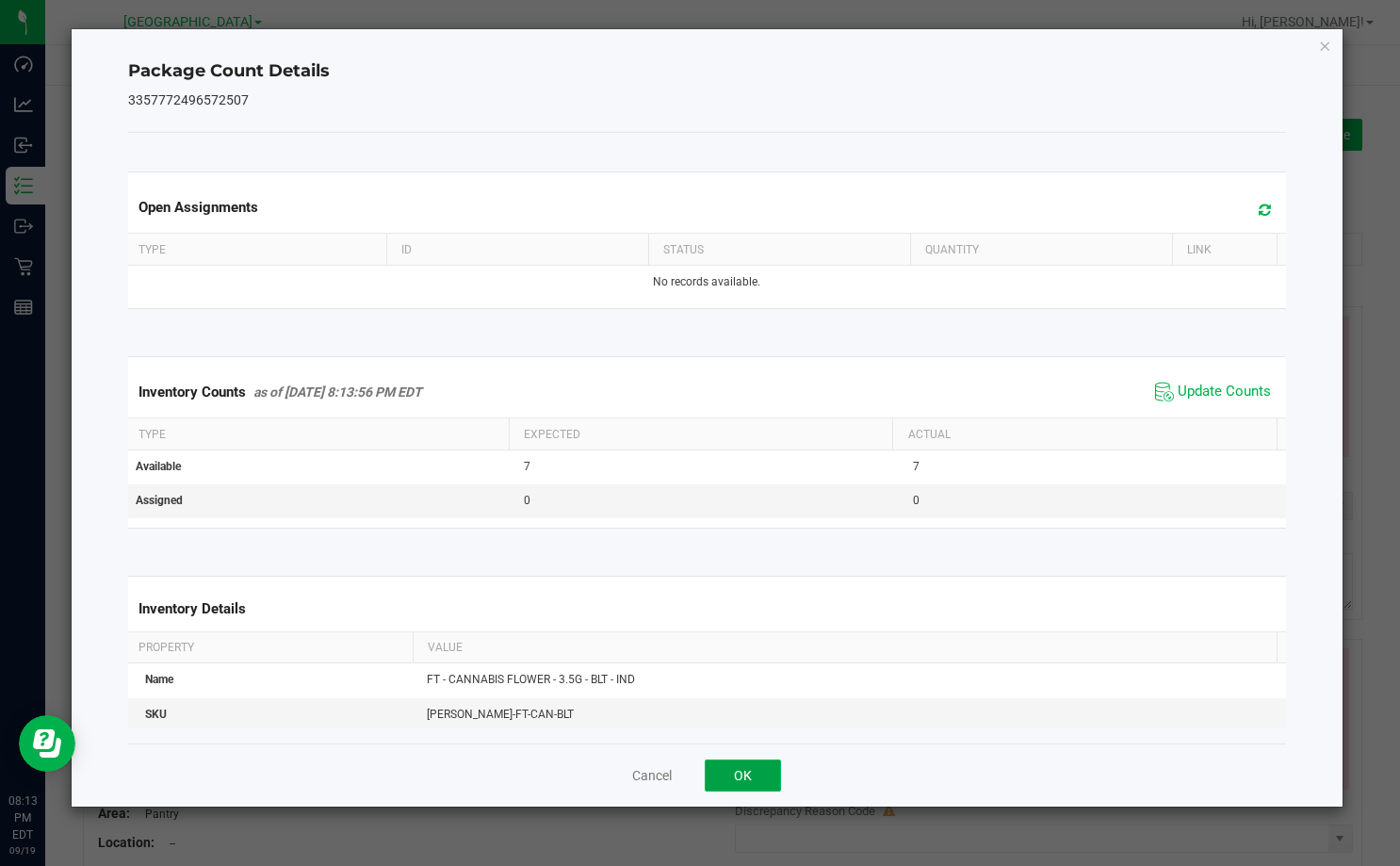
drag, startPoint x: 766, startPoint y: 765, endPoint x: 828, endPoint y: 716, distance: 79.0
click at [768, 766] on button "OK" at bounding box center [742, 775] width 76 height 32
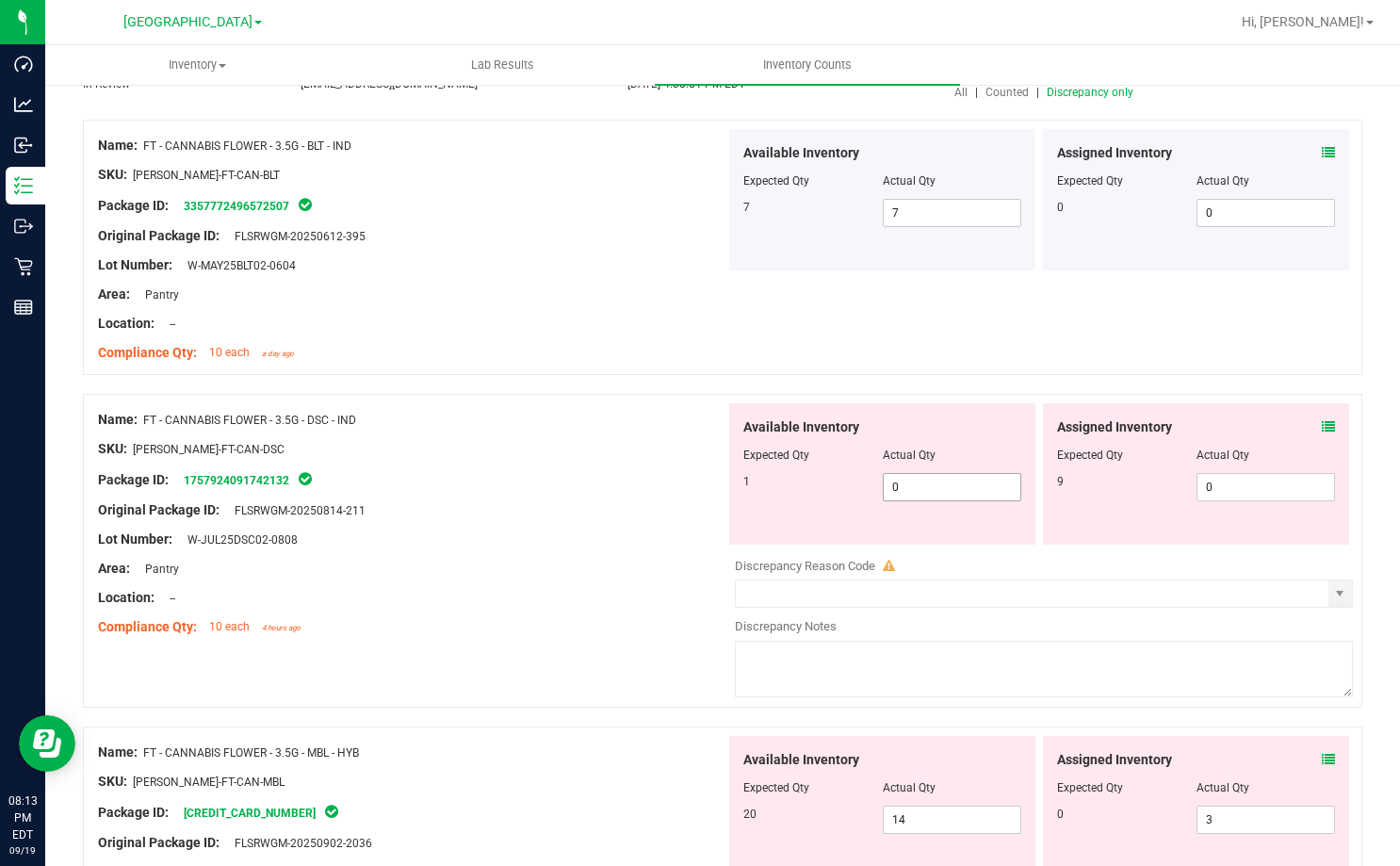
scroll to position [189, 0]
click at [1322, 430] on icon at bounding box center [1329, 425] width 13 height 13
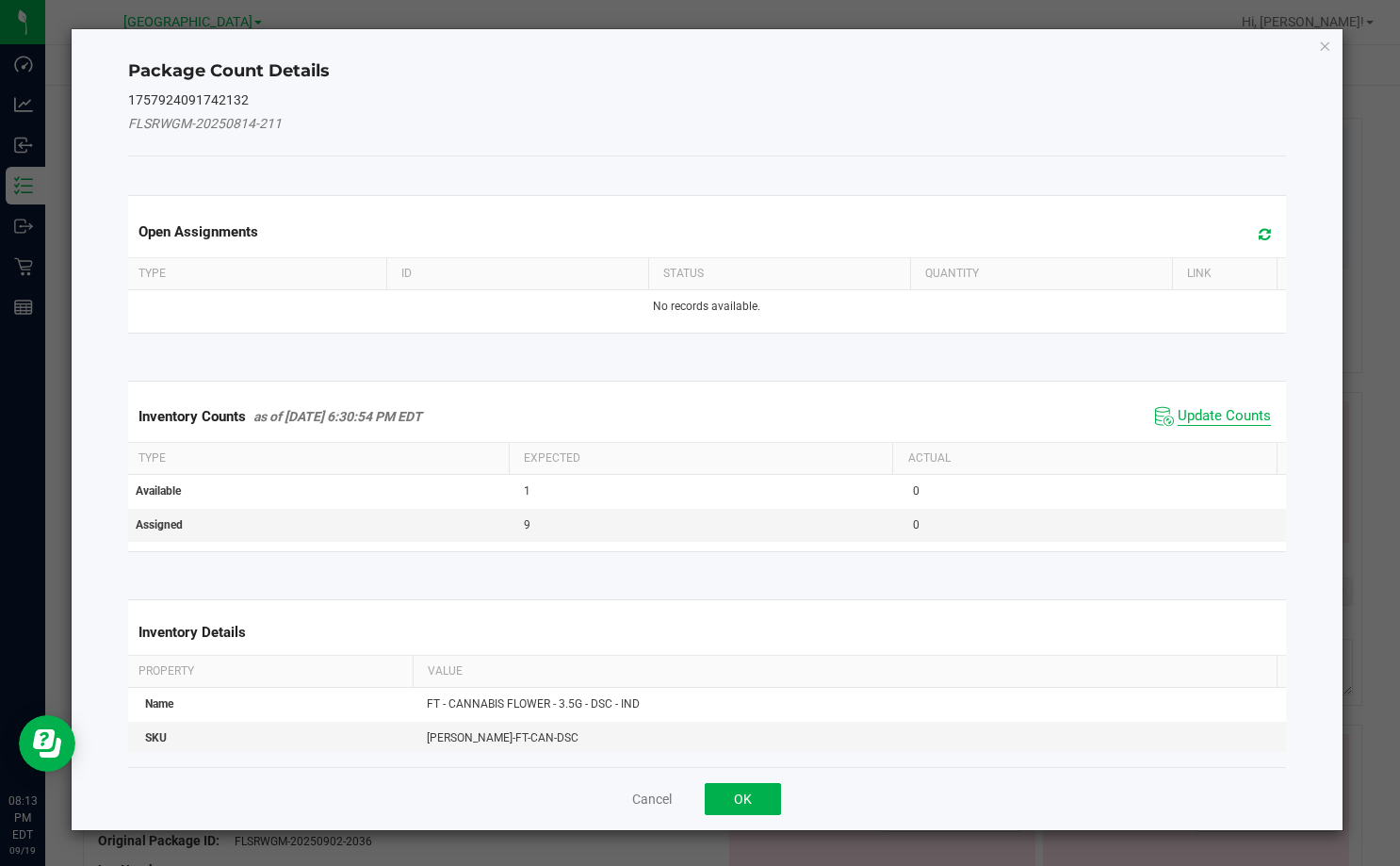
click at [1225, 416] on span "Update Counts" at bounding box center [1224, 417] width 93 height 19
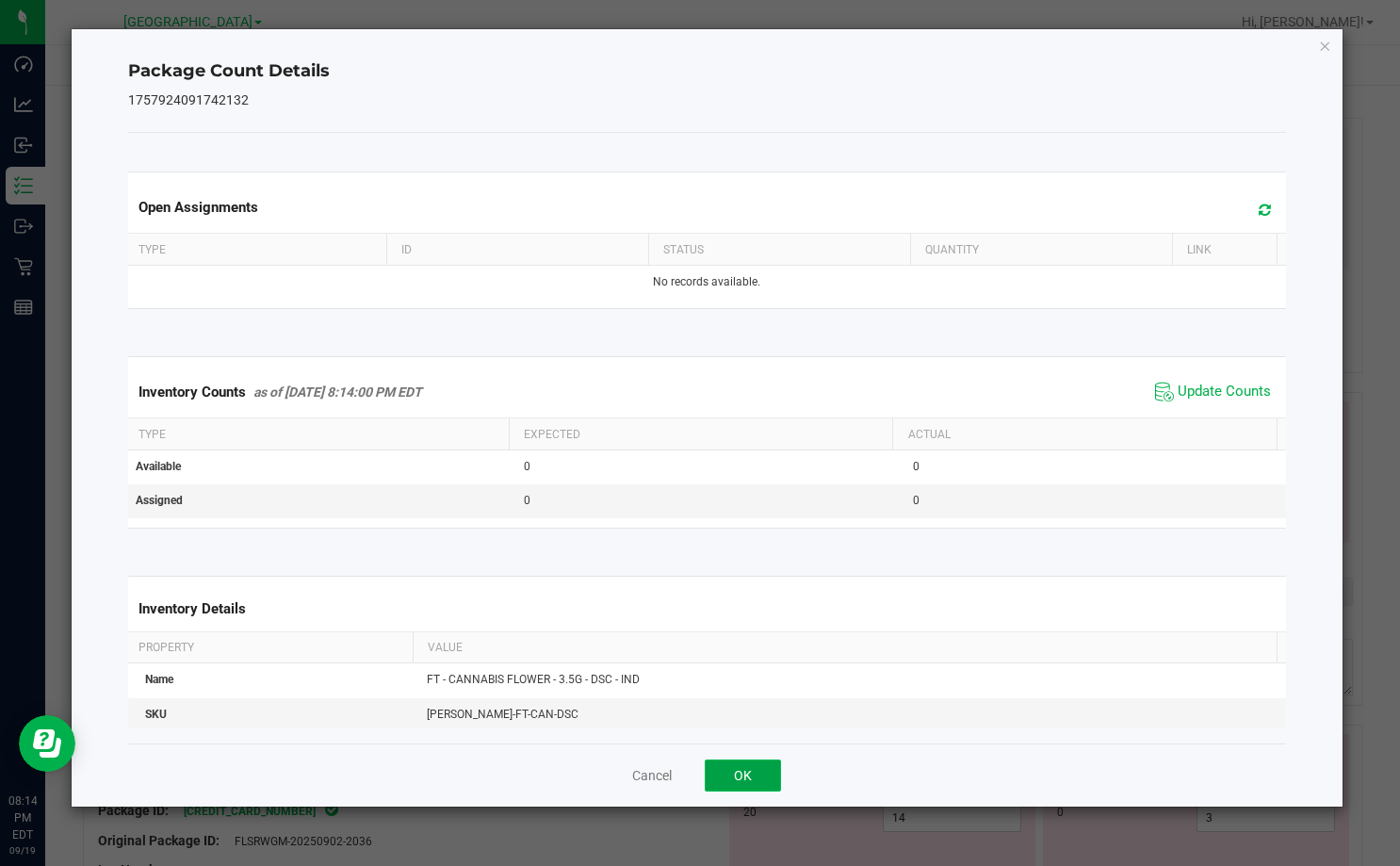
click at [763, 768] on button "OK" at bounding box center [742, 775] width 76 height 32
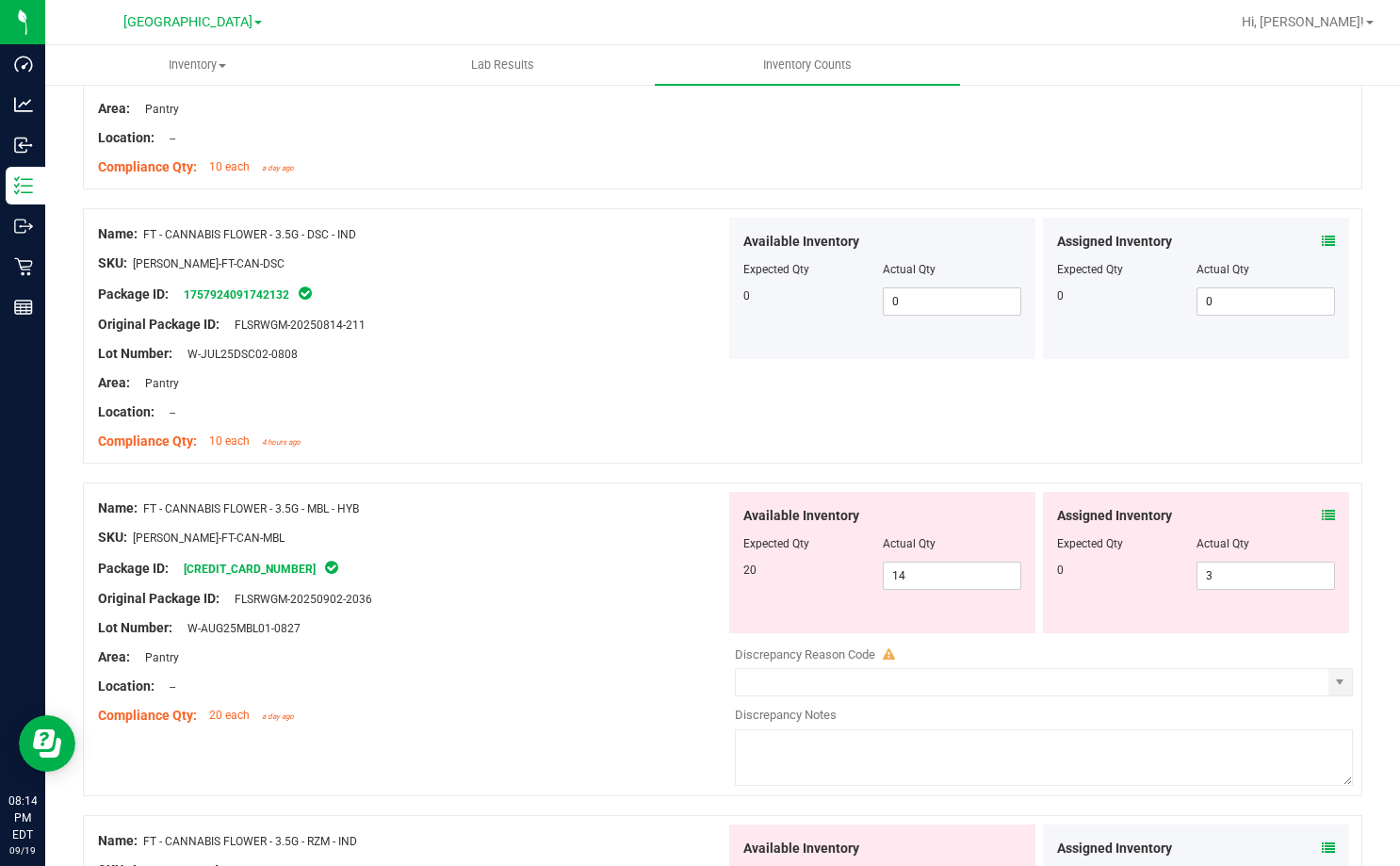
scroll to position [377, 0]
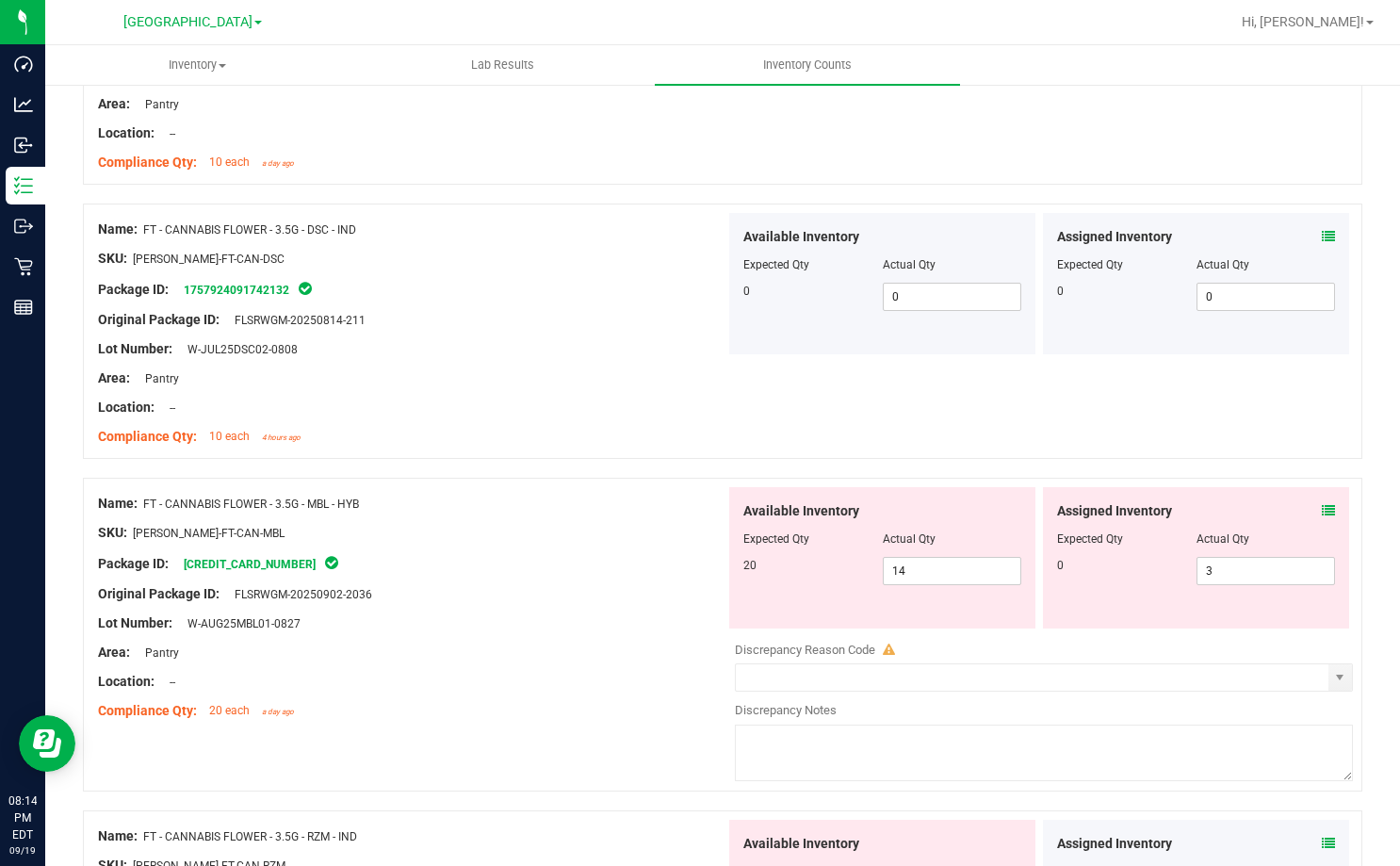
click at [1322, 514] on icon at bounding box center [1329, 511] width 13 height 13
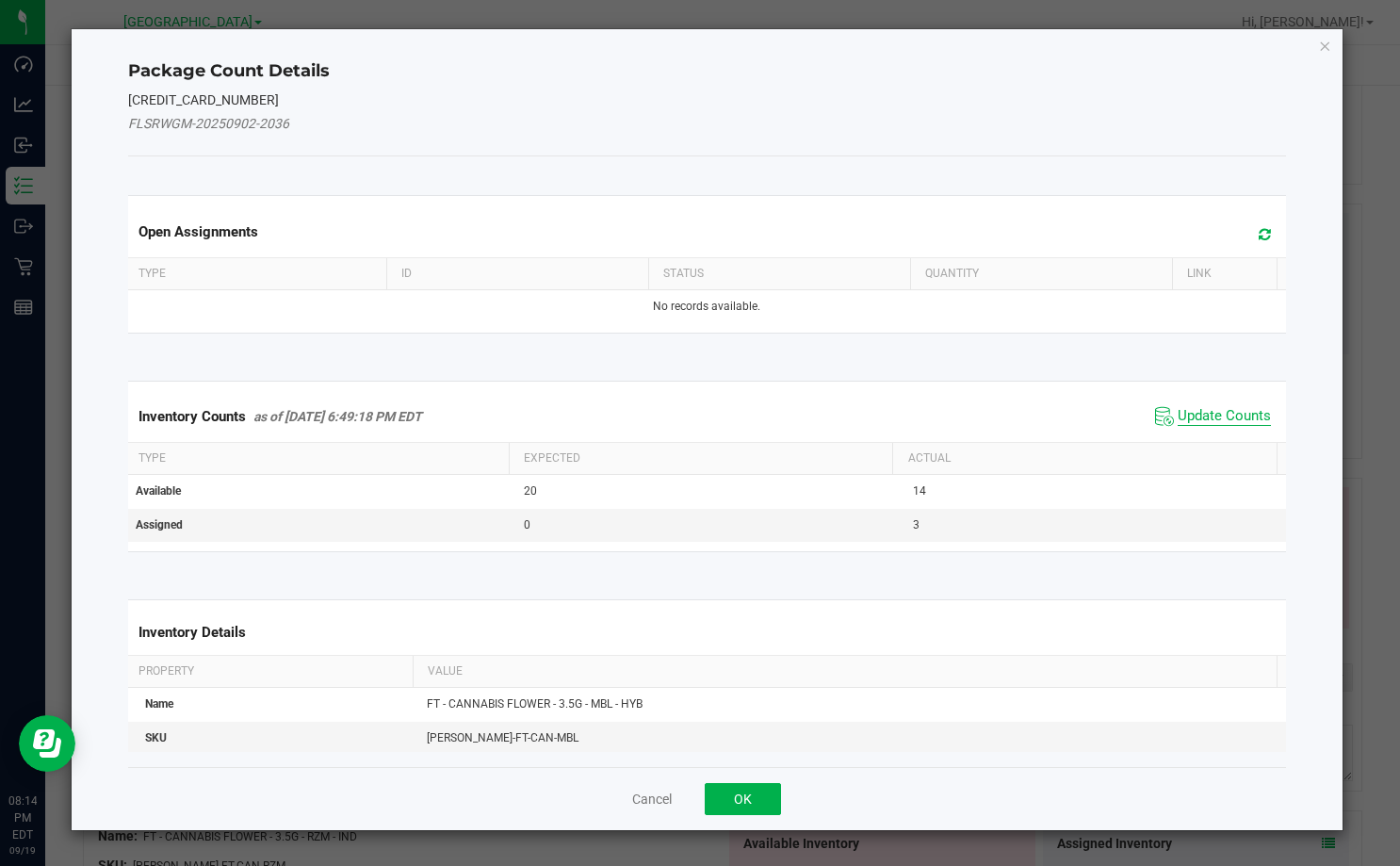
click at [1217, 411] on span "Update Counts" at bounding box center [1224, 417] width 93 height 19
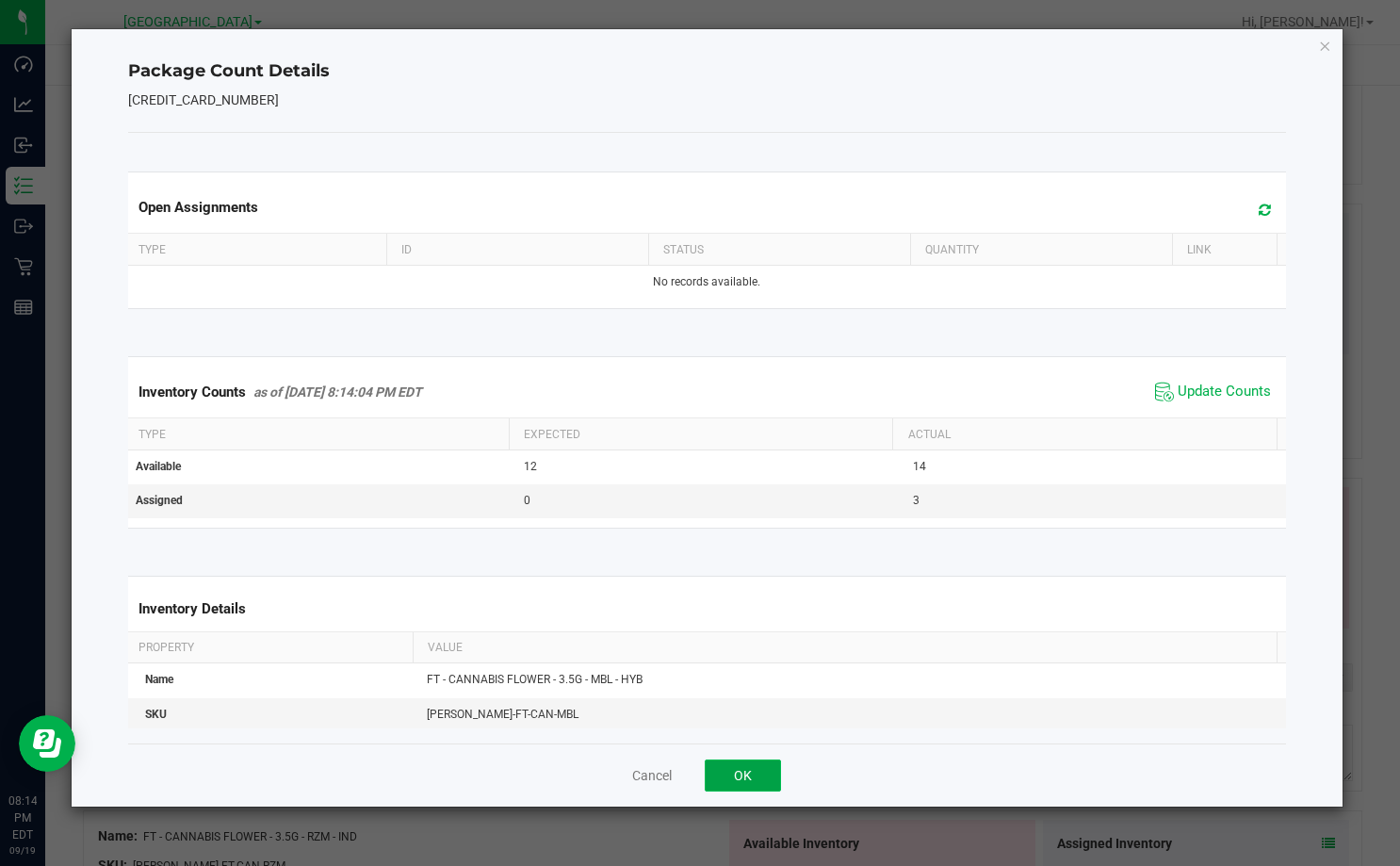
click at [758, 759] on button "OK" at bounding box center [742, 775] width 76 height 32
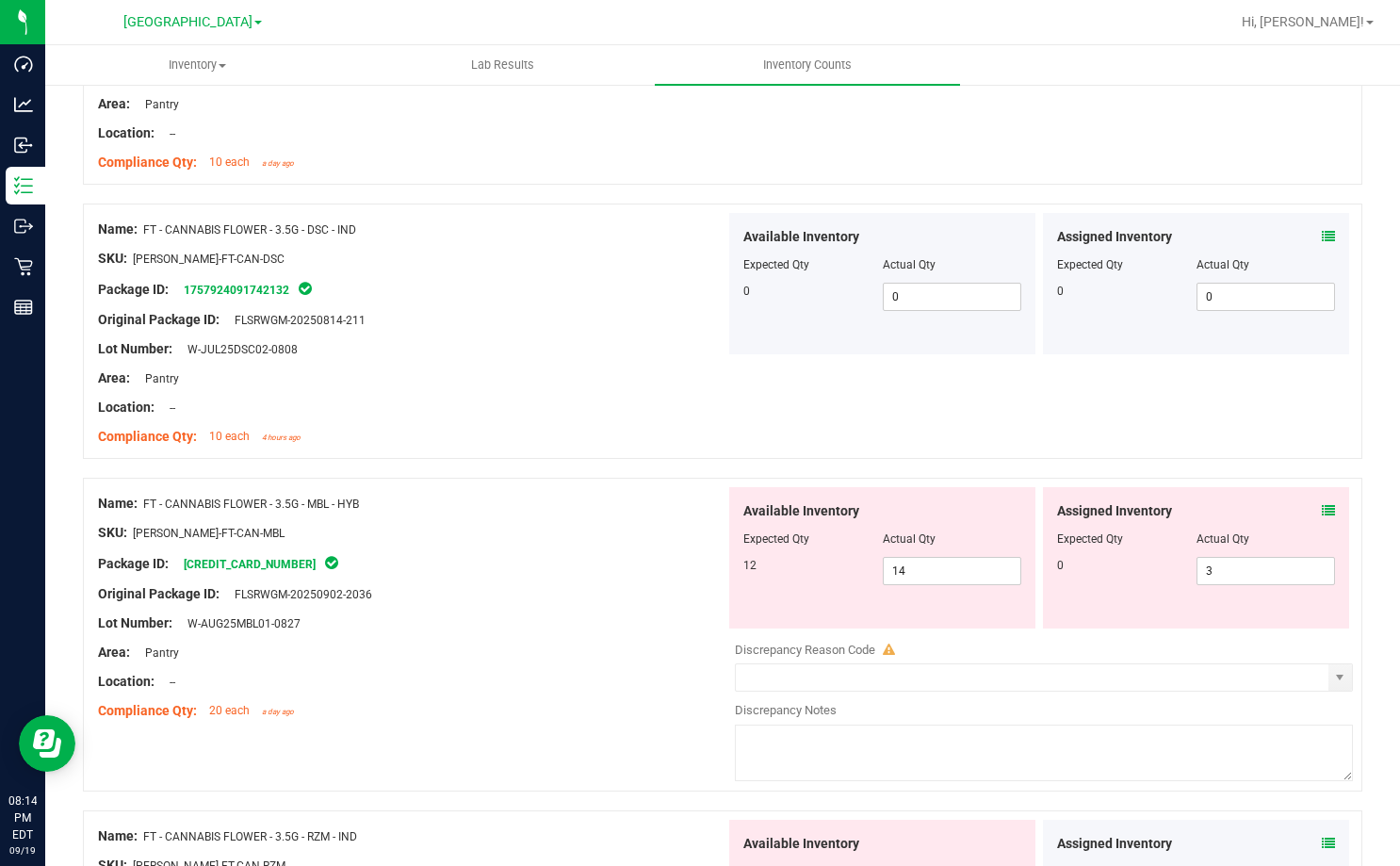
click at [684, 533] on div "SKU: [PERSON_NAME]-FT-CAN-MBL" at bounding box center [412, 532] width 627 height 20
click at [900, 579] on span "14 14" at bounding box center [952, 571] width 140 height 28
click at [900, 579] on input "14" at bounding box center [952, 571] width 138 height 26
type input "12"
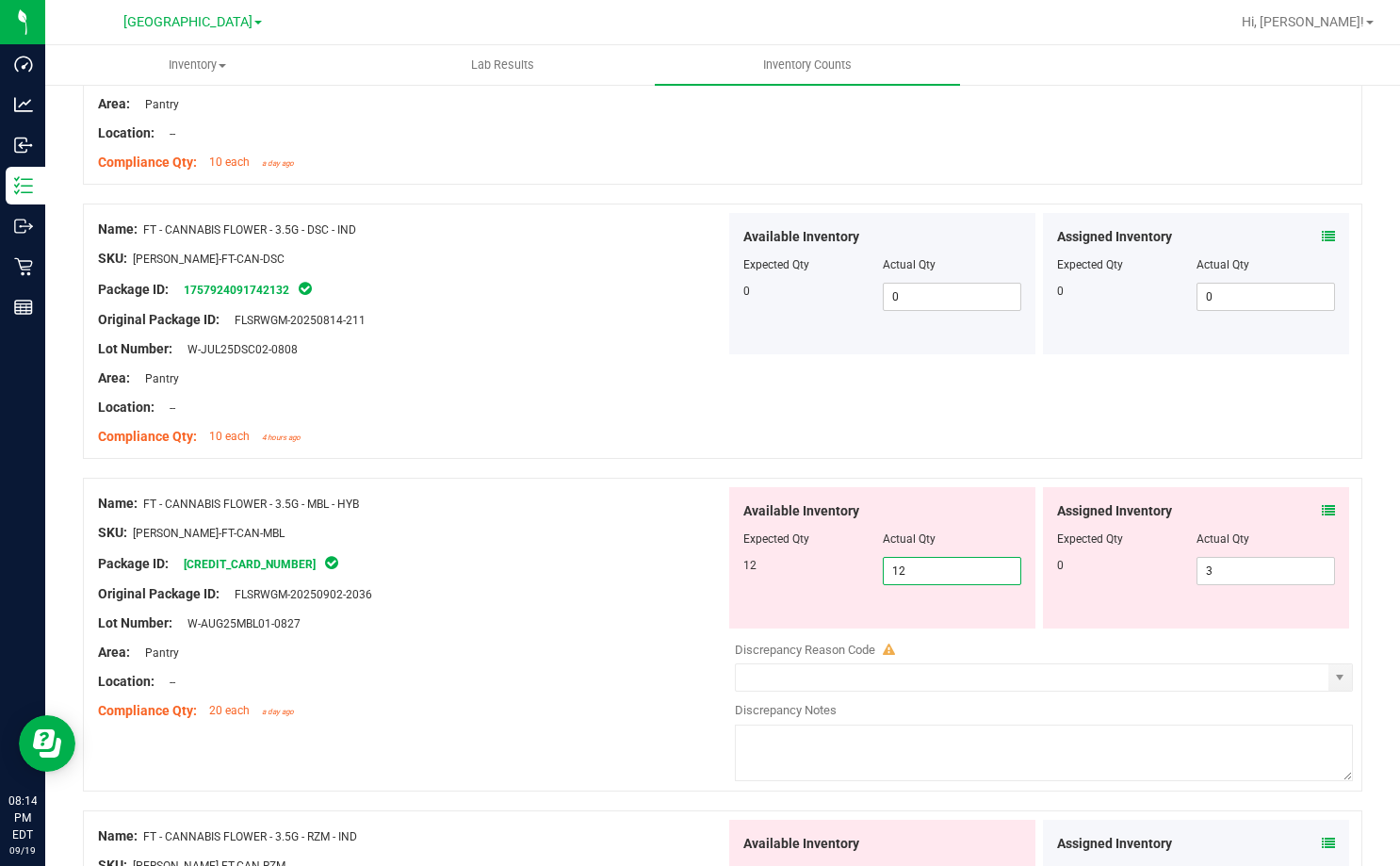
click at [653, 558] on div "Package ID: [CREDIT_CARD_NUMBER]" at bounding box center [412, 563] width 627 height 22
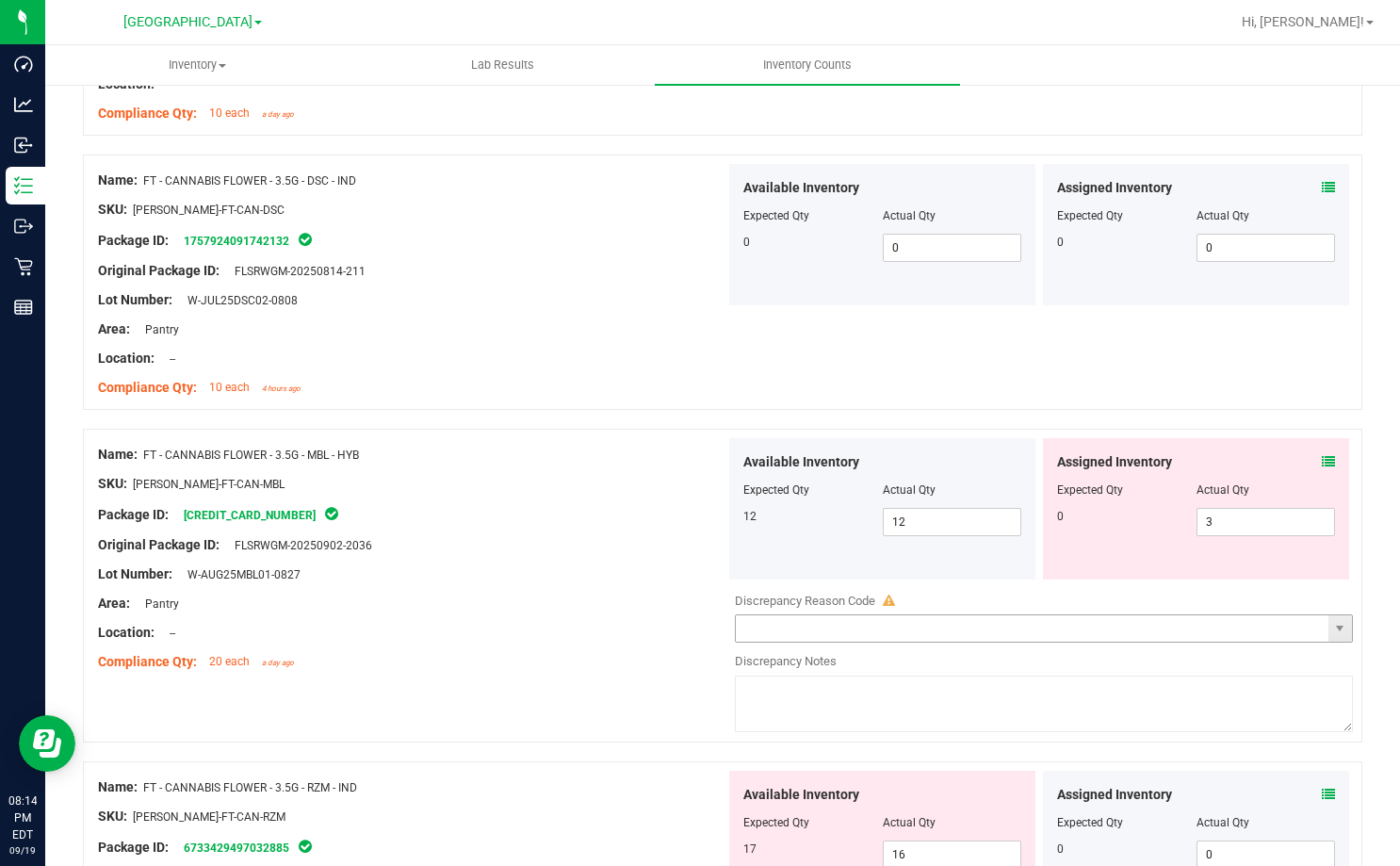
scroll to position [471, 0]
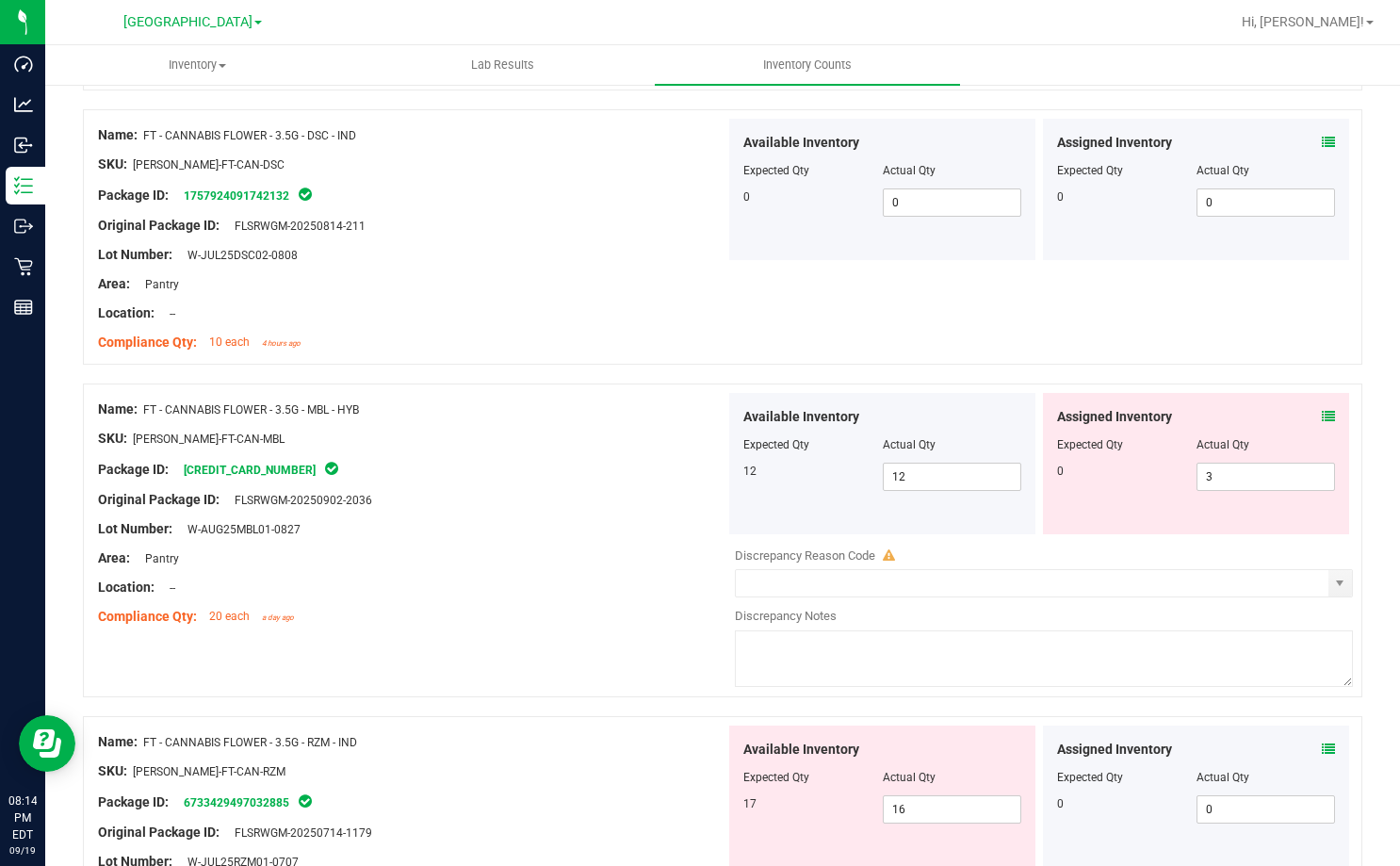
click at [1322, 419] on icon at bounding box center [1329, 417] width 13 height 13
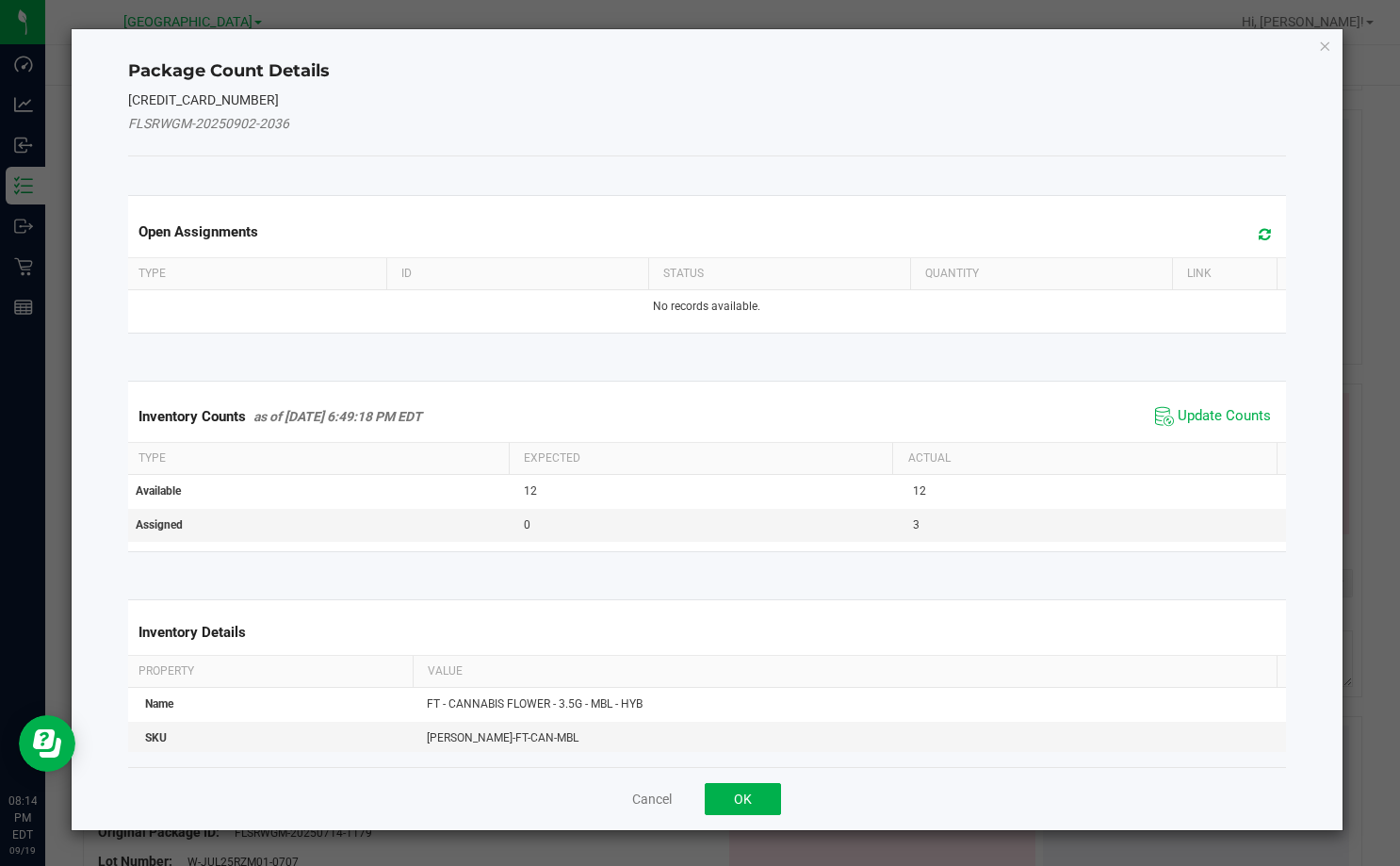
click at [1223, 403] on span "Update Counts" at bounding box center [1212, 416] width 125 height 28
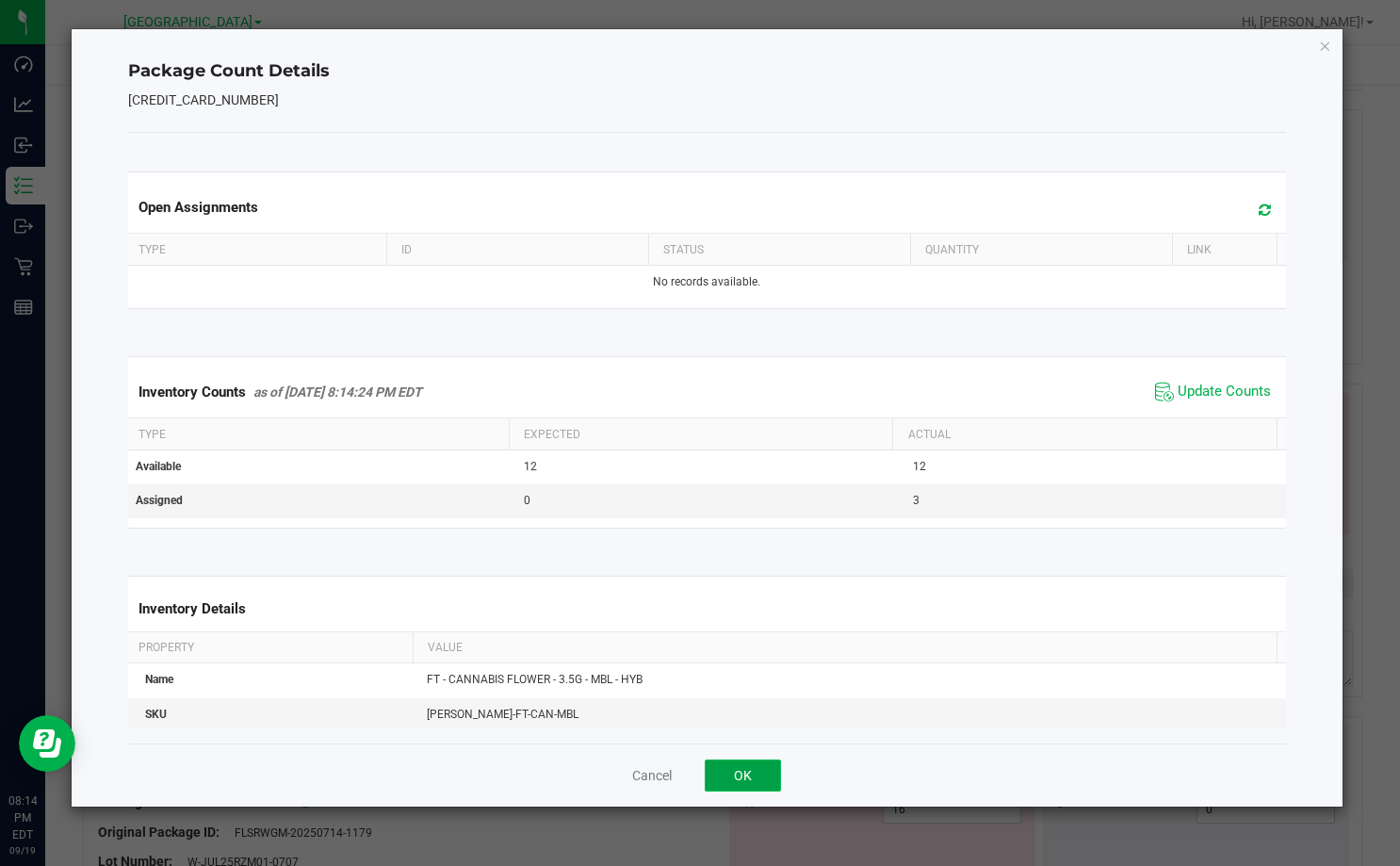
click at [770, 766] on button "OK" at bounding box center [742, 775] width 76 height 32
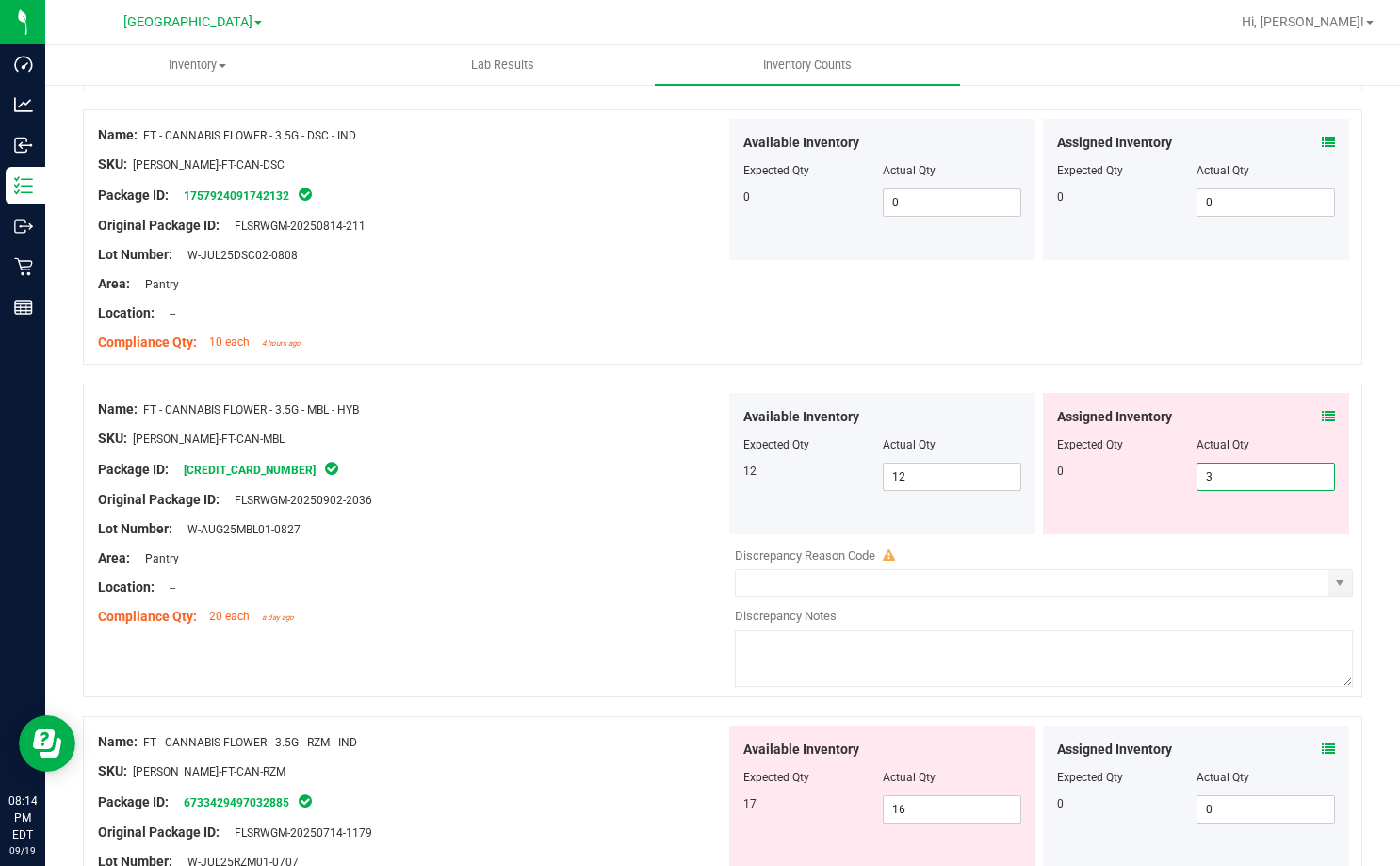
click at [1209, 475] on span "3 3" at bounding box center [1265, 476] width 140 height 28
click at [1209, 475] on input "3" at bounding box center [1265, 476] width 138 height 26
type input "0"
click at [542, 488] on div at bounding box center [412, 485] width 627 height 10
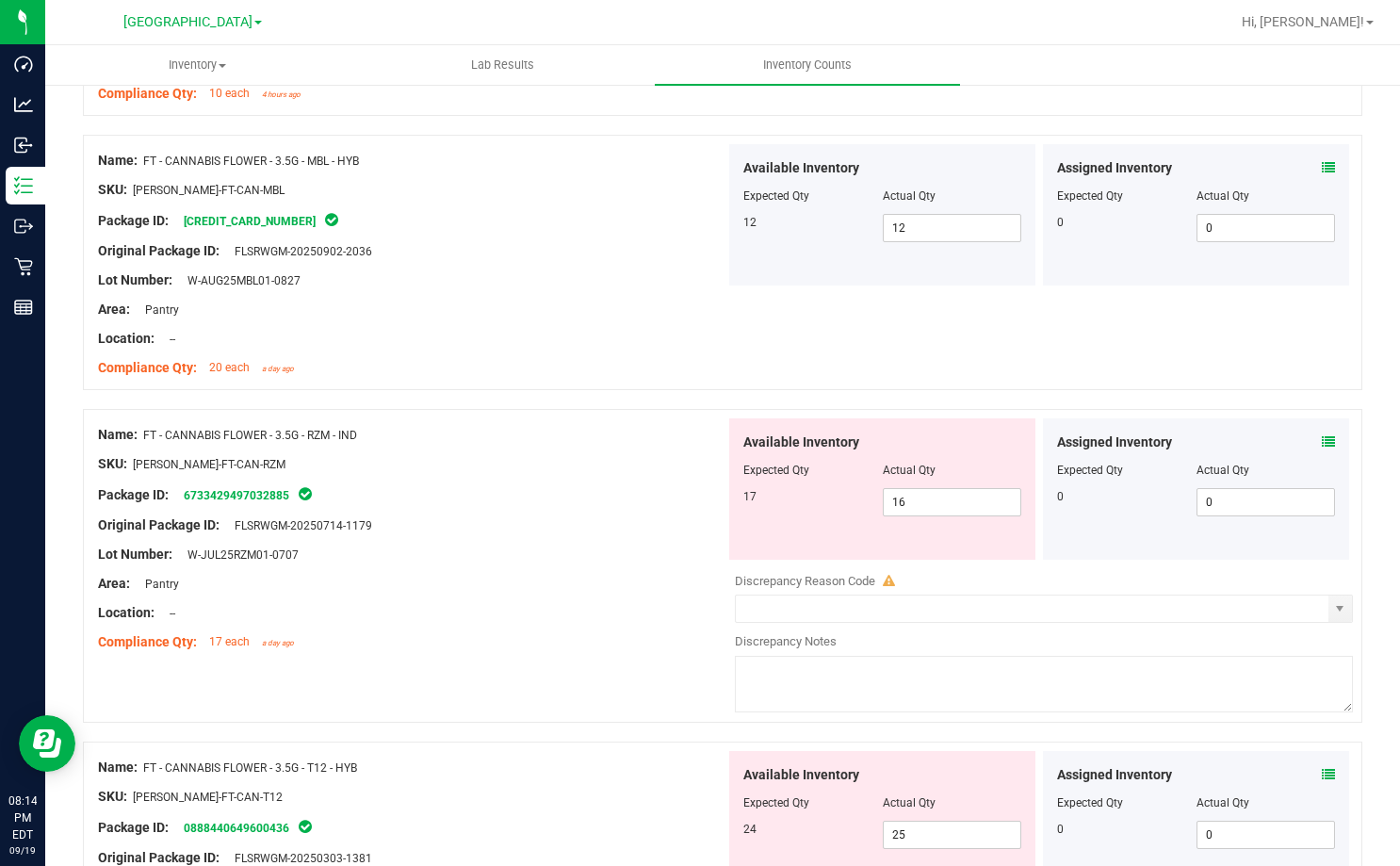
scroll to position [753, 0]
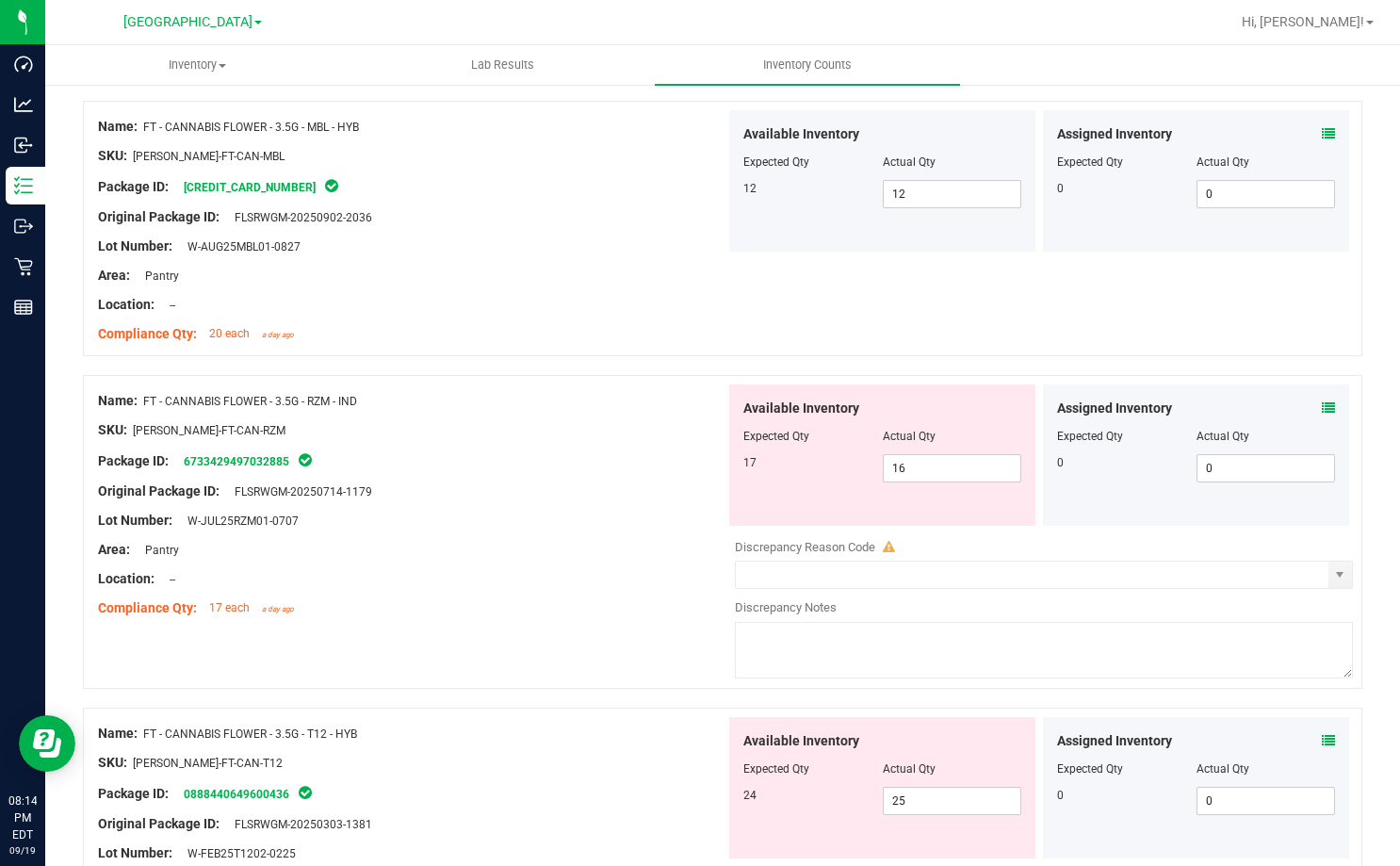
click at [1322, 411] on icon at bounding box center [1329, 408] width 13 height 13
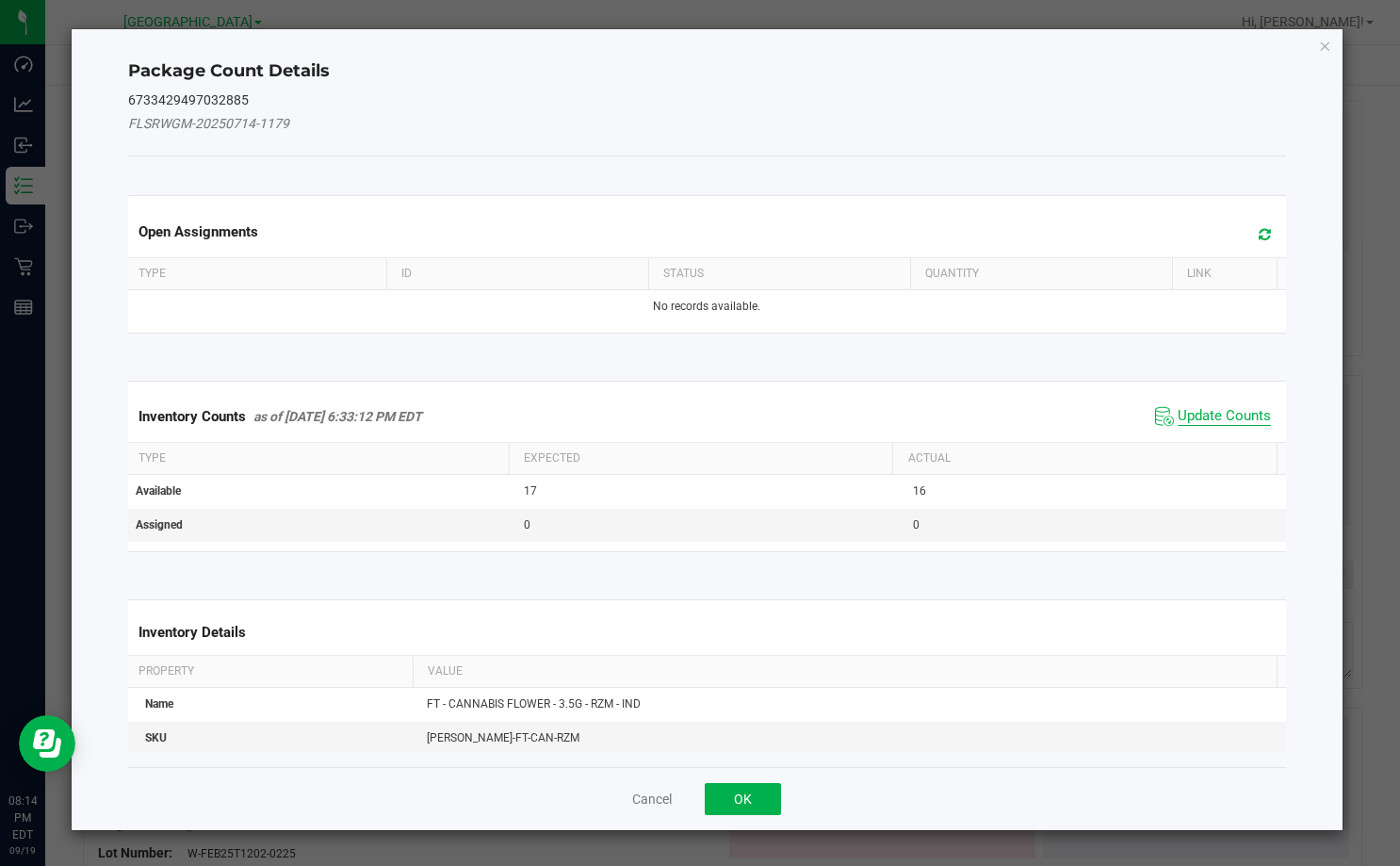
click at [1217, 414] on span "Update Counts" at bounding box center [1224, 417] width 93 height 19
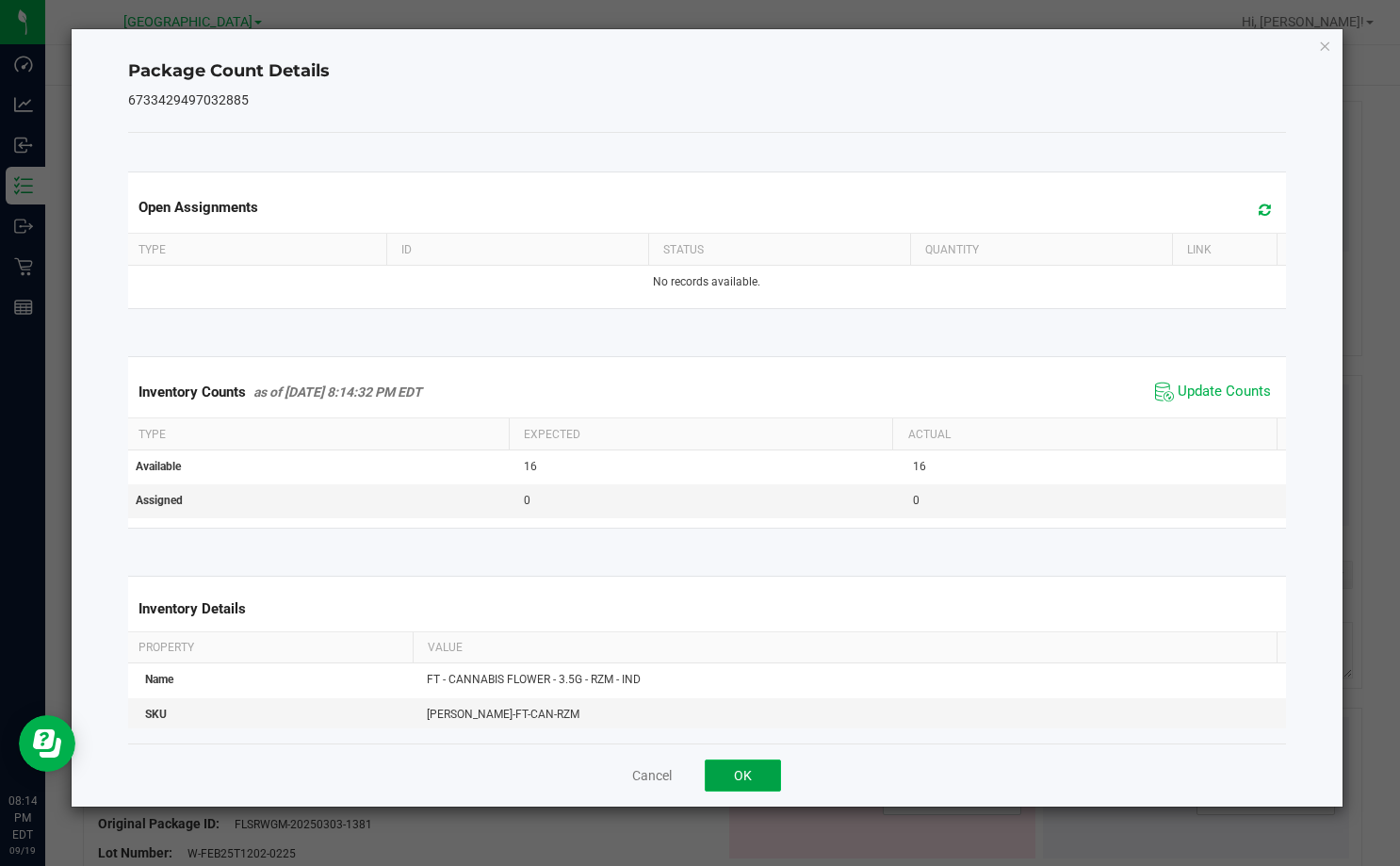
click at [757, 767] on button "OK" at bounding box center [742, 775] width 76 height 32
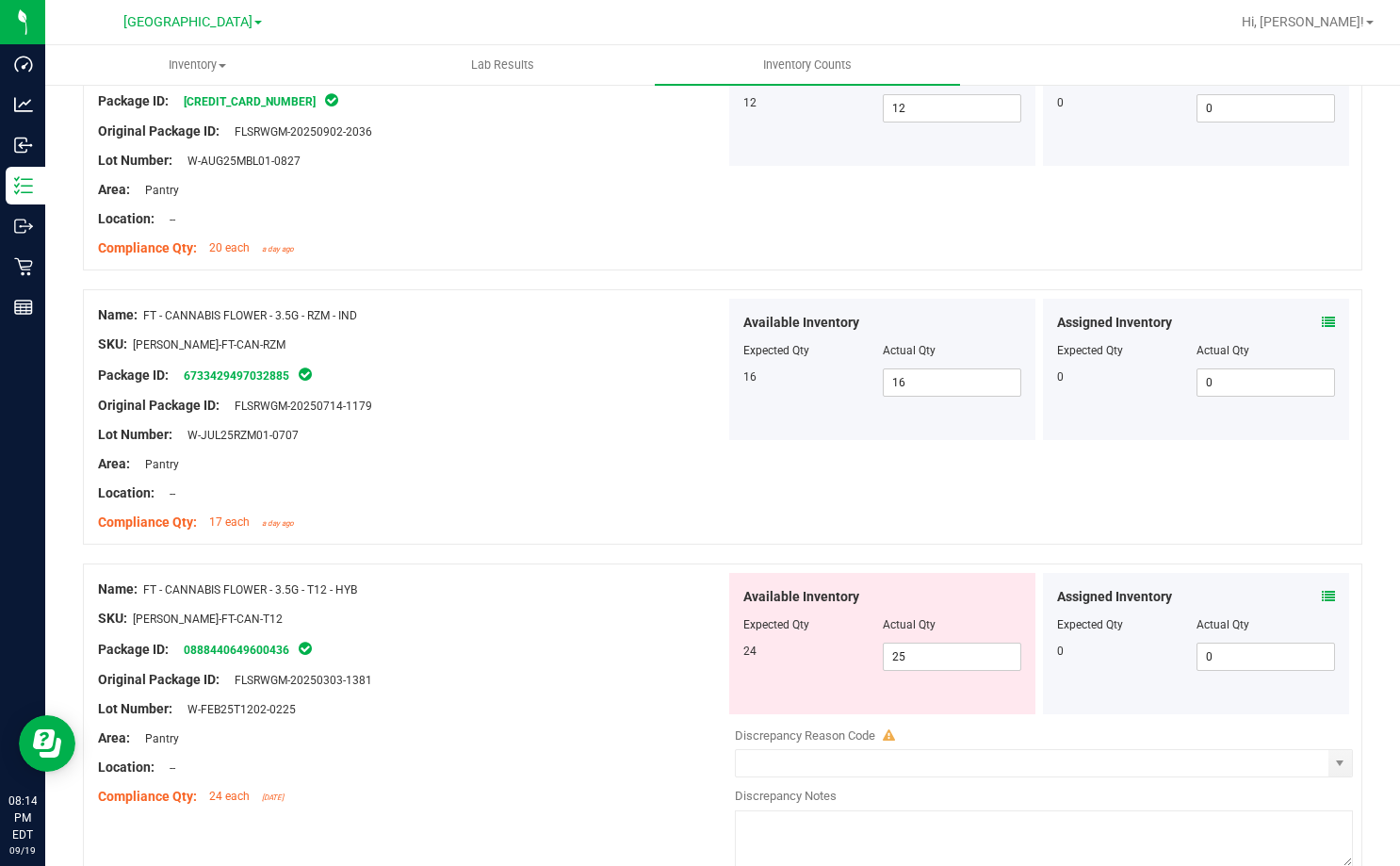
scroll to position [942, 0]
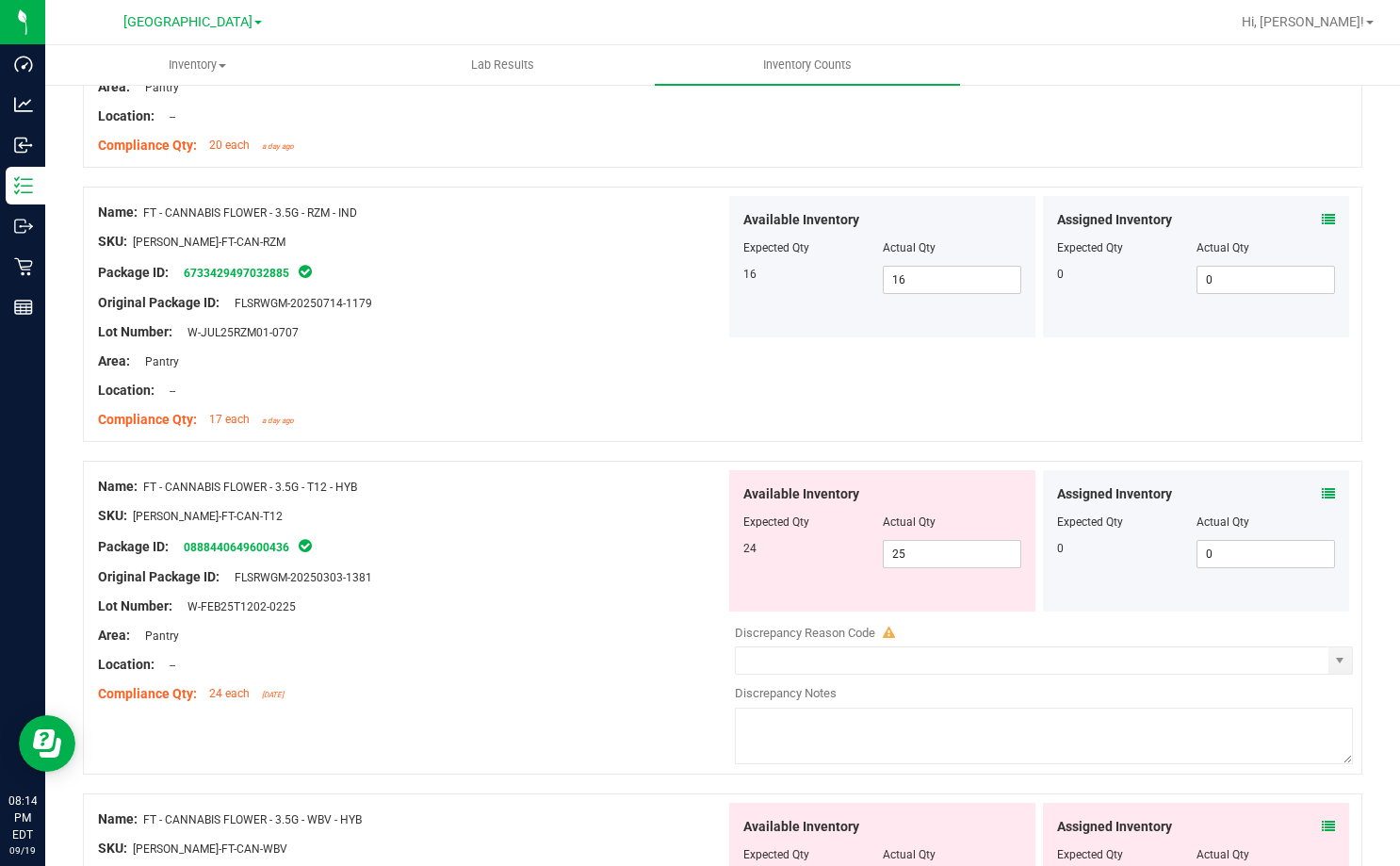
click at [1322, 486] on span at bounding box center [1329, 494] width 13 height 20
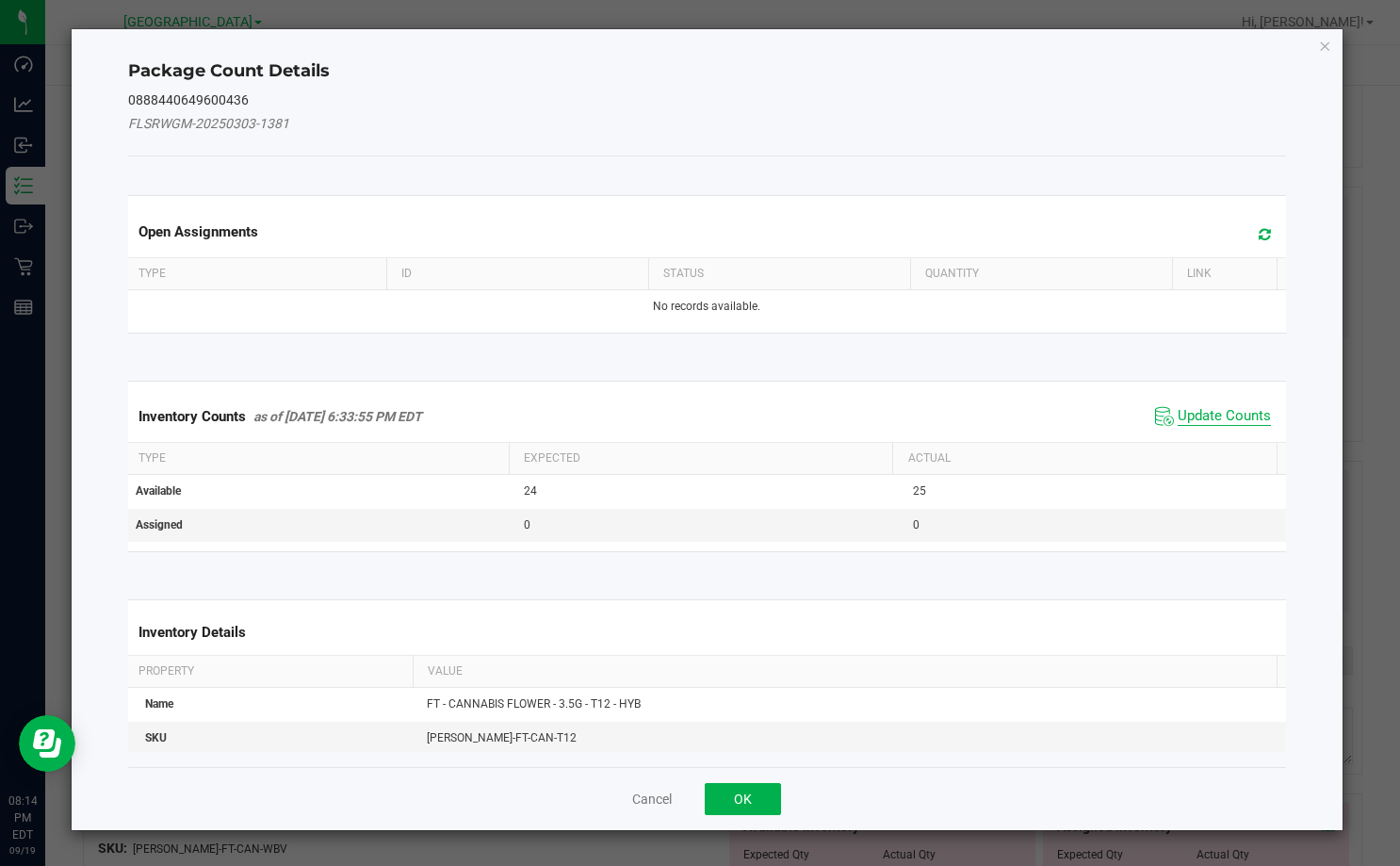
click at [1224, 424] on span "Update Counts" at bounding box center [1224, 417] width 93 height 19
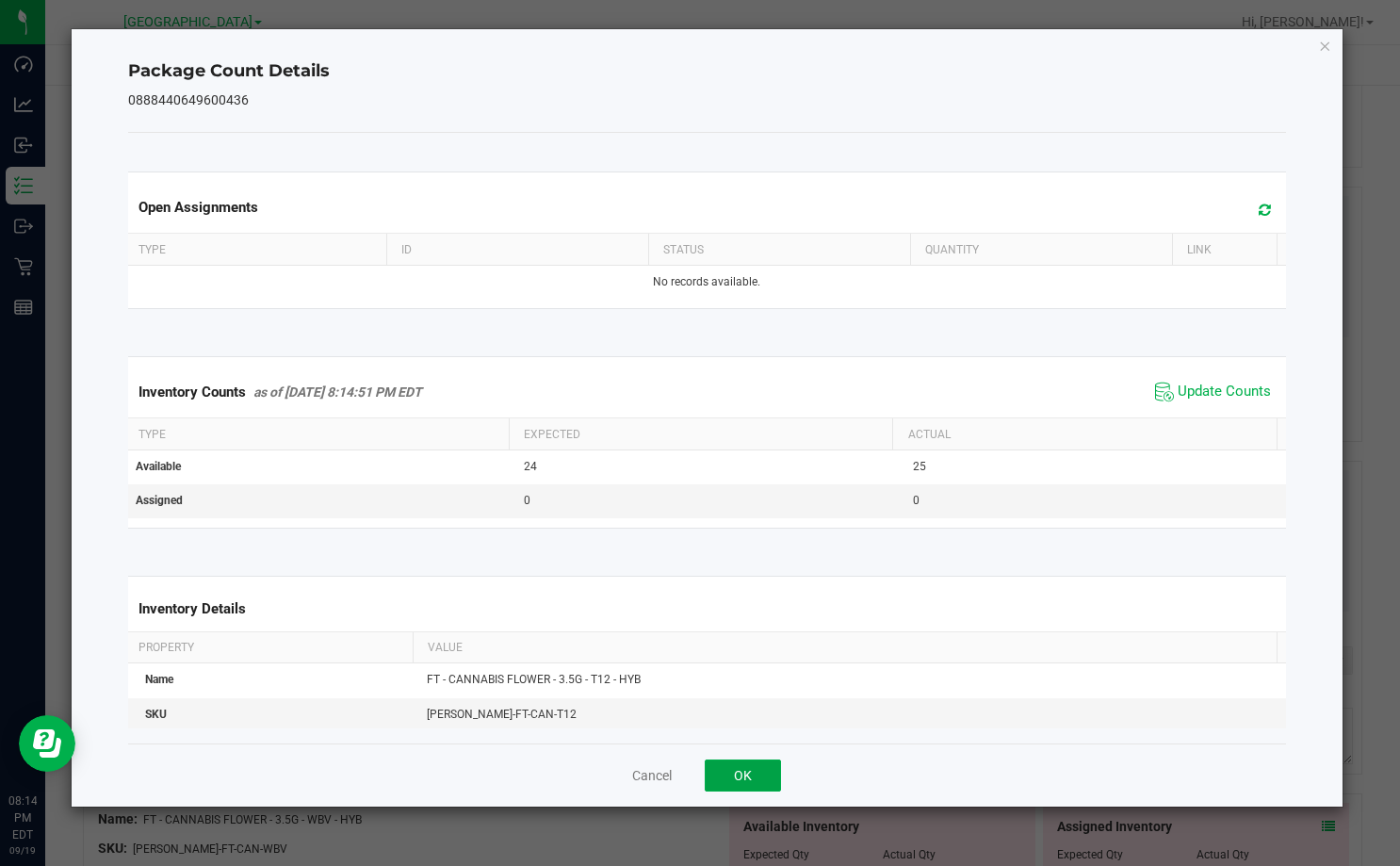
click at [757, 781] on button "OK" at bounding box center [742, 775] width 76 height 32
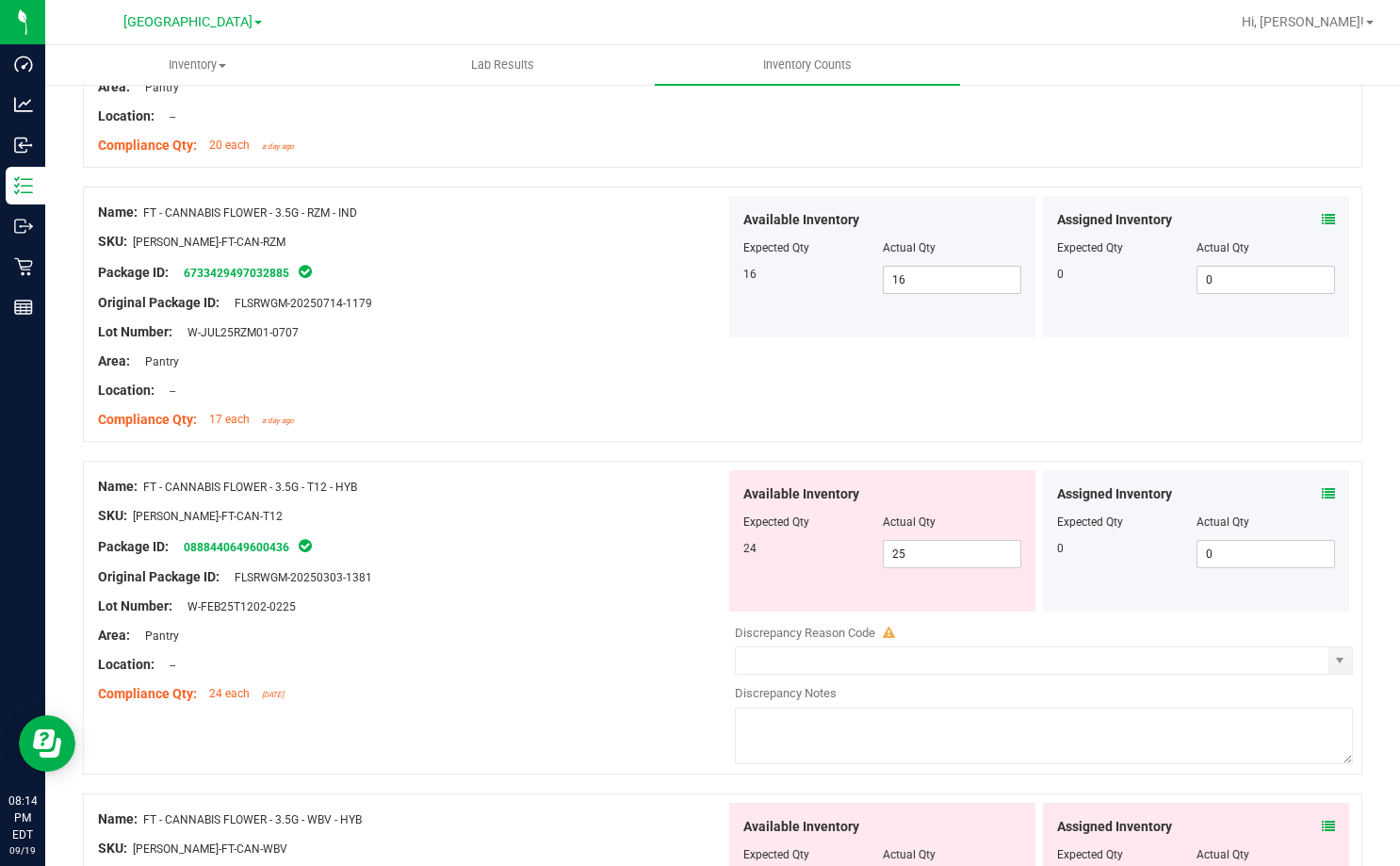
click at [626, 561] on div at bounding box center [412, 563] width 627 height 10
click at [925, 556] on span "25 25" at bounding box center [952, 553] width 140 height 28
click at [925, 556] on input "25" at bounding box center [952, 553] width 138 height 26
type input "5"
type input "24"
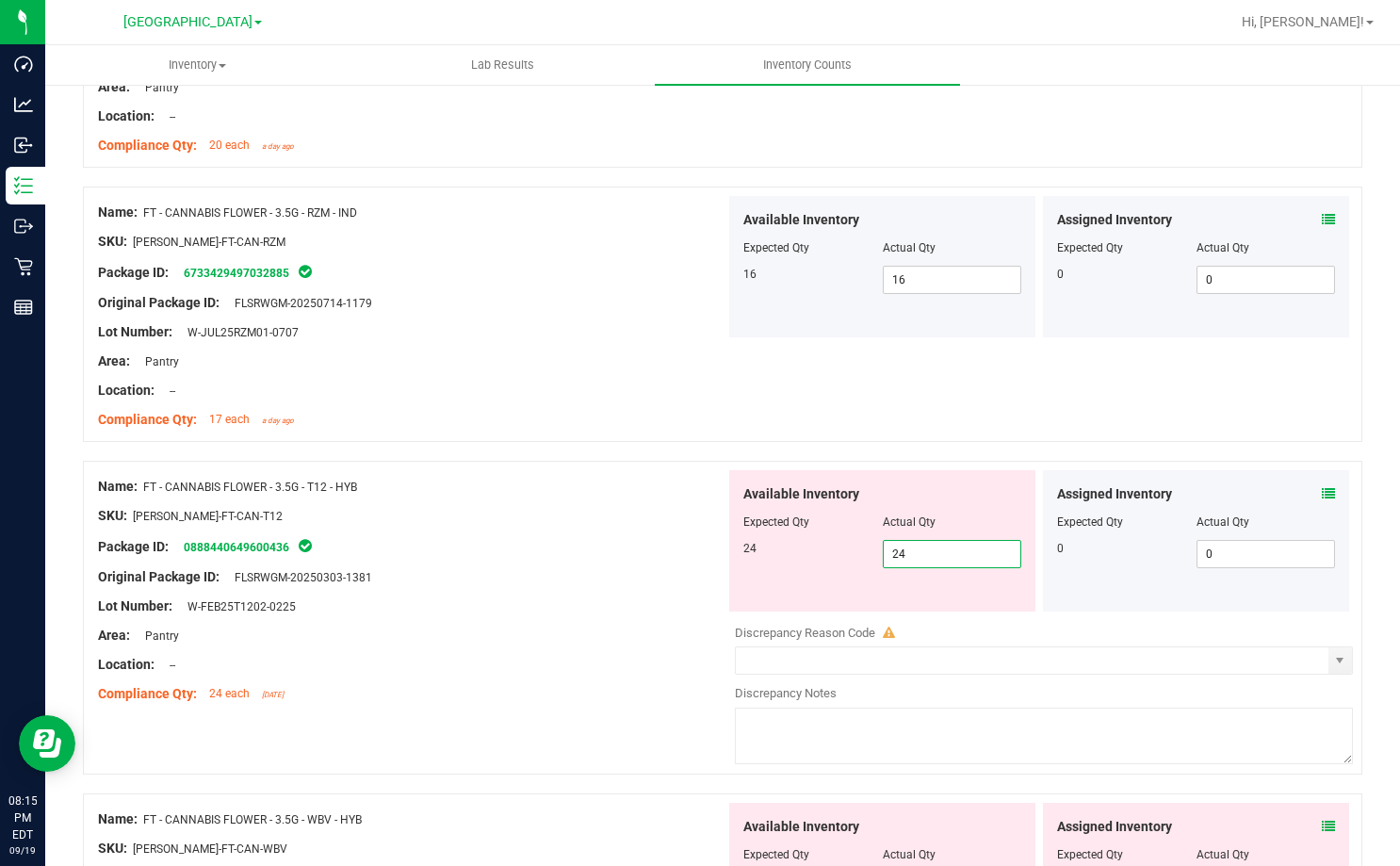
type input "24"
click at [581, 510] on div "SKU: [PERSON_NAME]-FT-CAN-T12" at bounding box center [412, 516] width 627 height 20
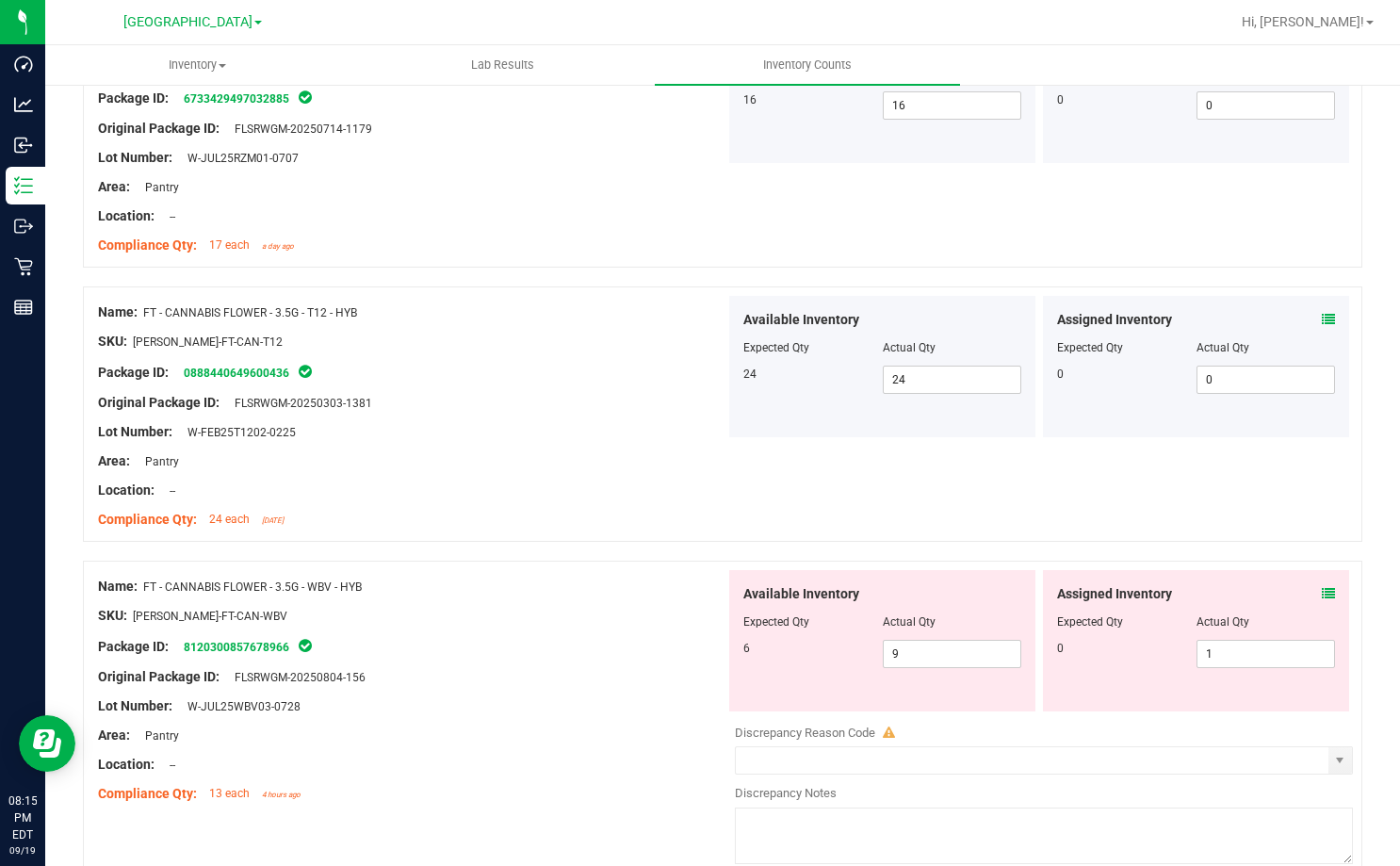
scroll to position [1131, 0]
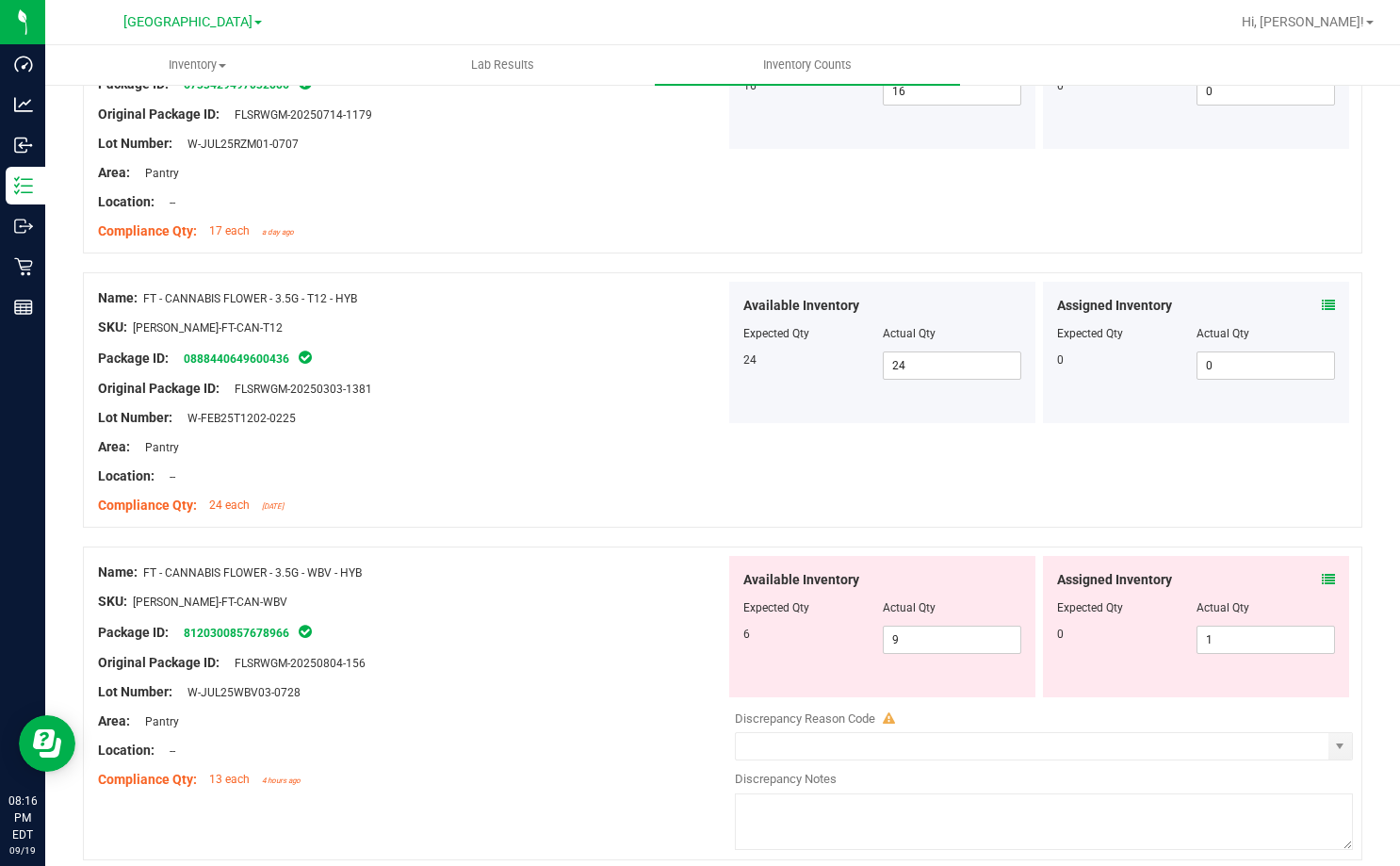
click at [605, 512] on div "Compliance Qty: 24 each [DATE]" at bounding box center [412, 505] width 627 height 20
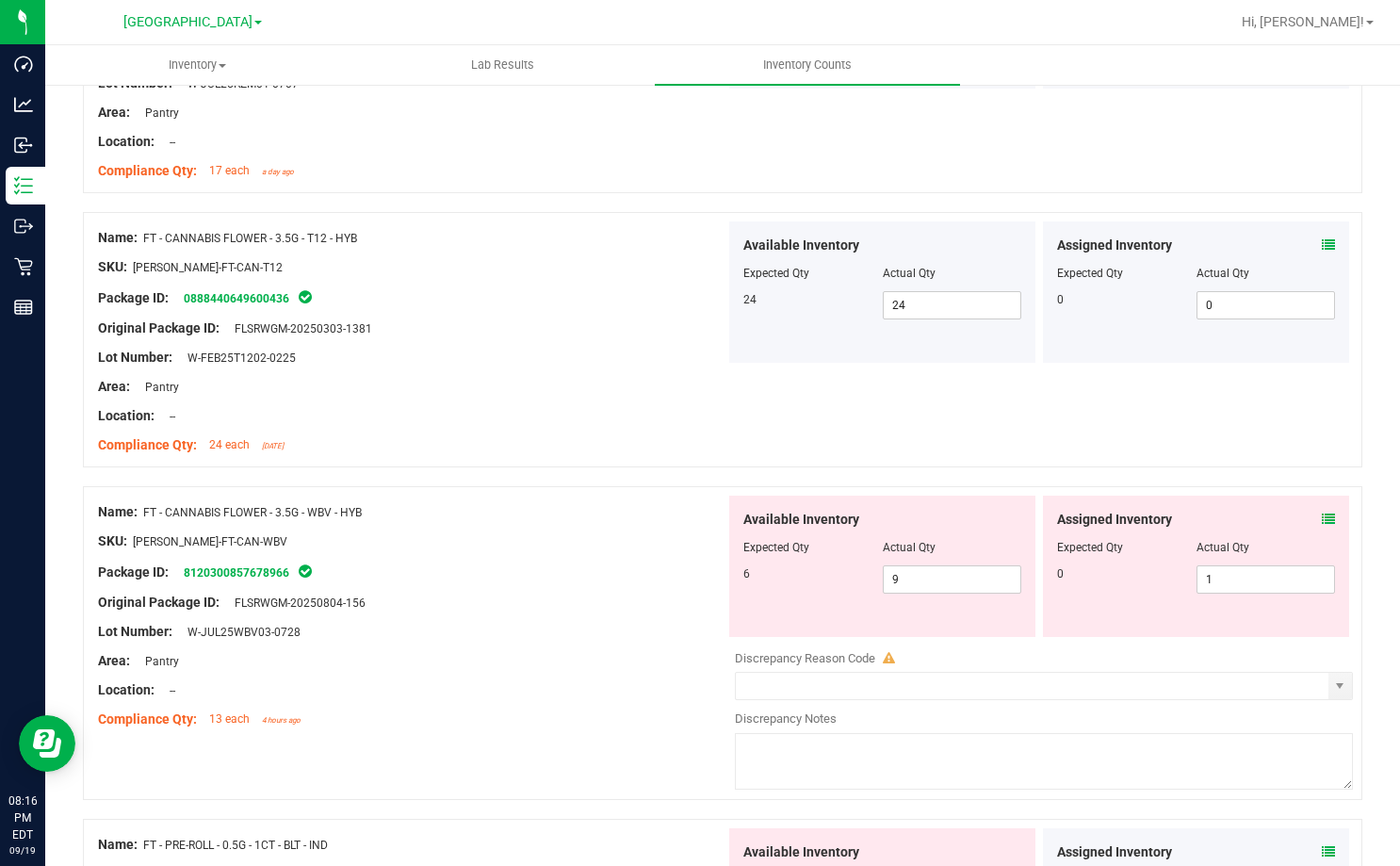
scroll to position [1225, 0]
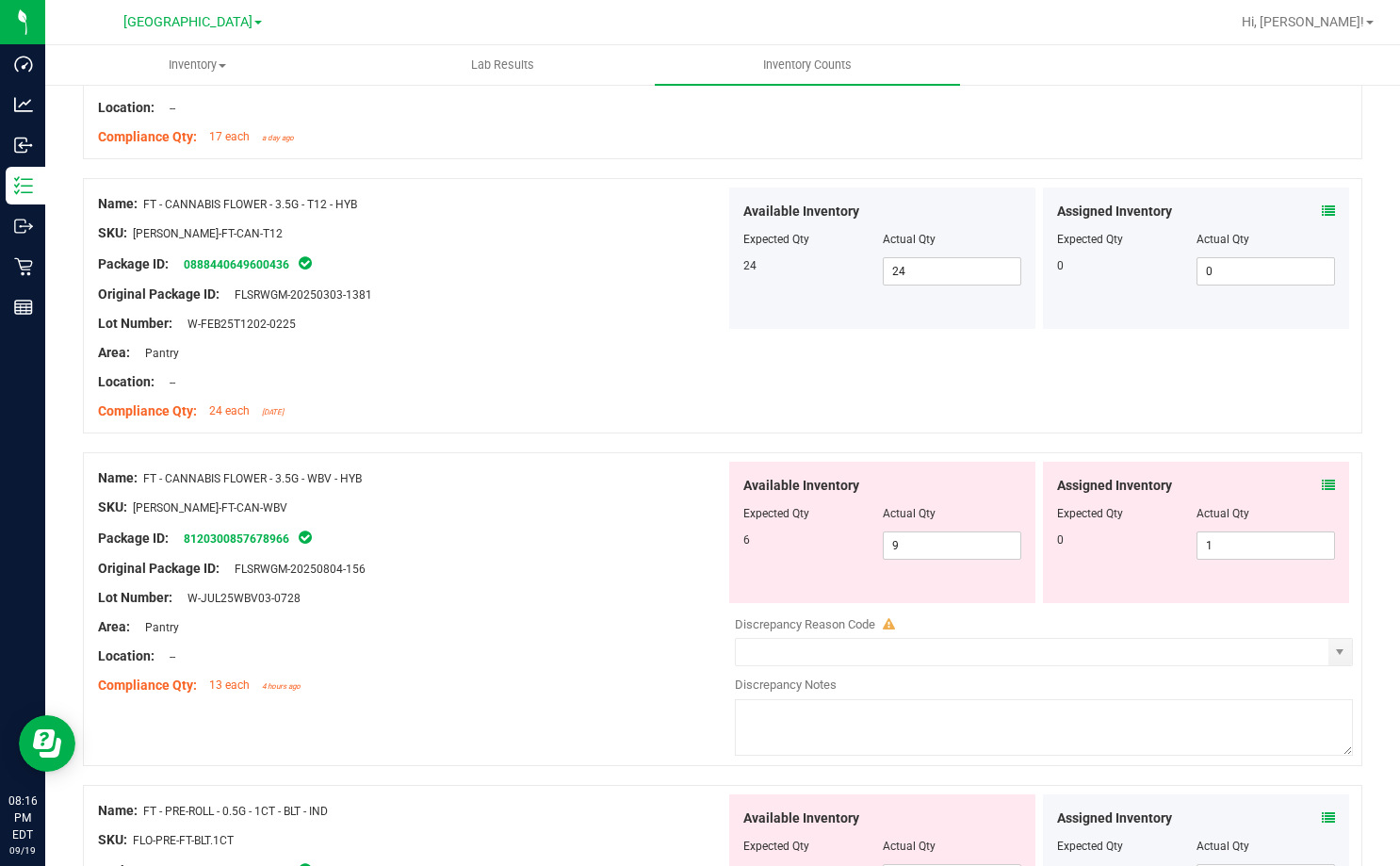
click at [1322, 483] on icon at bounding box center [1329, 485] width 13 height 13
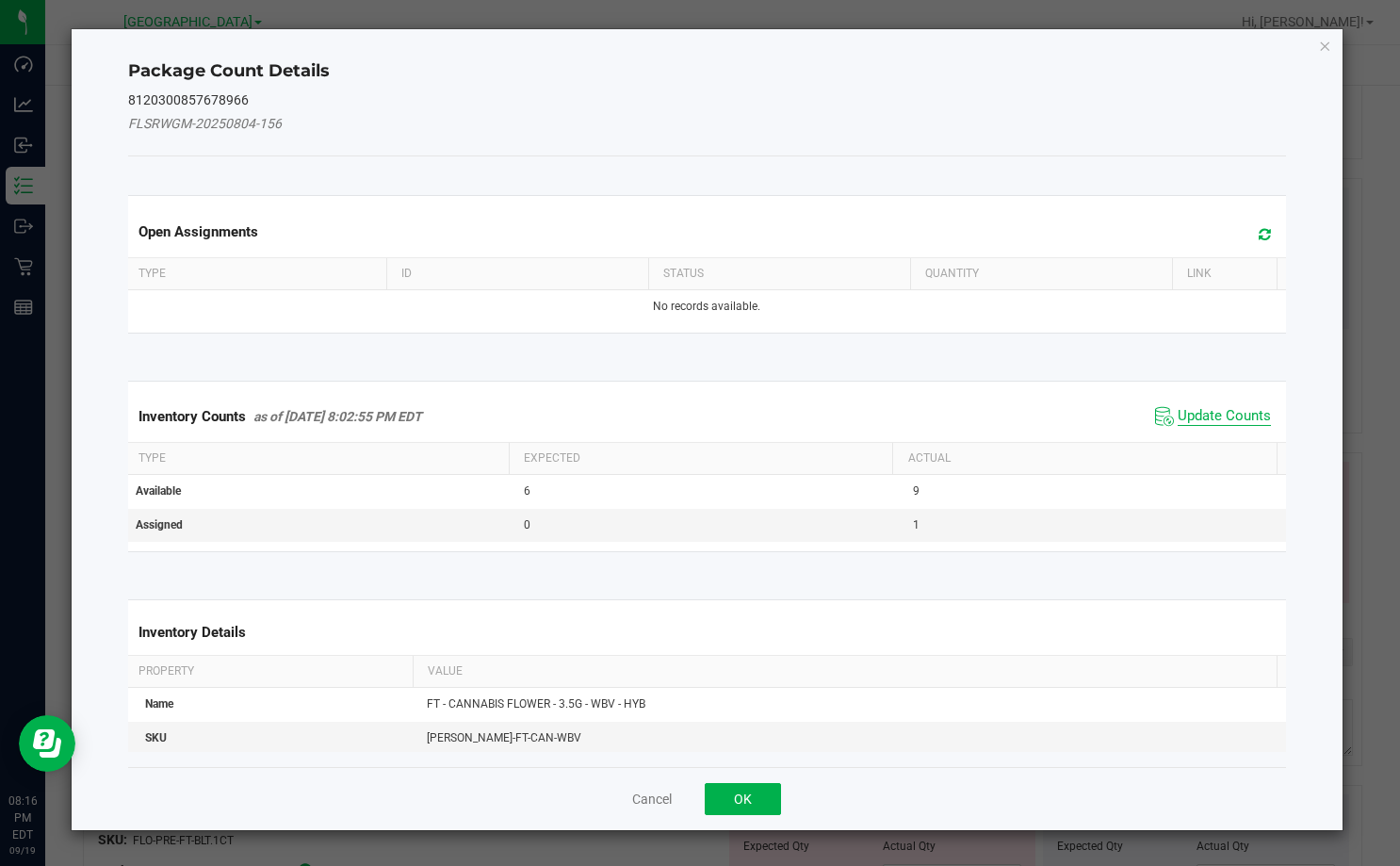
click at [1223, 418] on span "Update Counts" at bounding box center [1224, 417] width 93 height 19
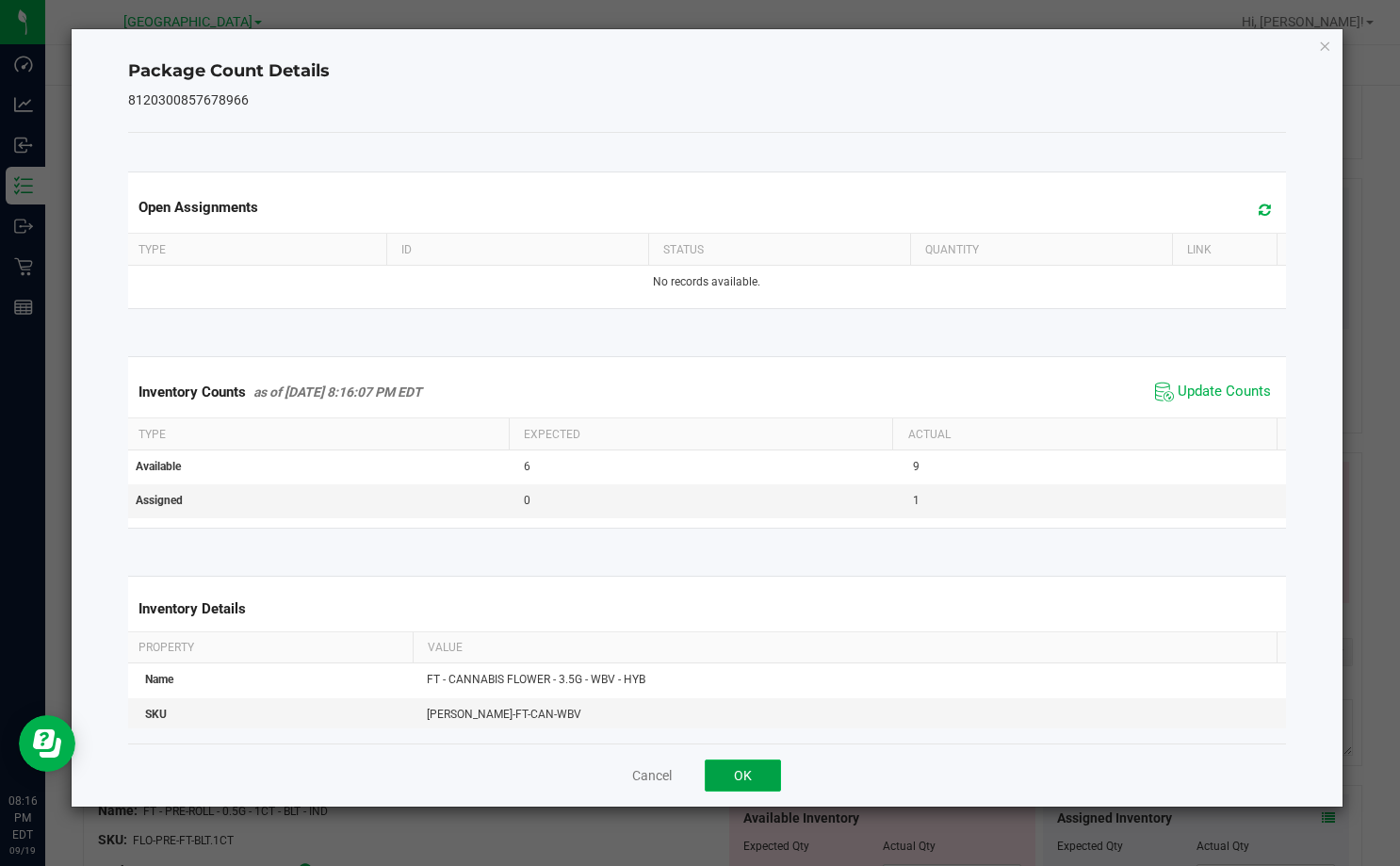
click at [746, 772] on button "OK" at bounding box center [742, 775] width 76 height 32
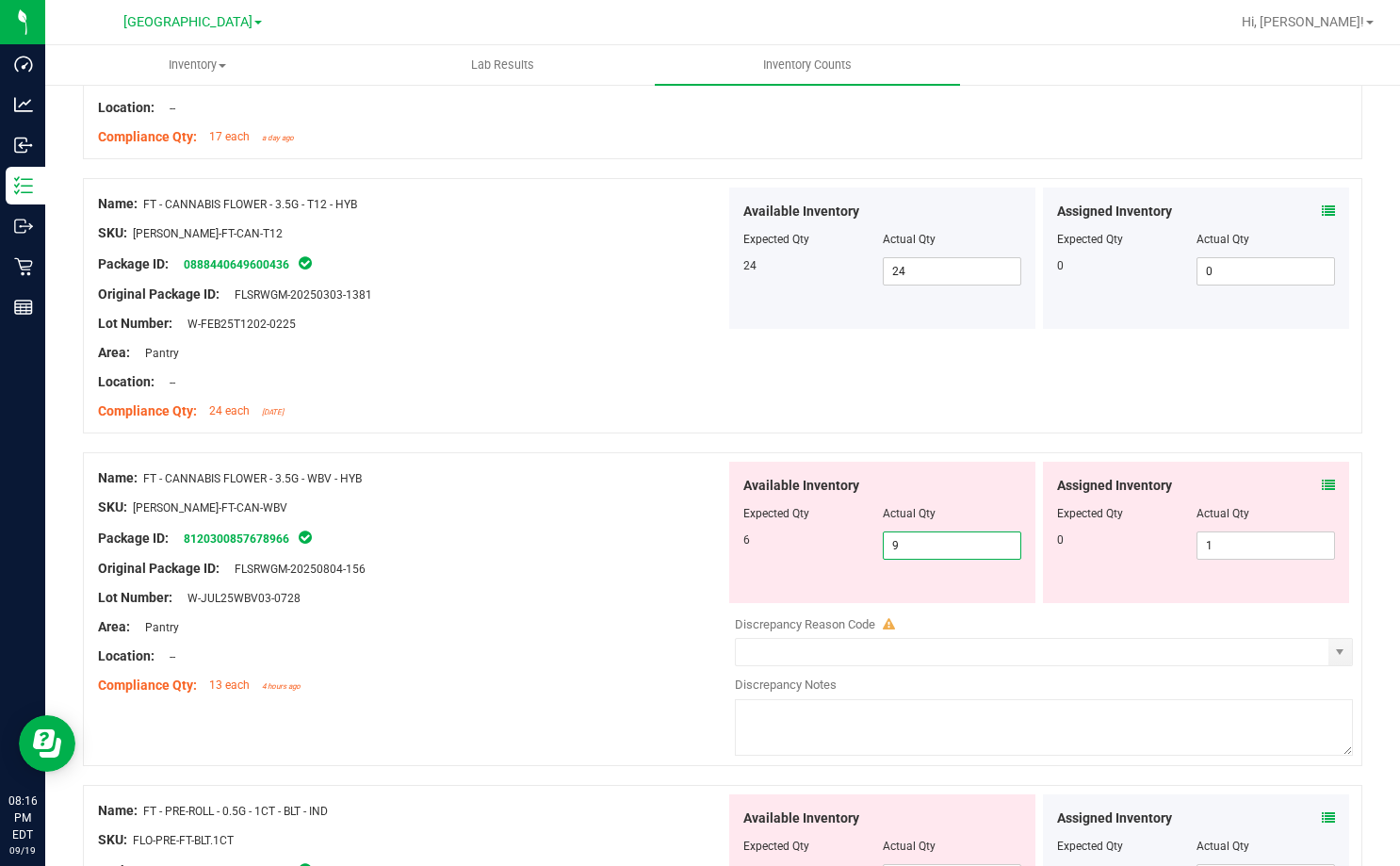
click at [908, 542] on span "9 9" at bounding box center [952, 545] width 140 height 28
click at [908, 542] on input "9" at bounding box center [952, 545] width 138 height 26
type input "6"
click at [1206, 557] on span "1 1" at bounding box center [1265, 545] width 140 height 28
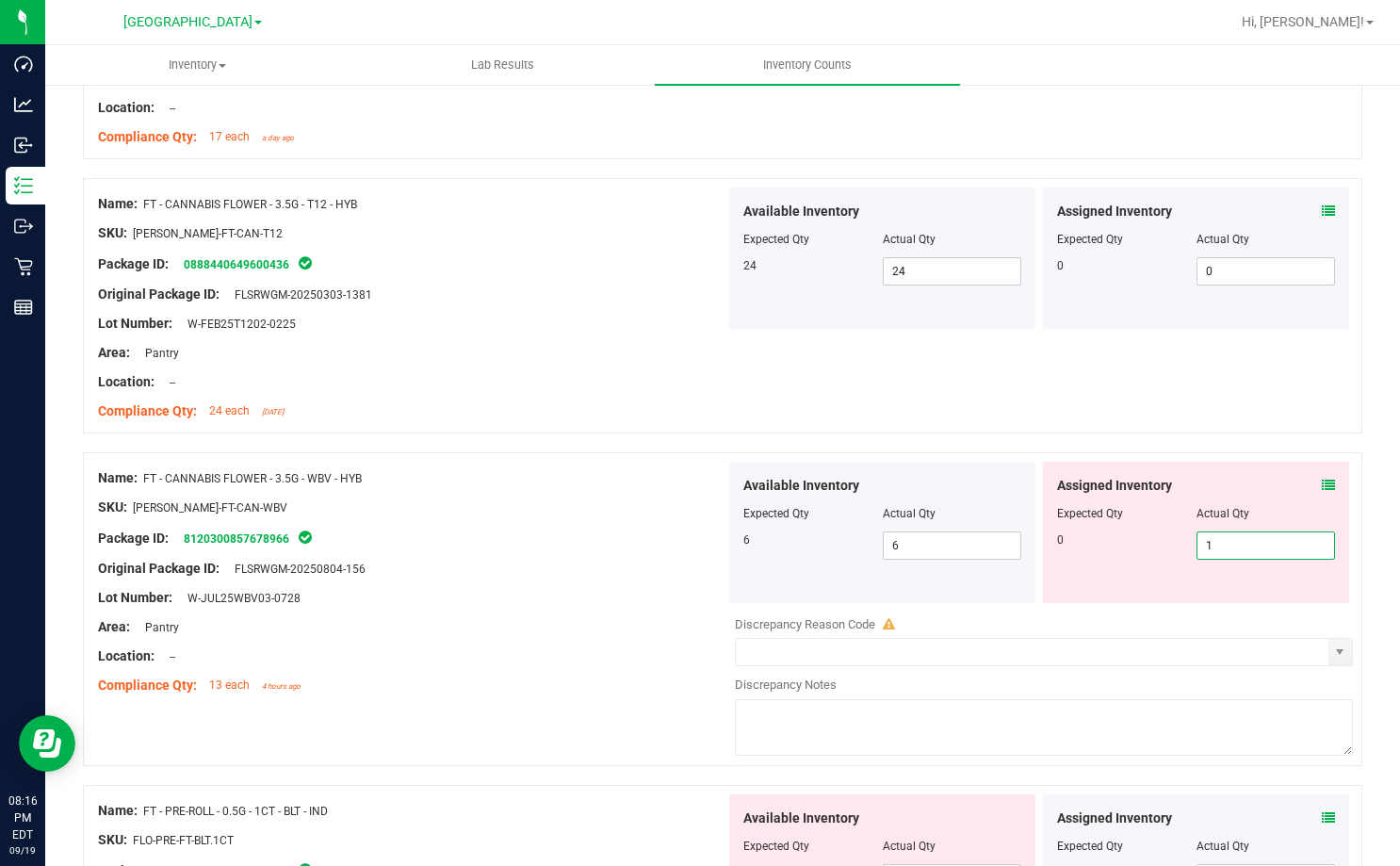
click at [1206, 557] on input "1" at bounding box center [1265, 545] width 138 height 26
type input "0"
click at [675, 555] on div at bounding box center [412, 554] width 627 height 10
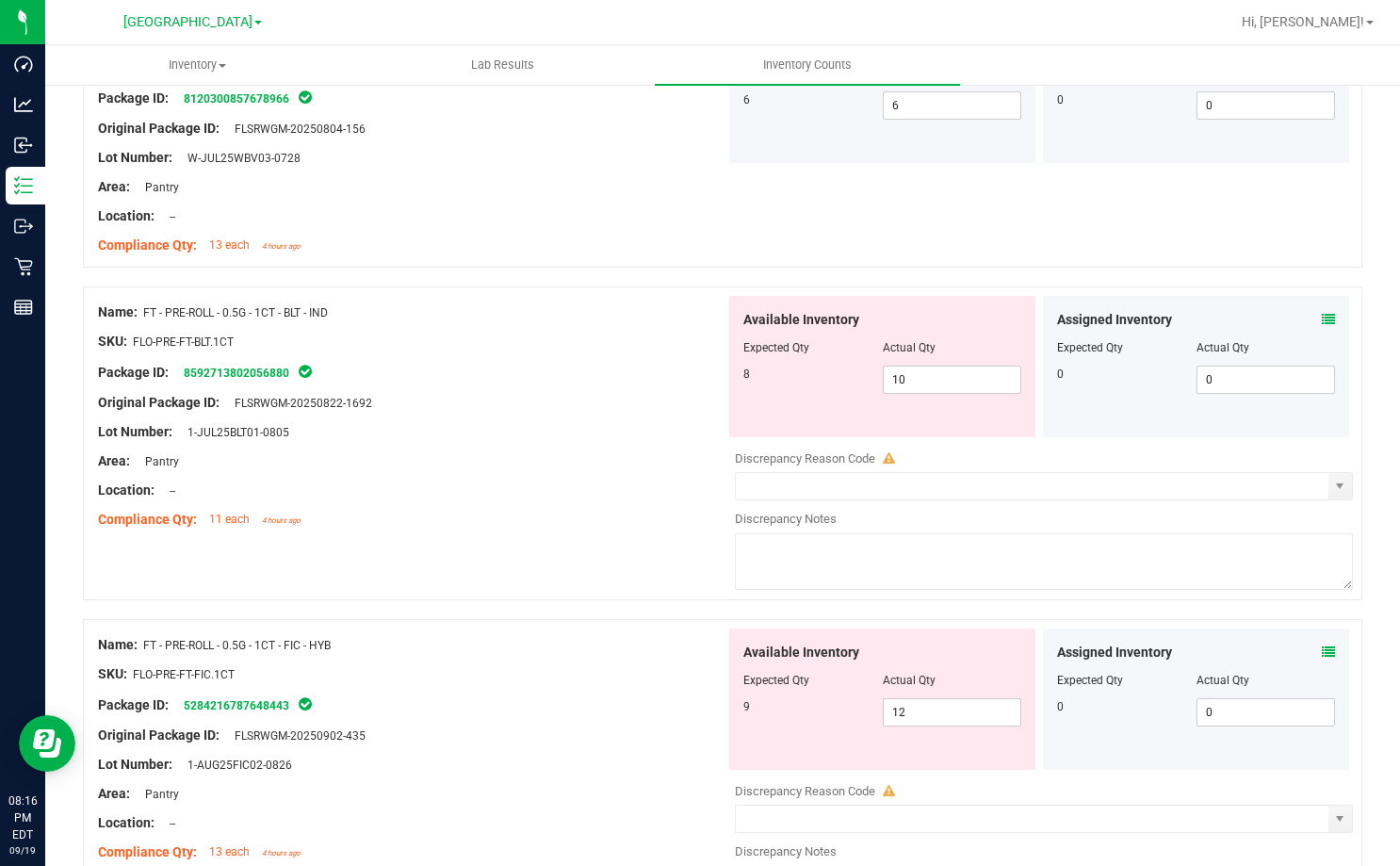
scroll to position [1695, 0]
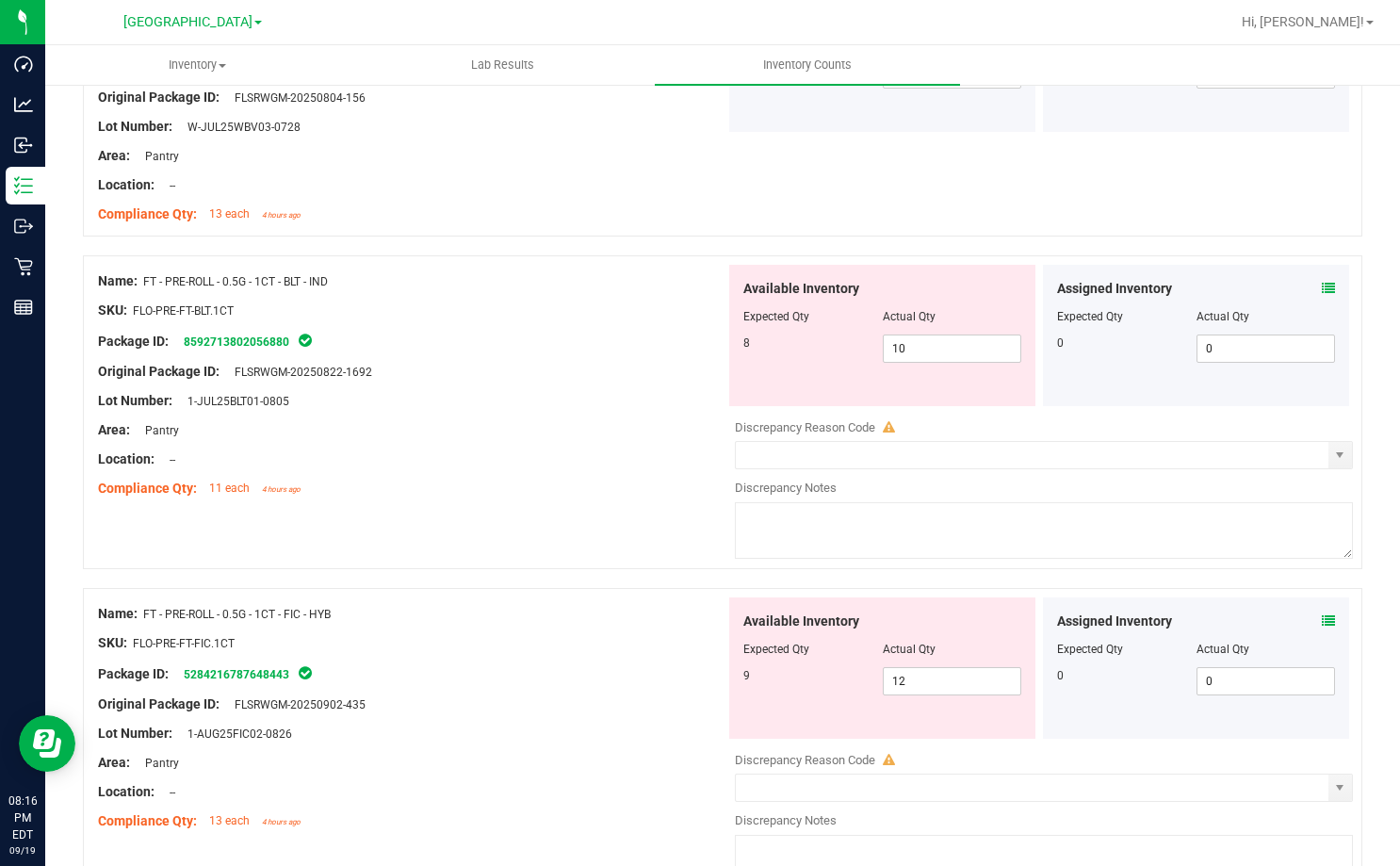
click at [700, 478] on div "Compliance Qty: 11 each 4 hours ago" at bounding box center [412, 488] width 627 height 20
click at [1323, 292] on div "Assigned Inventory Expected Qty Actual Qty 0 0 0" at bounding box center [1196, 335] width 306 height 141
click at [1322, 285] on icon at bounding box center [1329, 289] width 13 height 13
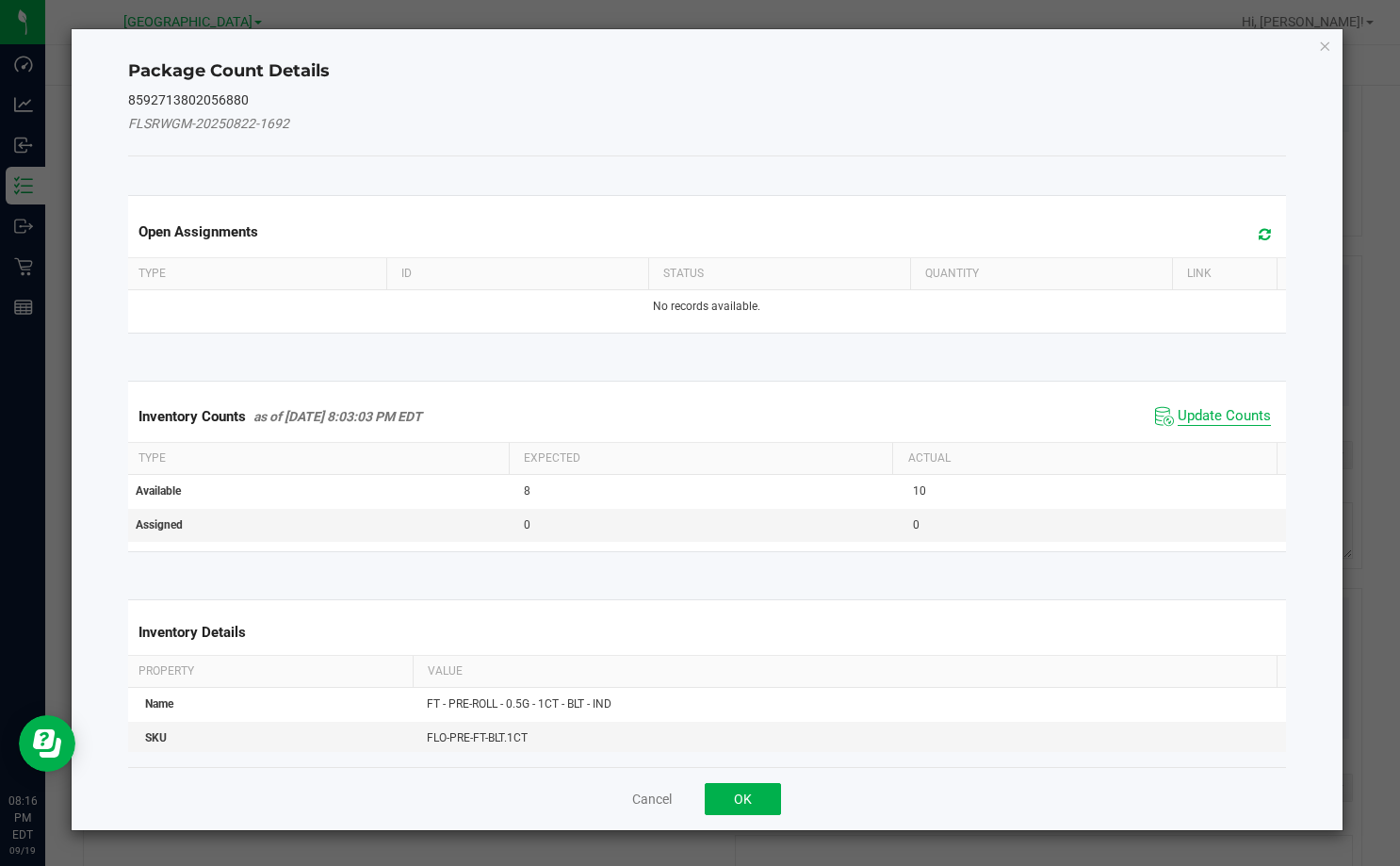
click at [1209, 420] on span "Update Counts" at bounding box center [1224, 417] width 93 height 19
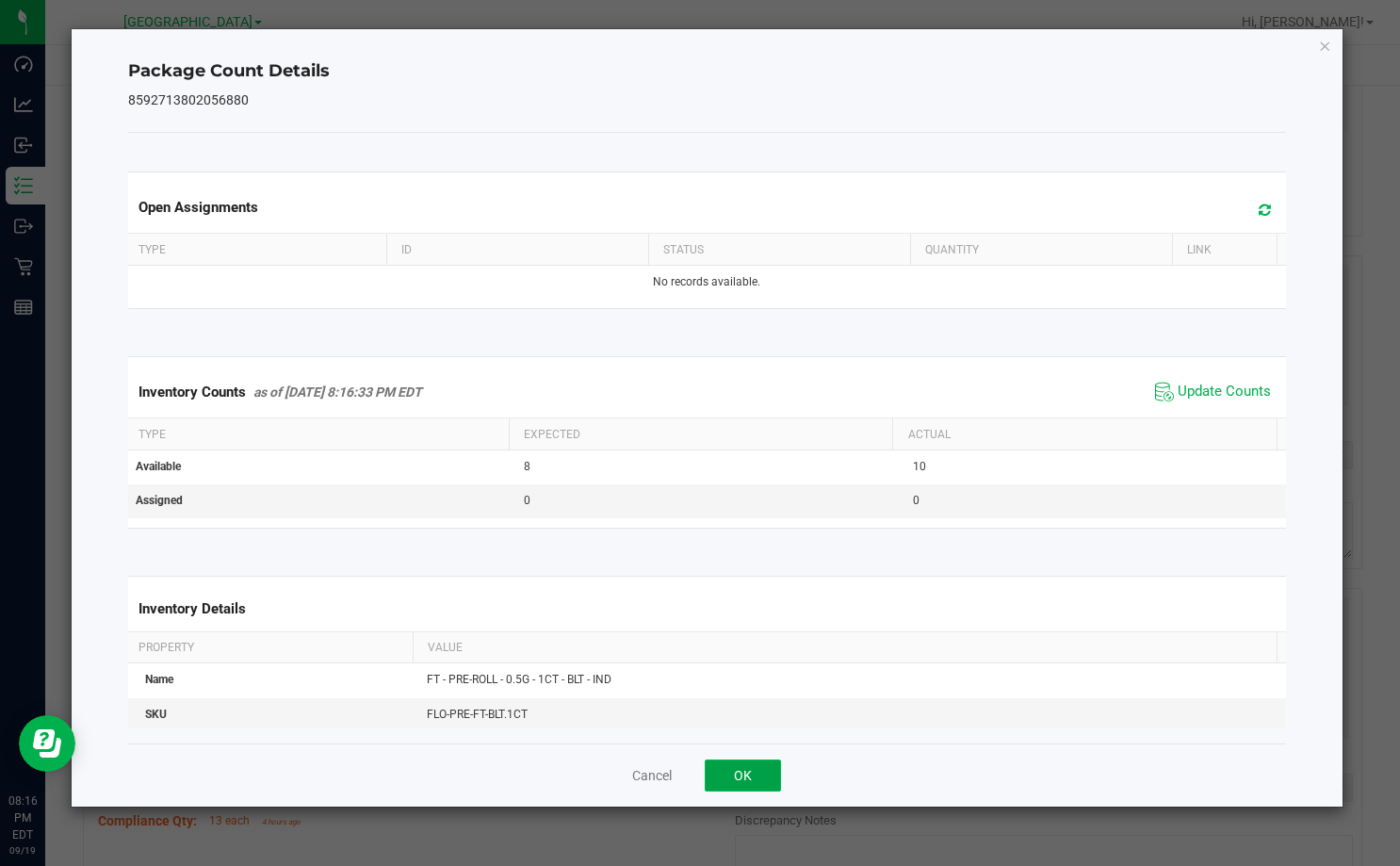
click at [766, 780] on button "OK" at bounding box center [742, 775] width 76 height 32
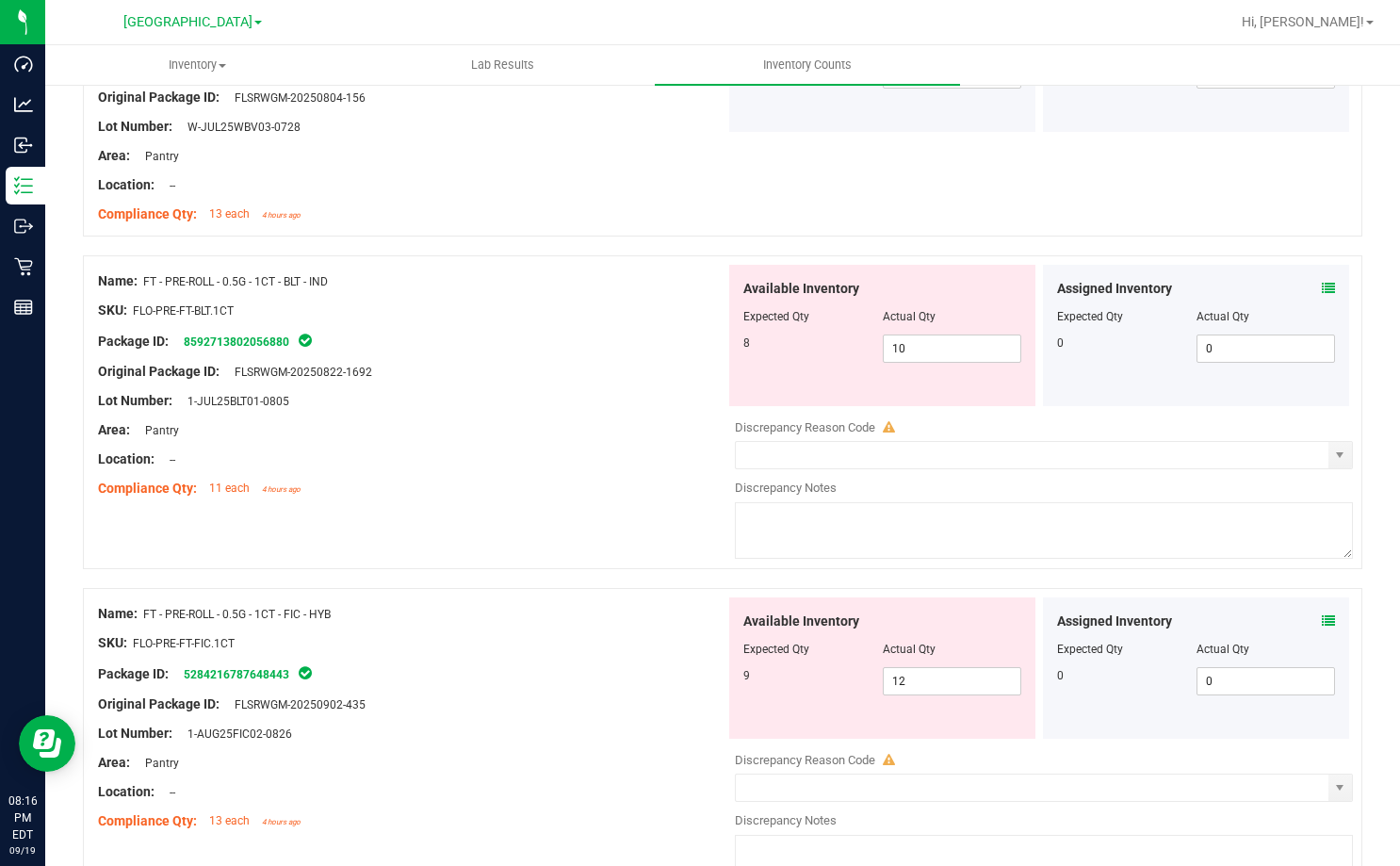
click at [638, 399] on div "Lot Number: 1-JUL25BLT01-0805" at bounding box center [412, 400] width 627 height 20
click at [906, 344] on span "10 10" at bounding box center [952, 348] width 140 height 28
click at [906, 344] on input "10" at bounding box center [952, 348] width 138 height 26
type input "8"
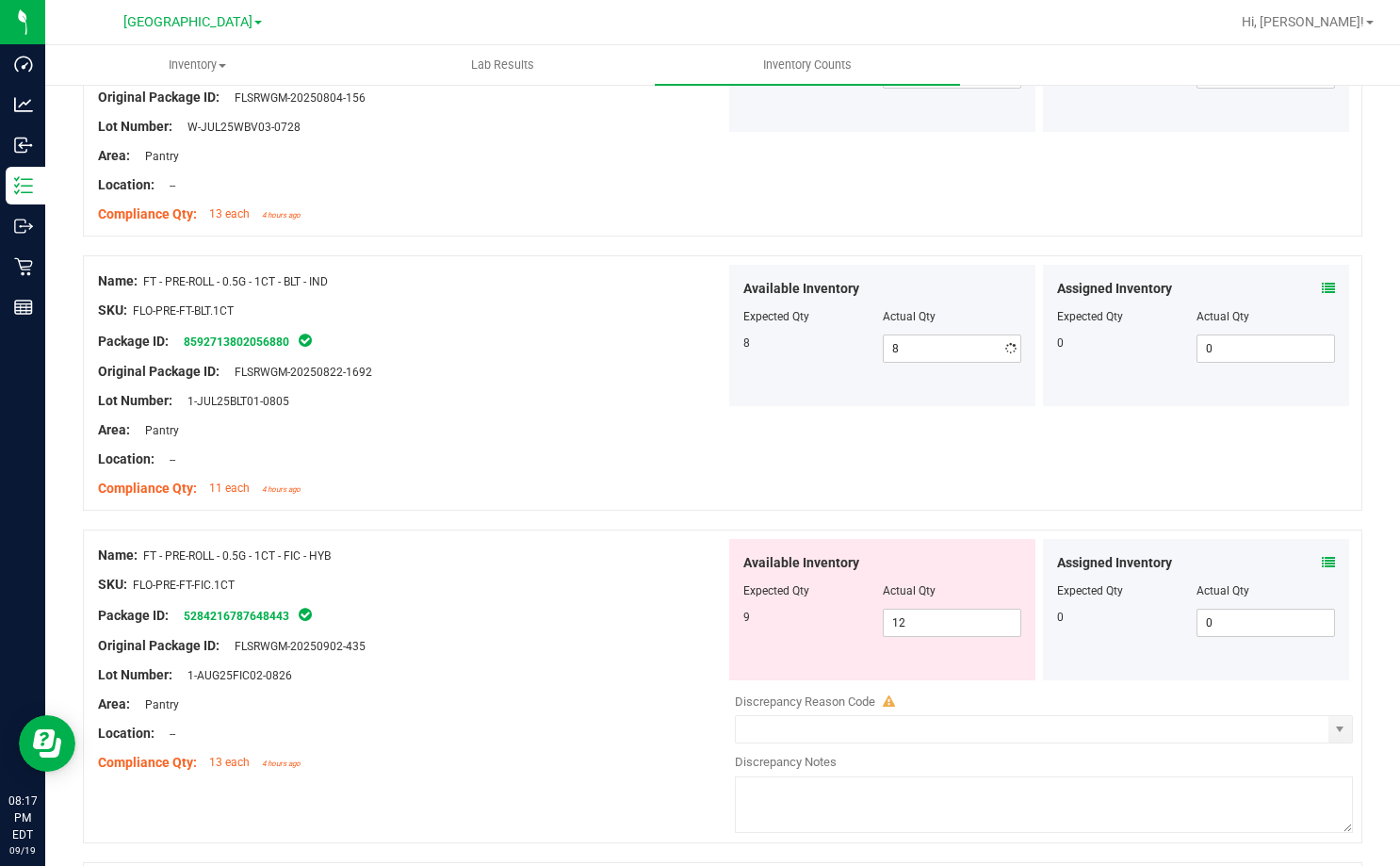
click at [672, 310] on div "SKU: FLO-PRE-FT-BLT.1CT" at bounding box center [412, 310] width 627 height 20
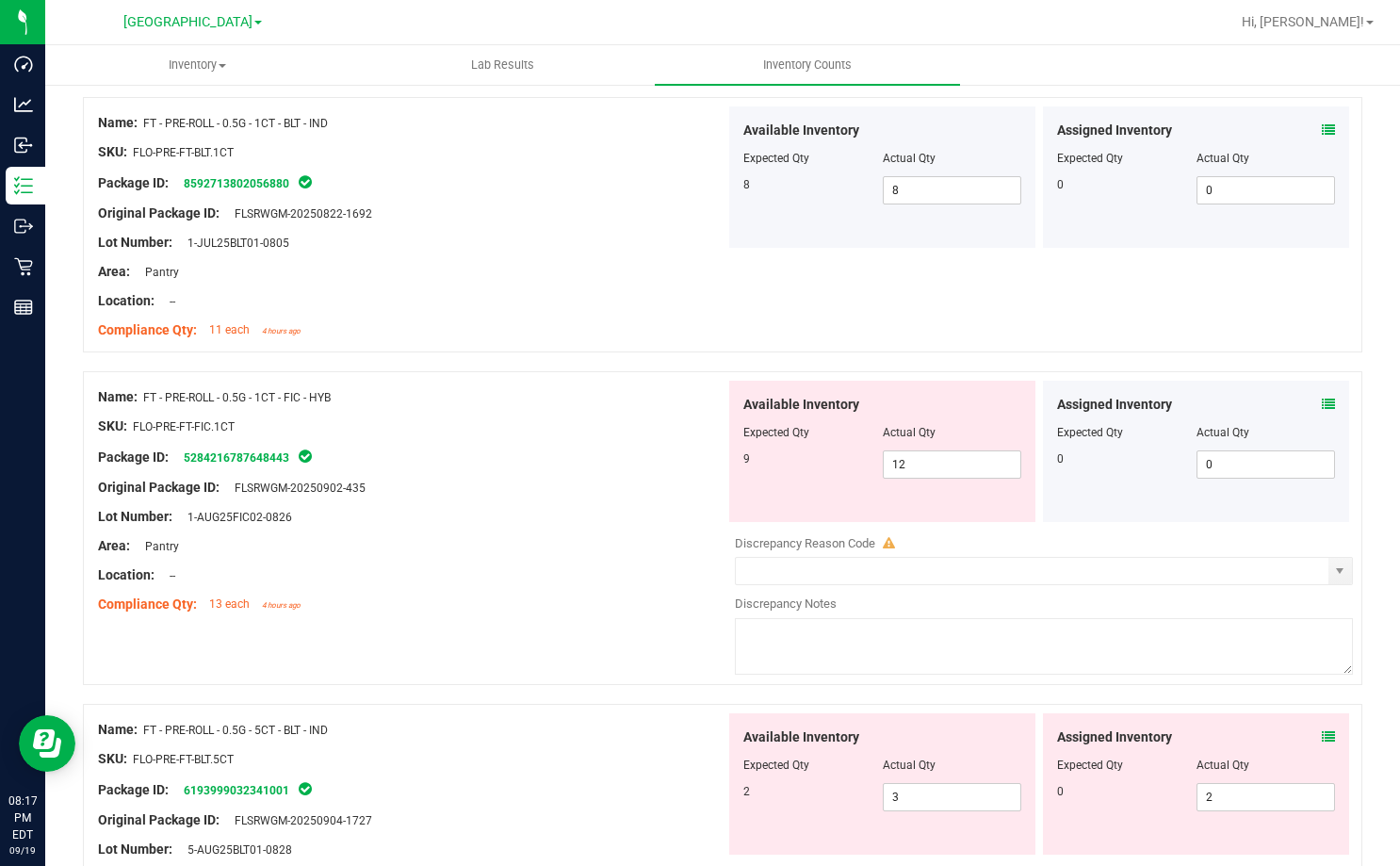
scroll to position [1884, 0]
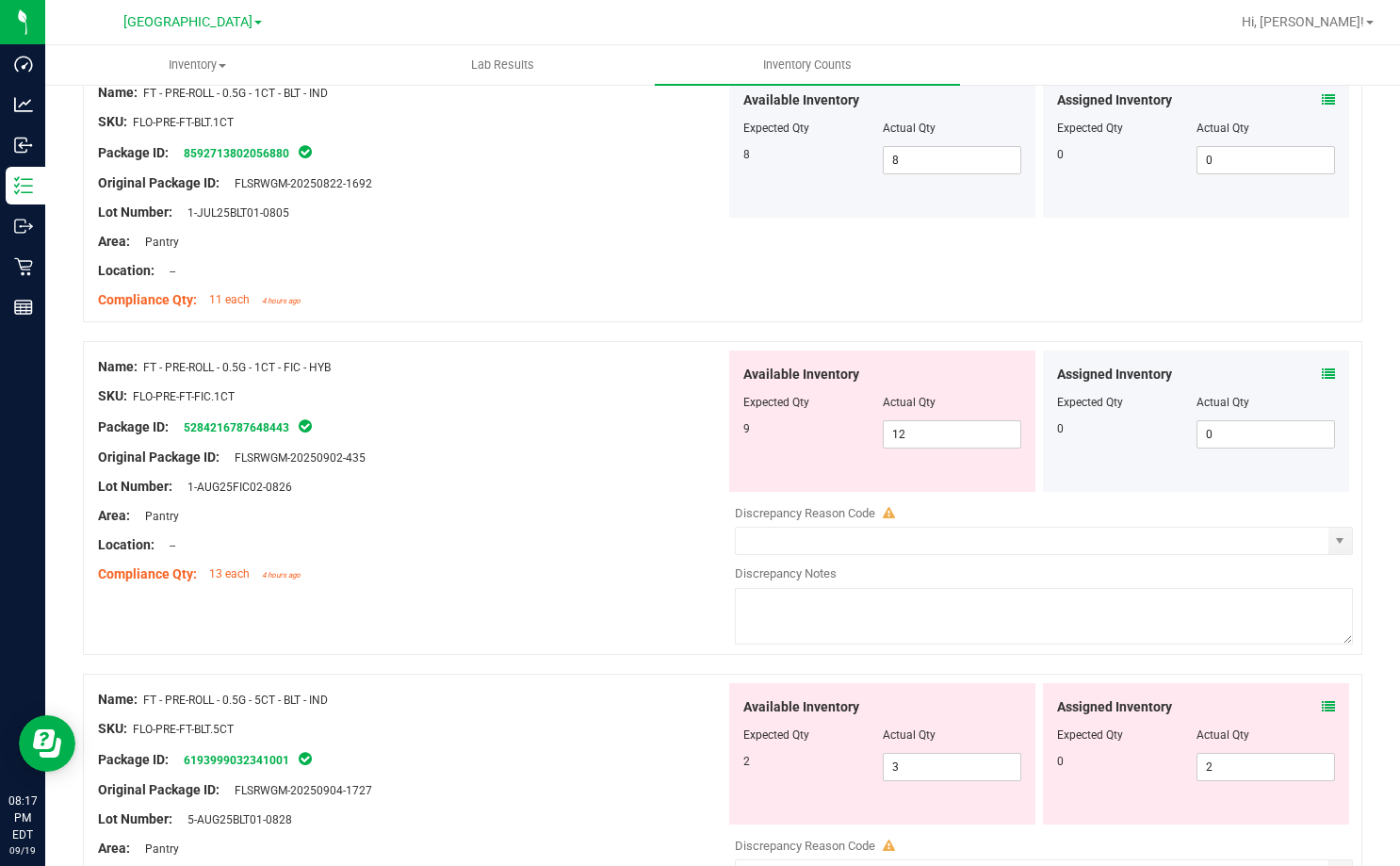
click at [1322, 369] on icon at bounding box center [1329, 374] width 13 height 13
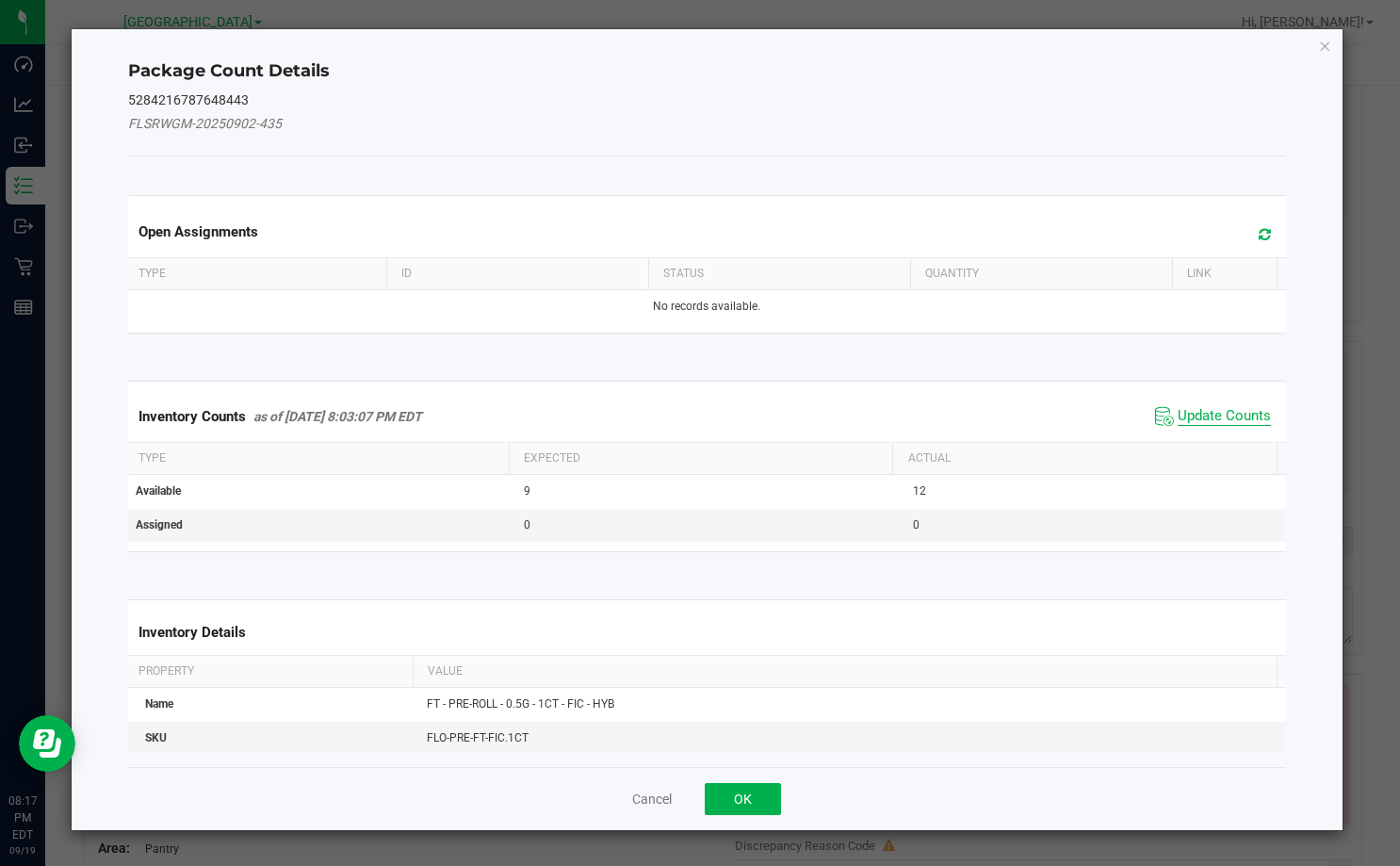
click at [1233, 410] on span "Update Counts" at bounding box center [1224, 417] width 93 height 19
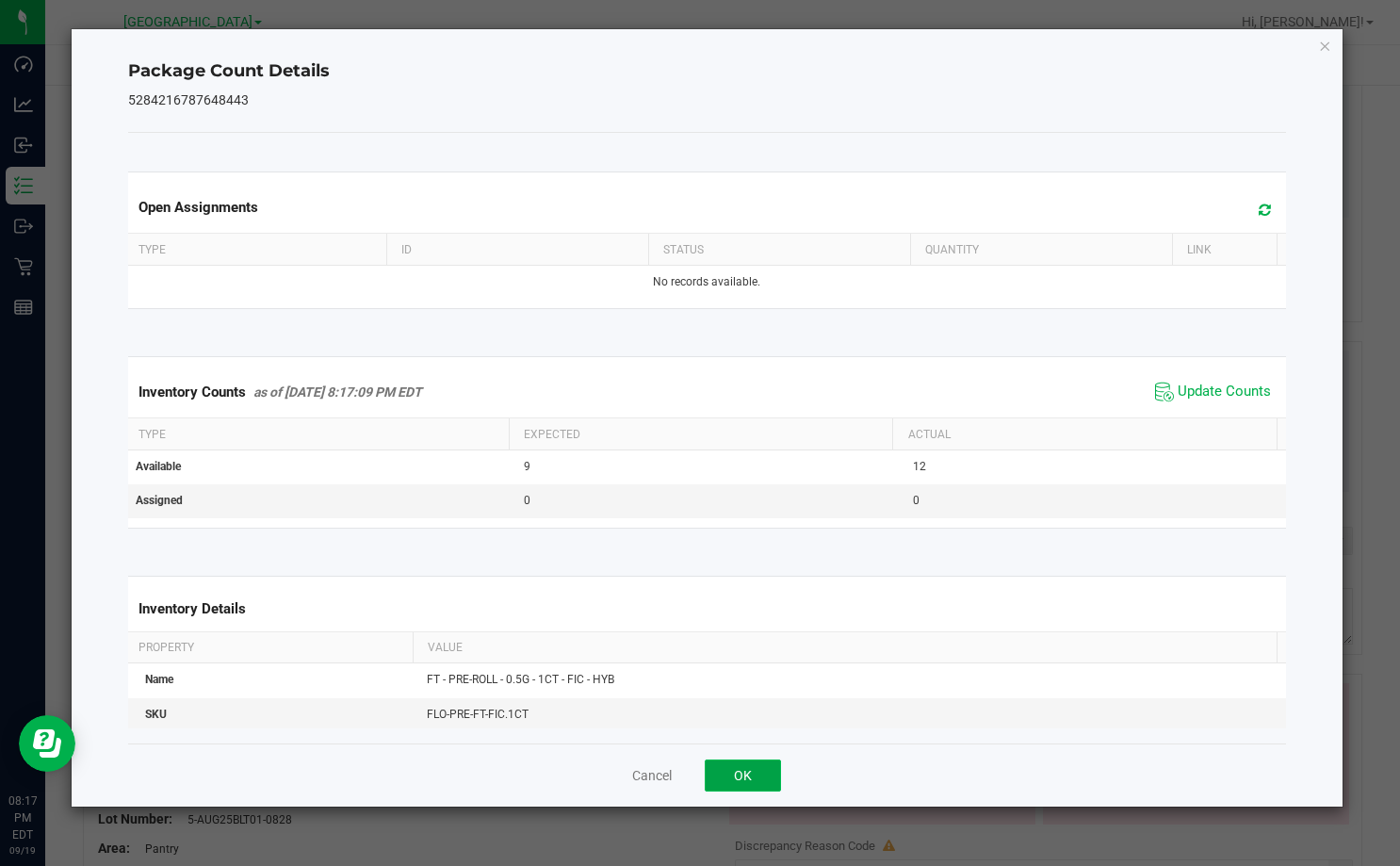
click at [757, 768] on button "OK" at bounding box center [742, 775] width 76 height 32
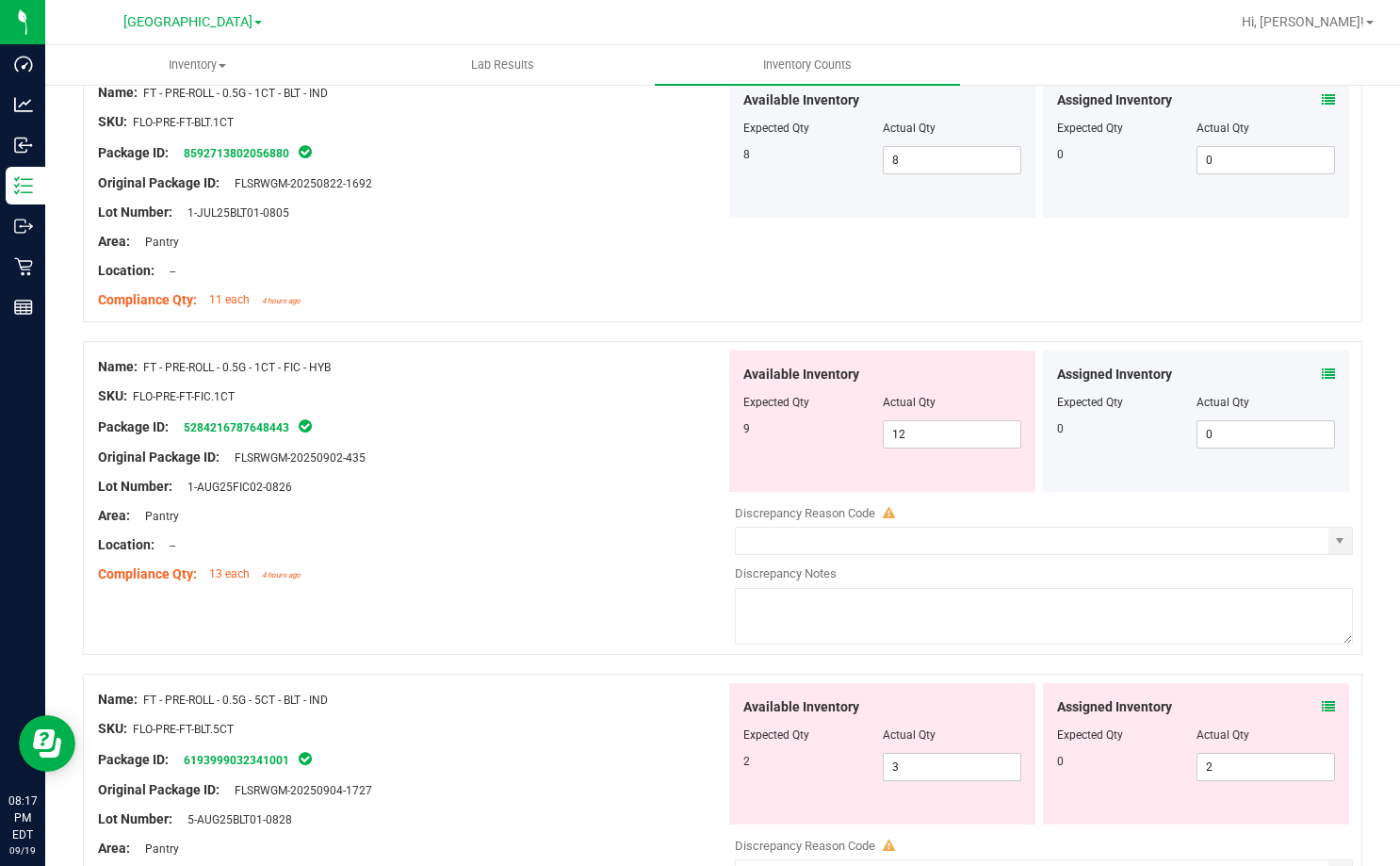
click at [579, 484] on div "Lot Number: 1-AUG25FIC02-0826" at bounding box center [412, 486] width 627 height 20
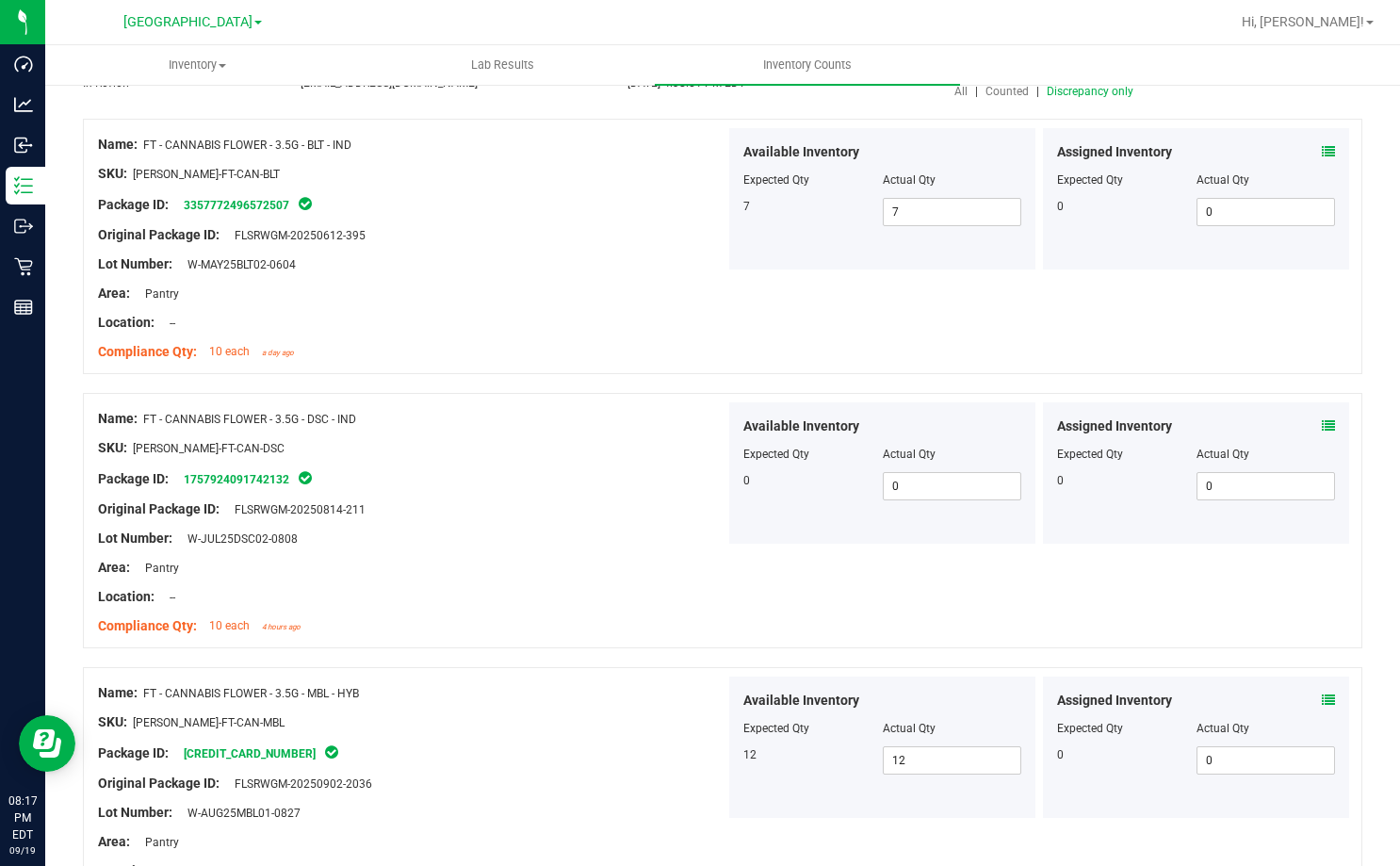
scroll to position [0, 0]
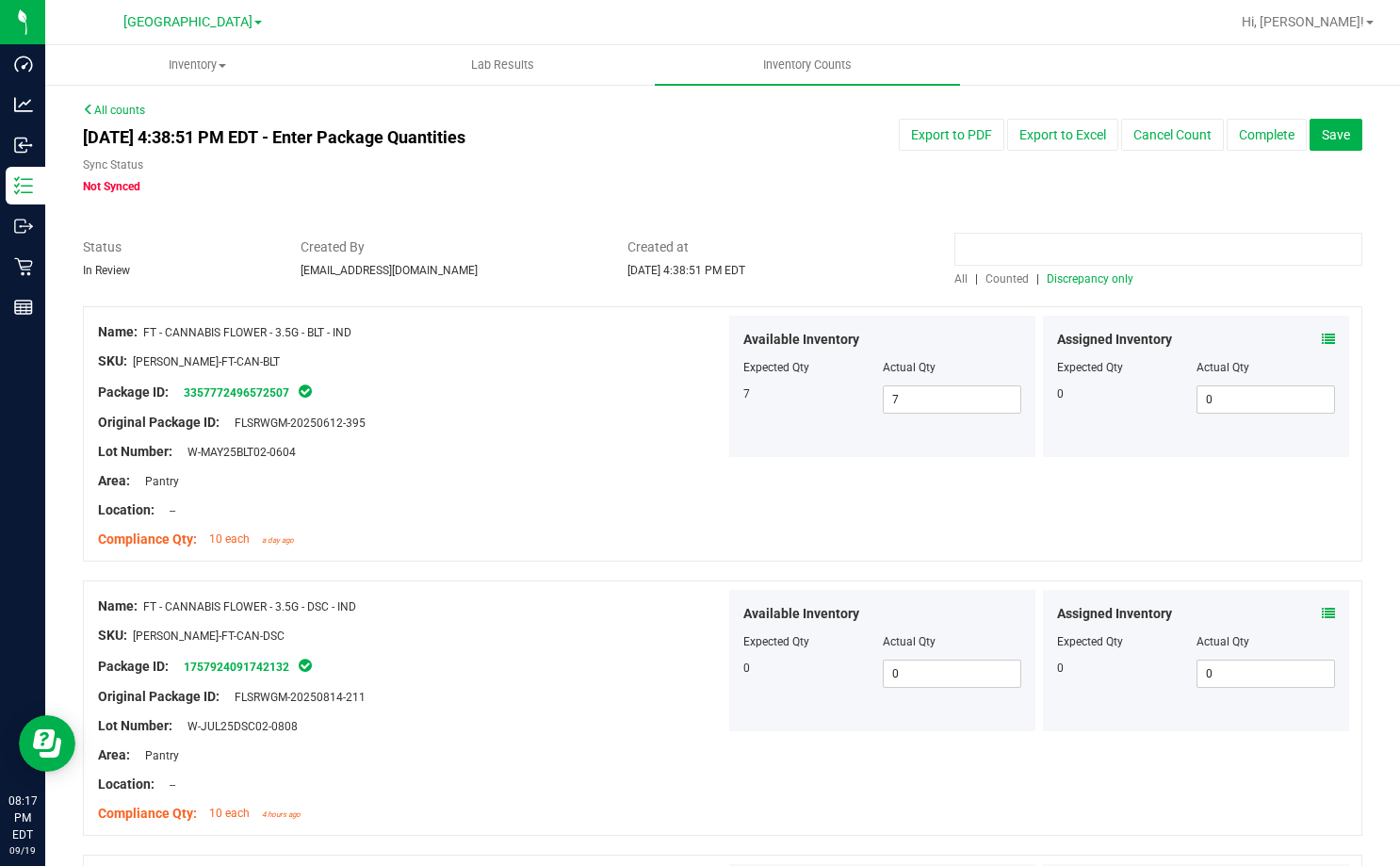
click at [987, 251] on input at bounding box center [1158, 249] width 408 height 33
type input "fic"
click at [955, 275] on span "All" at bounding box center [961, 279] width 13 height 13
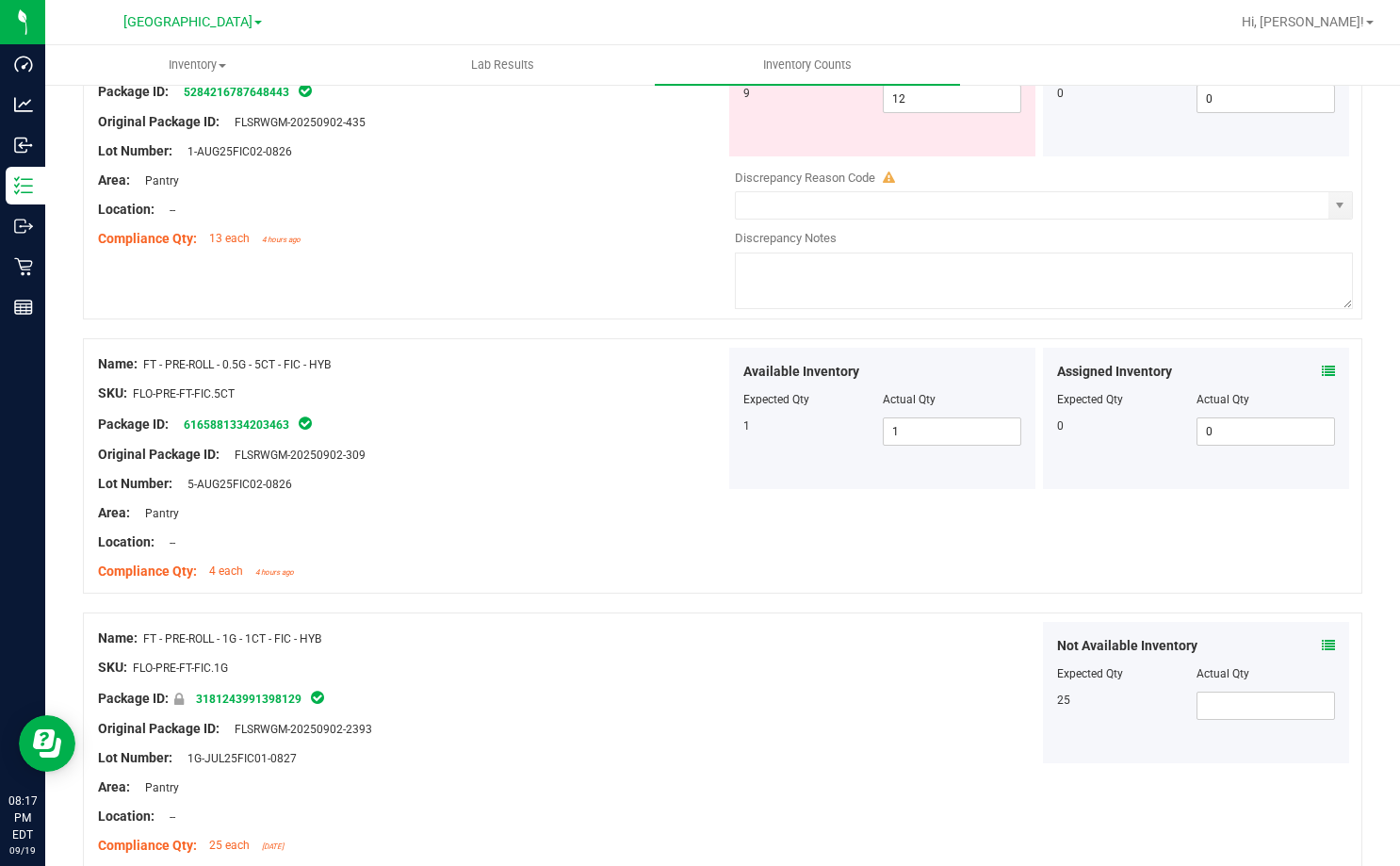
scroll to position [1978, 0]
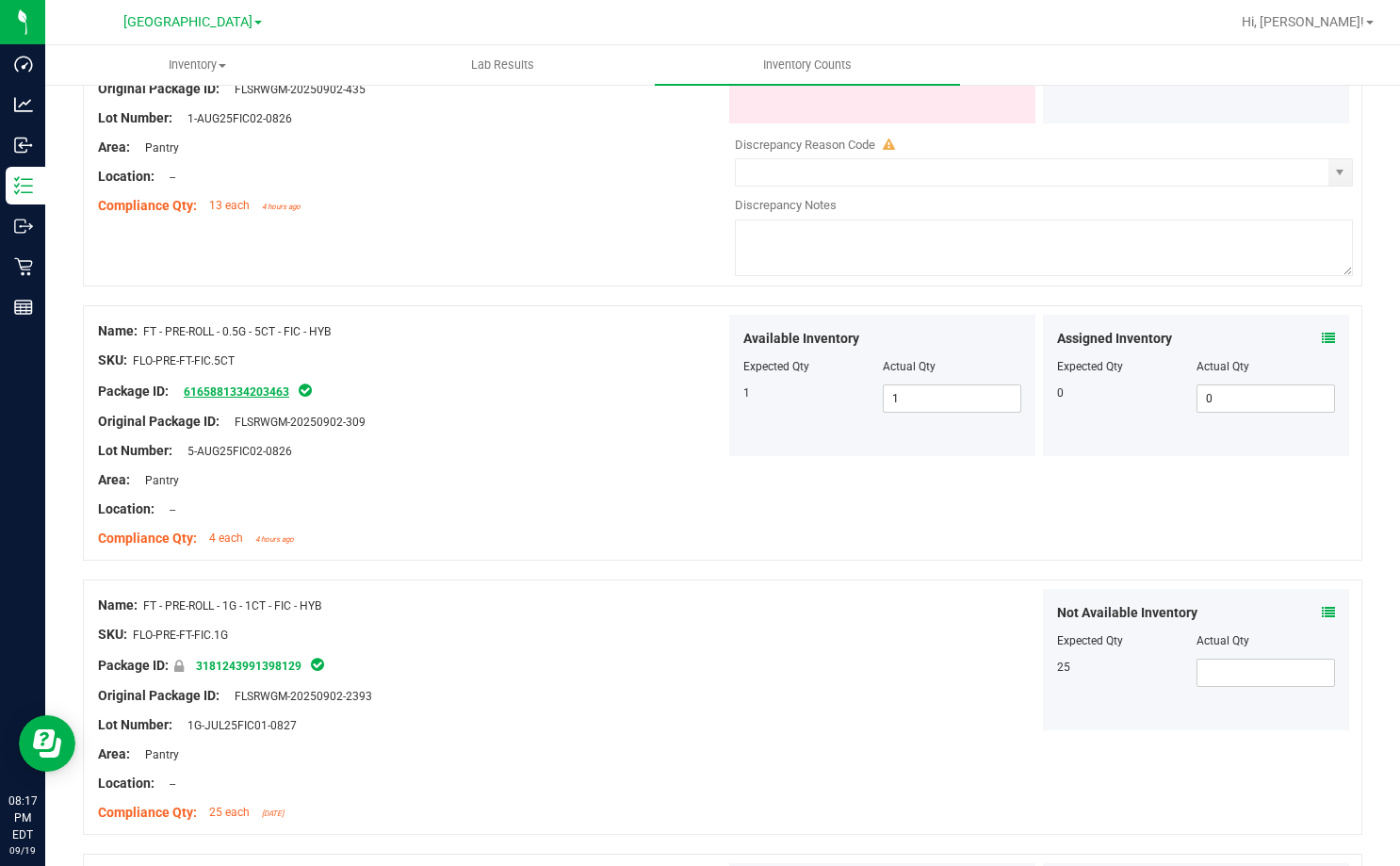
click at [250, 391] on link "6165881334203463" at bounding box center [237, 392] width 106 height 13
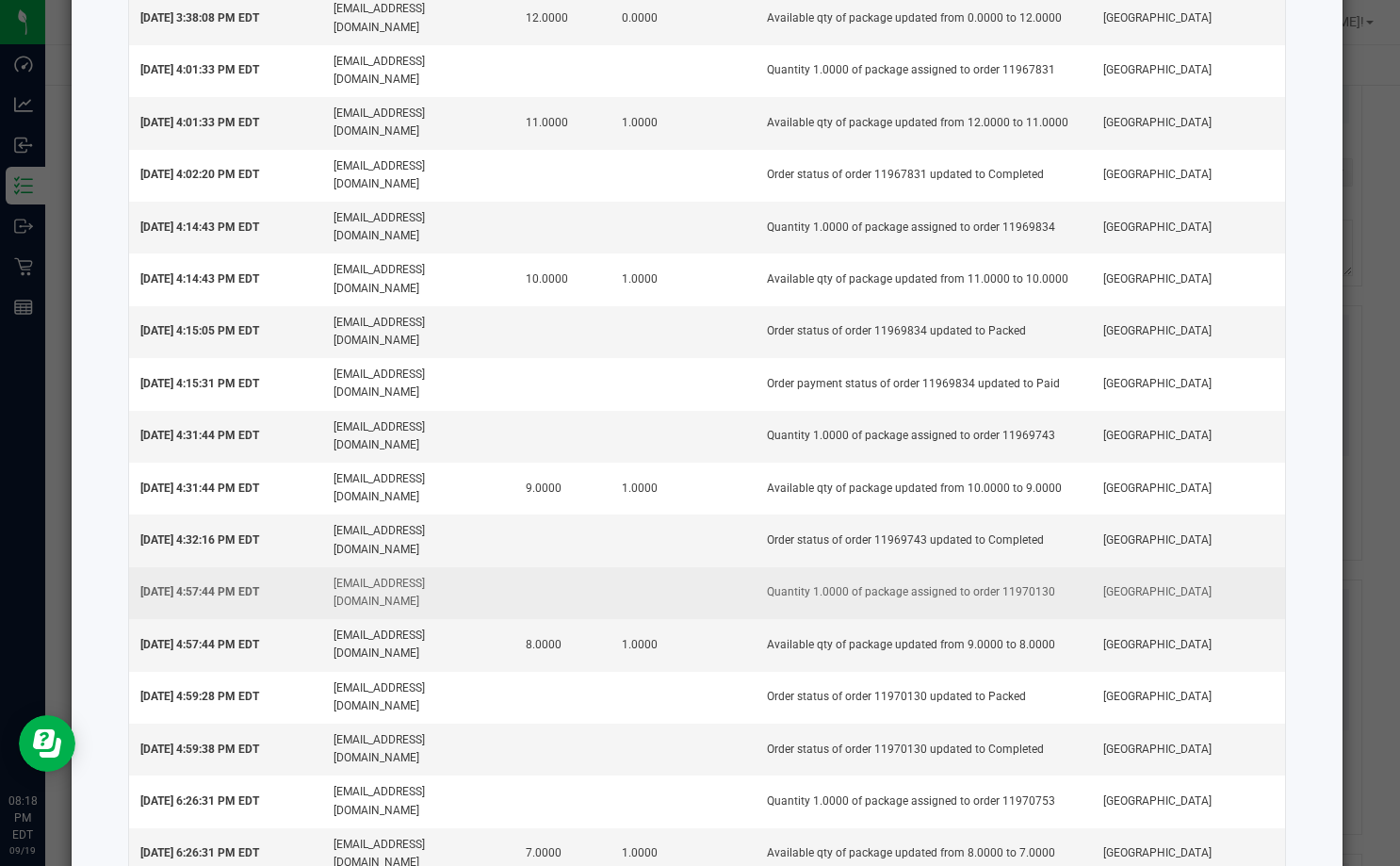
scroll to position [0, 0]
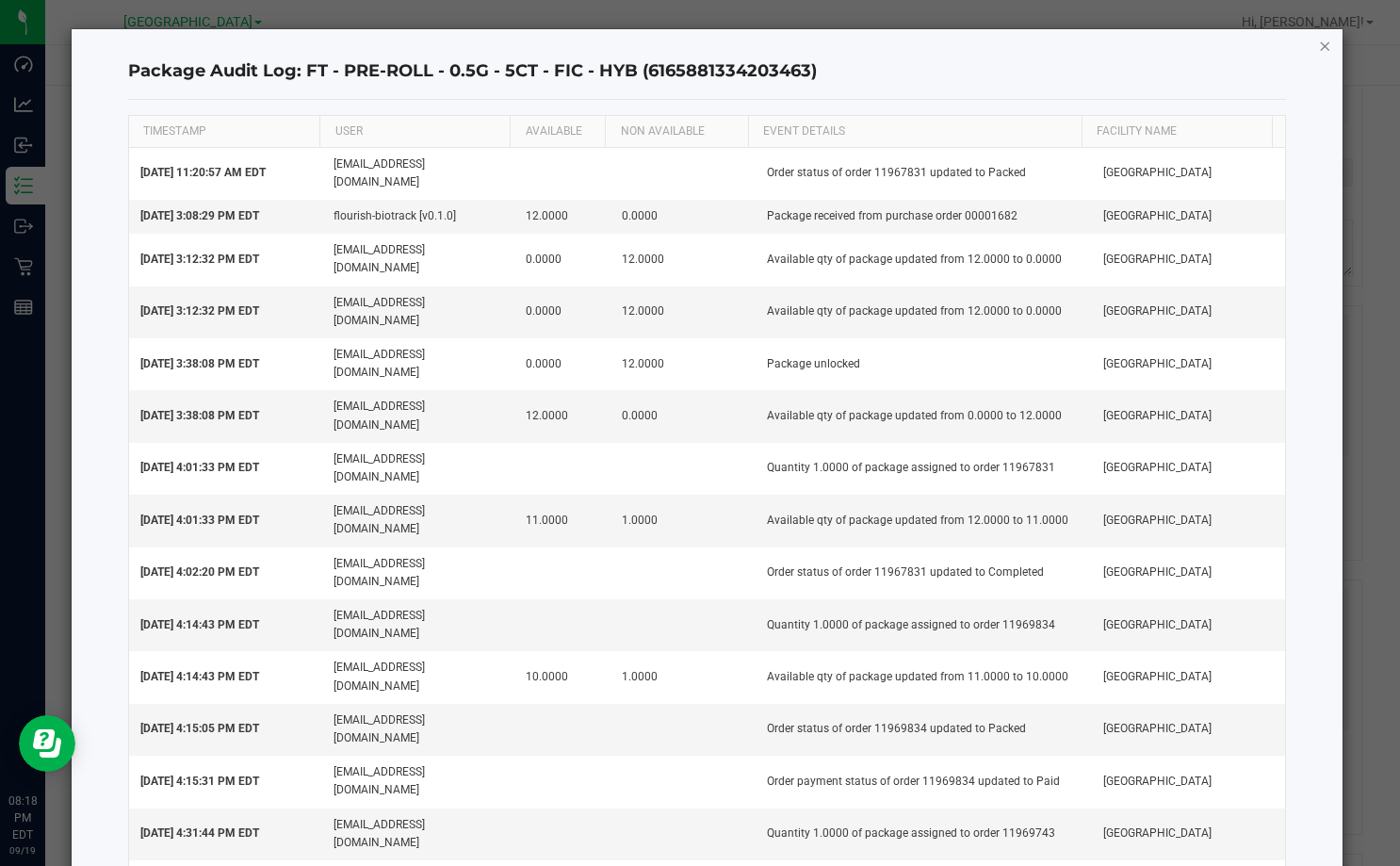
click at [1318, 38] on icon "button" at bounding box center [1325, 44] width 13 height 22
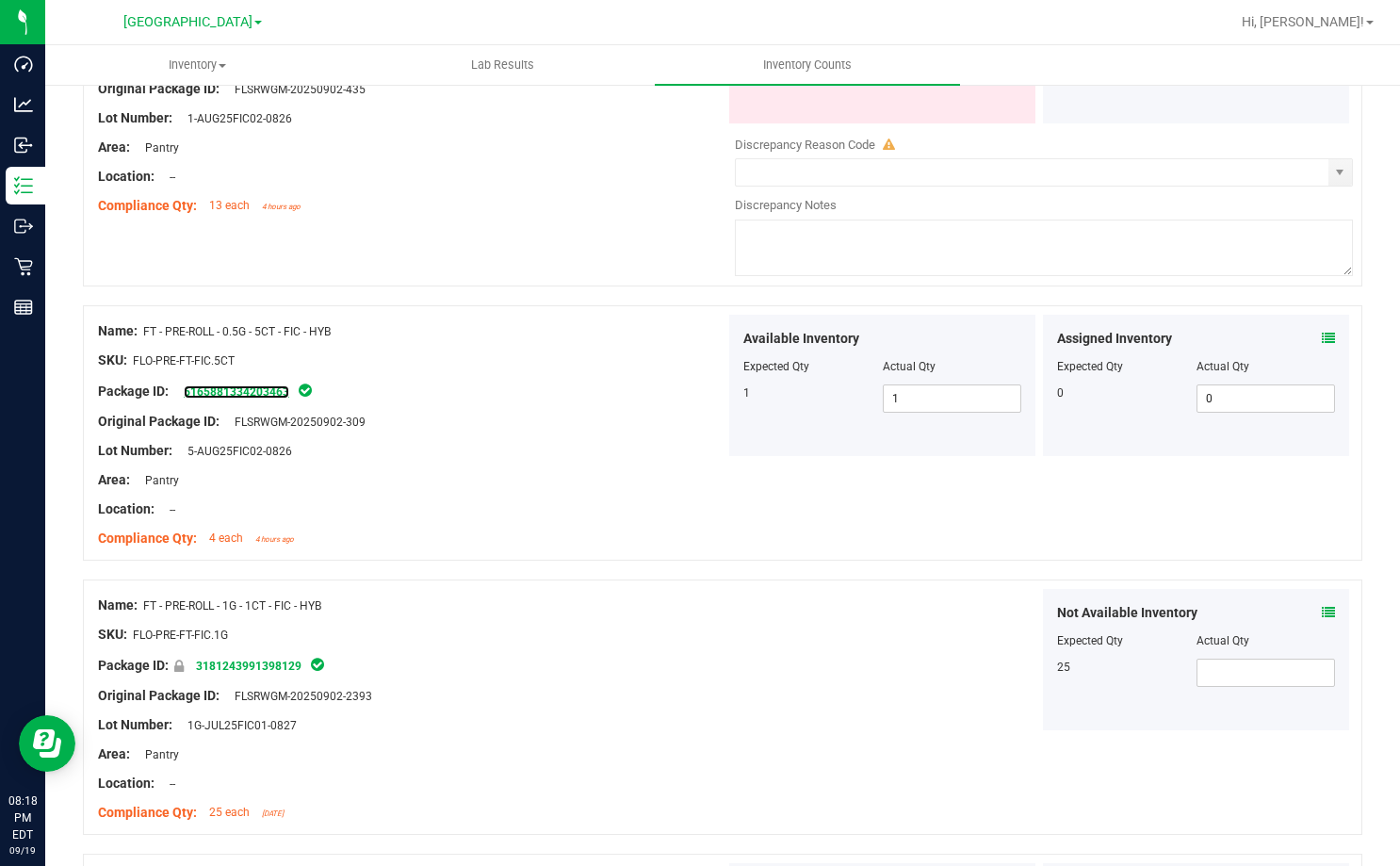
scroll to position [1884, 0]
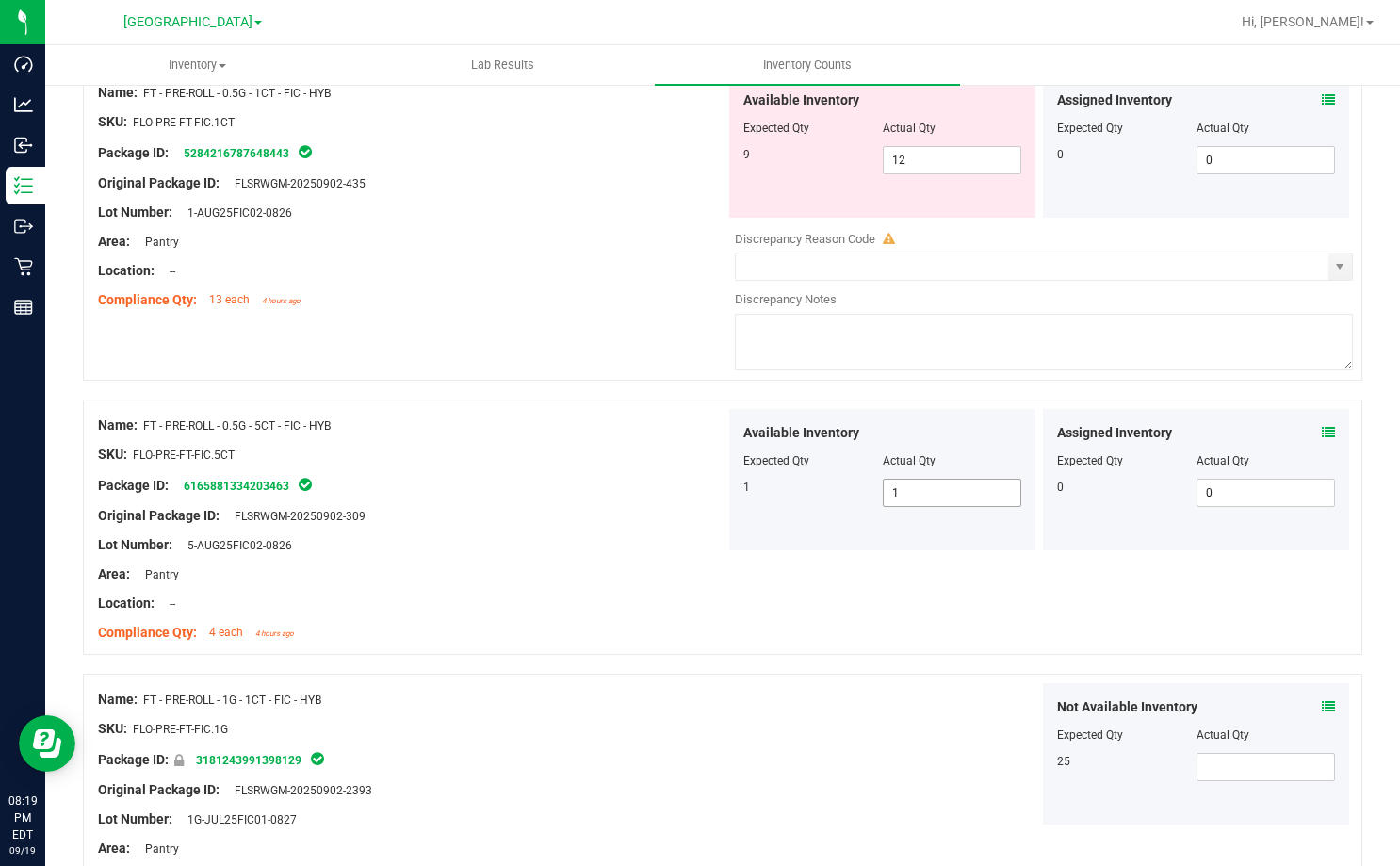
click at [895, 488] on span "1 1" at bounding box center [952, 492] width 140 height 28
click at [0, 0] on input "1" at bounding box center [0, 0] width 0 height 0
type input "0"
click at [457, 461] on div "SKU: FLO-PRE-FT-FIC.5CT" at bounding box center [412, 454] width 627 height 20
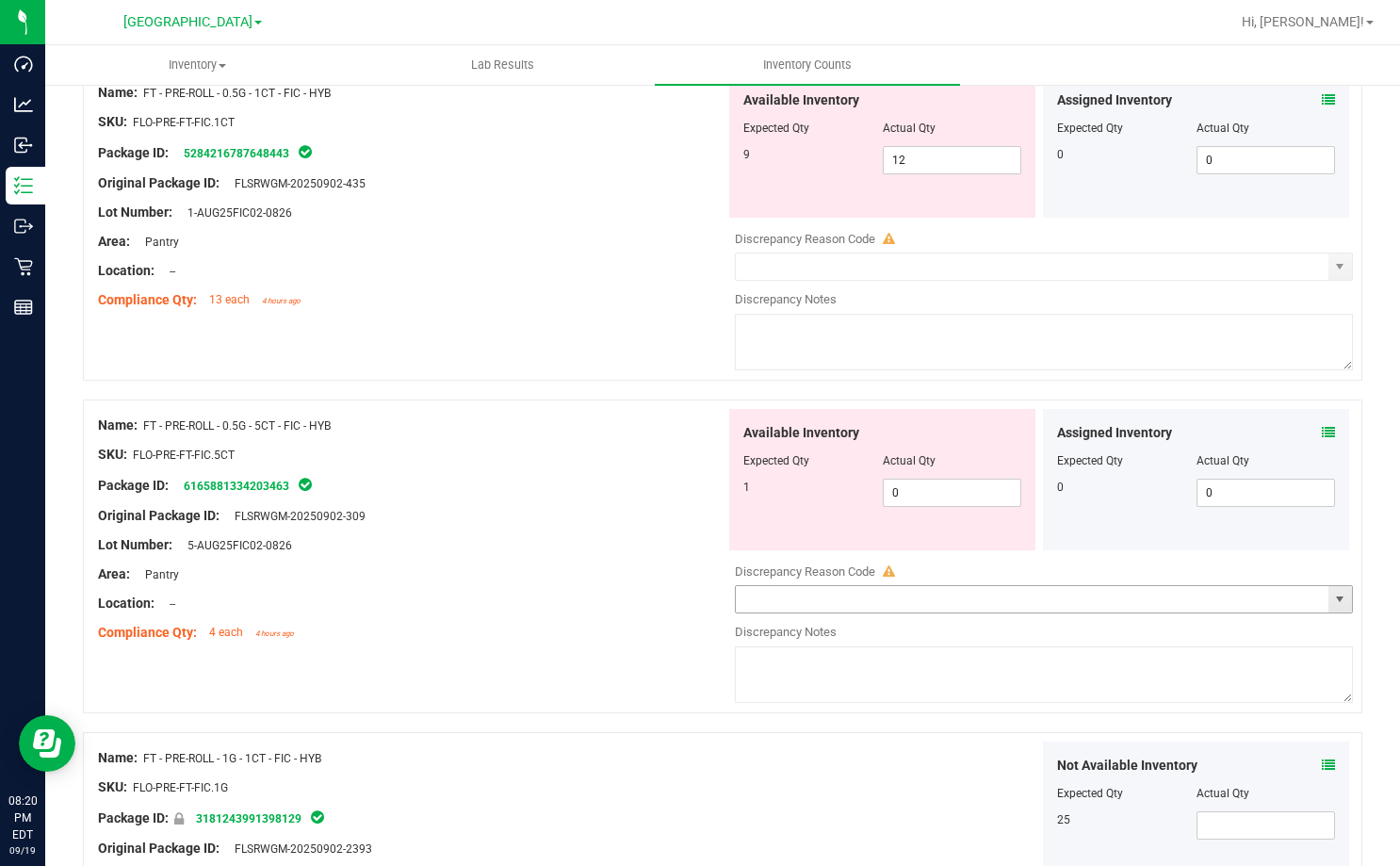
click at [810, 592] on input "text" at bounding box center [1032, 599] width 593 height 26
click at [1332, 600] on span "select" at bounding box center [1339, 599] width 15 height 15
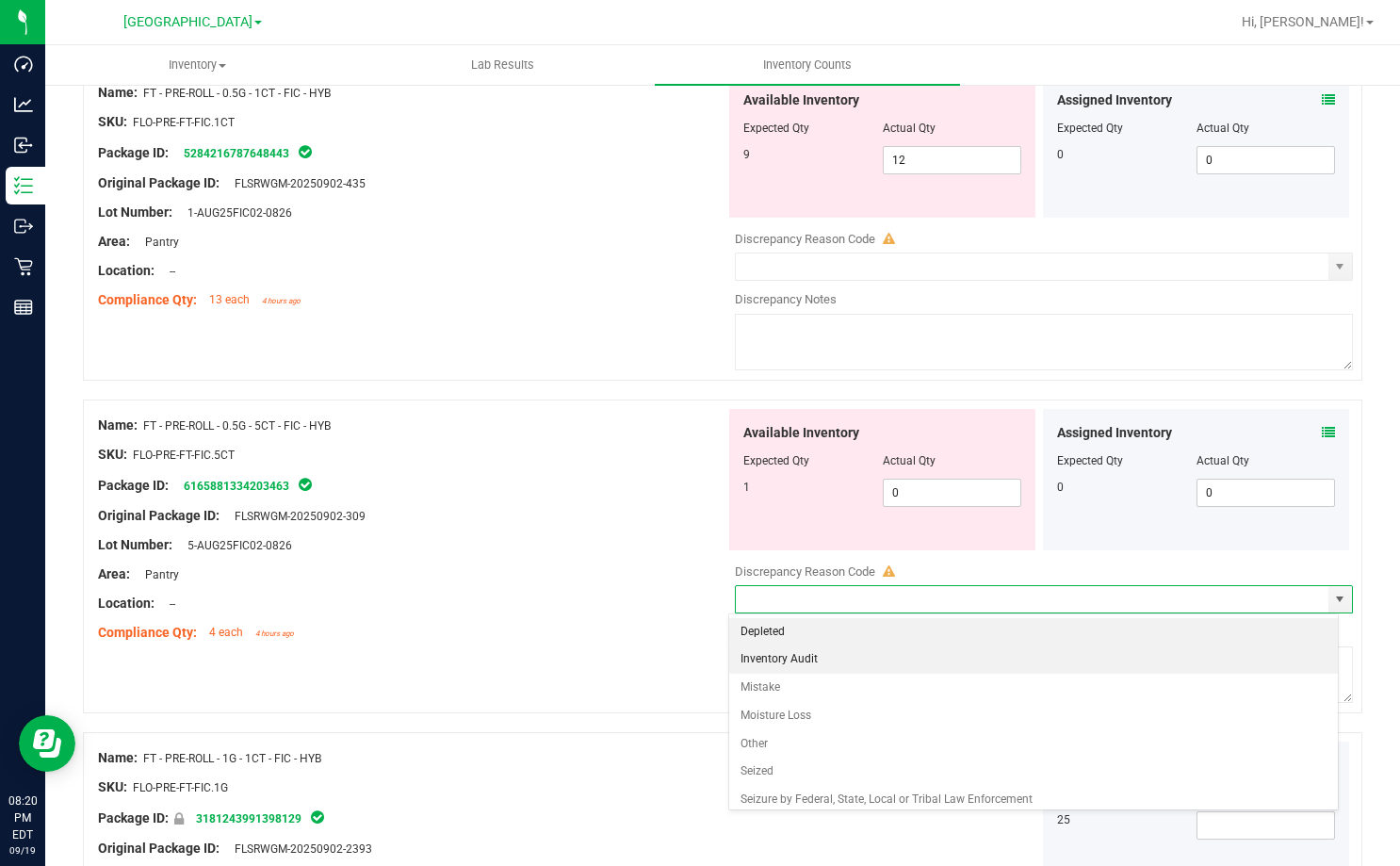
click at [920, 667] on li "Inventory Audit" at bounding box center [1033, 659] width 609 height 28
type input "Inventory Audit"
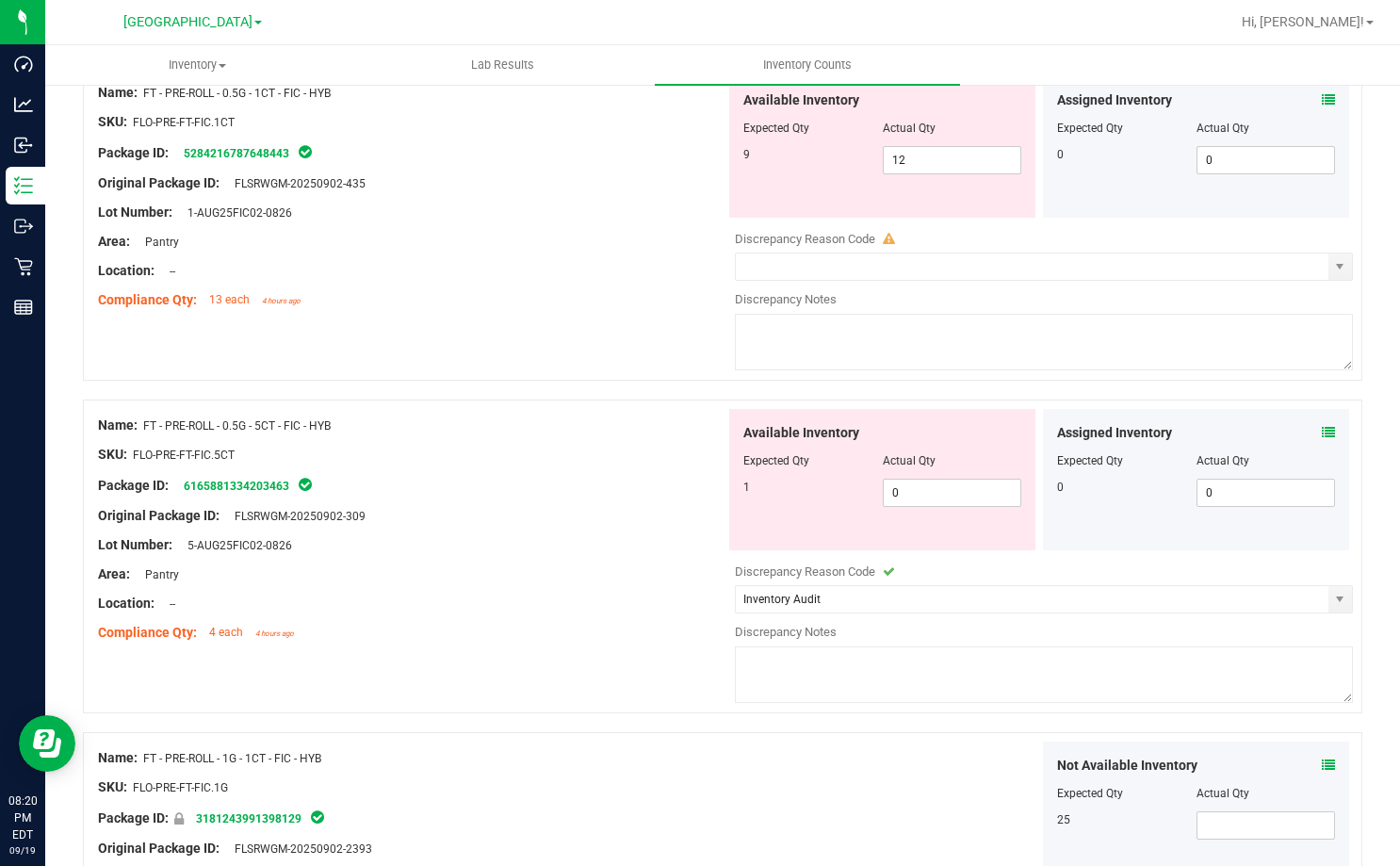
click at [884, 662] on textarea at bounding box center [1044, 675] width 618 height 57
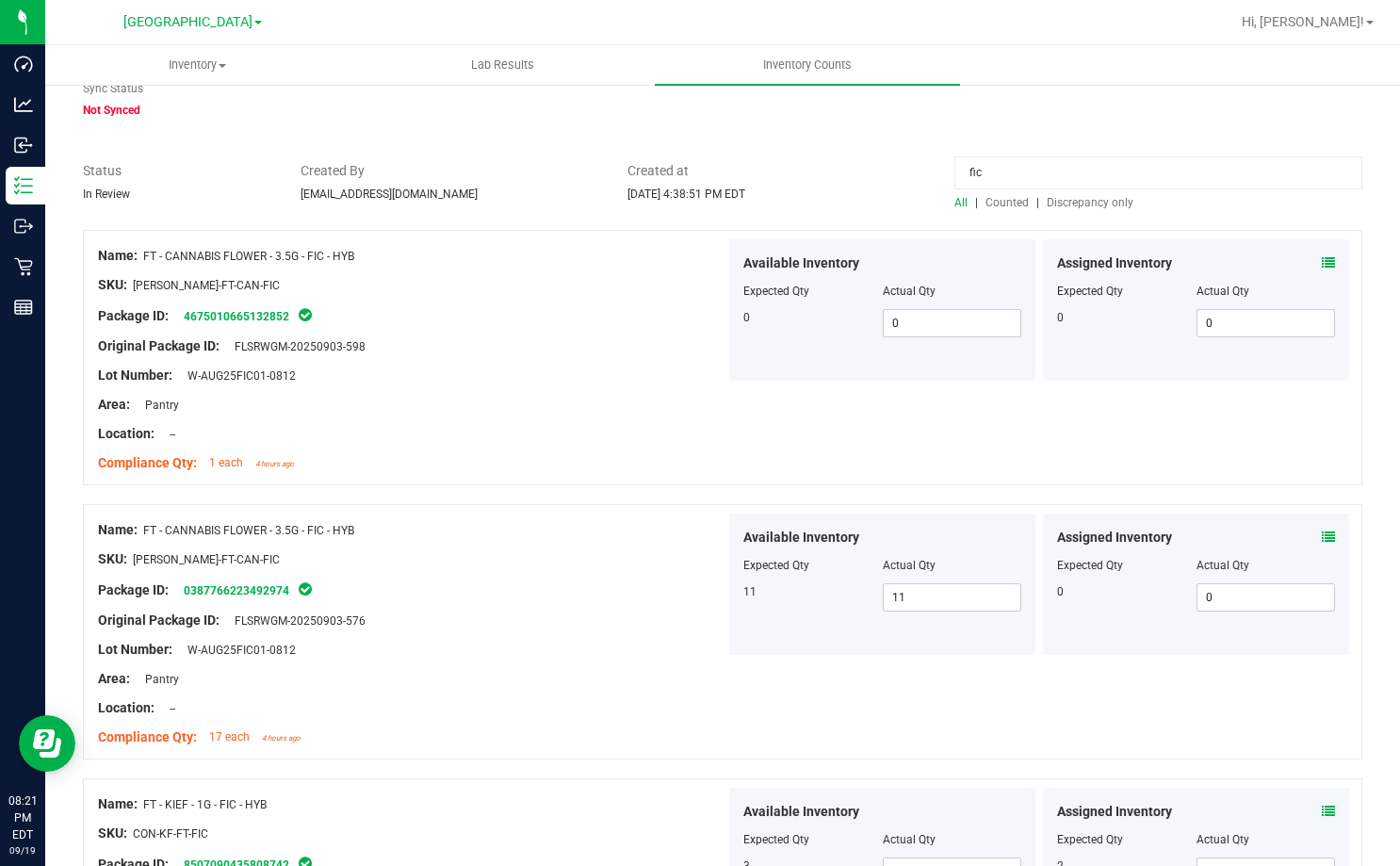
scroll to position [0, 0]
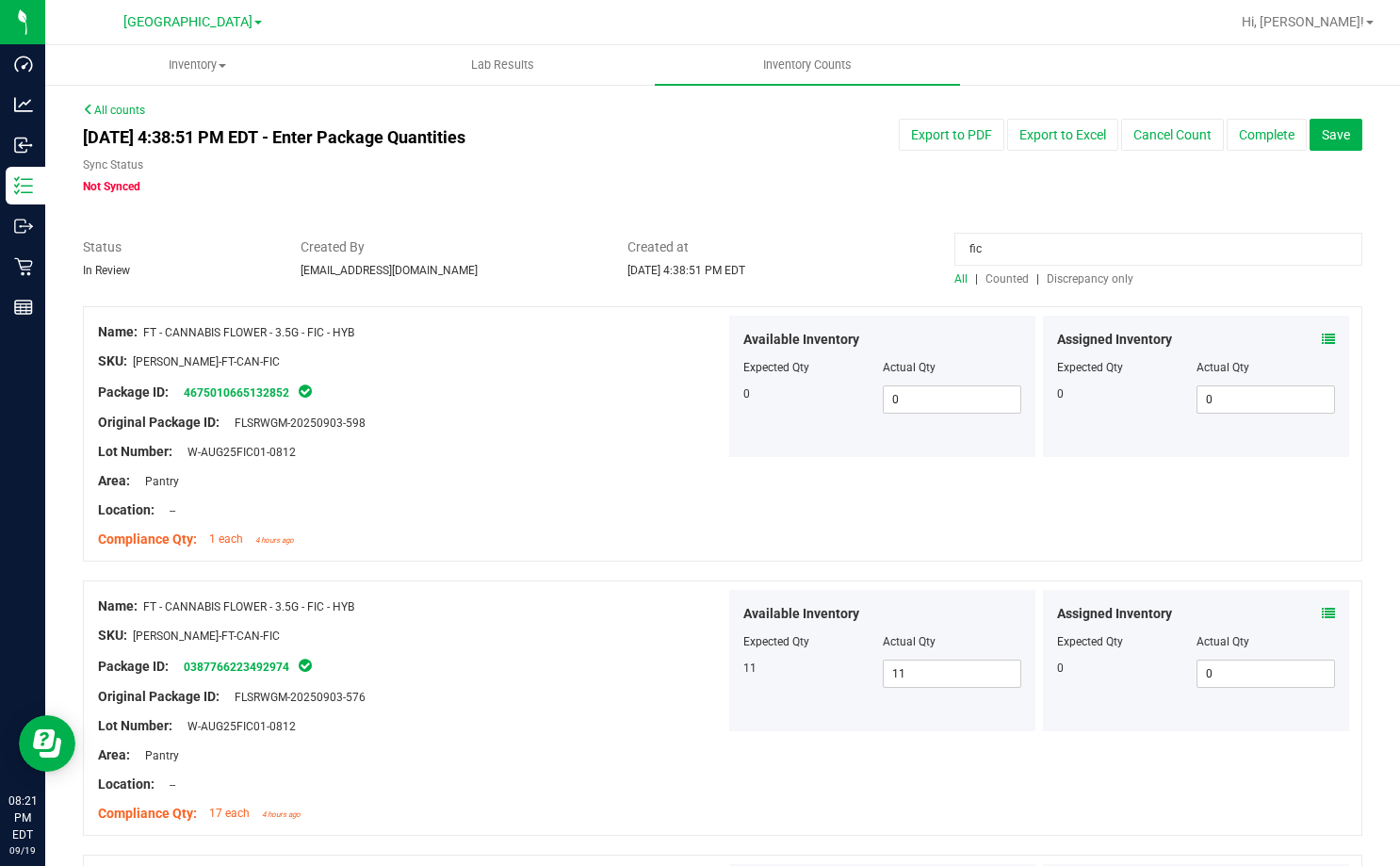
type textarea "-1 FIC 5ct - this variance is actually from 9/18 - no adjustment was made - DJ"
click at [1012, 246] on input "fic" at bounding box center [1158, 249] width 408 height 33
click at [1080, 282] on span "Discrepancy only" at bounding box center [1090, 279] width 87 height 13
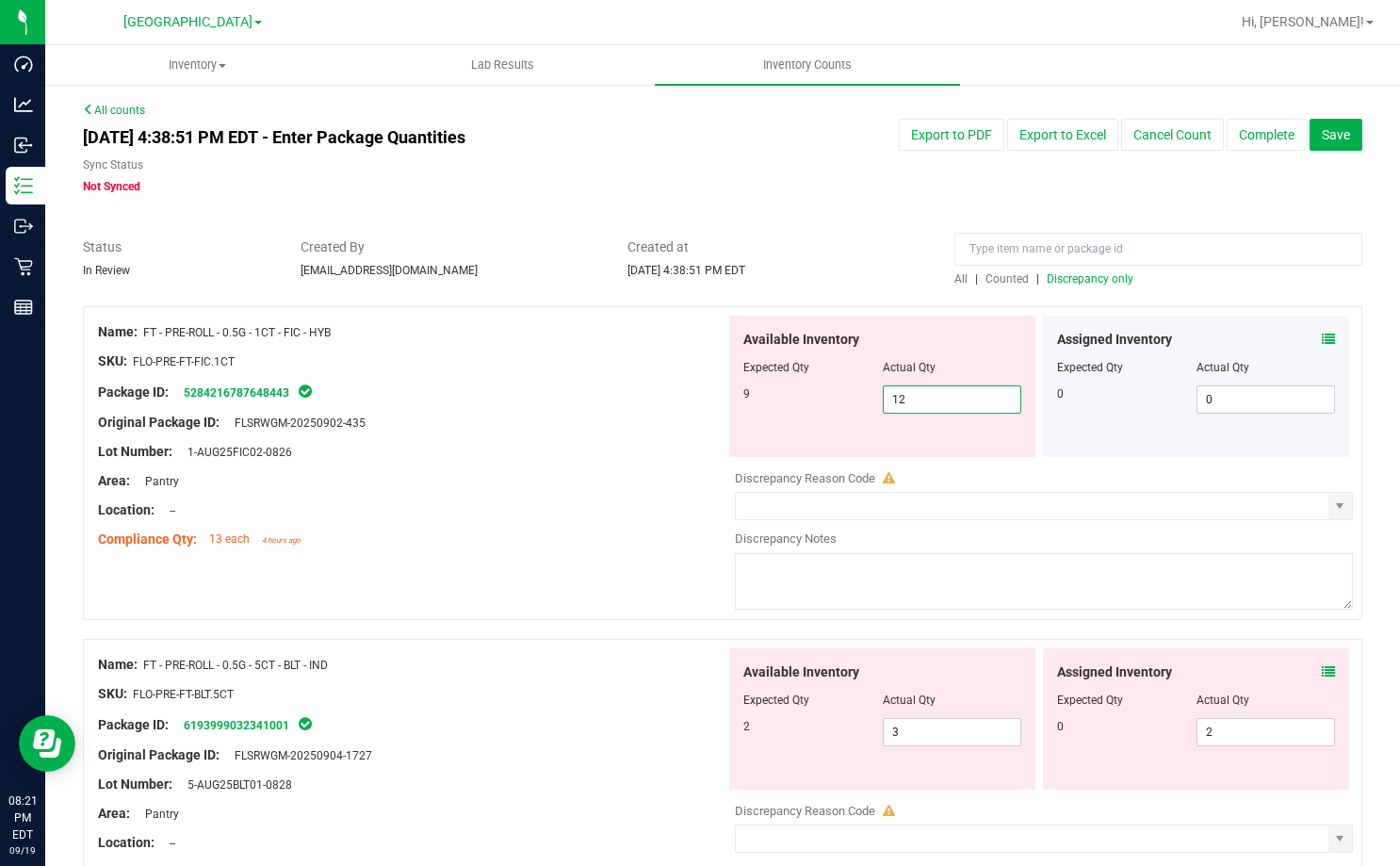
click at [929, 400] on span "12 12" at bounding box center [952, 398] width 140 height 28
click at [929, 400] on input "12" at bounding box center [952, 398] width 138 height 26
click at [1322, 343] on icon at bounding box center [1329, 340] width 13 height 13
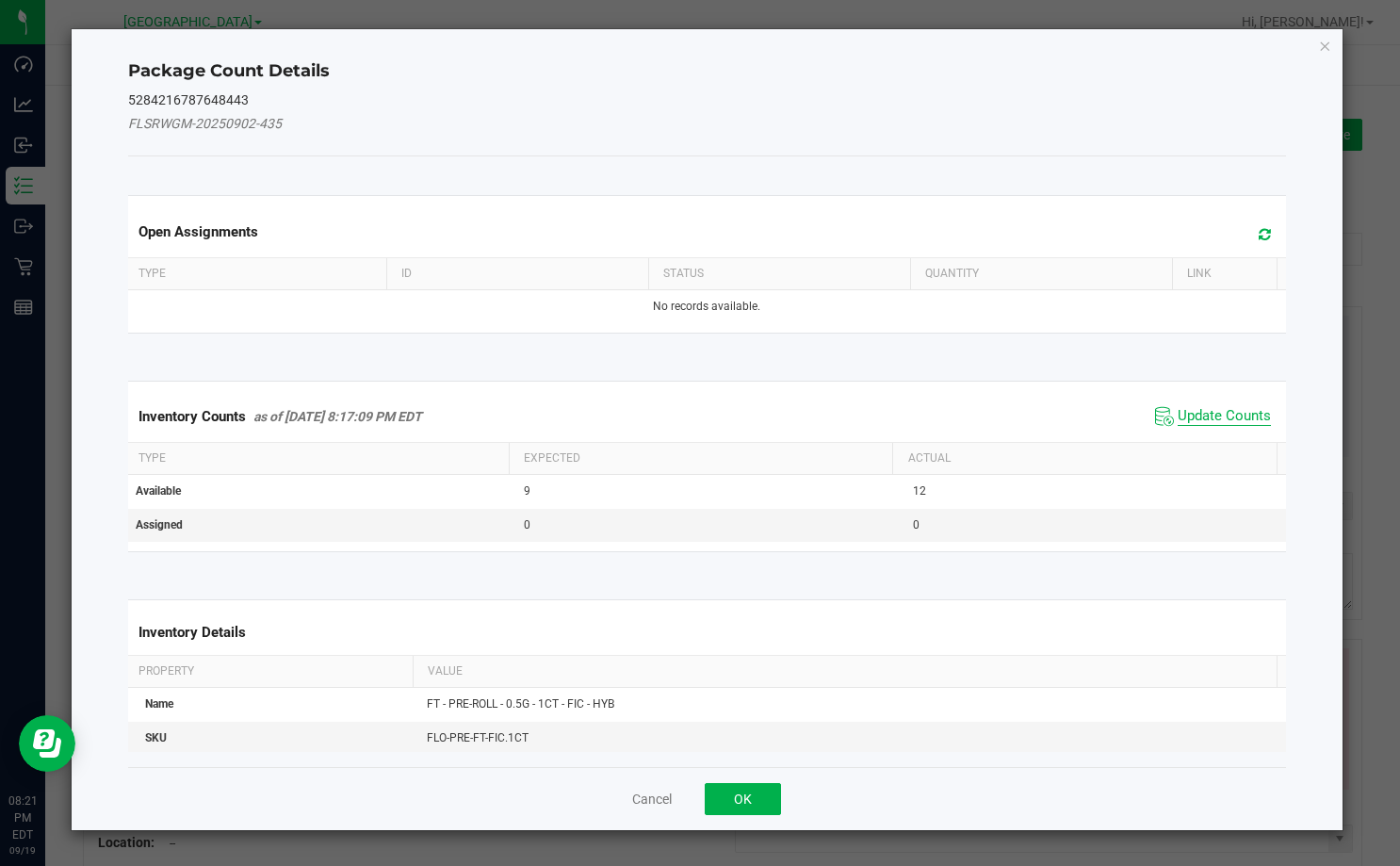
click at [1214, 409] on span "Update Counts" at bounding box center [1224, 417] width 93 height 19
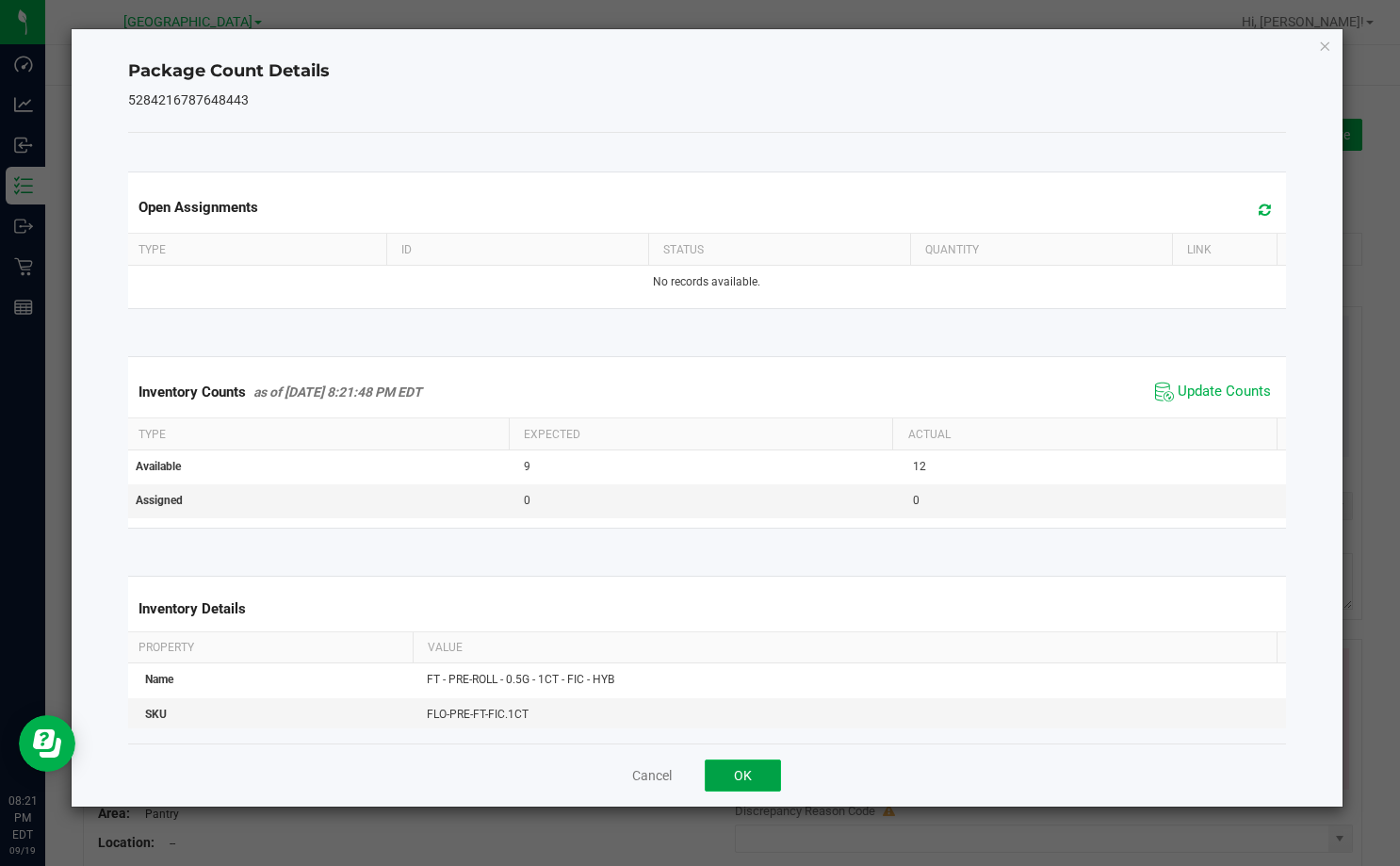
click at [759, 774] on button "OK" at bounding box center [742, 775] width 76 height 32
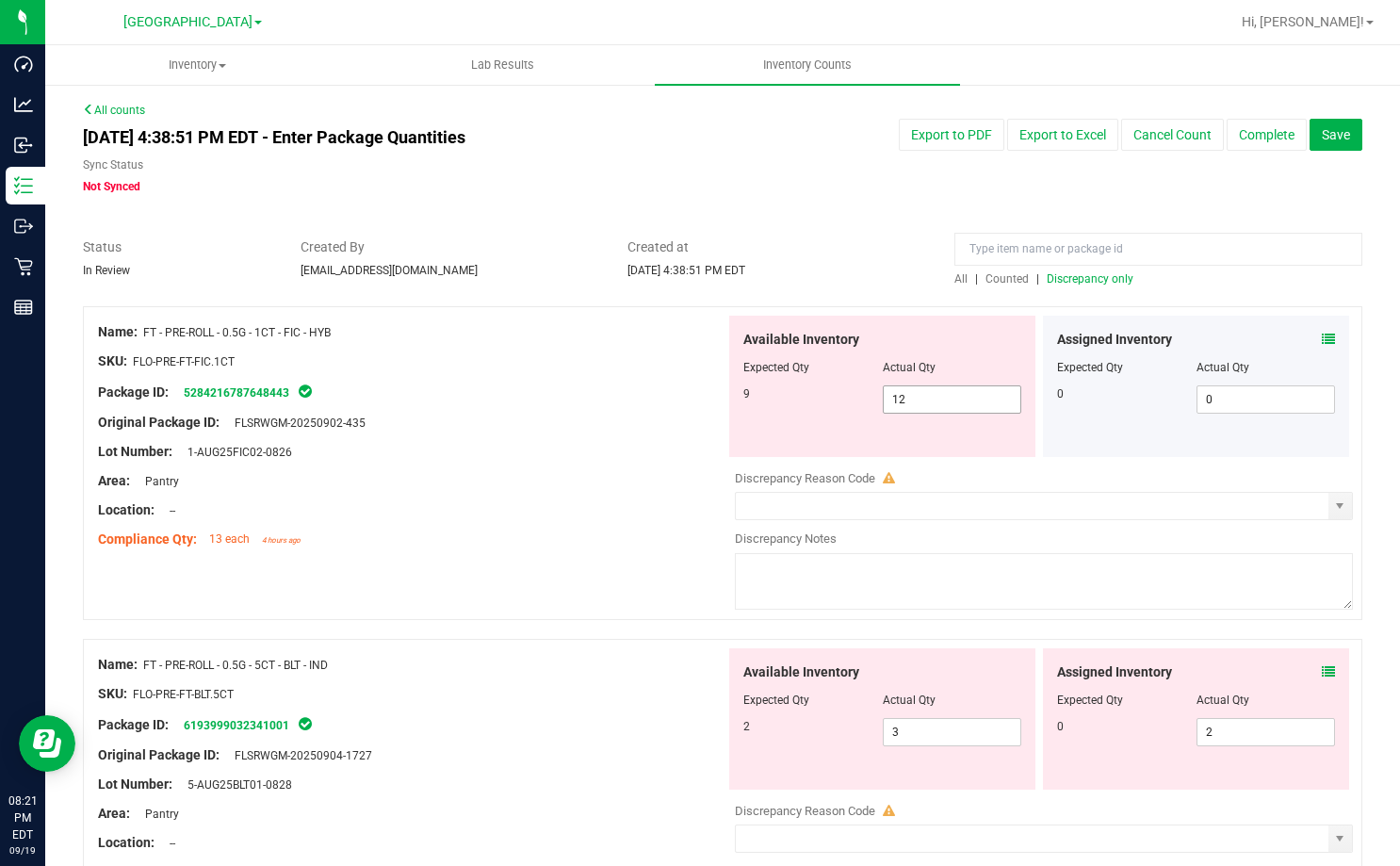
click at [913, 407] on span "12 12" at bounding box center [952, 398] width 140 height 28
click at [913, 407] on input "12" at bounding box center [952, 398] width 138 height 26
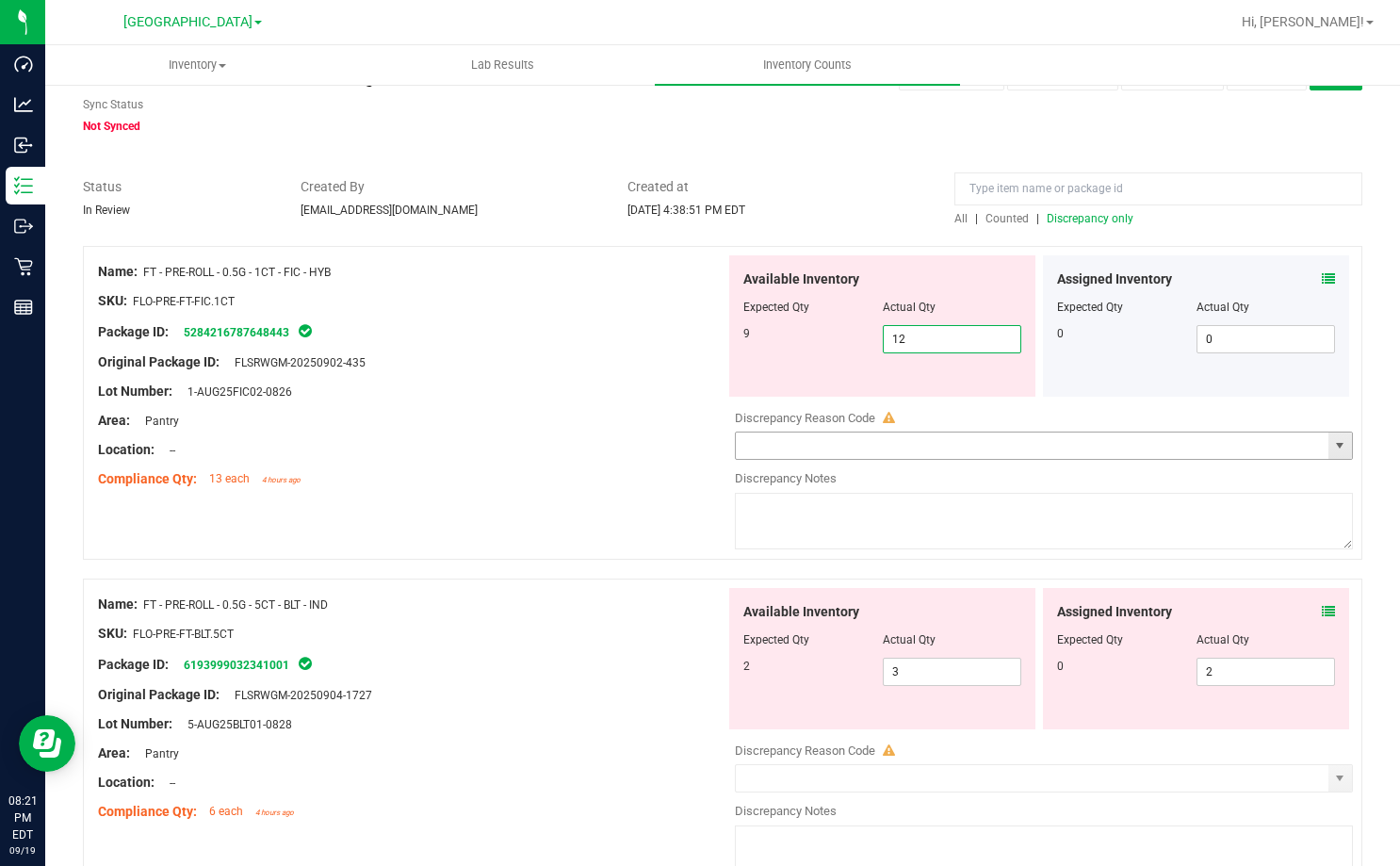
scroll to position [94, 0]
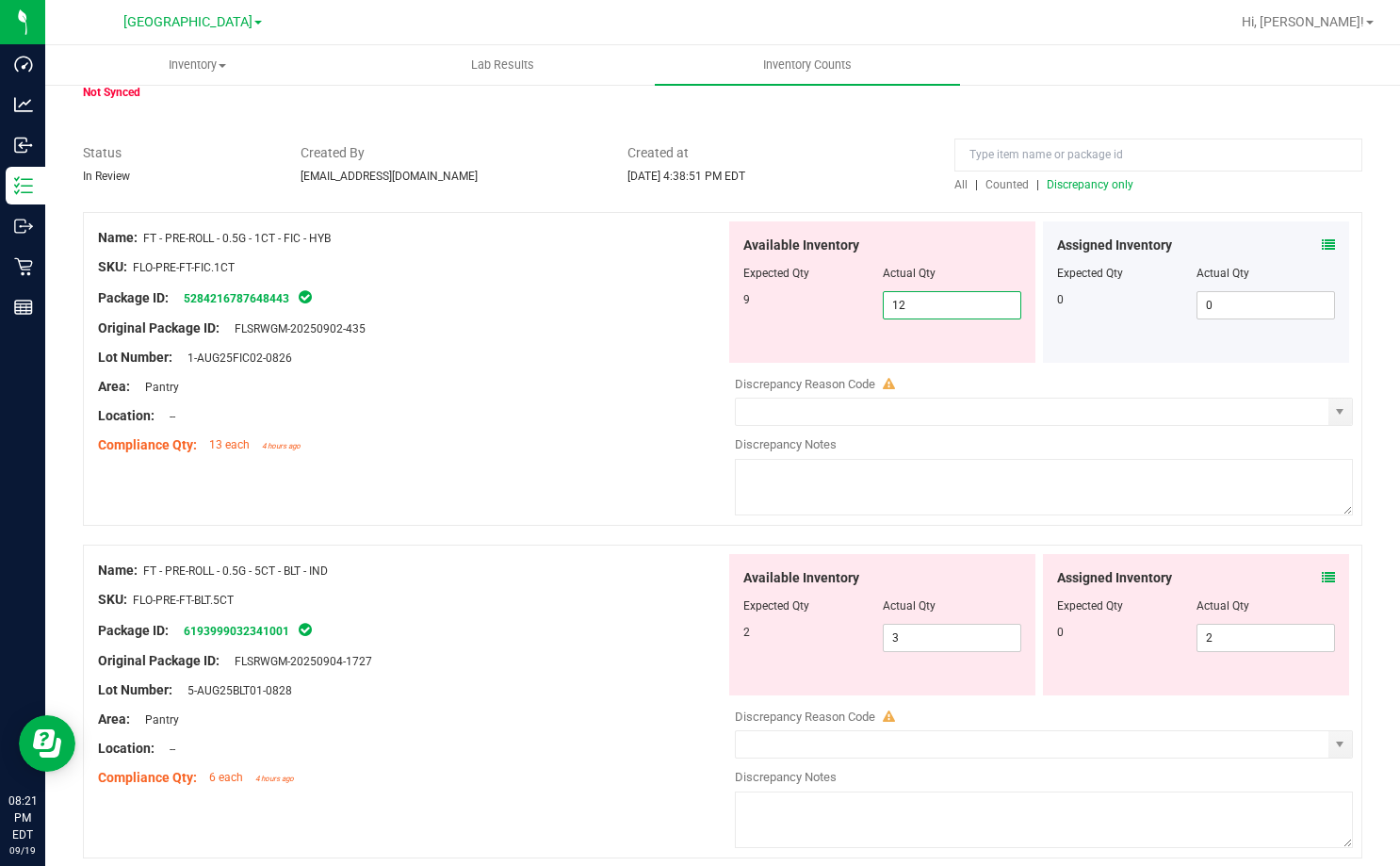
type input "9"
click at [920, 636] on div "Available Inventory Expected Qty Actual Qty 2 3 3" at bounding box center [882, 624] width 306 height 141
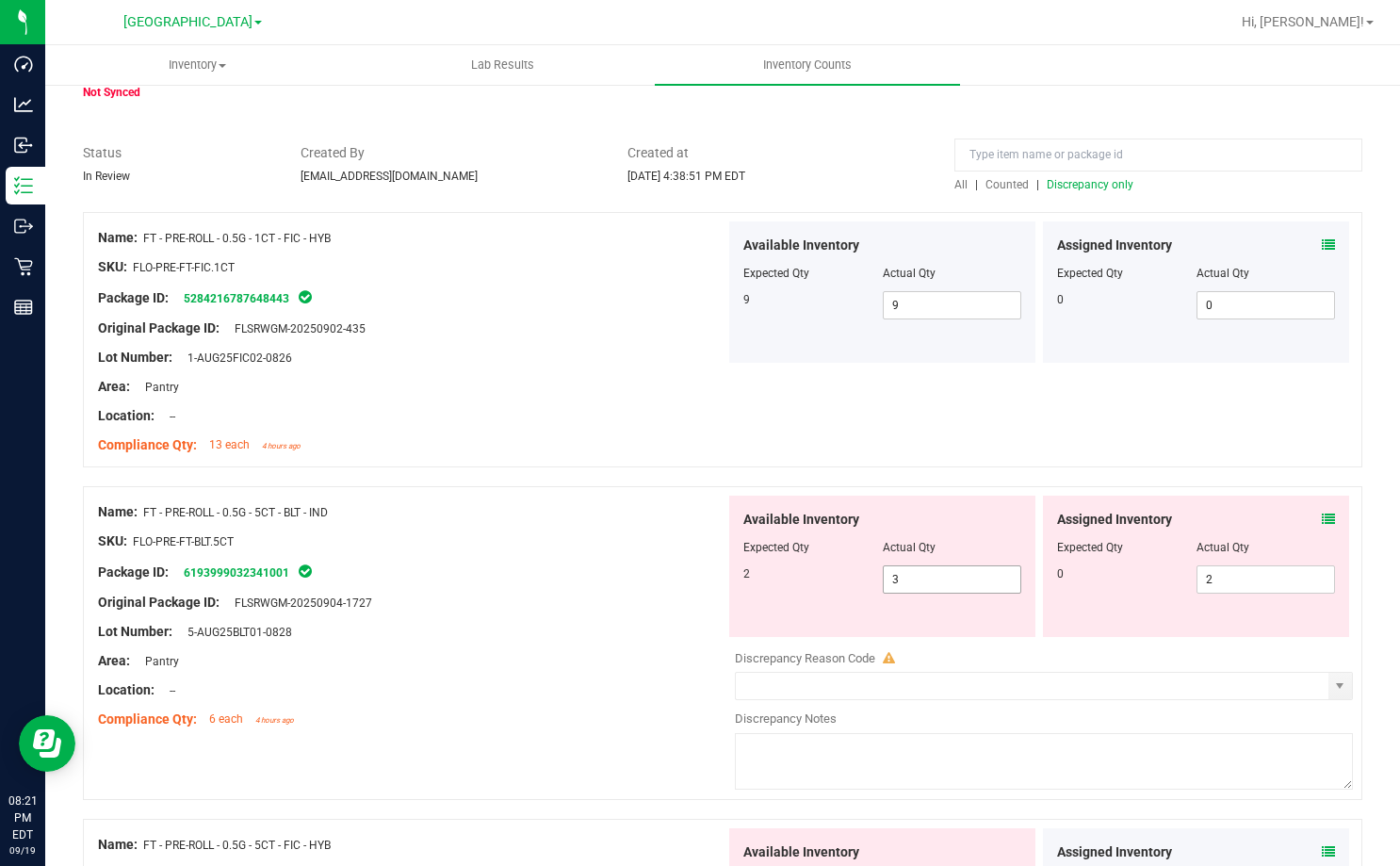
click at [920, 636] on div "Available Inventory Expected Qty Actual Qty 2 3 3" at bounding box center [882, 566] width 306 height 141
click at [905, 584] on span "3 3" at bounding box center [952, 578] width 140 height 28
click at [905, 584] on input "3" at bounding box center [952, 578] width 138 height 26
type input "2"
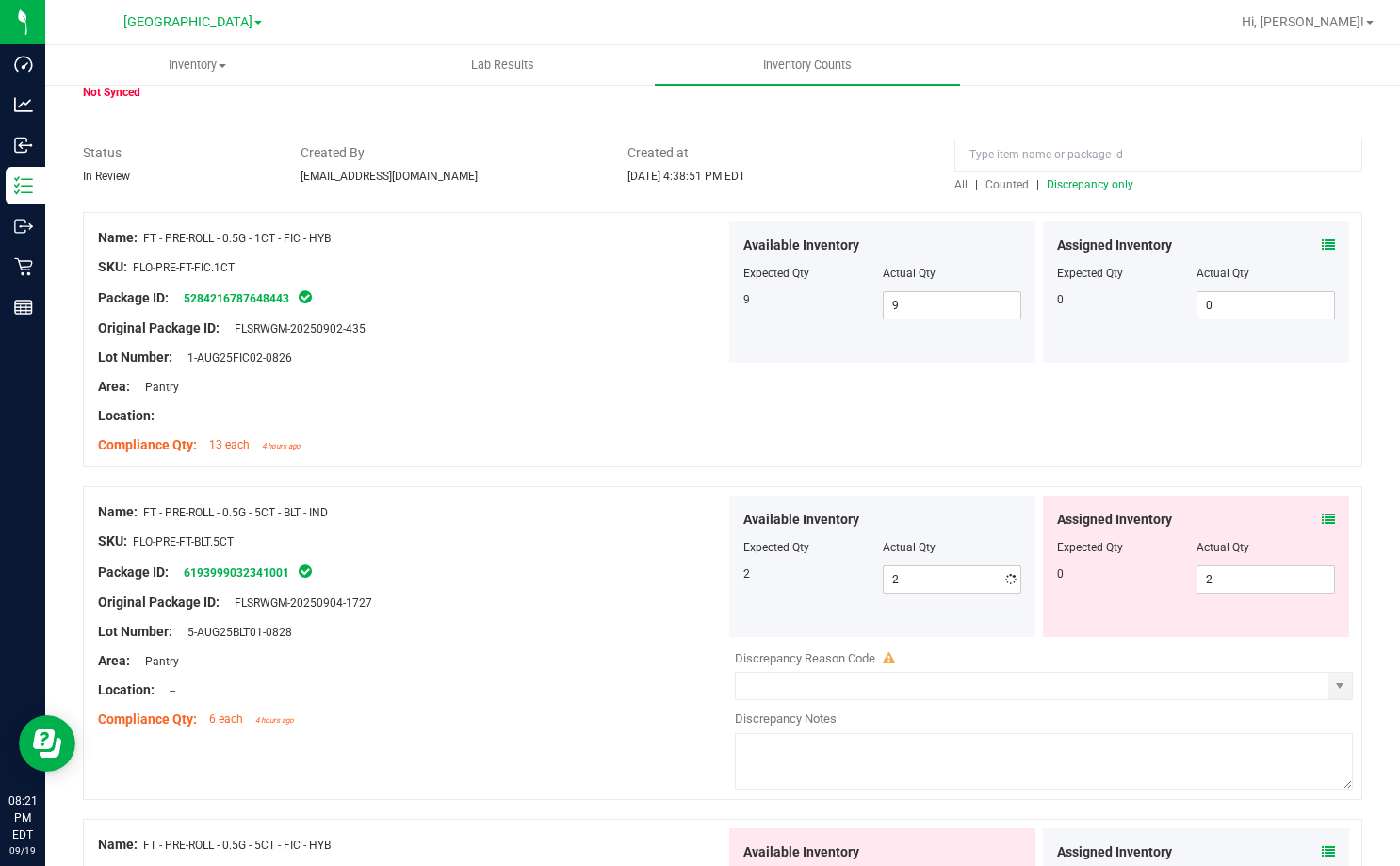
click at [634, 589] on div at bounding box center [412, 588] width 627 height 10
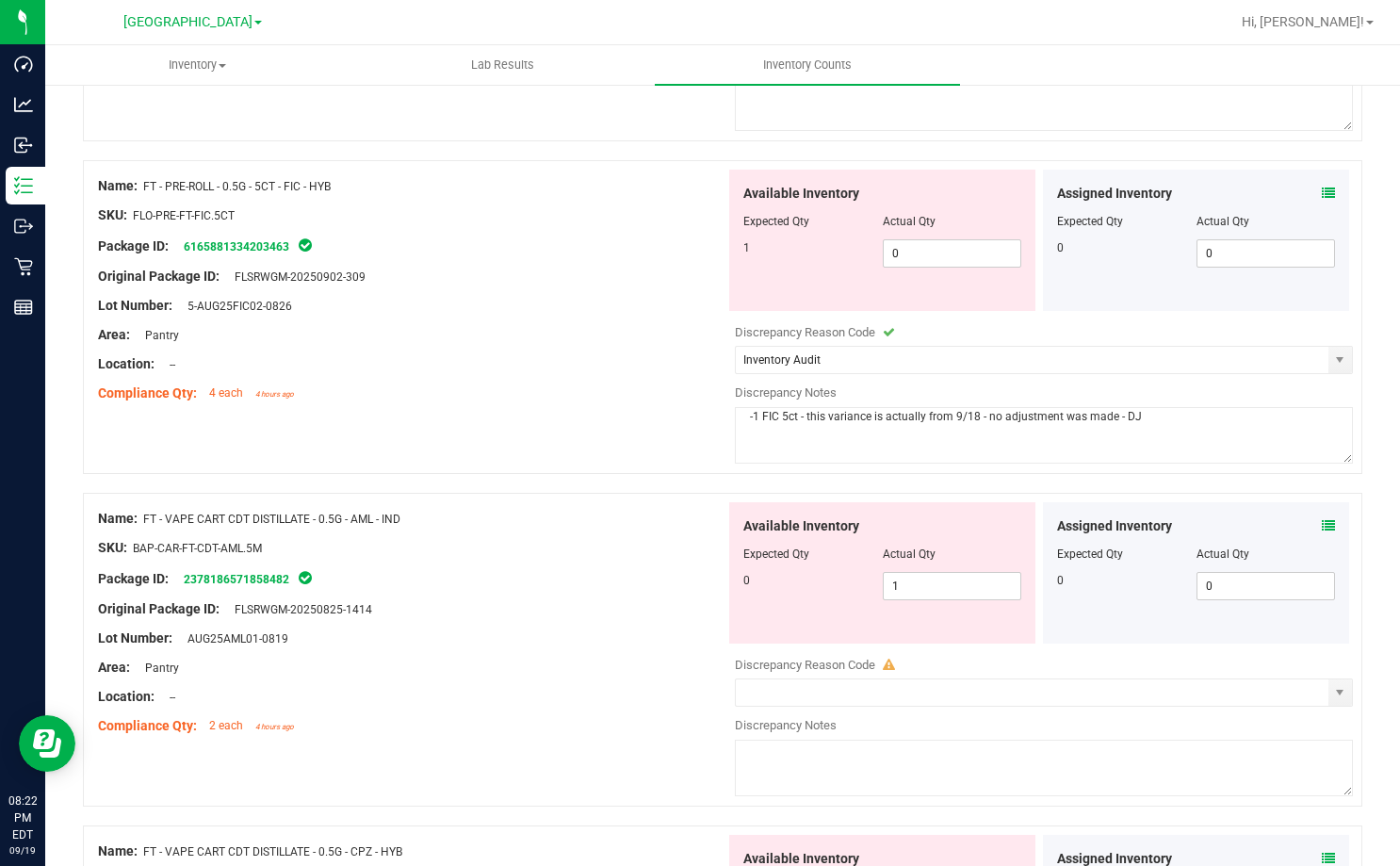
scroll to position [753, 0]
click at [897, 575] on span "1 1" at bounding box center [952, 584] width 140 height 28
click at [897, 575] on input "1" at bounding box center [952, 584] width 138 height 26
type input "0"
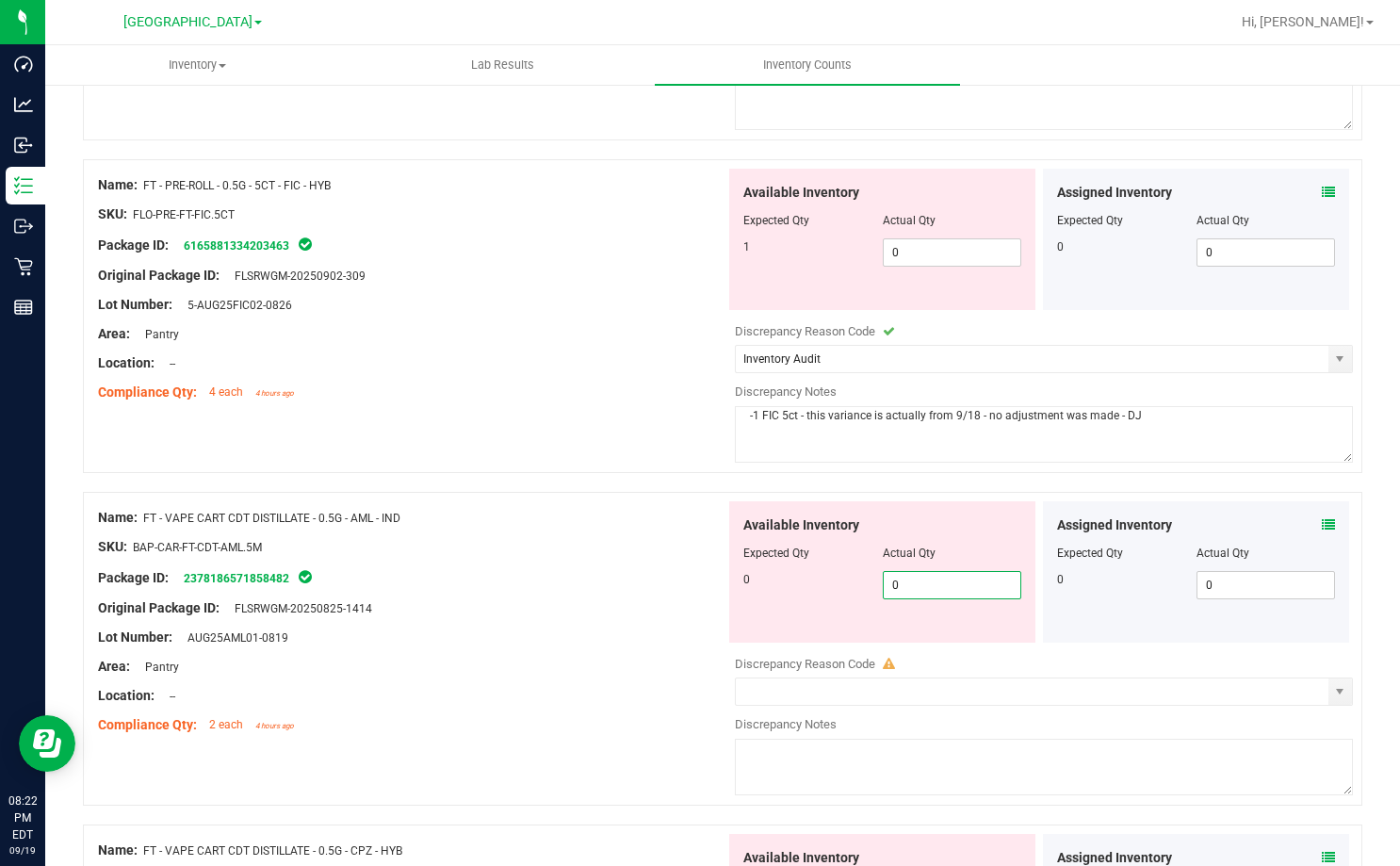
click at [558, 687] on div "Location: --" at bounding box center [412, 696] width 627 height 20
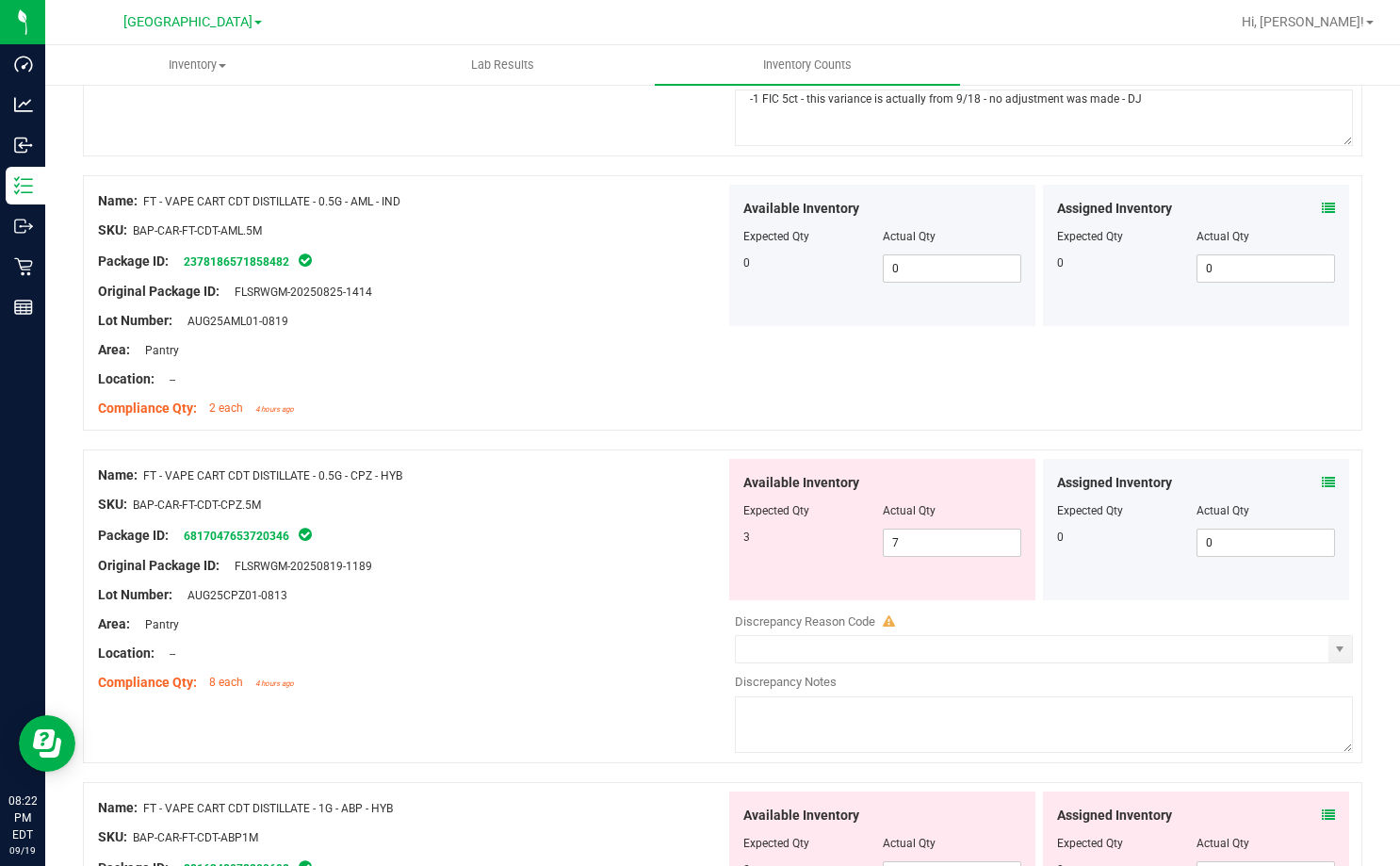
scroll to position [1131, 0]
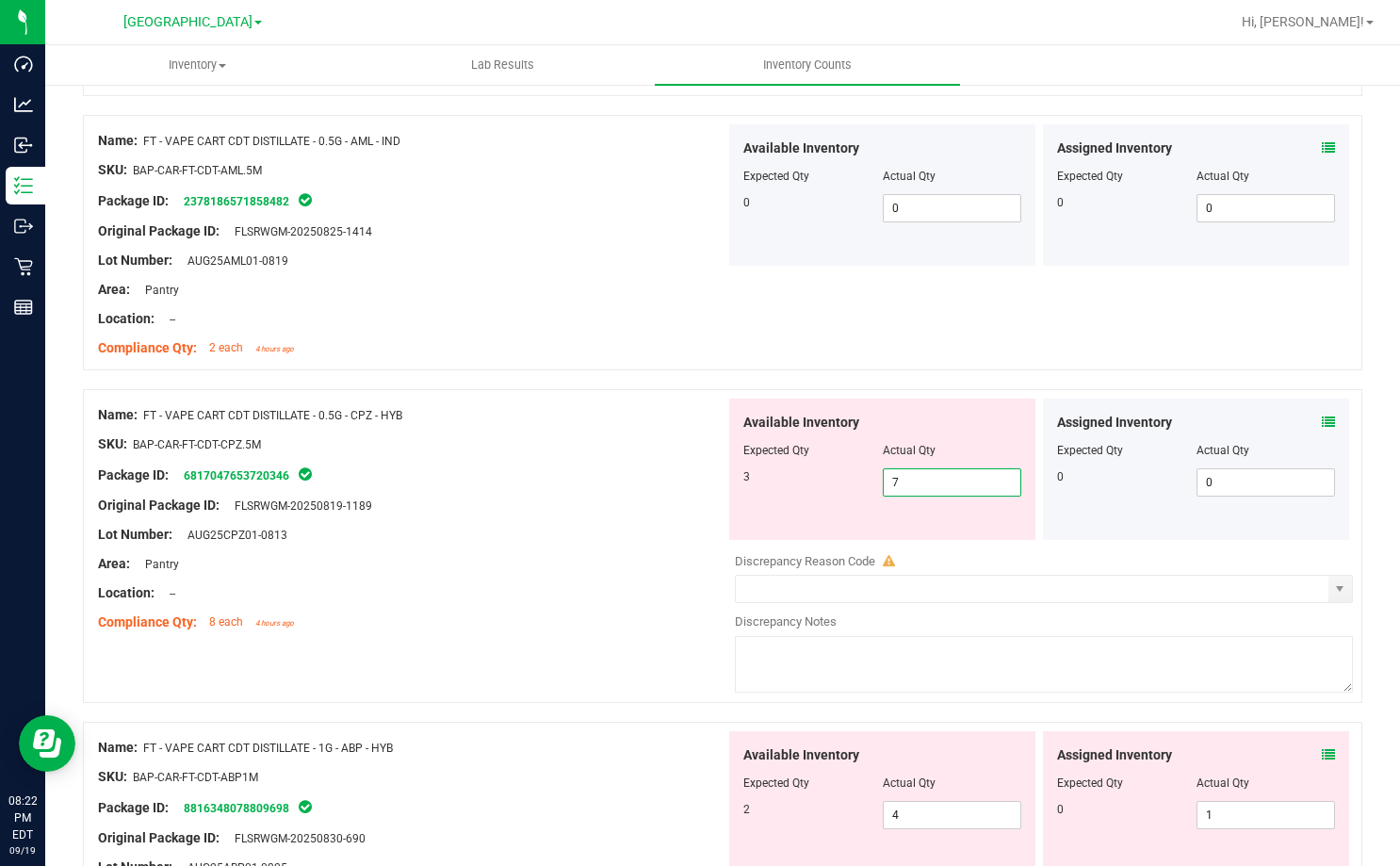
click at [921, 486] on span "7 7" at bounding box center [952, 482] width 140 height 28
click at [921, 486] on input "7" at bounding box center [952, 482] width 138 height 26
click at [1322, 426] on icon at bounding box center [1329, 422] width 13 height 13
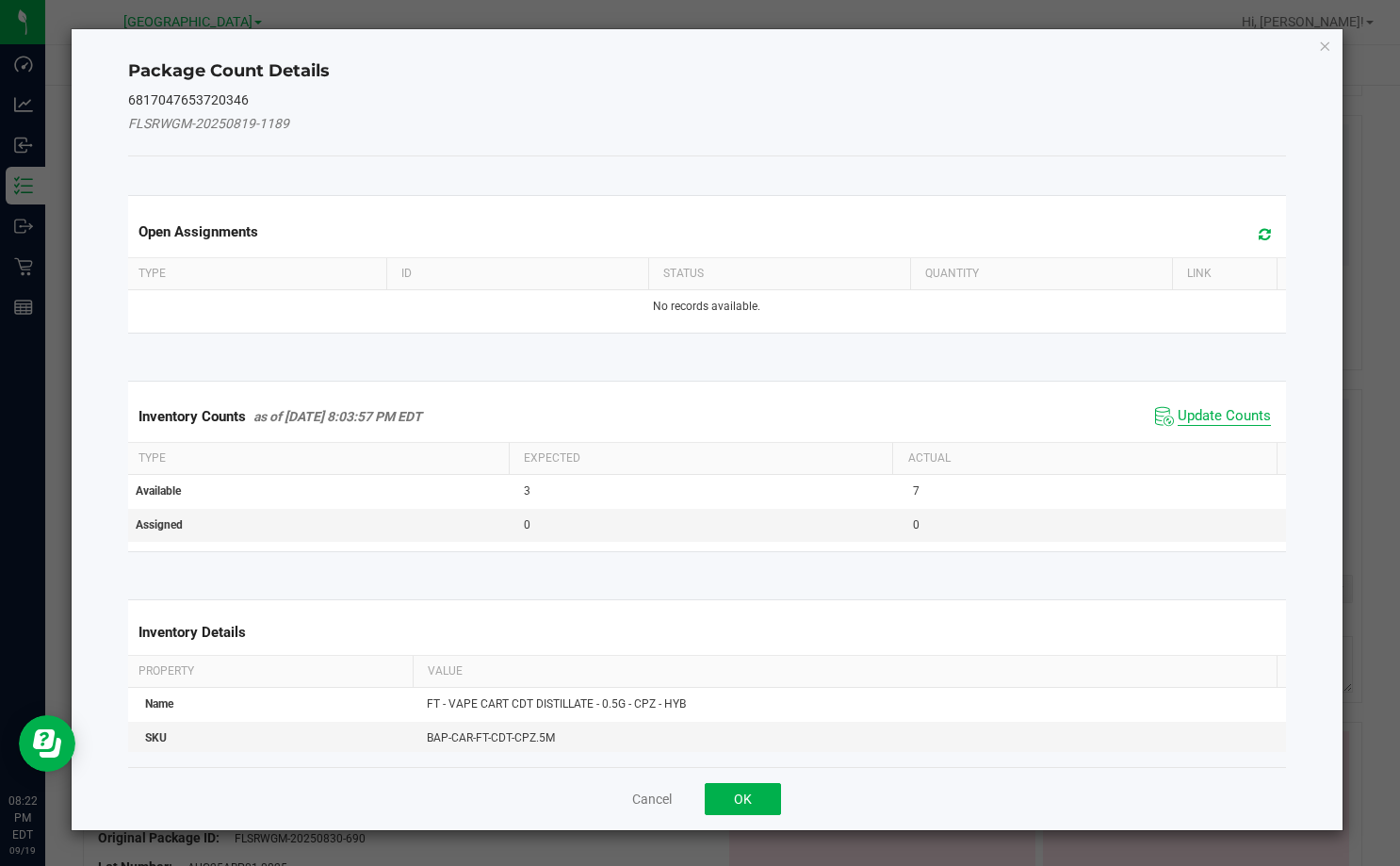
click at [1239, 420] on span "Update Counts" at bounding box center [1224, 417] width 93 height 19
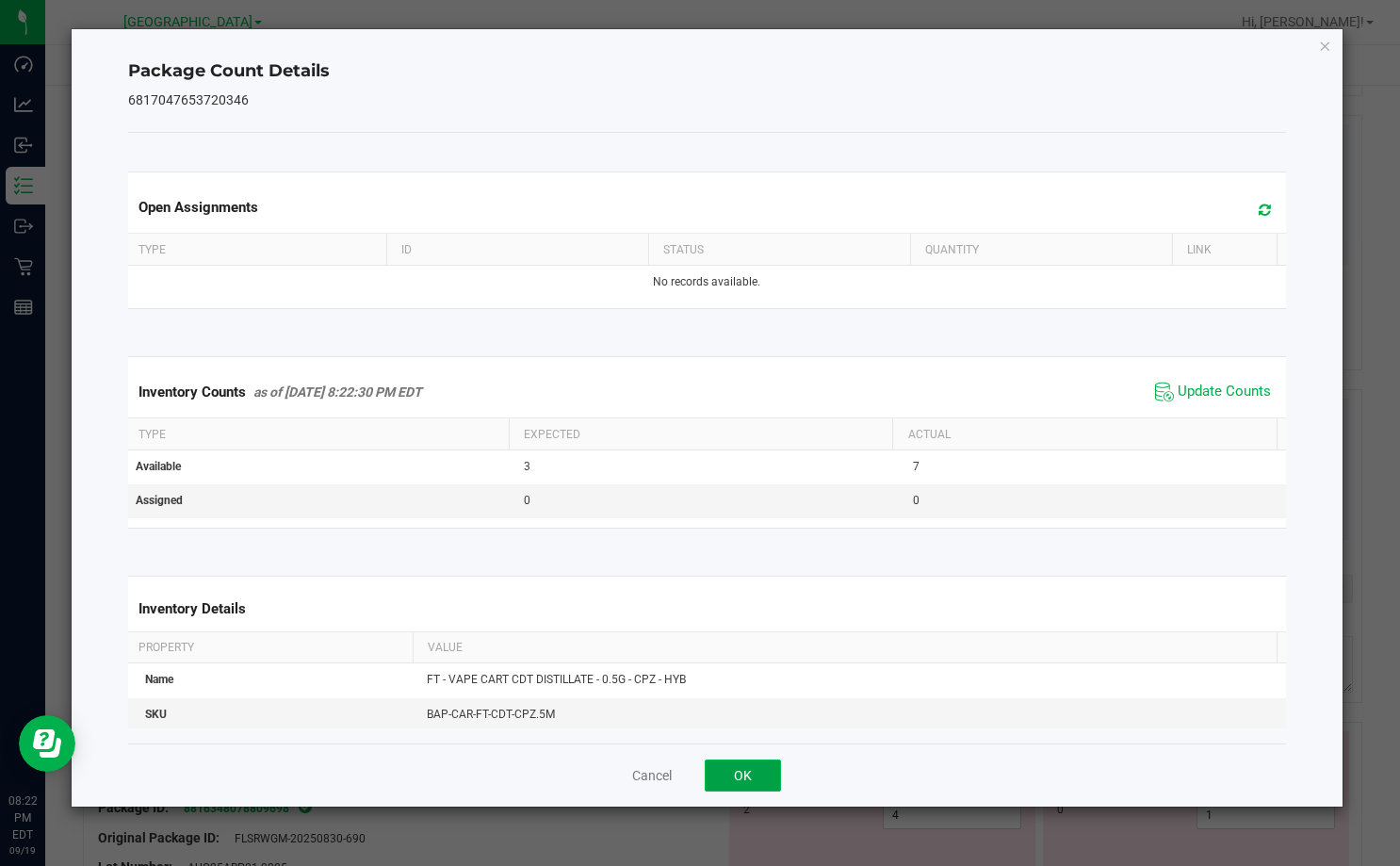
click at [767, 770] on button "OK" at bounding box center [742, 775] width 76 height 32
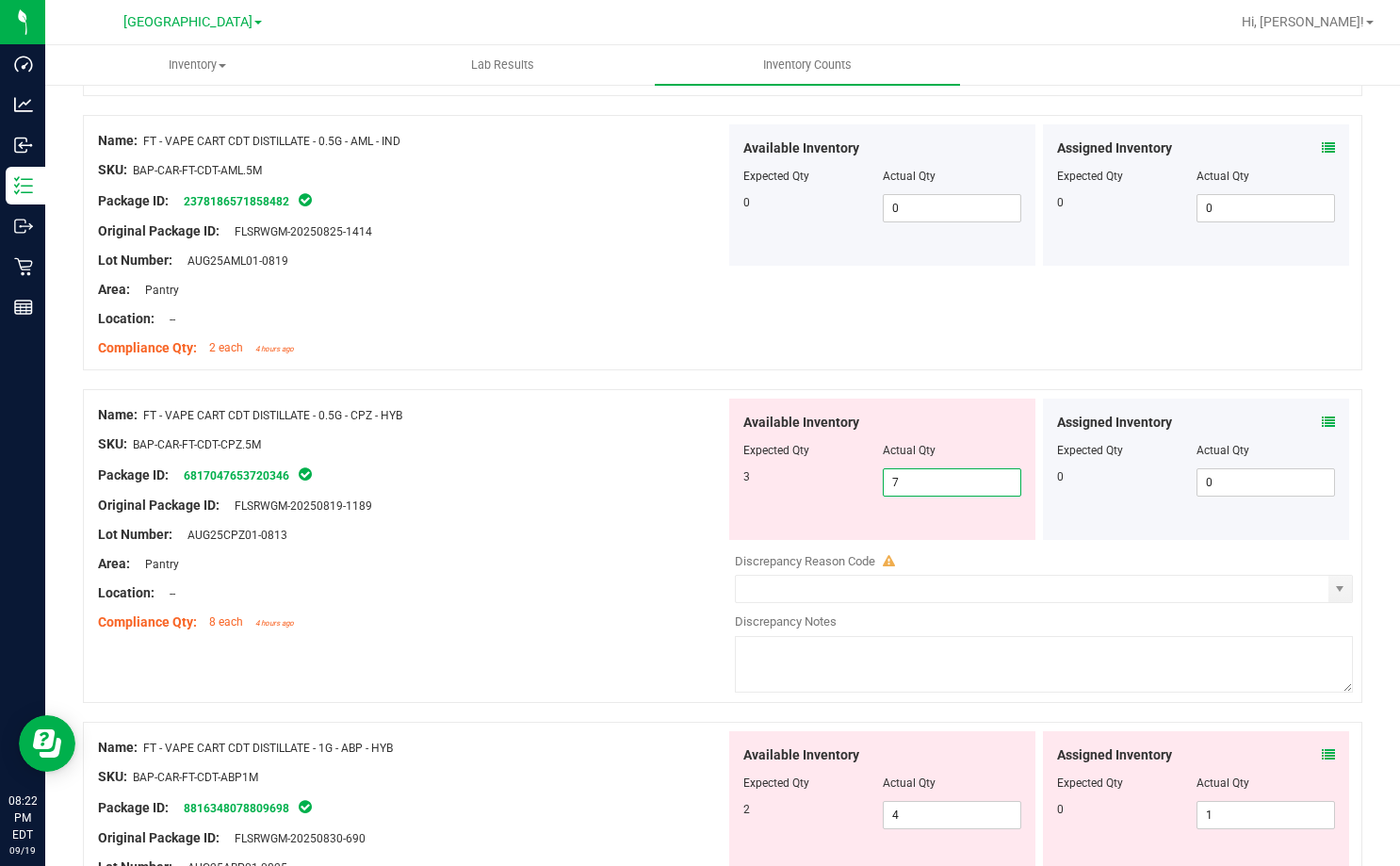
click at [904, 490] on span "7 7" at bounding box center [952, 482] width 140 height 28
click at [904, 490] on input "7" at bounding box center [952, 482] width 138 height 26
type input "3"
click at [603, 569] on div "Area: Pantry" at bounding box center [412, 564] width 627 height 20
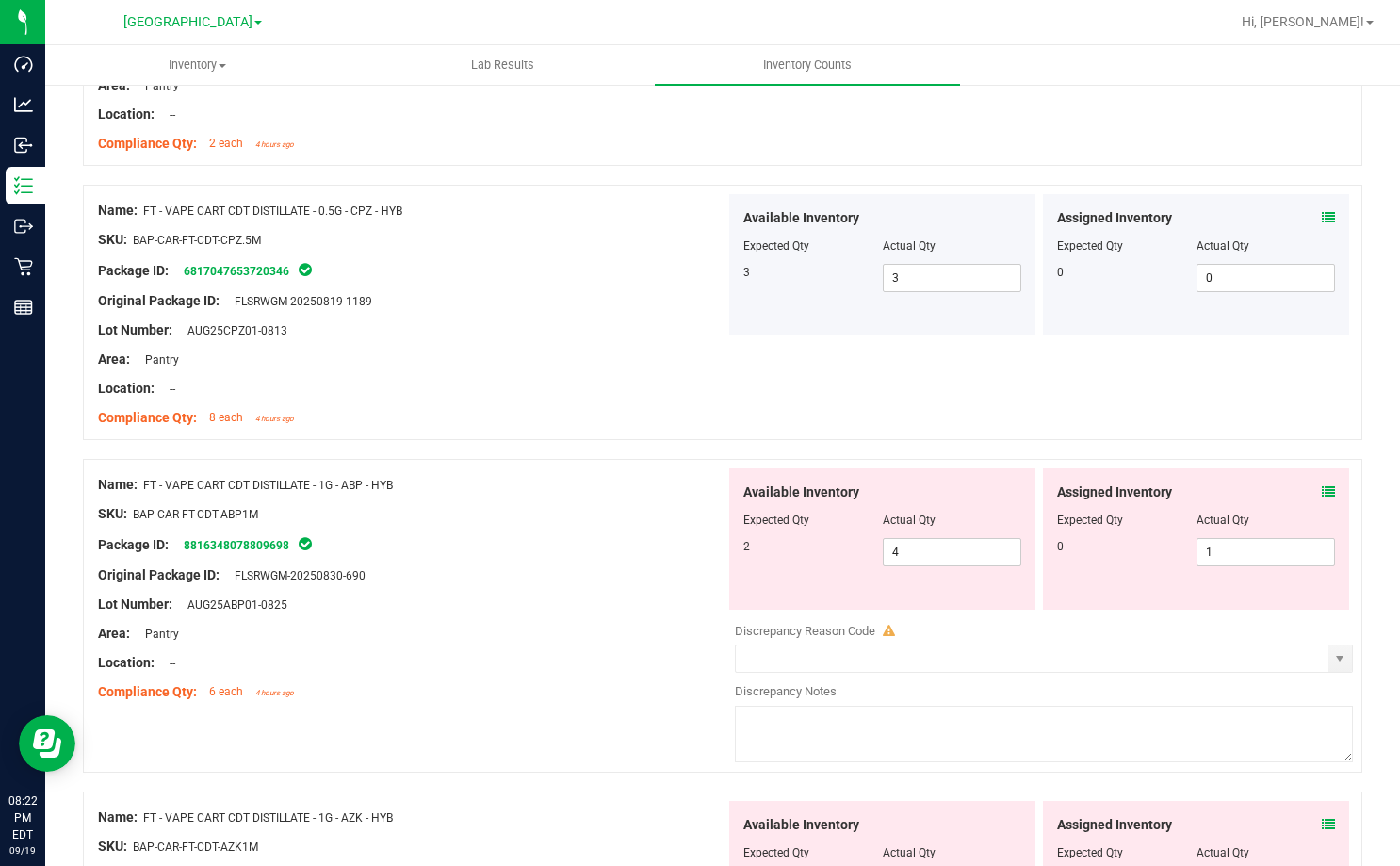
scroll to position [1414, 0]
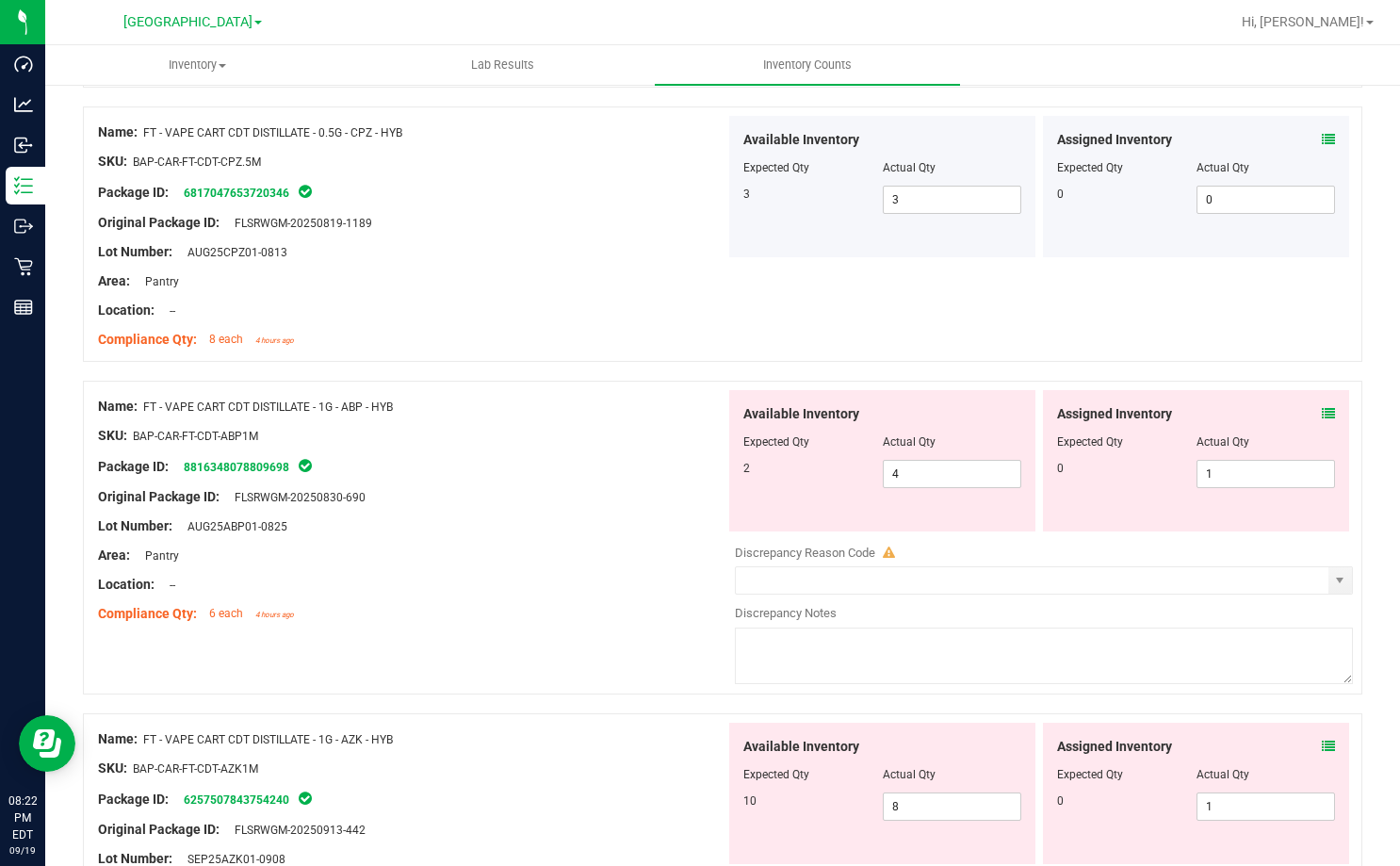
click at [1322, 407] on icon at bounding box center [1329, 414] width 13 height 13
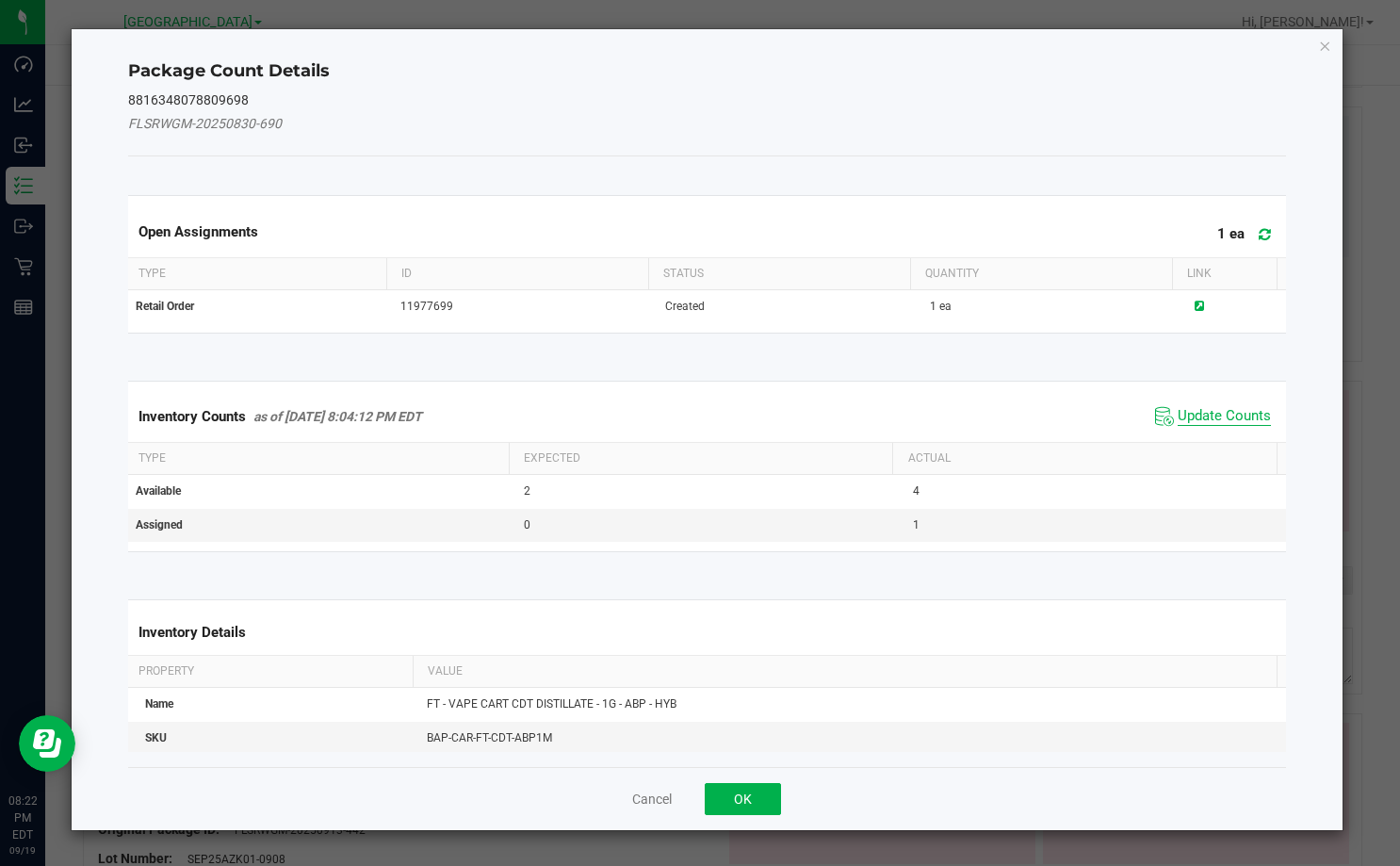
click at [1231, 423] on span "Update Counts" at bounding box center [1224, 417] width 93 height 19
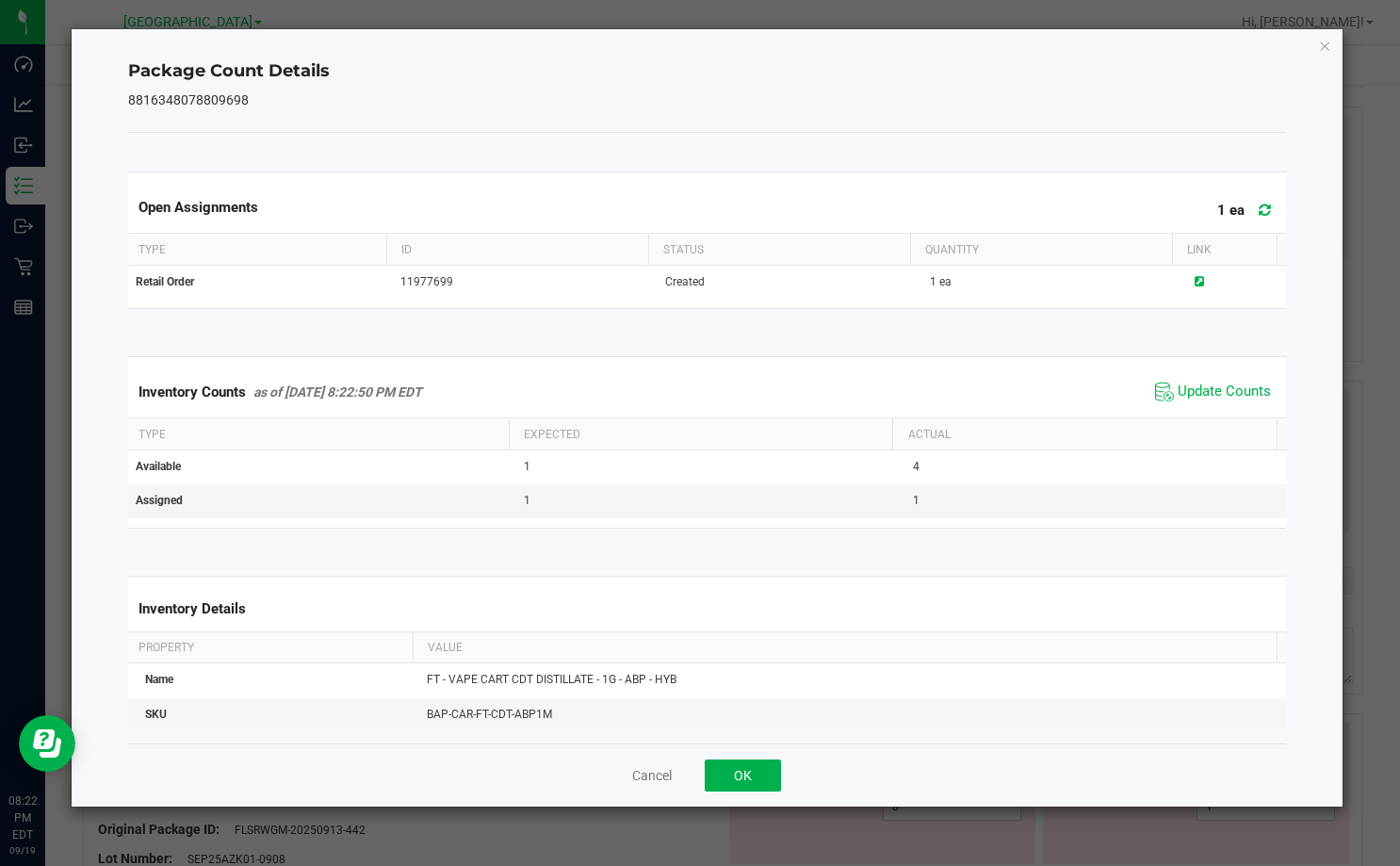
click at [779, 753] on div "Cancel OK" at bounding box center [706, 775] width 1158 height 64
click at [755, 777] on button "OK" at bounding box center [742, 775] width 76 height 32
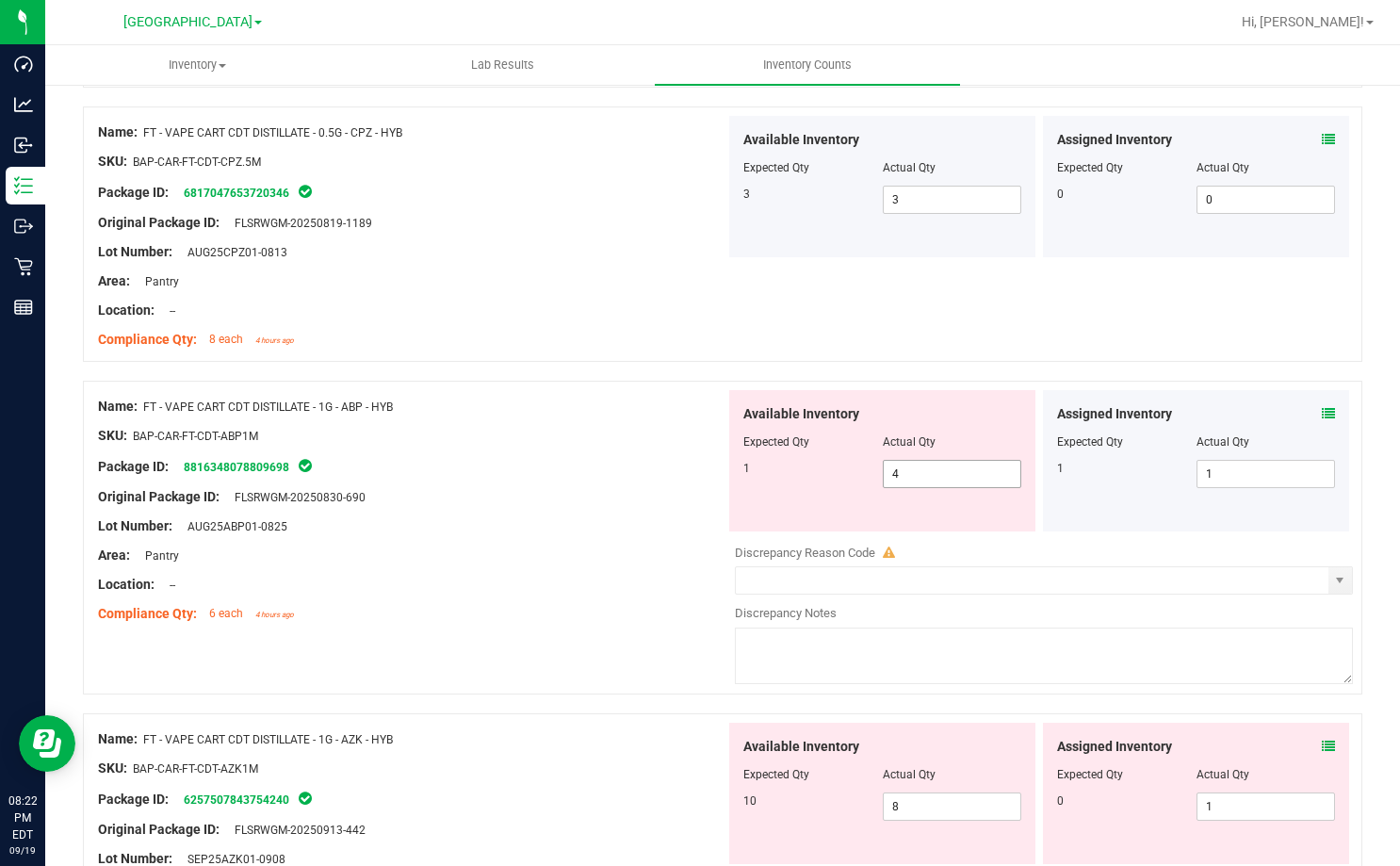
click at [932, 483] on span "4 4" at bounding box center [952, 473] width 140 height 28
click at [932, 483] on input "4" at bounding box center [952, 473] width 138 height 26
type input "1"
click at [620, 508] on div at bounding box center [412, 512] width 627 height 10
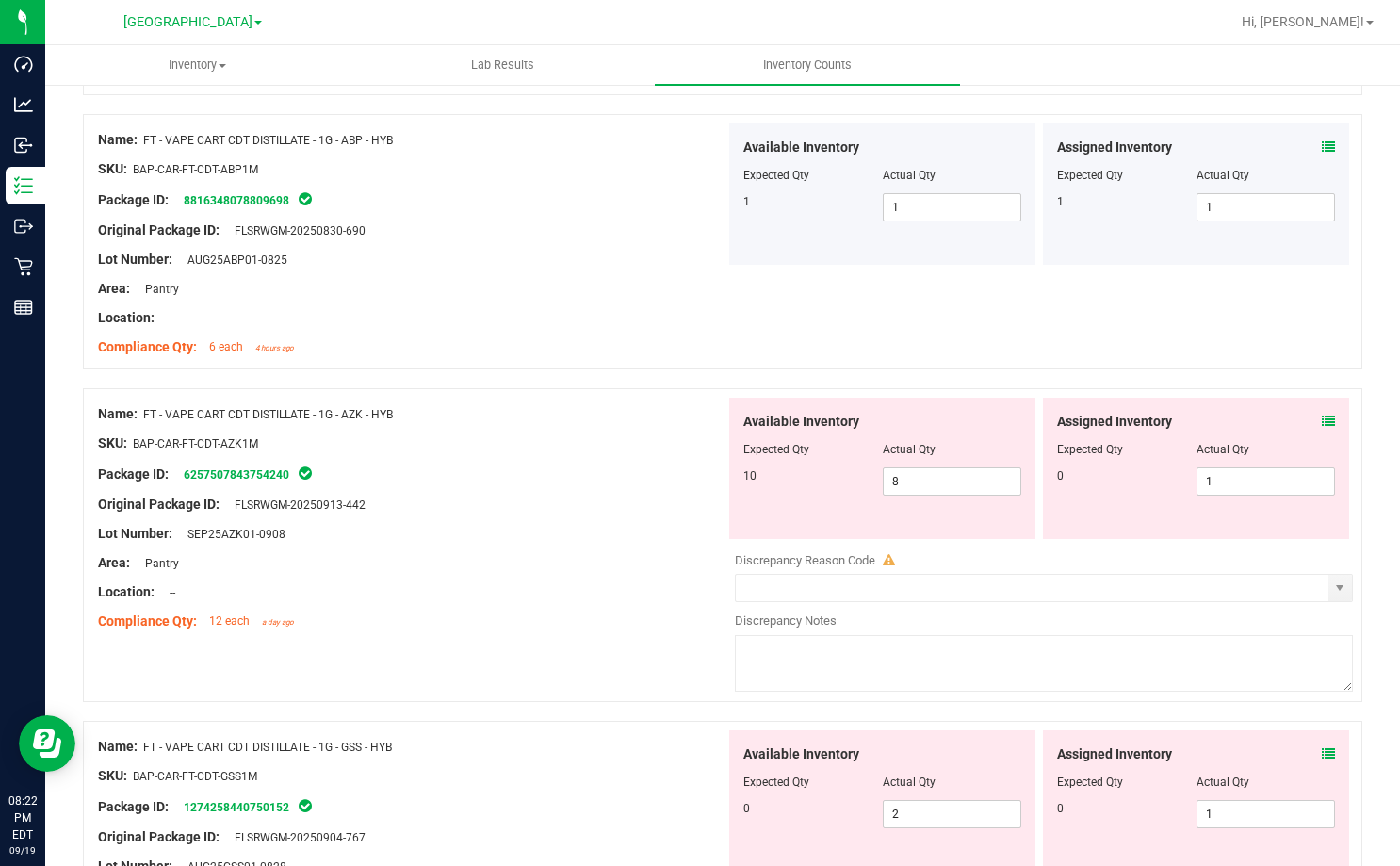
scroll to position [1695, 0]
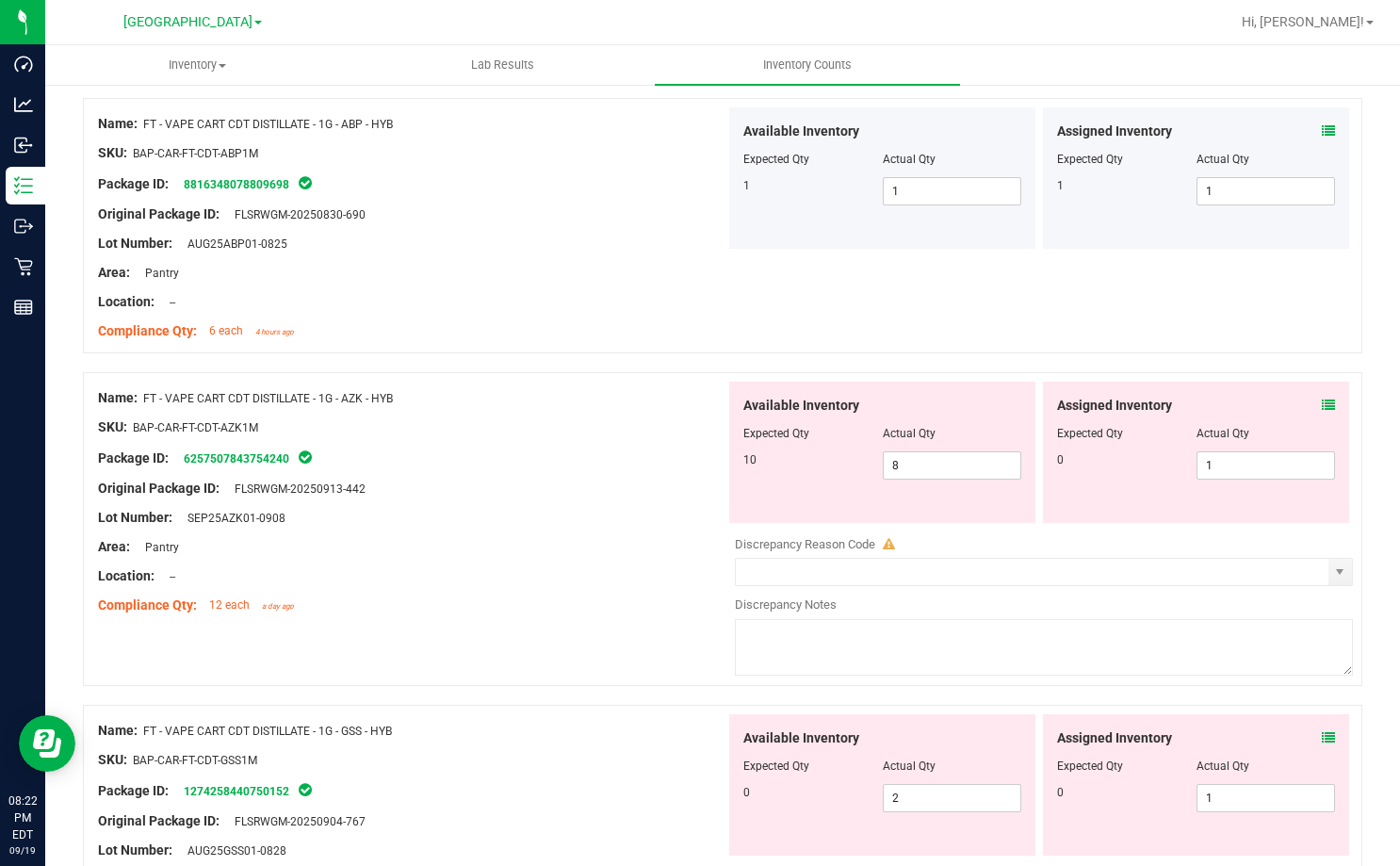
click at [1322, 406] on icon at bounding box center [1329, 405] width 13 height 13
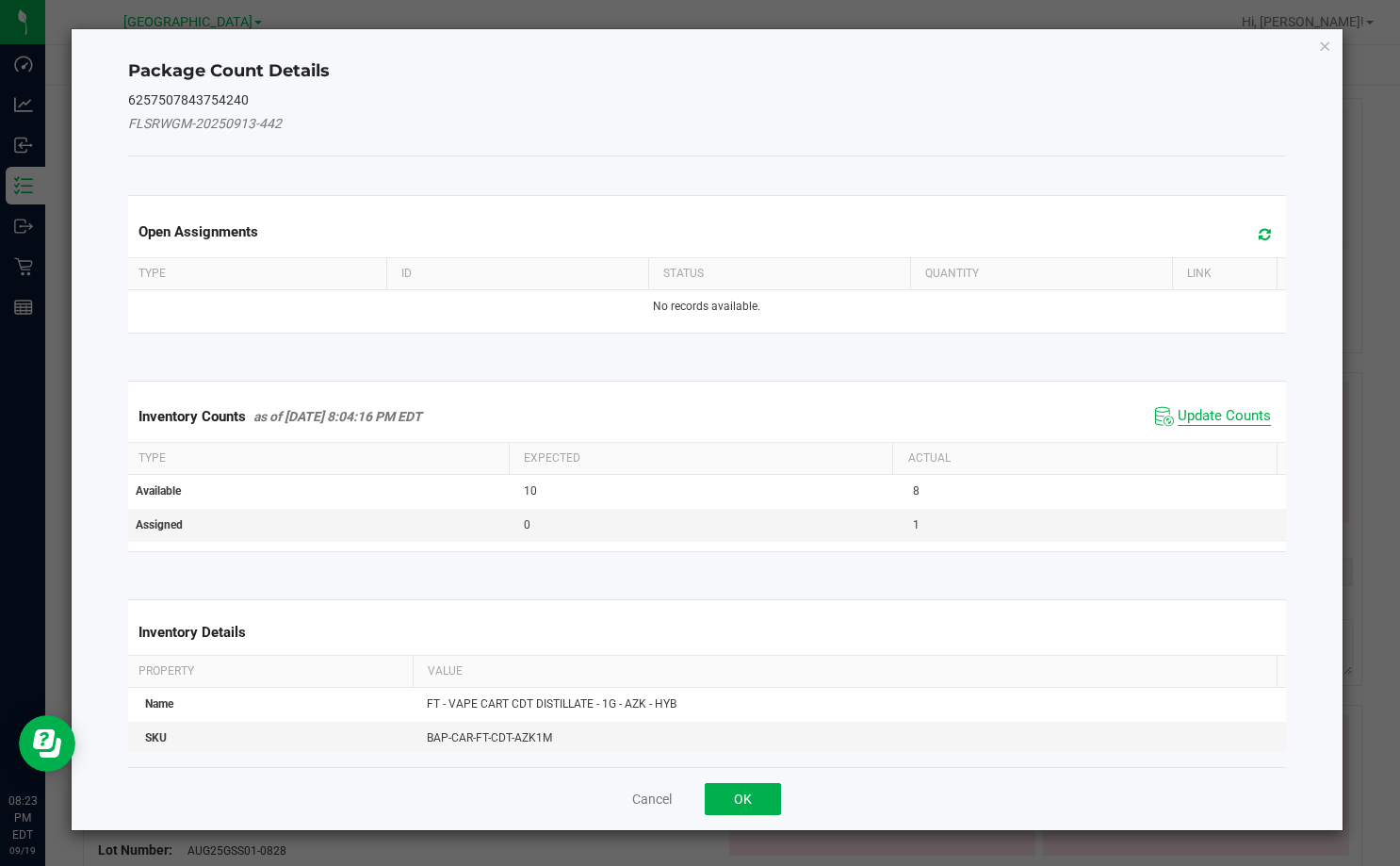
click at [1231, 408] on span "Update Counts" at bounding box center [1224, 417] width 93 height 19
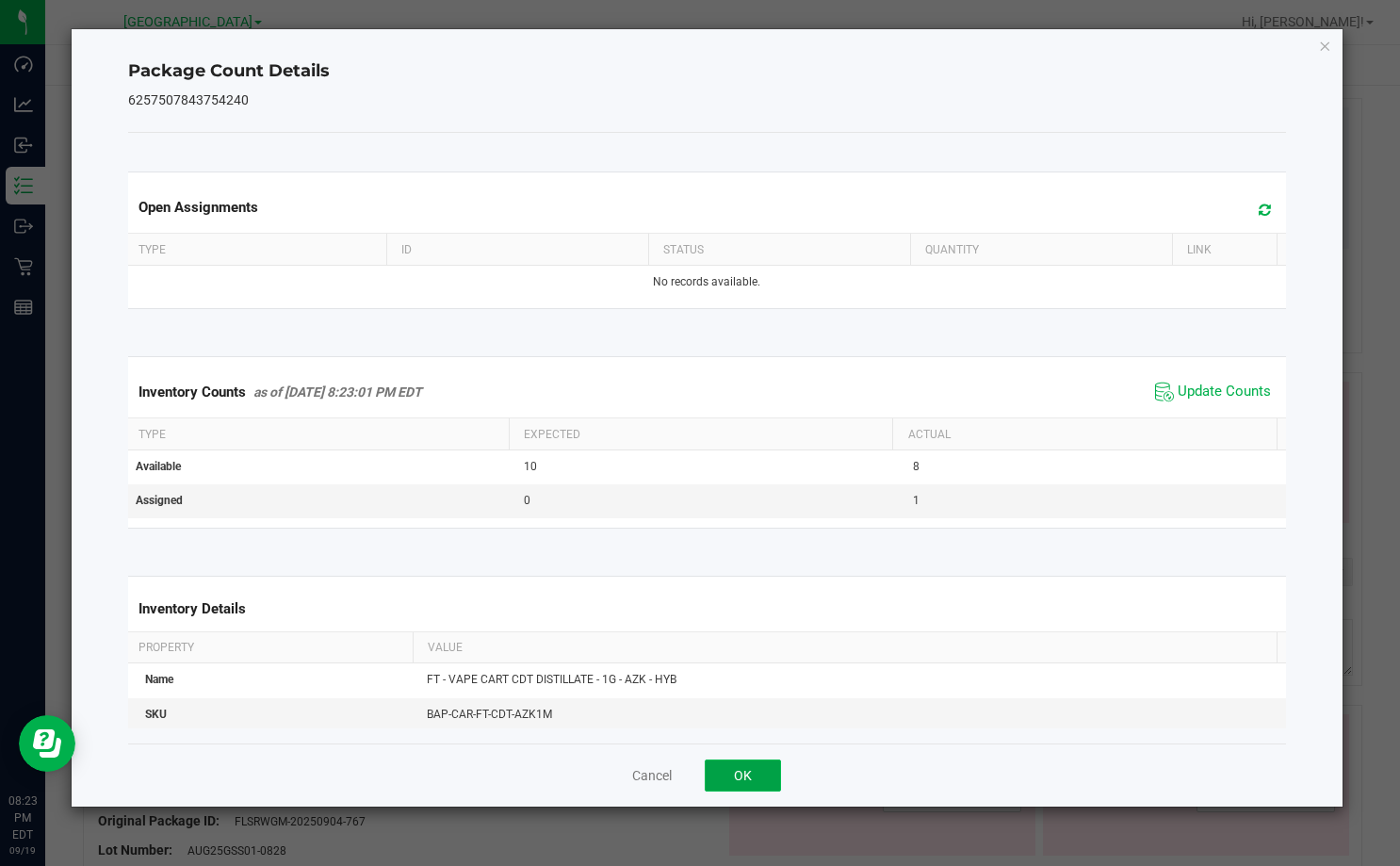
click at [709, 780] on button "OK" at bounding box center [742, 775] width 76 height 32
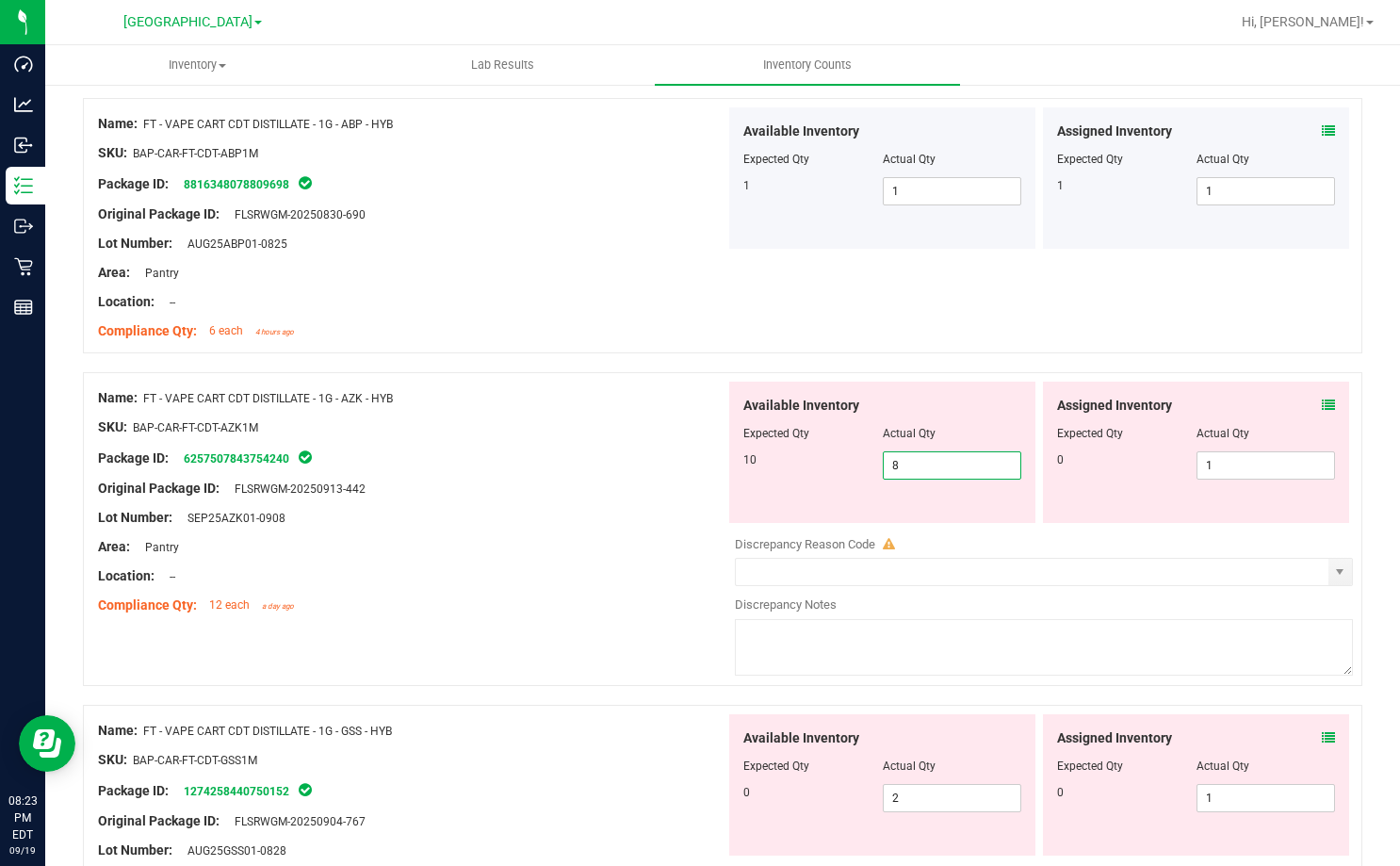
click at [910, 468] on span "8 8" at bounding box center [952, 465] width 140 height 28
click at [910, 468] on input "8" at bounding box center [952, 465] width 138 height 26
type input "10"
click at [1210, 457] on span "1 1" at bounding box center [1265, 465] width 140 height 28
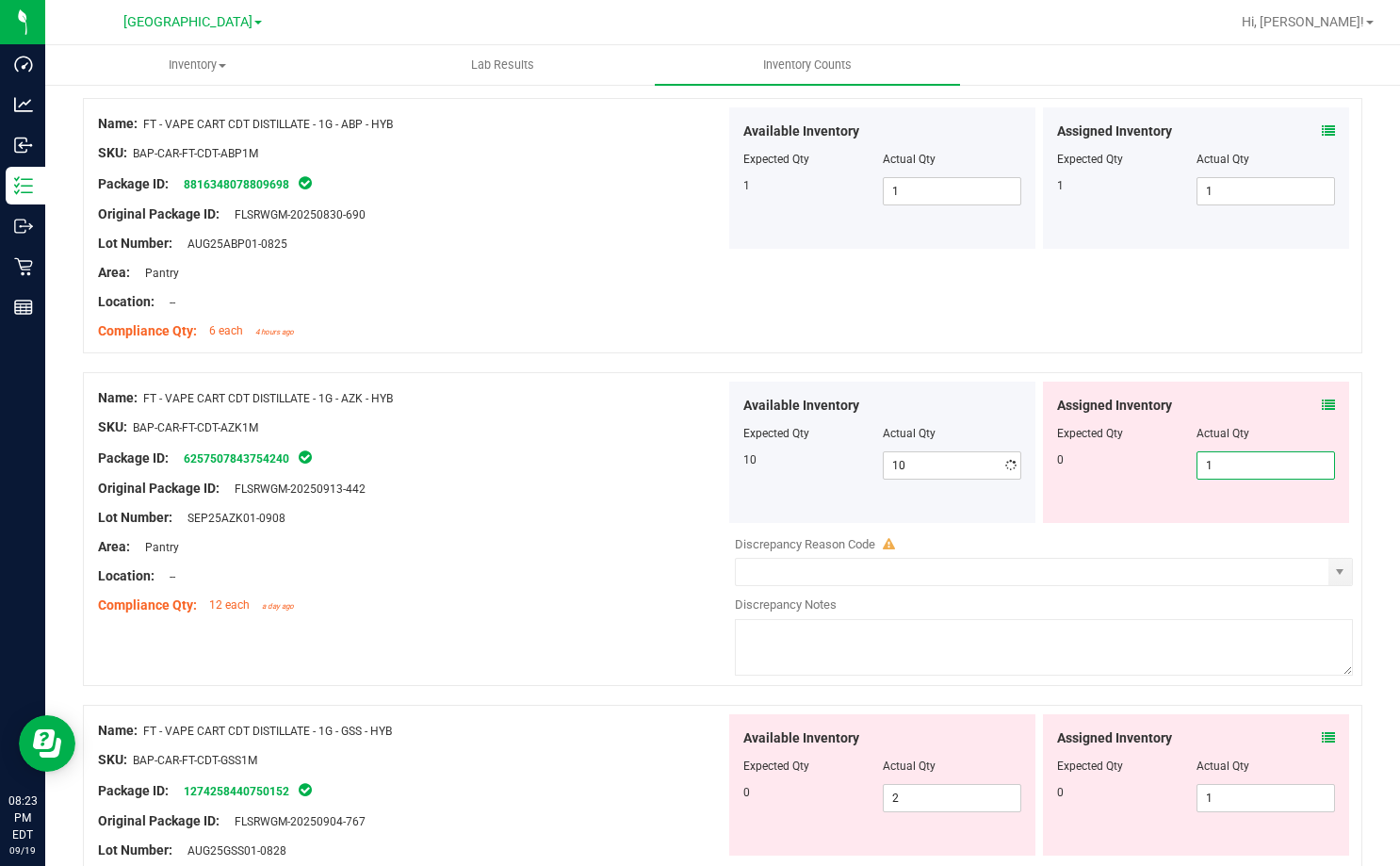
click at [1210, 457] on input "1" at bounding box center [1265, 465] width 138 height 26
type input "0"
click at [269, 424] on div "SKU: BAP-CAR-FT-CDT-AZK1M" at bounding box center [412, 427] width 627 height 20
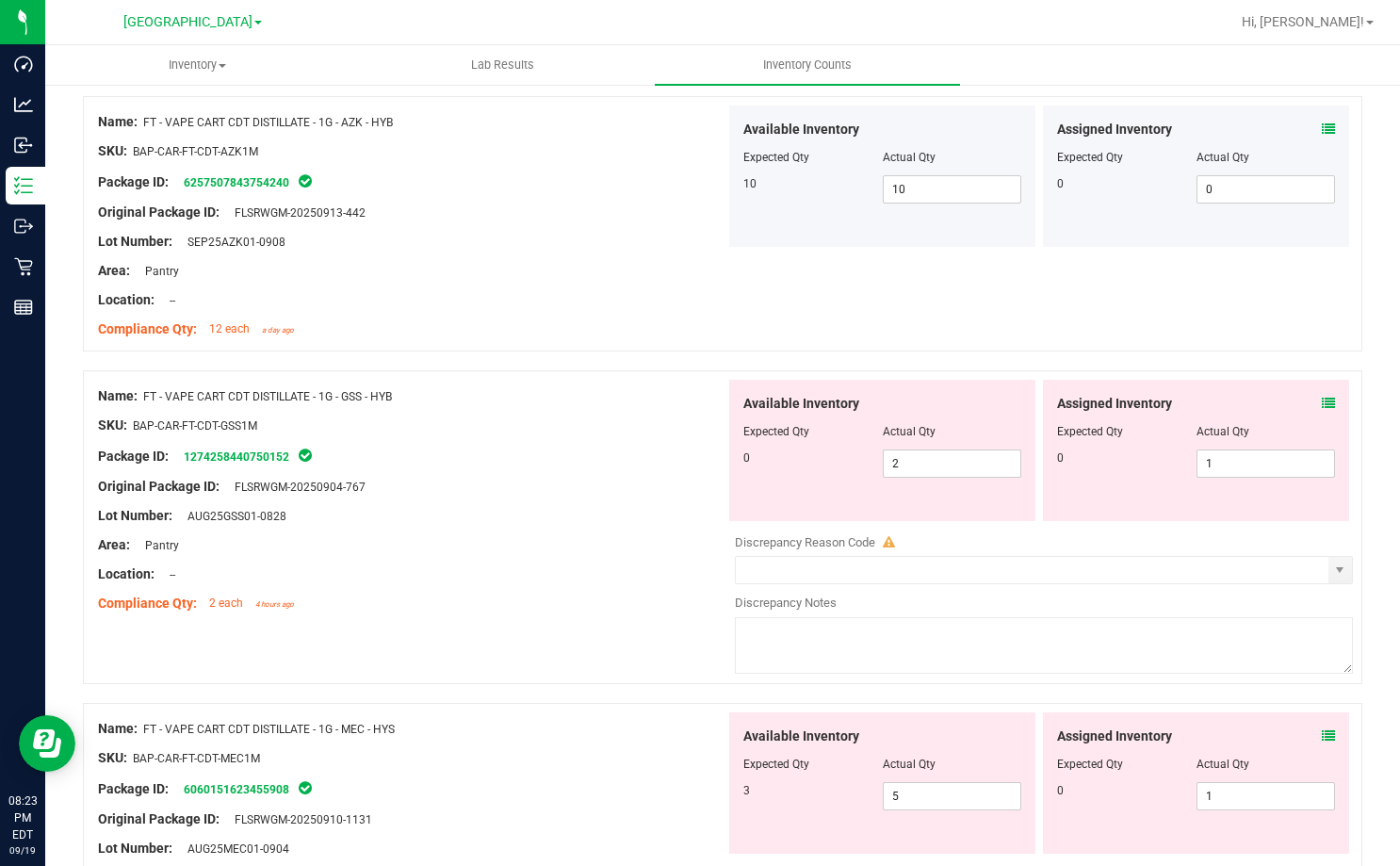
scroll to position [2073, 0]
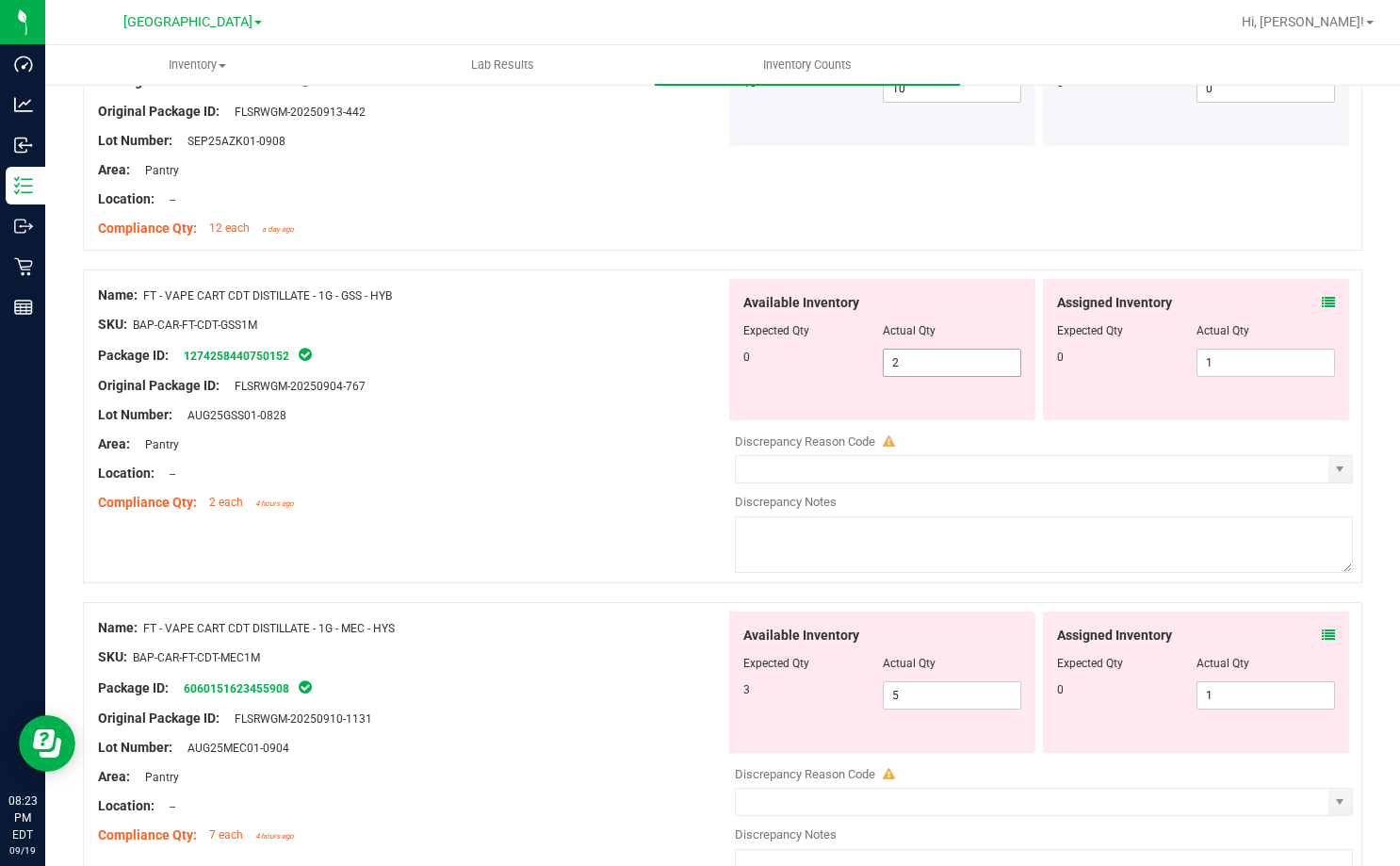
click at [935, 370] on span "2 2" at bounding box center [952, 362] width 140 height 28
type input "0"
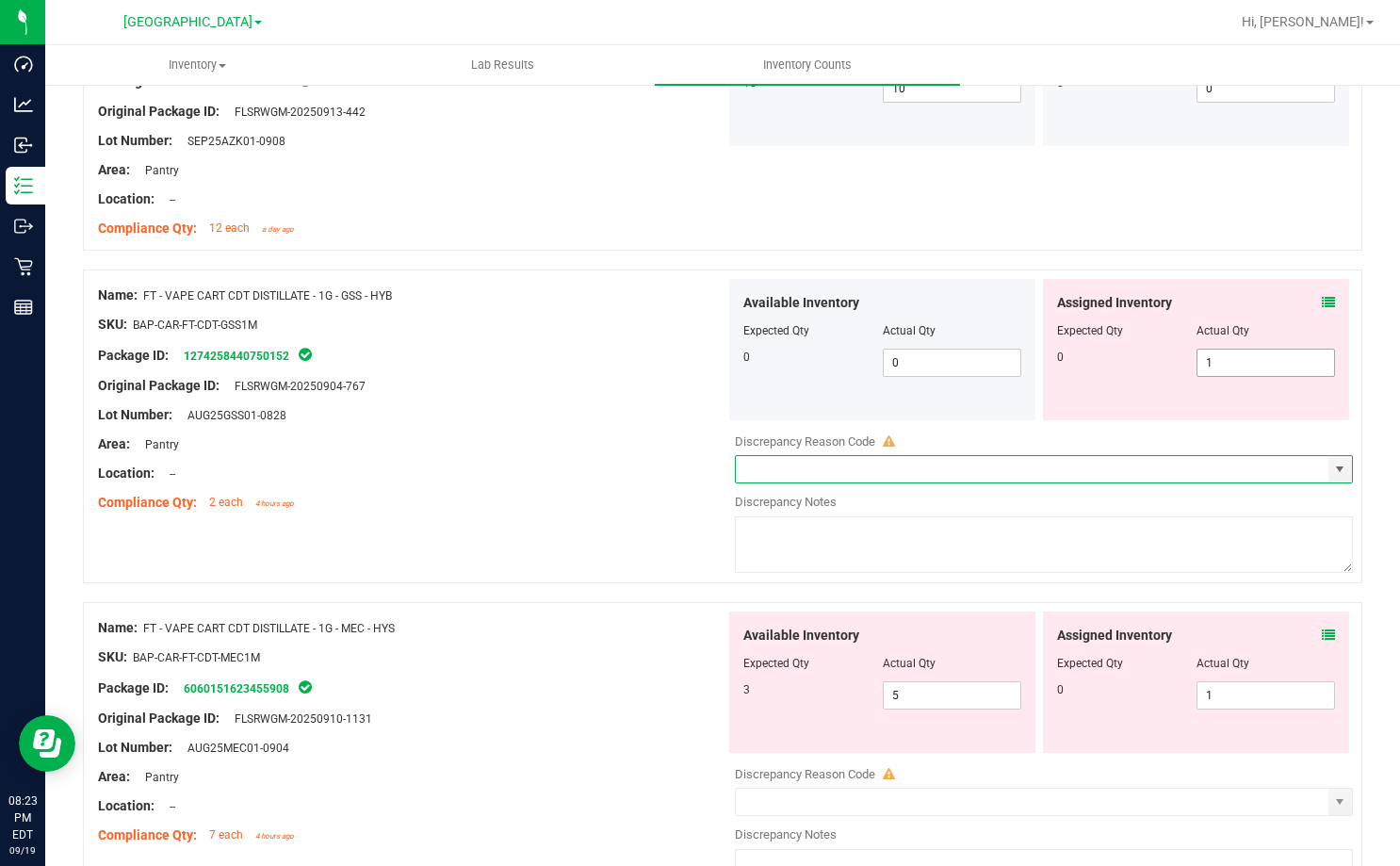
click at [1262, 366] on span "1 1" at bounding box center [1265, 362] width 140 height 28
click at [1262, 366] on input "1" at bounding box center [1265, 362] width 138 height 26
type input "0"
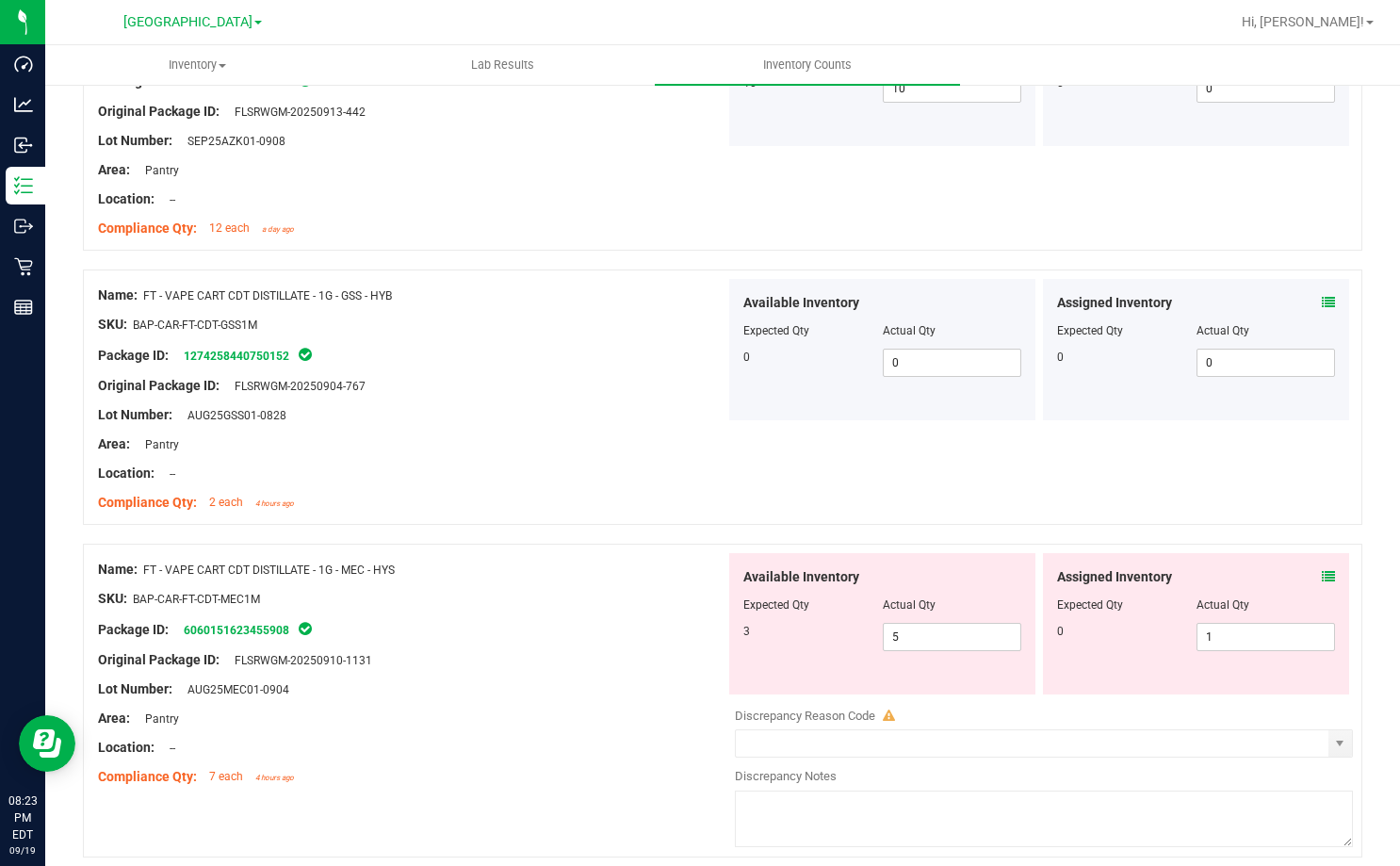
click at [699, 407] on div "Lot Number: AUG25GSS01-0828" at bounding box center [412, 415] width 627 height 20
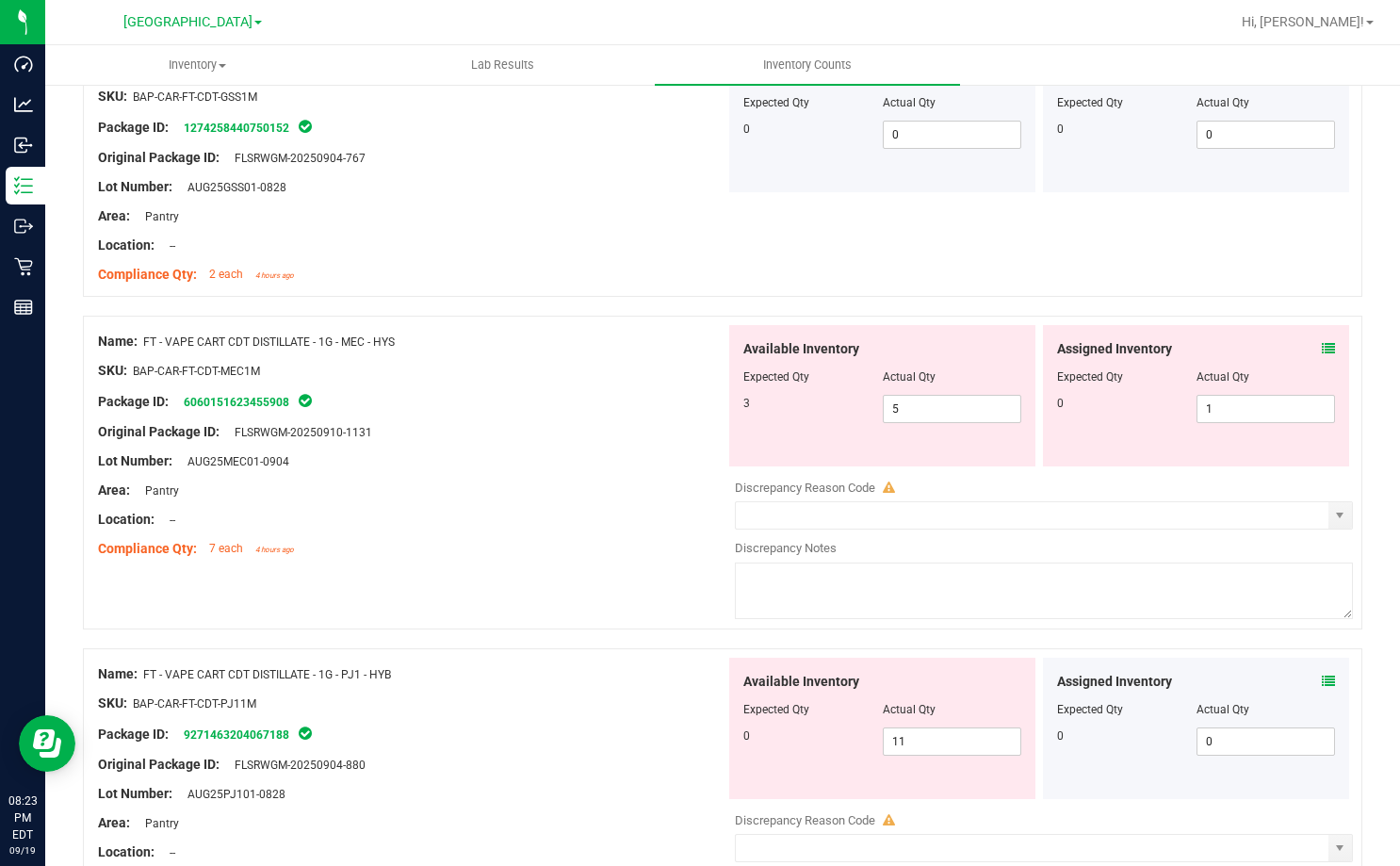
scroll to position [2356, 0]
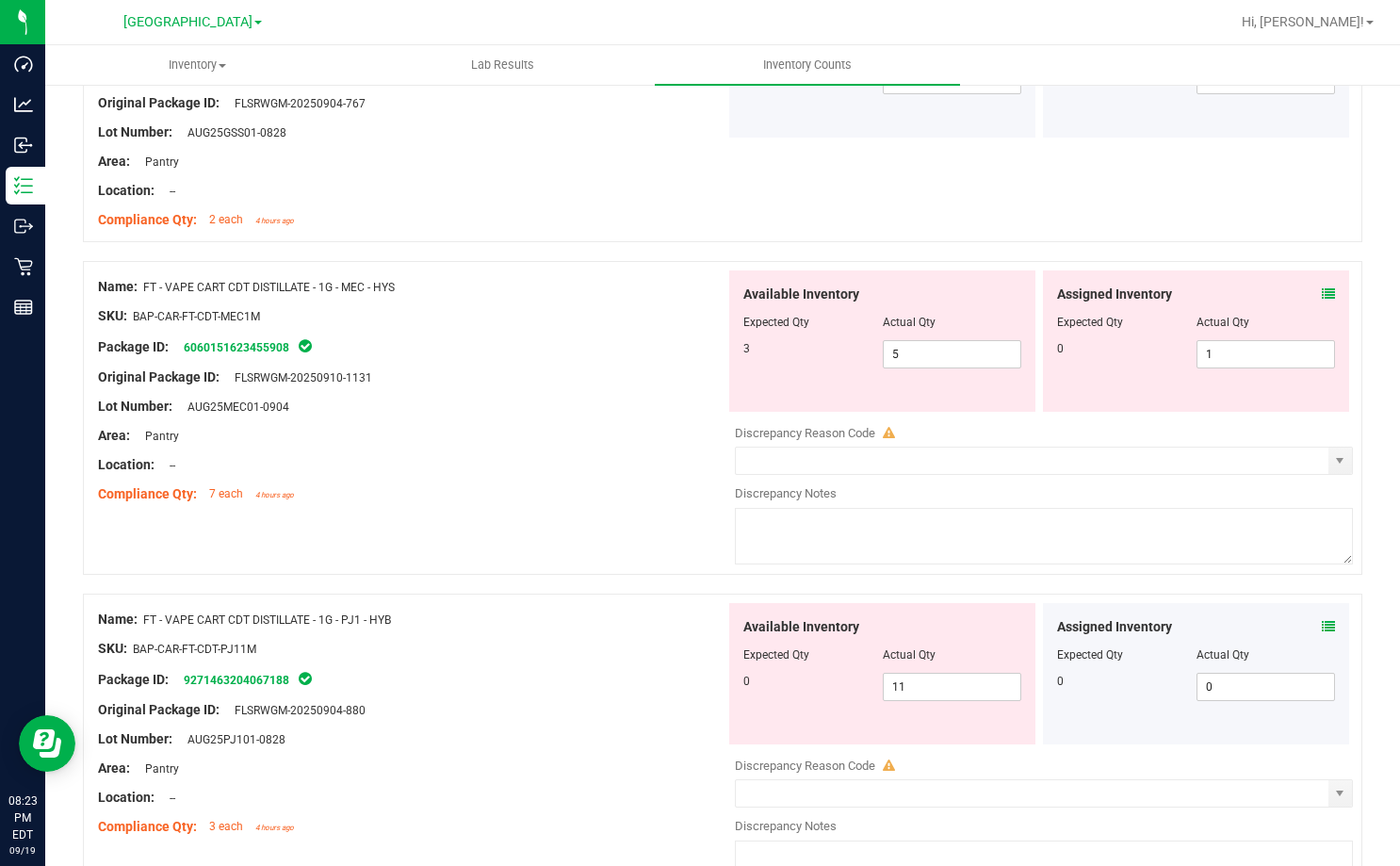
click at [1322, 292] on icon at bounding box center [1329, 294] width 13 height 13
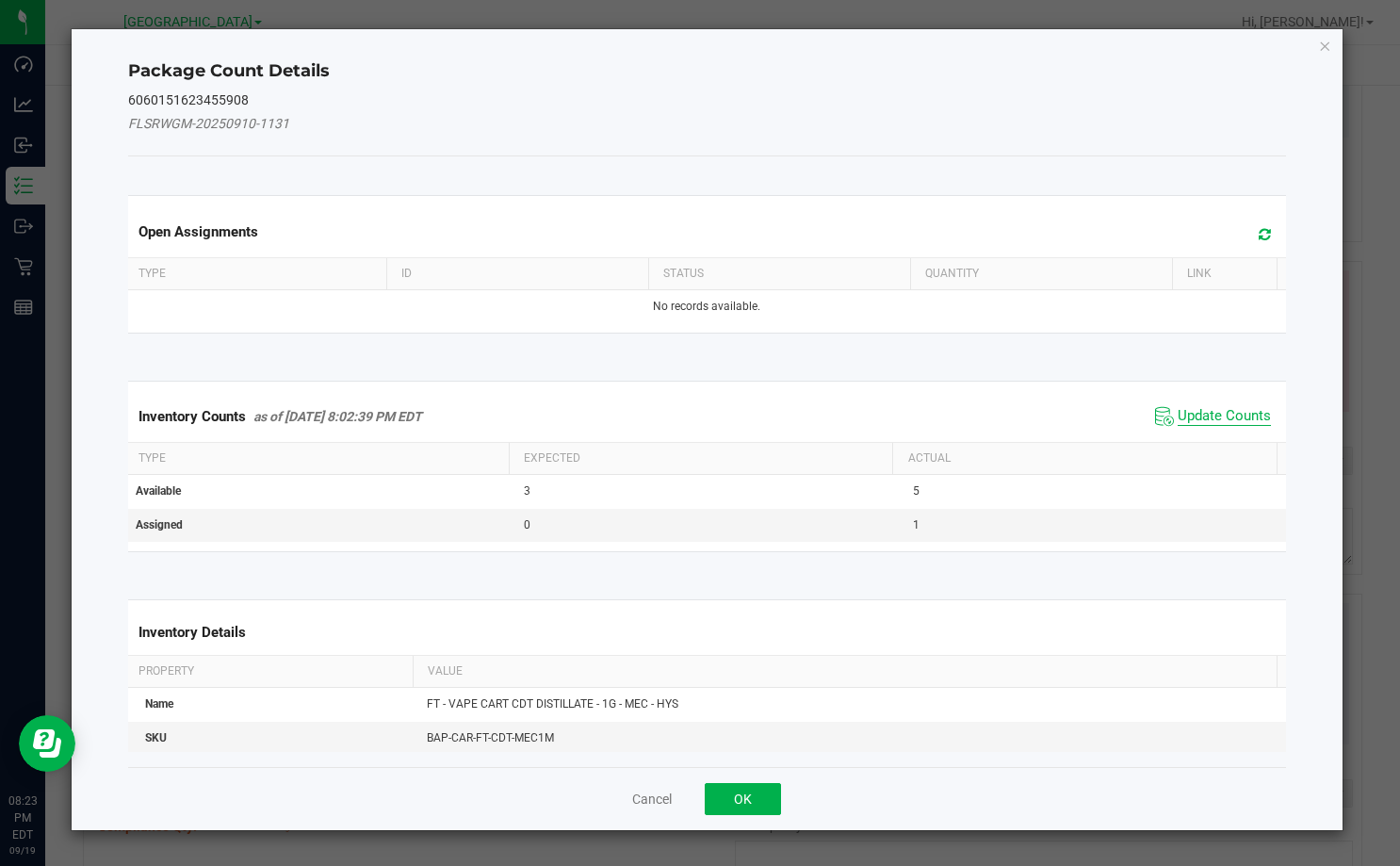
click at [1230, 419] on span "Update Counts" at bounding box center [1224, 417] width 93 height 19
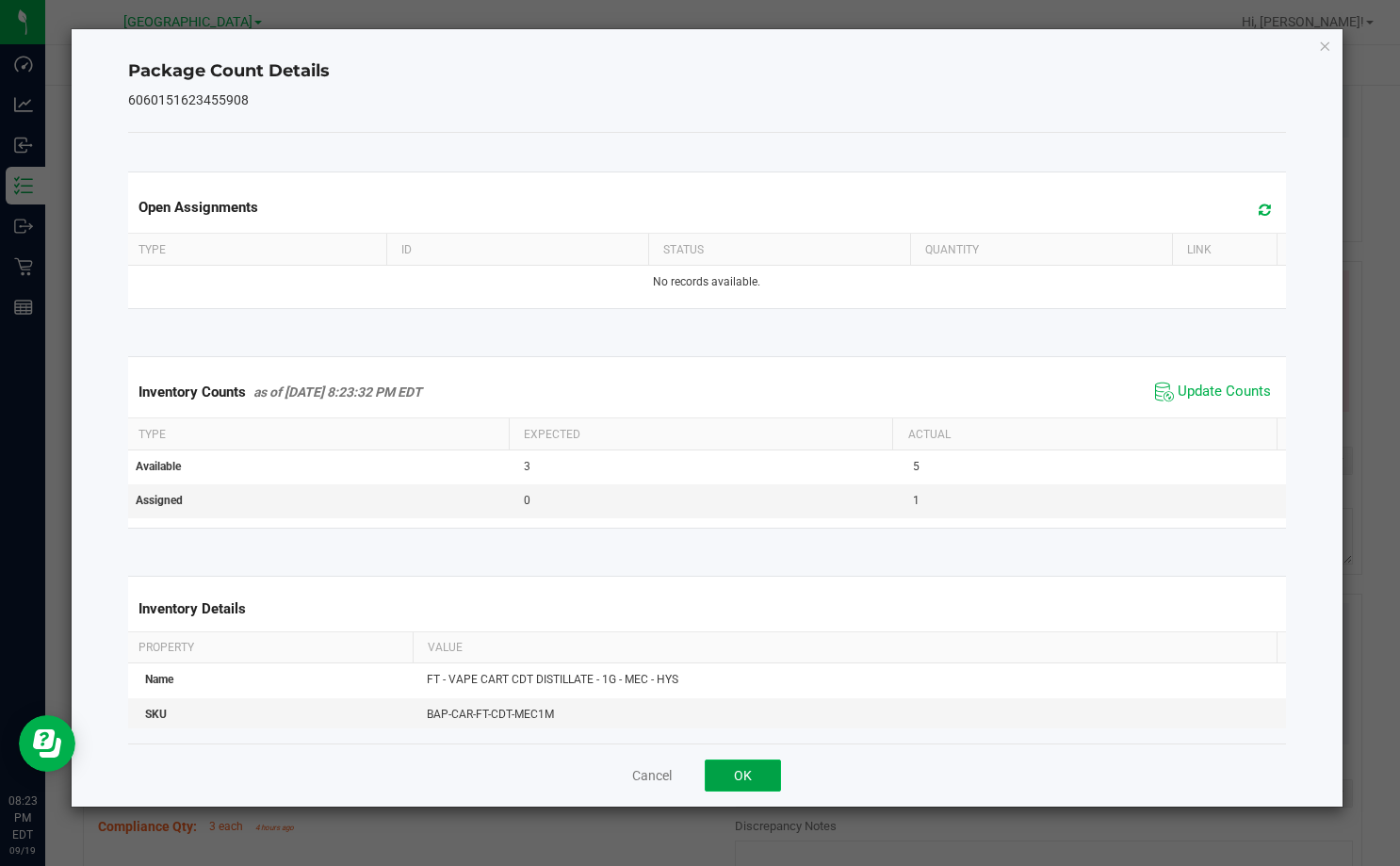
click at [729, 787] on button "OK" at bounding box center [742, 775] width 76 height 32
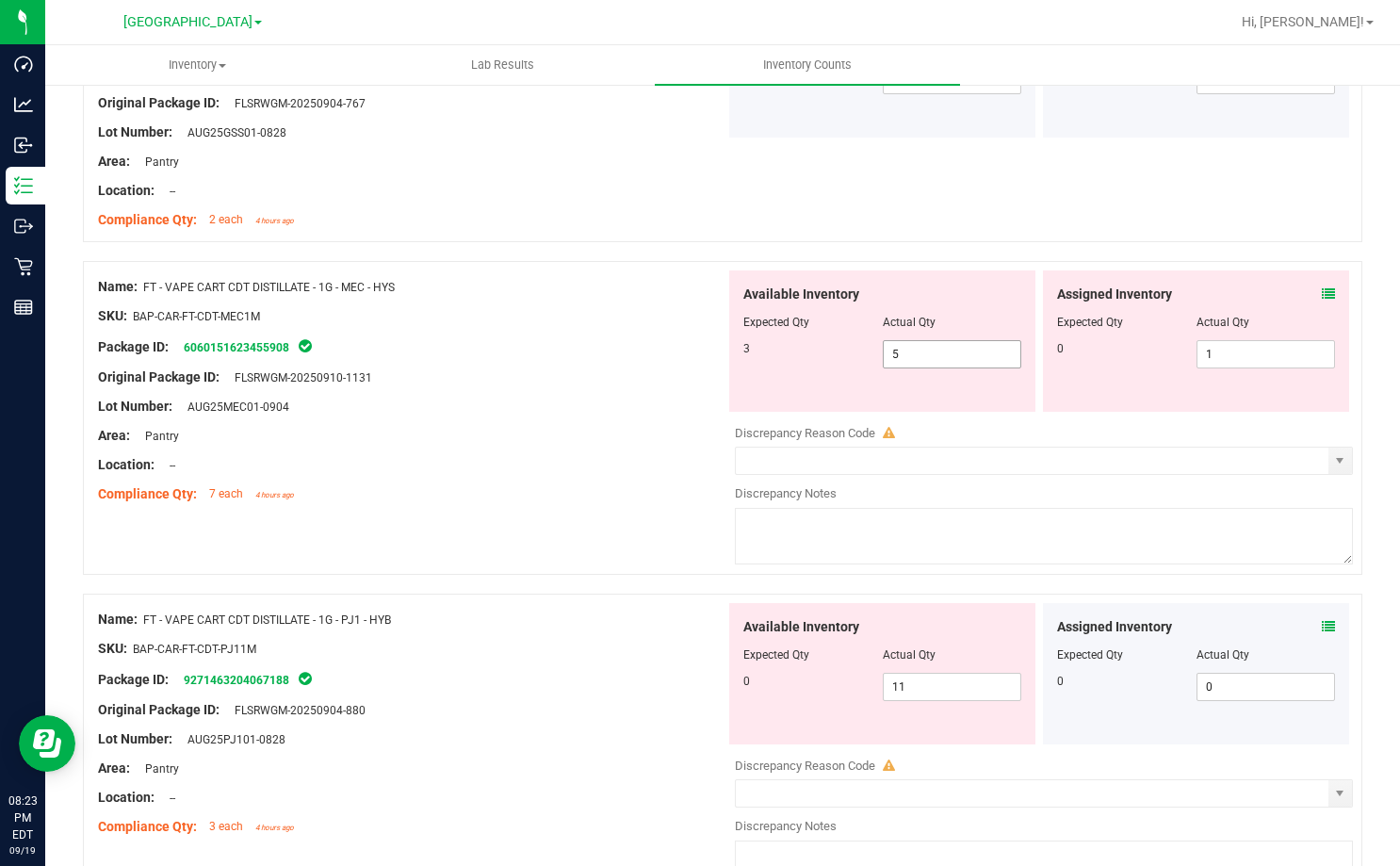
click at [911, 351] on span "5 5" at bounding box center [952, 353] width 140 height 28
click at [911, 351] on input "5" at bounding box center [952, 353] width 138 height 26
type input "3"
click at [1199, 346] on span "1 1" at bounding box center [1265, 353] width 140 height 28
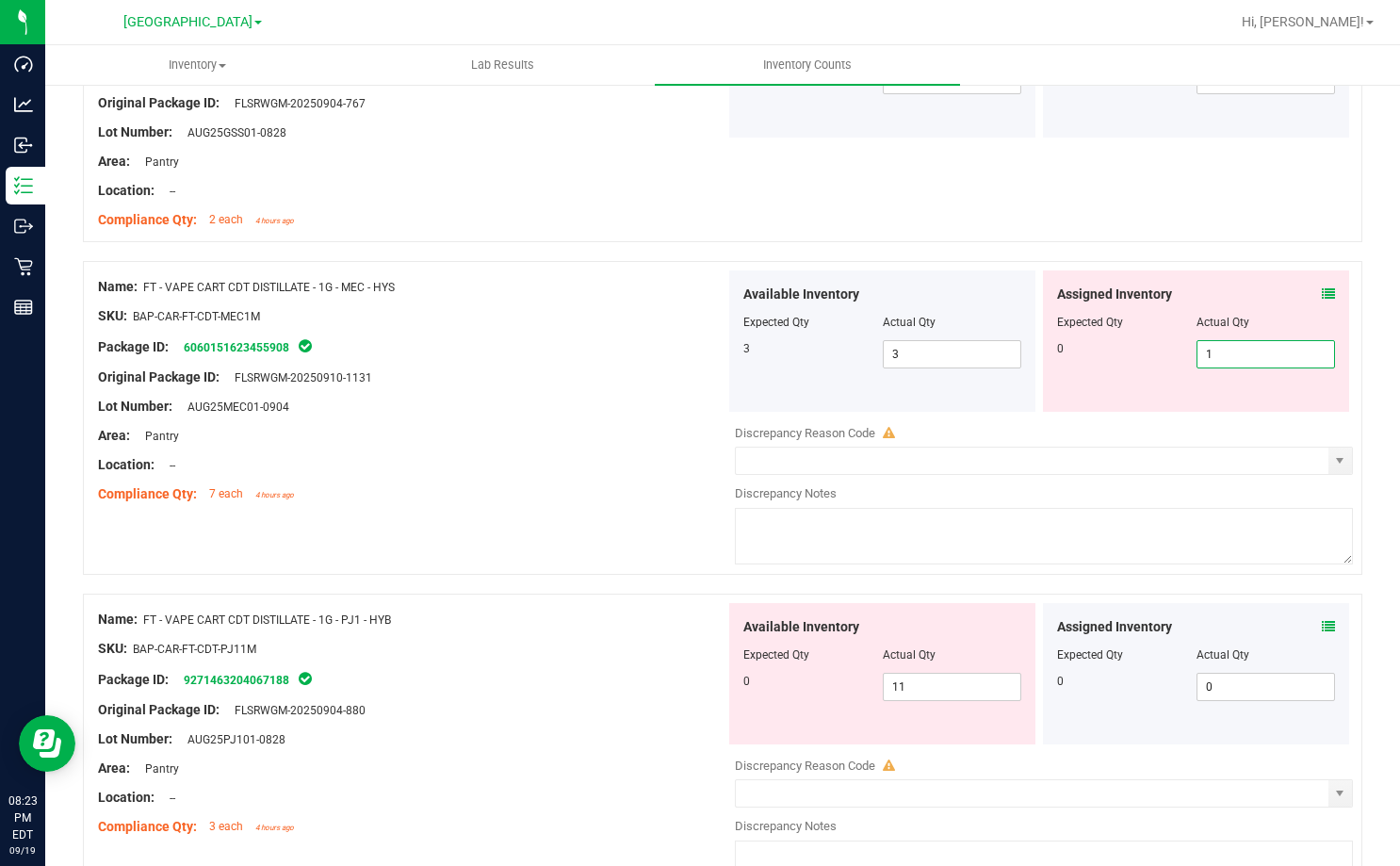
click at [1199, 346] on input "1" at bounding box center [1265, 353] width 138 height 26
type input "0"
click at [696, 397] on div "Lot Number: AUG25MEC01-0904" at bounding box center [412, 406] width 627 height 20
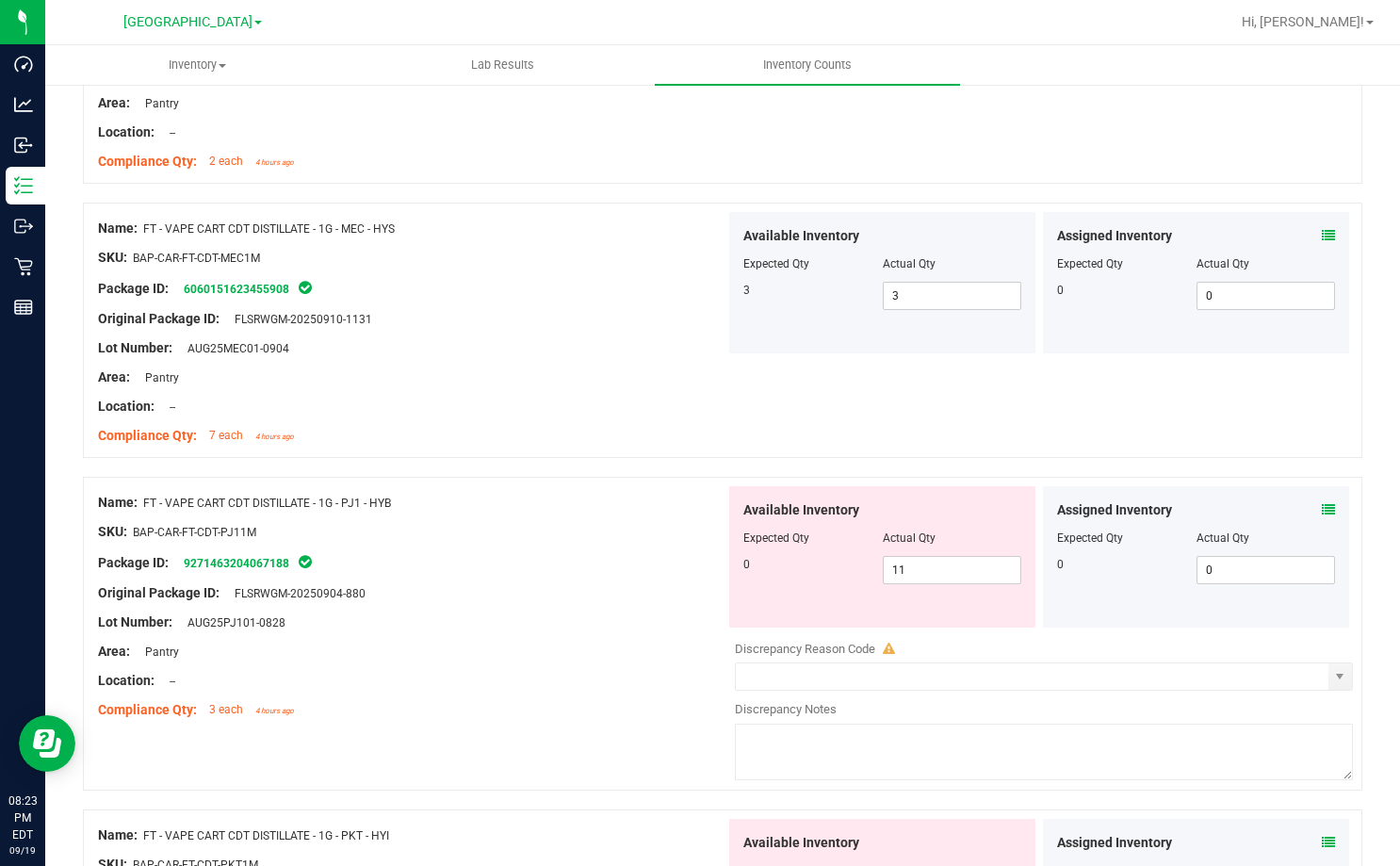
scroll to position [2637, 0]
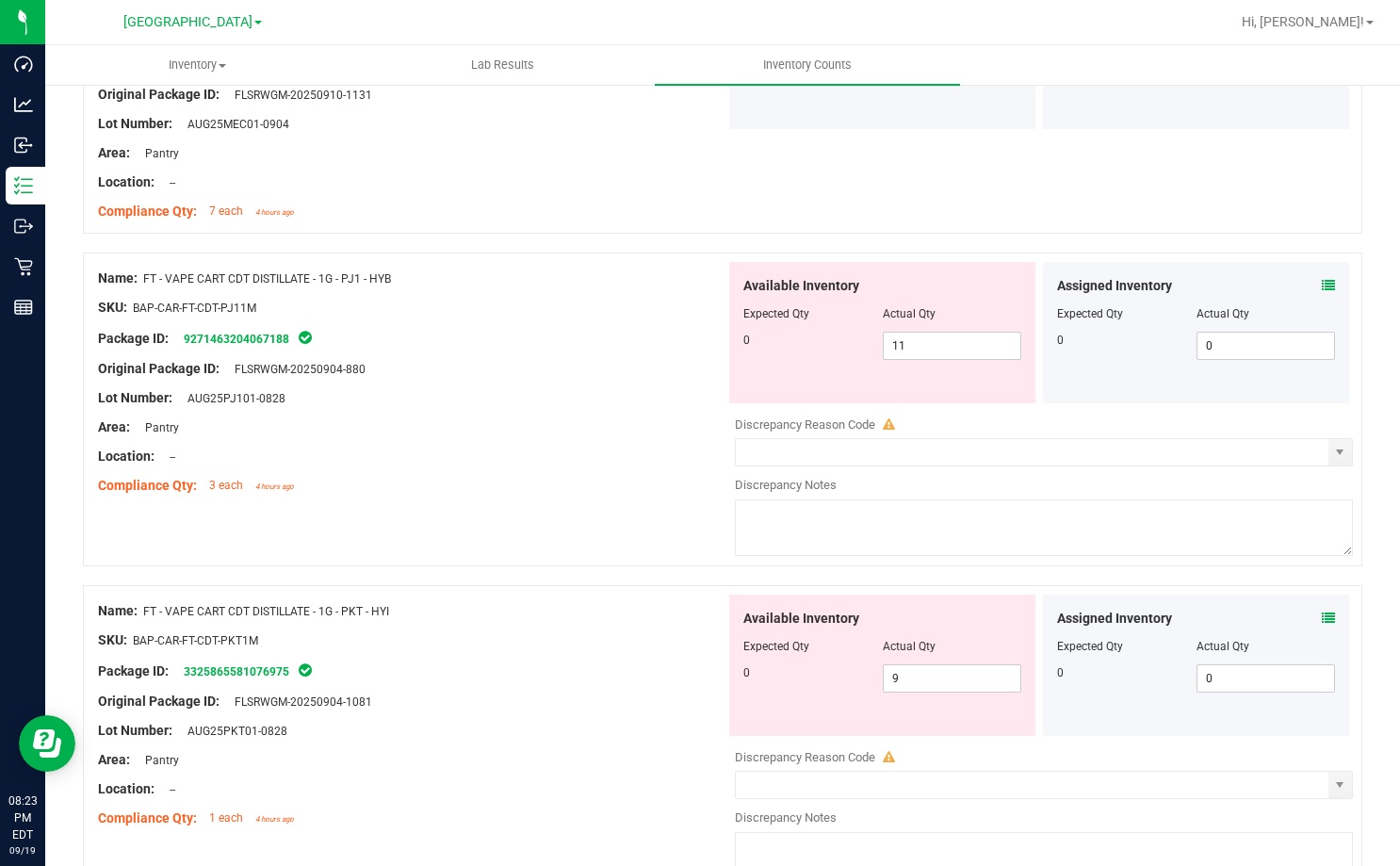
click at [1322, 288] on icon at bounding box center [1329, 286] width 13 height 13
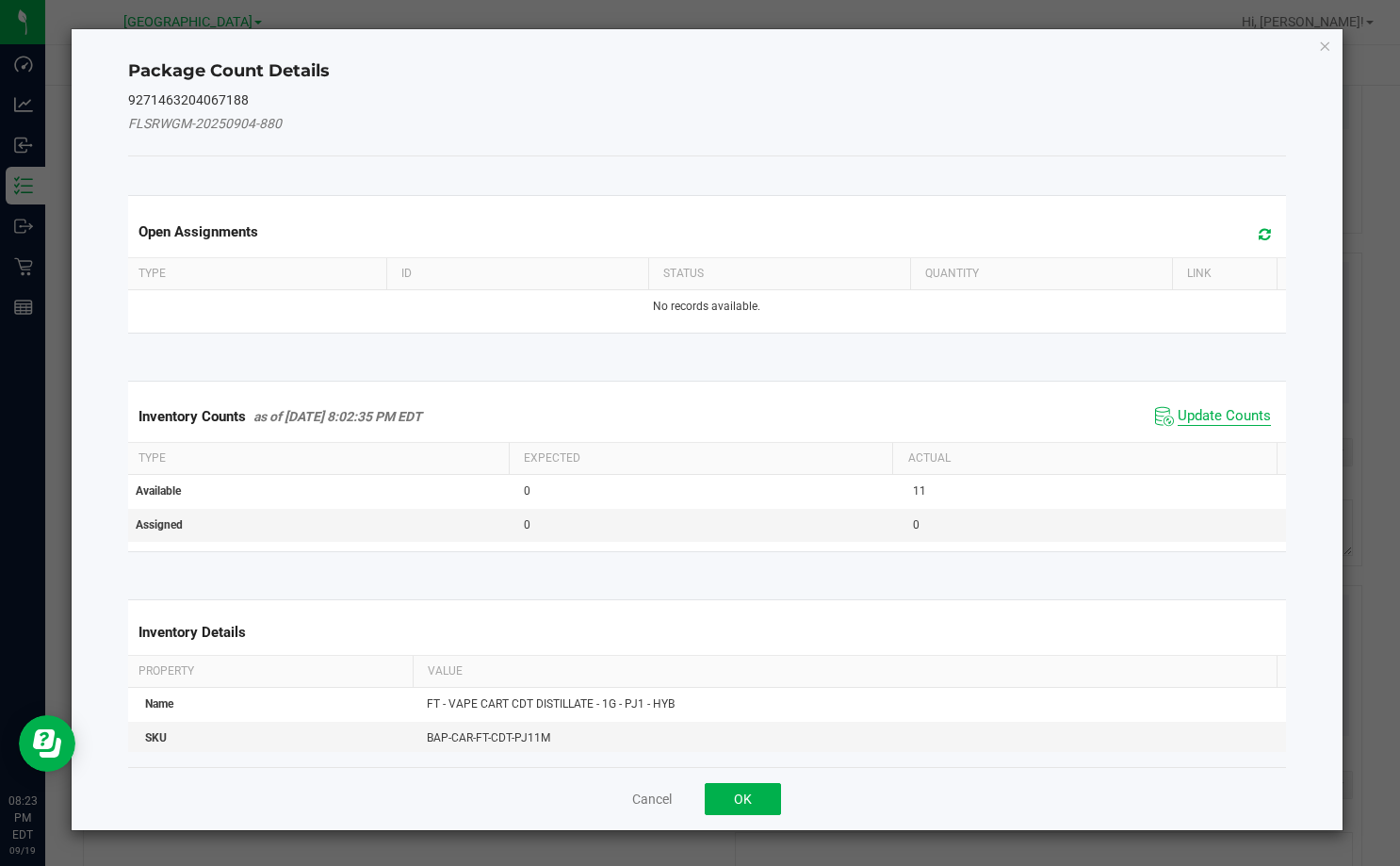
click at [1223, 416] on span "Update Counts" at bounding box center [1224, 417] width 93 height 19
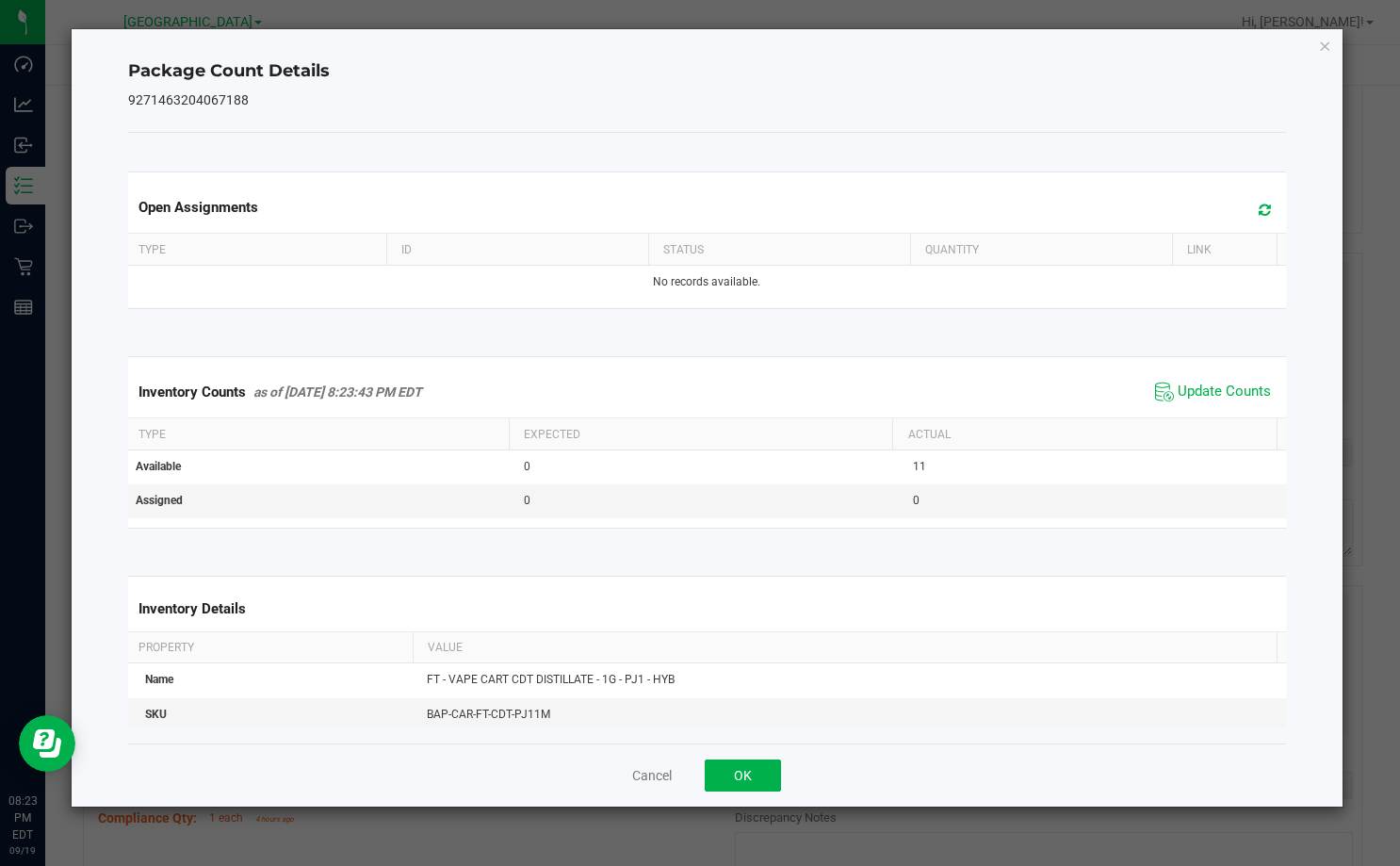
click at [746, 791] on div "Cancel OK" at bounding box center [706, 775] width 1158 height 64
click at [751, 777] on button "OK" at bounding box center [742, 775] width 76 height 32
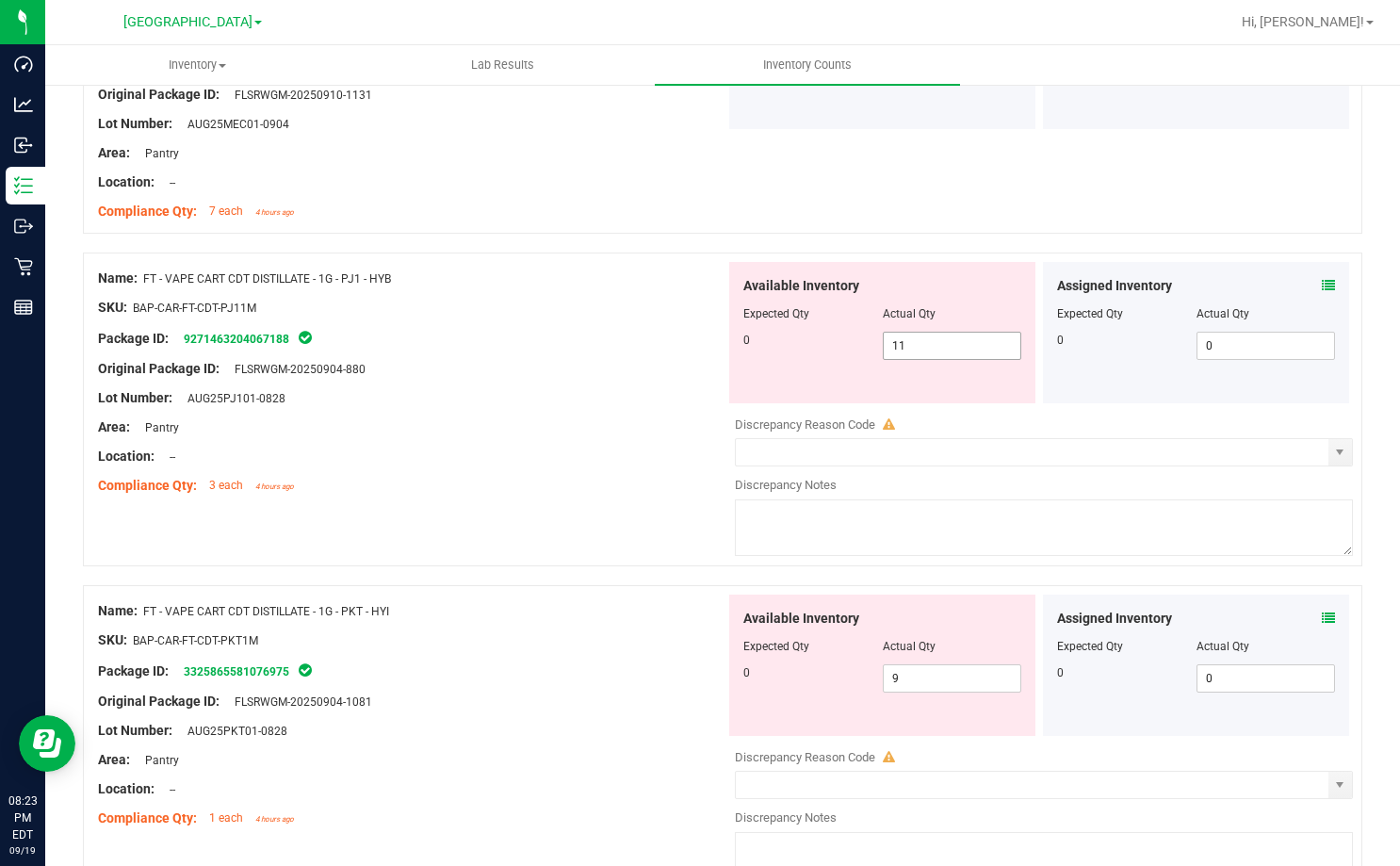
click at [892, 345] on span "11 11" at bounding box center [952, 345] width 140 height 28
click at [892, 345] on input "11" at bounding box center [952, 345] width 138 height 26
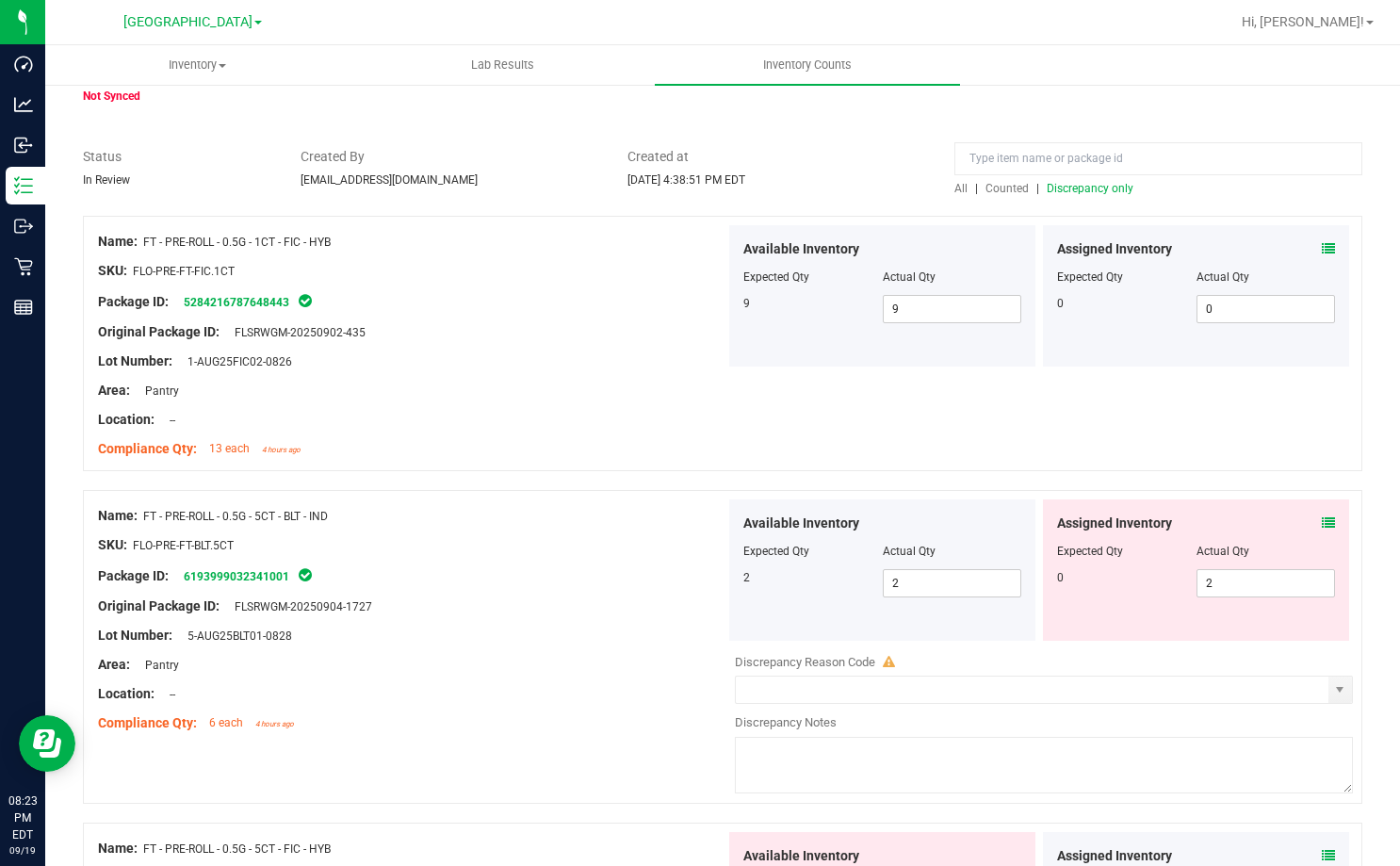
scroll to position [0, 0]
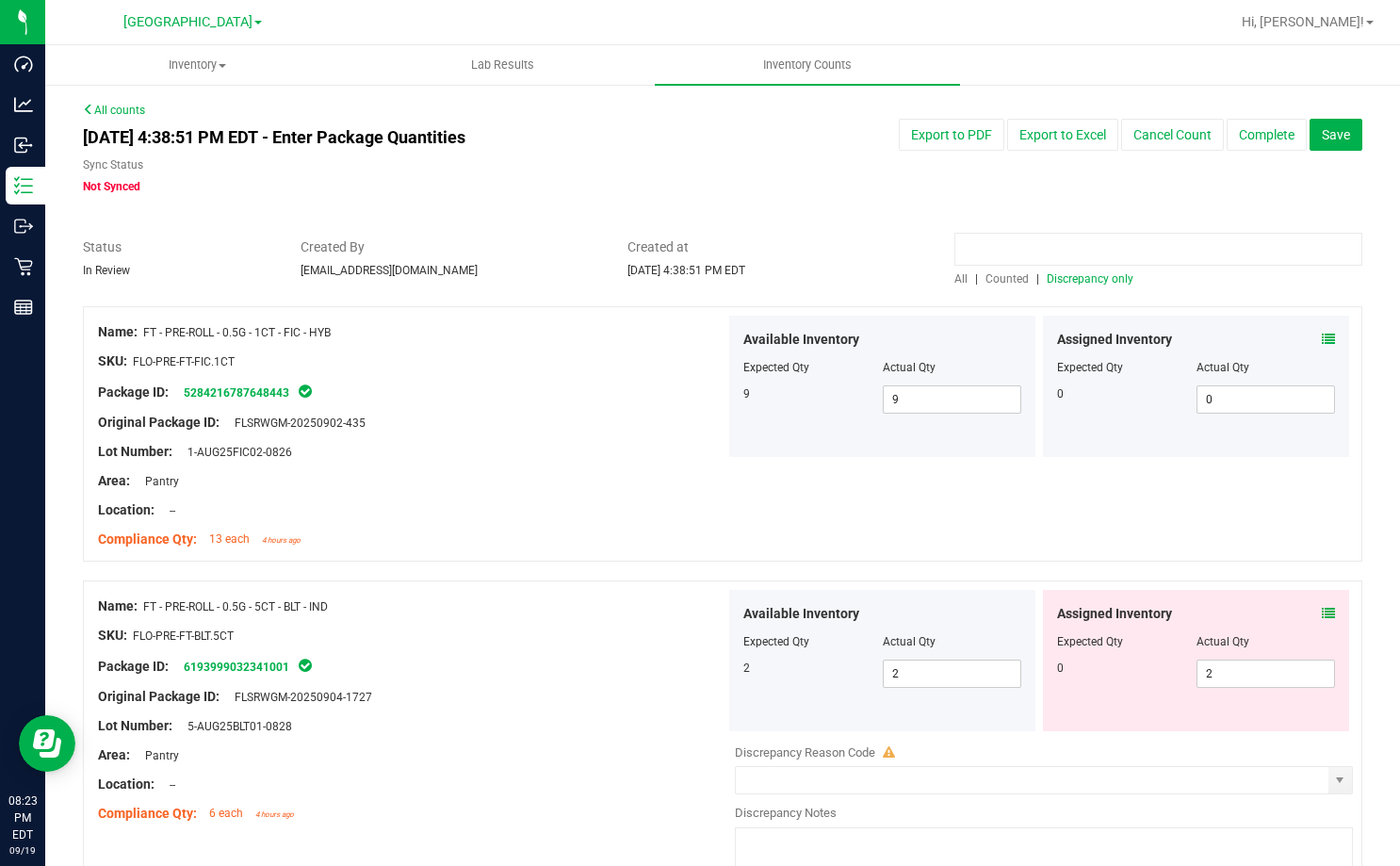
click at [1062, 254] on input at bounding box center [1158, 249] width 408 height 33
type input "pj1"
click at [944, 288] on div at bounding box center [722, 297] width 1279 height 19
click at [955, 279] on span "All" at bounding box center [961, 279] width 13 height 13
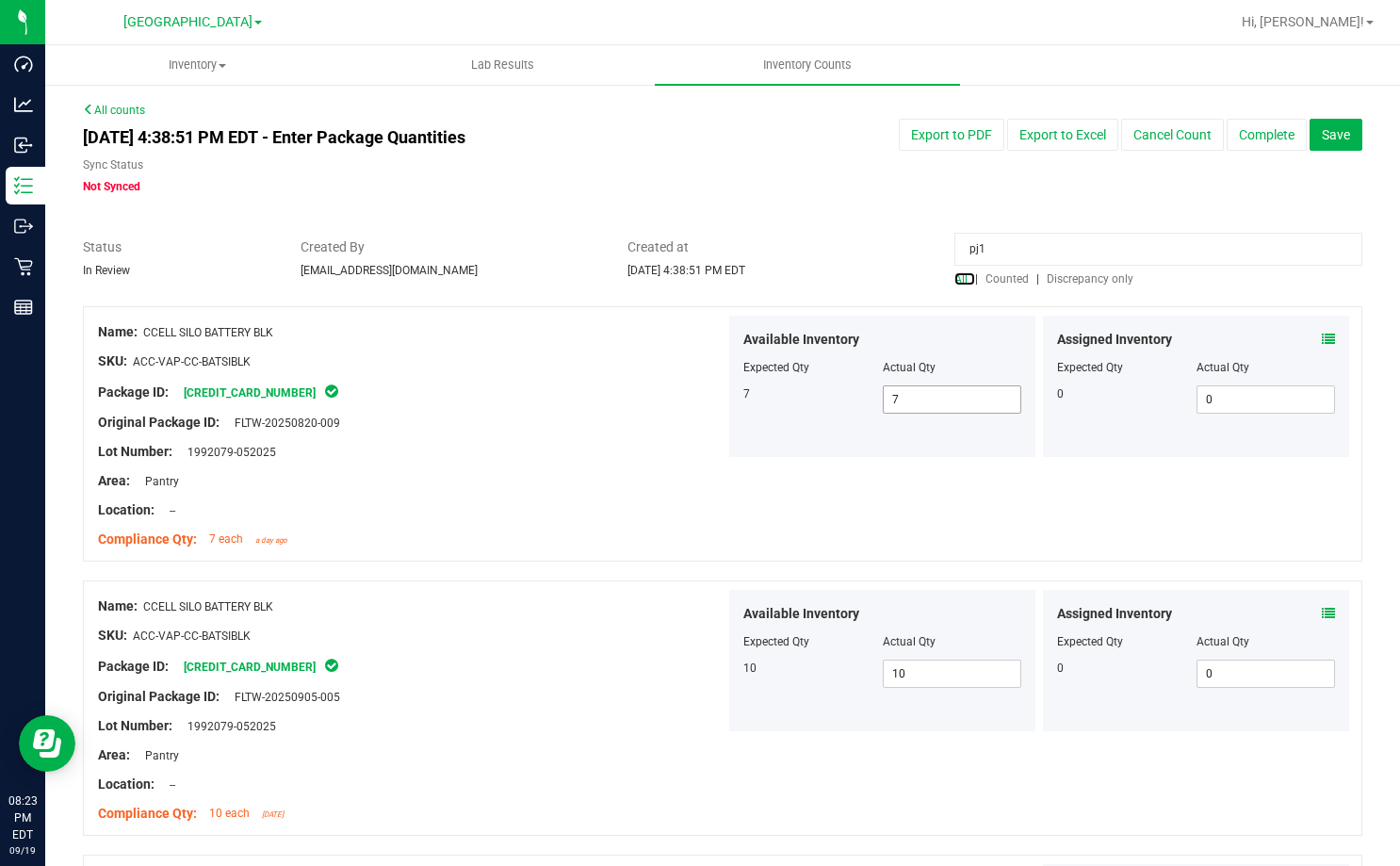
type input "11"
type input "1"
type input "3"
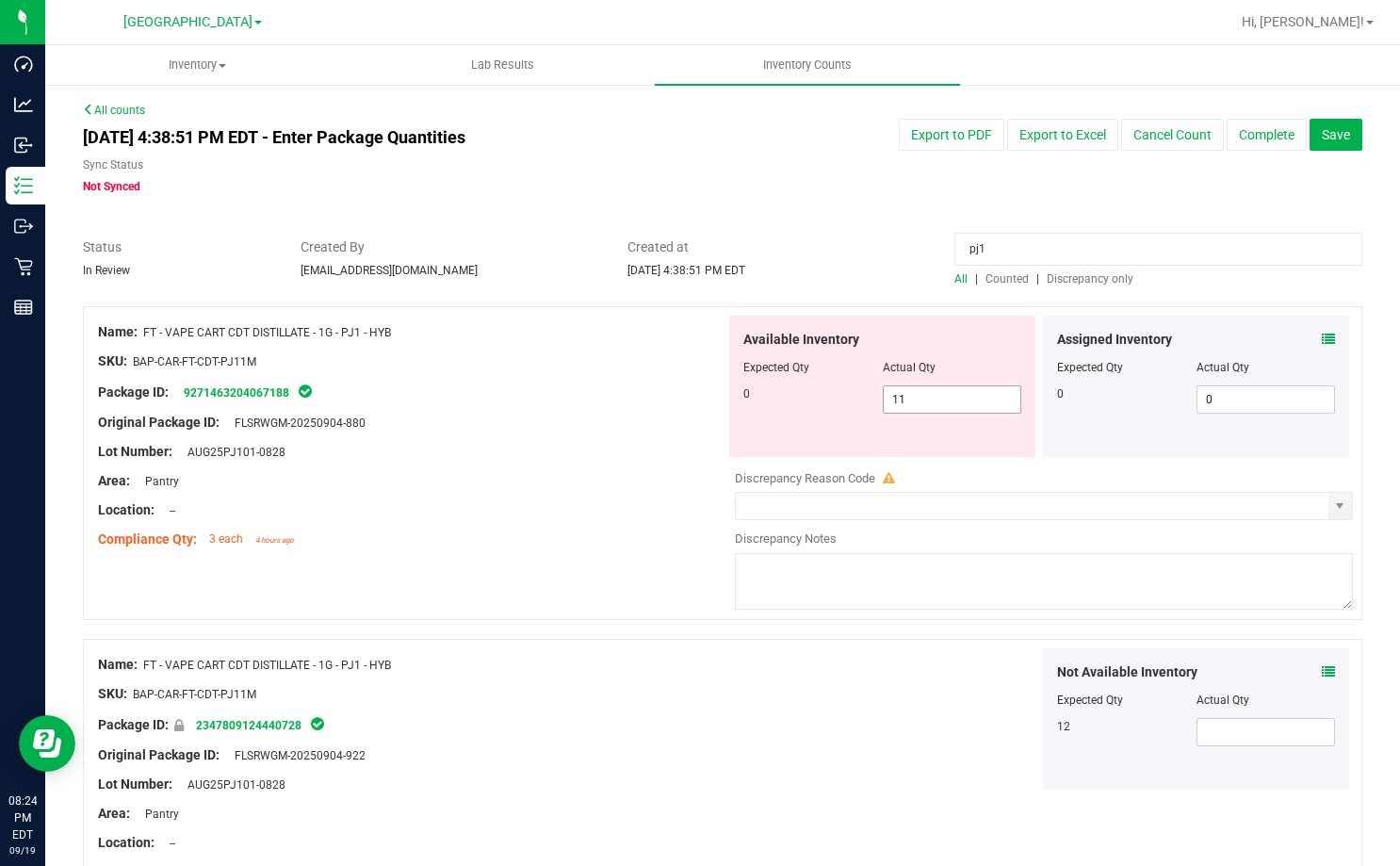
click at [944, 409] on span "11 11" at bounding box center [952, 398] width 140 height 28
click at [944, 409] on input "11" at bounding box center [952, 398] width 138 height 26
type input "0"
click at [729, 435] on div "Available Inventory Expected Qty Actual Qty 0 0 0" at bounding box center [882, 386] width 306 height 141
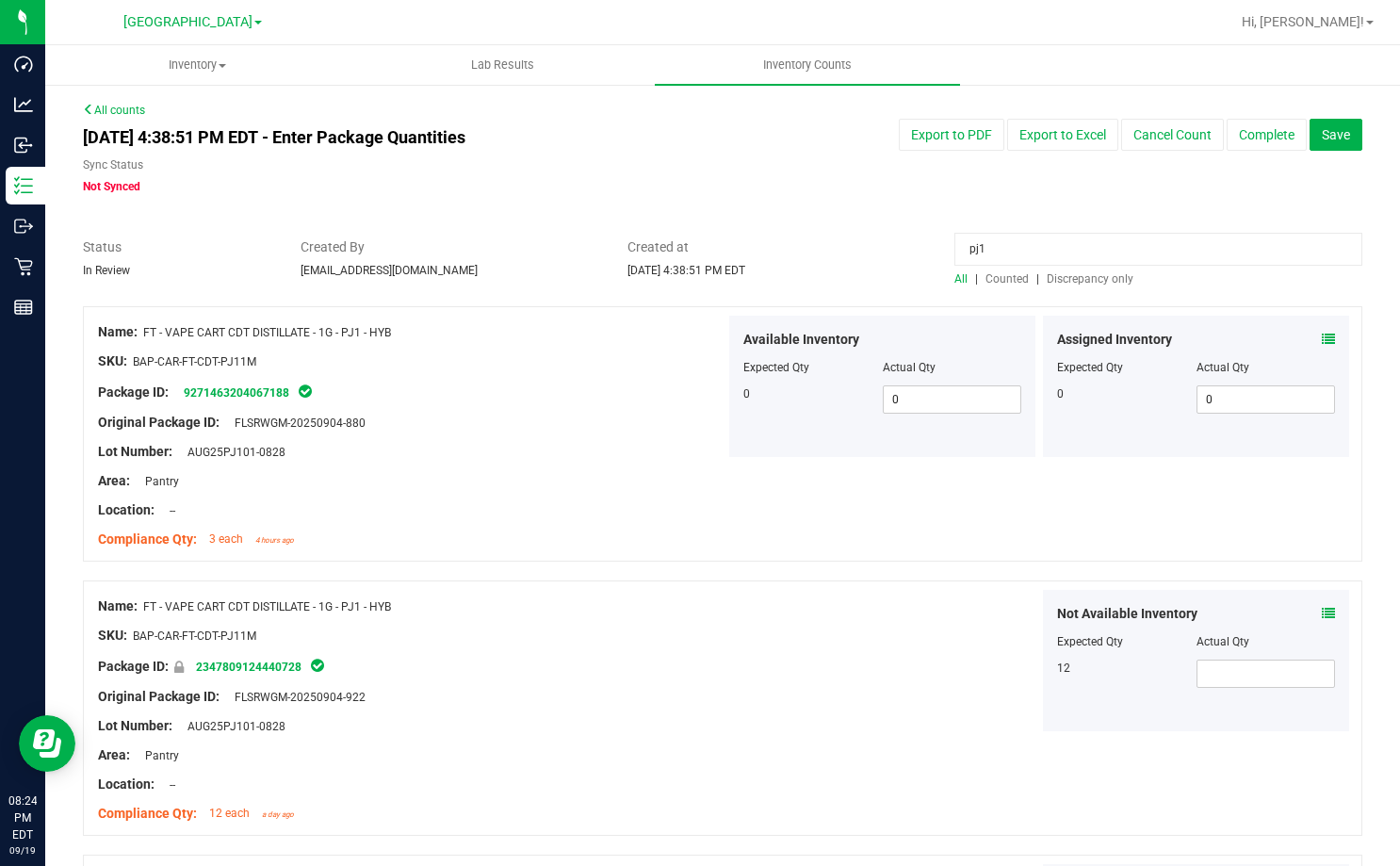
click at [955, 273] on span "All" at bounding box center [961, 279] width 13 height 13
click at [1015, 251] on input "pj1" at bounding box center [1158, 249] width 408 height 33
click at [1057, 284] on span "Discrepancy only" at bounding box center [1090, 279] width 87 height 13
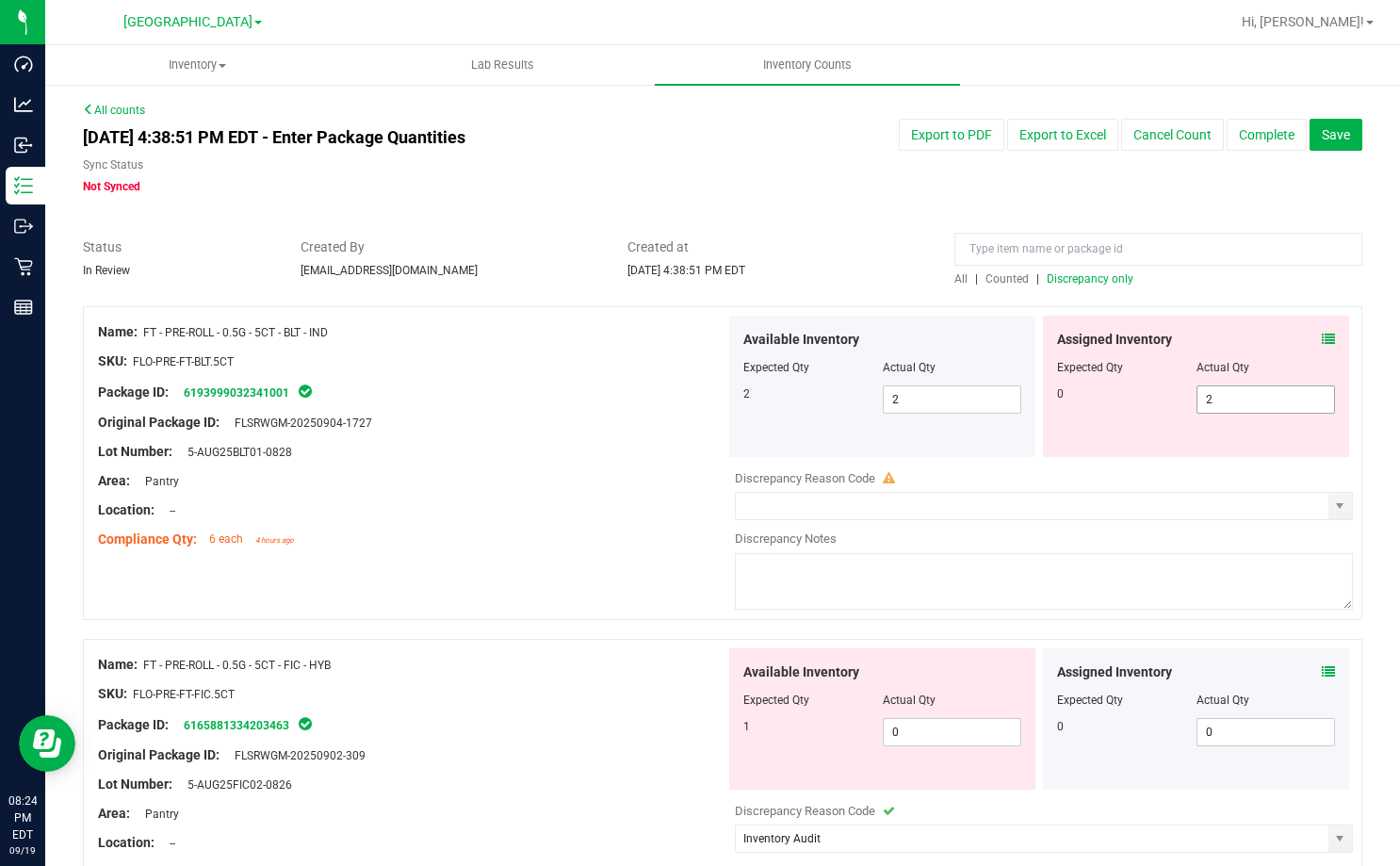
click at [1233, 398] on span "2 2" at bounding box center [1265, 398] width 140 height 28
click at [1233, 398] on input "2" at bounding box center [1265, 398] width 138 height 26
type input "00"
type input "0"
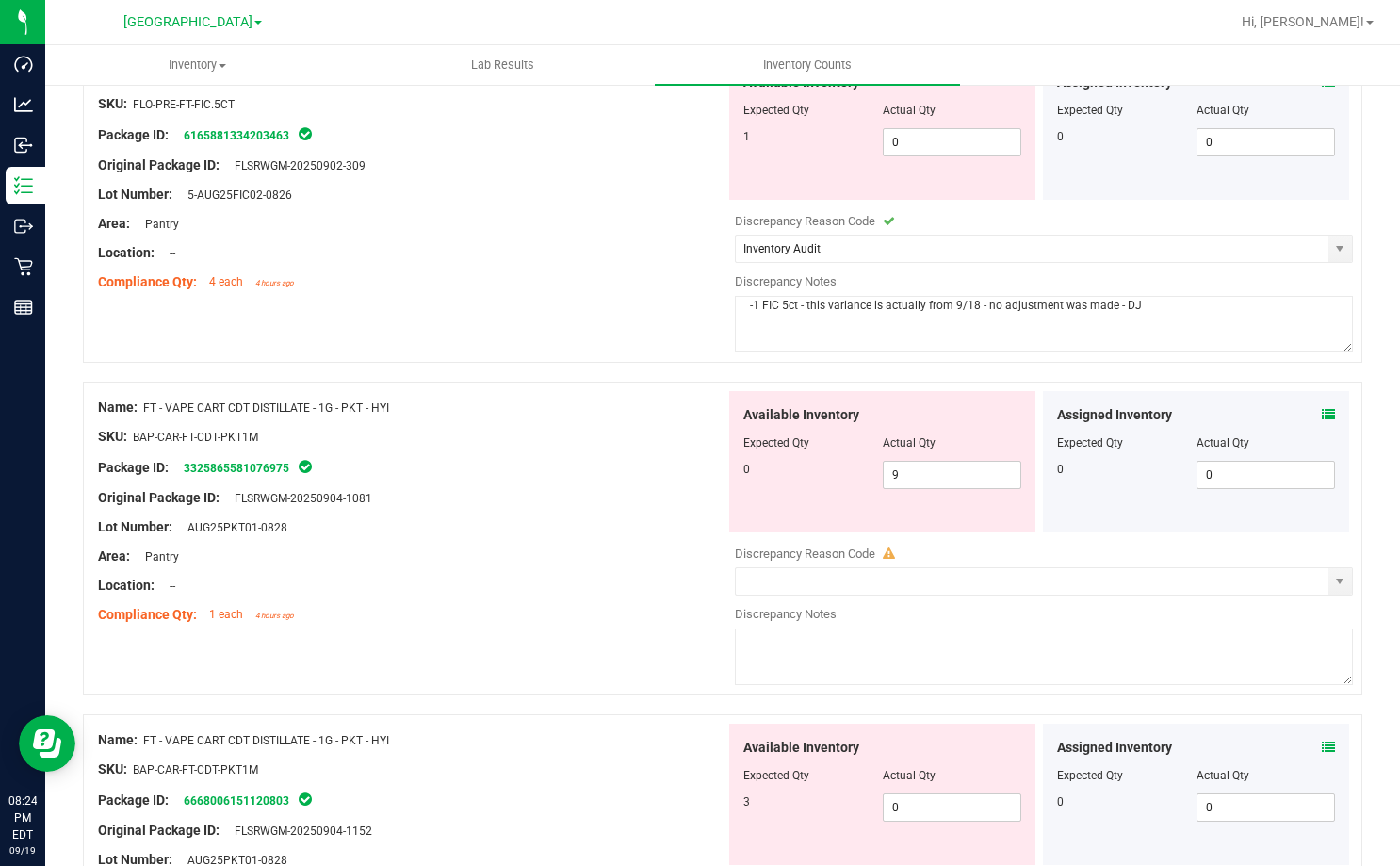
scroll to position [565, 0]
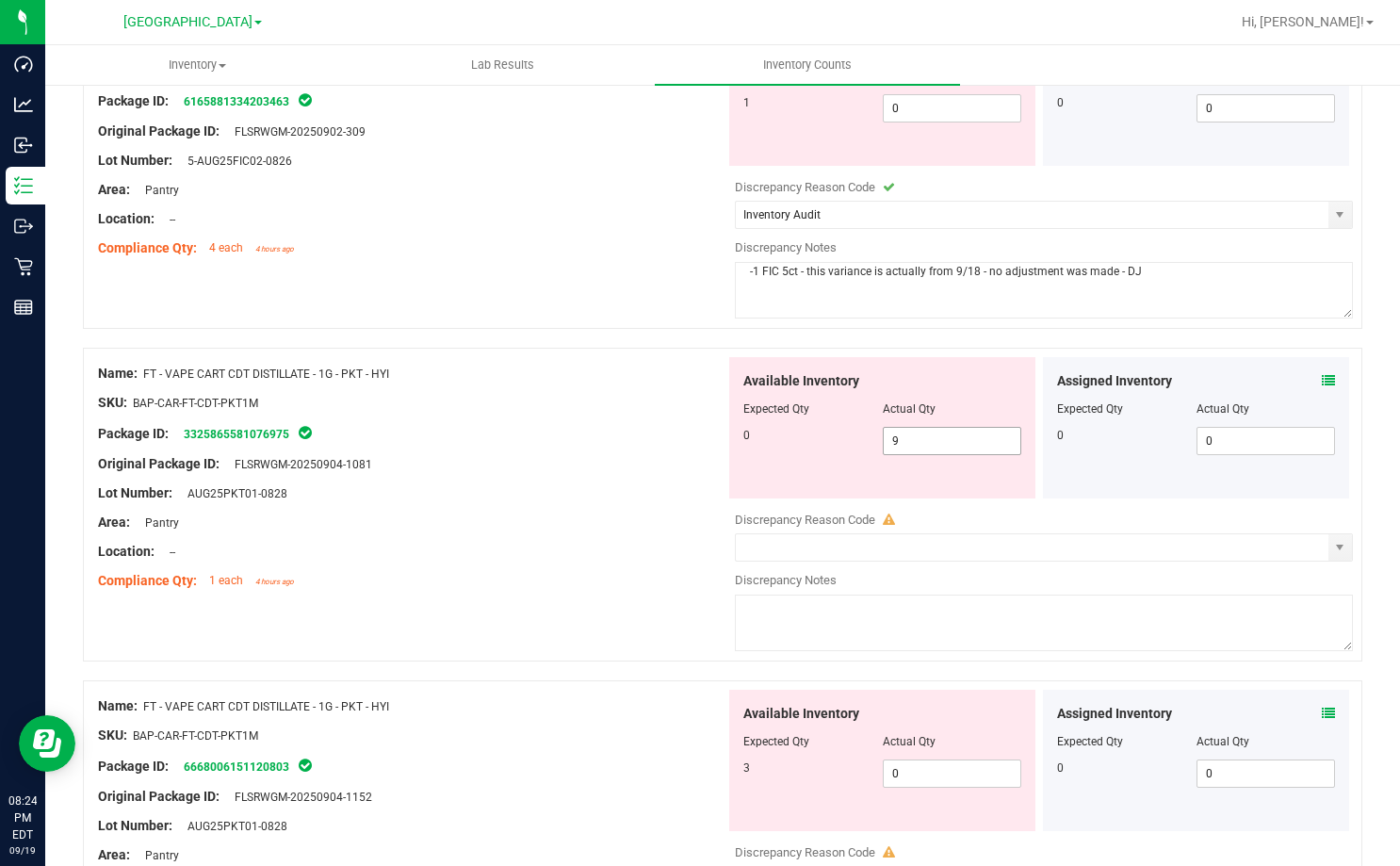
click at [915, 444] on span "9 9" at bounding box center [952, 440] width 140 height 28
click at [915, 444] on input "9" at bounding box center [952, 440] width 138 height 26
type input "0"
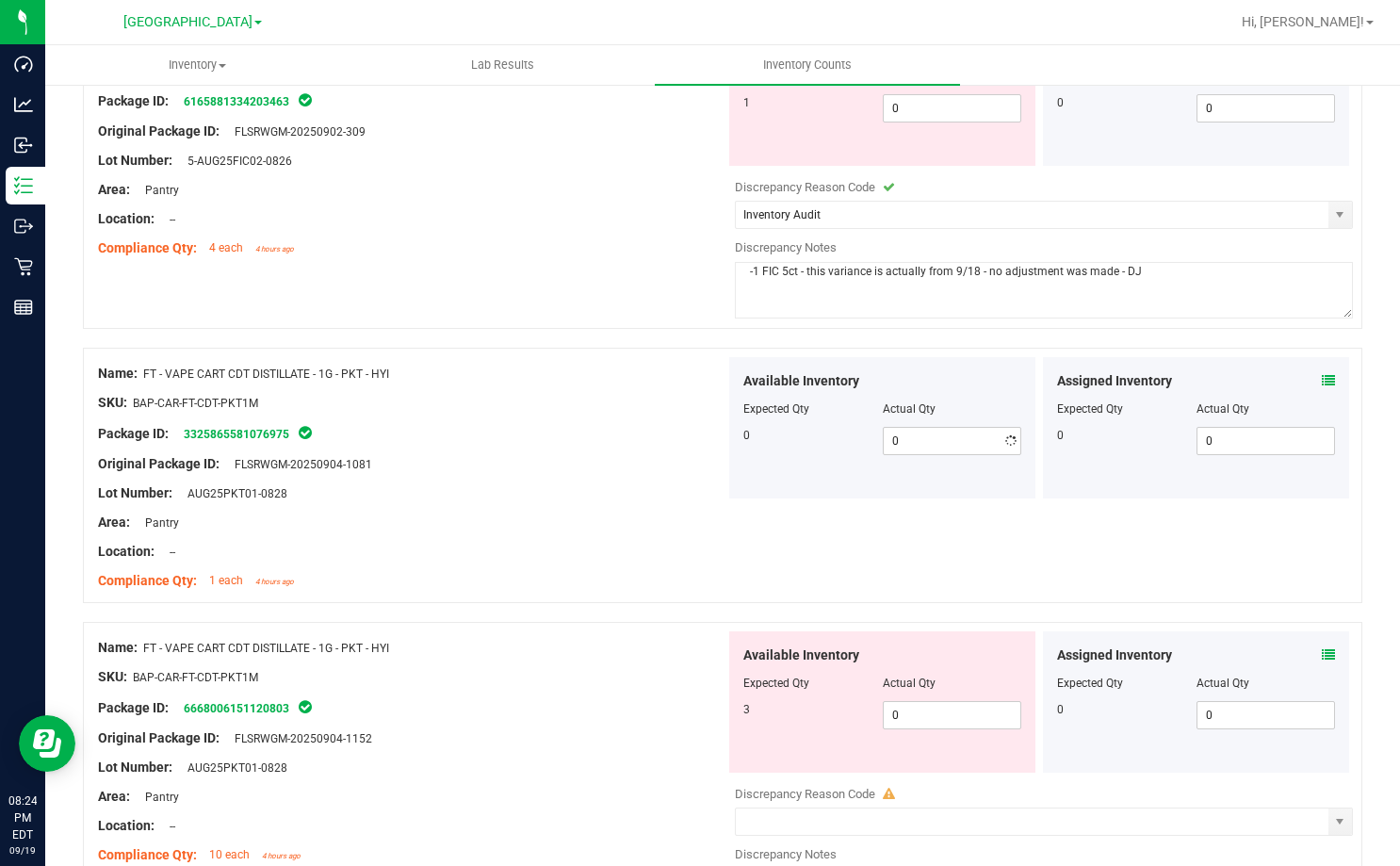
drag, startPoint x: 450, startPoint y: 472, endPoint x: 477, endPoint y: 469, distance: 27.2
click at [456, 471] on div "Name: FT - VAPE CART CDT DISTILLATE - 1G - PKT - HYI SKU: BAP-CAR-FT-CDT-PKT1M …" at bounding box center [412, 477] width 627 height 241
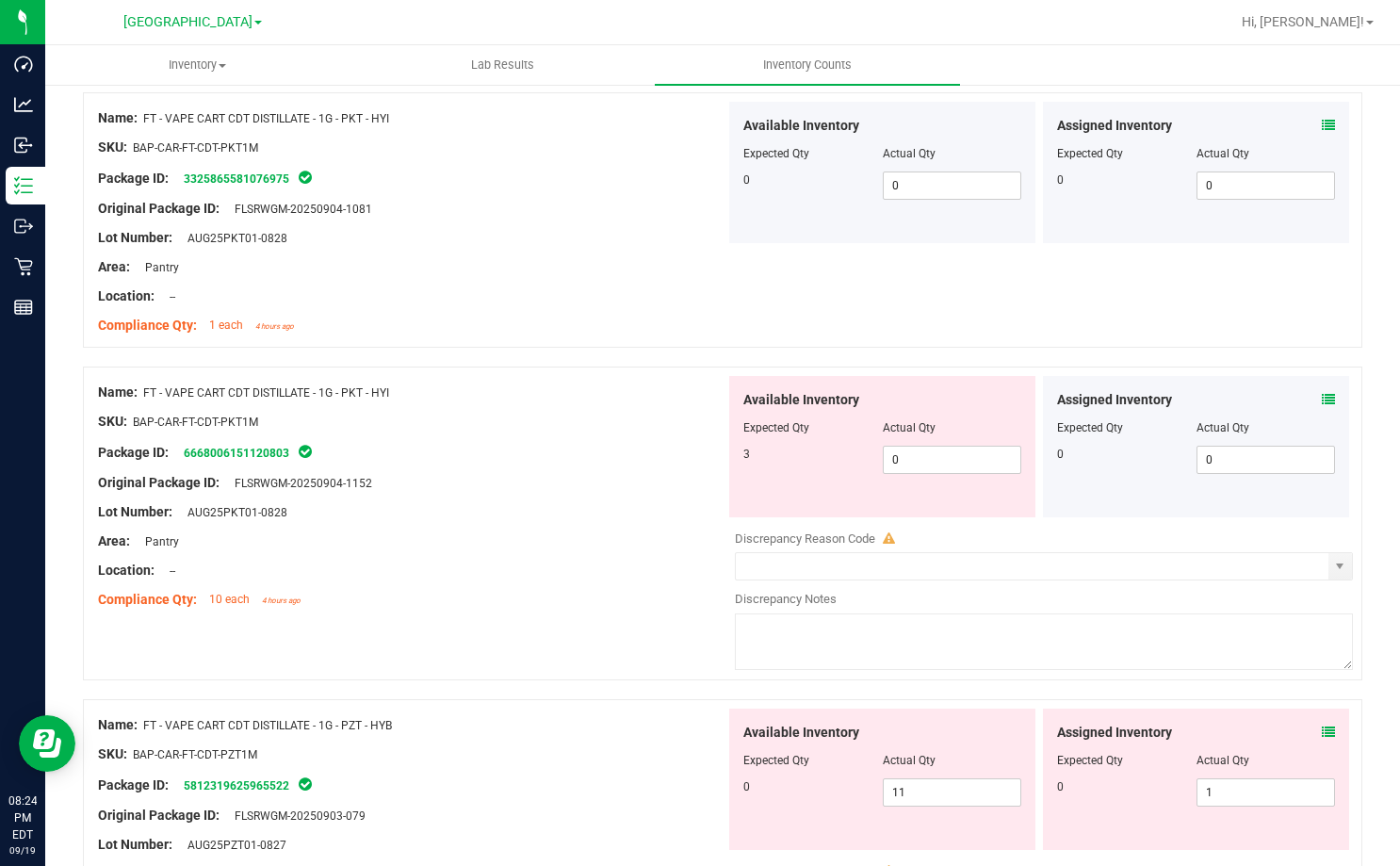
scroll to position [848, 0]
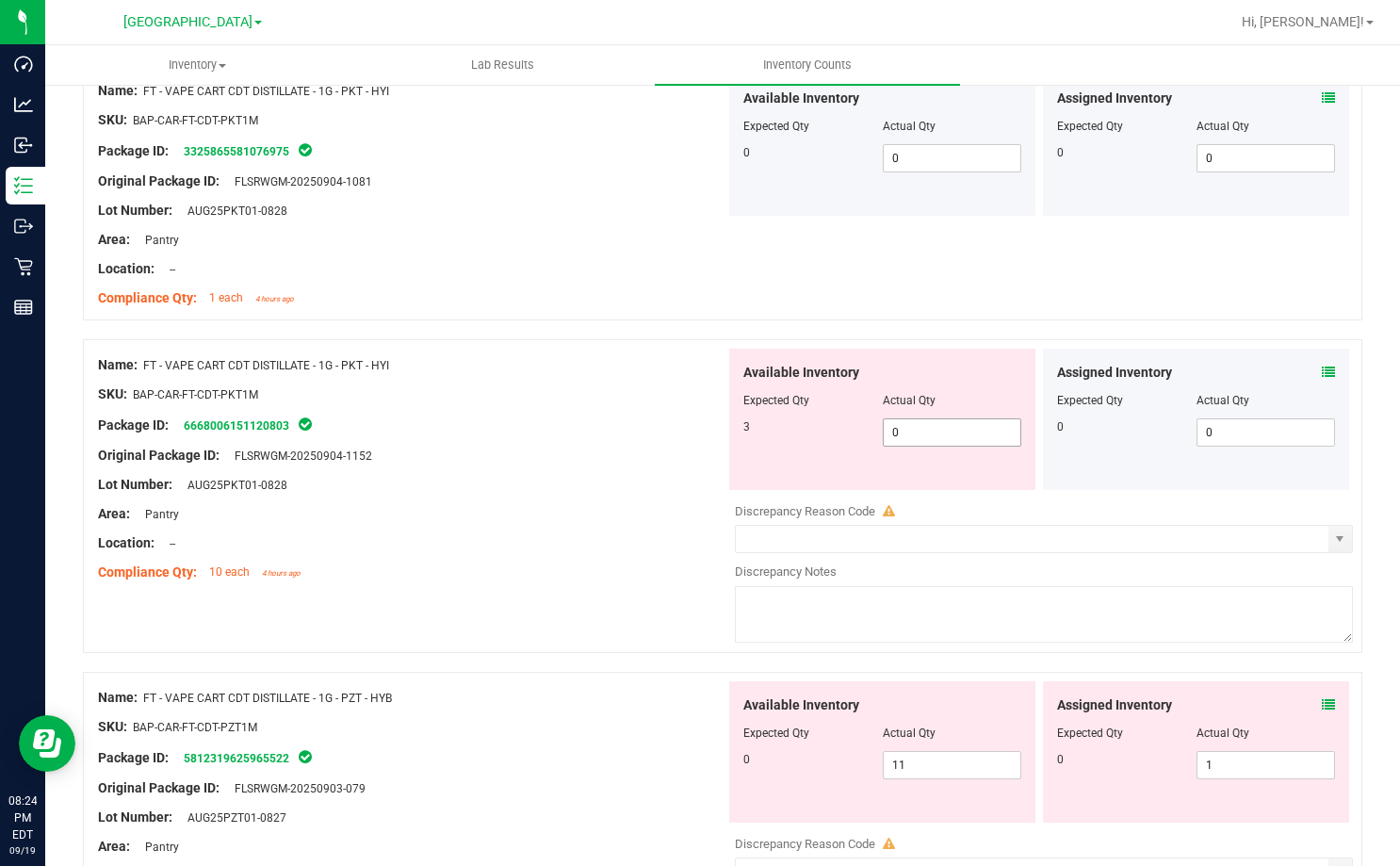
click at [910, 433] on span "0 0" at bounding box center [952, 432] width 140 height 28
click at [910, 433] on input "0" at bounding box center [952, 432] width 138 height 26
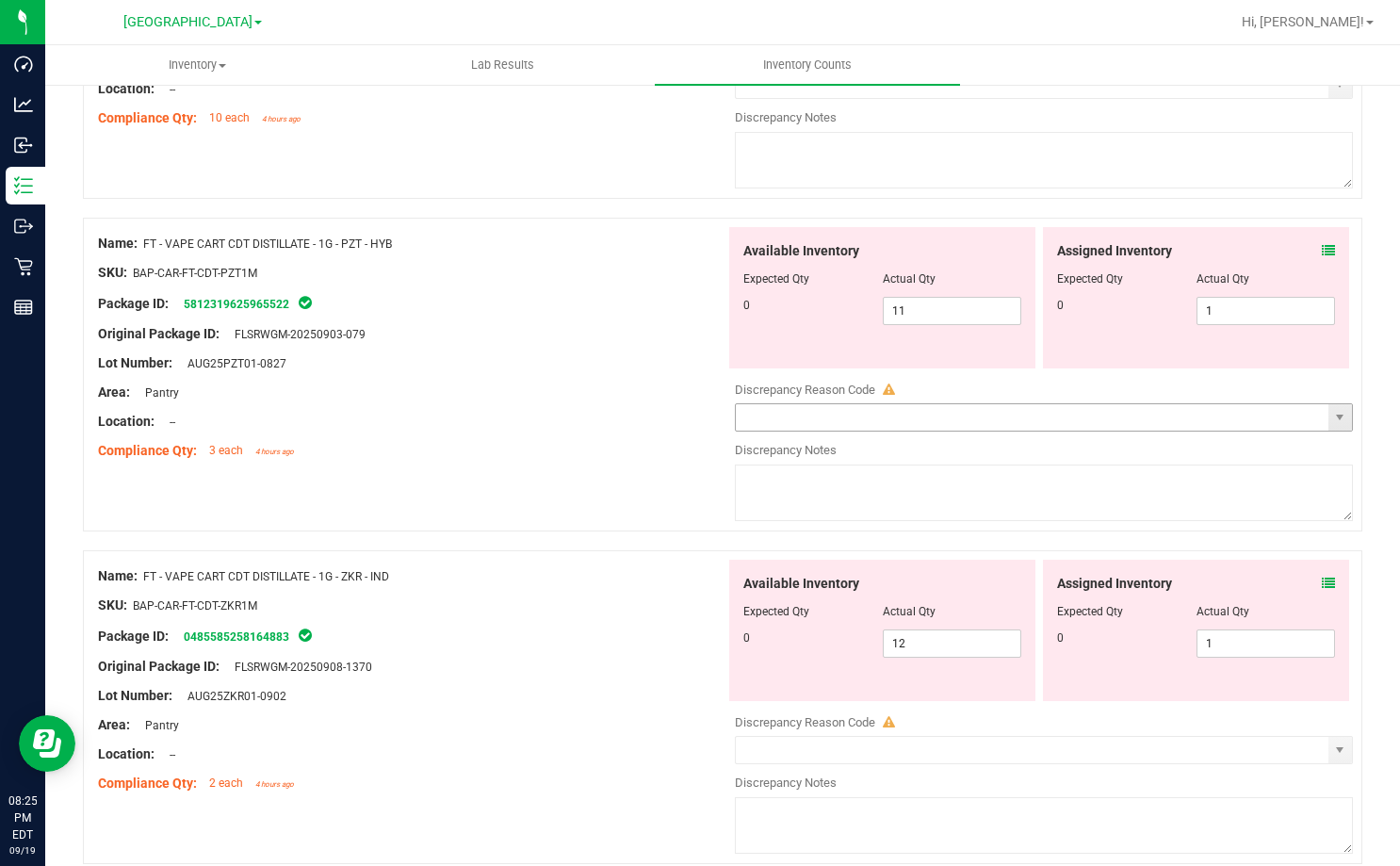
scroll to position [1319, 0]
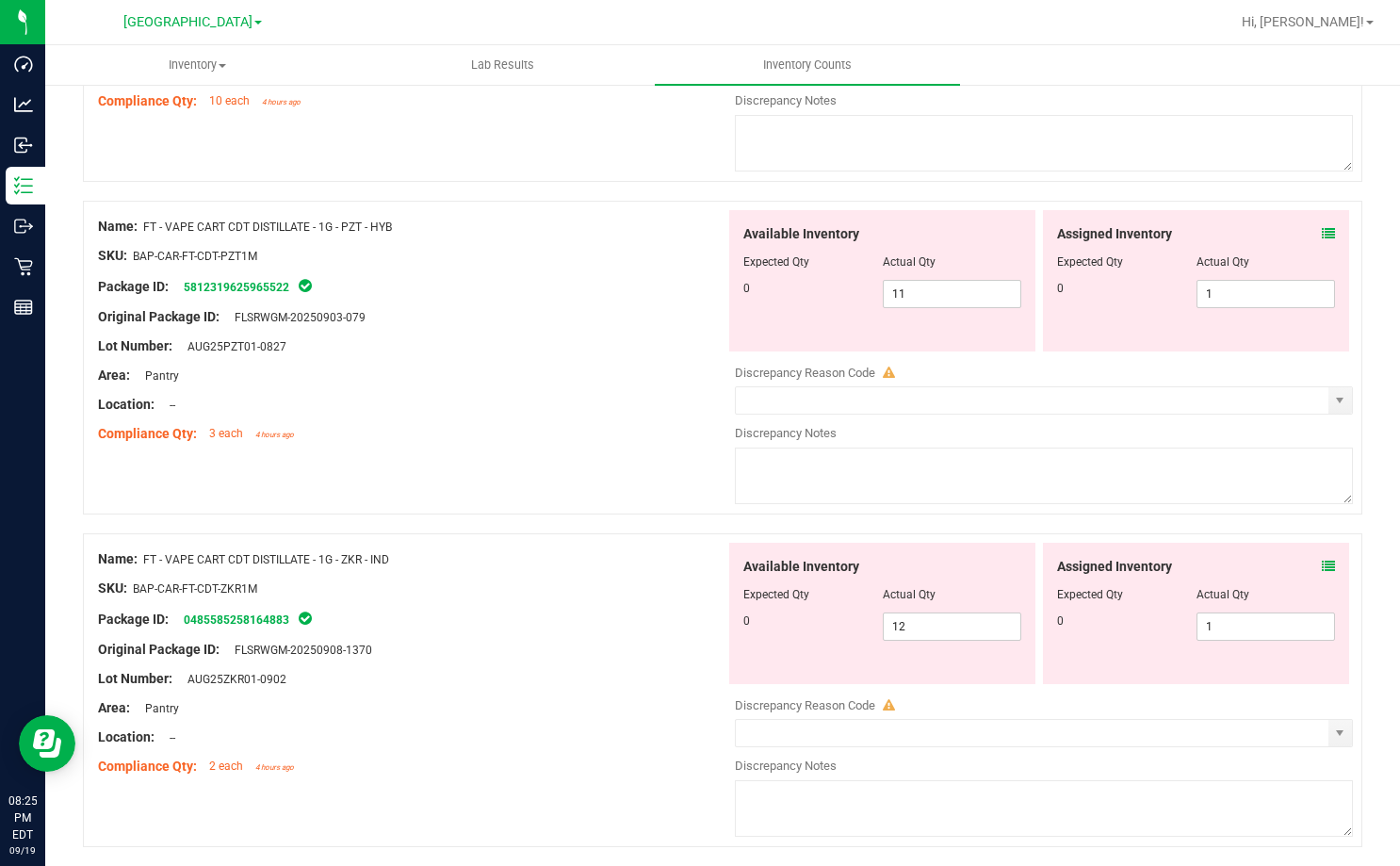
click at [1322, 557] on span at bounding box center [1329, 567] width 13 height 20
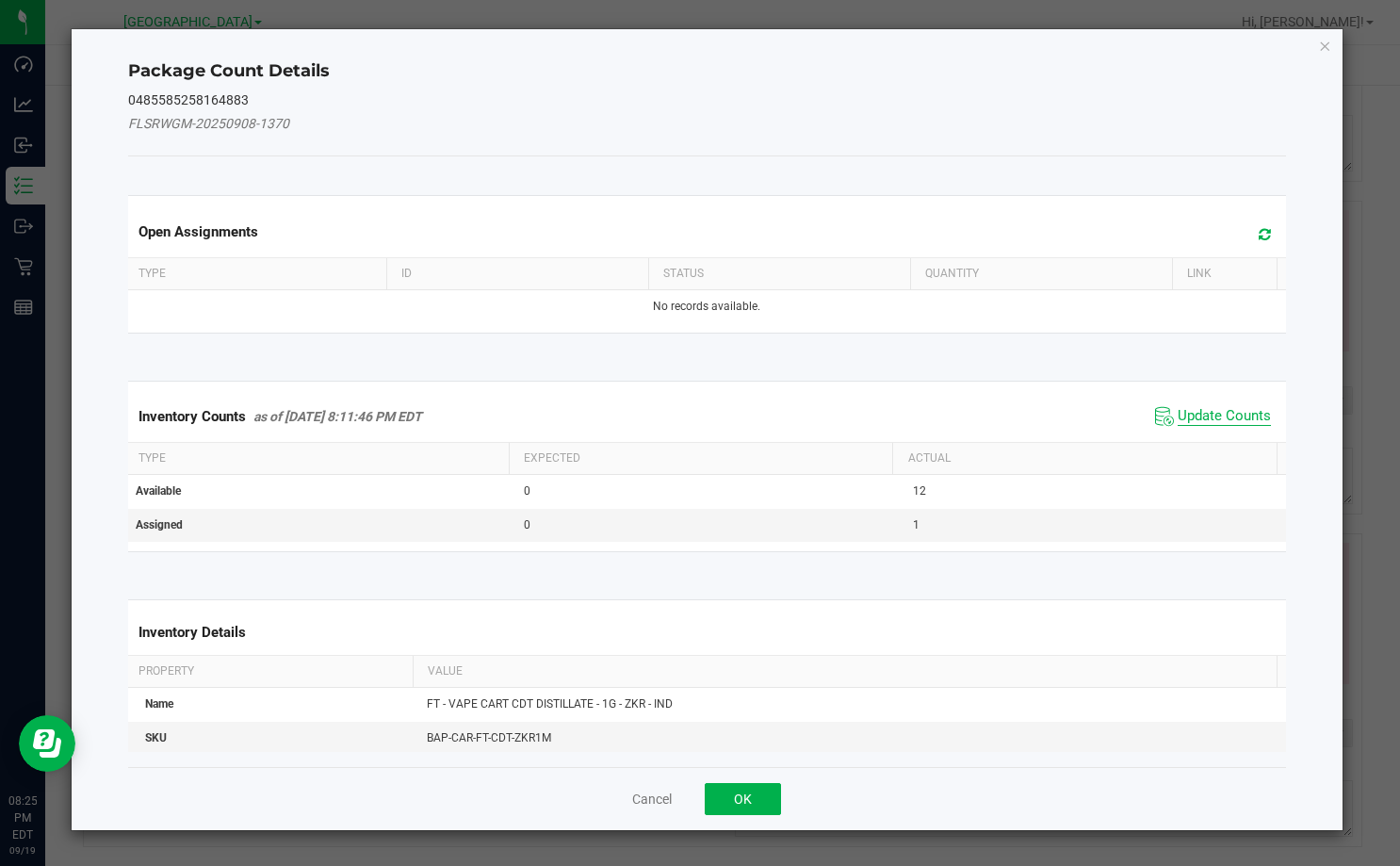
click at [1209, 421] on span "Update Counts" at bounding box center [1224, 417] width 93 height 19
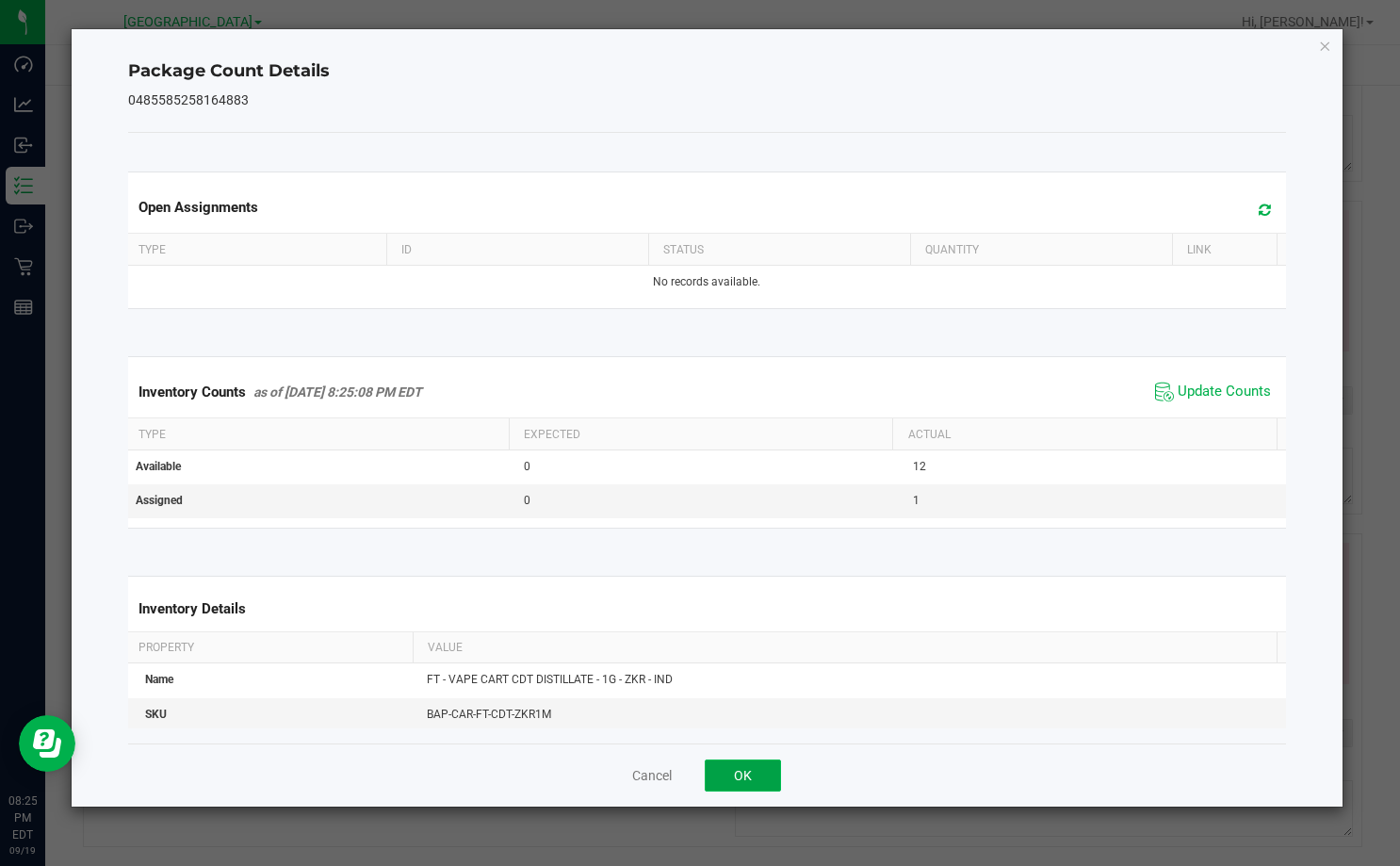
click at [770, 777] on button "OK" at bounding box center [742, 775] width 76 height 32
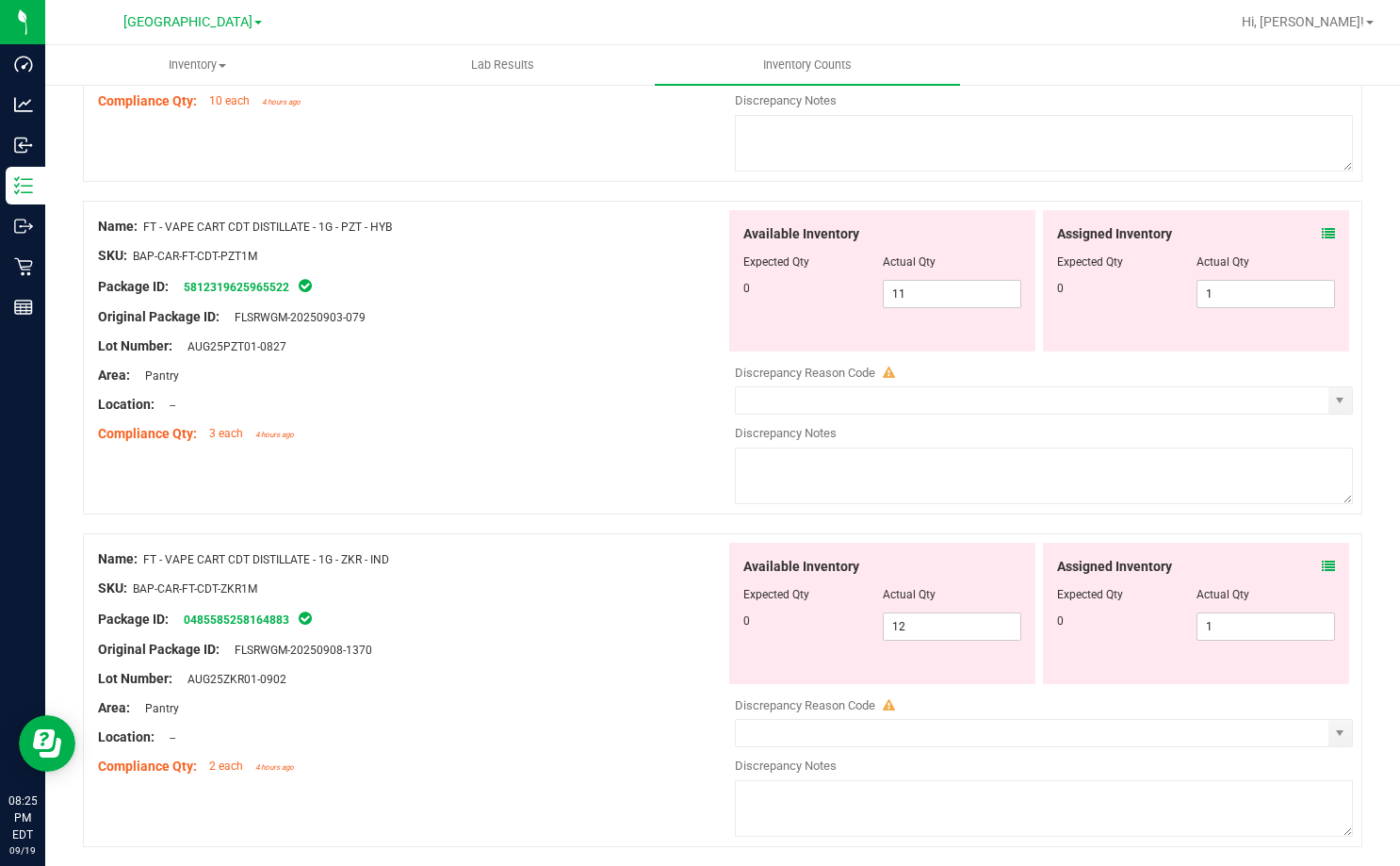
click at [1322, 237] on icon at bounding box center [1329, 234] width 13 height 13
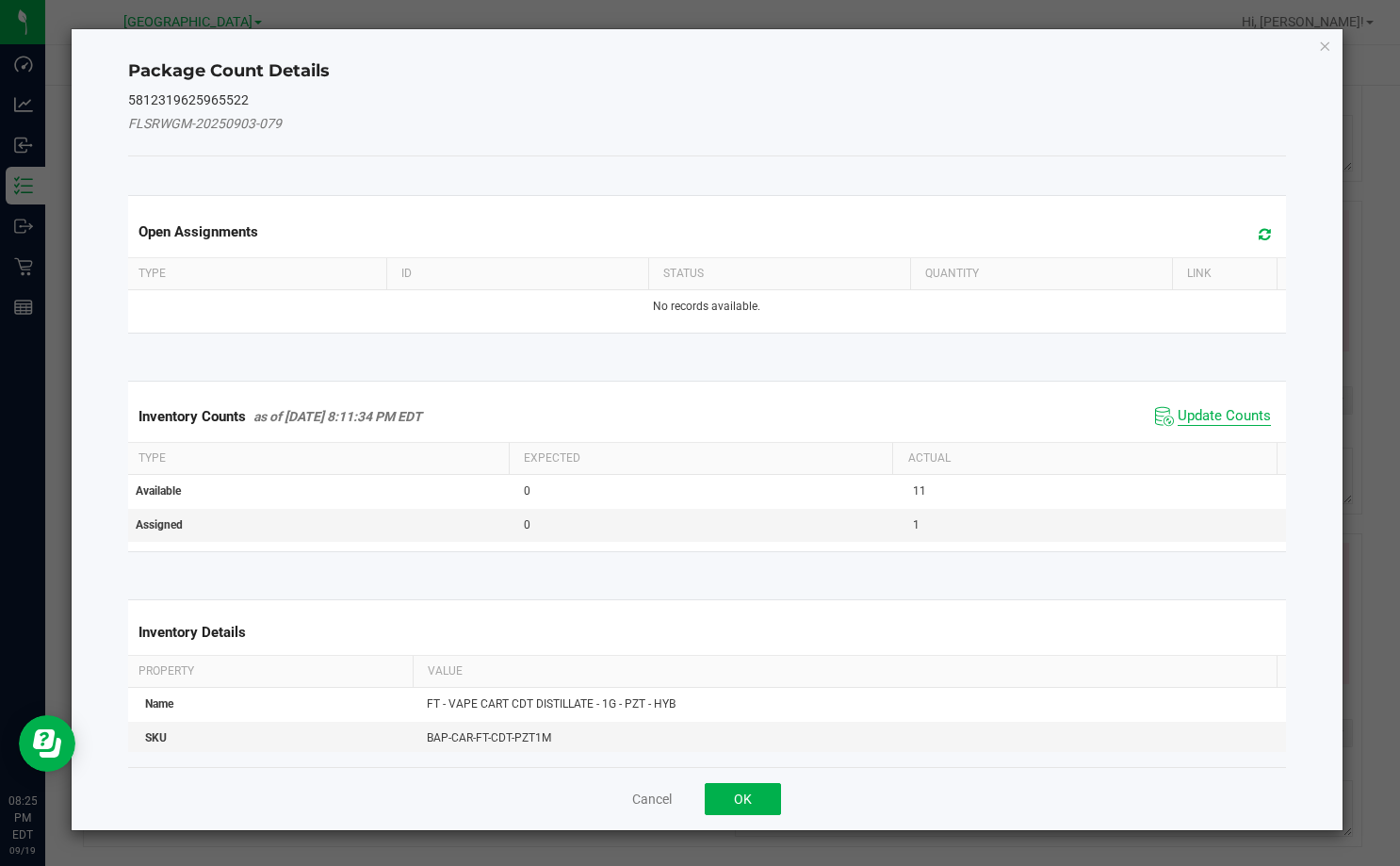
click at [1181, 412] on span "Update Counts" at bounding box center [1224, 417] width 93 height 19
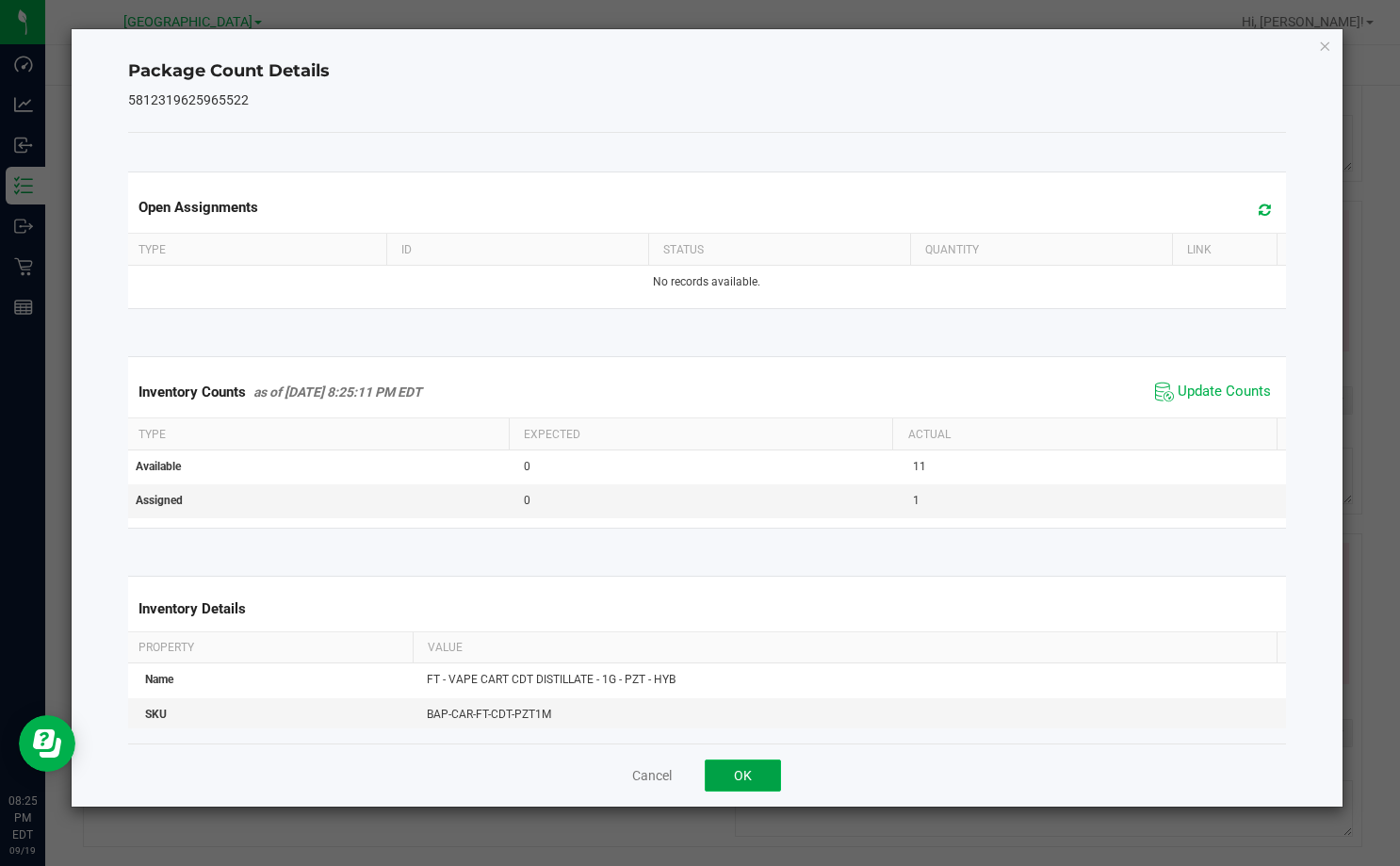
click at [719, 777] on button "OK" at bounding box center [742, 775] width 76 height 32
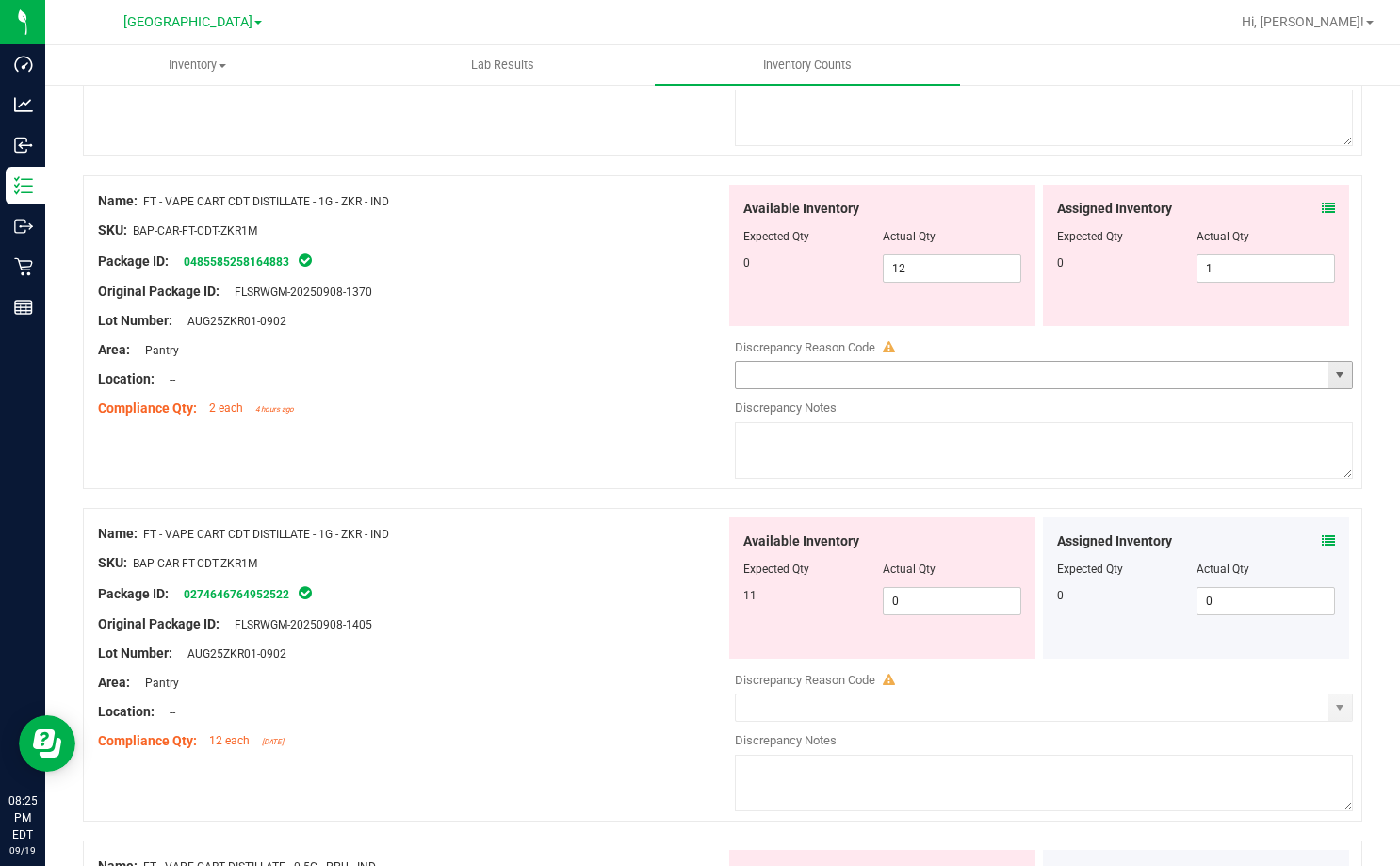
scroll to position [1790, 0]
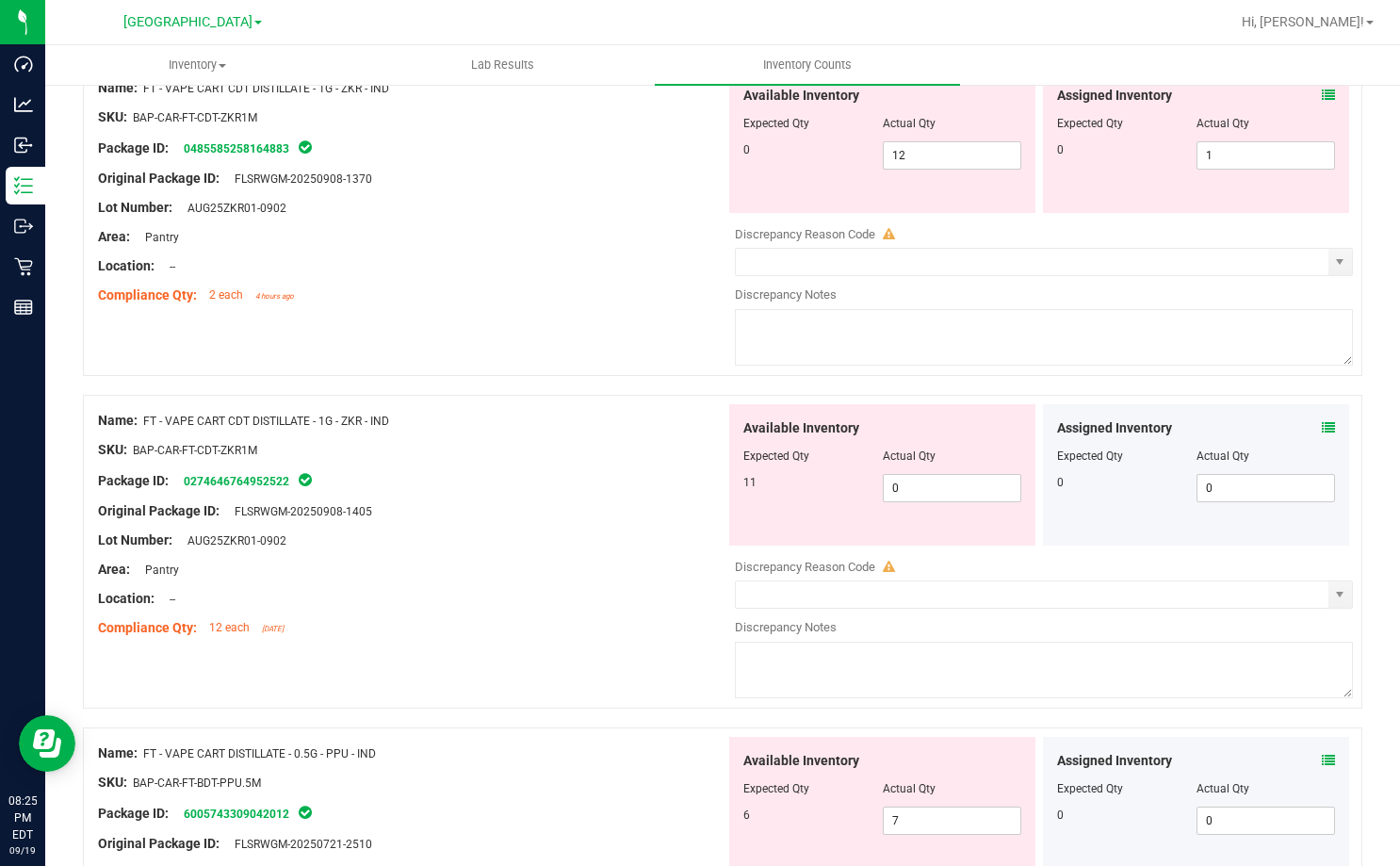
click at [1322, 425] on div "Assigned Inventory Expected Qty Actual Qty 0 0 0" at bounding box center [1196, 474] width 306 height 141
click at [1322, 419] on span at bounding box center [1329, 428] width 13 height 20
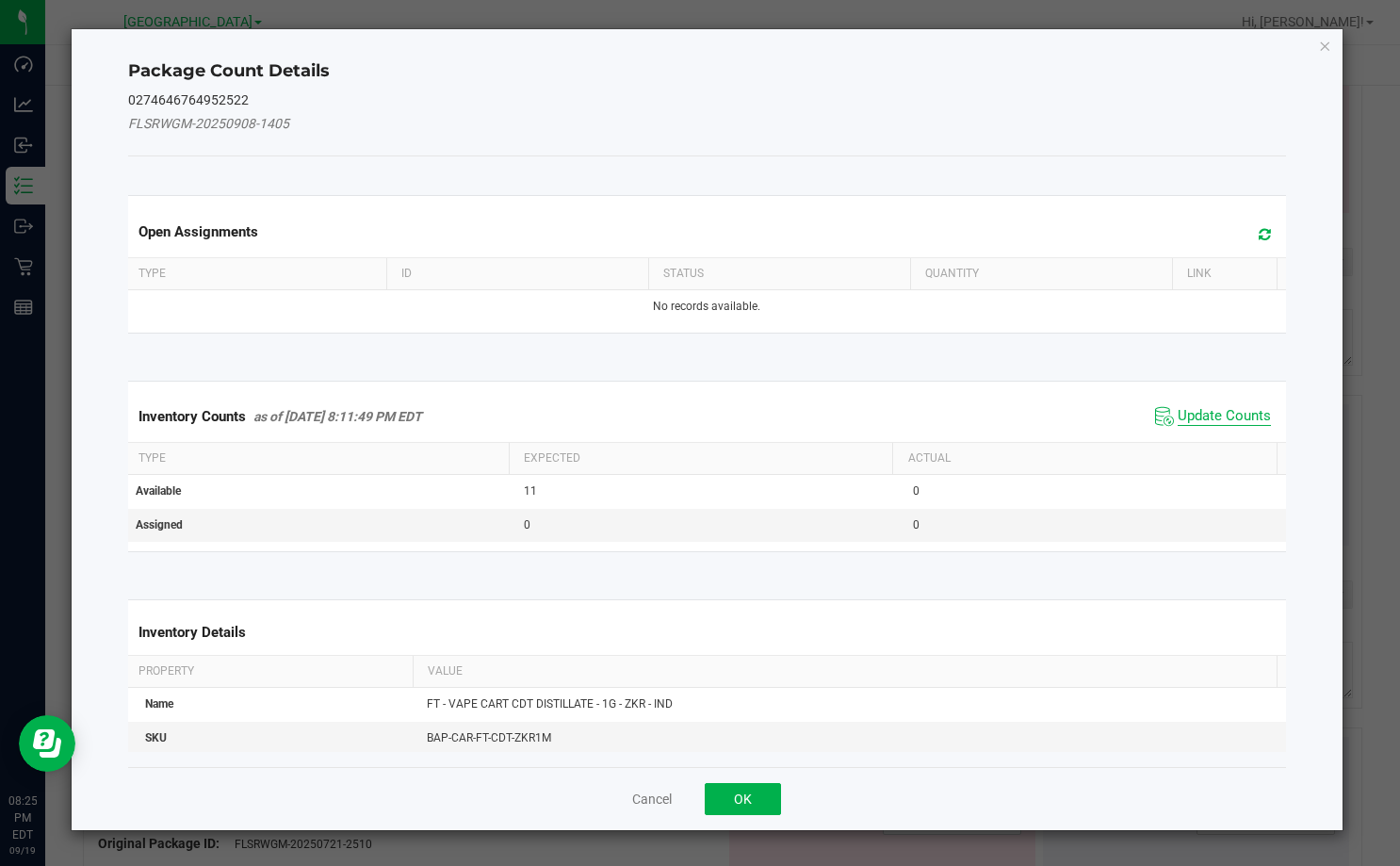
click at [1193, 413] on span "Update Counts" at bounding box center [1224, 417] width 93 height 19
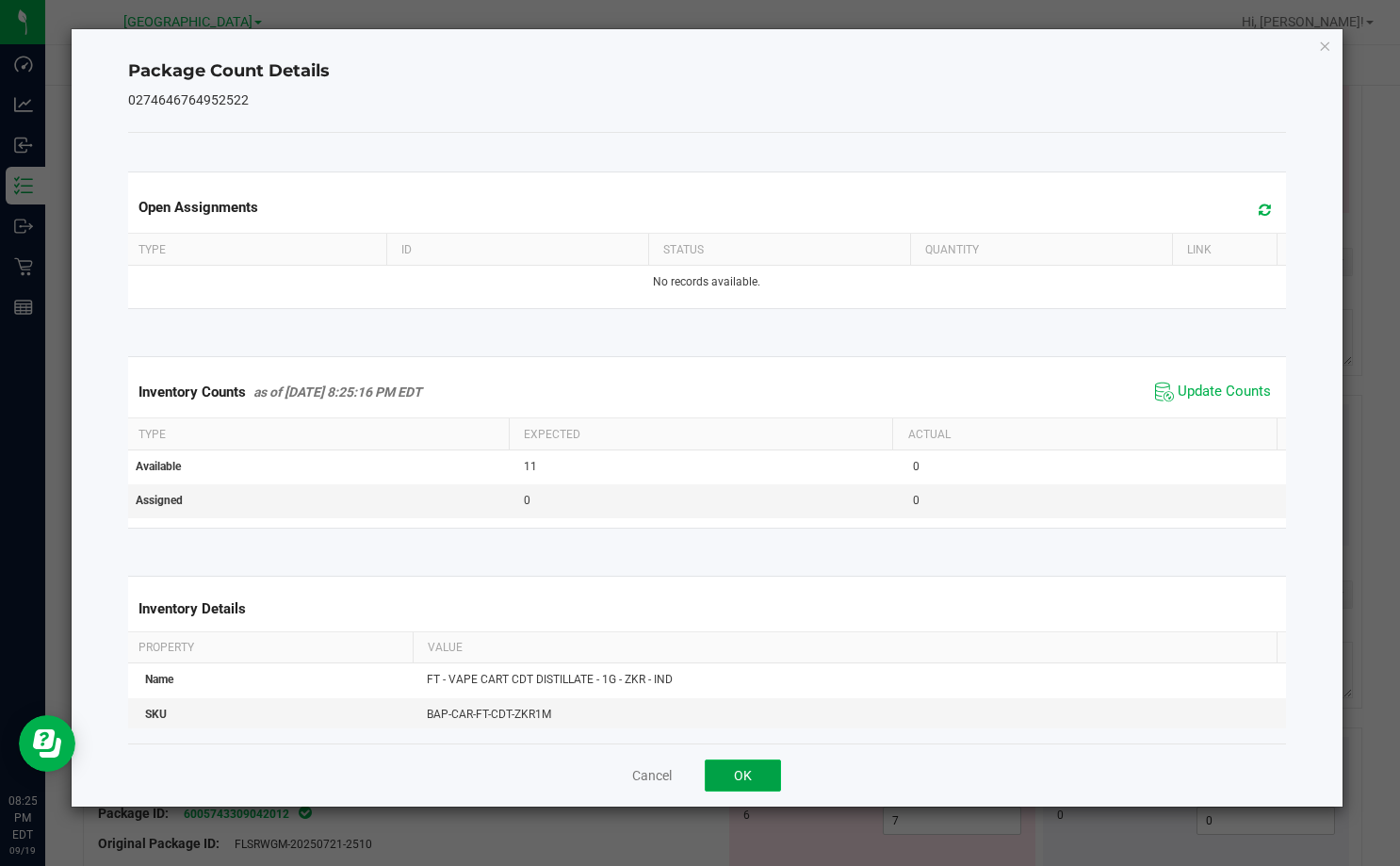
click at [764, 769] on button "OK" at bounding box center [742, 775] width 76 height 32
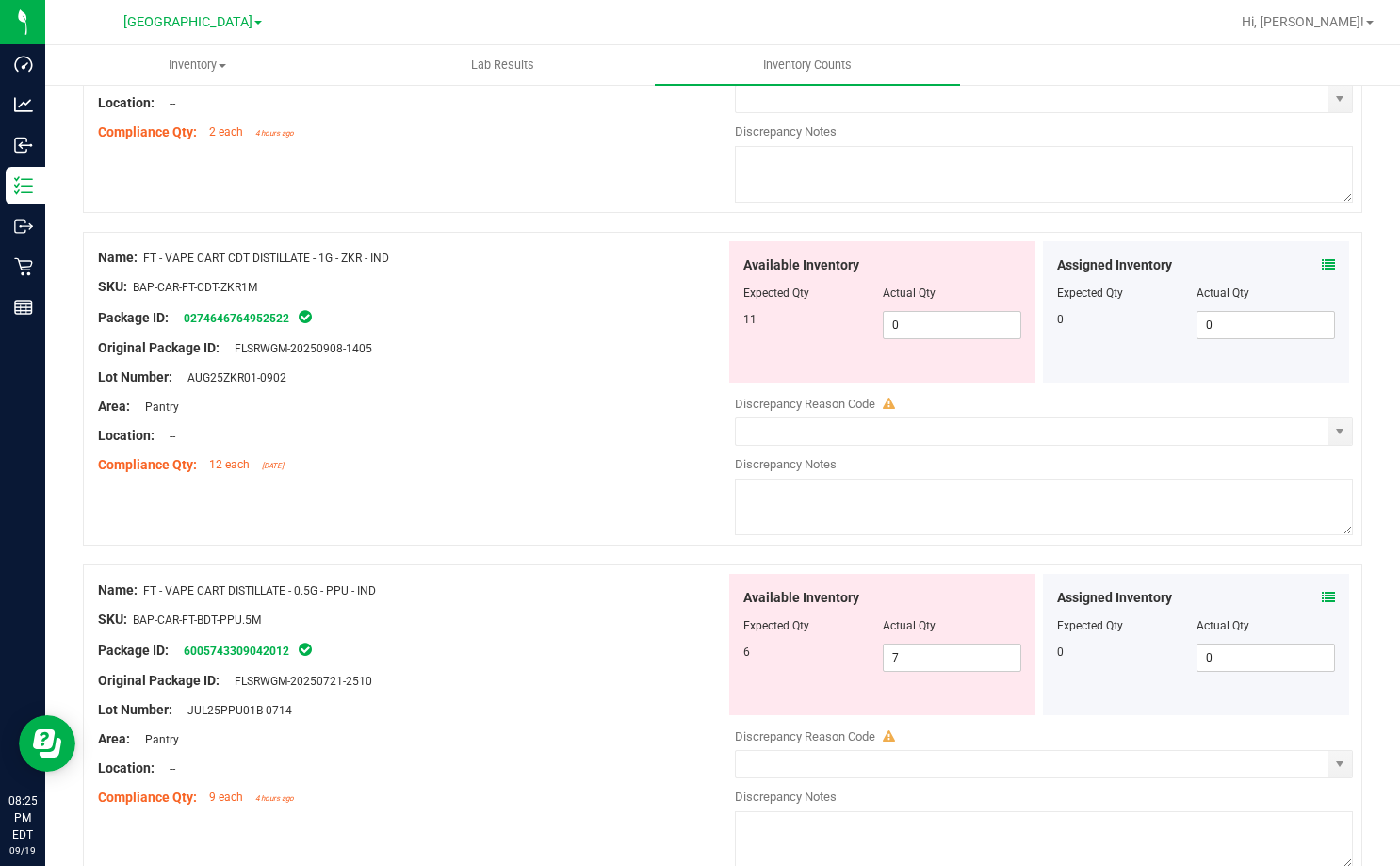
scroll to position [1978, 0]
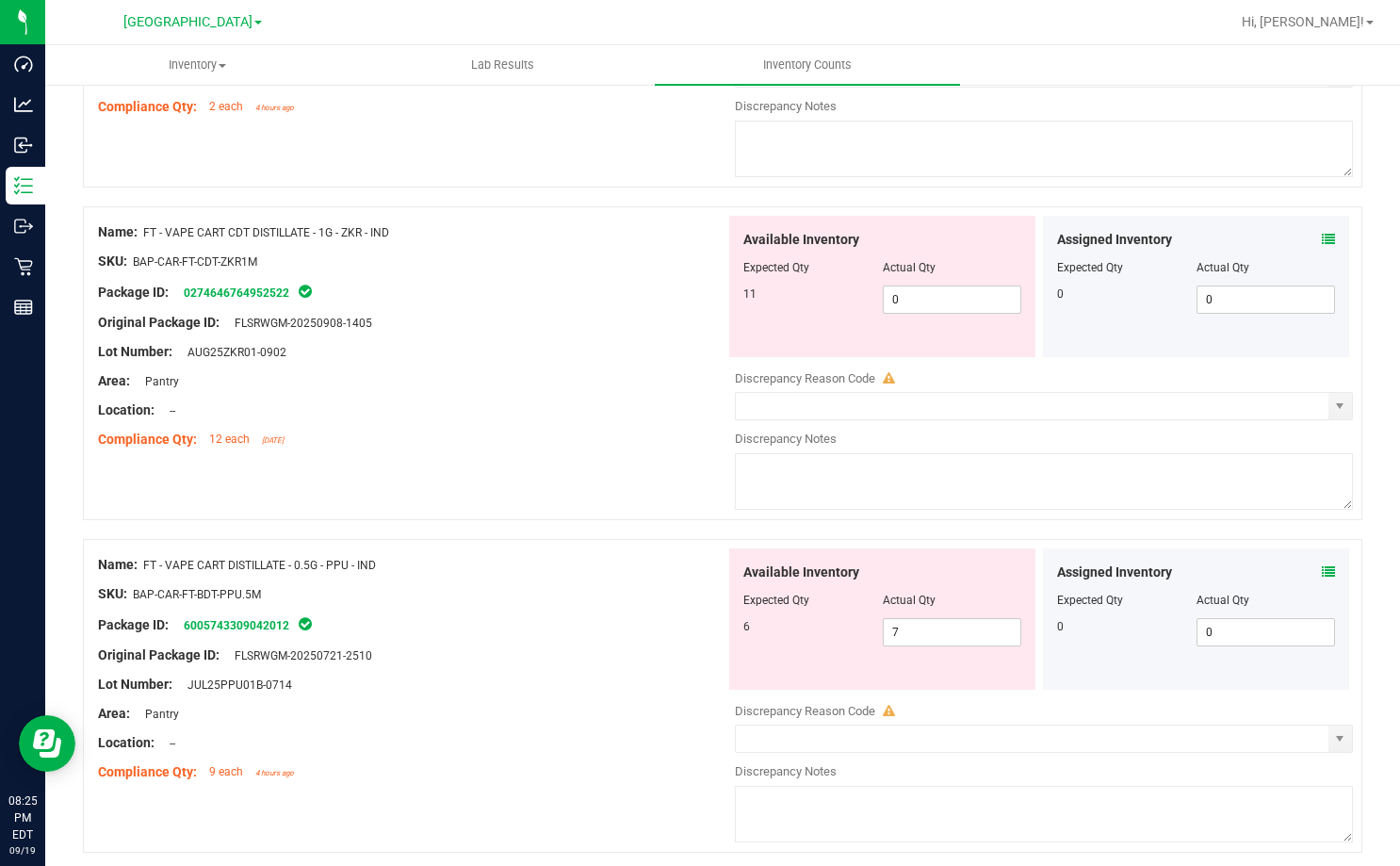
click at [1302, 574] on div "Assigned Inventory" at bounding box center [1195, 572] width 278 height 20
click at [1322, 574] on icon at bounding box center [1329, 572] width 13 height 13
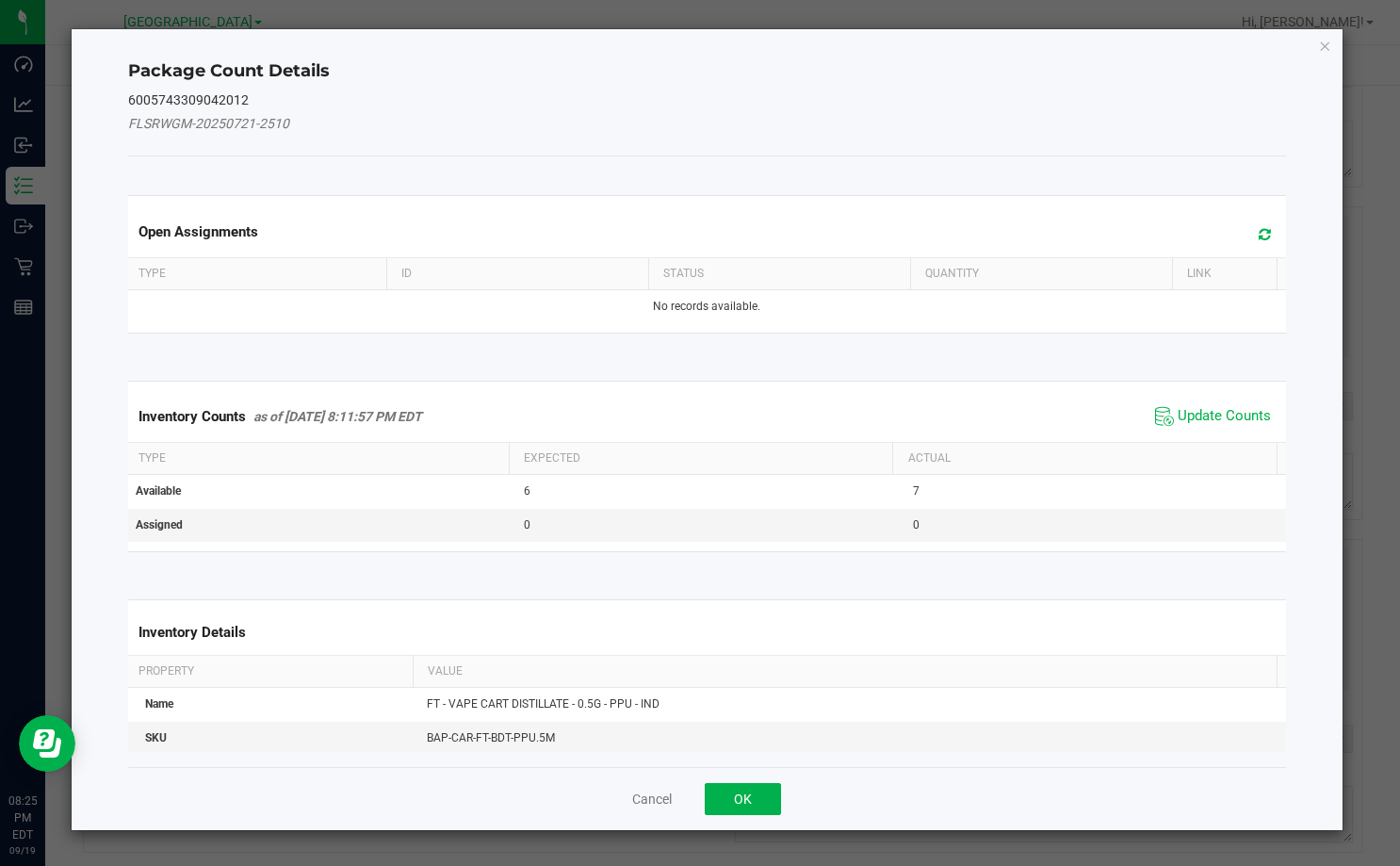
click at [1192, 426] on span "Update Counts" at bounding box center [1212, 416] width 125 height 28
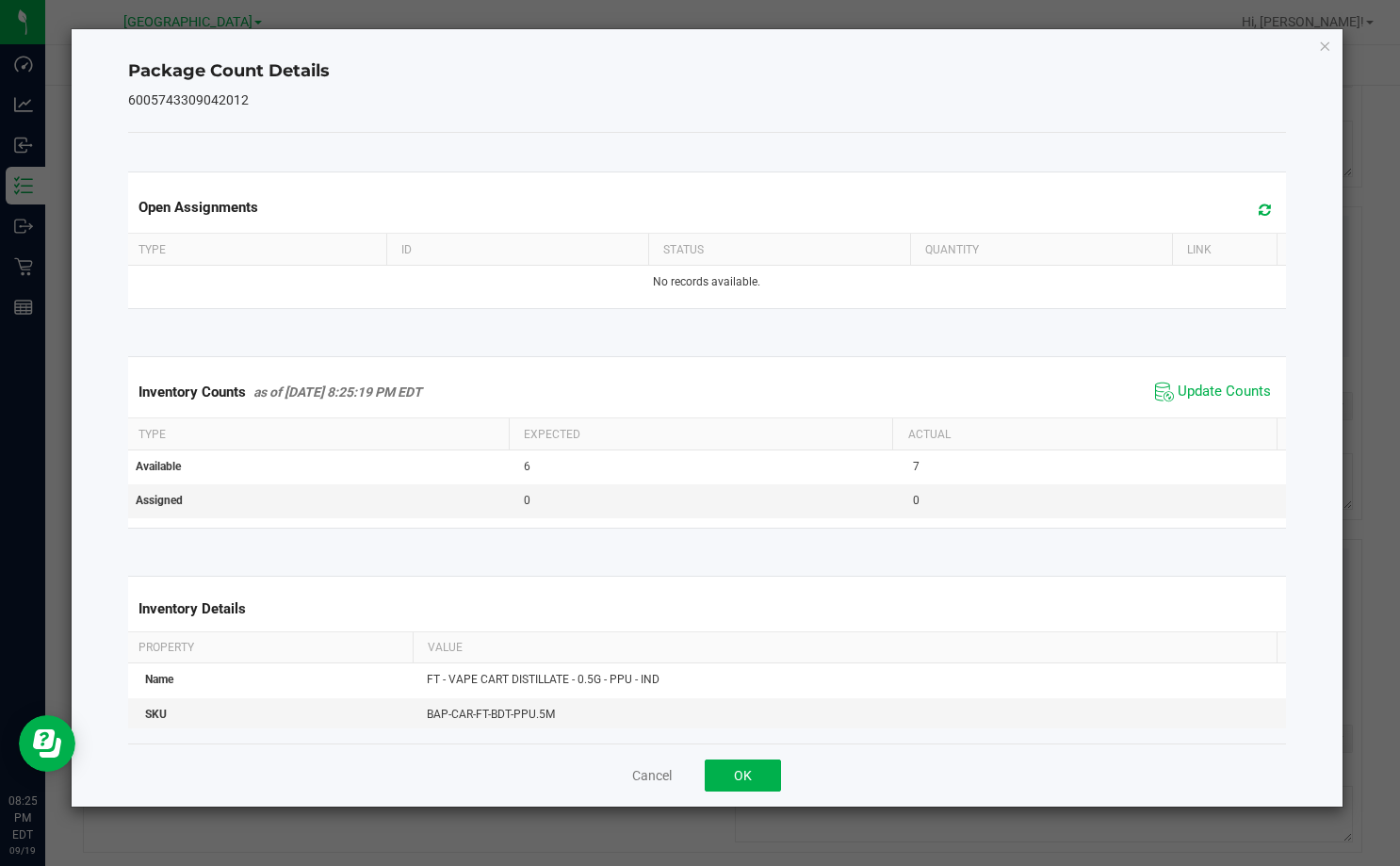
click at [1185, 424] on th "Actual" at bounding box center [1083, 434] width 384 height 32
click at [1199, 394] on span "Update Counts" at bounding box center [1224, 392] width 93 height 19
drag, startPoint x: 778, startPoint y: 752, endPoint x: 771, endPoint y: 765, distance: 14.8
click at [777, 758] on div "Cancel OK" at bounding box center [706, 775] width 1158 height 64
click at [770, 766] on button "OK" at bounding box center [742, 775] width 76 height 32
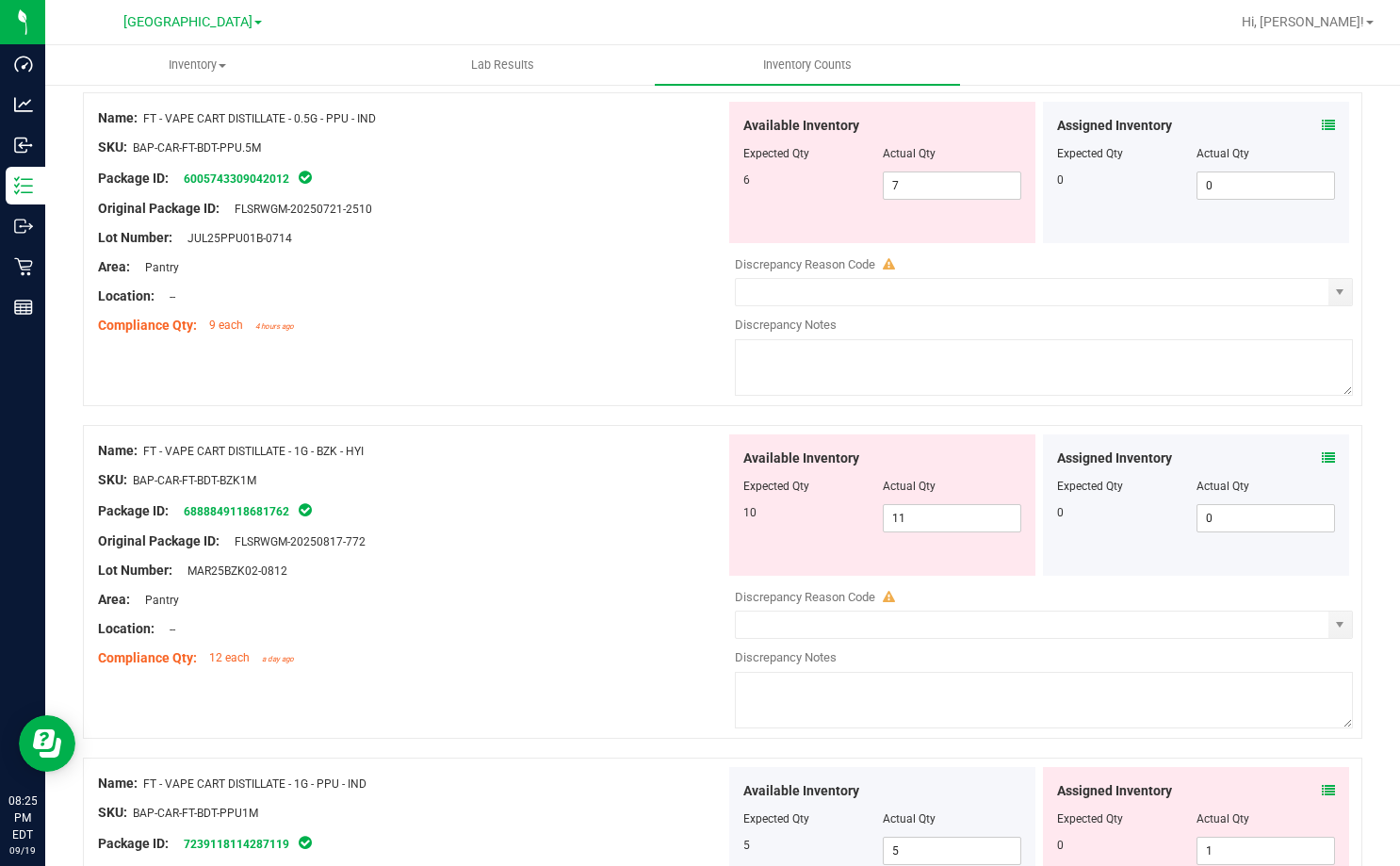
scroll to position [2449, 0]
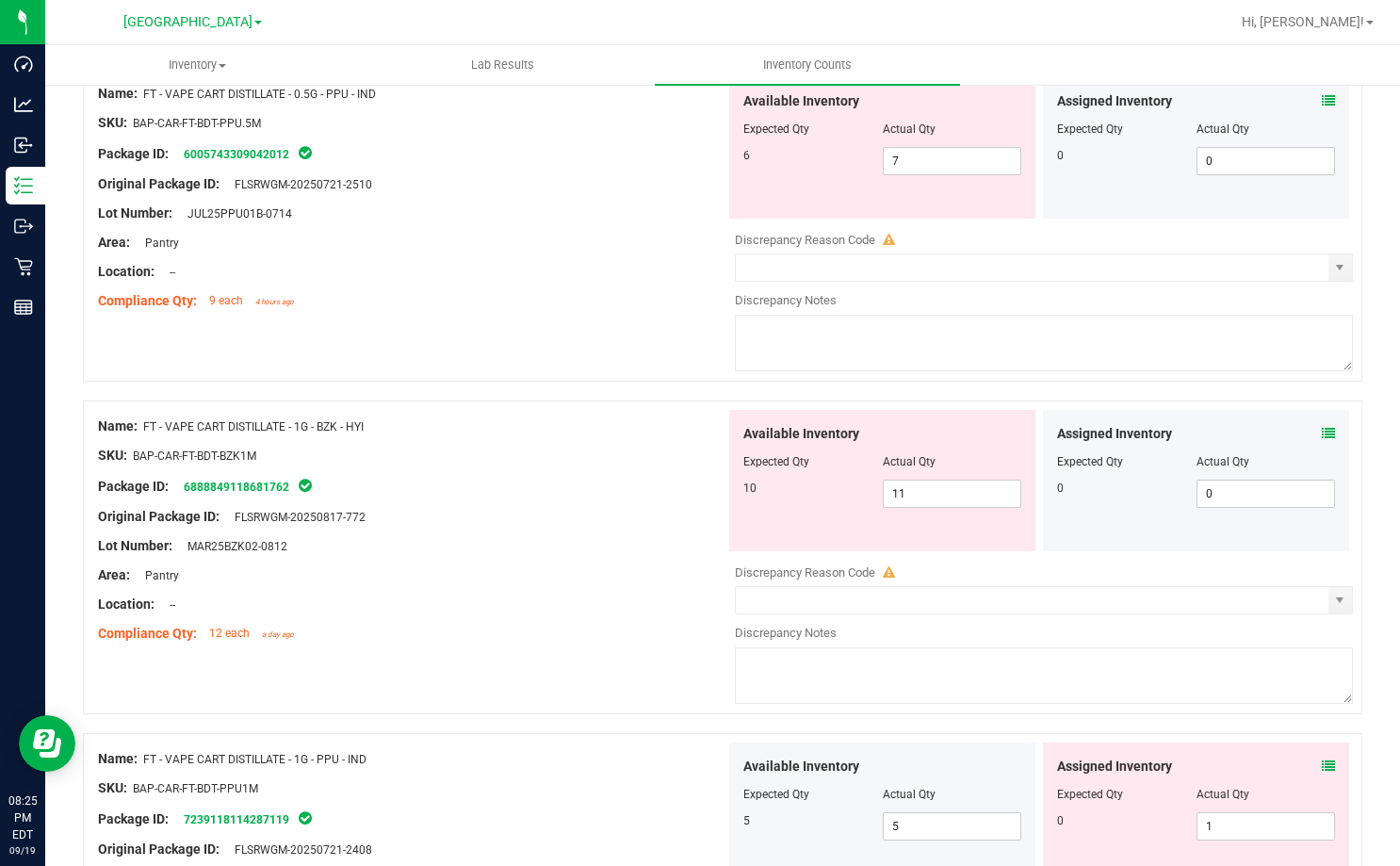
click at [1322, 433] on icon at bounding box center [1329, 433] width 13 height 13
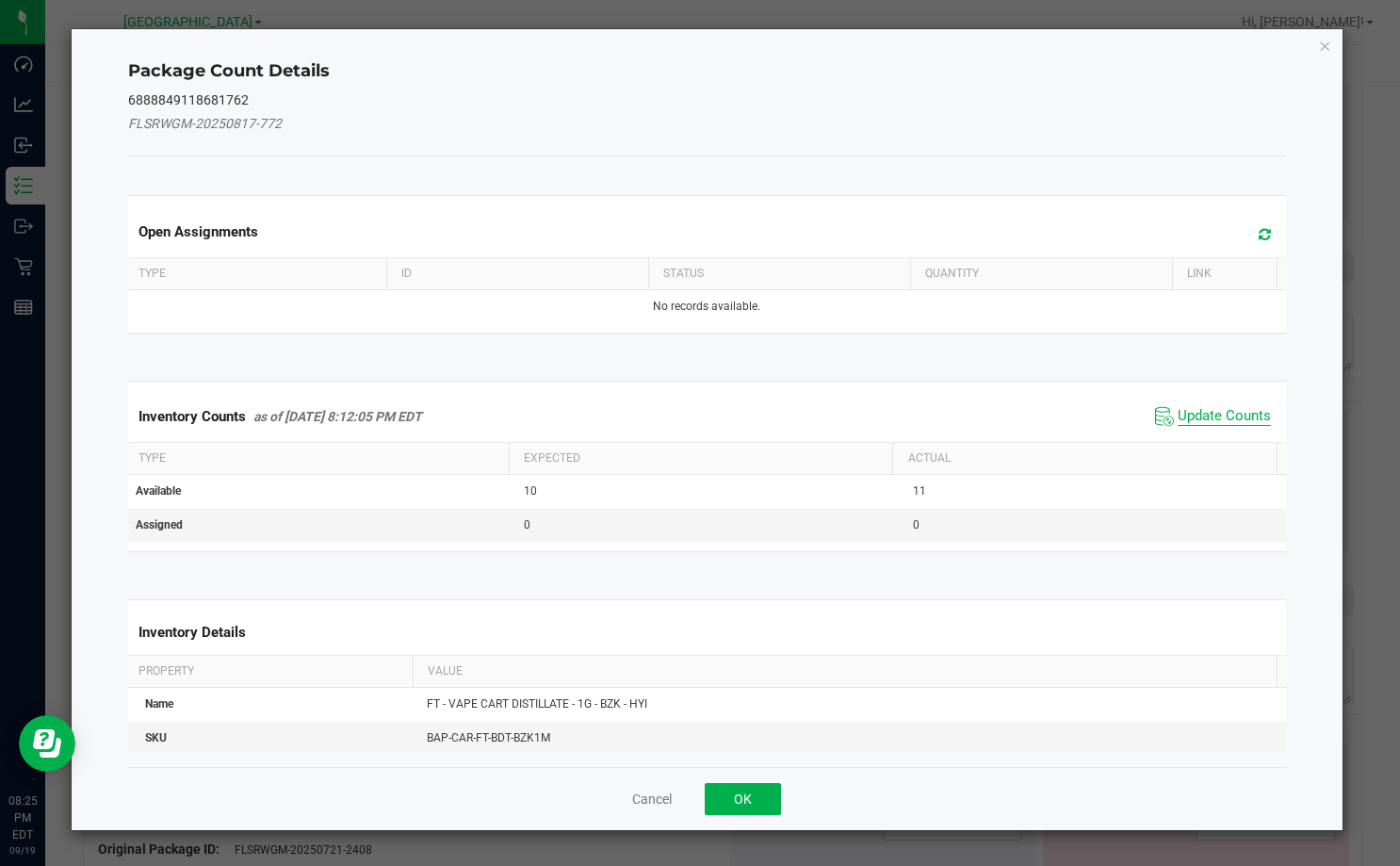
click at [1200, 412] on span "Update Counts" at bounding box center [1224, 417] width 93 height 19
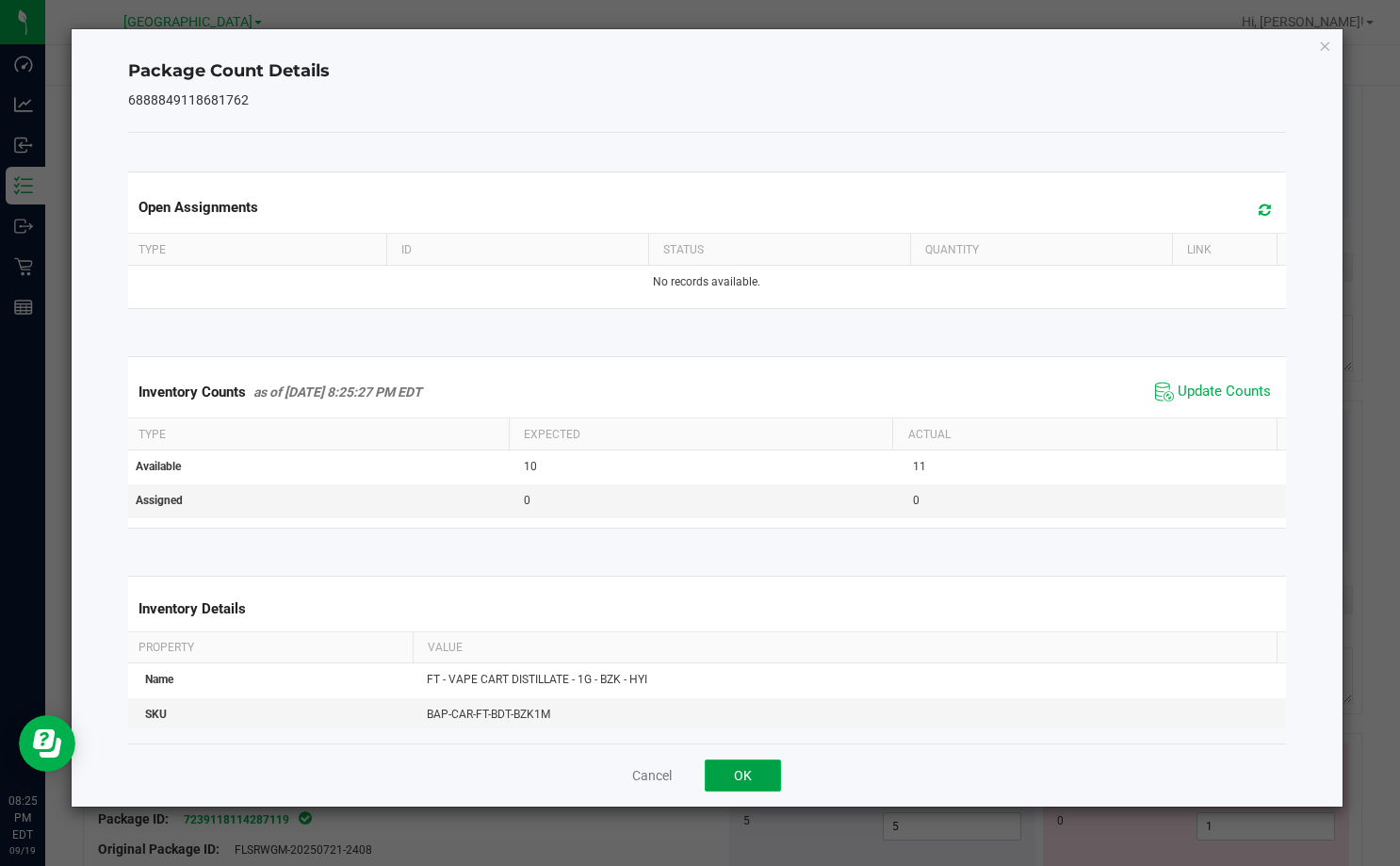
click at [746, 768] on button "OK" at bounding box center [742, 775] width 76 height 32
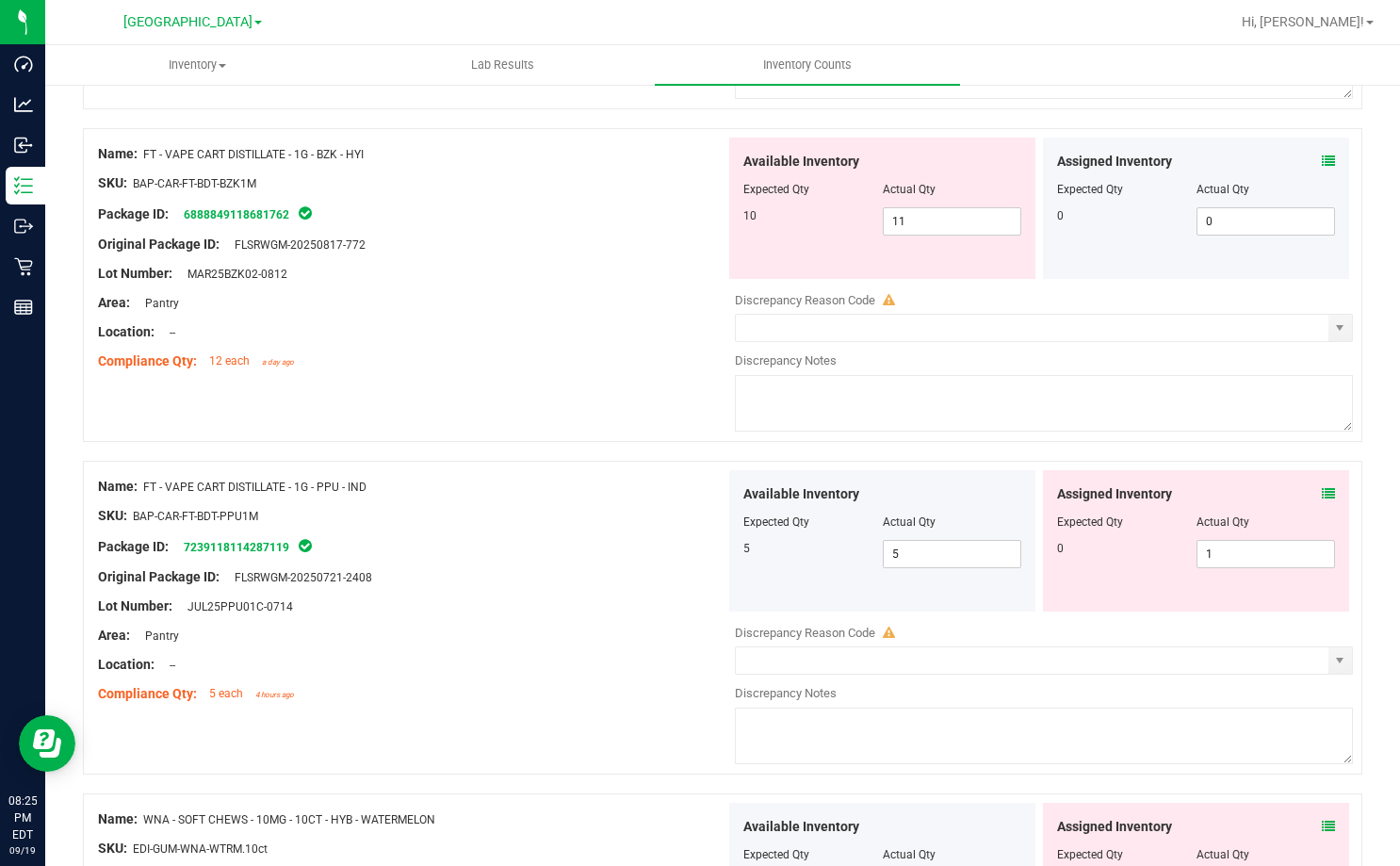
scroll to position [2732, 0]
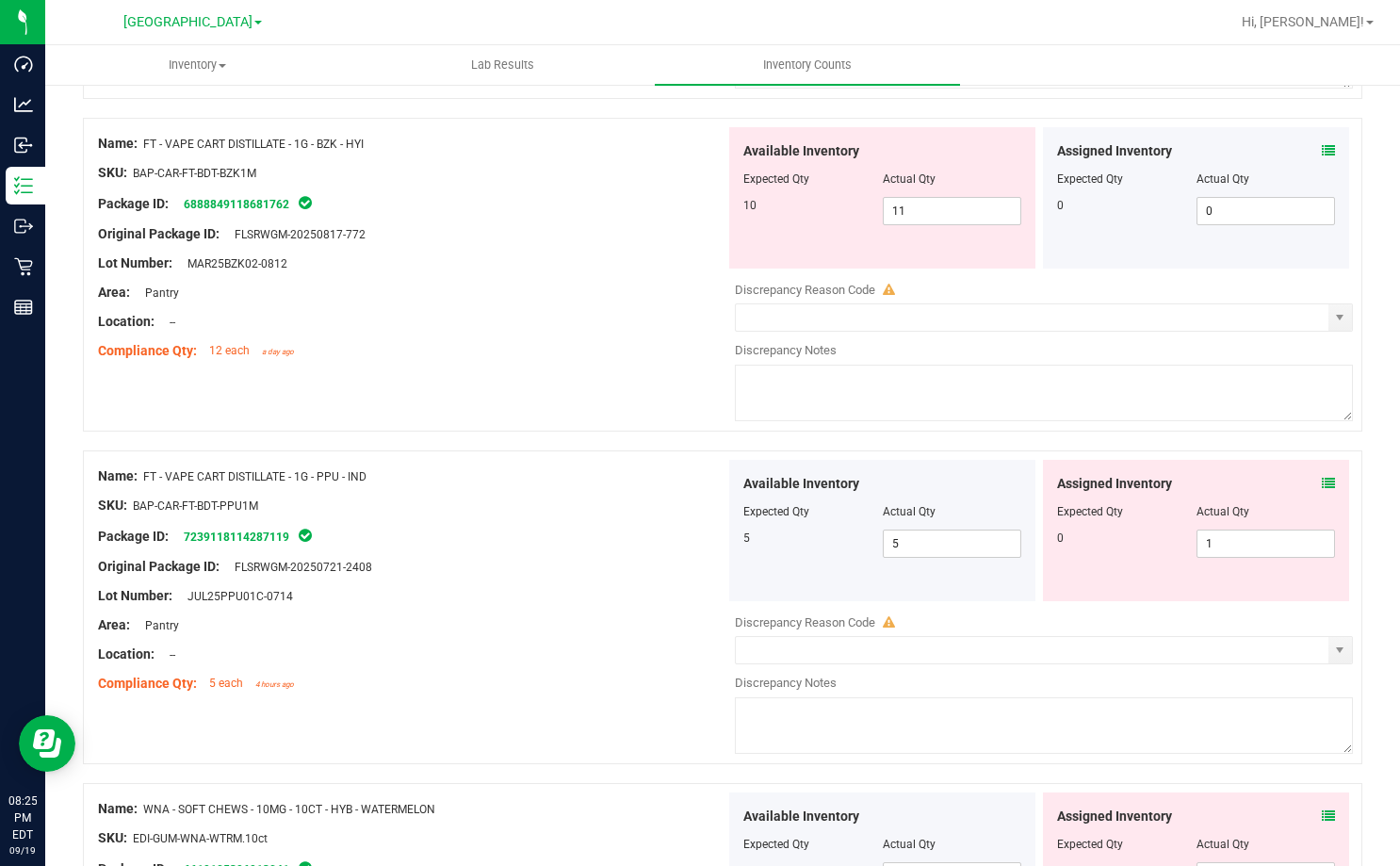
click at [1322, 476] on icon at bounding box center [1329, 483] width 13 height 13
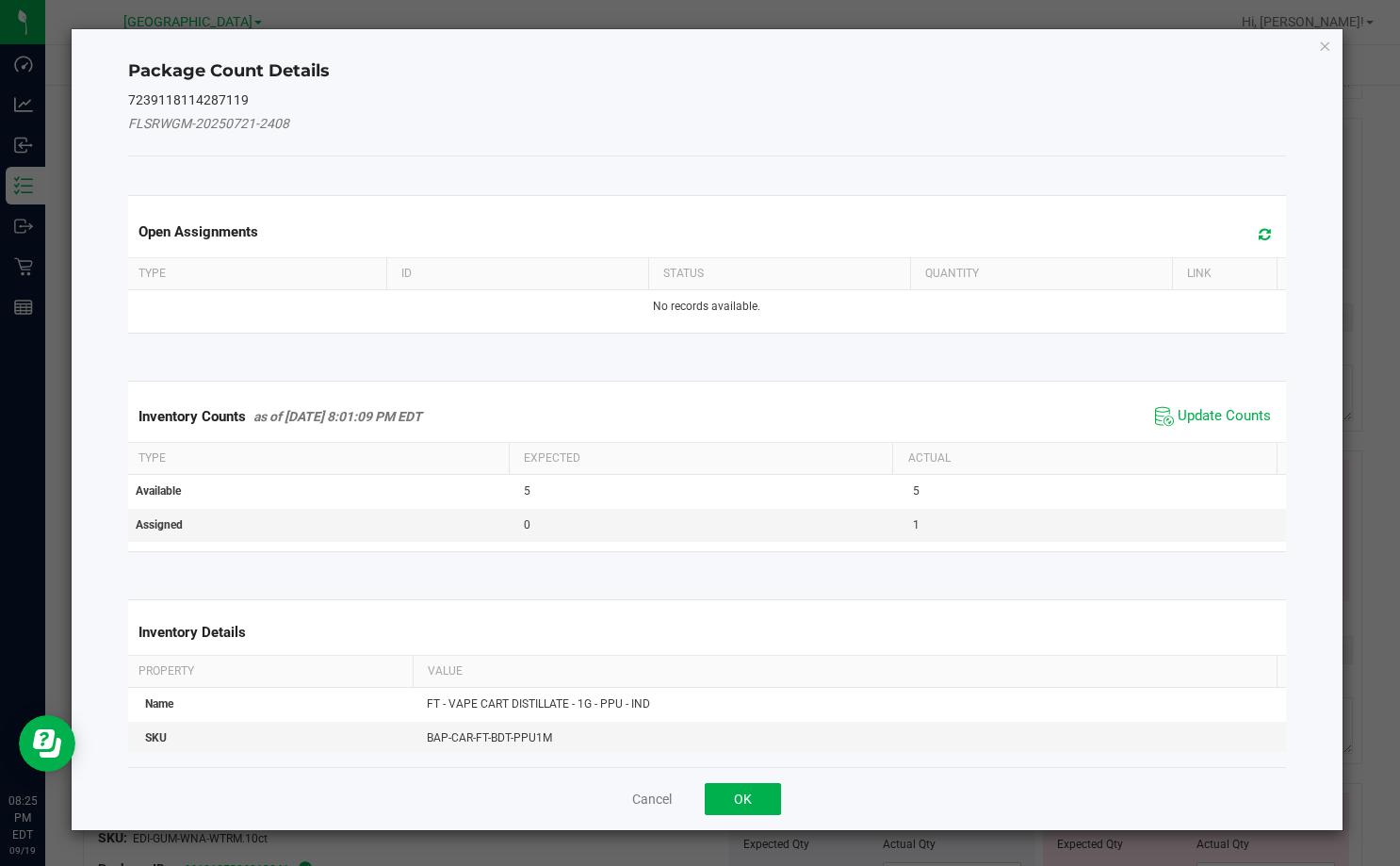
click at [1214, 403] on span "Update Counts" at bounding box center [1212, 416] width 125 height 28
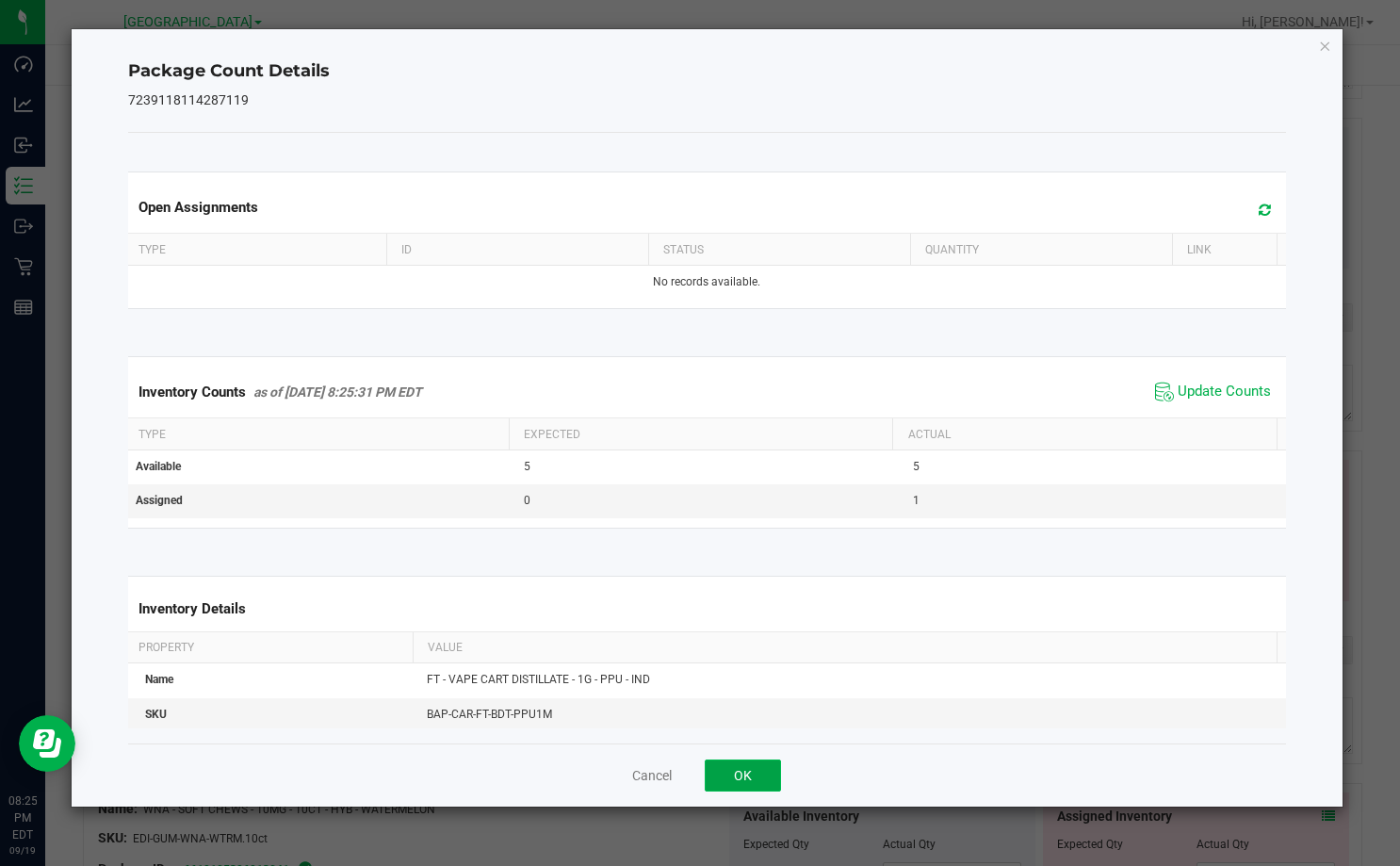
click at [759, 777] on button "OK" at bounding box center [742, 775] width 76 height 32
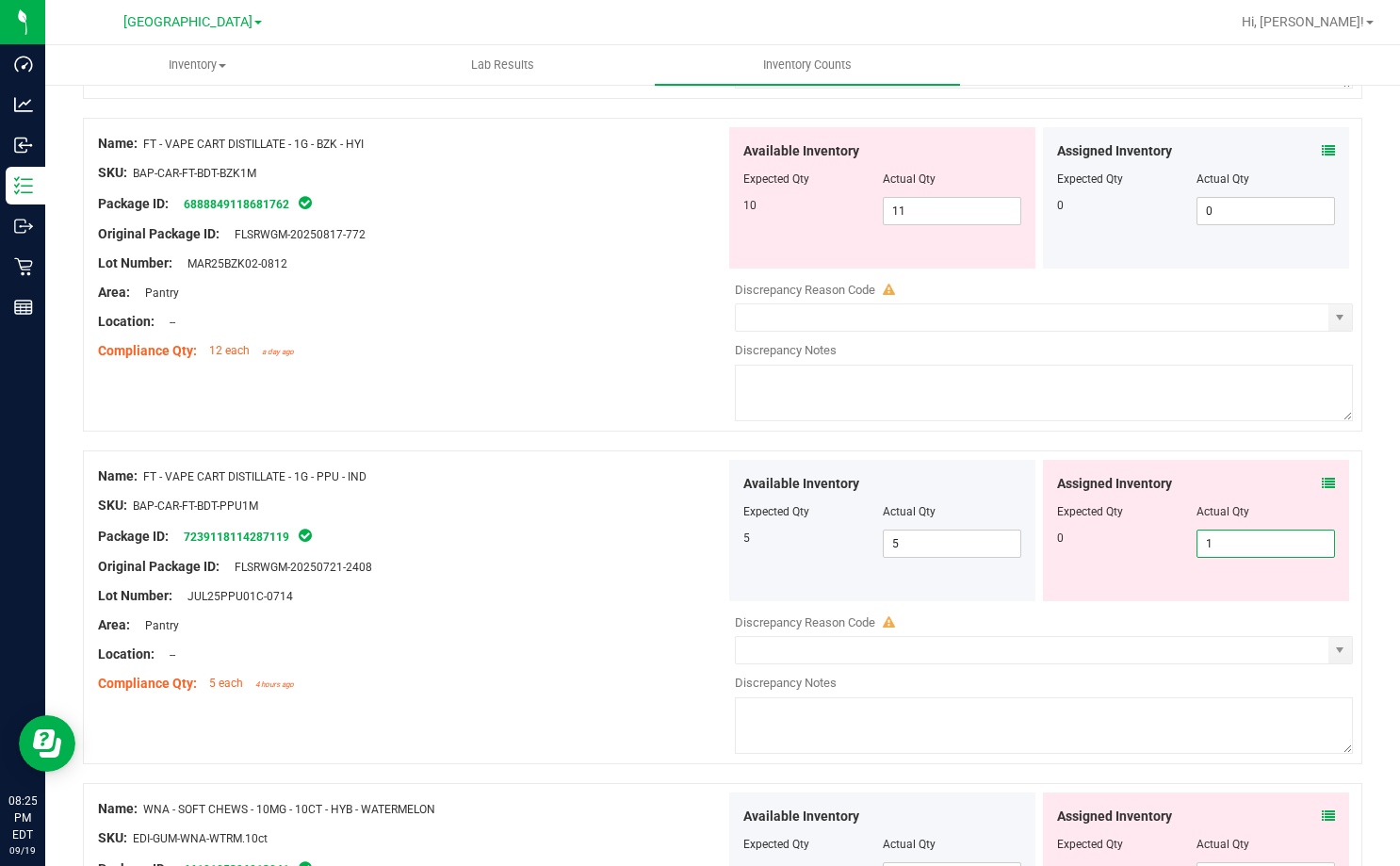
click at [1217, 549] on span "1 1" at bounding box center [1265, 543] width 140 height 28
click at [1217, 549] on input "1" at bounding box center [1265, 543] width 138 height 26
type input "0"
click at [540, 416] on div "Name: FT - VAPE CART DISTILLATE - 1G - BZK - HYI SKU: BAP-CAR-FT-BDT-BZK1M Pack…" at bounding box center [722, 274] width 1279 height 314
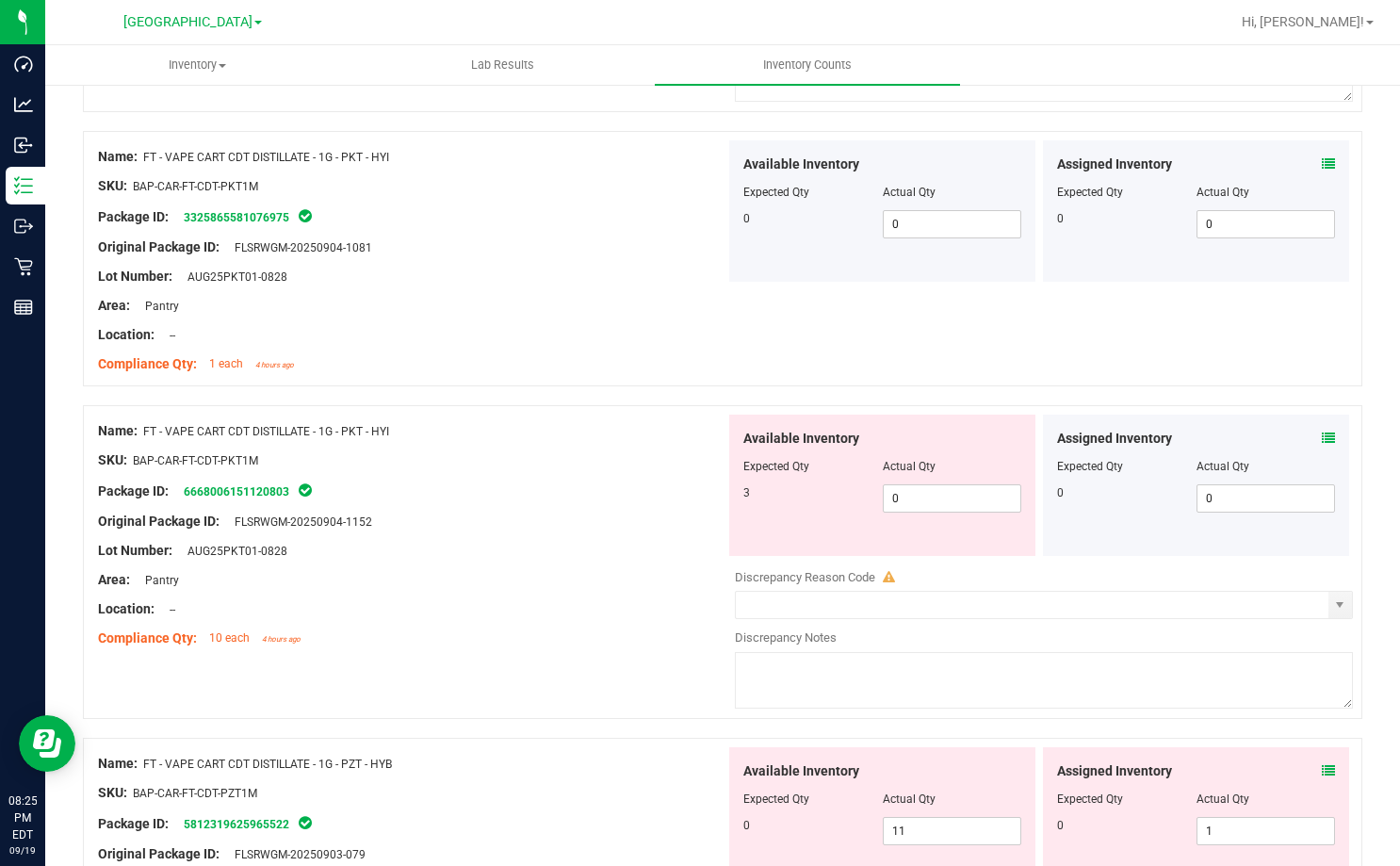
scroll to position [753, 0]
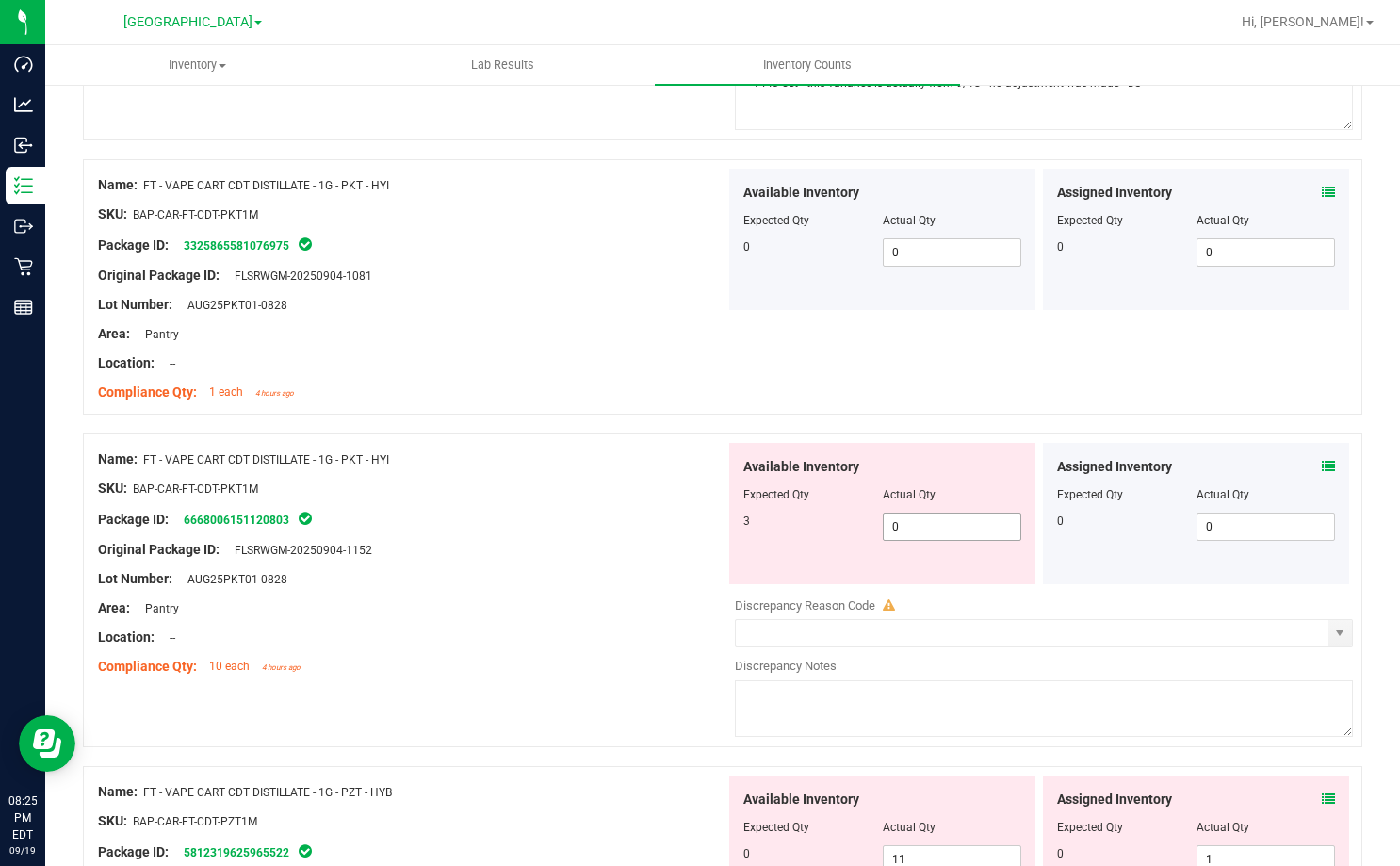
click at [914, 525] on span "0 0" at bounding box center [952, 526] width 140 height 28
click at [914, 525] on input "0" at bounding box center [952, 526] width 138 height 26
click at [646, 516] on div "Package ID: 6668006151120803" at bounding box center [412, 519] width 627 height 22
click at [908, 504] on div at bounding box center [881, 508] width 278 height 10
click at [909, 528] on span "0 0" at bounding box center [952, 526] width 140 height 28
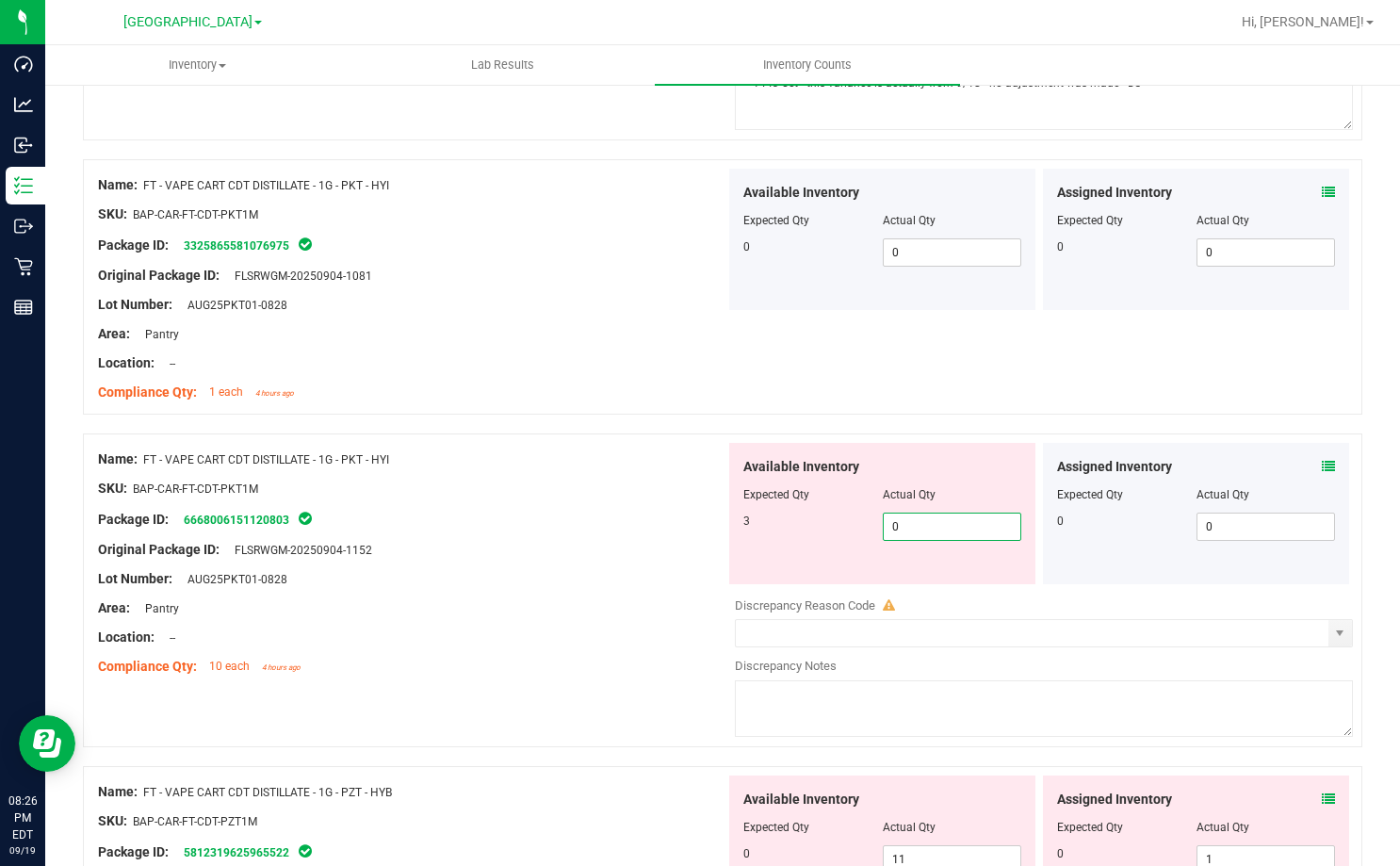
click at [909, 528] on input "0" at bounding box center [952, 526] width 138 height 26
type input "2"
click at [561, 541] on div "Original Package ID: FLSRWGM-20250904-1152" at bounding box center [412, 549] width 627 height 20
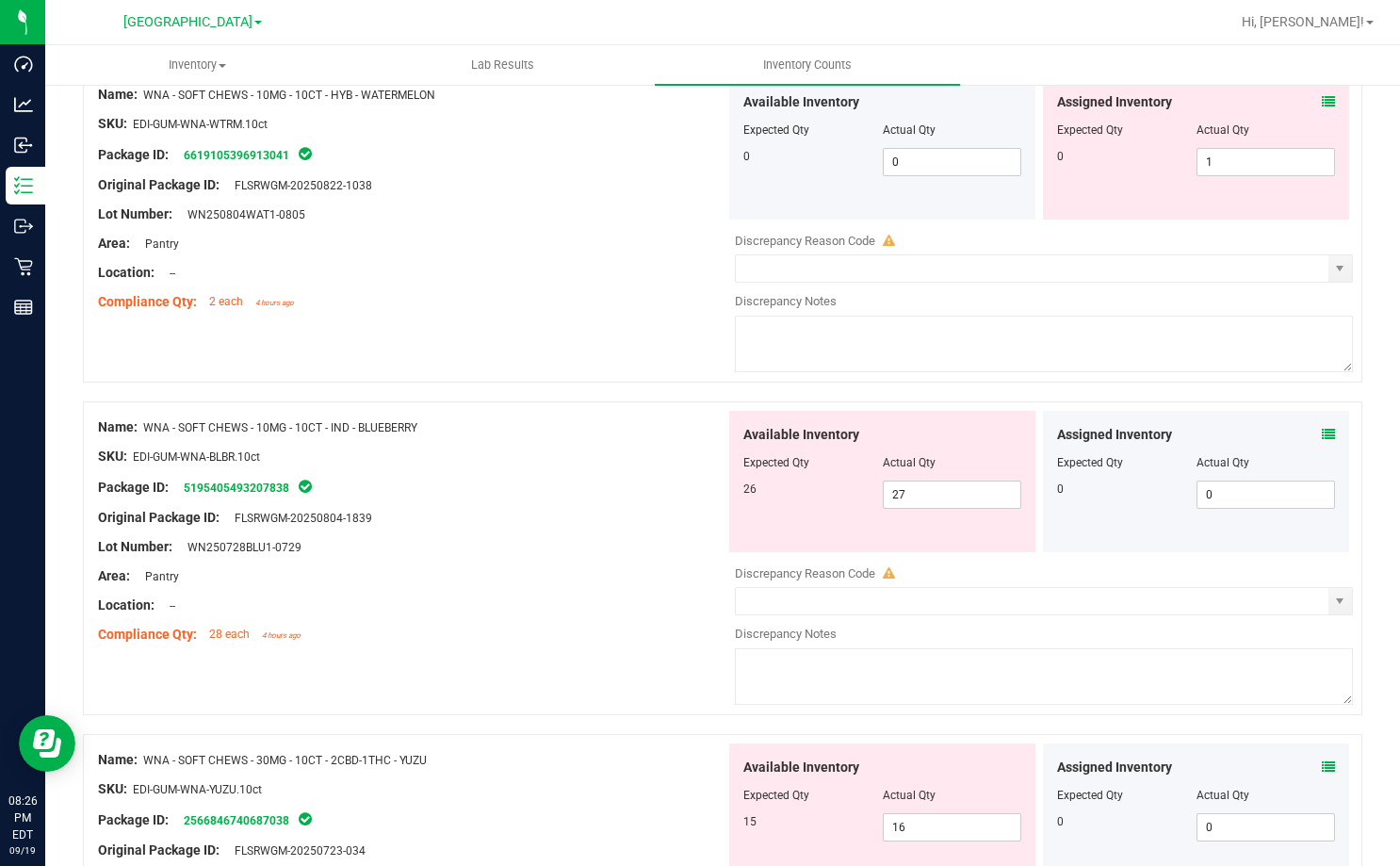
scroll to position [3653, 0]
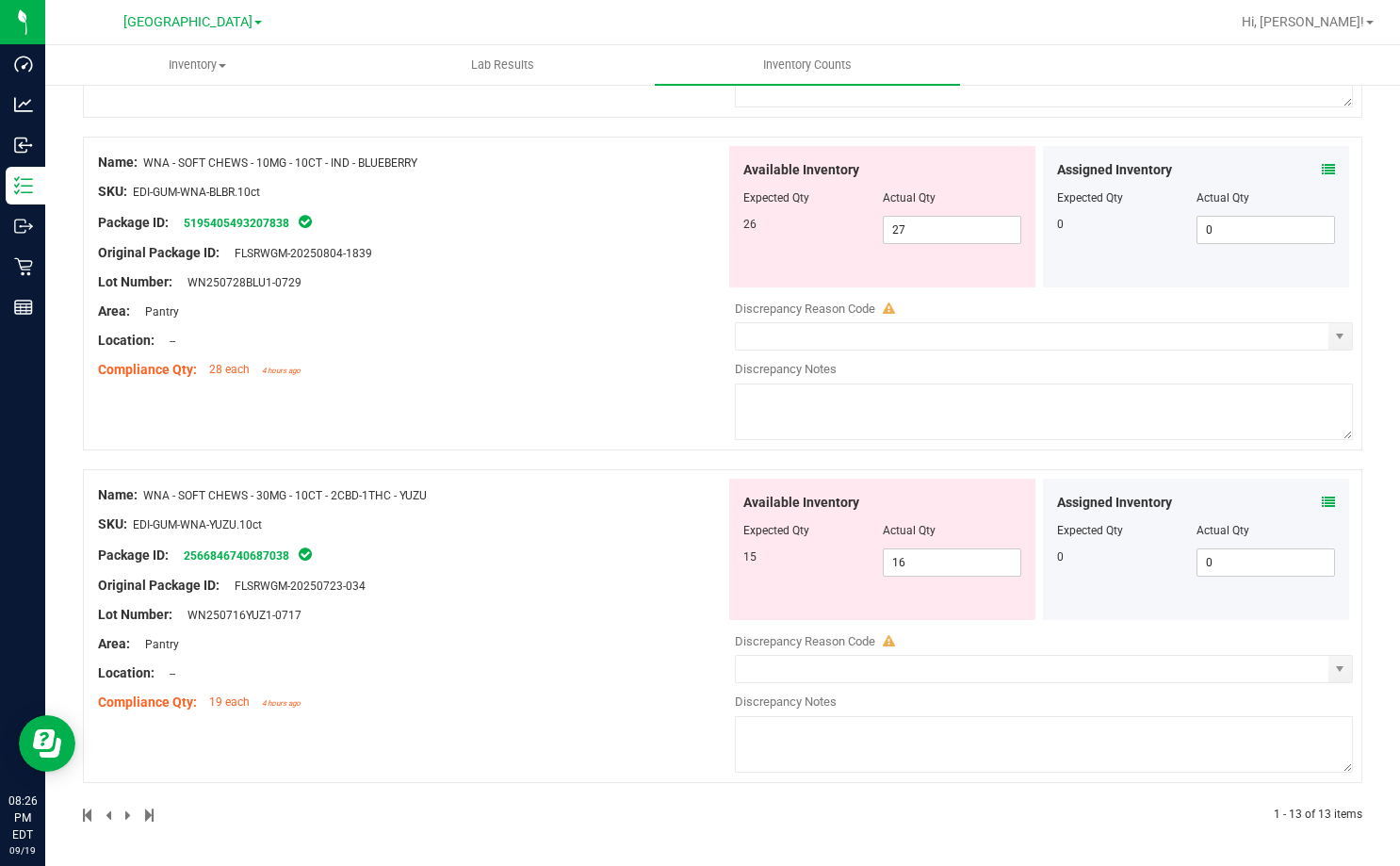
click at [1322, 497] on icon at bounding box center [1329, 502] width 13 height 13
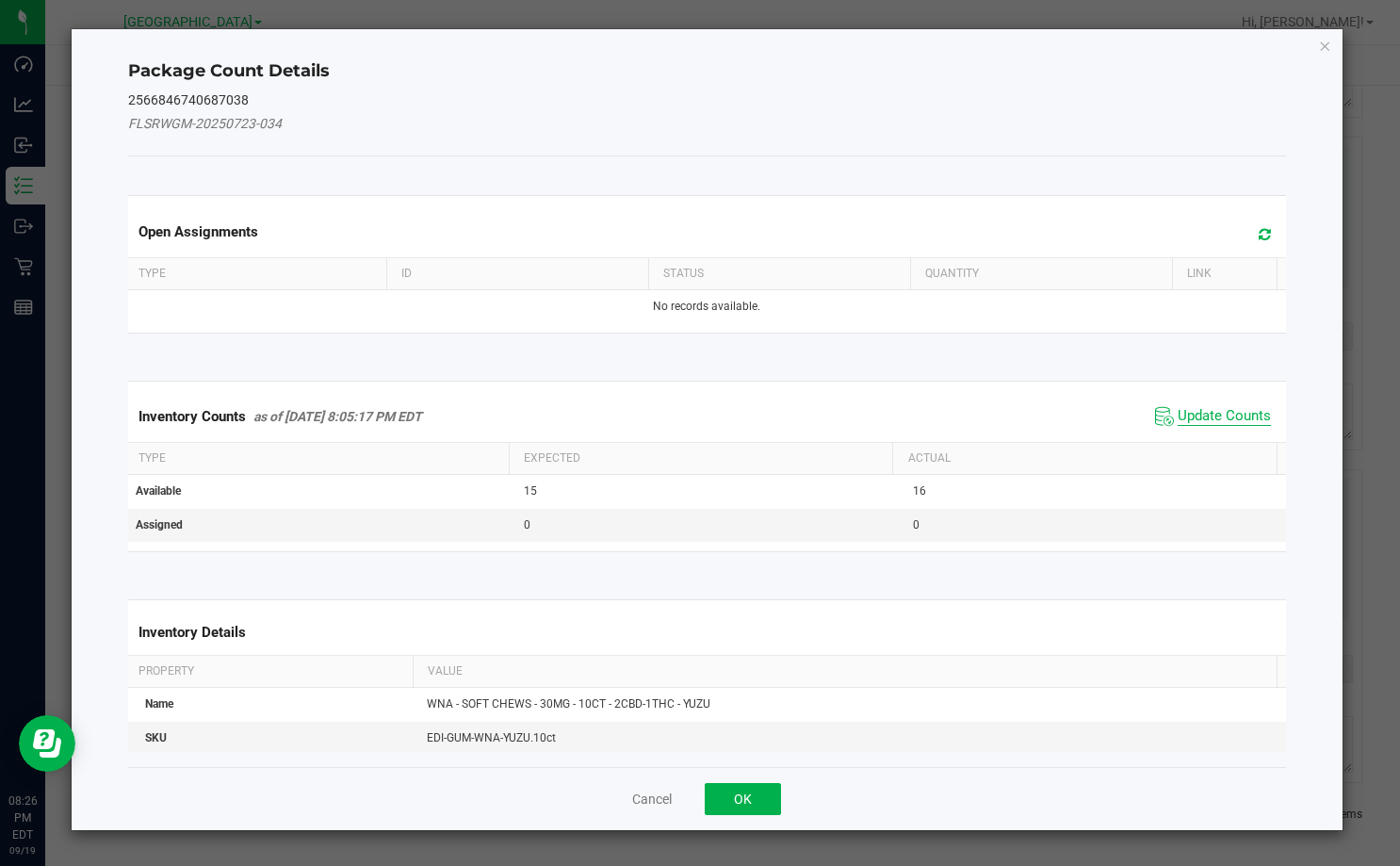
click at [1211, 414] on span "Update Counts" at bounding box center [1224, 417] width 93 height 19
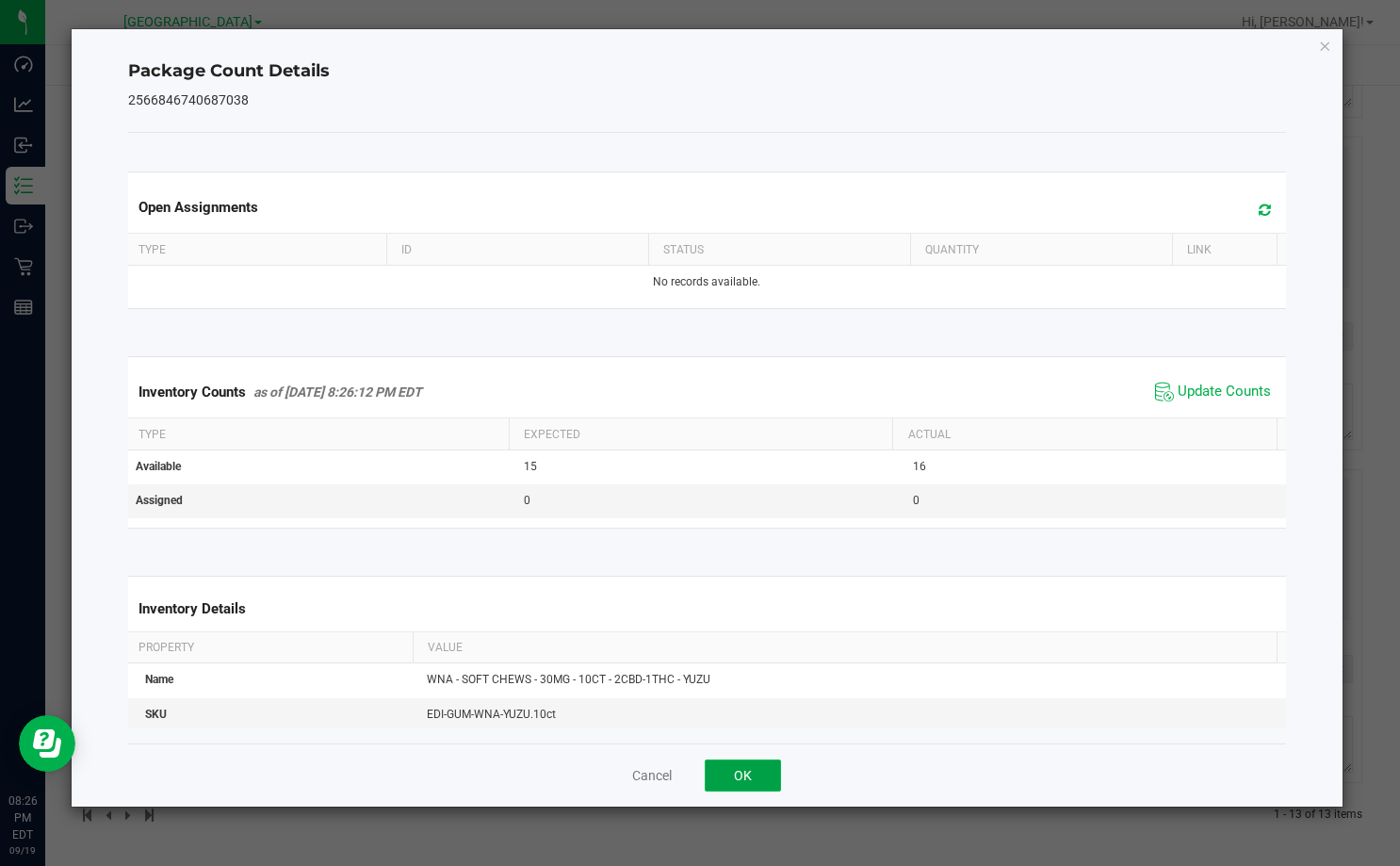
click at [760, 773] on button "OK" at bounding box center [742, 775] width 76 height 32
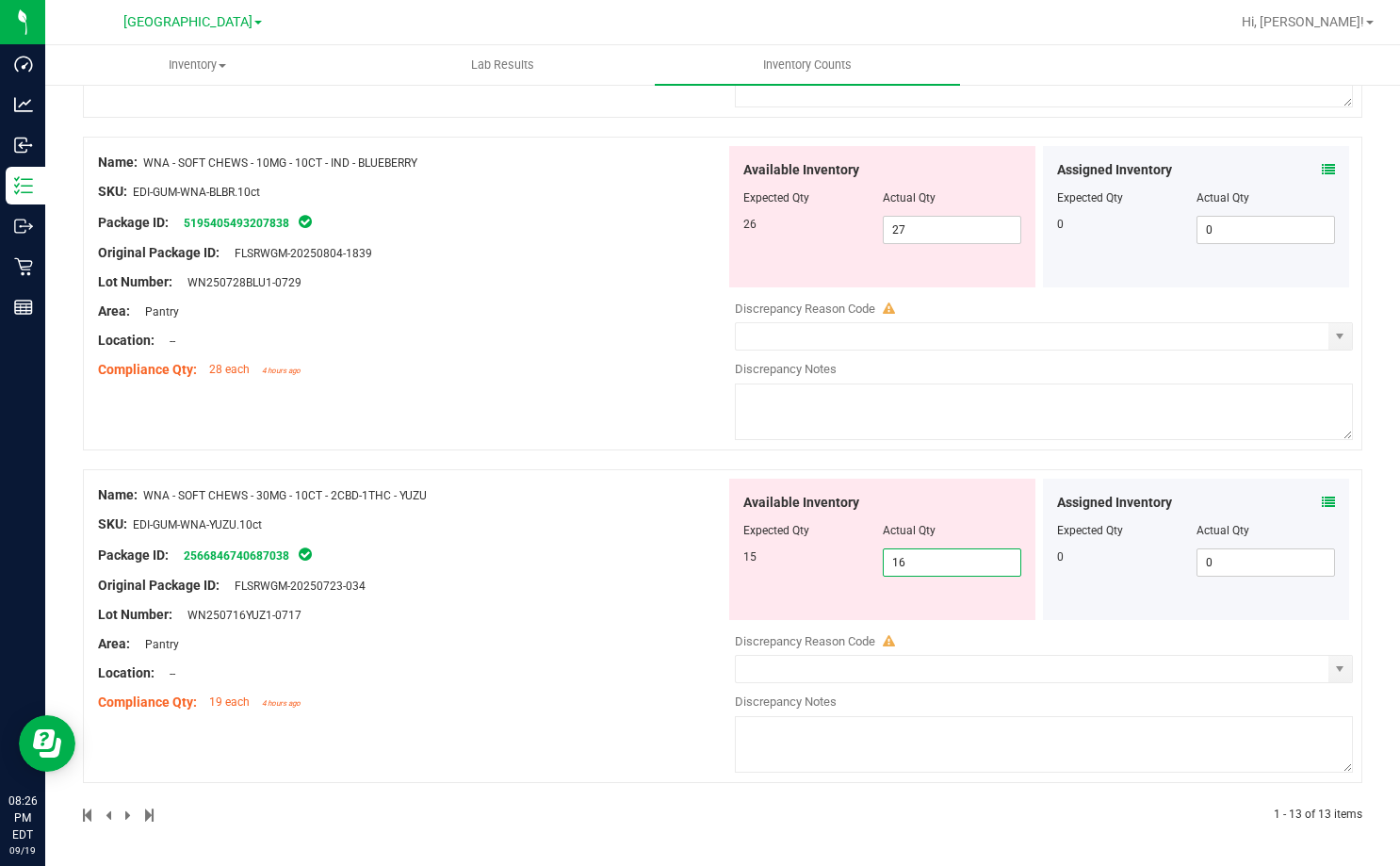
click at [900, 570] on span "16 16" at bounding box center [952, 562] width 140 height 28
click at [900, 570] on input "16" at bounding box center [952, 562] width 138 height 26
type input "15"
click at [635, 564] on div "Name: WNA - SOFT CHEWS - 30MG - 10CT - 2CBD-1THC - YUZU SKU: EDI-GUM-WNA-YUZU.1…" at bounding box center [412, 599] width 627 height 241
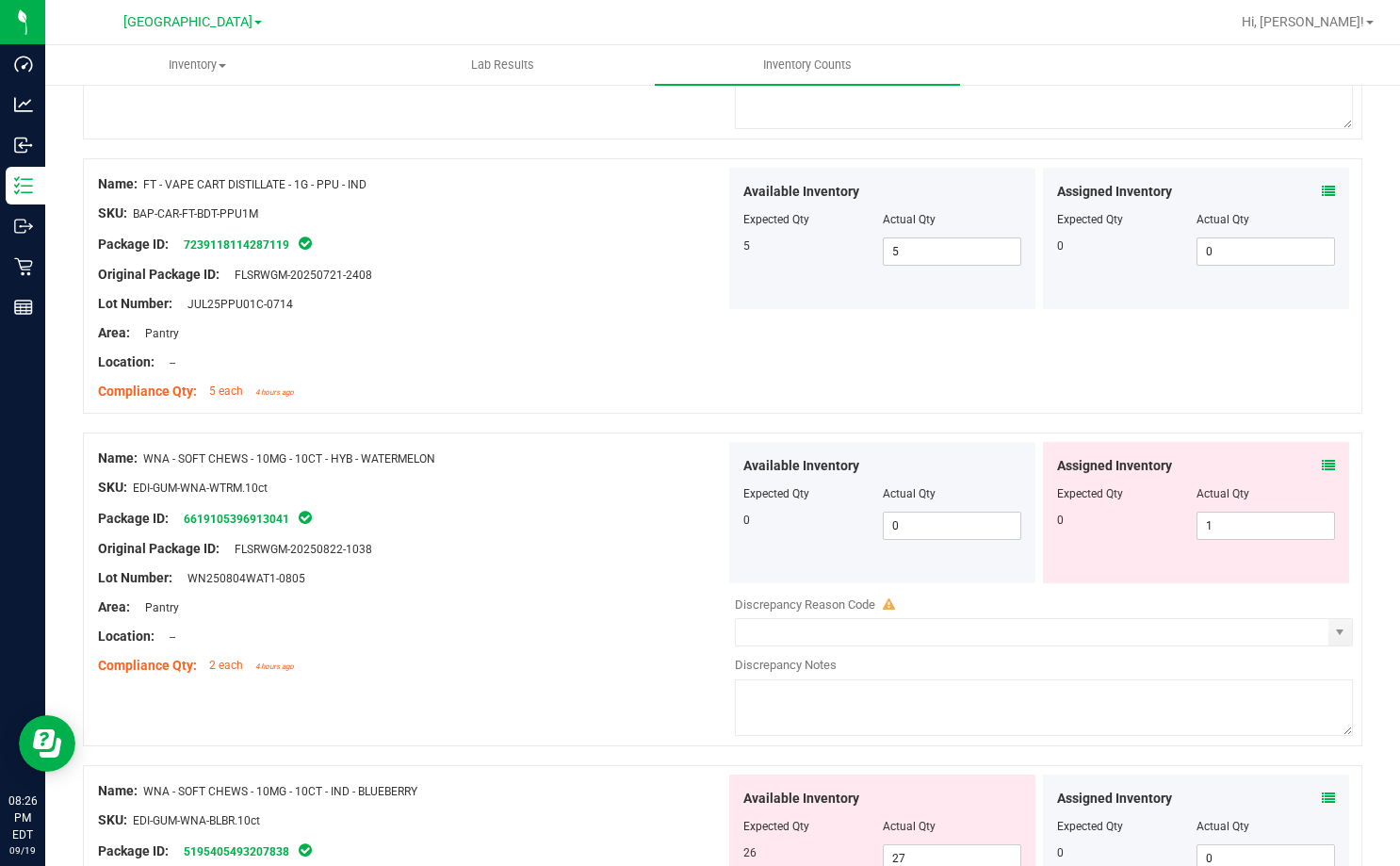
scroll to position [3028, 0]
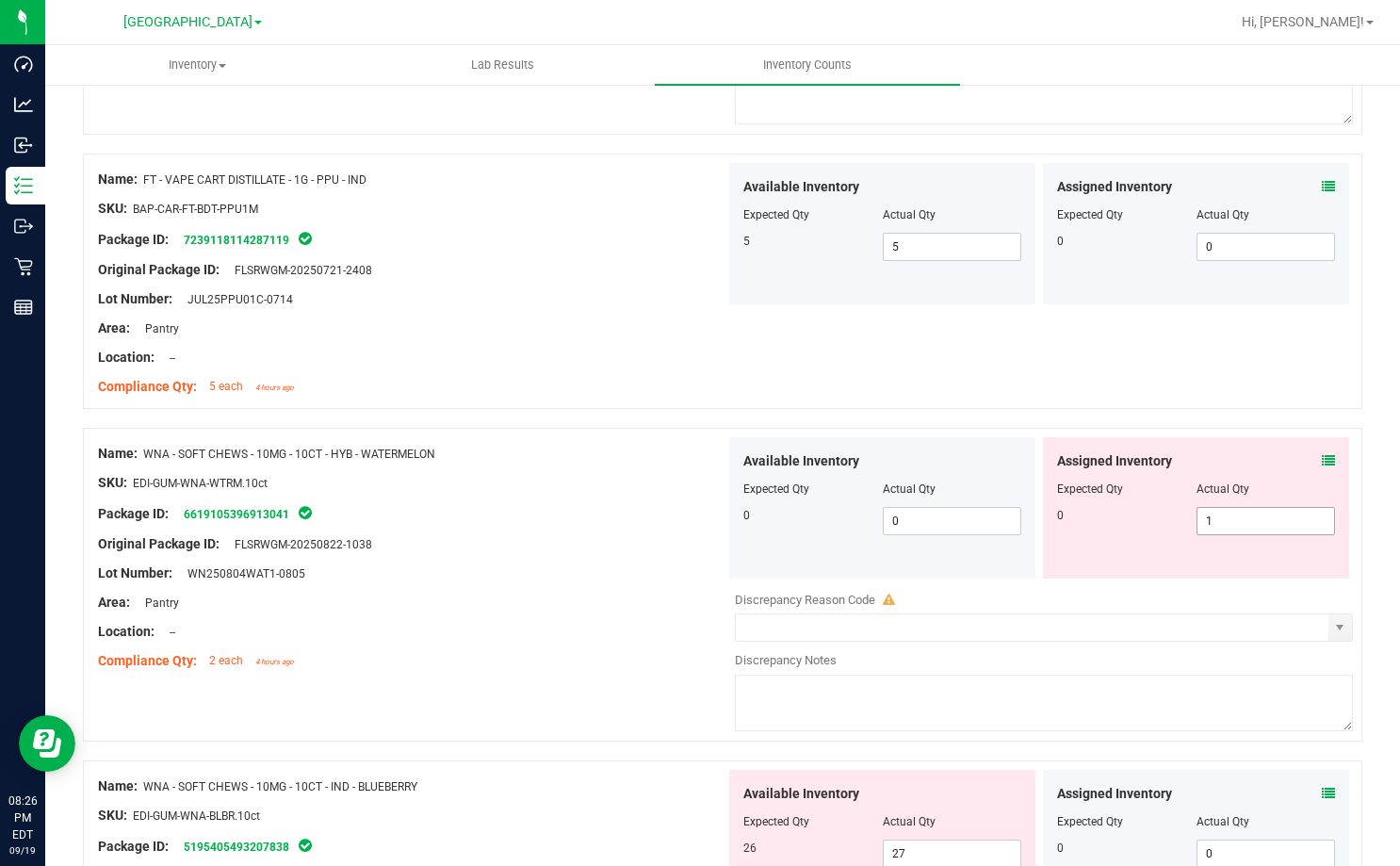
click at [1252, 514] on span "1 1" at bounding box center [1265, 521] width 140 height 28
drag, startPoint x: 1252, startPoint y: 514, endPoint x: 1254, endPoint y: 500, distance: 14.1
click at [1254, 513] on input "1" at bounding box center [1265, 521] width 138 height 26
type input "0"
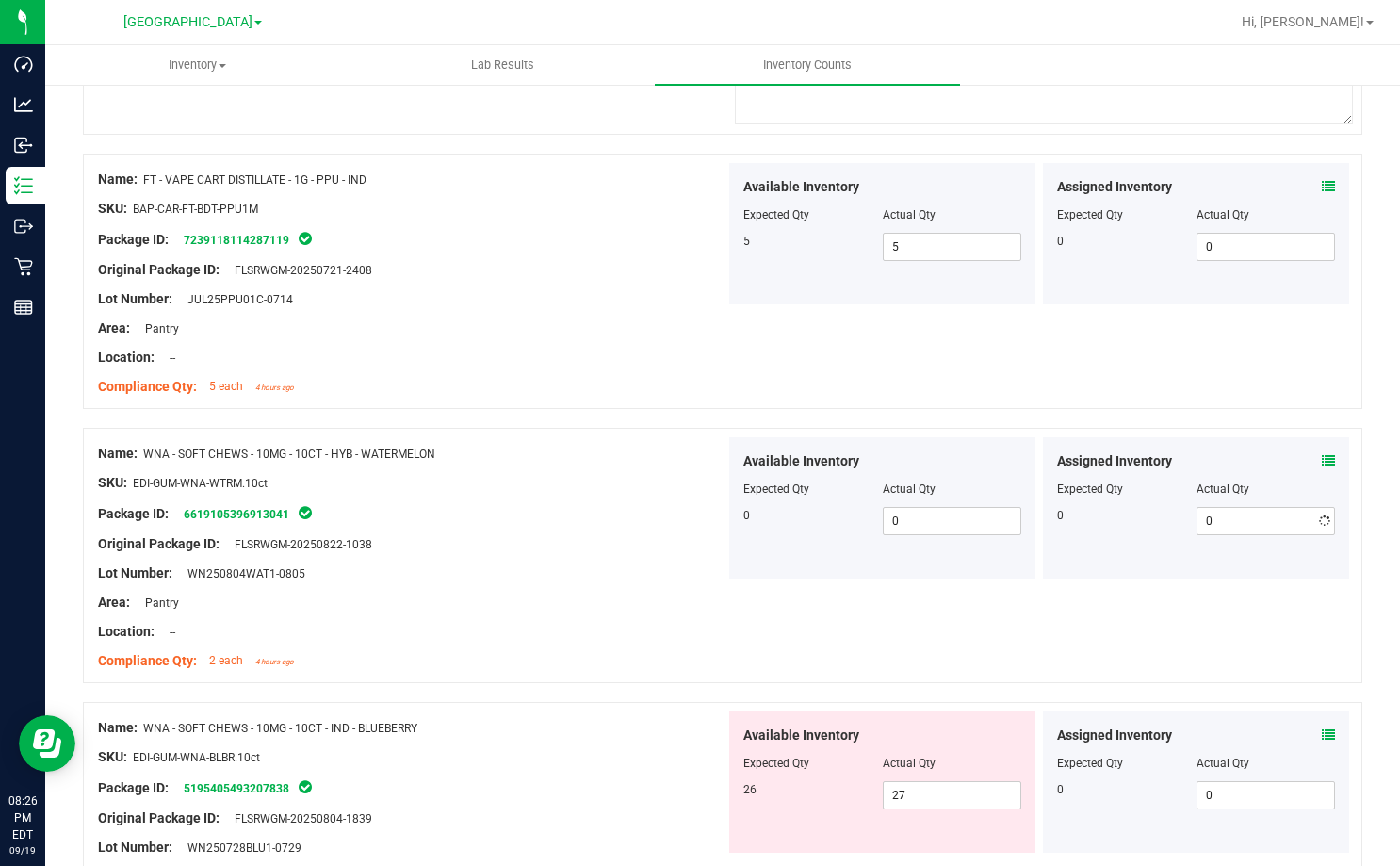
click at [646, 464] on div at bounding box center [412, 469] width 627 height 10
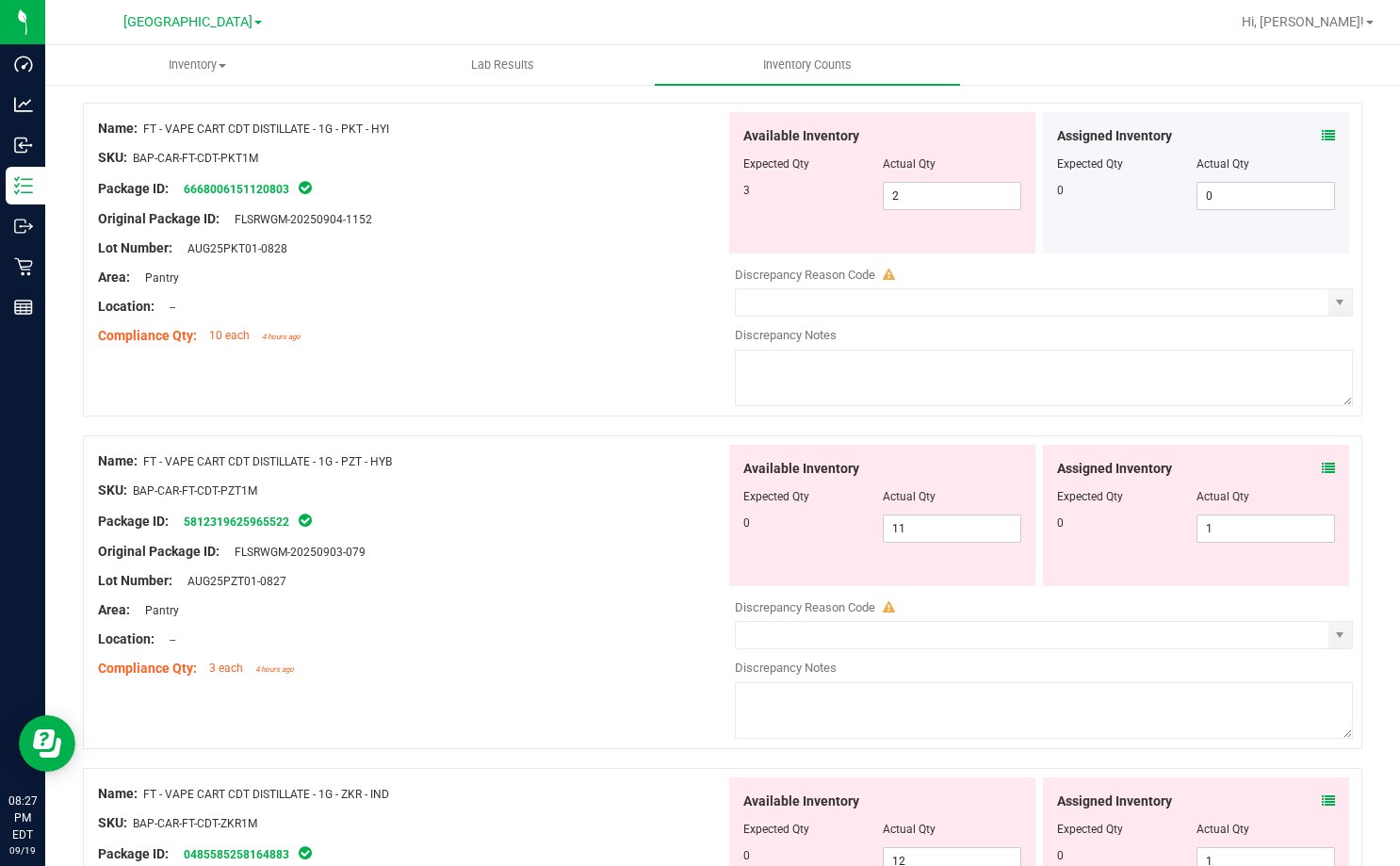
scroll to position [1131, 0]
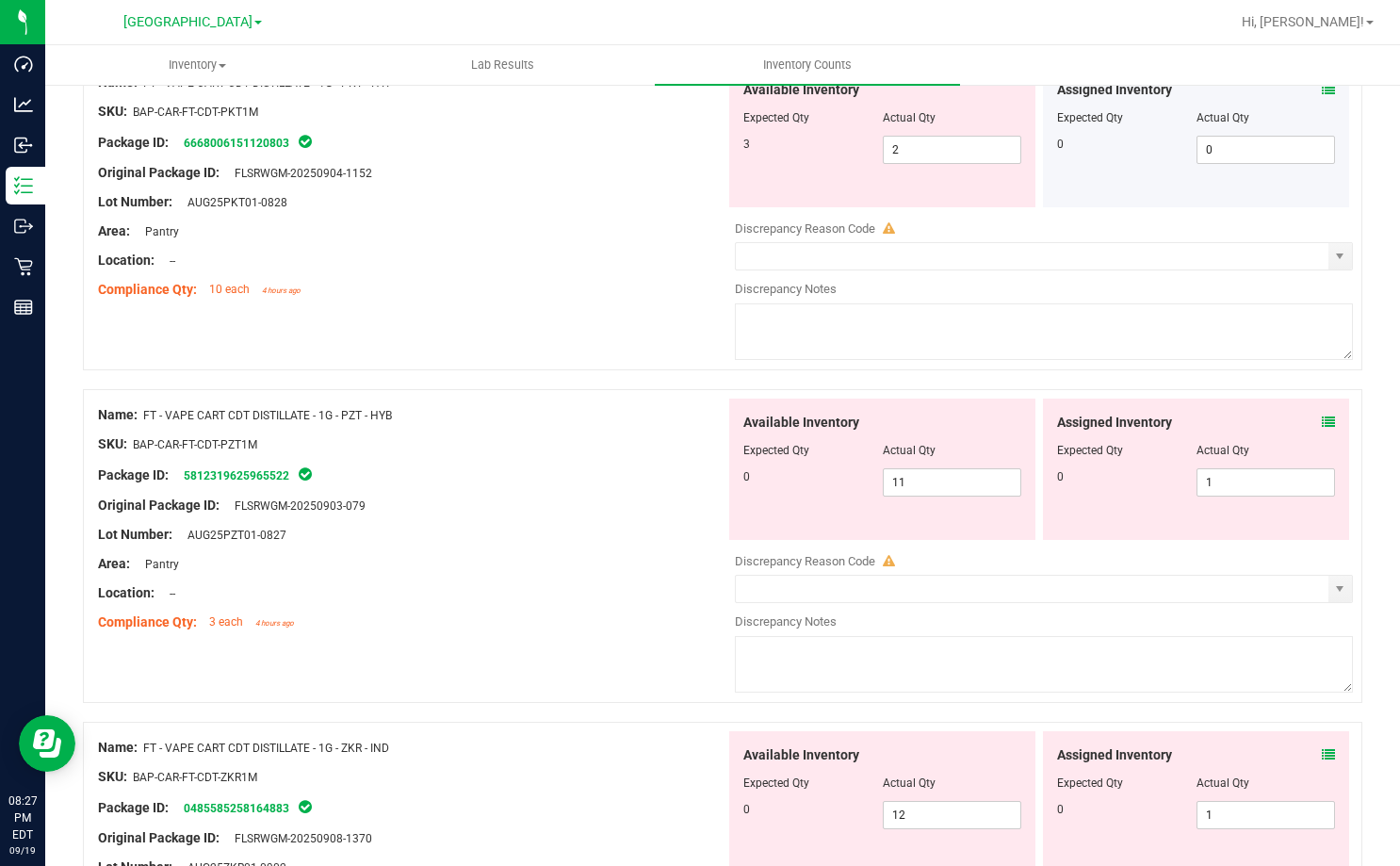
click at [1322, 421] on icon at bounding box center [1329, 422] width 13 height 13
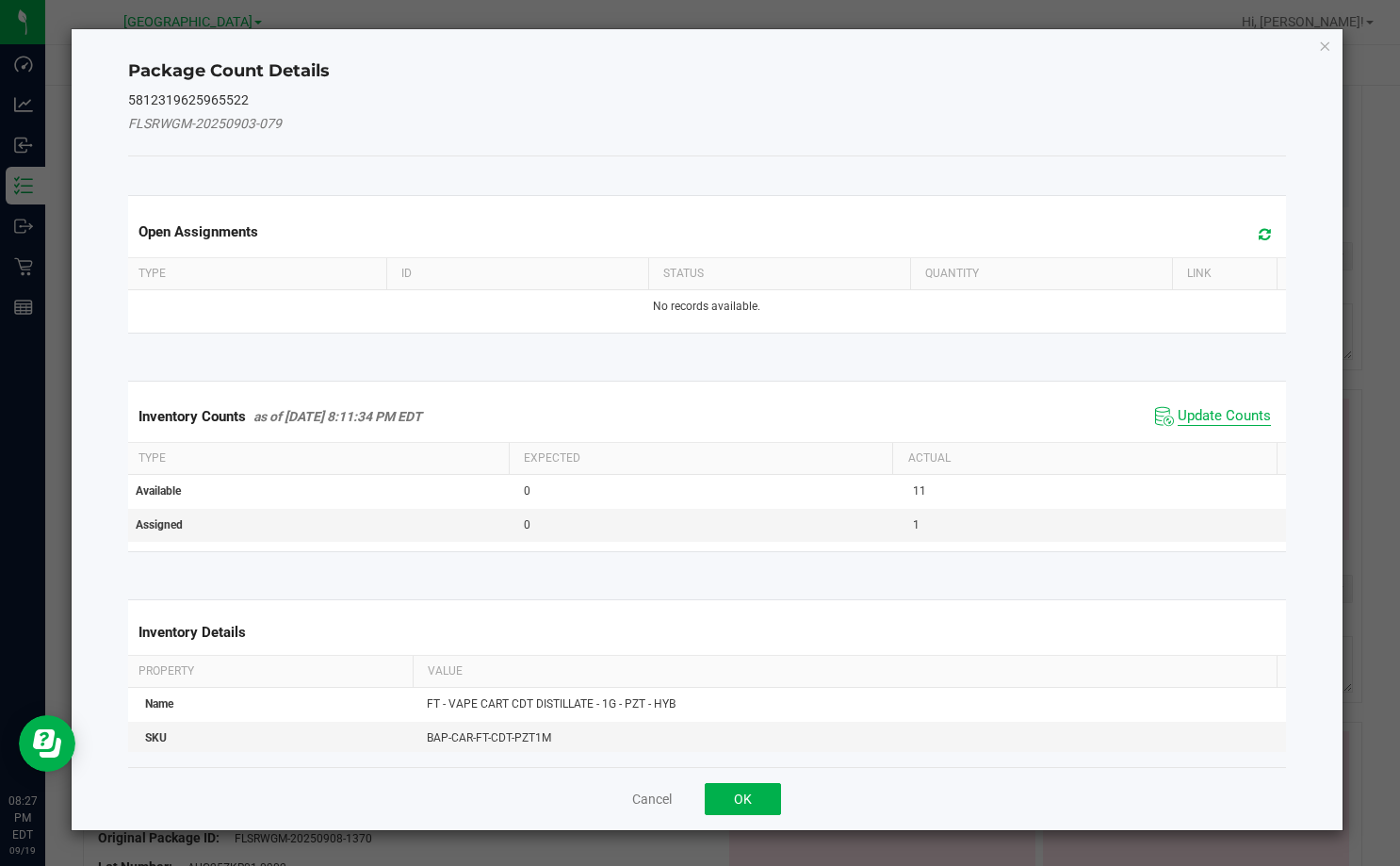
click at [1201, 412] on span "Update Counts" at bounding box center [1224, 417] width 93 height 19
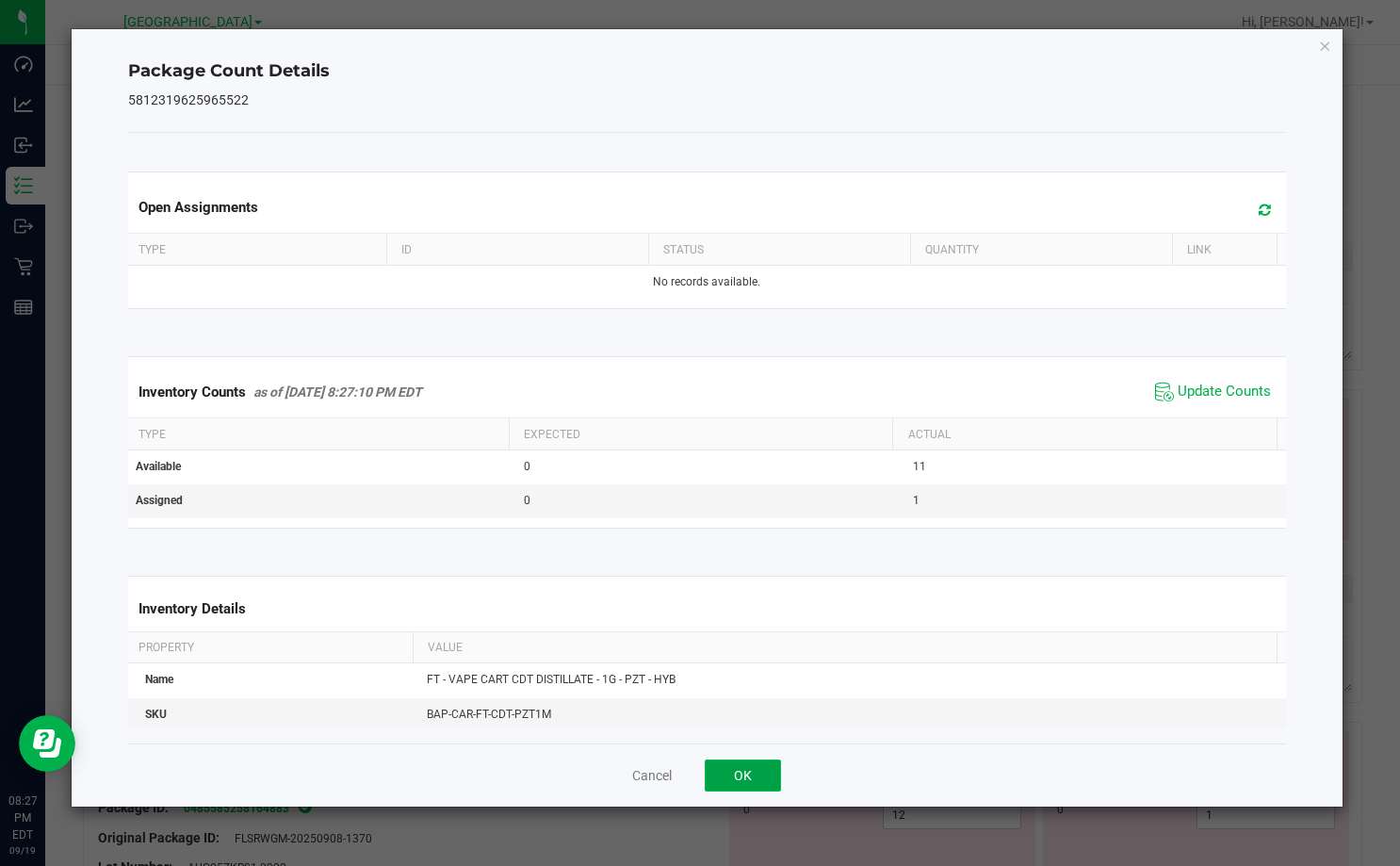
click at [740, 765] on button "OK" at bounding box center [742, 775] width 76 height 32
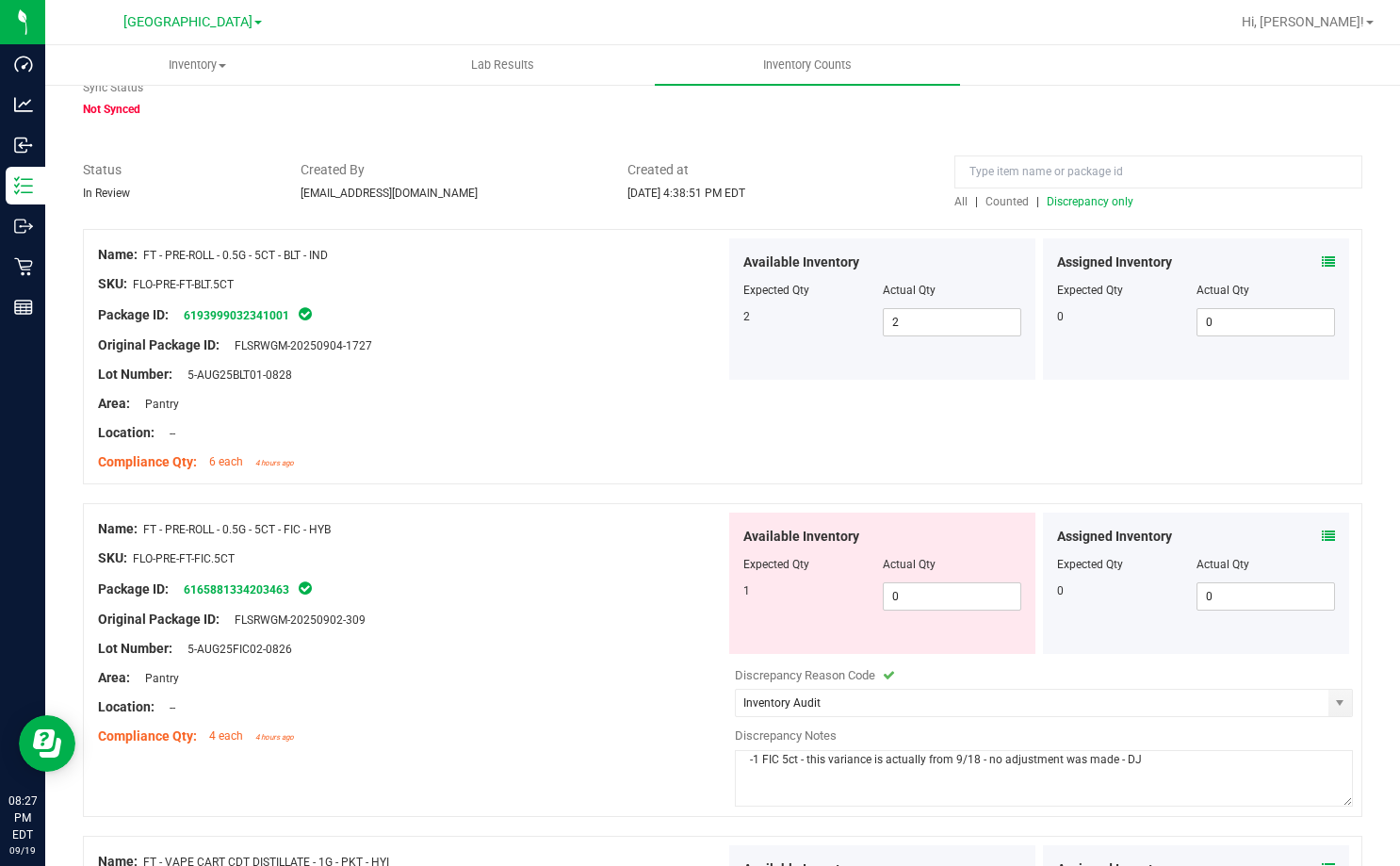
scroll to position [0, 0]
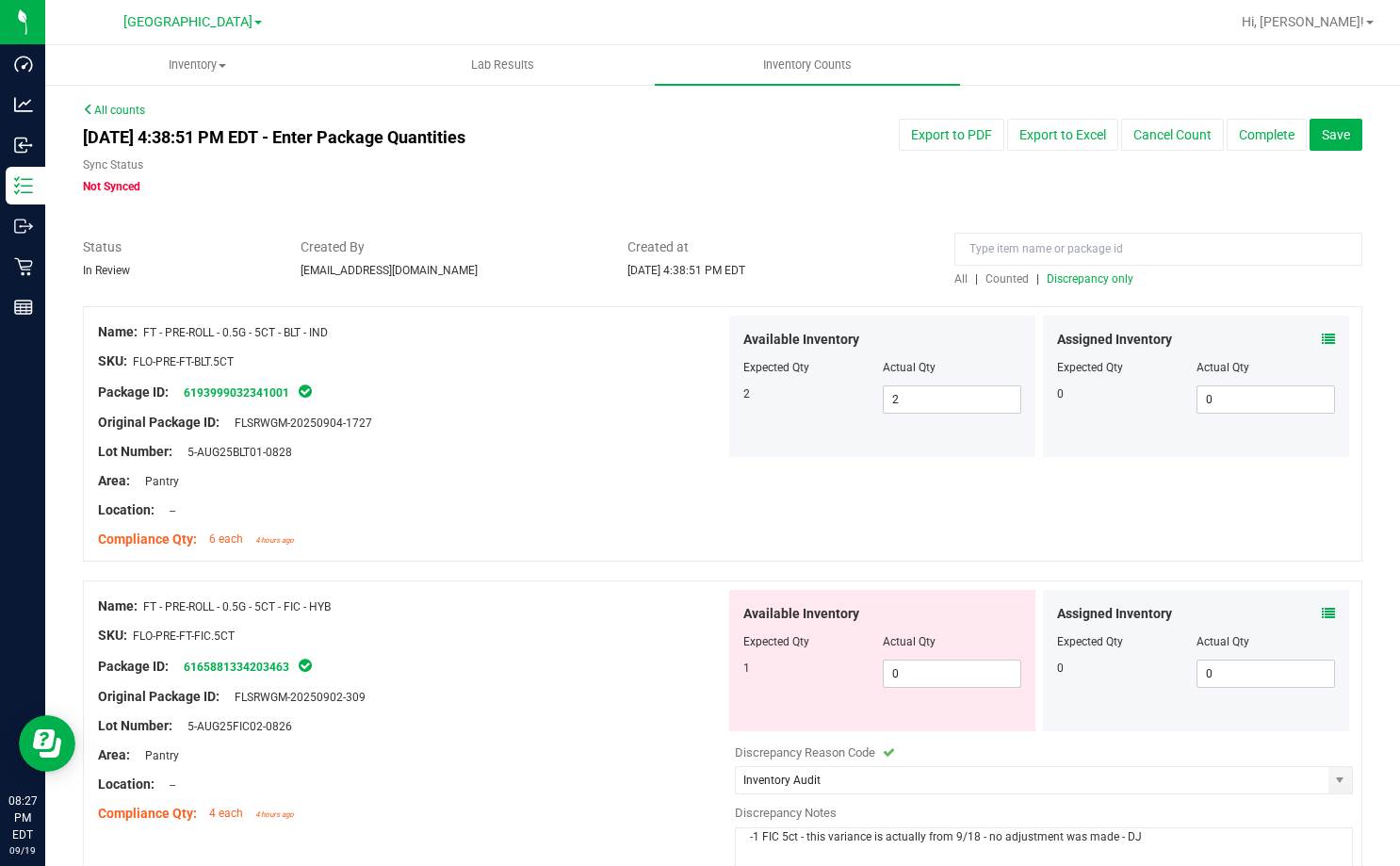
click at [1060, 280] on span "Discrepancy only" at bounding box center [1090, 279] width 87 height 13
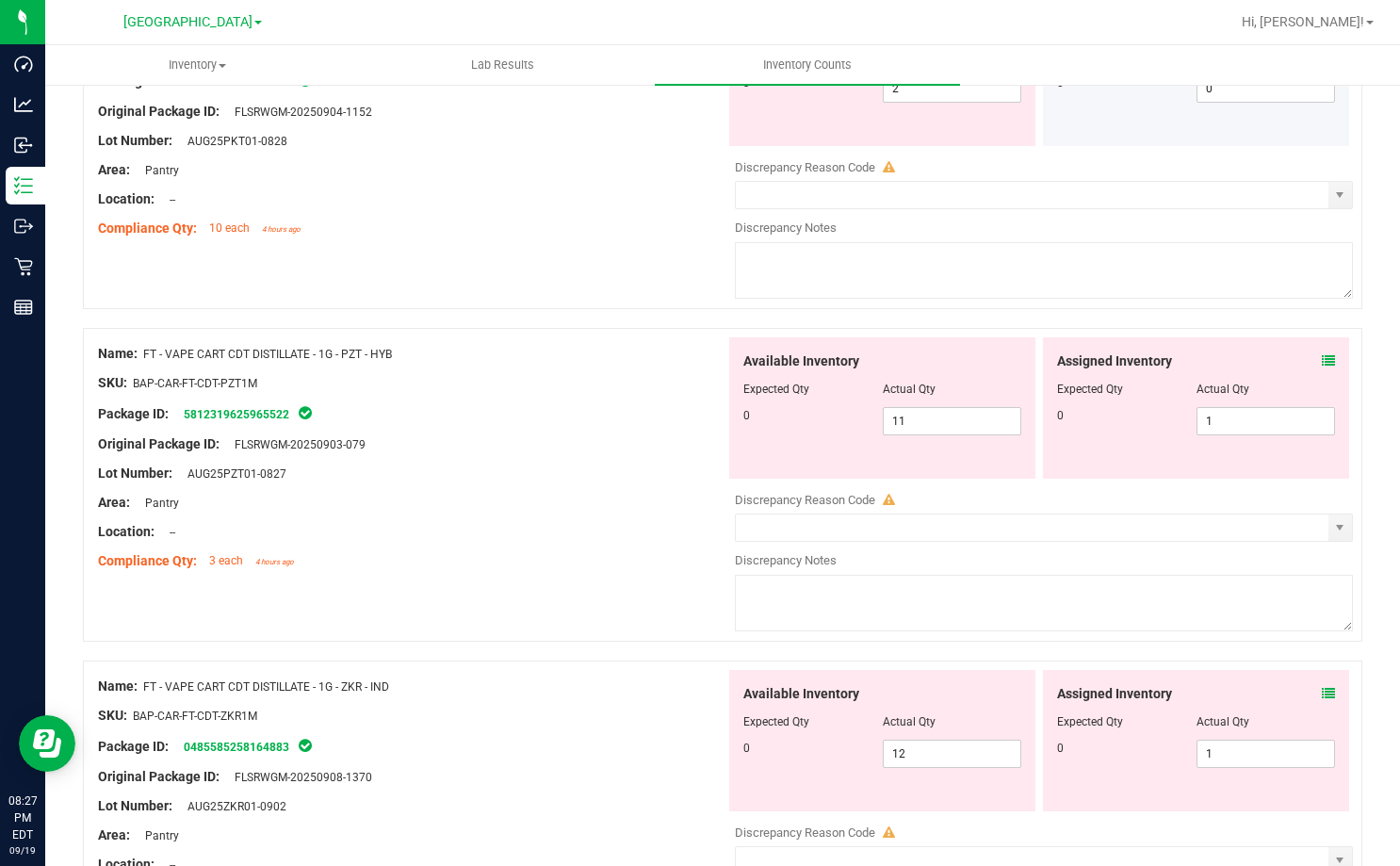
scroll to position [659, 0]
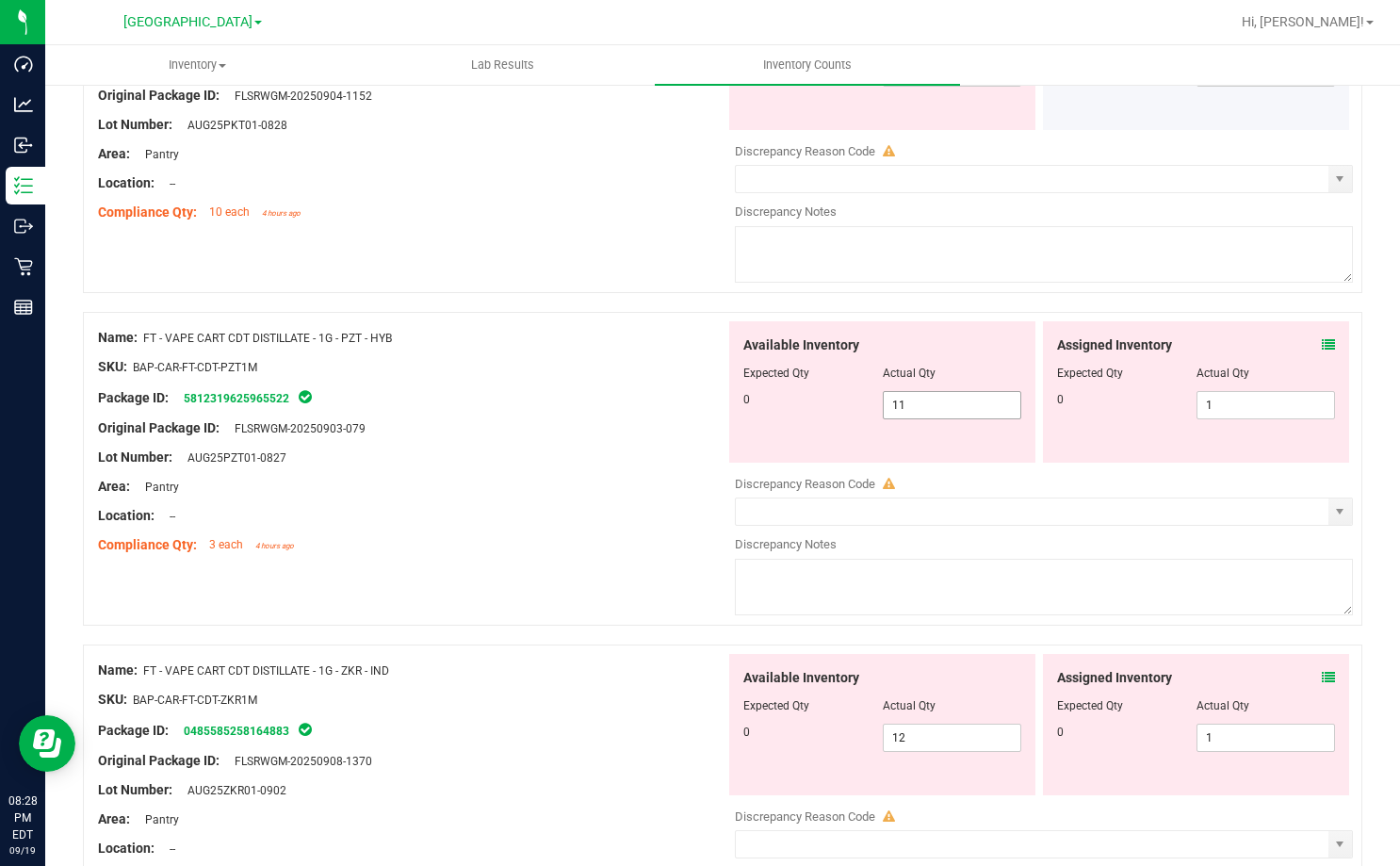
click at [935, 412] on span "11 11" at bounding box center [952, 404] width 140 height 28
click at [935, 412] on input "11" at bounding box center [952, 404] width 138 height 26
type input "0"
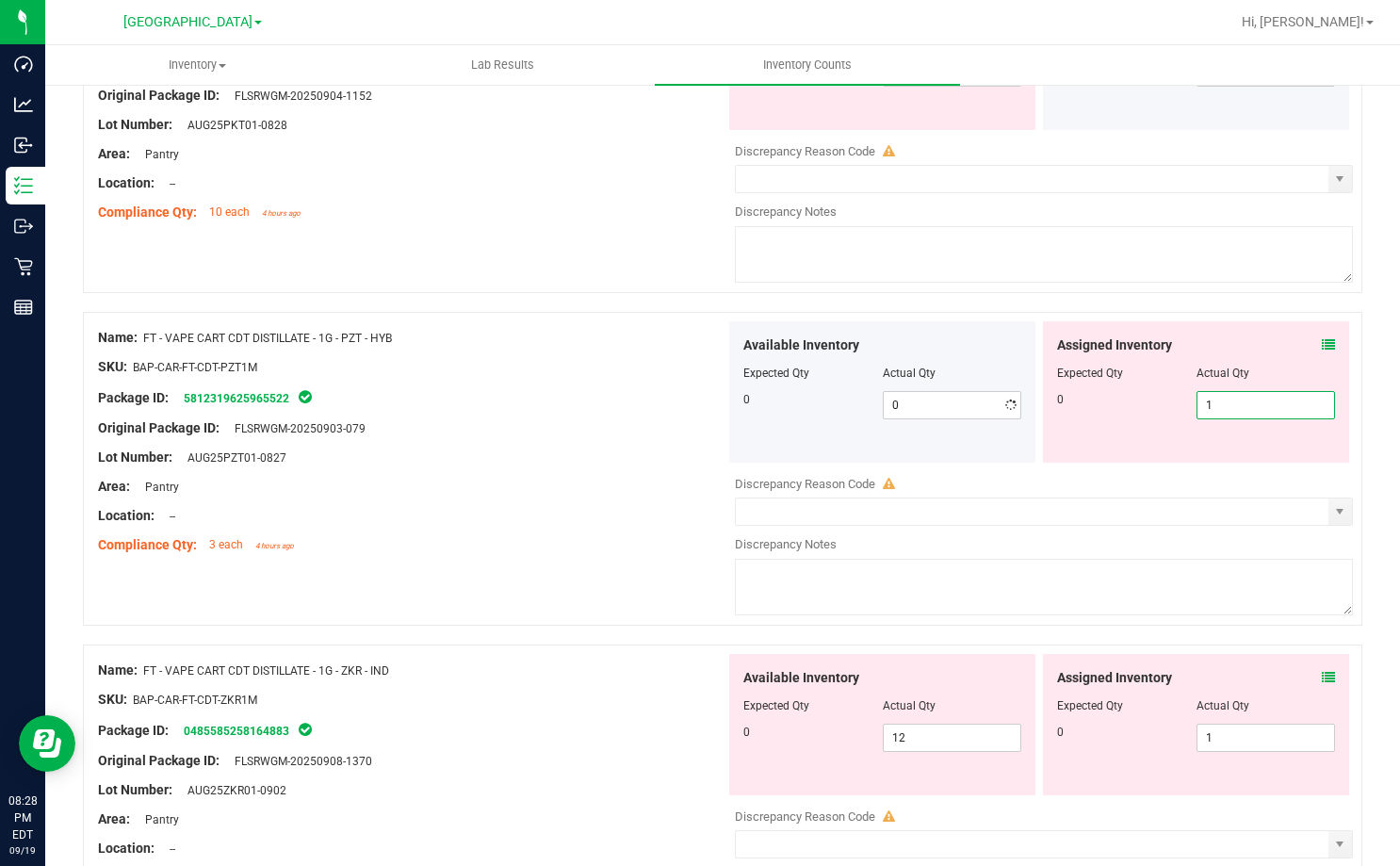
click at [1221, 411] on span "1 1" at bounding box center [1265, 404] width 140 height 28
click at [1221, 411] on input "1" at bounding box center [1265, 404] width 138 height 26
type input "0"
click at [630, 388] on div "Package ID: 5812319625965522" at bounding box center [412, 396] width 627 height 22
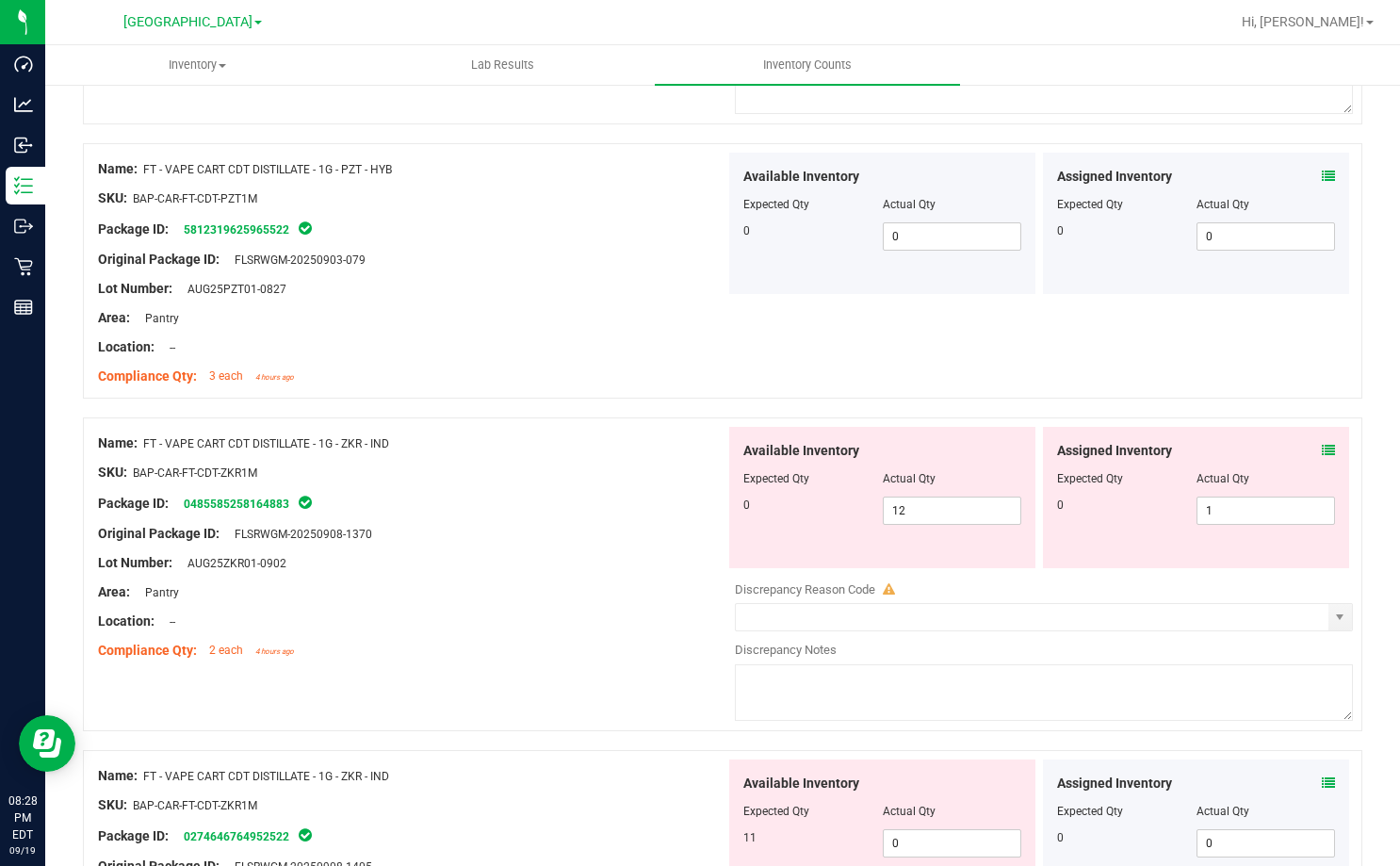
scroll to position [848, 0]
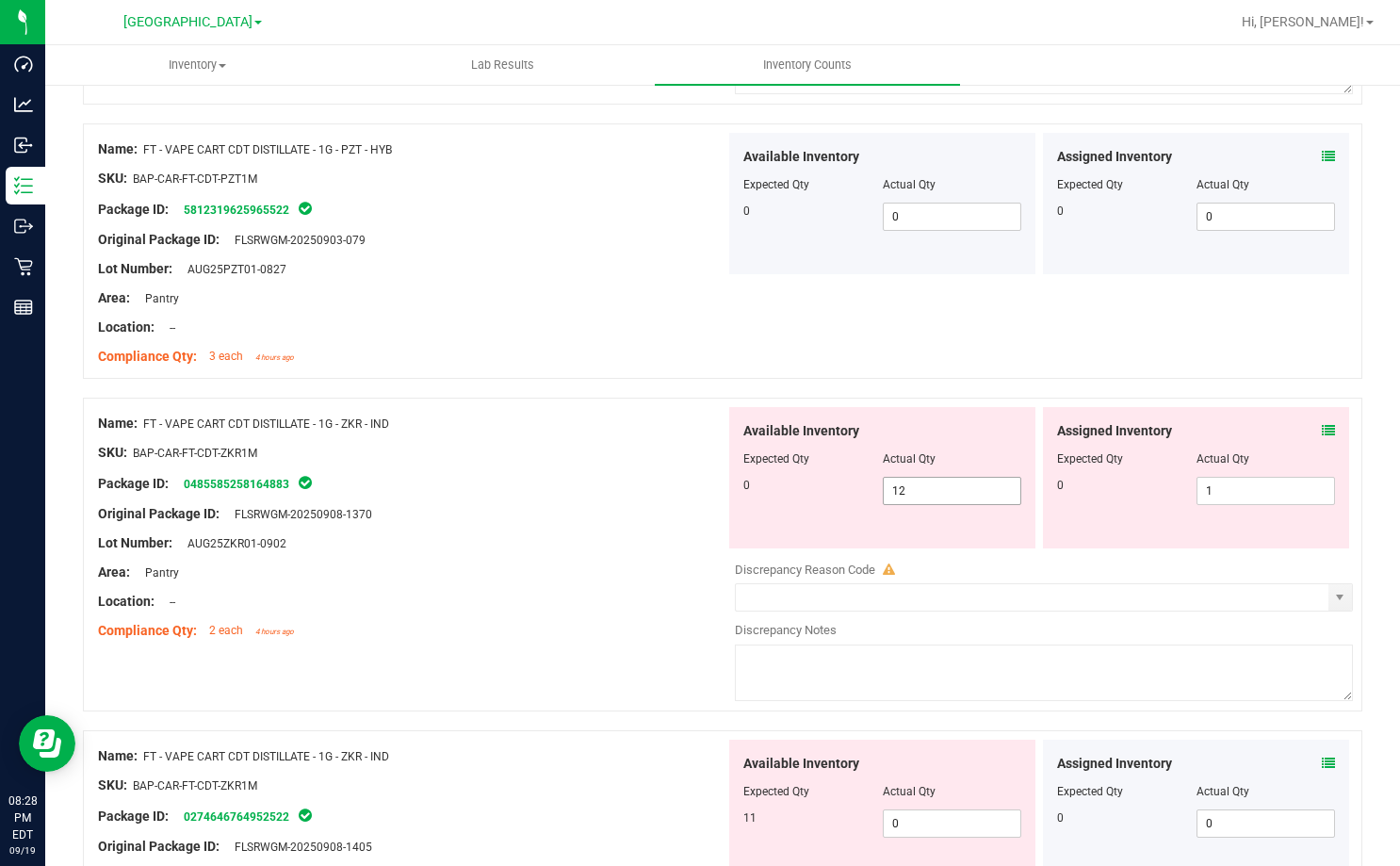
click at [907, 491] on span "12 12" at bounding box center [952, 490] width 140 height 28
click at [907, 491] on input "12" at bounding box center [952, 490] width 138 height 26
type input "0"
click at [1219, 497] on span "1 1" at bounding box center [1265, 490] width 140 height 28
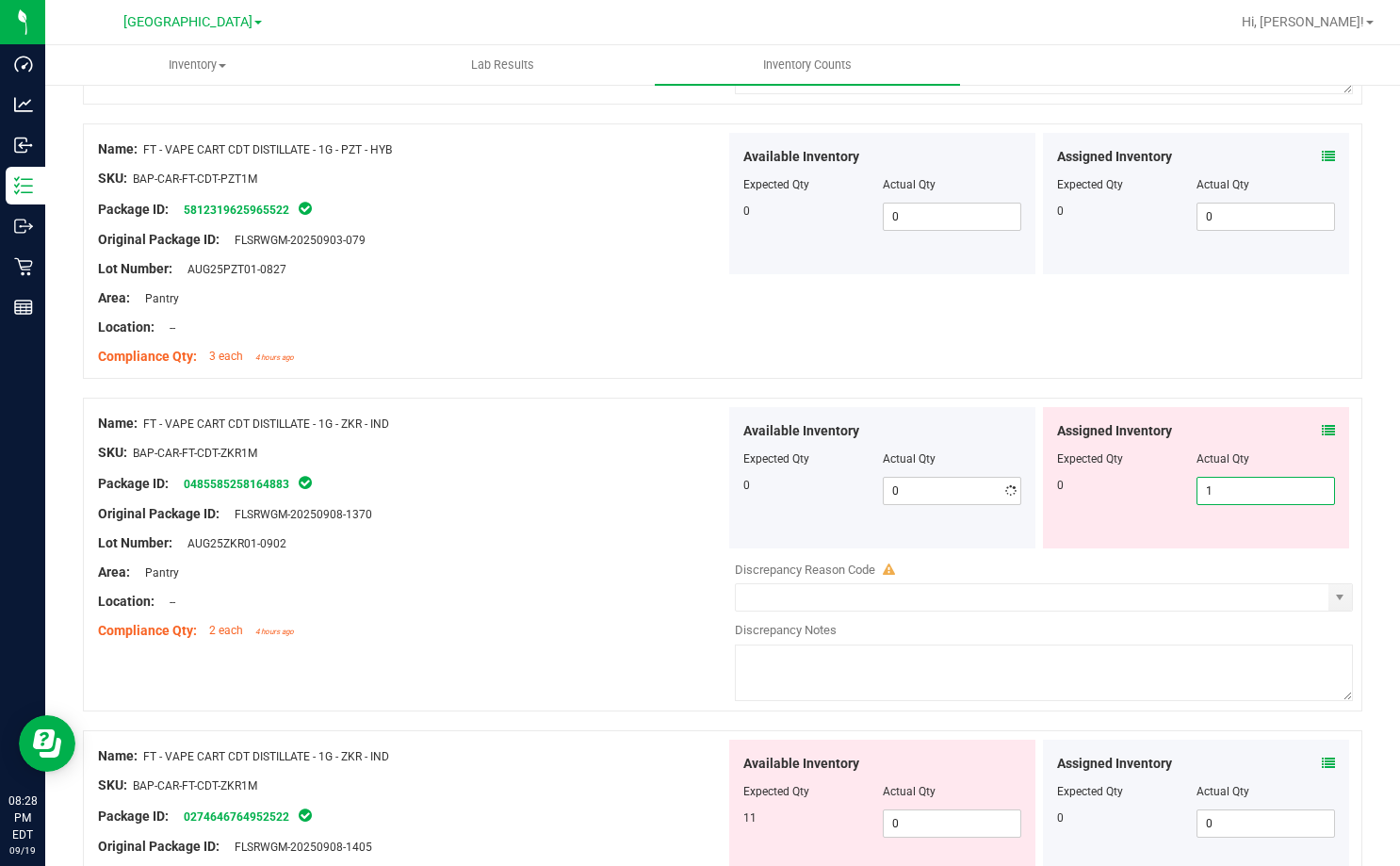
drag, startPoint x: 1219, startPoint y: 497, endPoint x: 1043, endPoint y: 496, distance: 176.0
click at [1218, 496] on input "1" at bounding box center [1265, 490] width 138 height 26
type input "0"
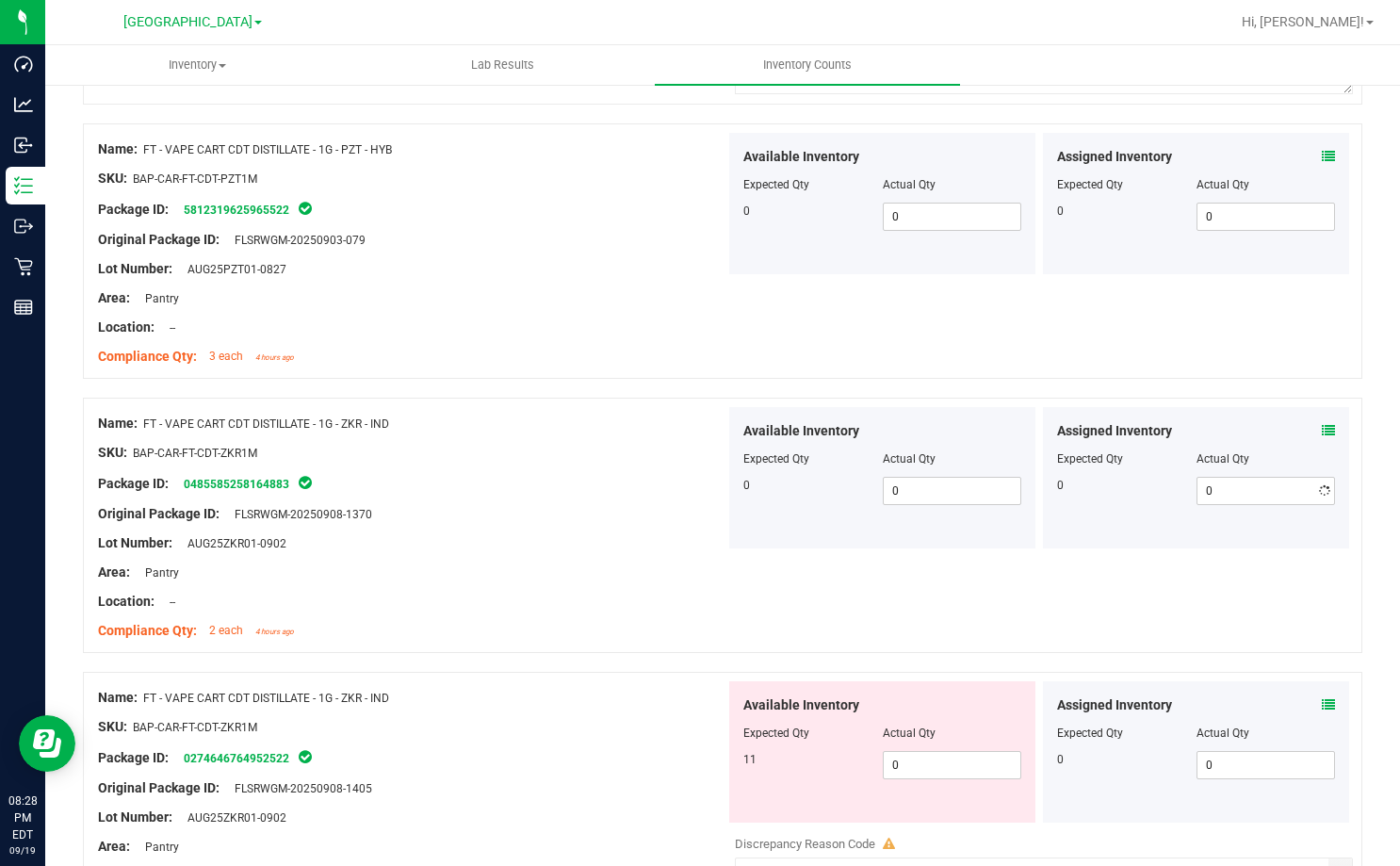
click at [634, 502] on div at bounding box center [412, 499] width 627 height 10
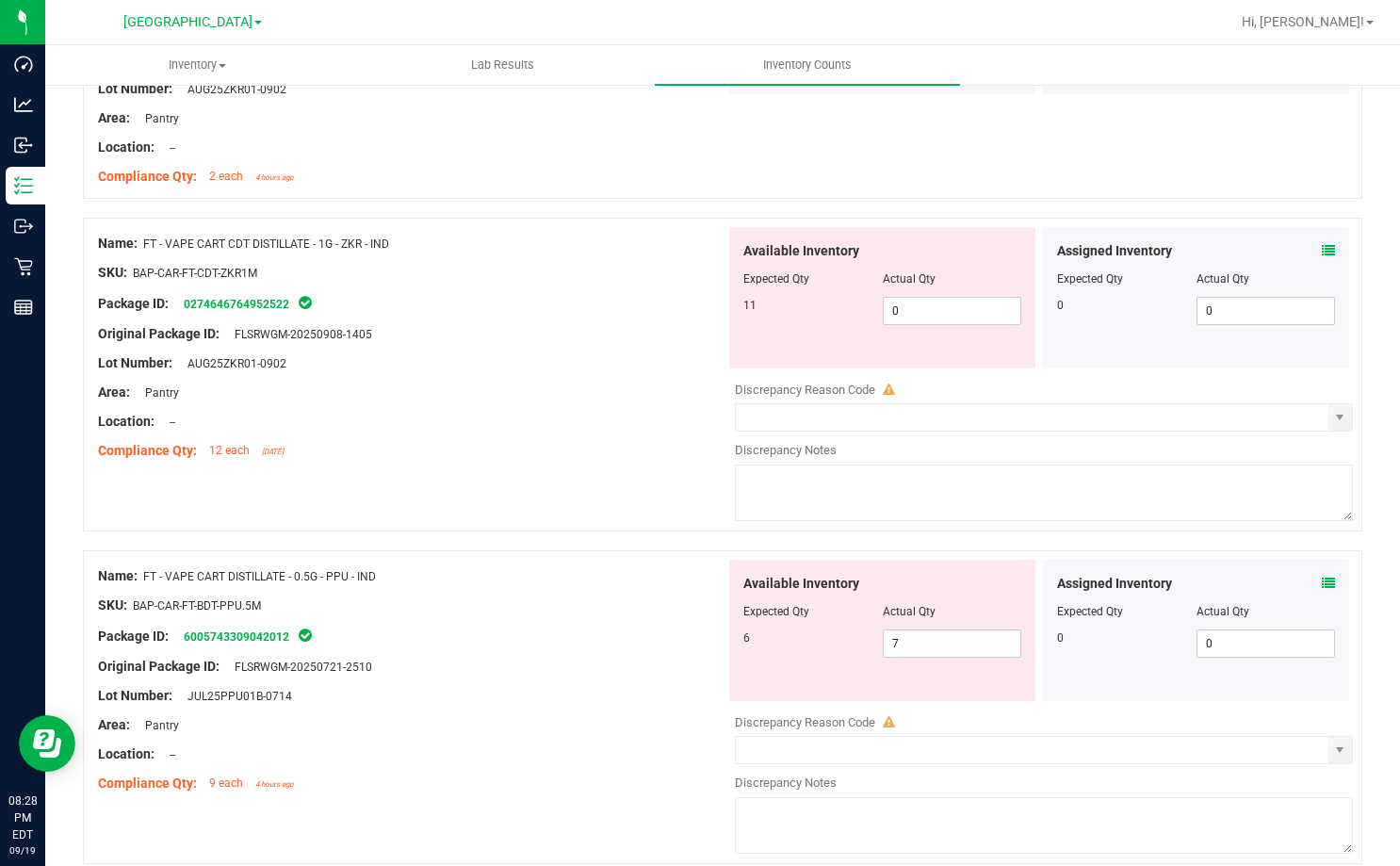
scroll to position [1319, 0]
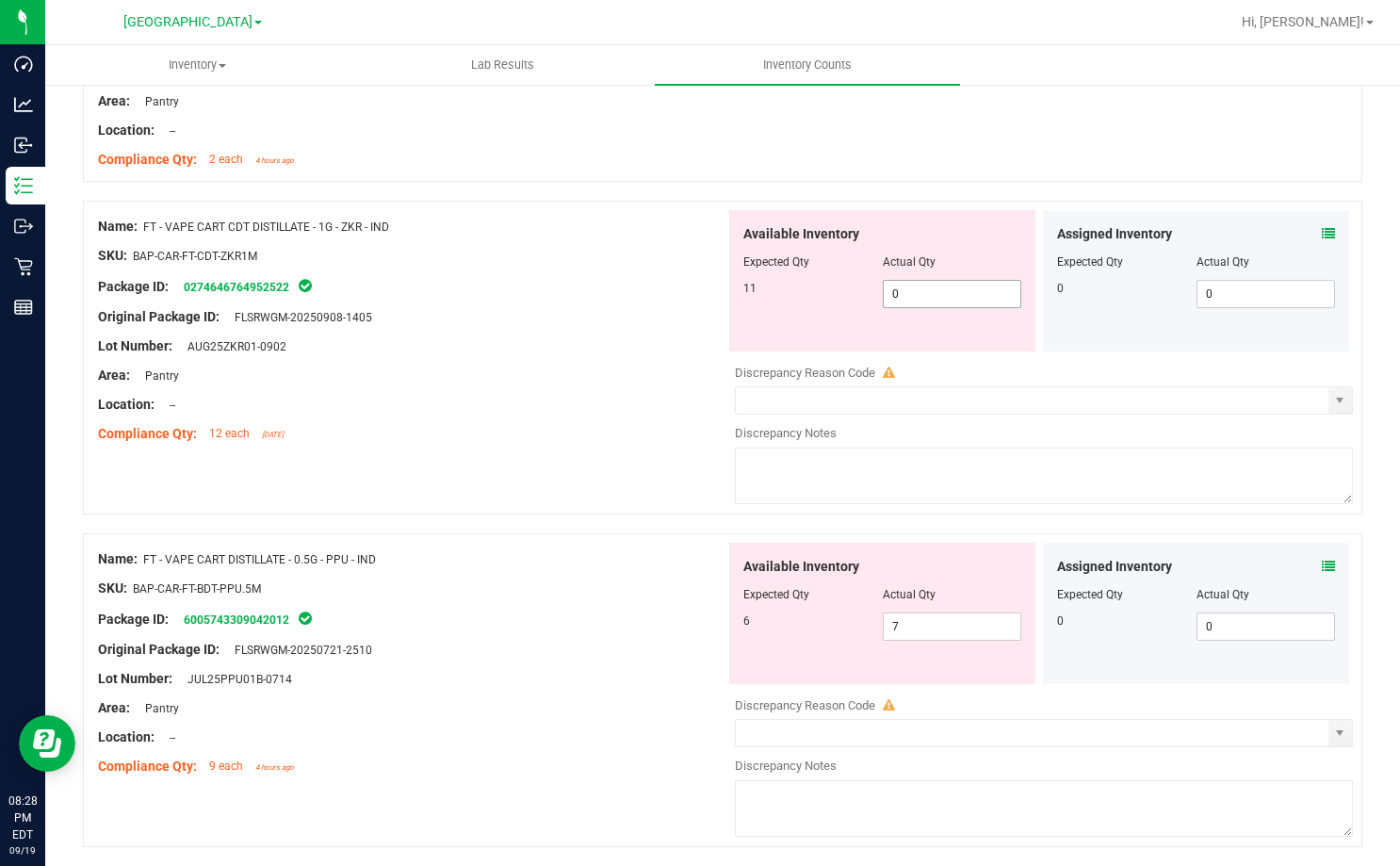
click at [907, 293] on span "0 0" at bounding box center [952, 293] width 140 height 28
click at [907, 293] on input "0" at bounding box center [952, 293] width 138 height 26
click at [566, 385] on div at bounding box center [412, 390] width 627 height 10
click at [924, 299] on span "0 0" at bounding box center [952, 293] width 140 height 28
click at [924, 299] on input "0" at bounding box center [952, 293] width 138 height 26
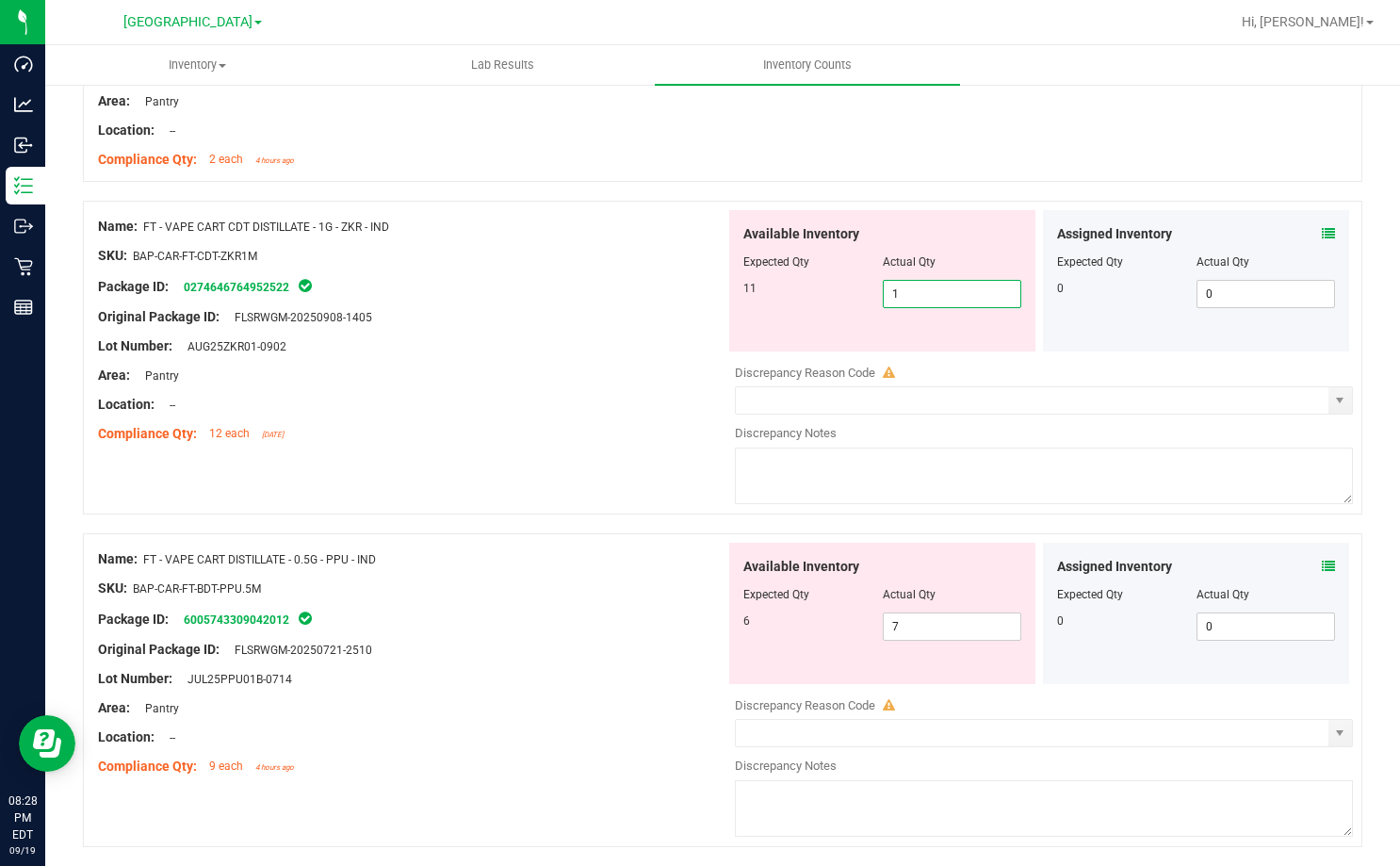
type input "11"
click at [605, 344] on div "Lot Number: AUG25ZKR01-0902" at bounding box center [412, 346] width 627 height 20
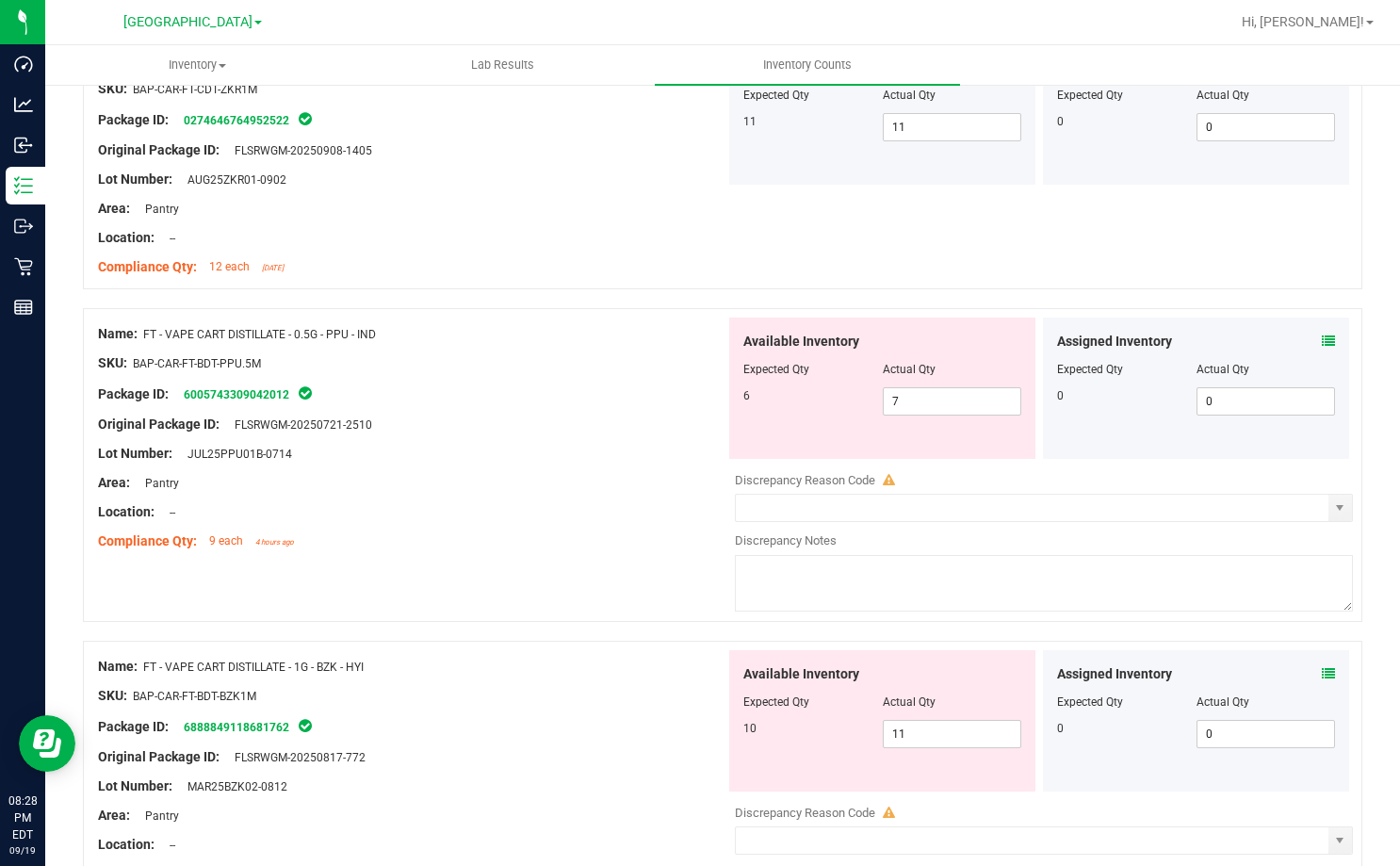
scroll to position [1507, 0]
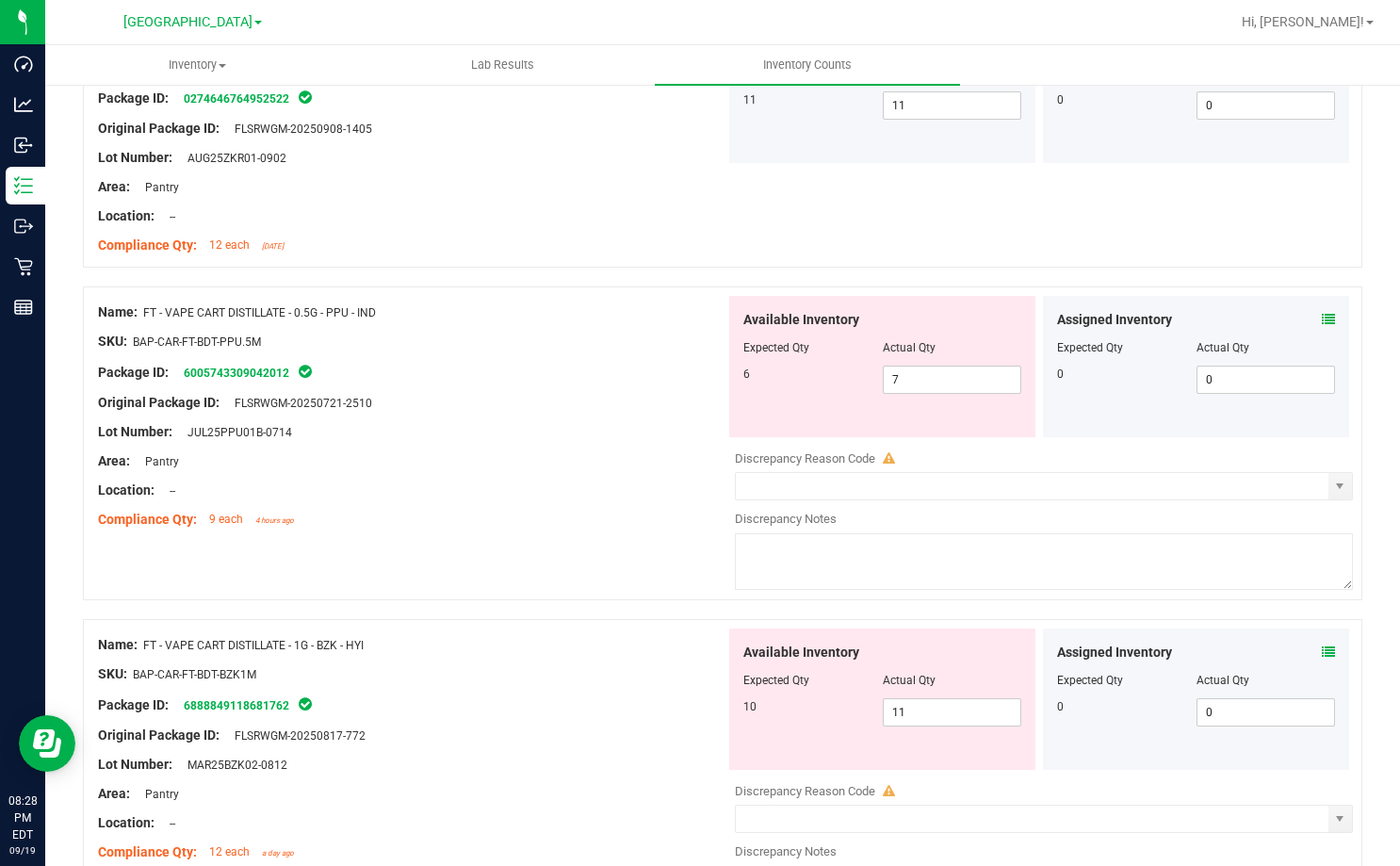
click at [611, 377] on div "Package ID: 6005743309042012" at bounding box center [412, 371] width 627 height 22
click at [933, 390] on span "7 7" at bounding box center [952, 379] width 140 height 28
click at [933, 390] on input "7" at bounding box center [952, 379] width 138 height 26
type input "6"
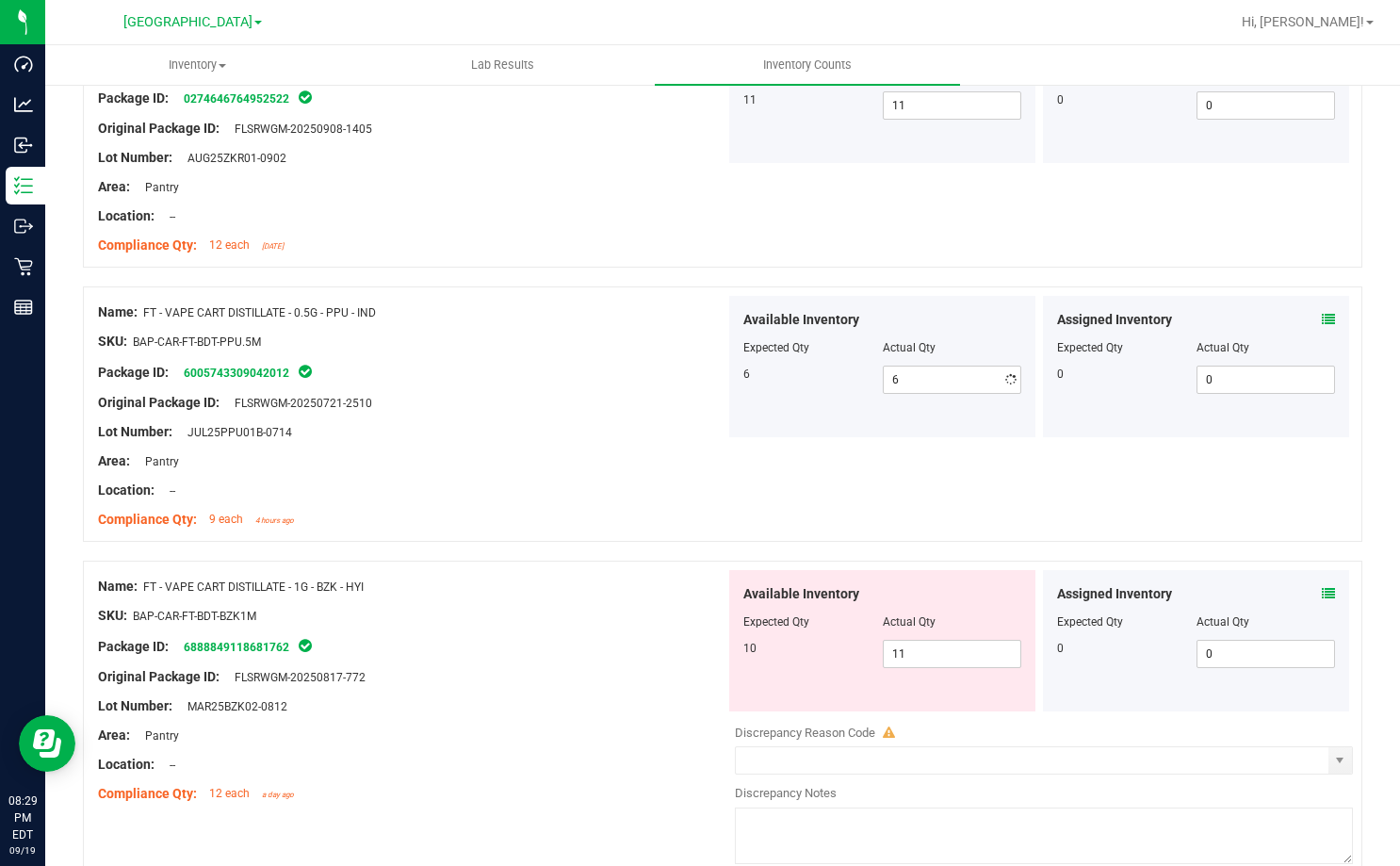
drag, startPoint x: 515, startPoint y: 519, endPoint x: 541, endPoint y: 522, distance: 26.2
click at [522, 520] on div "Compliance Qty: 9 each 4 hours ago" at bounding box center [412, 520] width 627 height 20
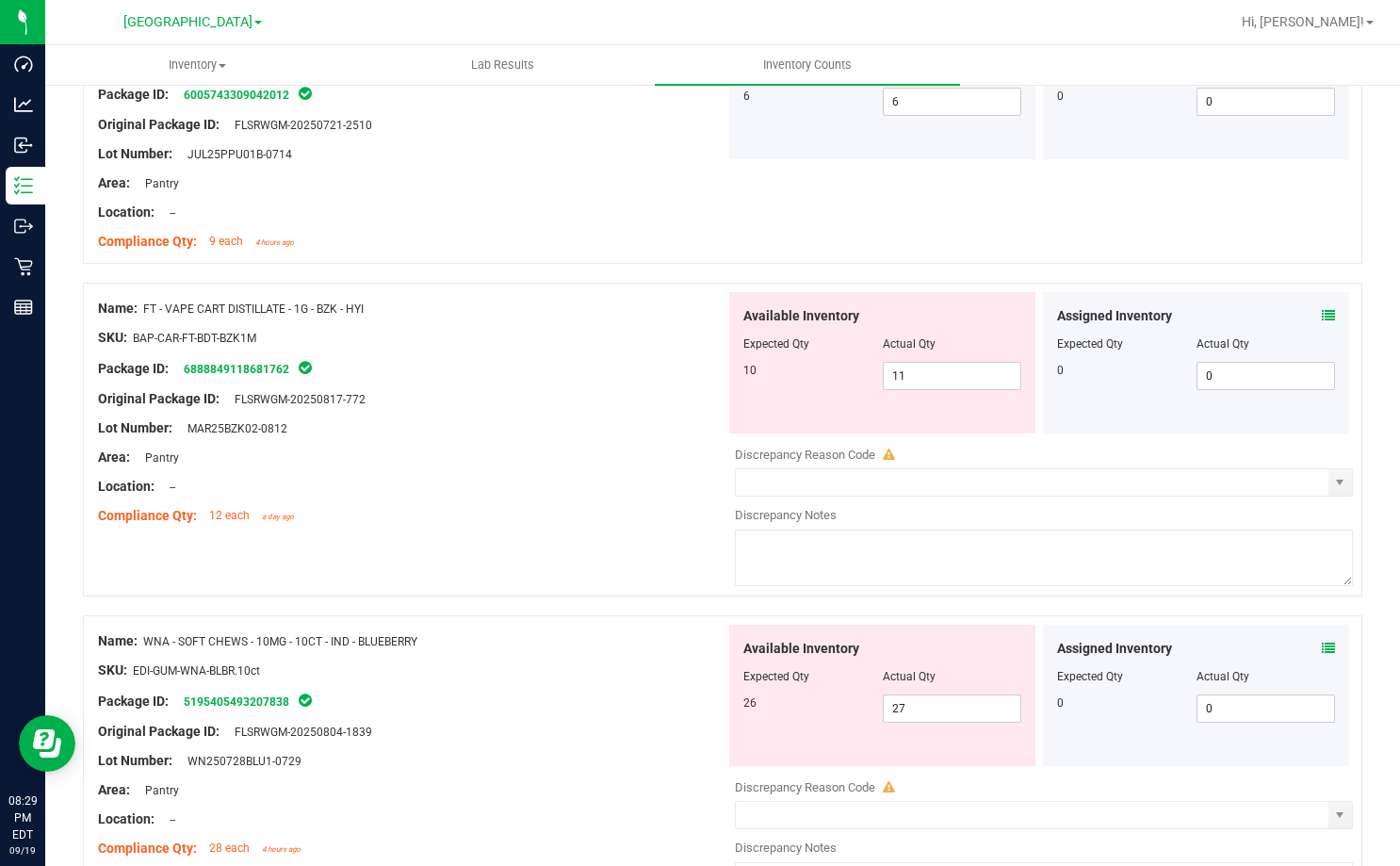
scroll to position [1790, 0]
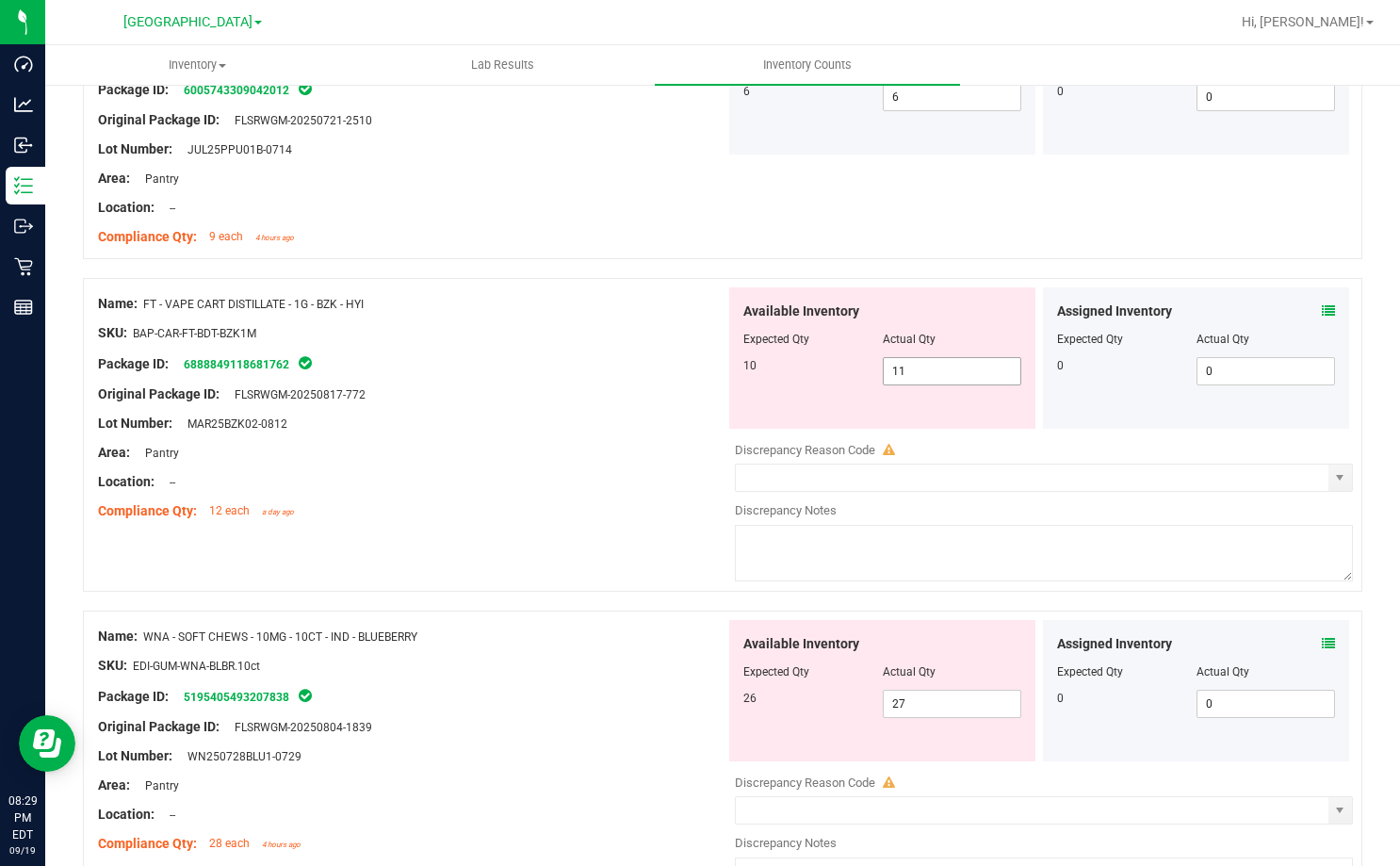
click at [904, 366] on span "11 11" at bounding box center [952, 370] width 140 height 28
click at [1322, 311] on icon at bounding box center [1329, 311] width 13 height 13
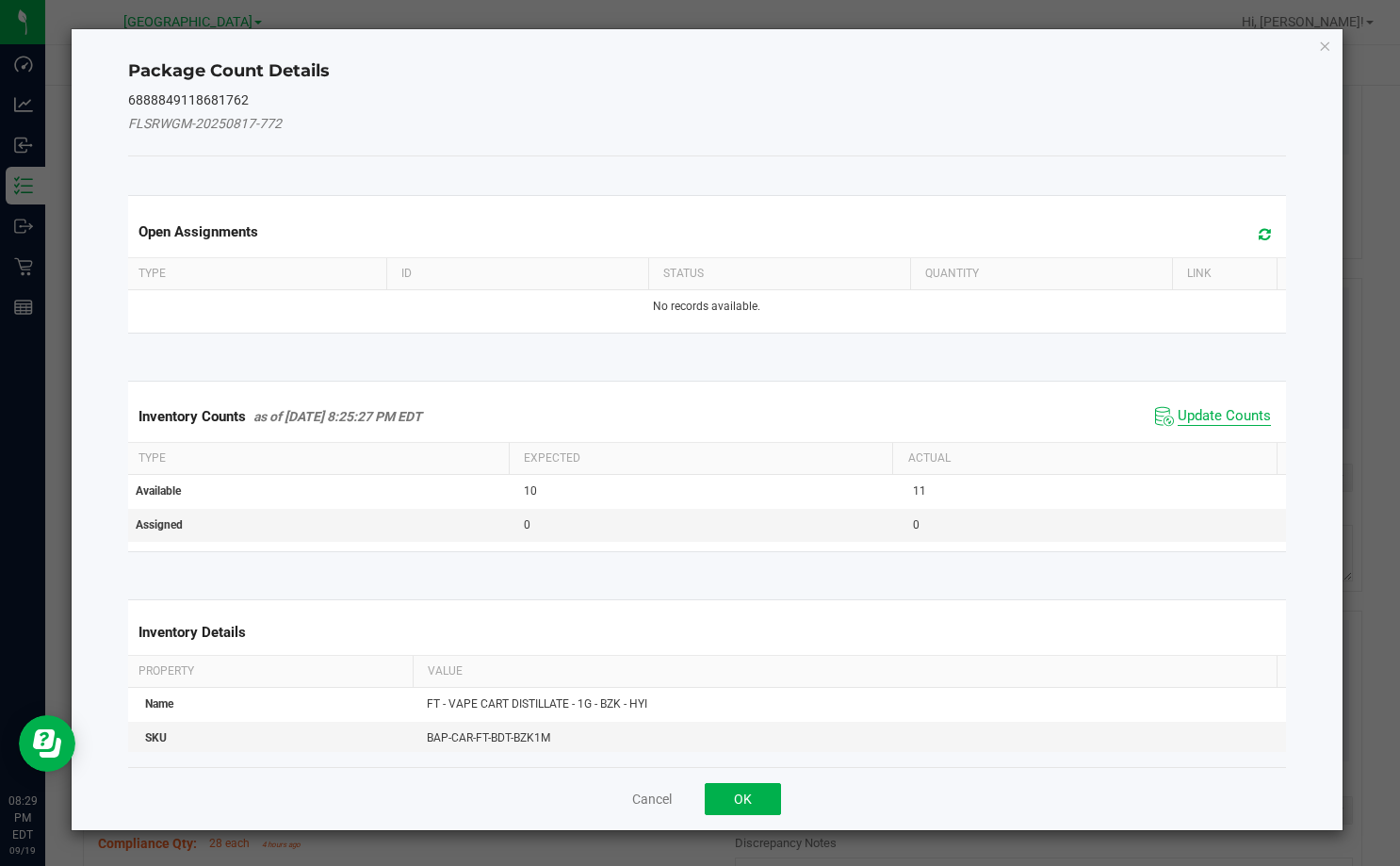
click at [1213, 413] on span "Update Counts" at bounding box center [1224, 417] width 93 height 19
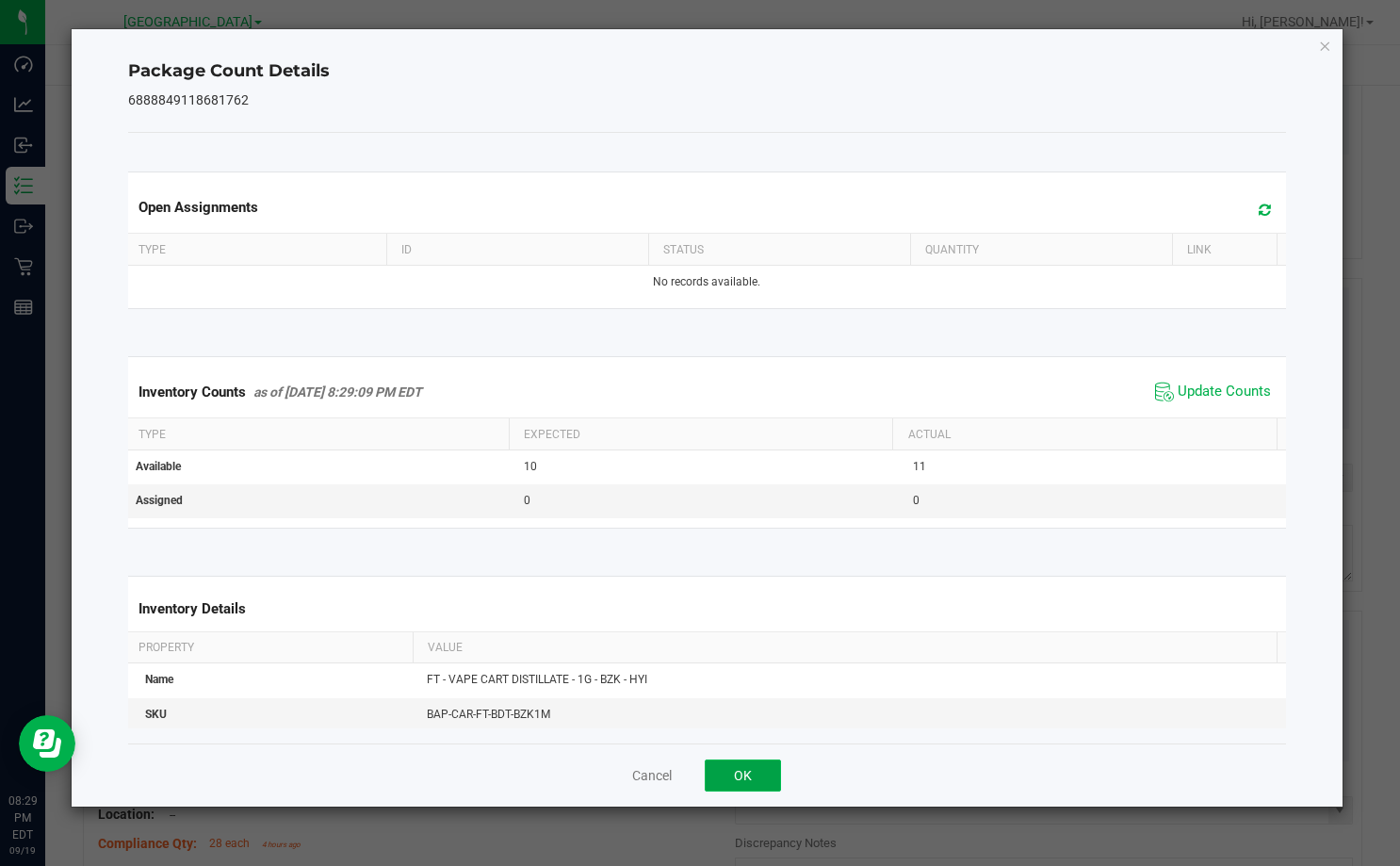
click at [759, 779] on button "OK" at bounding box center [742, 775] width 76 height 32
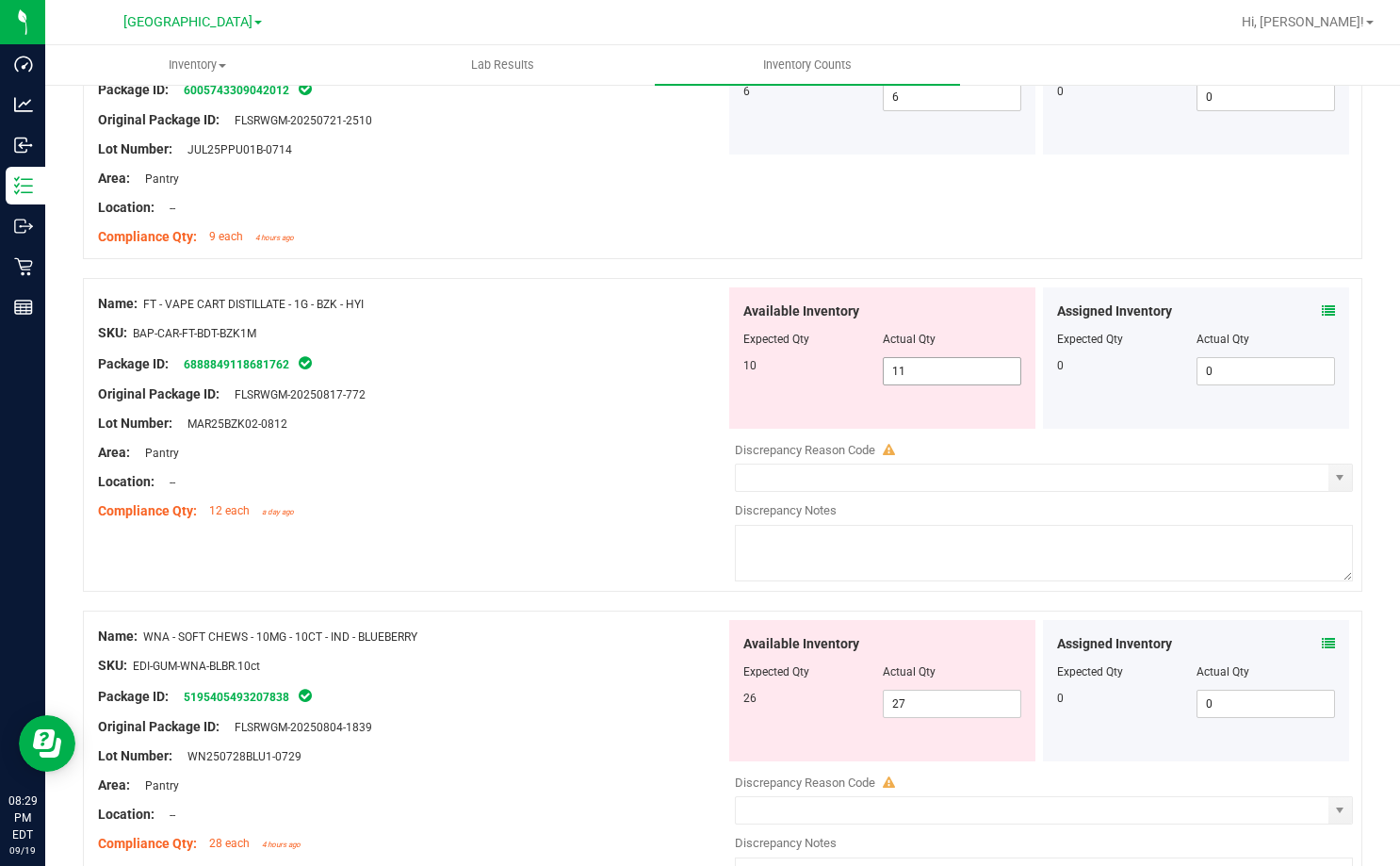
click at [967, 369] on span "11 11" at bounding box center [952, 370] width 140 height 28
click at [967, 369] on input "11" at bounding box center [952, 370] width 138 height 26
type input "10"
click at [579, 423] on div "Lot Number: MAR25BZK02-0812" at bounding box center [412, 423] width 627 height 20
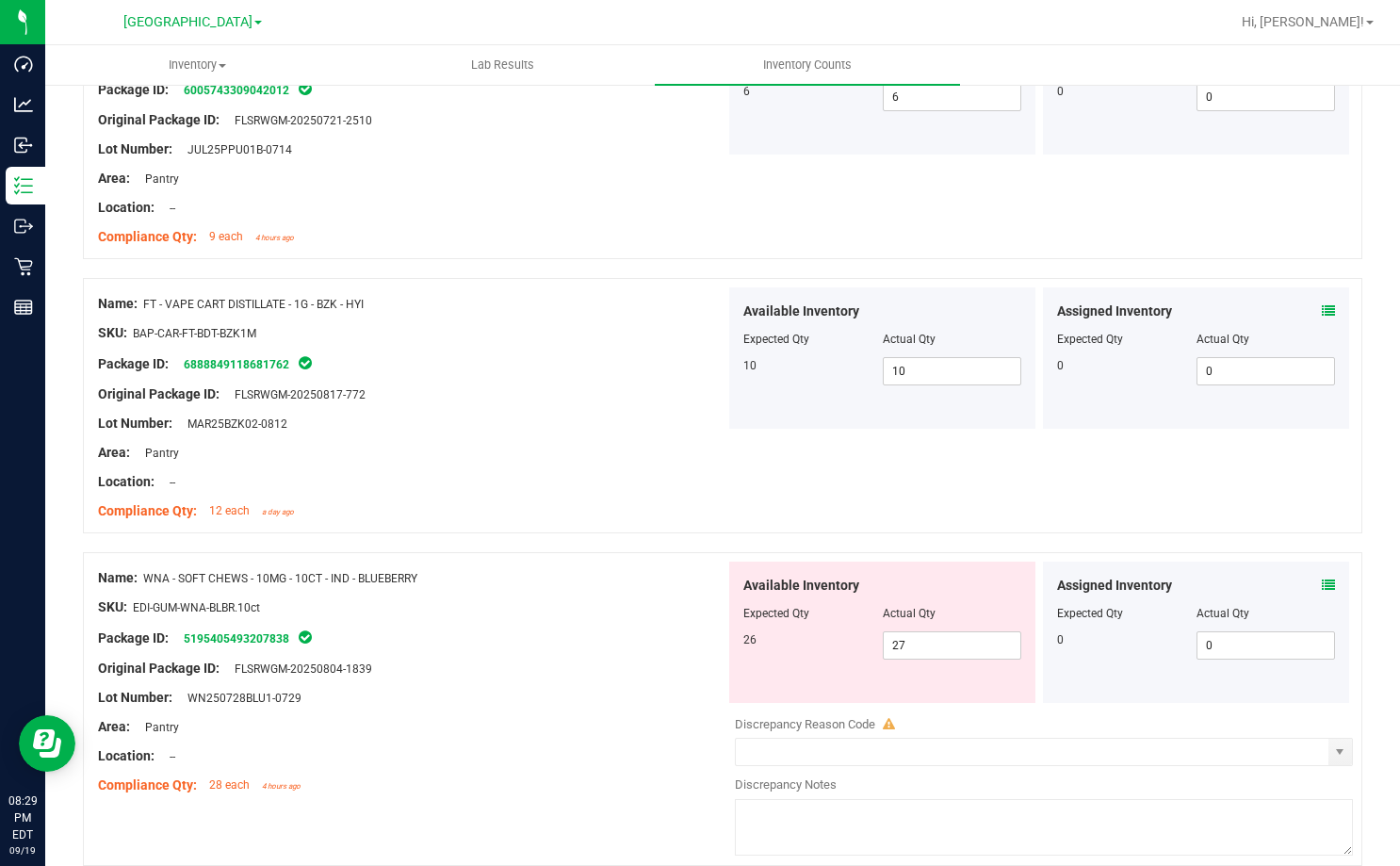
click at [1322, 578] on icon at bounding box center [1329, 585] width 13 height 13
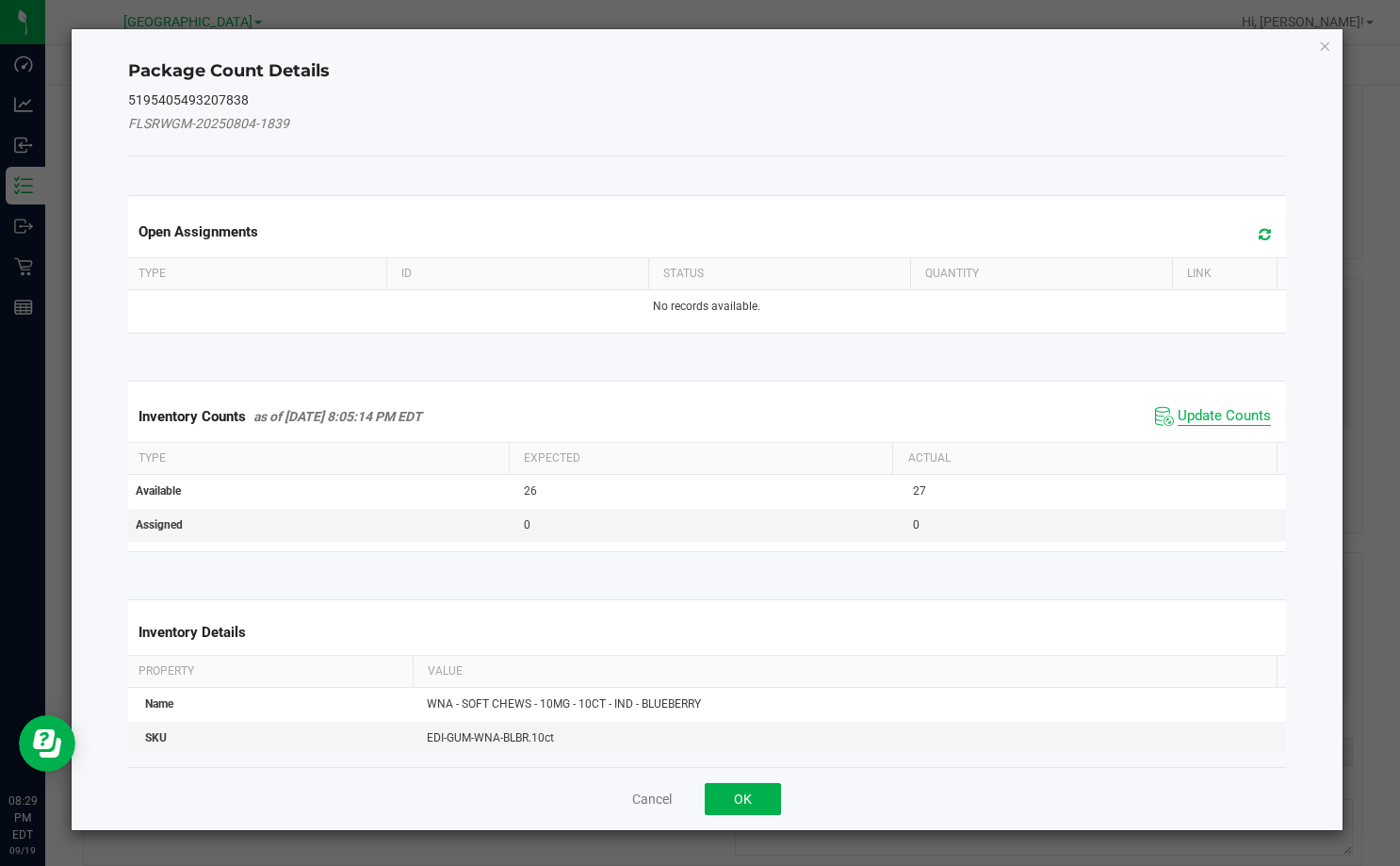
click at [1188, 413] on span "Update Counts" at bounding box center [1224, 417] width 93 height 19
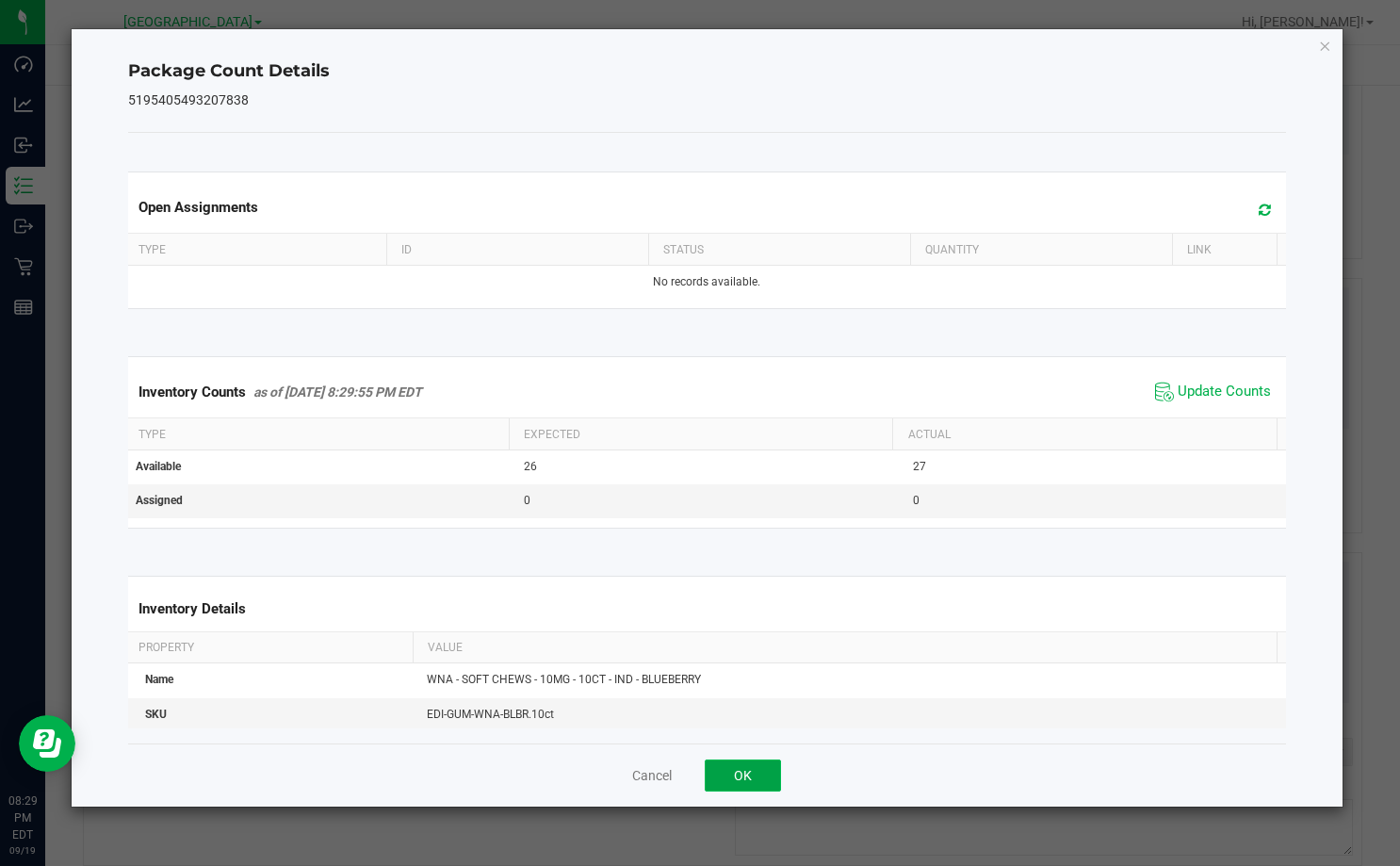
click at [763, 789] on button "OK" at bounding box center [742, 775] width 76 height 32
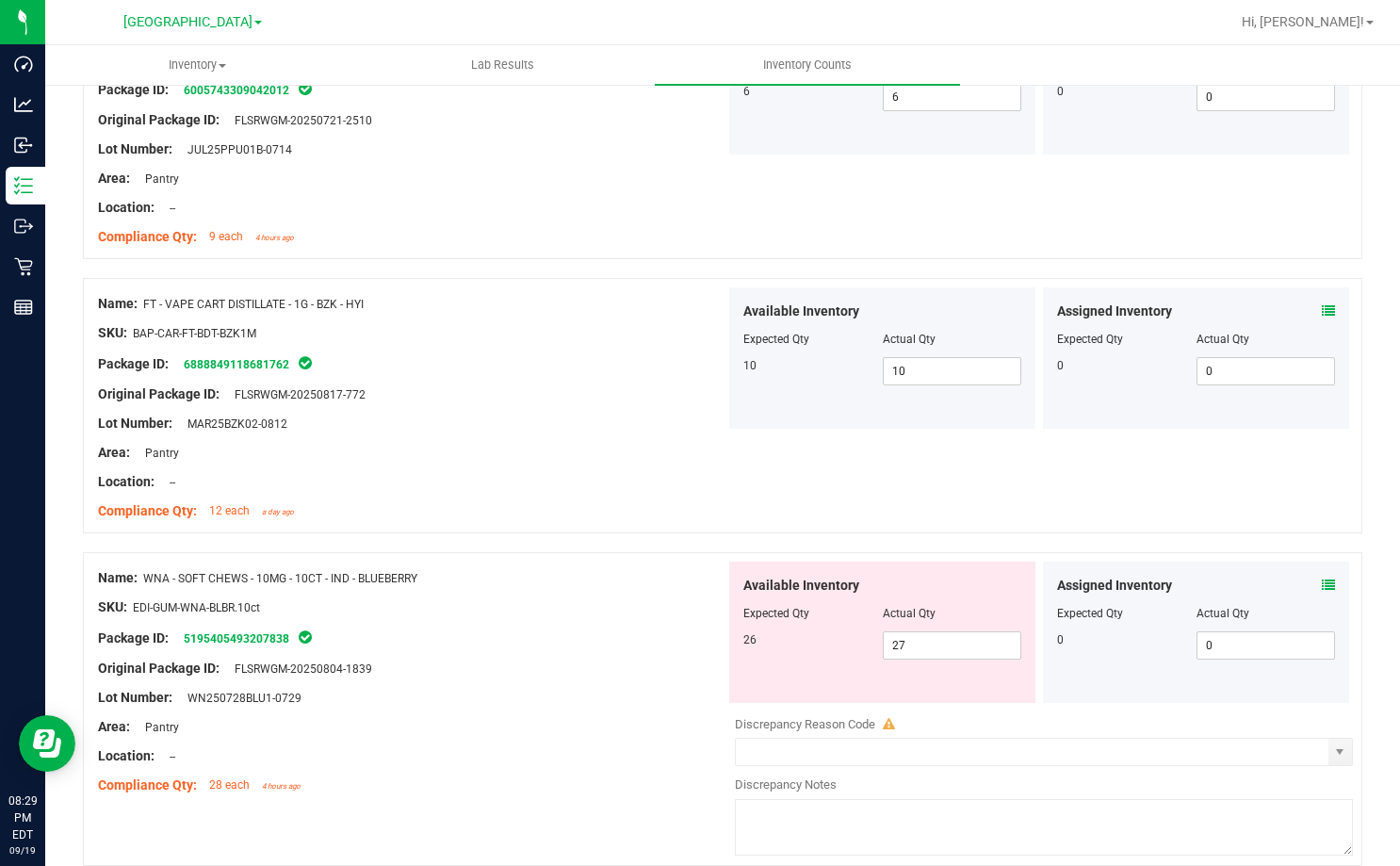
click at [690, 614] on div "SKU: EDI-GUM-WNA-BLBR.10ct" at bounding box center [412, 607] width 627 height 20
click at [896, 637] on span "27 27" at bounding box center [952, 645] width 140 height 28
click at [896, 637] on input "27" at bounding box center [952, 645] width 138 height 26
type input "26"
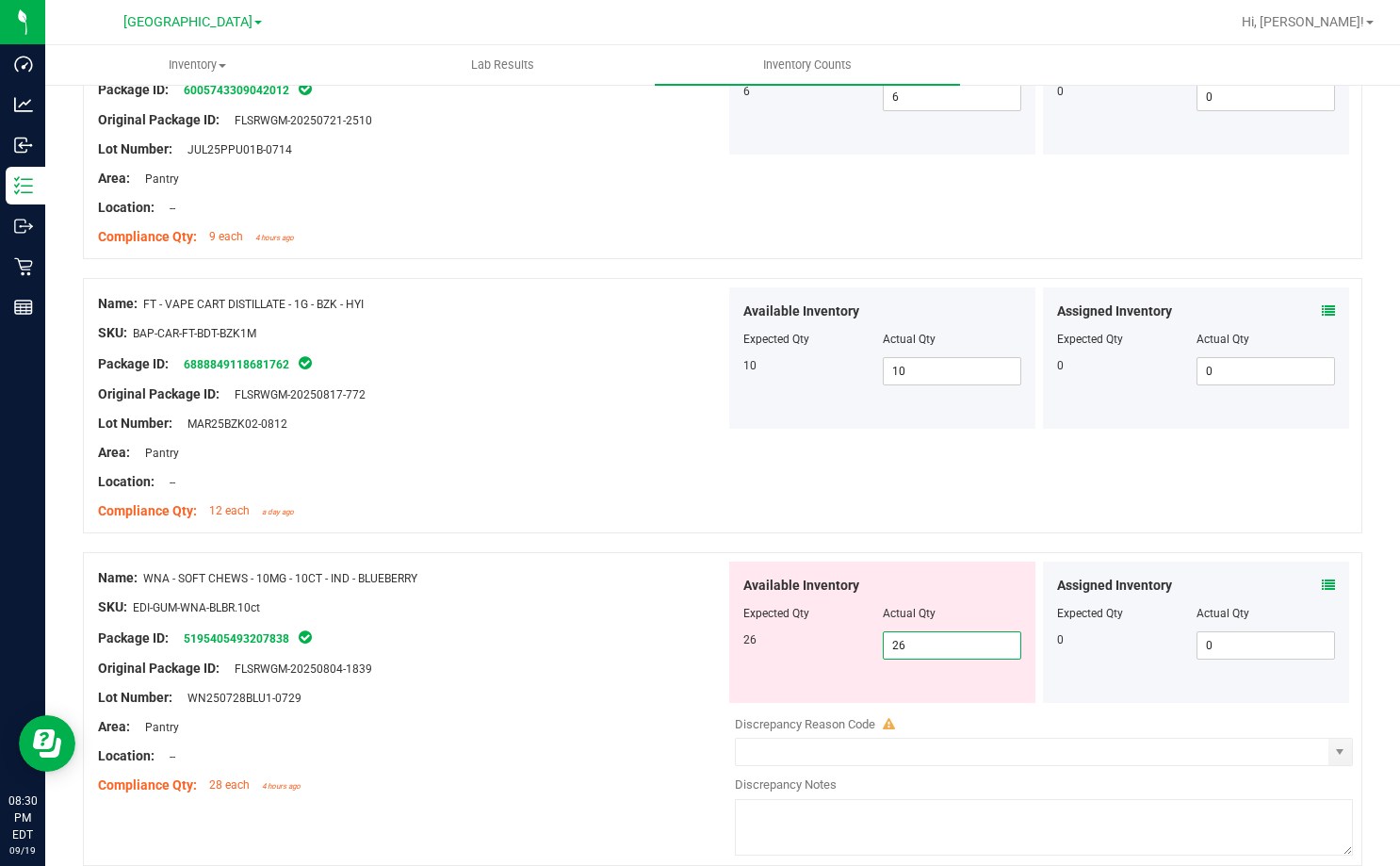
click at [708, 637] on div "Package ID: 5195405493207838" at bounding box center [412, 637] width 627 height 22
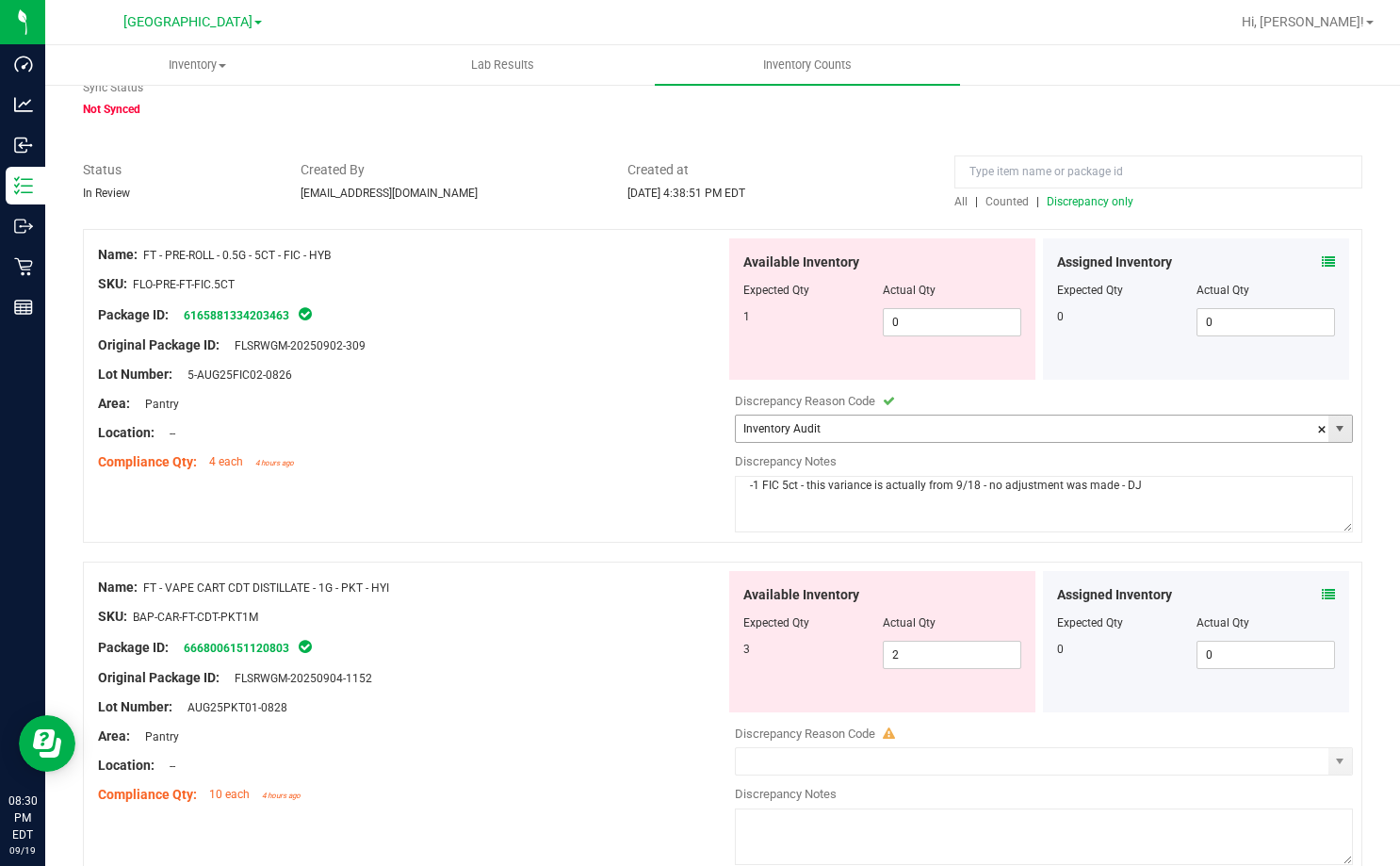
scroll to position [0, 0]
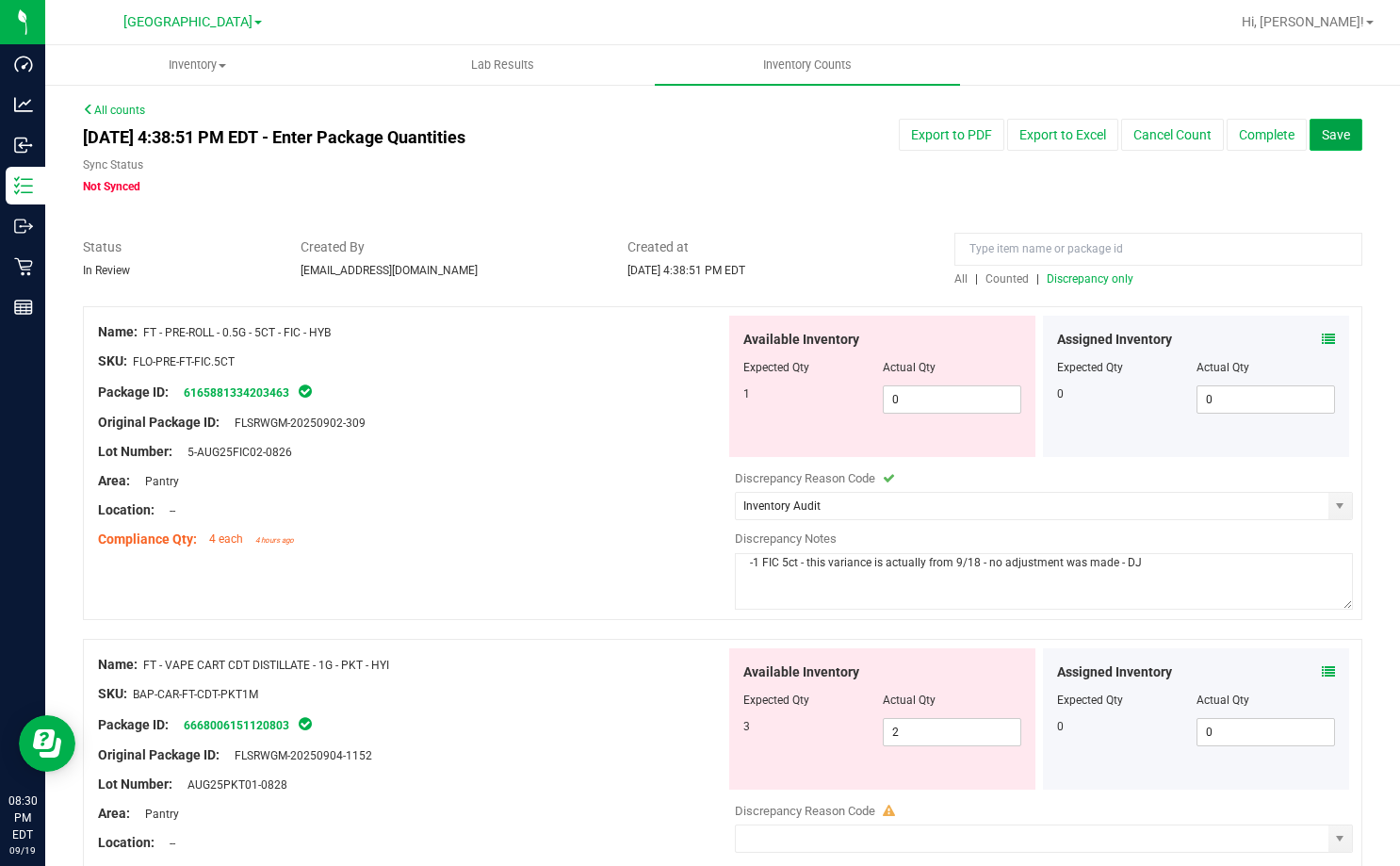
click at [1310, 132] on button "Save" at bounding box center [1336, 134] width 53 height 32
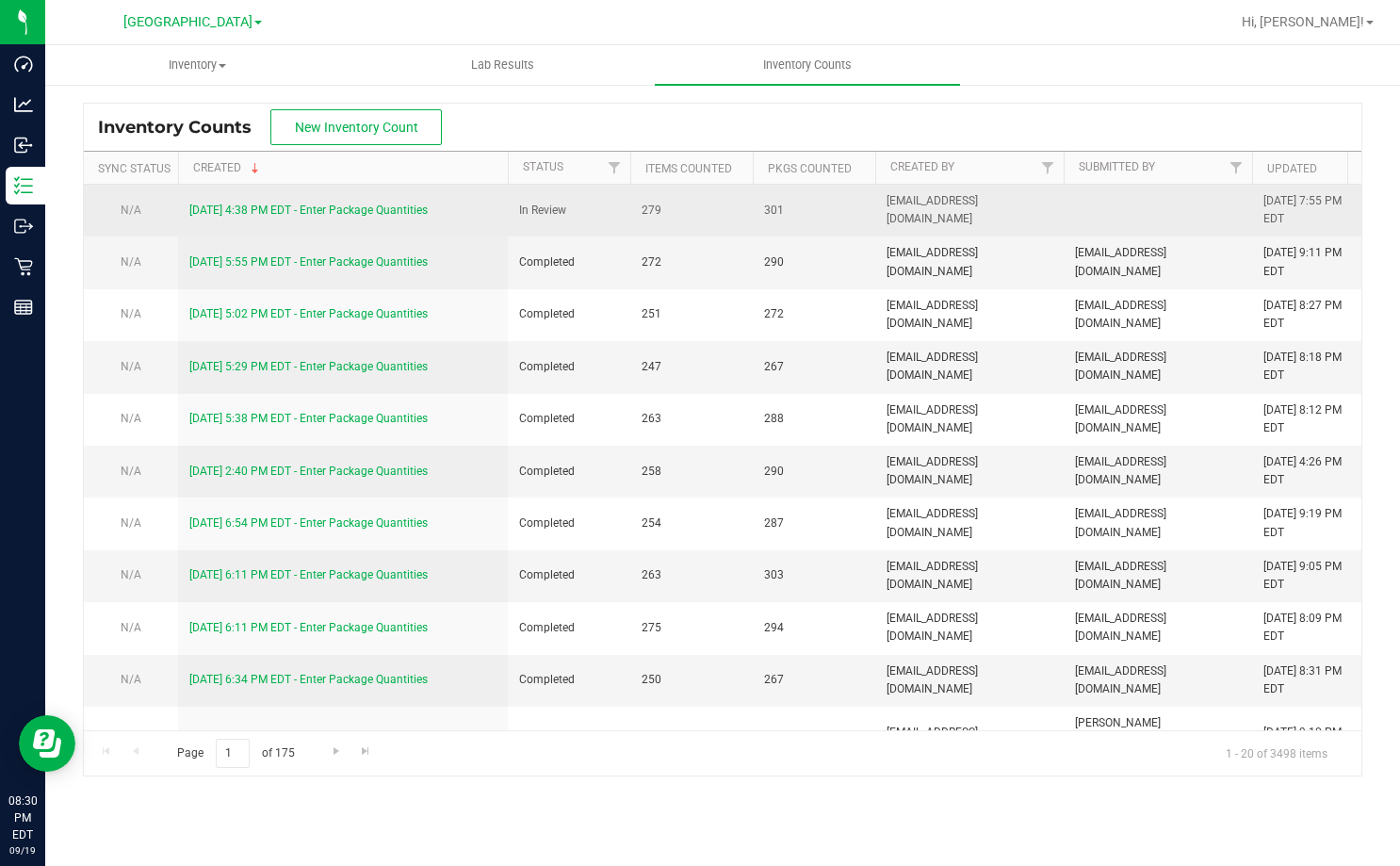
click at [334, 211] on link "[DATE] 4:38 PM EDT - Enter Package Quantities" at bounding box center [309, 210] width 239 height 13
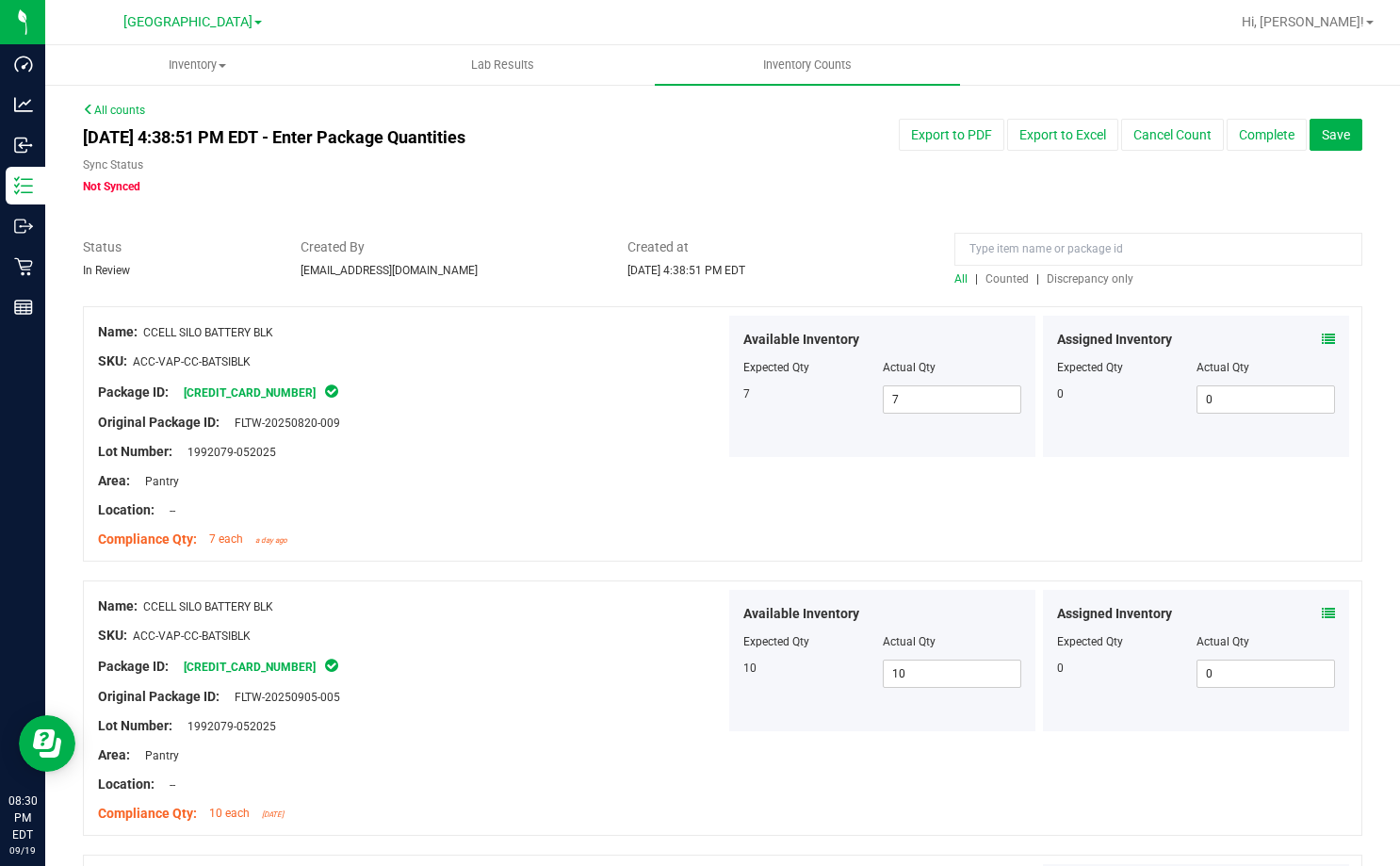
click at [1070, 281] on span "Discrepancy only" at bounding box center [1090, 279] width 87 height 13
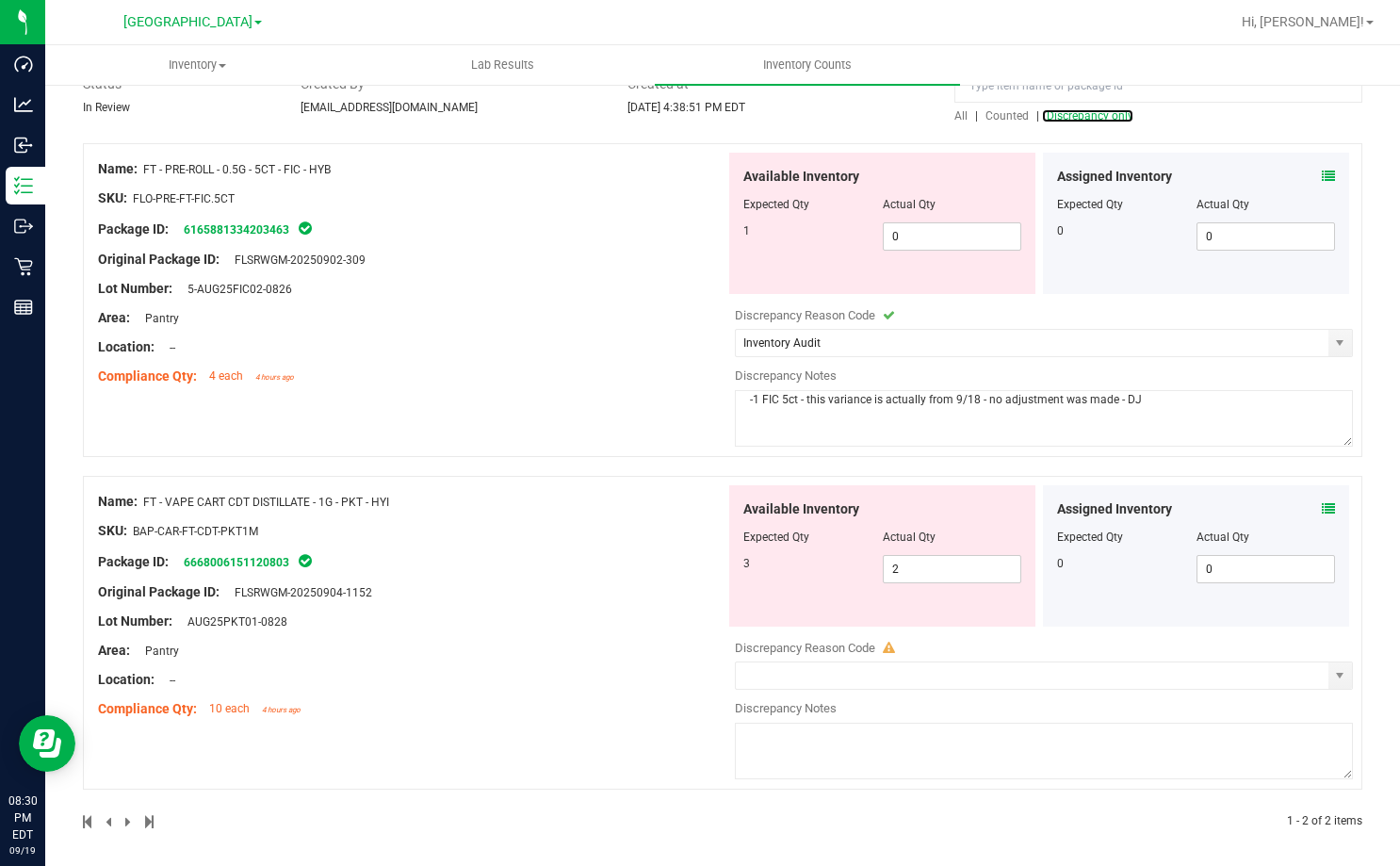
scroll to position [169, 0]
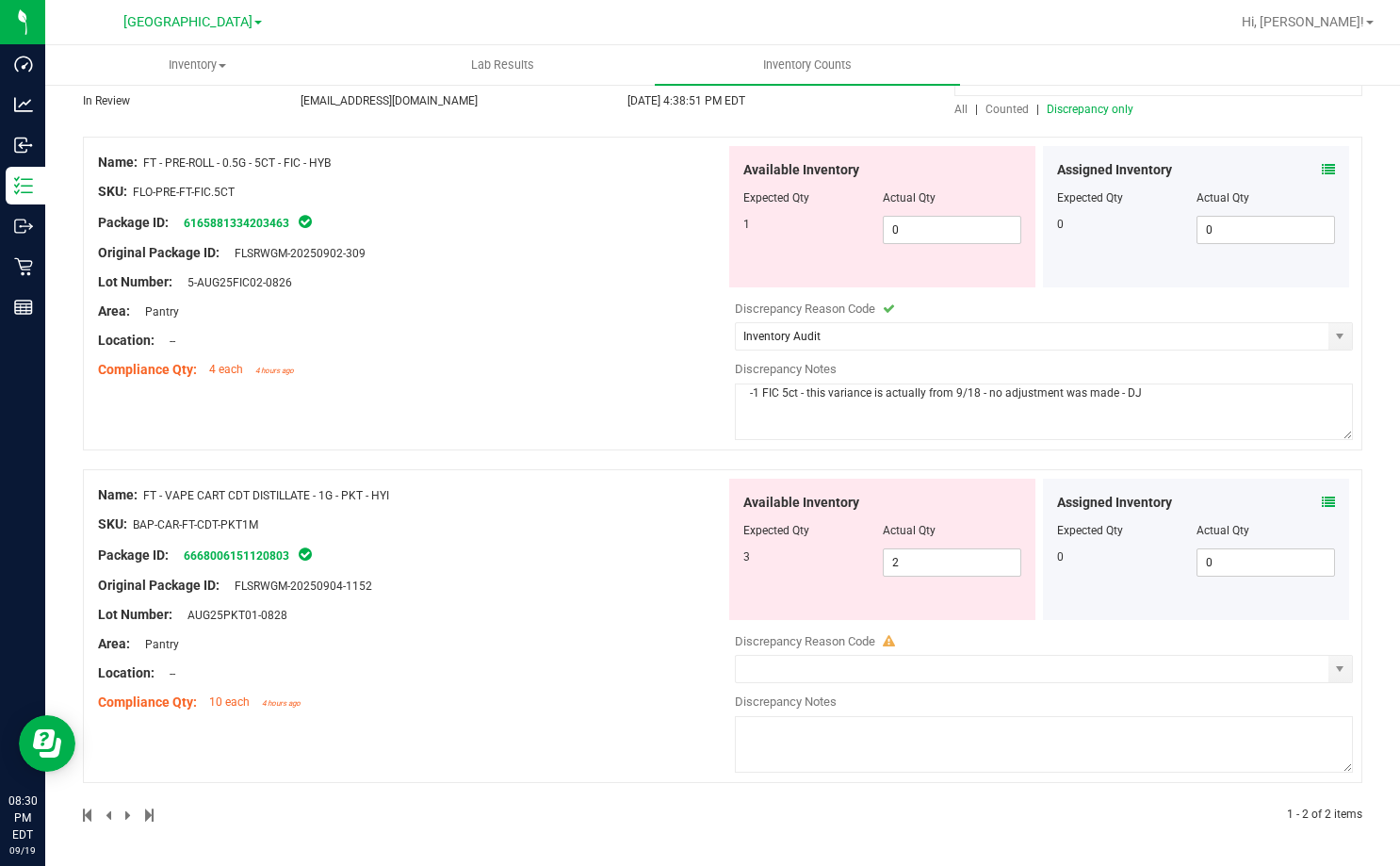
click at [642, 546] on div "Package ID: 6668006151120803" at bounding box center [412, 554] width 627 height 22
click at [272, 559] on link "6668006151120803" at bounding box center [237, 556] width 106 height 13
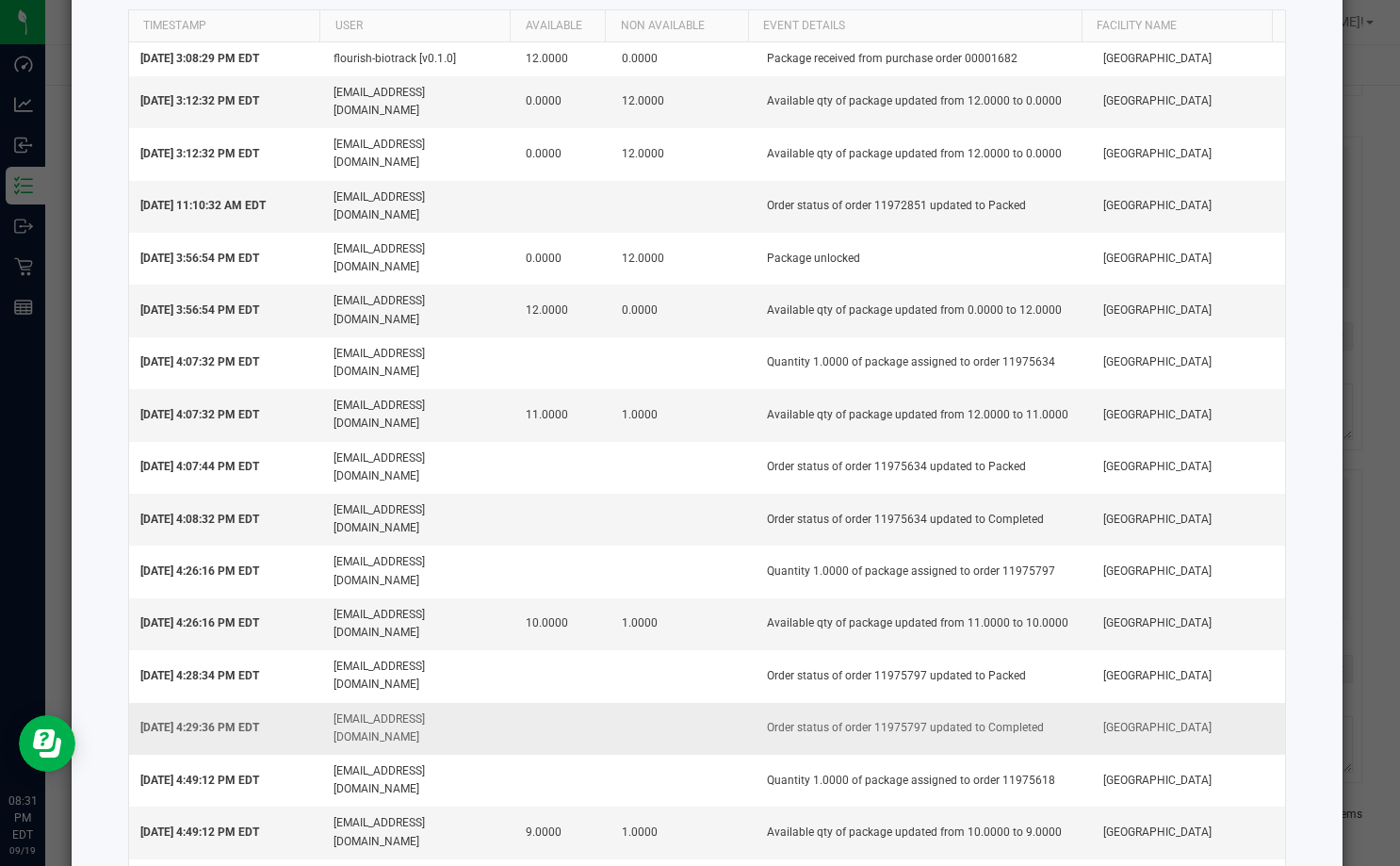
scroll to position [0, 0]
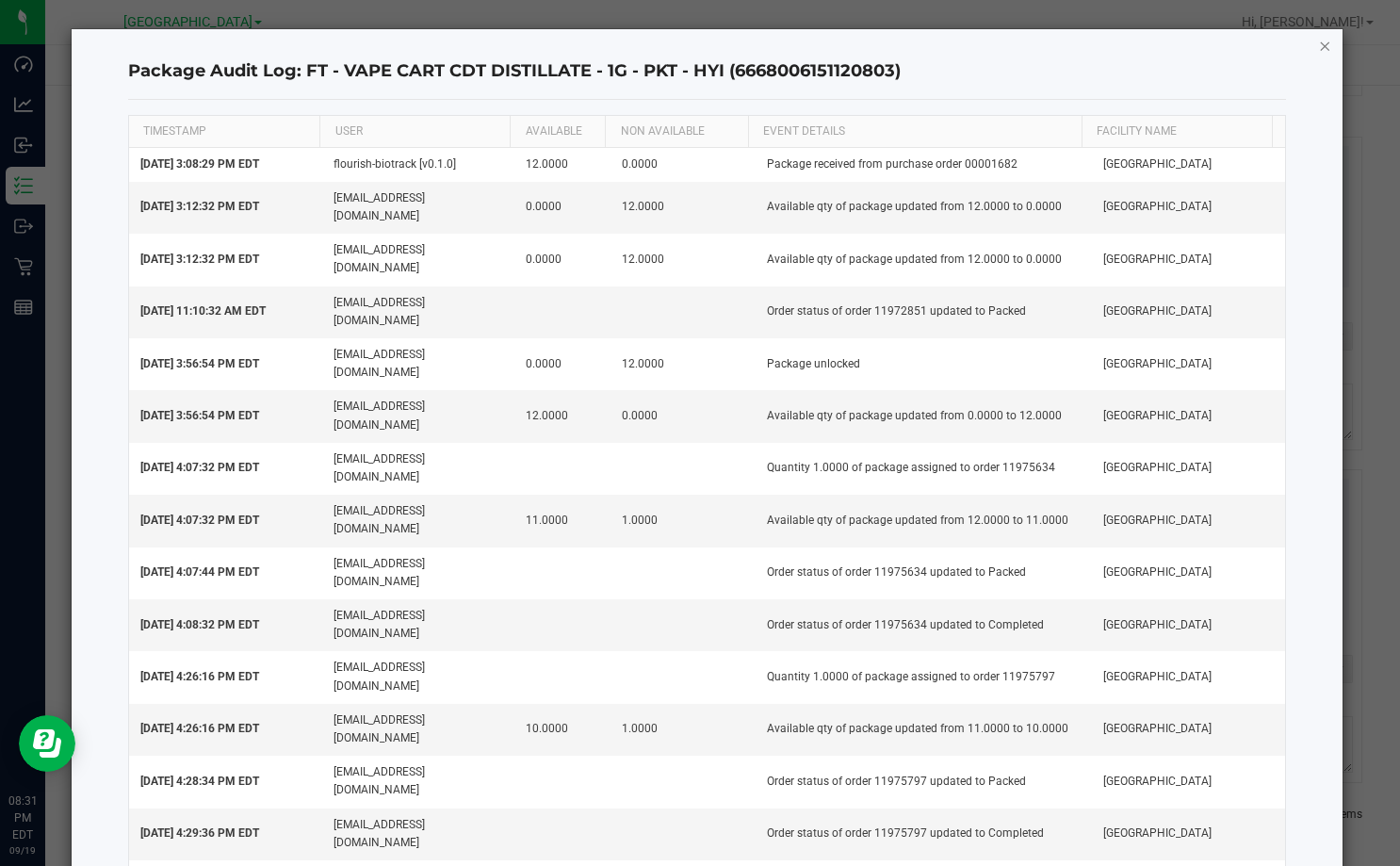
click at [1318, 42] on icon "button" at bounding box center [1325, 44] width 13 height 22
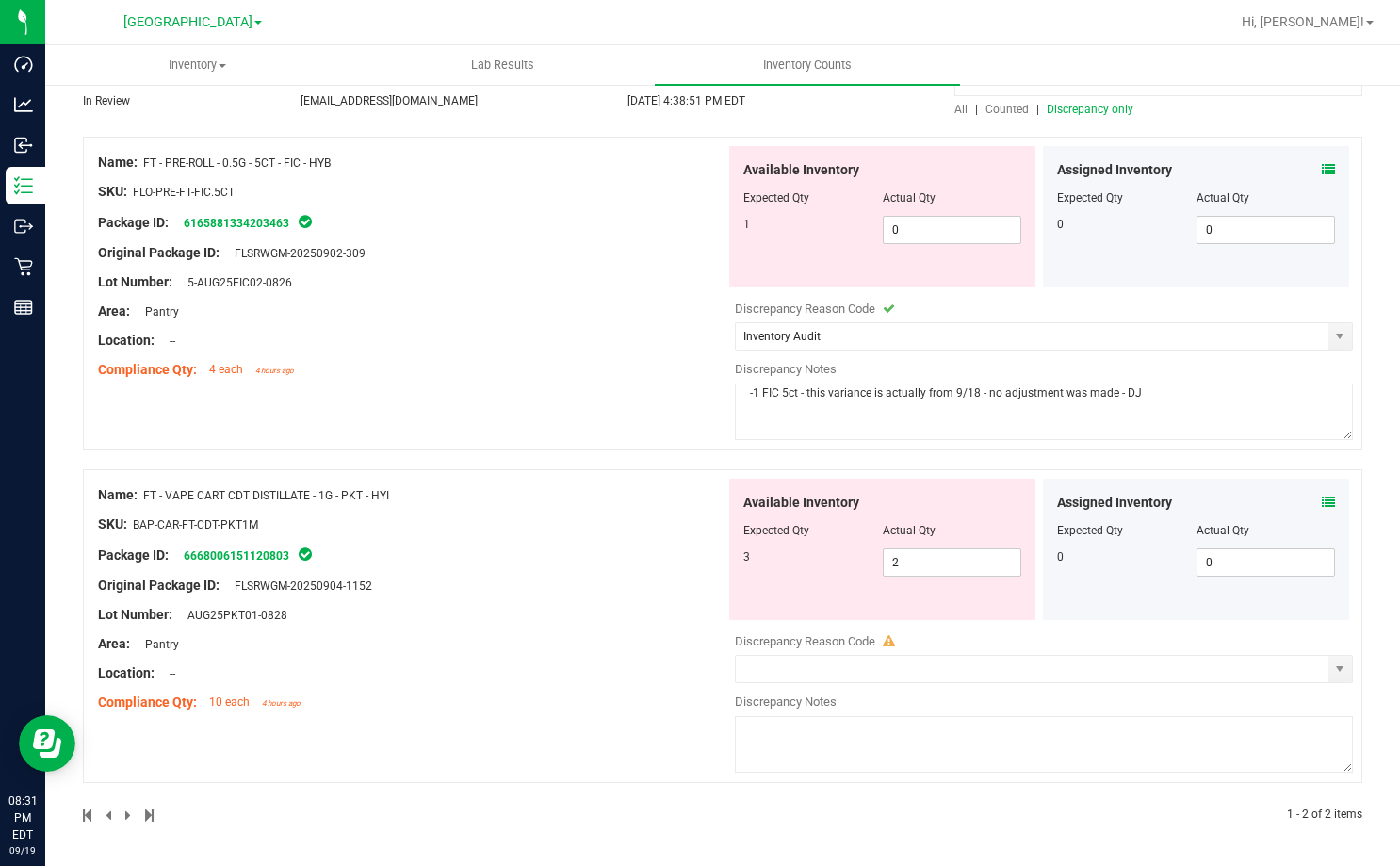
click at [1107, 45] on ul "Inventory All packages All inventory Waste log Create inventory Lab Results Inv…" at bounding box center [745, 65] width 1400 height 40
click at [671, 471] on div "Name: FT - VAPE CART CDT DISTILLATE - 1G - PKT - HYI SKU: BAP-CAR-FT-CDT-PKT1M …" at bounding box center [722, 626] width 1279 height 314
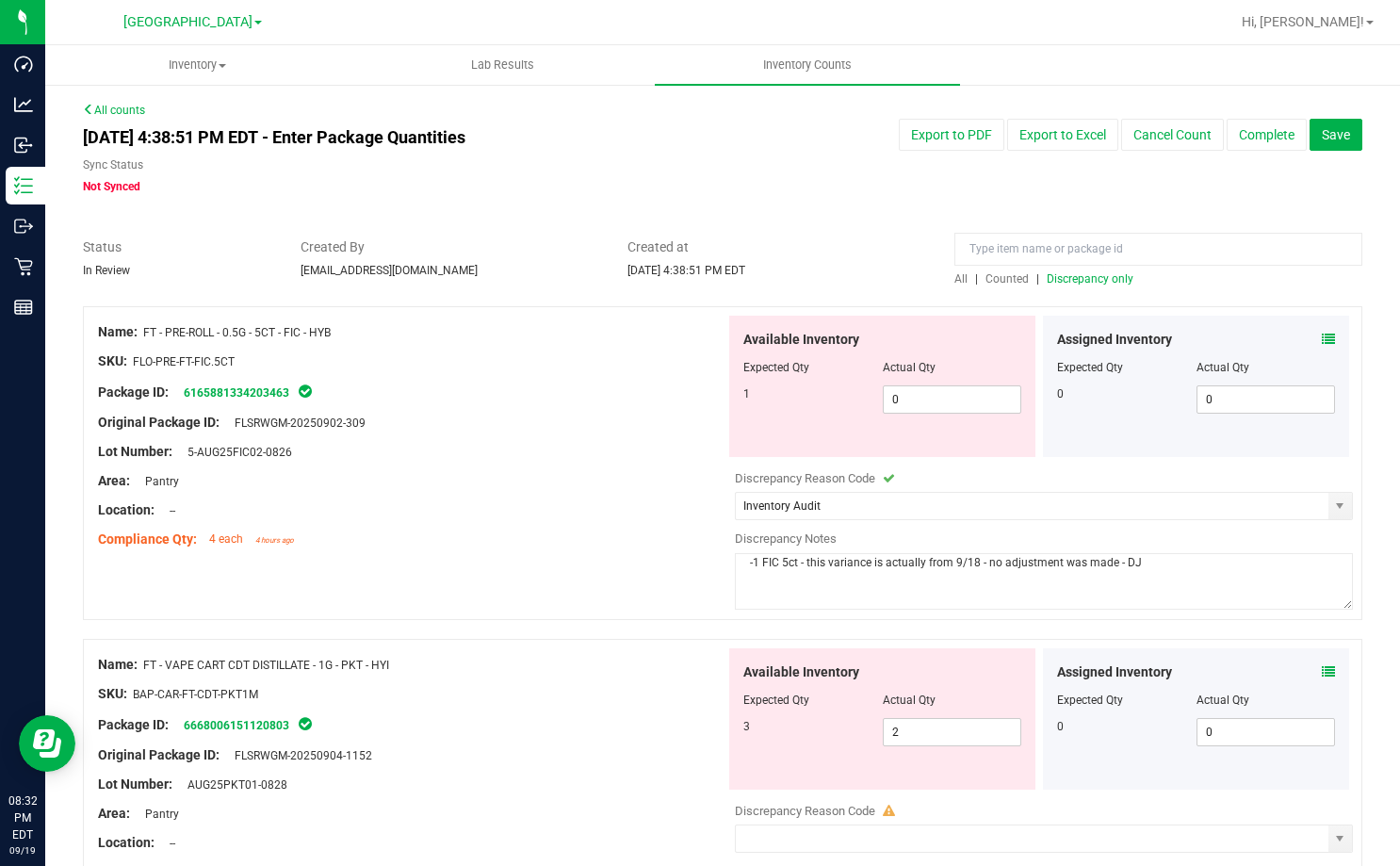
click at [1322, 667] on icon at bounding box center [1329, 672] width 13 height 13
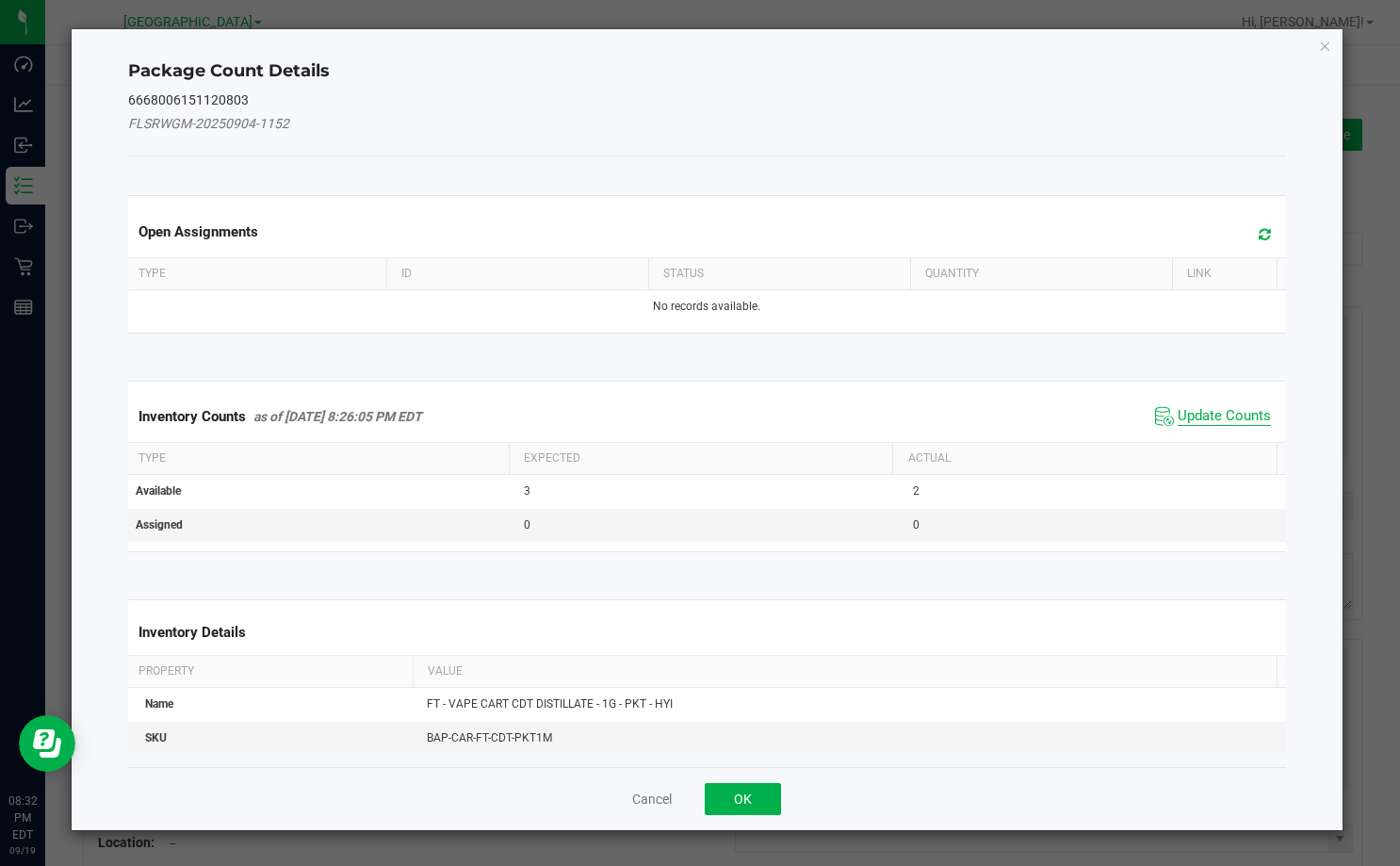
click at [1198, 423] on span "Update Counts" at bounding box center [1224, 417] width 93 height 19
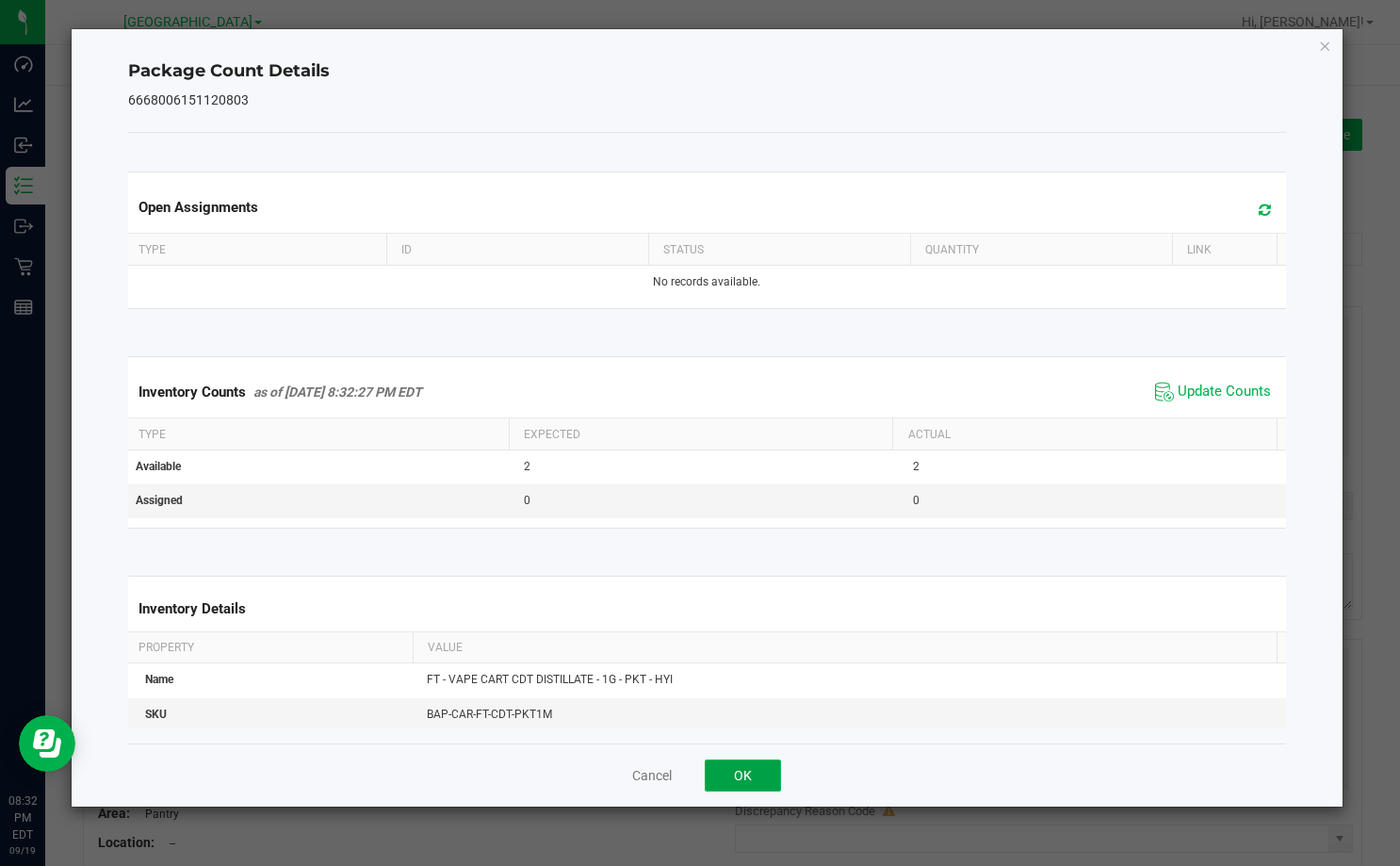
click at [767, 790] on button "OK" at bounding box center [742, 775] width 76 height 32
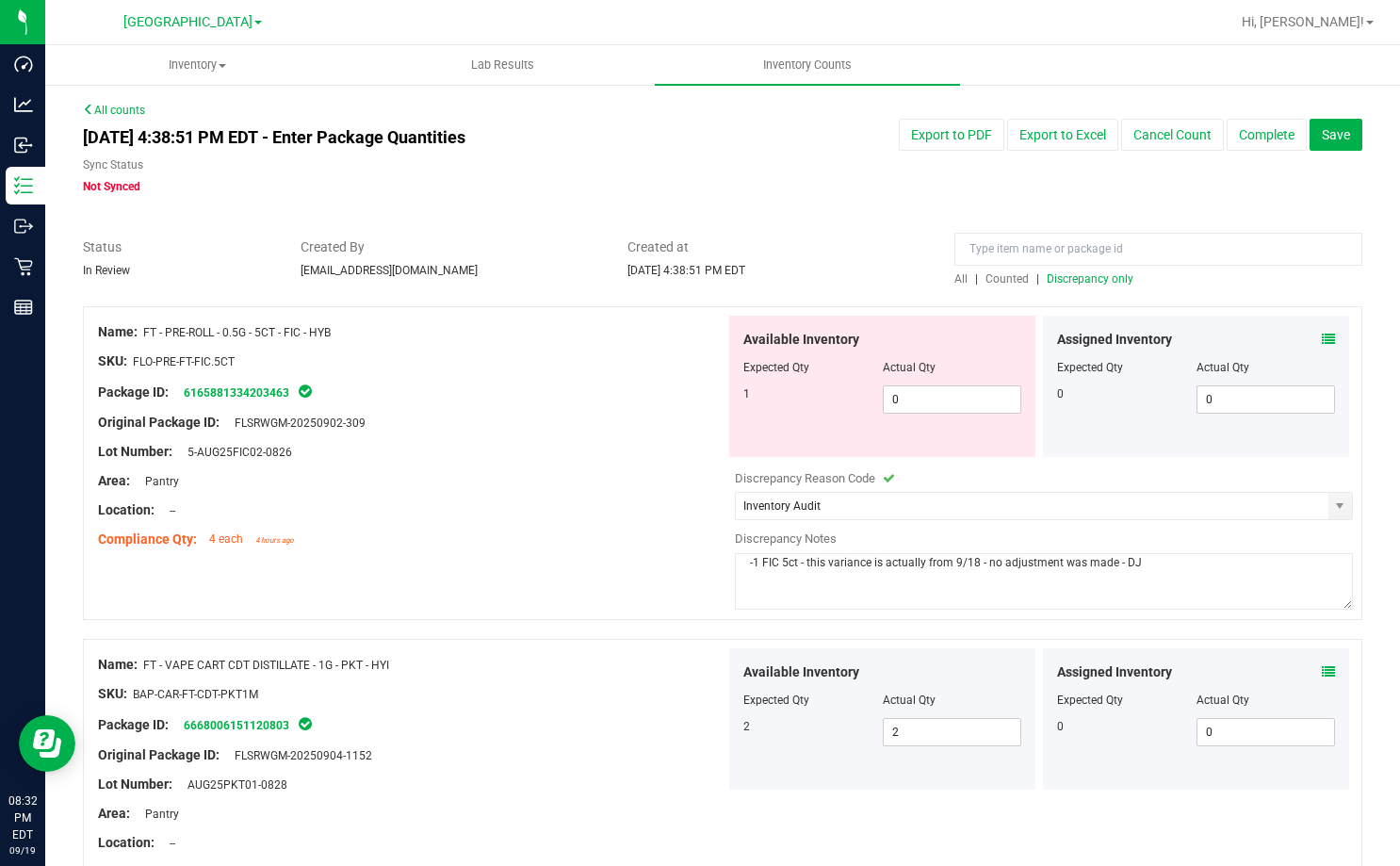
click at [670, 612] on div "Name: FT - PRE-ROLL - 0.5G - 5CT - FIC - HYB SKU: FLO-PRE-FT-FIC.5CT Package ID…" at bounding box center [722, 463] width 1279 height 314
click at [1322, 130] on span "Save" at bounding box center [1336, 135] width 28 height 15
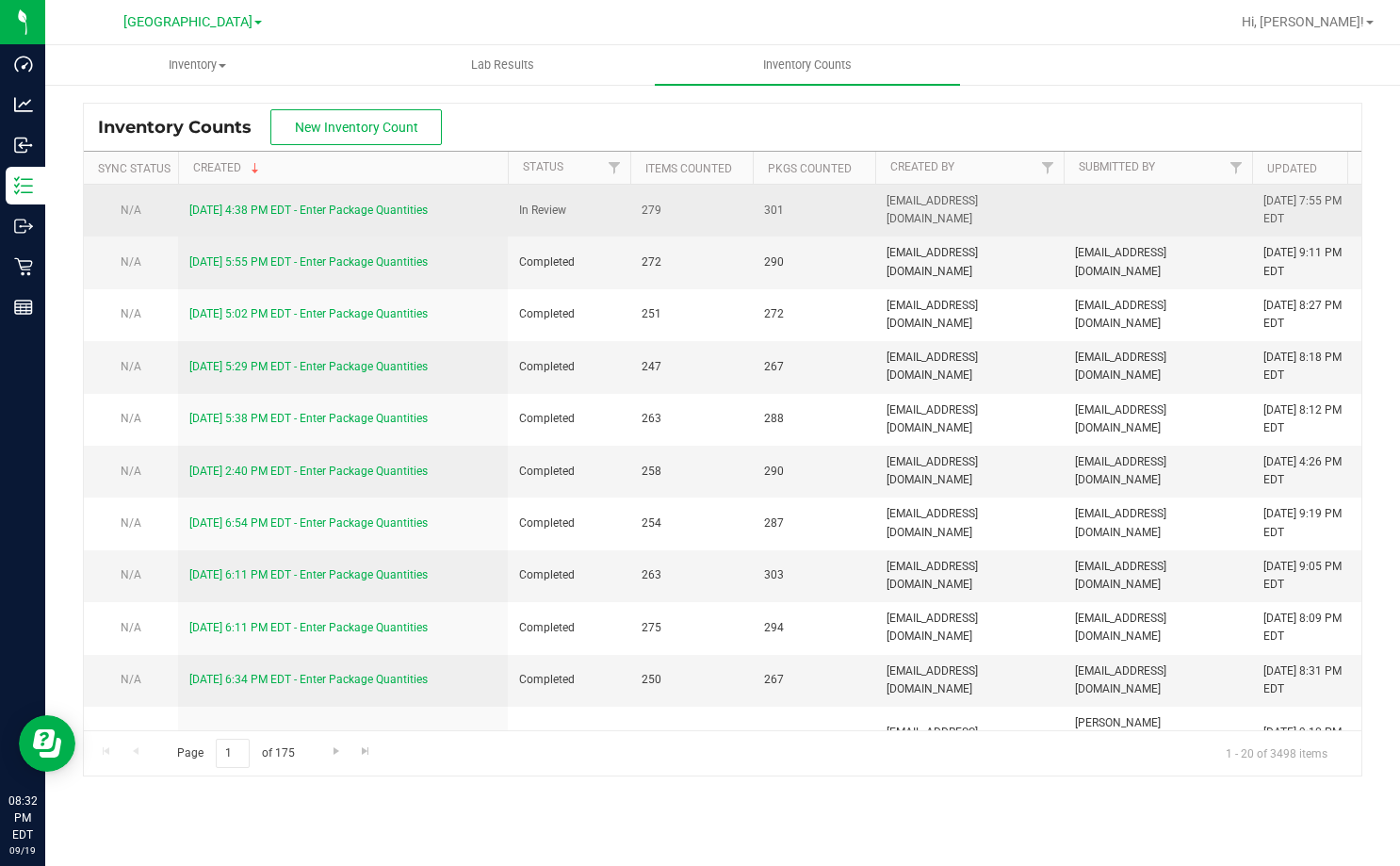
click at [409, 208] on link "[DATE] 4:38 PM EDT - Enter Package Quantities" at bounding box center [309, 210] width 239 height 13
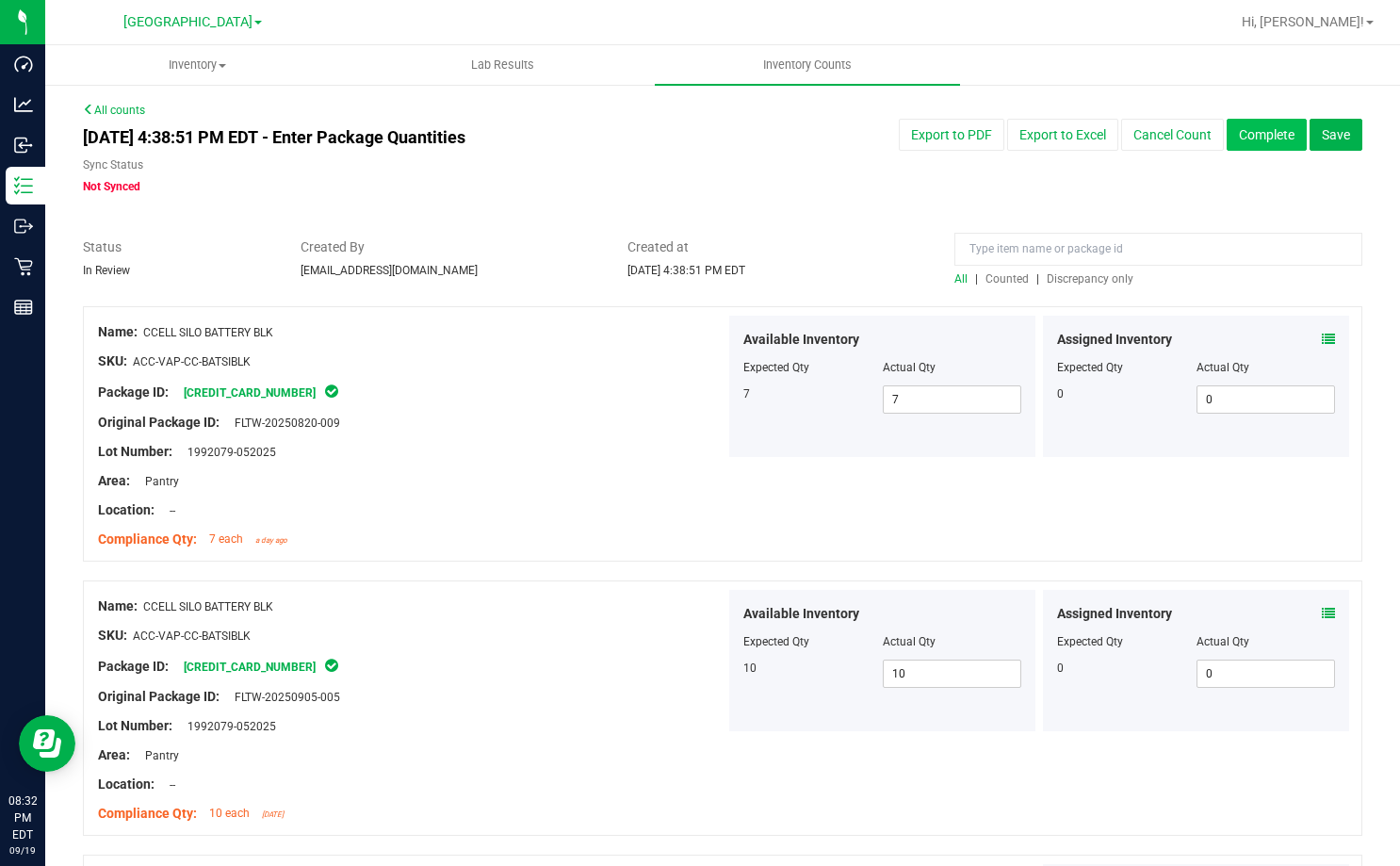
click at [1273, 128] on button "Complete" at bounding box center [1266, 134] width 80 height 32
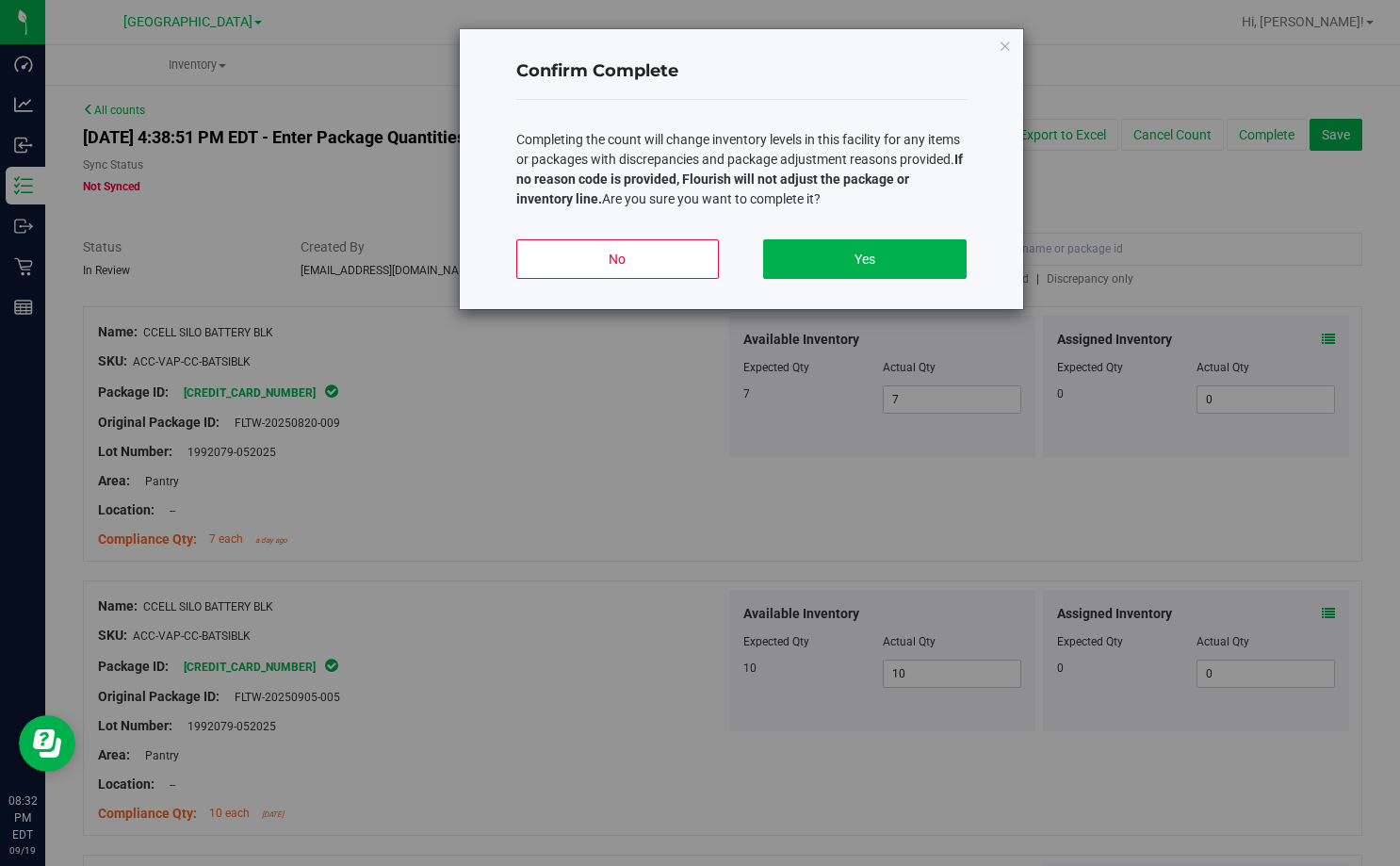
drag, startPoint x: 1006, startPoint y: 44, endPoint x: 1010, endPoint y: 66, distance: 22.4
click at [1007, 45] on icon "button" at bounding box center [1005, 44] width 13 height 22
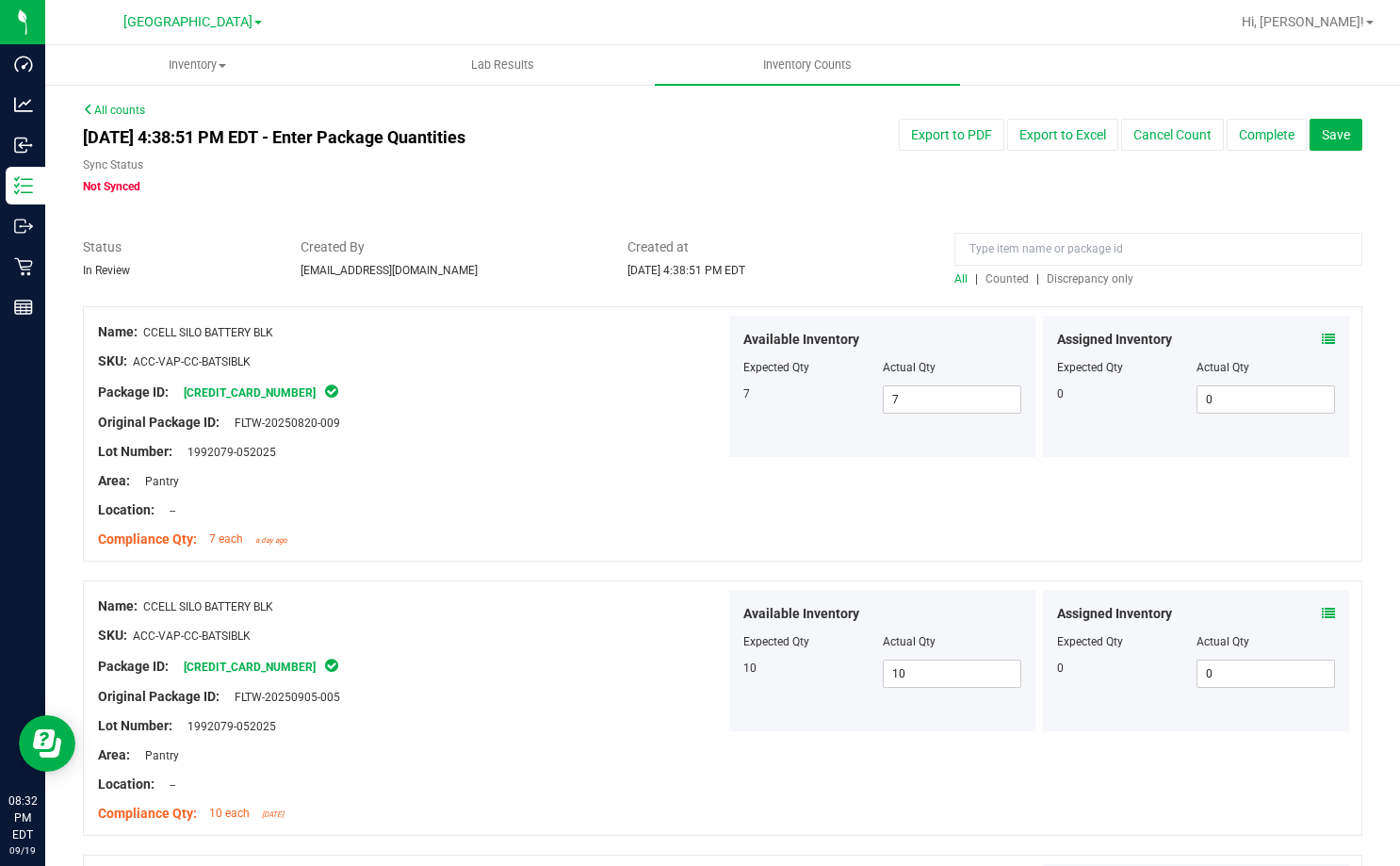
click at [1075, 284] on span "Discrepancy only" at bounding box center [1090, 279] width 87 height 13
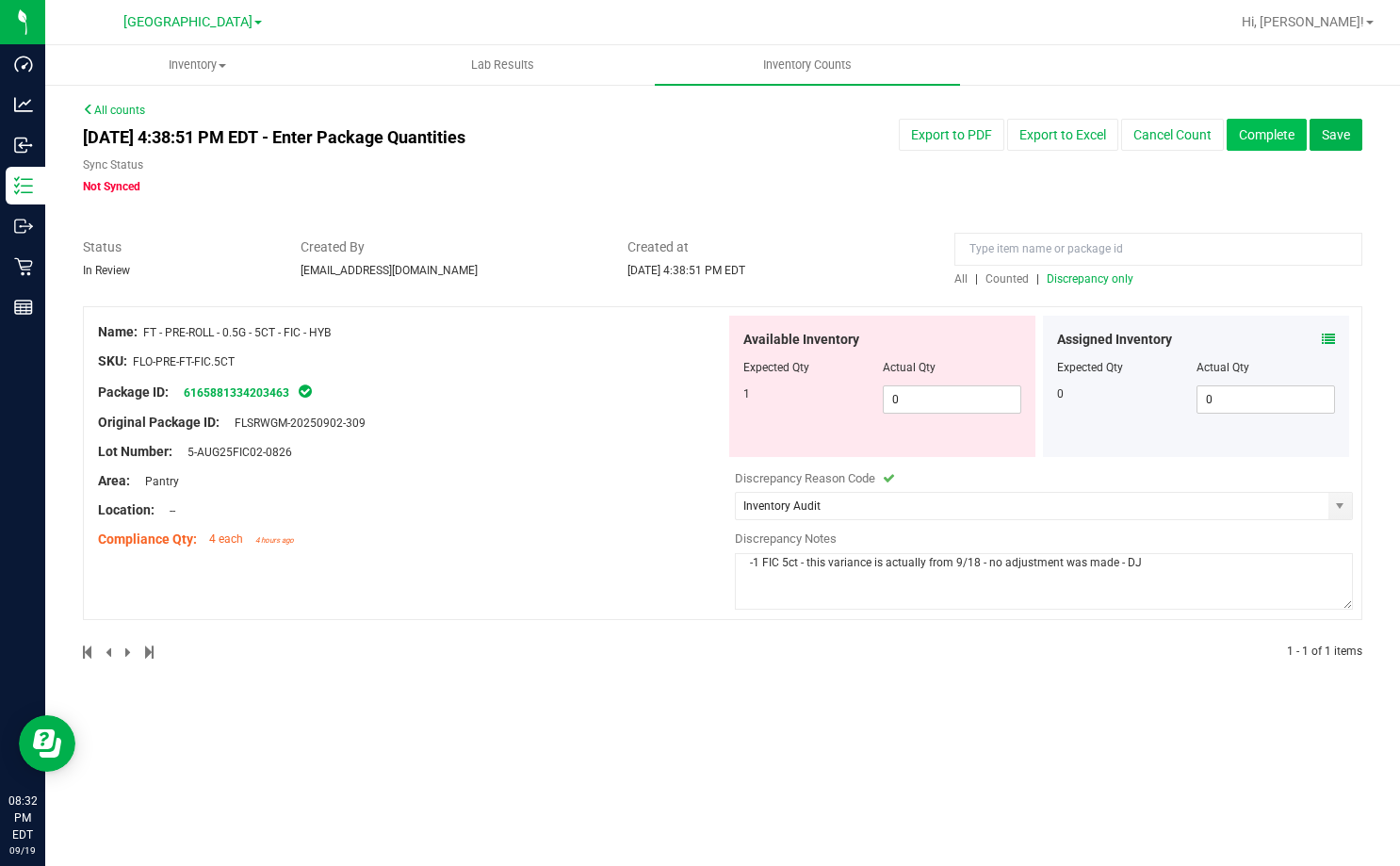
click at [1264, 135] on button "Complete" at bounding box center [1266, 134] width 80 height 32
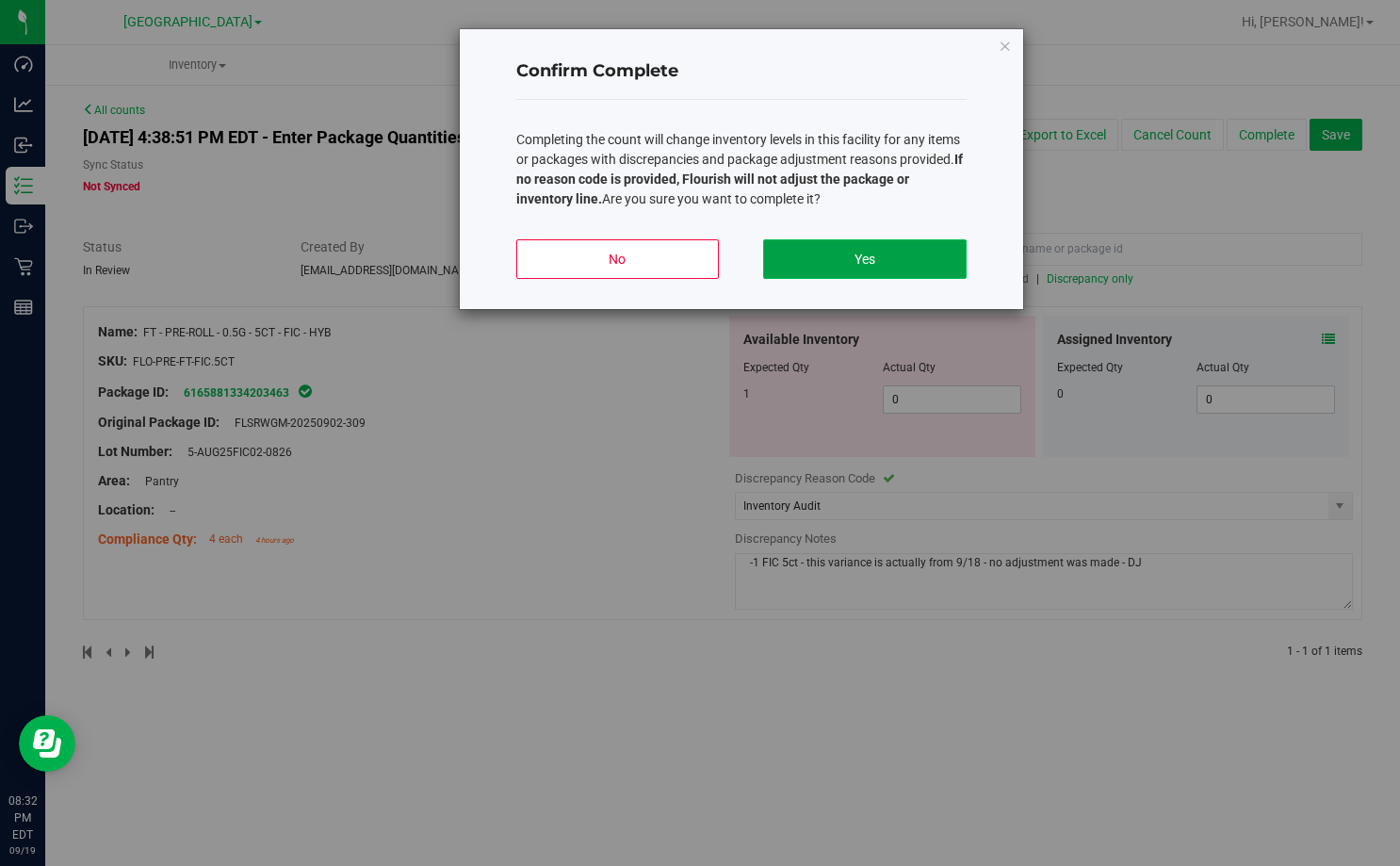
click at [874, 257] on button "Yes" at bounding box center [864, 259] width 202 height 39
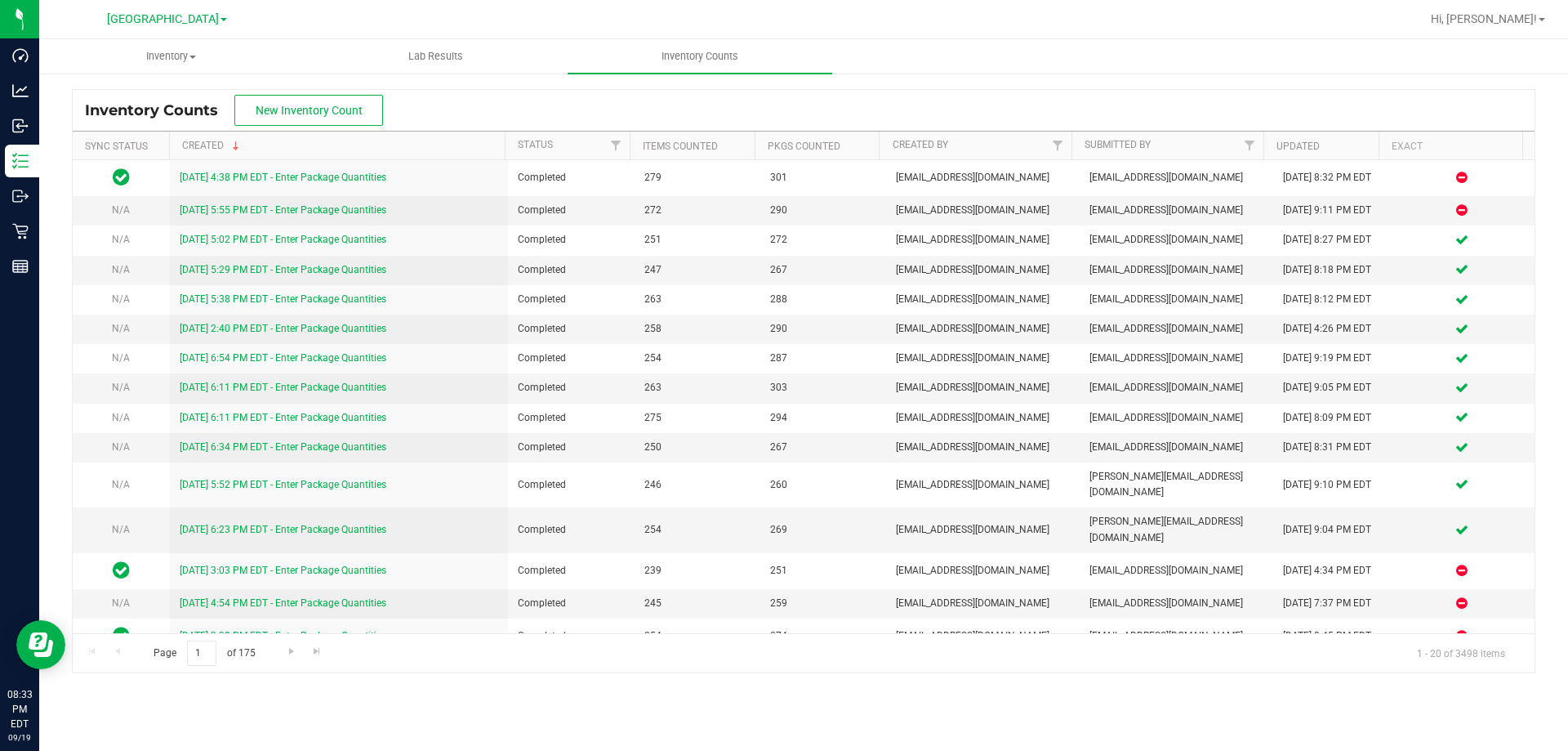
click at [1123, 61] on ul "Inventory All packages All inventory Waste log Create inventory Lab Results Inv…" at bounding box center [823, 57] width 1568 height 35
